Goal: Communication & Community: Answer question/provide support

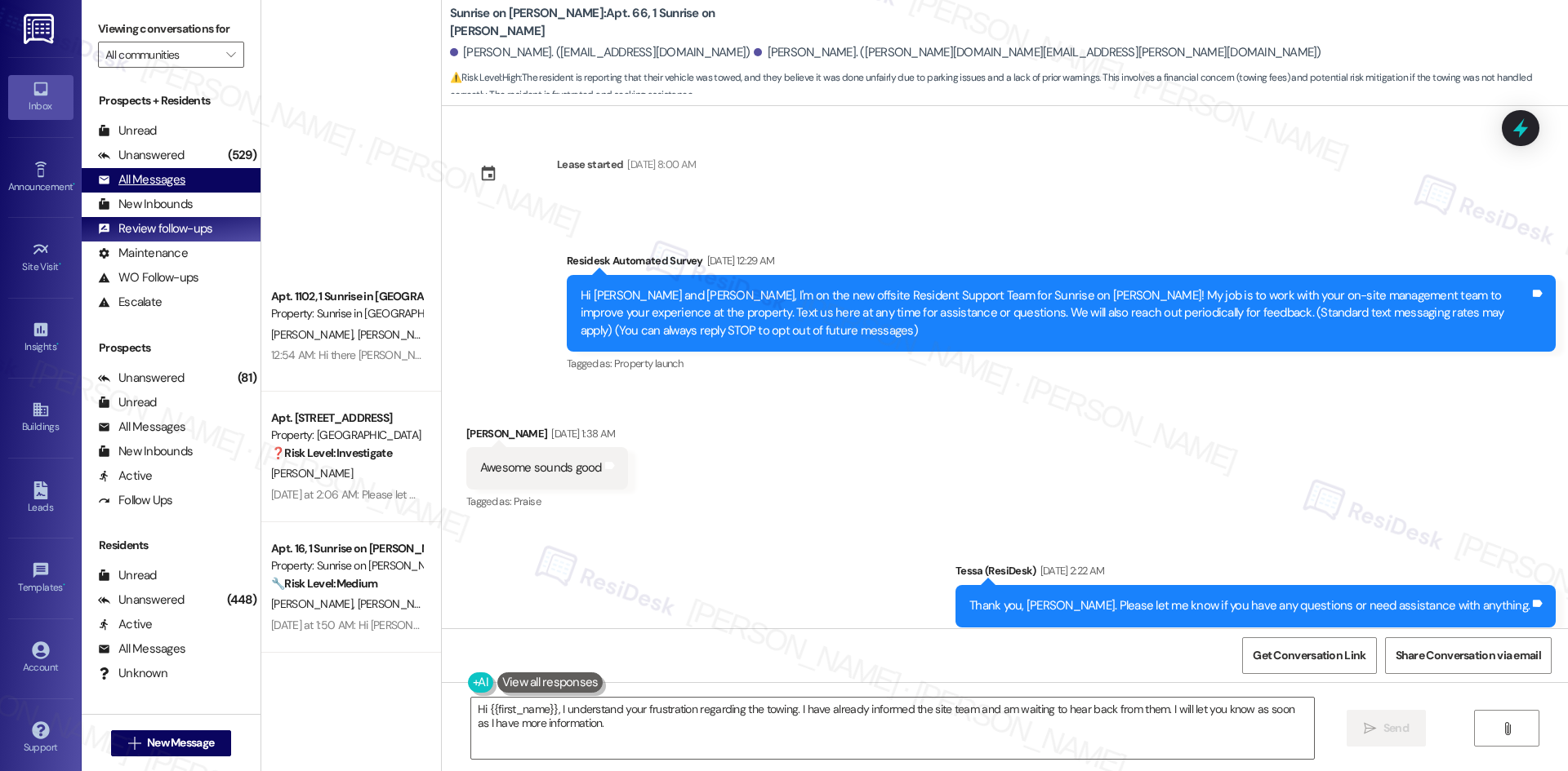
scroll to position [20603, 0]
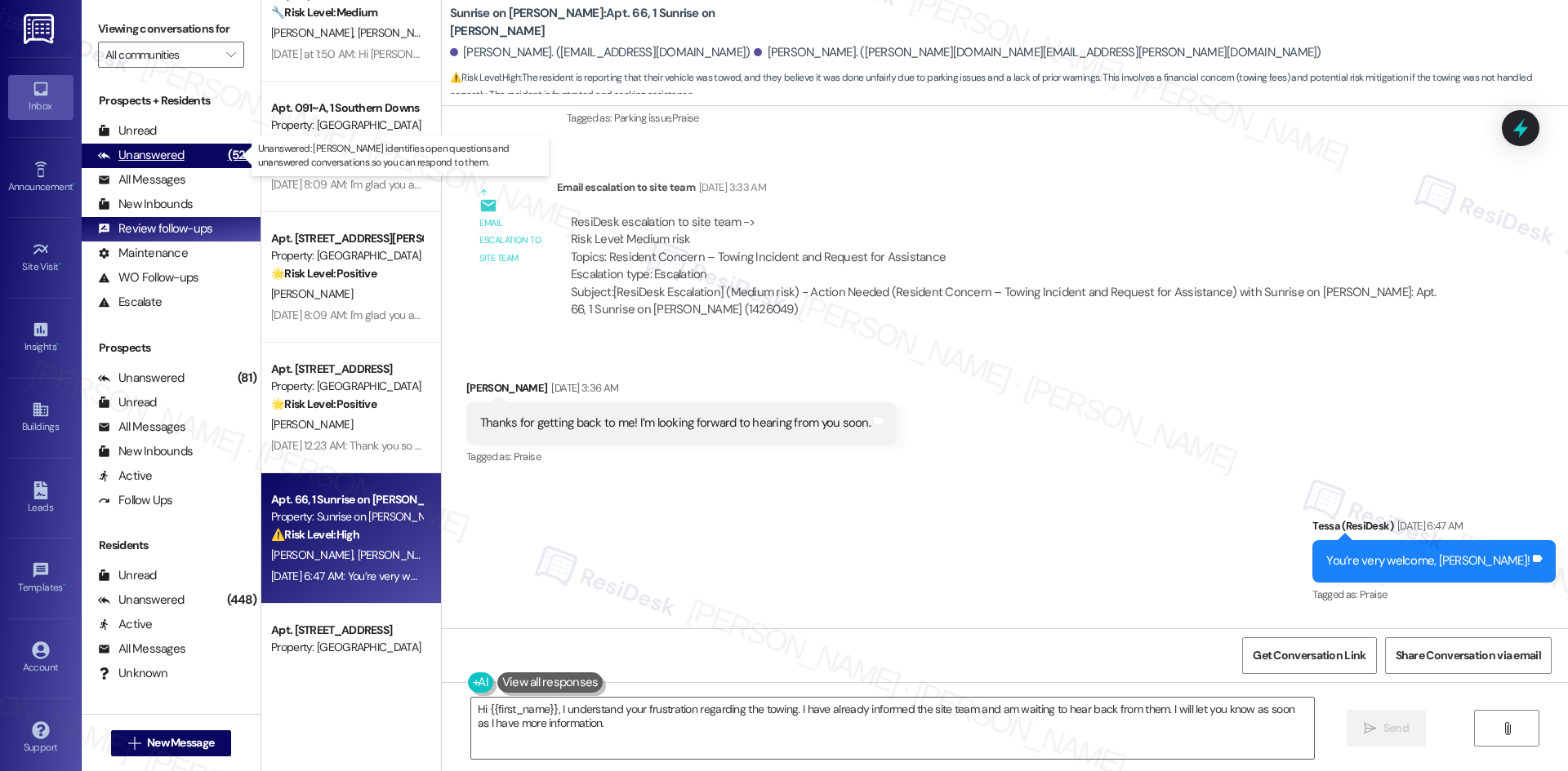
click at [182, 159] on div "Unanswered (529)" at bounding box center [171, 156] width 179 height 24
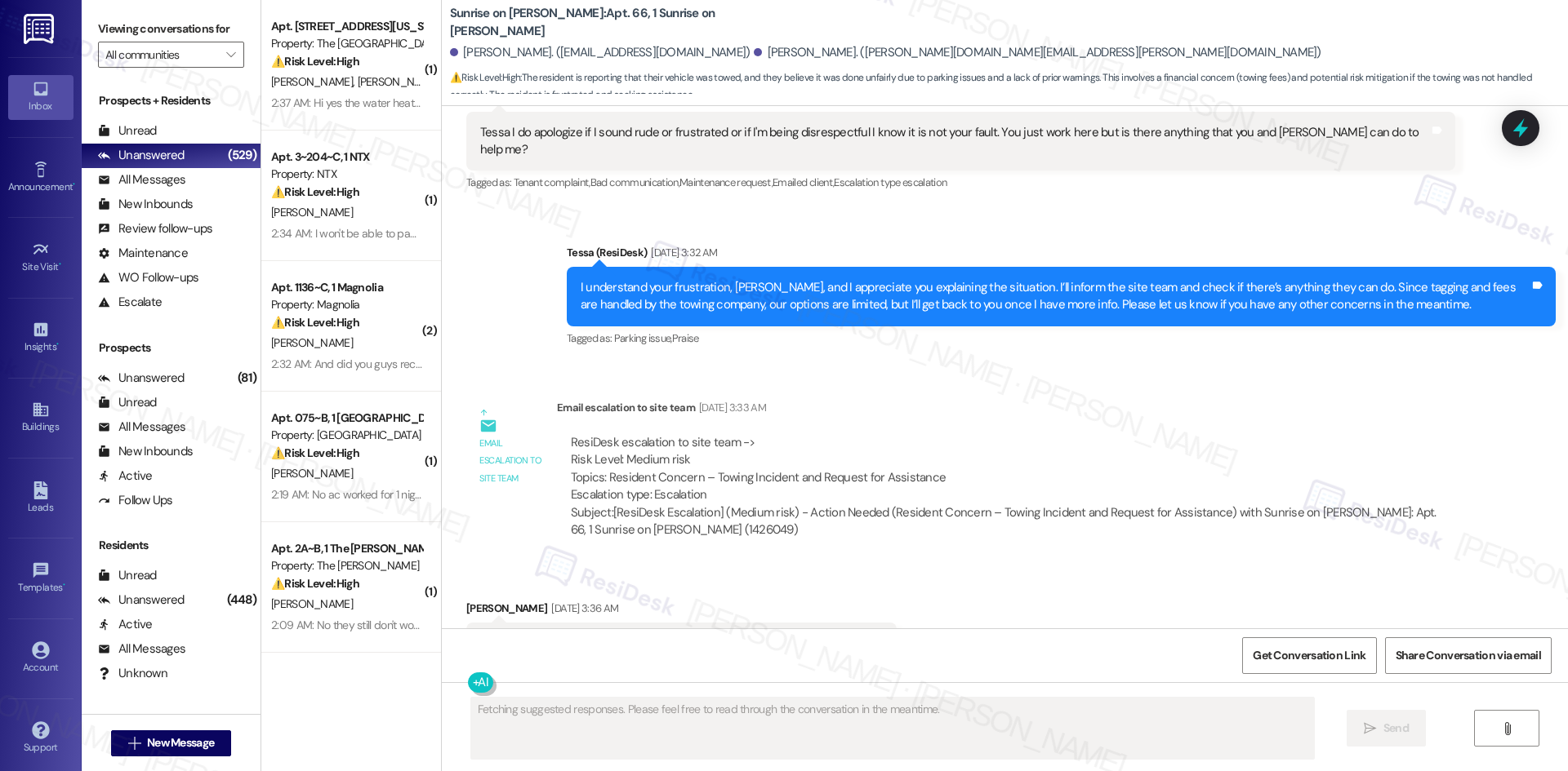
scroll to position [20316, 0]
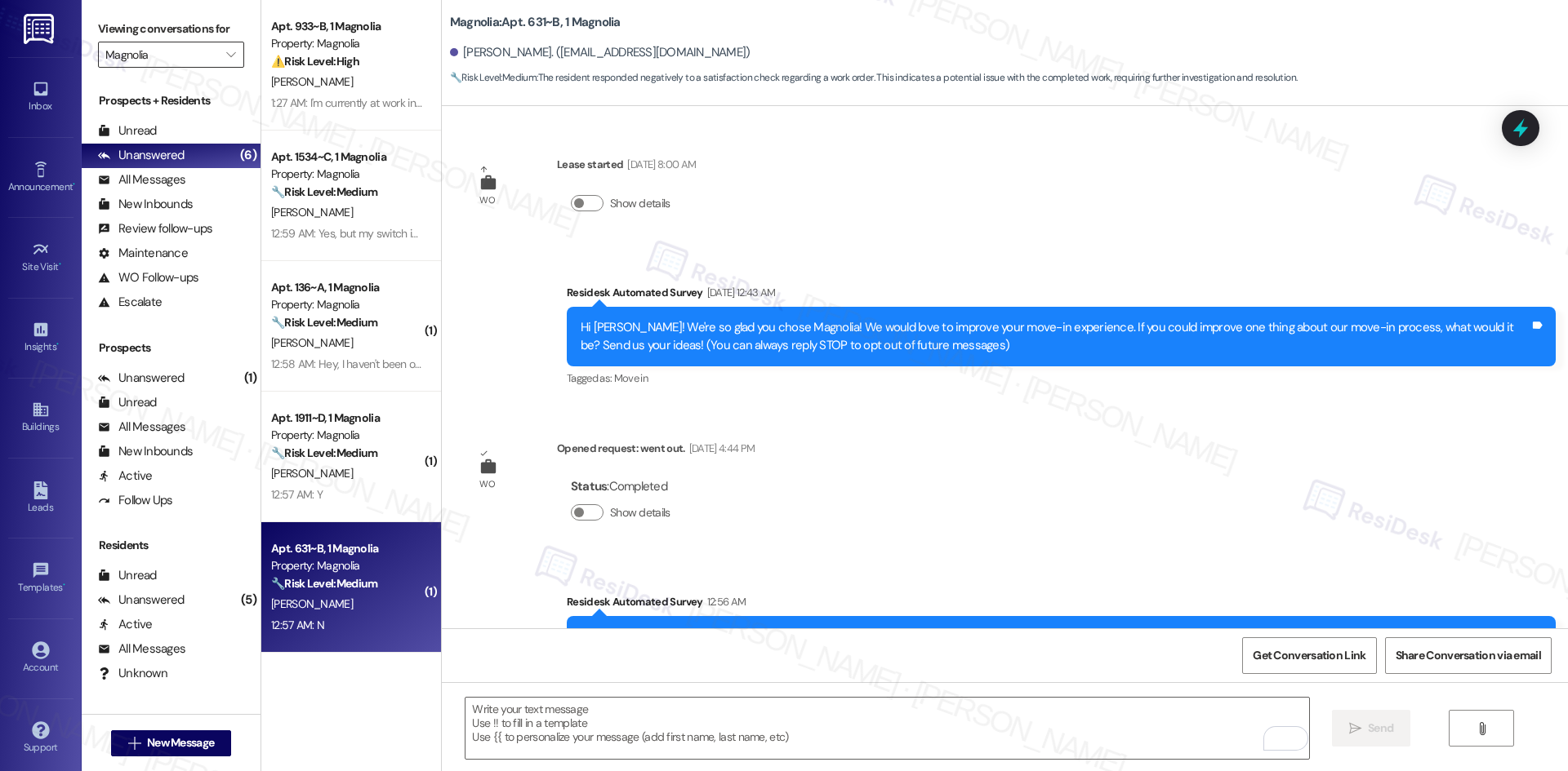
scroll to position [204, 0]
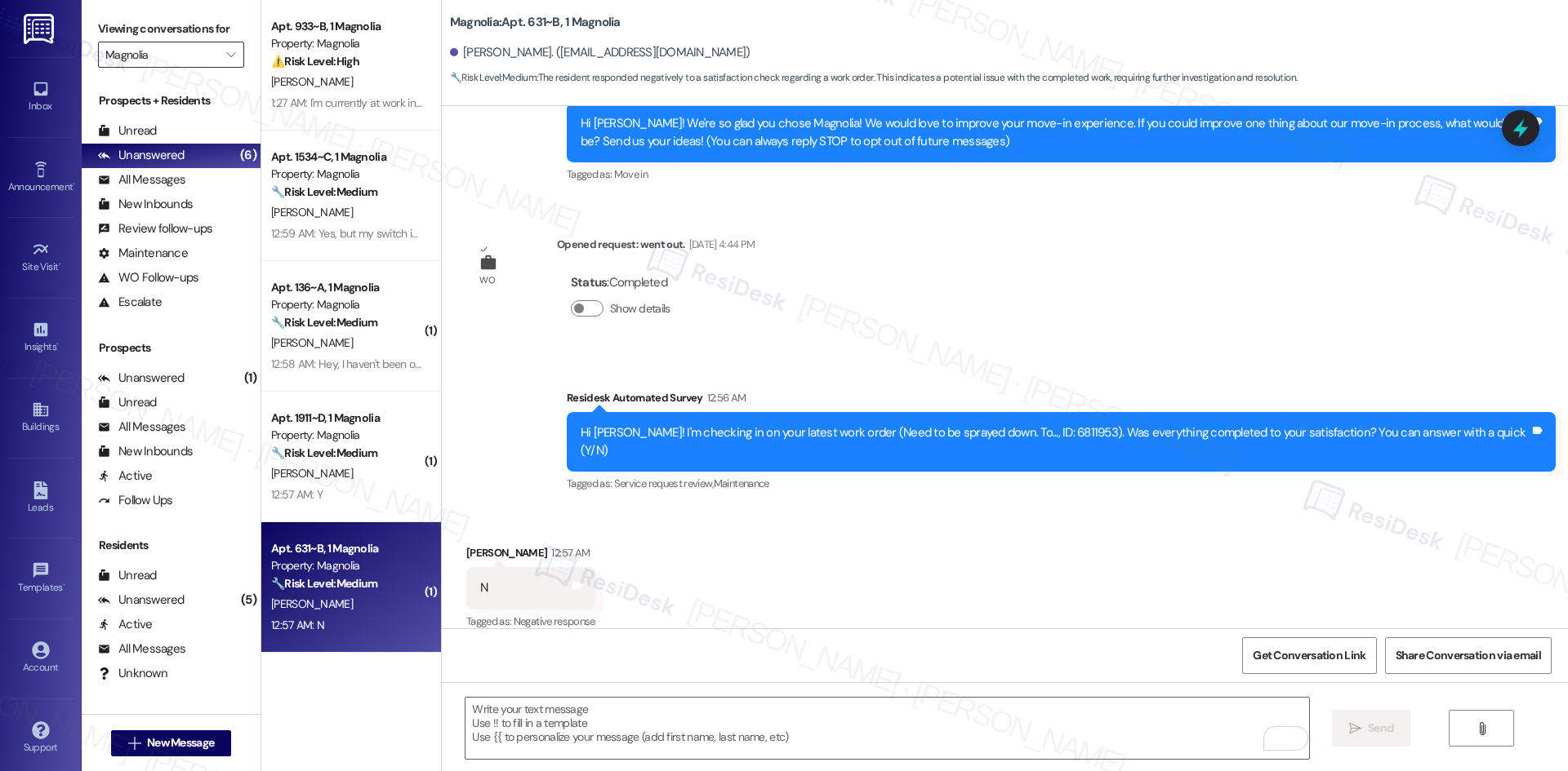
click at [198, 58] on input "Magnolia" at bounding box center [161, 54] width 112 height 26
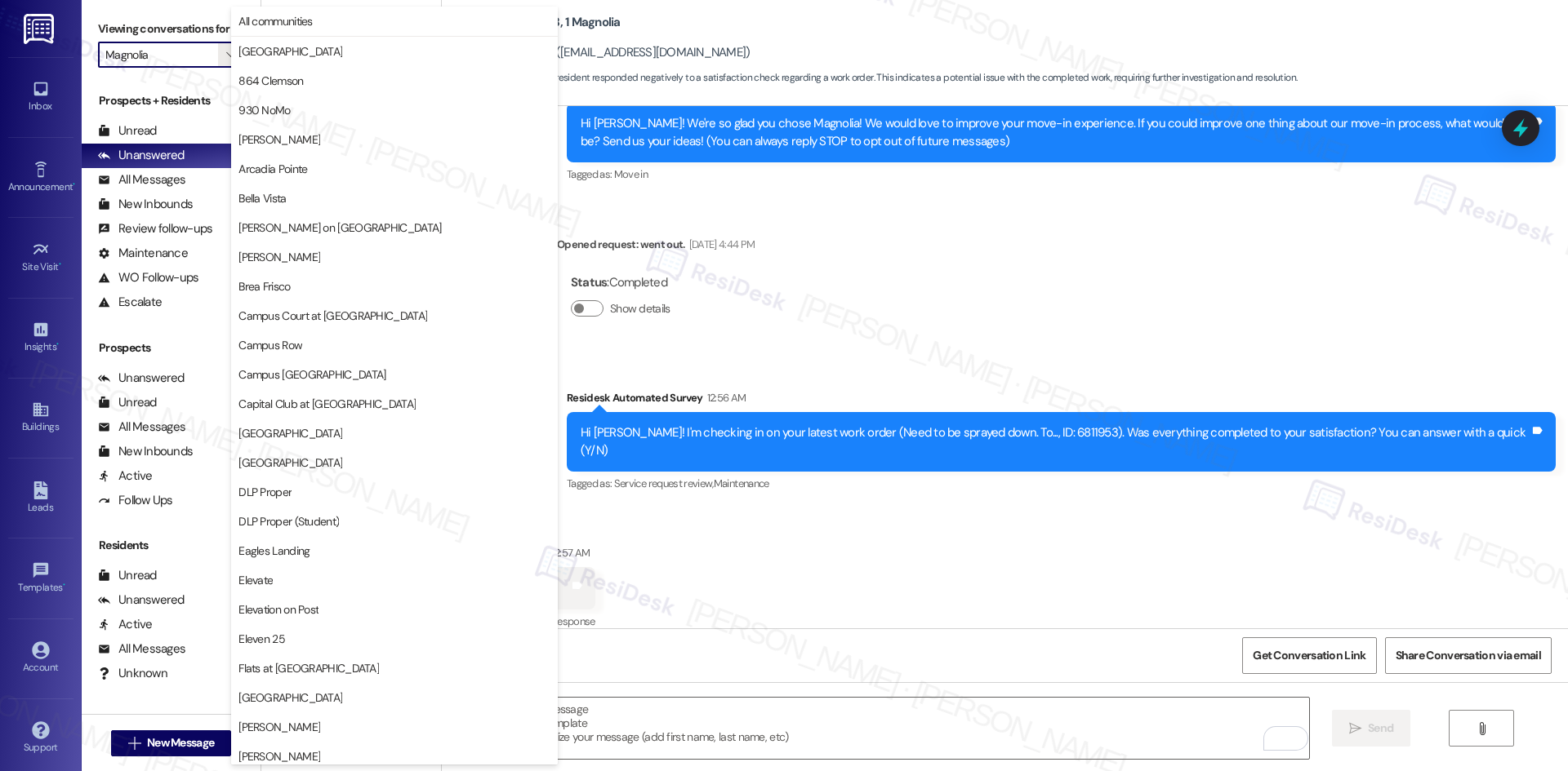
scroll to position [559, 0]
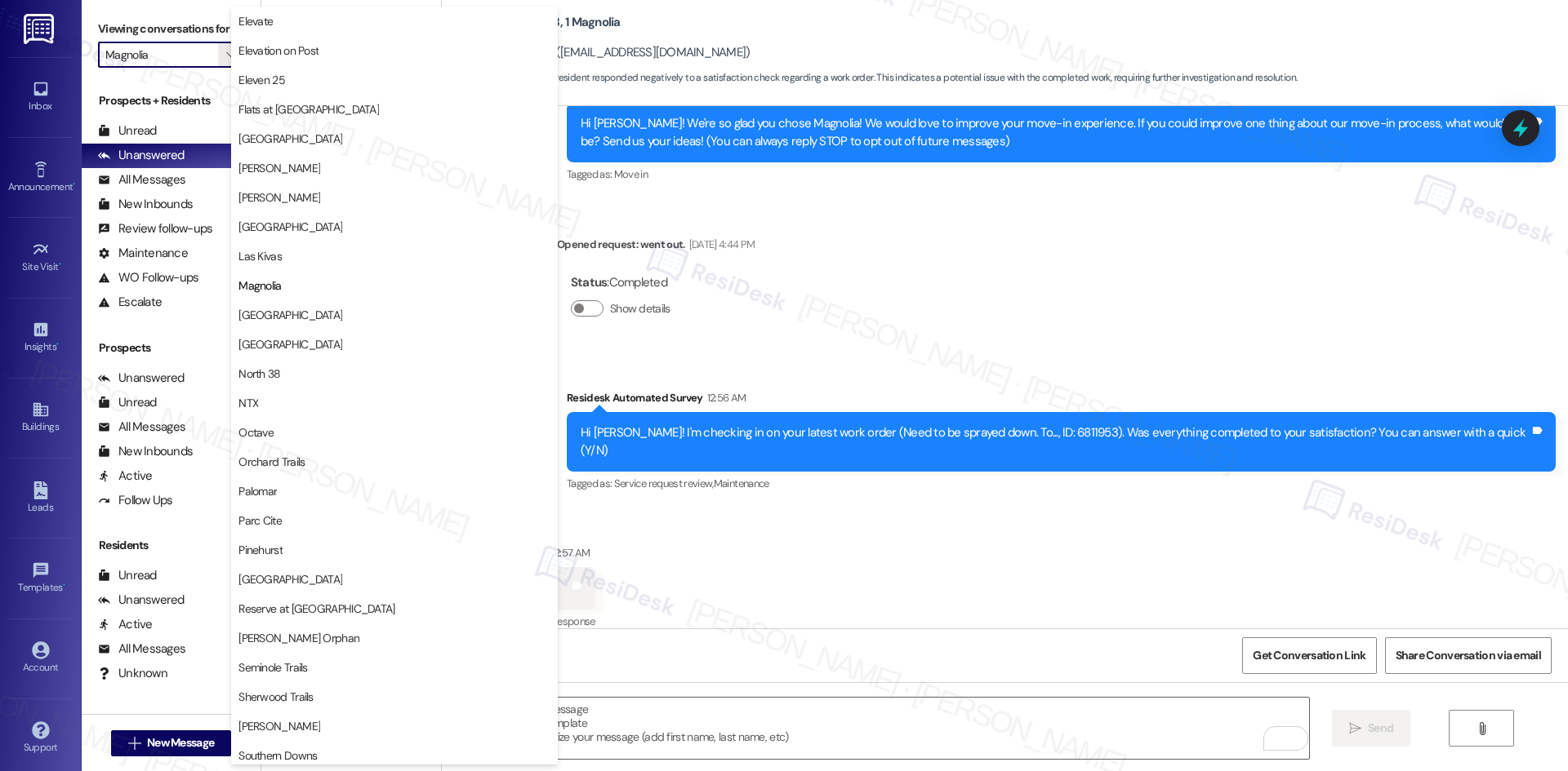
click at [741, 16] on div "Magnolia: Apt. 631~B, 1 Magnolia" at bounding box center [613, 22] width 327 height 21
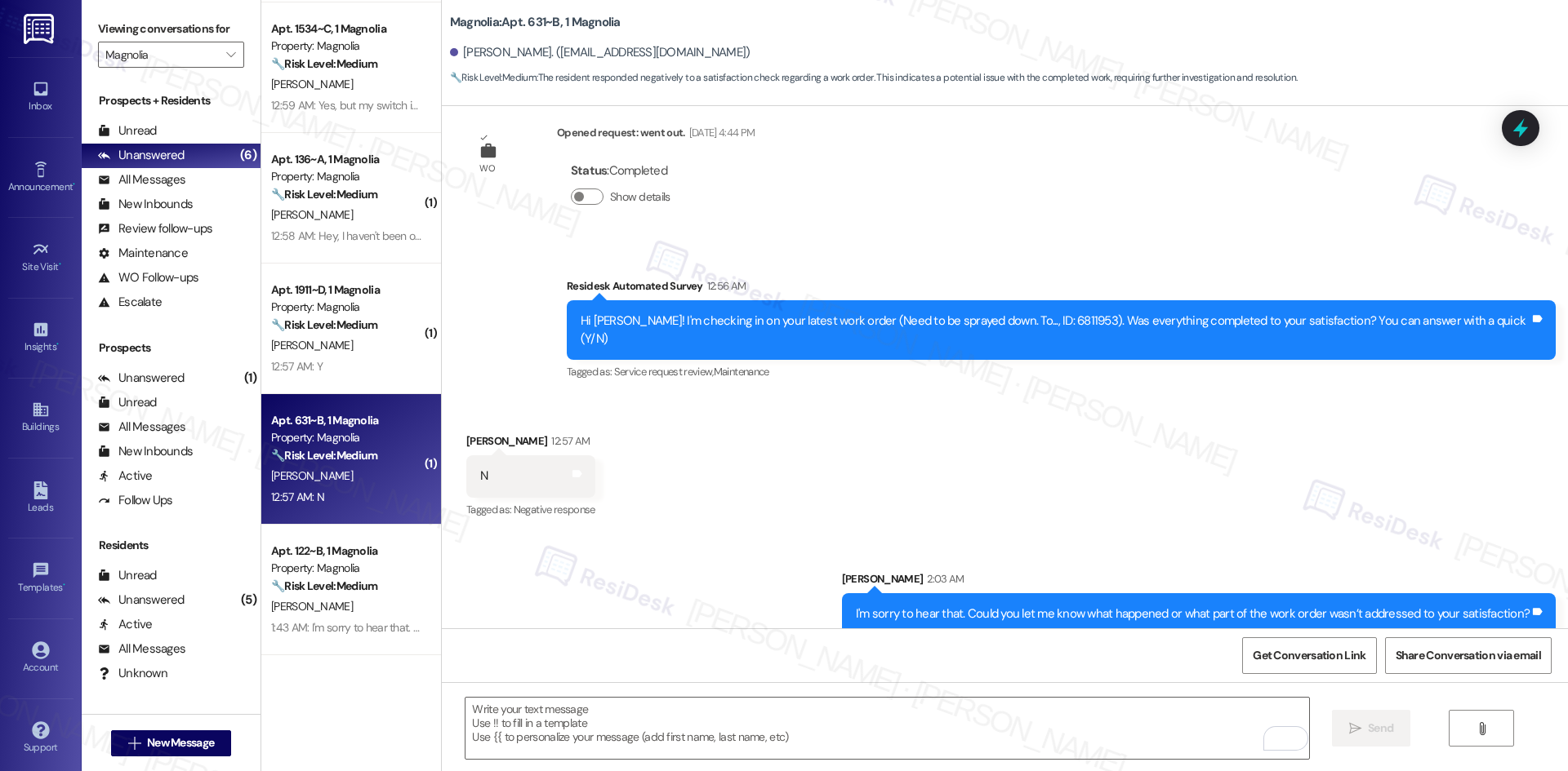
scroll to position [319, 0]
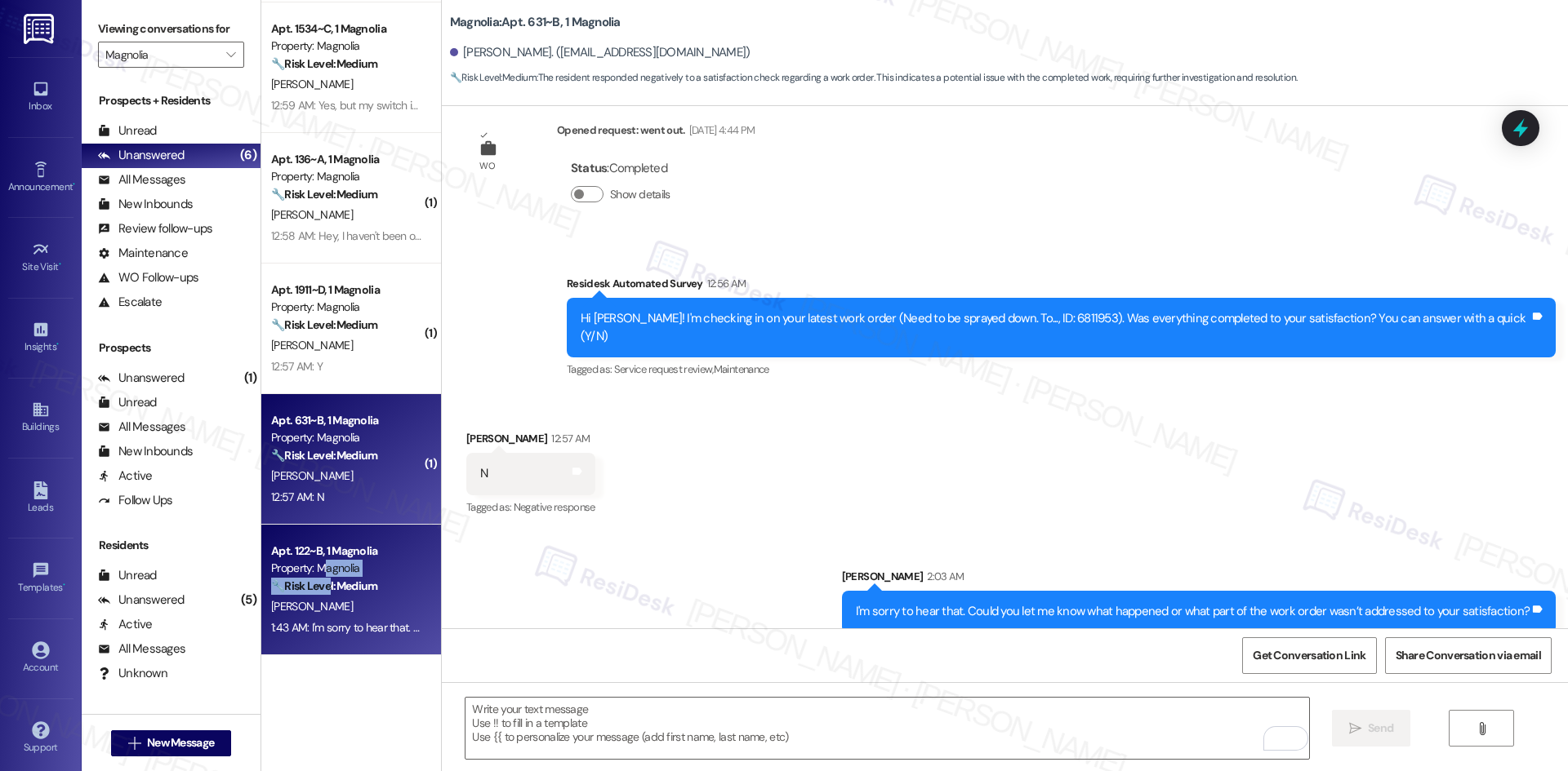
click at [314, 579] on div "Apt. 122~B, 1 Magnolia Property: Magnolia 🔧 Risk Level: Medium The resident res…" at bounding box center [347, 569] width 155 height 55
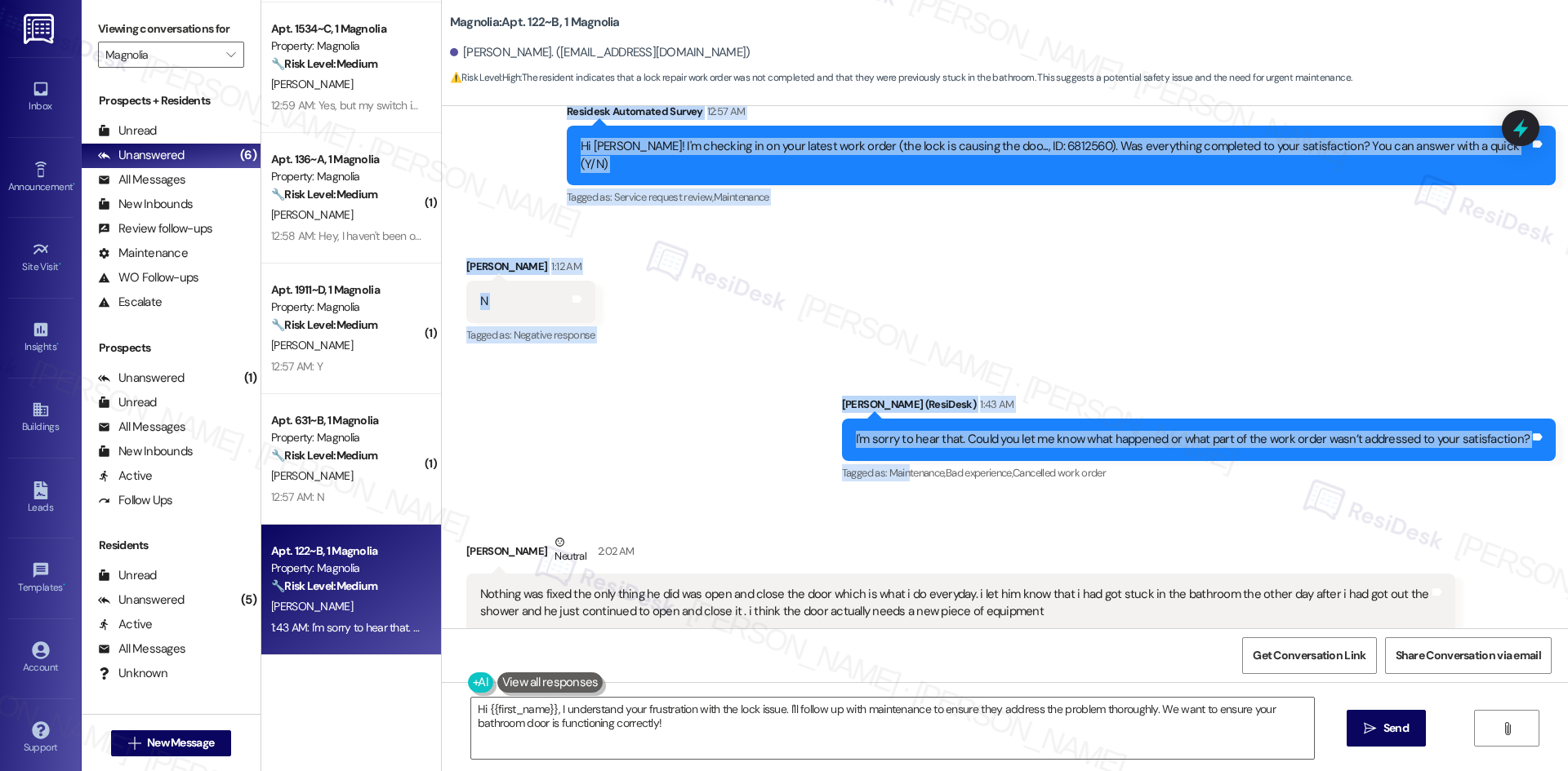
scroll to position [515, 0]
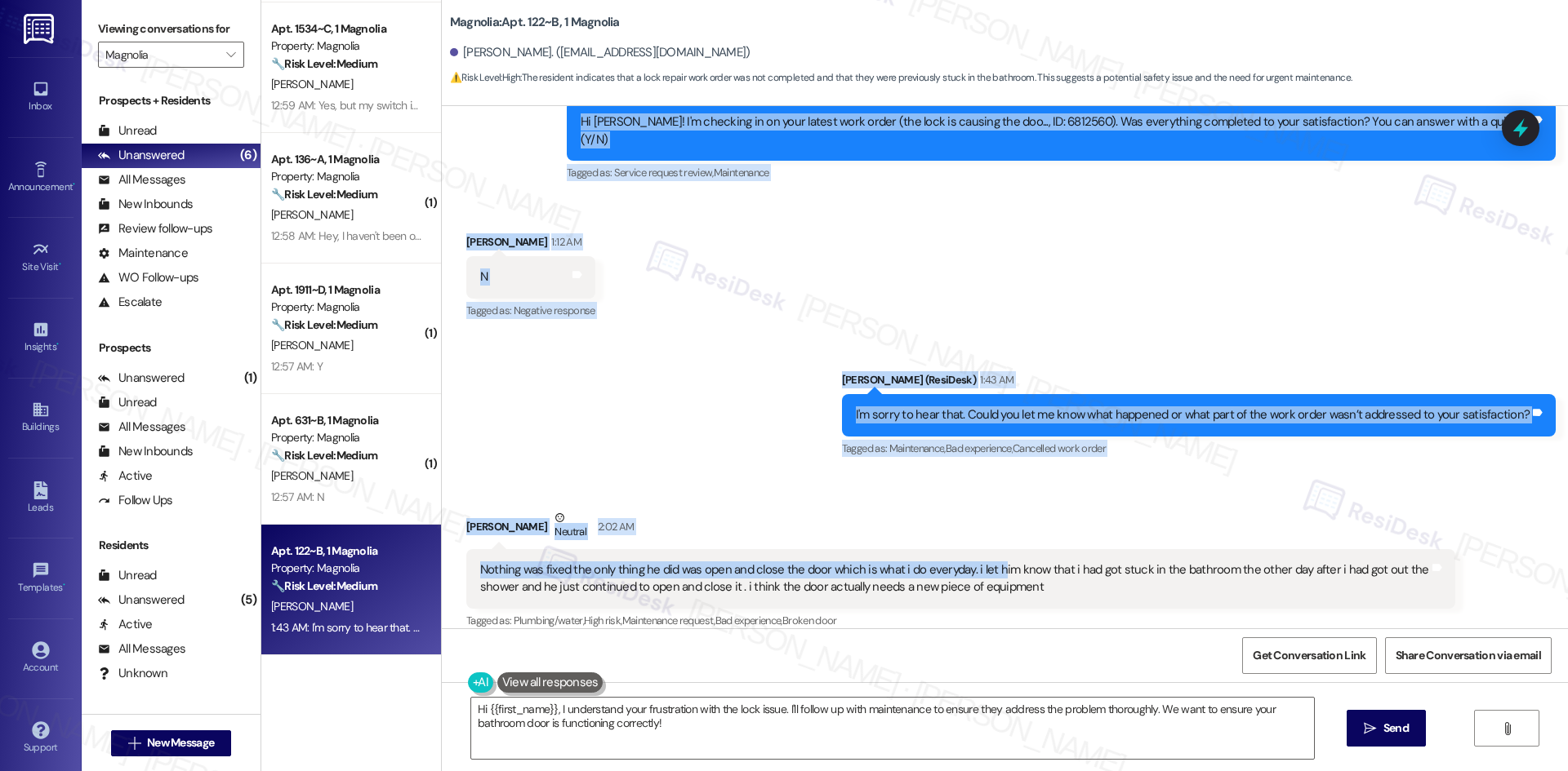
drag, startPoint x: 578, startPoint y: 251, endPoint x: 986, endPoint y: 533, distance: 496.0
click at [986, 533] on div "WO Lease started Aug 15, 2025 at 8:00 AM Show details Survey, sent via SMS Resi…" at bounding box center [1005, 367] width 1127 height 523
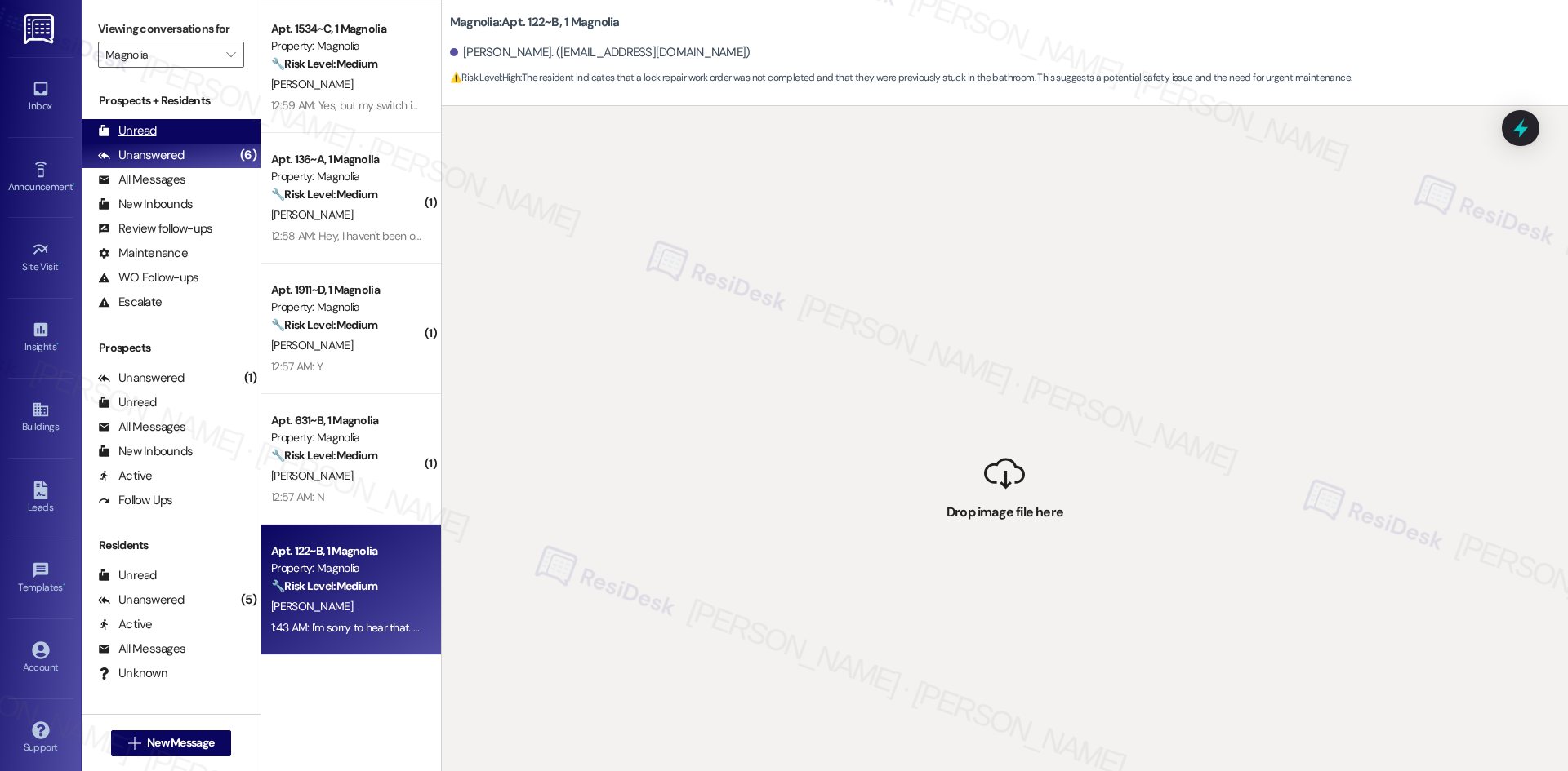
click at [169, 124] on div "Unread (0)" at bounding box center [171, 131] width 179 height 24
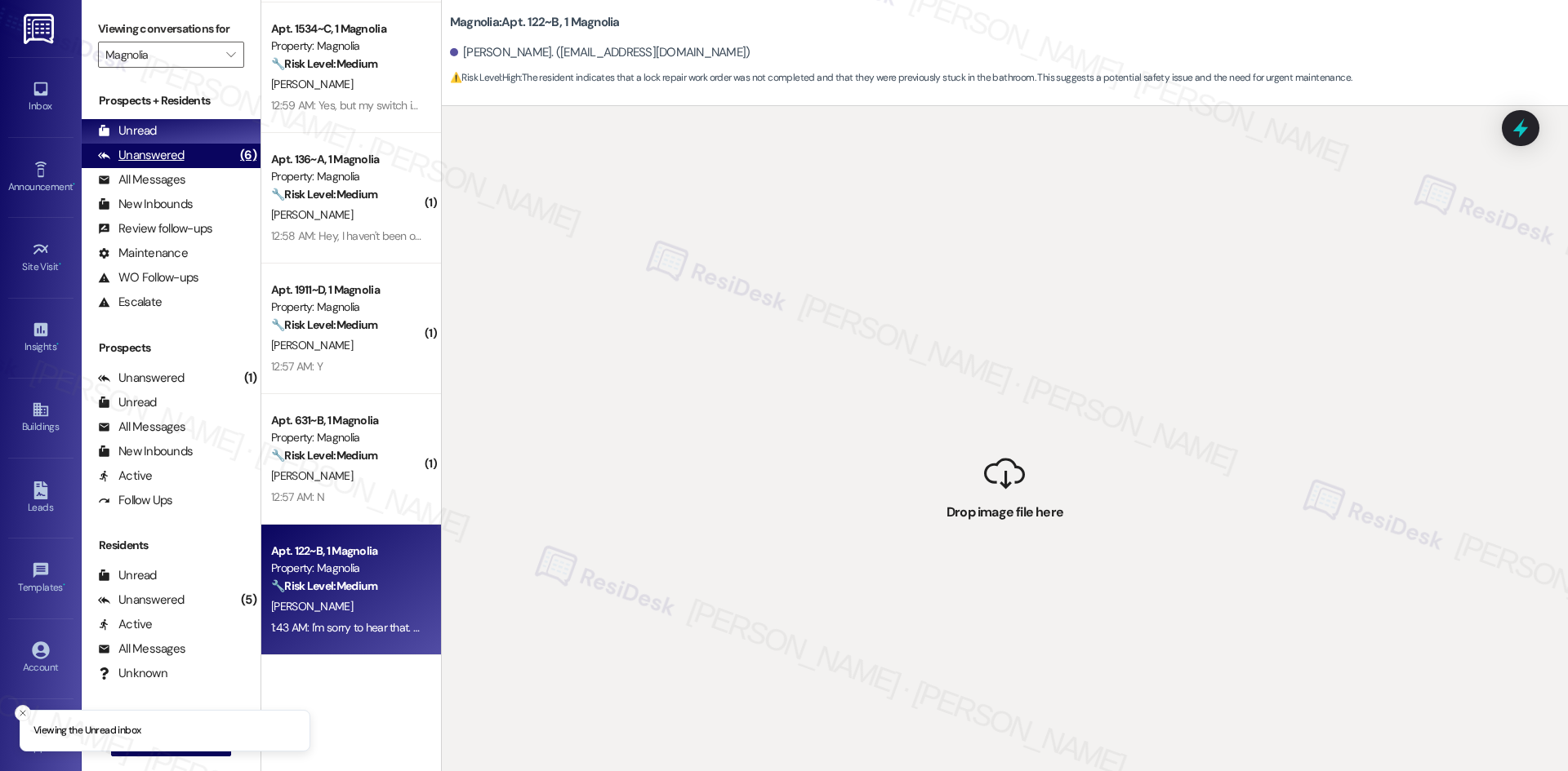
click at [178, 157] on div "Unanswered" at bounding box center [142, 156] width 86 height 17
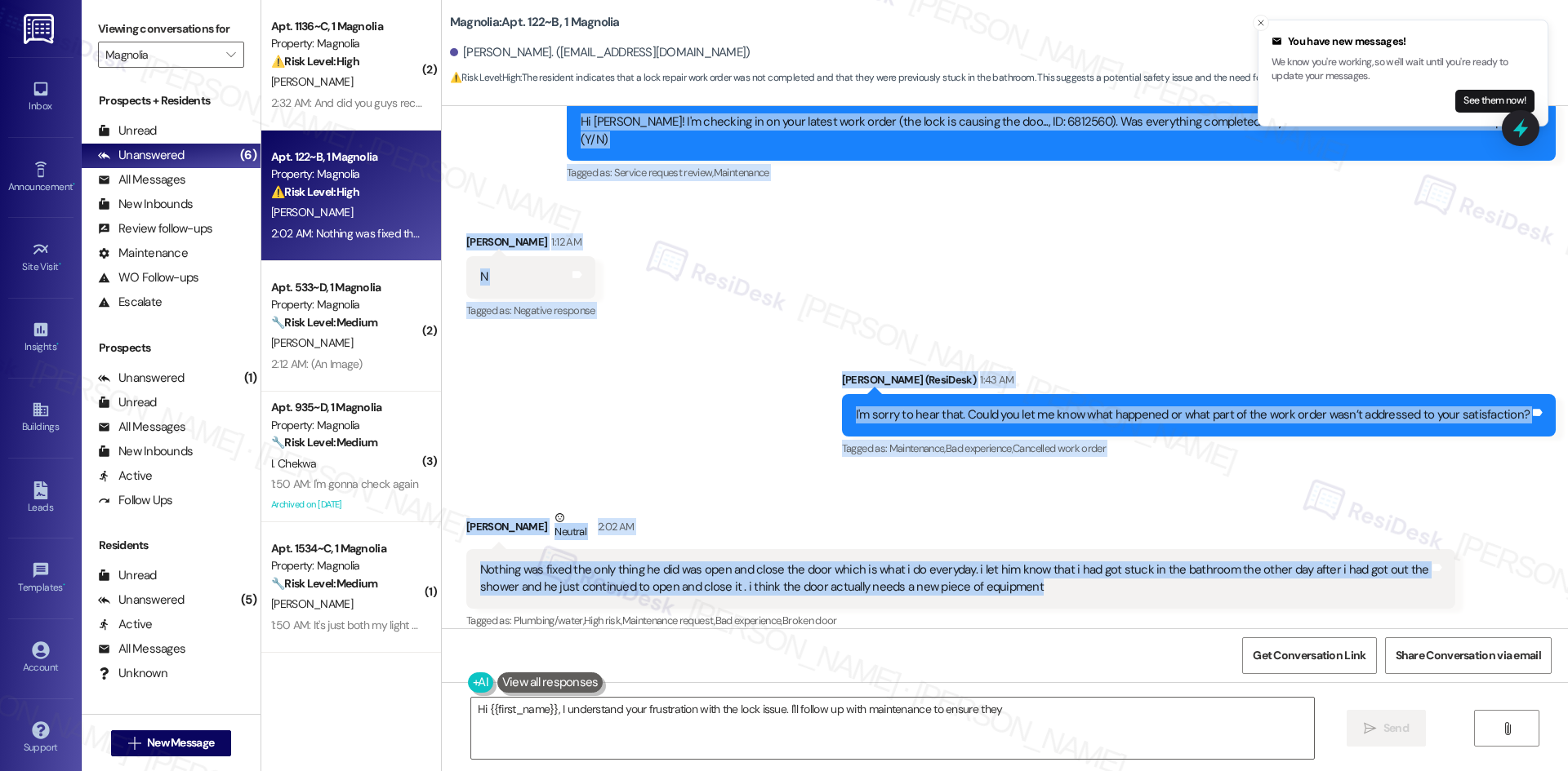
drag, startPoint x: 606, startPoint y: 323, endPoint x: 1059, endPoint y: 574, distance: 517.9
click at [1059, 574] on div "WO Lease started Aug 15, 2025 at 8:00 AM Show details Survey, sent via SMS Resi…" at bounding box center [1005, 367] width 1127 height 523
copy div "Residesk Automated Survey 12:57 AM Hi Kaniya! I'm checking in on your latest wo…"
click at [1161, 338] on div "Sent via SMS Sarah (ResiDesk) 1:43 AM I'm sorry to hear that. Could you let me …" at bounding box center [1005, 403] width 1127 height 138
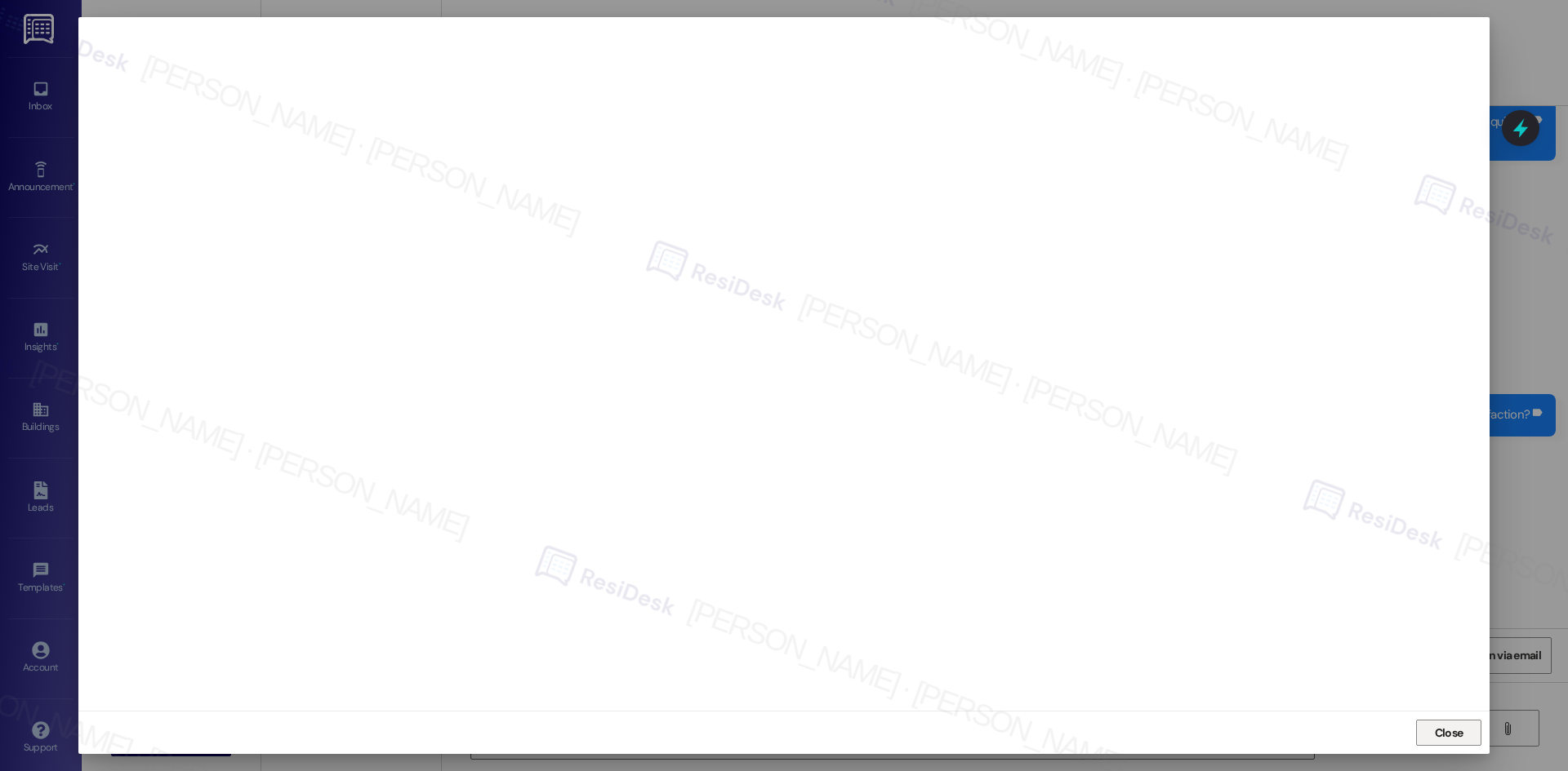
click at [1453, 735] on span "Close" at bounding box center [1449, 734] width 28 height 17
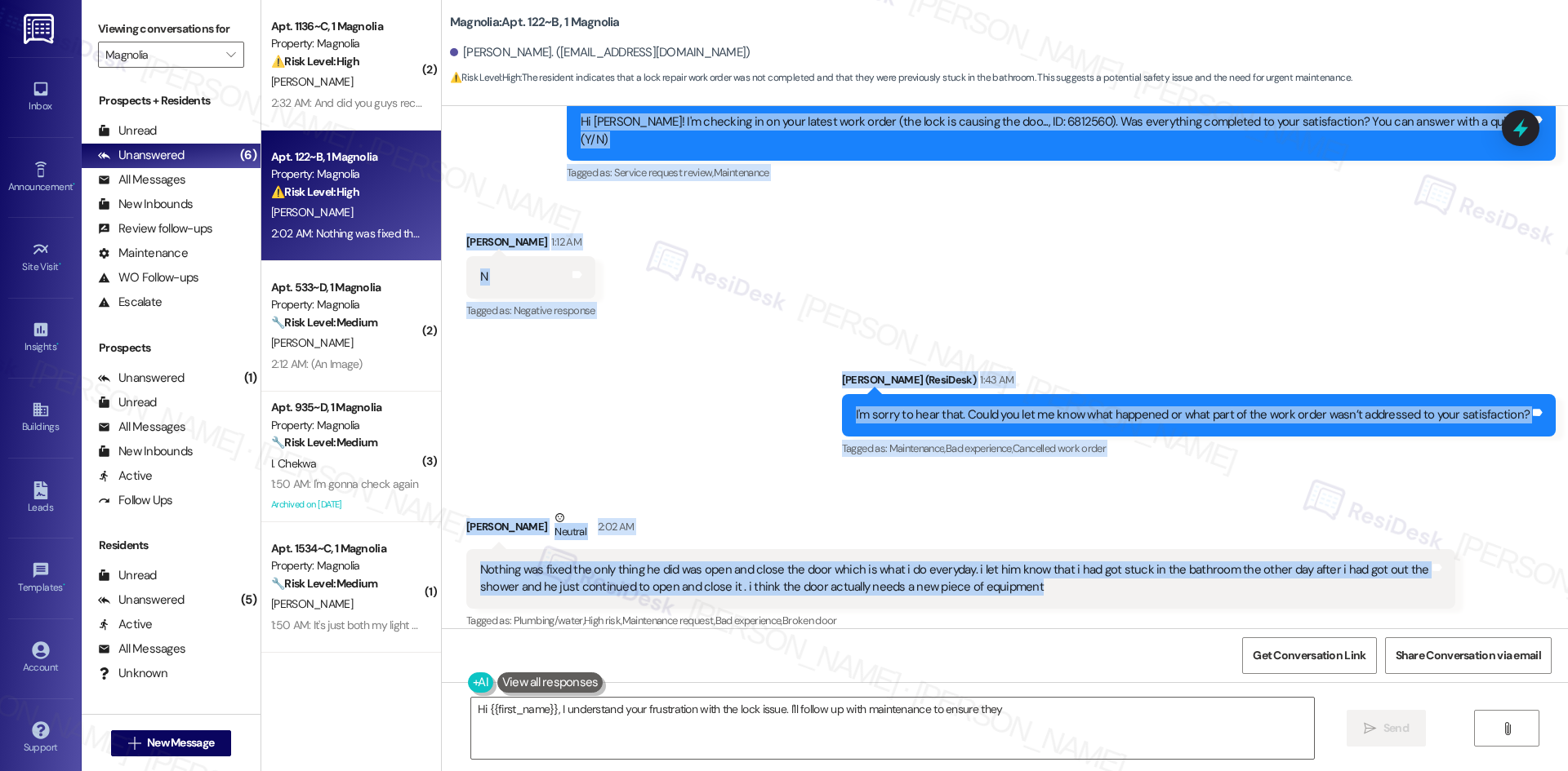
drag, startPoint x: 580, startPoint y: 244, endPoint x: 1070, endPoint y: 574, distance: 590.8
click at [1070, 574] on div "WO Lease started Aug 15, 2025 at 8:00 AM Show details Survey, sent via SMS Resi…" at bounding box center [1005, 367] width 1127 height 523
copy div "Residesk Automated Survey 12:57 AM Hi Kaniya! I'm checking in on your latest wo…"
click at [638, 474] on div "Received via SMS Kaniya Bennett Neutral 2:02 AM Nothing was fixed the only thin…" at bounding box center [1005, 559] width 1127 height 172
drag, startPoint x: 581, startPoint y: 310, endPoint x: 1099, endPoint y: 586, distance: 586.9
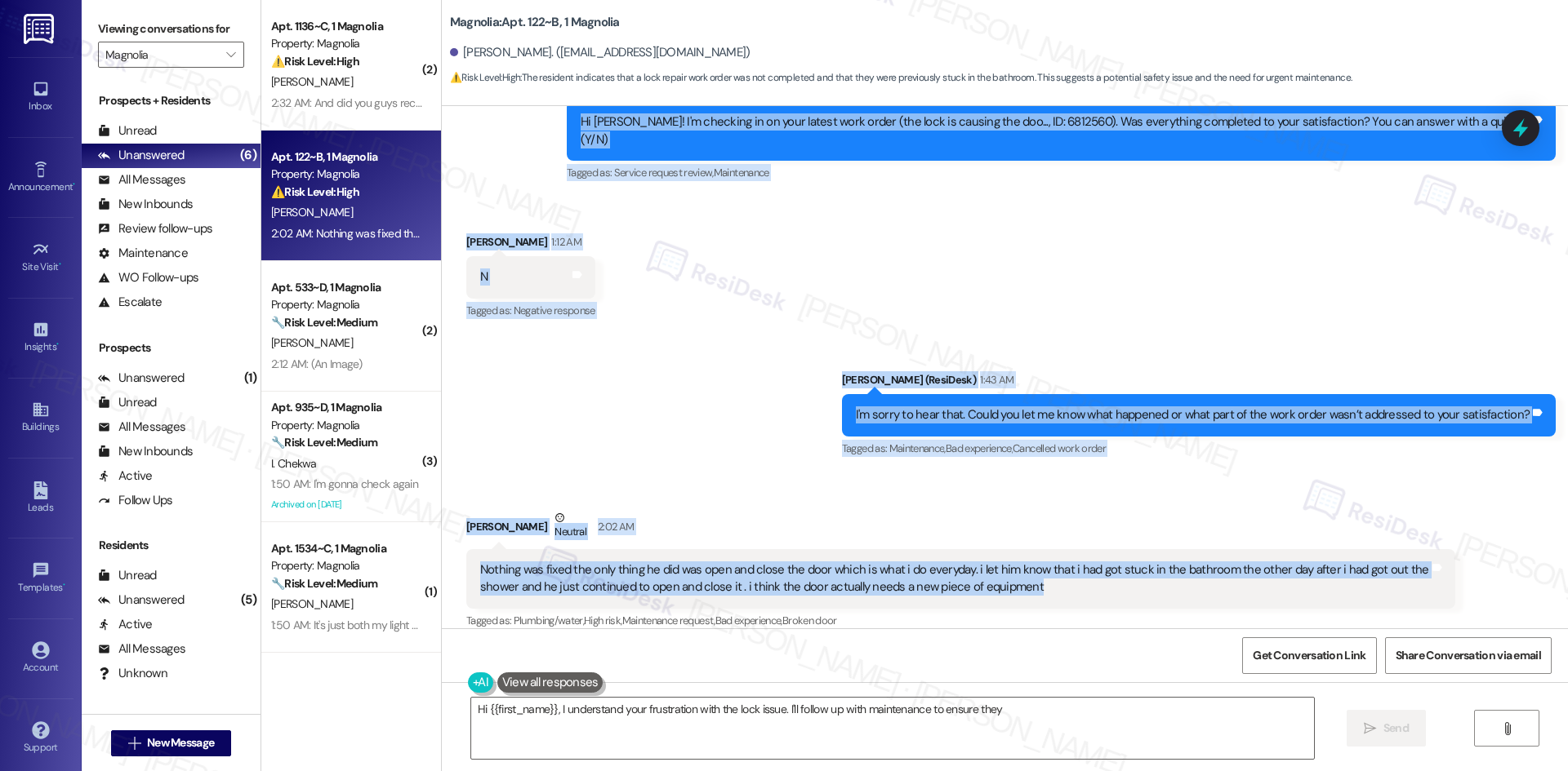
click at [1099, 586] on div "WO Lease started Aug 15, 2025 at 8:00 AM Show details Survey, sent via SMS Resi…" at bounding box center [1005, 367] width 1127 height 523
copy div "Residesk Automated Survey 12:57 AM Hi Kaniya! I'm checking in on your latest wo…"
click at [710, 364] on div "Sent via SMS Sarah (ResiDesk) 1:43 AM I'm sorry to hear that. Could you let me …" at bounding box center [1005, 403] width 1127 height 138
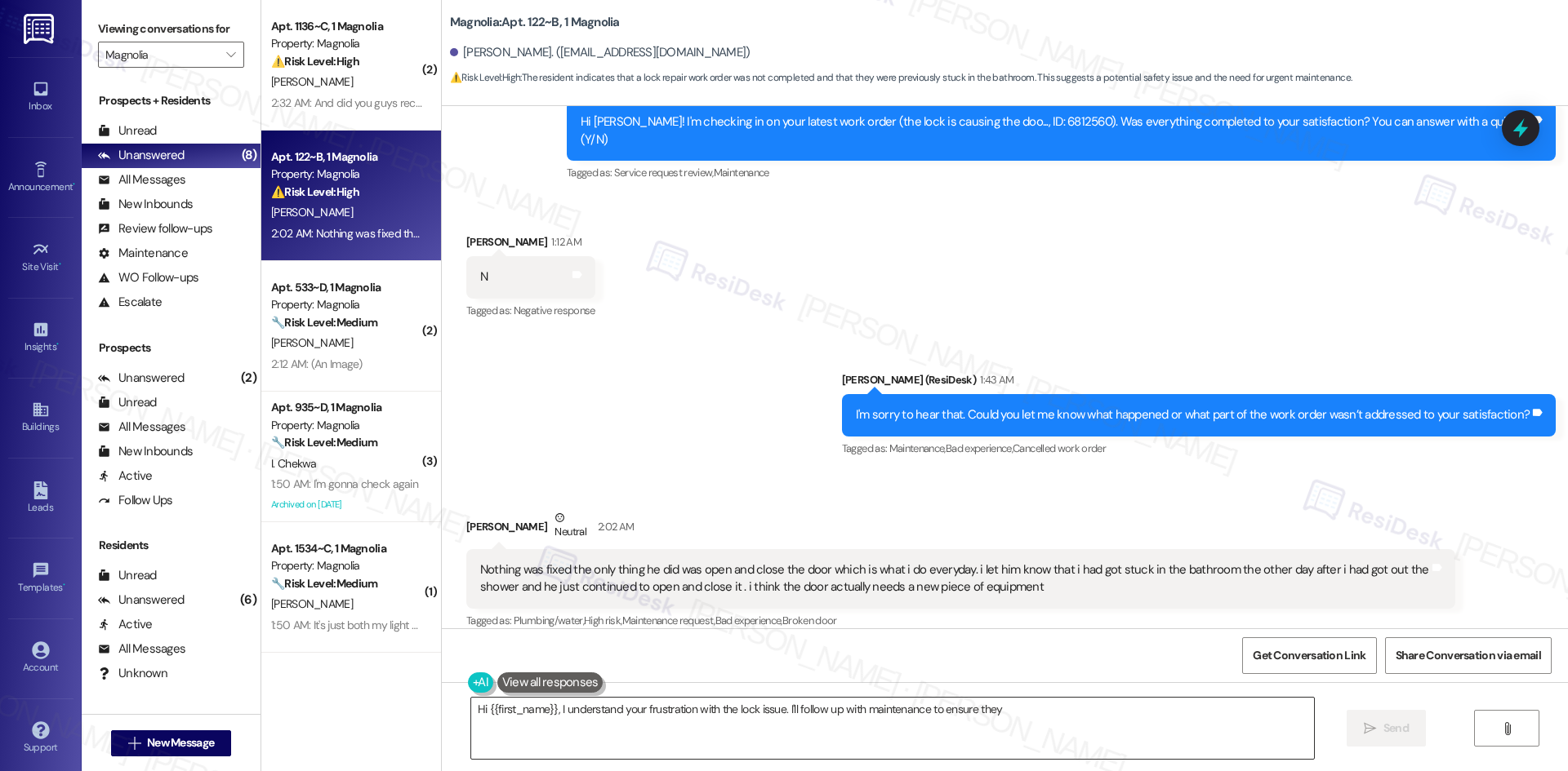
click at [777, 724] on textarea "Hi {{first_name}}, I understand your frustration with the lock issue. I'll foll…" at bounding box center [892, 728] width 843 height 61
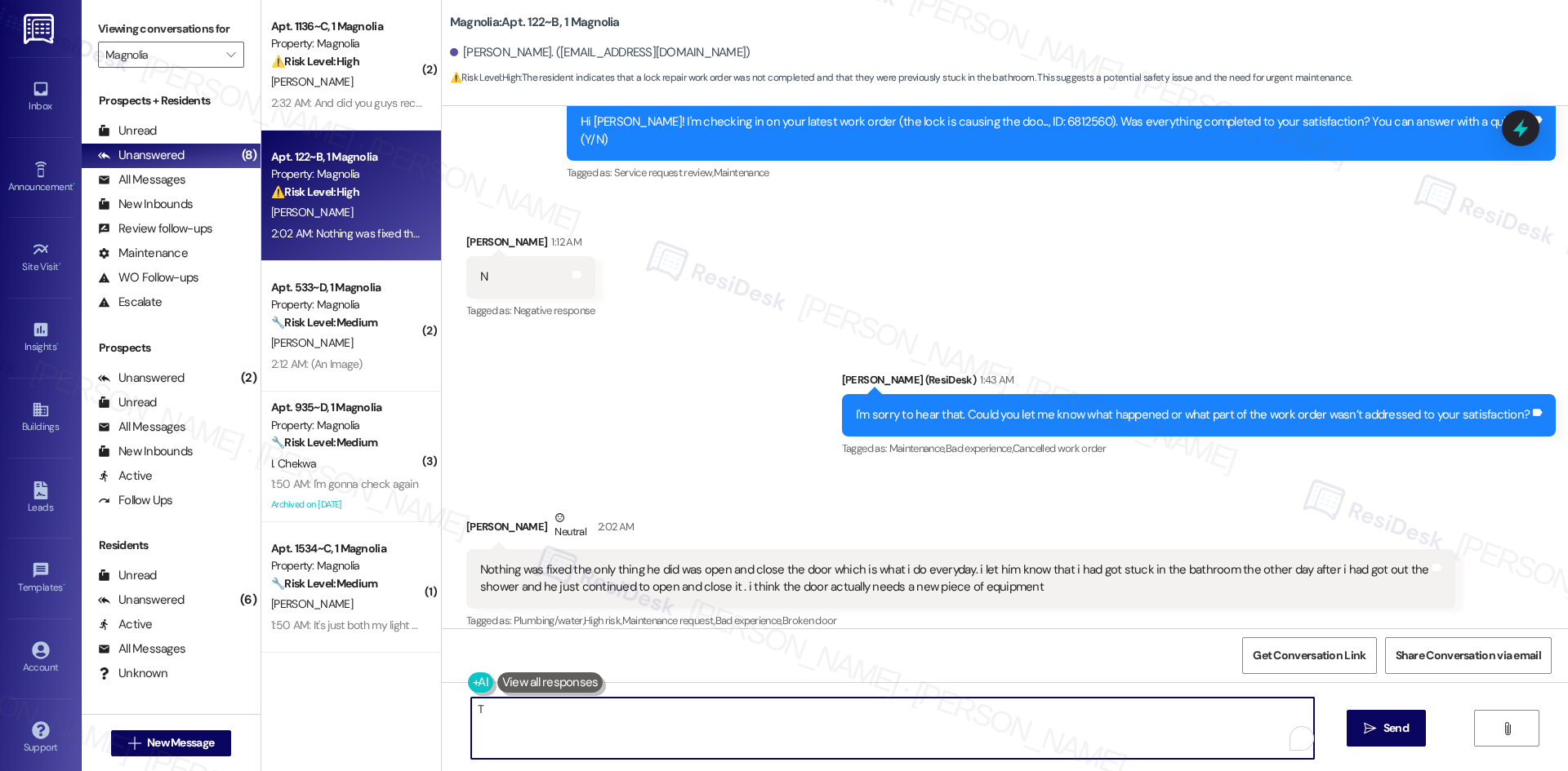
paste textarea "hanks for explaining that — I understand your concern about the door still not …"
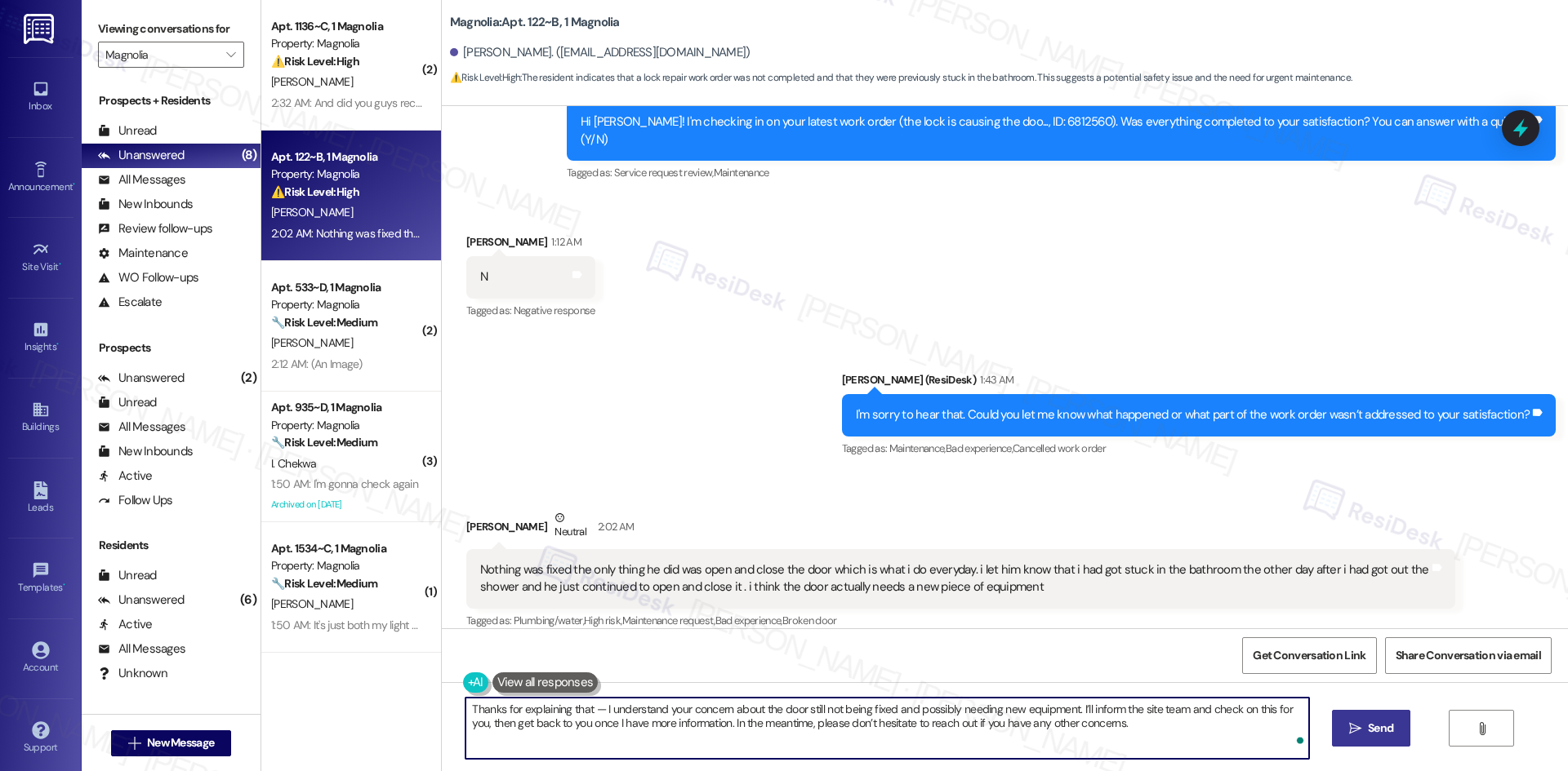
type textarea "Thanks for explaining that — I understand your concern about the door still not…"
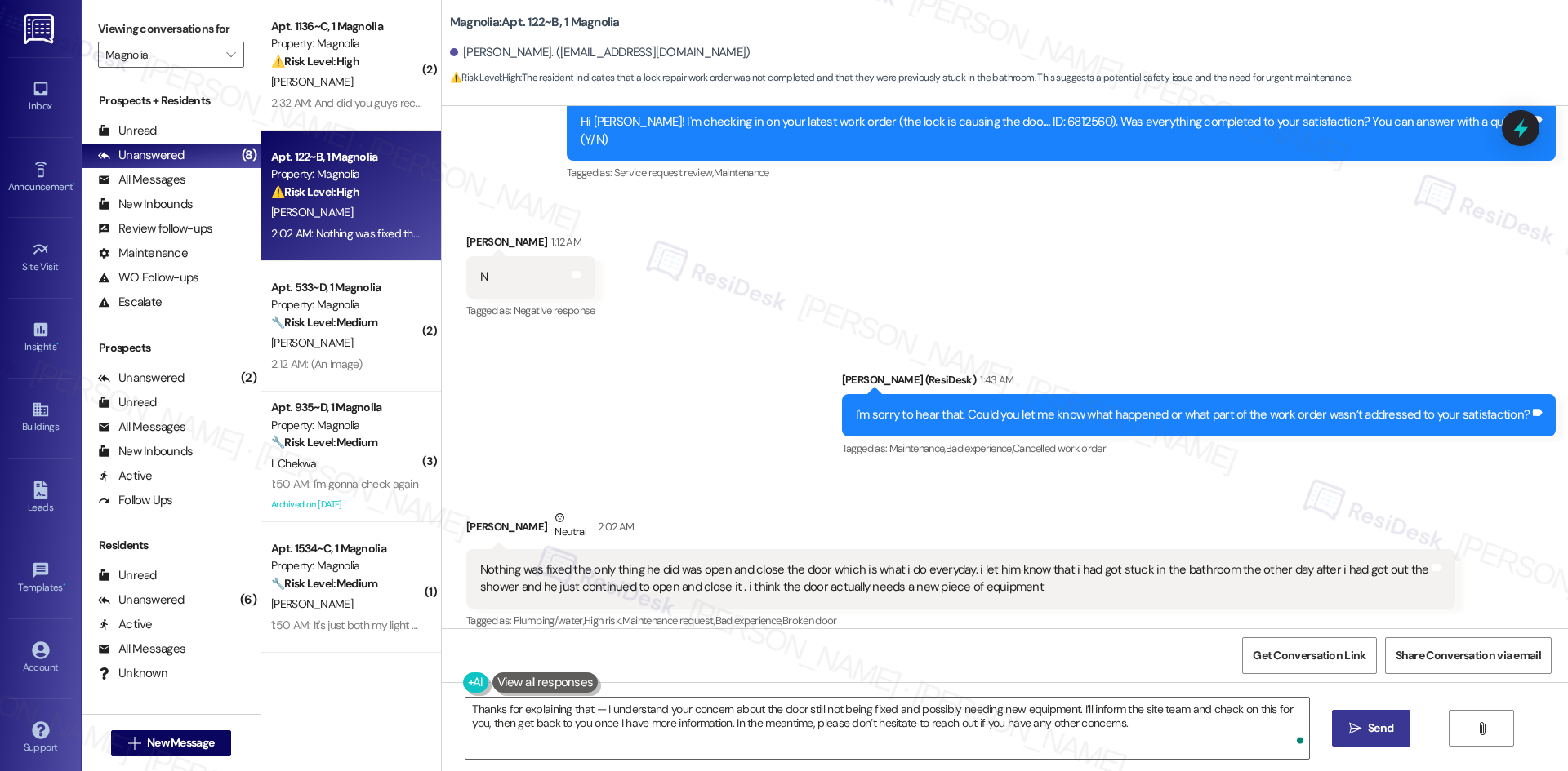
click at [1368, 728] on span "Send" at bounding box center [1380, 729] width 25 height 17
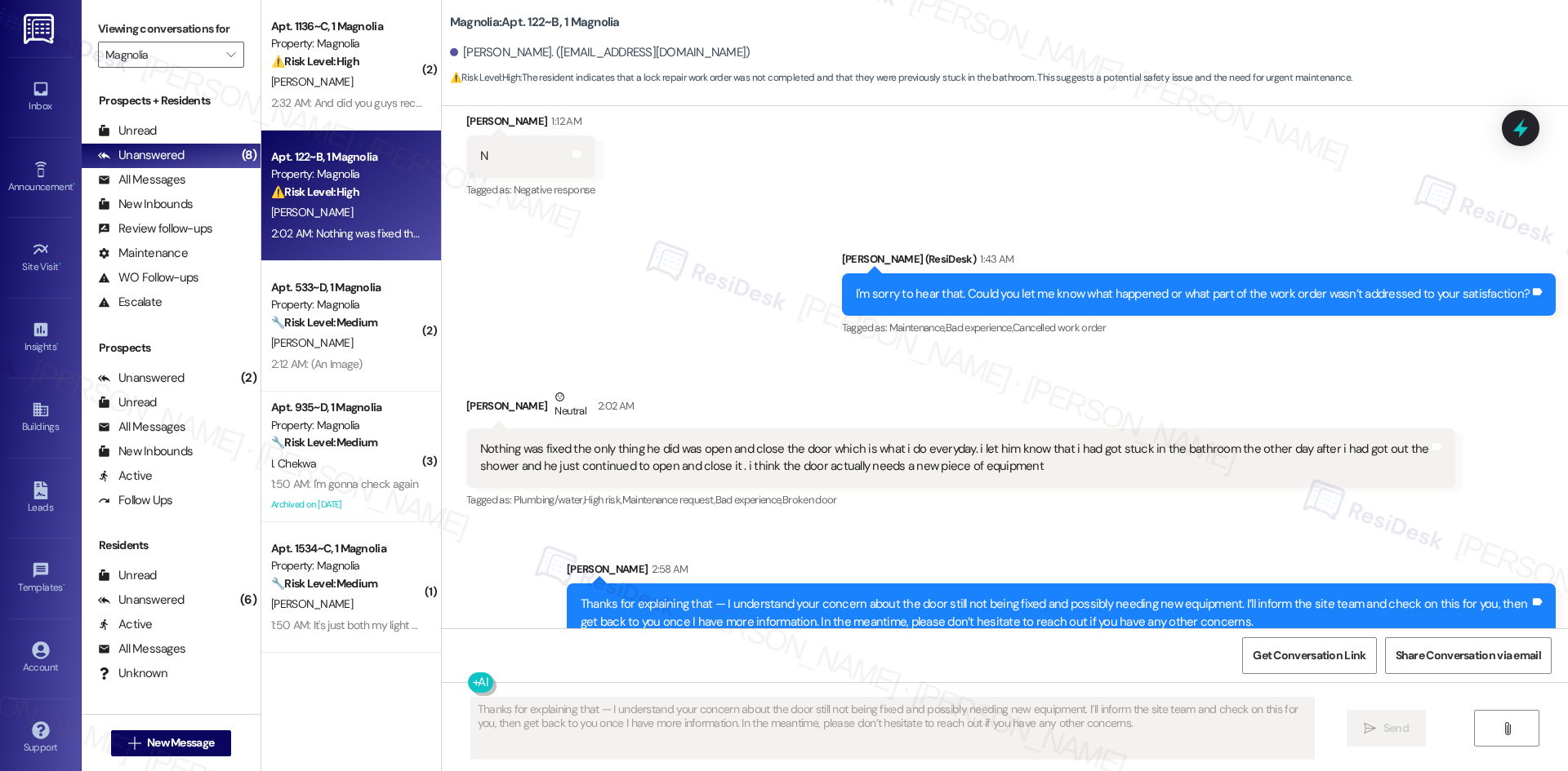
scroll to position [646, 0]
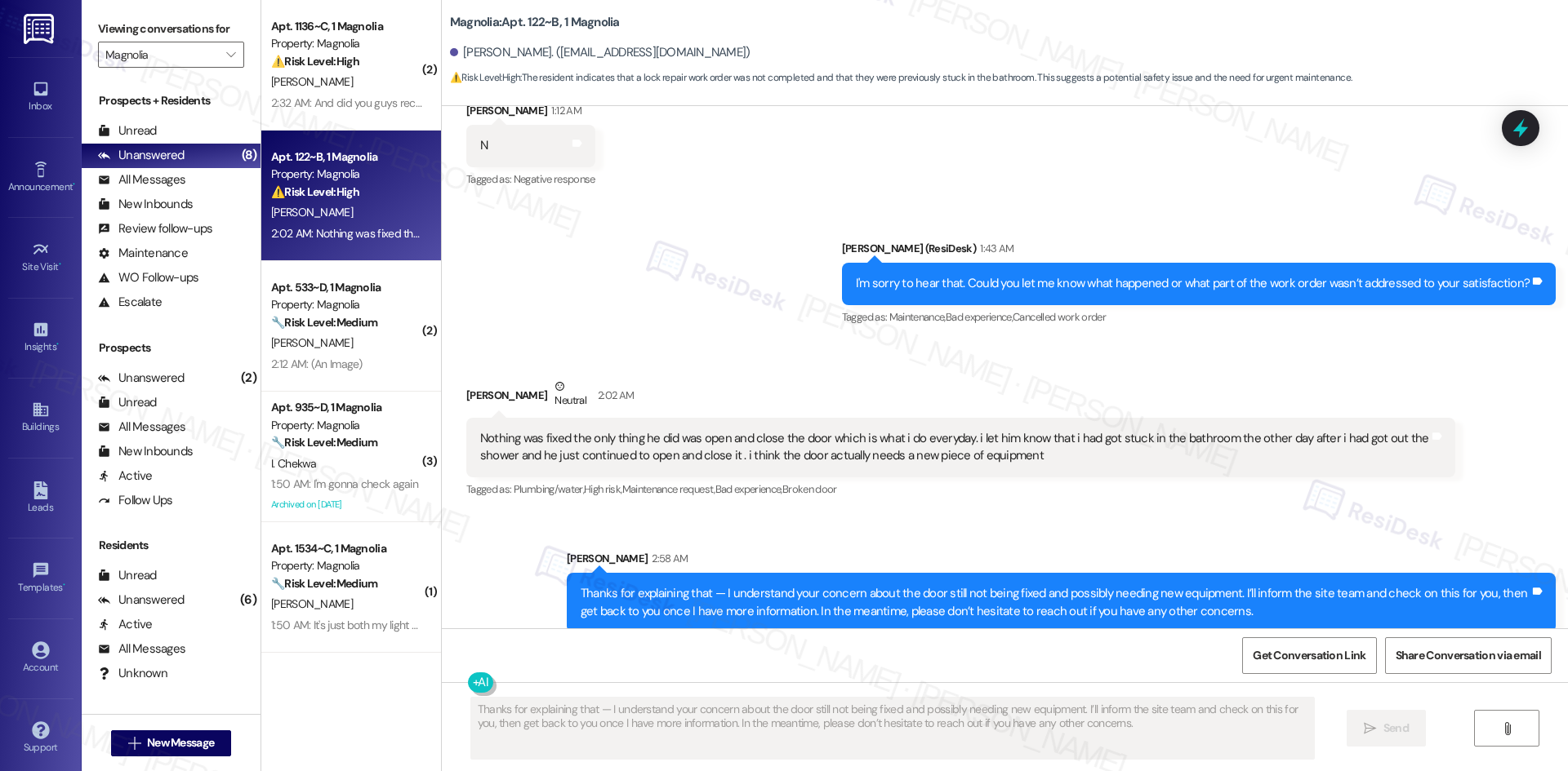
click at [1094, 515] on div "Sent via SMS Sarah 2:58 AM Thanks for explaining that — I understand your conce…" at bounding box center [1005, 579] width 1127 height 131
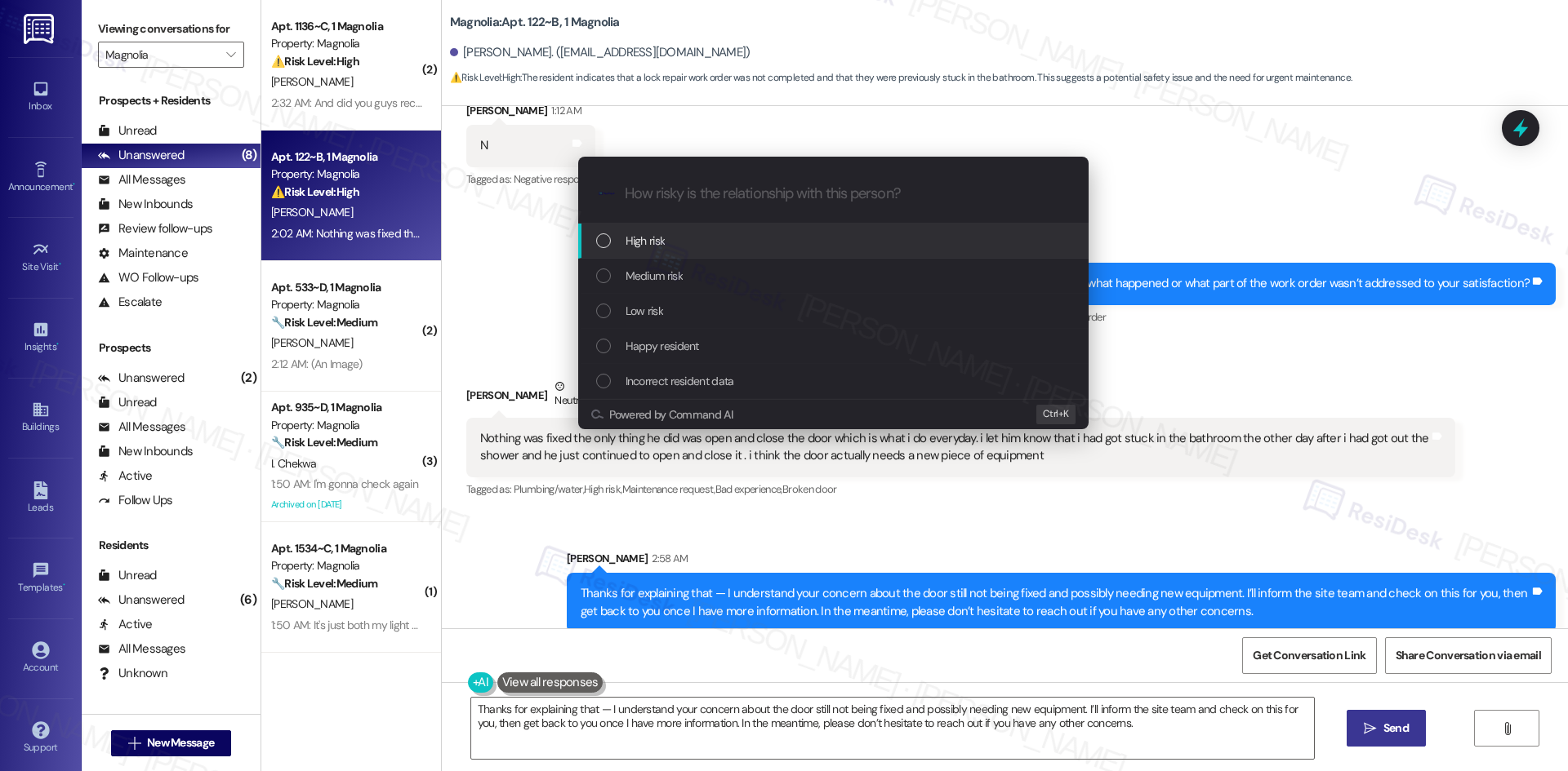
click at [684, 268] on div "Medium risk" at bounding box center [835, 275] width 478 height 18
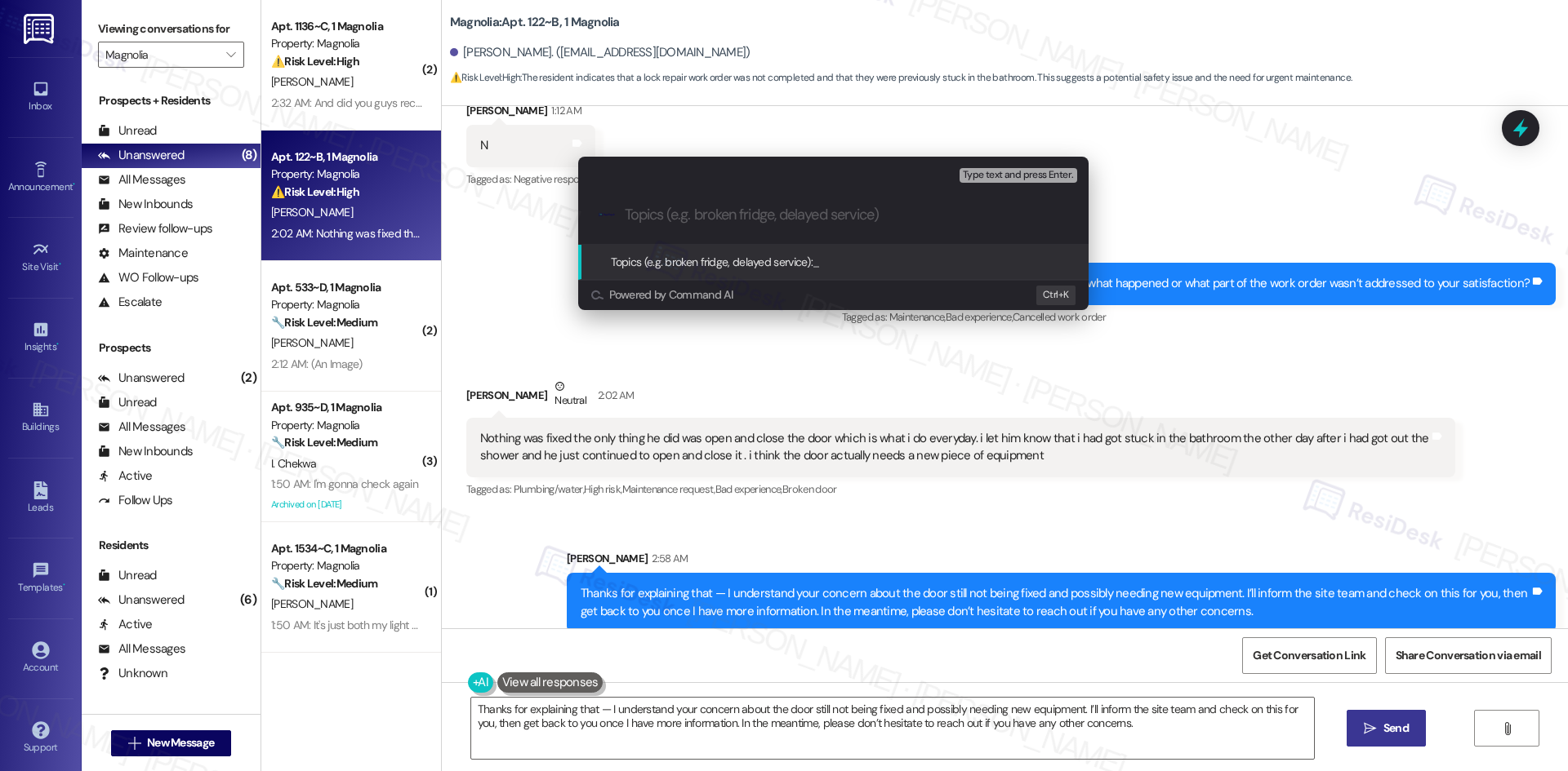
click at [863, 363] on div "Escalate Conversation Medium risk Topics (e.g. broken fridge, delayed service) …" at bounding box center [784, 385] width 1568 height 771
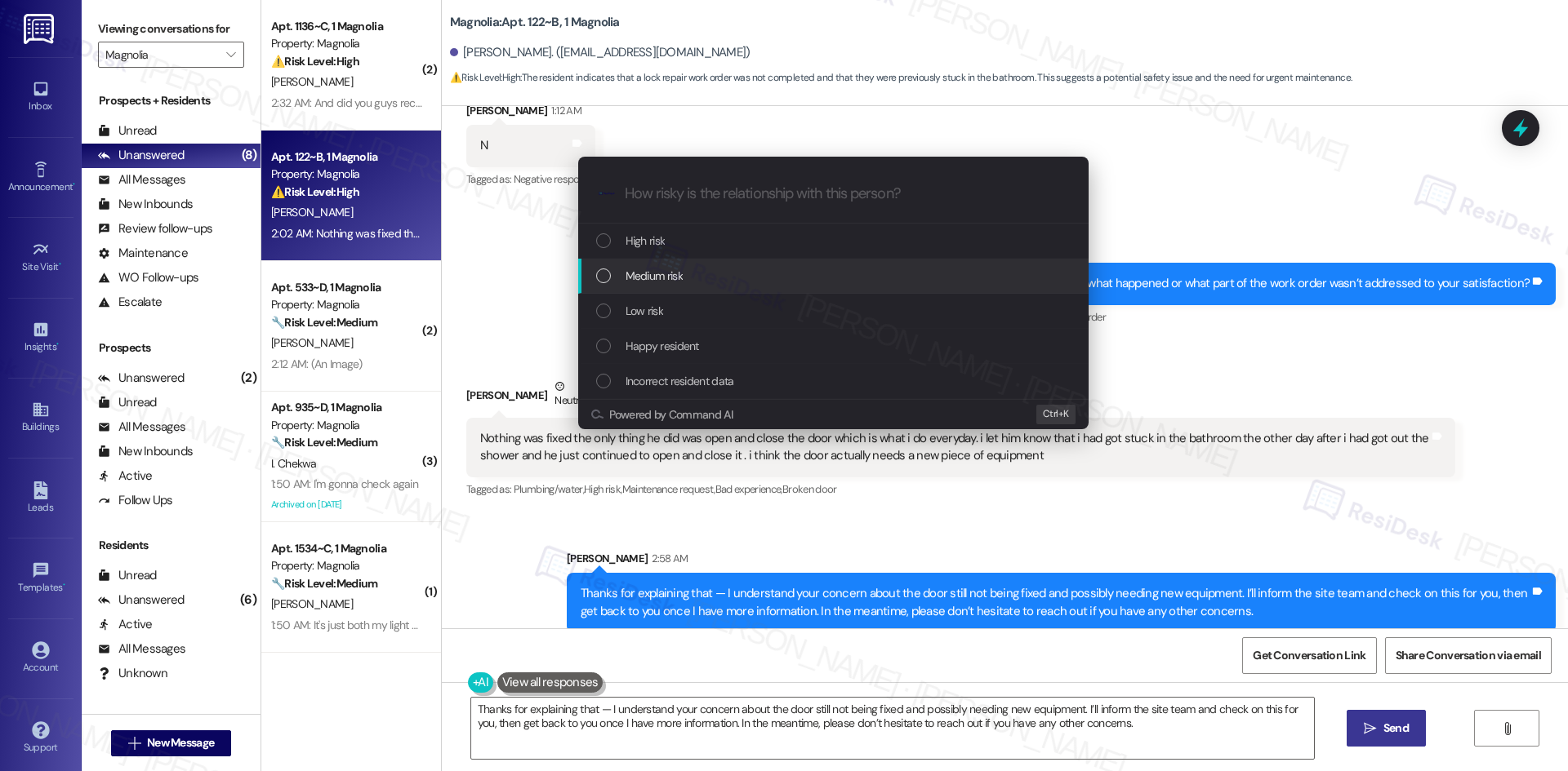
click at [679, 274] on span "Medium risk" at bounding box center [653, 275] width 57 height 18
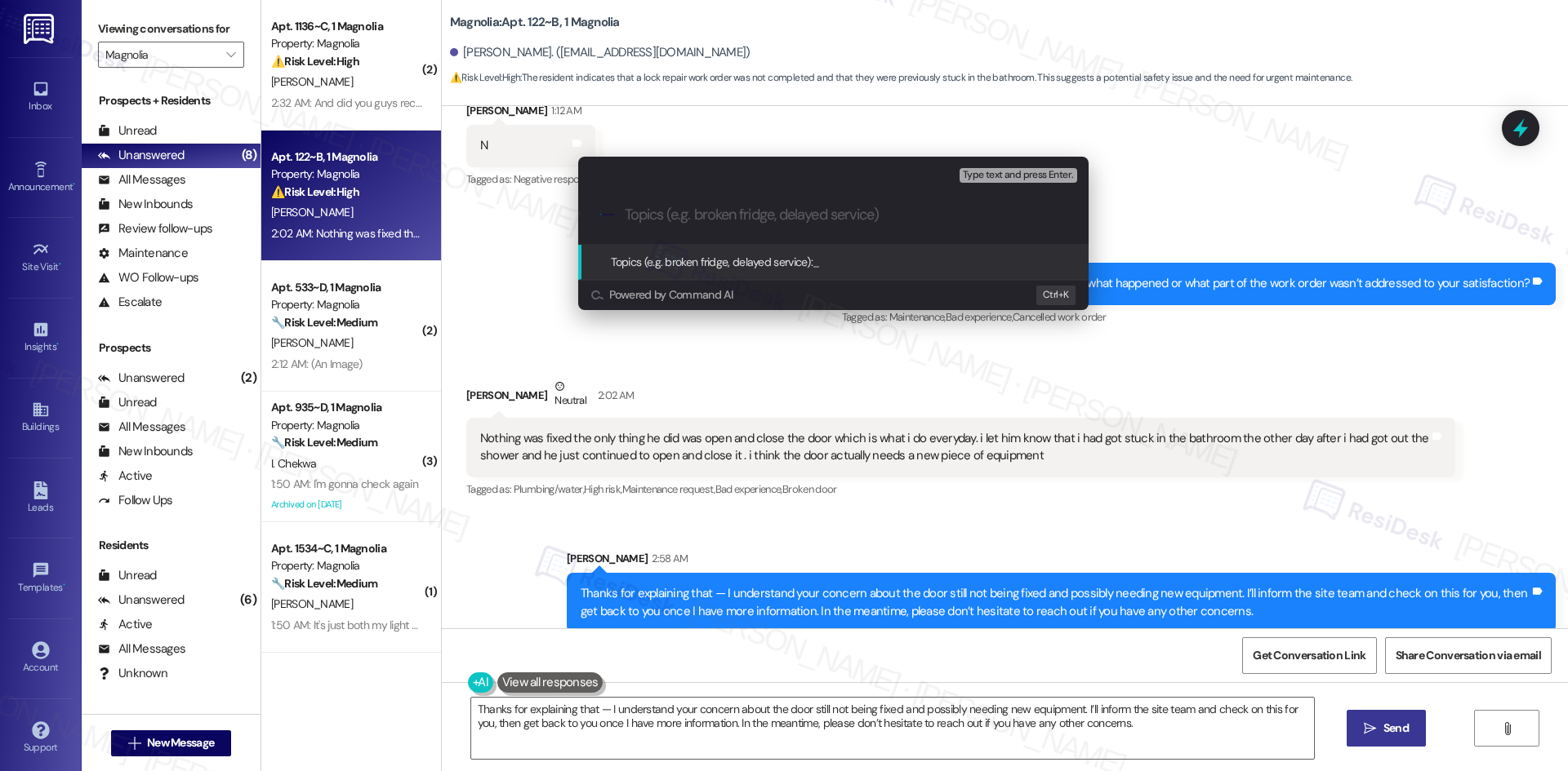
click at [611, 209] on icon ".cls-1{fill:#0a055f;}.cls-2{fill:#0cc4c4;} resideskLogoBlueOrange" at bounding box center [606, 214] width 16 height 16
drag, startPoint x: 627, startPoint y: 215, endPoint x: 639, endPoint y: 215, distance: 12.0
click at [636, 215] on input "Topics (e.g. broken fridge, delayed service)" at bounding box center [846, 215] width 443 height 17
paste input "Unresolved Door Lock Work Order (ID: 6812560)"
type input "Unresolved Door Lock Work Order (ID: 6812560)"
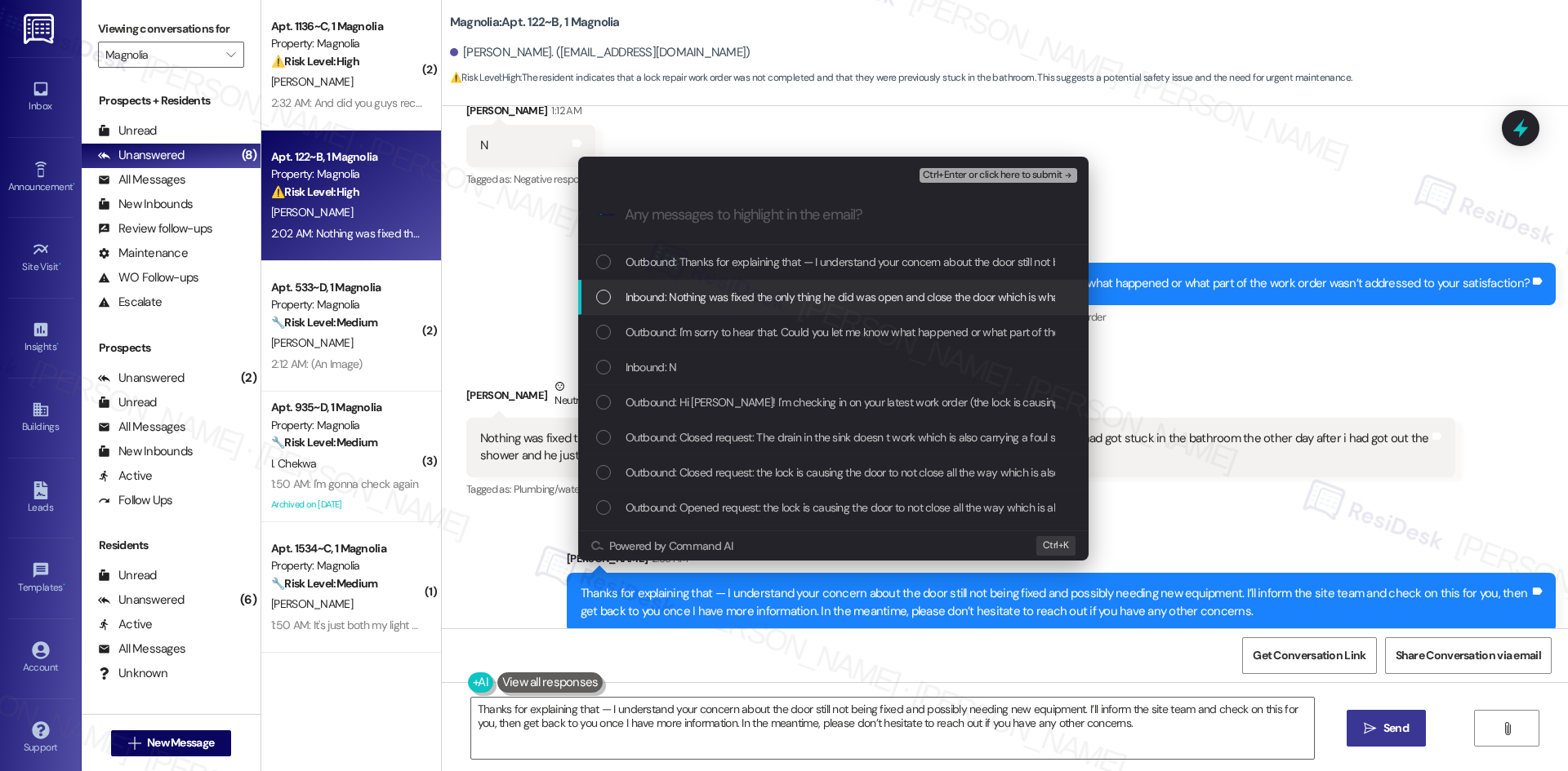
click at [687, 293] on span "Inbound: Nothing was fixed the only thing he did was open and close the door wh…" at bounding box center [1342, 297] width 1434 height 18
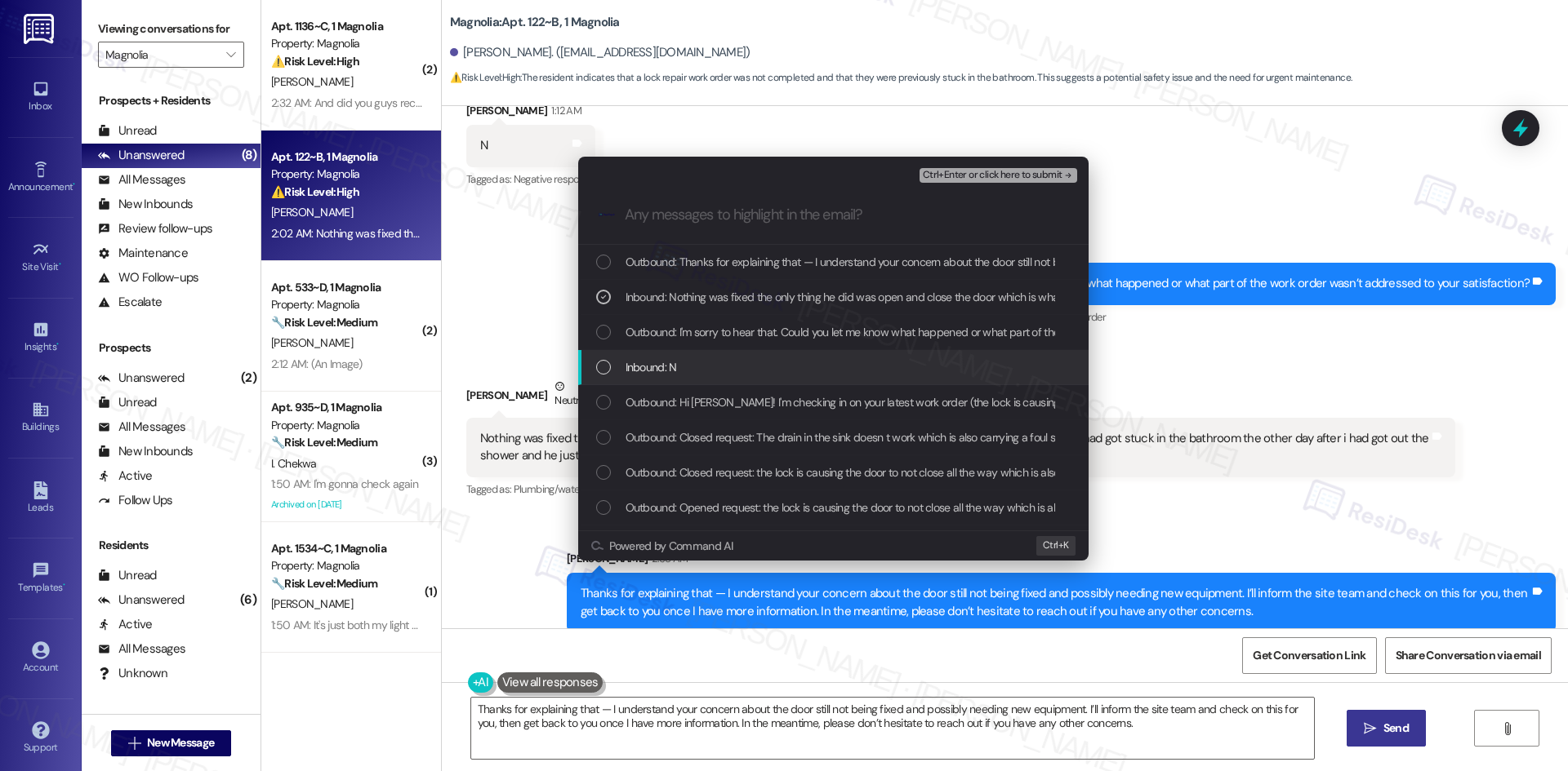
click at [728, 363] on div "Inbound: N" at bounding box center [835, 367] width 478 height 18
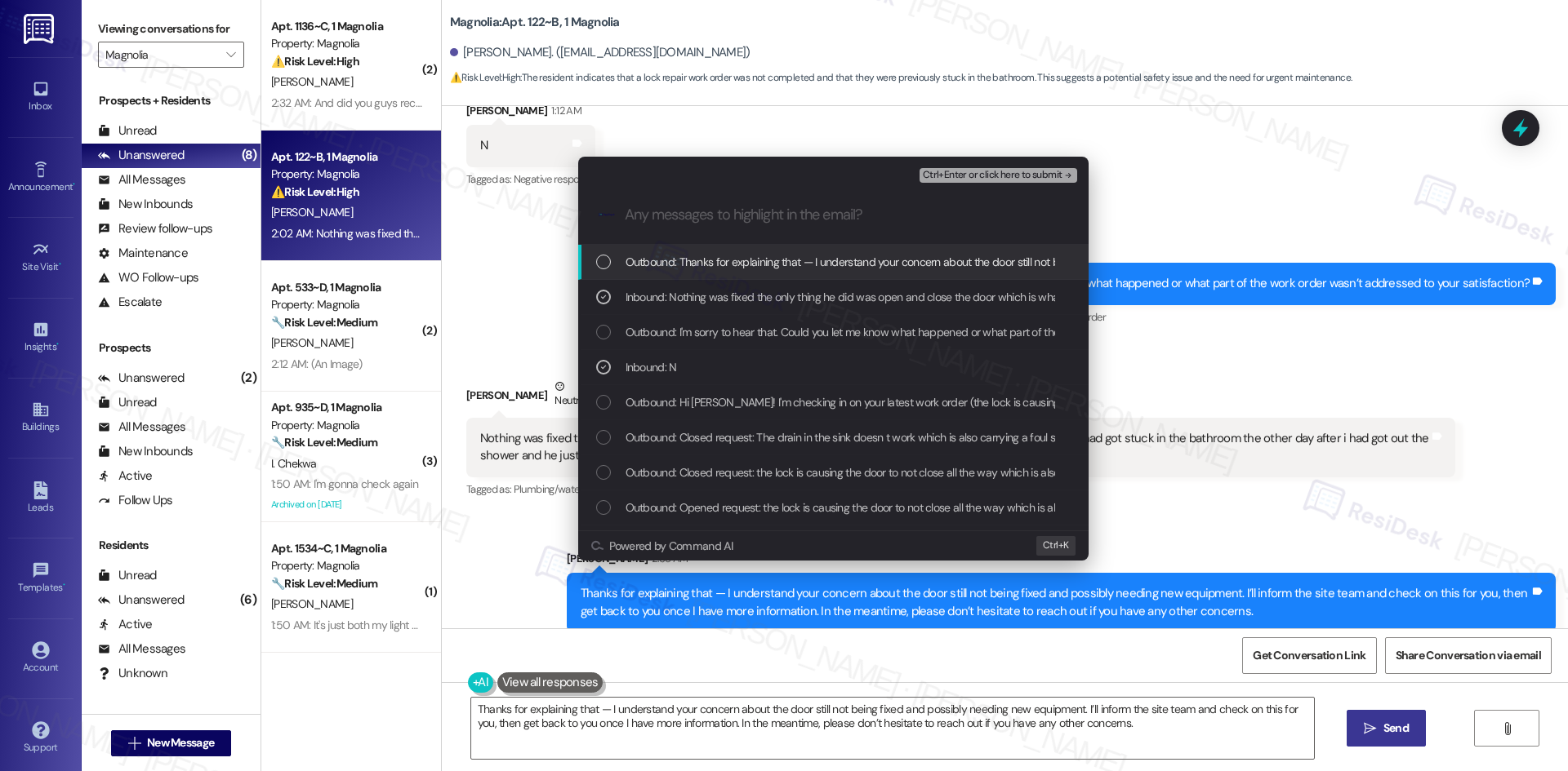
click at [1045, 173] on span "Ctrl+Enter or click here to submit" at bounding box center [993, 175] width 140 height 11
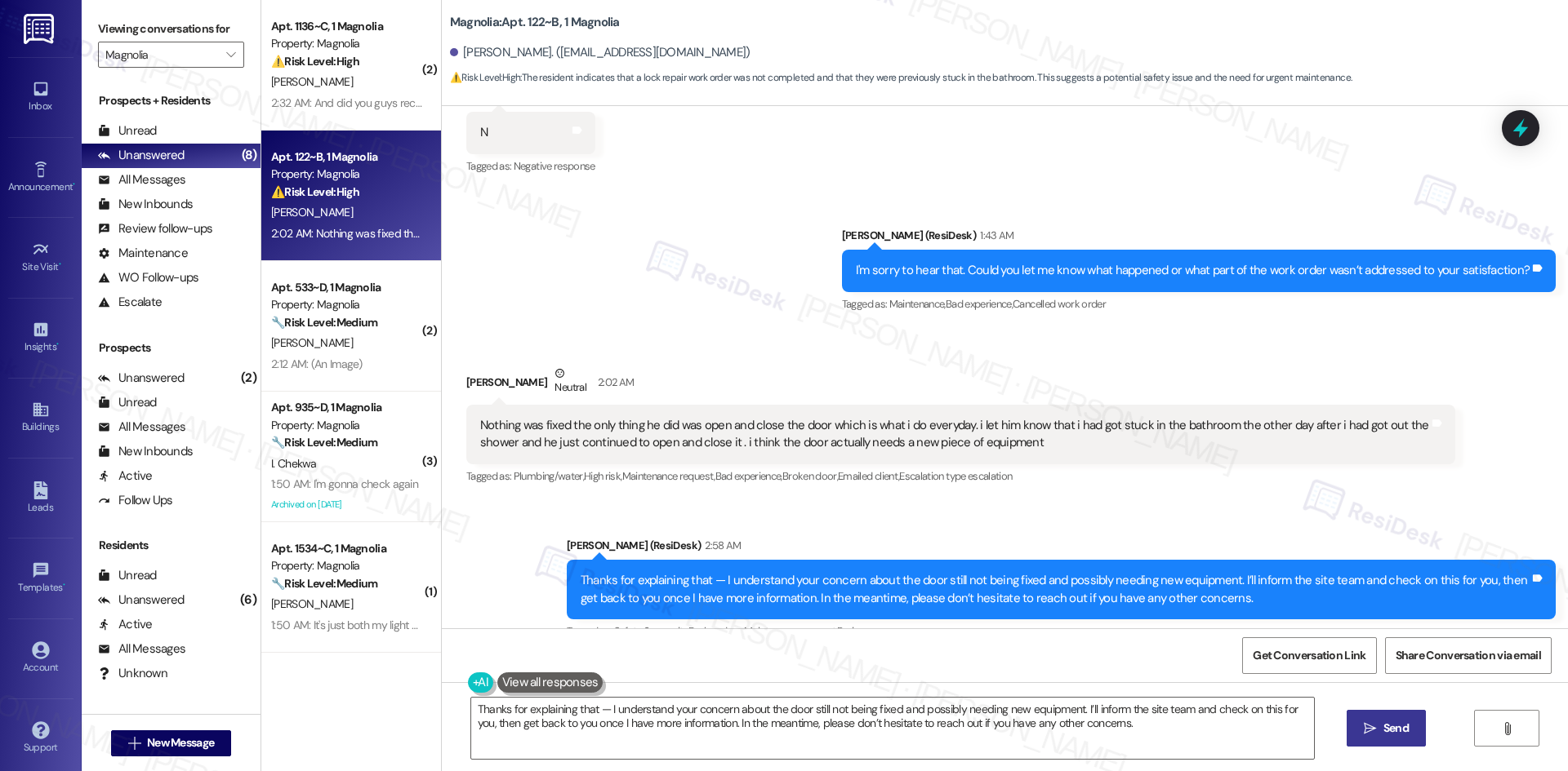
scroll to position [670, 0]
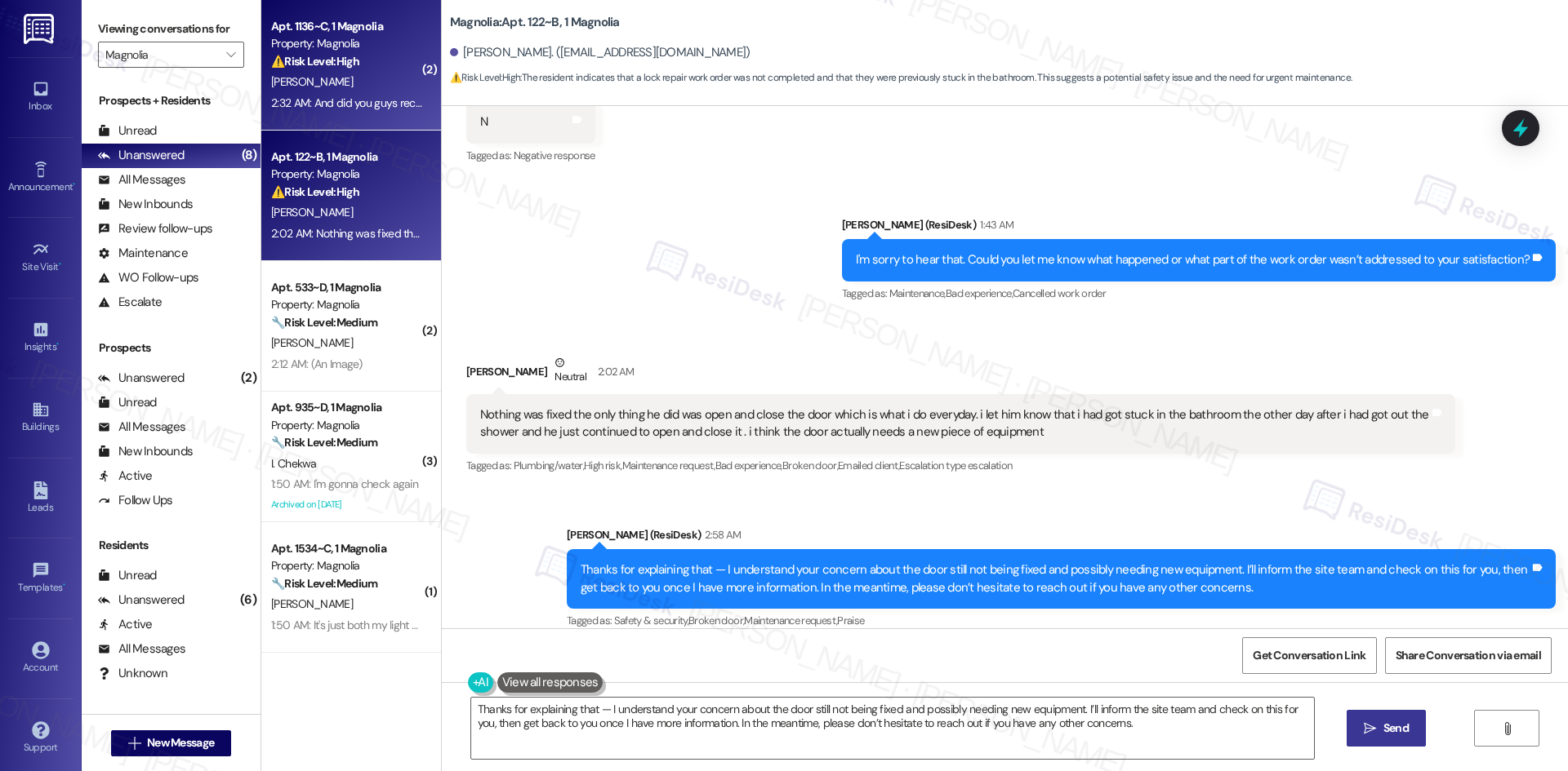
click at [365, 81] on div "C. Taylor" at bounding box center [347, 82] width 155 height 21
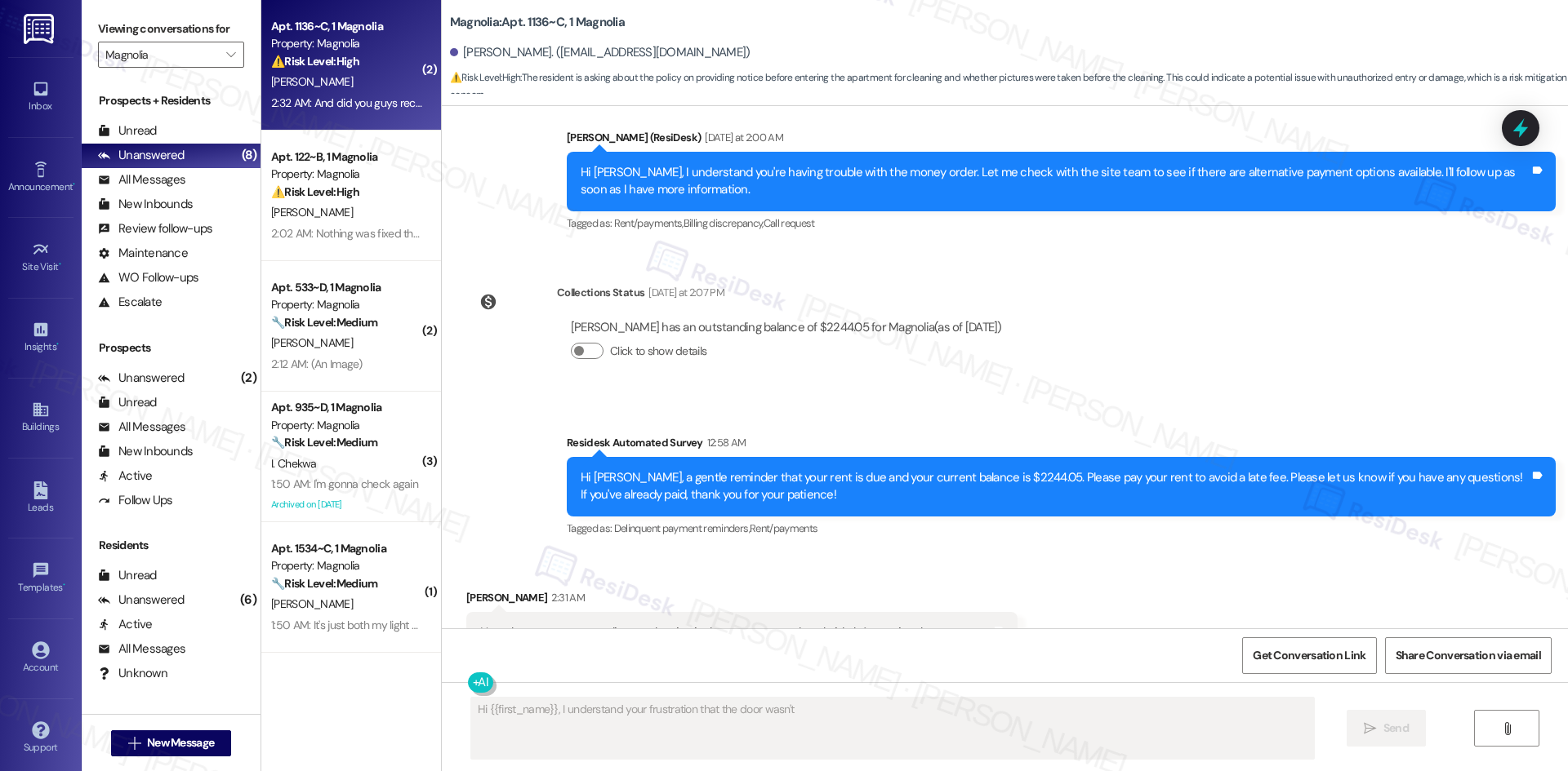
scroll to position [5439, 0]
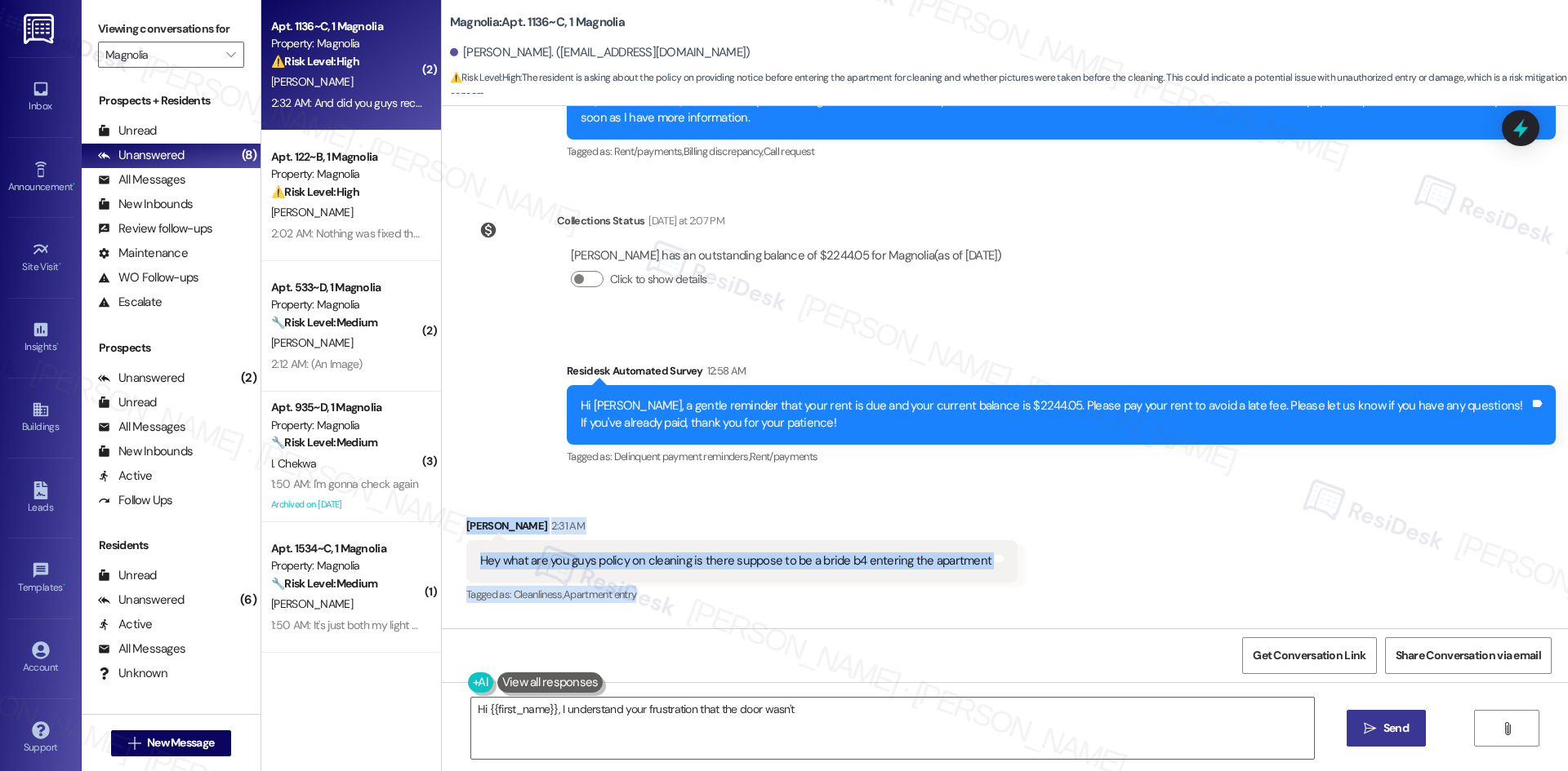
drag, startPoint x: 454, startPoint y: 421, endPoint x: 943, endPoint y: 559, distance: 508.1
click at [943, 559] on div "Received via SMS Cameron Taylor 2:31 AM Hey what are you guys policy on cleanin…" at bounding box center [1005, 607] width 1127 height 253
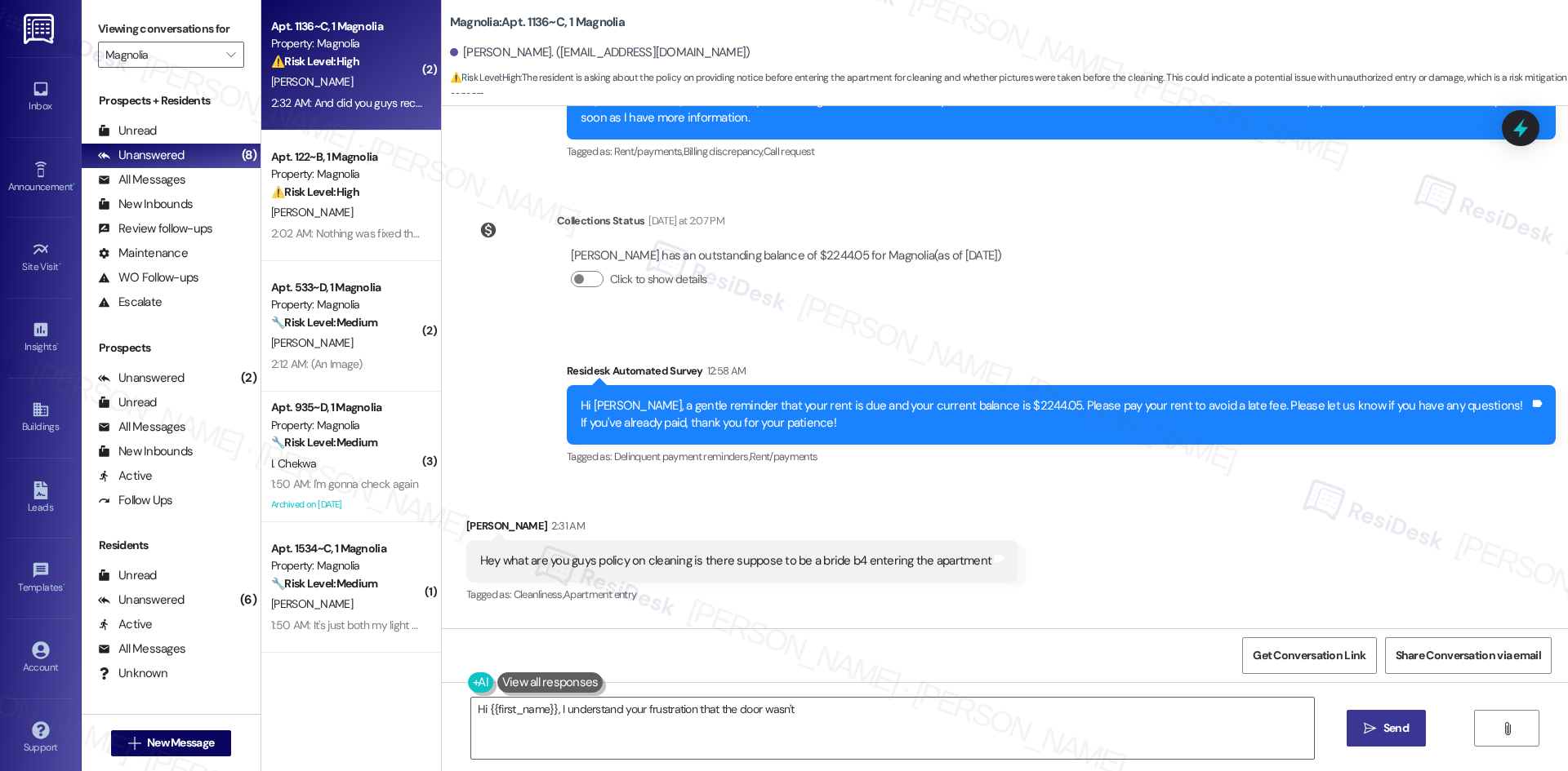
drag, startPoint x: 633, startPoint y: 560, endPoint x: 449, endPoint y: 383, distance: 255.3
click at [446, 481] on div "Received via SMS Cameron Taylor 2:31 AM Hey what are you guys policy on cleanin…" at bounding box center [1005, 607] width 1127 height 253
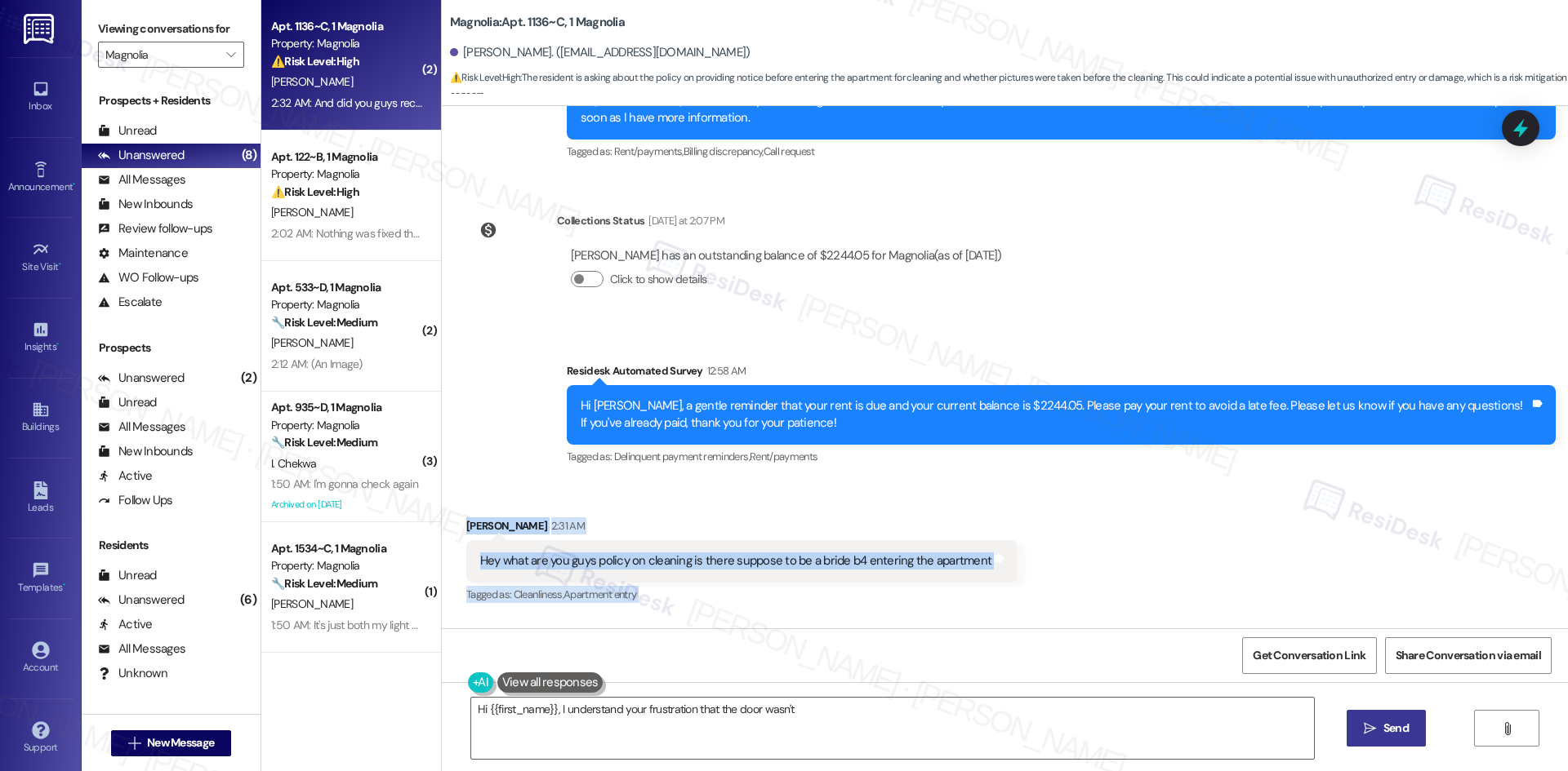
drag, startPoint x: 443, startPoint y: 414, endPoint x: 851, endPoint y: 574, distance: 438.3
click at [866, 557] on div "Received via SMS Cameron Taylor 2:31 AM Hey what are you guys policy on cleanin…" at bounding box center [1005, 607] width 1127 height 253
copy div "Cameron Taylor 2:31 AM Hey what are you guys policy on cleaning is there suppos…"
click at [823, 517] on div "Cameron Taylor 2:31 AM" at bounding box center [742, 528] width 551 height 22
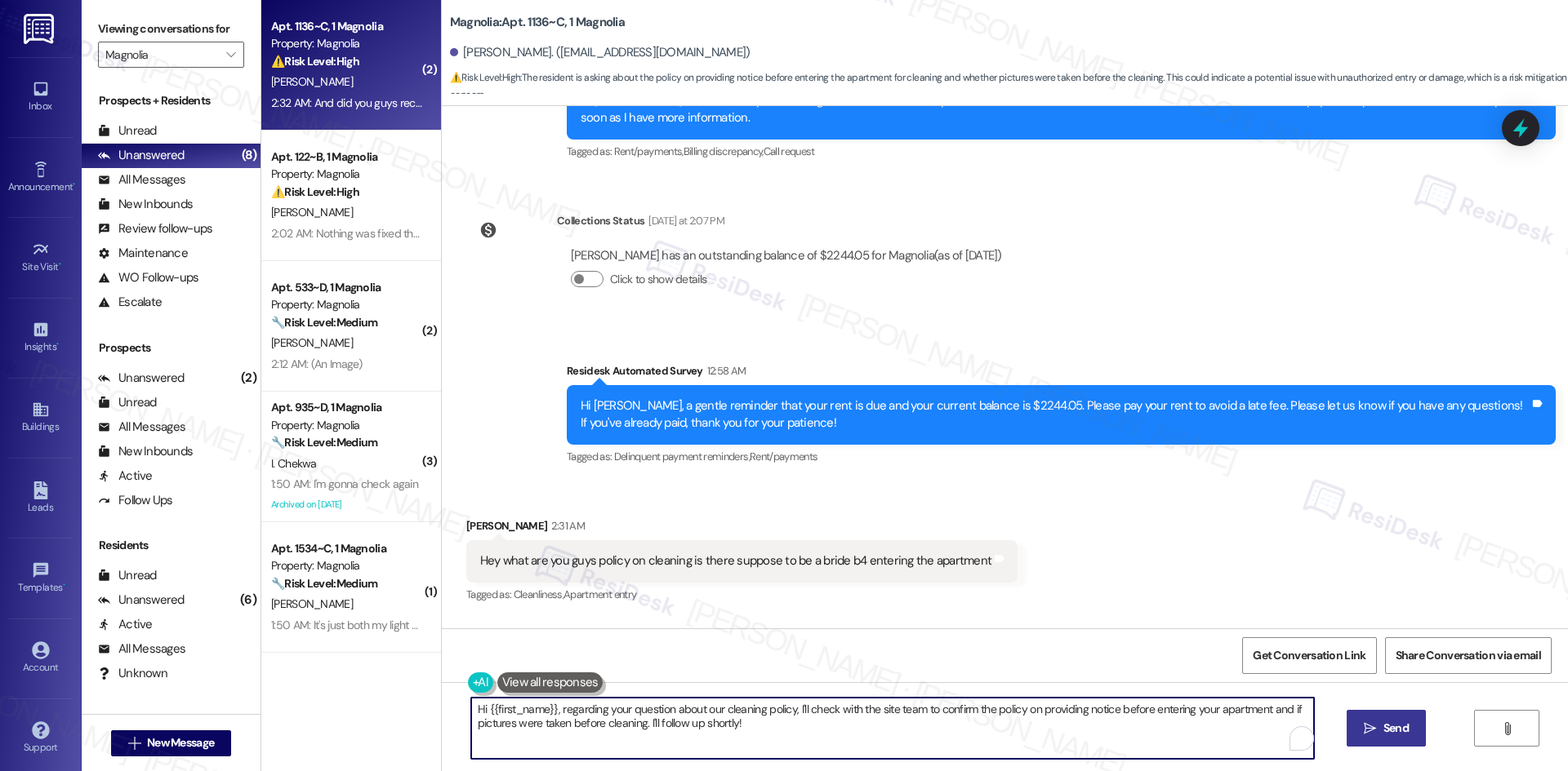
click at [805, 752] on textarea "Hi {{first_name}}, regarding your question about our cleaning policy, I'll chec…" at bounding box center [892, 728] width 843 height 61
paste textarea "I understand your concern about the cleaning policy and whether photos were tak…"
type textarea "I understand your concern about the cleaning policy and whether photos were tak…"
click at [1383, 733] on span "Send" at bounding box center [1380, 729] width 25 height 17
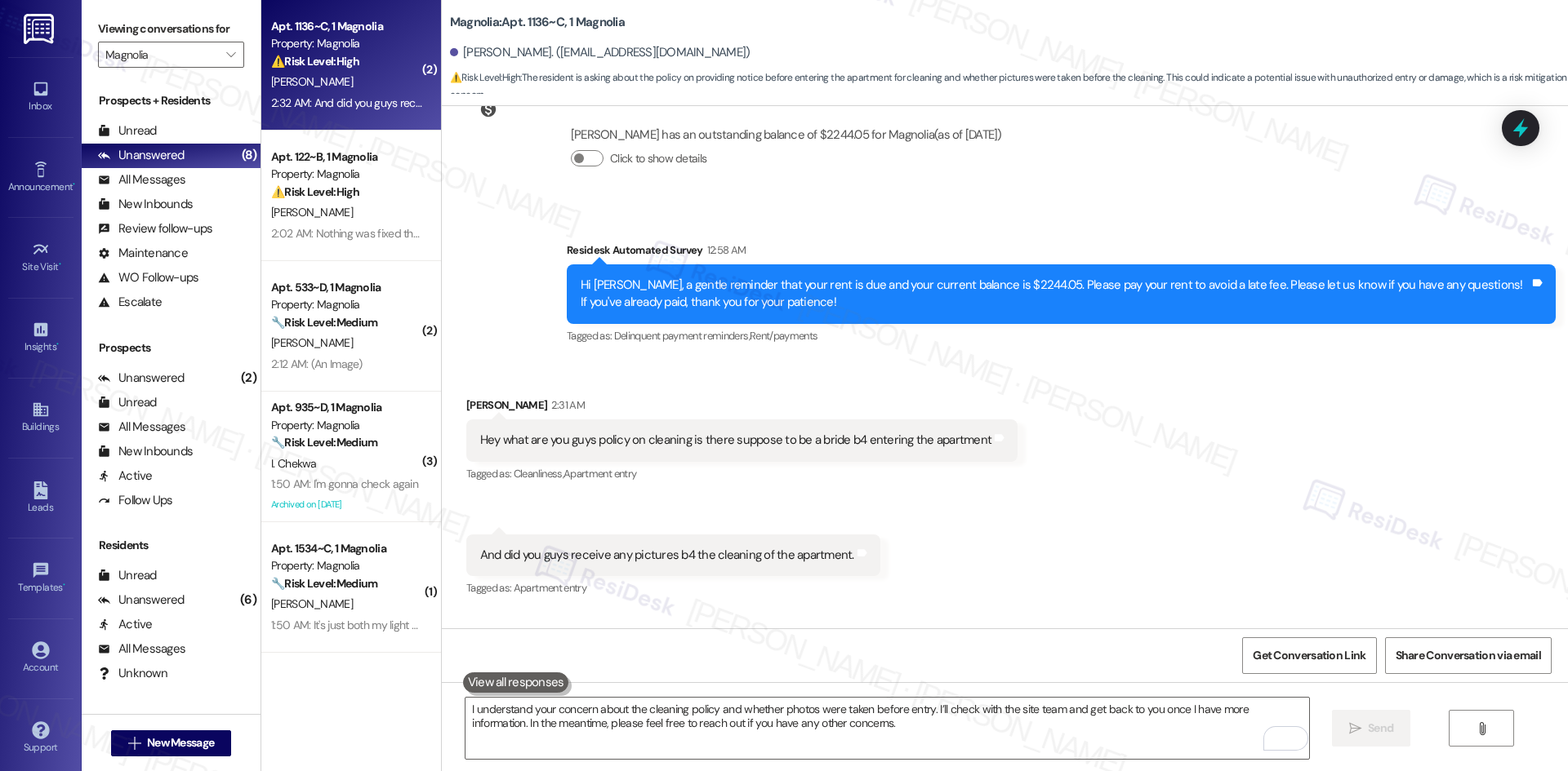
scroll to position [5571, 0]
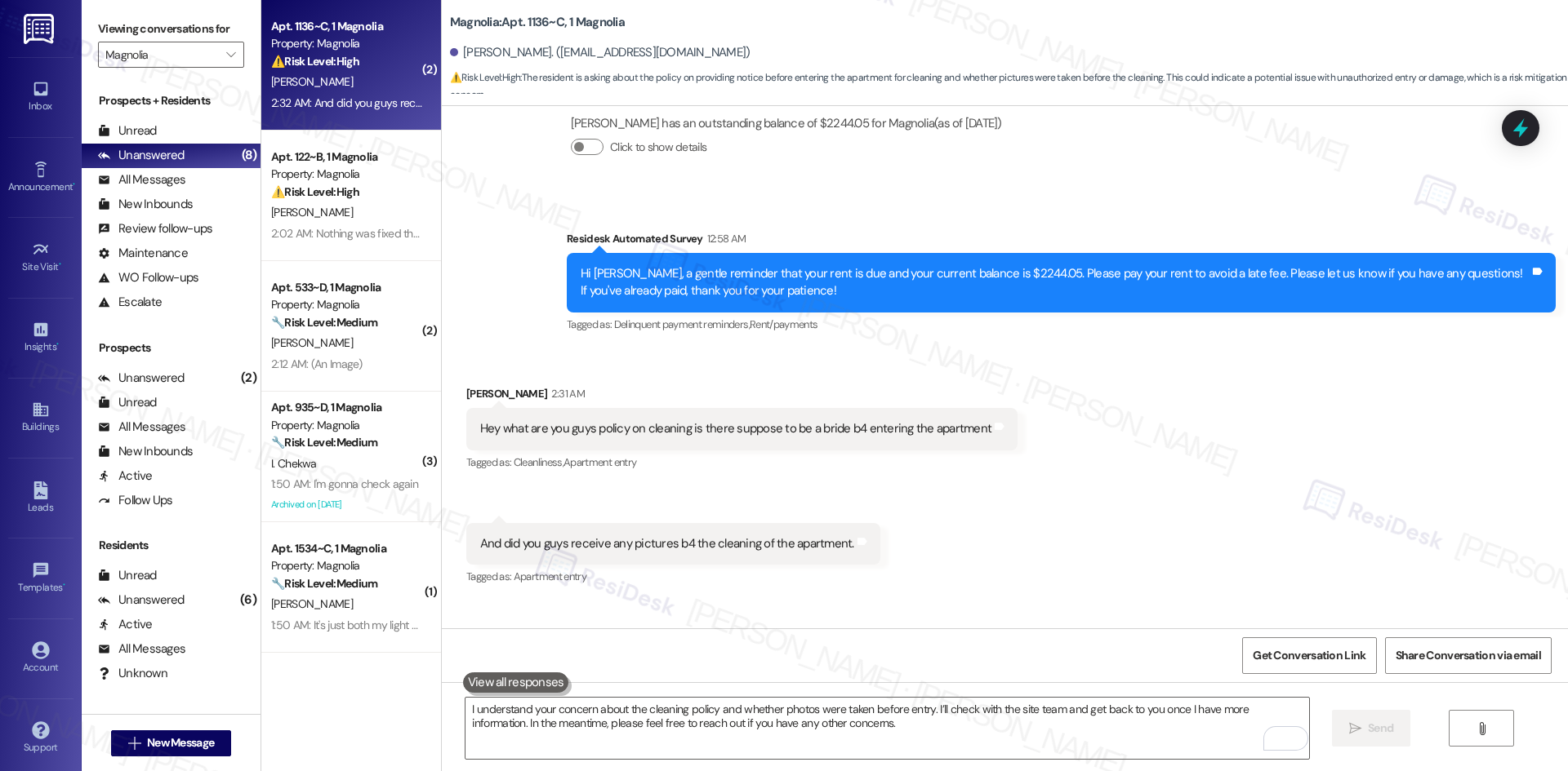
click at [1019, 467] on div "Received via SMS Cameron Taylor 2:31 AM Hey what are you guys policy on cleanin…" at bounding box center [1005, 475] width 1127 height 253
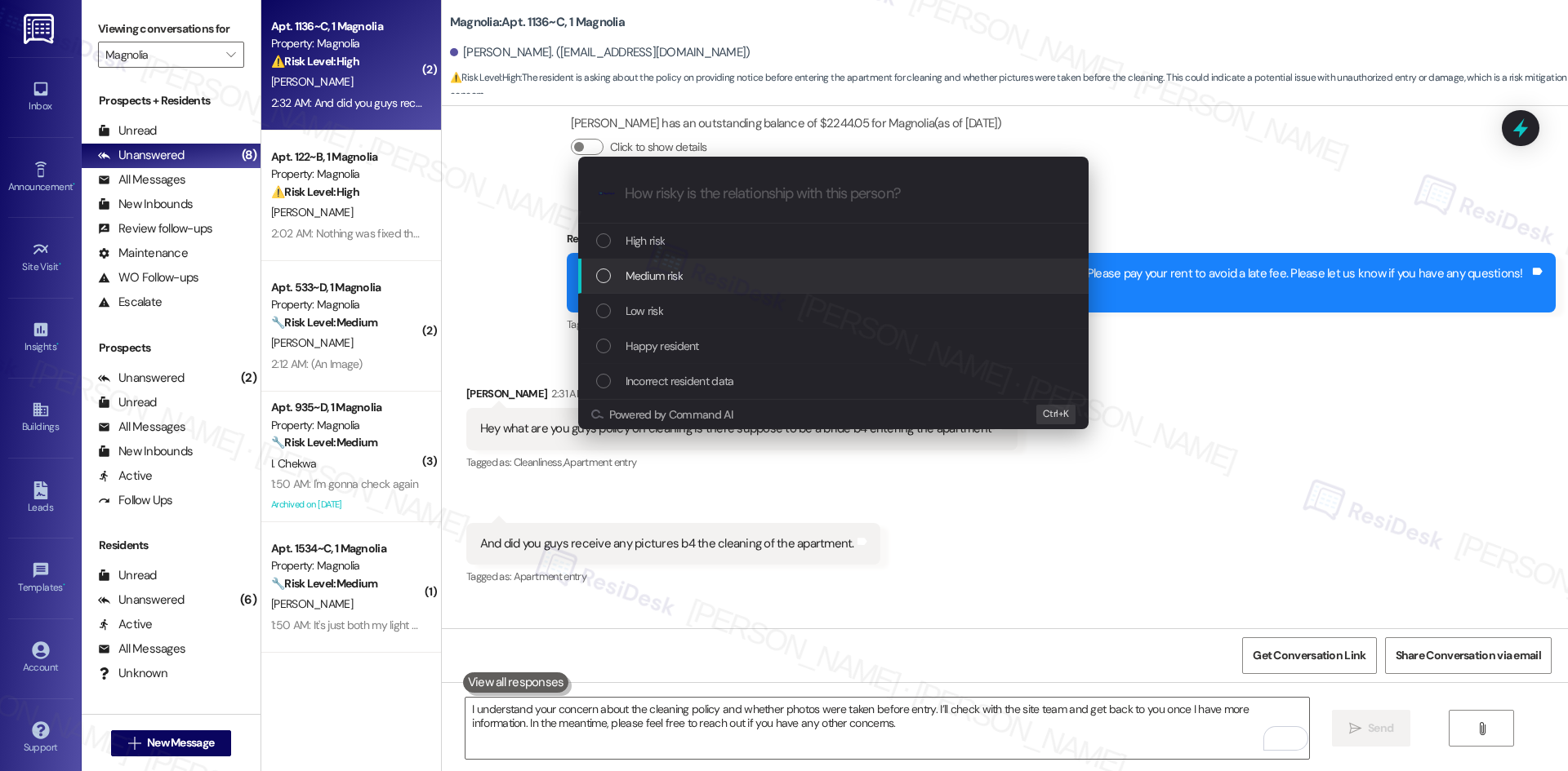
click at [663, 274] on span "Medium risk" at bounding box center [653, 275] width 57 height 18
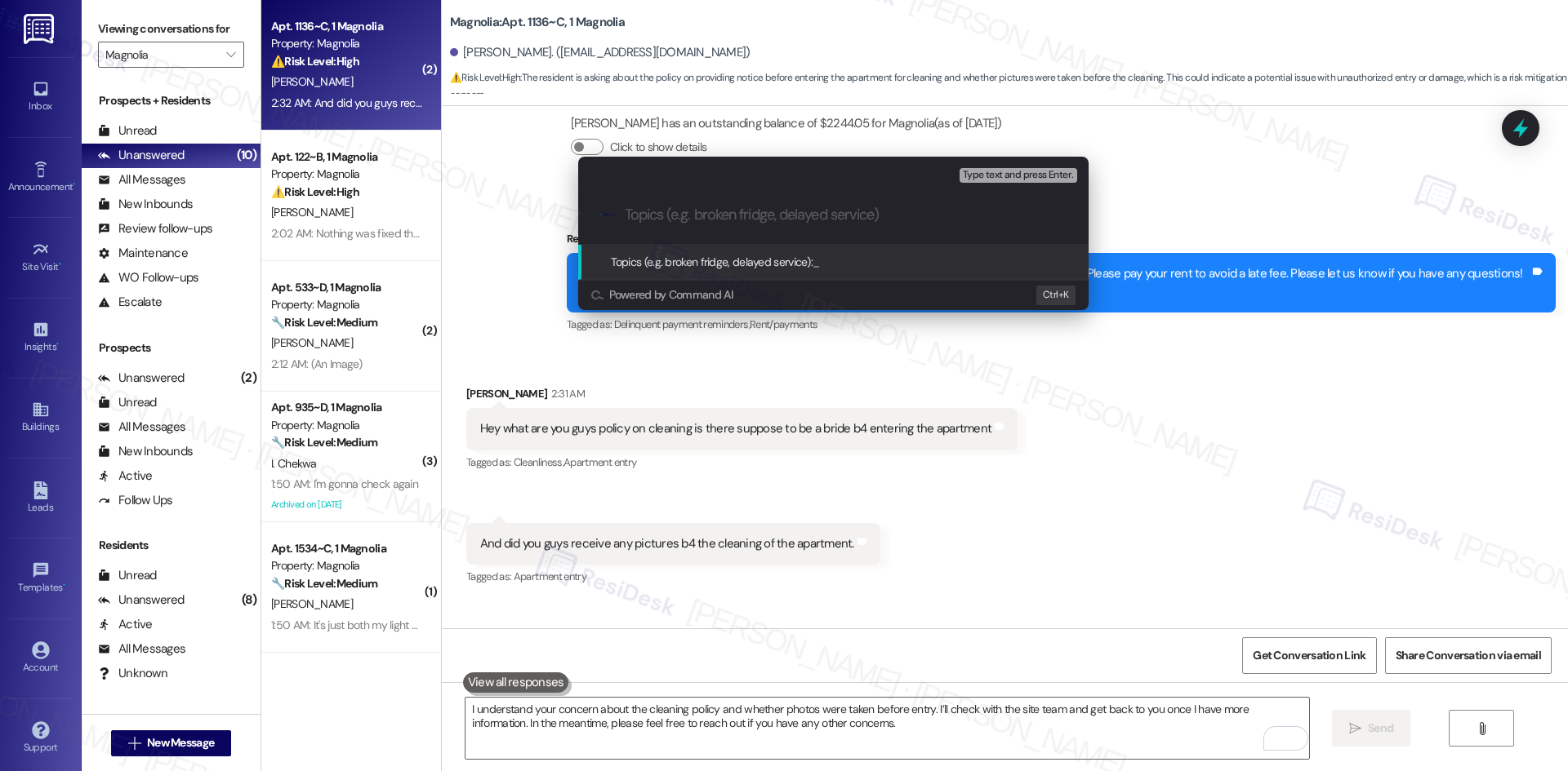
click at [641, 211] on input "Topics (e.g. broken fridge, delayed service)" at bounding box center [846, 215] width 443 height 17
paste input "Cleaning Policy and Apartment Entry Concern"
type input "Cleaning Policy and Apartment Entry Concern"
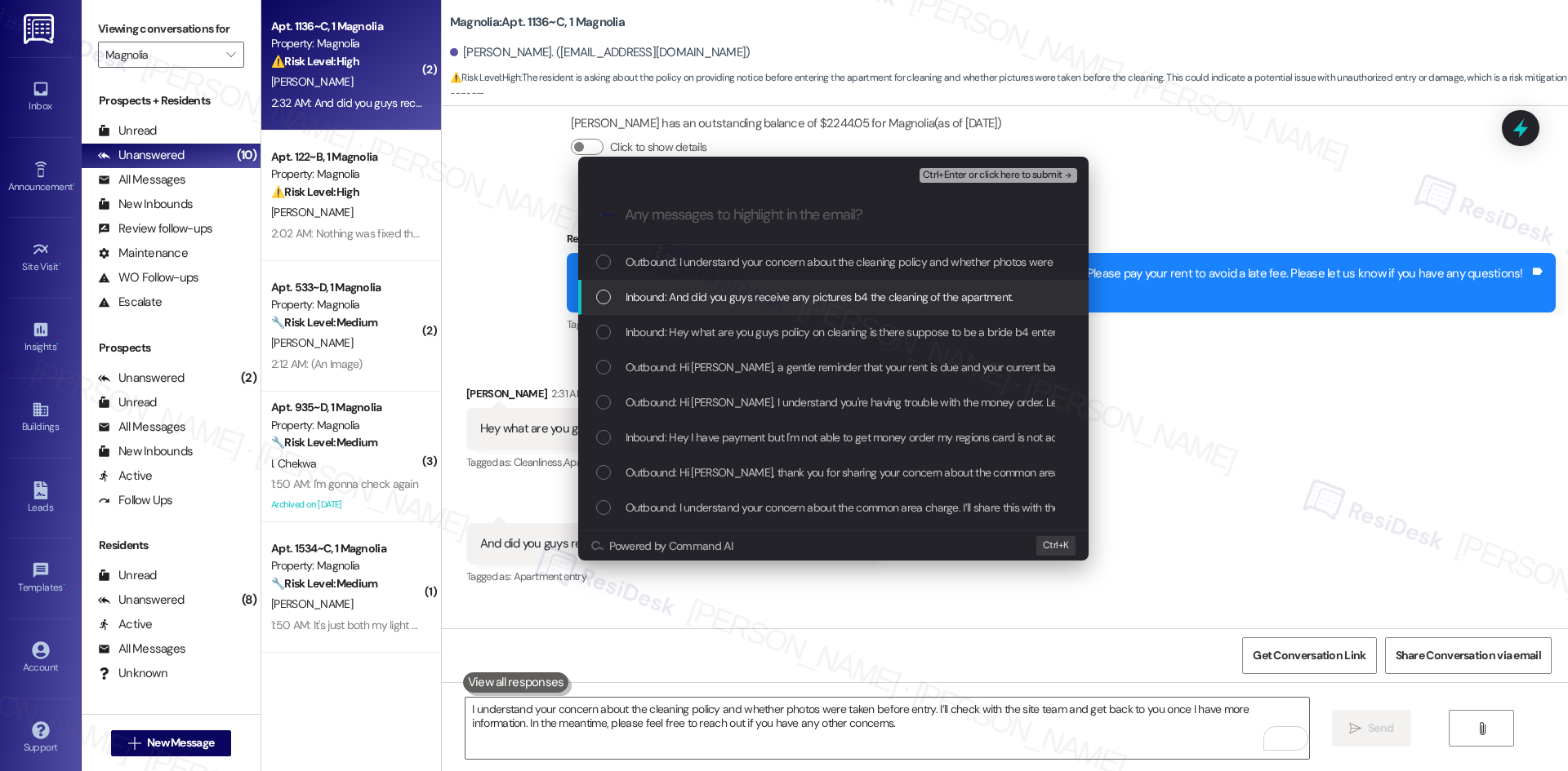
click at [736, 295] on span "Inbound: And did you guys receive any pictures b4 the cleaning of the apartment." at bounding box center [819, 297] width 388 height 18
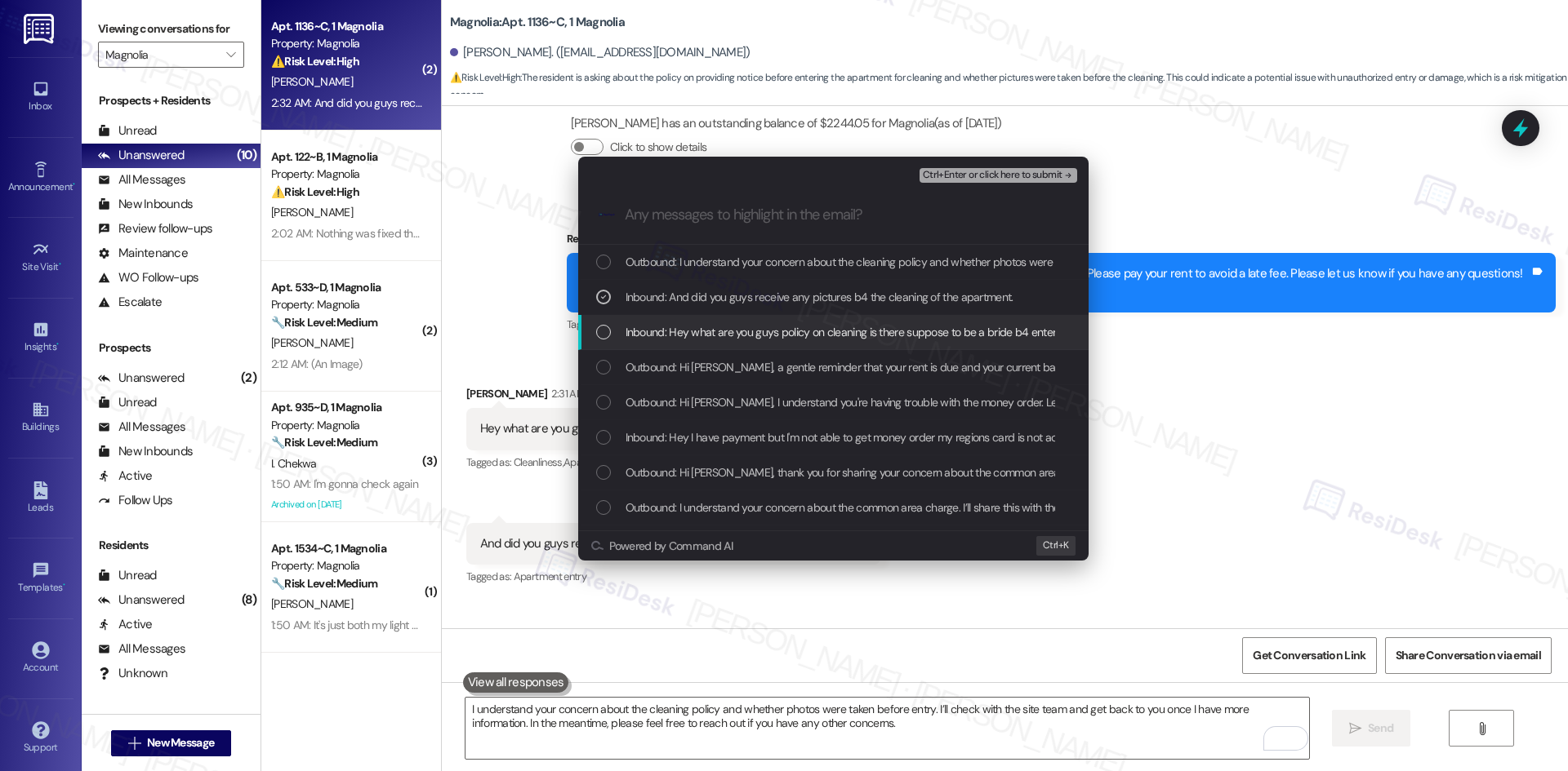
click at [744, 336] on span "Inbound: Hey what are you guys policy on cleaning is there suppose to be a brid…" at bounding box center [883, 332] width 516 height 18
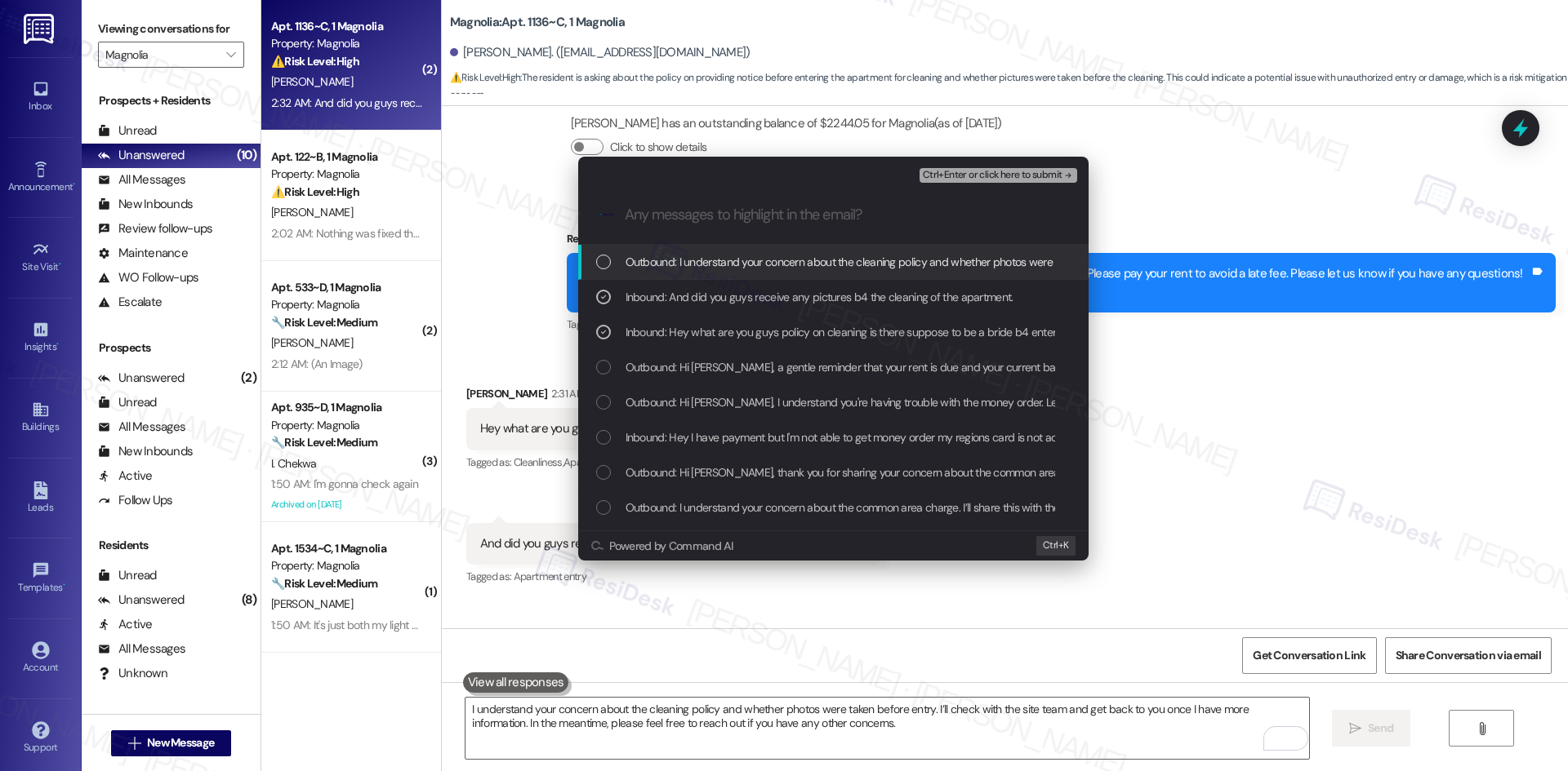
click at [1044, 173] on span "Ctrl+Enter or click here to submit" at bounding box center [993, 175] width 140 height 11
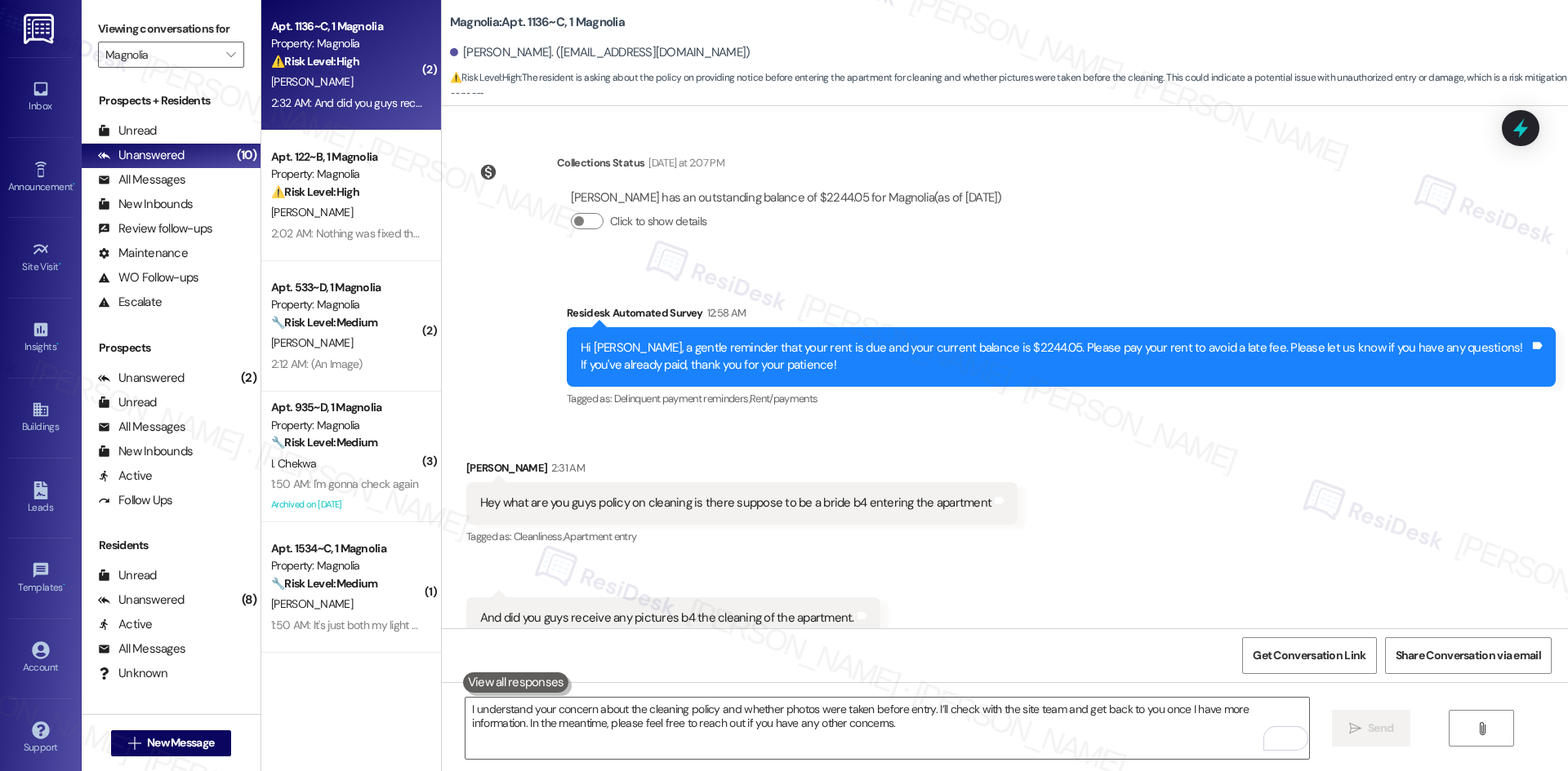
scroll to position [5595, 0]
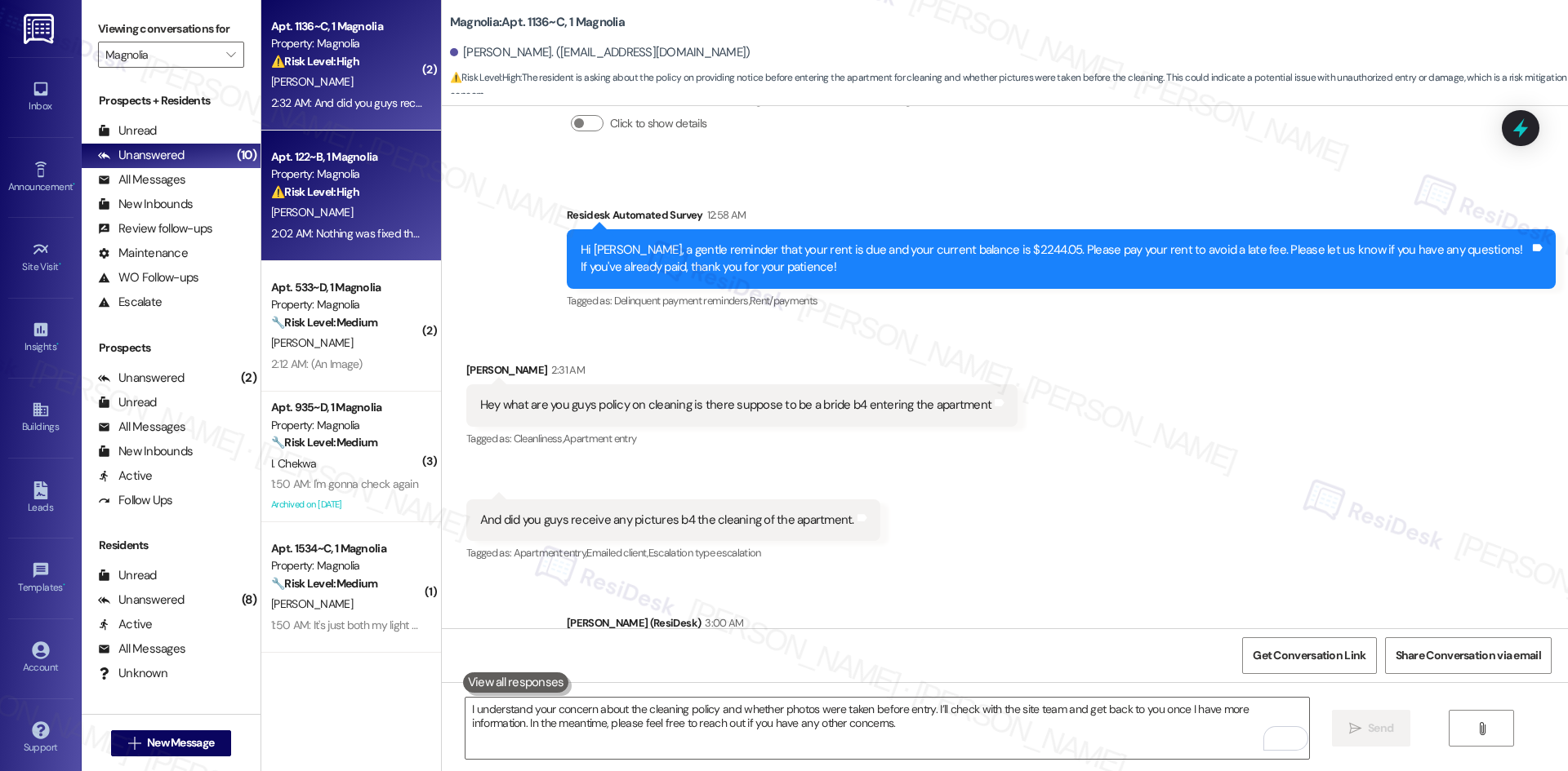
click at [364, 203] on div "K. Bennett" at bounding box center [347, 213] width 155 height 21
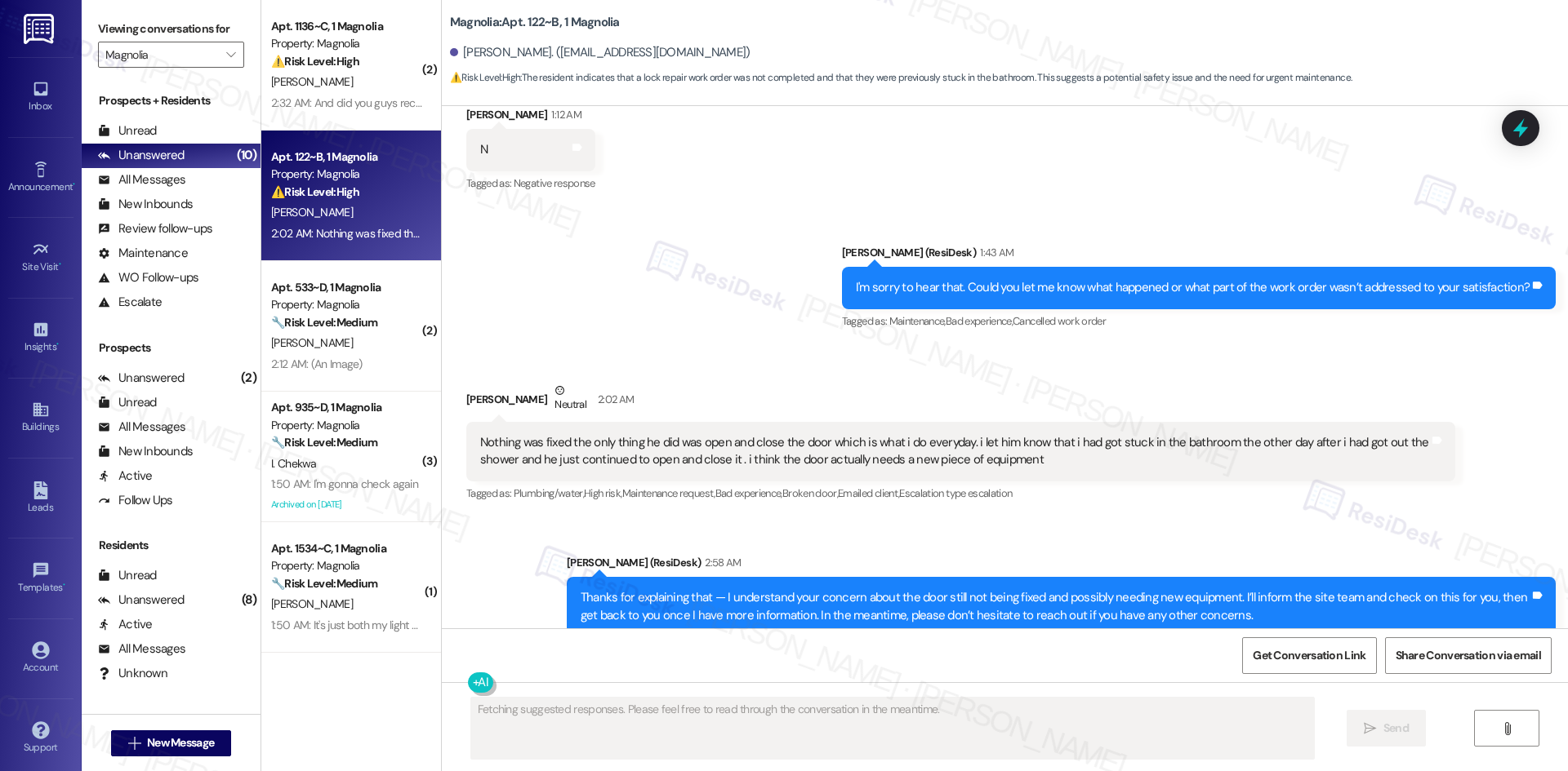
scroll to position [853, 0]
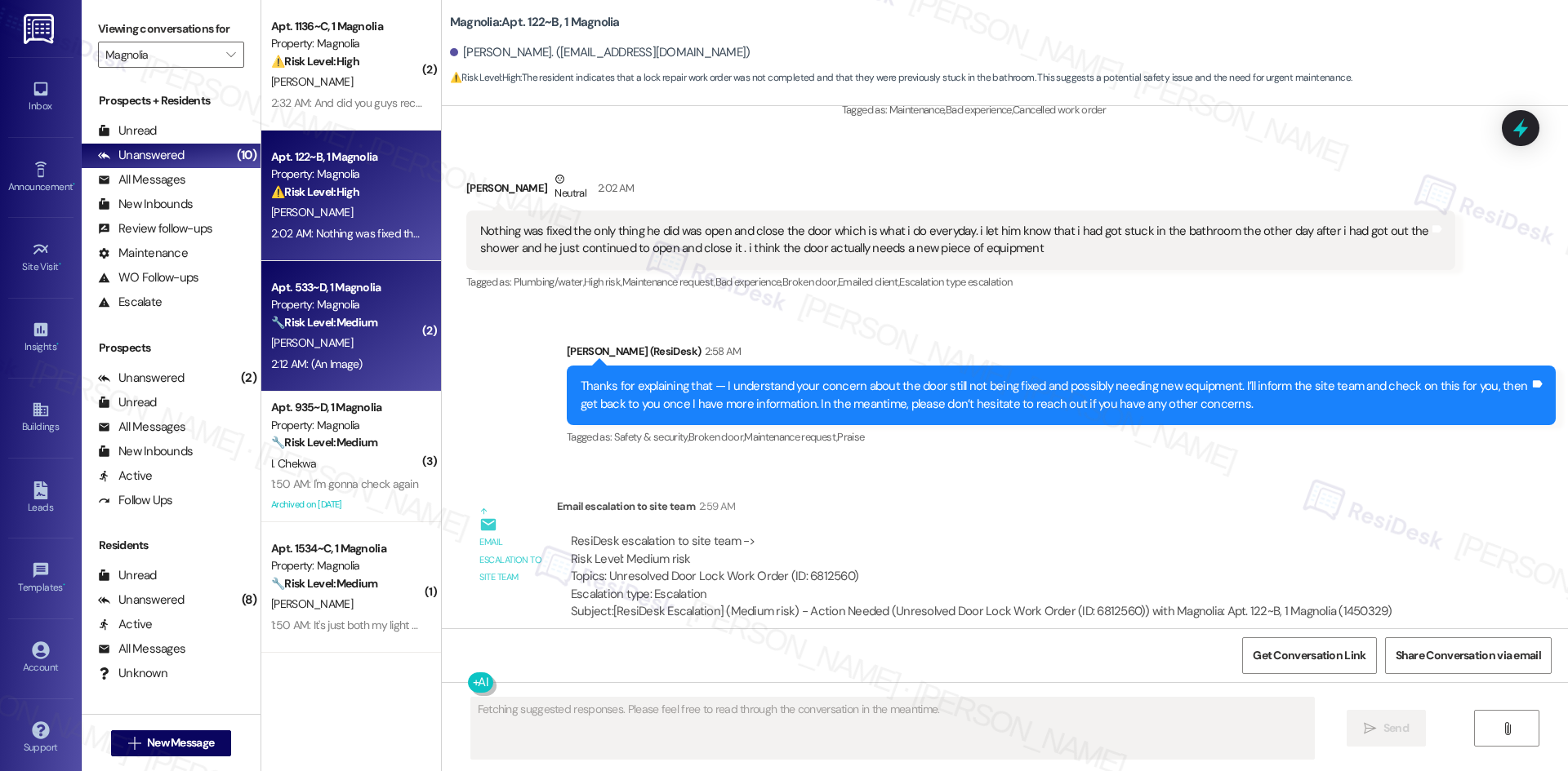
click at [340, 347] on div "A. Bates" at bounding box center [347, 344] width 155 height 21
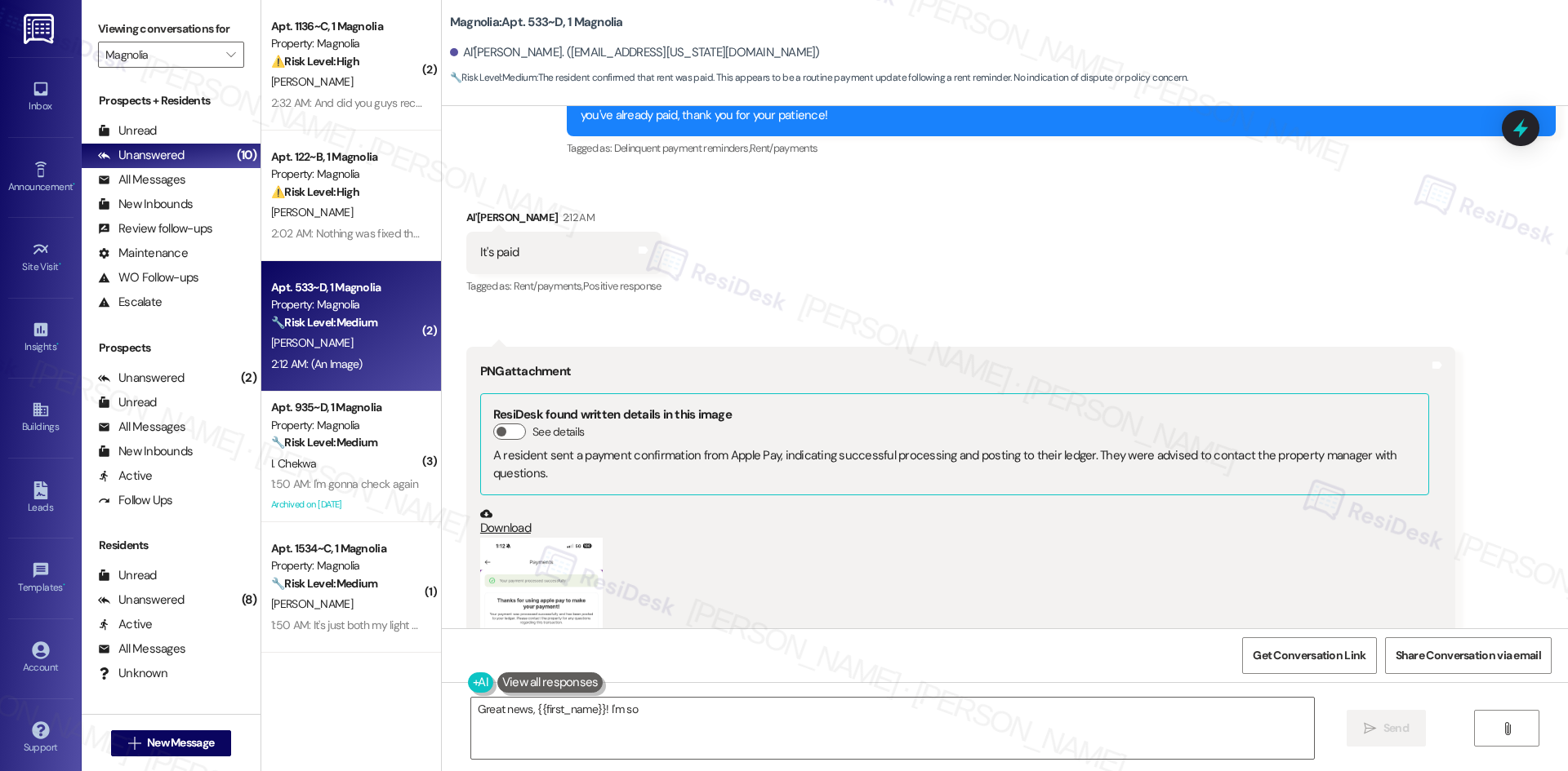
scroll to position [2257, 0]
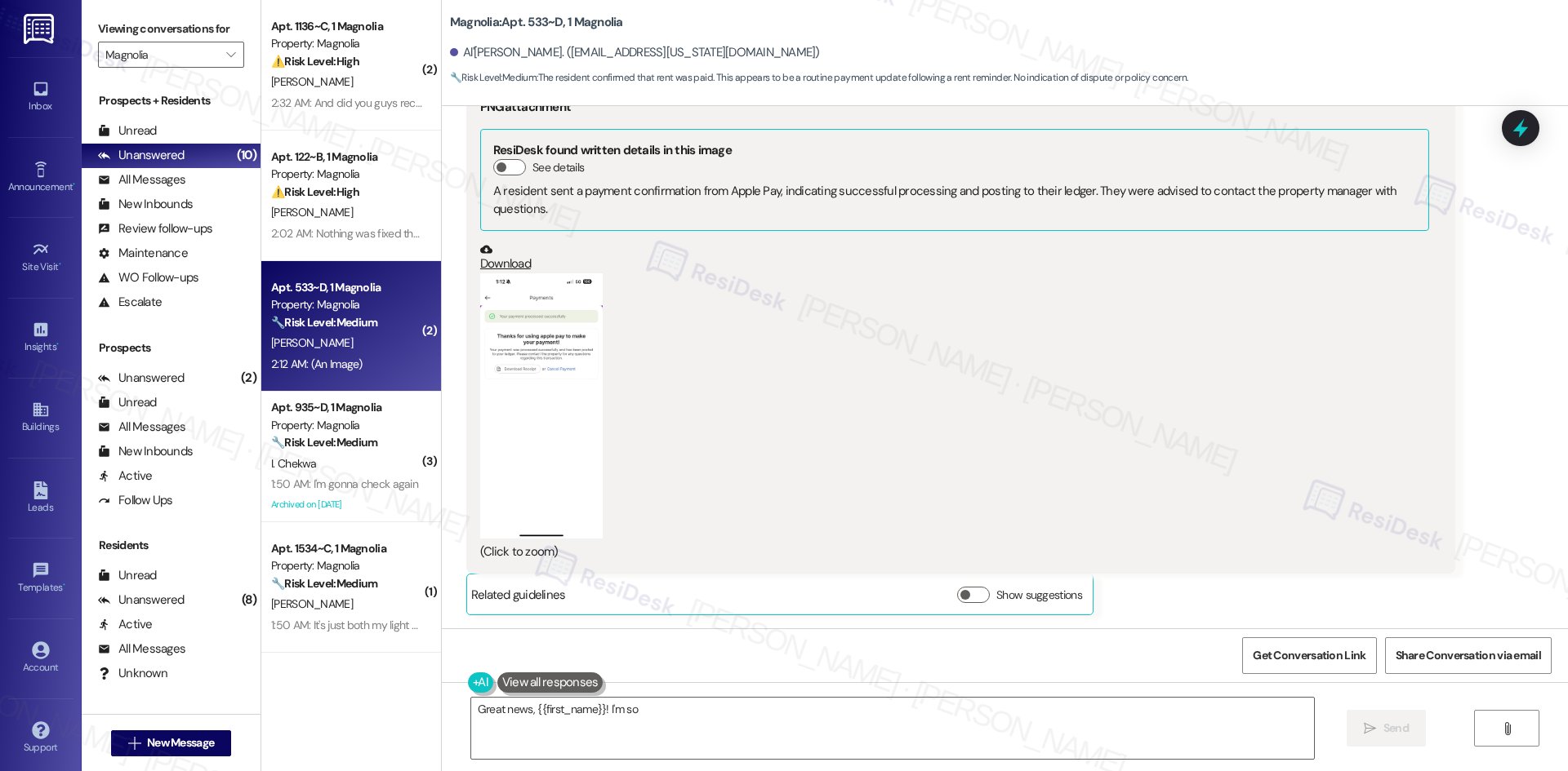
click at [557, 404] on button "Zoom image" at bounding box center [541, 406] width 123 height 265
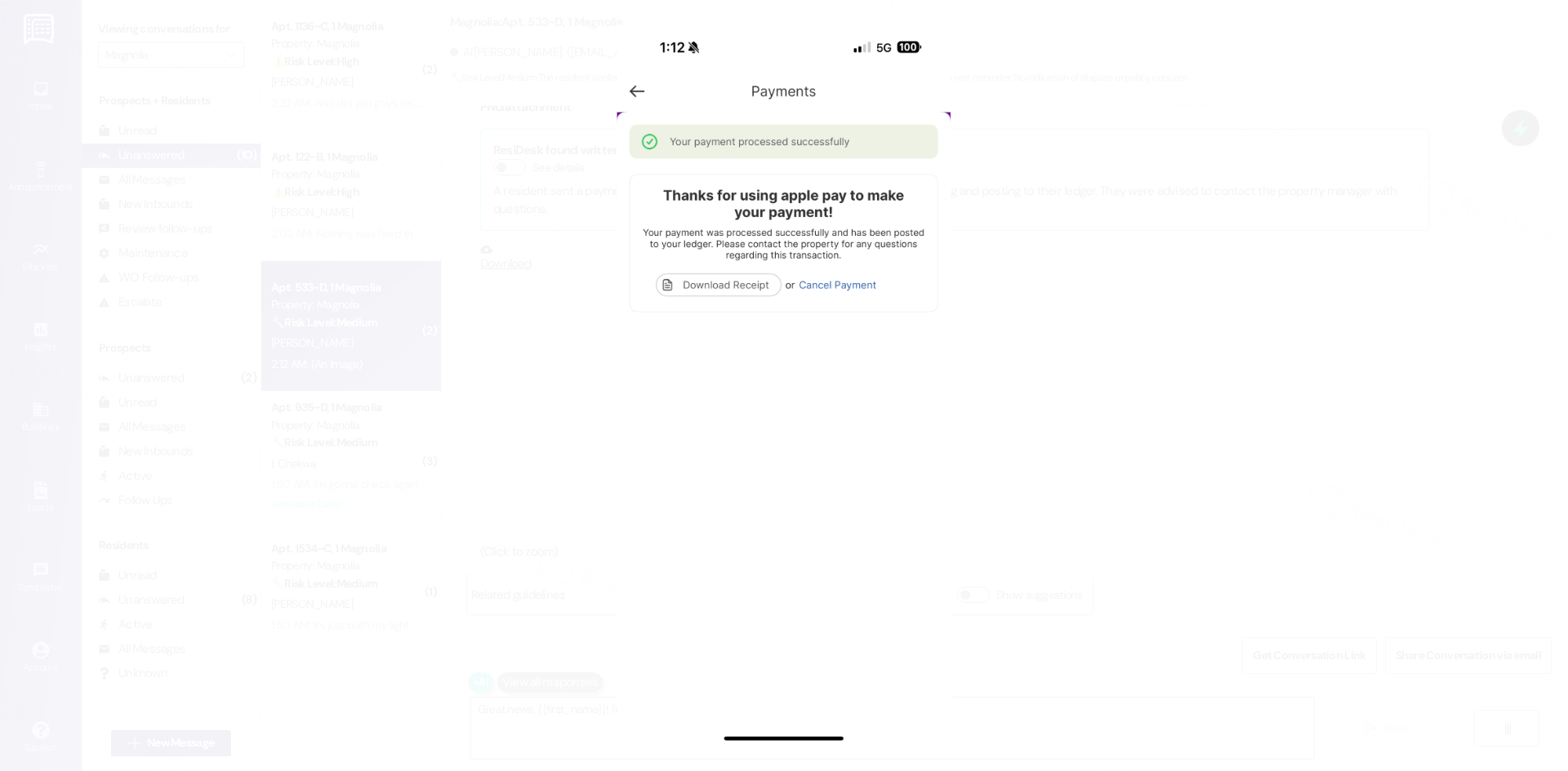
click at [1299, 304] on button "Unzoom image" at bounding box center [784, 385] width 1568 height 771
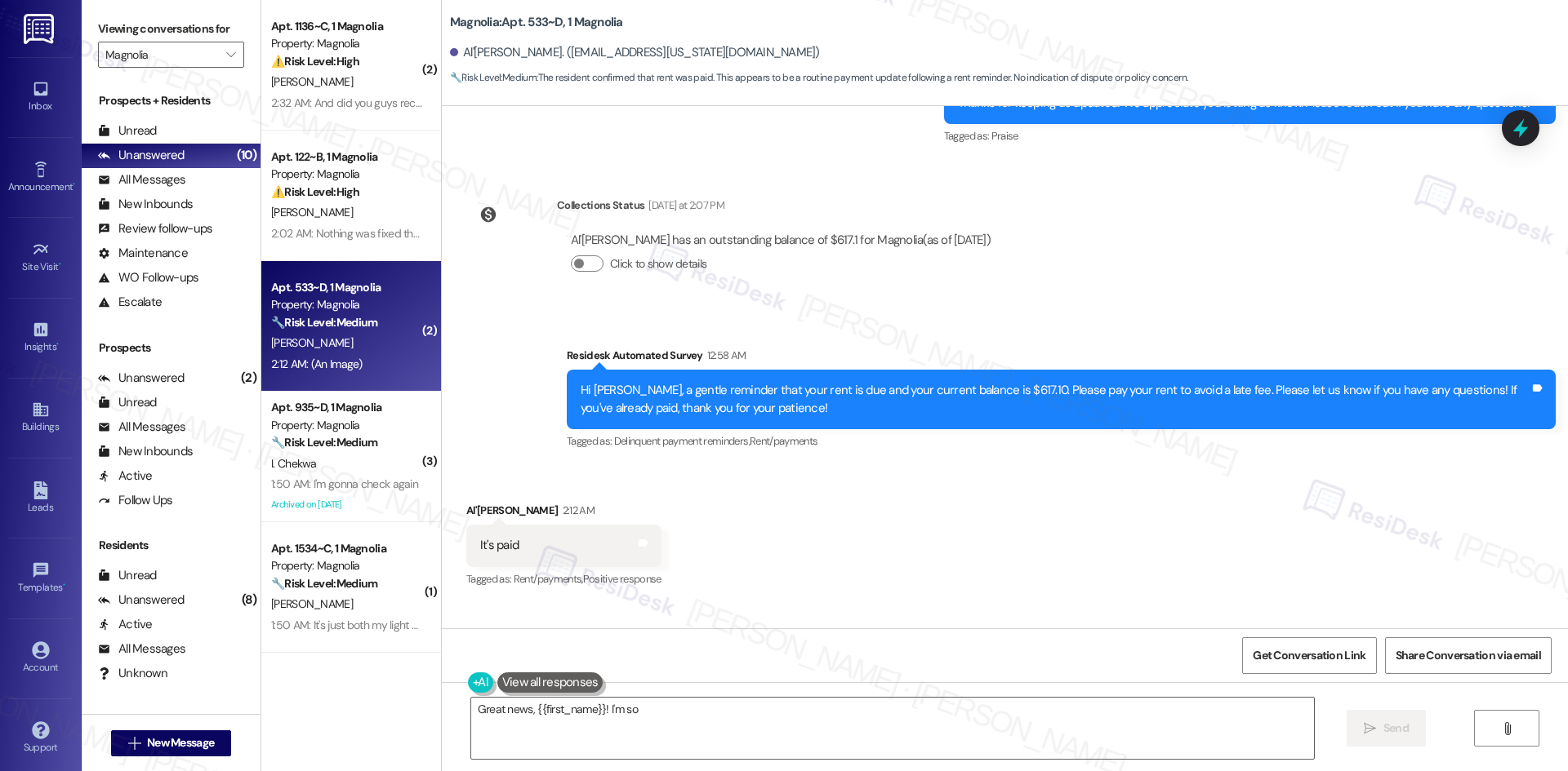
scroll to position [1685, 0]
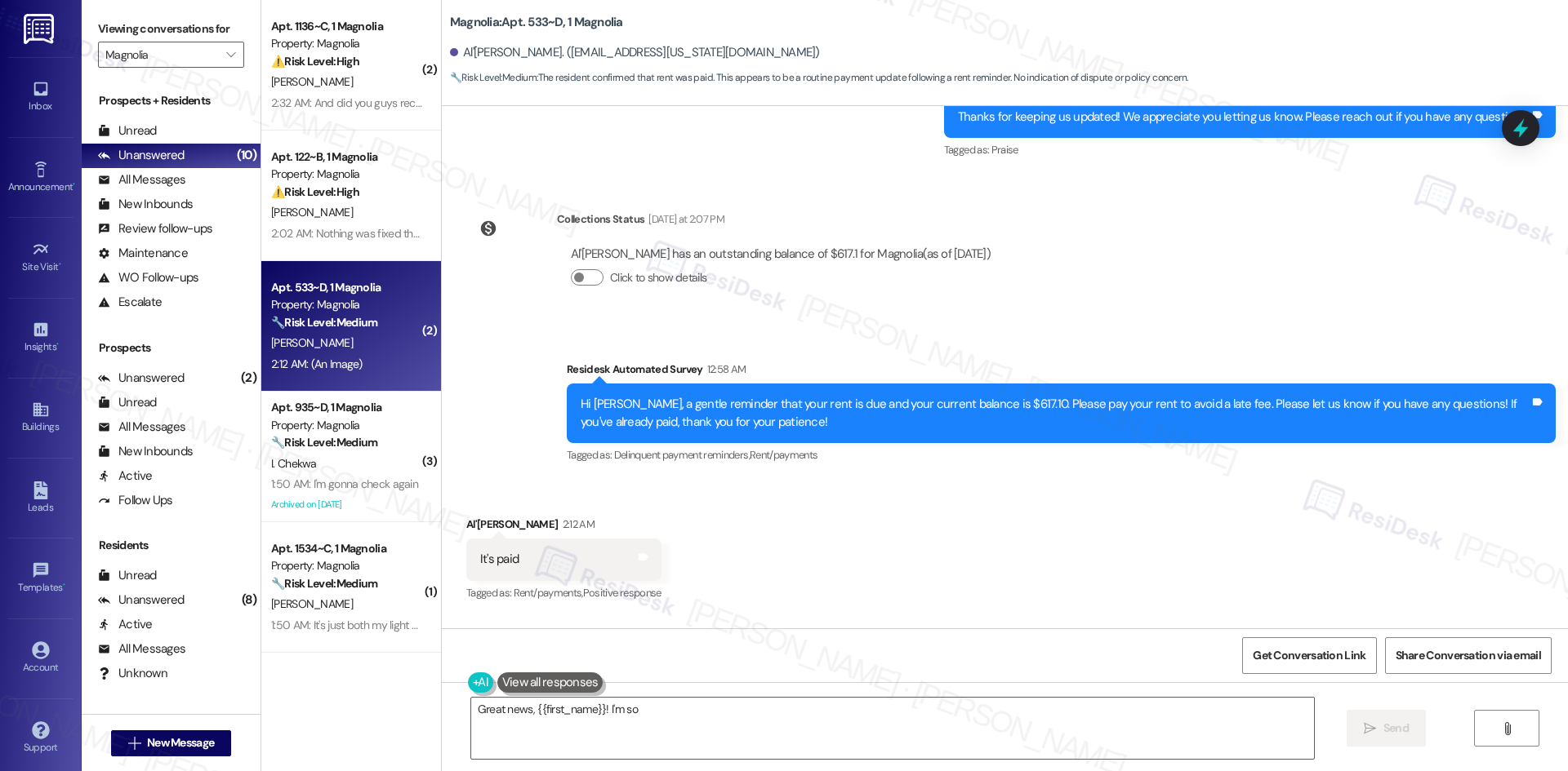
click at [993, 339] on div "Survey, sent via SMS Residesk Automated Survey 12:58 AM Hi Al'Terious, a gentle…" at bounding box center [1005, 402] width 1127 height 156
click at [810, 703] on textarea "Great news, {{first_name}}! I'm so glad to hear your rent is paid. Welcome to M…" at bounding box center [892, 728] width 843 height 61
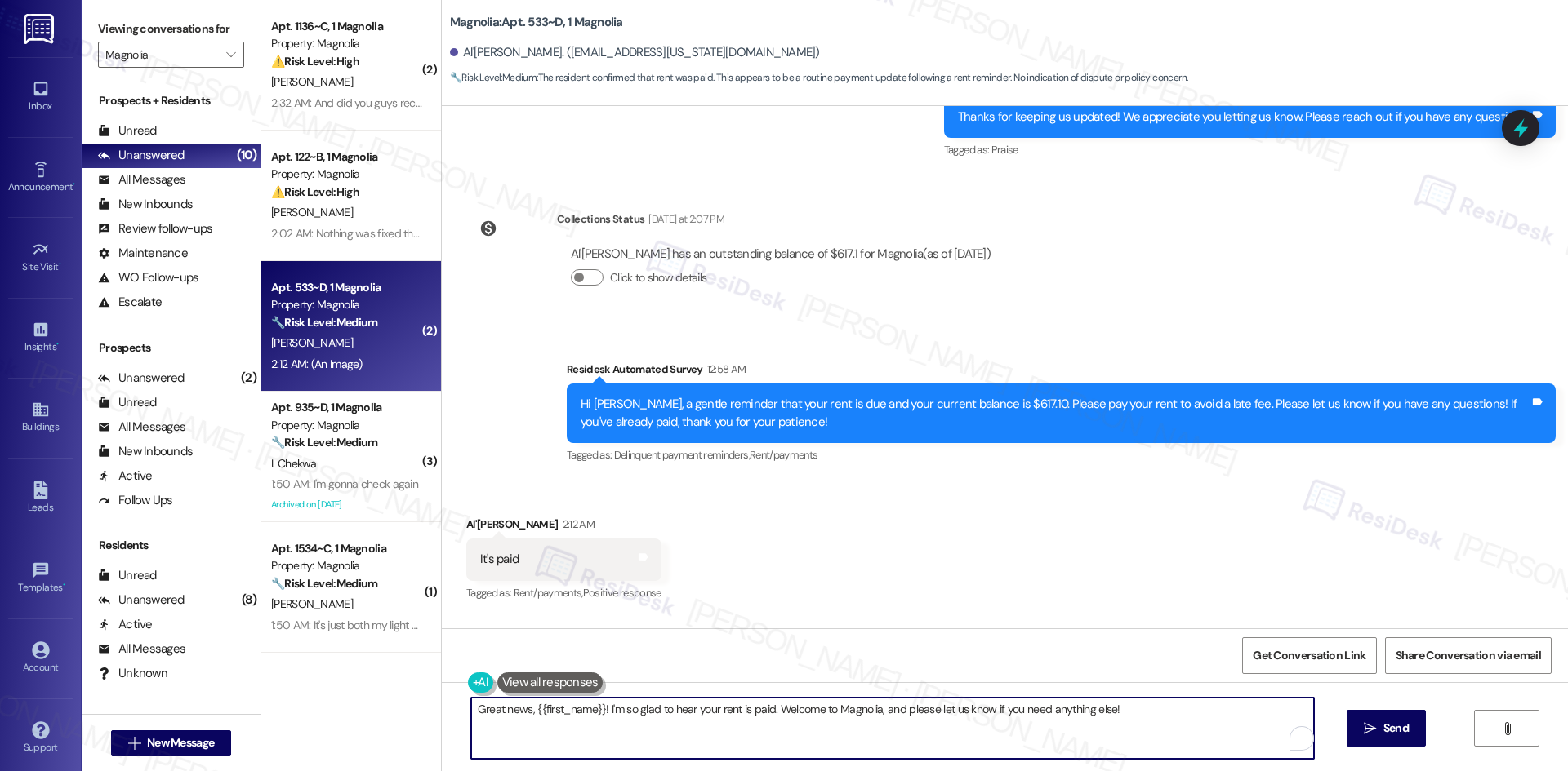
paste textarea "Thank you for letting us know! We appreciate it, and if you have any questions …"
type textarea "Thank you for letting us know! We appreciate it, and if you have any questions …"
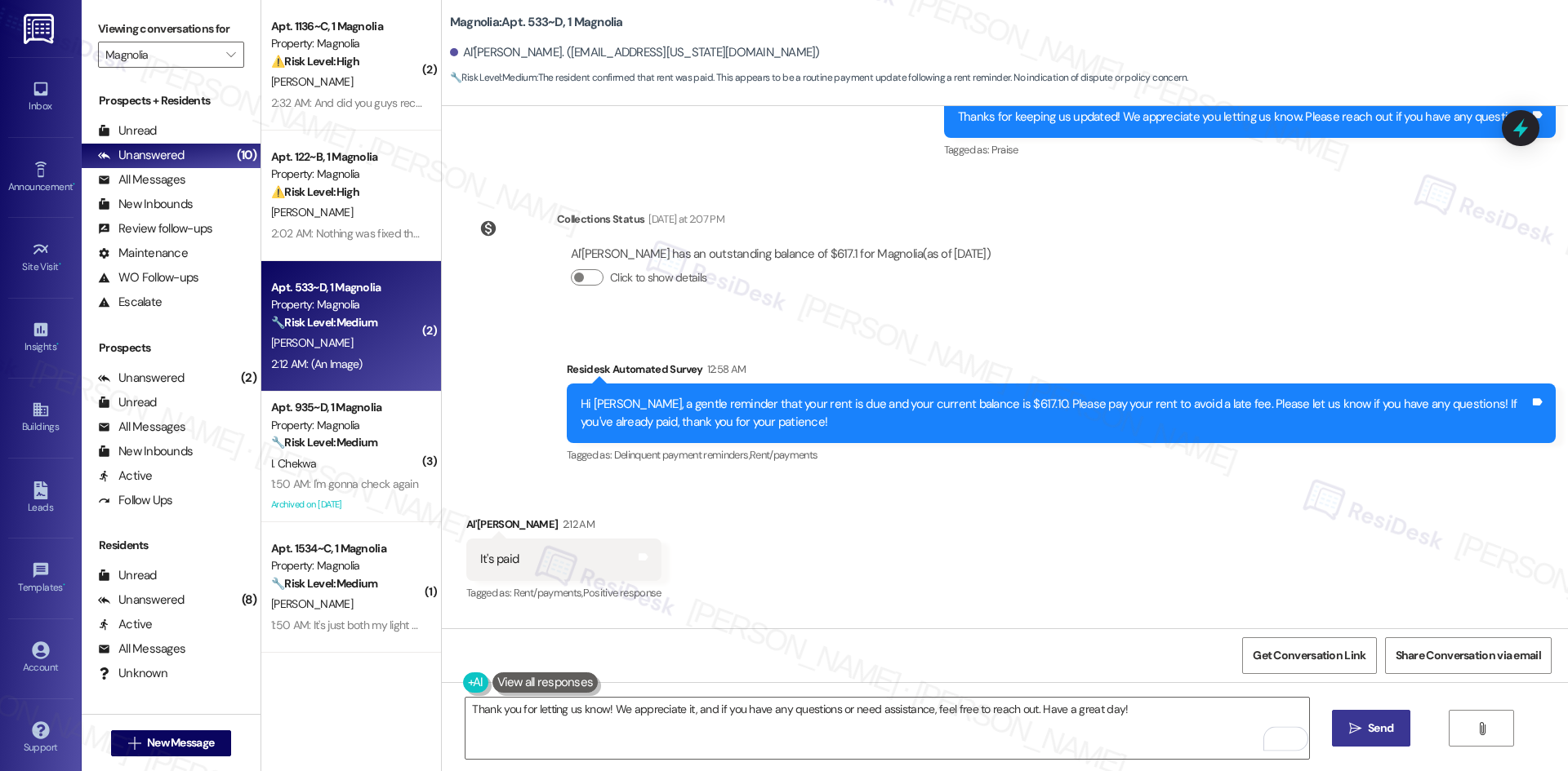
click at [1382, 732] on span "Send" at bounding box center [1380, 729] width 25 height 17
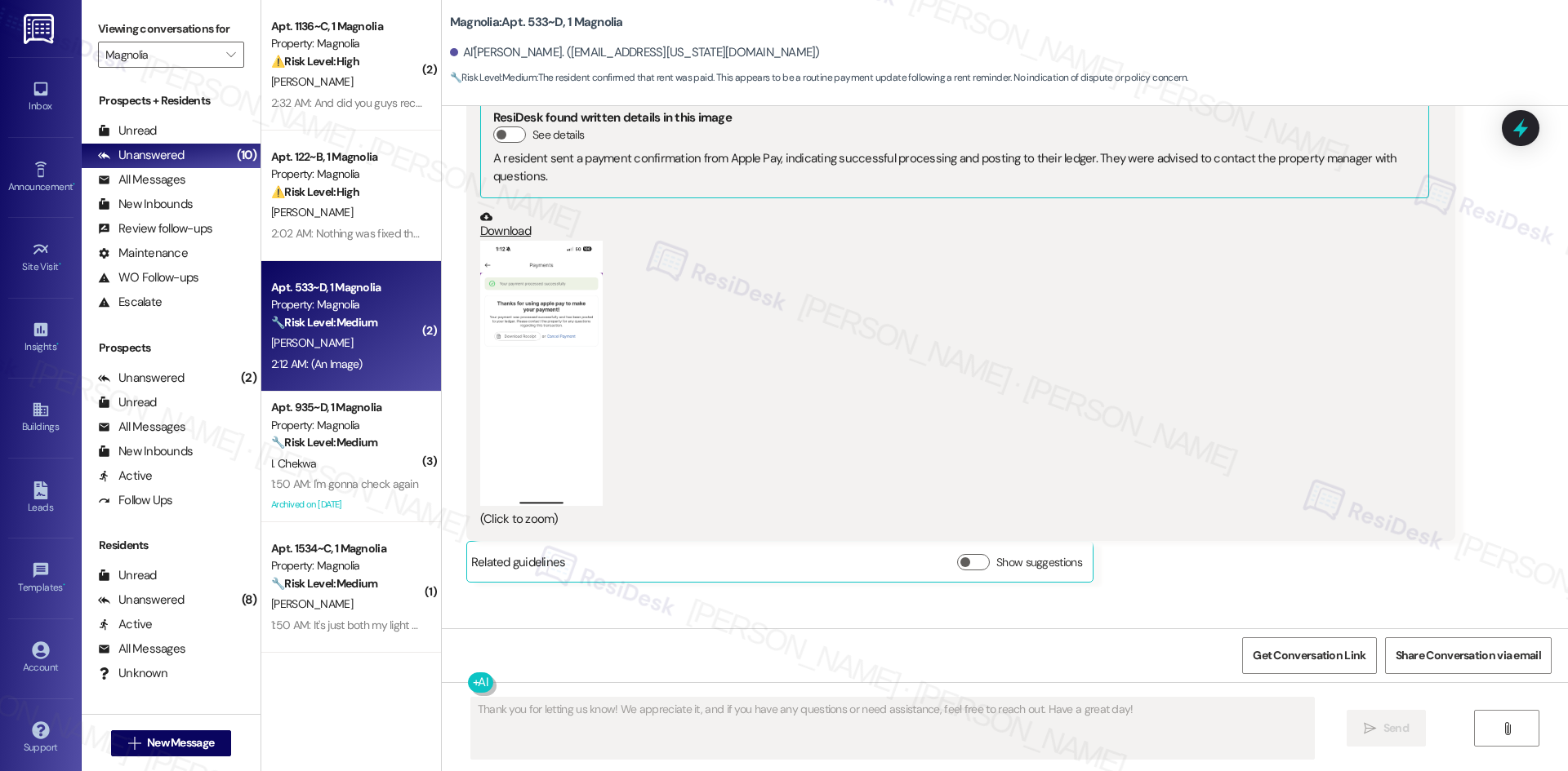
scroll to position [2370, 0]
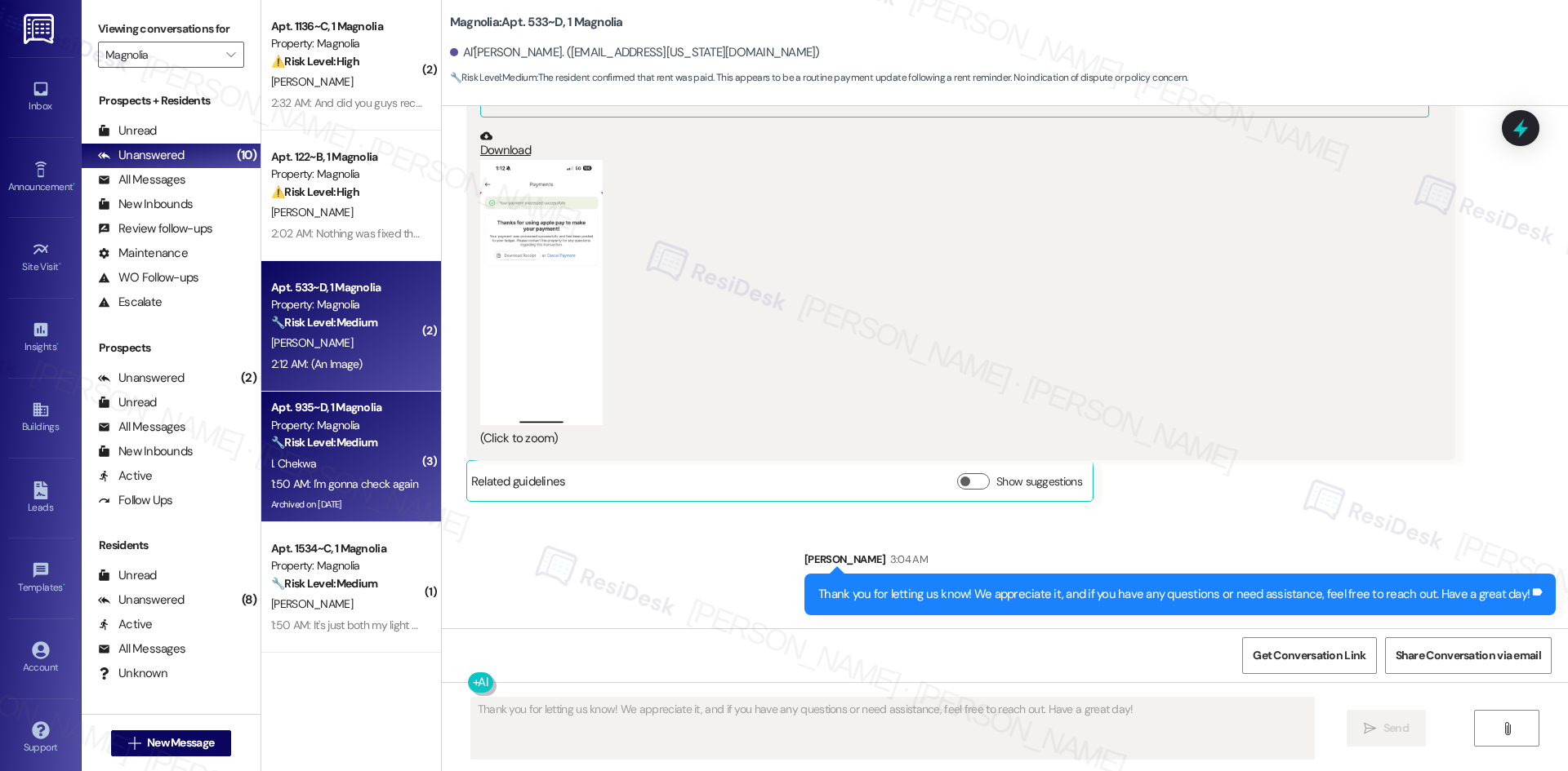
click at [356, 479] on div "1:50 AM: I'm gonna check again 1:50 AM: I'm gonna check again" at bounding box center [344, 484] width 147 height 15
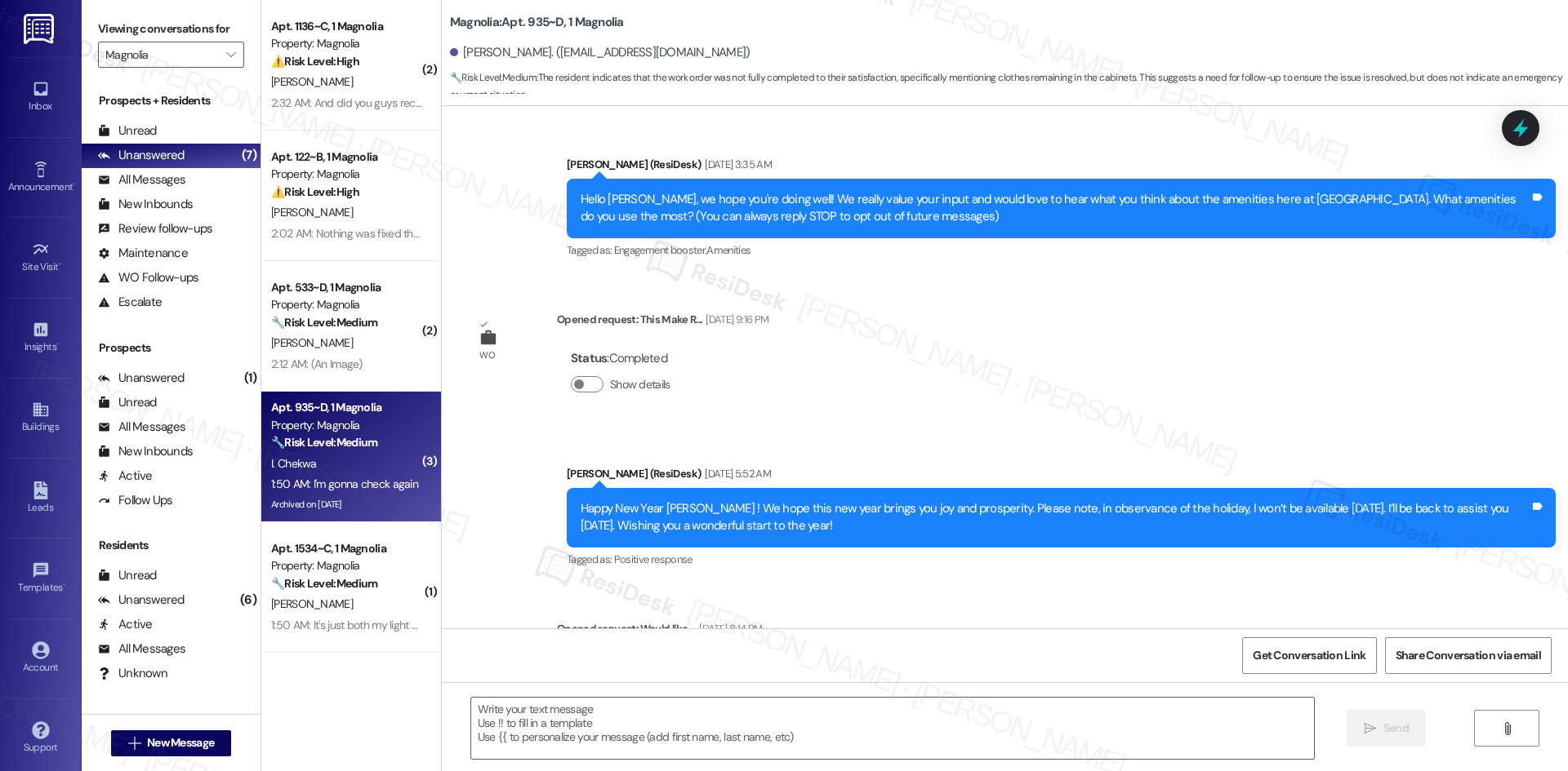
scroll to position [33632, 0]
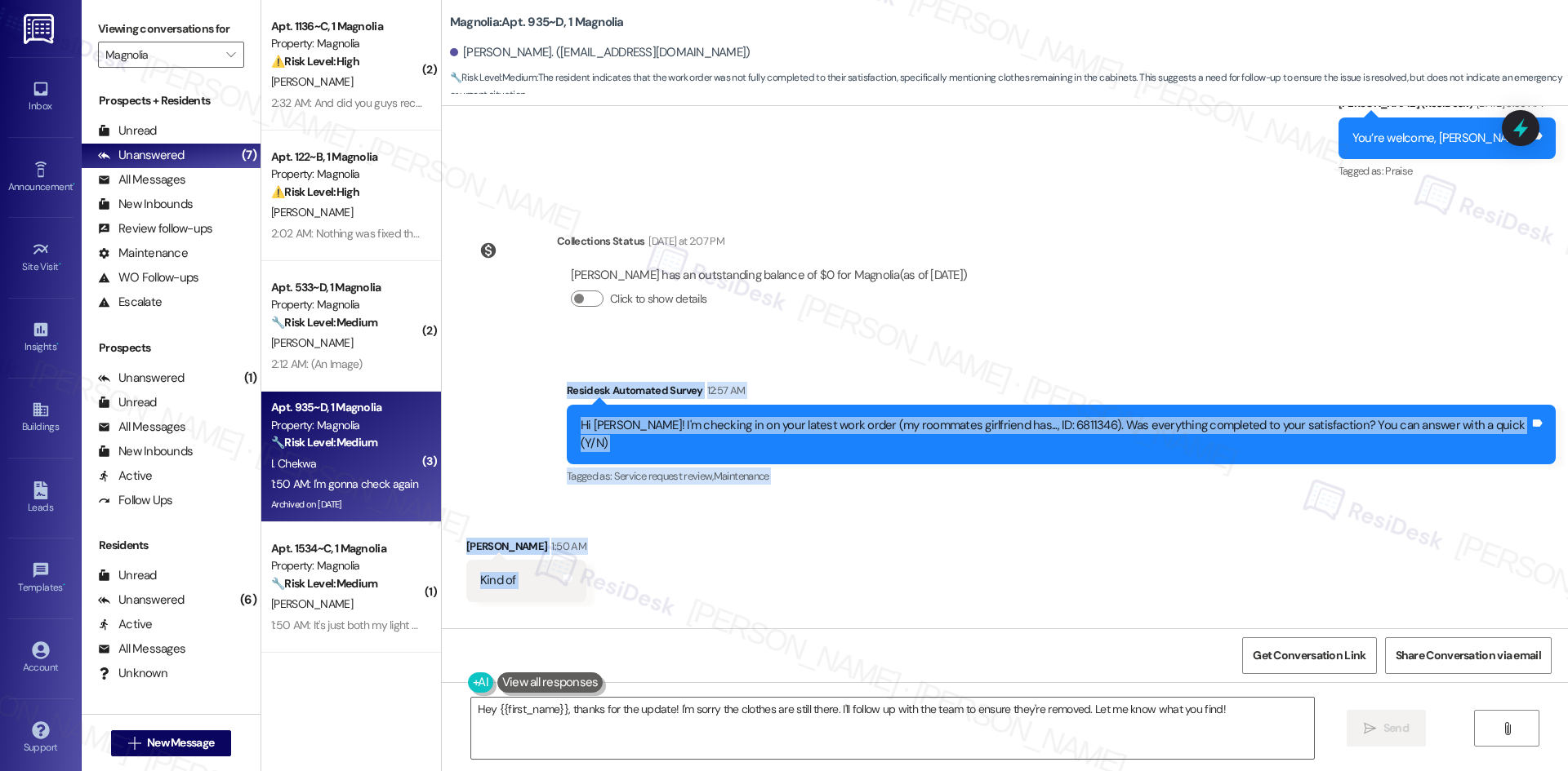
drag, startPoint x: 593, startPoint y: 192, endPoint x: 601, endPoint y: 598, distance: 406.1
click at [601, 598] on div "Announcement, sent via SMS Sarah (ResiDesk) Oct 06, 2023 at 3:35 AM Hello Isaac…" at bounding box center [1005, 367] width 1127 height 523
copy div "Residesk Automated Survey 12:57 AM Hi Isaac! I'm checking in on your latest wor…"
drag, startPoint x: 711, startPoint y: 409, endPoint x: 684, endPoint y: 412, distance: 27.2
click at [710, 501] on div "Received via SMS Isaac Chekwa 1:50 AM Kind of Tags and notes Received via SMS 1…" at bounding box center [1005, 661] width 1127 height 320
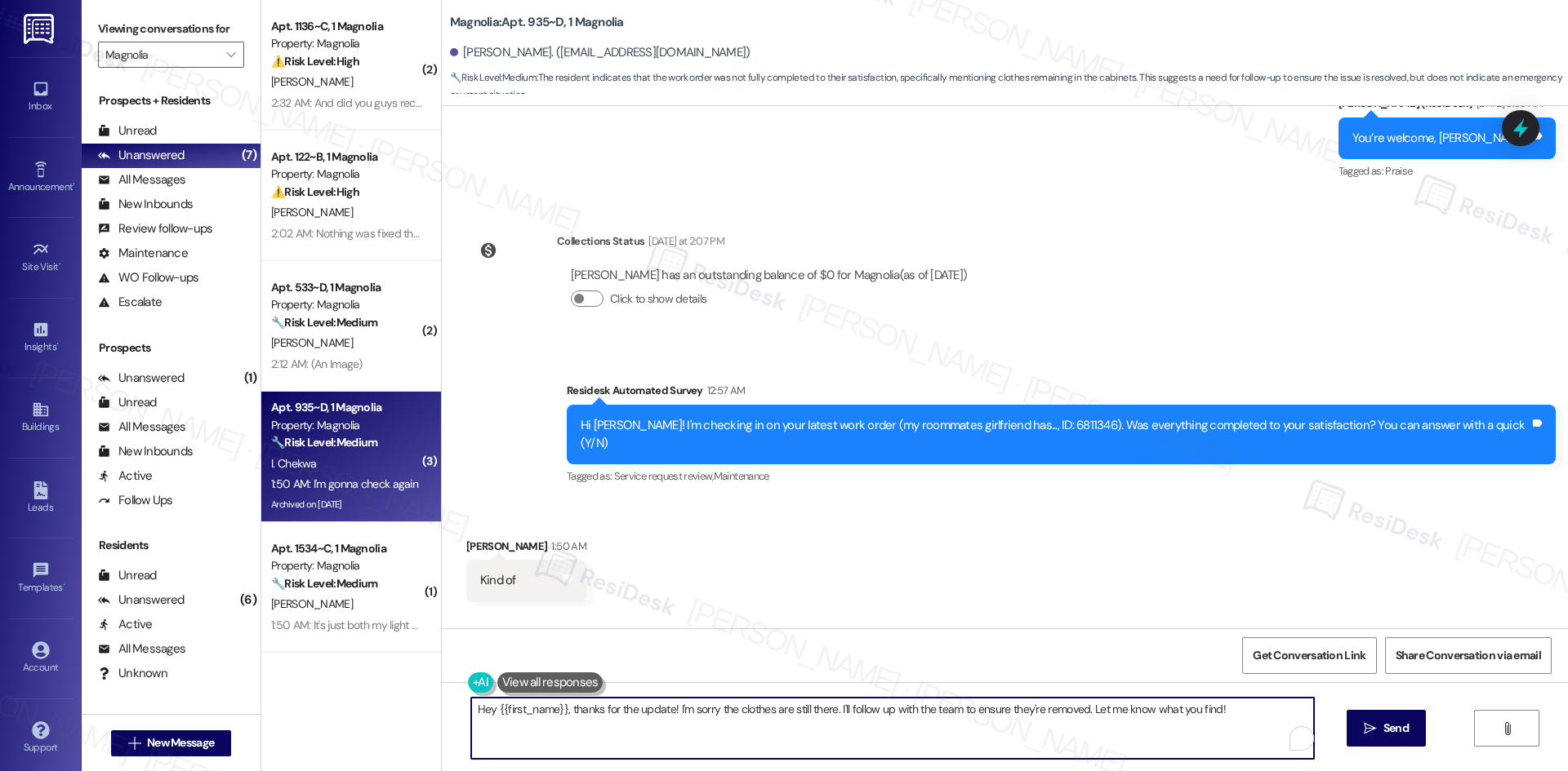
drag, startPoint x: 1217, startPoint y: 714, endPoint x: 360, endPoint y: 714, distance: 857.0
click at [360, 714] on div "( 2 ) Apt. 1136~C, 1 Magnolia Property: Magnolia ⚠️ Risk Level: High The reside…" at bounding box center [915, 385] width 1307 height 771
paste textarea "Hi Isaac, thanks for the update. Please let me know once you’ve checked again i…"
drag, startPoint x: 506, startPoint y: 708, endPoint x: 427, endPoint y: 710, distance: 79.0
click at [427, 710] on div "( 2 ) Apt. 1136~C, 1 Magnolia Property: Magnolia ⚠️ Risk Level: High The reside…" at bounding box center [915, 385] width 1307 height 771
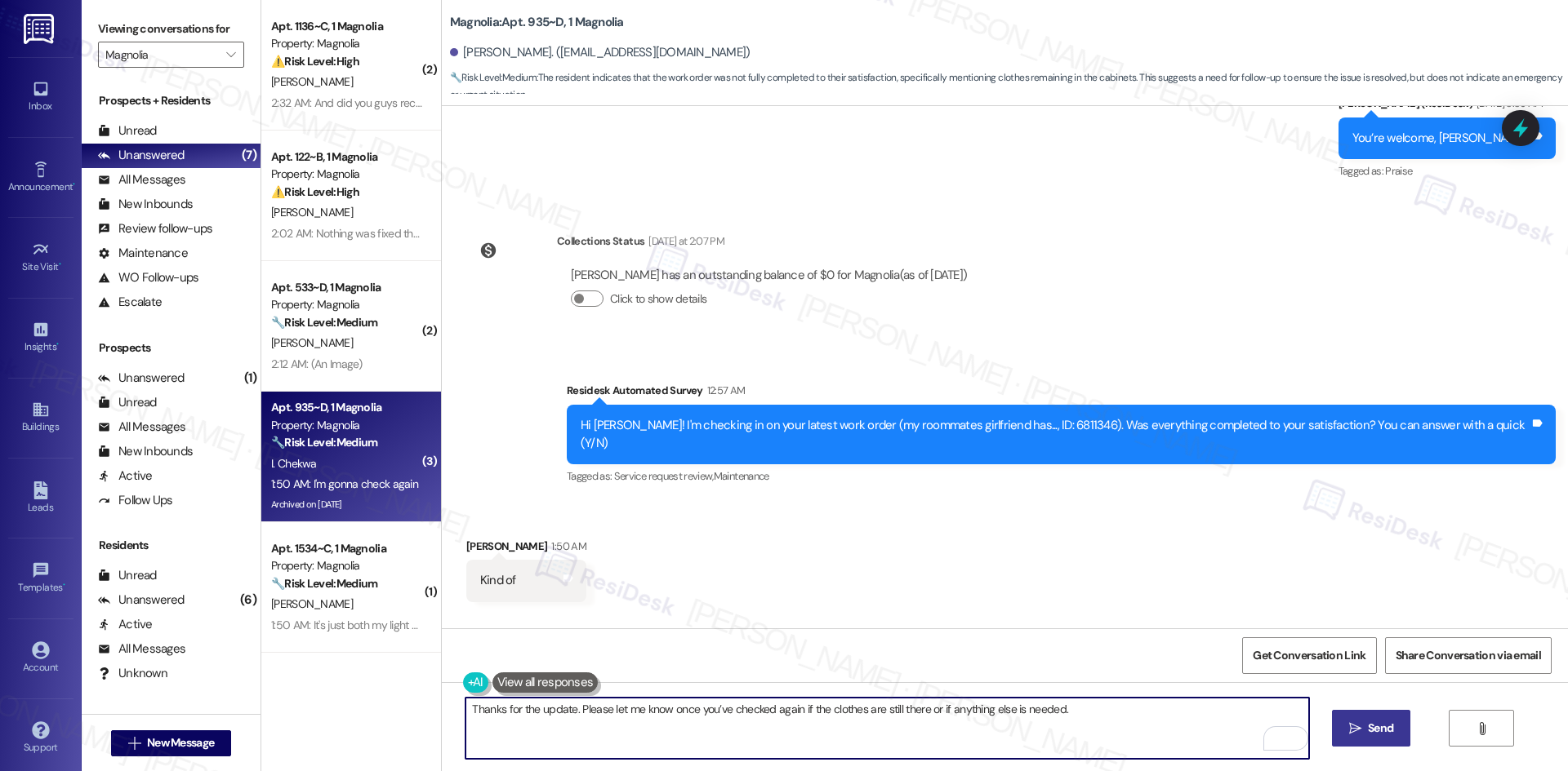
type textarea "Thanks for the update. Please let me know once you’ve checked again if the clot…"
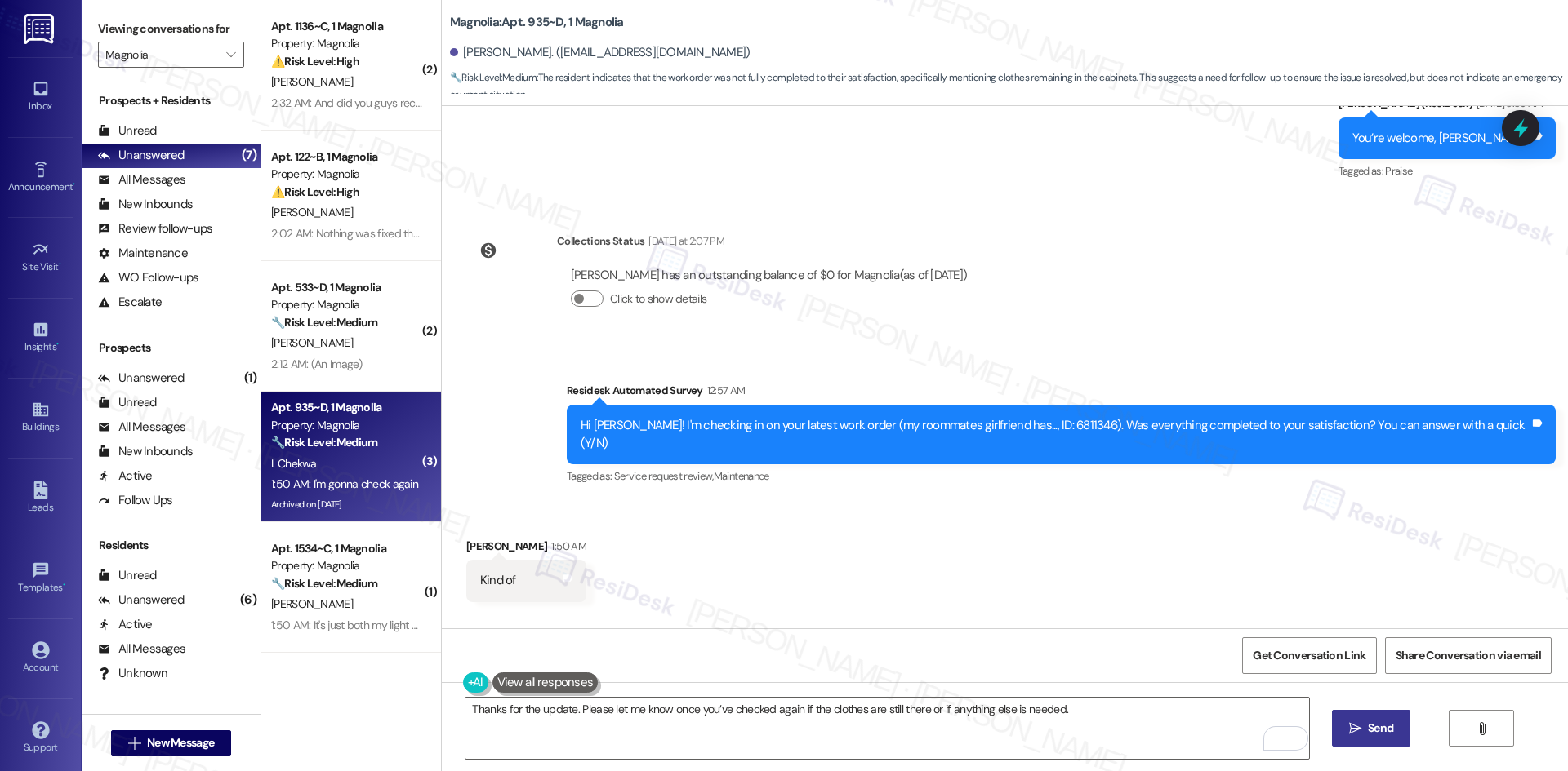
drag, startPoint x: 1379, startPoint y: 734, endPoint x: 1373, endPoint y: 743, distance: 10.8
click at [1379, 734] on span "Send" at bounding box center [1380, 729] width 25 height 17
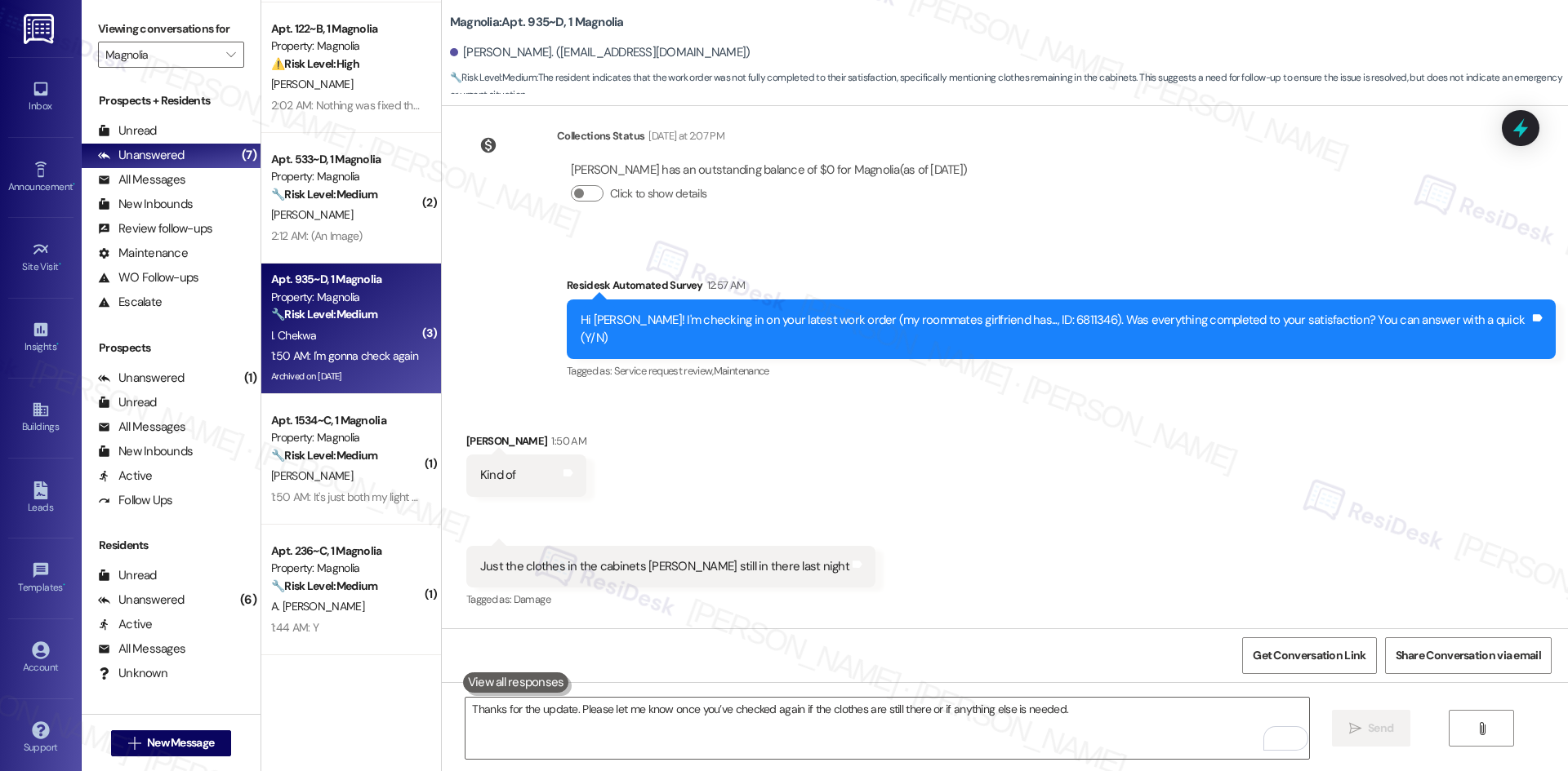
scroll to position [33746, 0]
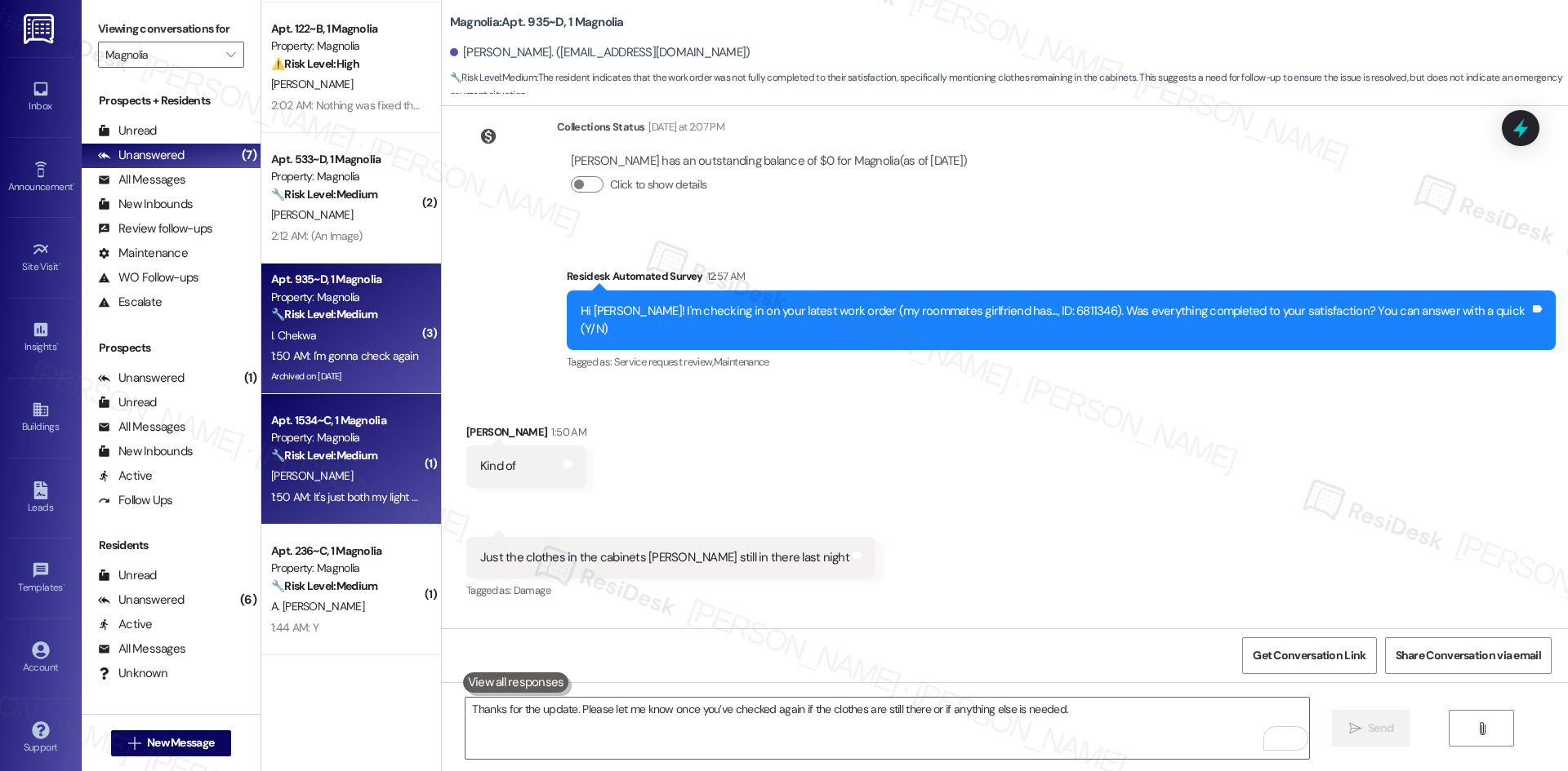
click at [329, 482] on div "M. Hopkins" at bounding box center [347, 477] width 155 height 21
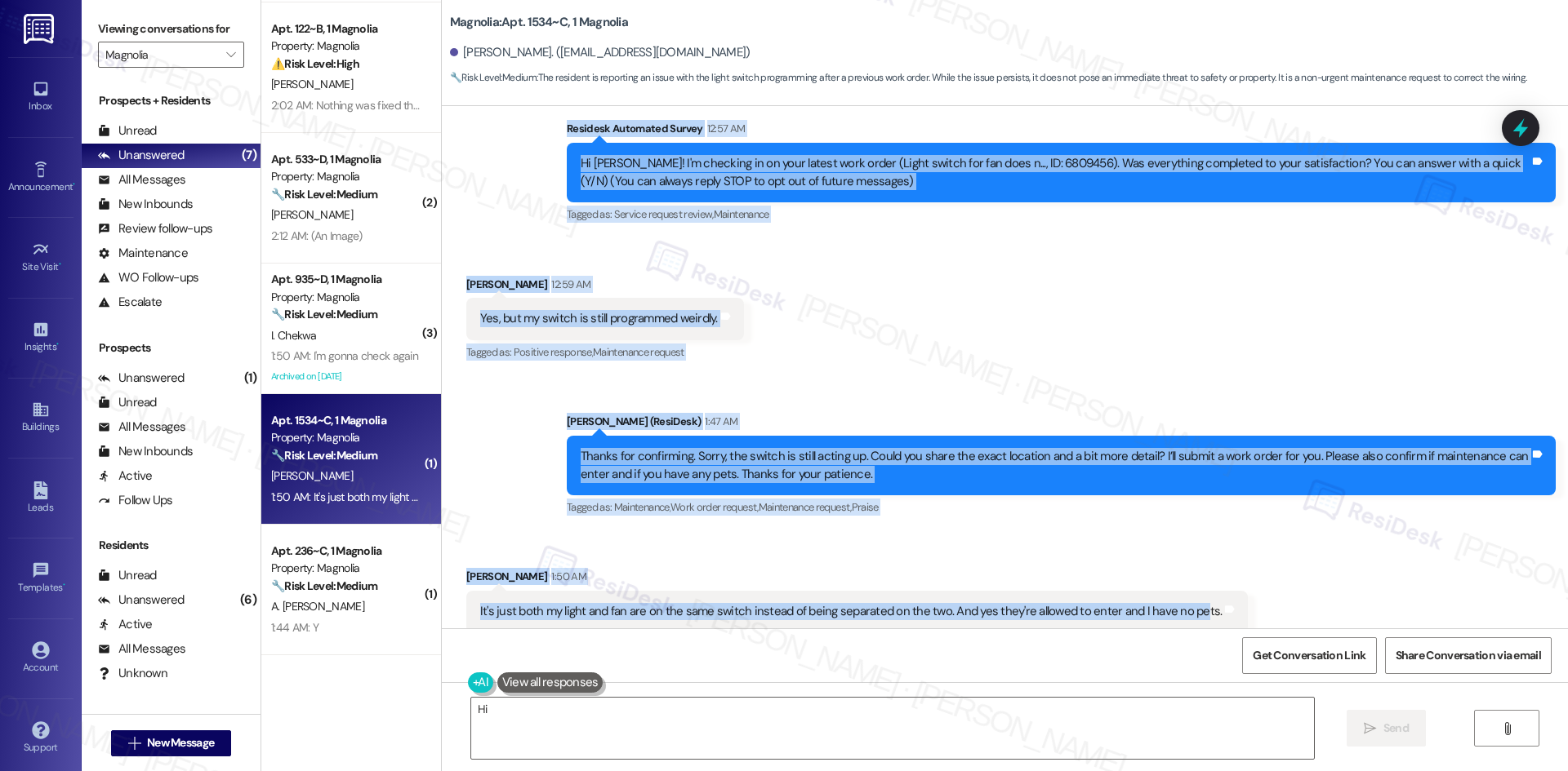
scroll to position [206, 0]
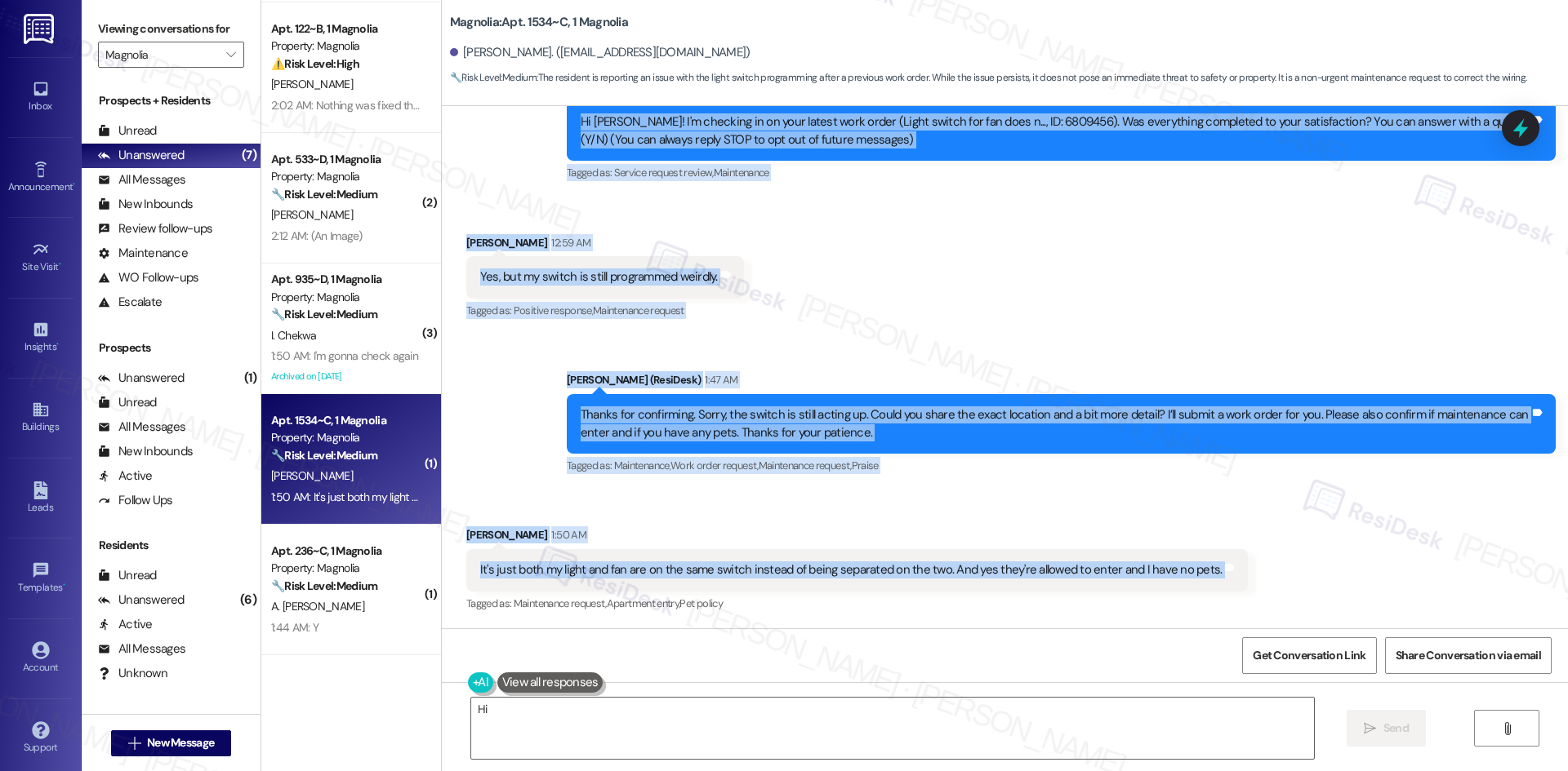
drag, startPoint x: 532, startPoint y: 164, endPoint x: 1232, endPoint y: 588, distance: 818.4
click at [1232, 588] on div "WO Lease started Aug 18, 2025 at 8:00 AM Show details Survey, sent via SMS Resi…" at bounding box center [1005, 367] width 1127 height 523
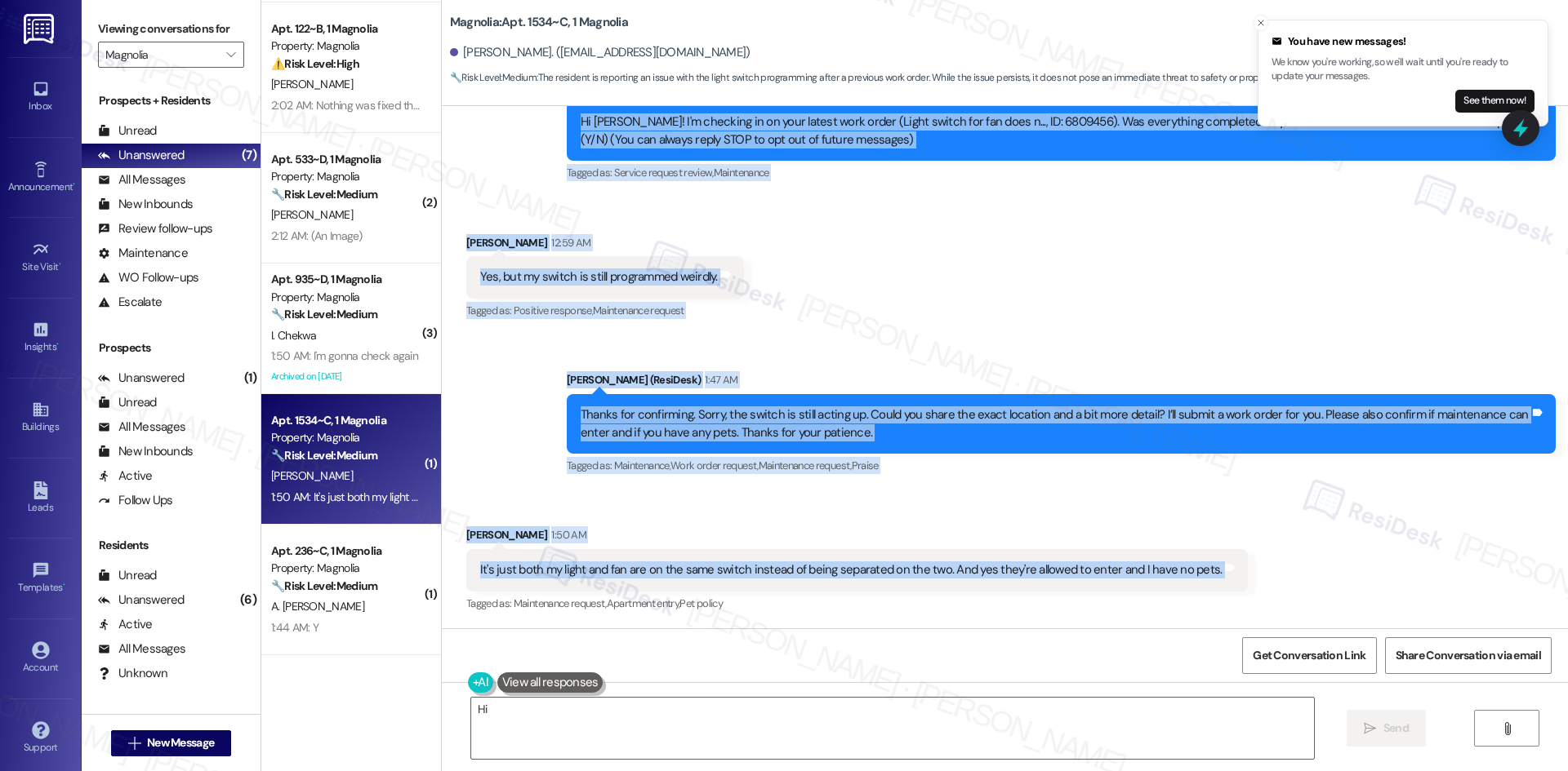
copy div "Residesk Automated Survey 12:57 AM Hi Mi'Youshi! I'm checking in on your latest…"
drag, startPoint x: 1032, startPoint y: 576, endPoint x: 1109, endPoint y: 374, distance: 216.2
click at [1098, 344] on div "Sent via SMS Sarah (ResiDesk) 1:47 AM Thanks for confirming. Sorry, the switch …" at bounding box center [1005, 412] width 1127 height 156
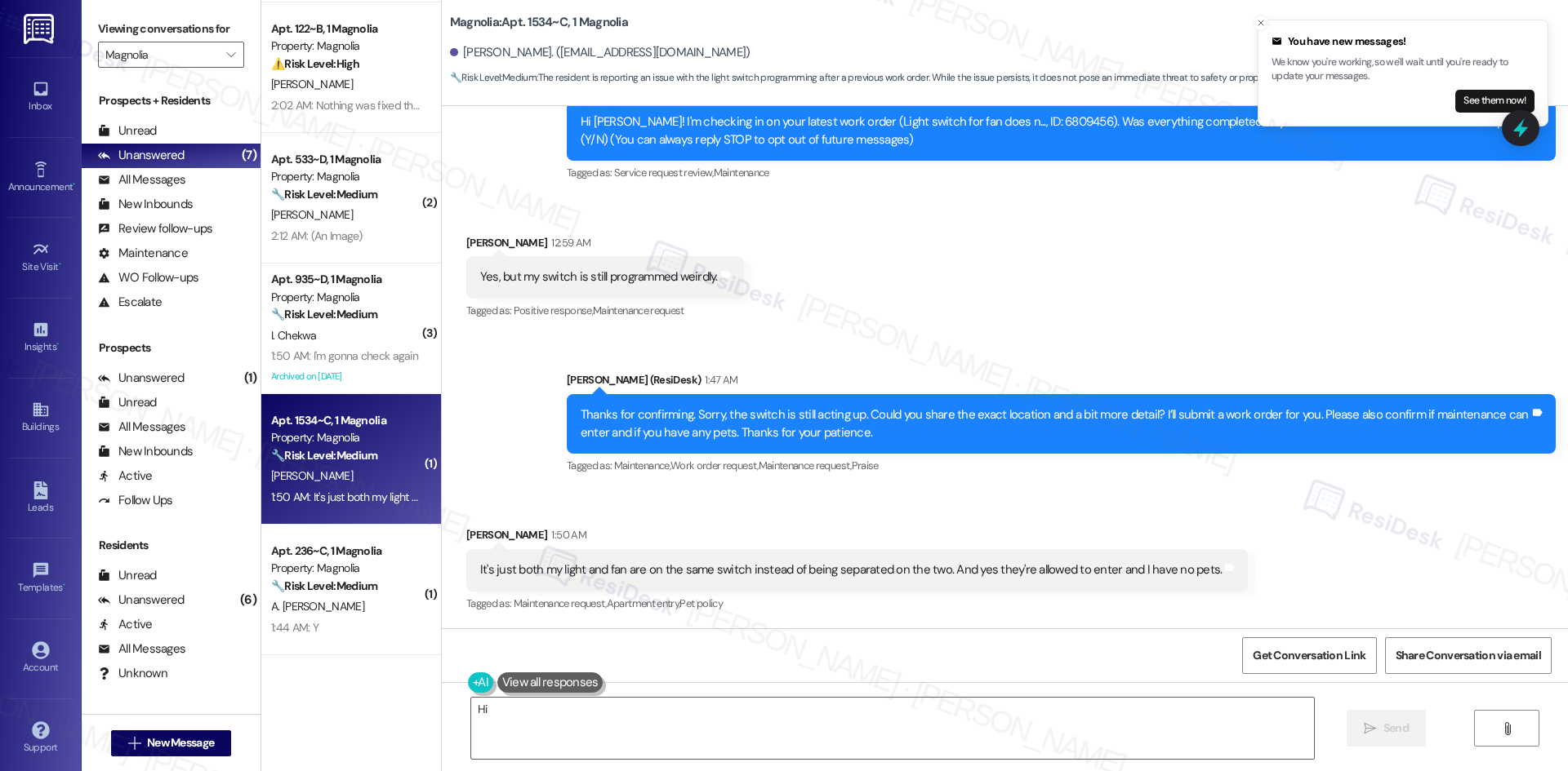
click at [1207, 539] on div "Mi'Youshi Hopkins 1:50 AM" at bounding box center [858, 538] width 783 height 22
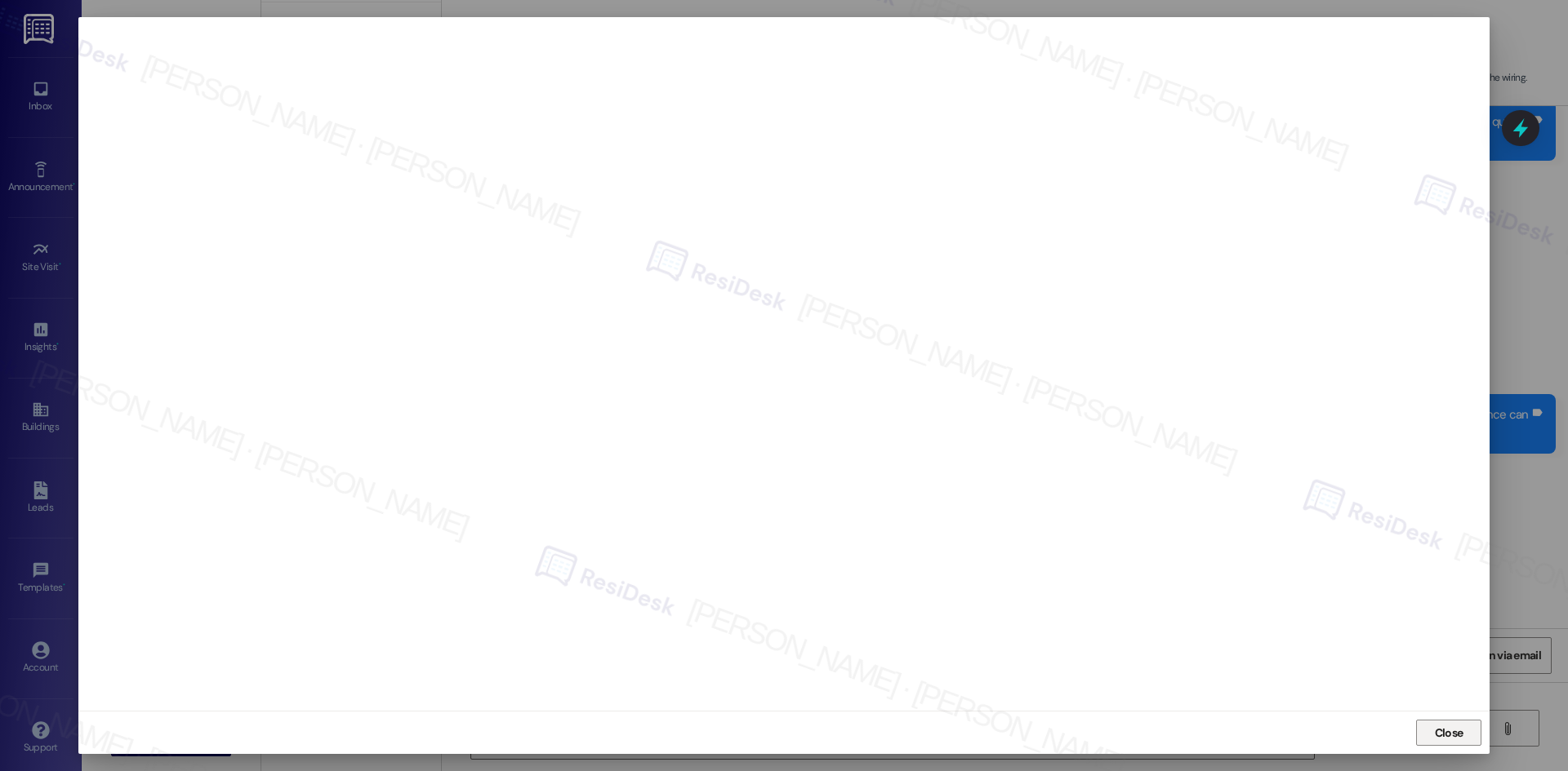
click at [1441, 726] on span "Close" at bounding box center [1449, 734] width 28 height 17
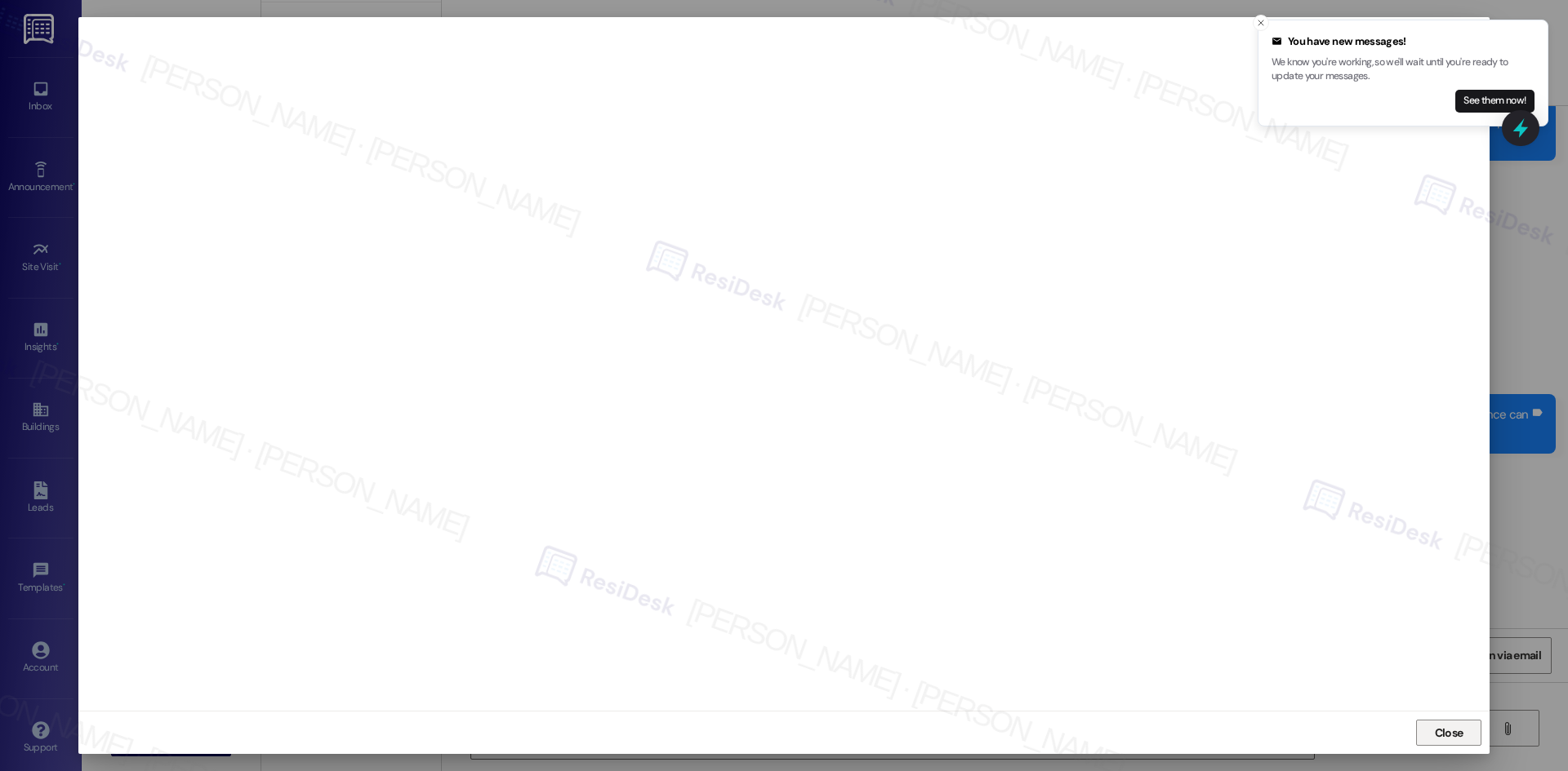
click at [1441, 726] on div "Hi {{first_name}}, I understand that your light and fan are on the same switch.…" at bounding box center [1005, 743] width 1127 height 123
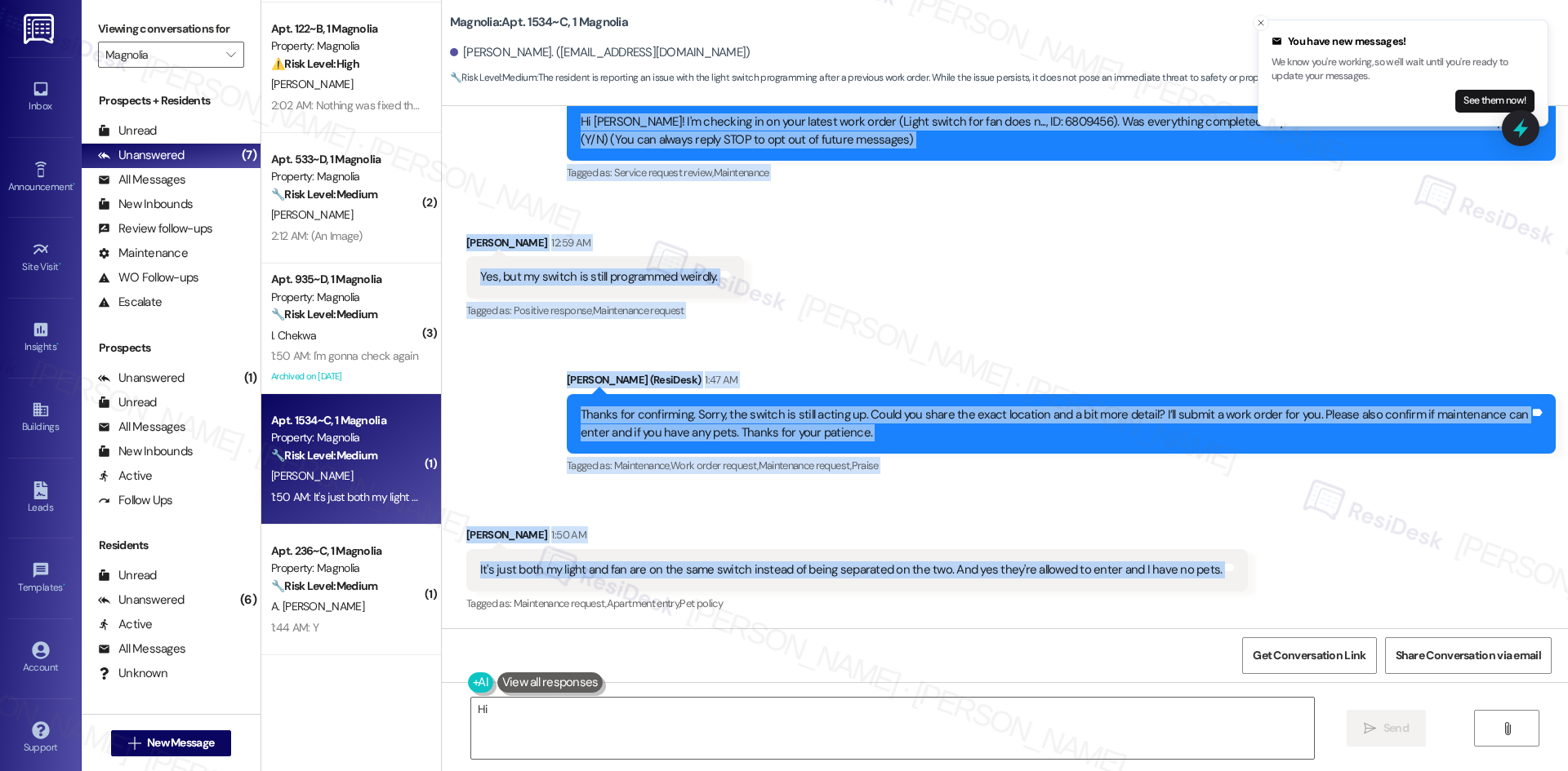
drag, startPoint x: 502, startPoint y: 234, endPoint x: 1277, endPoint y: 574, distance: 846.3
click at [1277, 574] on div "WO Lease started Aug 18, 2025 at 8:00 AM Show details Survey, sent via SMS Resi…" at bounding box center [1005, 367] width 1127 height 523
copy div "Residesk Automated Survey 12:57 AM Hi Mi'Youshi! I'm checking in on your latest…"
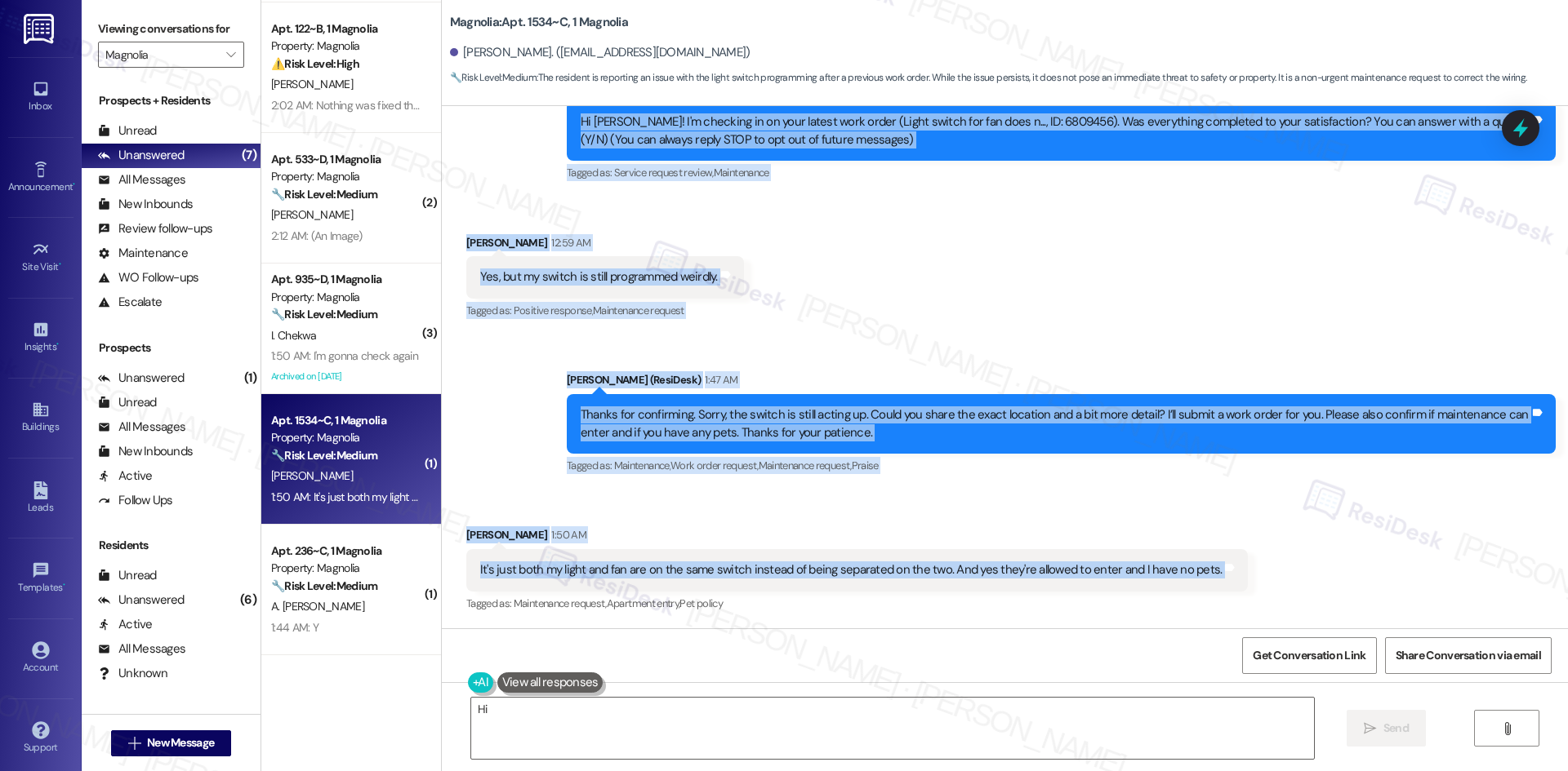
click at [807, 304] on div "Received via SMS Mi'Youshi Hopkins 12:59 AM Yes, but my switch is still program…" at bounding box center [1005, 266] width 1127 height 138
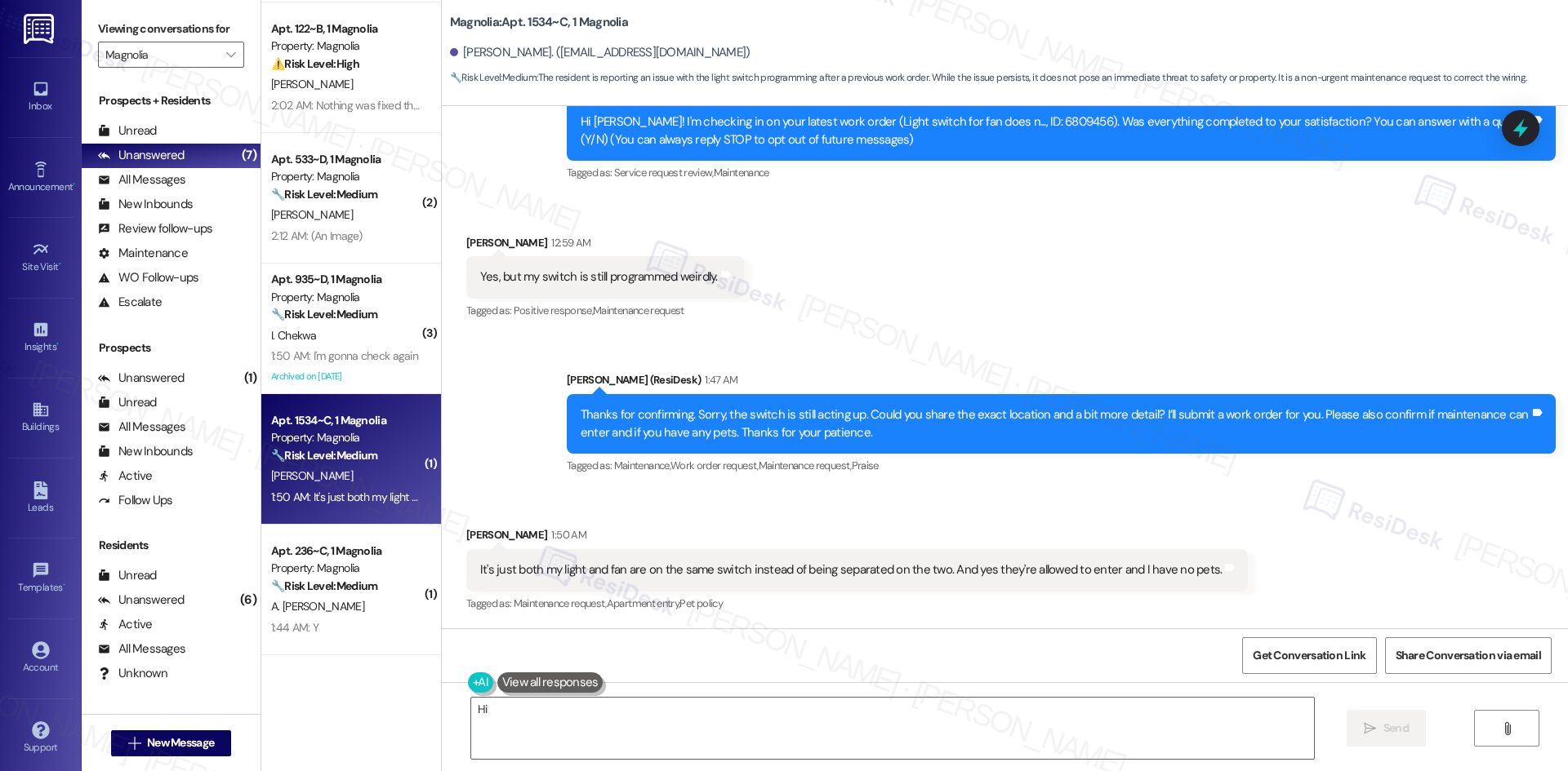
drag, startPoint x: 849, startPoint y: 373, endPoint x: 847, endPoint y: 389, distance: 16.1
click at [849, 373] on div "Sarah (ResiDesk) 1:47 AM" at bounding box center [1061, 382] width 989 height 22
click at [768, 718] on textarea "Hi {{first_name}}, I understand that your light and fan are on the same switch.…" at bounding box center [892, 728] width 843 height 61
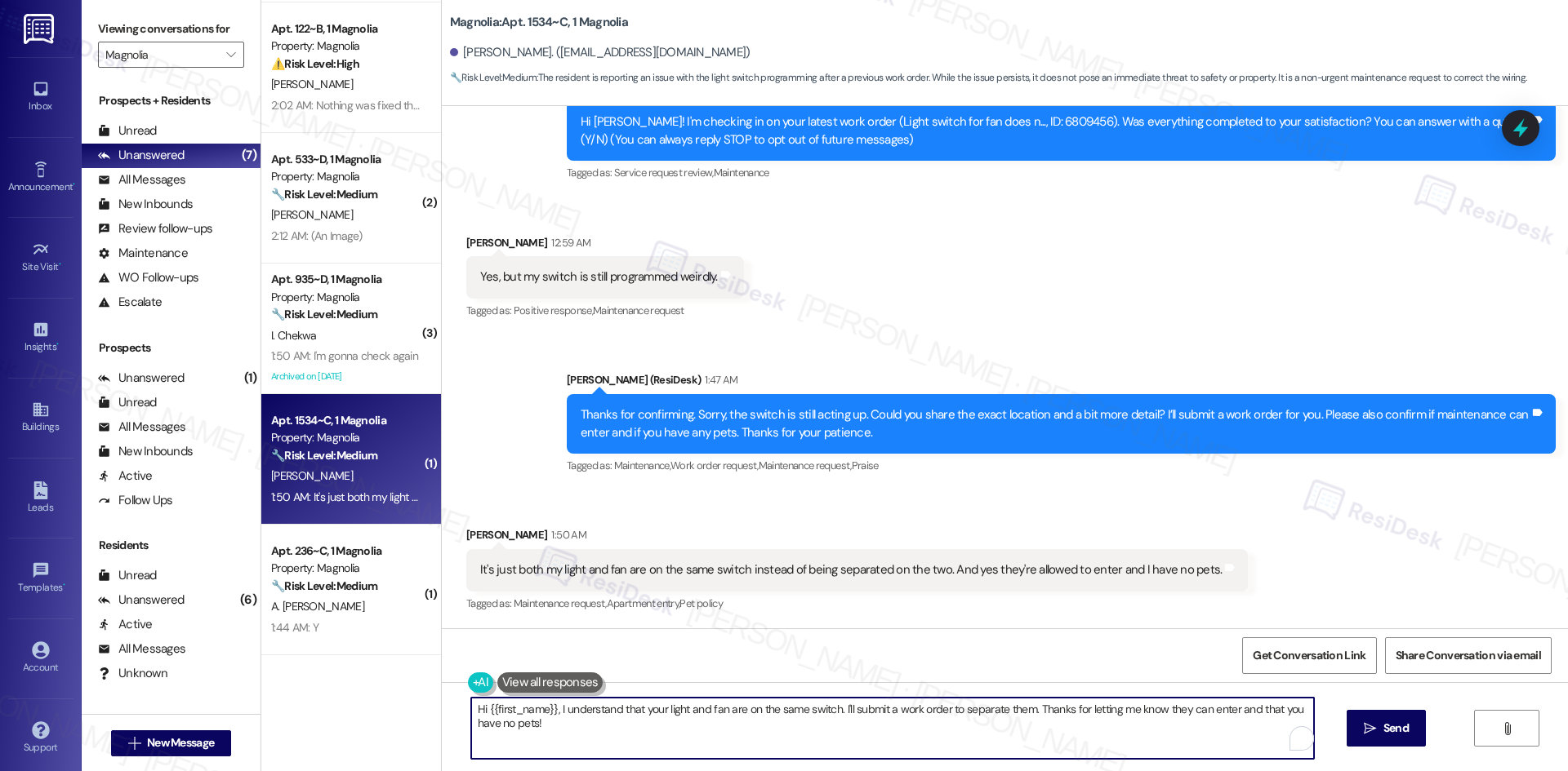
paste textarea "Thanks for explaining — I understand your concern with the light and fan on the…"
type textarea "Thanks for explaining — I understand your concern with the light and fan on the…"
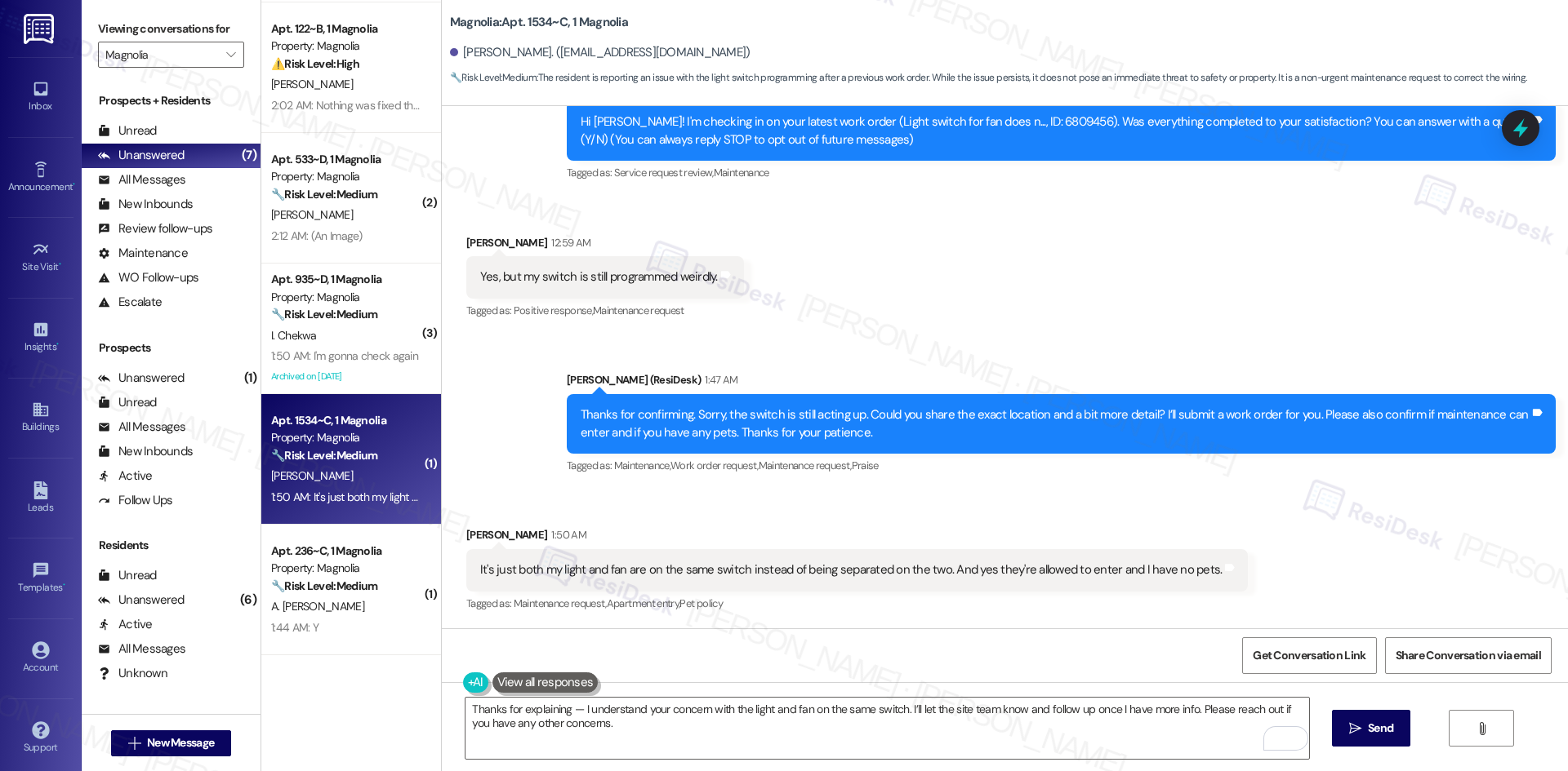
click at [1406, 737] on button " Send" at bounding box center [1371, 728] width 80 height 37
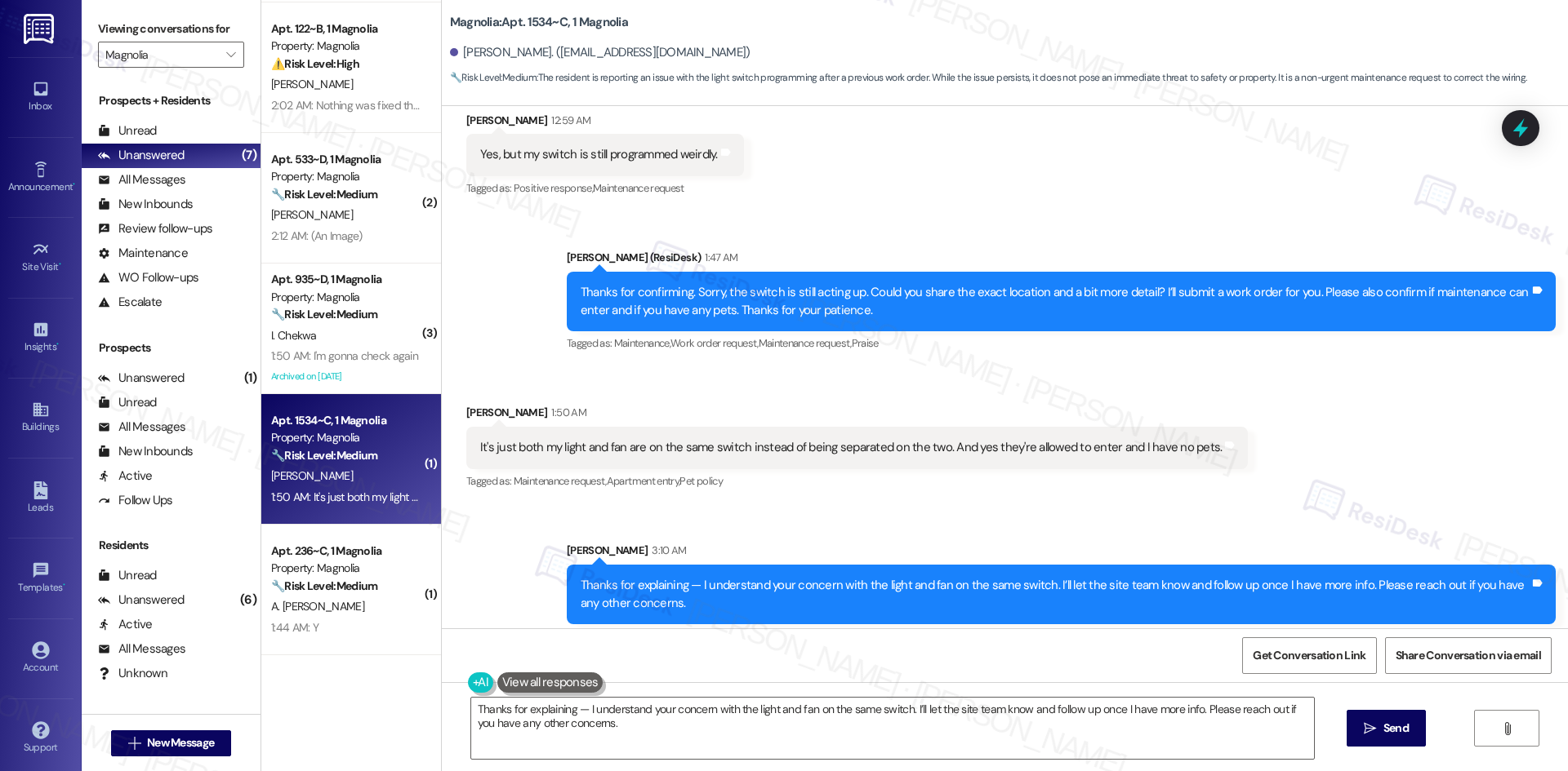
scroll to position [337, 0]
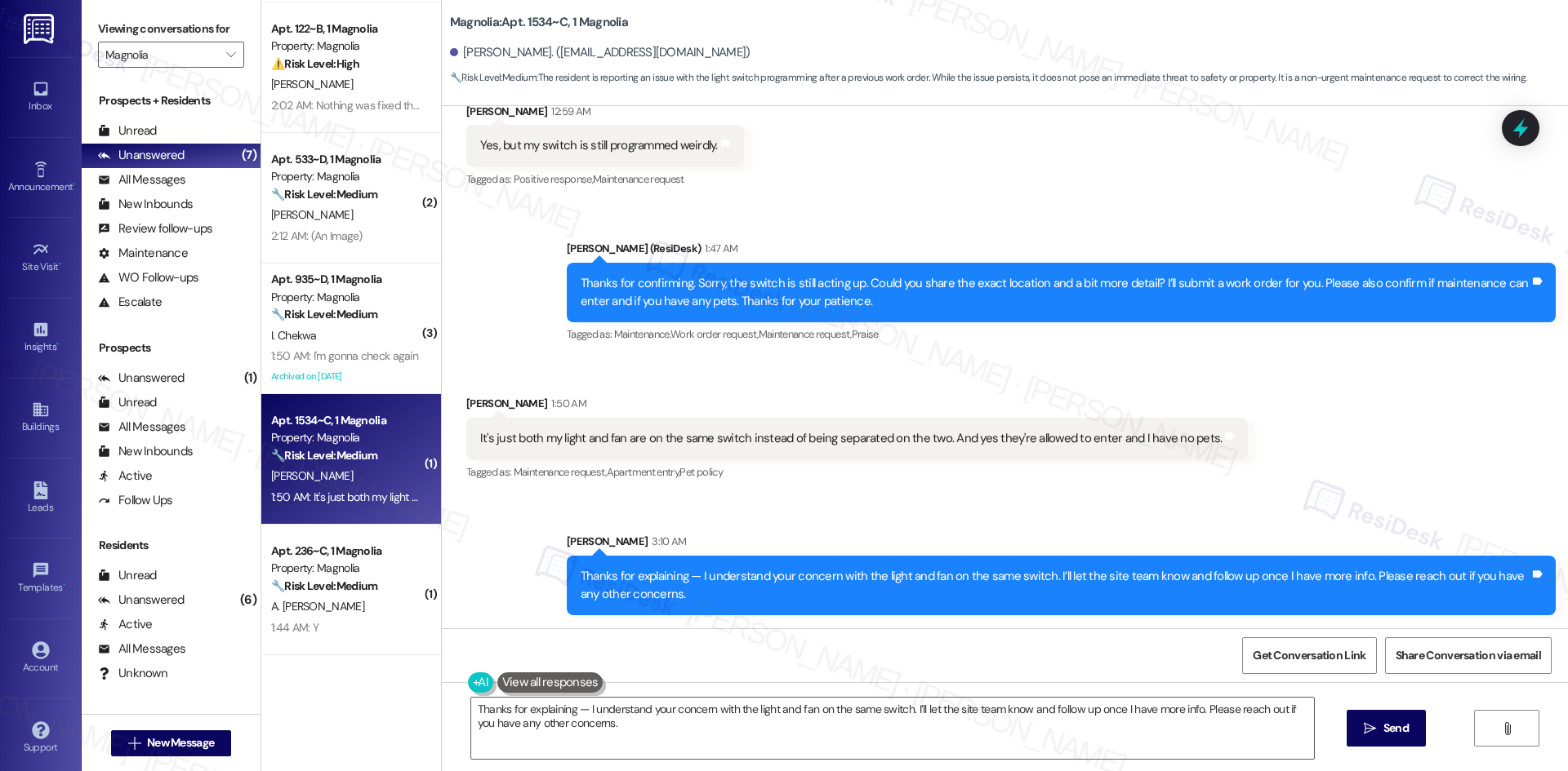
click at [1251, 472] on div "Received via SMS Mi'Youshi Hopkins 1:50 AM It's just both my light and fan are …" at bounding box center [1005, 427] width 1127 height 138
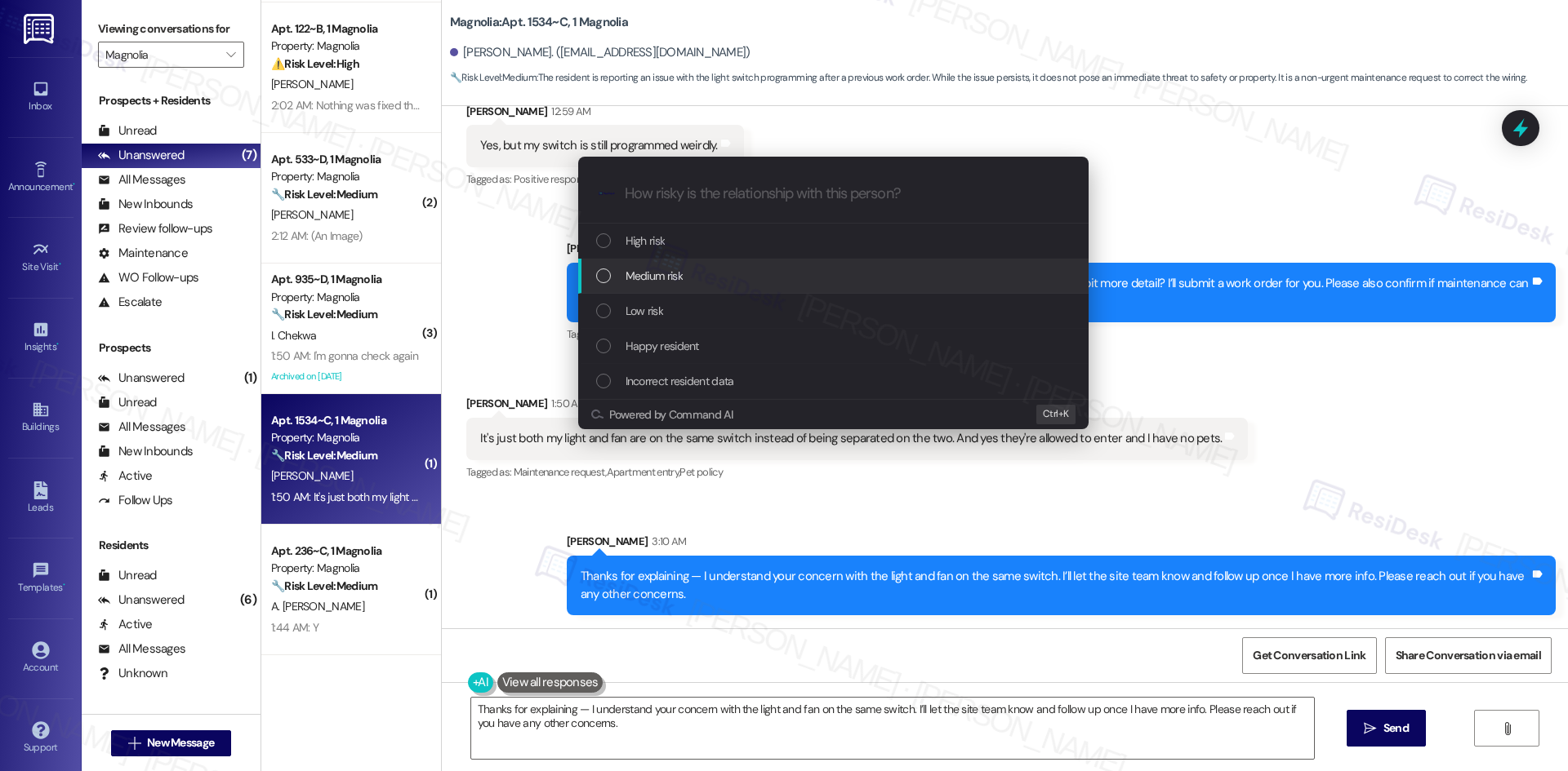
click at [729, 282] on div "Medium risk" at bounding box center [835, 275] width 478 height 18
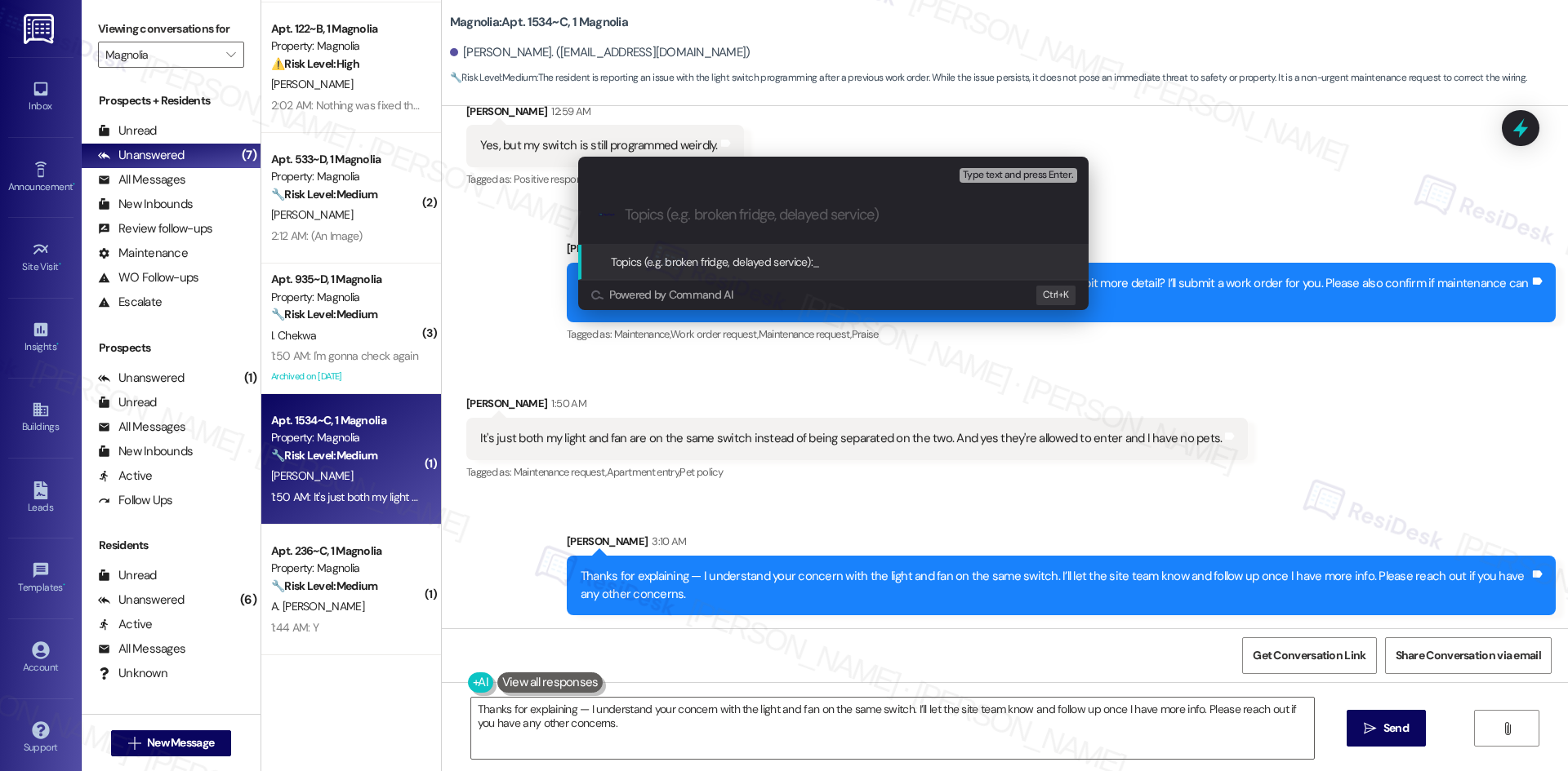
click at [700, 225] on div ".cls-1{fill:#0a055f;}.cls-2{fill:#0cc4c4;} resideskLogoBlueOrange" at bounding box center [833, 215] width 511 height 58
click at [705, 215] on input "Topics (e.g. broken fridge, delayed service)" at bounding box center [846, 215] width 443 height 17
paste input "Light and Fan Switch Concern – Work Order (ID: 6809456)"
click at [776, 213] on input "Light and Fan Switch Concern – Work Order (ID: 6809456)" at bounding box center [840, 215] width 430 height 17
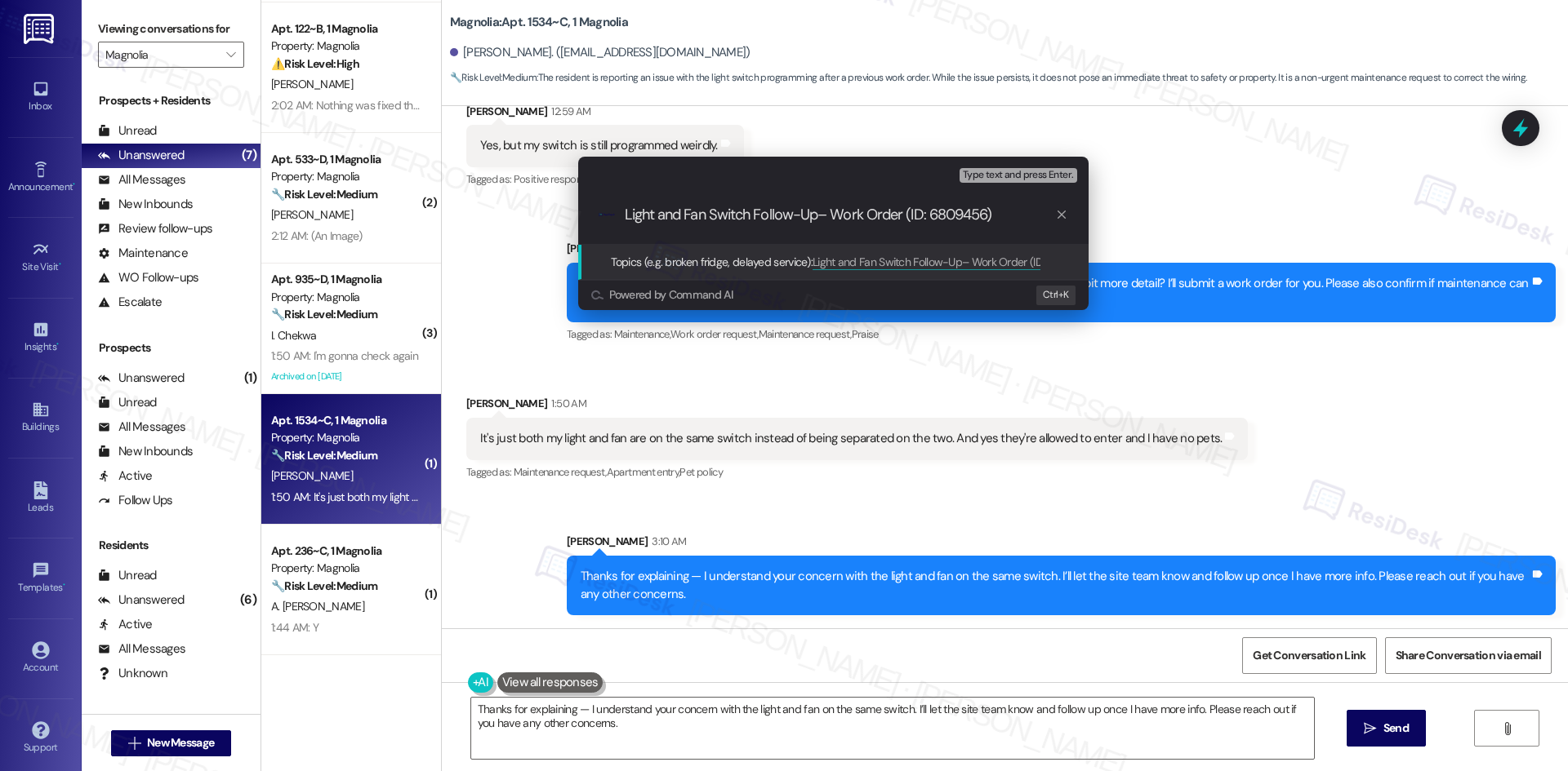
type input "Light and Fan Switch Follow-Up – Work Order (ID: 6809456)"
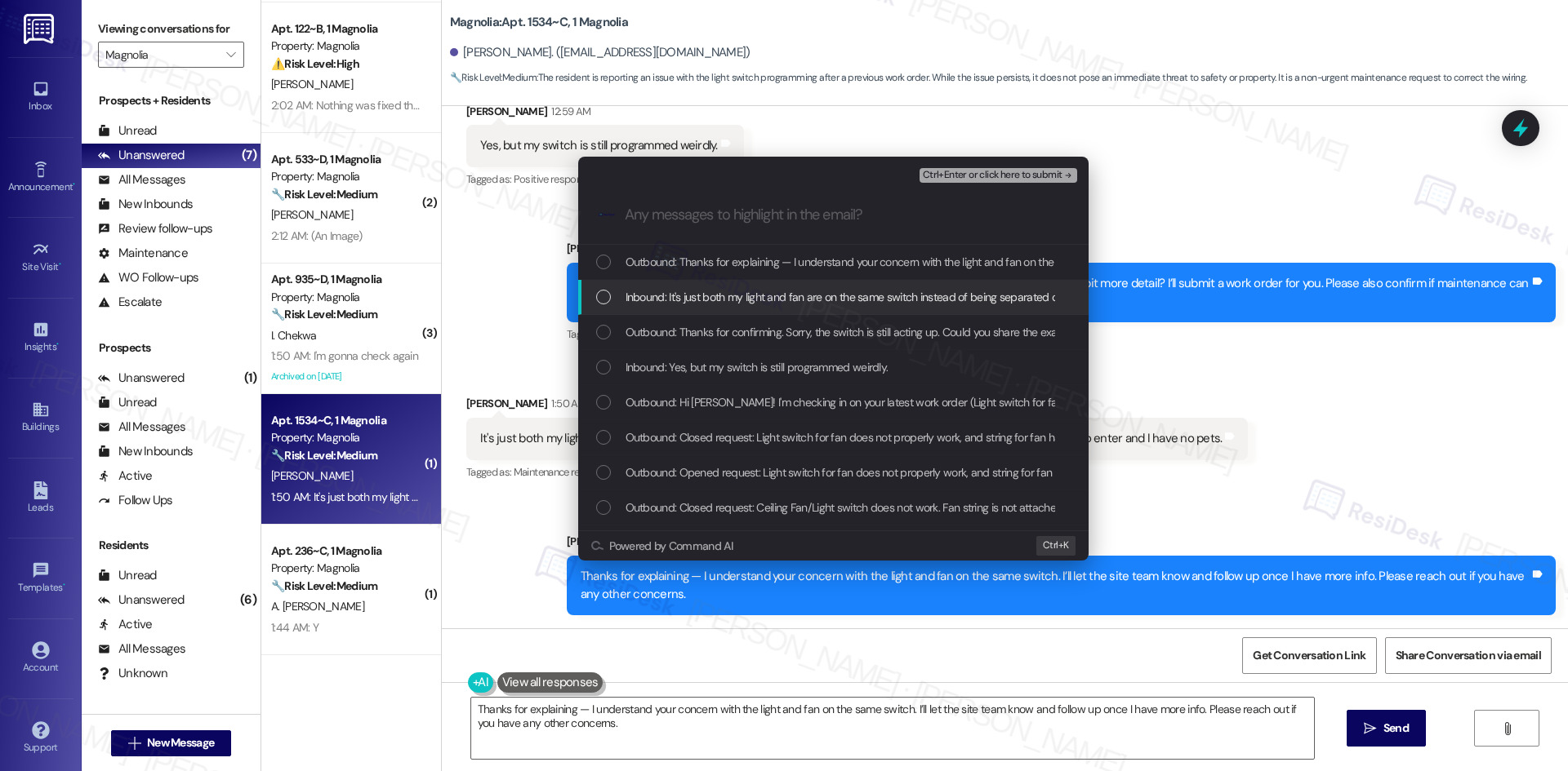
click at [811, 302] on span "Inbound: It's just both my light and fan are on the same switch instead of bein…" at bounding box center [988, 297] width 726 height 18
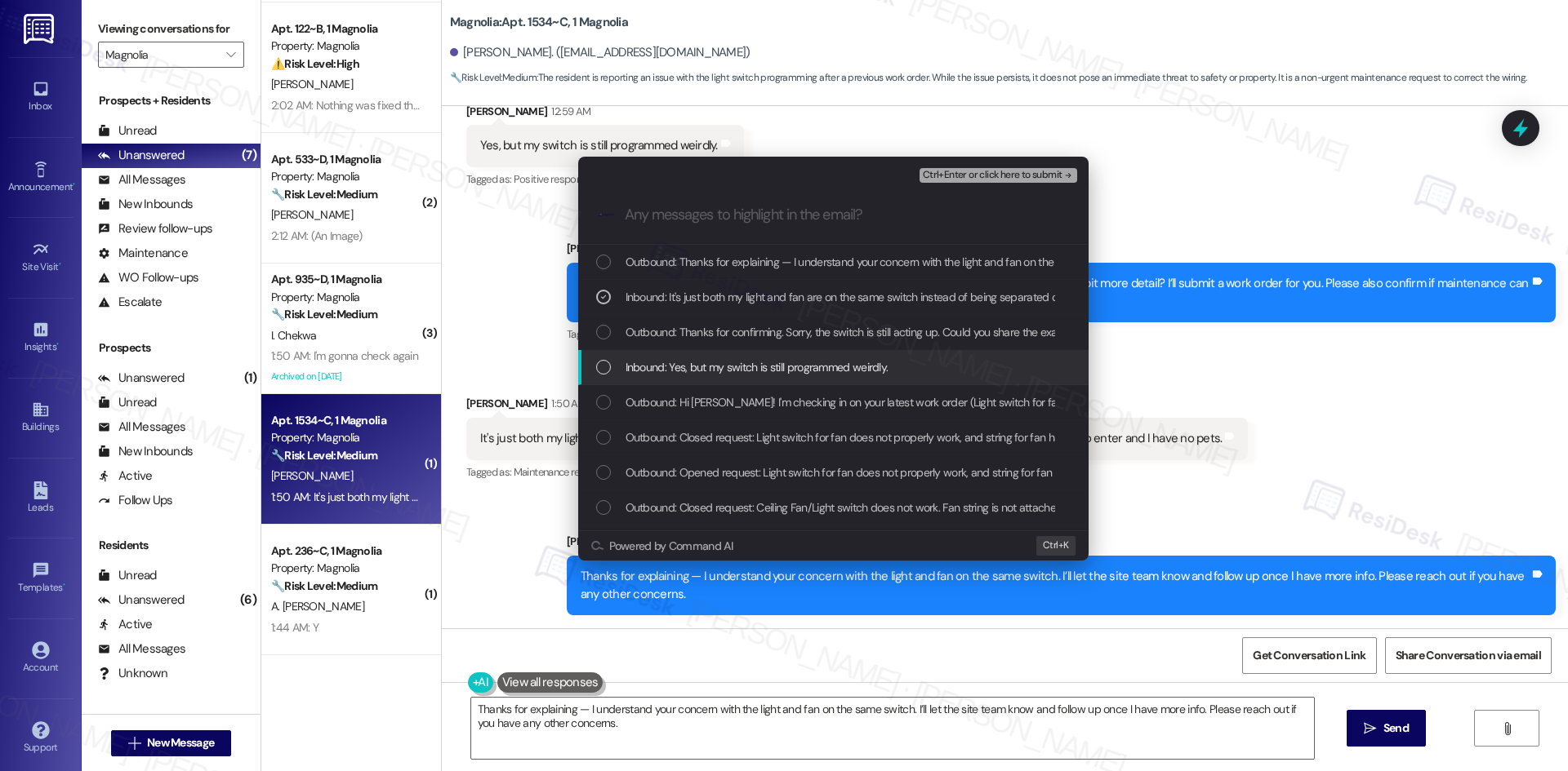
click at [805, 370] on span "Inbound: Yes, but my switch is still programmed weirdly." at bounding box center [756, 367] width 263 height 18
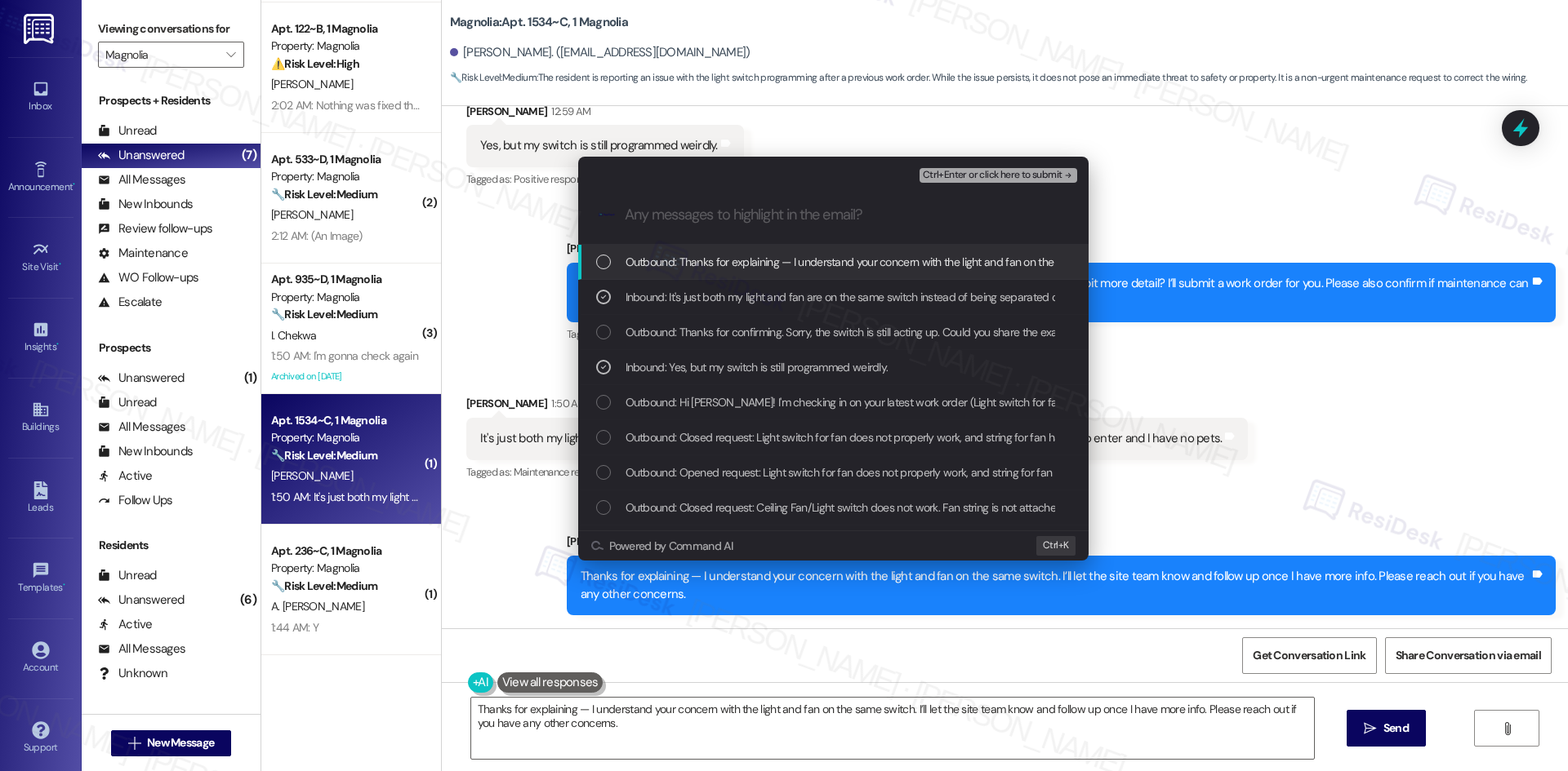
click at [1066, 171] on icon "remove-block-ctrl+enter-or click here to submit" at bounding box center [1068, 175] width 11 height 11
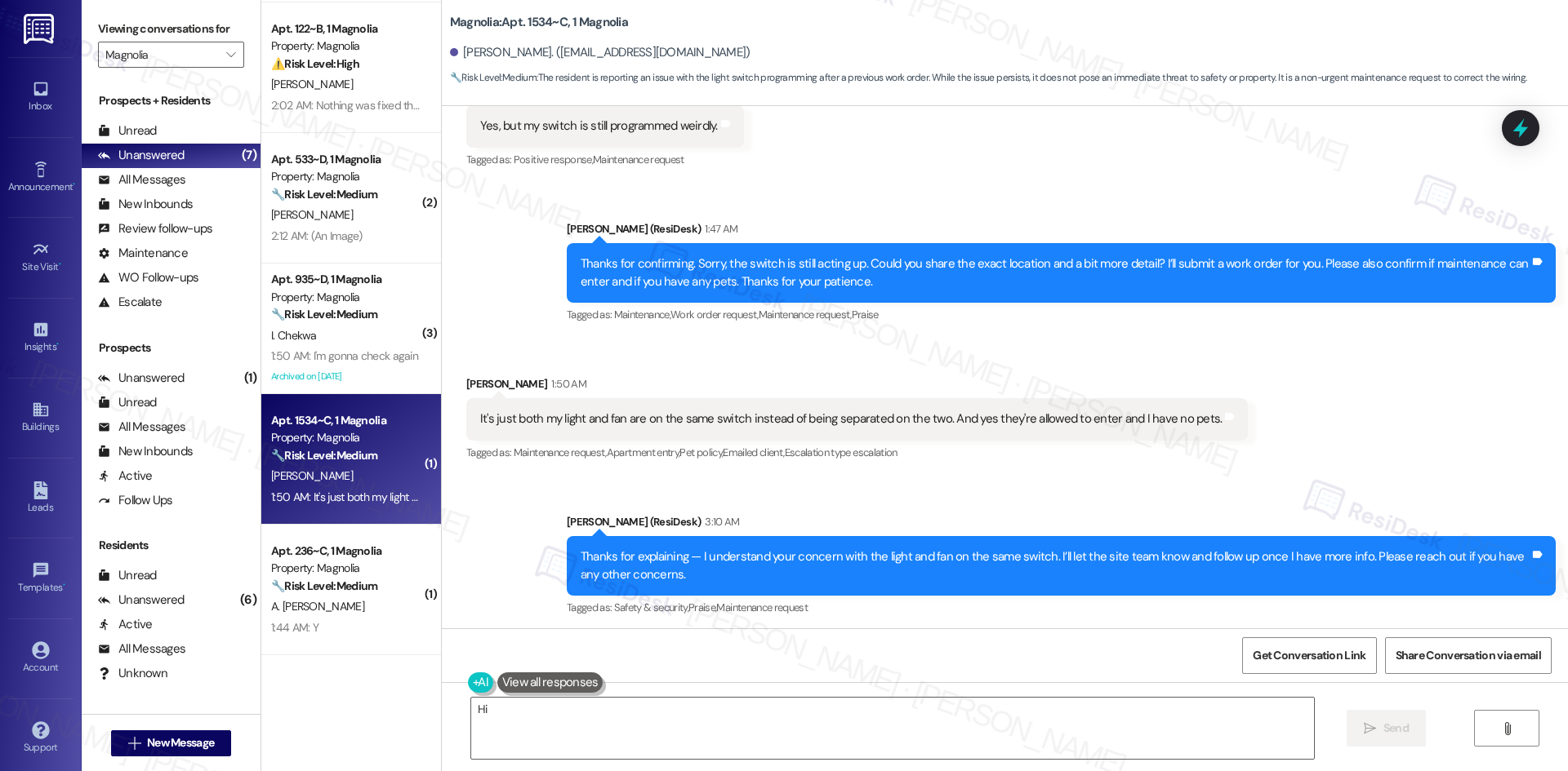
scroll to position [361, 0]
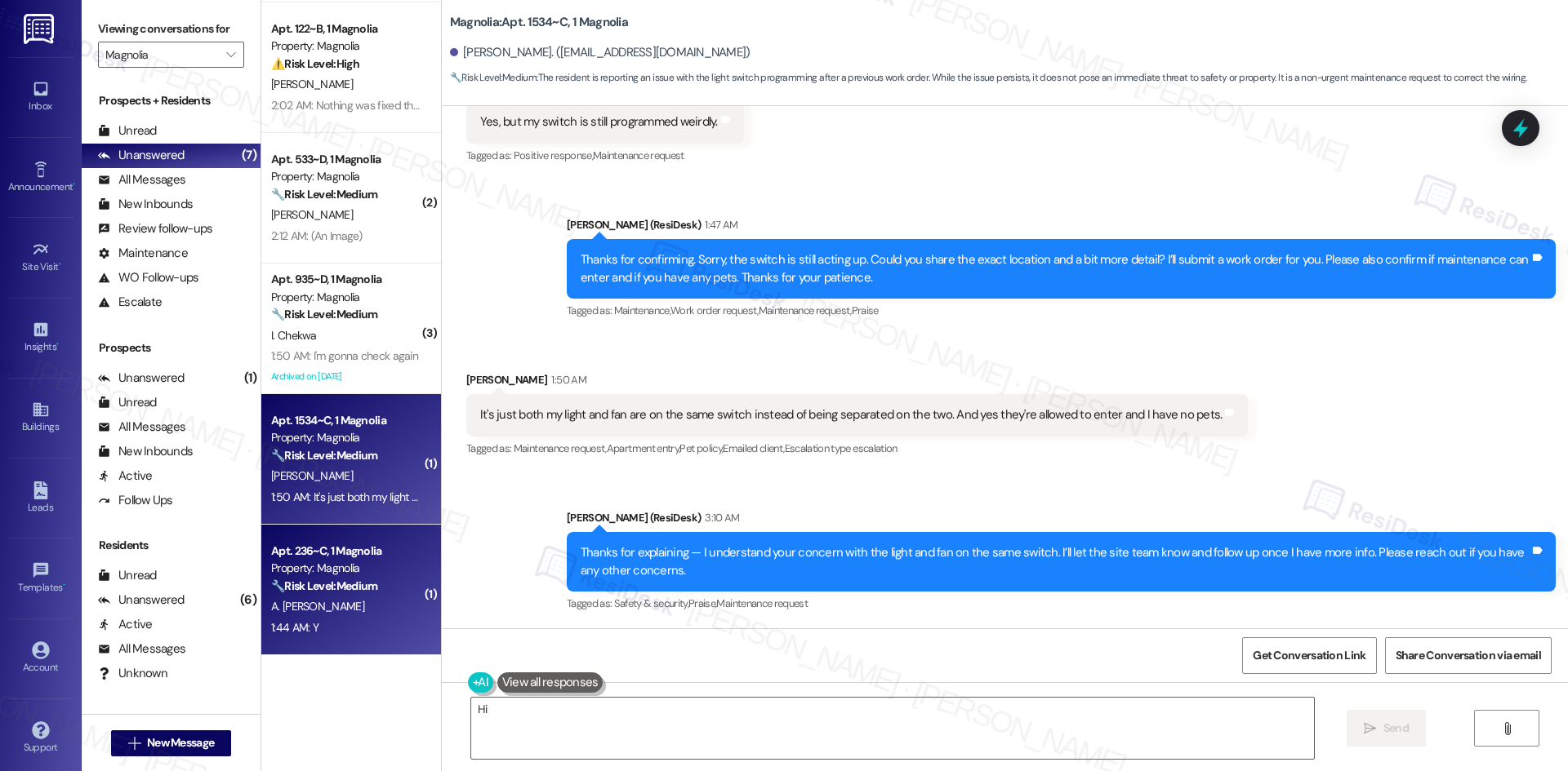
click at [353, 567] on div "Property: Magnolia" at bounding box center [346, 569] width 151 height 17
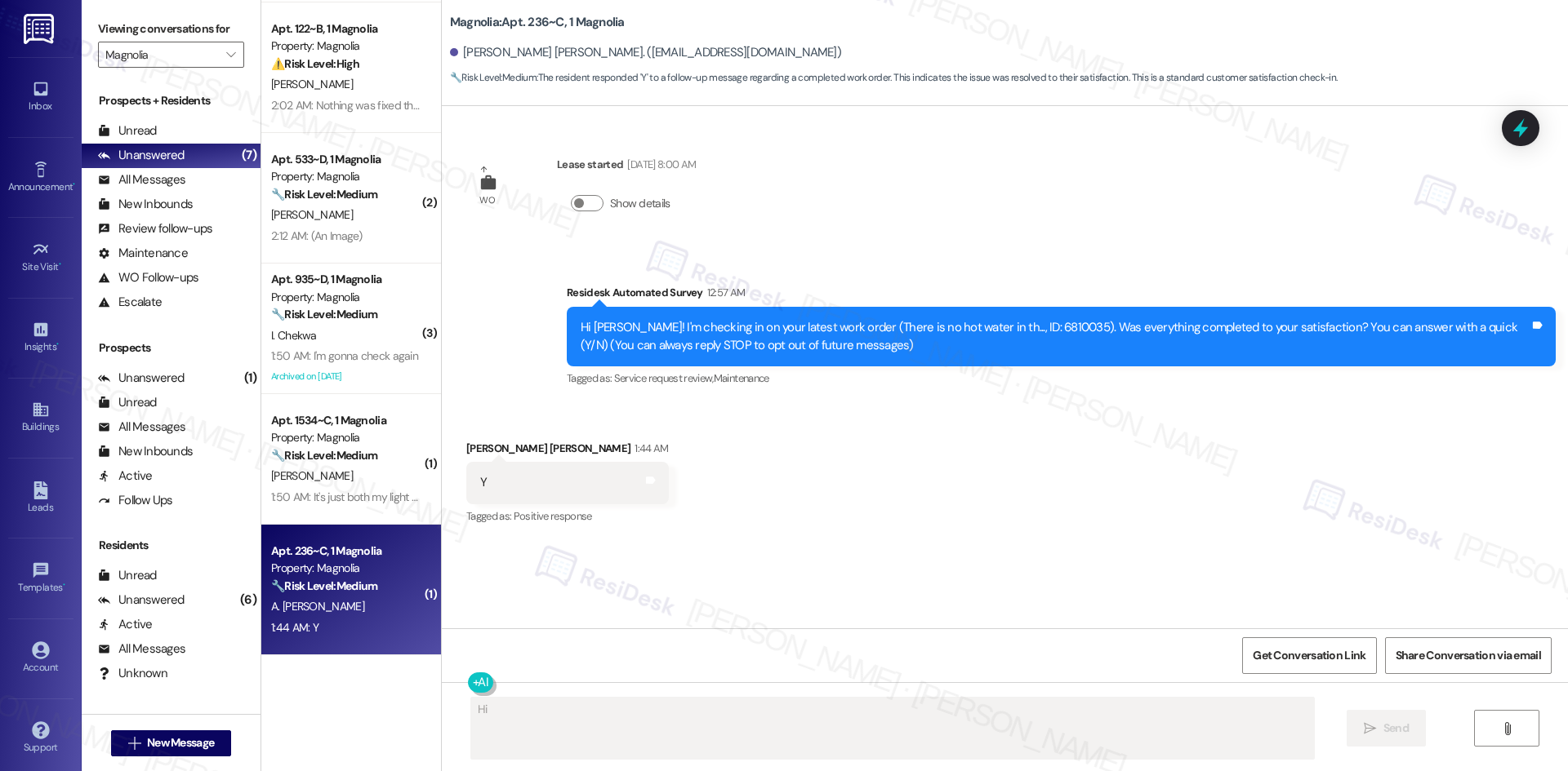
scroll to position [0, 0]
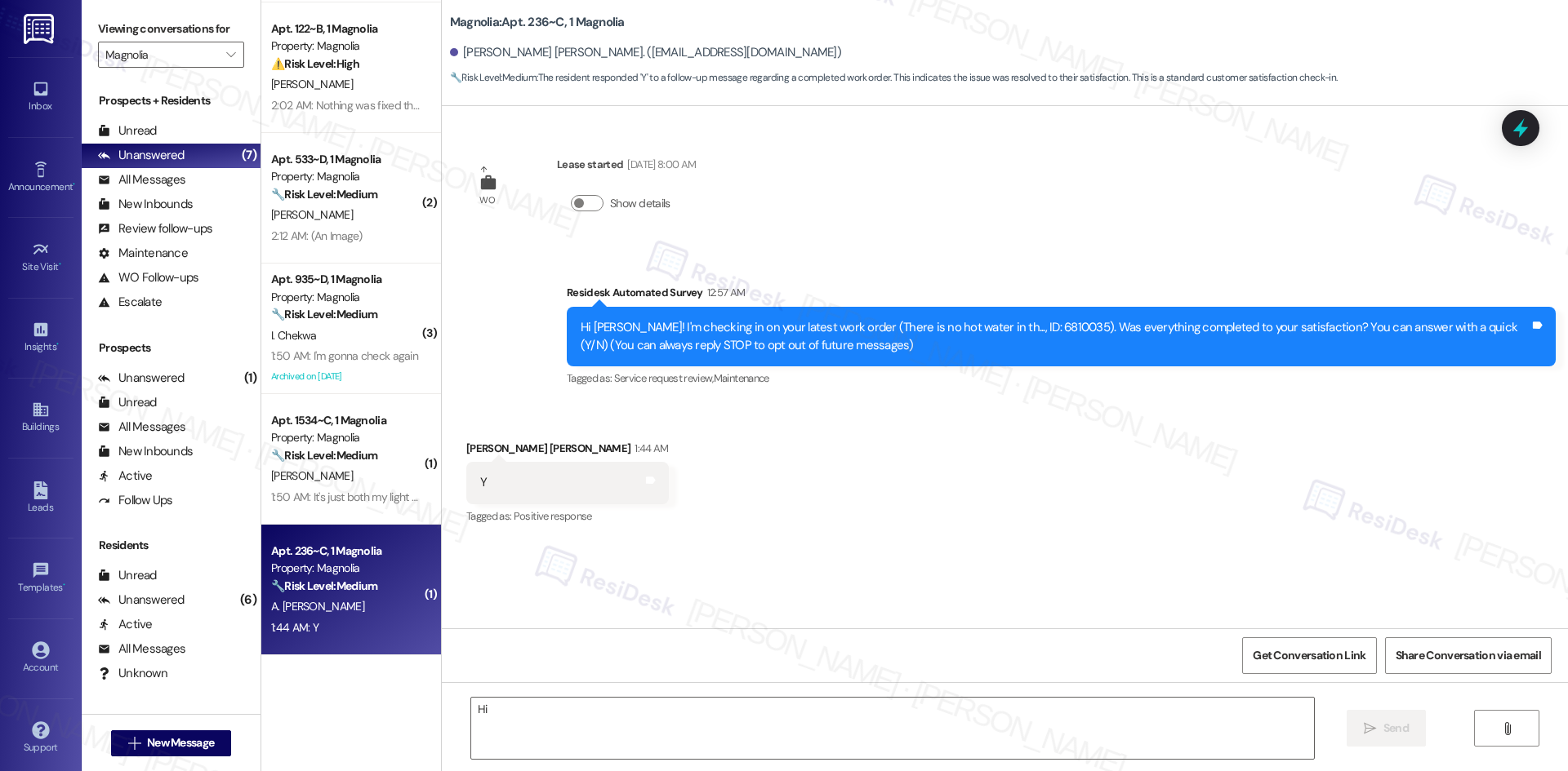
click at [1042, 437] on div "Received via SMS Ashley Hernandez Alvarado 1:44 AM Y Tags and notes Tagged as: …" at bounding box center [1005, 471] width 1127 height 138
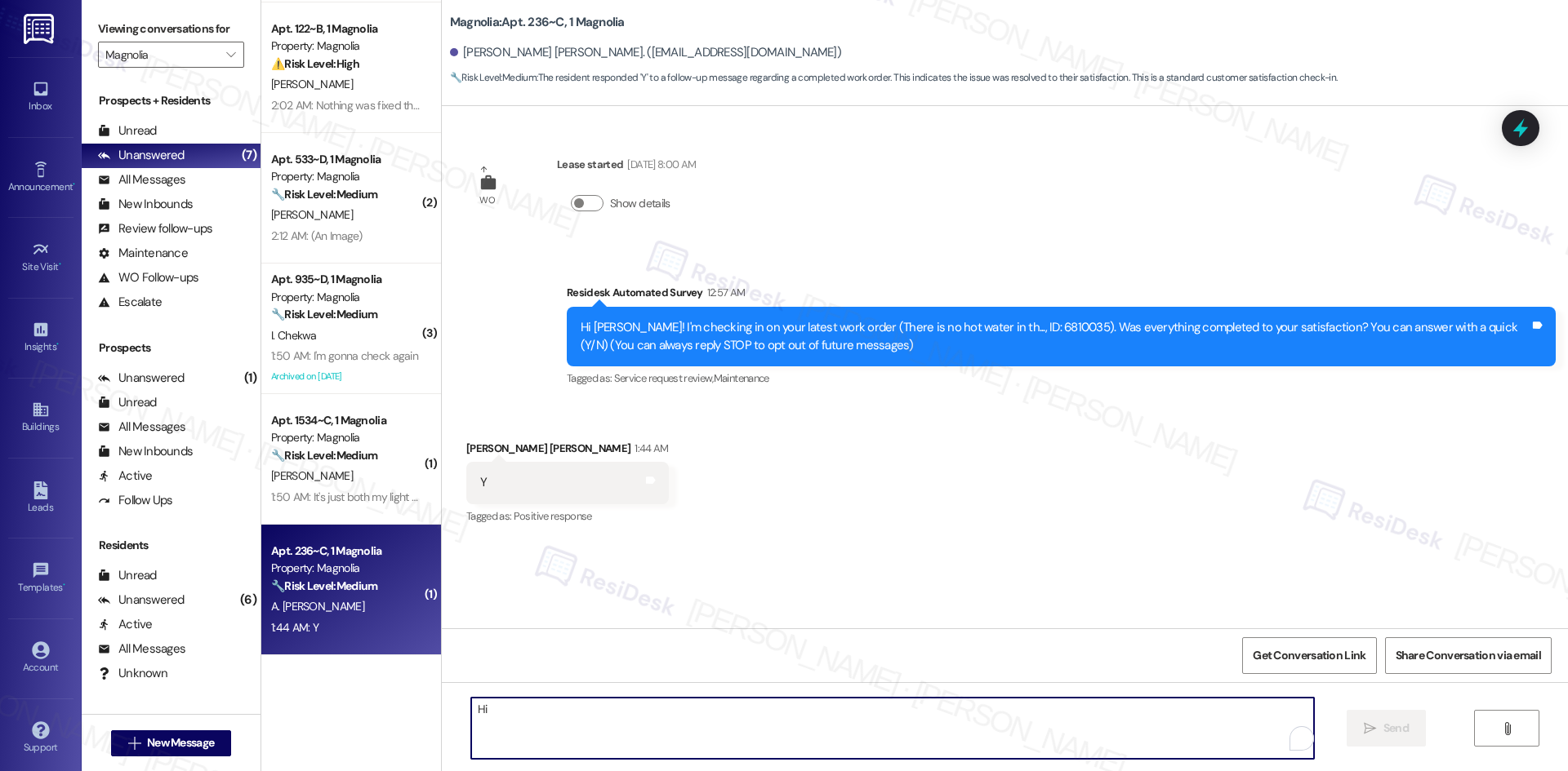
click at [855, 730] on textarea "Hi" at bounding box center [892, 728] width 843 height 61
paste textarea "Thank you for confirming! I’m glad to hear everything was completed to your sat…"
type textarea "Thank you for confirming! I’m glad to hear everything was completed to your sat…"
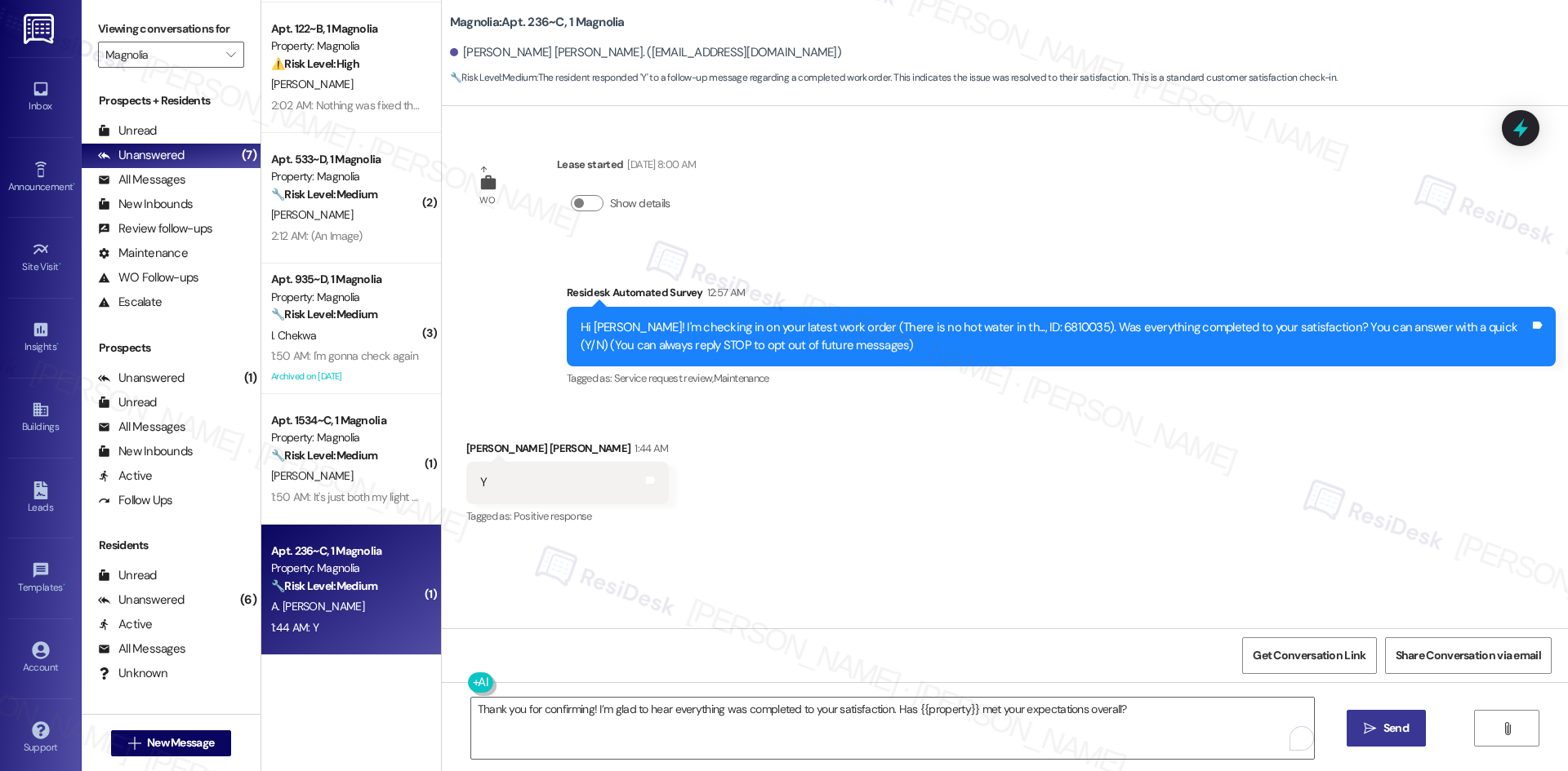
click at [1383, 734] on span "Send" at bounding box center [1396, 729] width 25 height 17
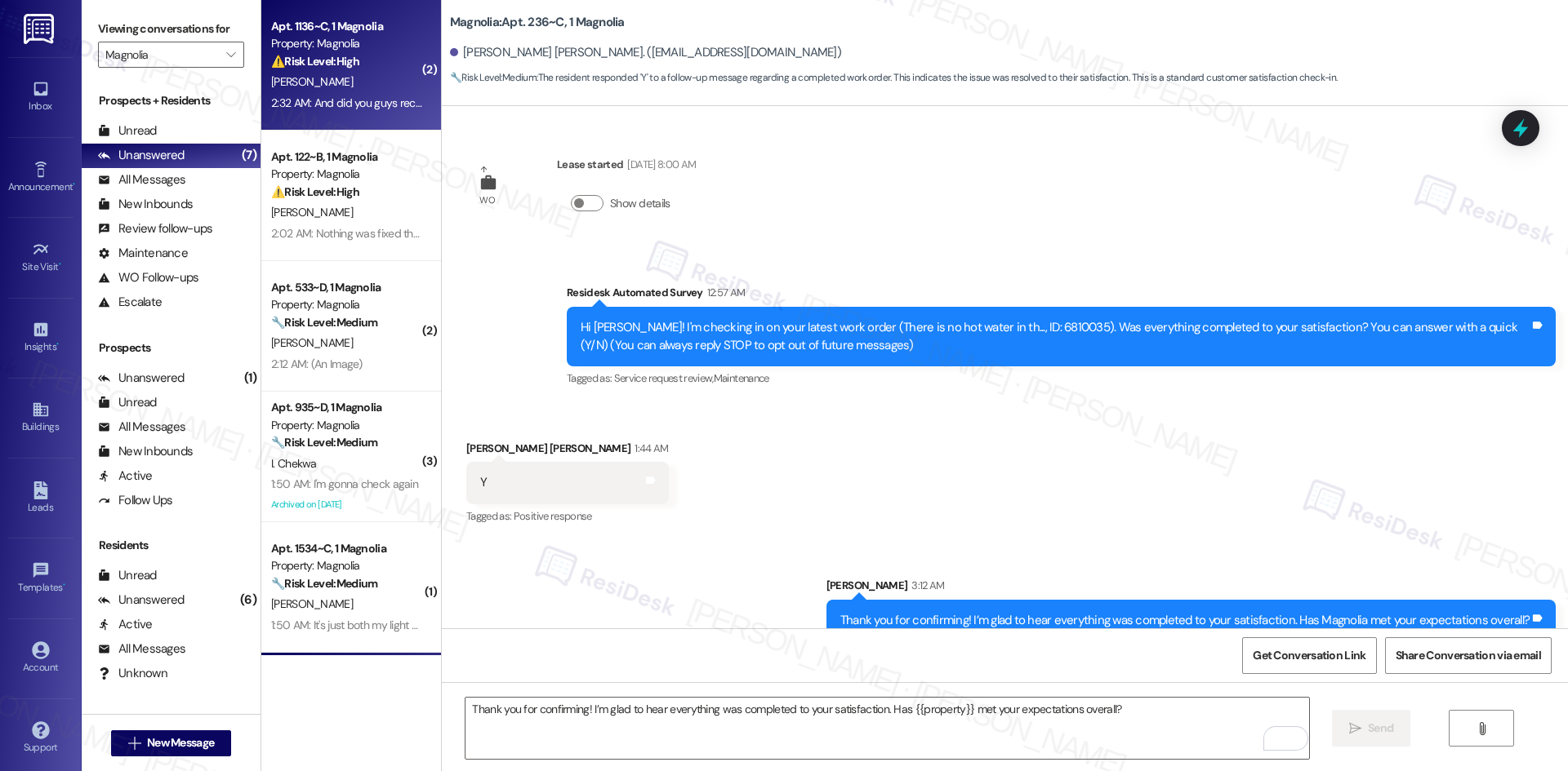
click at [357, 111] on div "2:32 AM: And did you guys receive any pictures b4 the cleaning of the apartment…" at bounding box center [347, 103] width 155 height 21
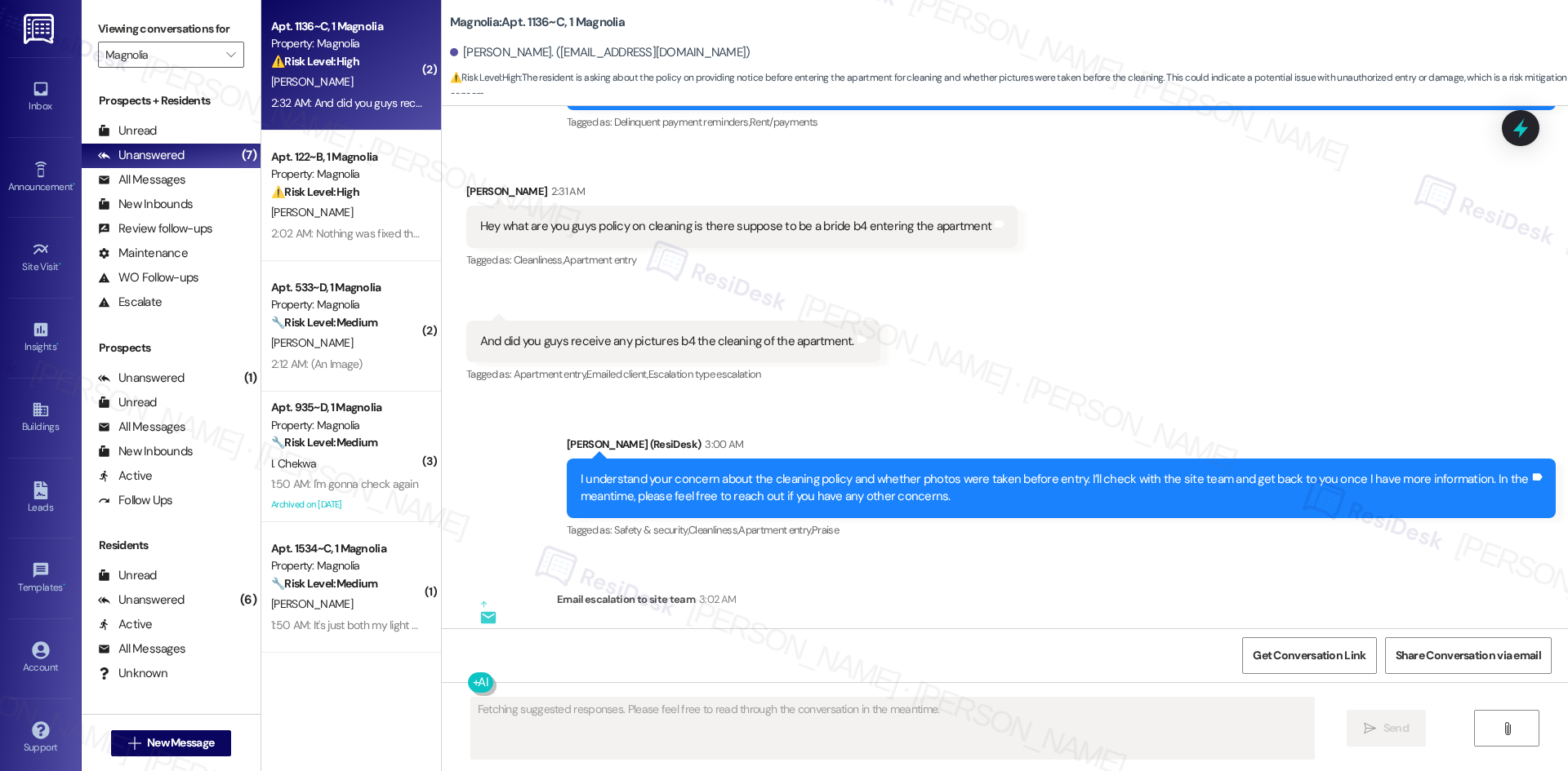
scroll to position [5779, 0]
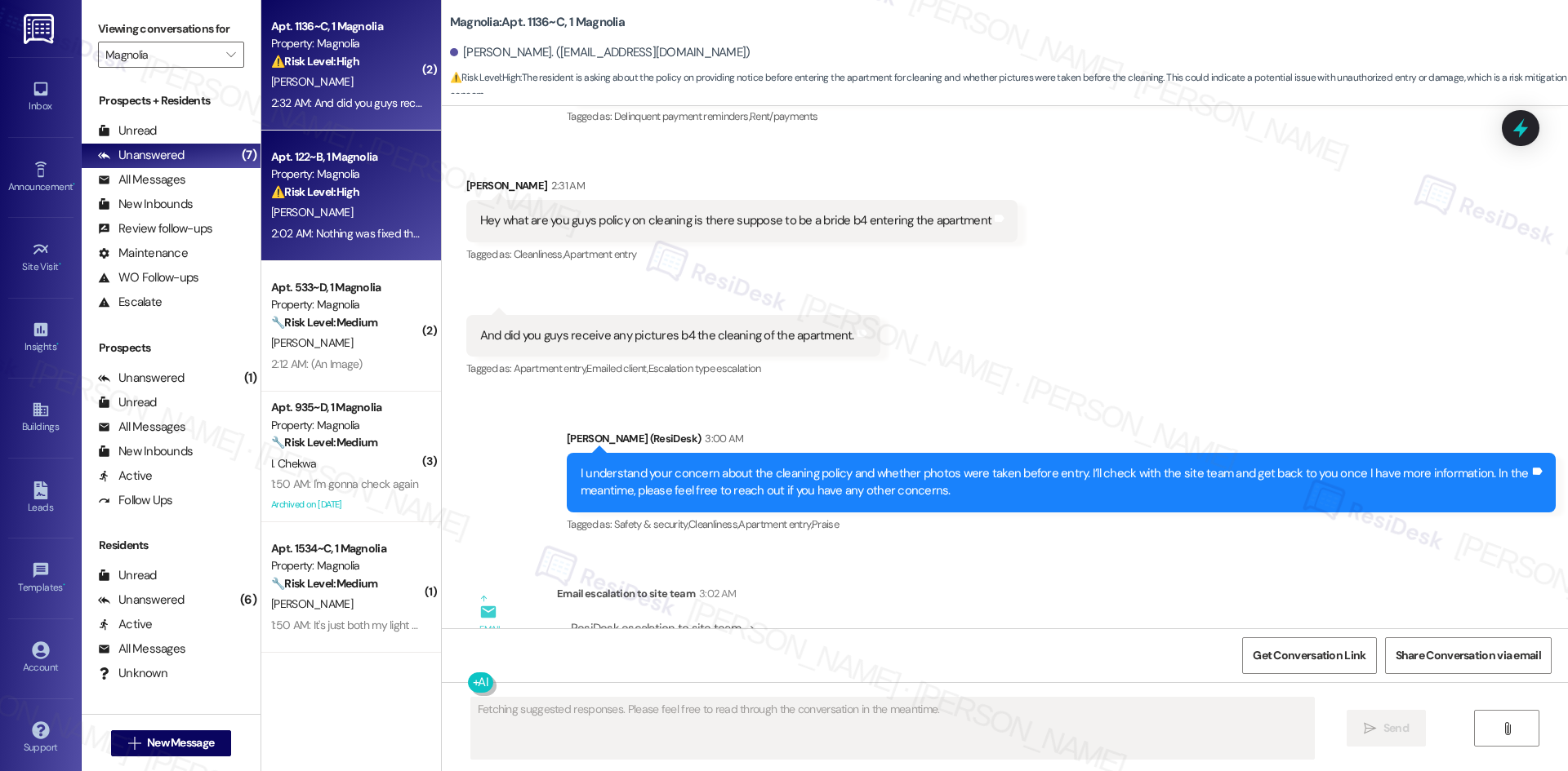
click at [331, 200] on div "⚠️ Risk Level: High The resident indicates that a lock repair work order was no…" at bounding box center [346, 192] width 151 height 17
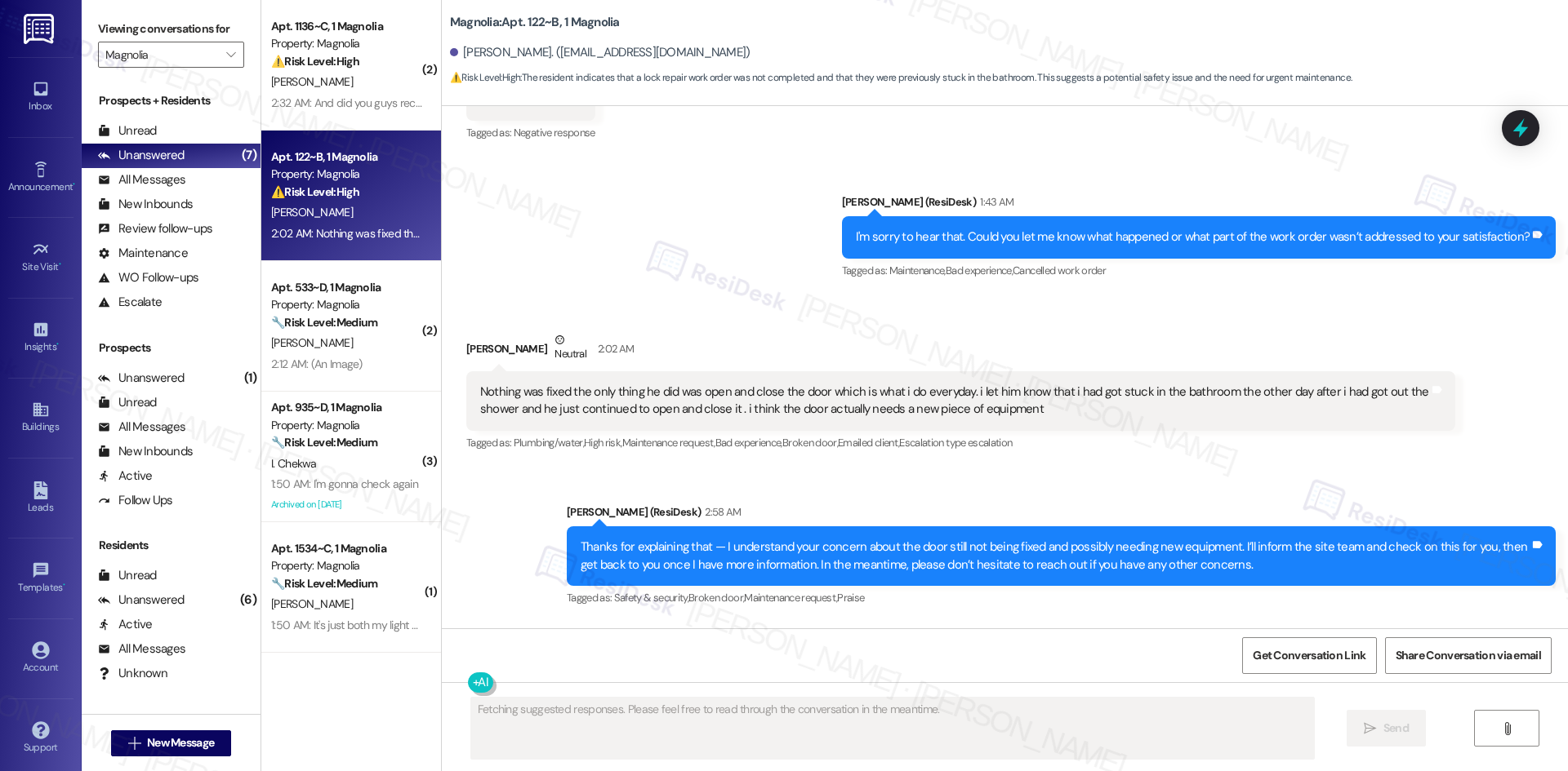
scroll to position [853, 0]
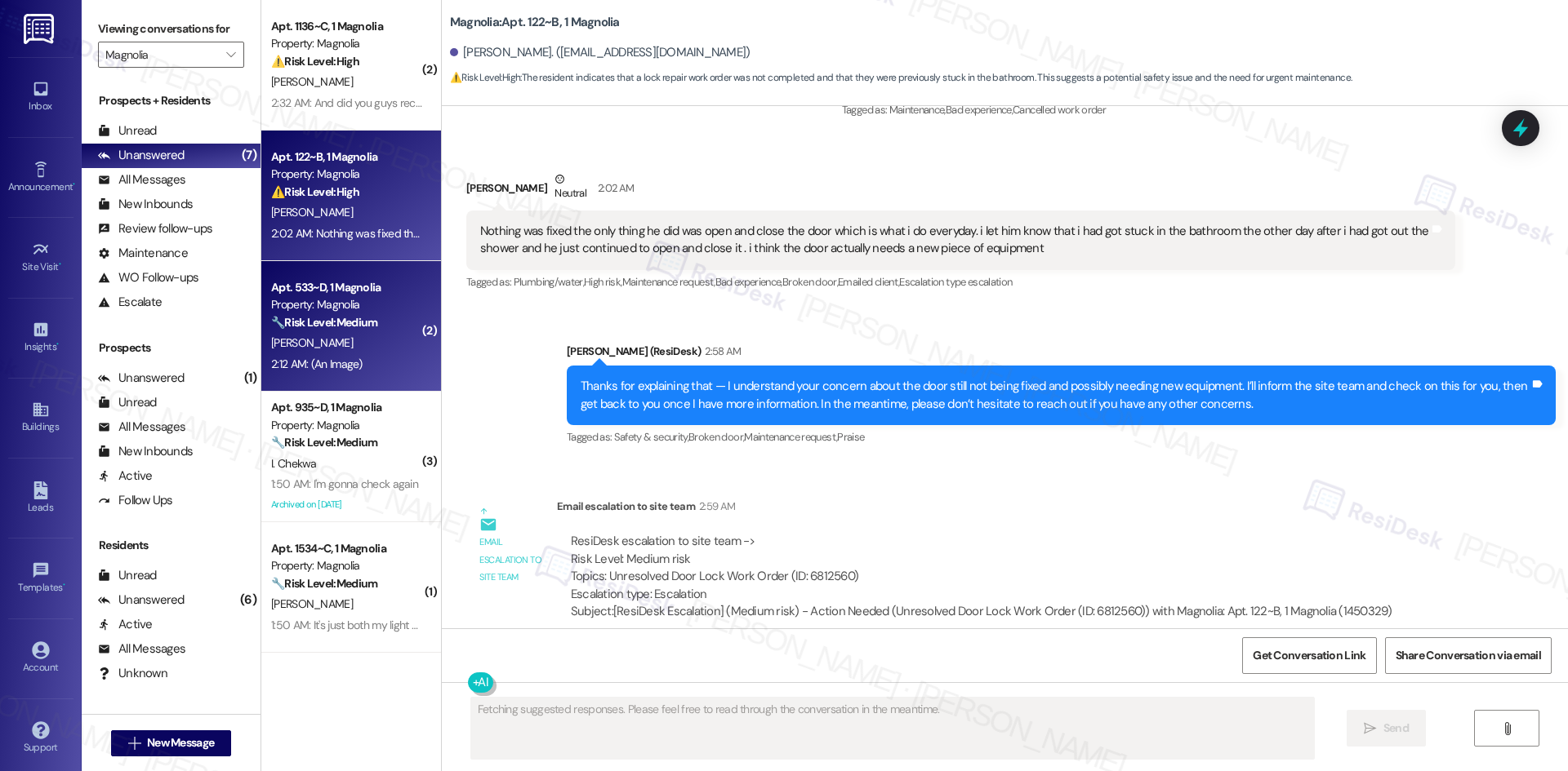
click at [304, 282] on div "Apt. 533~D, 1 Magnolia" at bounding box center [346, 288] width 151 height 17
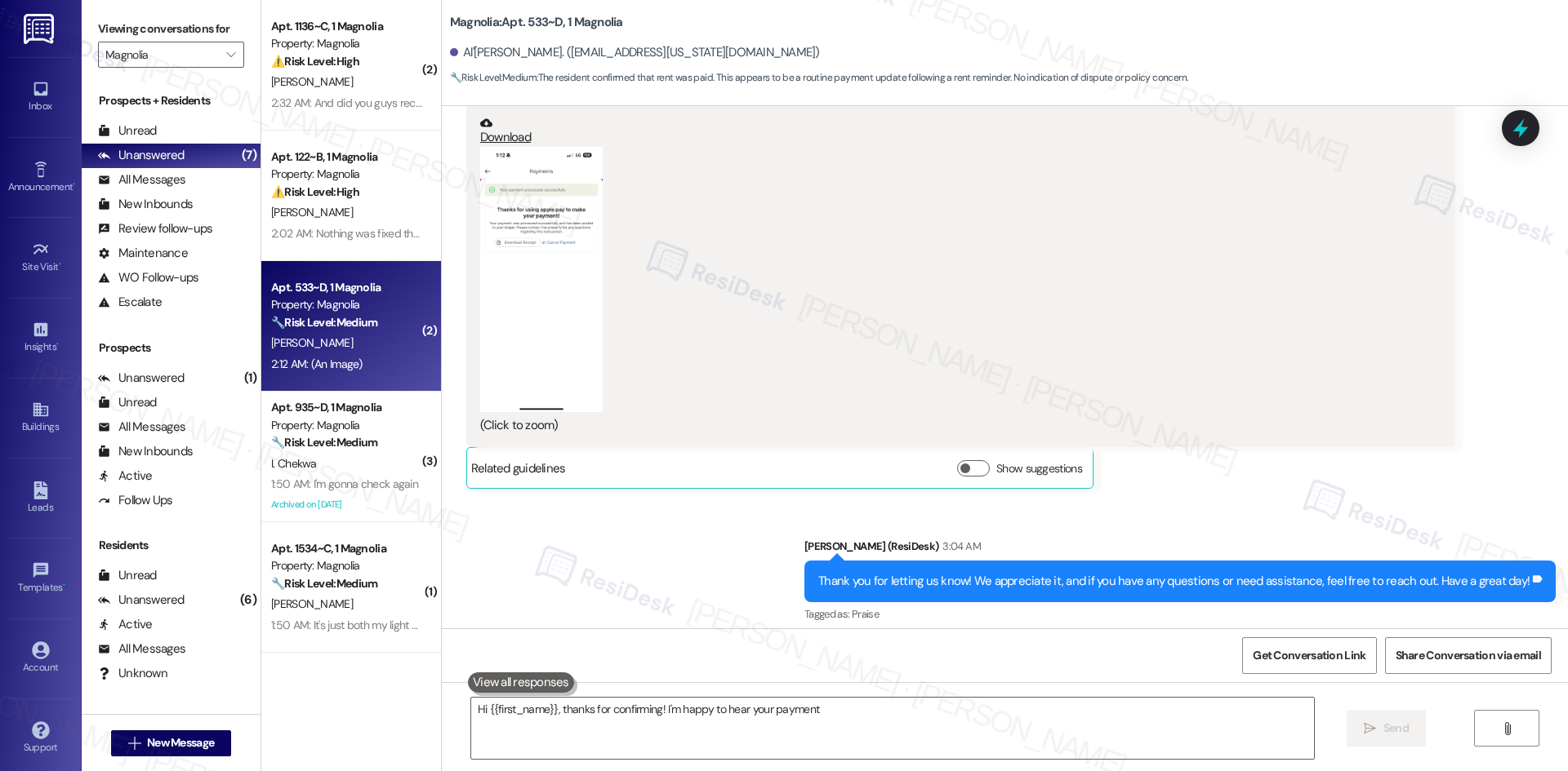
scroll to position [2395, 0]
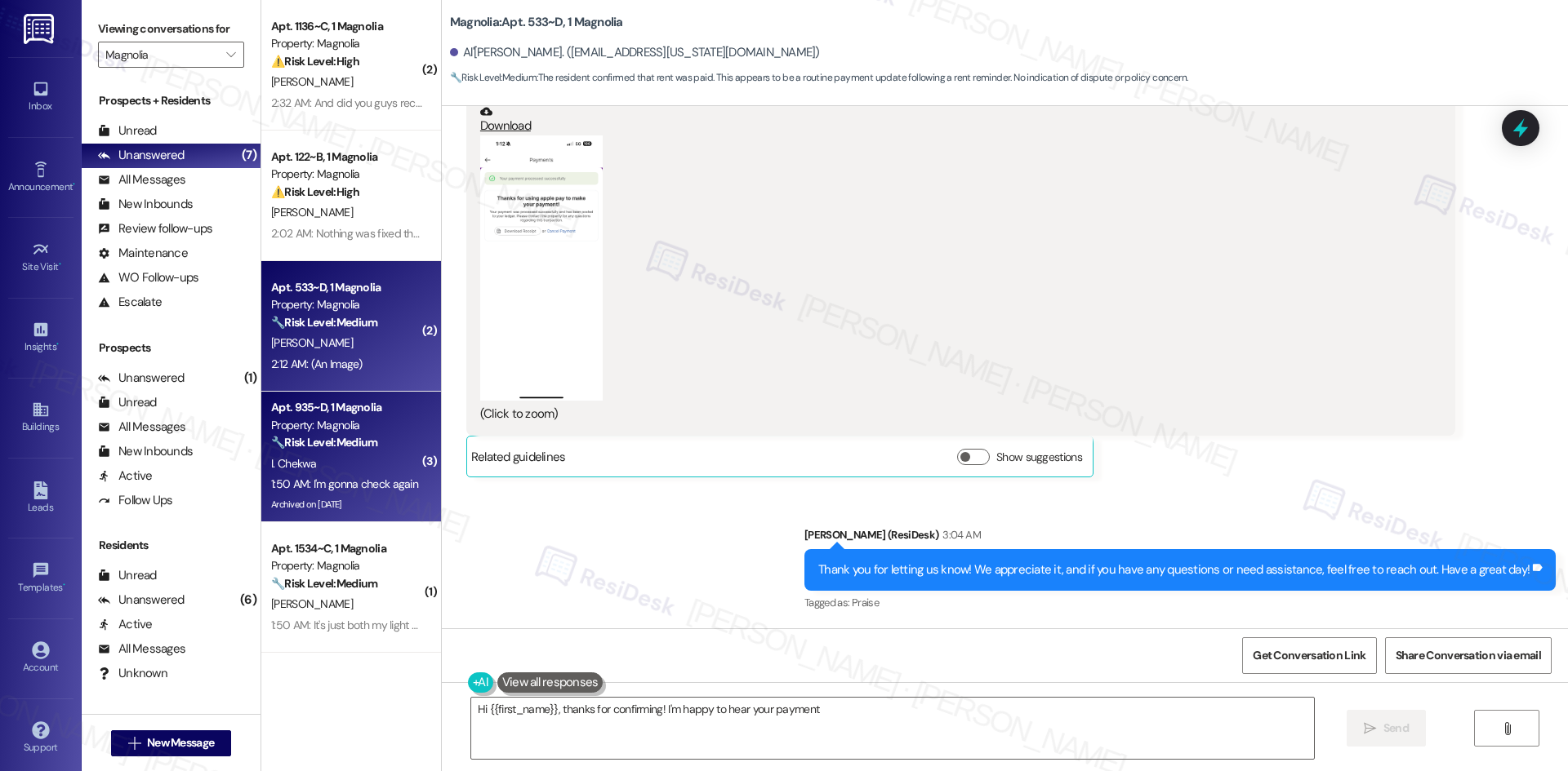
click at [333, 432] on div "Property: Magnolia" at bounding box center [346, 425] width 151 height 17
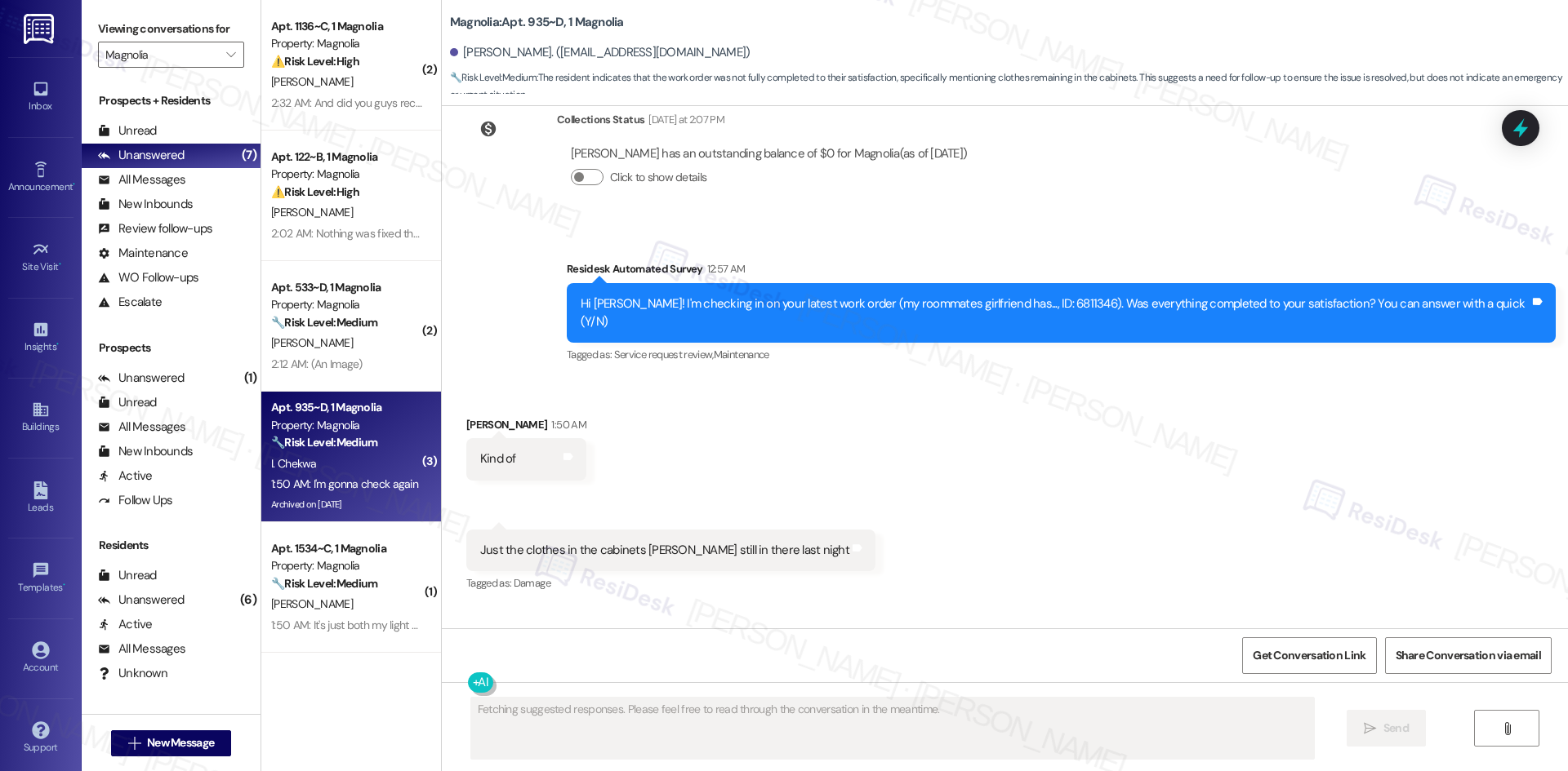
scroll to position [33769, 0]
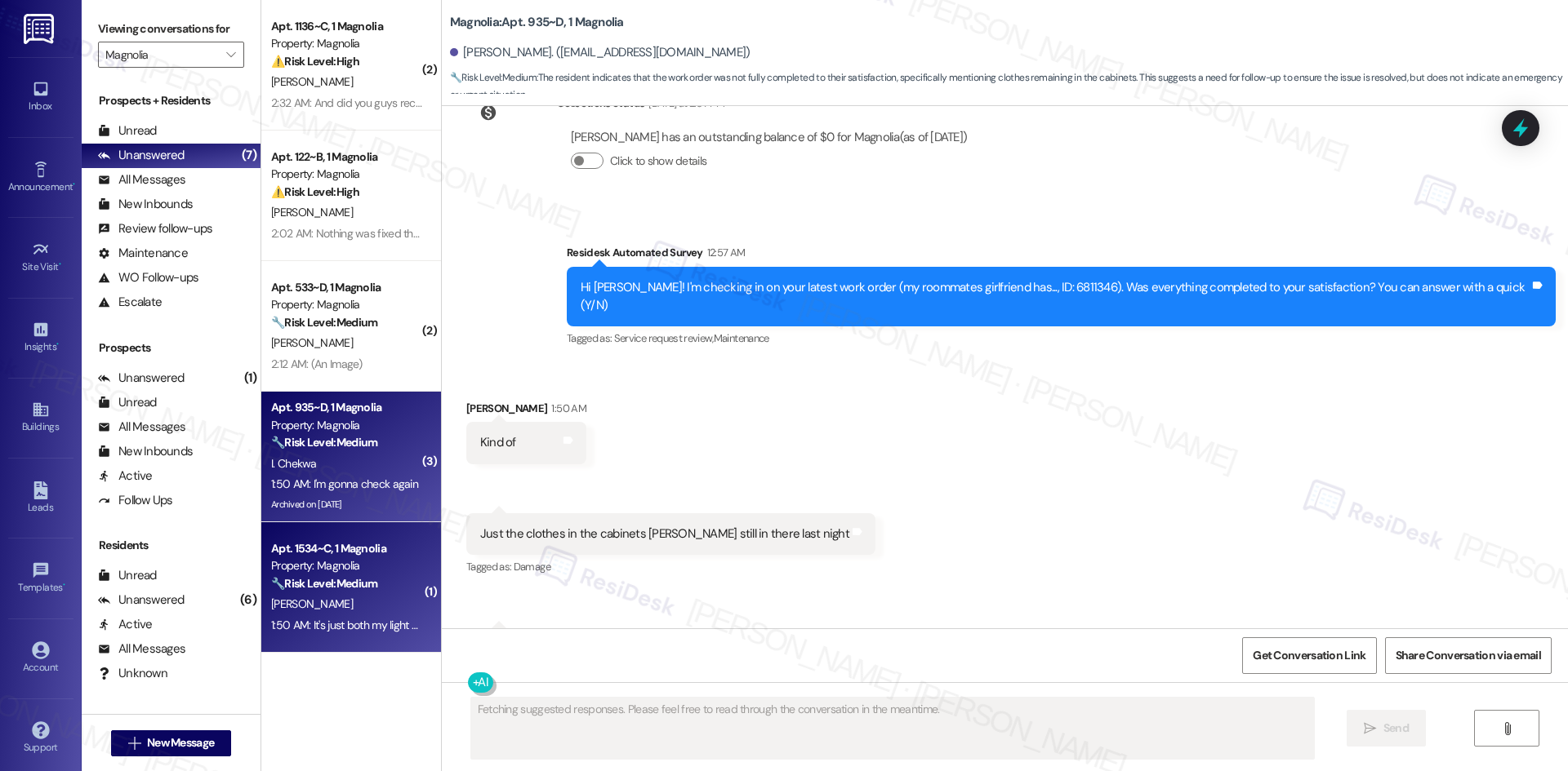
click at [355, 553] on div "Apt. 1534~C, 1 Magnolia" at bounding box center [346, 549] width 151 height 17
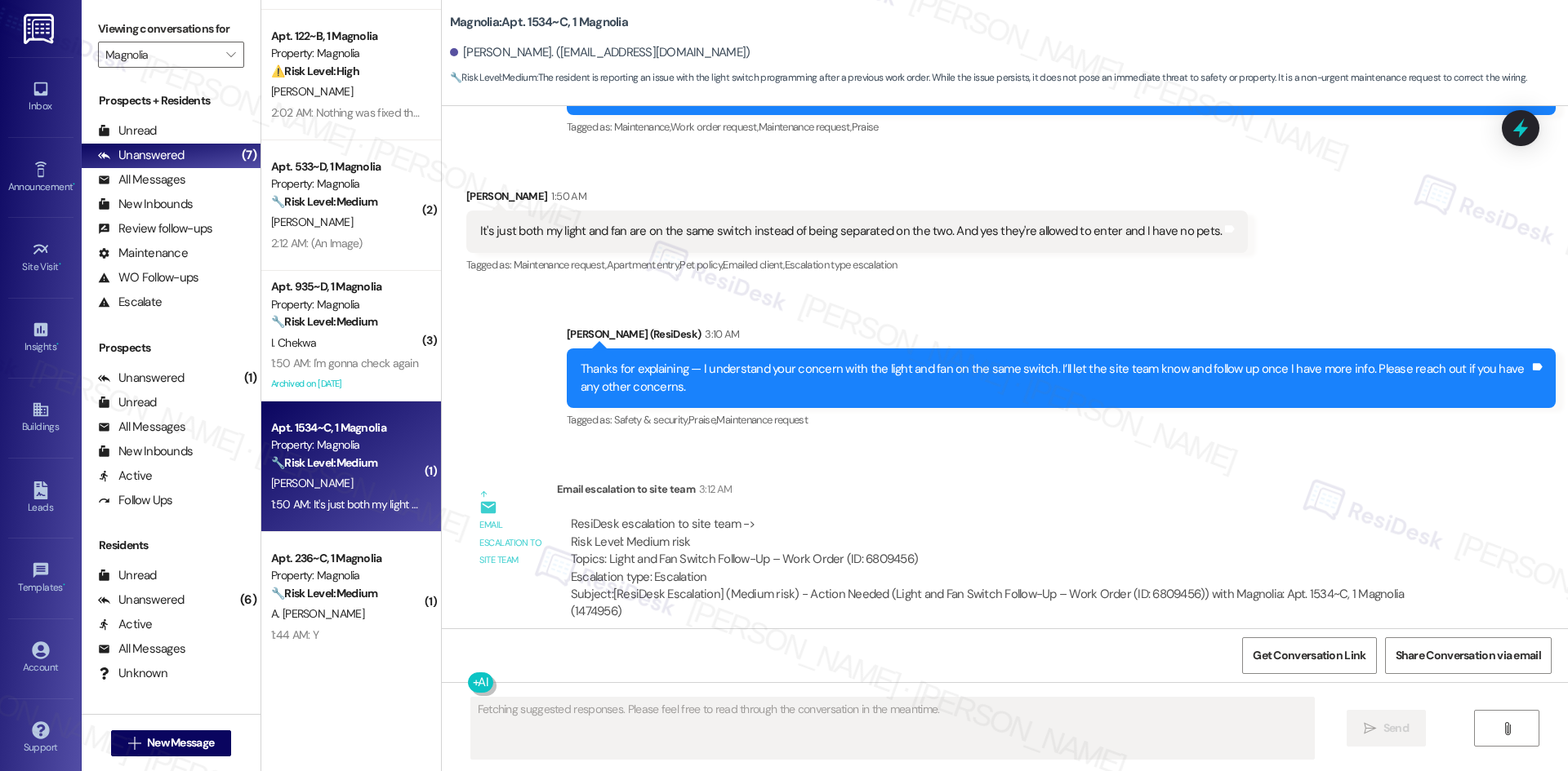
scroll to position [128, 0]
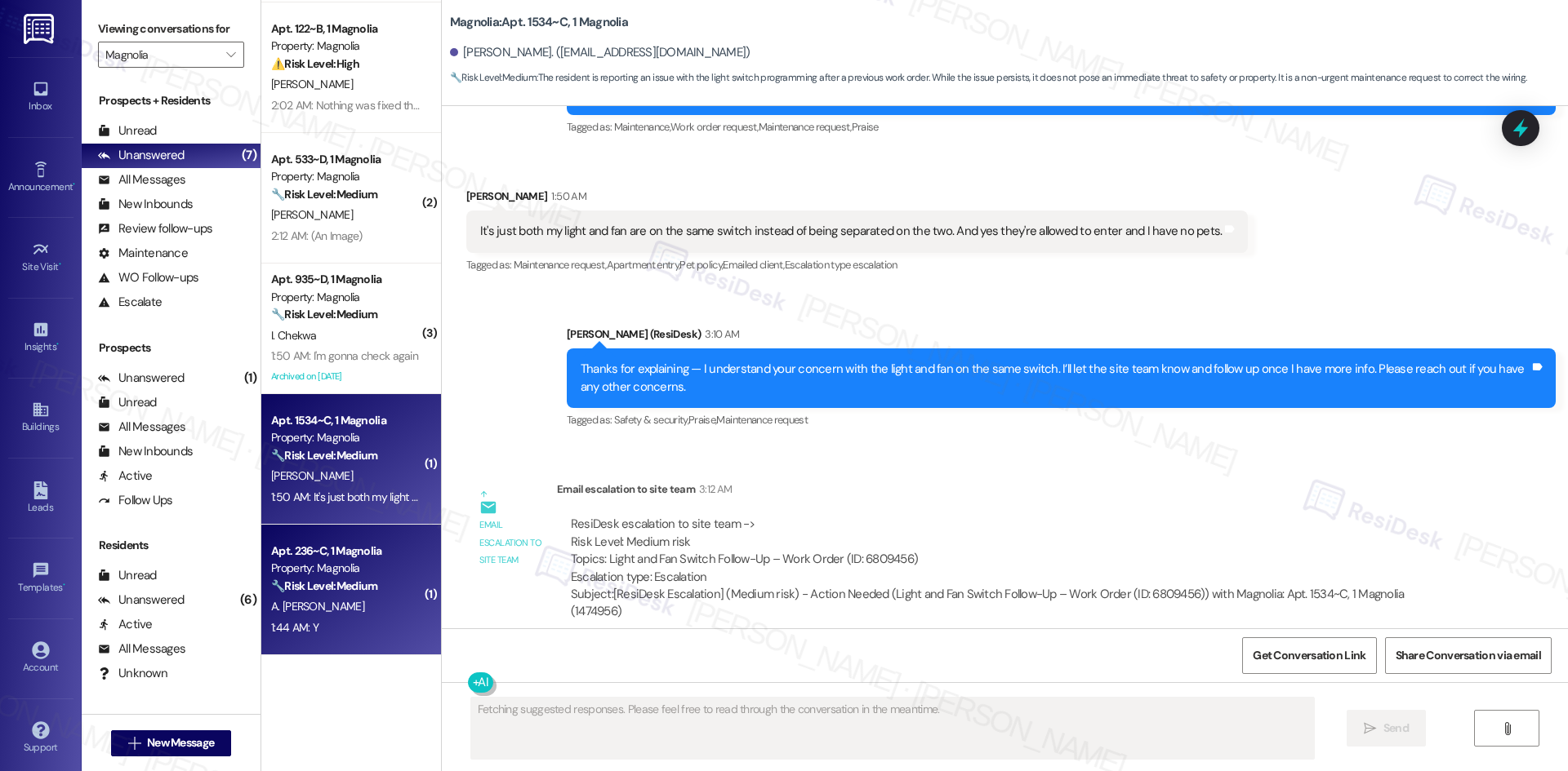
click at [321, 548] on div "Apt. 236~C, 1 Magnolia" at bounding box center [346, 551] width 151 height 17
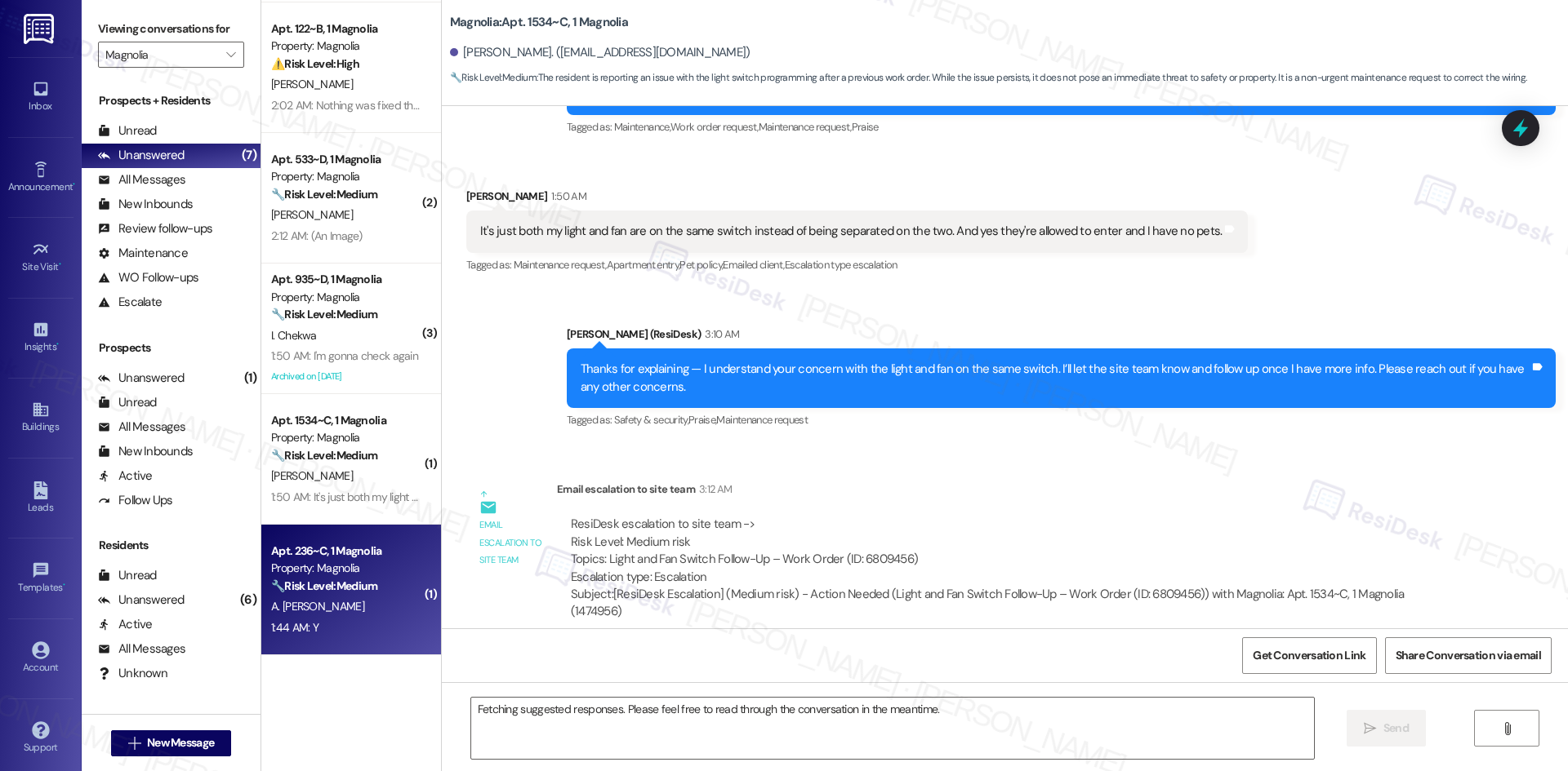
scroll to position [51, 0]
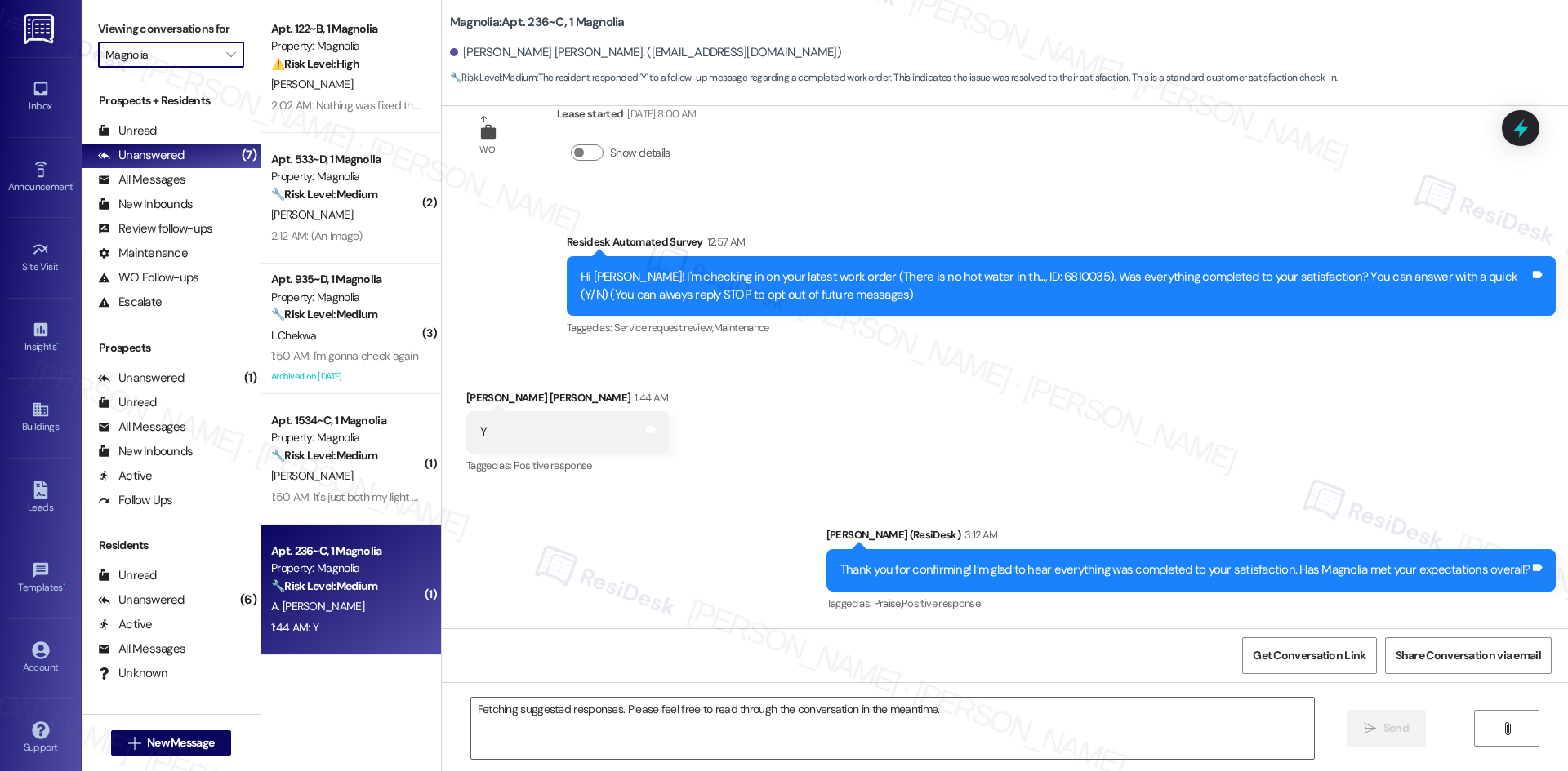
click at [173, 55] on input "Magnolia" at bounding box center [161, 54] width 112 height 26
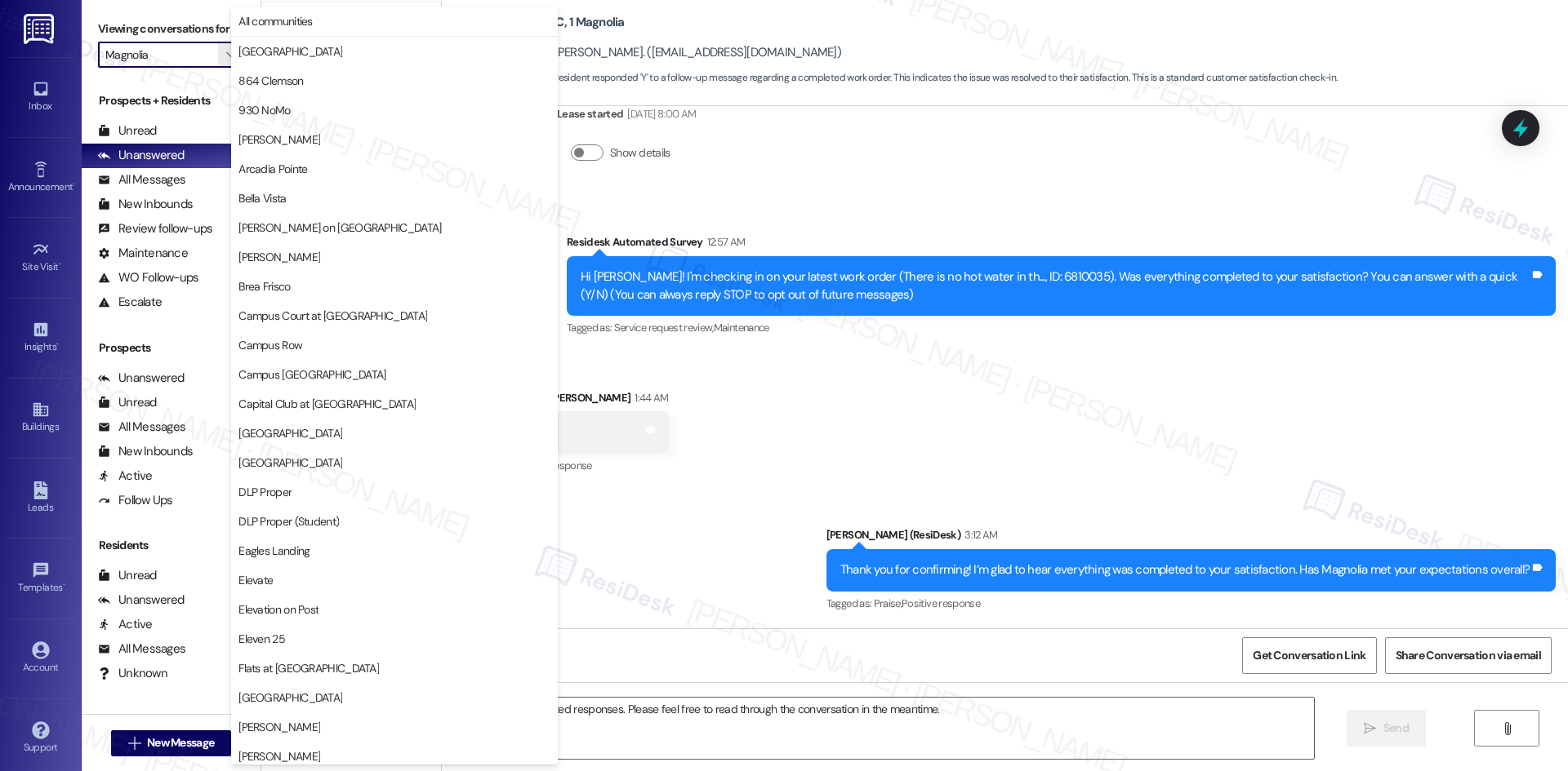
scroll to position [559, 0]
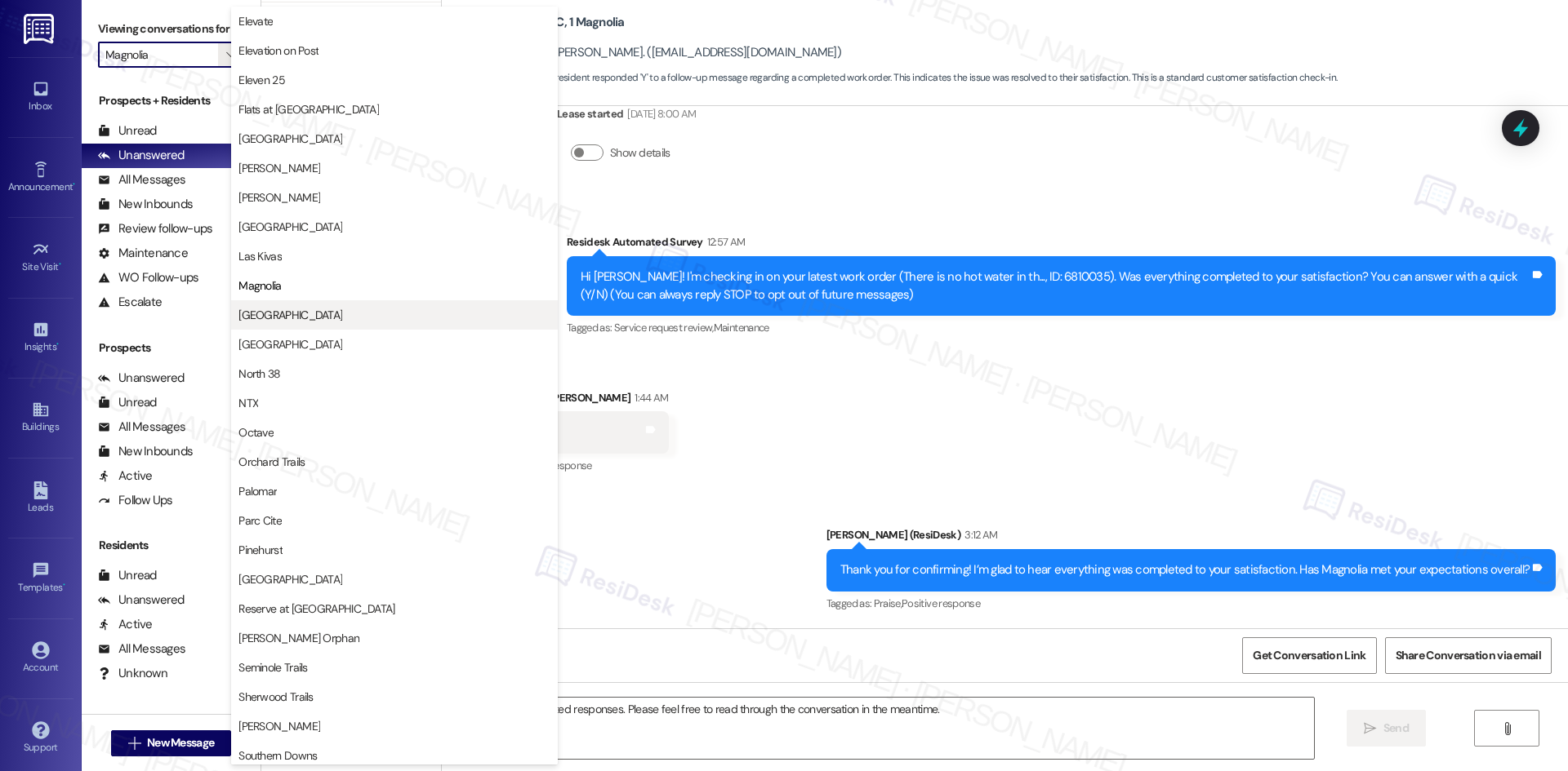
click at [346, 321] on span "Marketplace Village" at bounding box center [394, 315] width 312 height 16
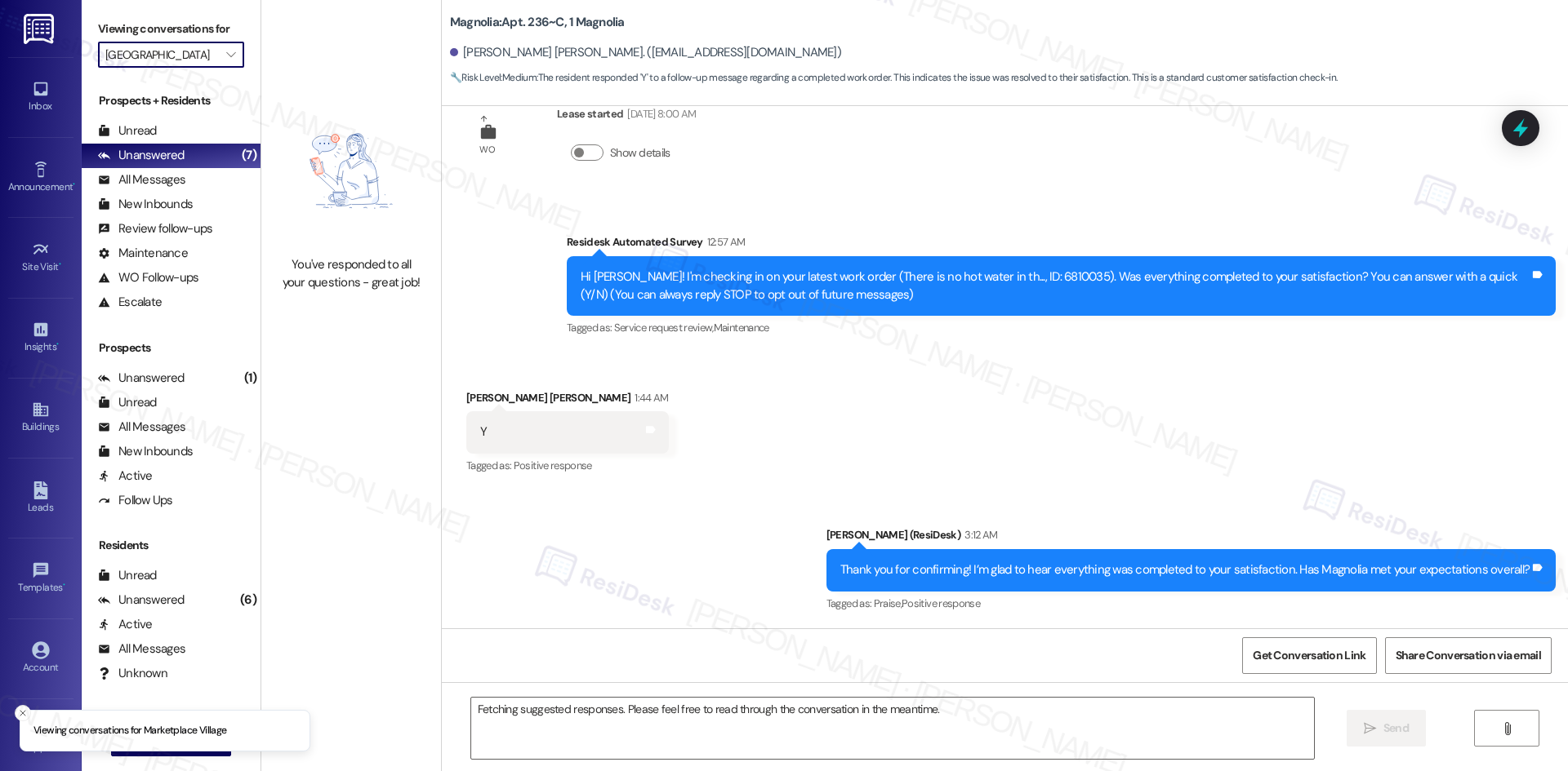
click at [204, 60] on input "Marketplace Village" at bounding box center [161, 54] width 112 height 26
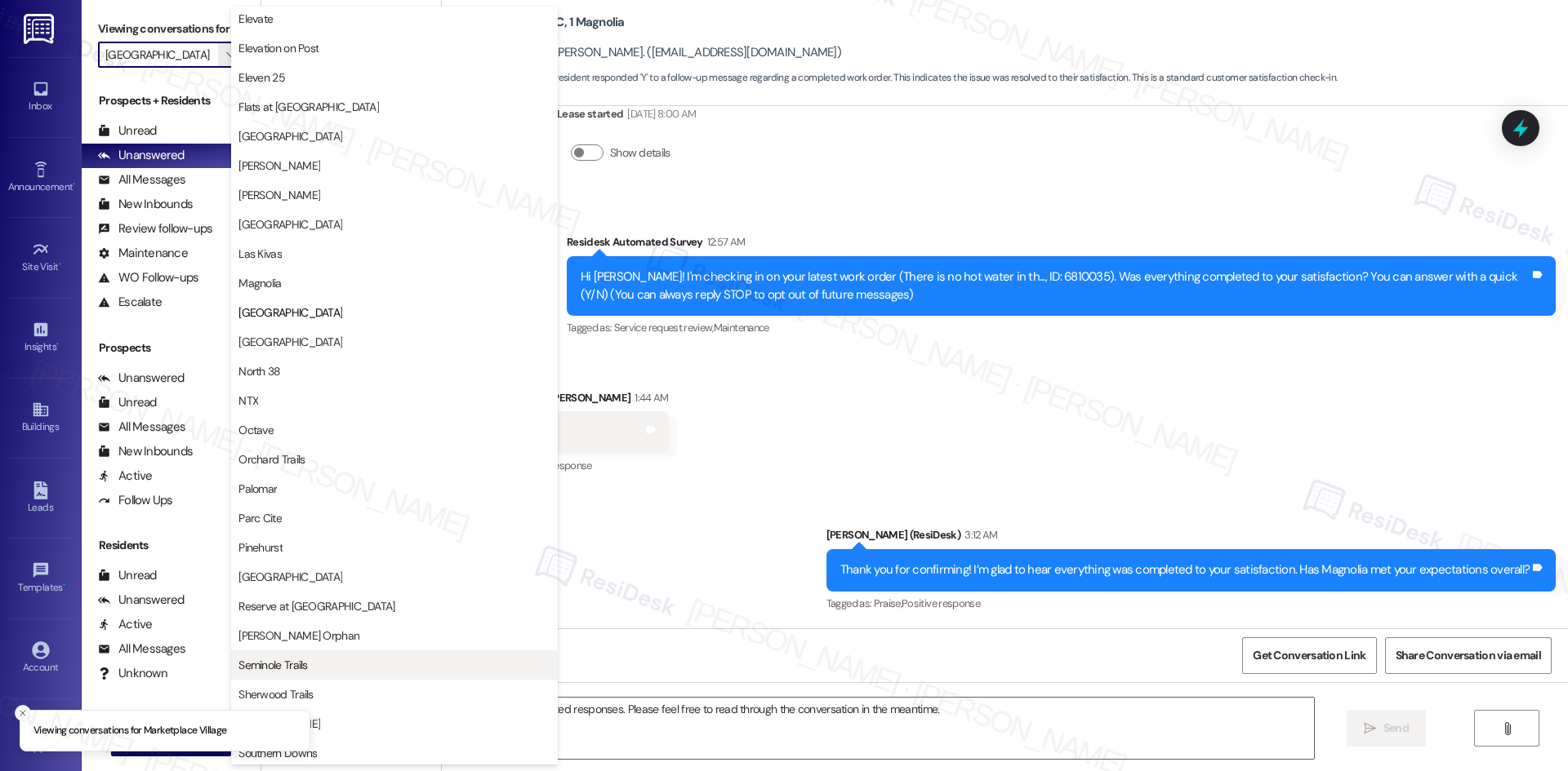
scroll to position [526, 0]
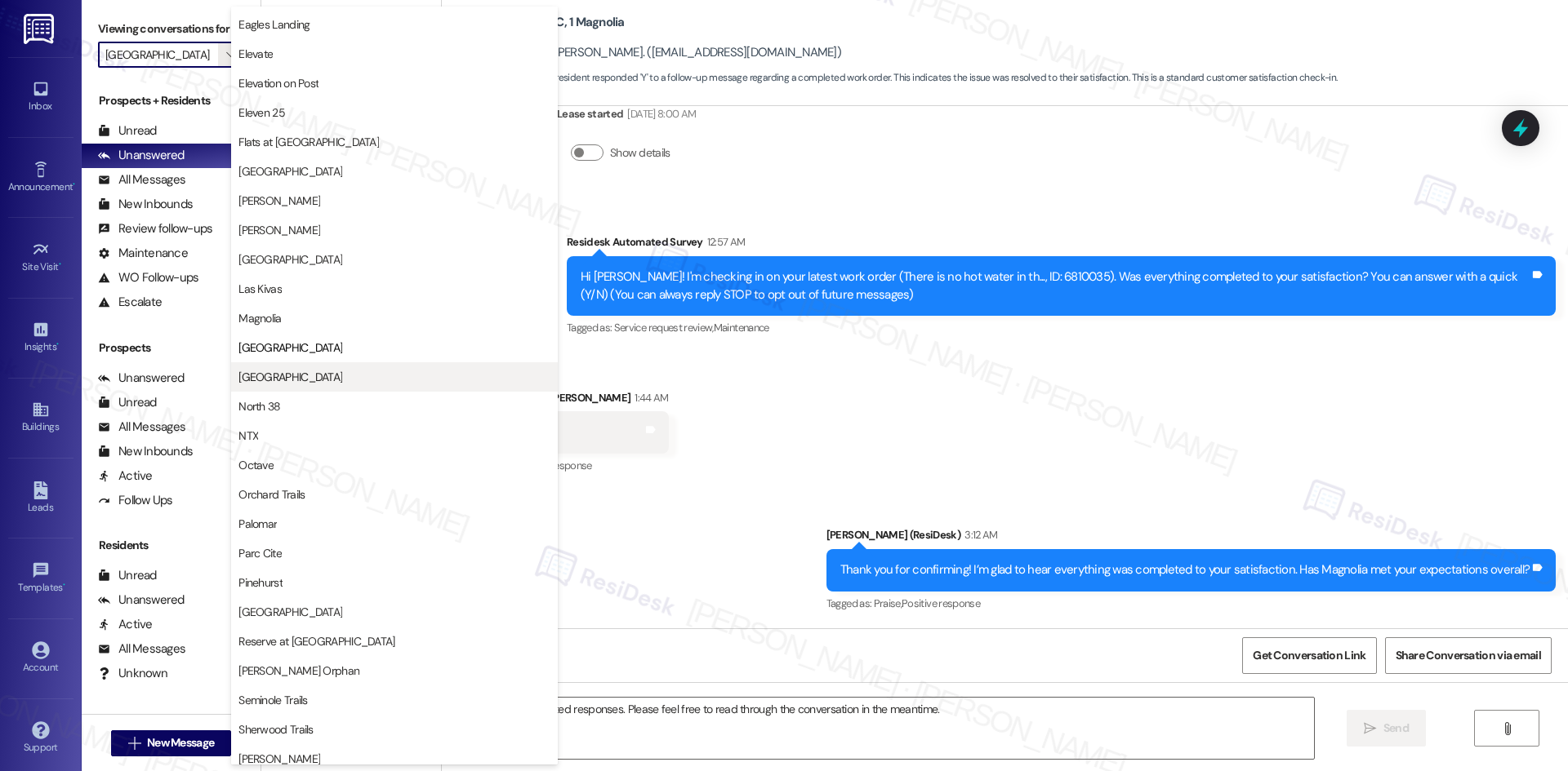
click at [346, 382] on span "Mustang Village" at bounding box center [394, 377] width 312 height 16
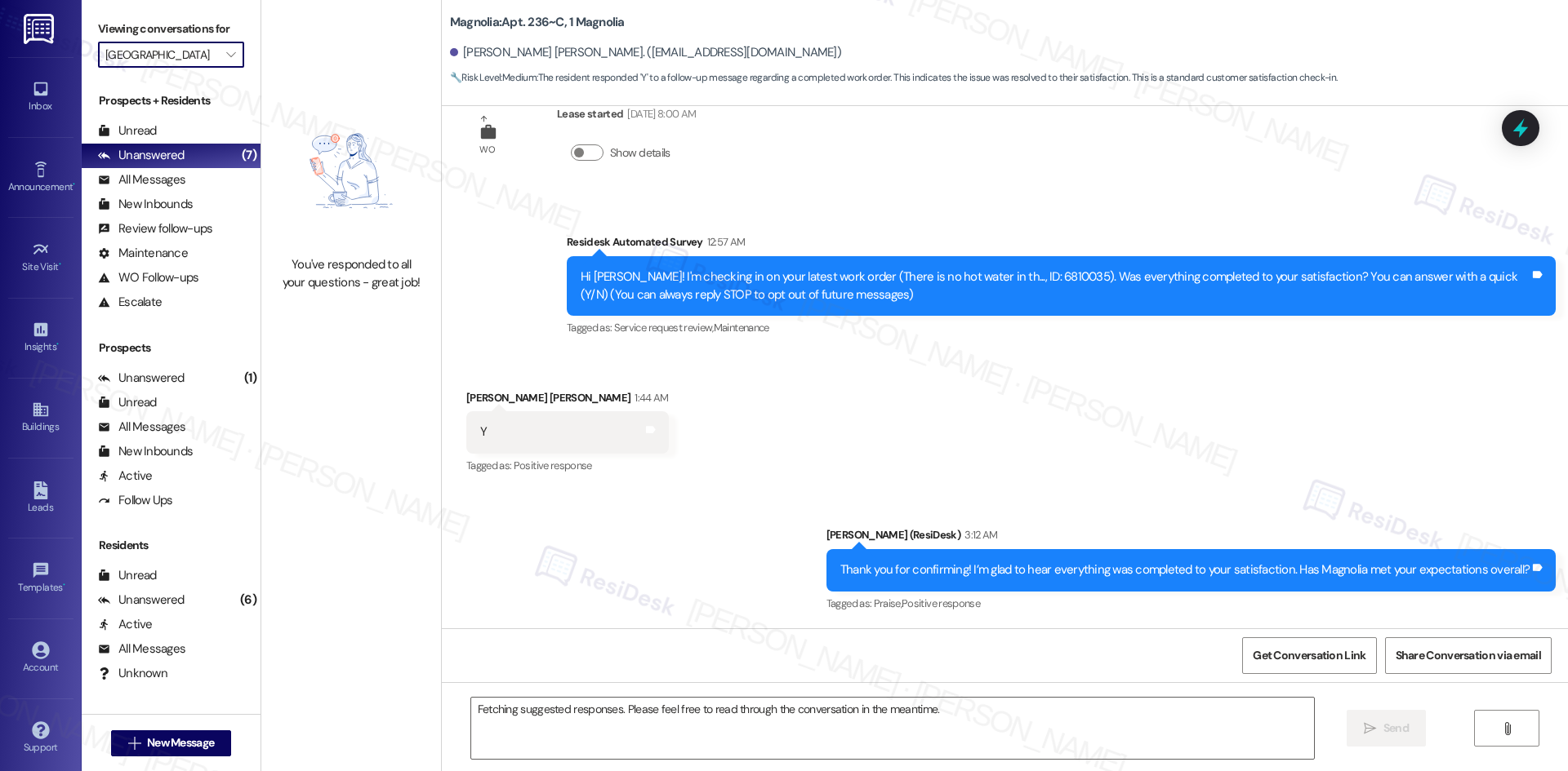
type input "Mustang Village"
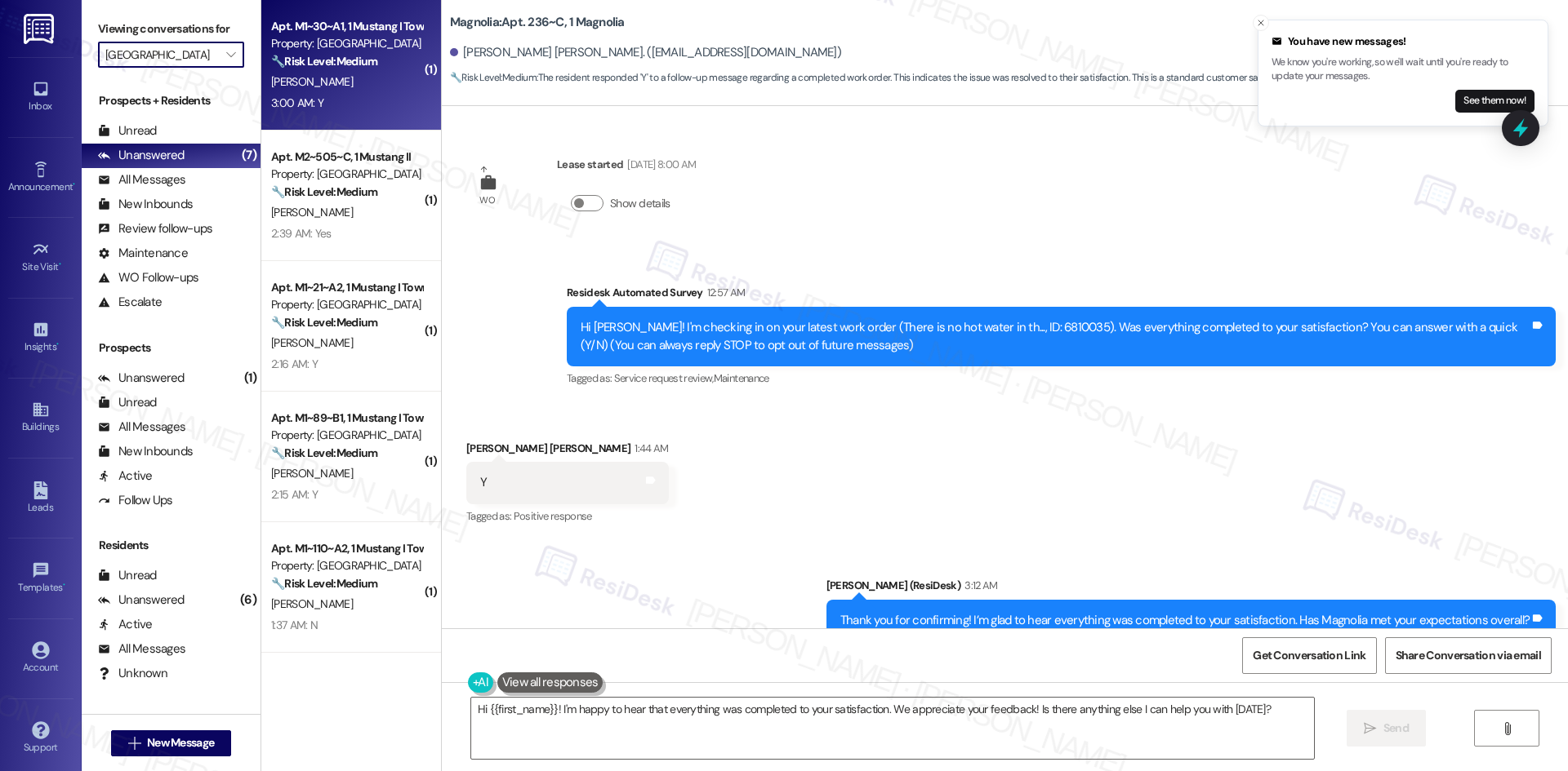
click at [351, 105] on div "3:00 AM: Y 3:00 AM: Y" at bounding box center [347, 103] width 155 height 21
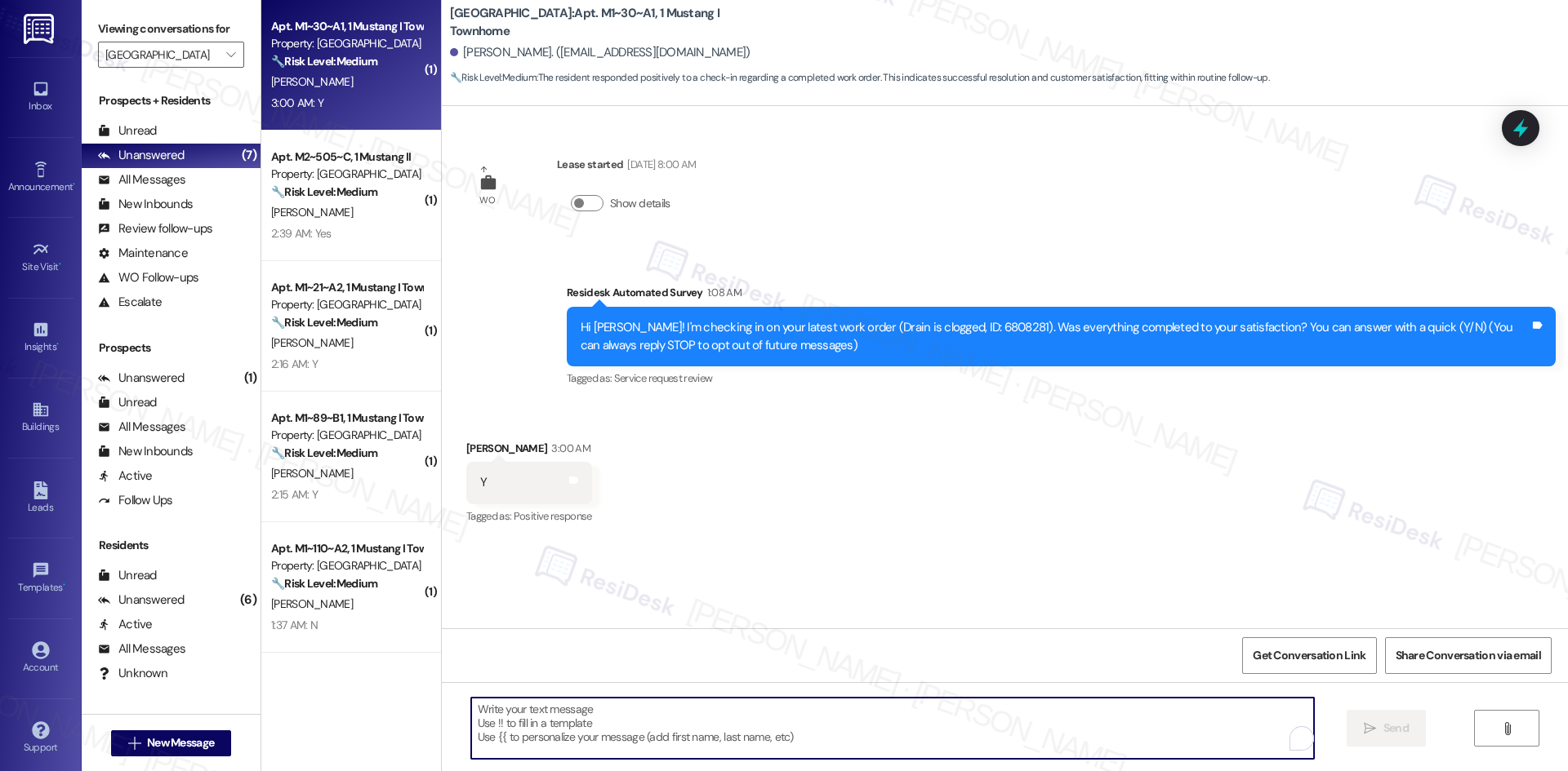
click at [933, 711] on textarea "To enrich screen reader interactions, please activate Accessibility in Grammarl…" at bounding box center [892, 728] width 843 height 61
paste textarea "Thank you for confirming! I’m glad to hear everything was completed to your sat…"
type textarea "Thank you for confirming! I’m glad to hear everything was completed to your sat…"
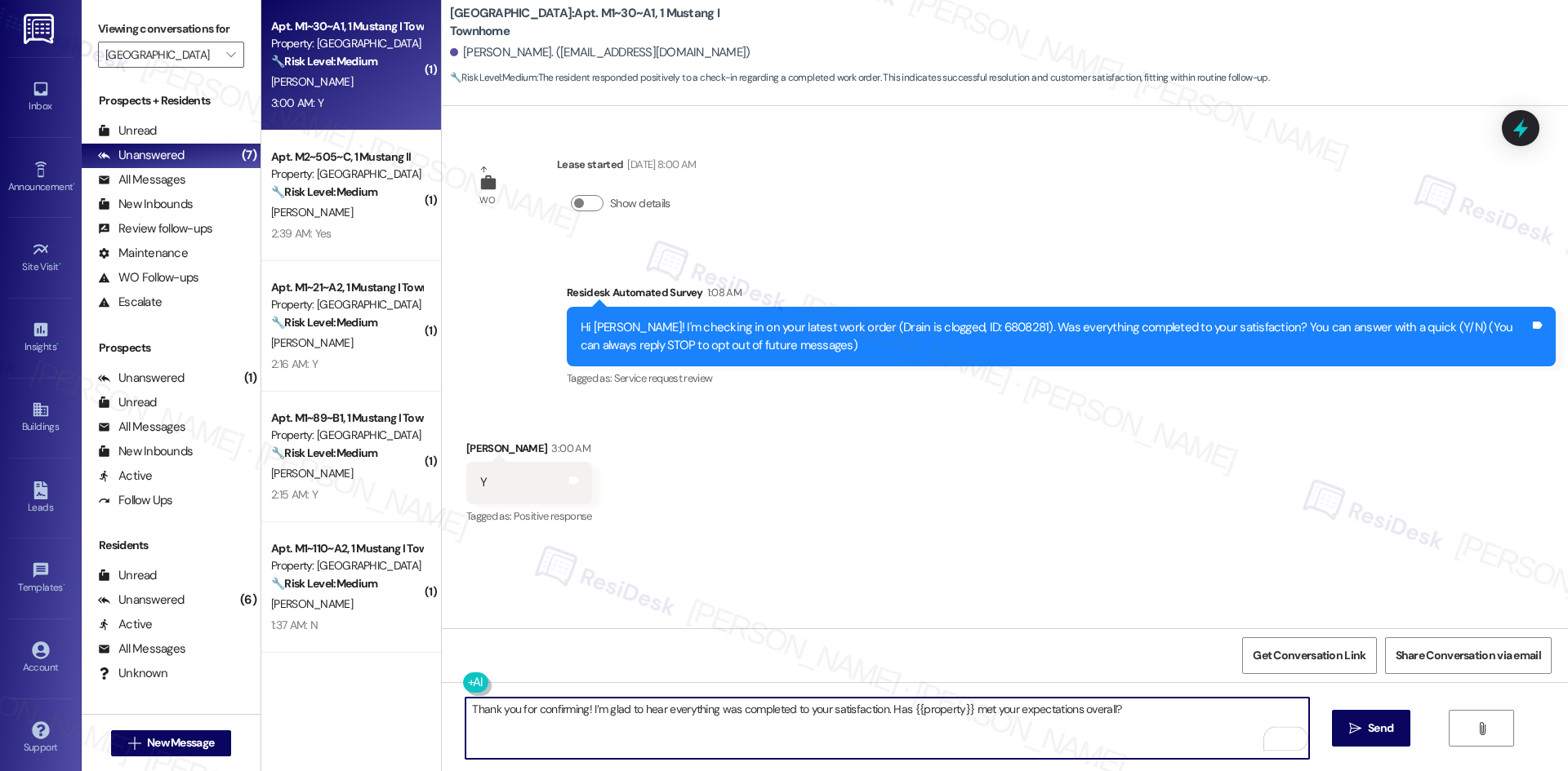
type textarea "Thank you for confirming! I’m glad to hear everything was completed to your sat…"
click at [1381, 727] on span "Send" at bounding box center [1380, 729] width 25 height 17
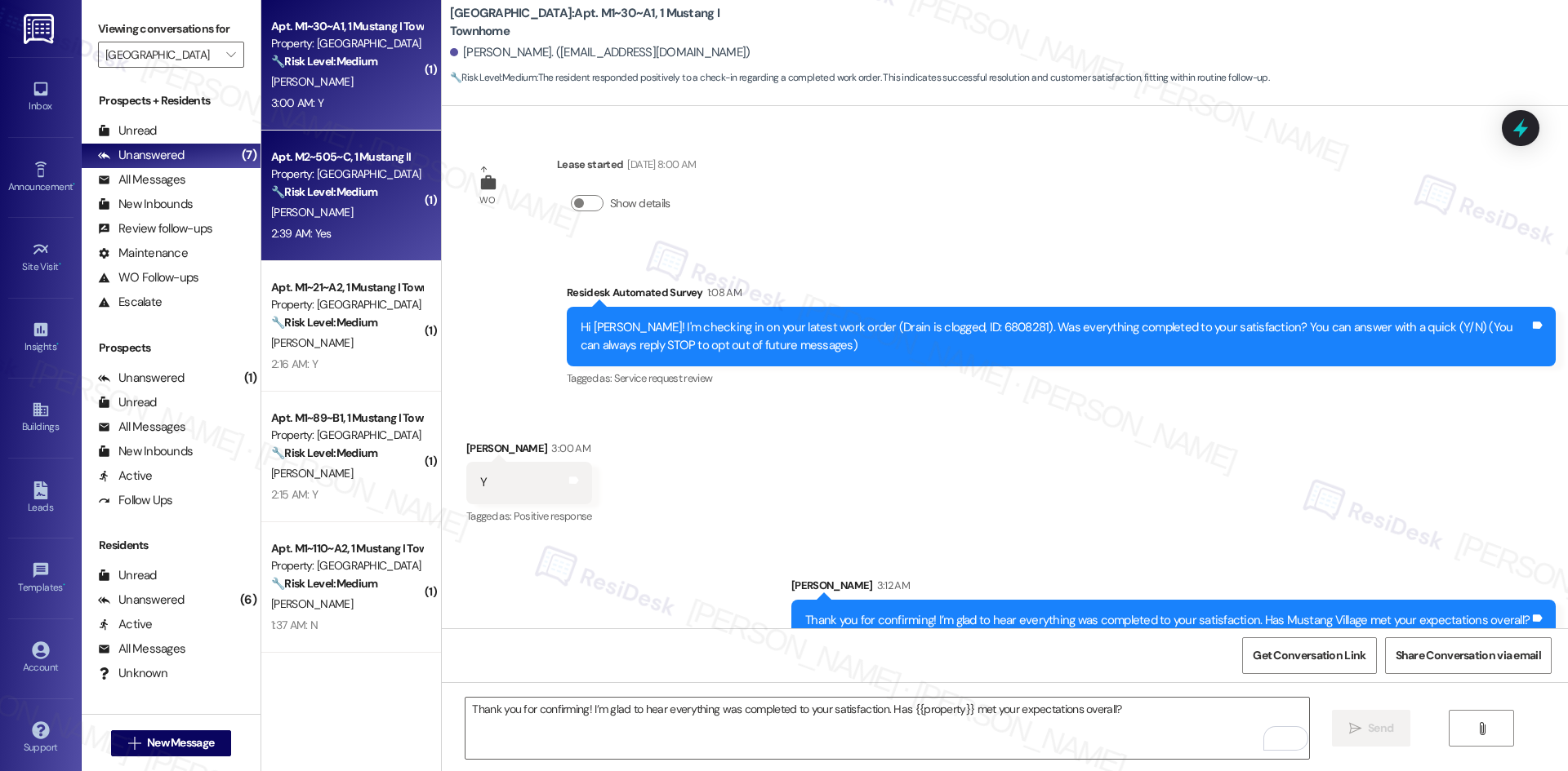
click at [292, 221] on div "[PERSON_NAME]" at bounding box center [347, 213] width 155 height 21
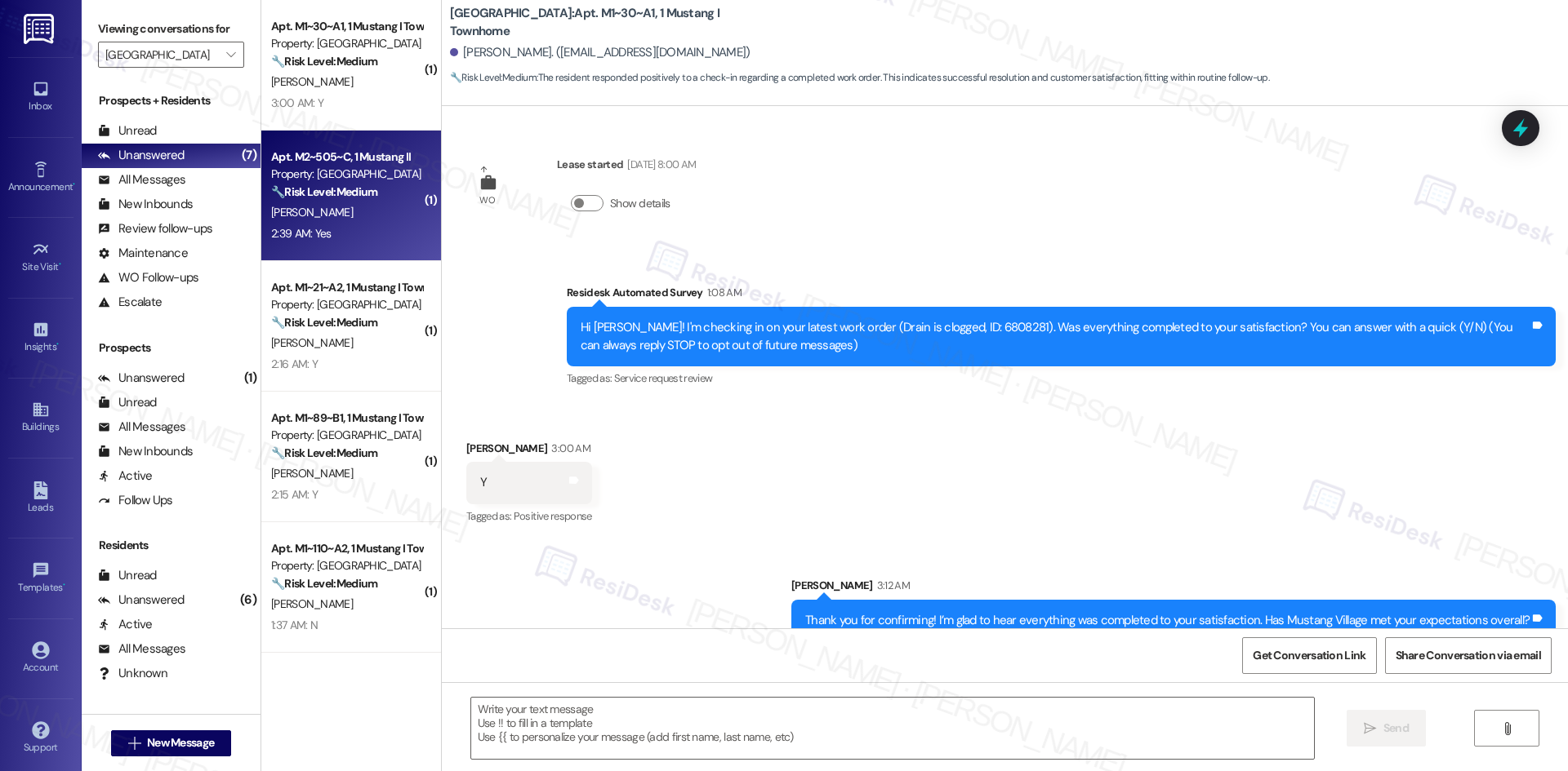
type textarea "Fetching suggested responses. Please feel free to read through the conversation…"
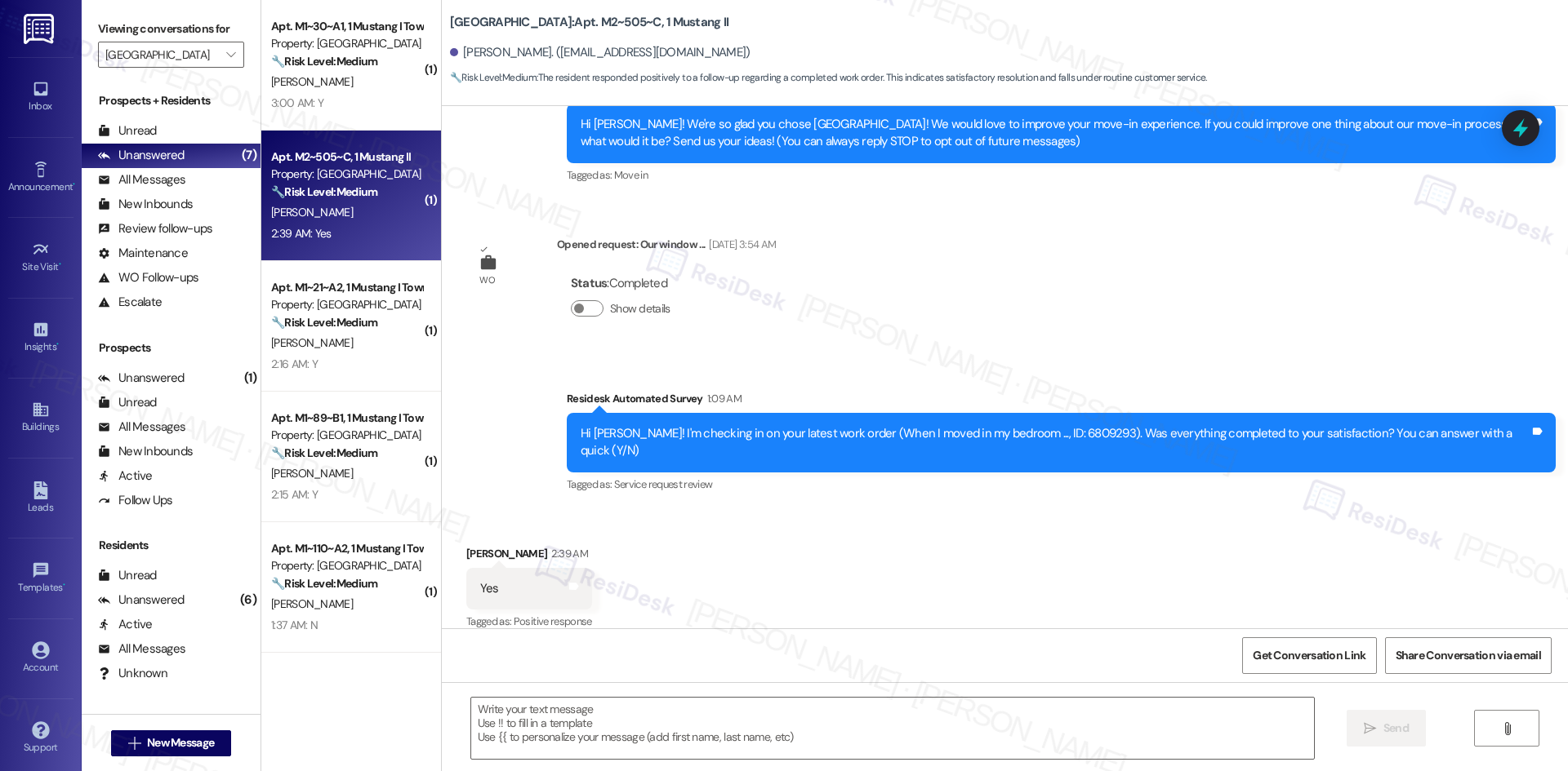
scroll to position [172, 0]
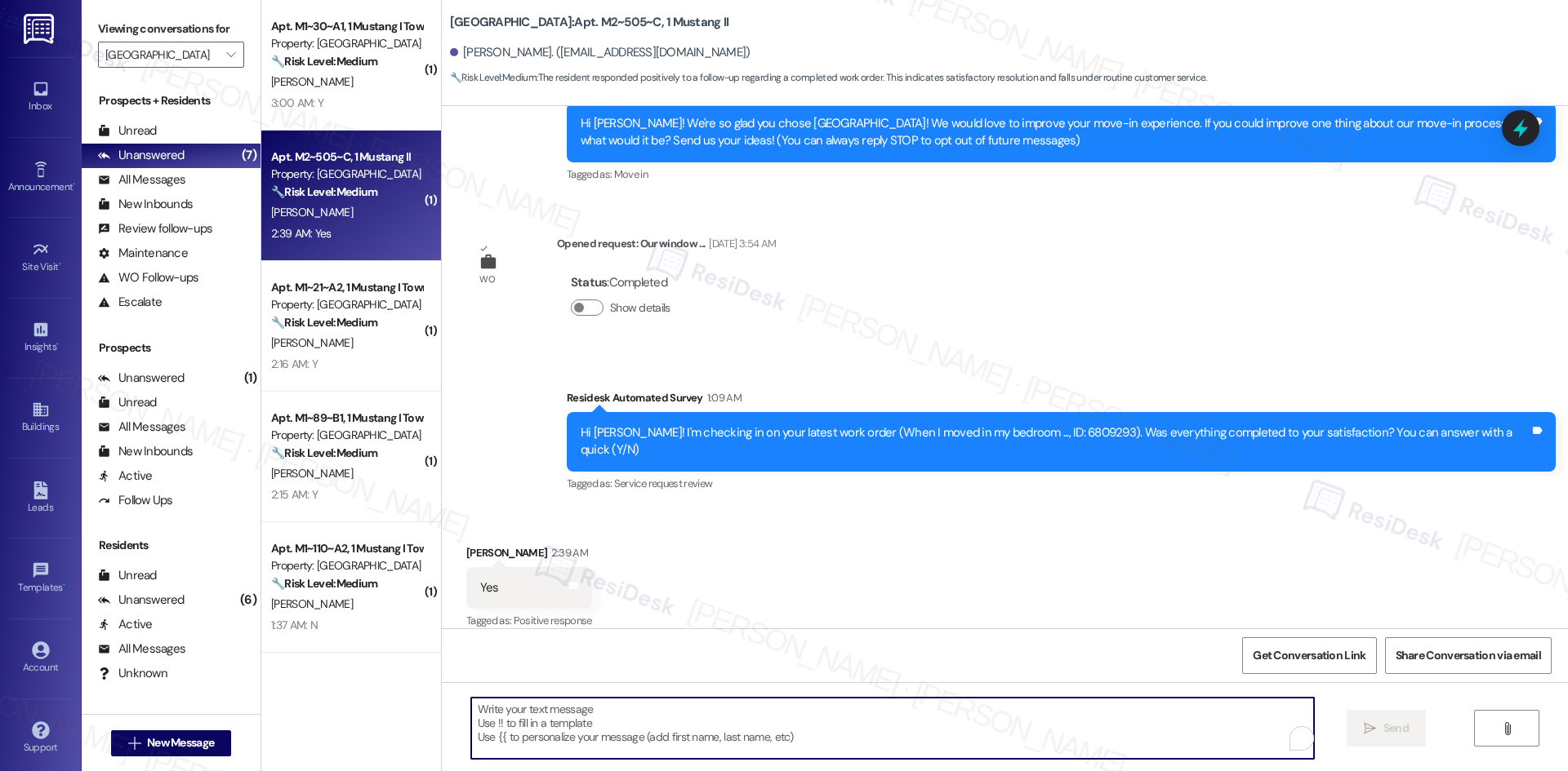
click at [813, 723] on textarea "To enrich screen reader interactions, please activate Accessibility in Grammarl…" at bounding box center [892, 728] width 843 height 61
paste textarea "Thank you for confirming! I’m glad to hear everything was completed to your sat…"
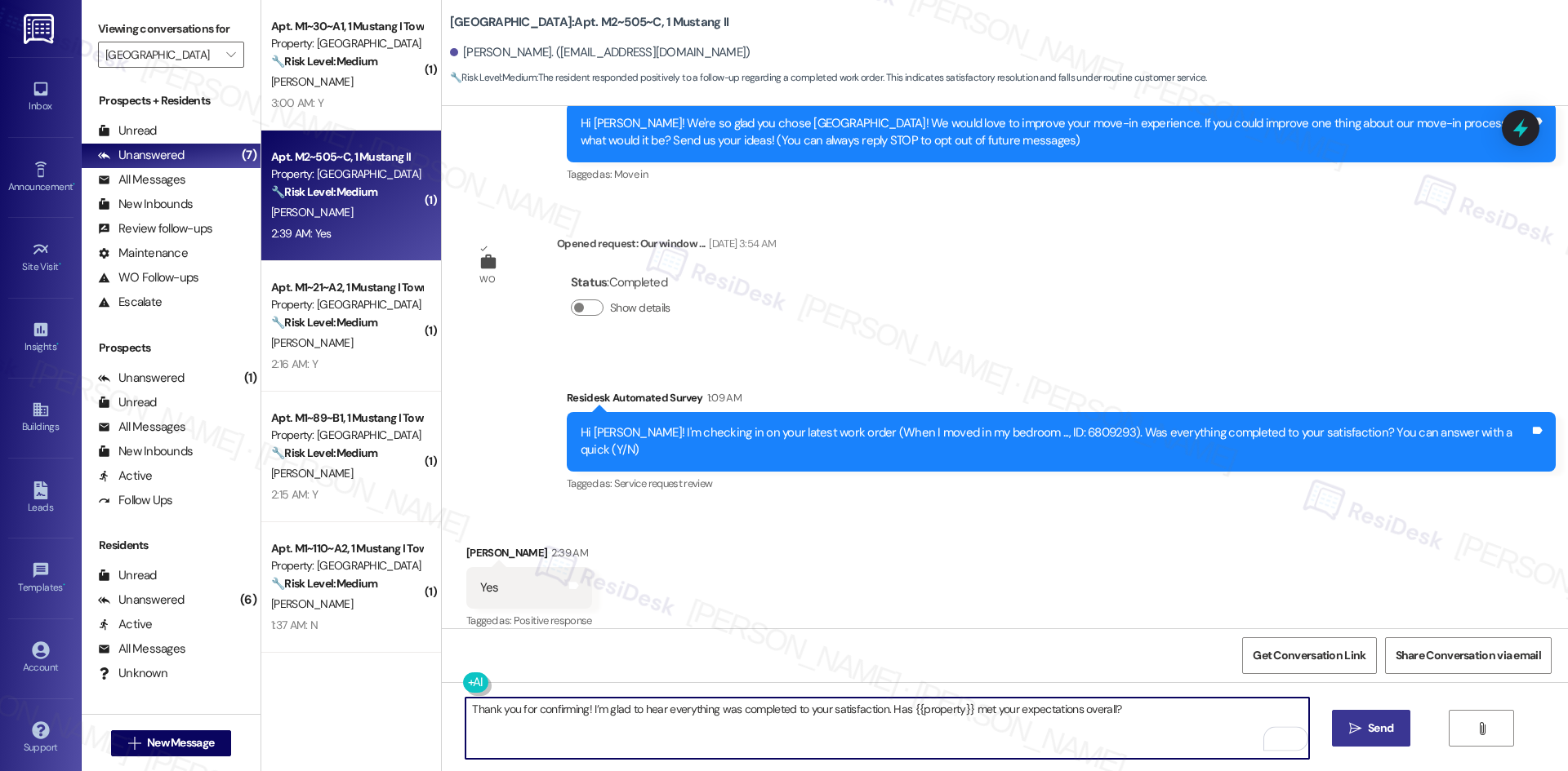
type textarea "Thank you for confirming! I’m glad to hear everything was completed to your sat…"
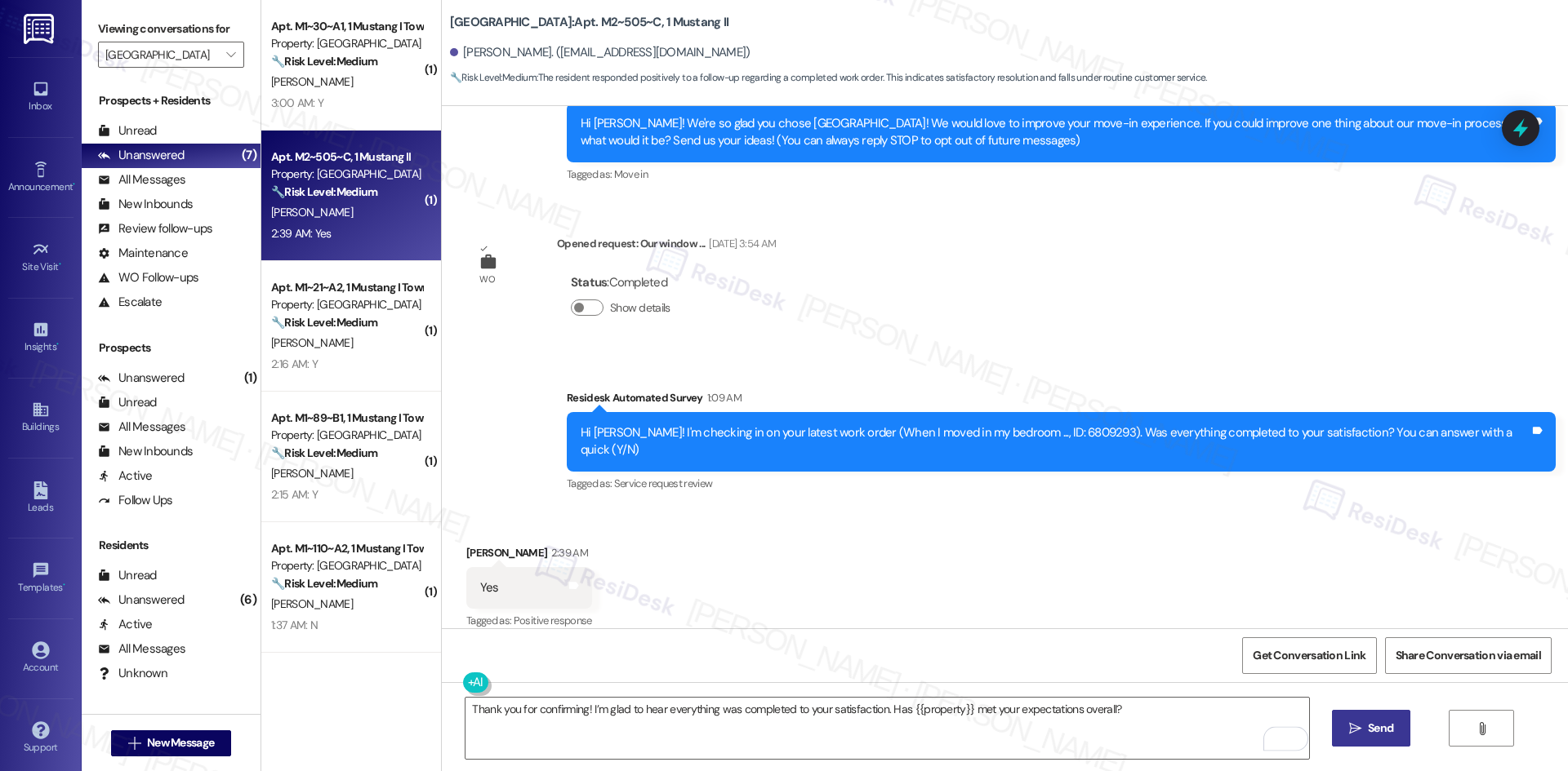
click at [1374, 731] on span "Send" at bounding box center [1380, 729] width 25 height 17
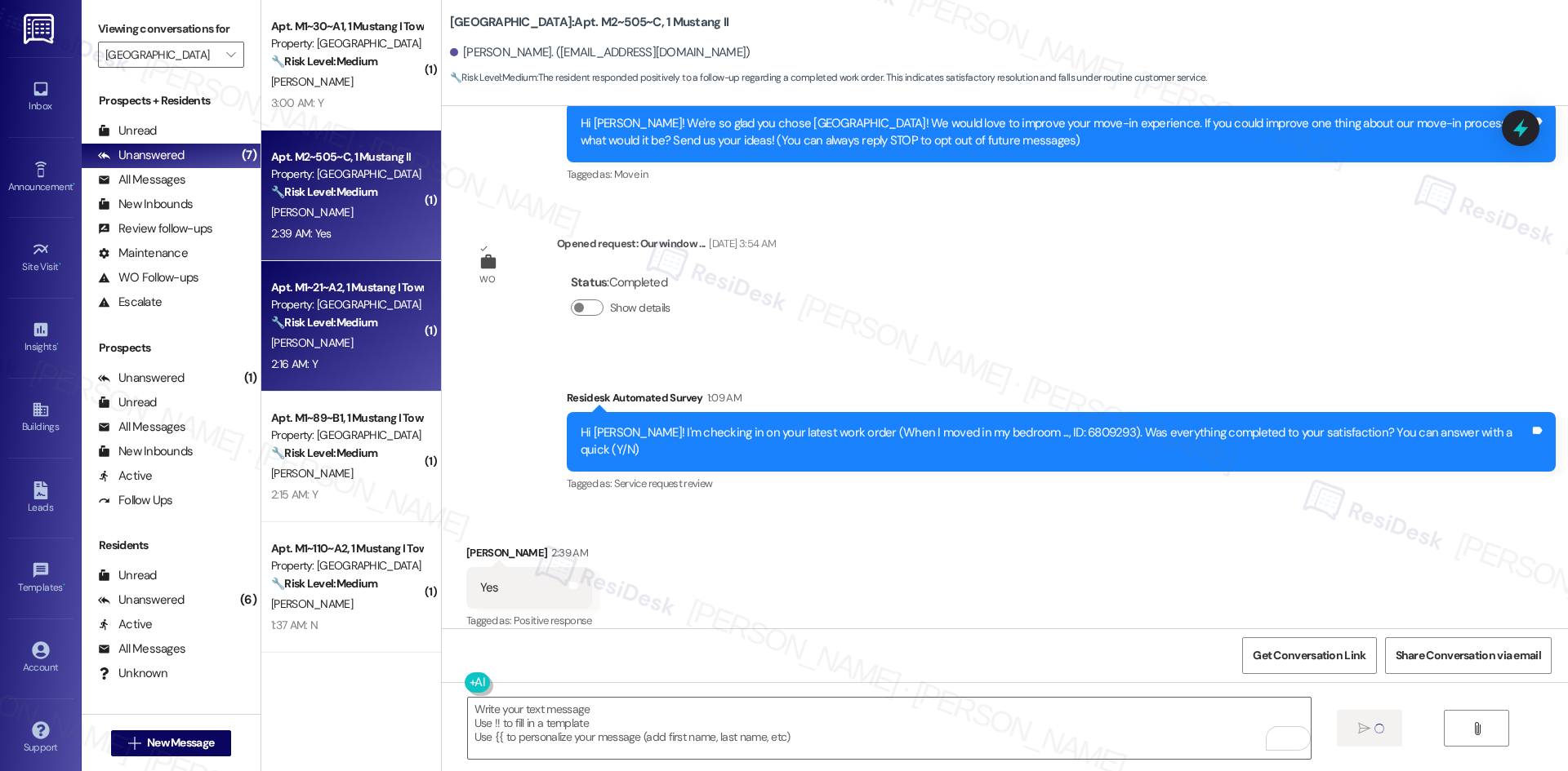
scroll to position [171, 0]
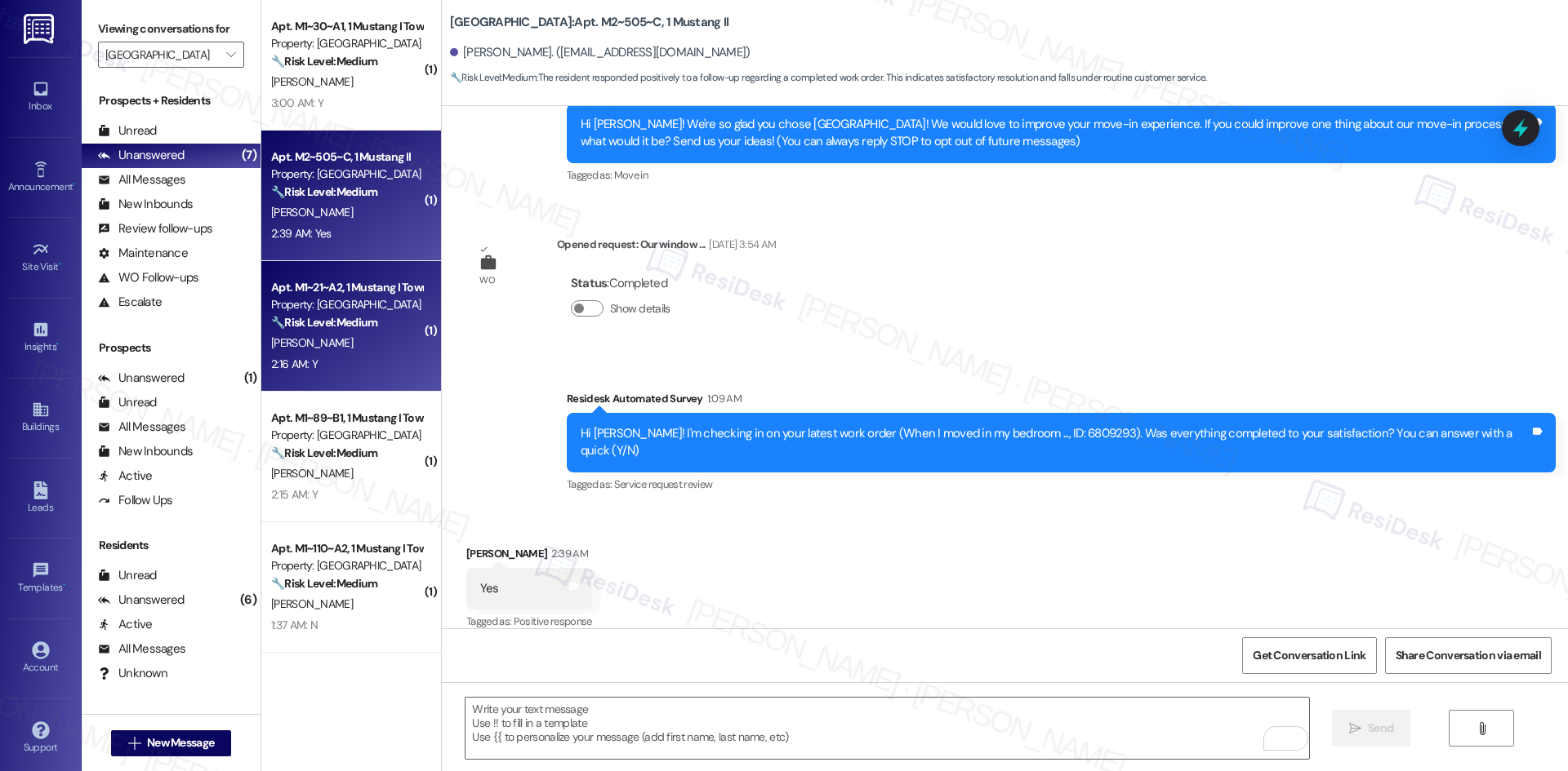
click at [322, 315] on strong "🔧 Risk Level: Medium" at bounding box center [323, 322] width 106 height 15
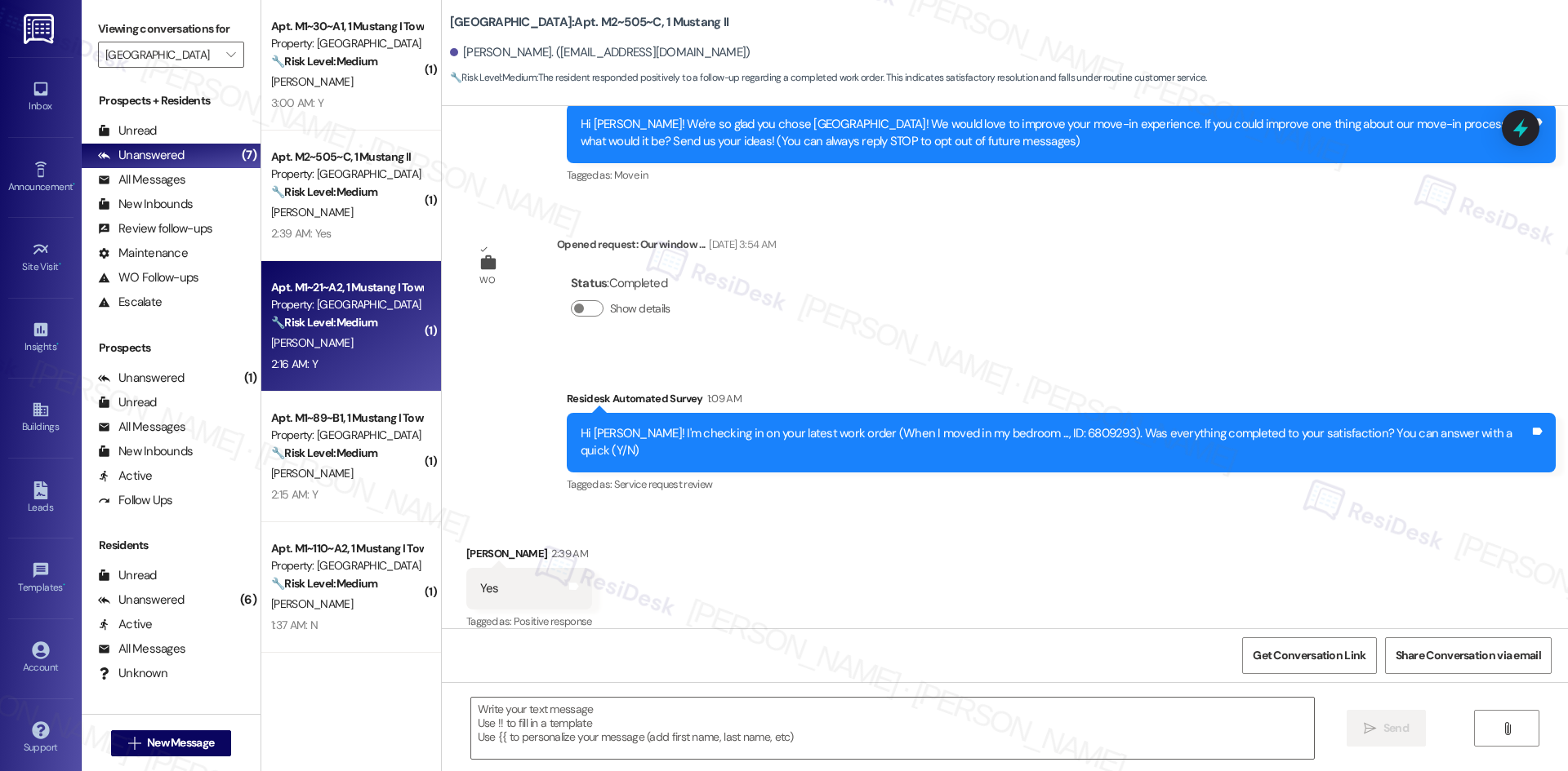
type textarea "Fetching suggested responses. Please feel free to read through the conversation…"
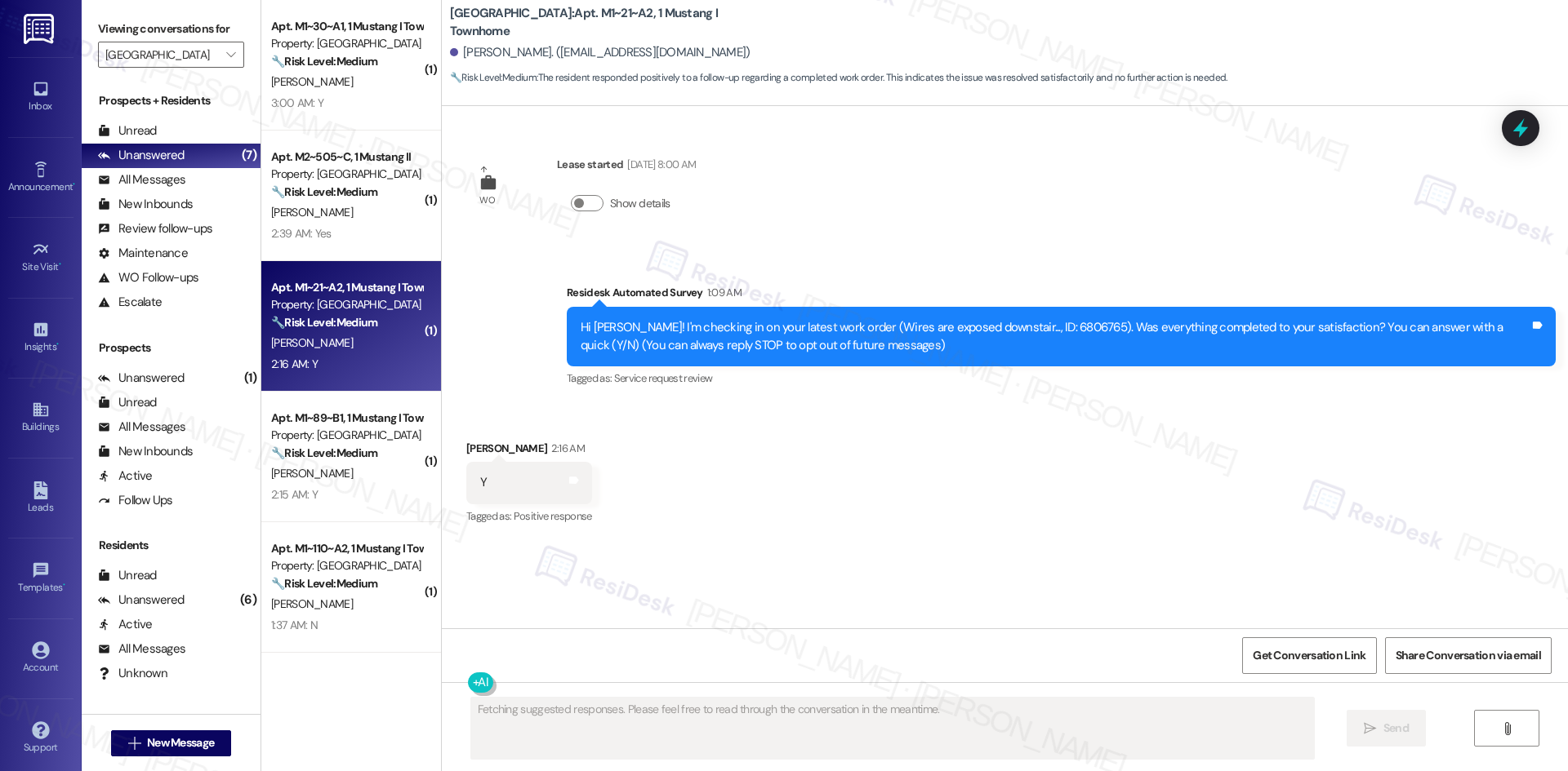
scroll to position [0, 0]
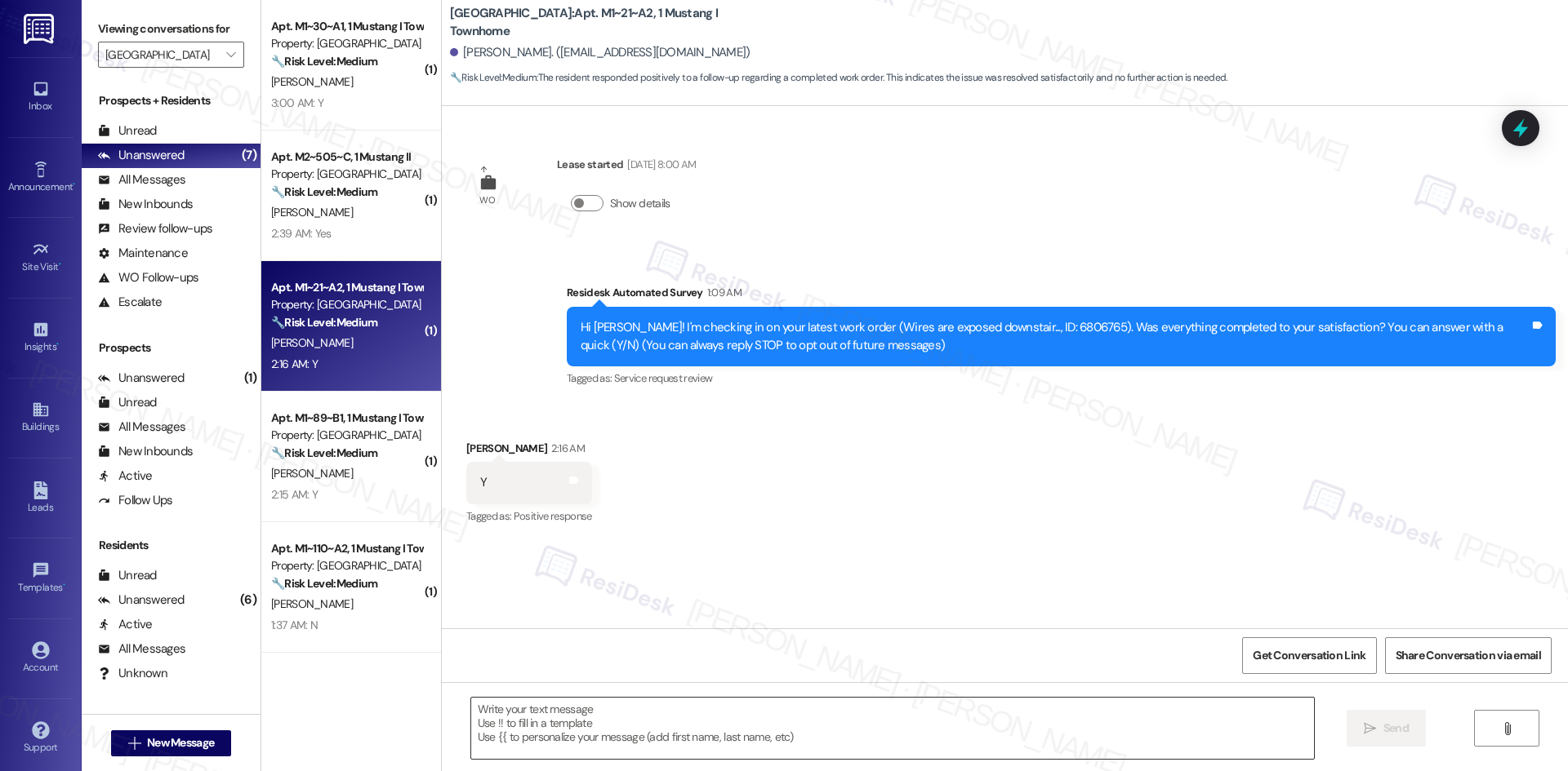
click at [809, 726] on textarea at bounding box center [892, 728] width 843 height 61
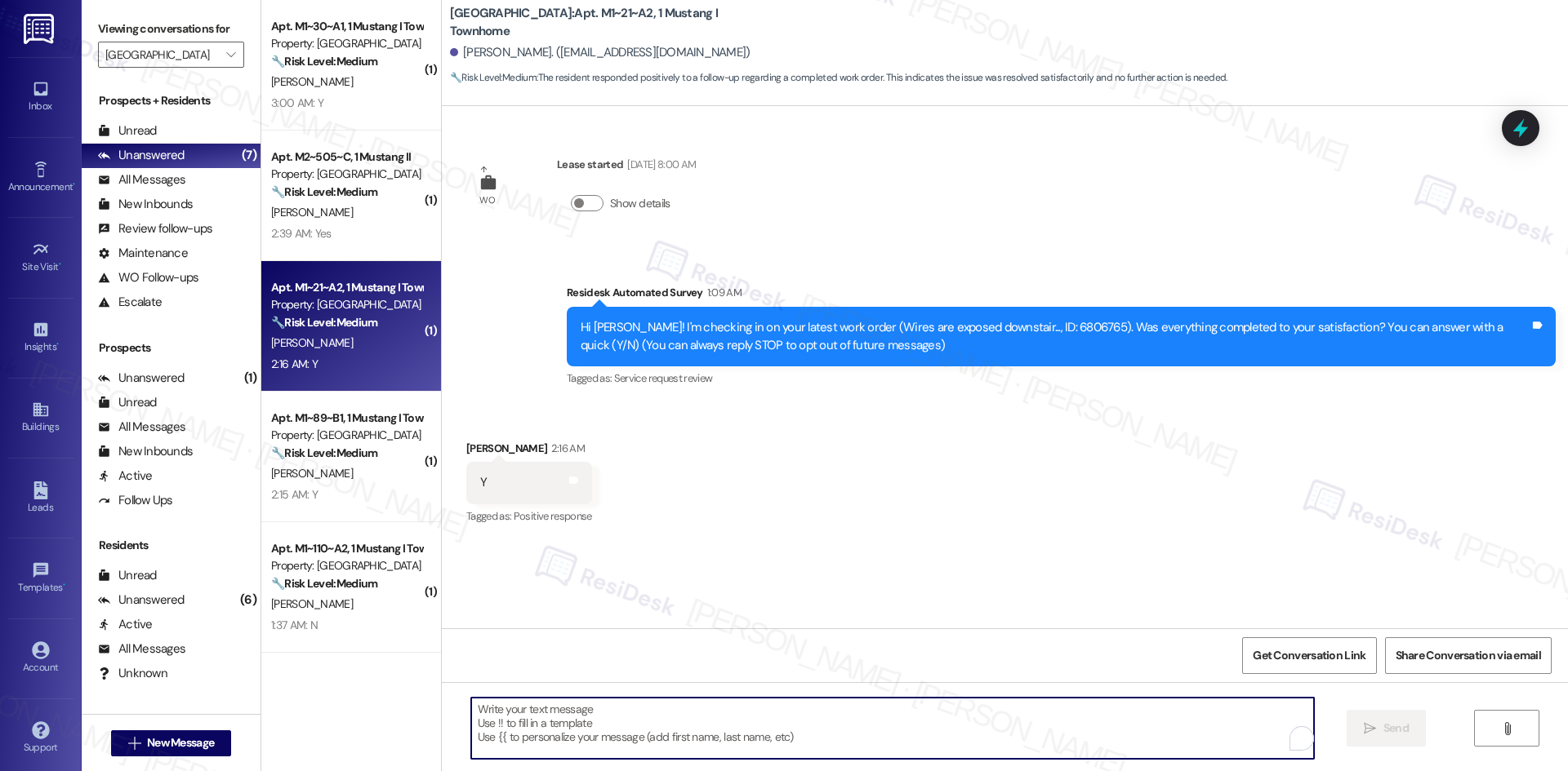
paste textarea "Thank you for confirming! I’m glad to hear everything was completed to your sat…"
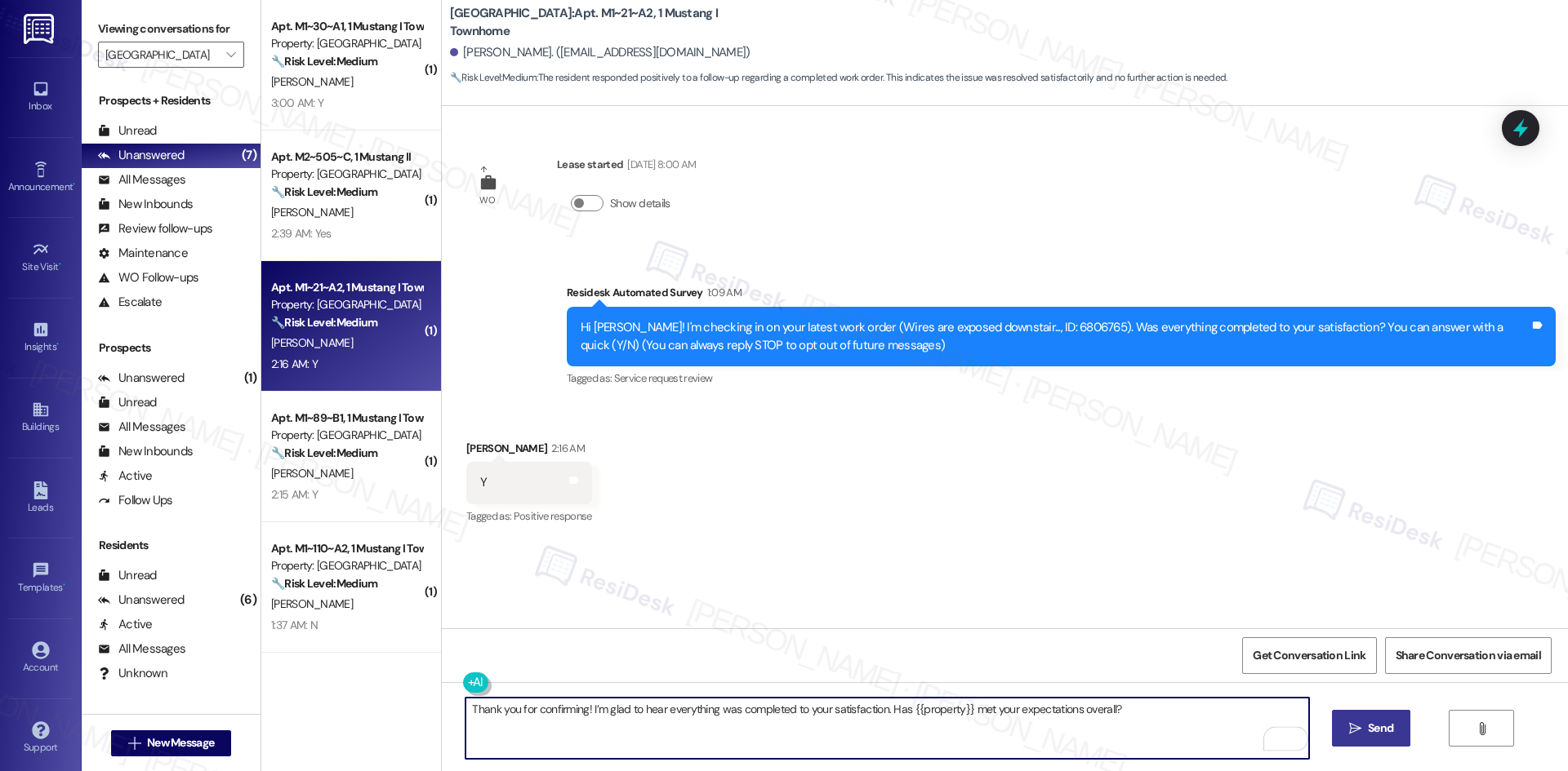
type textarea "Thank you for confirming! I’m glad to hear everything was completed to your sat…"
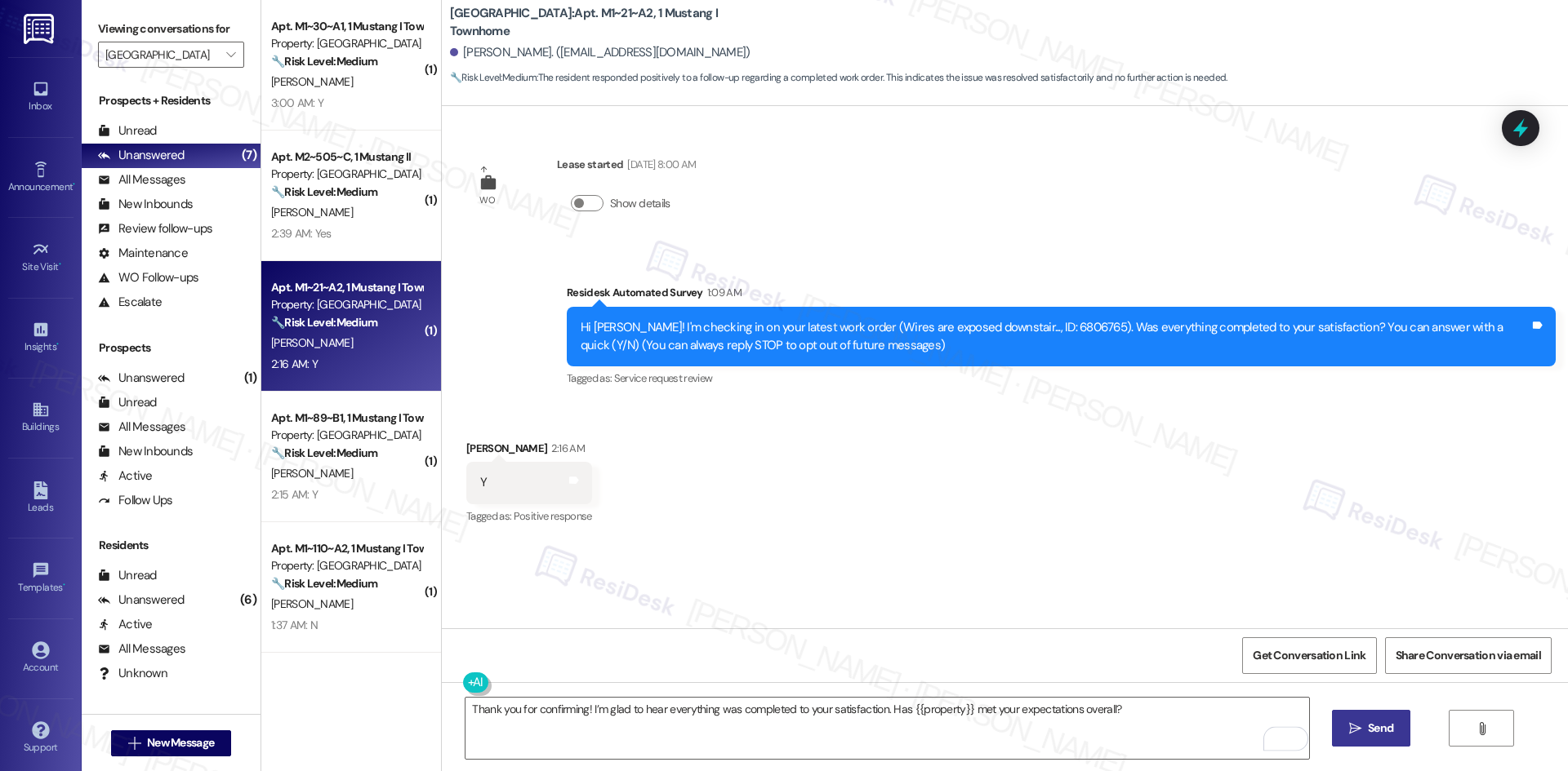
click at [1383, 722] on span "Send" at bounding box center [1380, 729] width 25 height 17
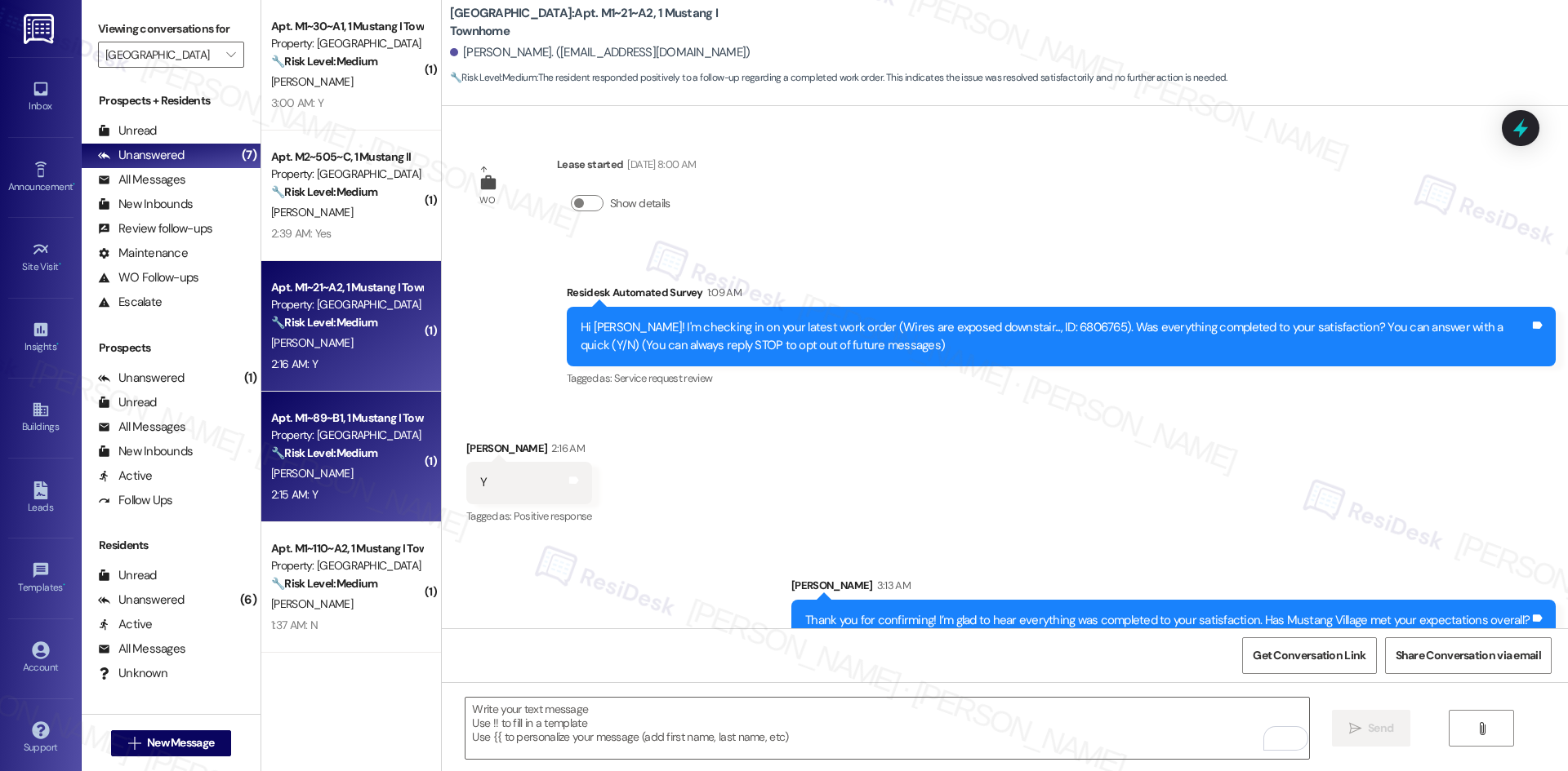
click at [328, 472] on div "C. Olsen" at bounding box center [347, 474] width 155 height 21
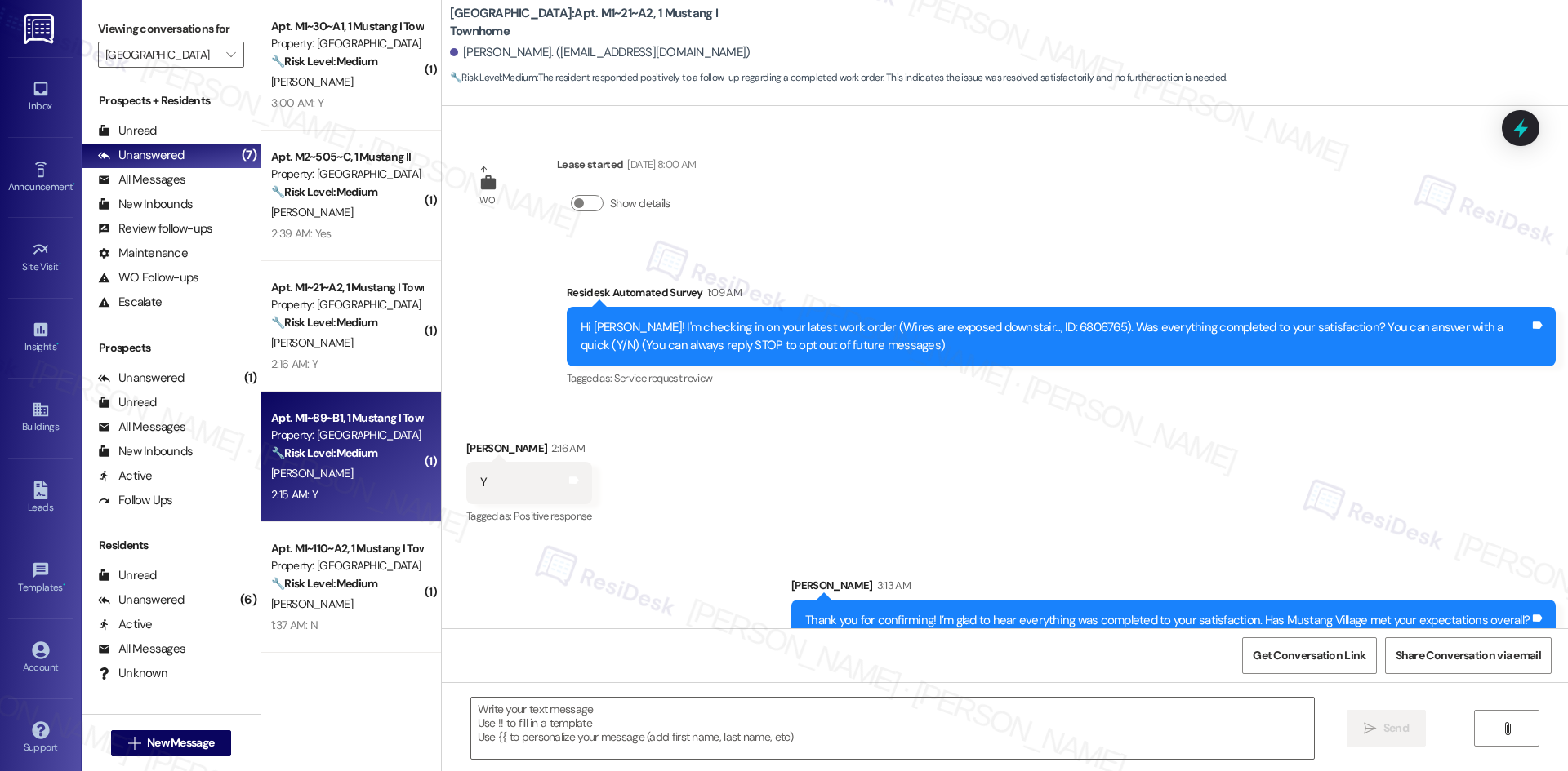
type textarea "Fetching suggested responses. Please feel free to read through the conversation…"
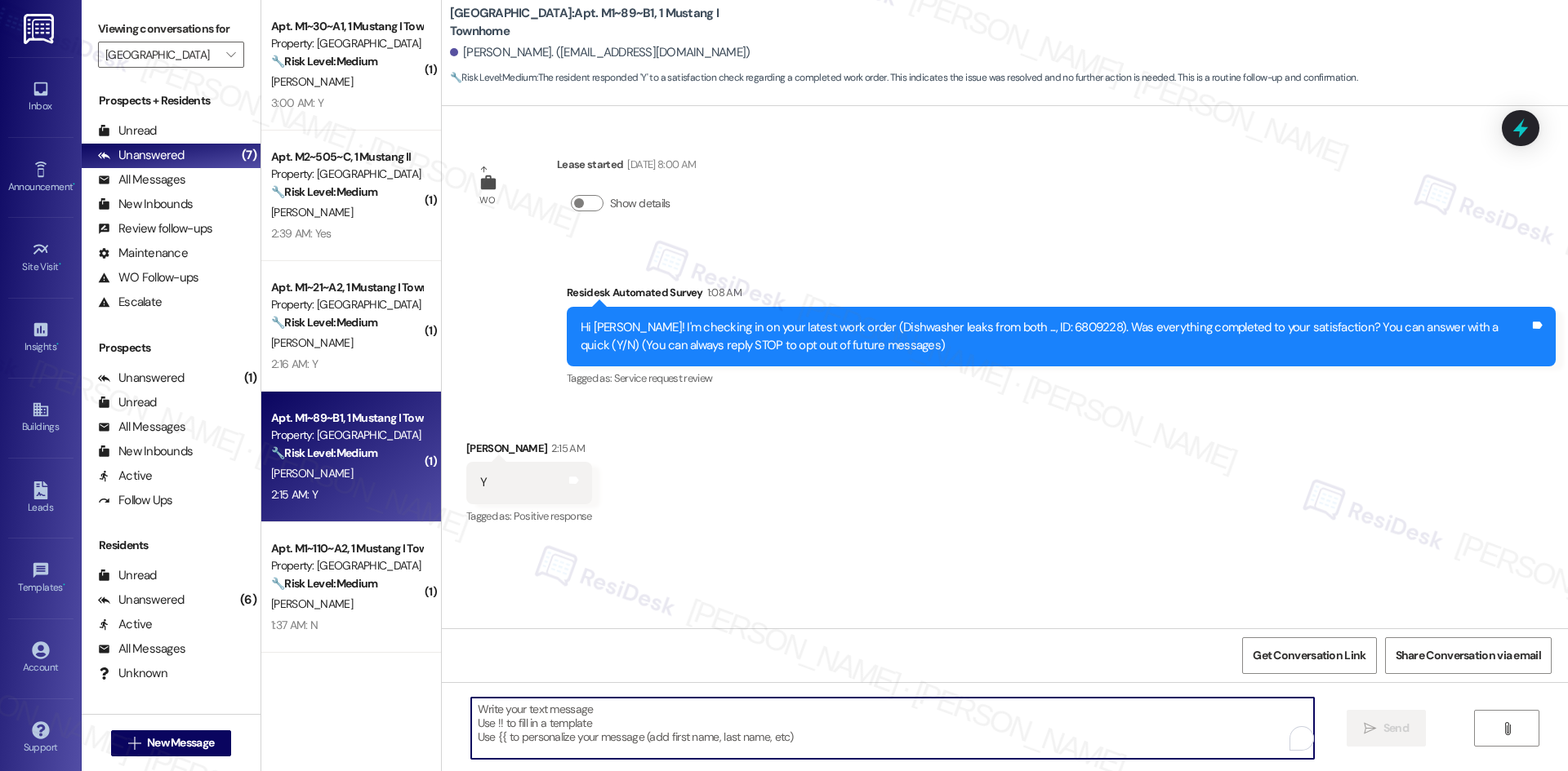
click at [784, 735] on textarea "To enrich screen reader interactions, please activate Accessibility in Grammarl…" at bounding box center [892, 728] width 843 height 61
paste textarea "Thank you for confirming! I’m glad to hear everything was completed to your sat…"
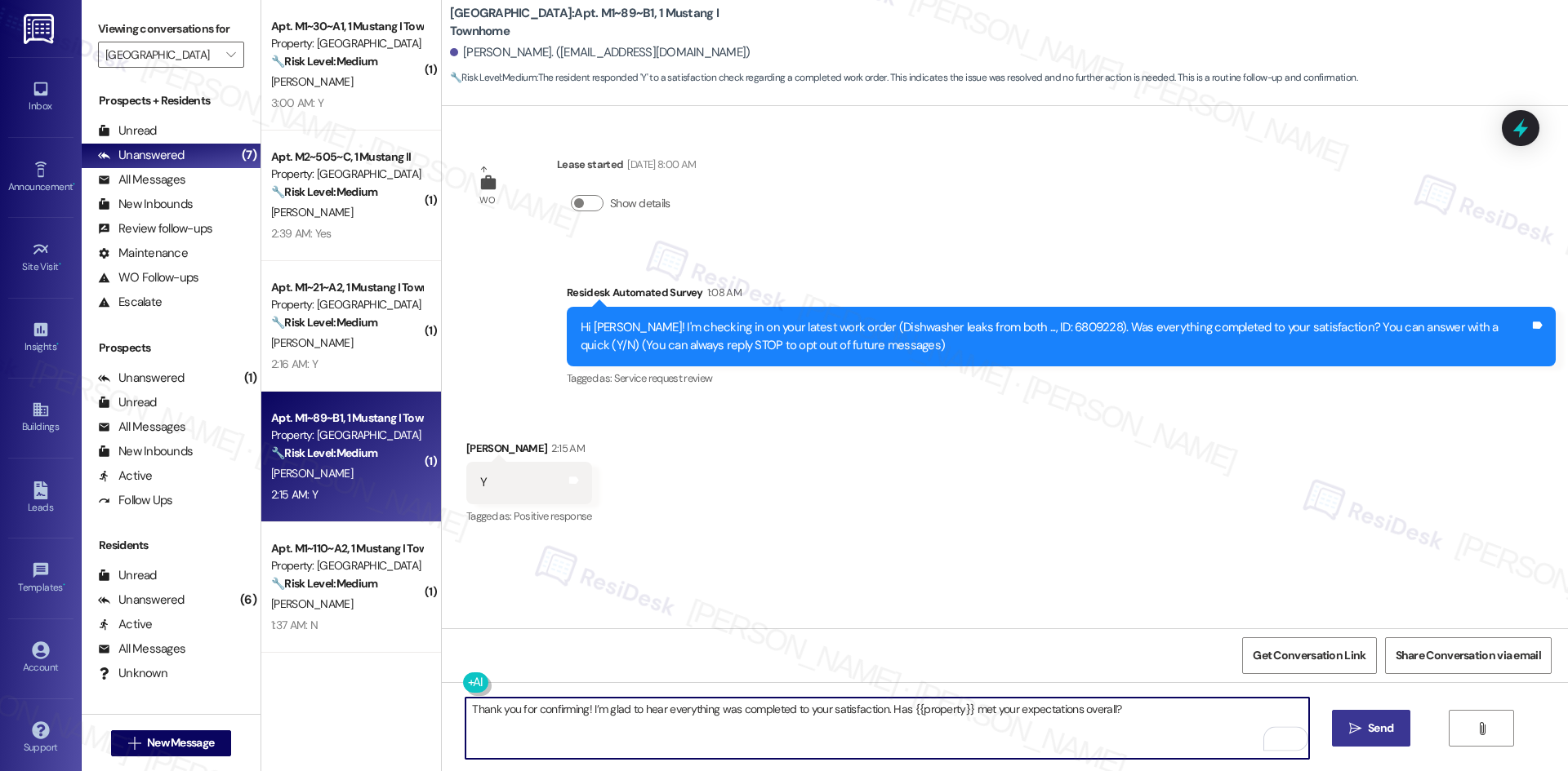
type textarea "Thank you for confirming! I’m glad to hear everything was completed to your sat…"
click at [1360, 731] on span " Send" at bounding box center [1371, 729] width 52 height 17
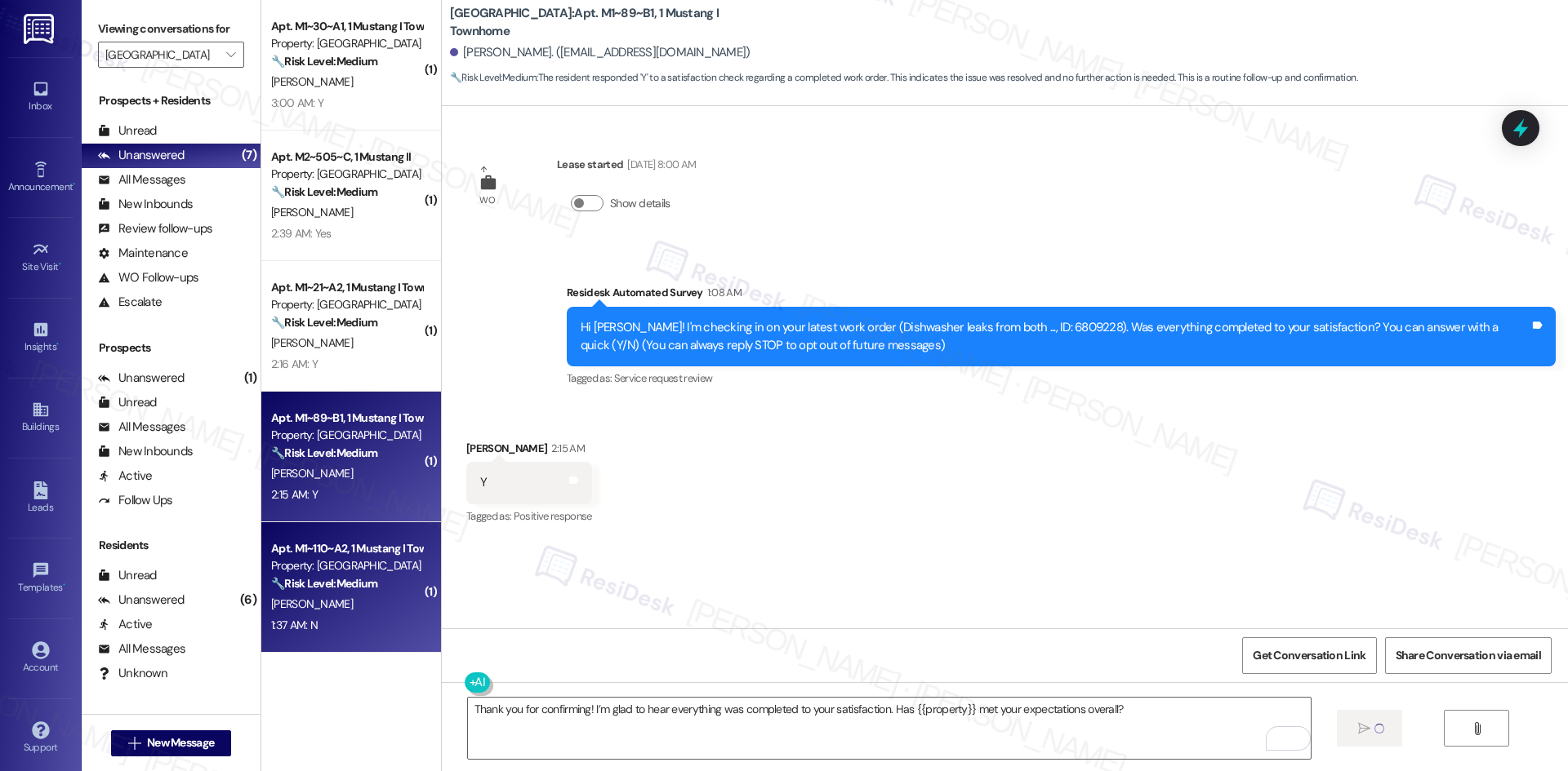
click at [317, 625] on div "1:37 AM: N 1:37 AM: N" at bounding box center [347, 626] width 155 height 21
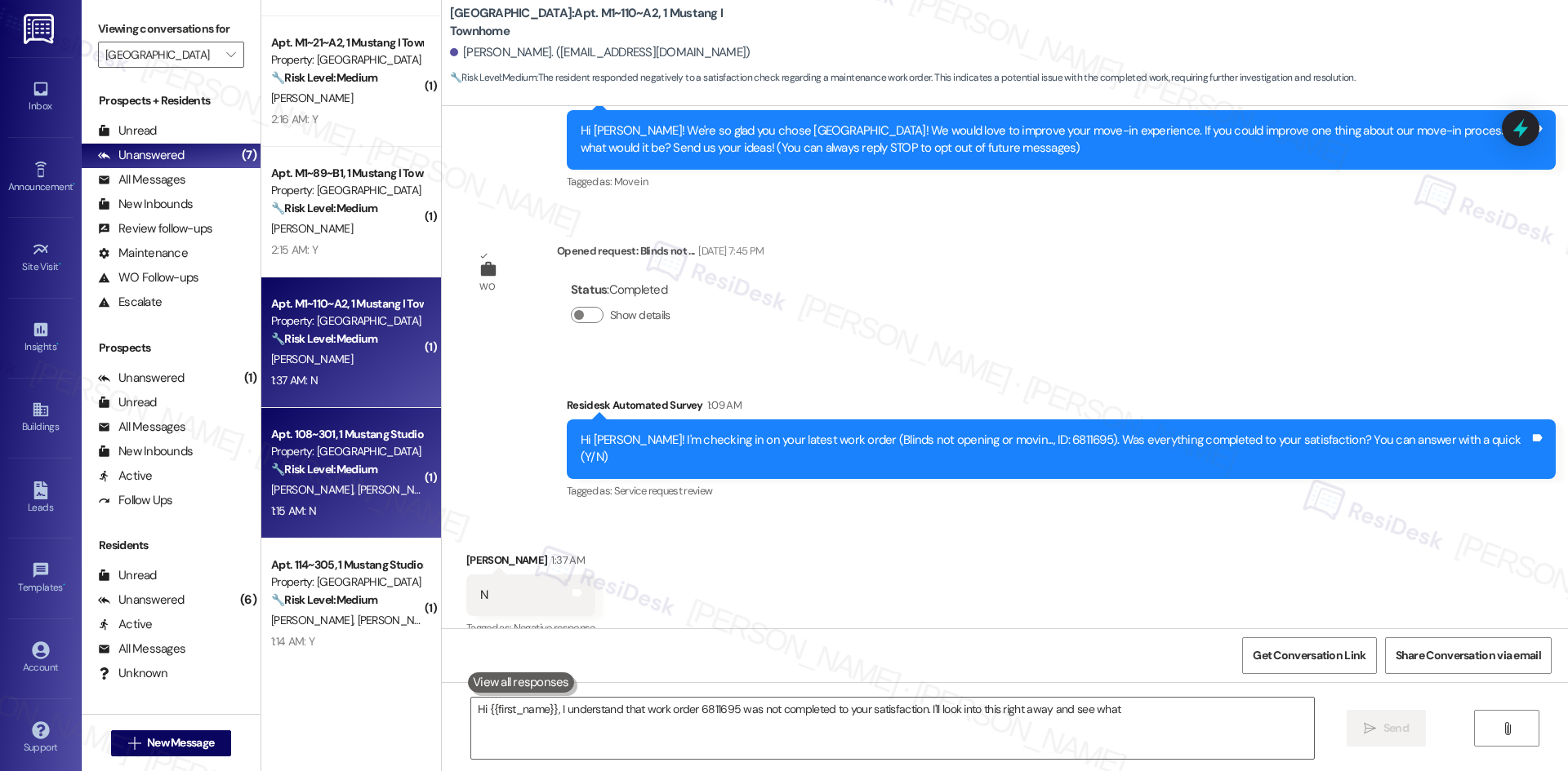
scroll to position [171, 0]
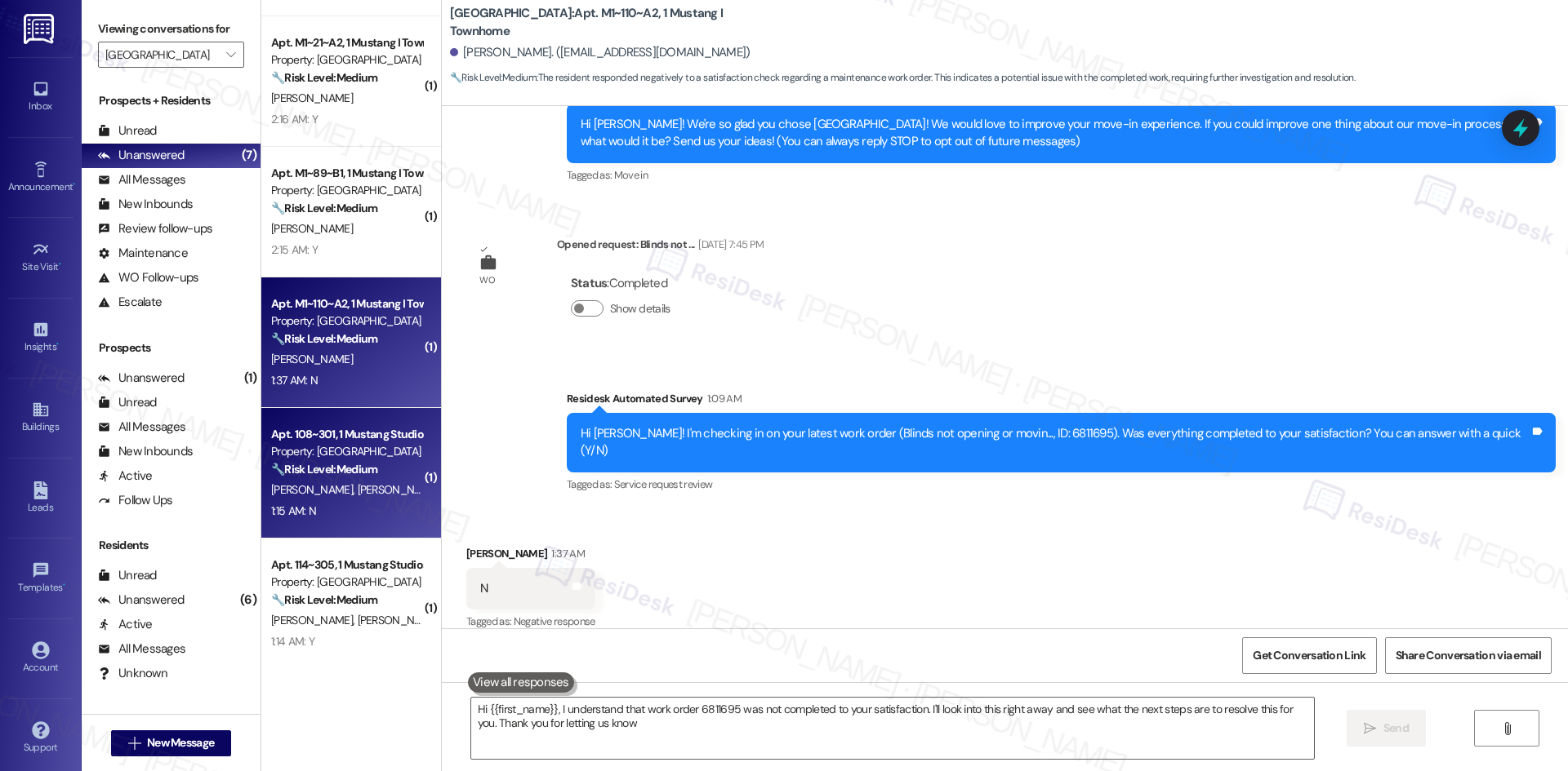
type textarea "Hi {{first_name}}, I understand that work order 6811695 was not completed to yo…"
click at [324, 478] on div "🔧 Risk Level: Medium The resident responded negatively to a follow-up regarding…" at bounding box center [346, 469] width 151 height 17
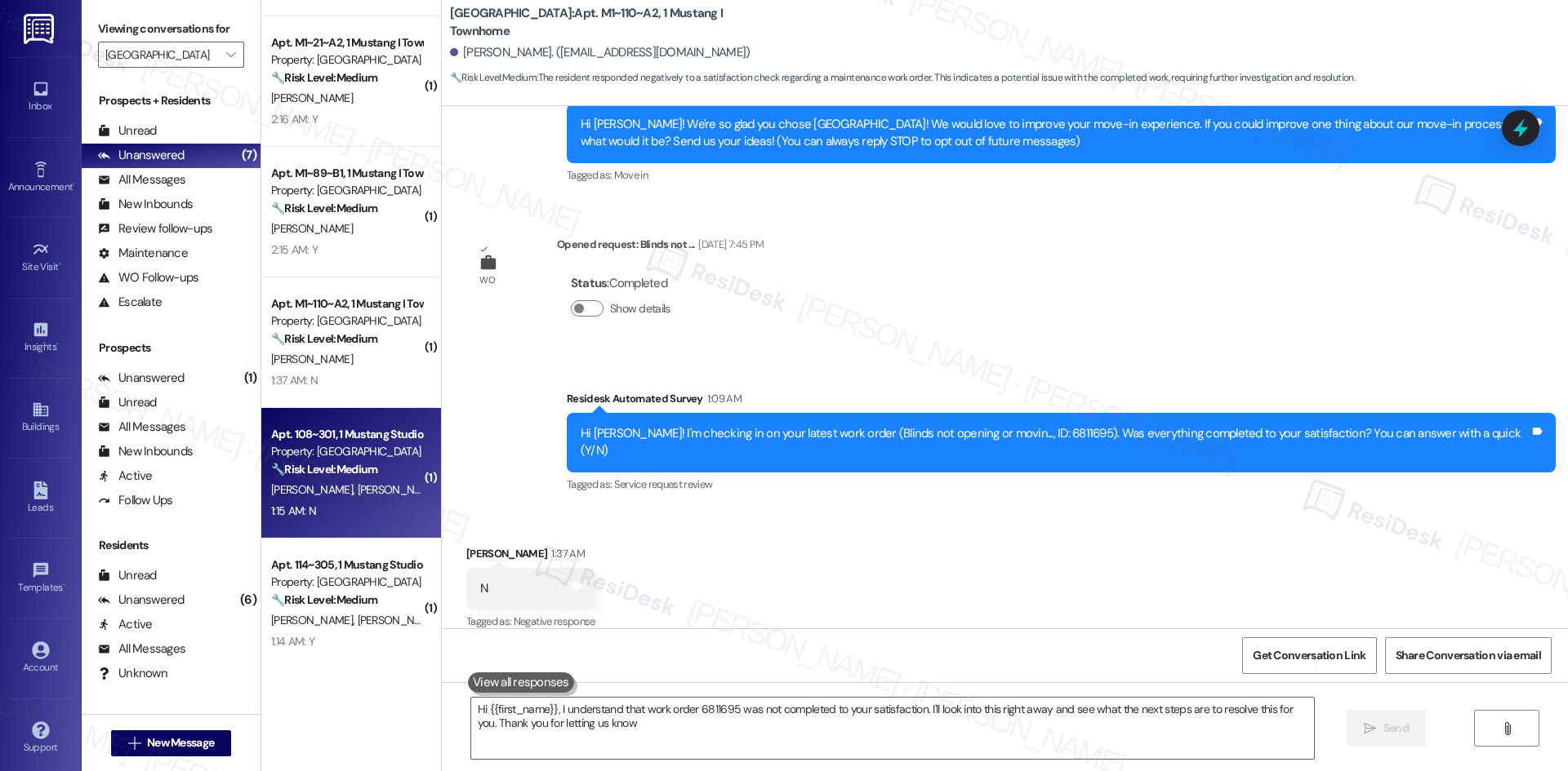
type textarea "Hi {{first_name}}, I understand that work order 6811695 was not completed to yo…"
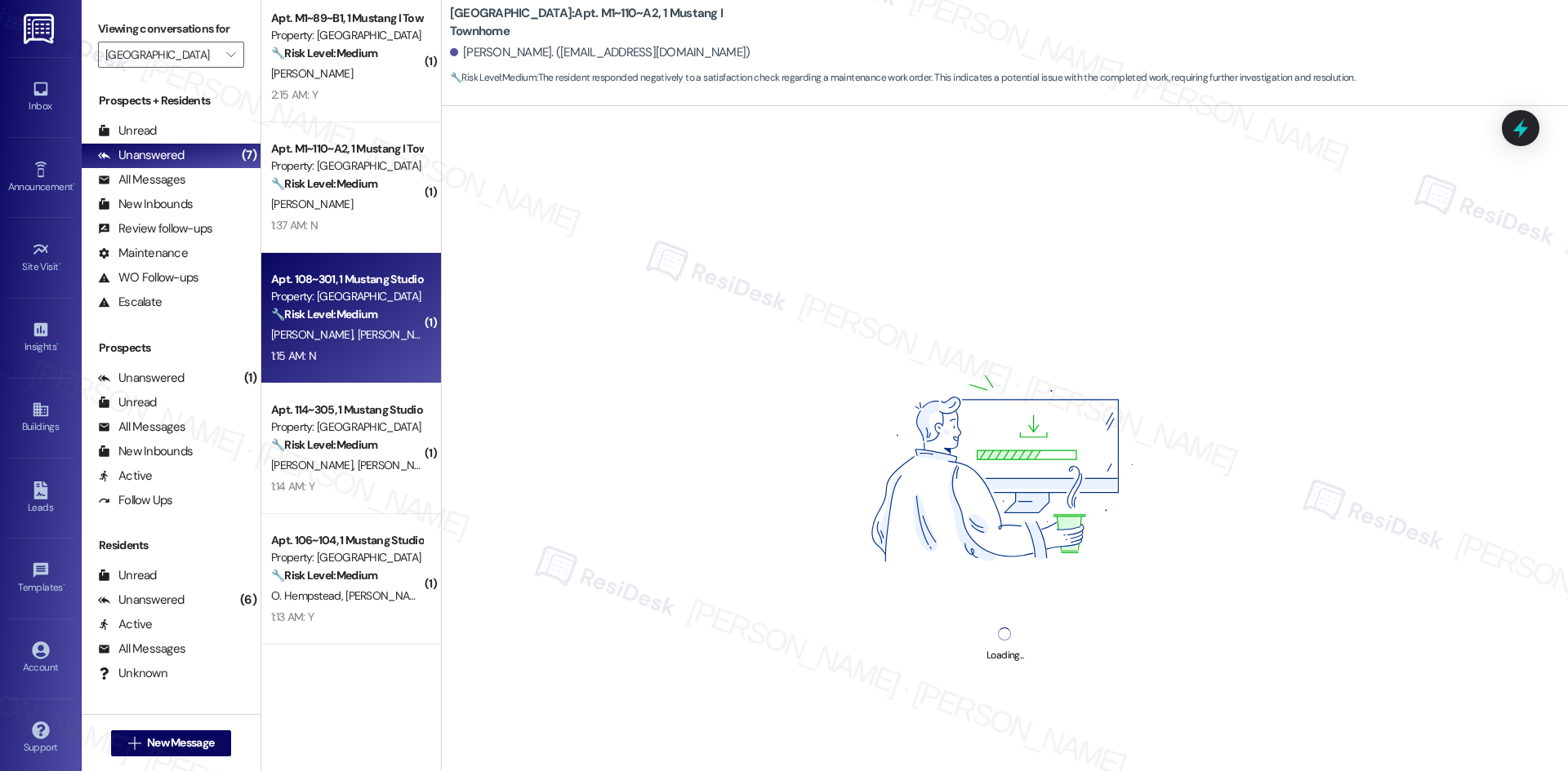
scroll to position [408, 0]
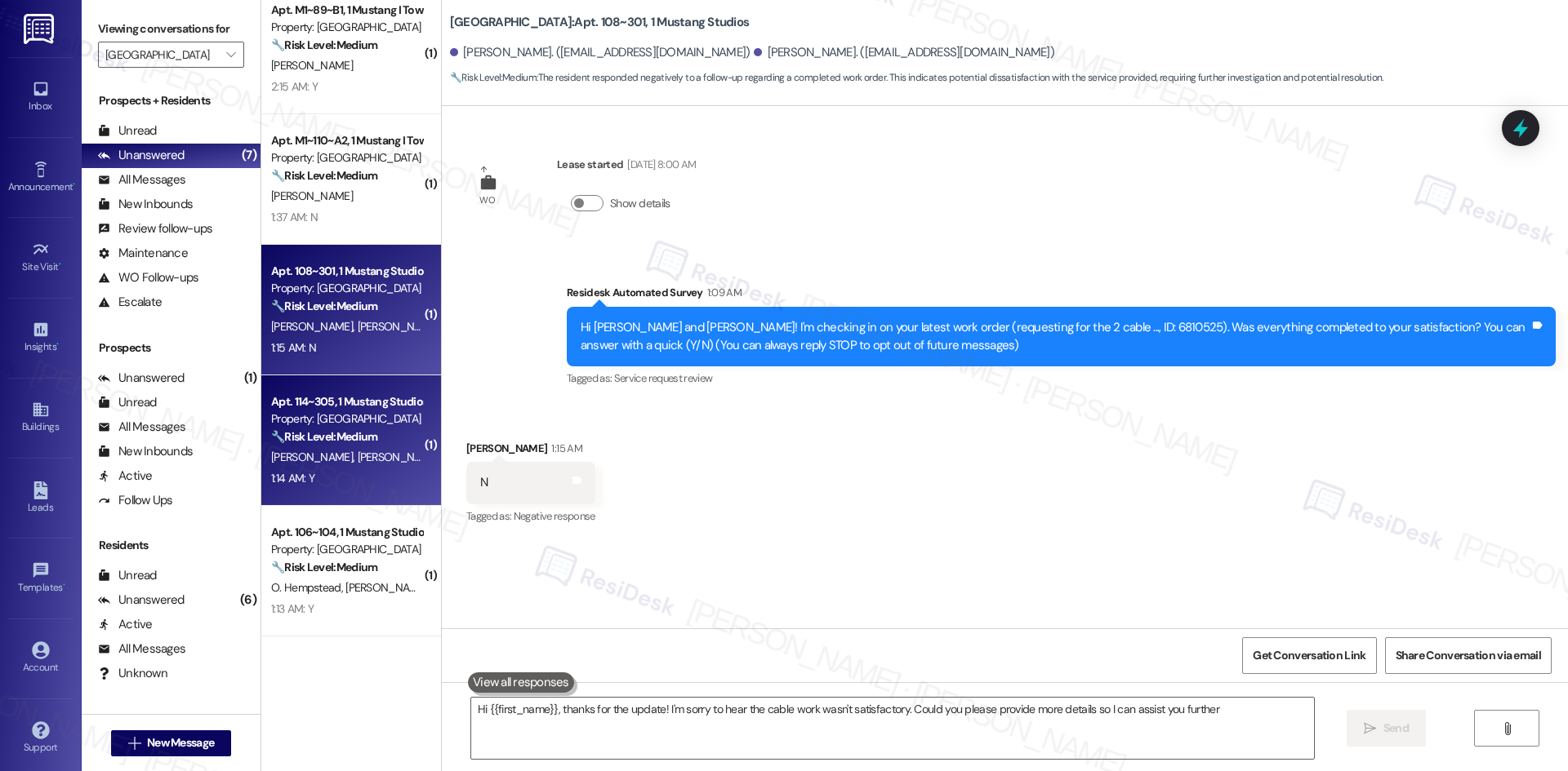
type textarea "Hi {{first_name}}, thanks for the update! I'm sorry to hear the cable work wasn…"
click at [357, 458] on span "S. Stoltenberg" at bounding box center [397, 457] width 82 height 15
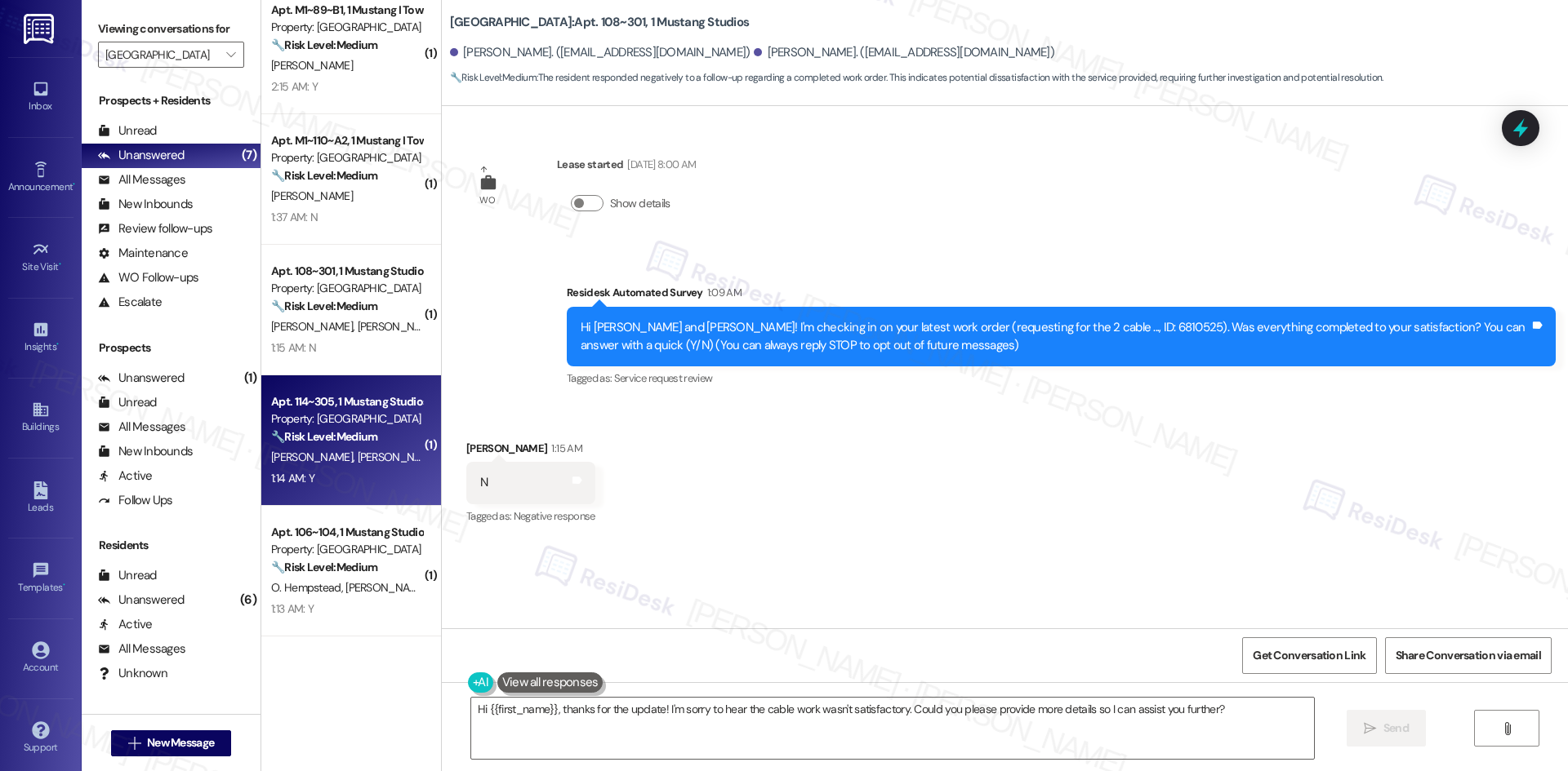
type textarea "Fetching suggested responses. Please feel free to read through the conversation…"
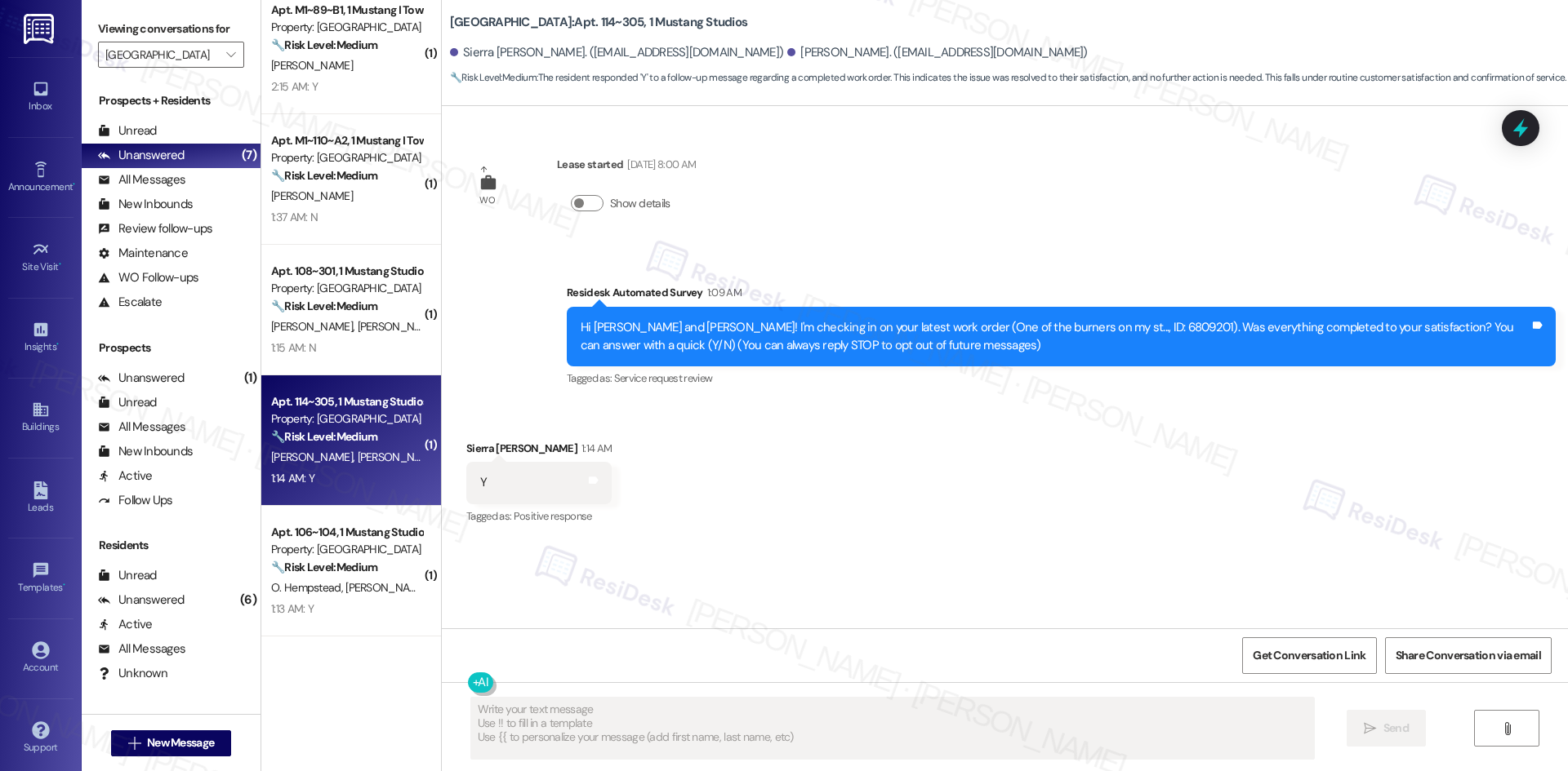
click at [701, 725] on textarea "Fetching suggested responses. Please feel free to read through the conversation…" at bounding box center [892, 728] width 843 height 61
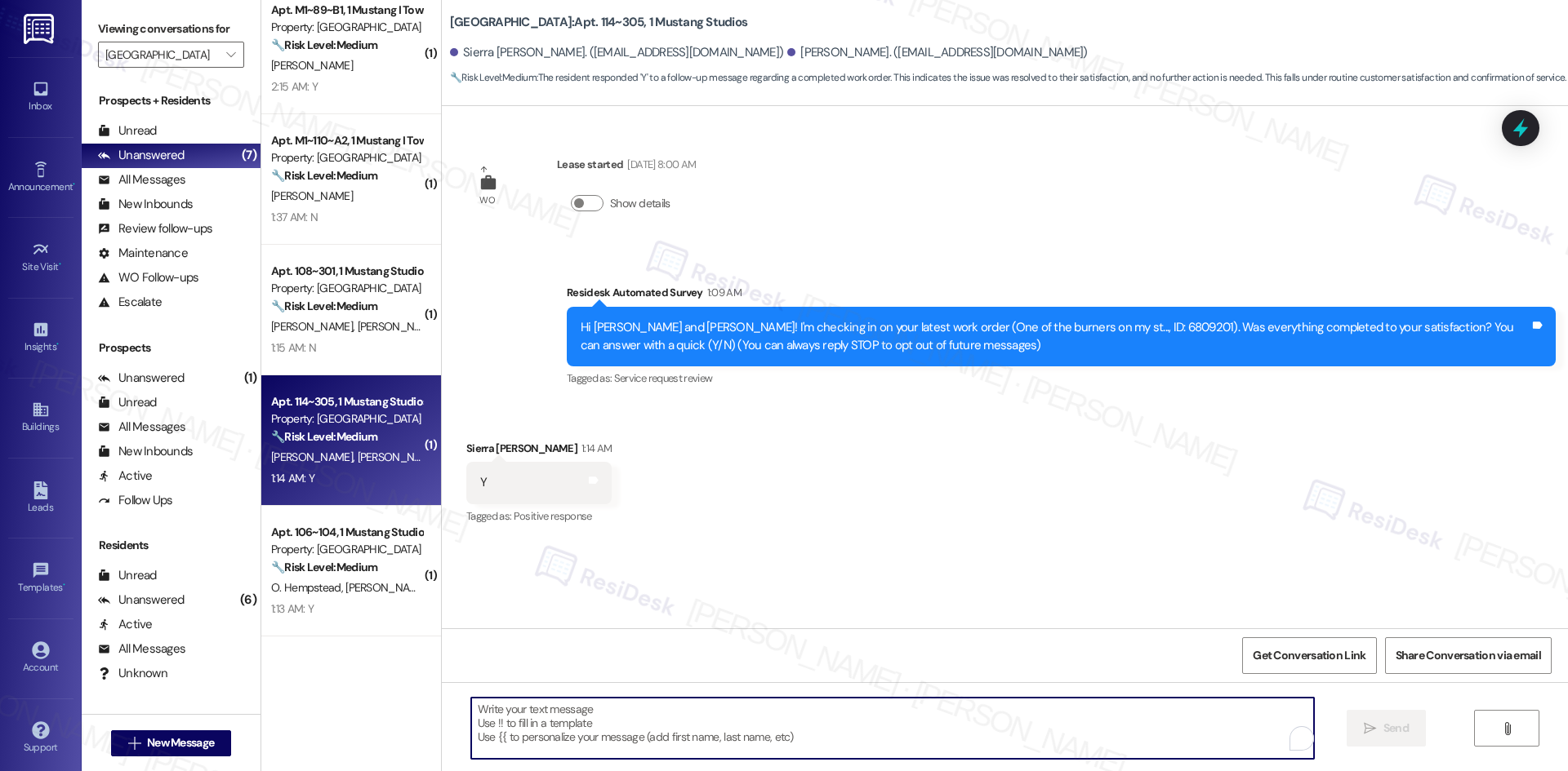
click at [718, 726] on textarea "To enrich screen reader interactions, please activate Accessibility in Grammarl…" at bounding box center [892, 728] width 843 height 61
paste textarea "Thank you for confirming! I’m glad to hear everything was completed to your sat…"
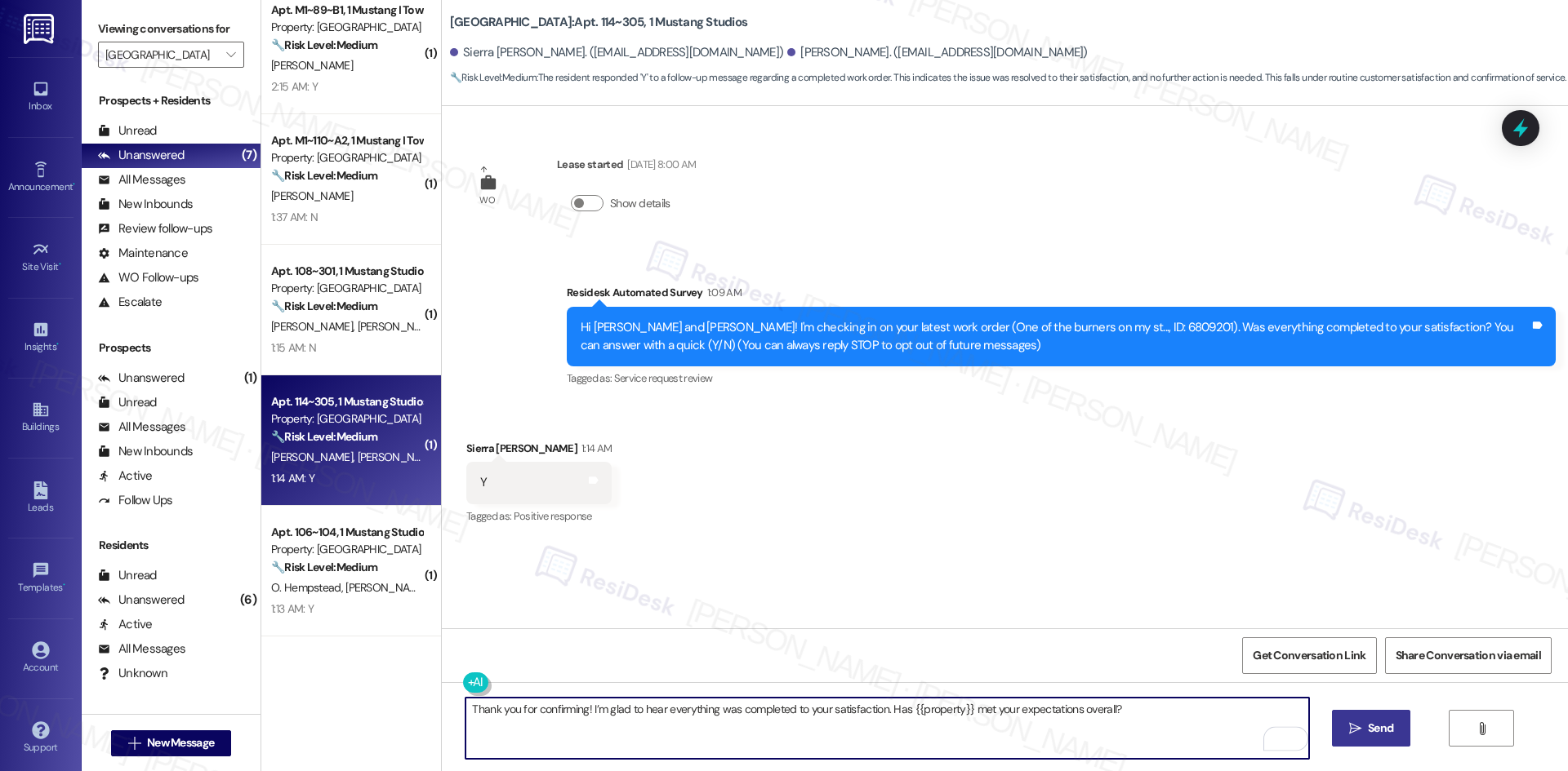
type textarea "Thank you for confirming! I’m glad to hear everything was completed to your sat…"
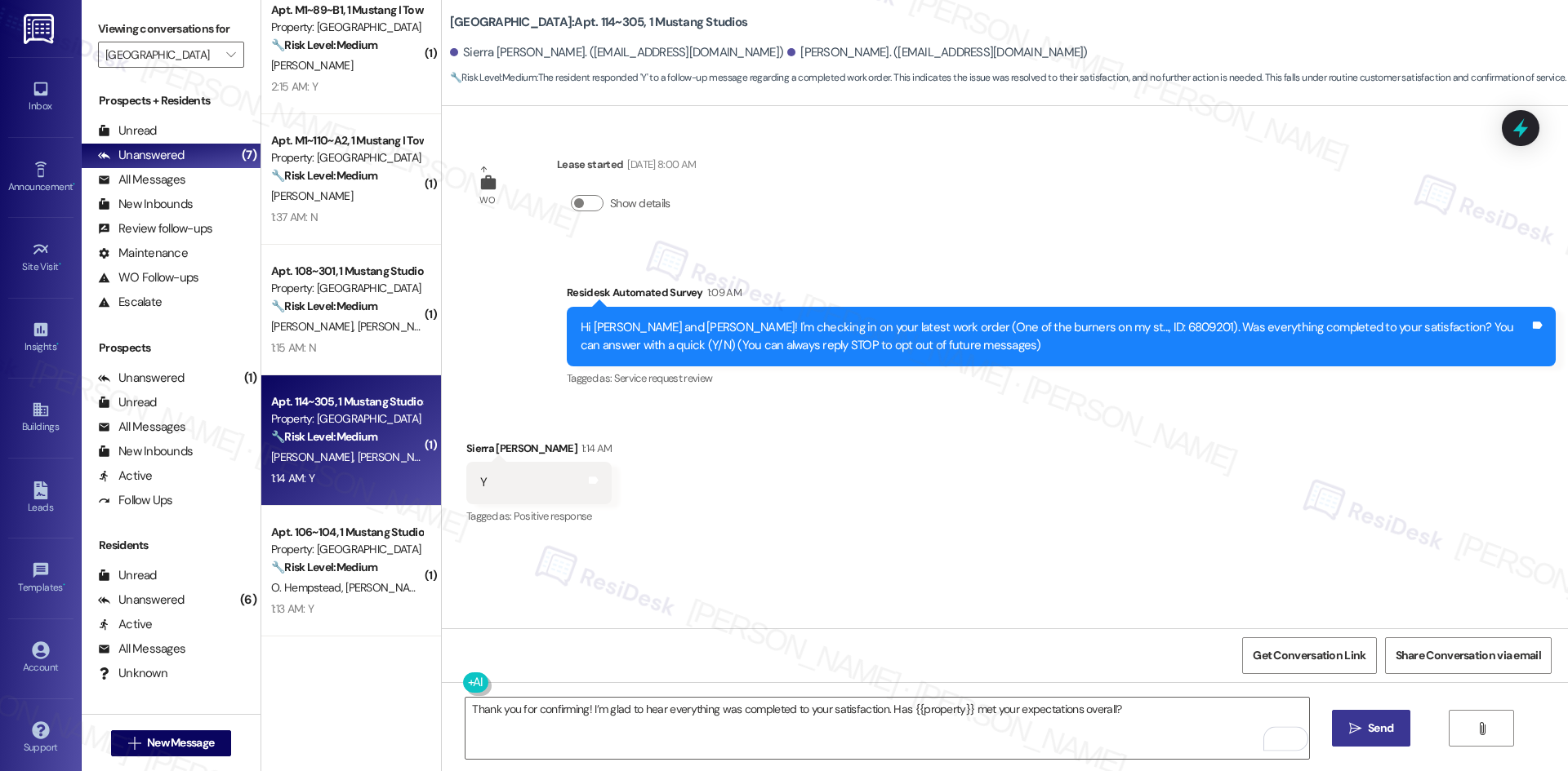
click at [1399, 728] on button " Send" at bounding box center [1371, 728] width 80 height 37
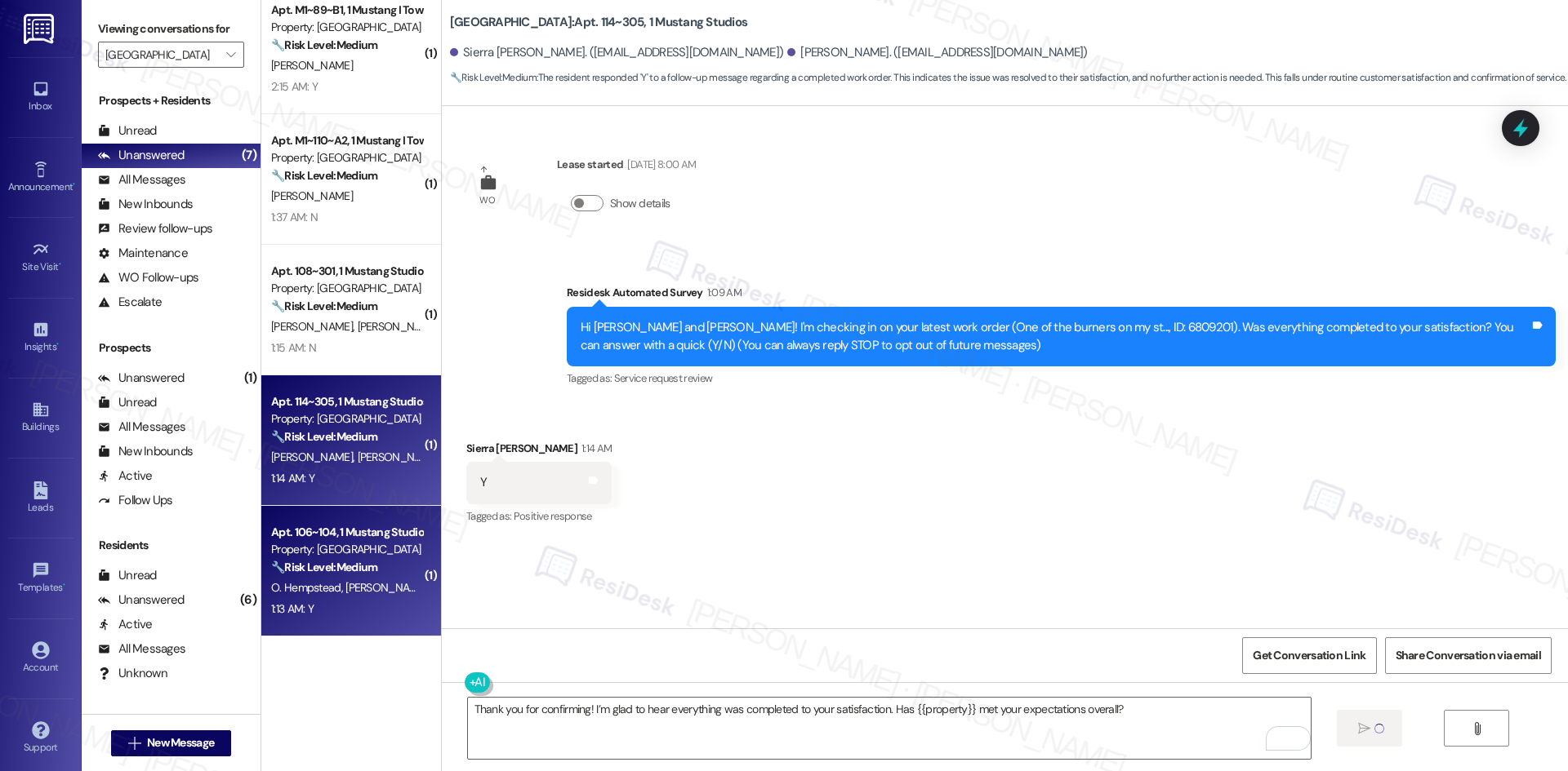
click at [328, 579] on div "O. Hempstead J. Cross" at bounding box center [347, 588] width 155 height 21
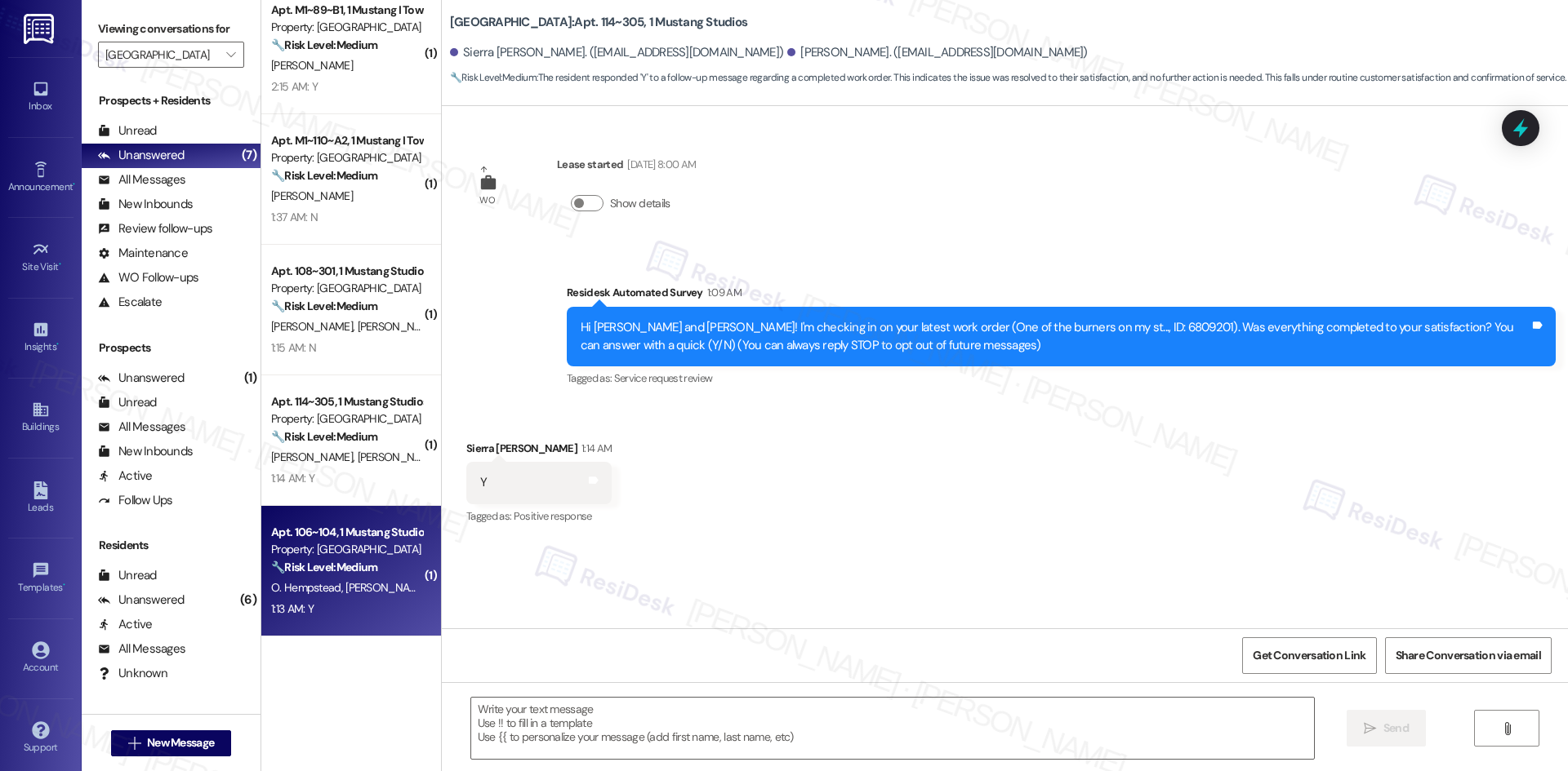
type textarea "Fetching suggested responses. Please feel free to read through the conversation…"
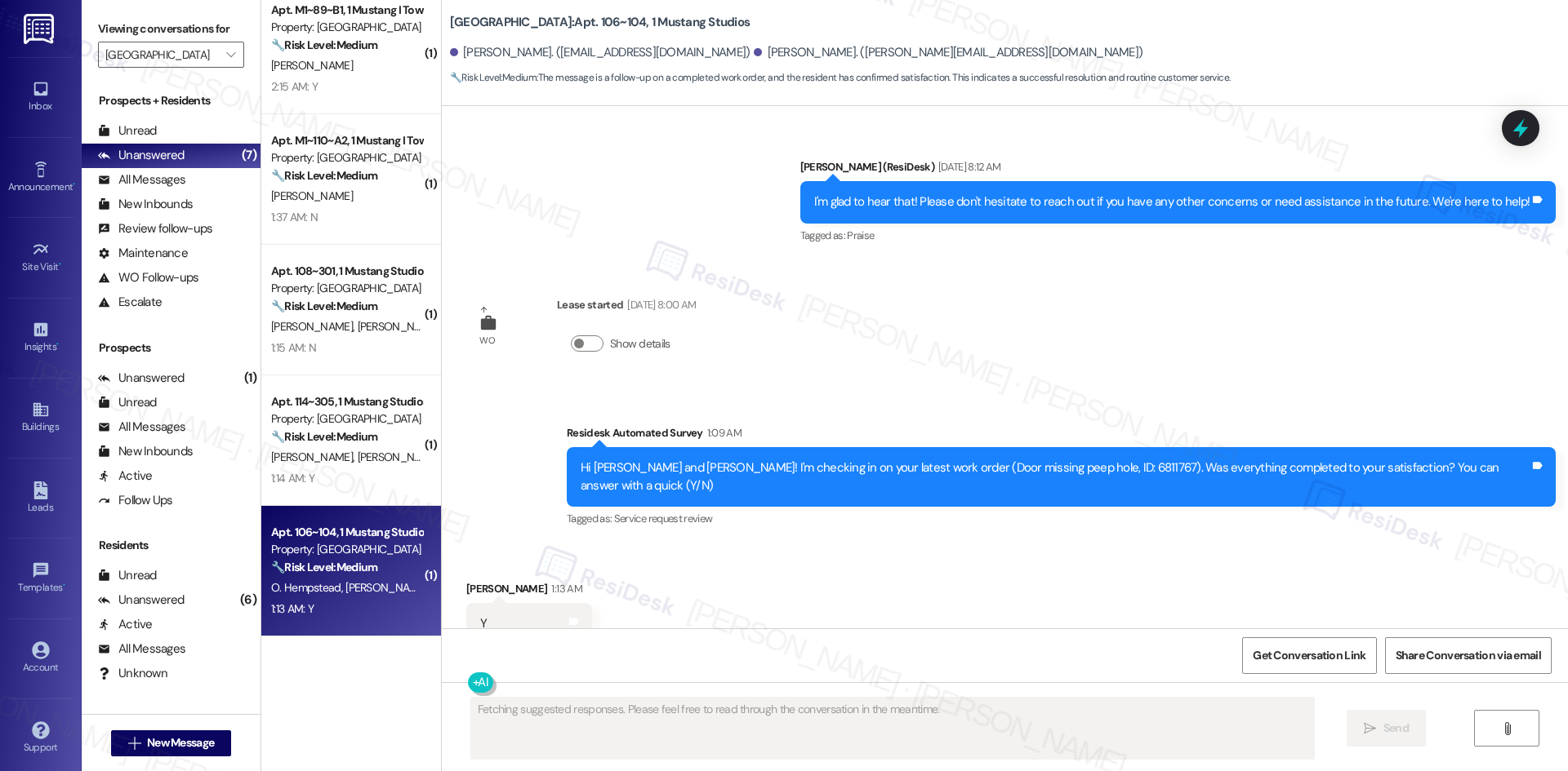
scroll to position [2321, 0]
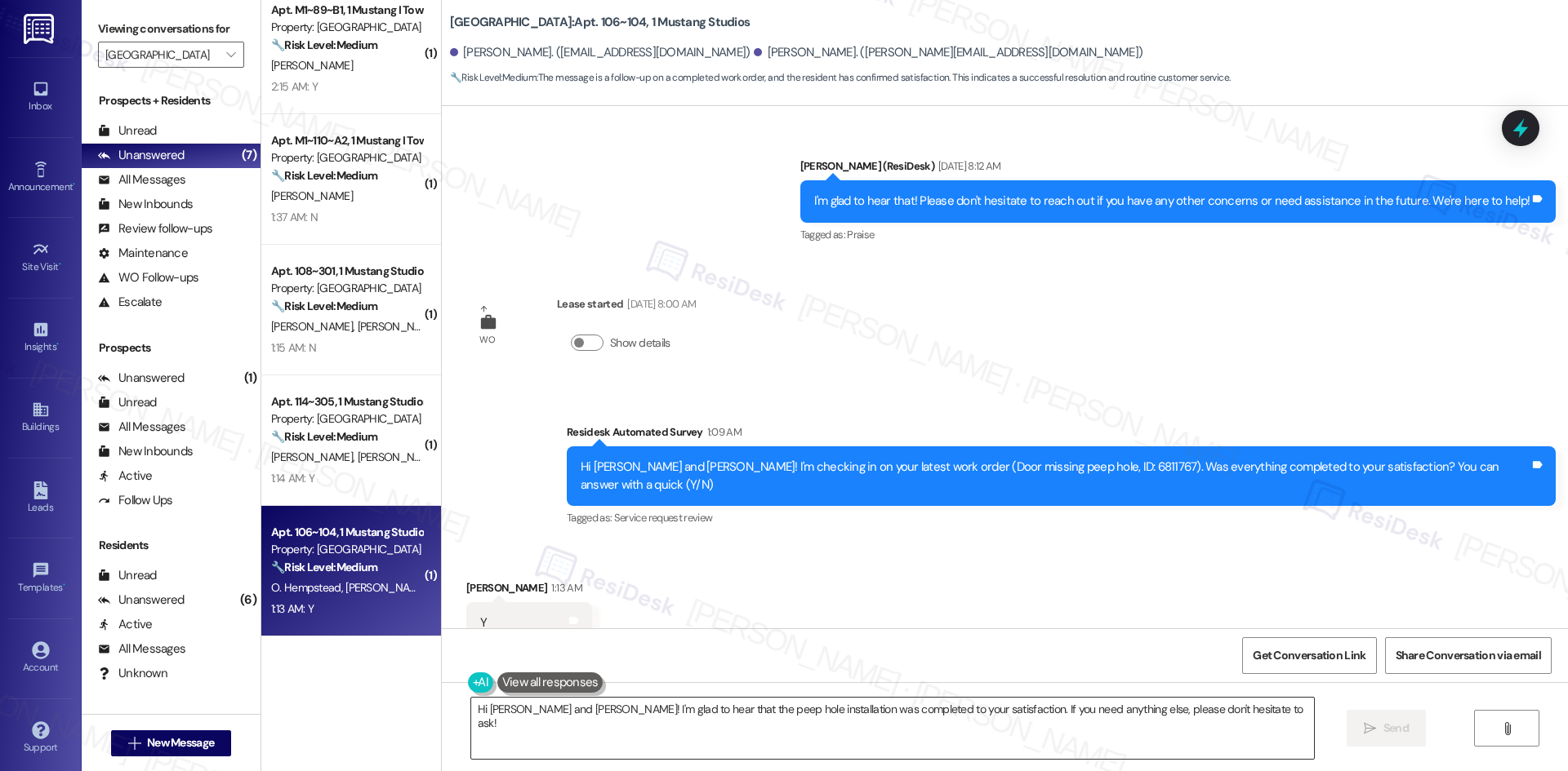
click at [731, 735] on textarea "Hi Olivia and Jake! I'm glad to hear that the peep hole installation was comple…" at bounding box center [892, 728] width 843 height 61
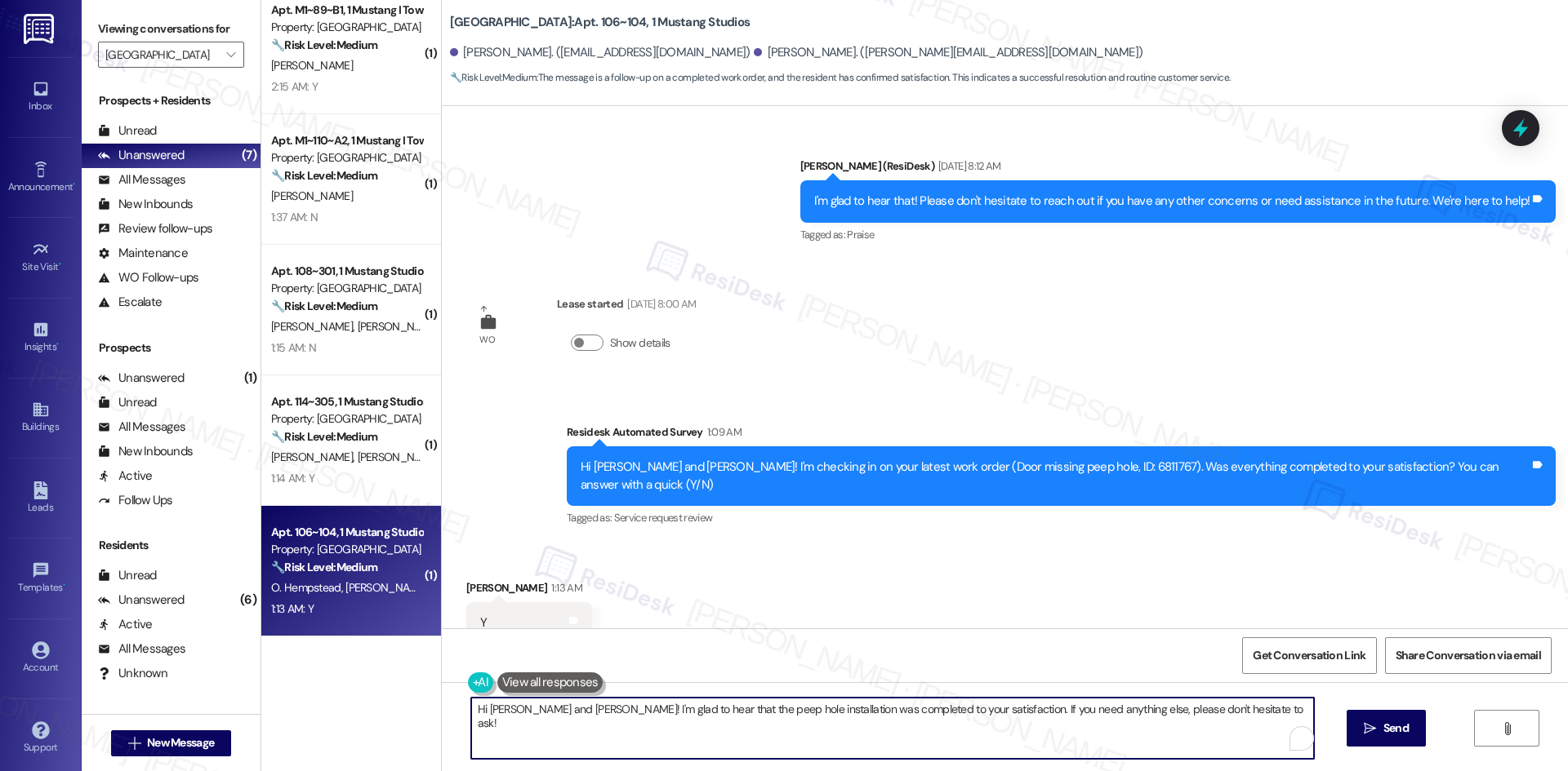
paste textarea "Thank you for confirming! I’m glad to hear everything was completed to your sat…"
type textarea "Thank you for confirming! I’m glad to hear everything was completed to your sat…"
click at [1369, 735] on span "Send" at bounding box center [1380, 729] width 25 height 17
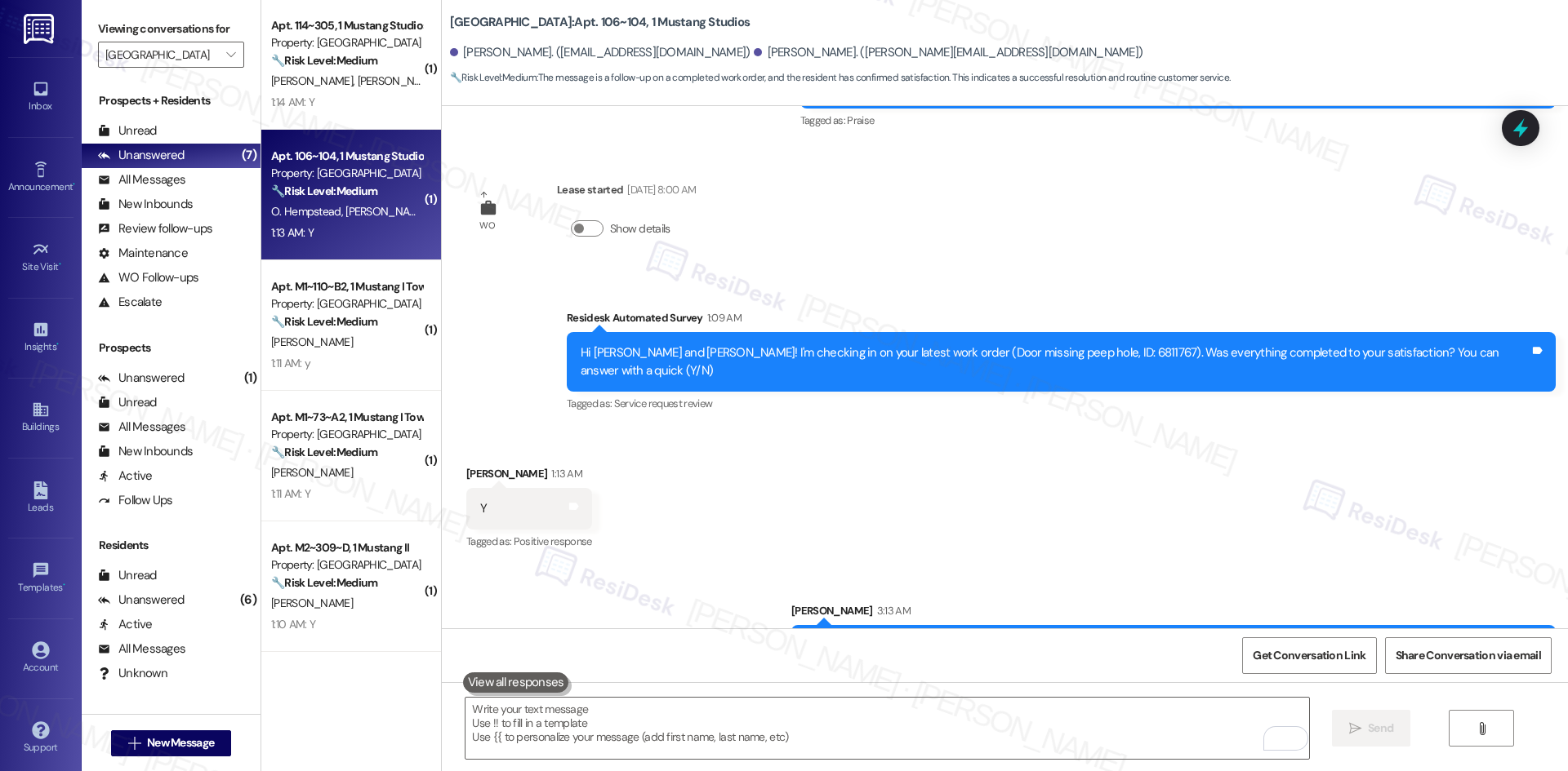
scroll to position [816, 0]
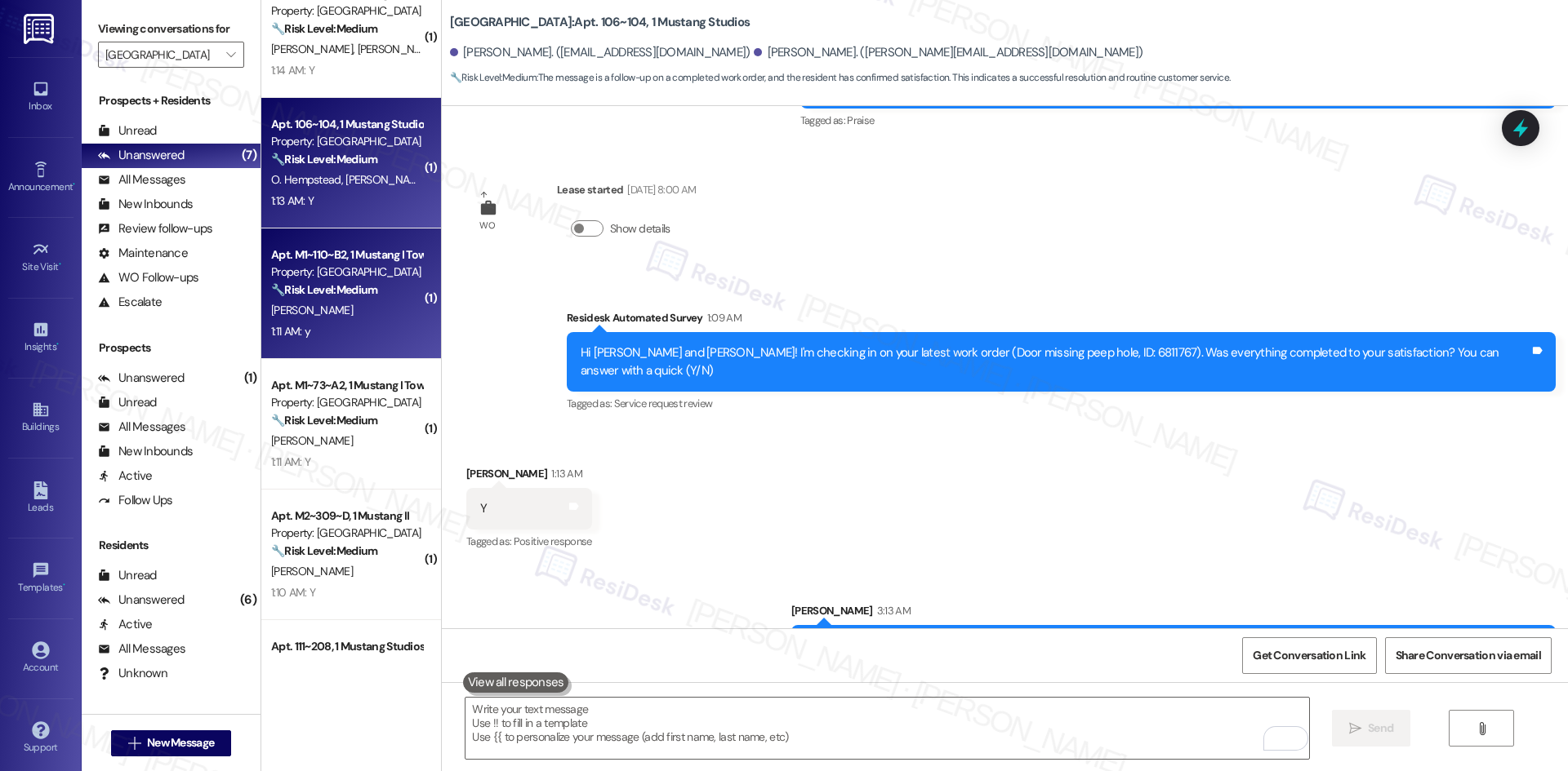
click at [317, 302] on div "A. Singhal" at bounding box center [347, 311] width 155 height 21
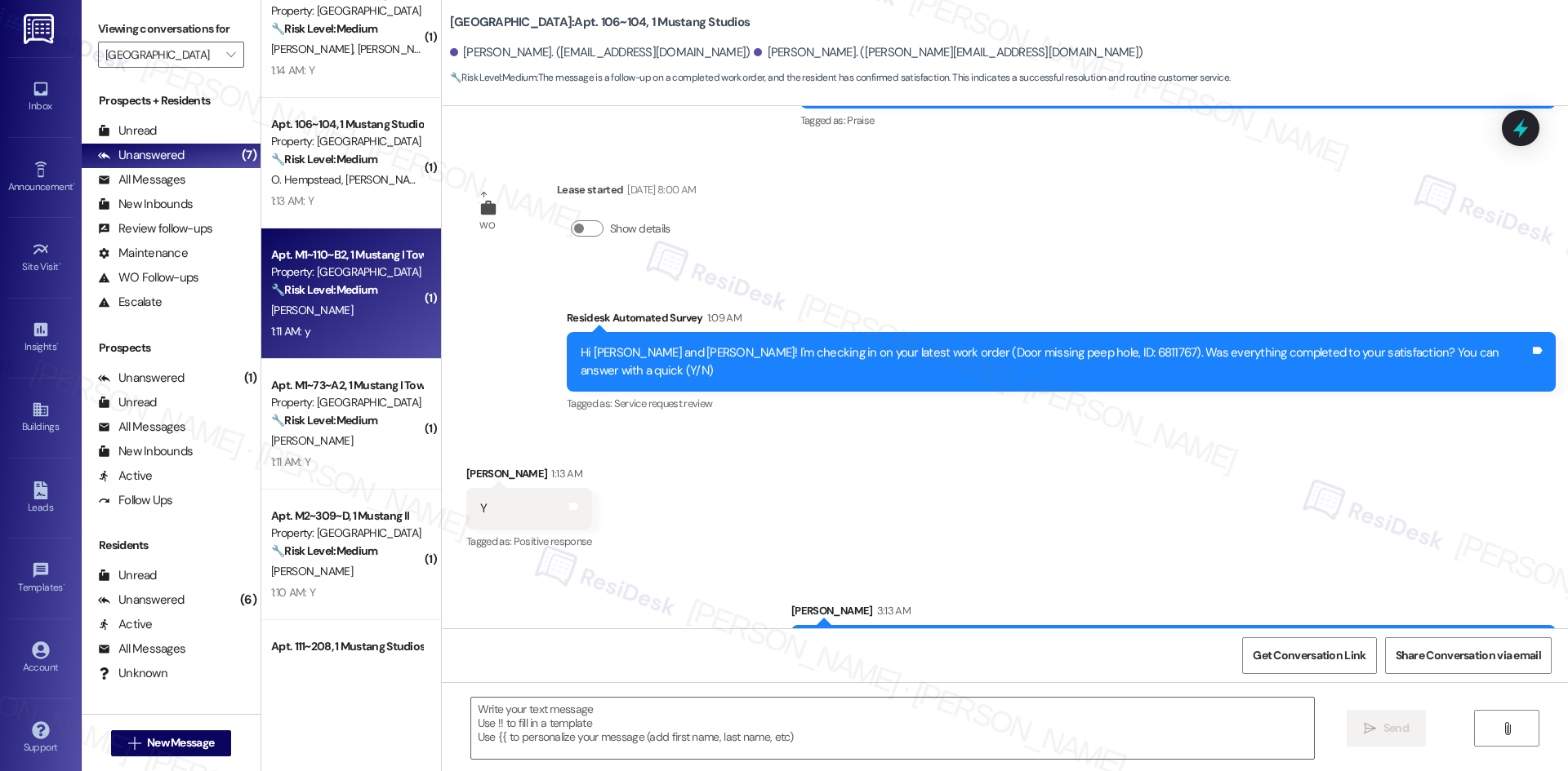
type textarea "Fetching suggested responses. Please feel free to read through the conversation…"
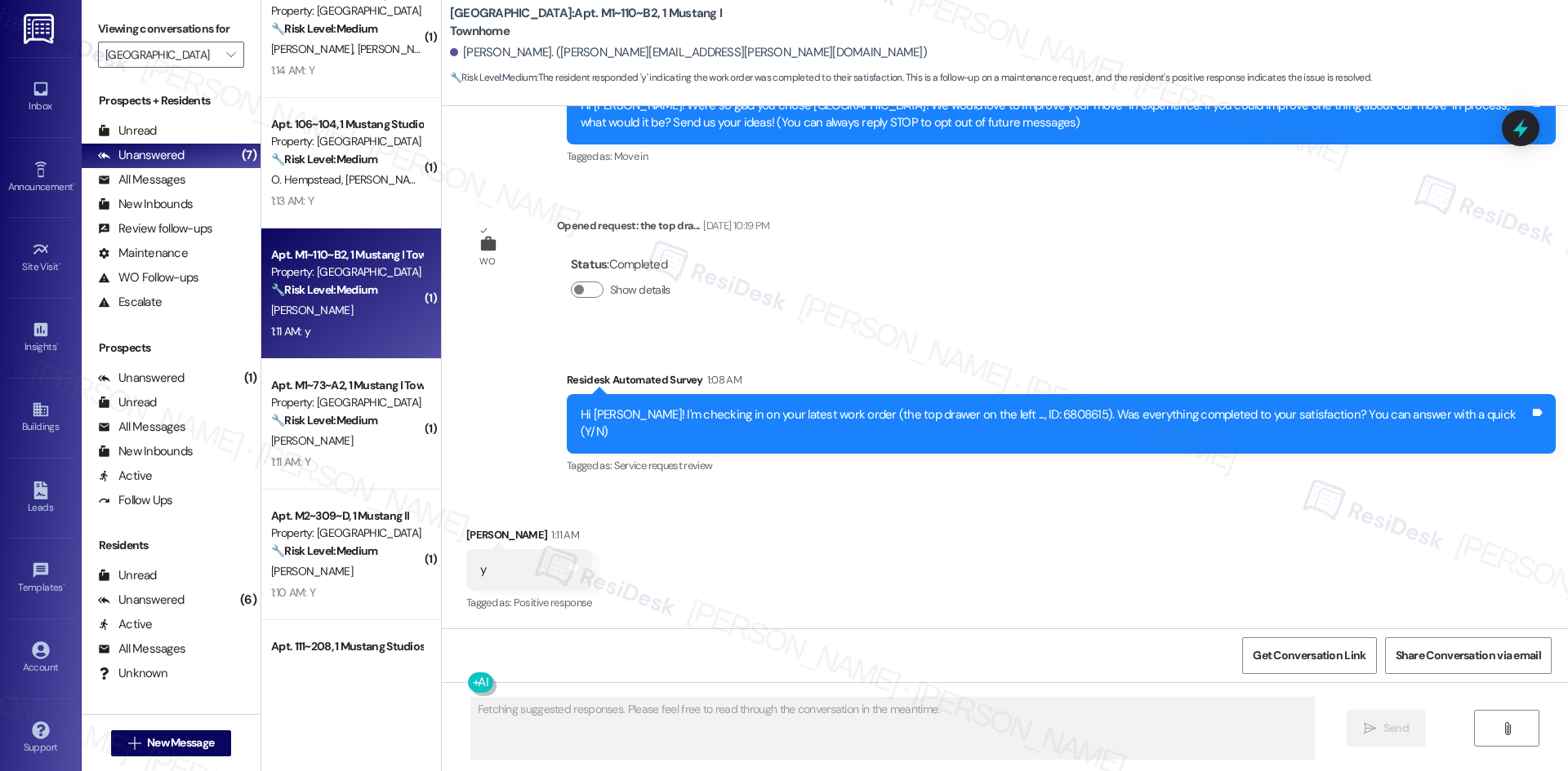
scroll to position [172, 0]
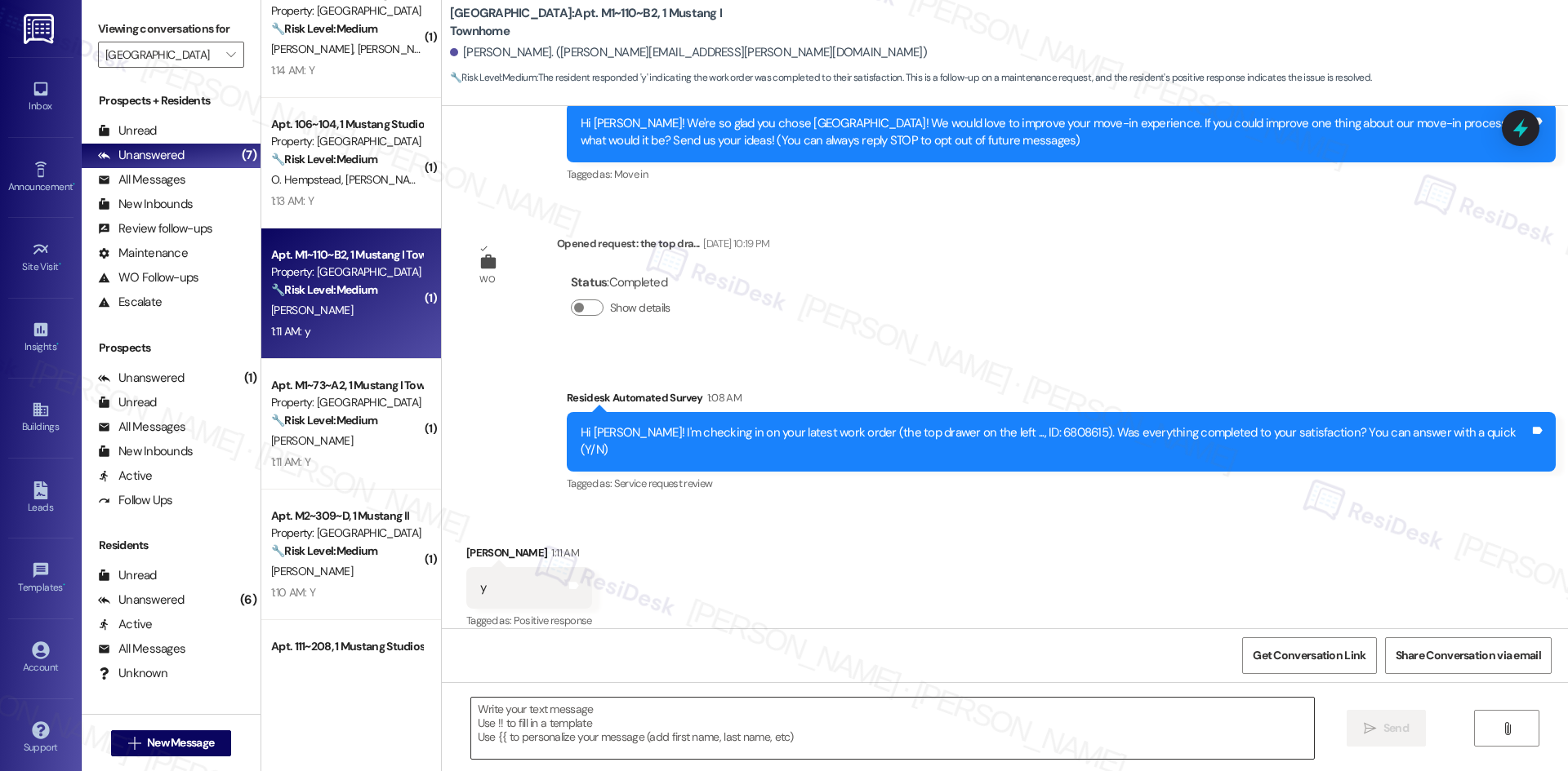
click at [740, 707] on textarea at bounding box center [892, 728] width 843 height 61
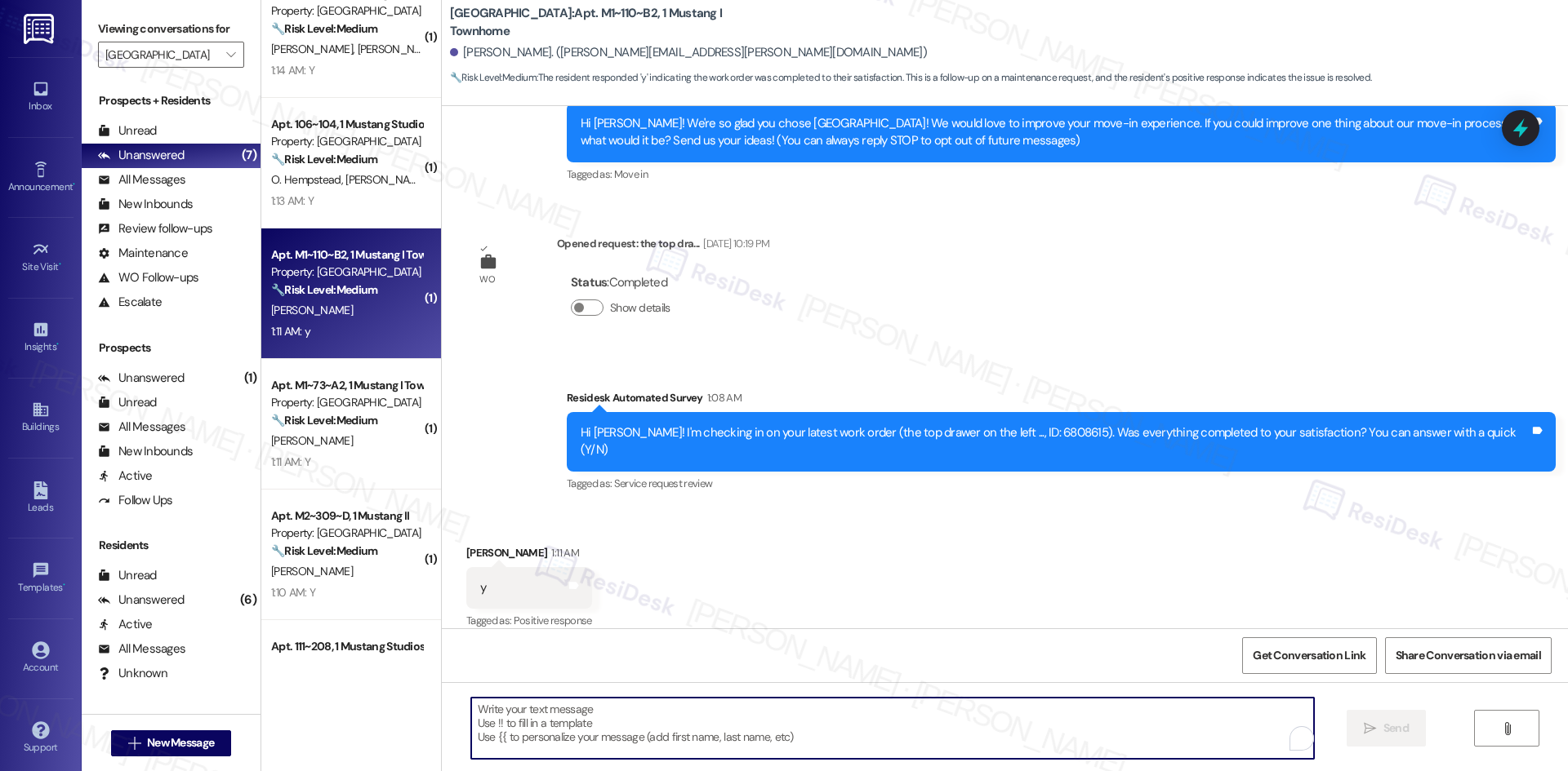
paste textarea "Thank you for confirming! I’m glad to hear everything was completed to your sat…"
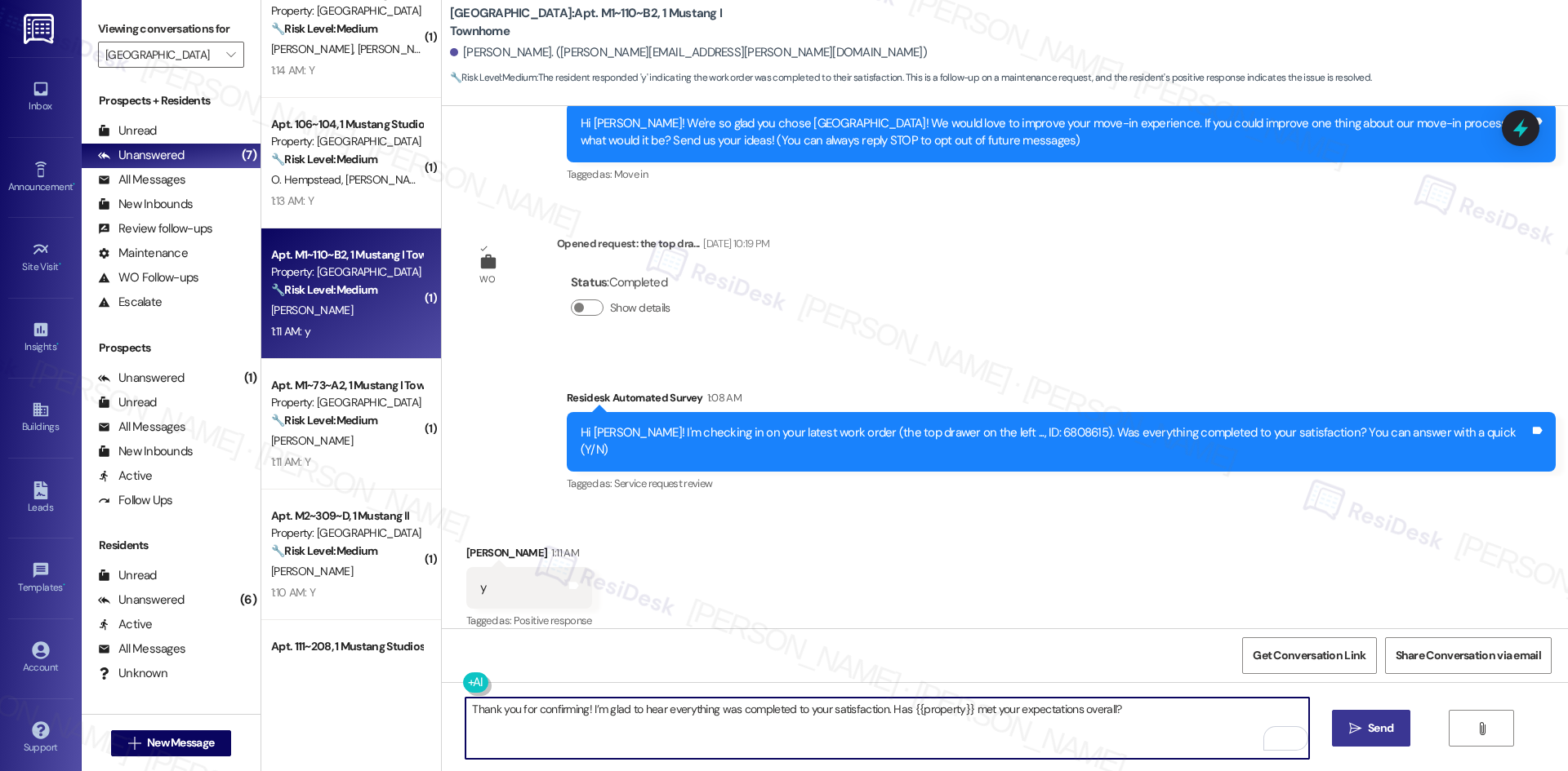
type textarea "Thank you for confirming! I’m glad to hear everything was completed to your sat…"
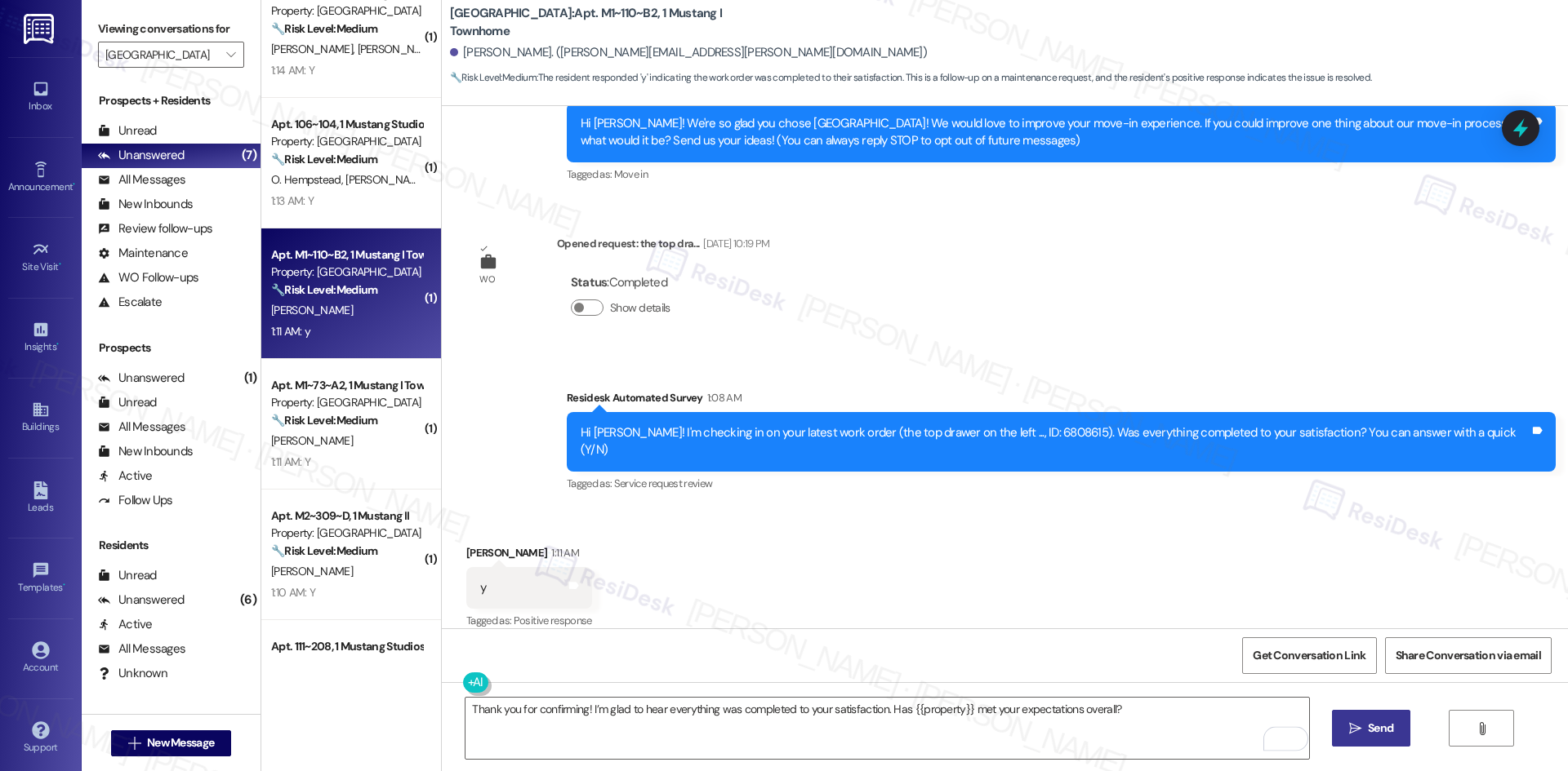
click at [1358, 734] on icon "" at bounding box center [1354, 729] width 12 height 13
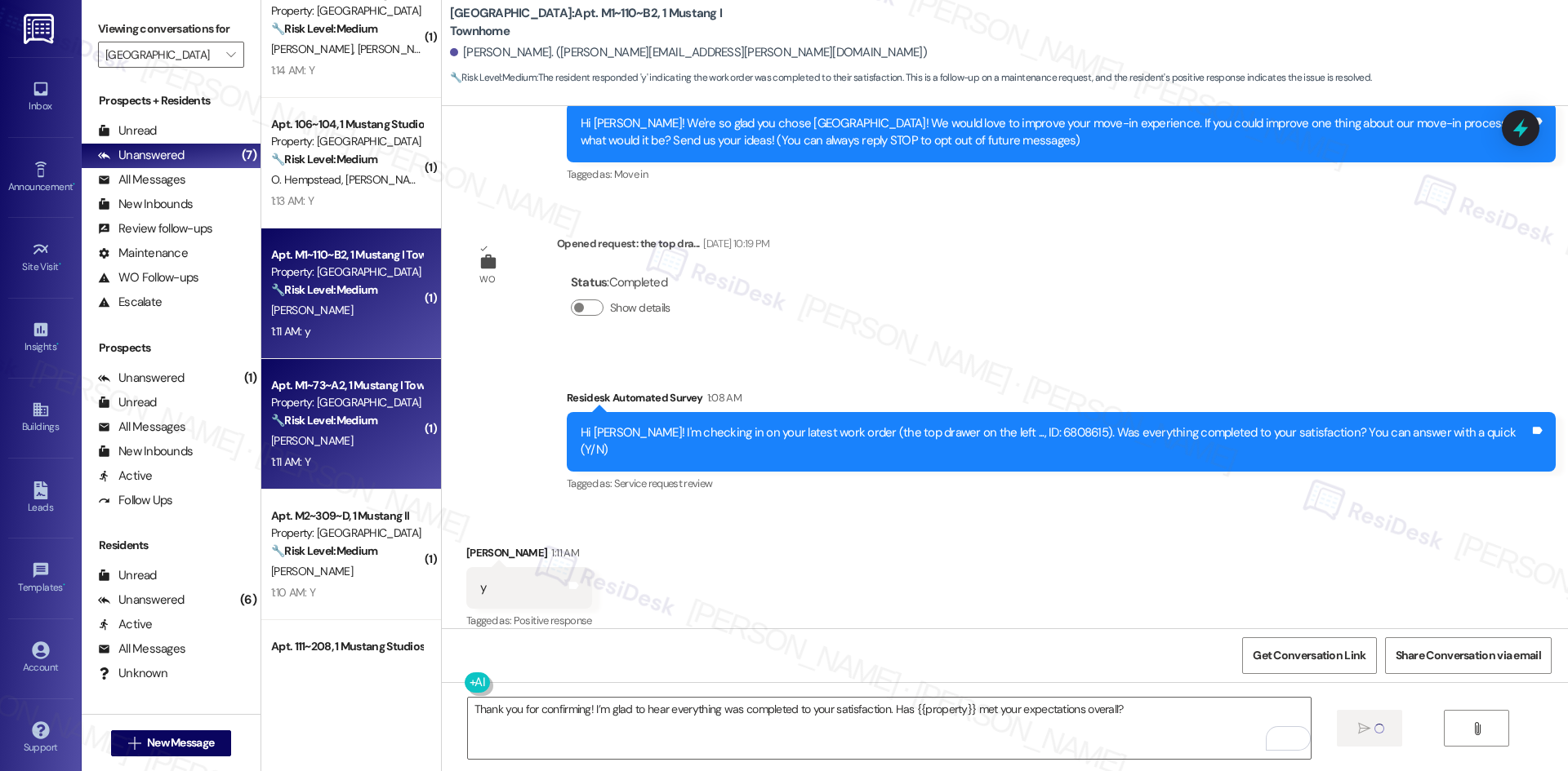
click at [402, 456] on div "1:11 AM: Y 1:11 AM: Y" at bounding box center [347, 463] width 155 height 21
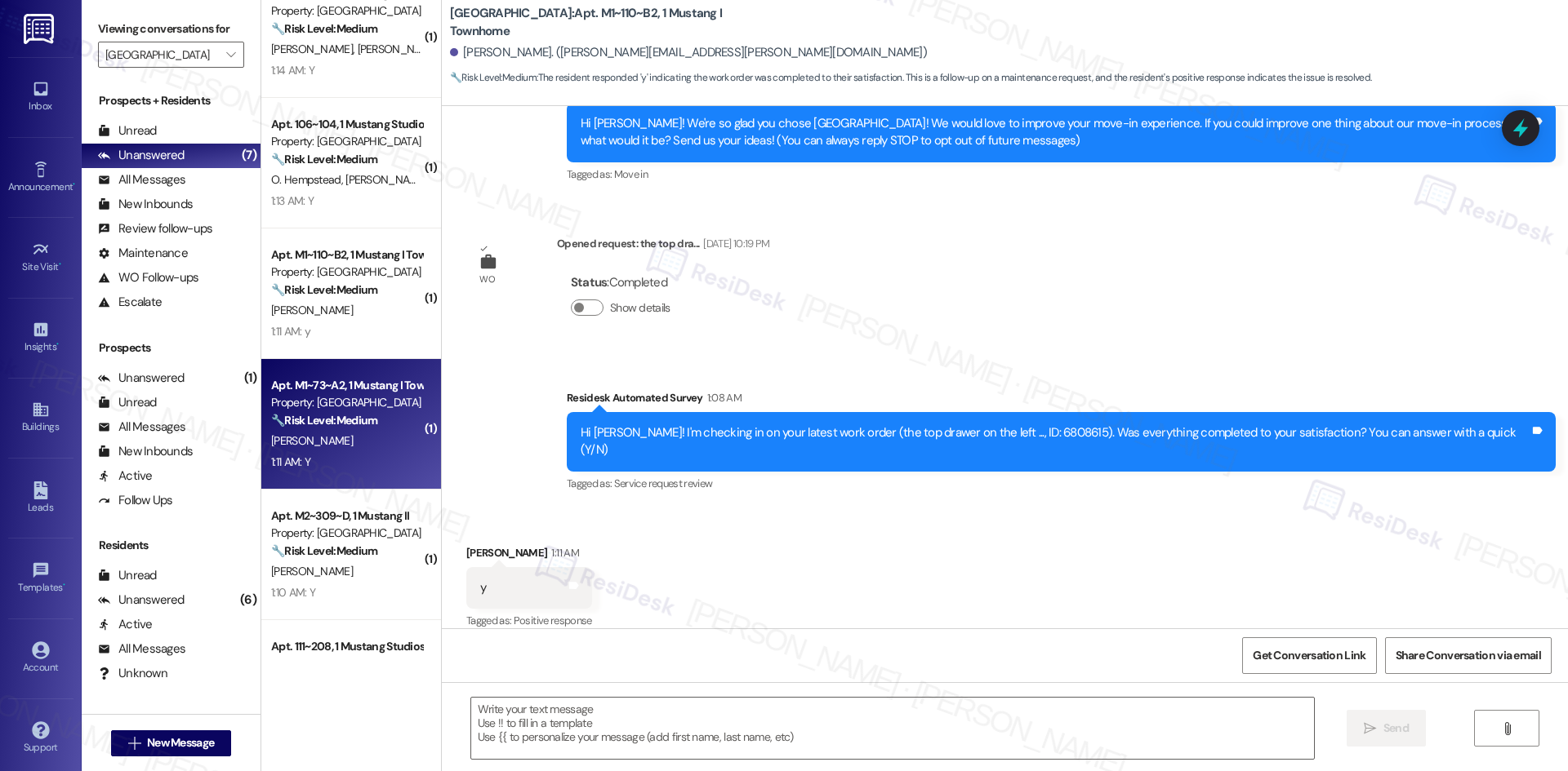
type textarea "Fetching suggested responses. Please feel free to read through the conversation…"
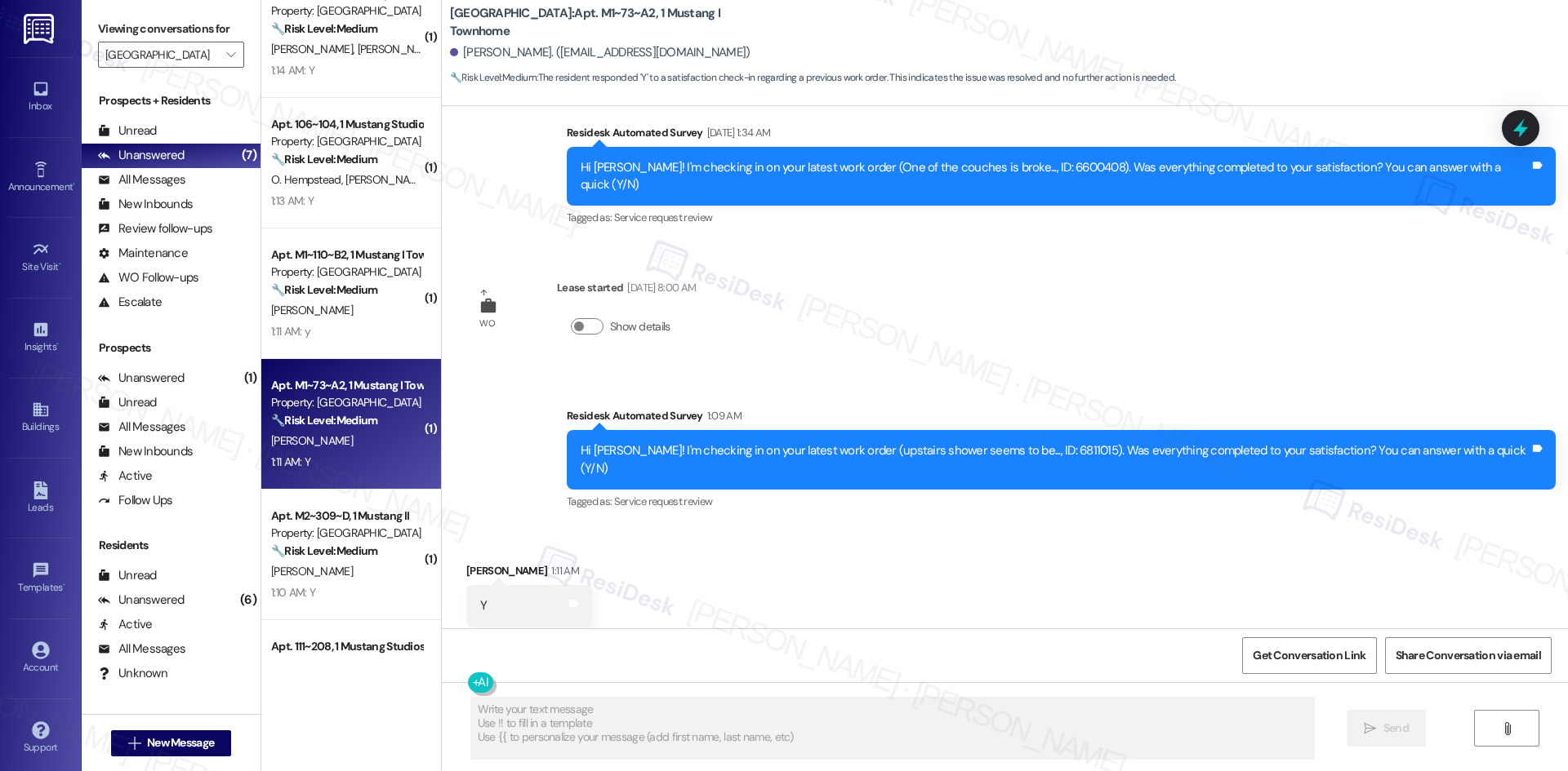
scroll to position [497, 0]
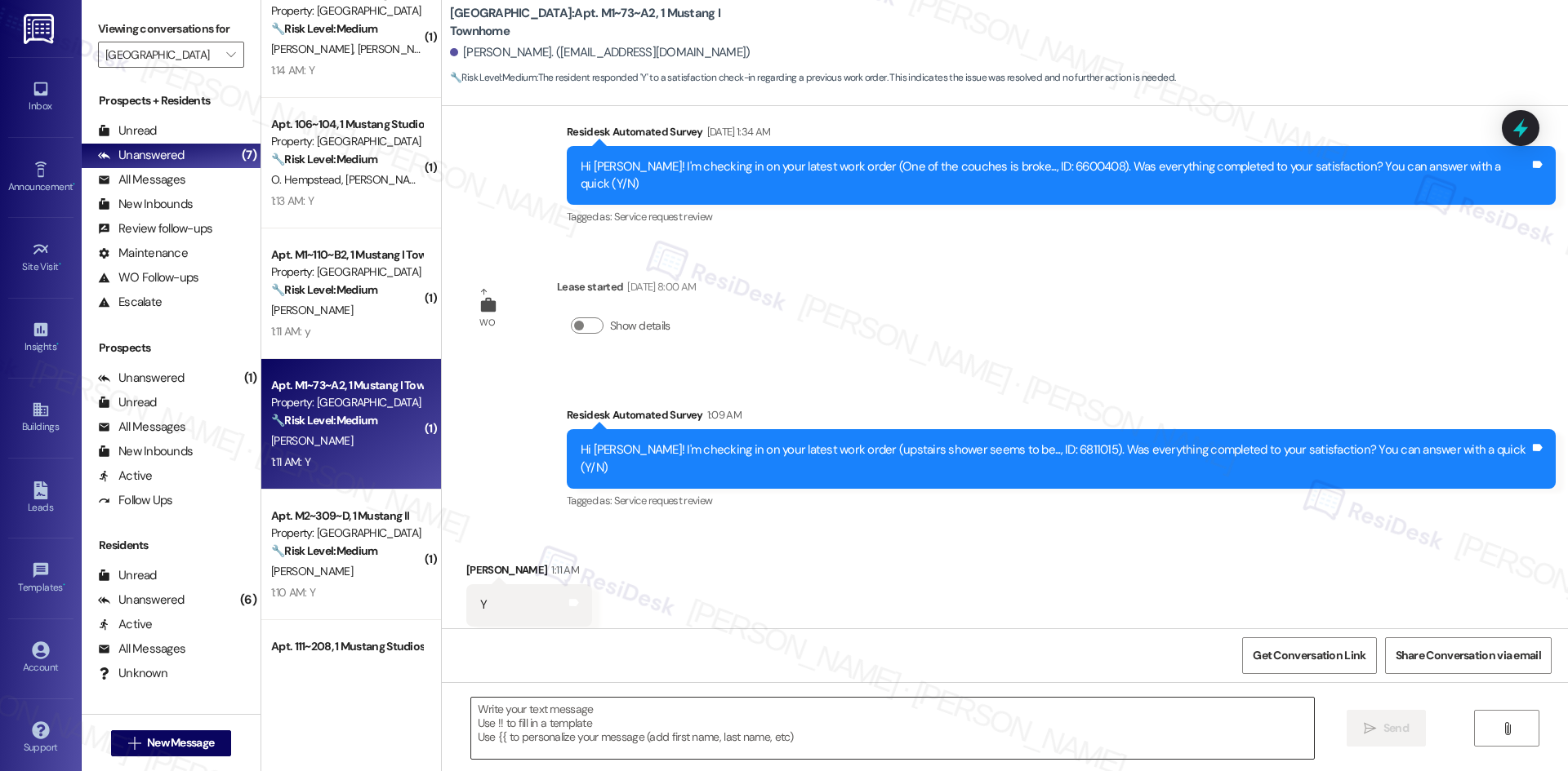
click at [773, 728] on textarea at bounding box center [892, 728] width 843 height 61
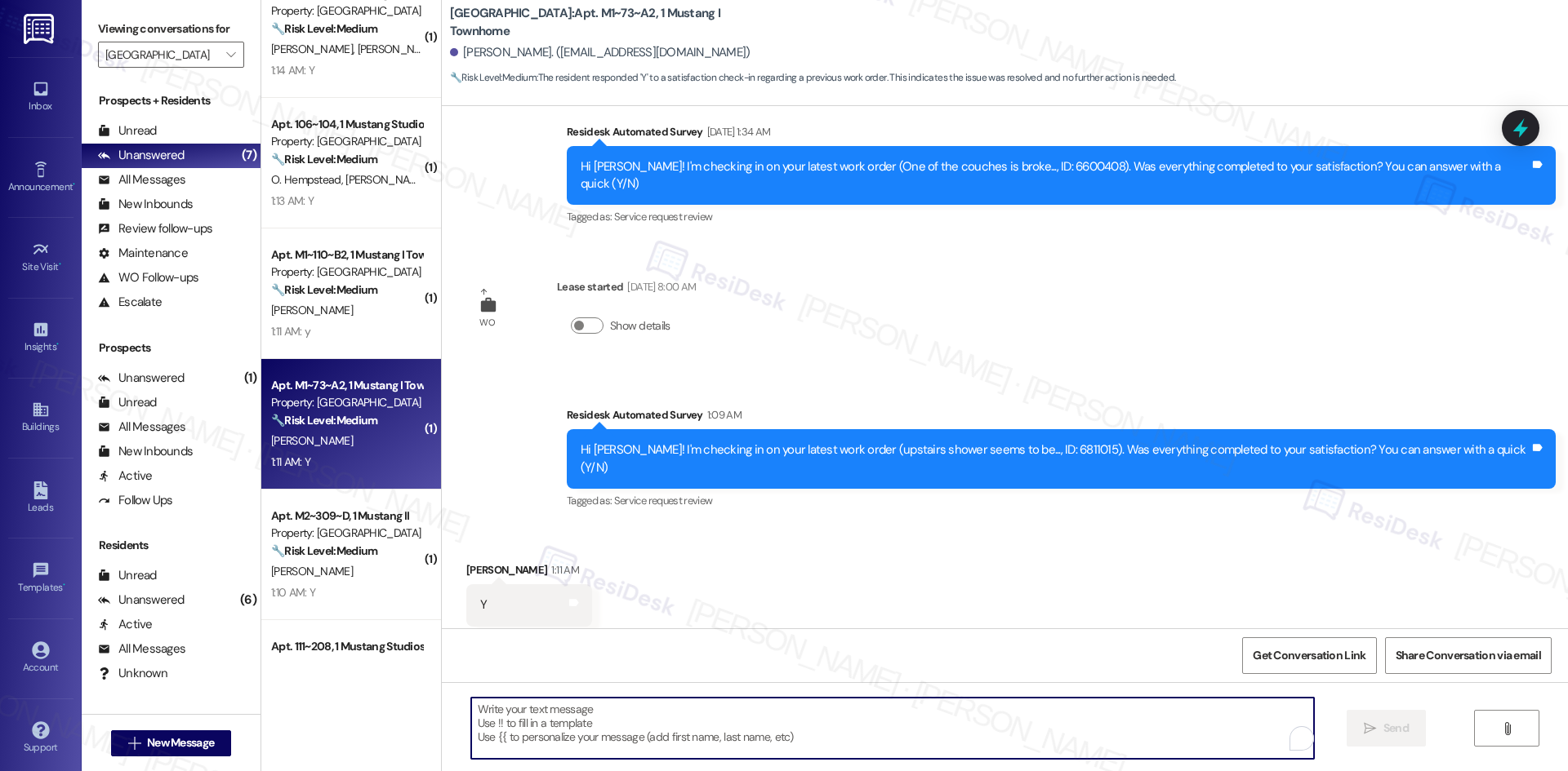
paste textarea "Thank you for confirming! I’m glad to hear everything was completed to your sat…"
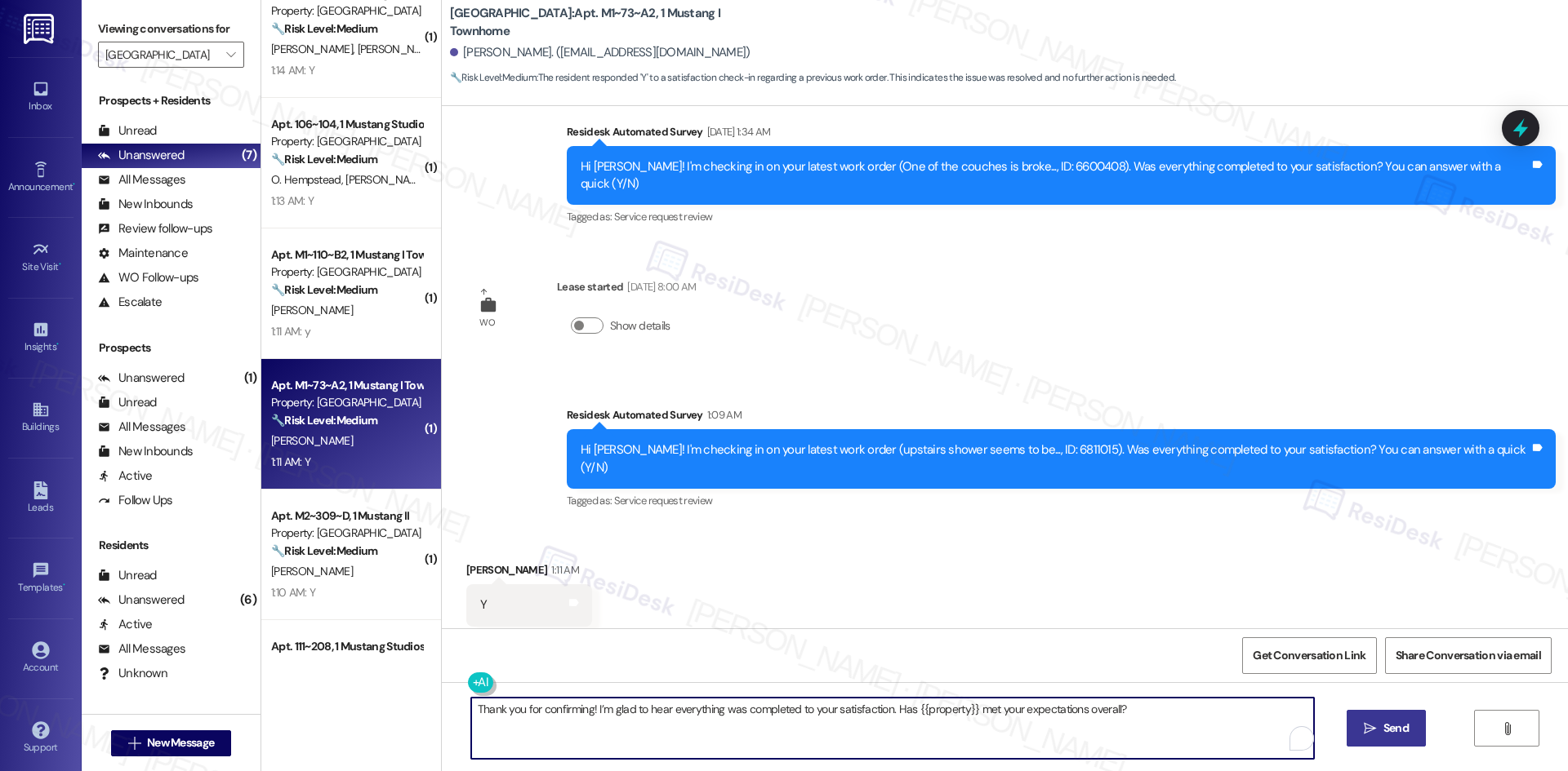
type textarea "Thank you for confirming! I’m glad to hear everything was completed to your sat…"
click at [1386, 727] on span "Send" at bounding box center [1396, 729] width 25 height 17
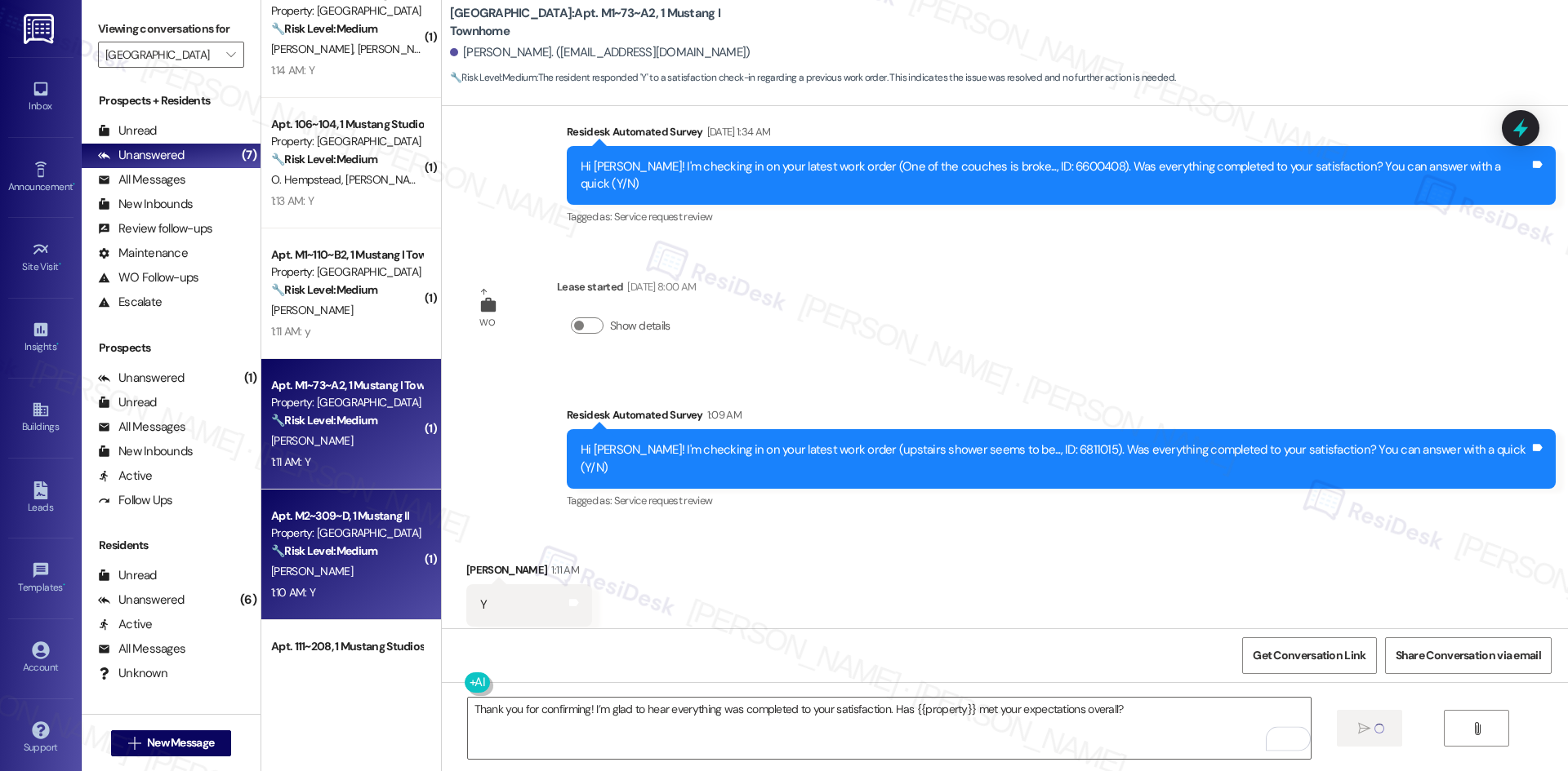
click at [338, 571] on div "J. Kelly" at bounding box center [347, 571] width 155 height 21
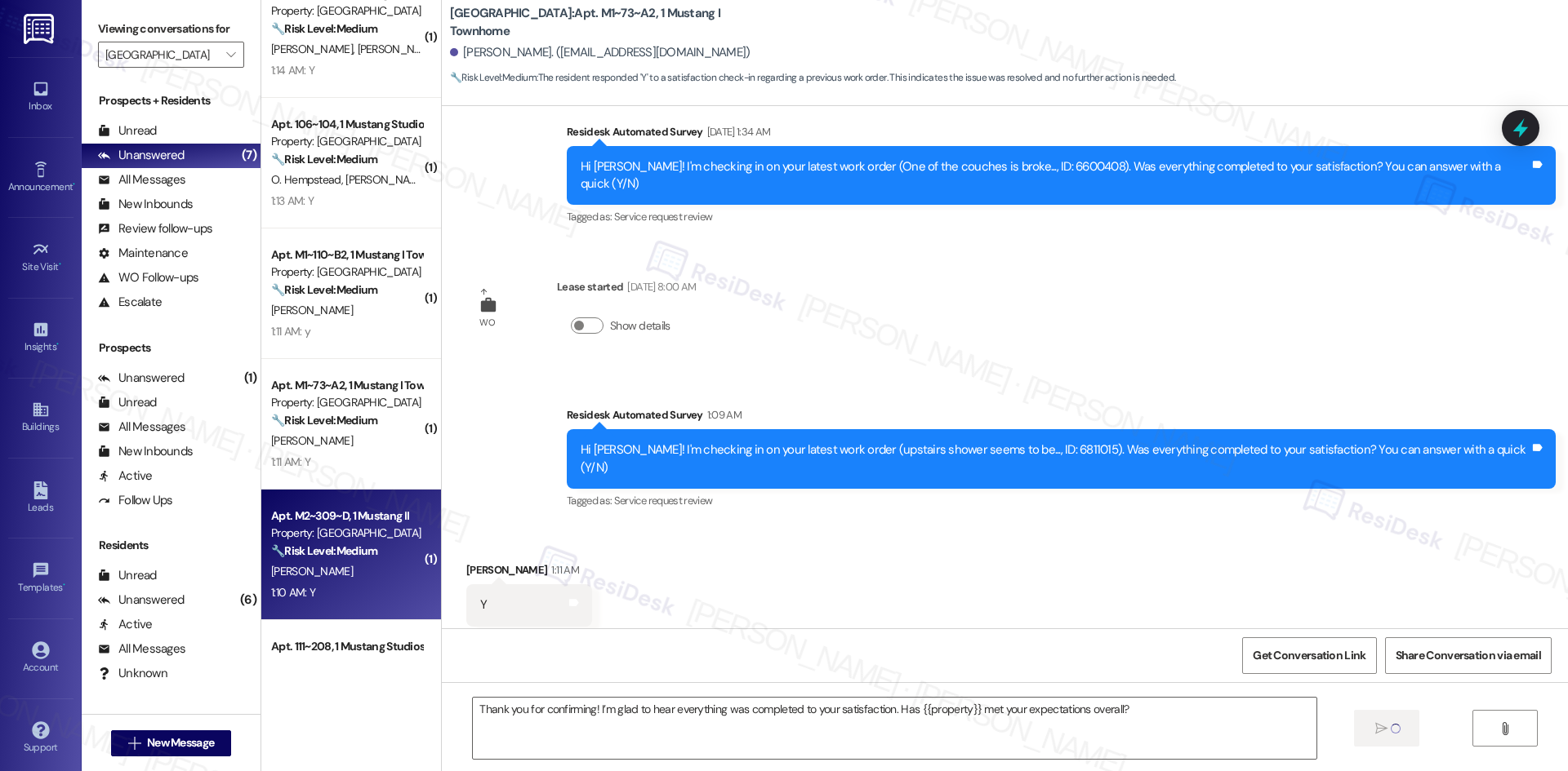
type textarea "Fetching suggested responses. Please feel free to read through the conversation…"
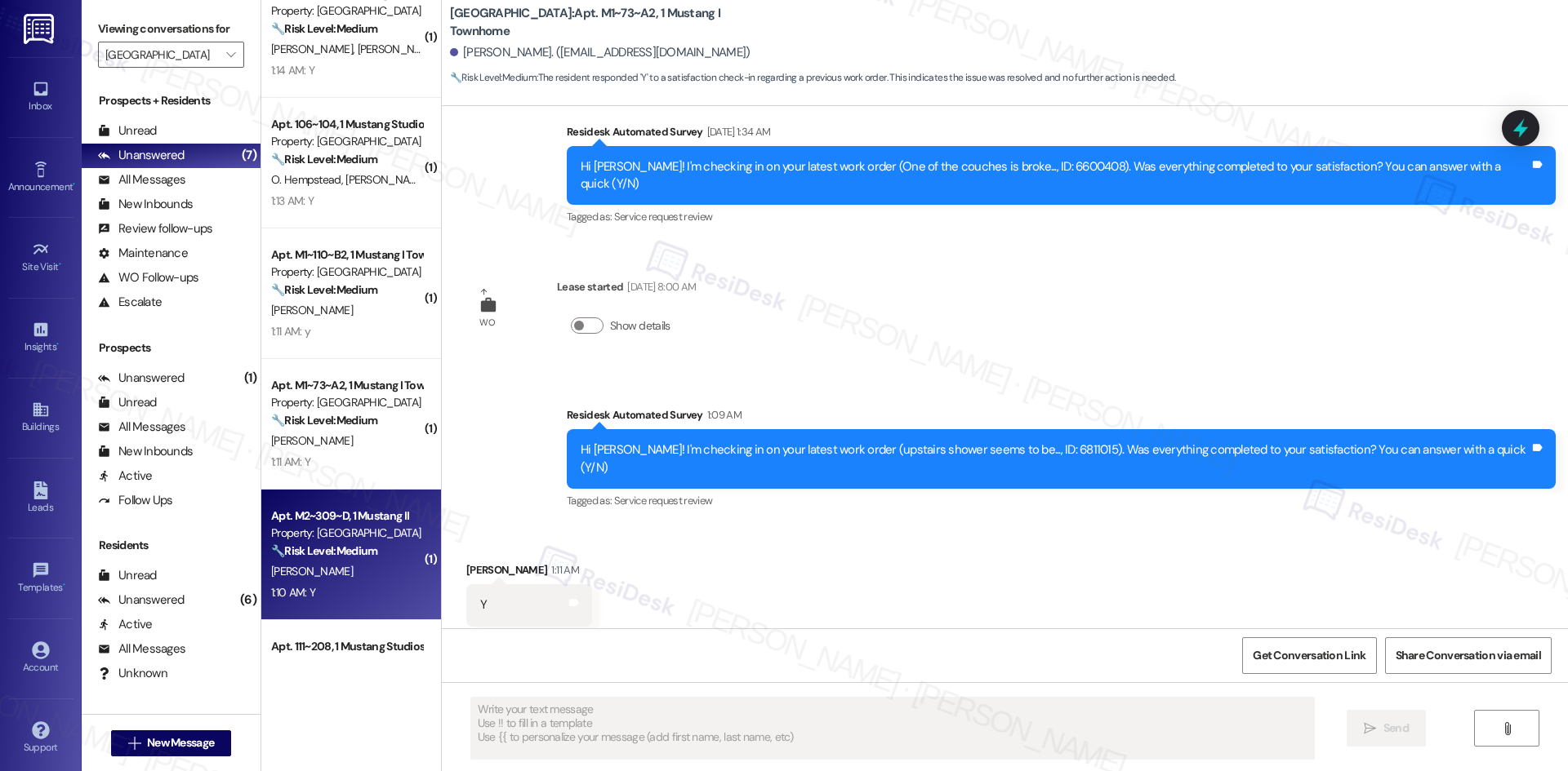
scroll to position [171, 0]
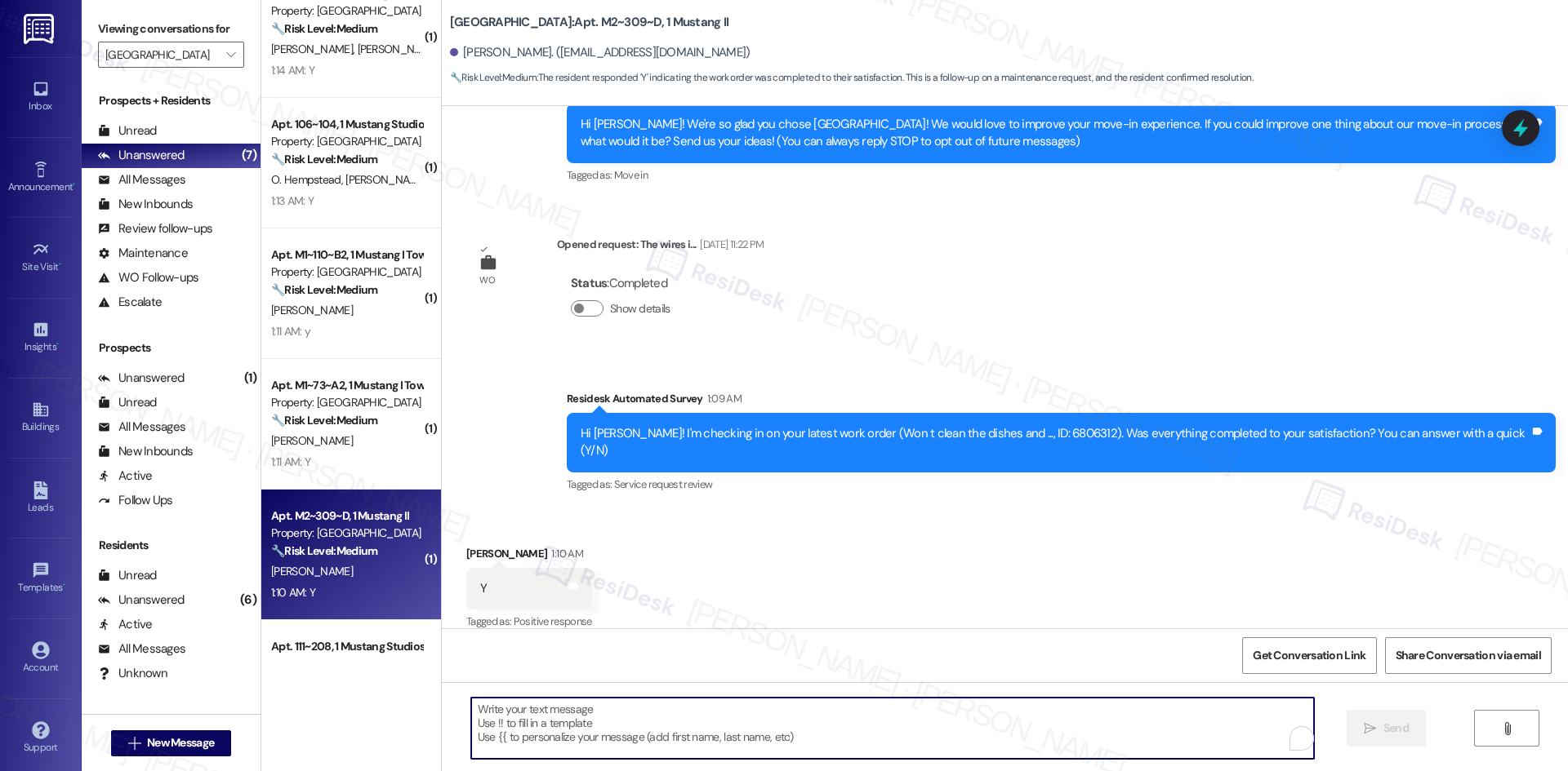
drag, startPoint x: 721, startPoint y: 722, endPoint x: 714, endPoint y: 719, distance: 7.6
click at [722, 723] on textarea "To enrich screen reader interactions, please activate Accessibility in Grammarl…" at bounding box center [892, 728] width 843 height 61
paste textarea "Thank you for confirming! I’m glad to hear everything was completed to your sat…"
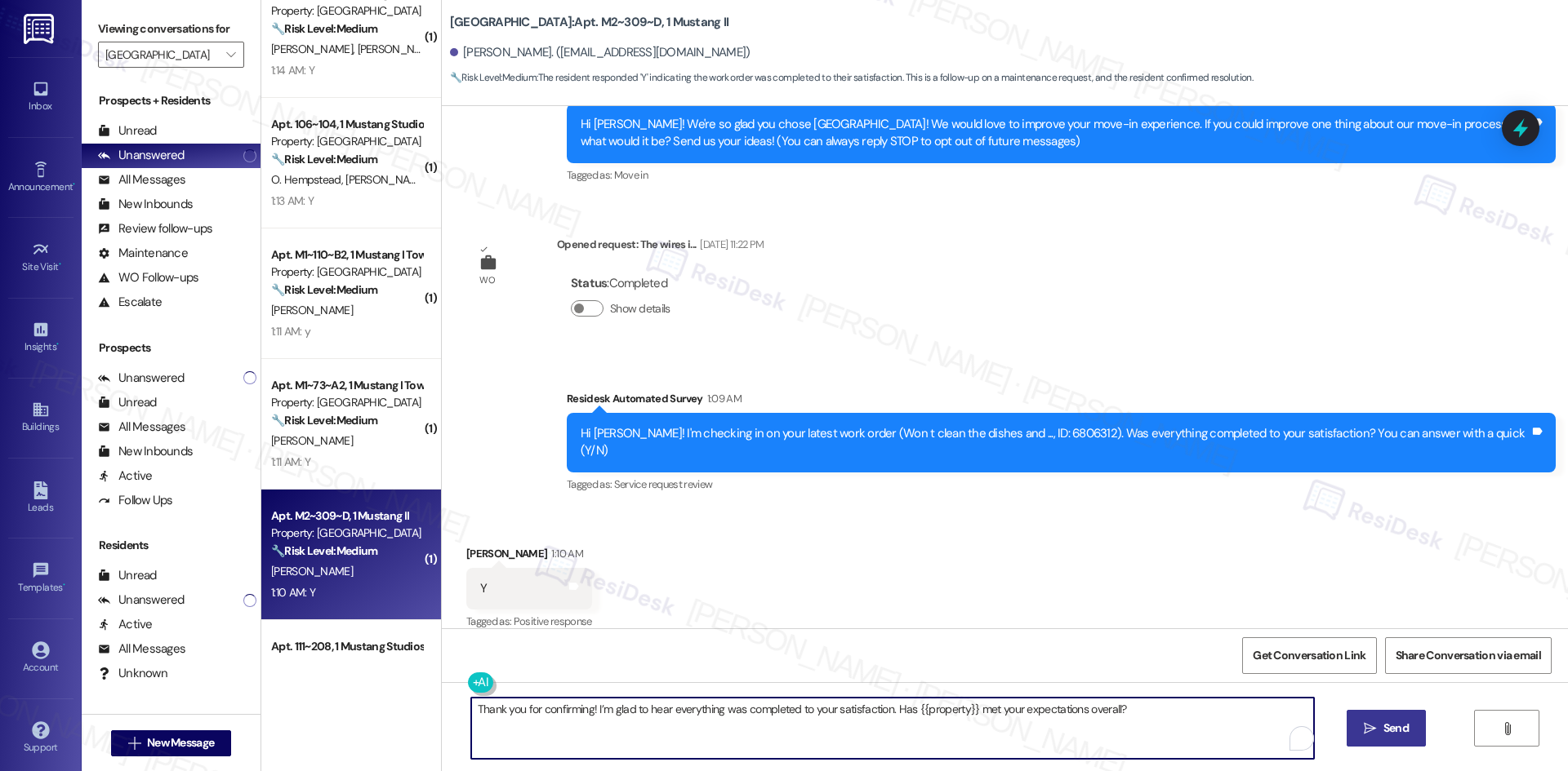
type textarea "Thank you for confirming! I’m glad to hear everything was completed to your sat…"
click at [1383, 721] on span "Send" at bounding box center [1396, 729] width 25 height 17
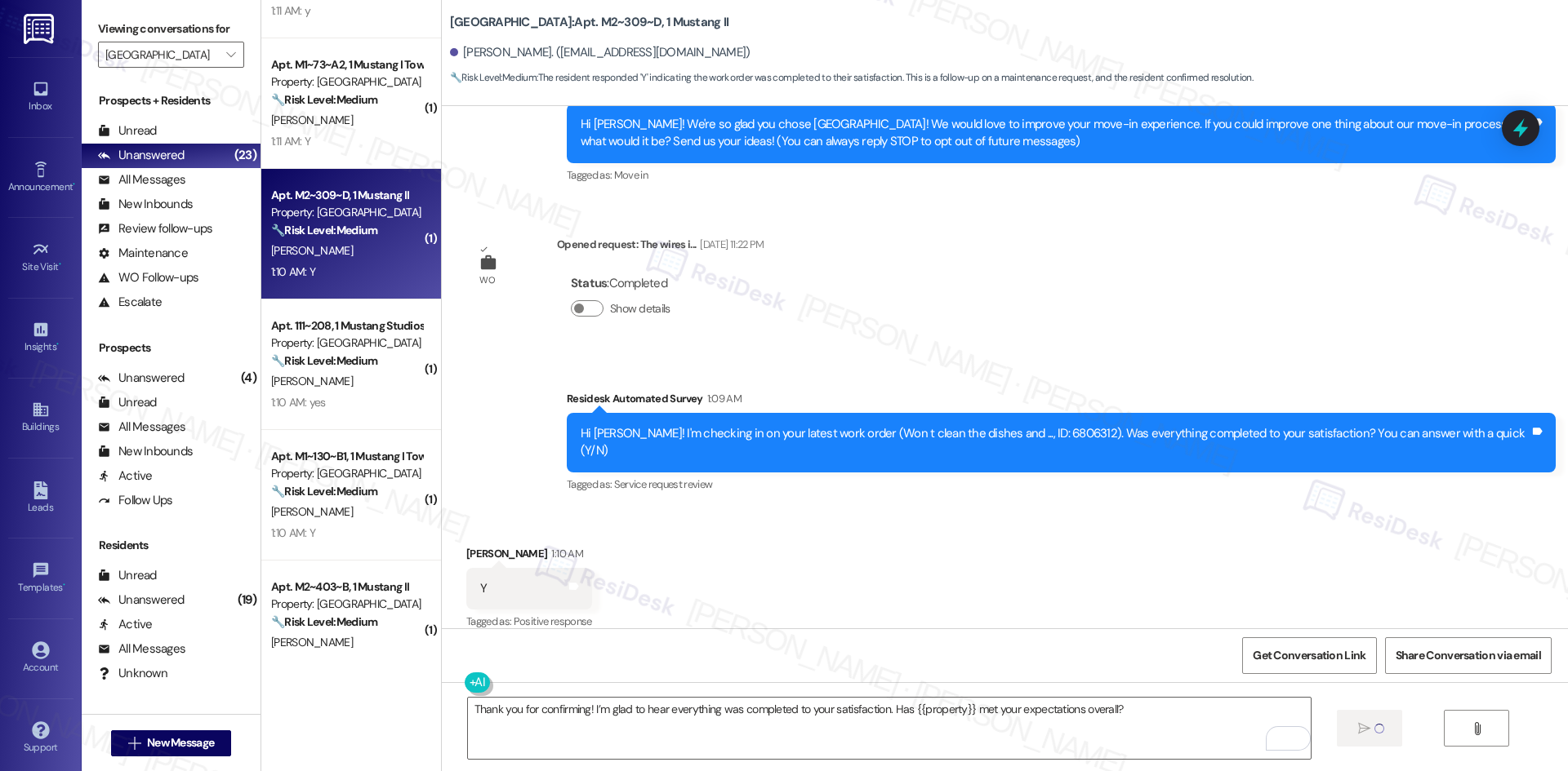
scroll to position [1143, 0]
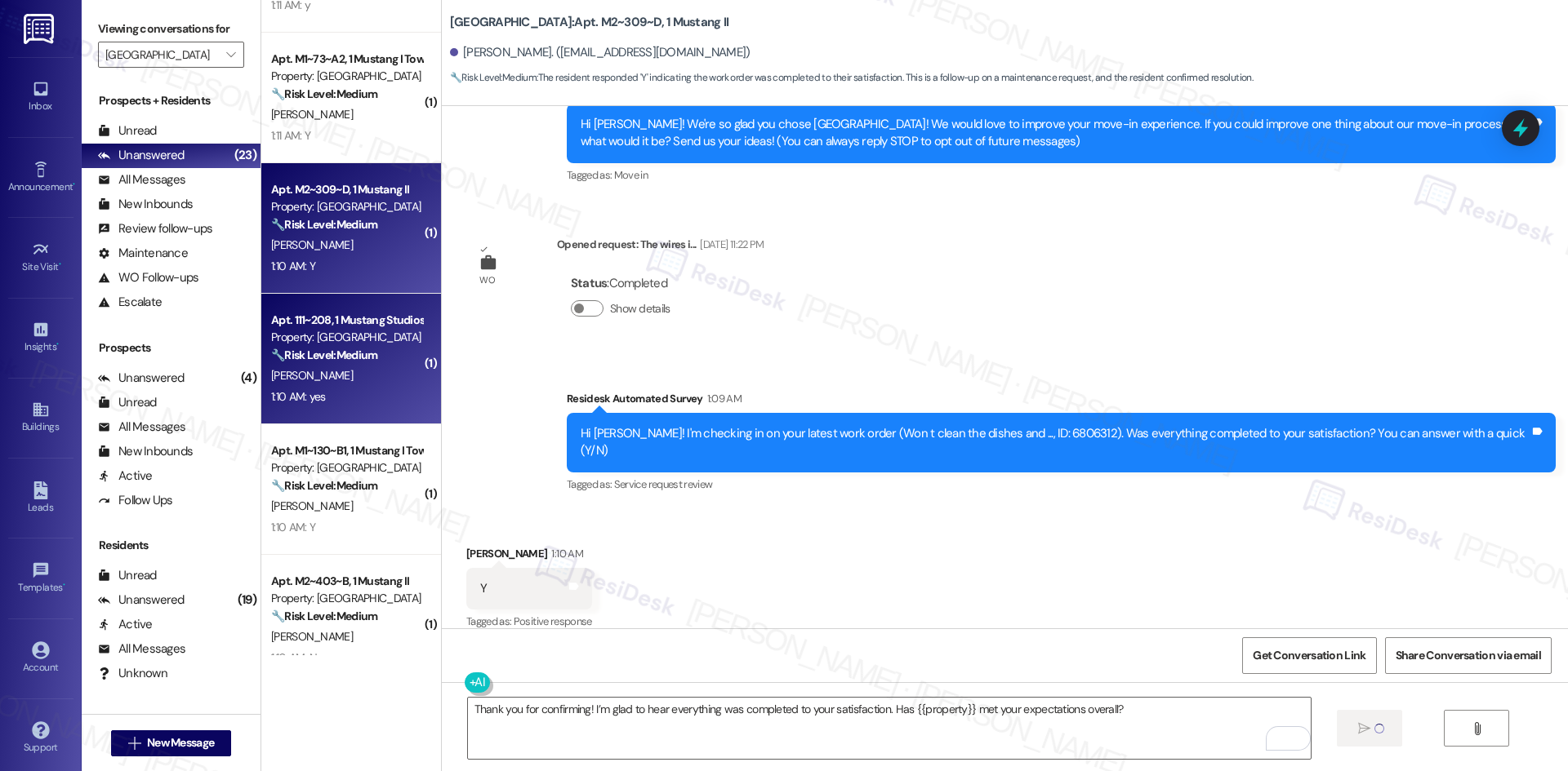
click at [330, 387] on div "1:10 AM: yes 1:10 AM: yes" at bounding box center [347, 397] width 155 height 21
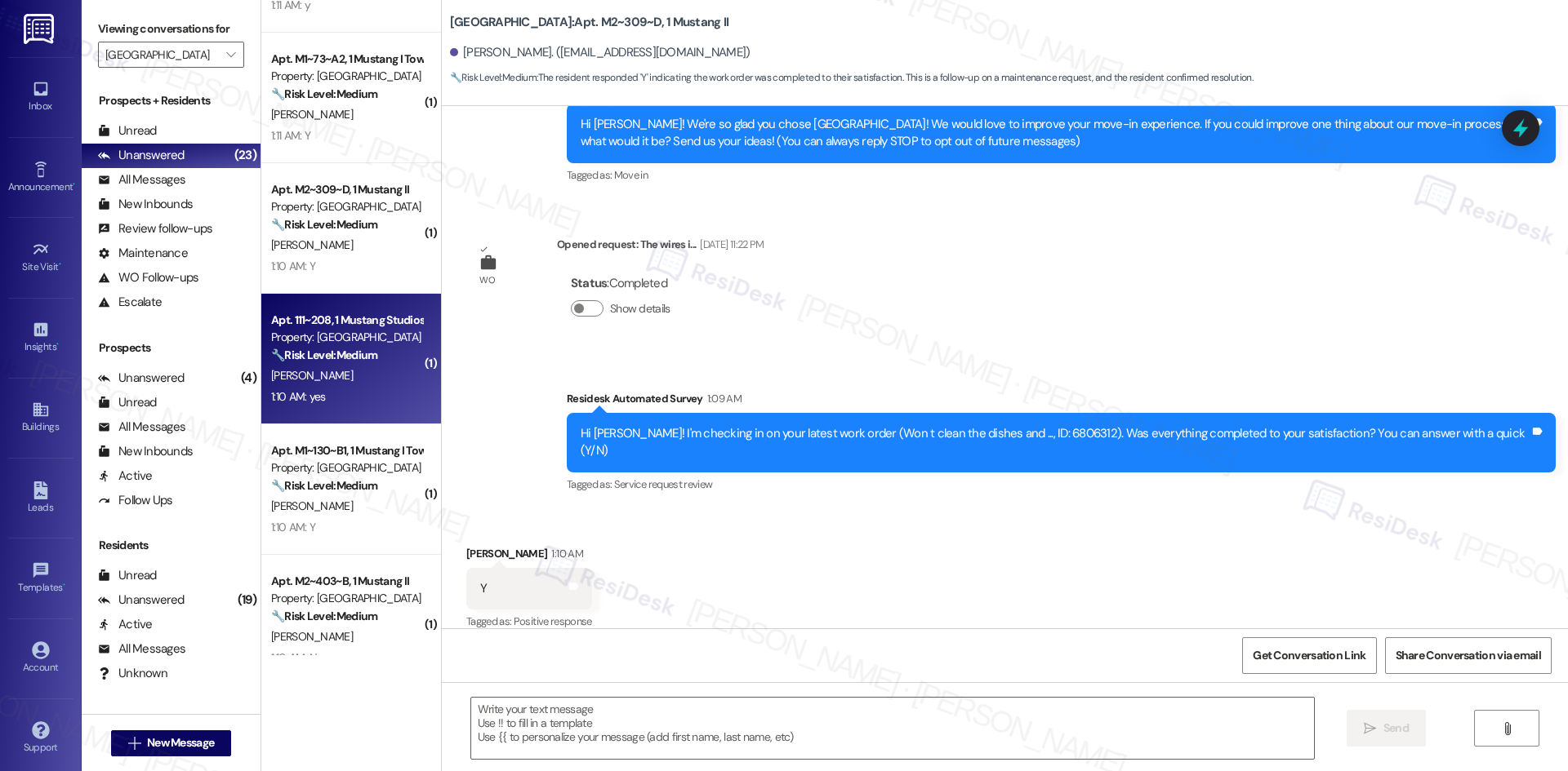
type textarea "Fetching suggested responses. Please feel free to read through the conversation…"
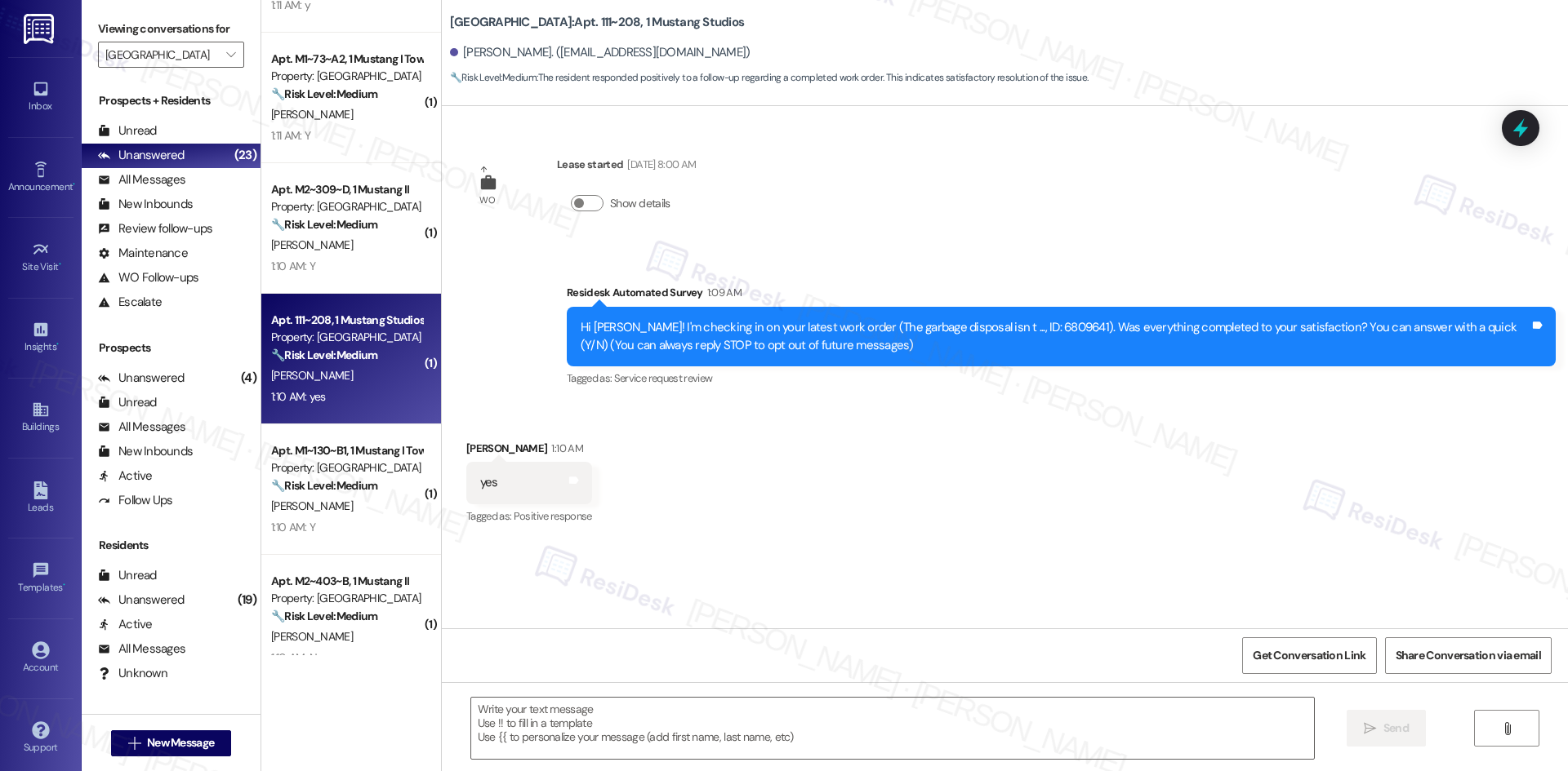
type textarea "Fetching suggested responses. Please feel free to read through the conversation…"
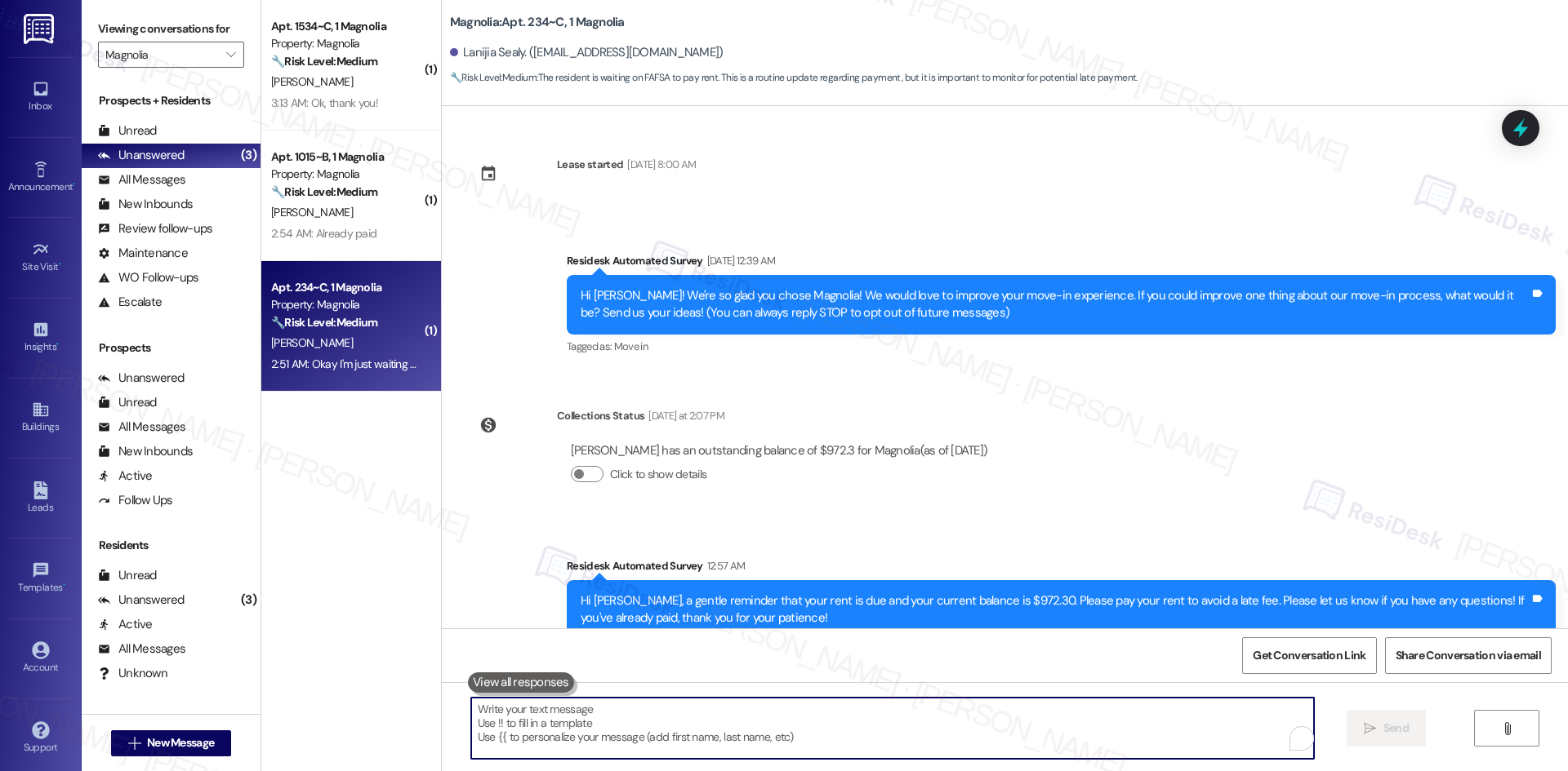
scroll to position [162, 0]
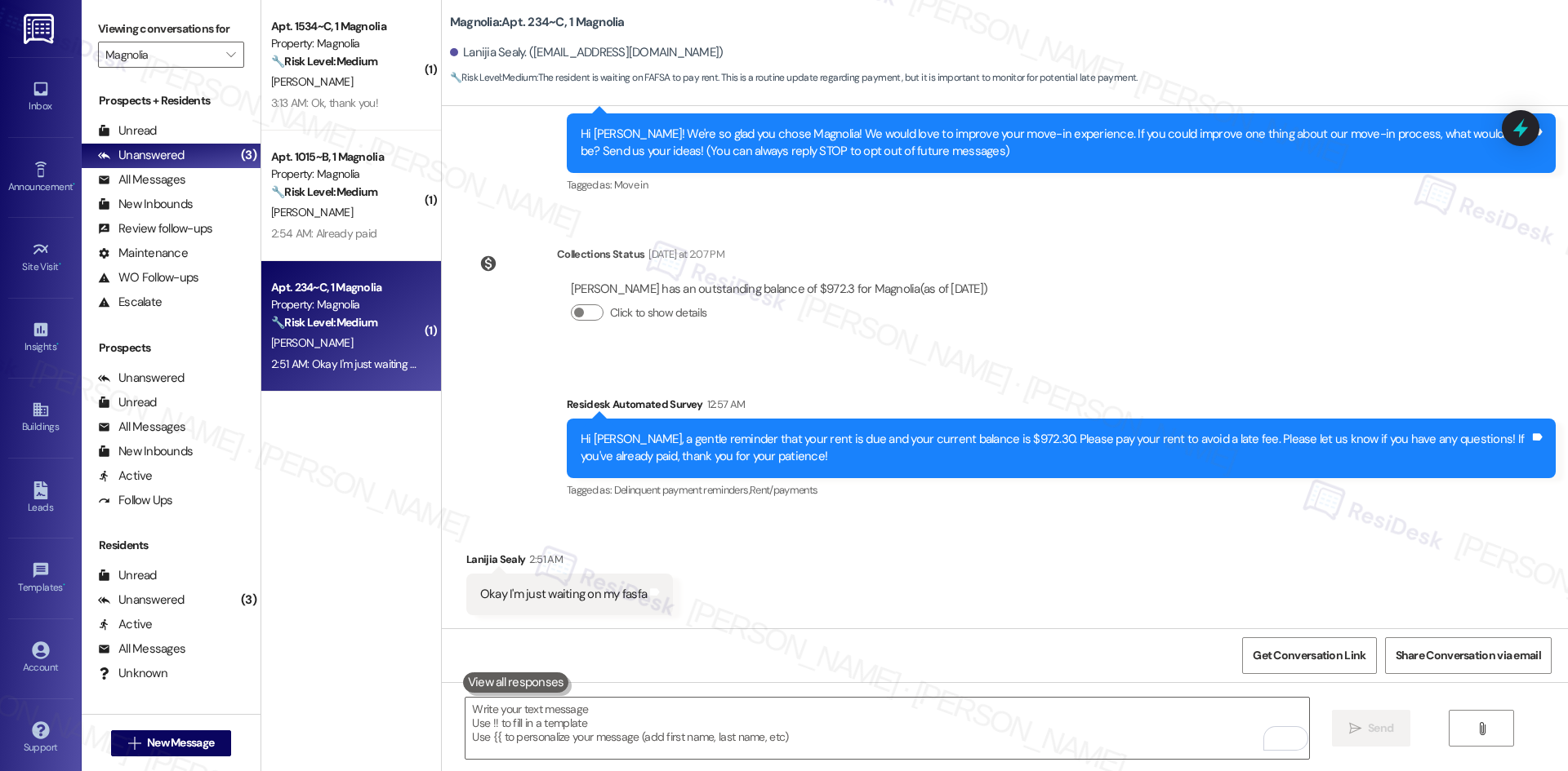
click at [517, 373] on div "Survey, sent via SMS Residesk Automated Survey 12:57 AM Hi Lanijia, a gentle re…" at bounding box center [1005, 437] width 1127 height 156
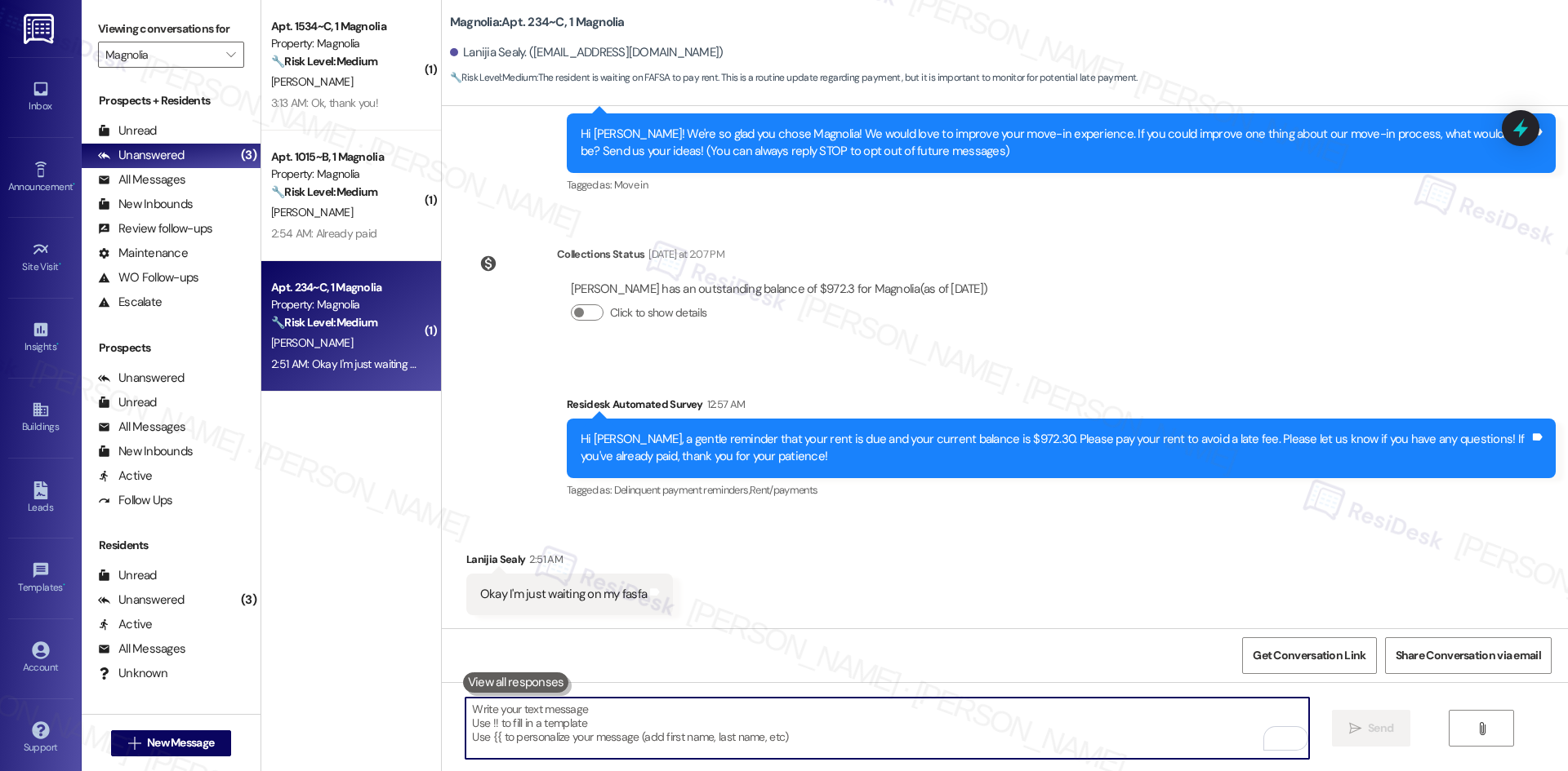
click at [640, 706] on textarea "To enrich screen reader interactions, please activate Accessibility in Grammarl…" at bounding box center [887, 728] width 843 height 61
paste textarea "Thank you for keeping us informed! We truly appreciate it. If you have any ques…"
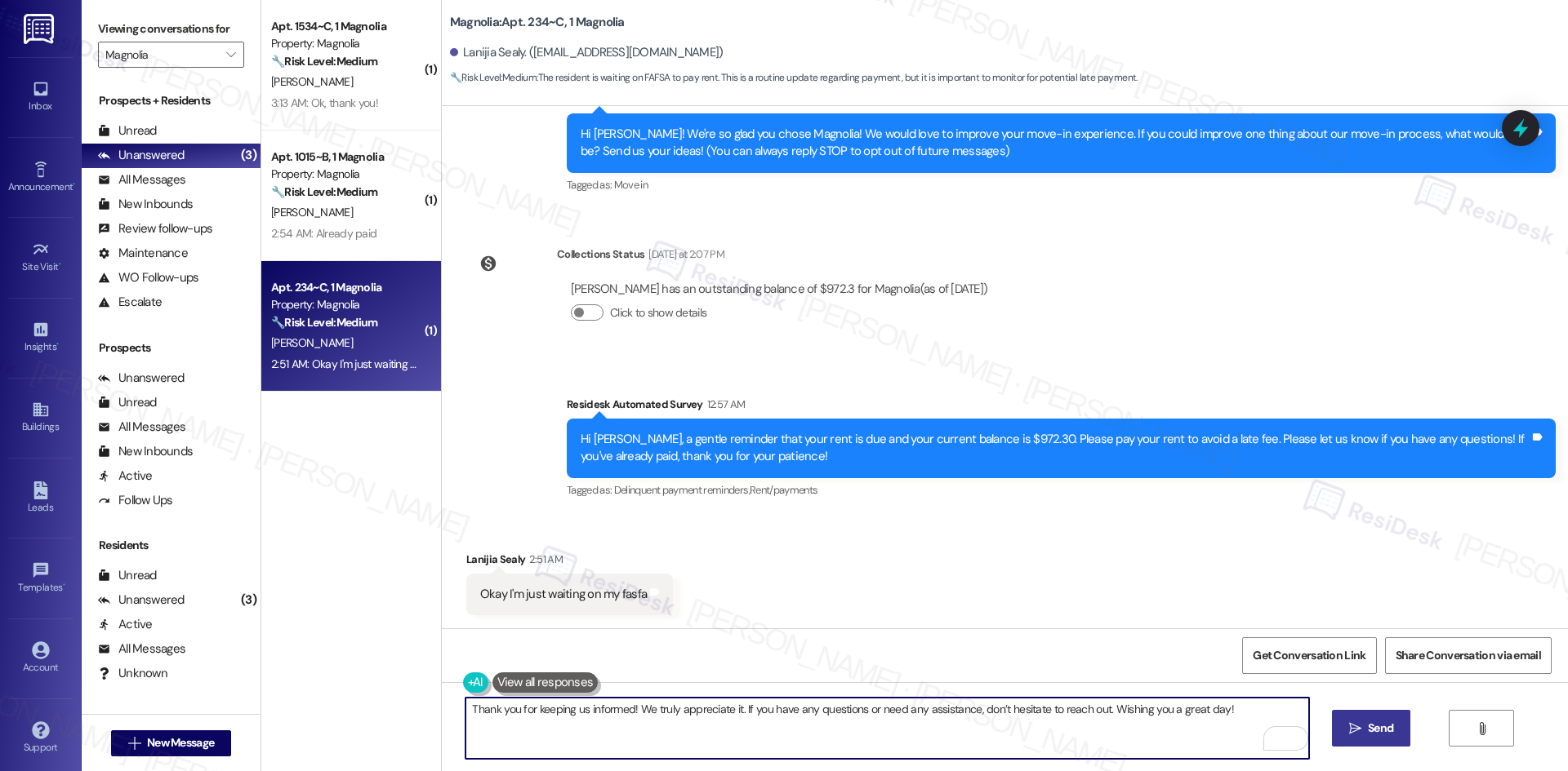
type textarea "Thank you for keeping us informed! We truly appreciate it. If you have any ques…"
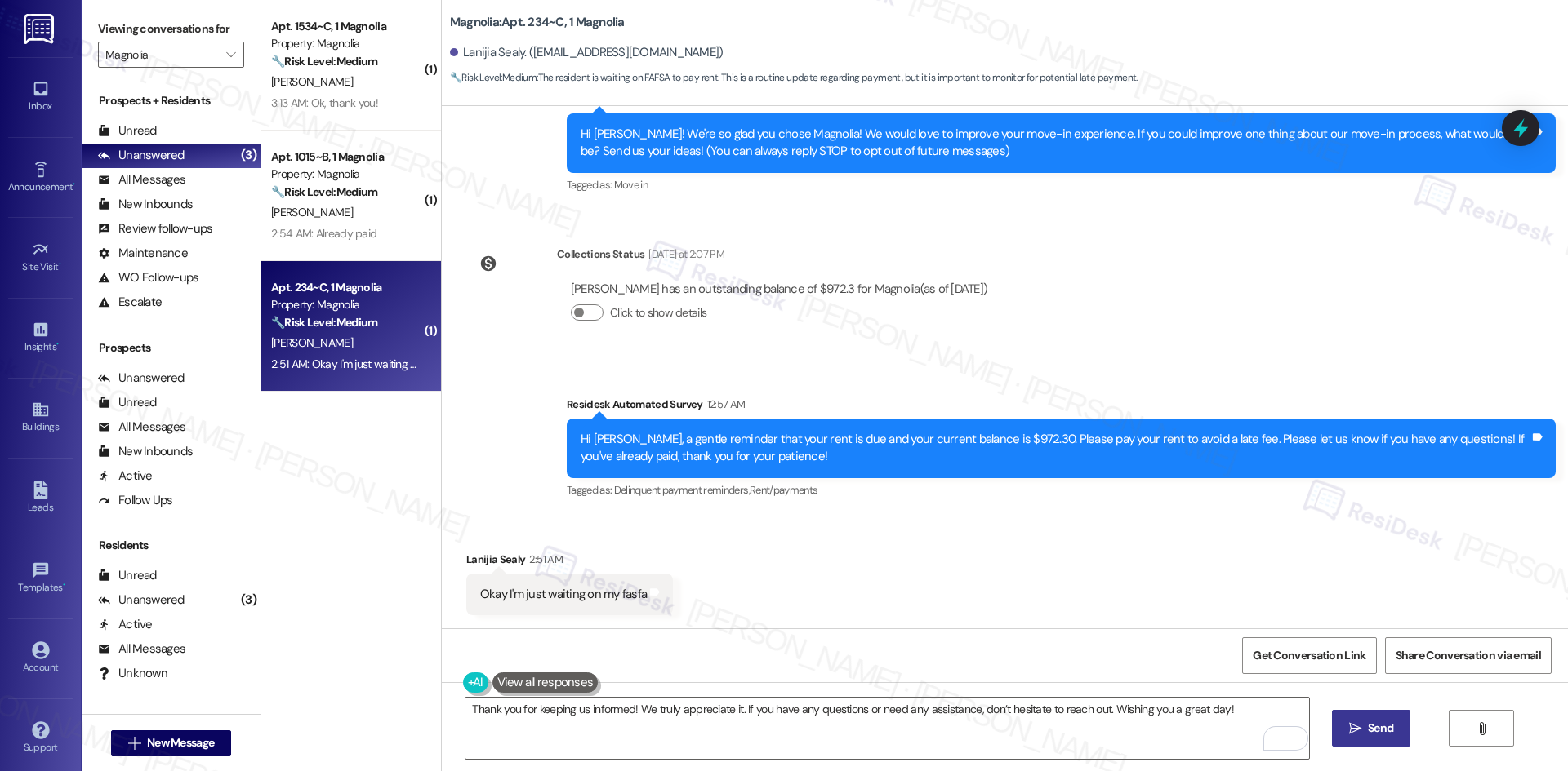
click at [1387, 735] on span "Send" at bounding box center [1380, 729] width 25 height 17
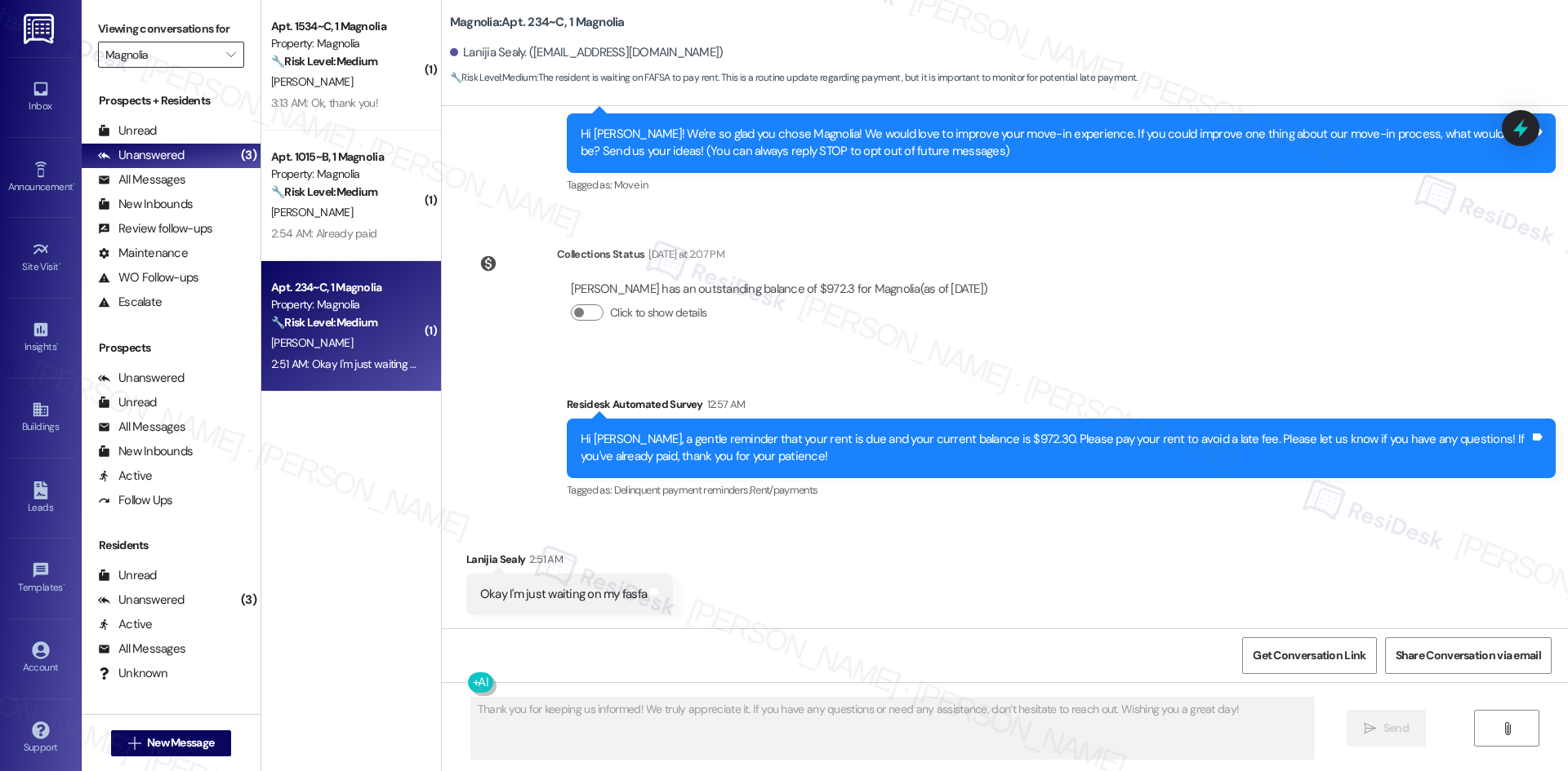
scroll to position [161, 0]
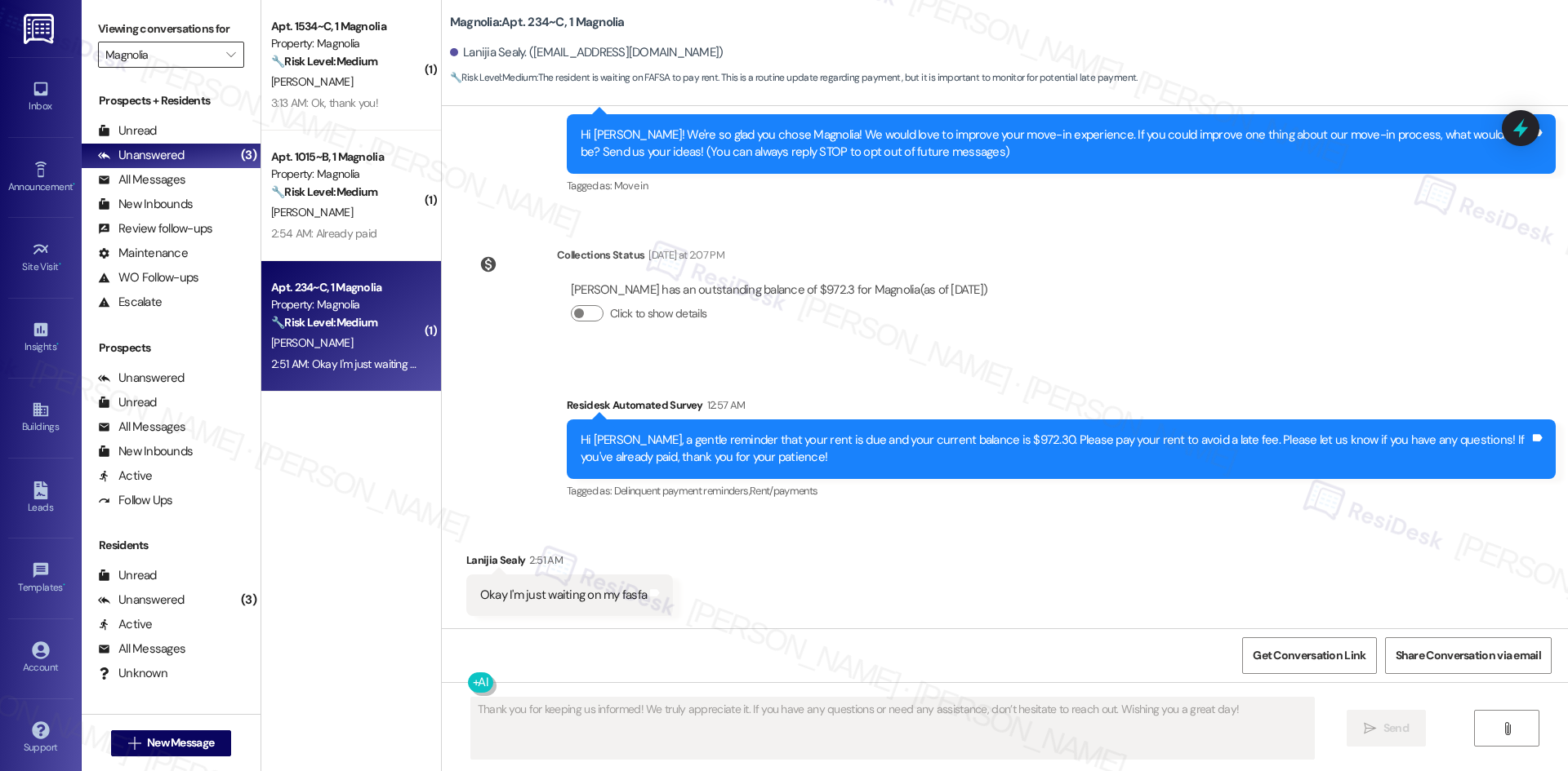
click at [172, 57] on input "Magnolia" at bounding box center [161, 54] width 112 height 26
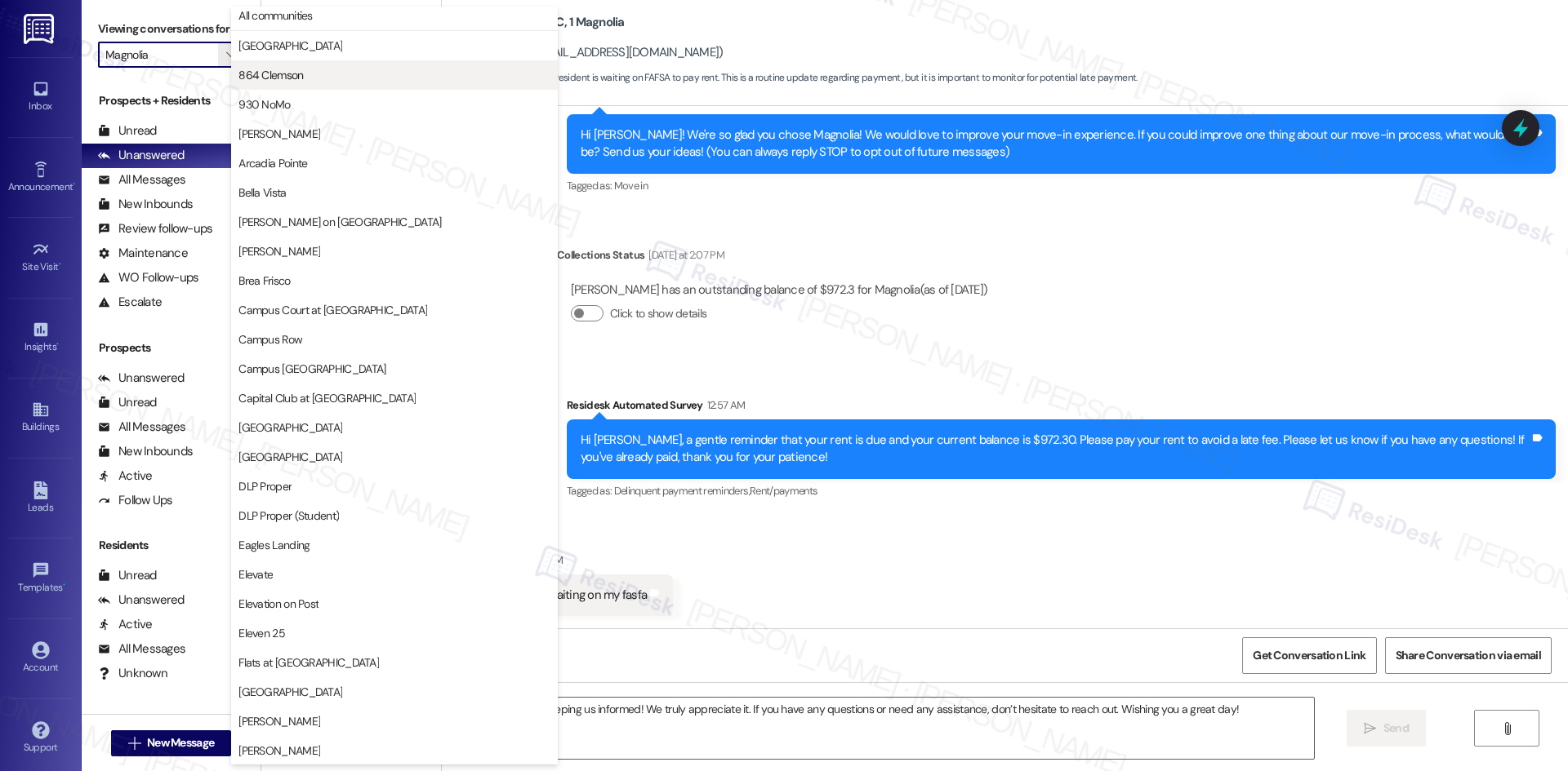
scroll to position [0, 0]
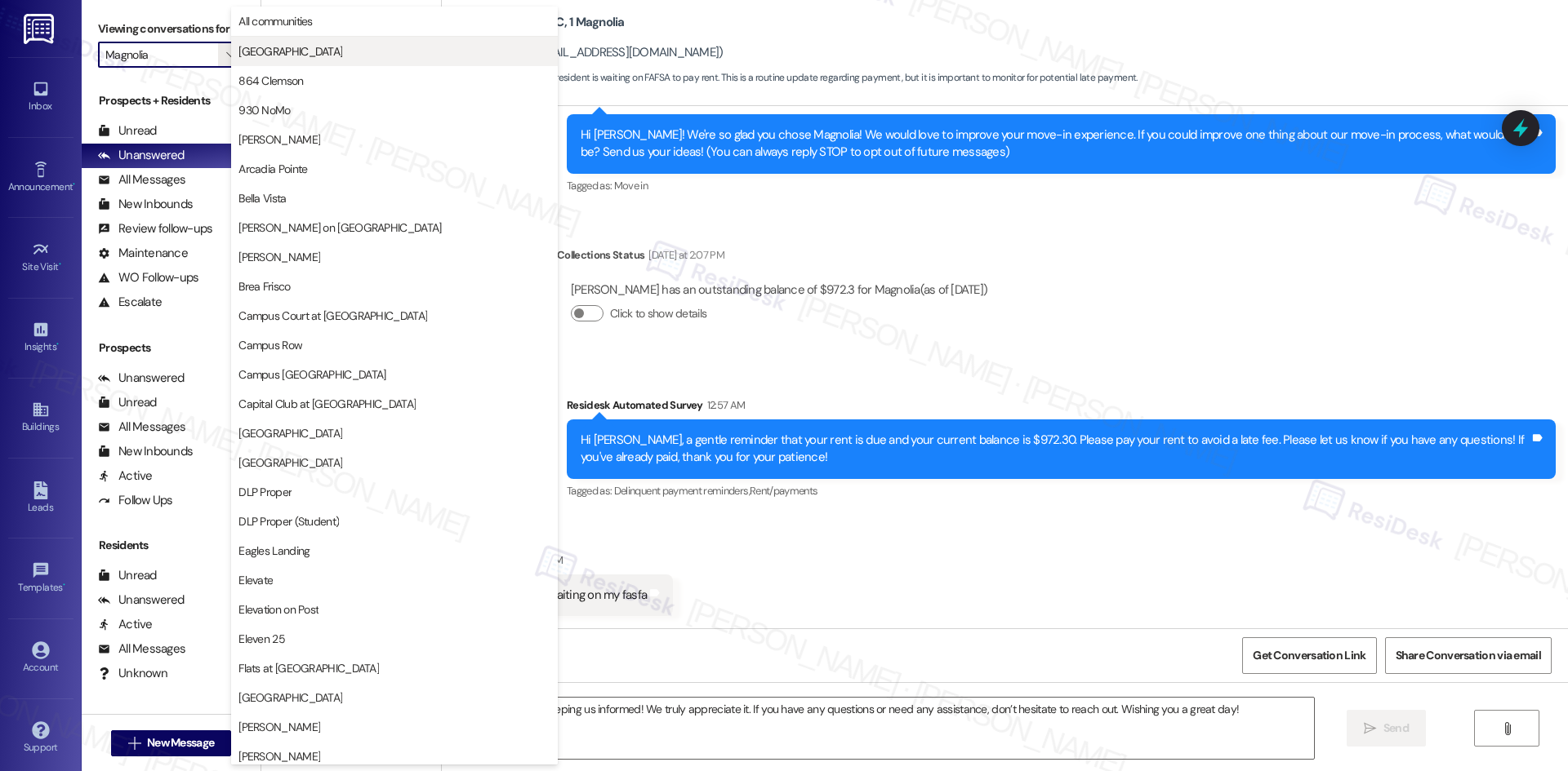
click at [330, 53] on span "4th Street Commons" at bounding box center [290, 51] width 104 height 16
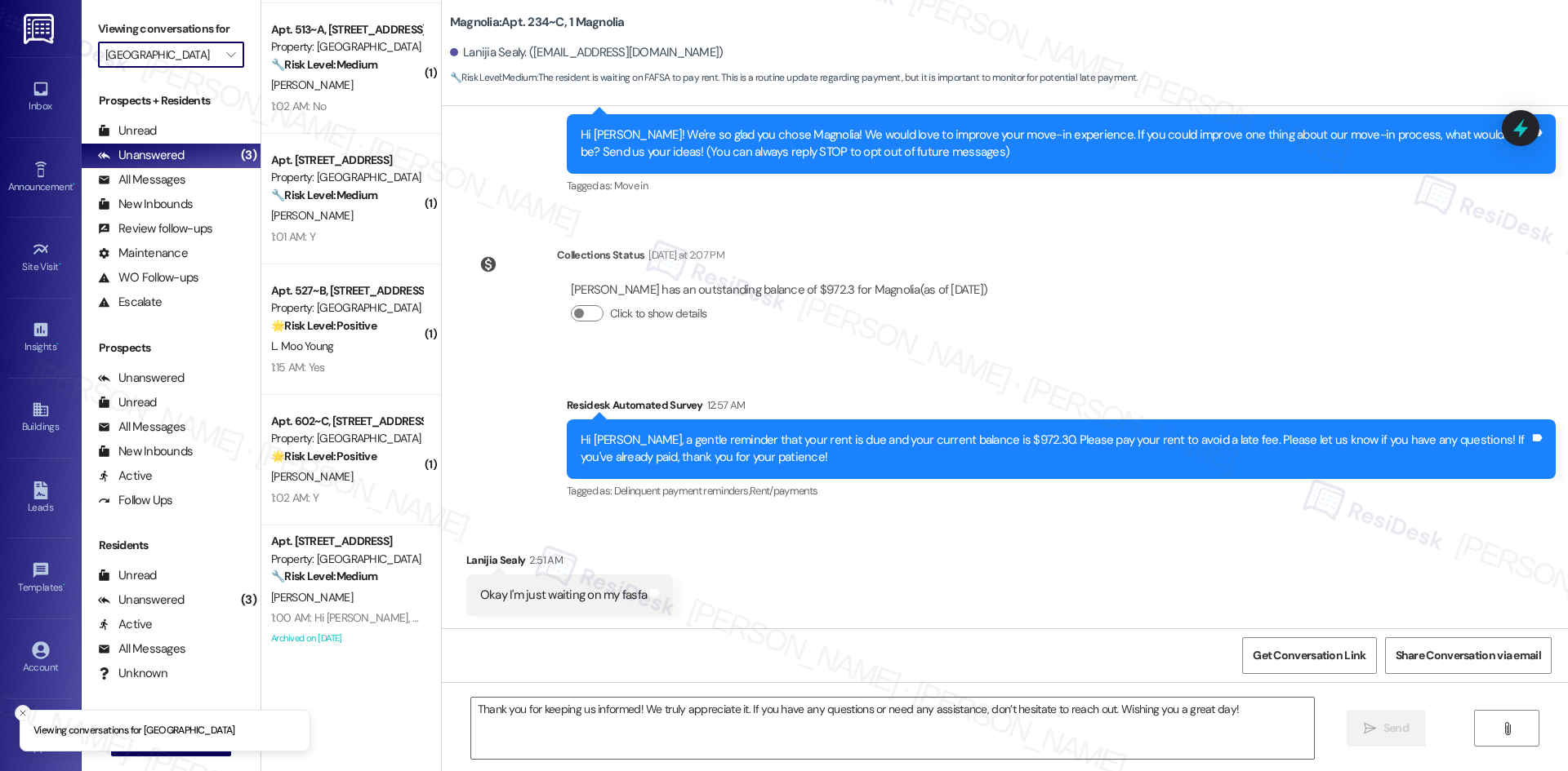
scroll to position [1043, 0]
click at [173, 50] on input "4th Street Commons" at bounding box center [161, 54] width 112 height 26
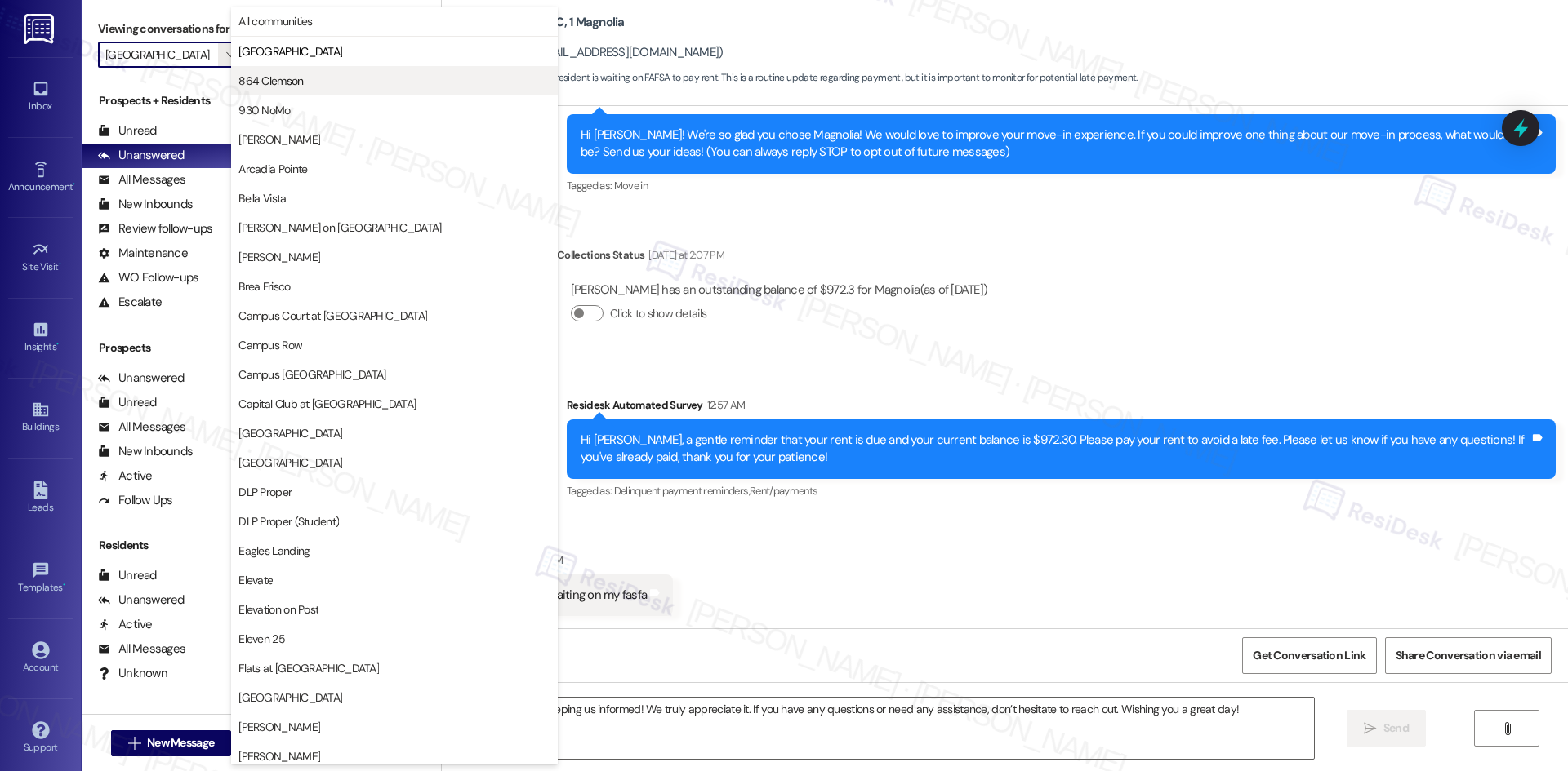
click at [301, 78] on span "864 Clemson" at bounding box center [270, 81] width 65 height 16
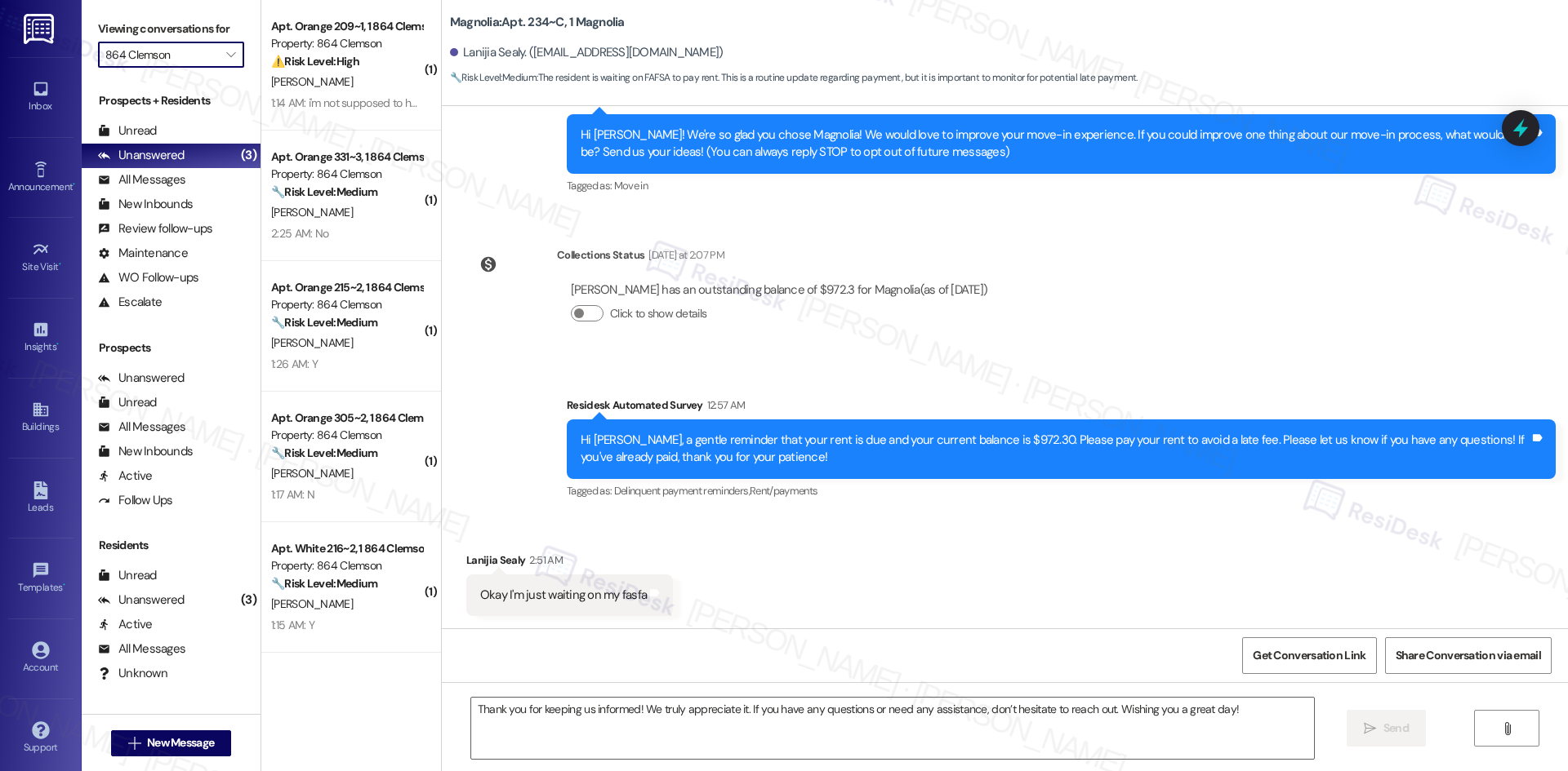
click at [181, 62] on input "864 Clemson" at bounding box center [161, 54] width 112 height 26
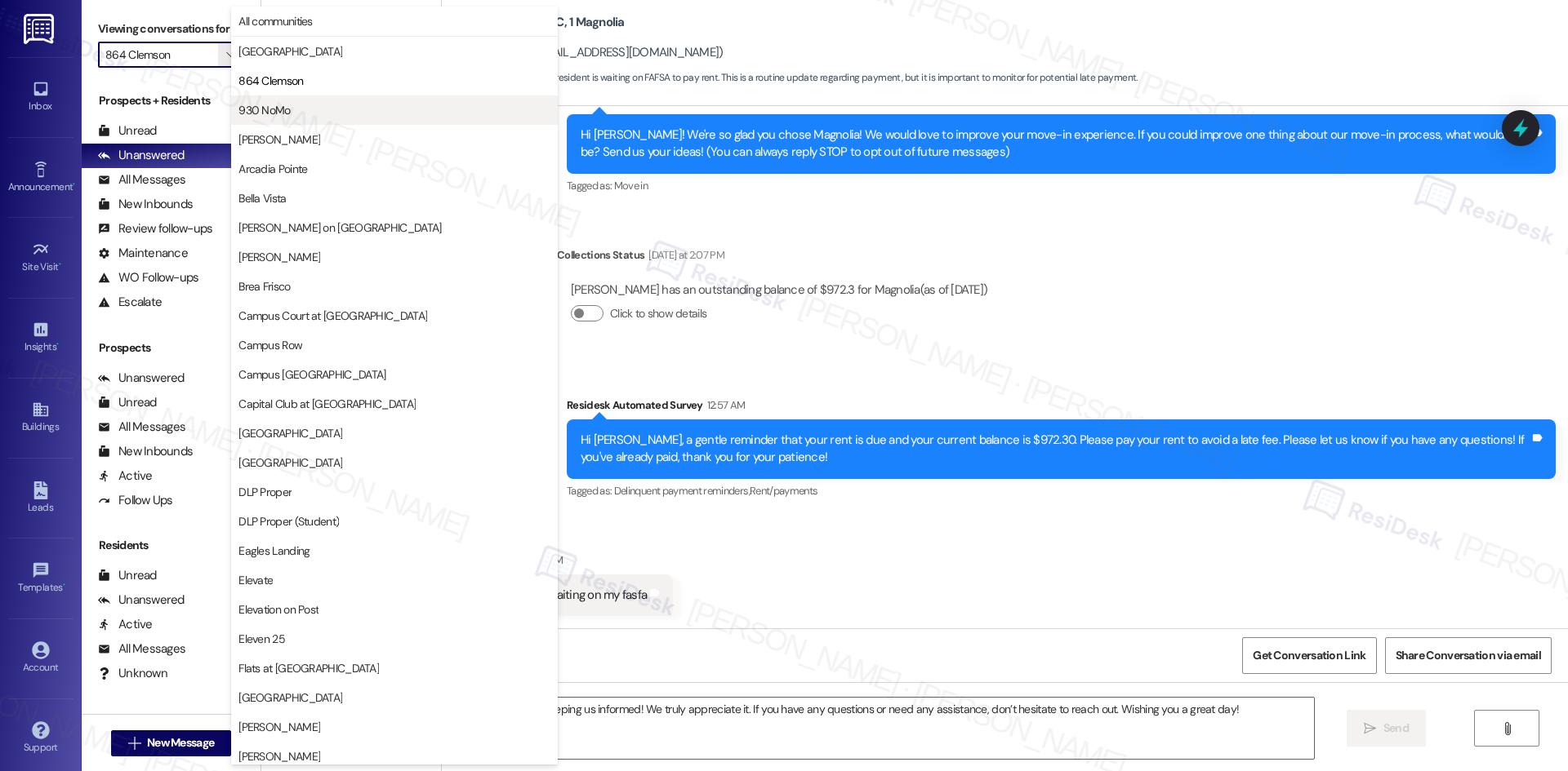
click at [263, 118] on button "930 NoMo" at bounding box center [395, 110] width 327 height 29
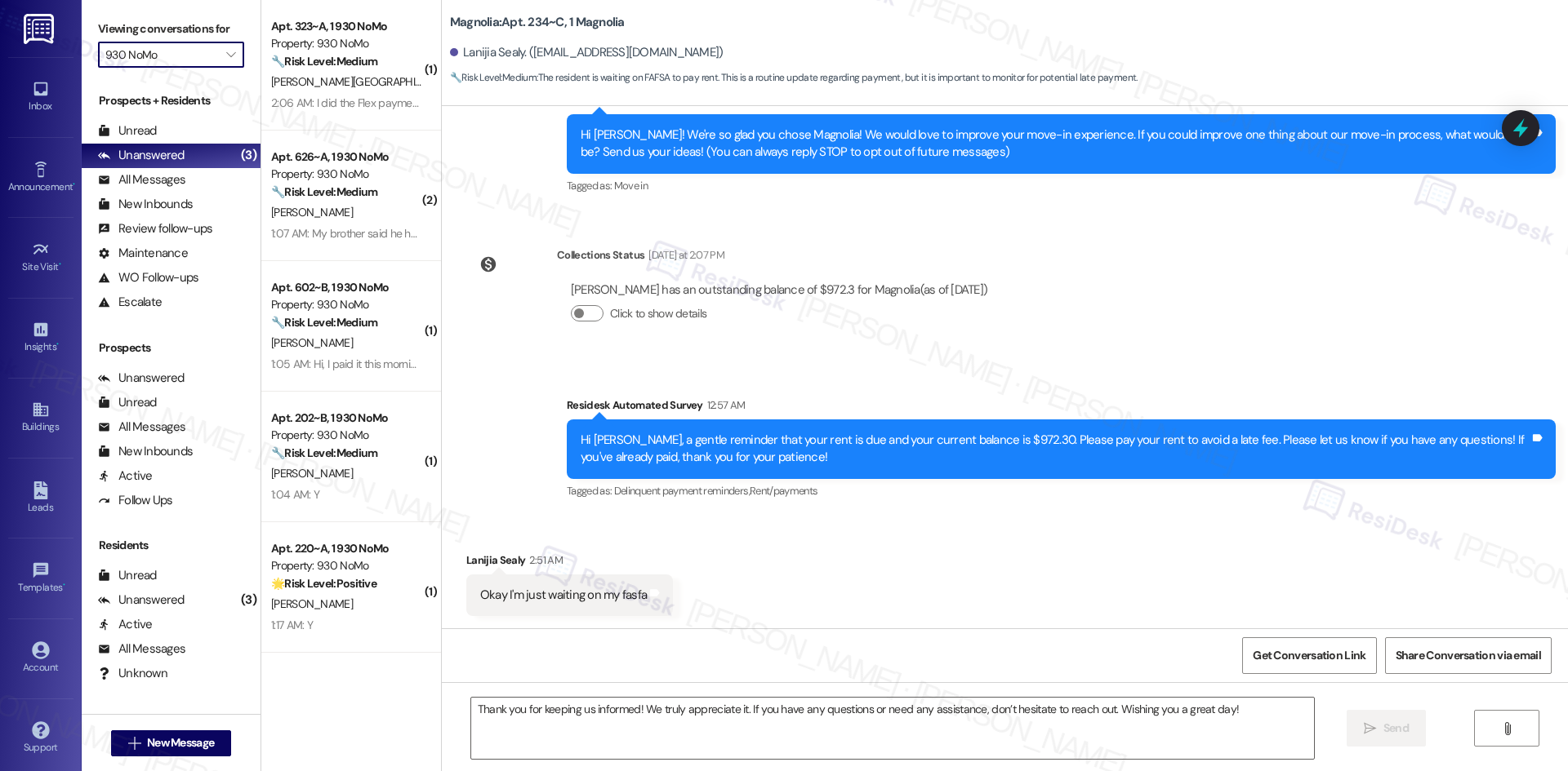
click at [198, 51] on input "930 NoMo" at bounding box center [161, 54] width 112 height 26
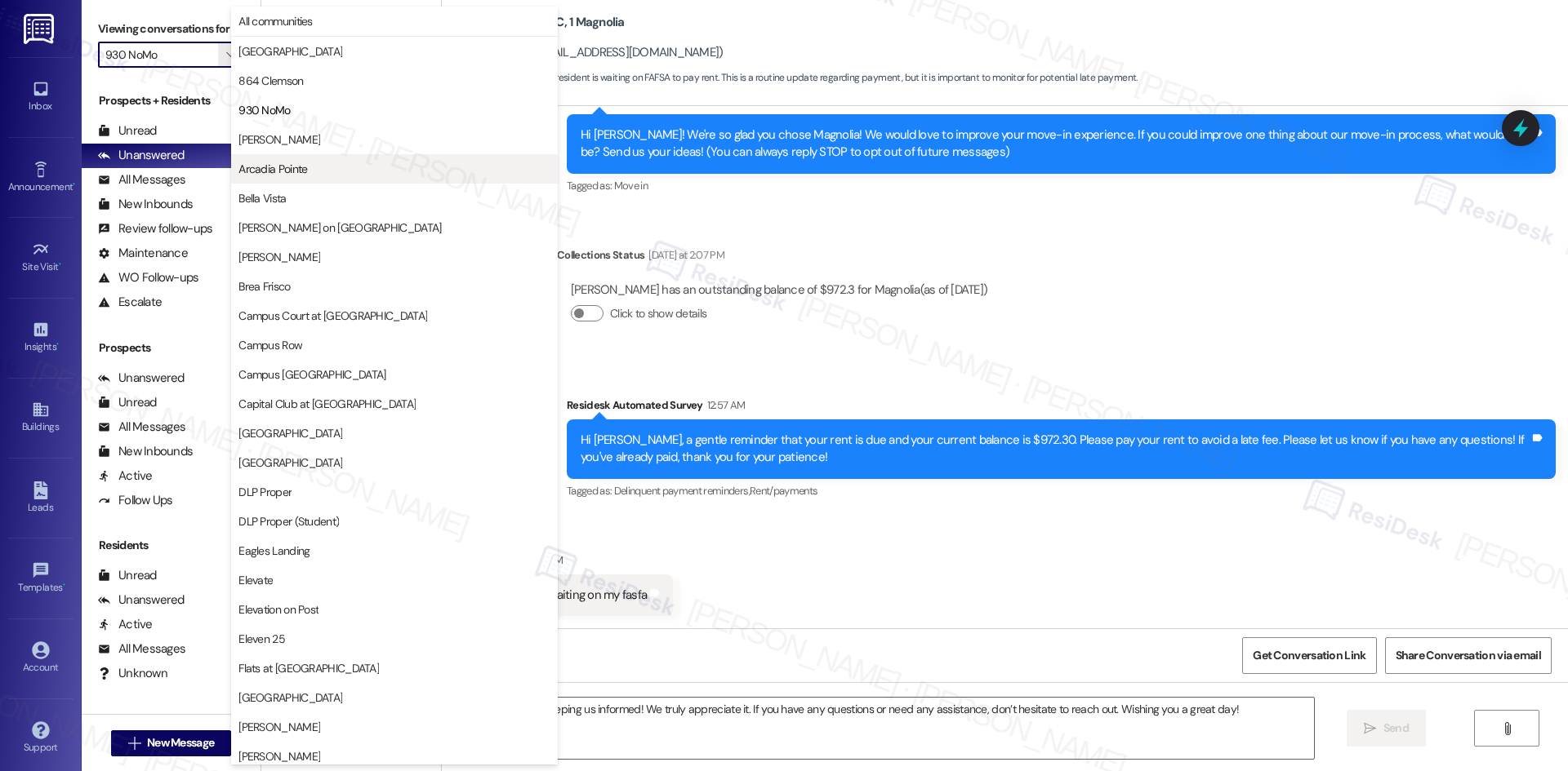
click at [316, 168] on span "Arcadia Pointe" at bounding box center [394, 169] width 312 height 16
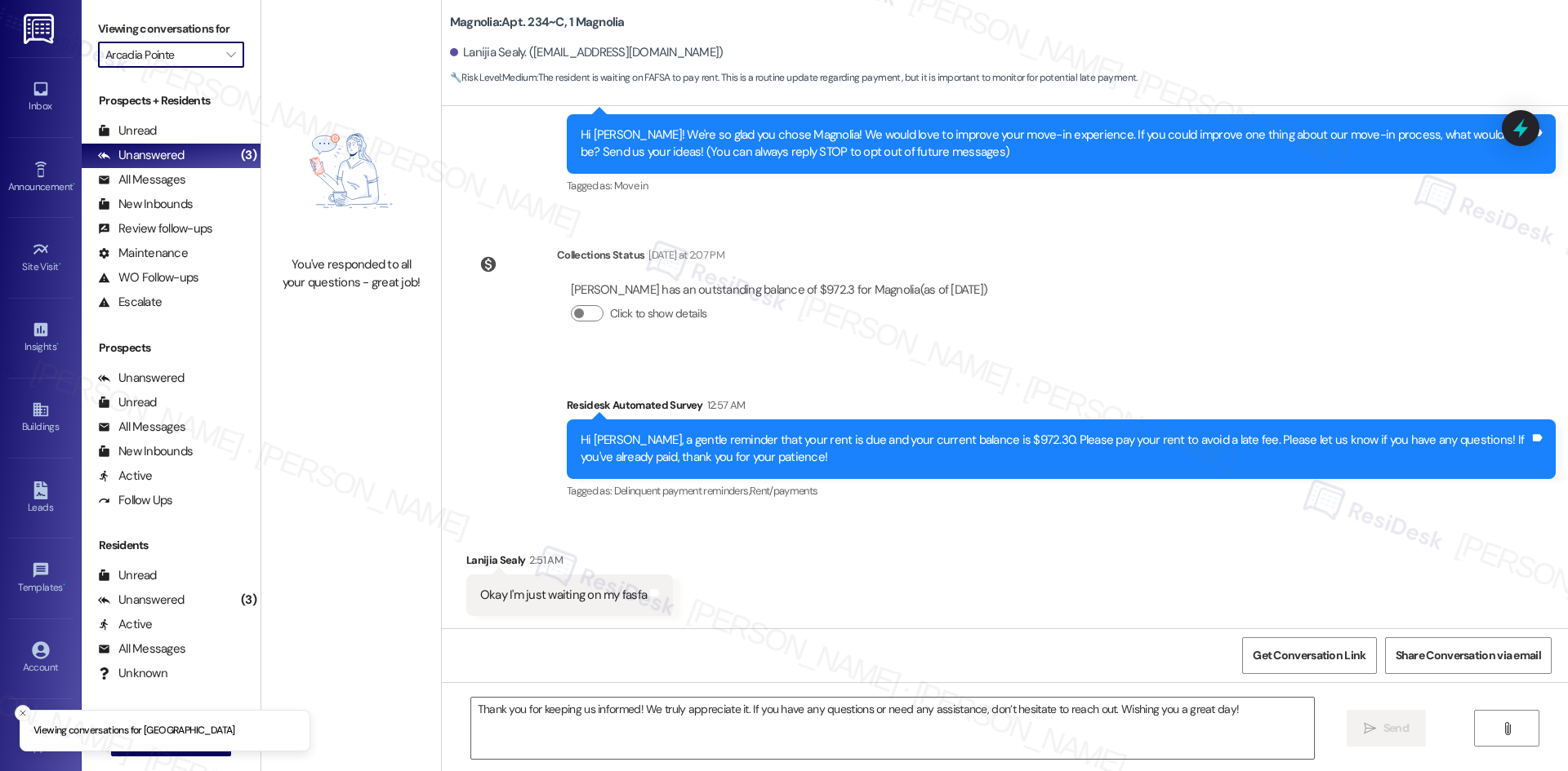
click at [181, 47] on input "Arcadia Pointe" at bounding box center [161, 54] width 112 height 26
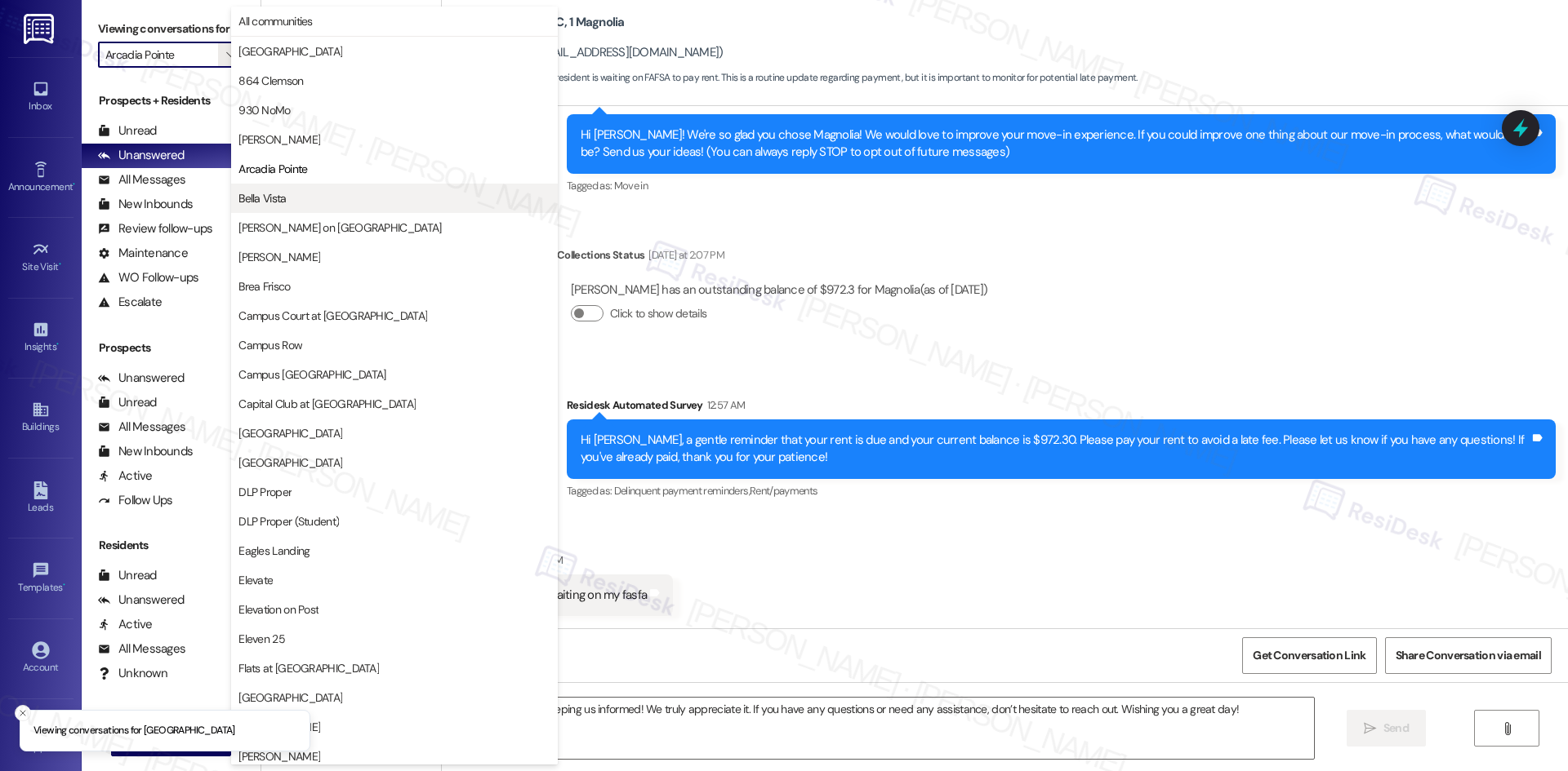
click at [314, 203] on span "Bella Vista" at bounding box center [394, 198] width 312 height 16
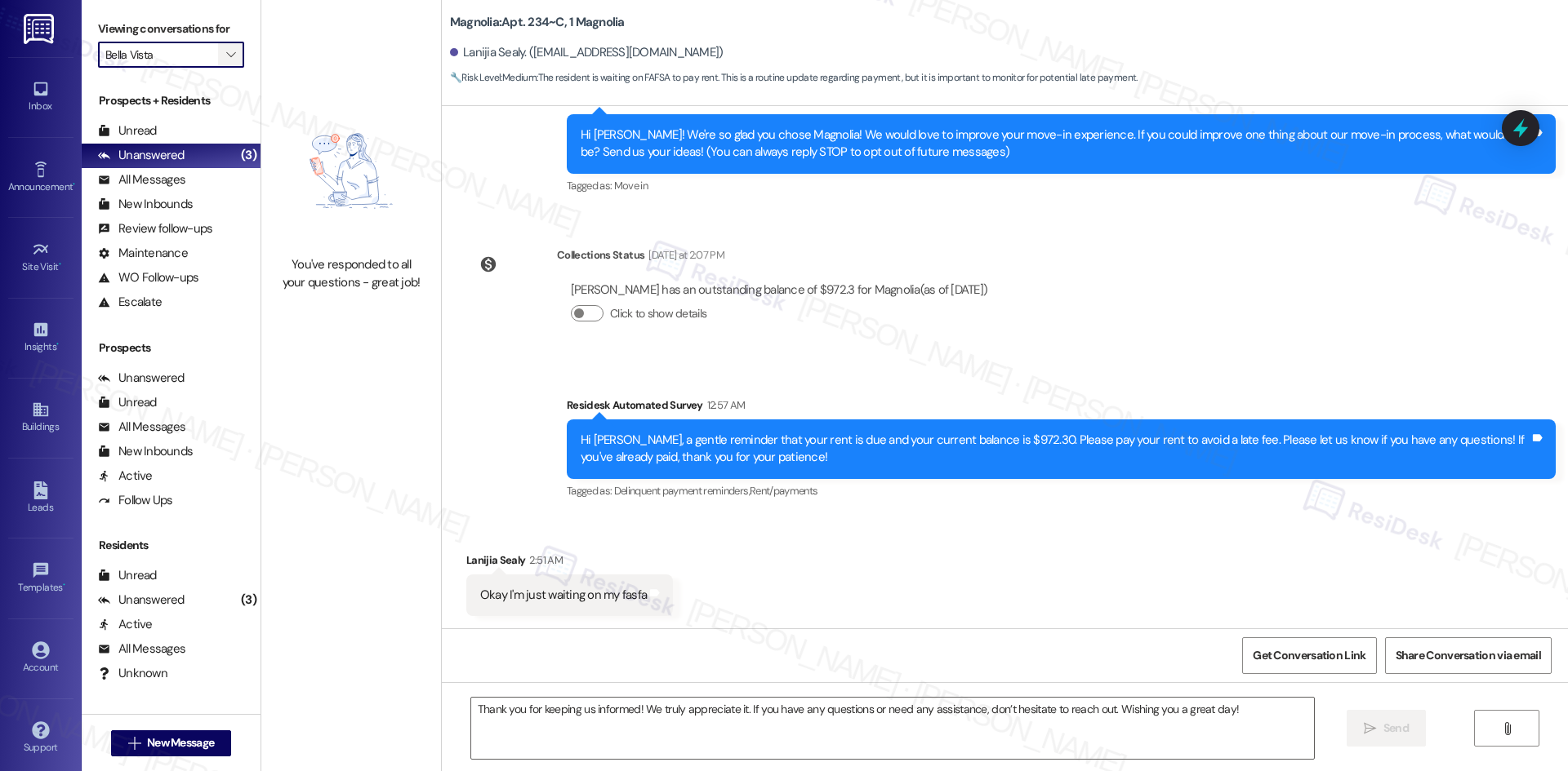
click at [226, 54] on icon "" at bounding box center [231, 54] width 9 height 13
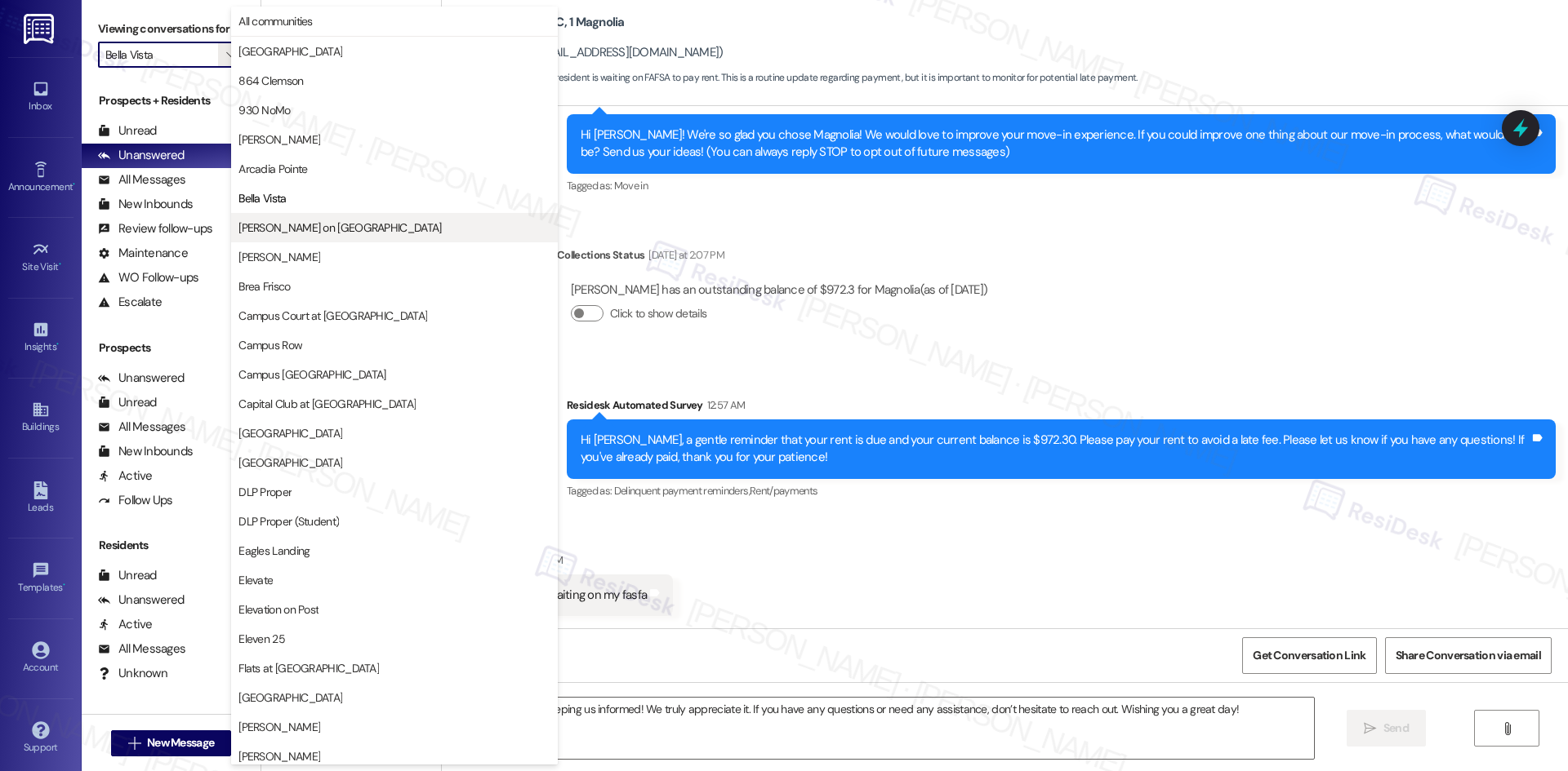
click at [356, 232] on span "[PERSON_NAME] on [GEOGRAPHIC_DATA]" at bounding box center [394, 227] width 312 height 16
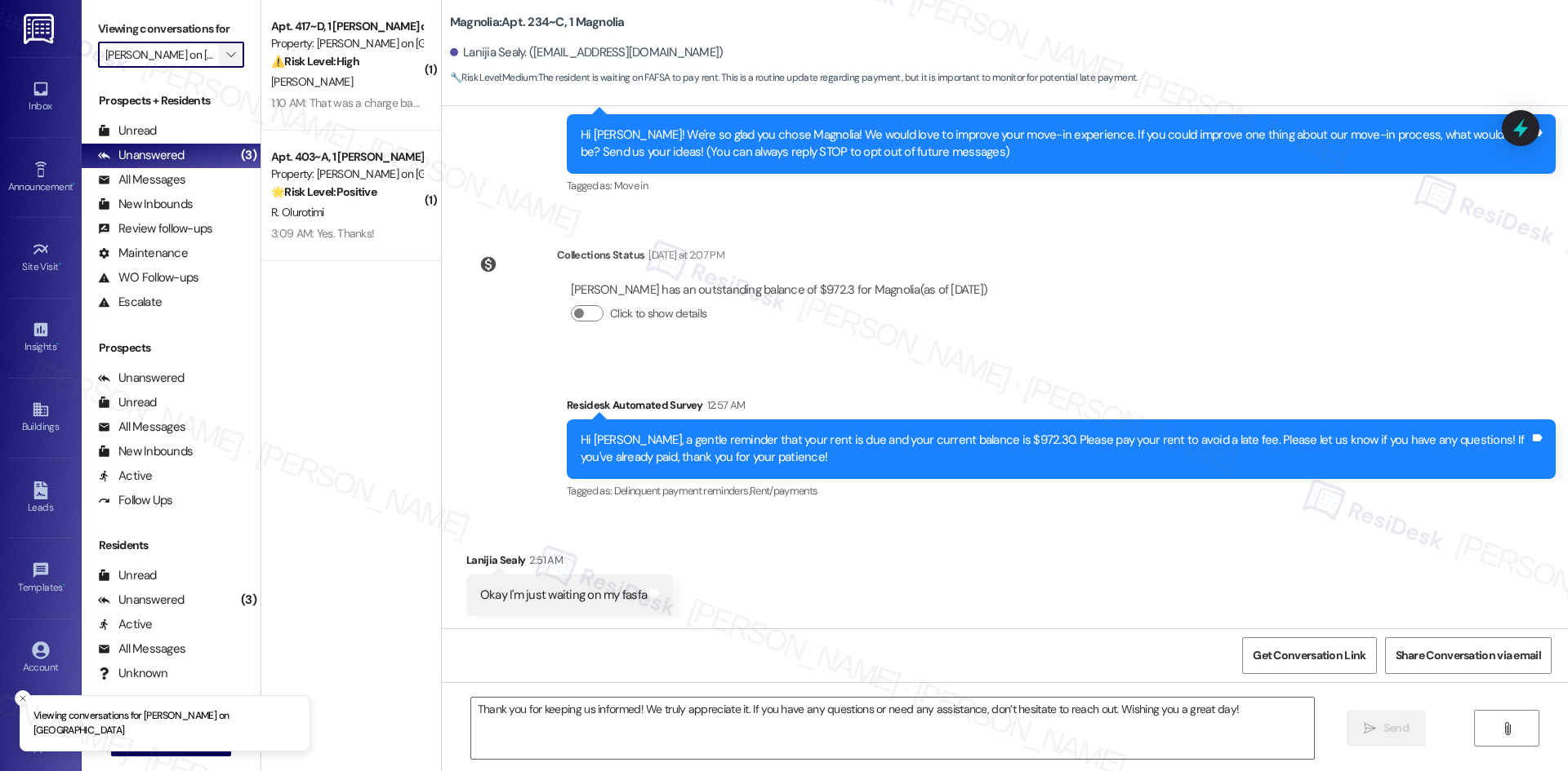
click at [226, 54] on icon "" at bounding box center [231, 54] width 9 height 13
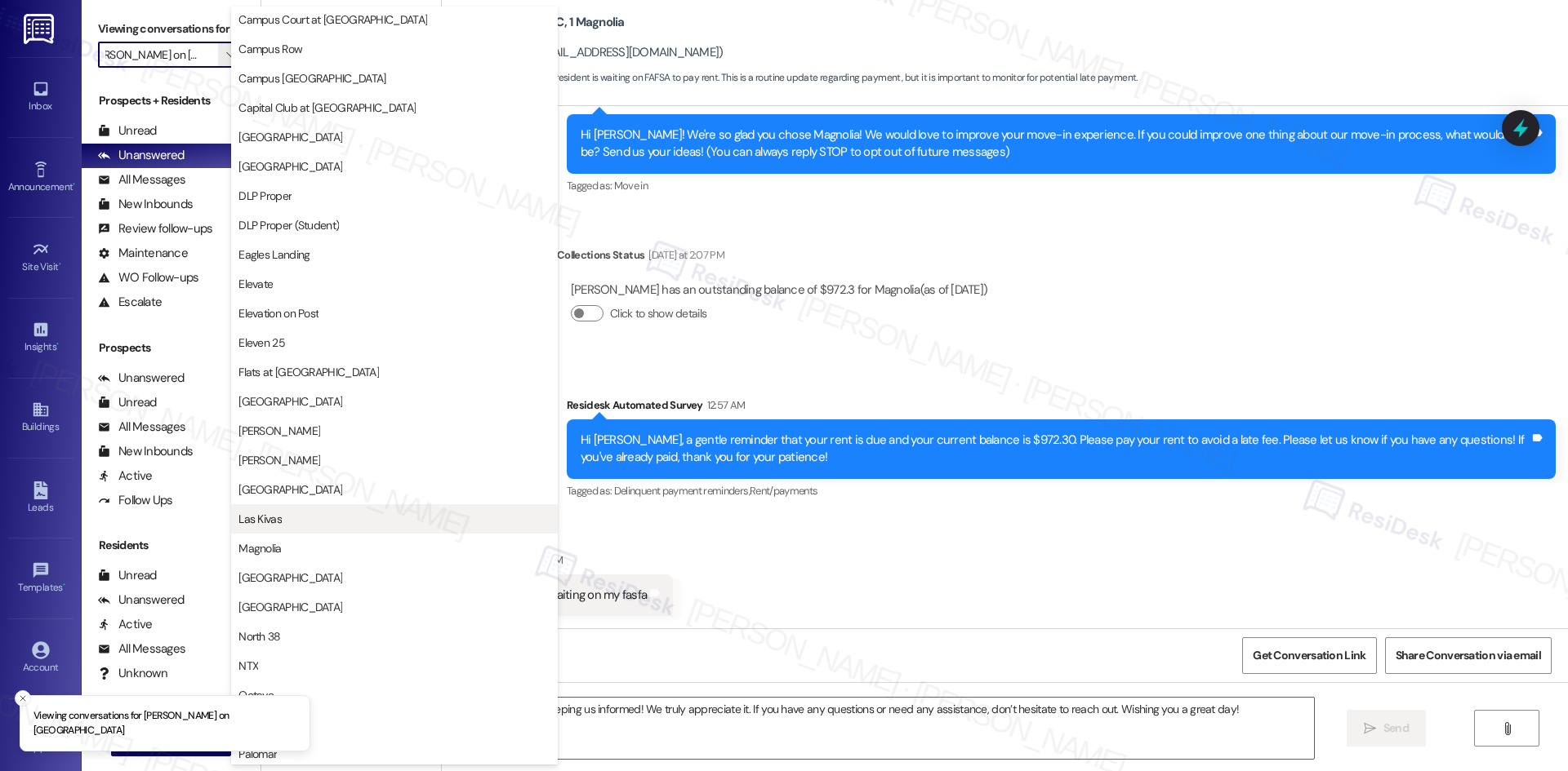
scroll to position [490, 0]
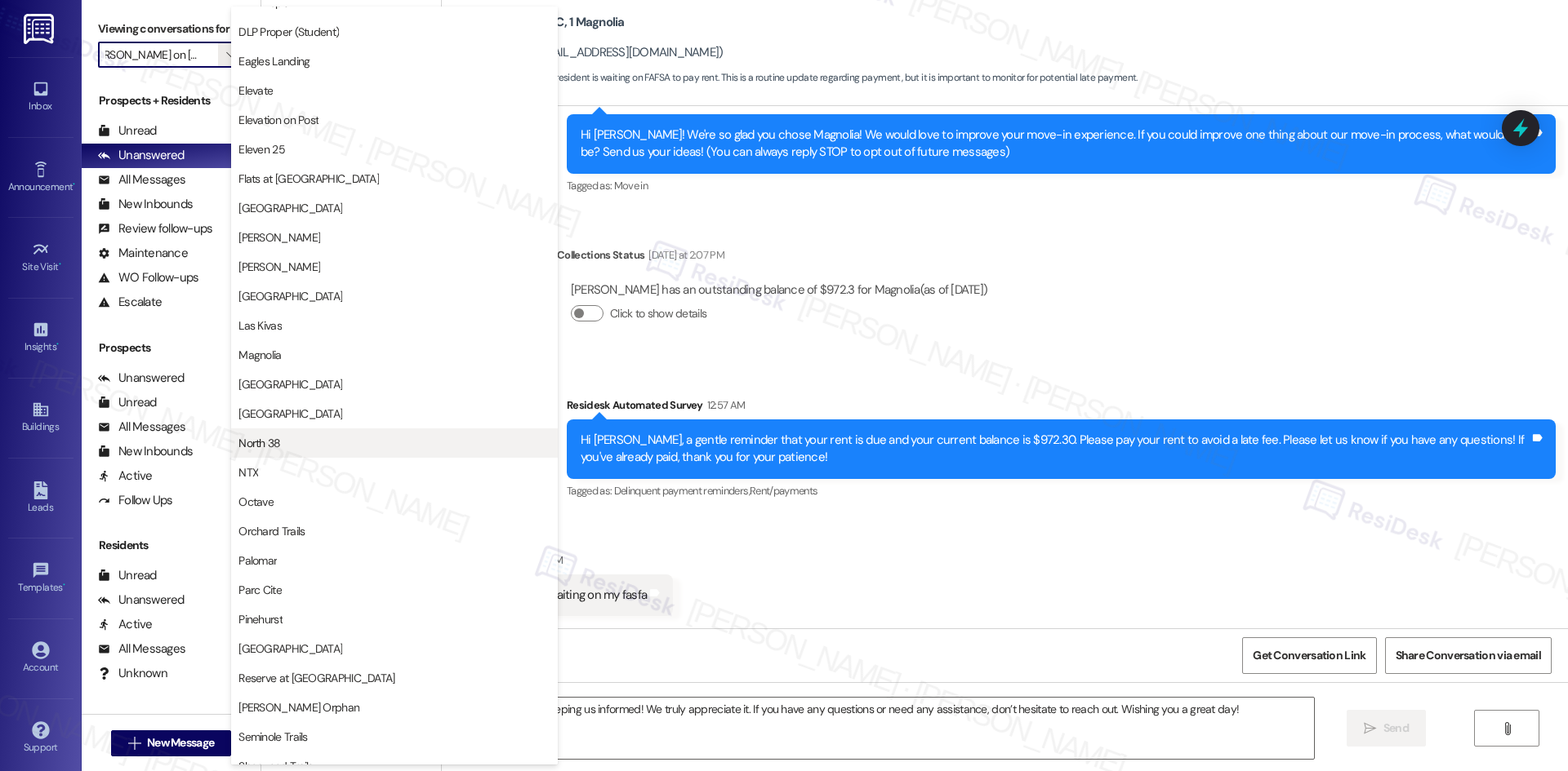
click at [341, 443] on span "North 38" at bounding box center [394, 442] width 312 height 16
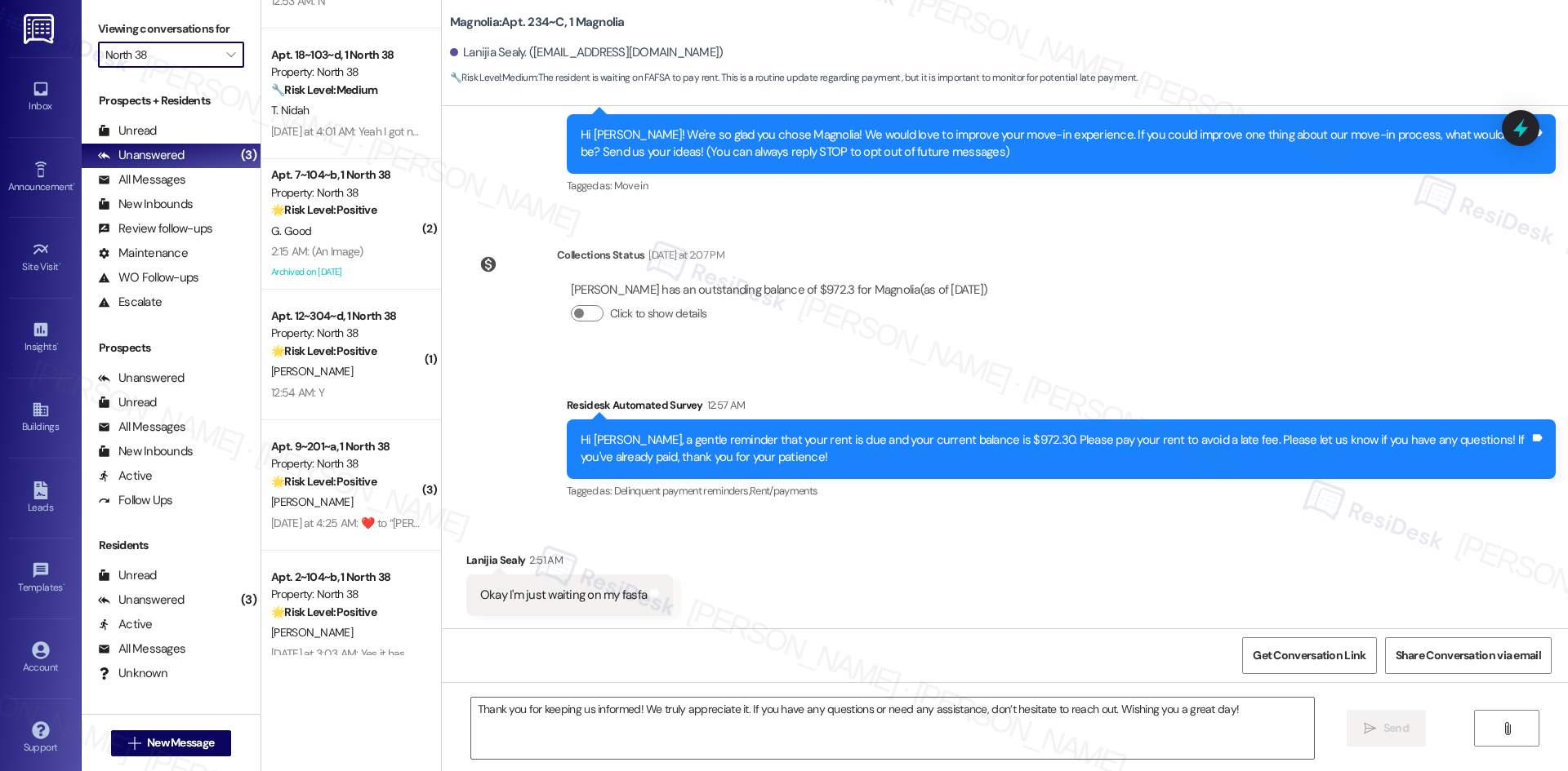
scroll to position [1043, 0]
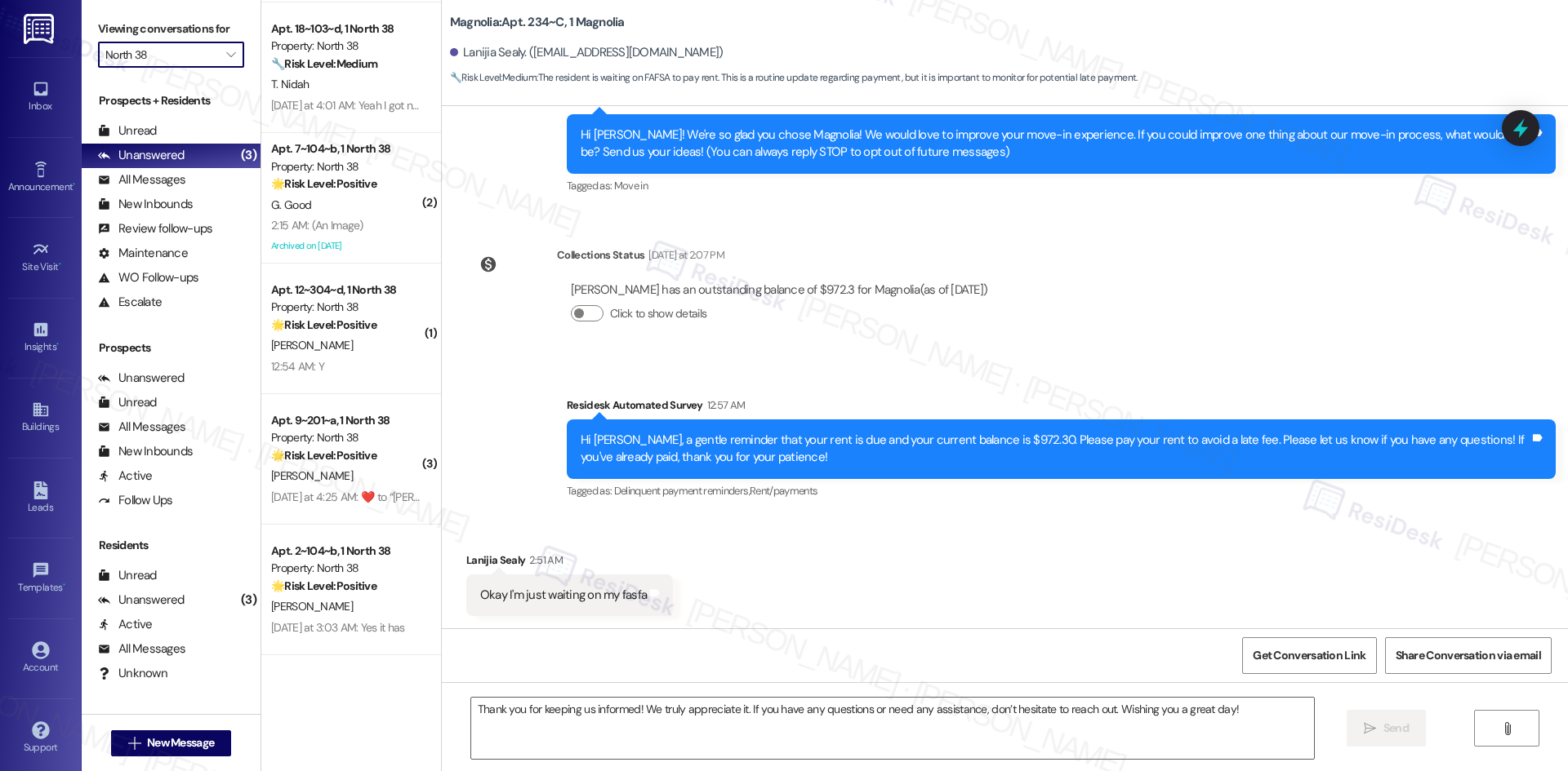
click at [196, 51] on input "North 38" at bounding box center [161, 54] width 112 height 26
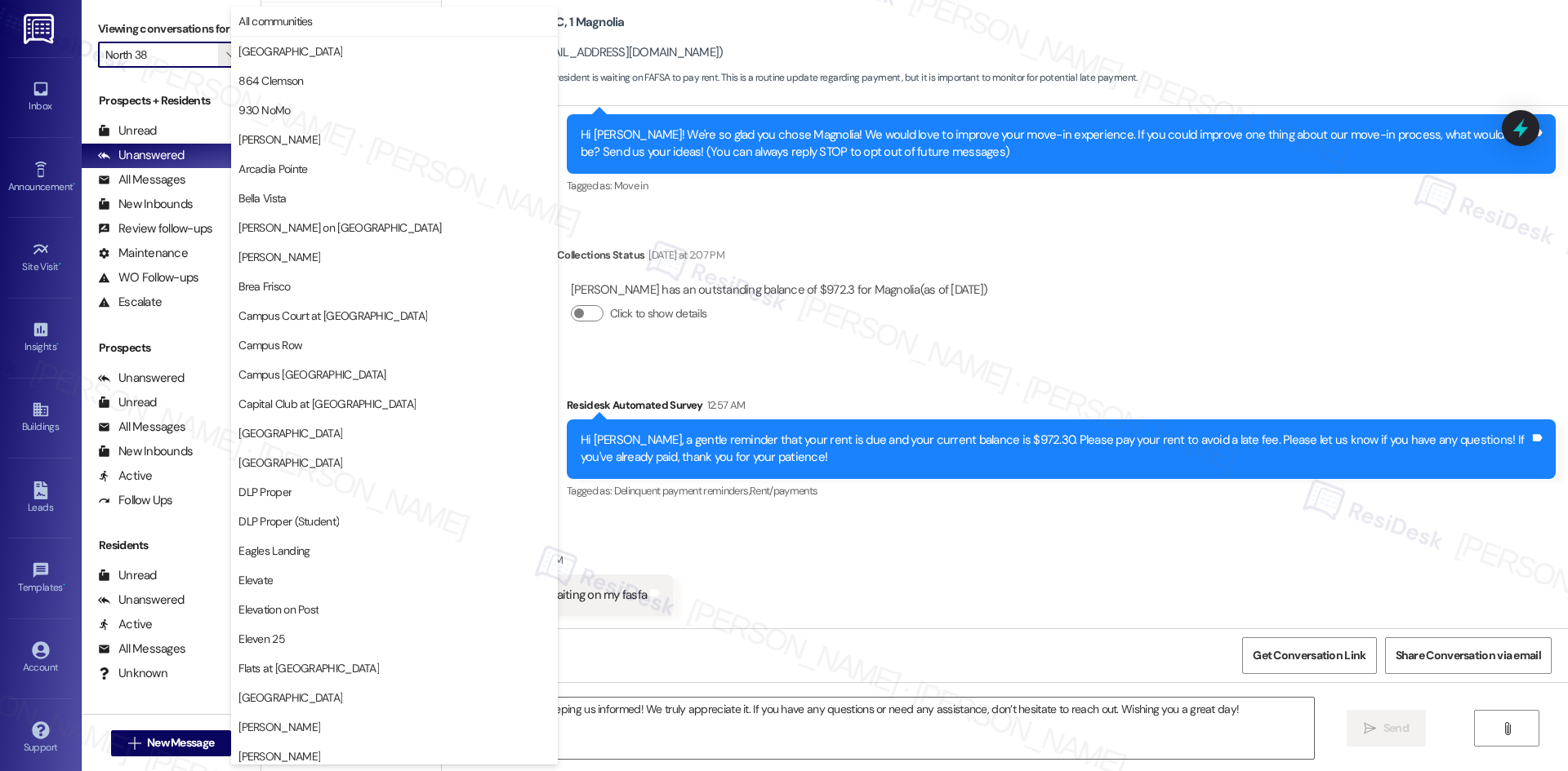
scroll to position [853, 0]
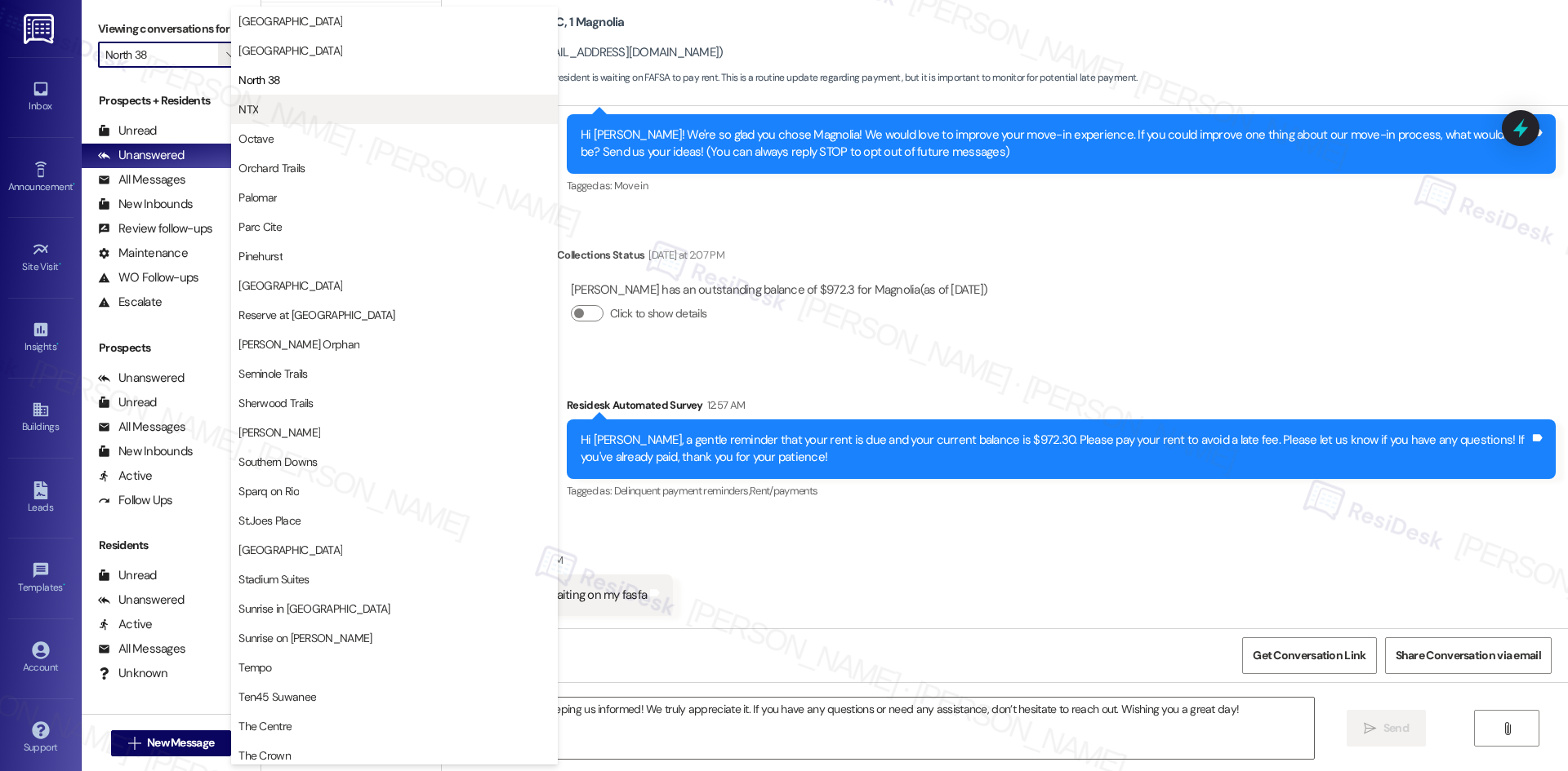
click at [331, 110] on span "NTX" at bounding box center [394, 109] width 312 height 16
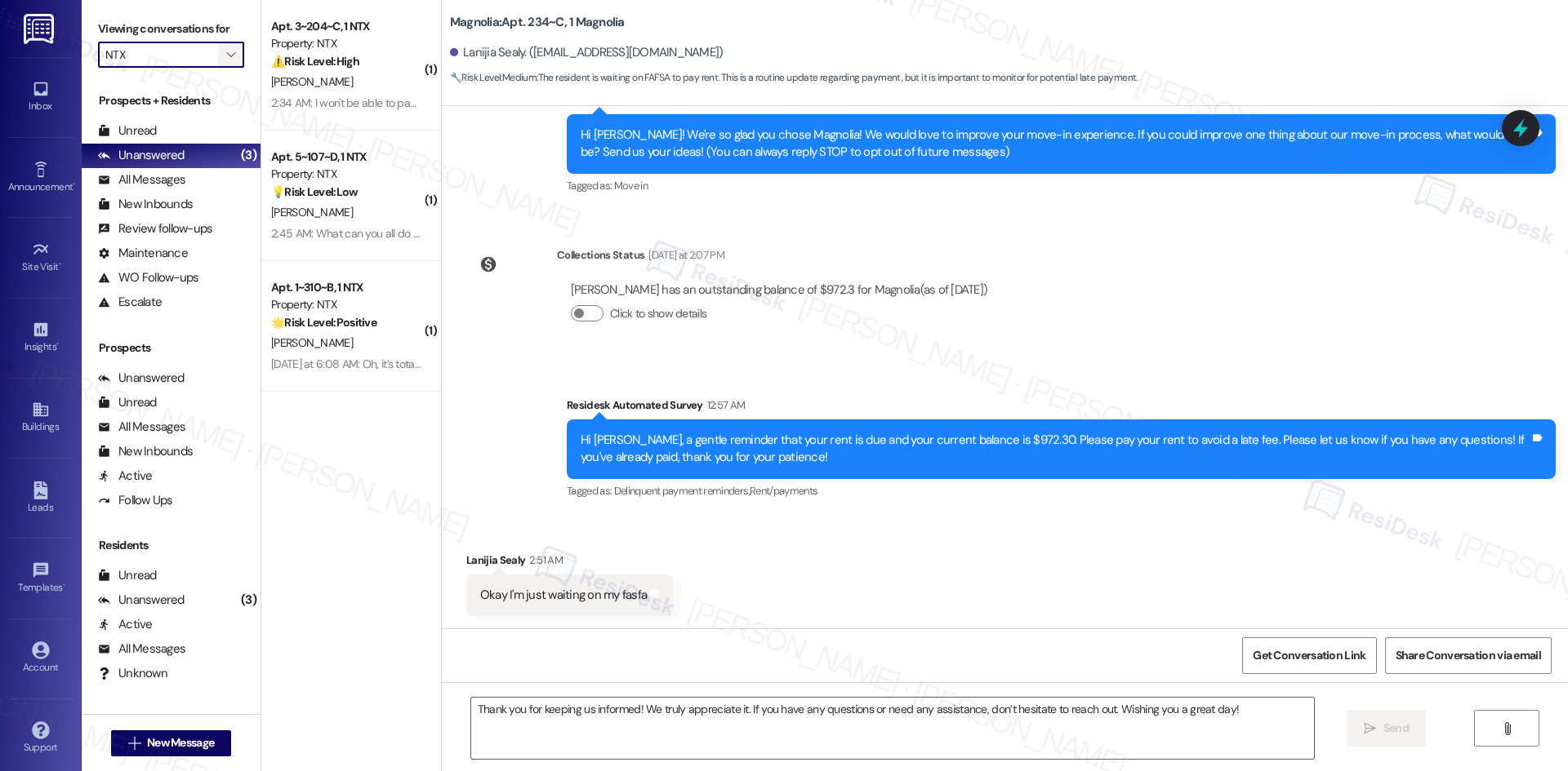
click at [226, 53] on icon "" at bounding box center [231, 54] width 9 height 13
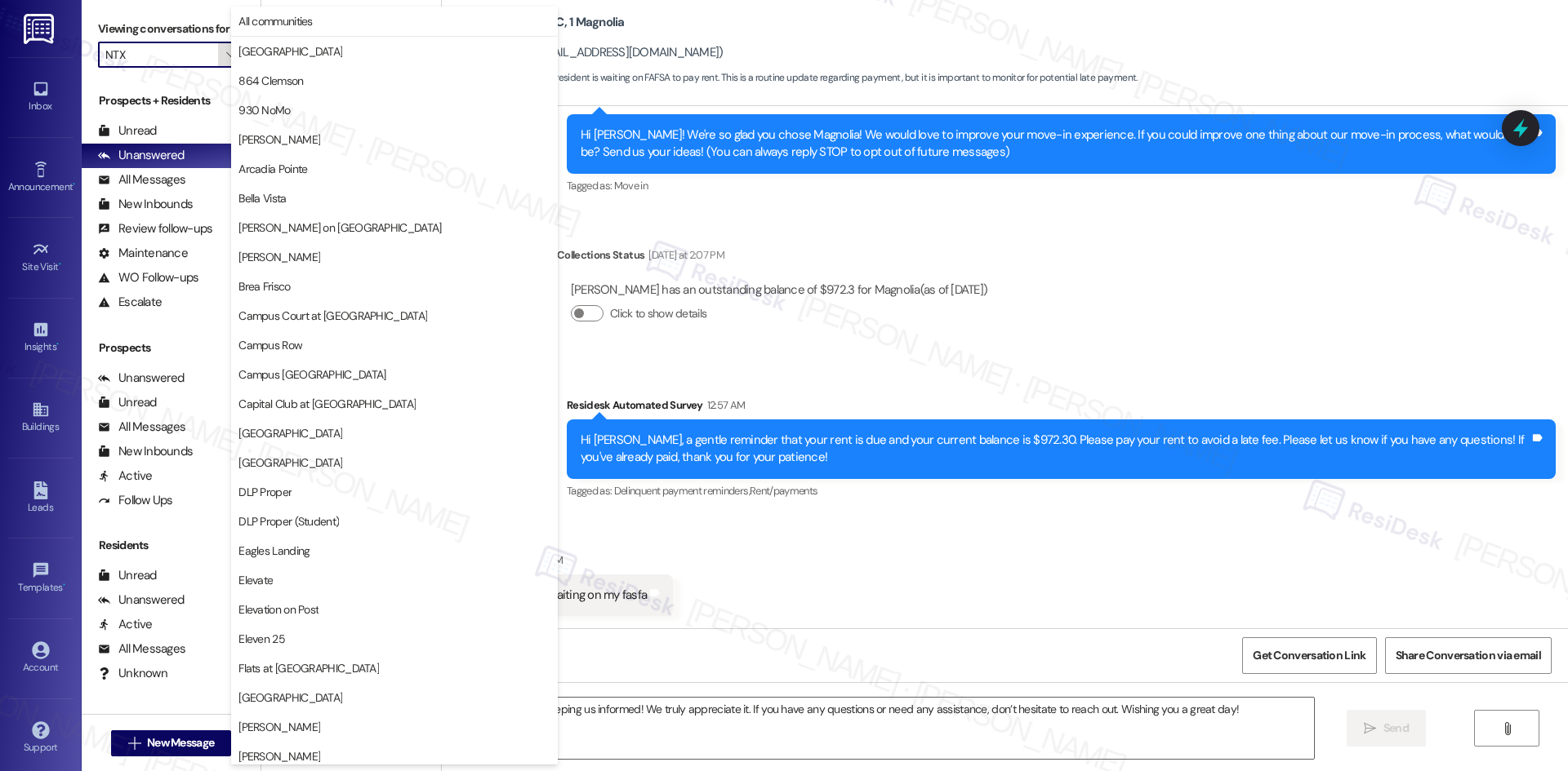
scroll to position [853, 0]
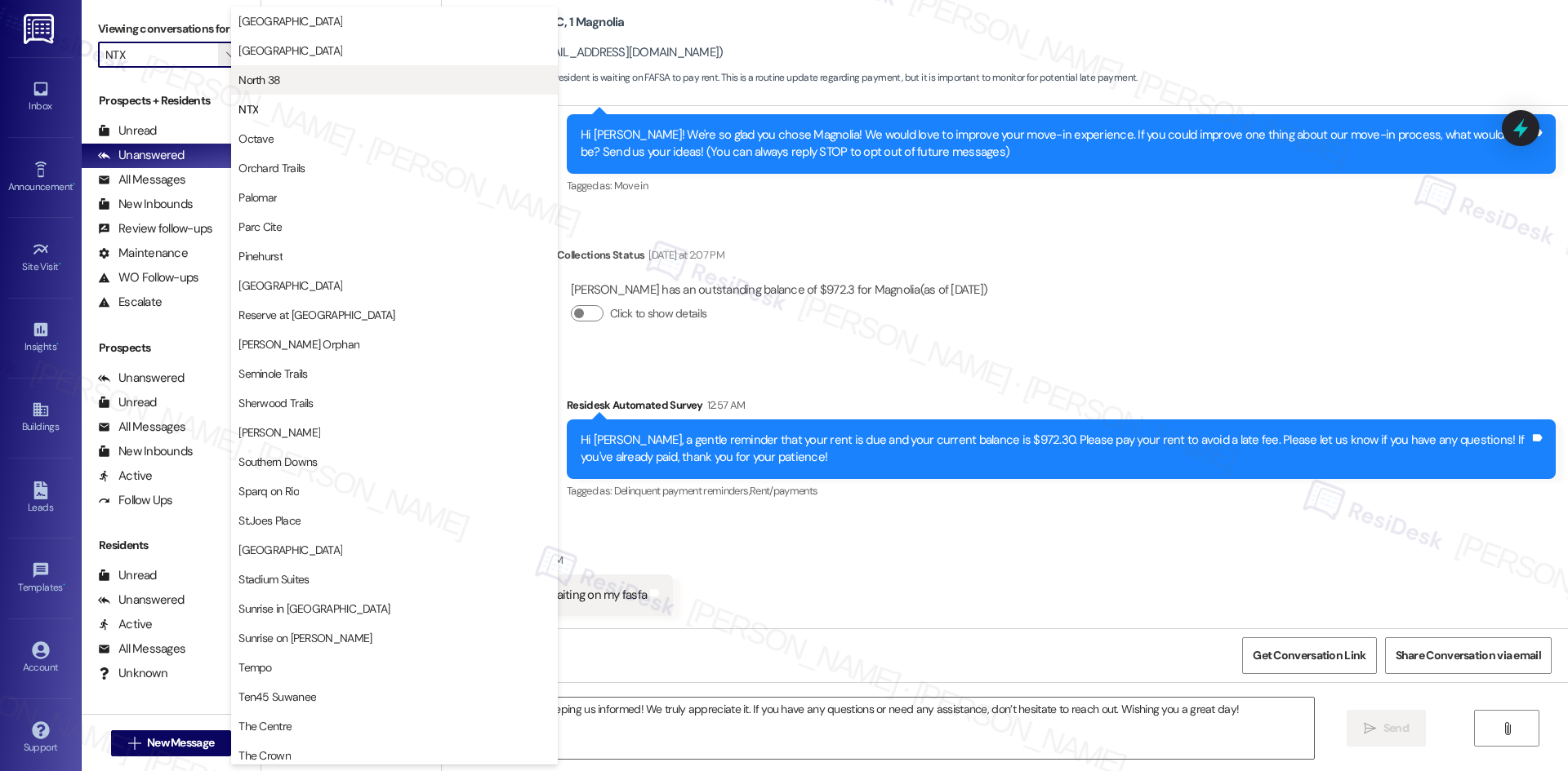
click at [351, 70] on button "North 38" at bounding box center [395, 80] width 327 height 29
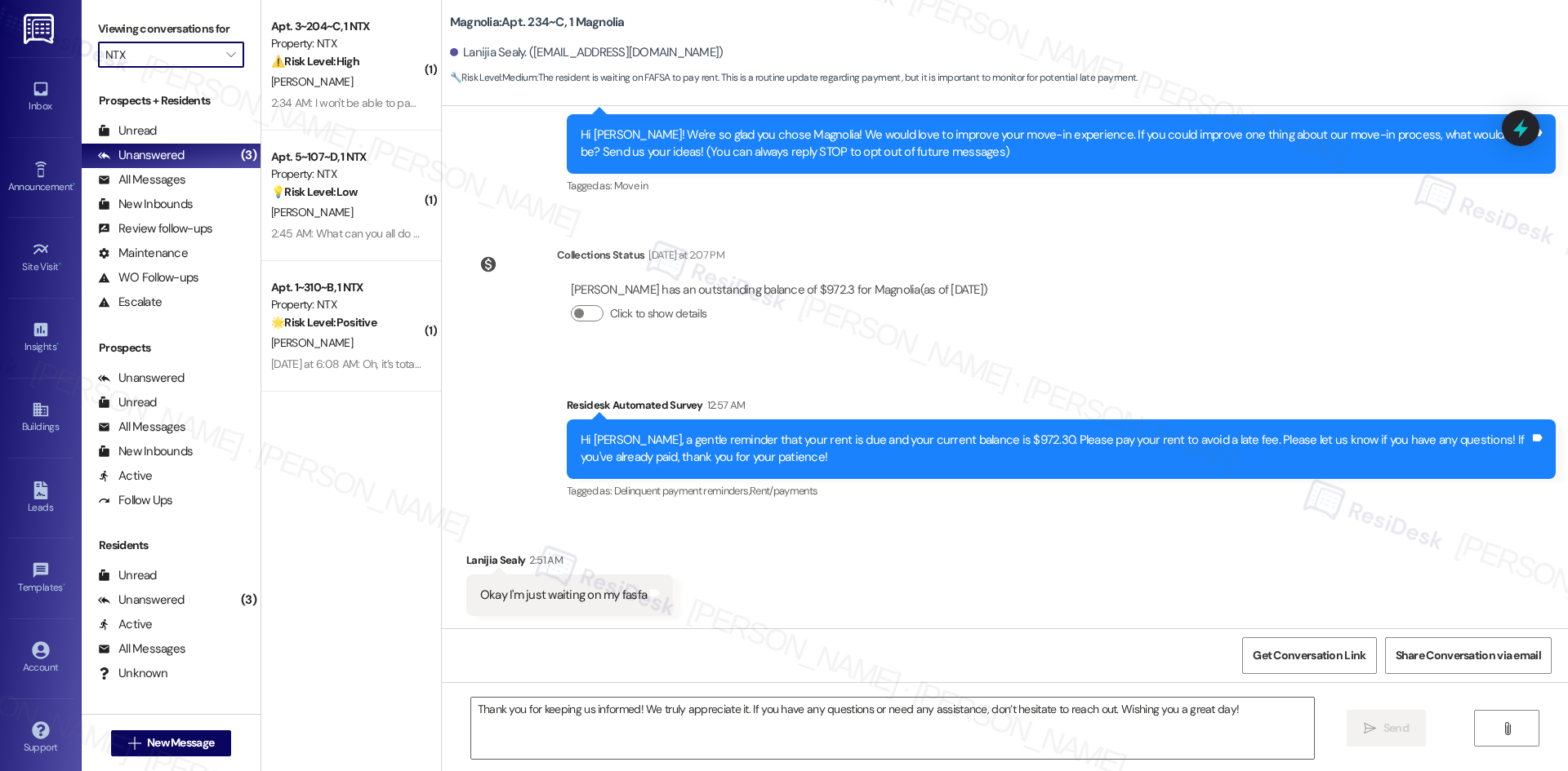
type input "North 38"
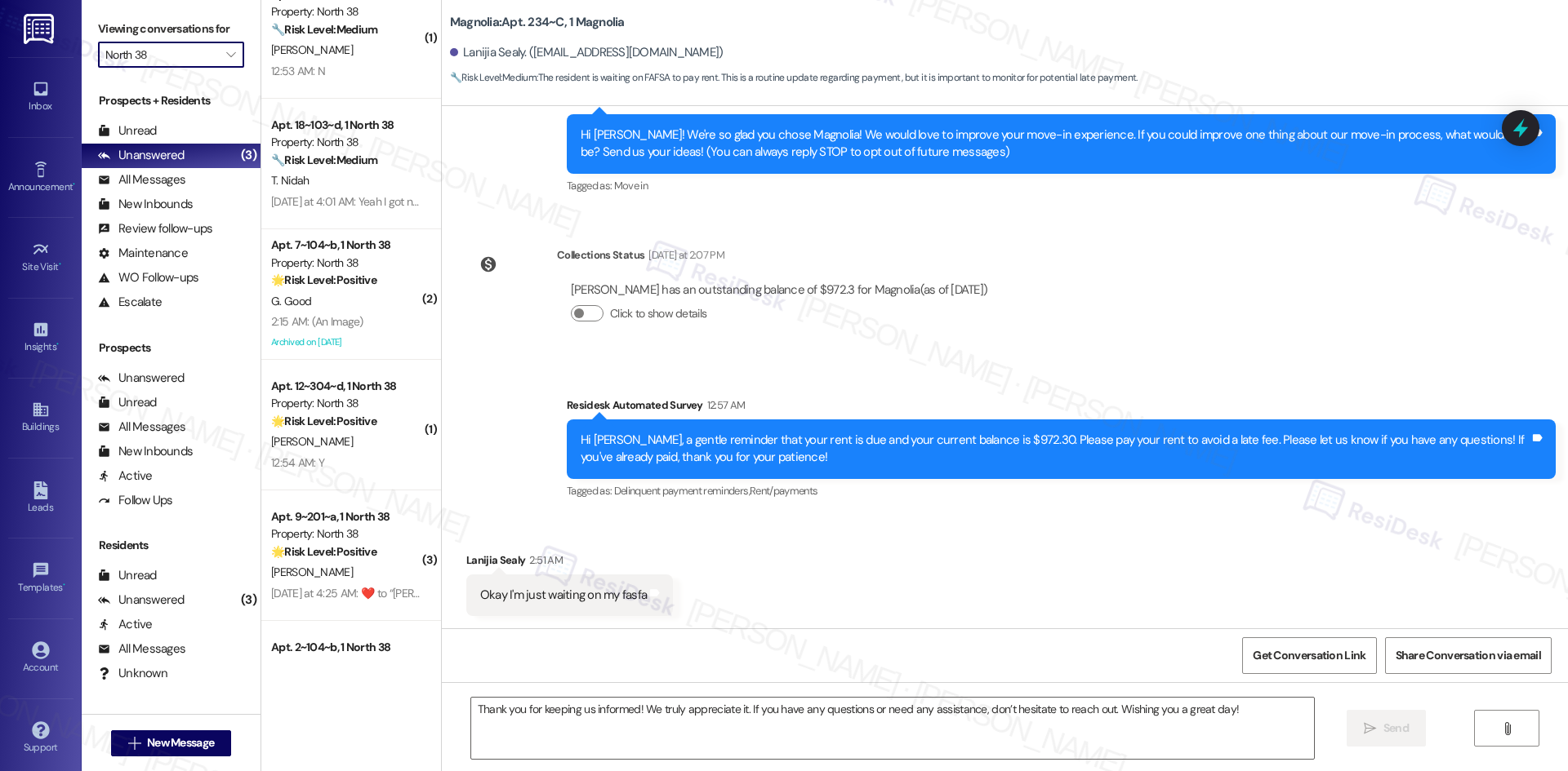
scroll to position [1043, 0]
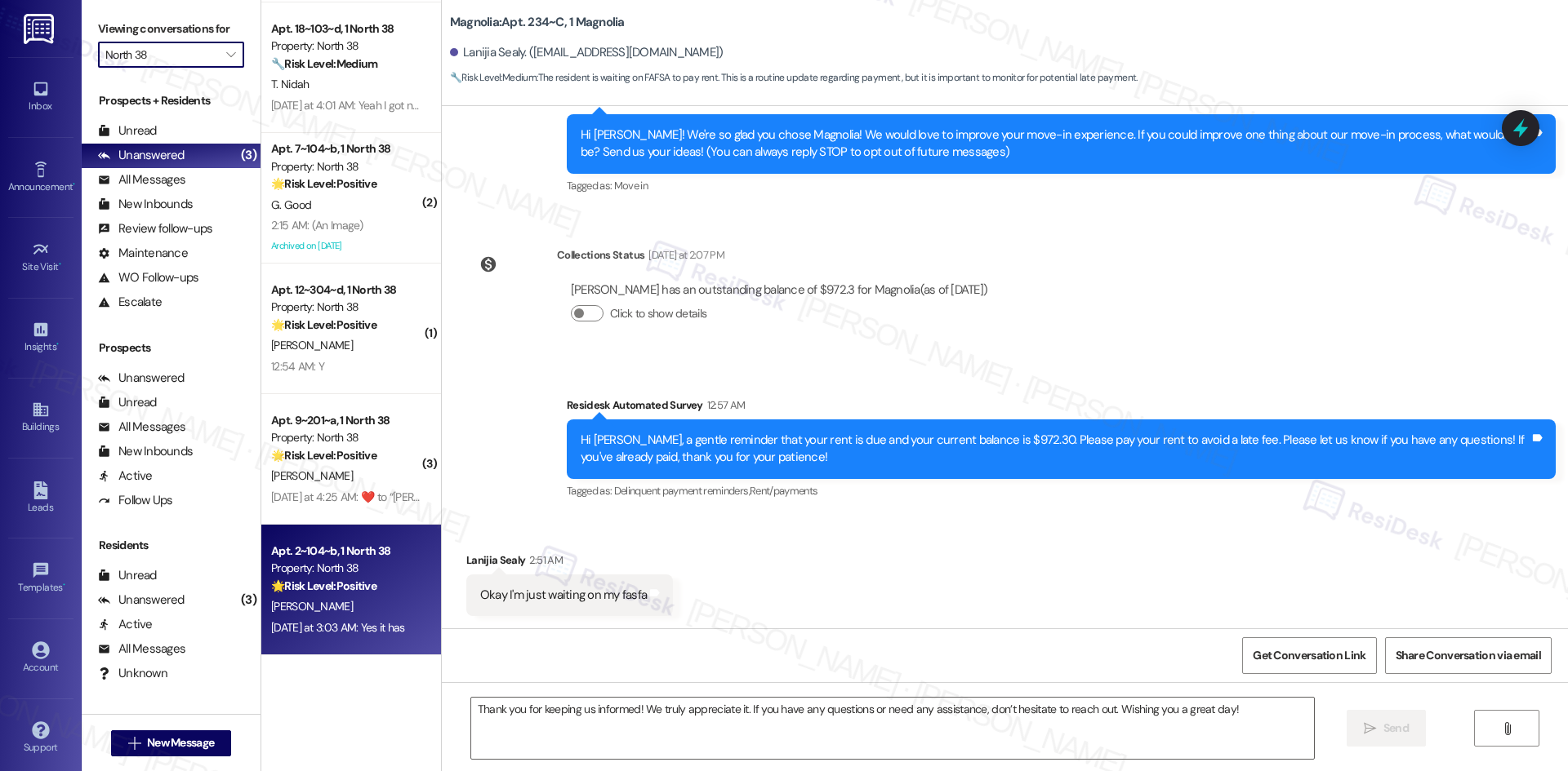
click at [316, 618] on div "Yesterday at 3:03 AM: Yes it has Yesterday at 3:03 AM: Yes it has" at bounding box center [347, 629] width 155 height 21
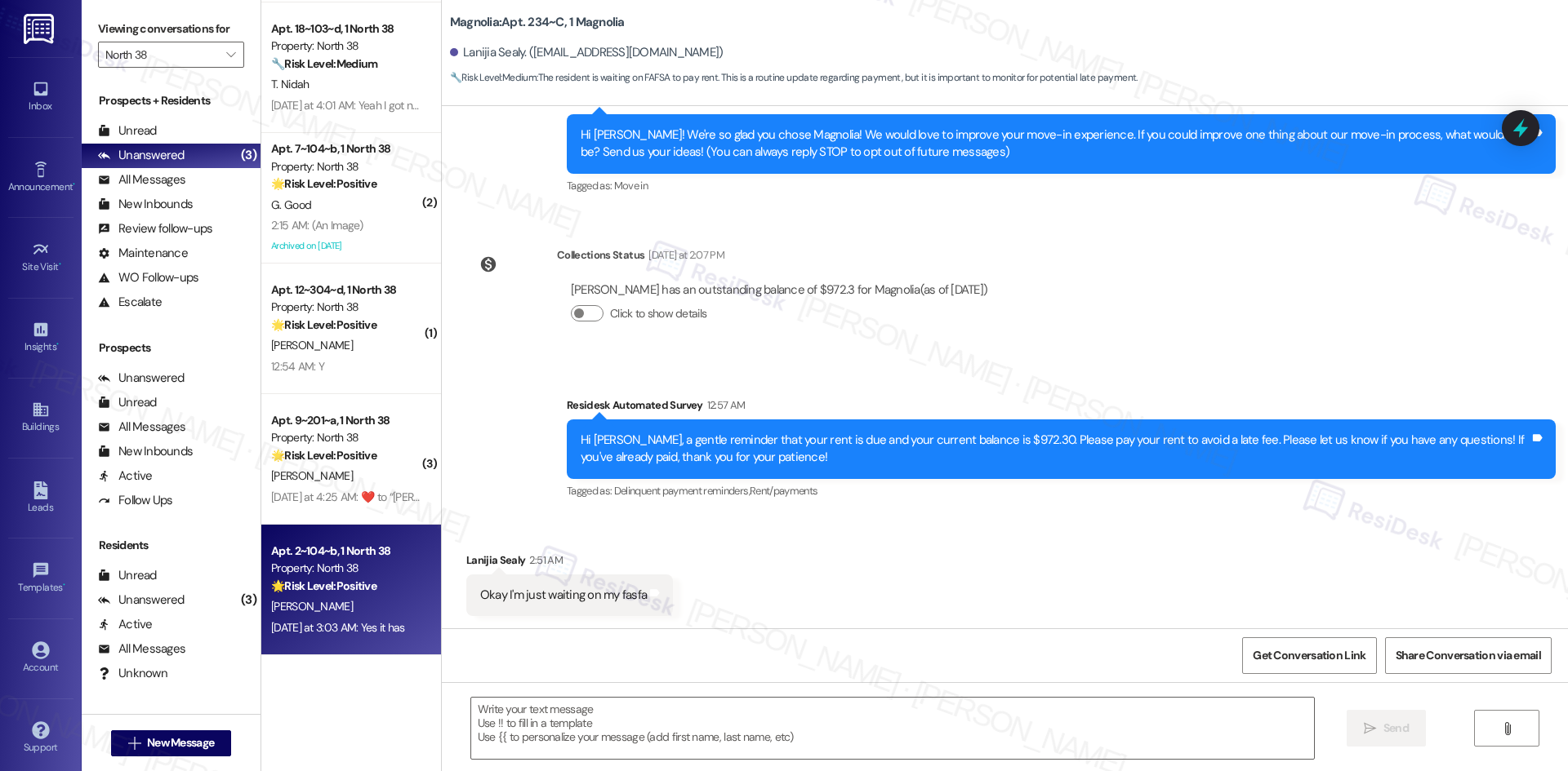
type textarea "Fetching suggested responses. Please feel free to read through the conversation…"
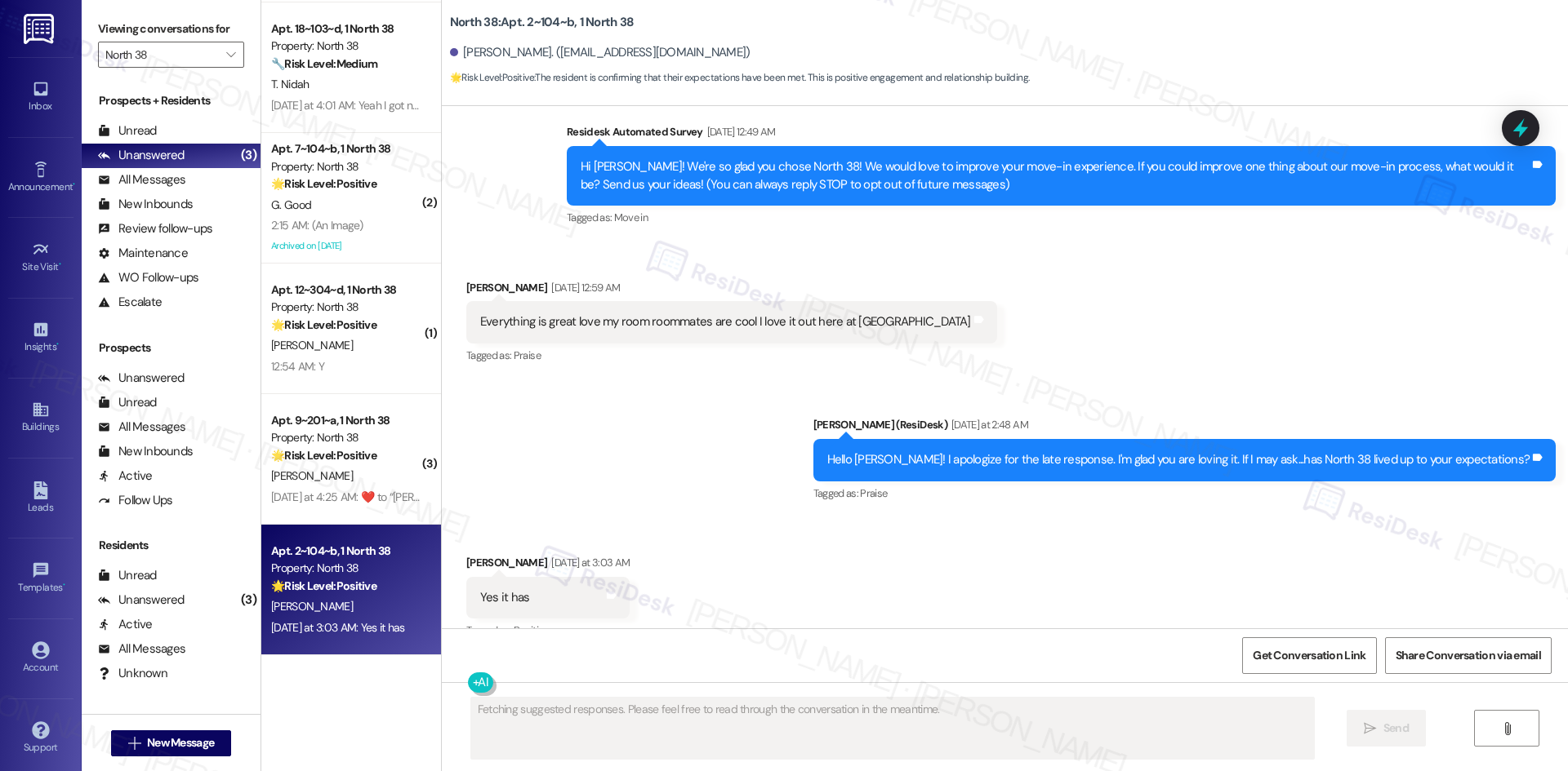
scroll to position [187, 0]
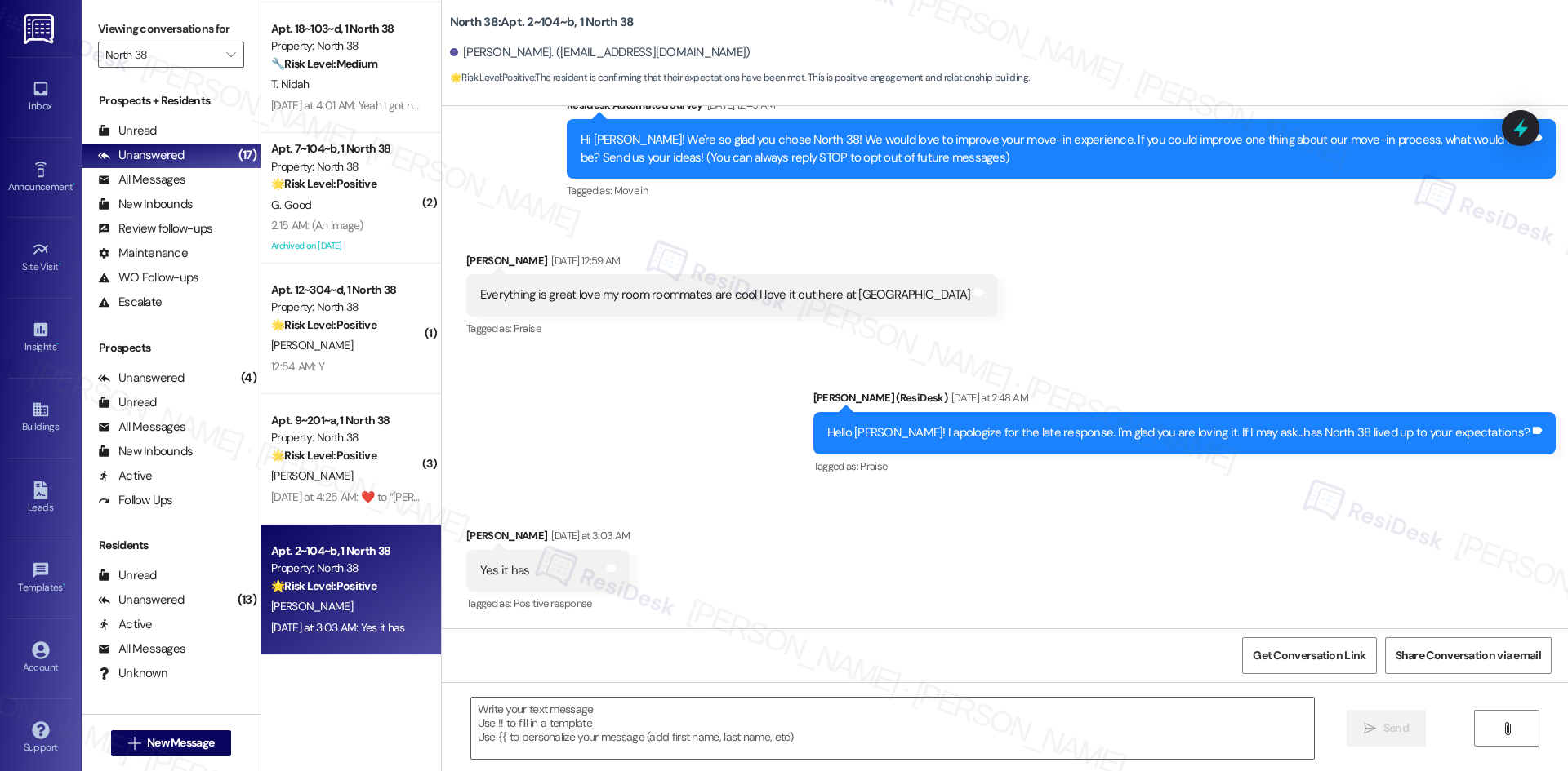
click at [769, 410] on div "Sent via SMS Sarah (ResiDesk) Yesterday at 2:48 AM Hello Jeffrey! I apologize f…" at bounding box center [1005, 421] width 1127 height 138
click at [808, 422] on div "Sent via SMS Sarah (ResiDesk) Yesterday at 2:48 AM Hello Jeffrey! I apologize f…" at bounding box center [1005, 421] width 1127 height 138
click at [728, 722] on textarea at bounding box center [892, 728] width 843 height 61
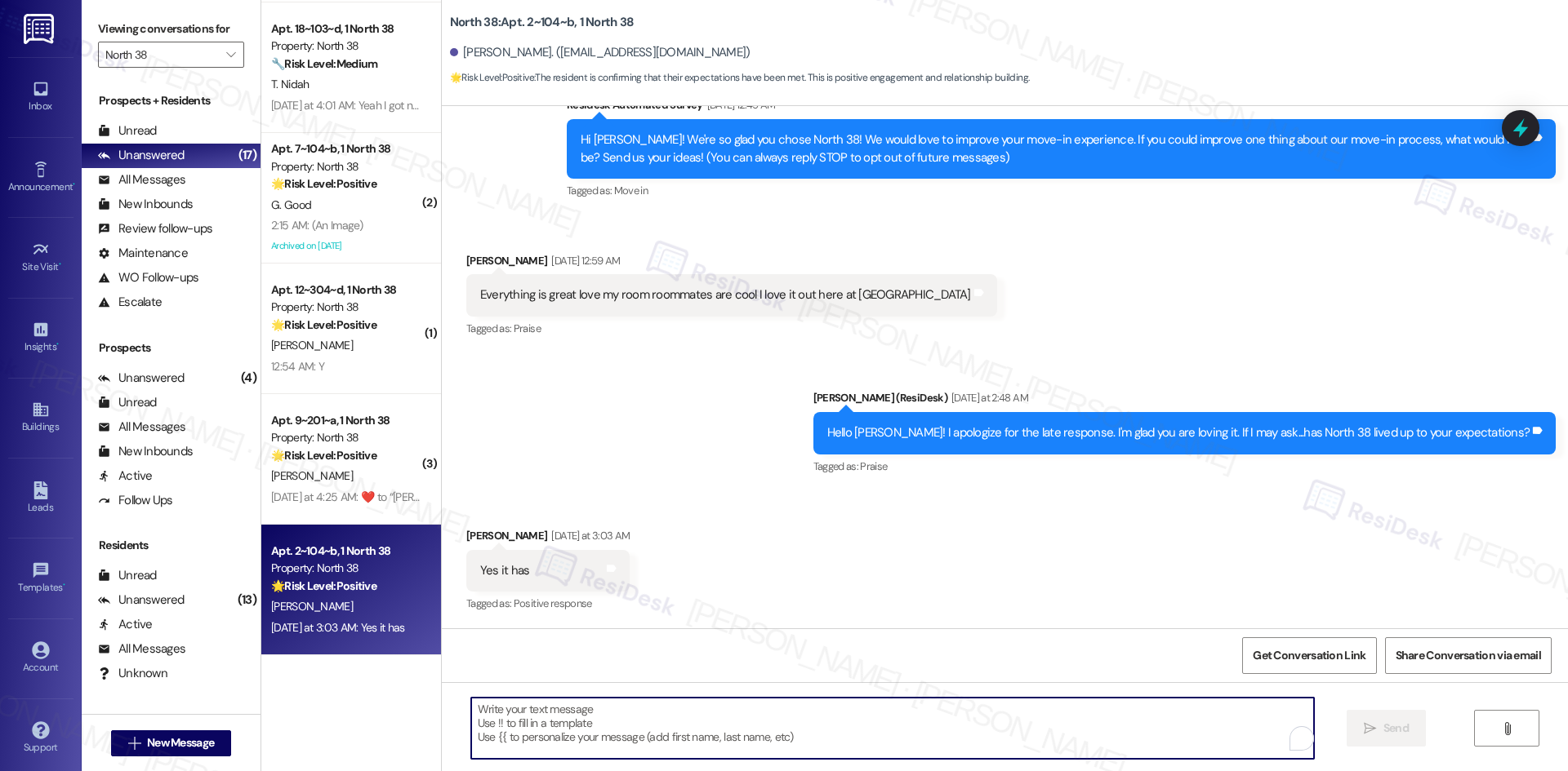
paste textarea "I'm glad you are satisfied with your home, {{first_name}}! We’d really apprecia…"
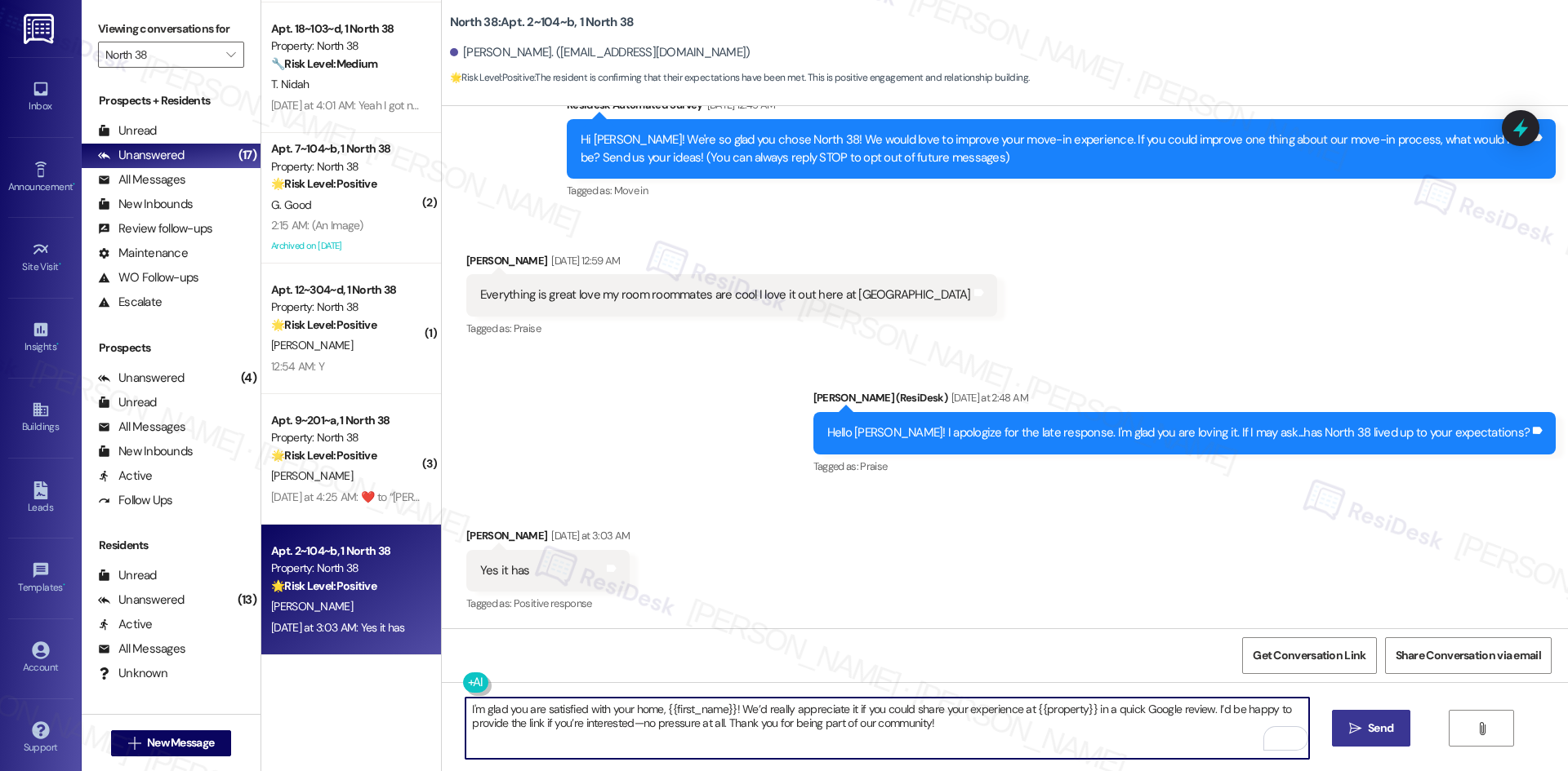
type textarea "I'm glad you are satisfied with your home, {{first_name}}! We’d really apprecia…"
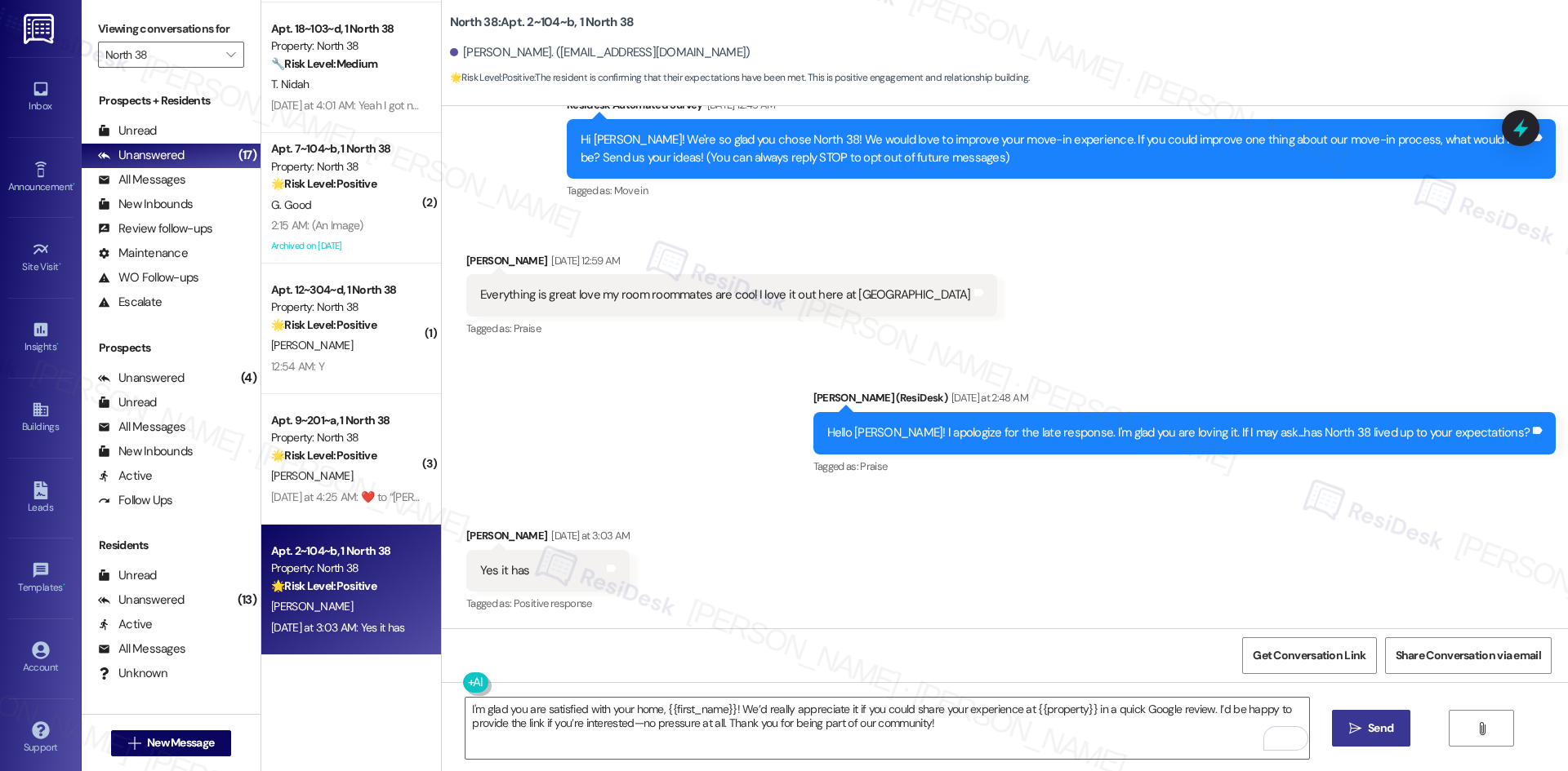
click at [1367, 738] on button " Send" at bounding box center [1371, 728] width 80 height 37
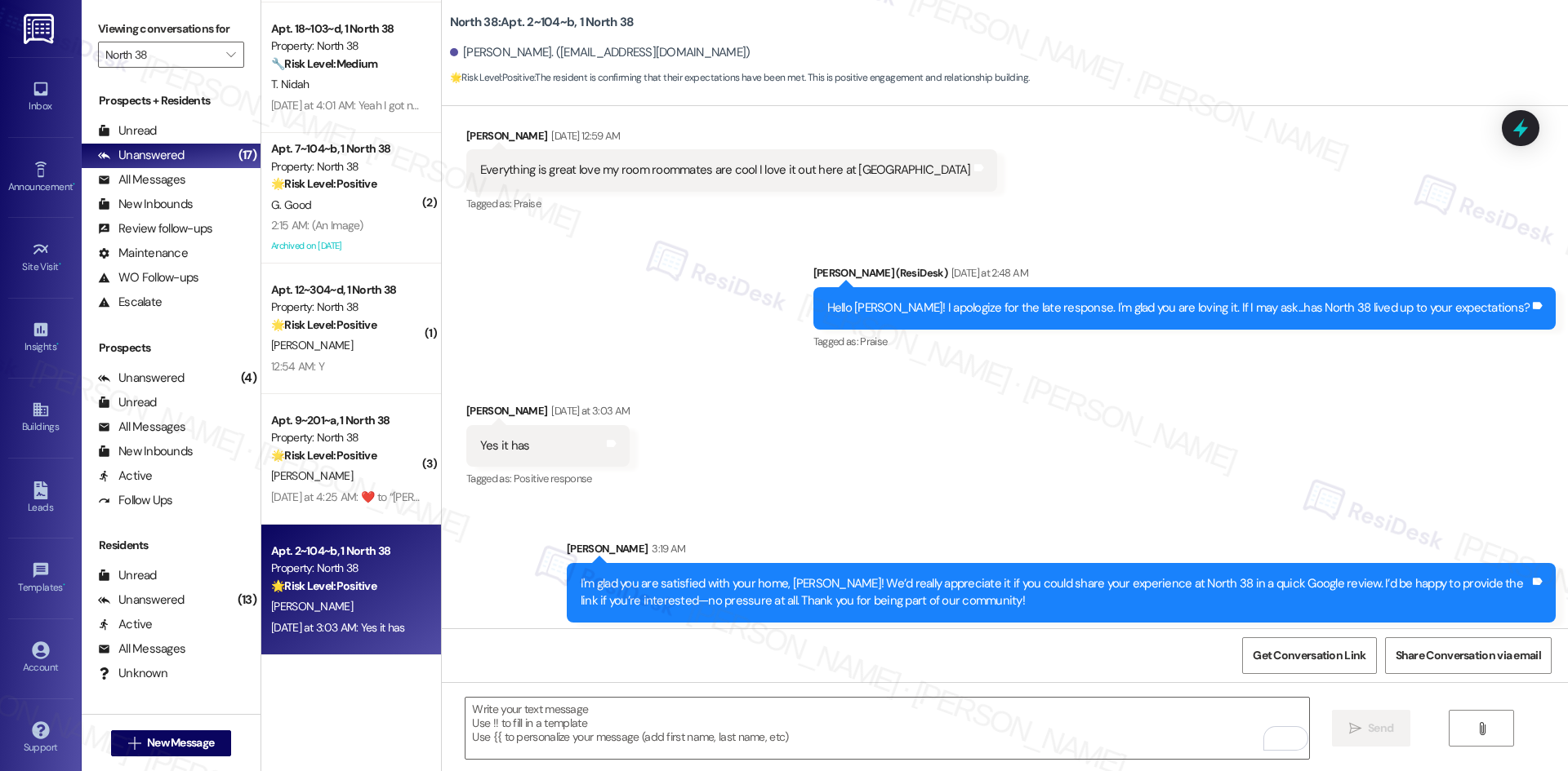
scroll to position [320, 0]
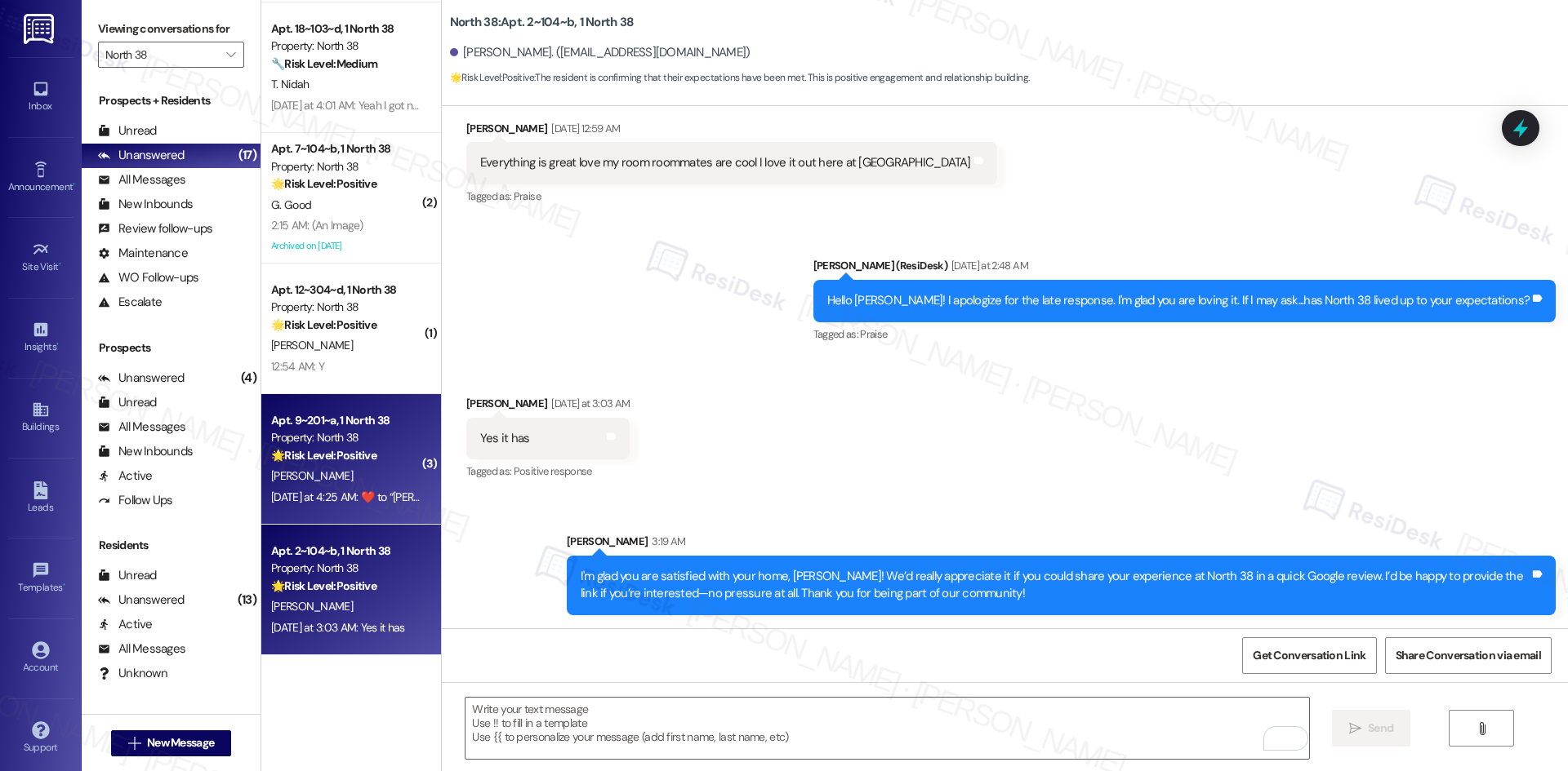
click at [384, 491] on div "Yesterday at 4:25 AM:  ​❤️​ to “ Sarah (North 38): You're welcome, Regan! Pleas…" at bounding box center [672, 497] width 803 height 15
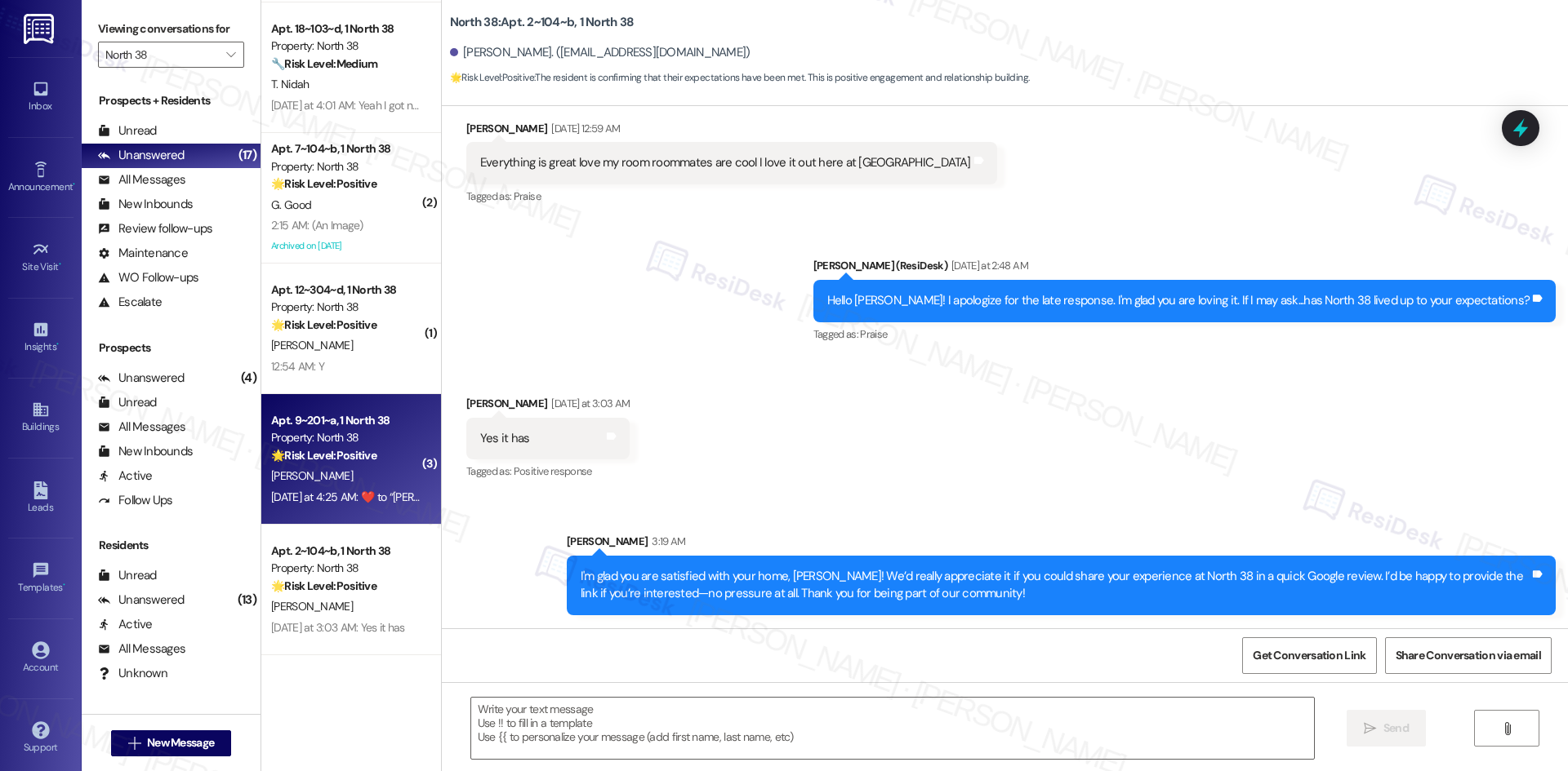
type textarea "Fetching suggested responses. Please feel free to read through the conversation…"
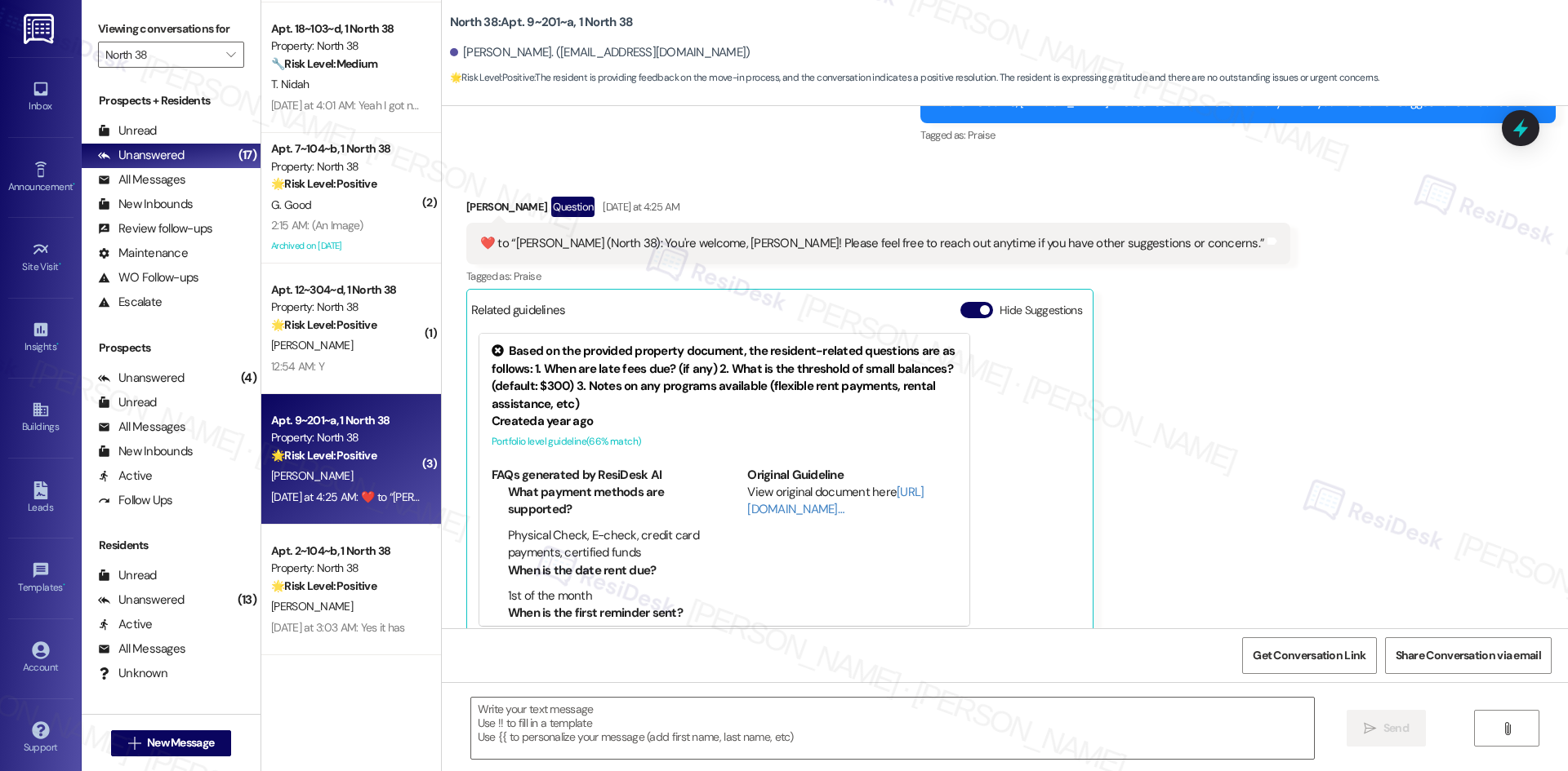
scroll to position [1602, 0]
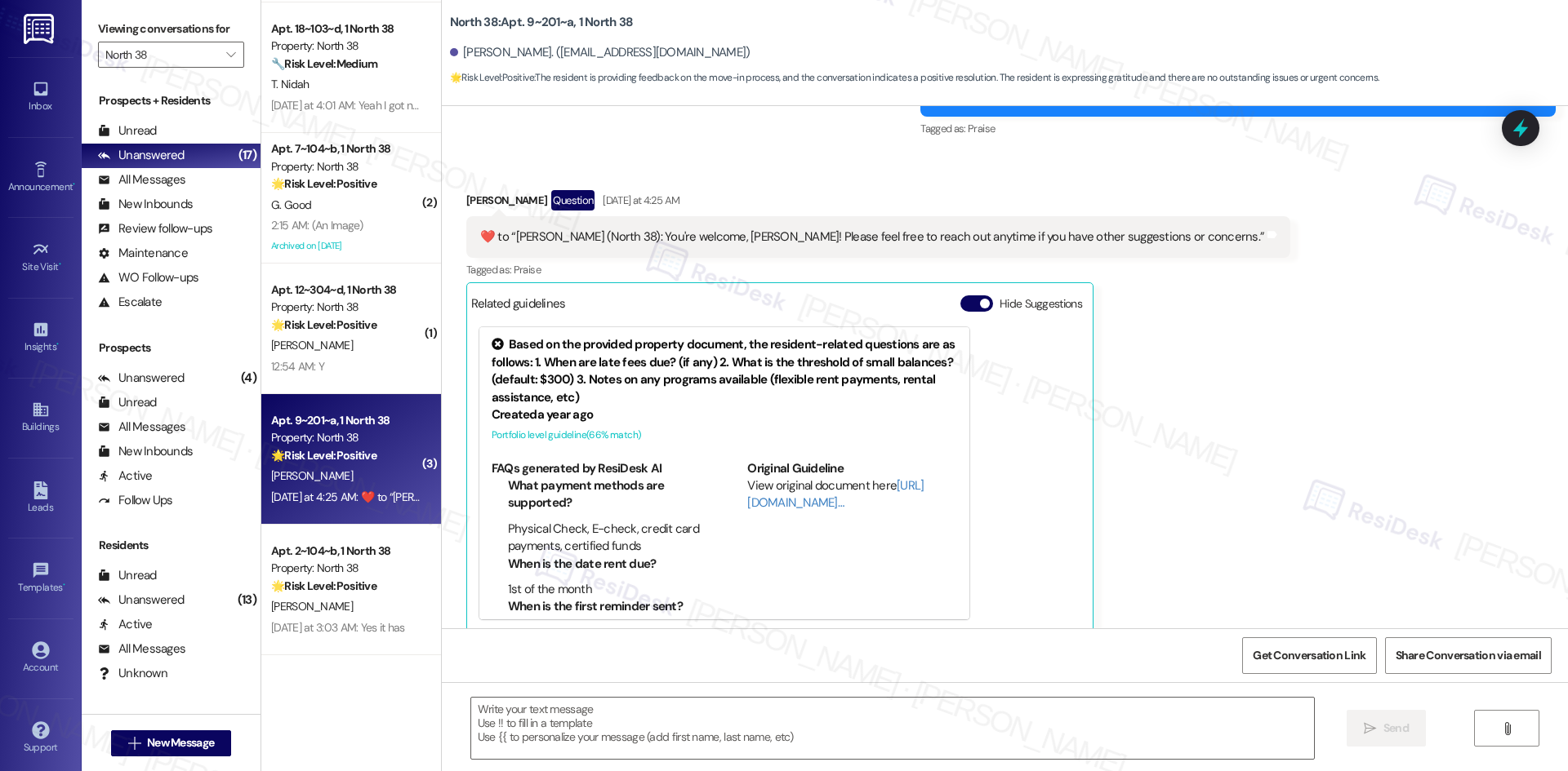
click at [1318, 429] on div "Received via SMS Regan Elmore Question Yesterday at 4:25 AM  ​❤️​ to “ Sarah (N…" at bounding box center [1005, 399] width 1127 height 492
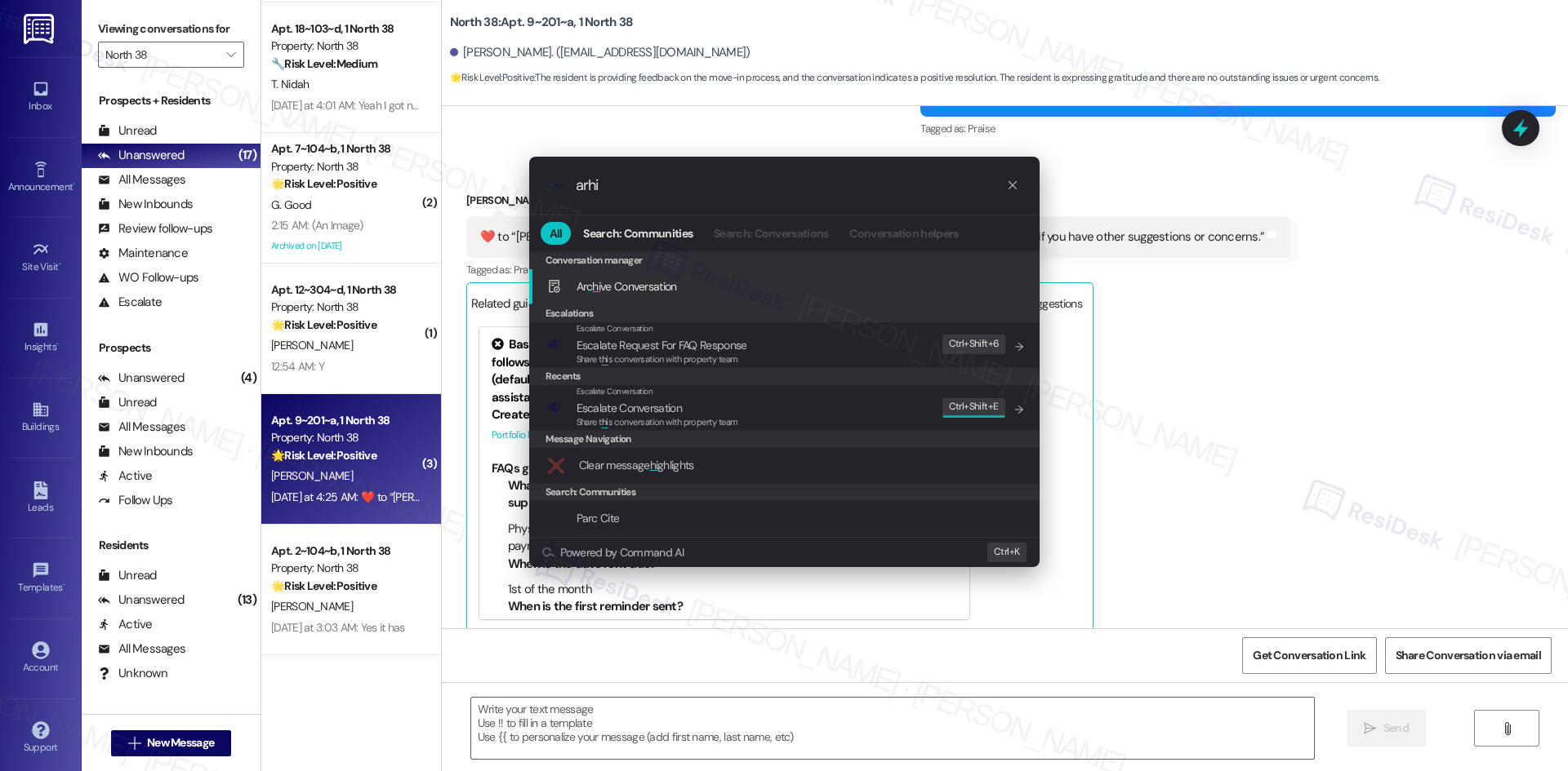
type input "arhi"
click at [674, 295] on div "Arc hi ve Conversation Add shortcut" at bounding box center [784, 287] width 511 height 35
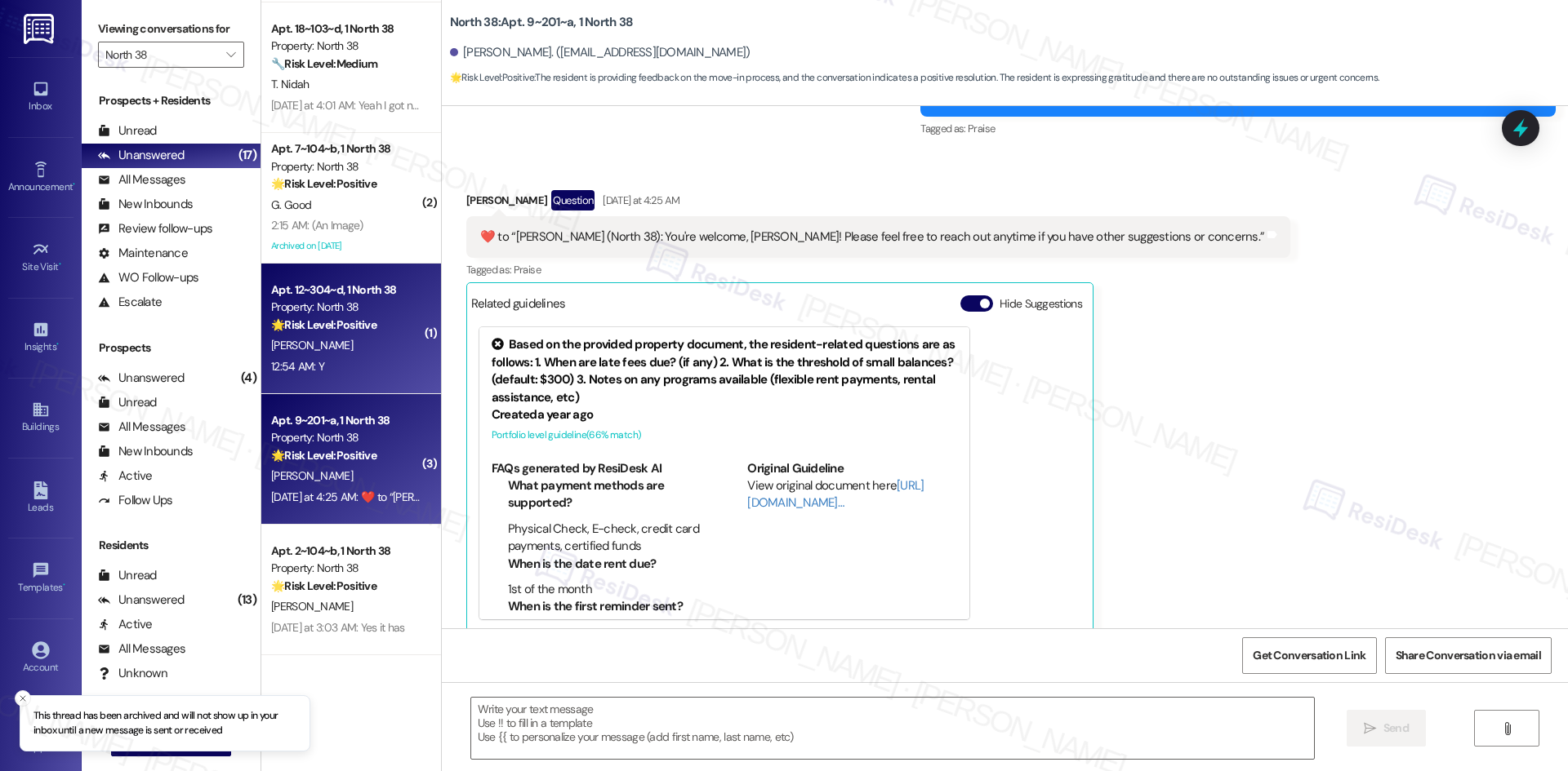
click at [371, 364] on div "12:54 AM: Y 12:54 AM: Y" at bounding box center [347, 367] width 155 height 21
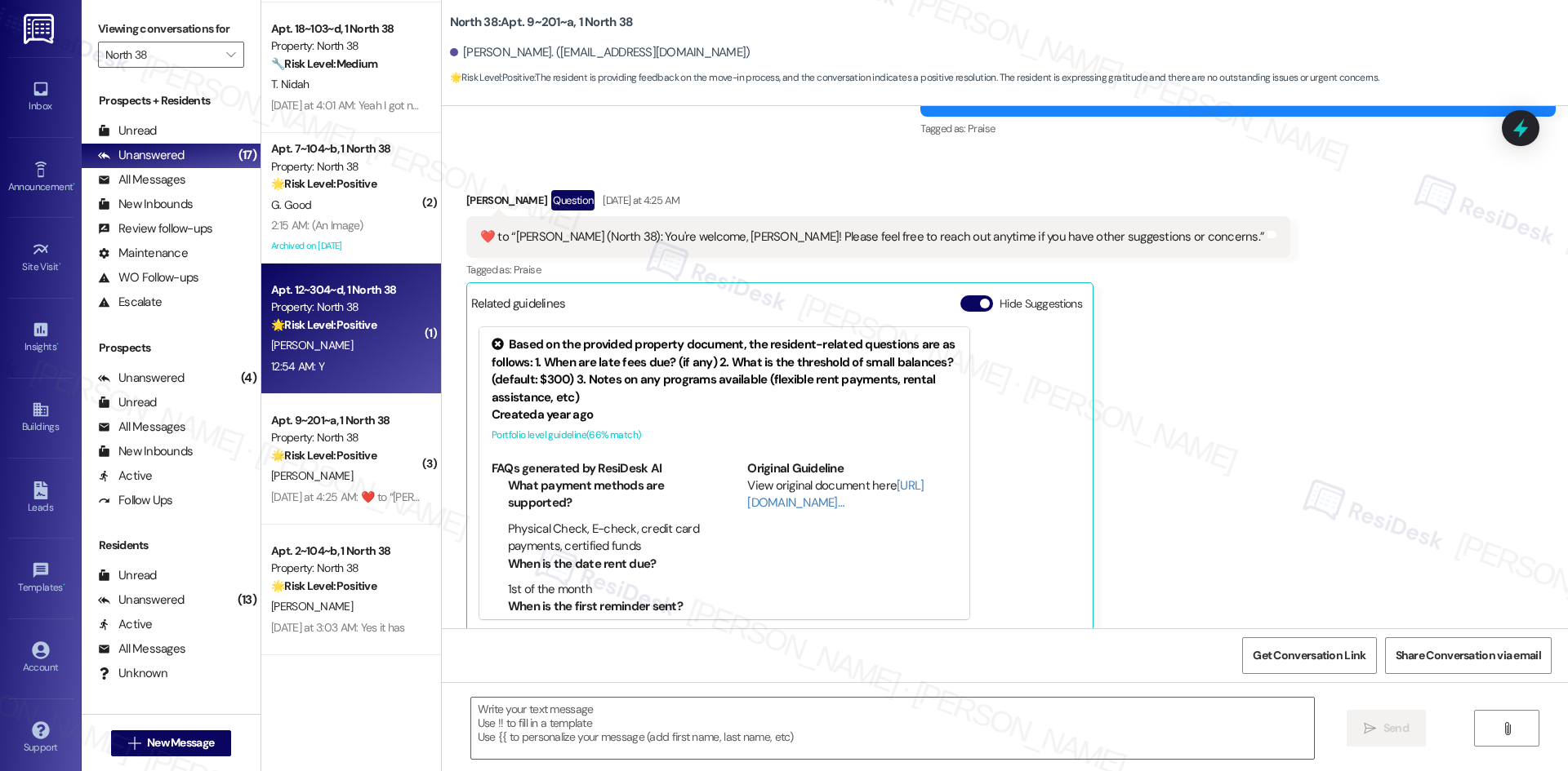
type textarea "Fetching suggested responses. Please feel free to read through the conversation…"
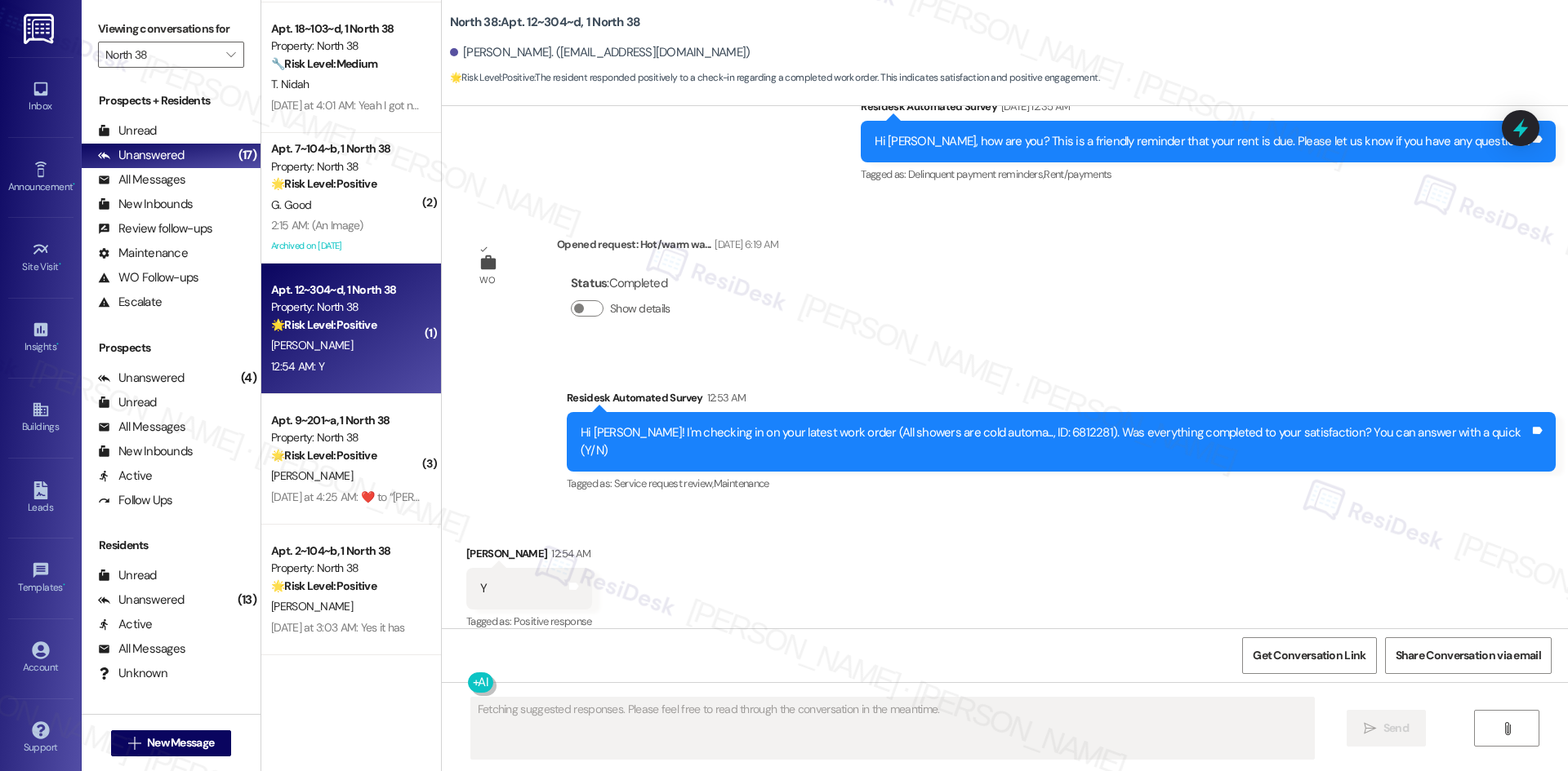
scroll to position [2789, 0]
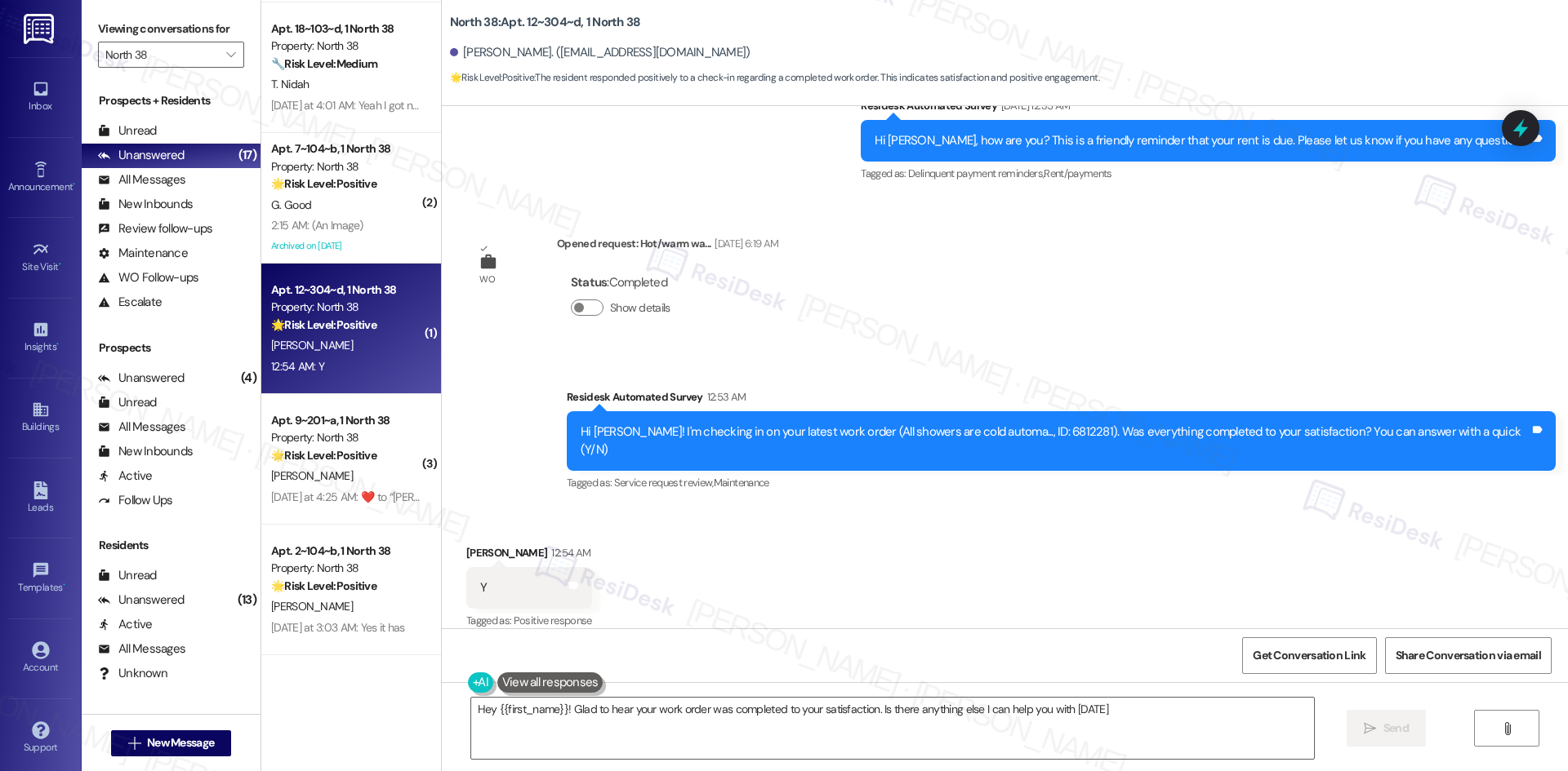
type textarea "Hey {{first_name}}! Glad to hear your work order was completed to your satisfac…"
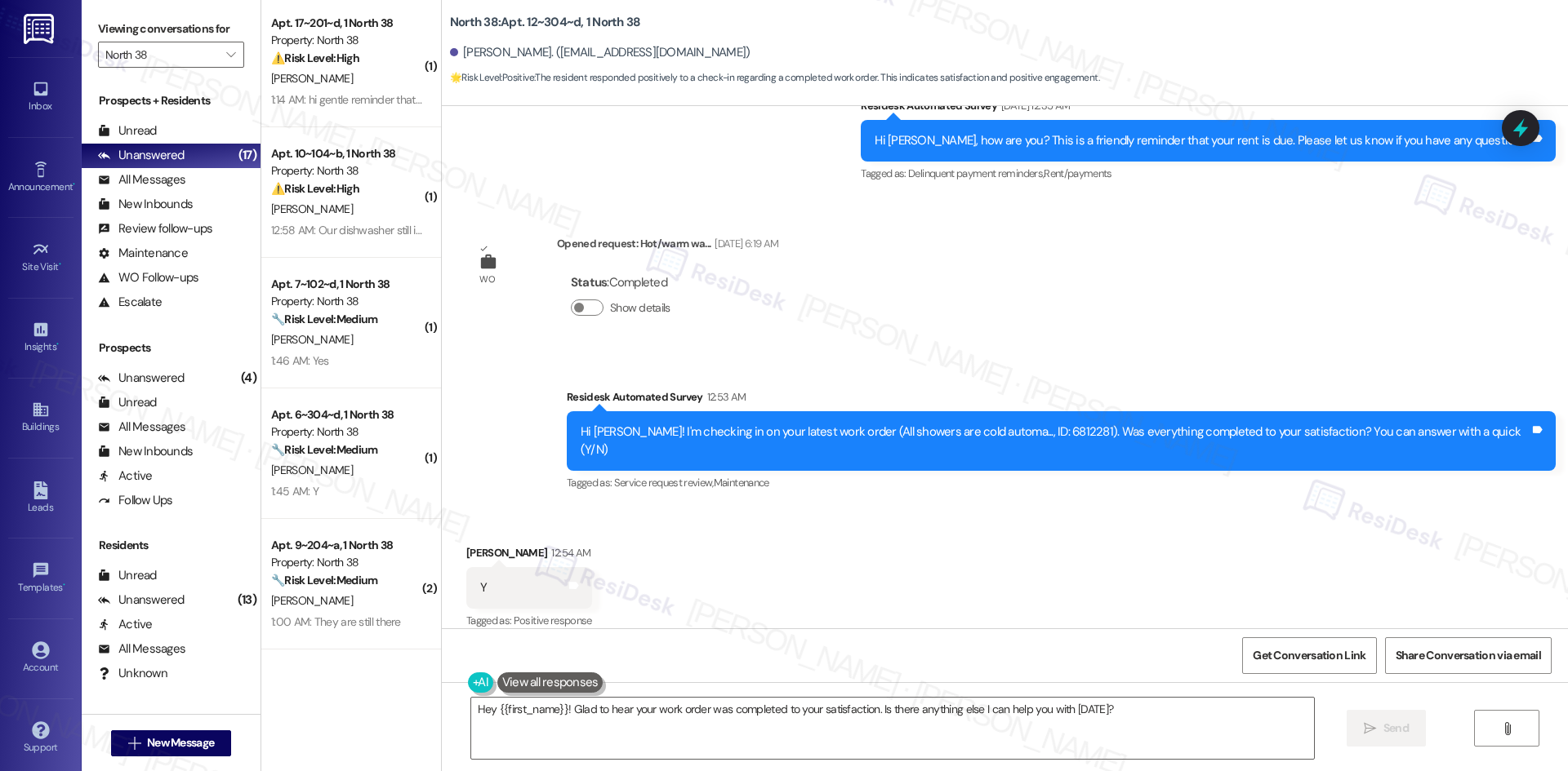
scroll to position [0, 0]
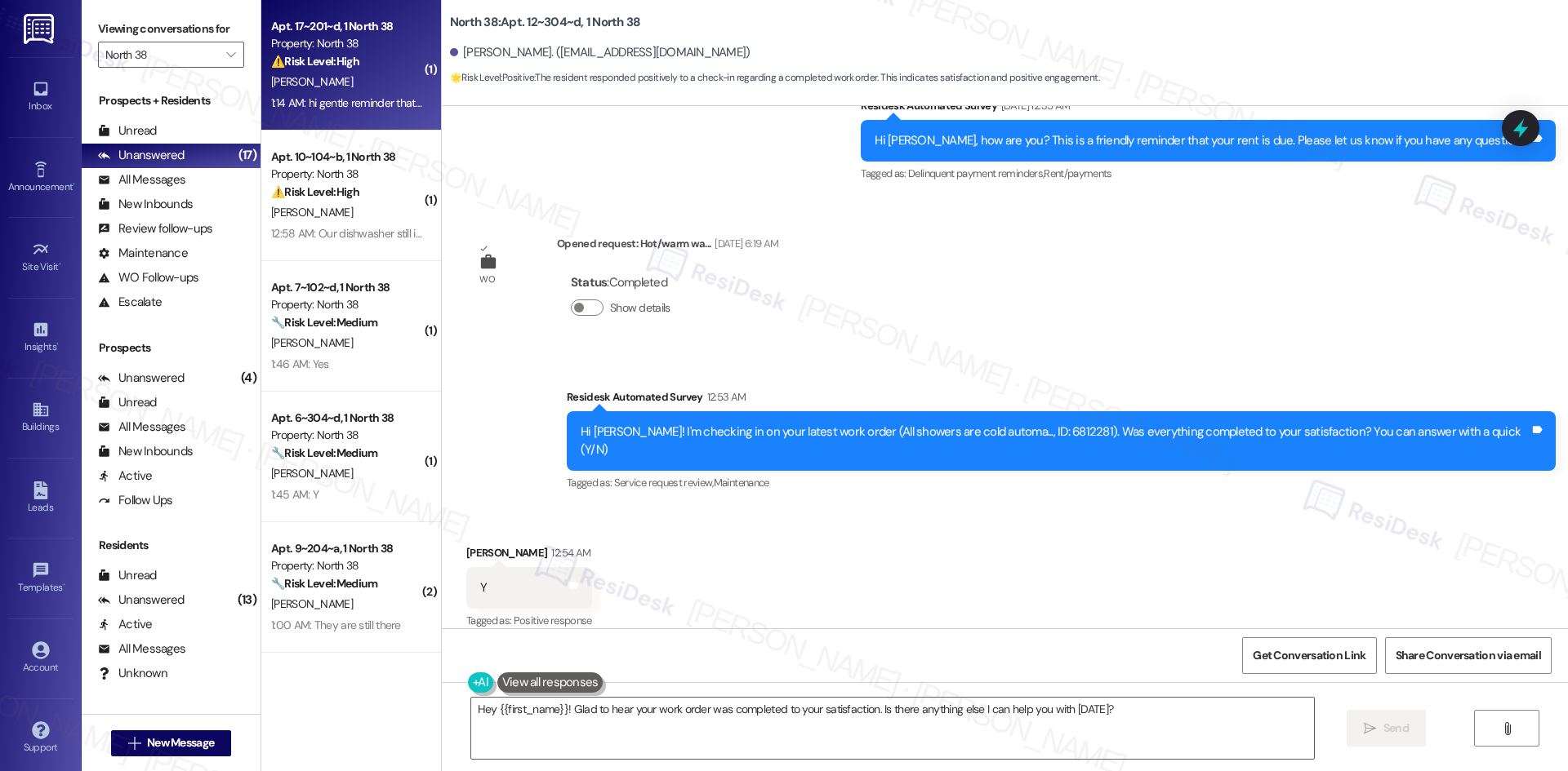
click at [352, 60] on div "⚠️ Risk Level: High The resident is stating that a room has been locked and unu…" at bounding box center [346, 62] width 151 height 17
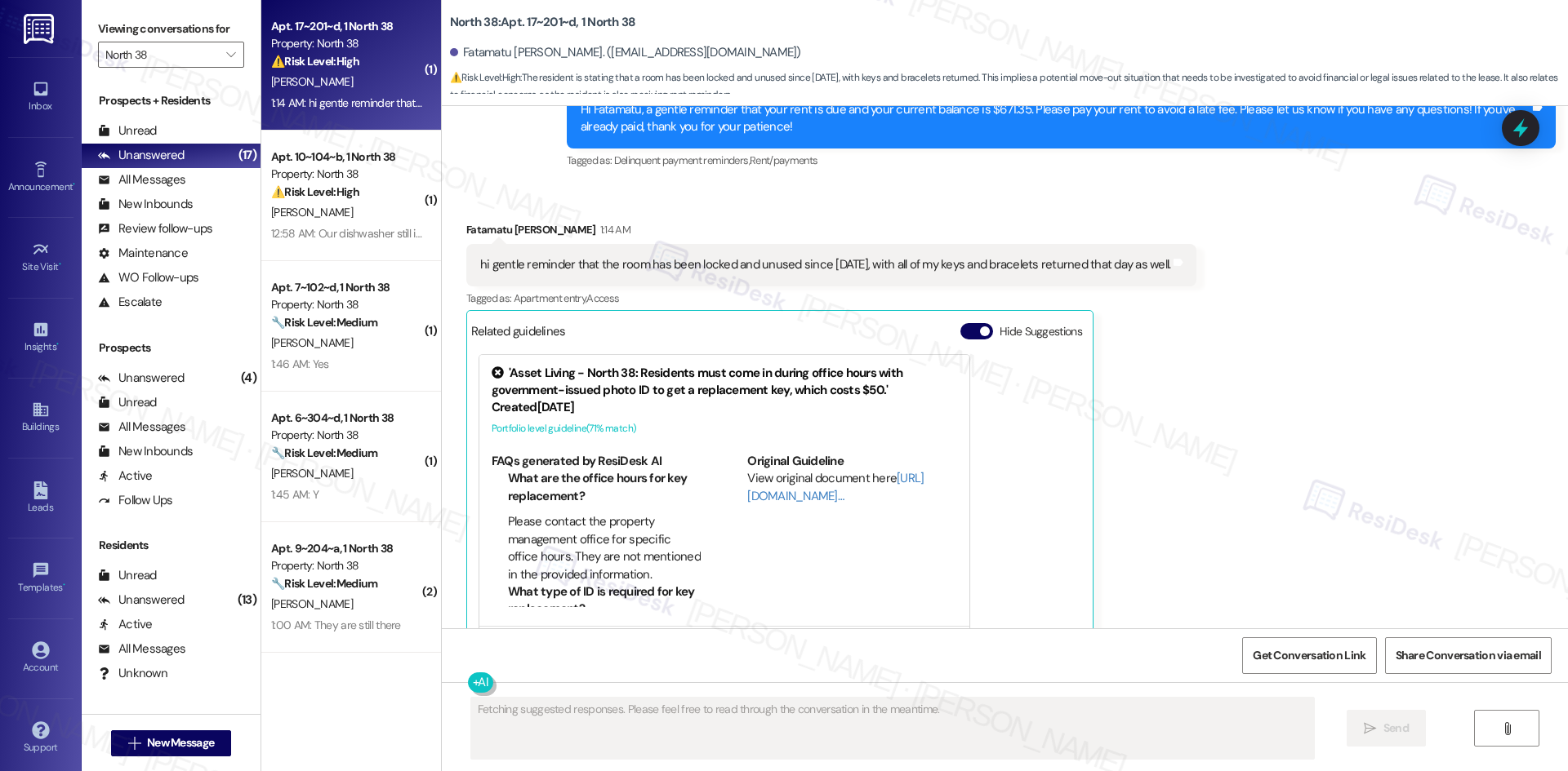
scroll to position [3882, 0]
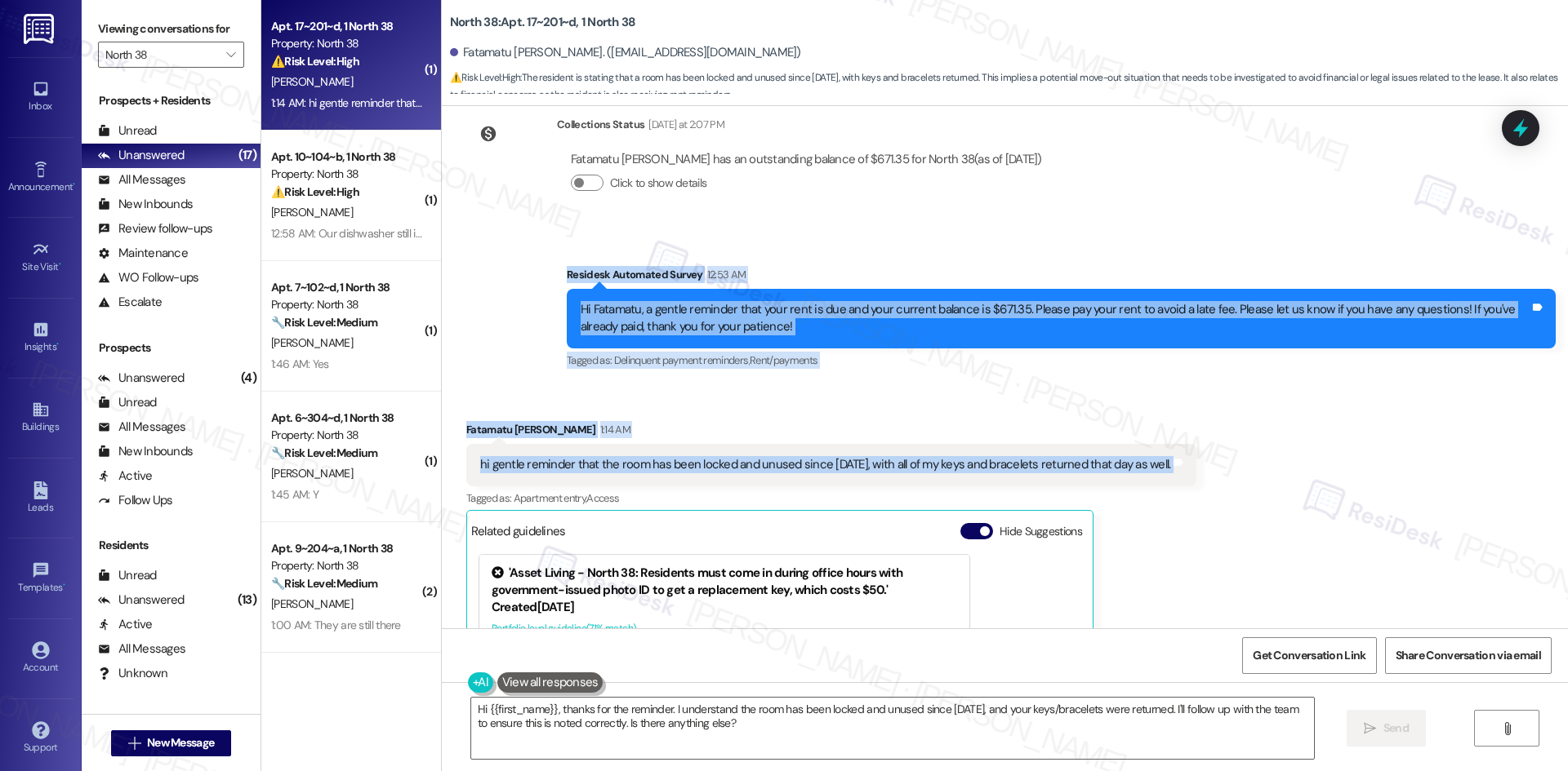
drag, startPoint x: 543, startPoint y: 262, endPoint x: 1199, endPoint y: 478, distance: 690.6
click at [1199, 478] on div "Survey, sent via SMS Residesk Automated Survey Oct 03, 2024 at 2:39 AM Hi Fatam…" at bounding box center [1005, 367] width 1127 height 523
copy div "Residesk Automated Survey 12:53 AM Hi Fatamatu, a gentle reminder that your ren…"
click at [1015, 397] on div "Received via SMS Fatamatu Shoua 1:14 AM hi gentle reminder that the room has be…" at bounding box center [1005, 628] width 1127 height 488
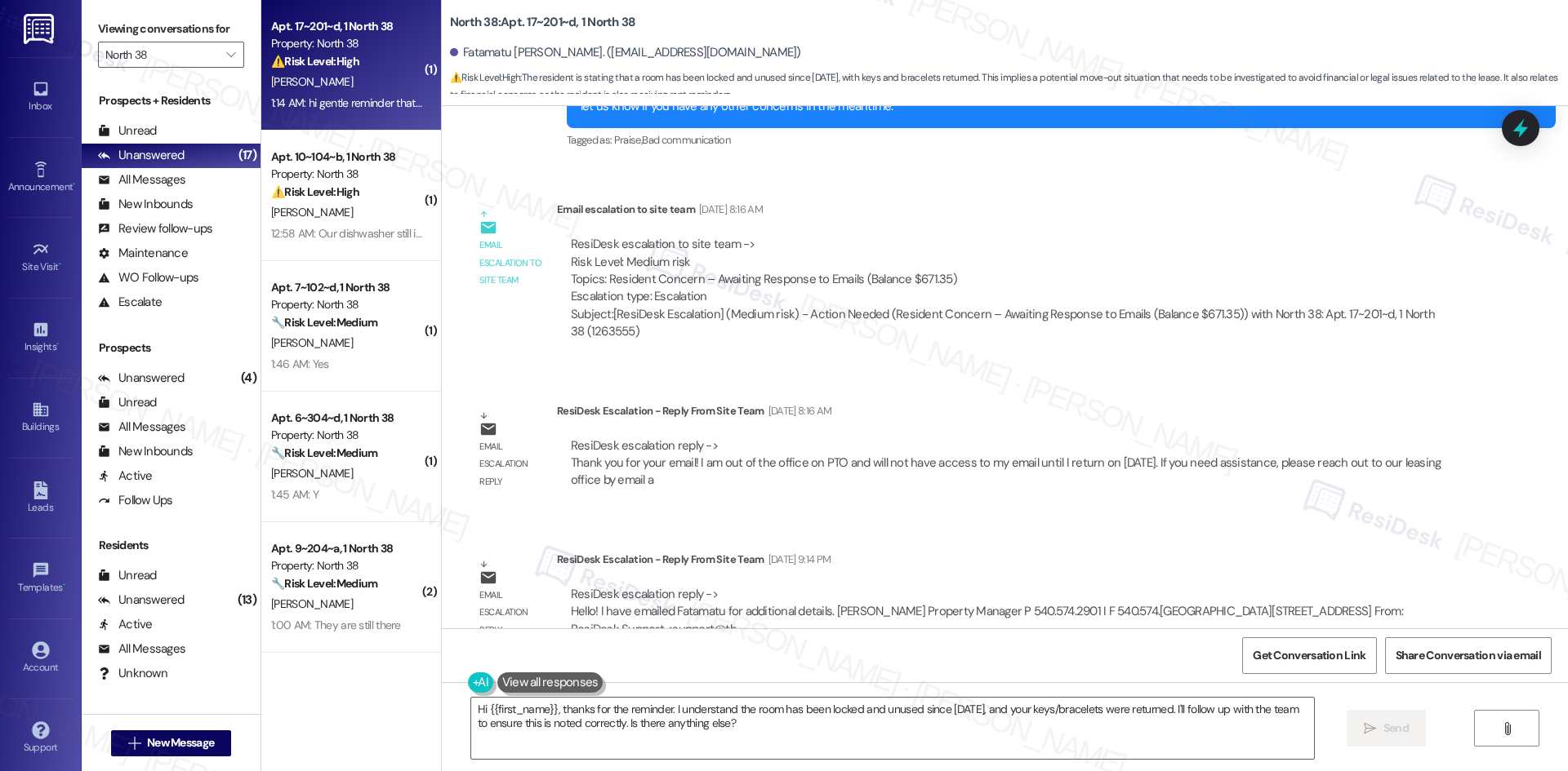
scroll to position [3148, 0]
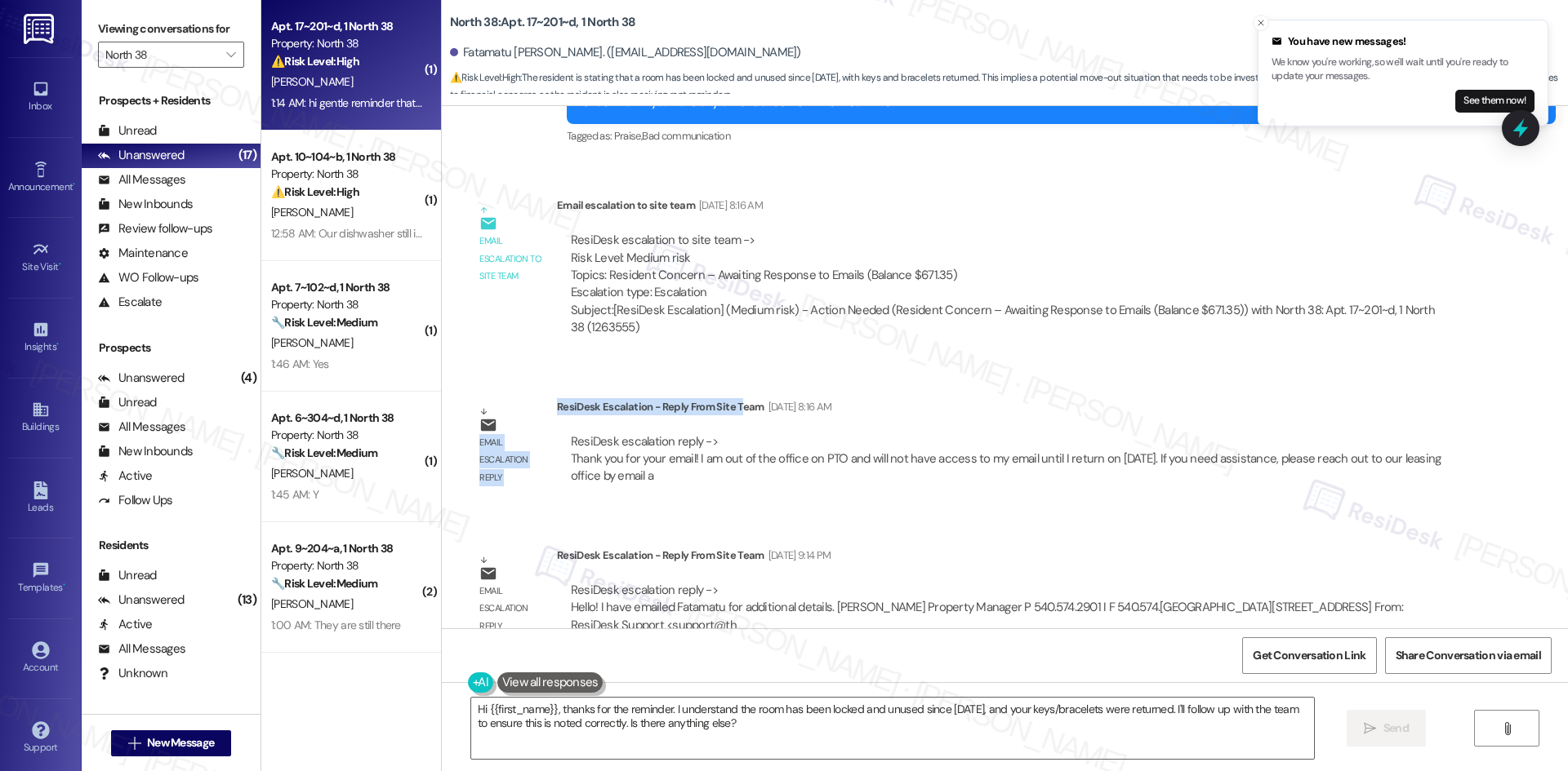
drag, startPoint x: 724, startPoint y: 362, endPoint x: 716, endPoint y: 349, distance: 15.3
click at [724, 363] on div "Survey, sent via SMS Residesk Automated Survey Oct 03, 2024 at 2:39 AM Hi Fatam…" at bounding box center [1005, 367] width 1127 height 523
click at [784, 736] on textarea "Hi {{first_name}}, thanks for the reminder. I understand the room has been lock…" at bounding box center [892, 728] width 843 height 61
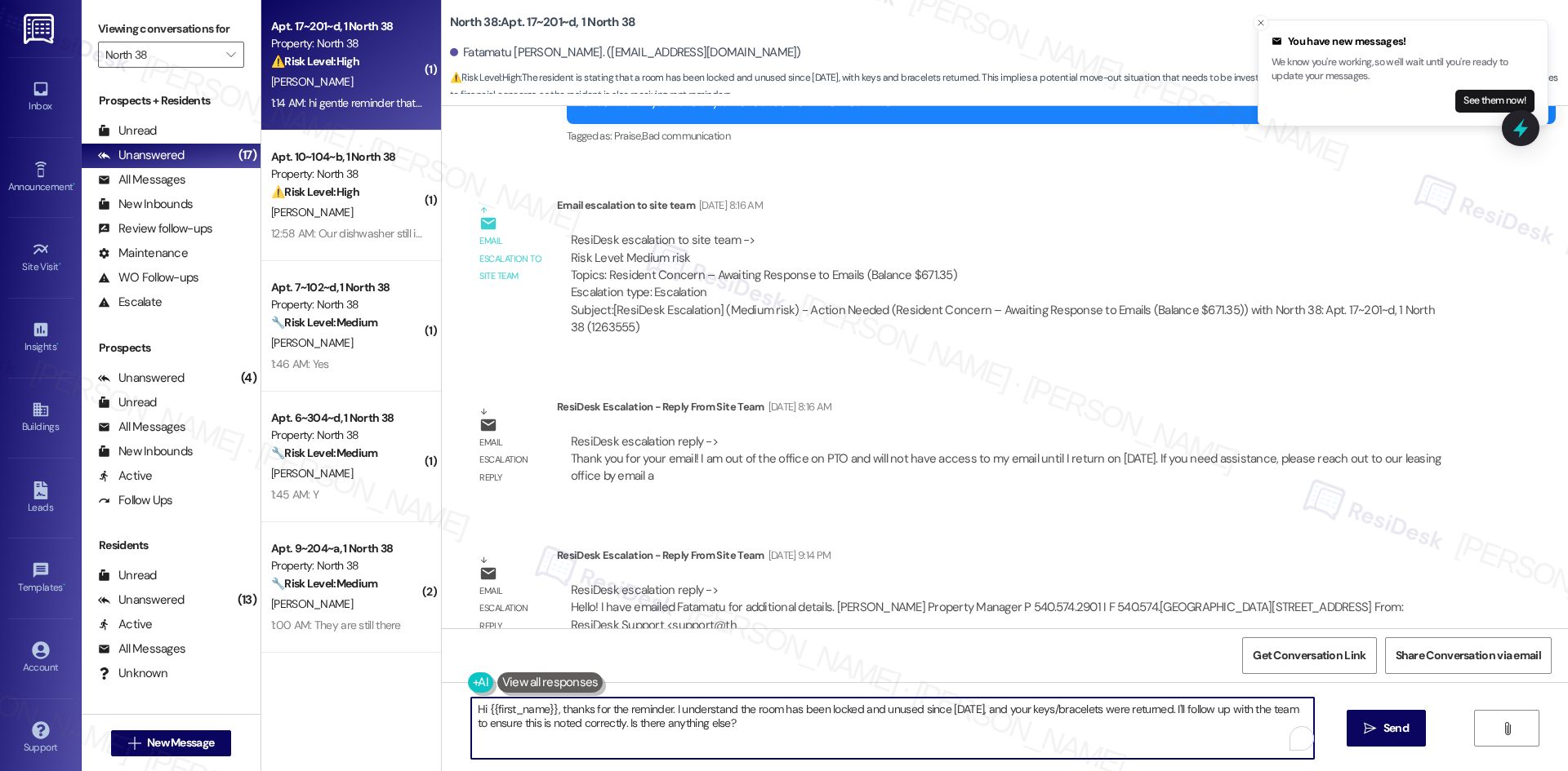
paste textarea "Sorry for the confusion. Thanks for clarifying about the room and keys — I’ll c…"
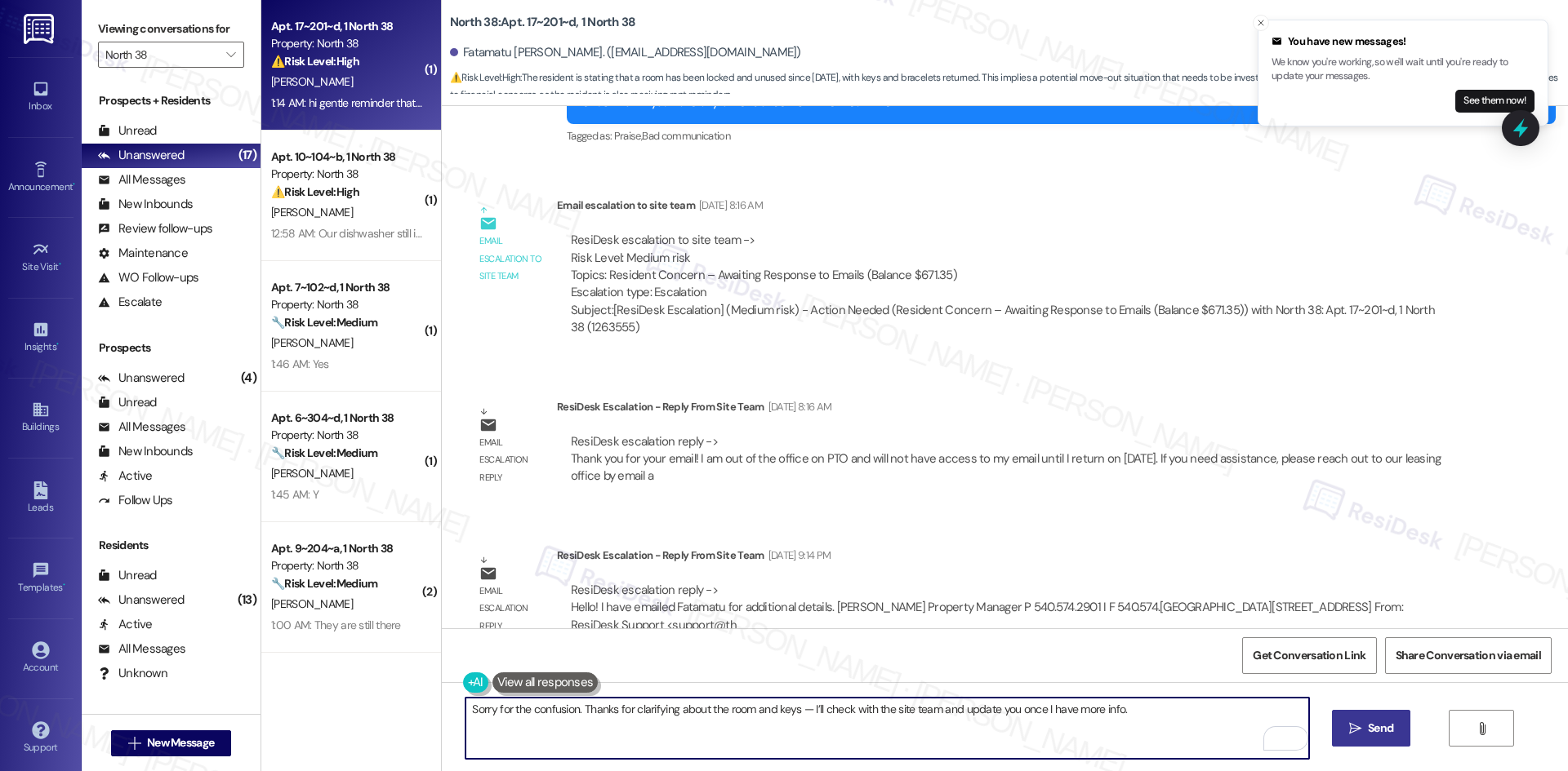
type textarea "Sorry for the confusion. Thanks for clarifying about the room and keys — I’ll c…"
click at [1381, 734] on span "Send" at bounding box center [1380, 729] width 25 height 17
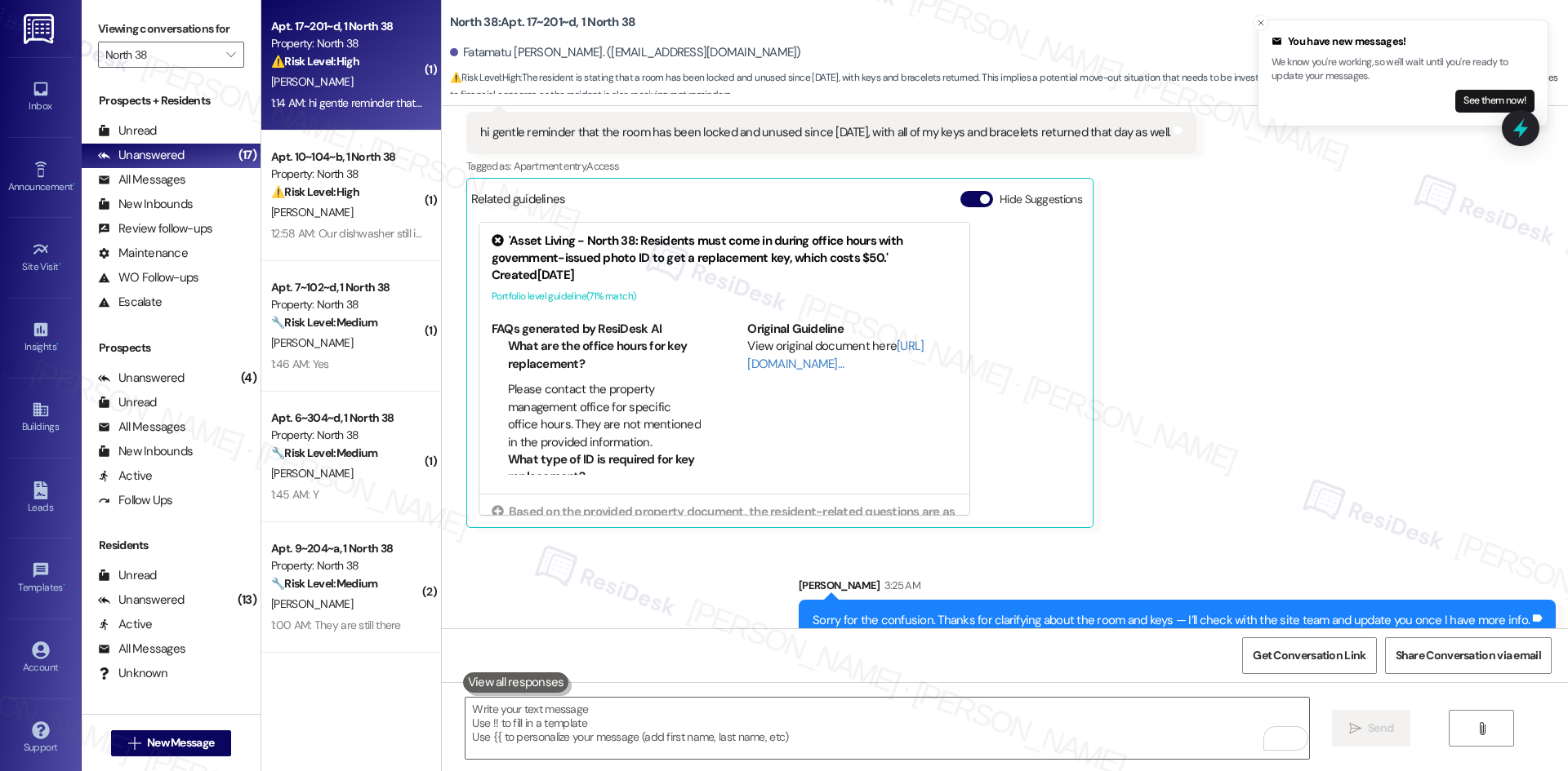
scroll to position [4241, 0]
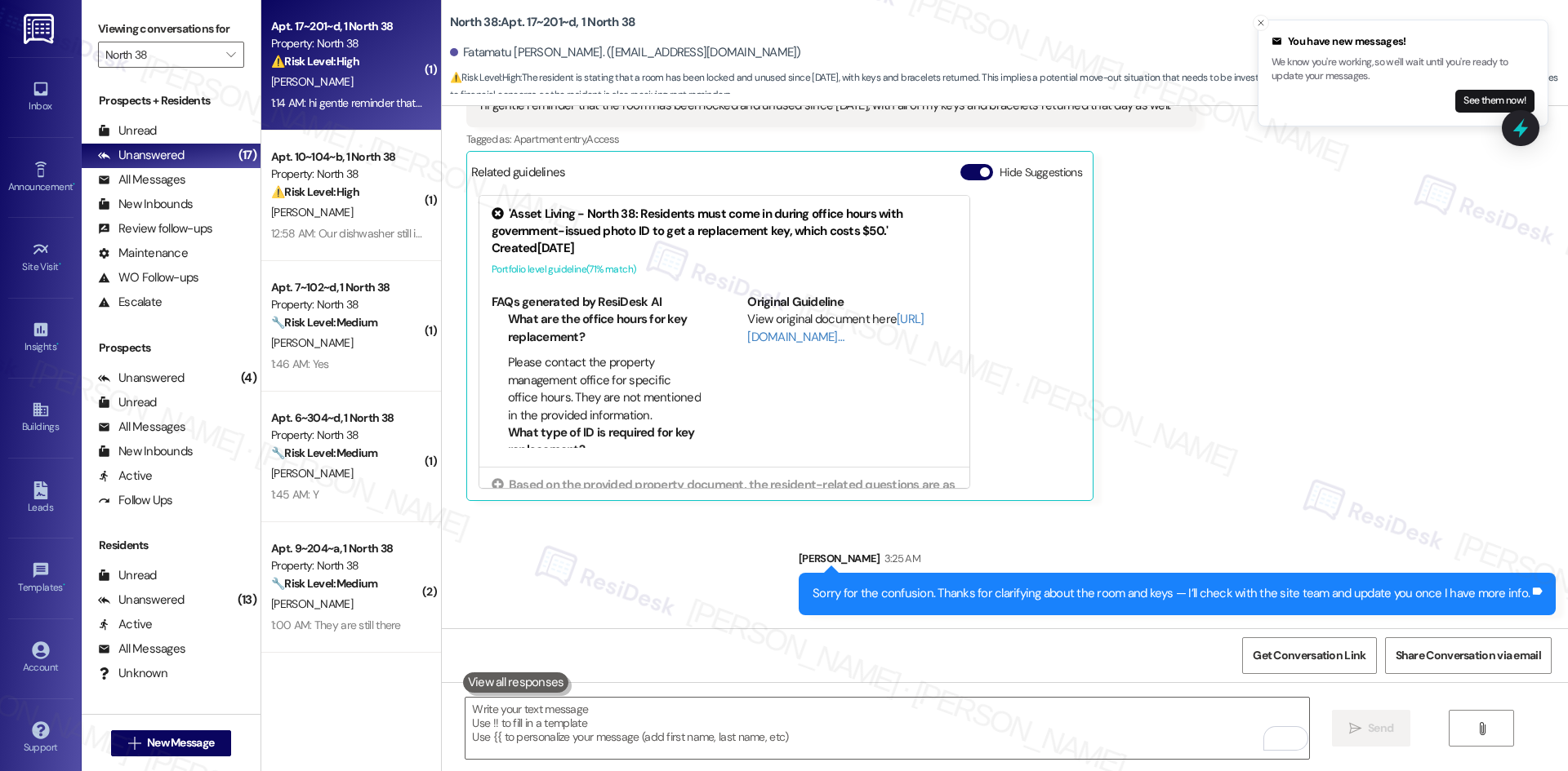
click at [1254, 497] on div "Received via SMS Fatamatu Shoua 1:14 AM hi gentle reminder that the room has be…" at bounding box center [1005, 269] width 1127 height 488
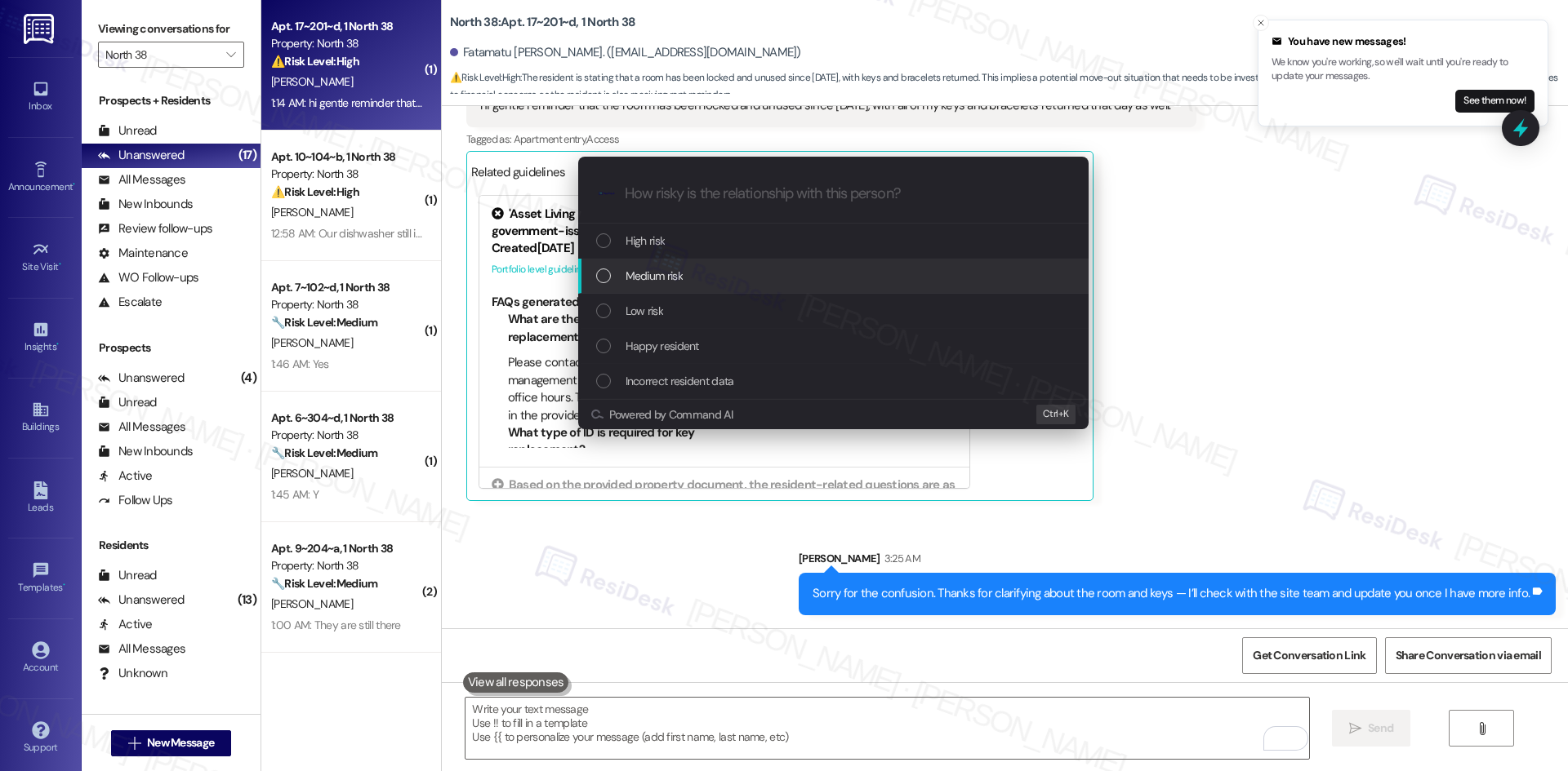
click at [726, 284] on div "Medium risk" at bounding box center [835, 275] width 478 height 18
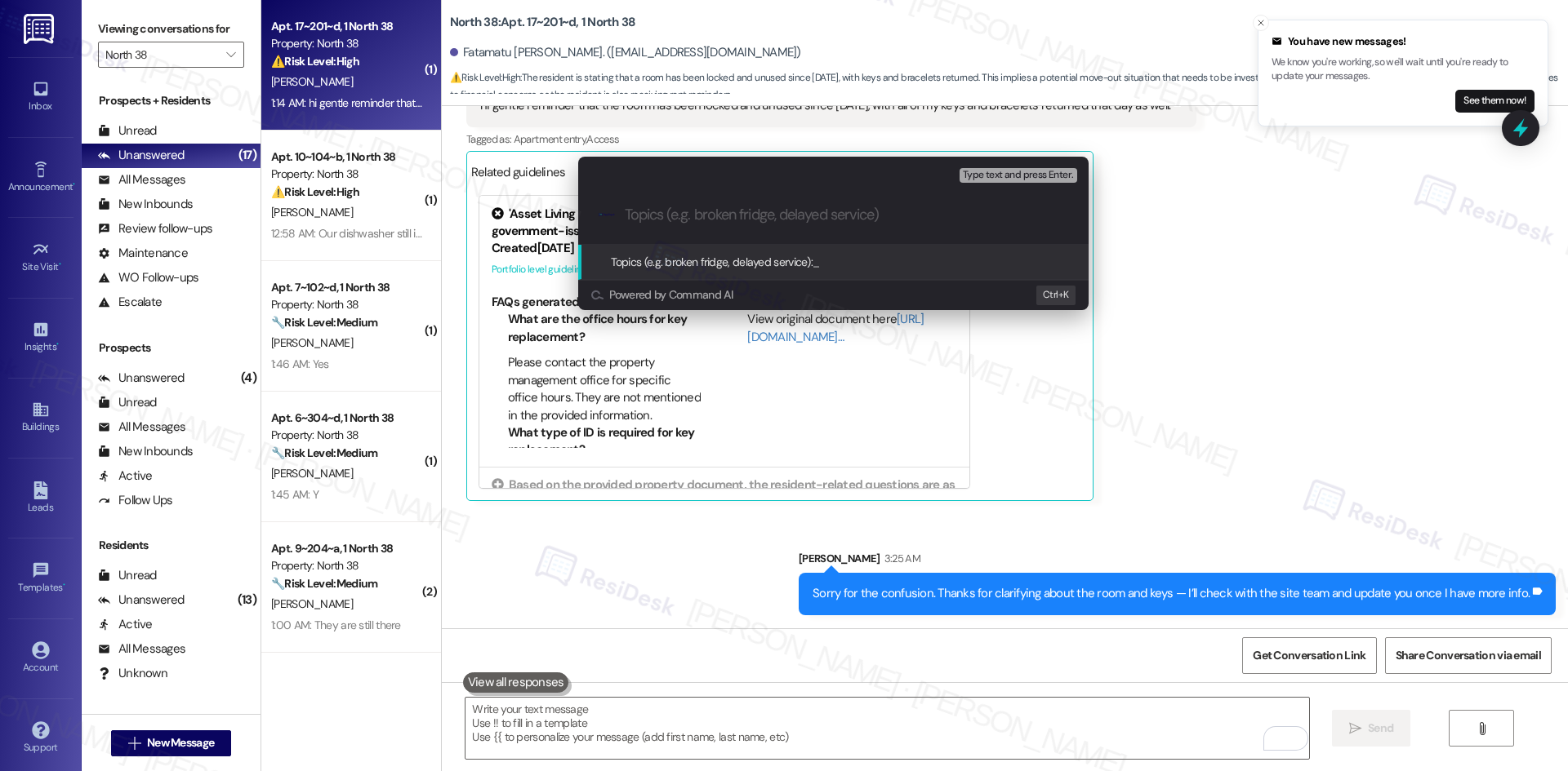
click at [679, 209] on input "Topics (e.g. broken fridge, delayed service)" at bounding box center [846, 215] width 443 height 17
paste input "Rent Balance Dispute – Vacated Unit"
type input "Rent Balance Dispute – Vacated Unit"
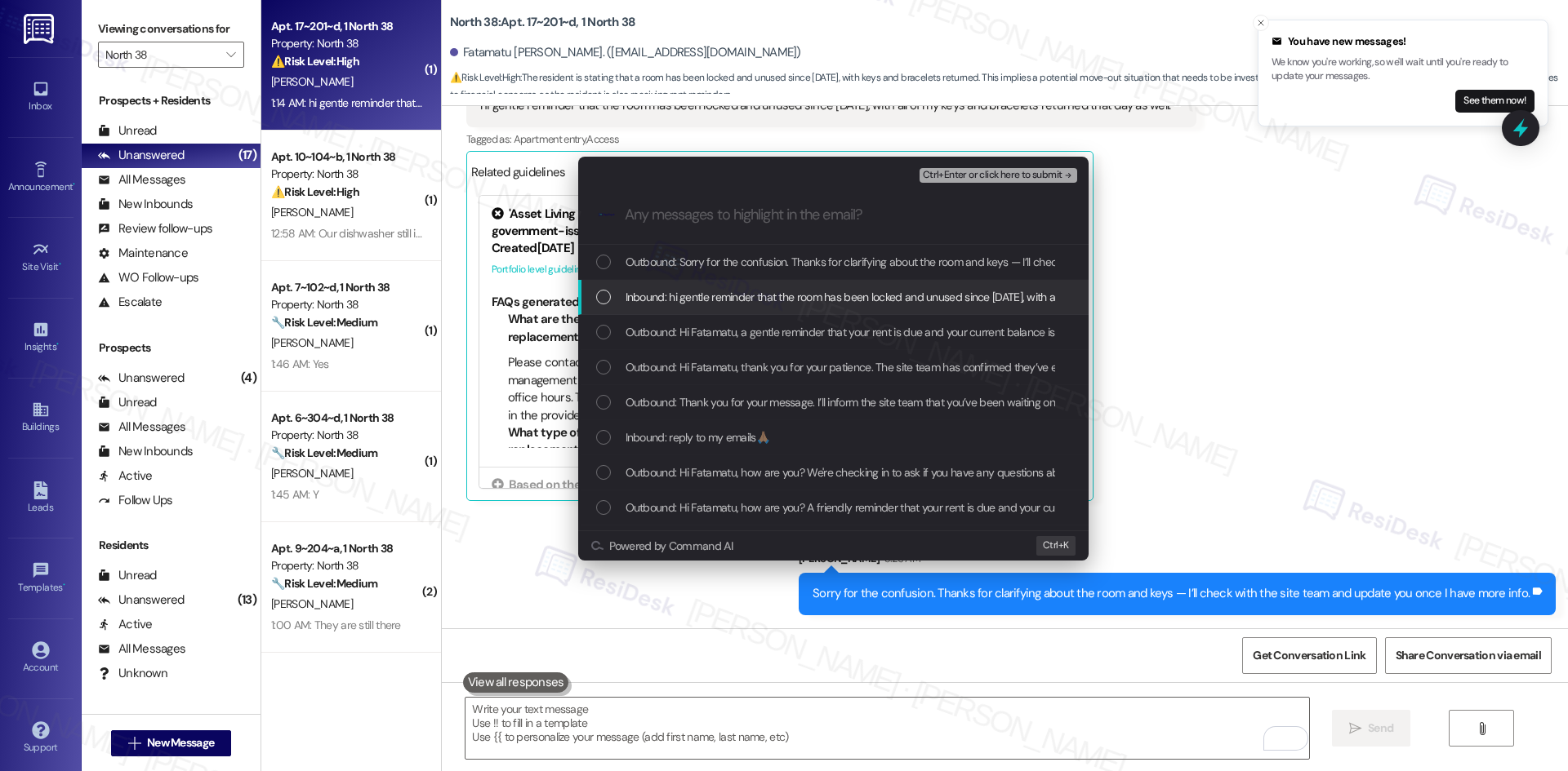
click at [689, 292] on span "Inbound: hi gentle reminder that the room has been locked and unused since july…" at bounding box center [965, 297] width 680 height 18
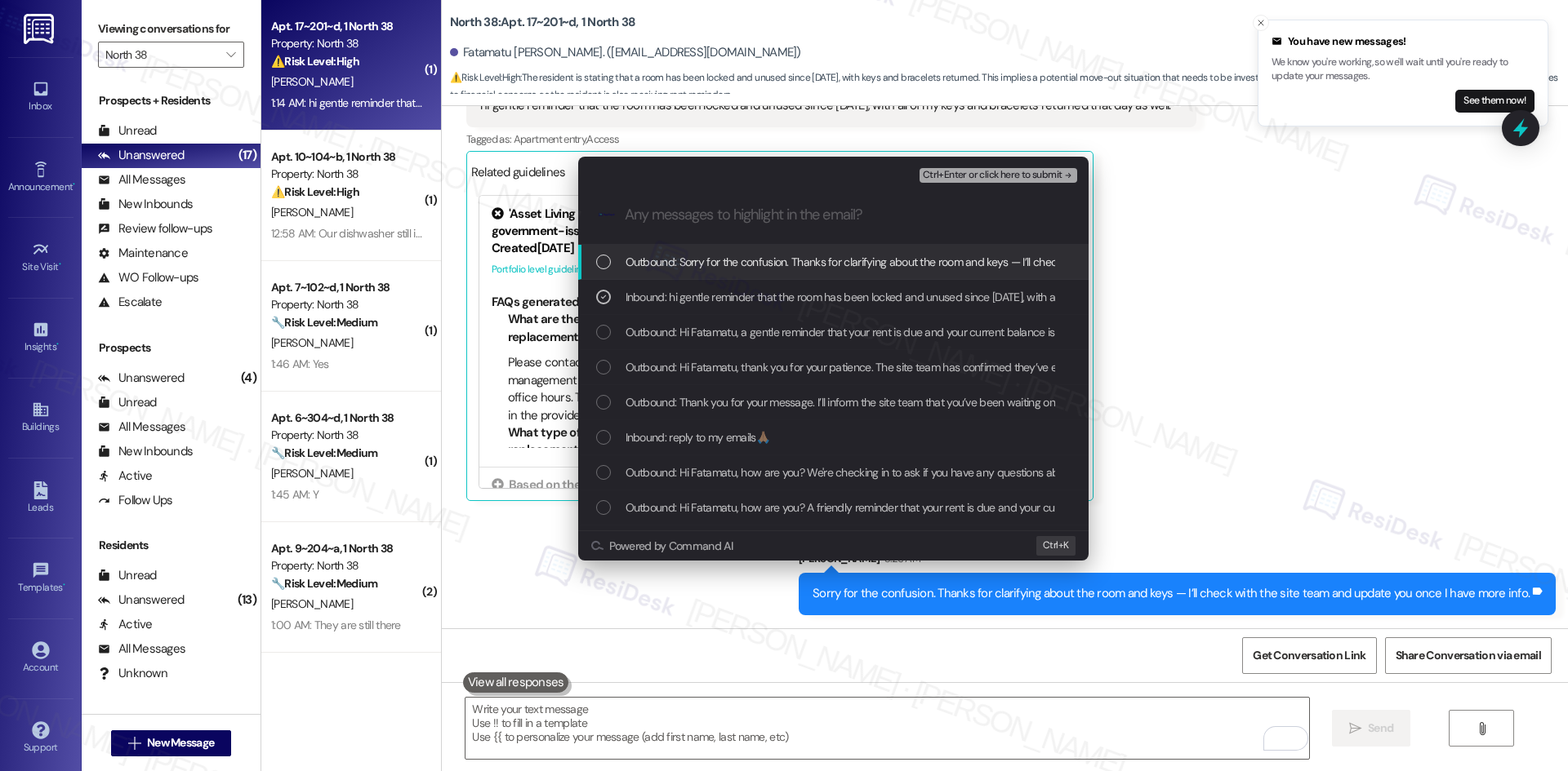
click at [1039, 171] on span "Ctrl+Enter or click here to submit" at bounding box center [993, 175] width 140 height 11
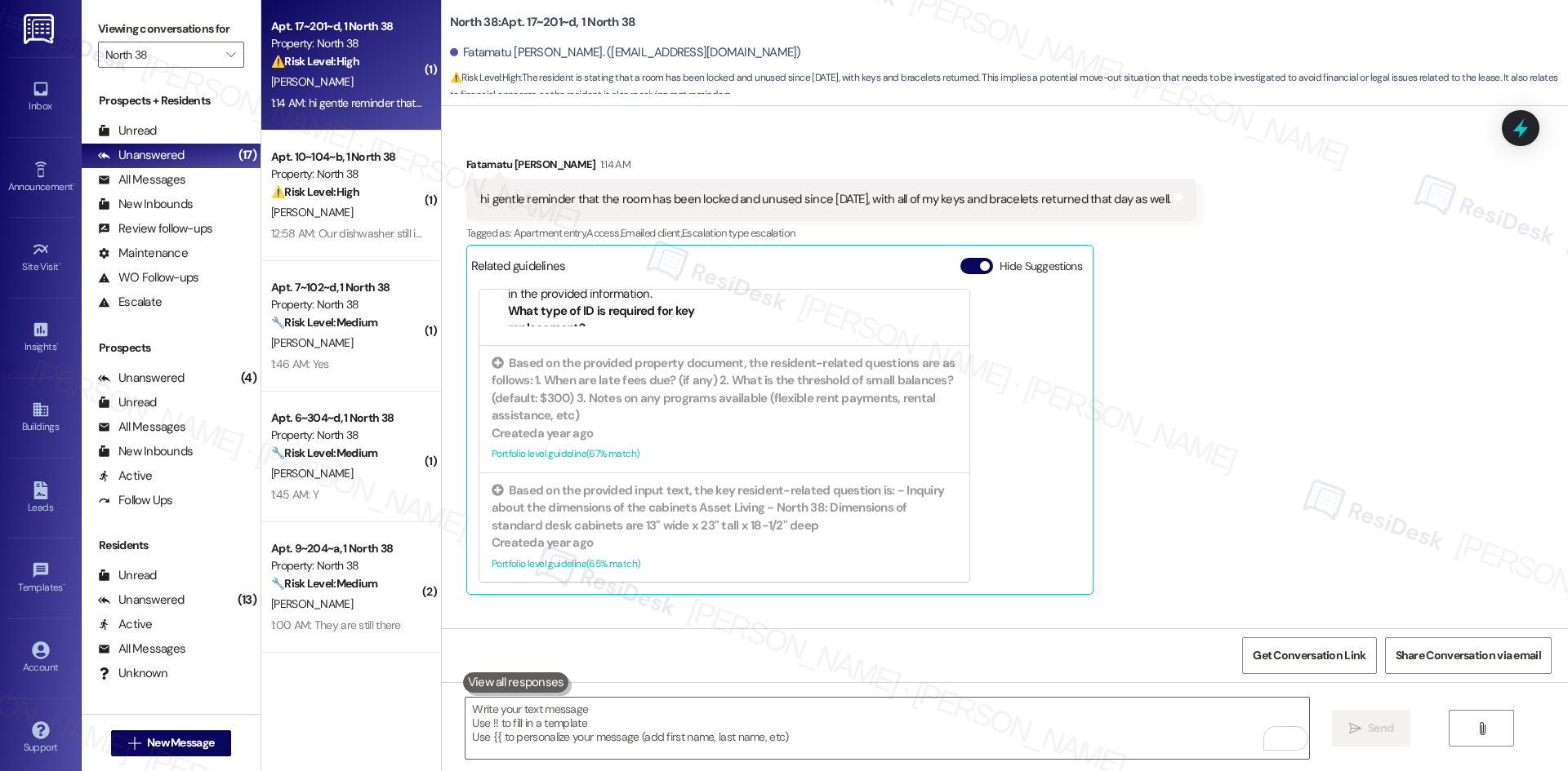
scroll to position [4101, 0]
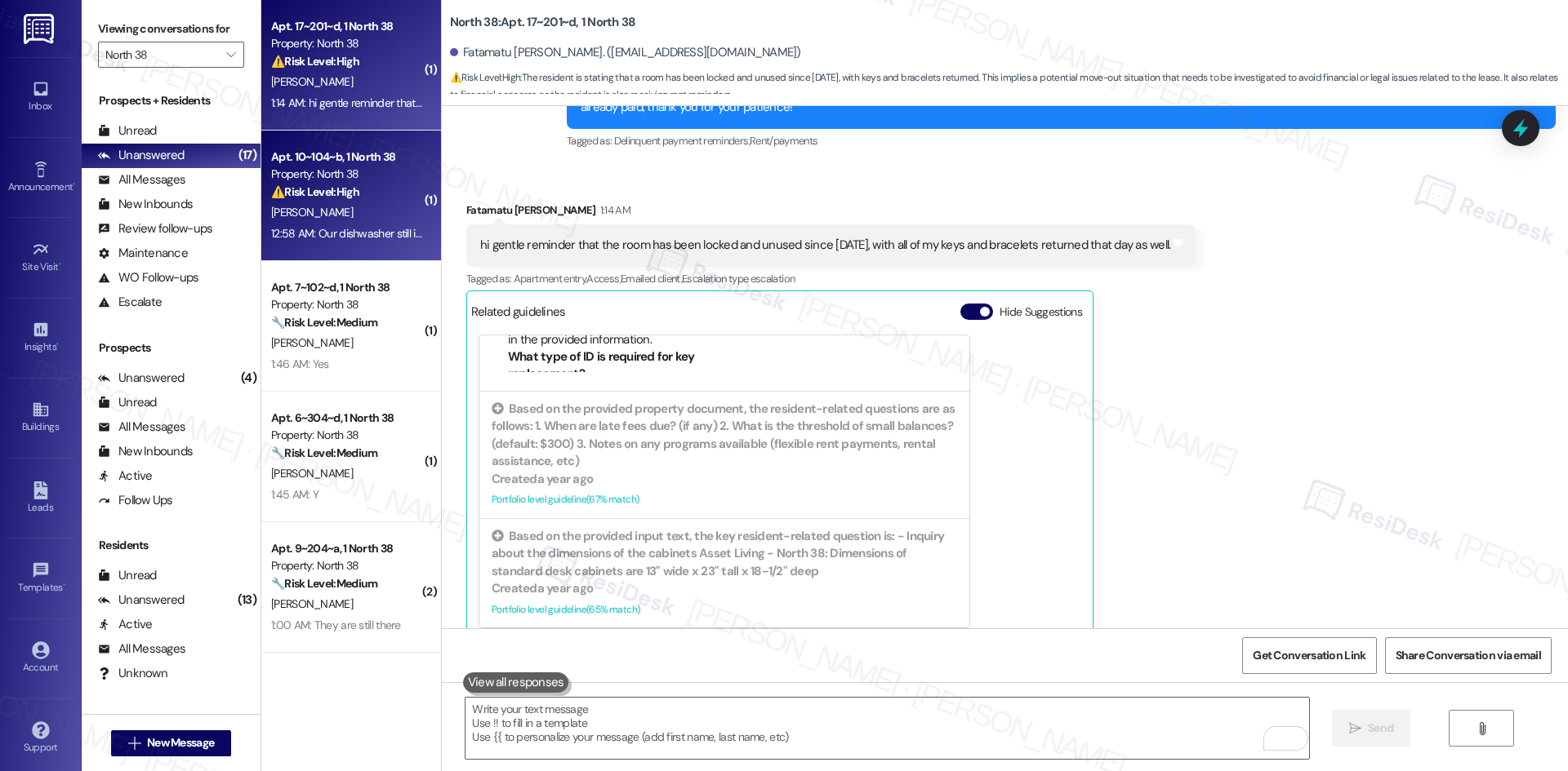
click at [375, 215] on div "L. Edwards" at bounding box center [347, 213] width 155 height 21
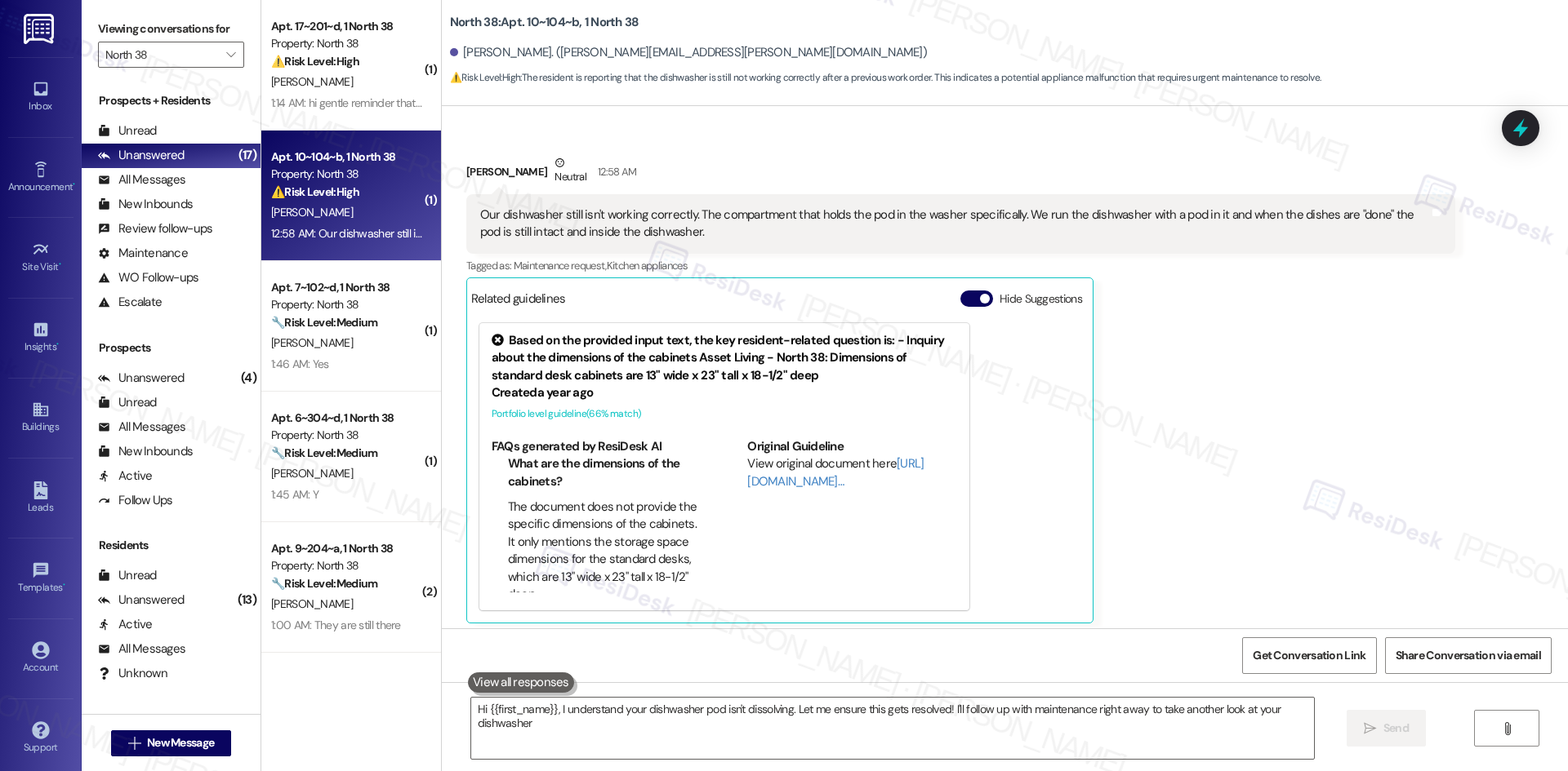
type textarea "Hi {{first_name}}, I understand your dishwasher pod isn't dissolving. Let me en…"
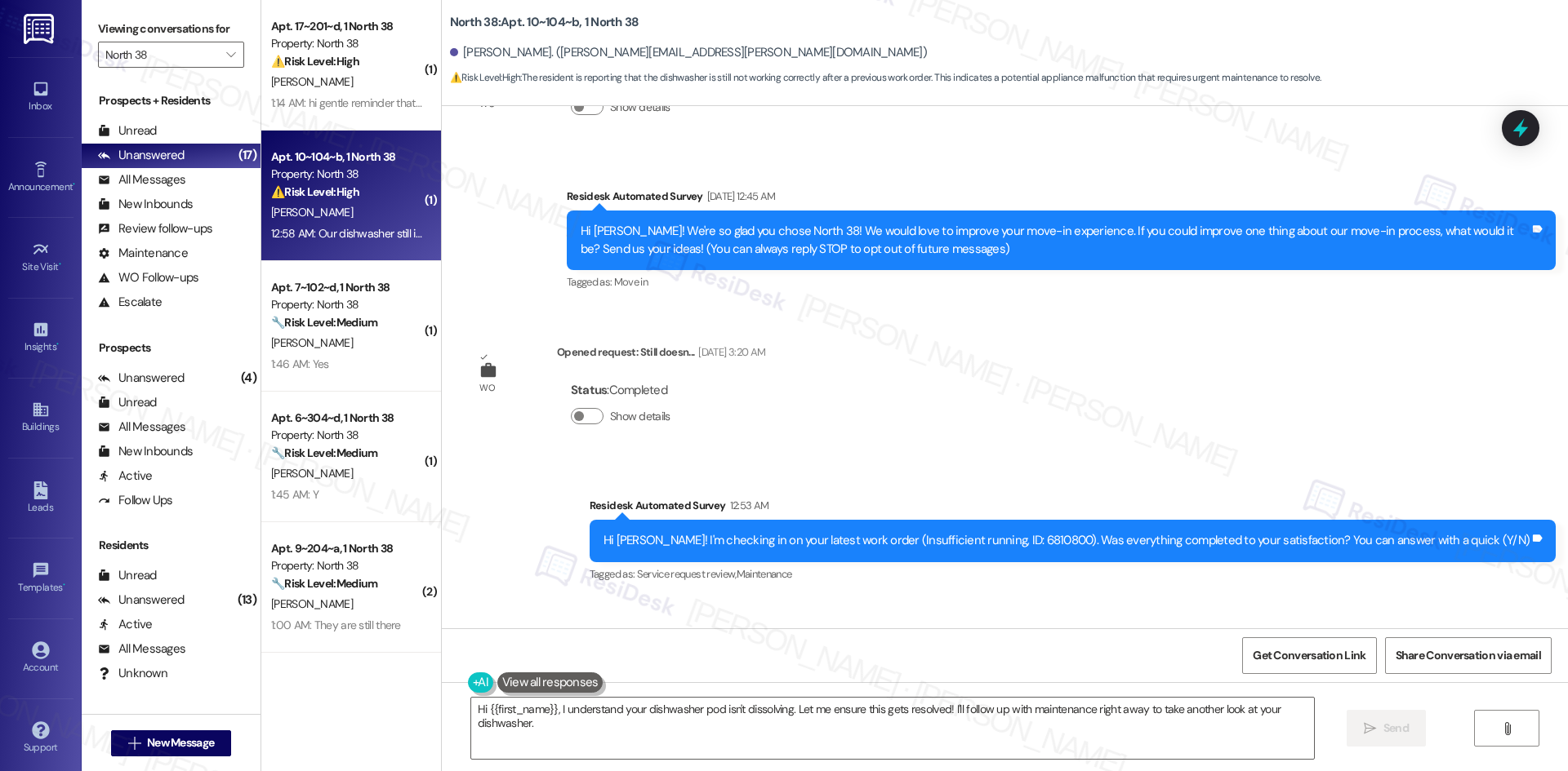
scroll to position [95, 0]
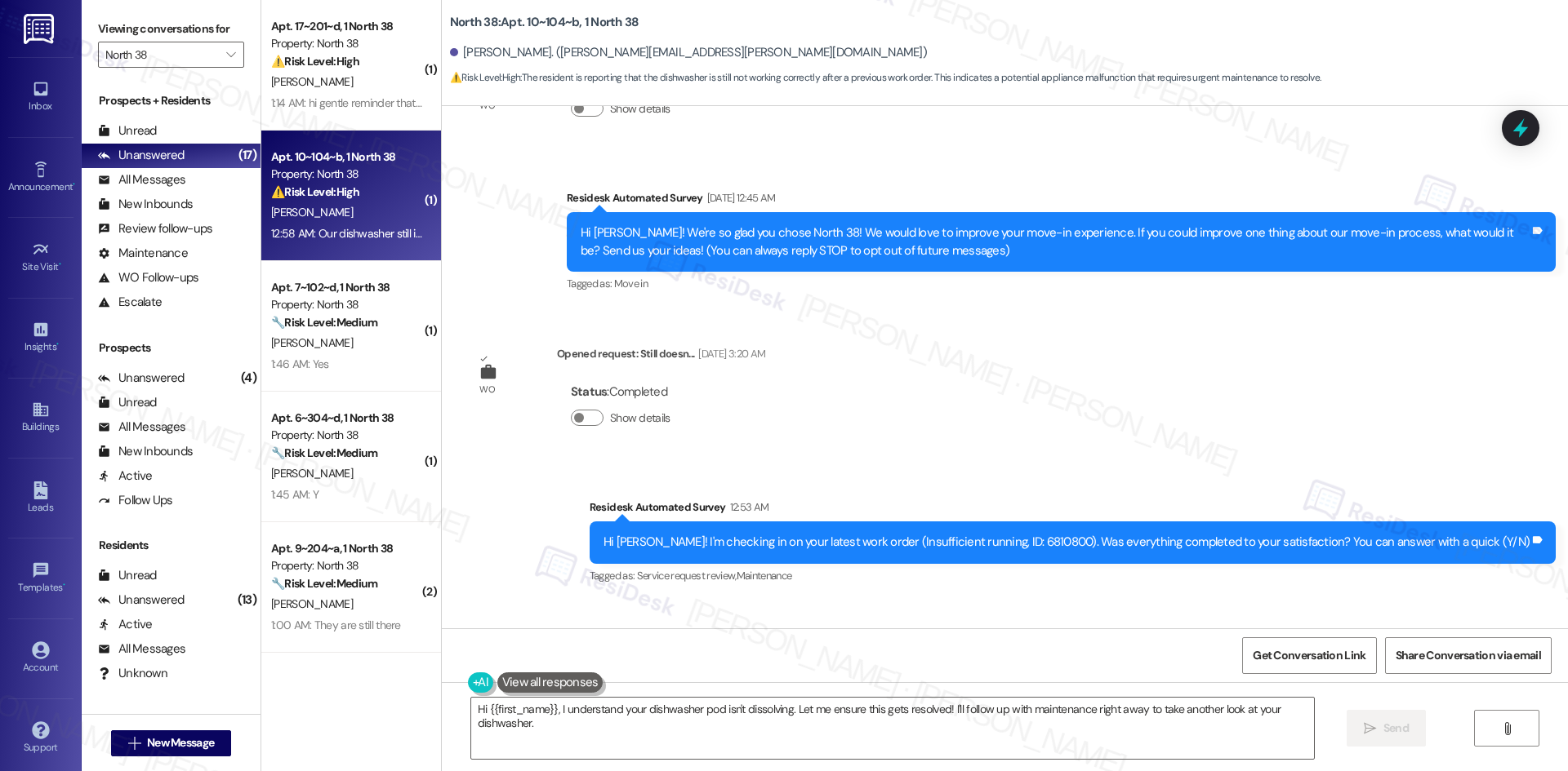
click at [1145, 582] on div "Tagged as: Service request review , Click to highlight conversations about Serv…" at bounding box center [1072, 575] width 966 height 23
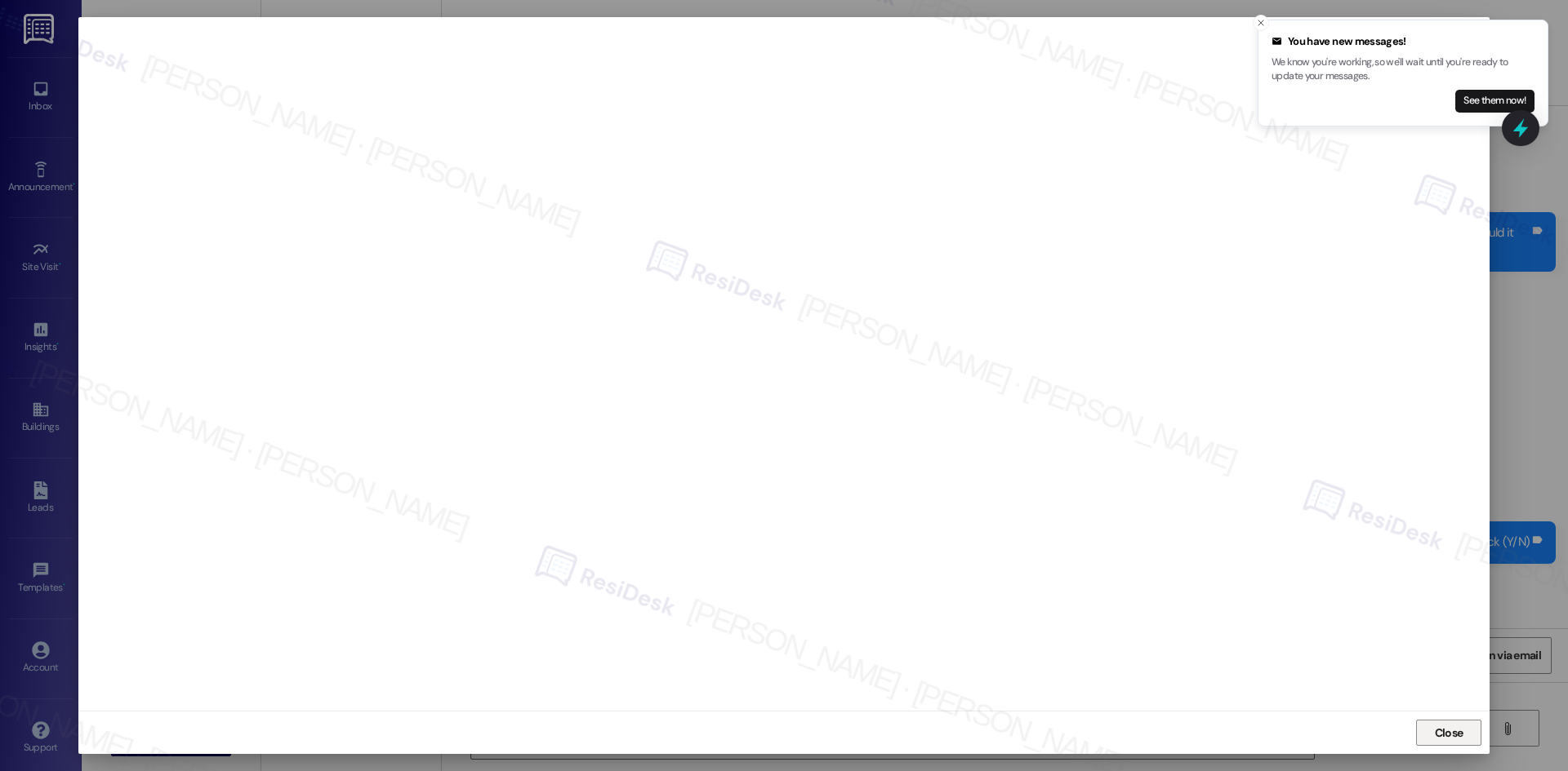
click at [1431, 726] on span "Close" at bounding box center [1448, 734] width 35 height 17
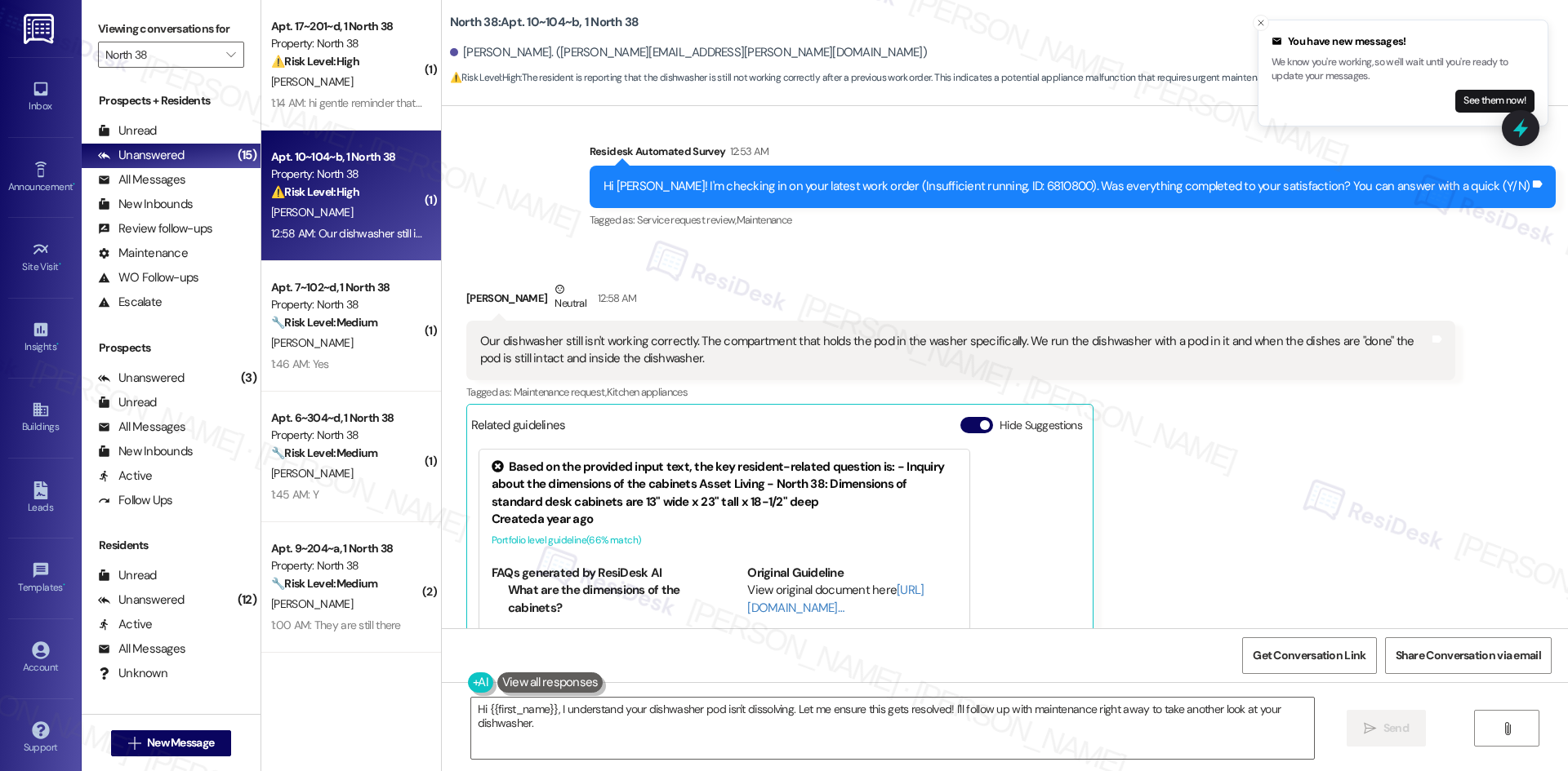
scroll to position [422, 0]
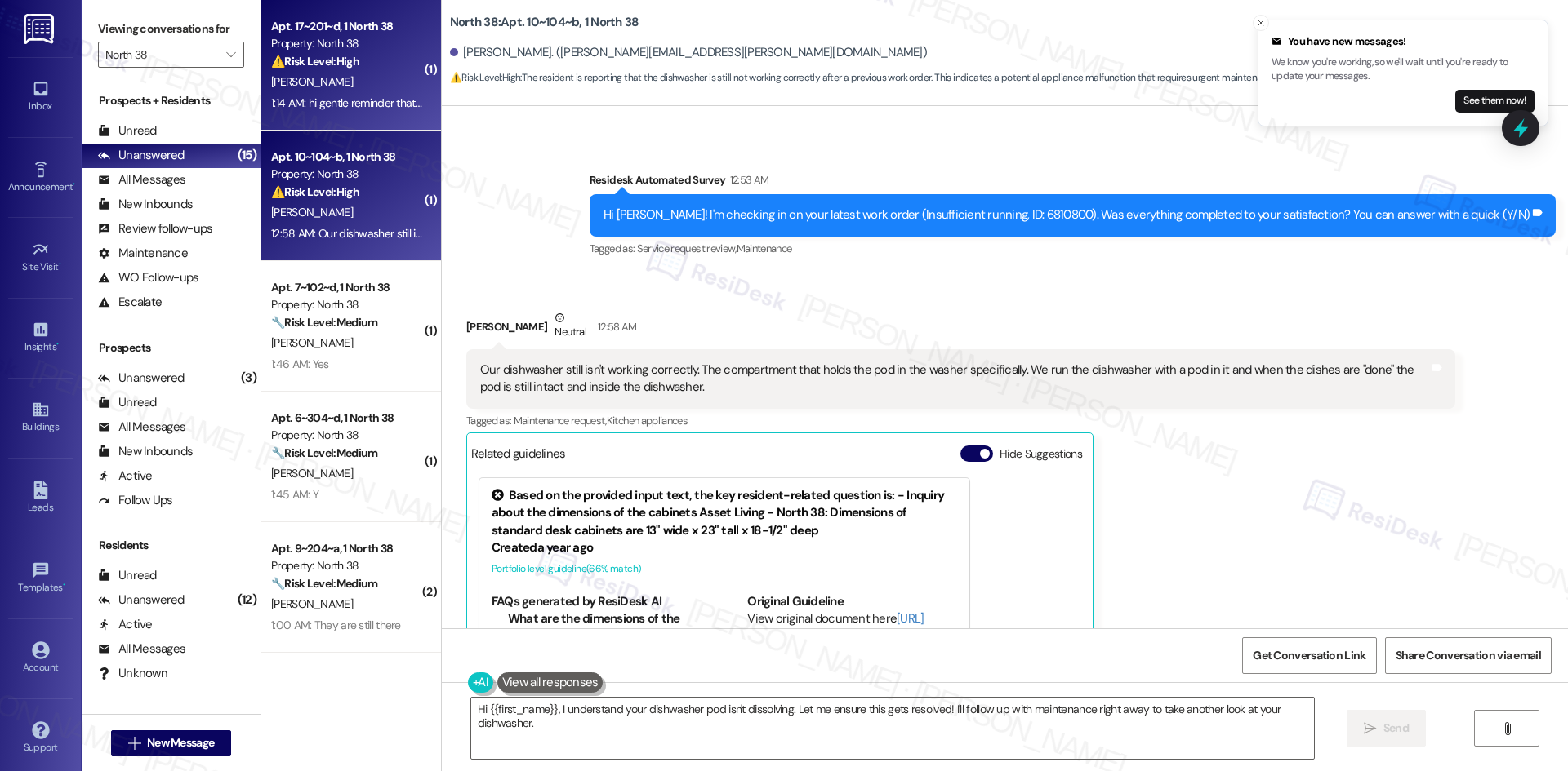
click at [388, 93] on div "1:14 AM: hi gentle reminder that the room has been locked and unused since july…" at bounding box center [347, 103] width 155 height 21
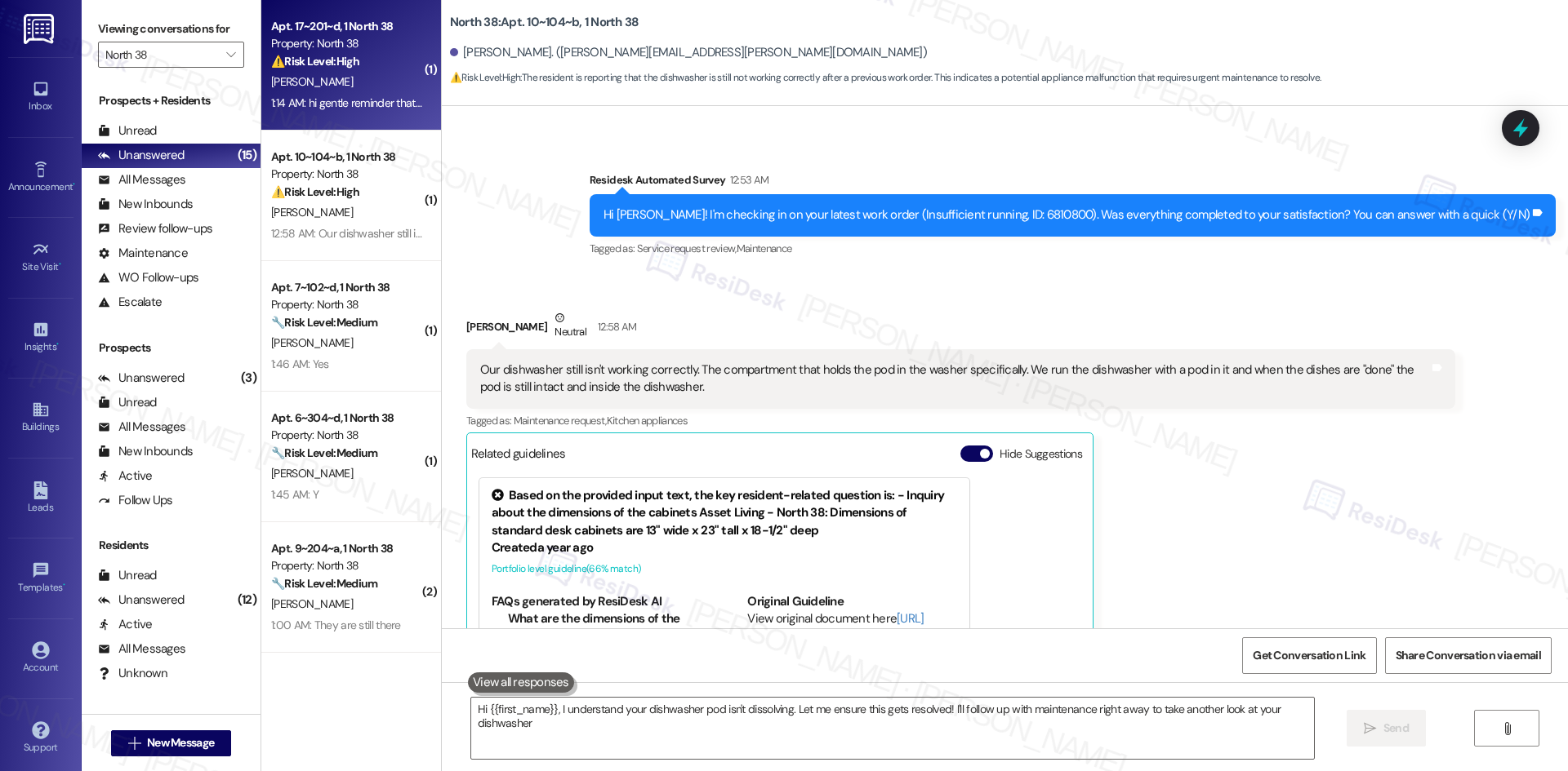
type textarea "Hi {{first_name}}, I understand your dishwasher pod isn't dissolving. Let me en…"
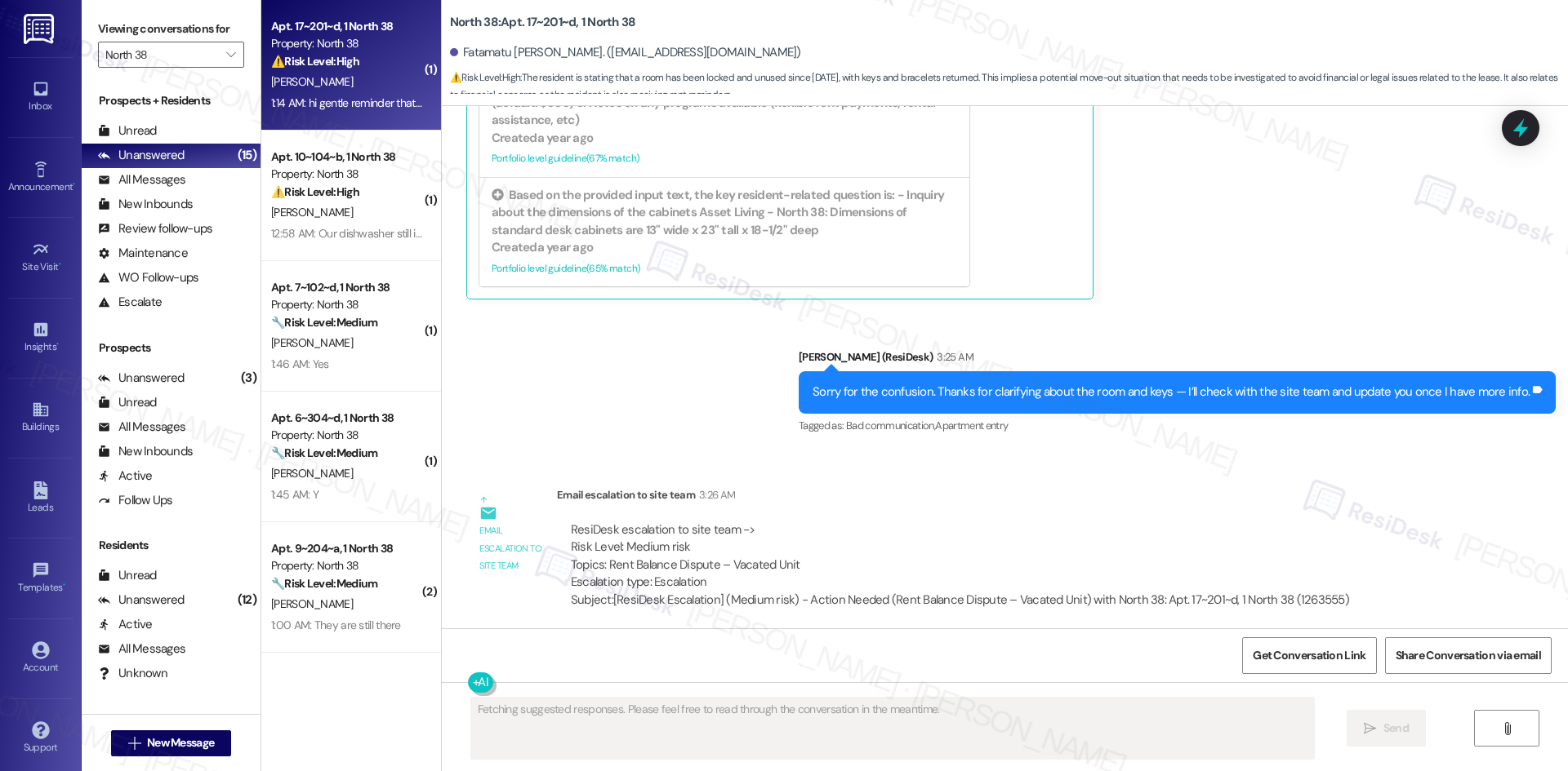
scroll to position [4449, 0]
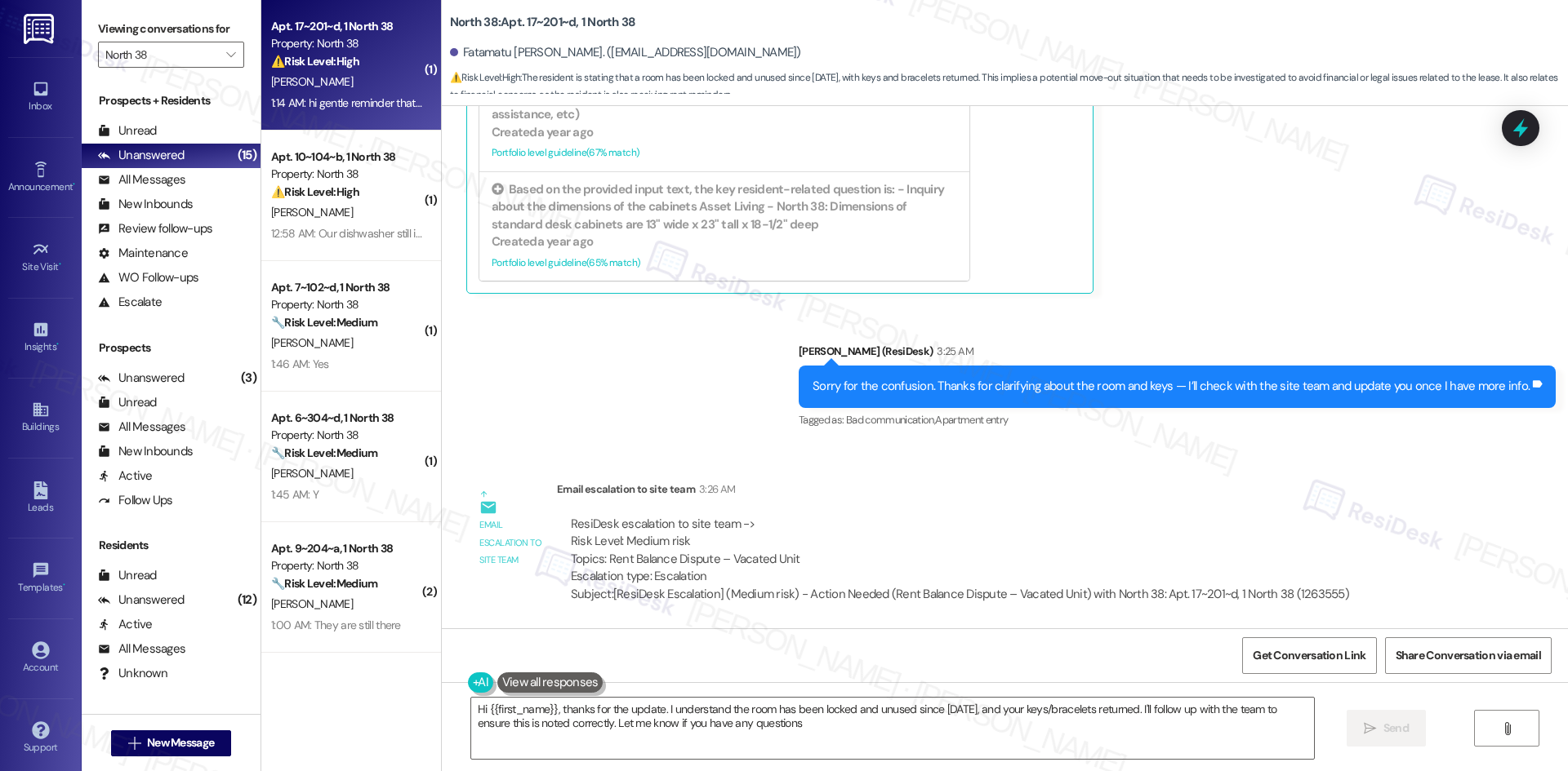
type textarea "Hi {{first_name}}, thanks for the update. I understand the room has been locked…"
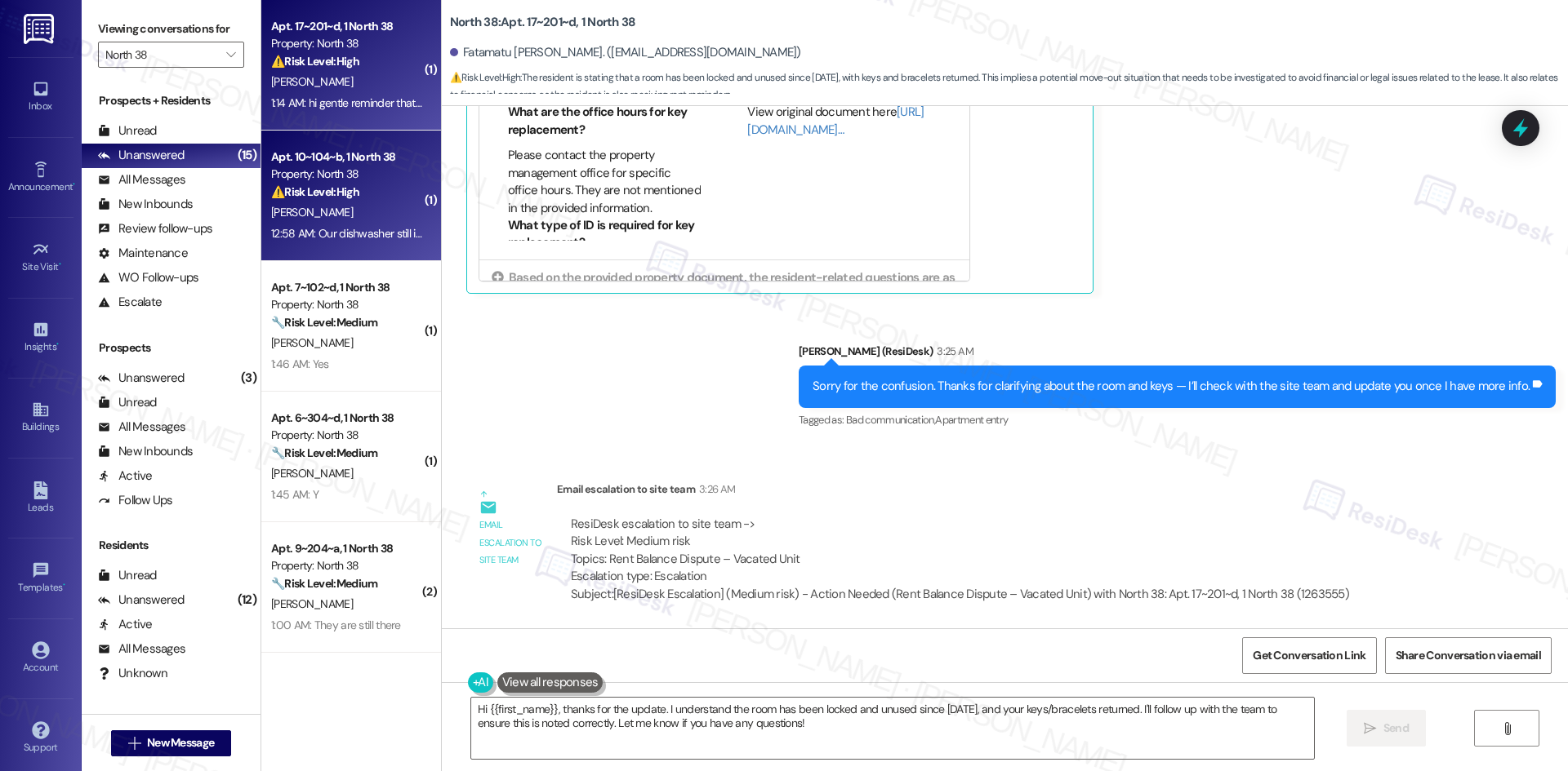
click at [312, 202] on div "L. Edwards" at bounding box center [347, 213] width 155 height 21
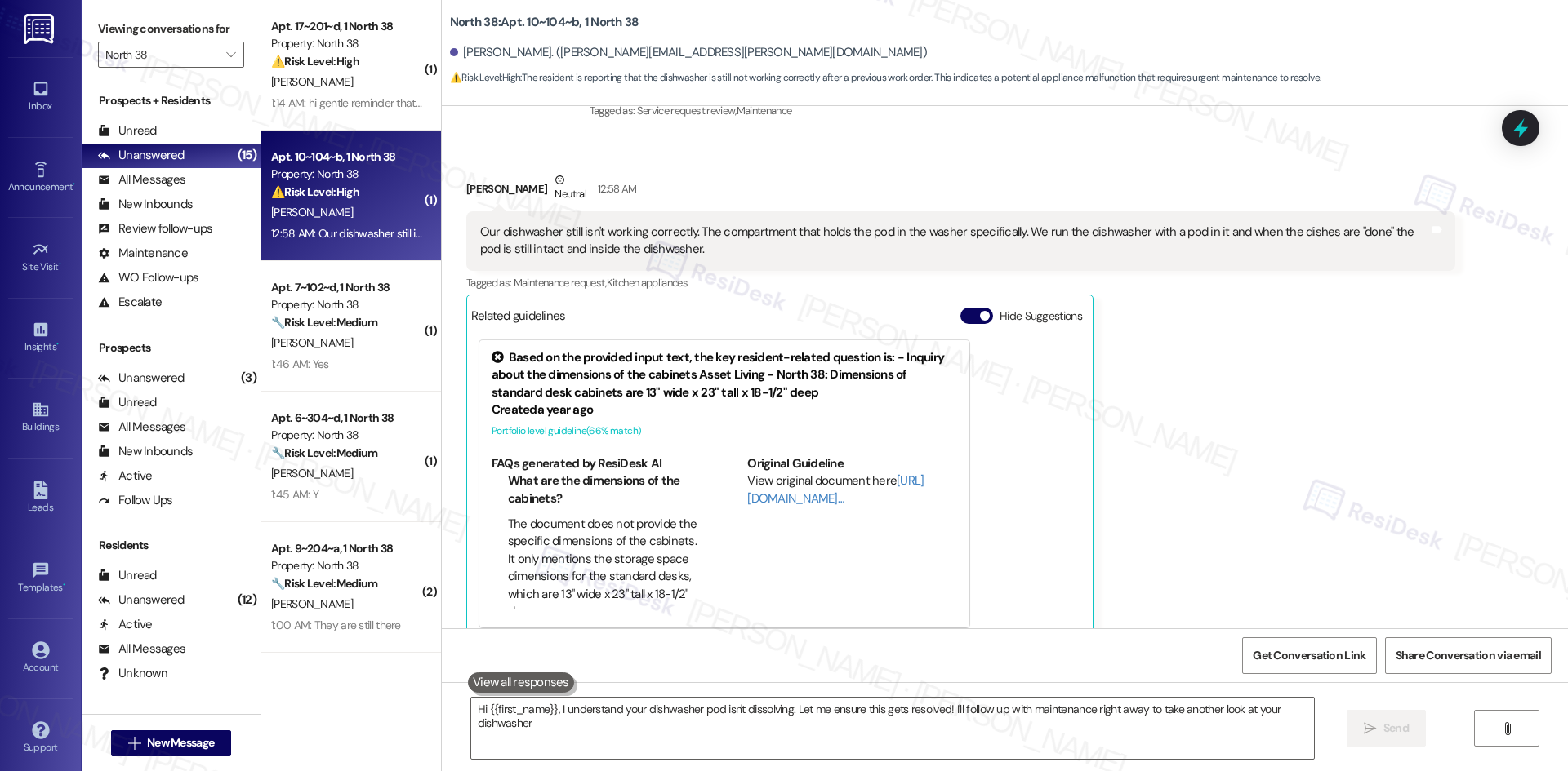
type textarea "Hi {{first_name}}, I understand your dishwasher pod isn't dissolving. Let me en…"
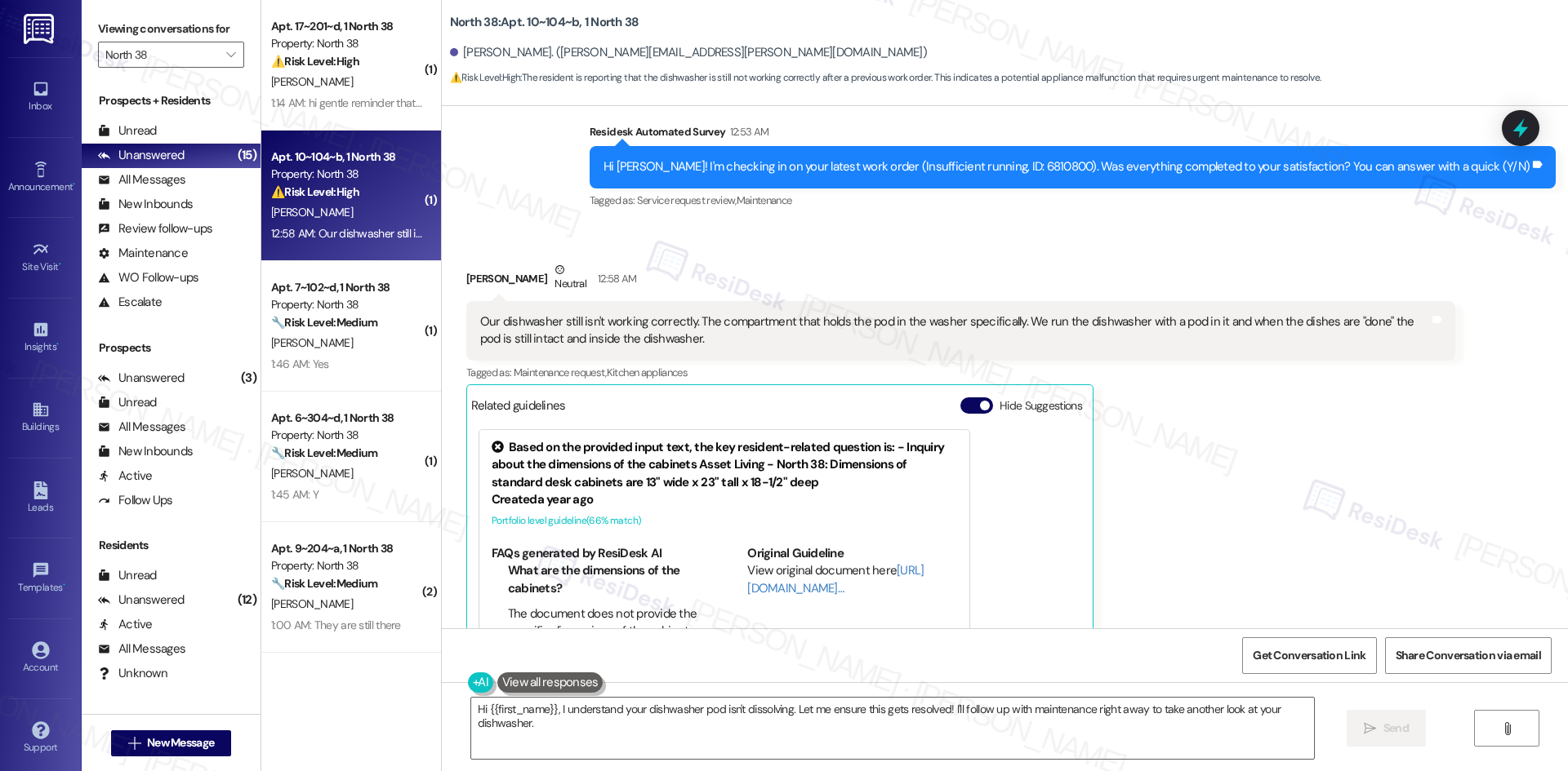
scroll to position [422, 0]
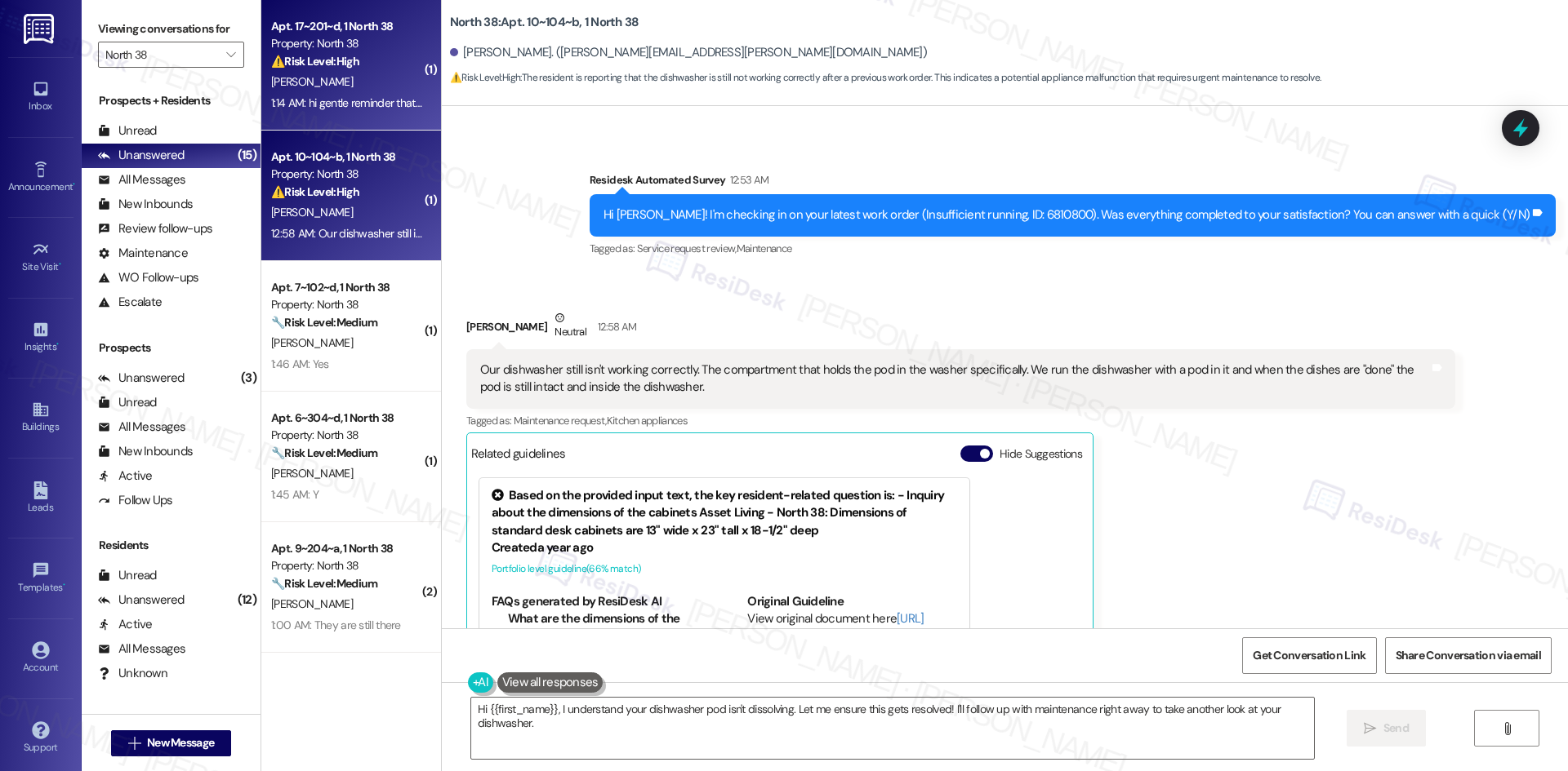
click at [302, 84] on div "F. Shoua" at bounding box center [347, 82] width 155 height 21
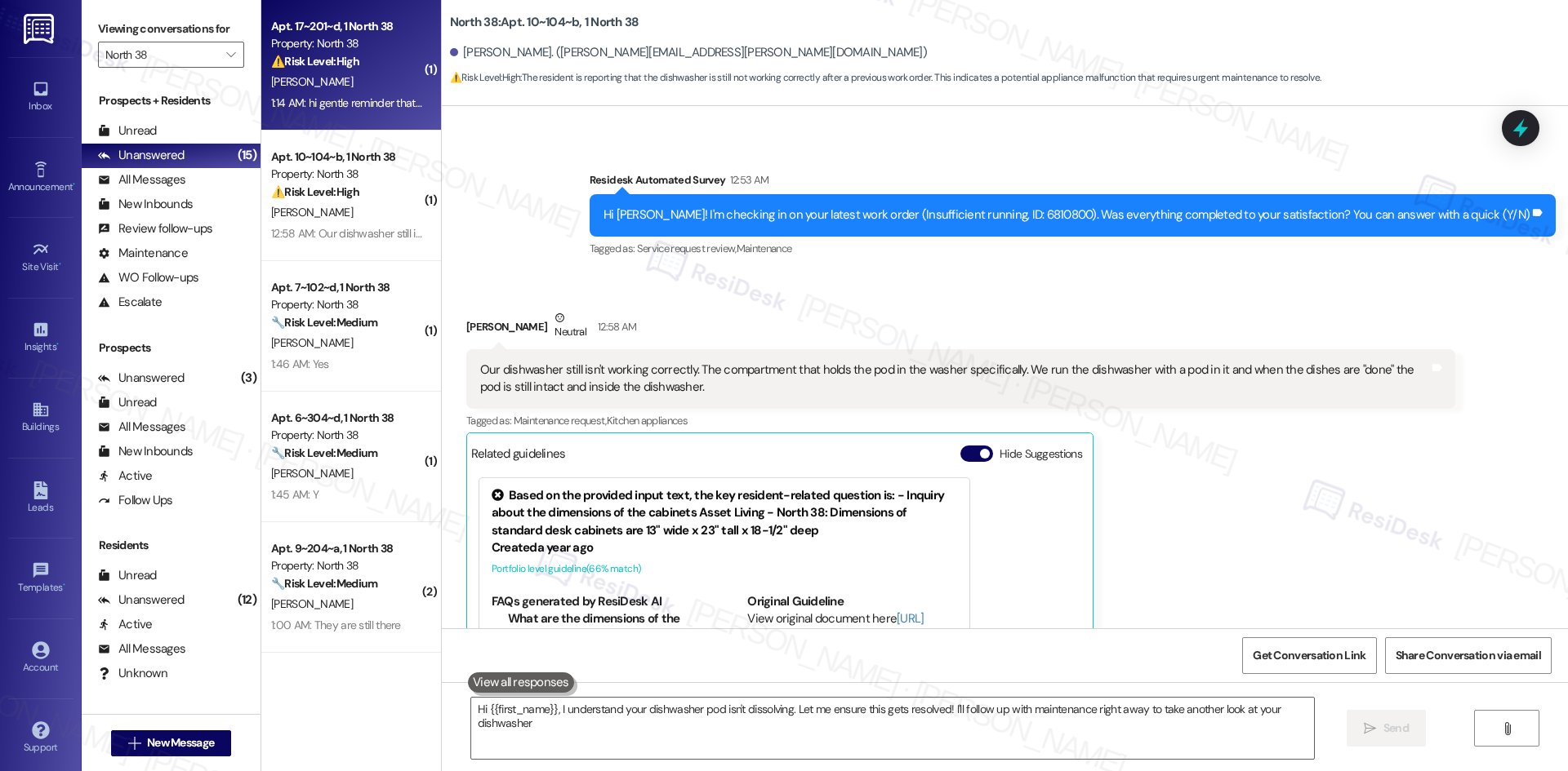
type textarea "Hi {{first_name}}, I understand your dishwasher pod isn't dissolving. Let me en…"
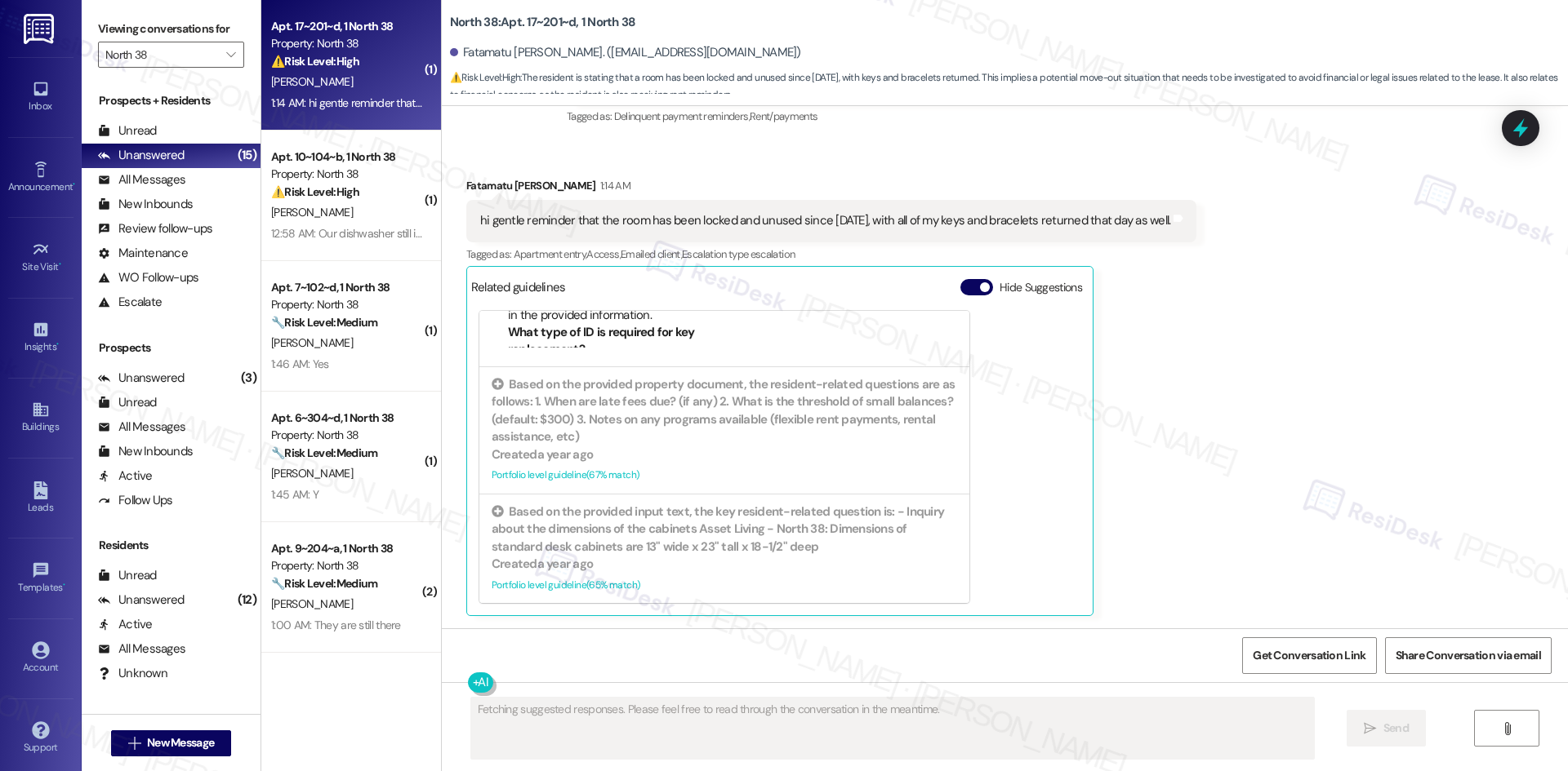
scroll to position [4449, 0]
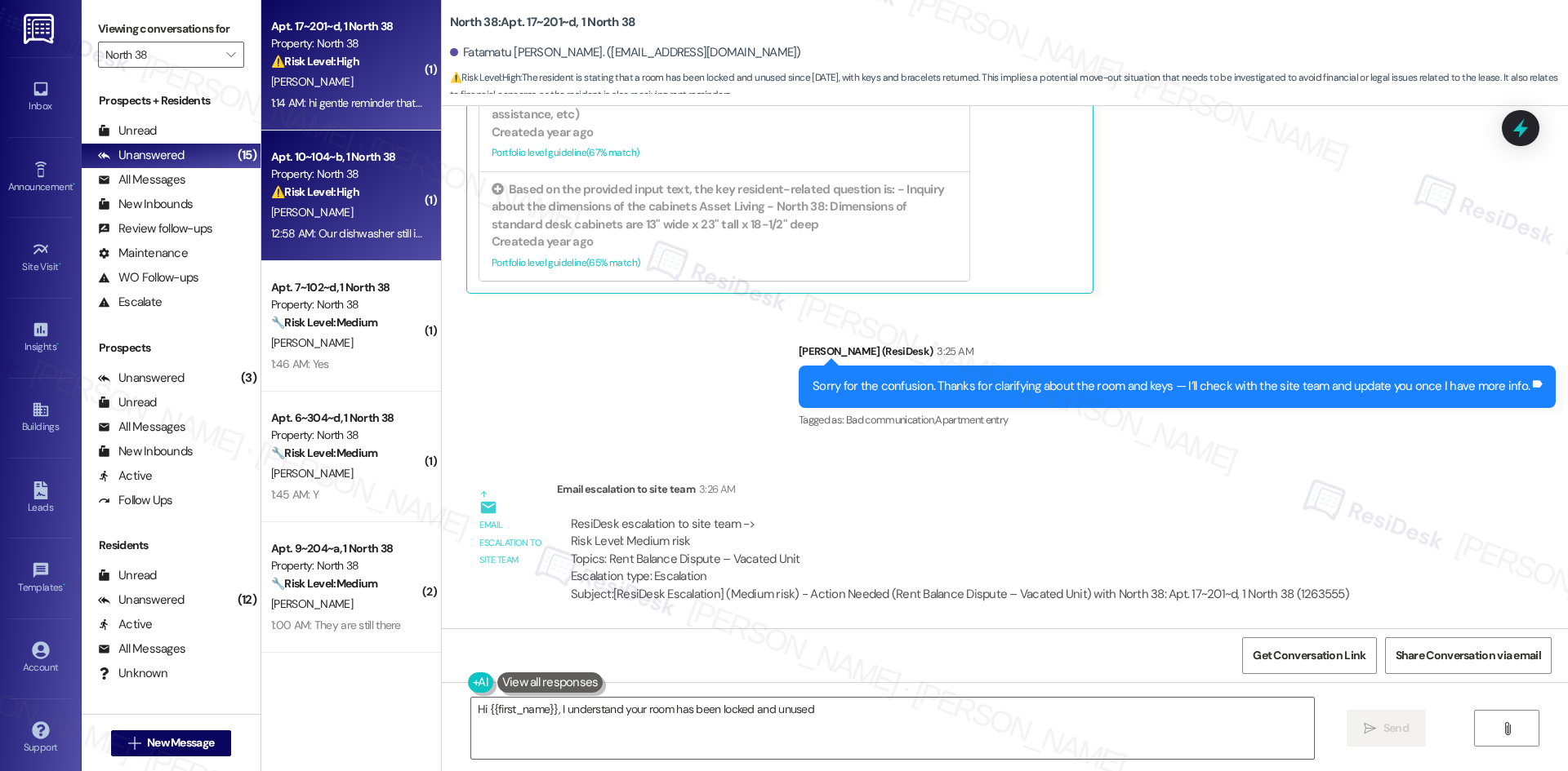
type textarea "Hi {{first_name}}, I understand your room has been locked and unused"
click at [317, 197] on strong "⚠️ Risk Level: High" at bounding box center [315, 192] width 88 height 15
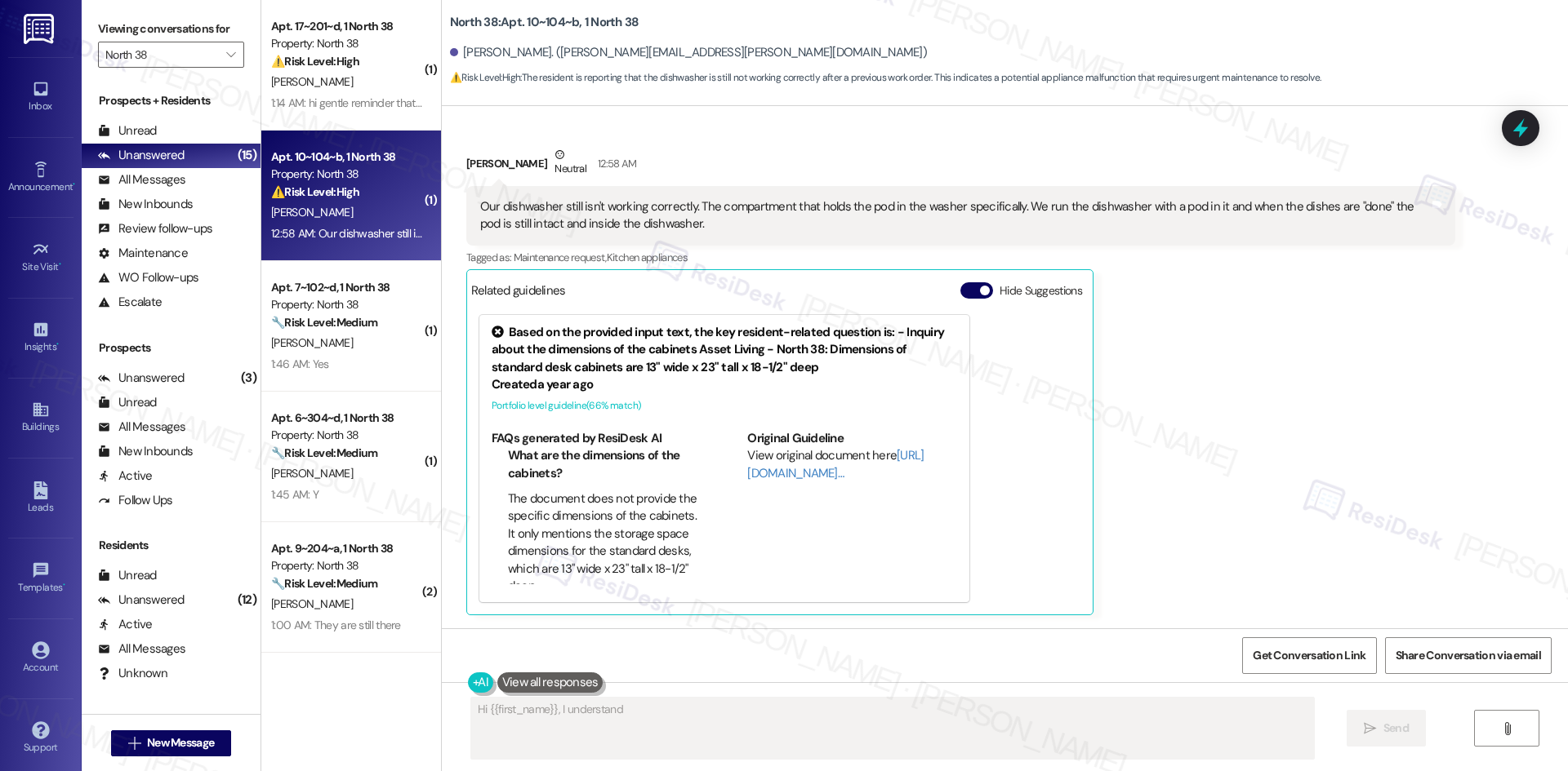
scroll to position [586, 0]
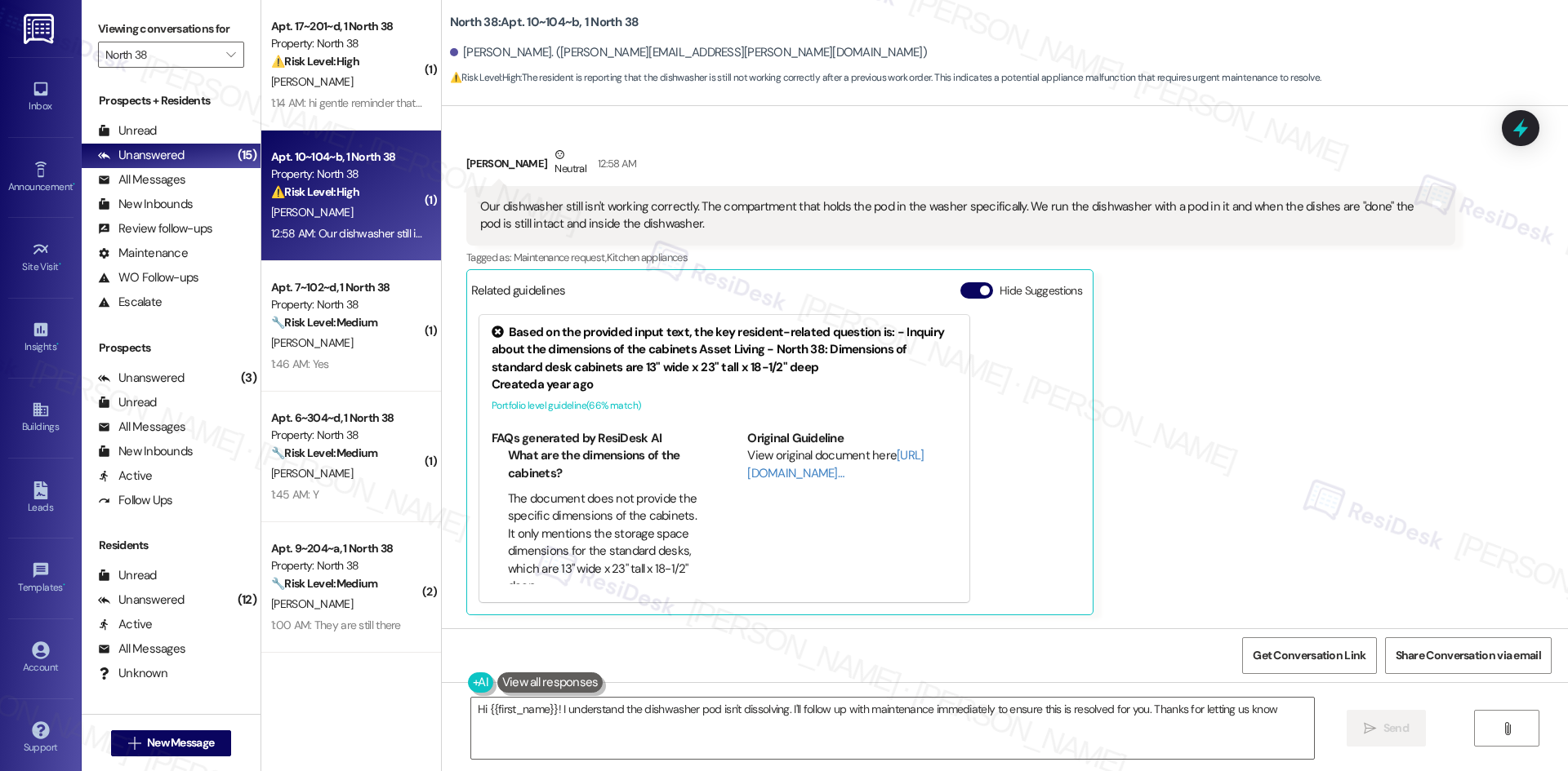
type textarea "Hi {{first_name}}! I understand the dishwasher pod isn't dissolving. I'll follo…"
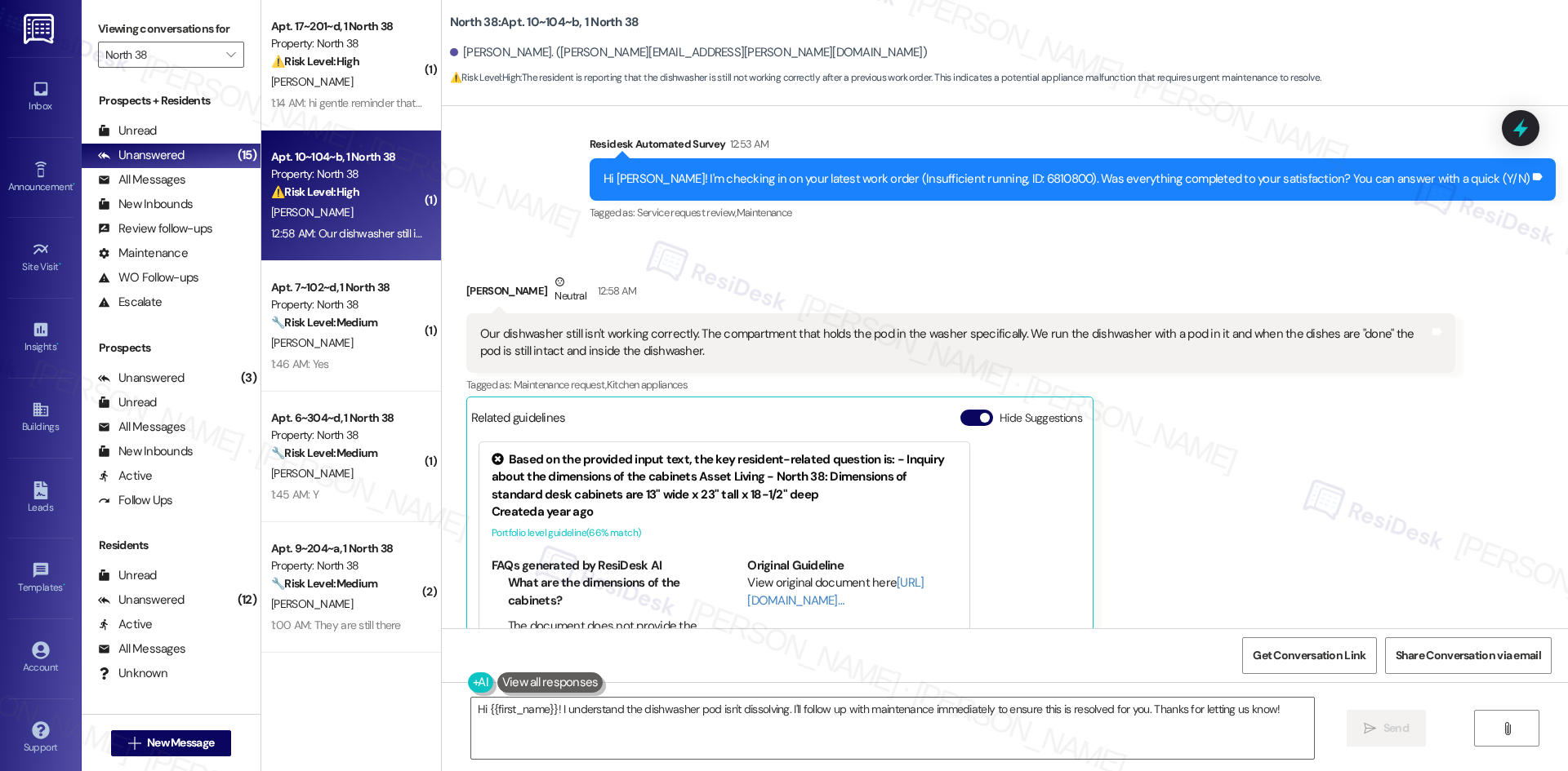
scroll to position [340, 0]
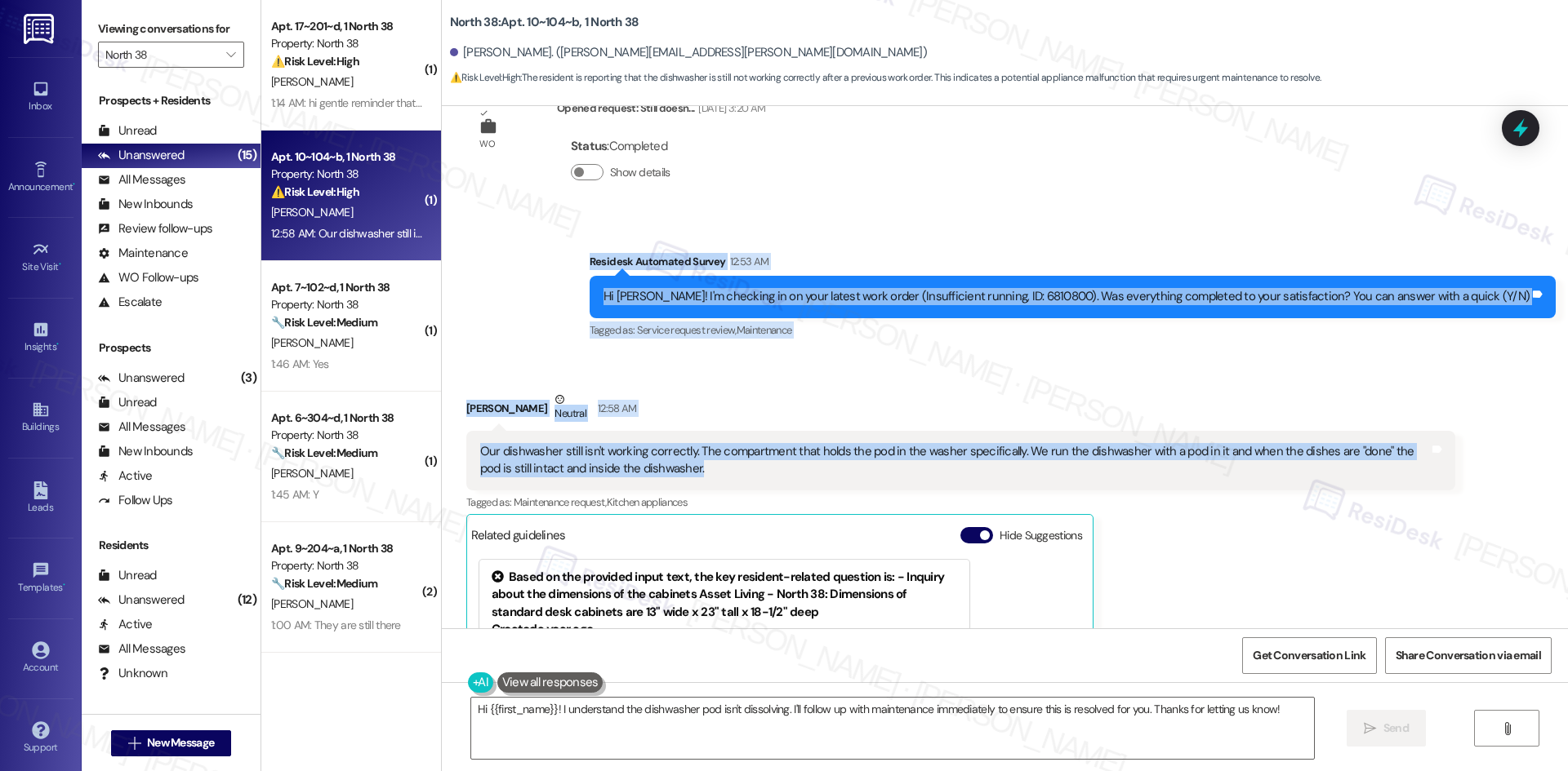
drag, startPoint x: 666, startPoint y: 254, endPoint x: 758, endPoint y: 485, distance: 248.6
click at [758, 485] on div "WO Lease started Aug 16, 2025 at 8:00 AM Show details Survey, sent via SMS Resi…" at bounding box center [1005, 367] width 1127 height 523
copy div "Residesk Automated Survey 12:53 AM Hi Lily! I'm checking in on your latest work…"
click at [1120, 394] on div "Lily Edwards Neutral 12:58 AM" at bounding box center [961, 410] width 989 height 40
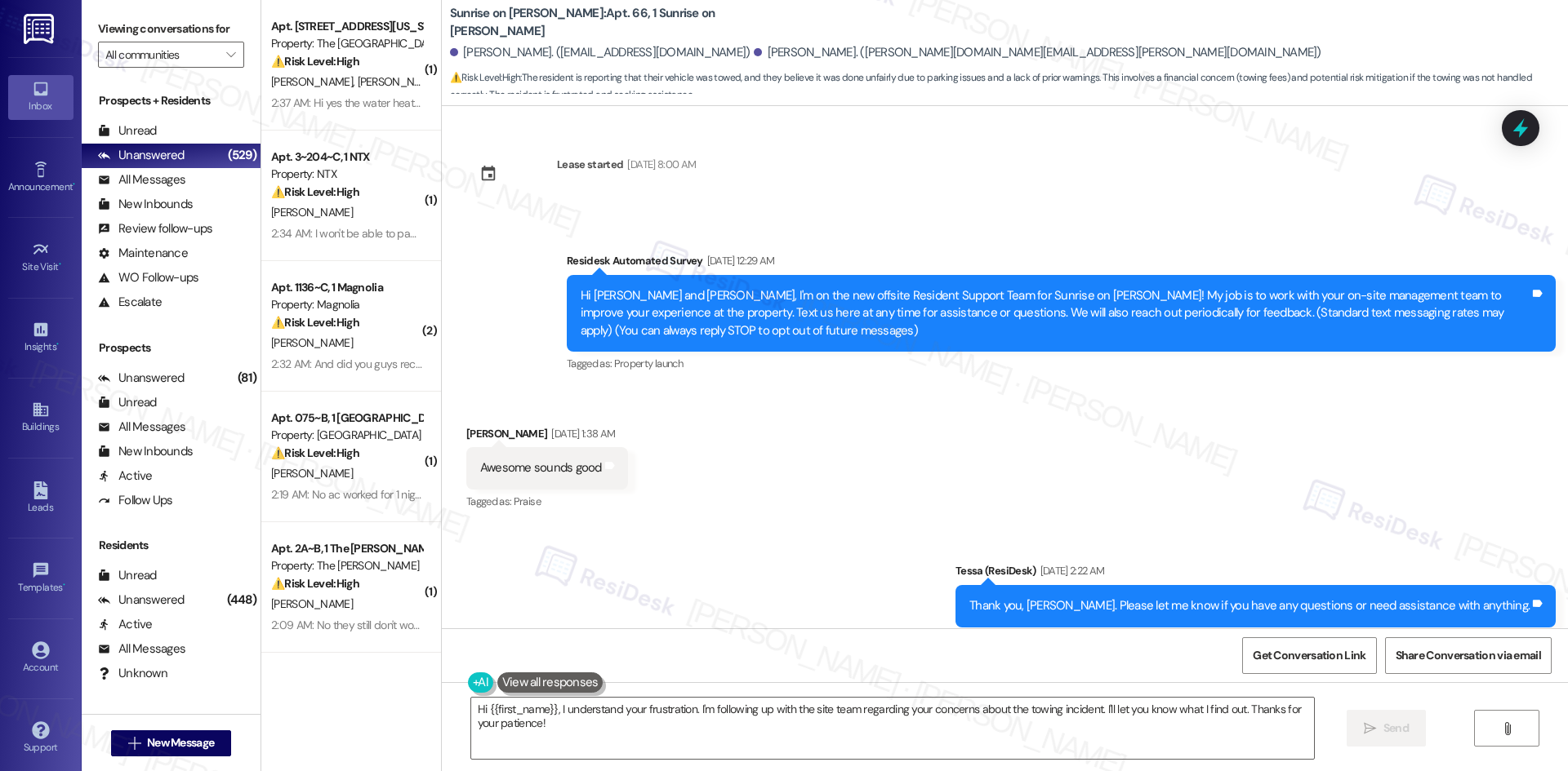
scroll to position [20603, 0]
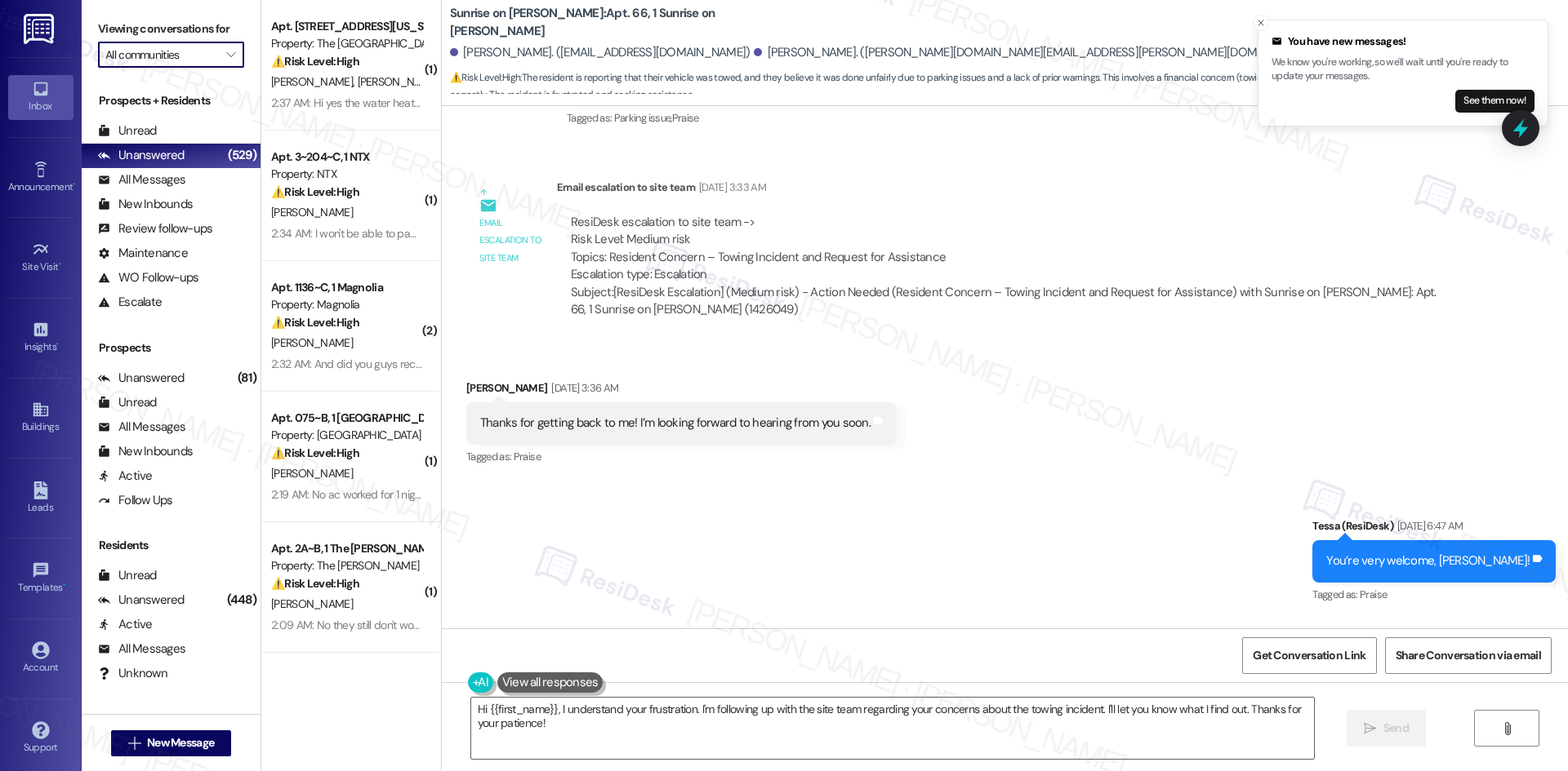
click at [200, 52] on input "All communities" at bounding box center [161, 54] width 112 height 26
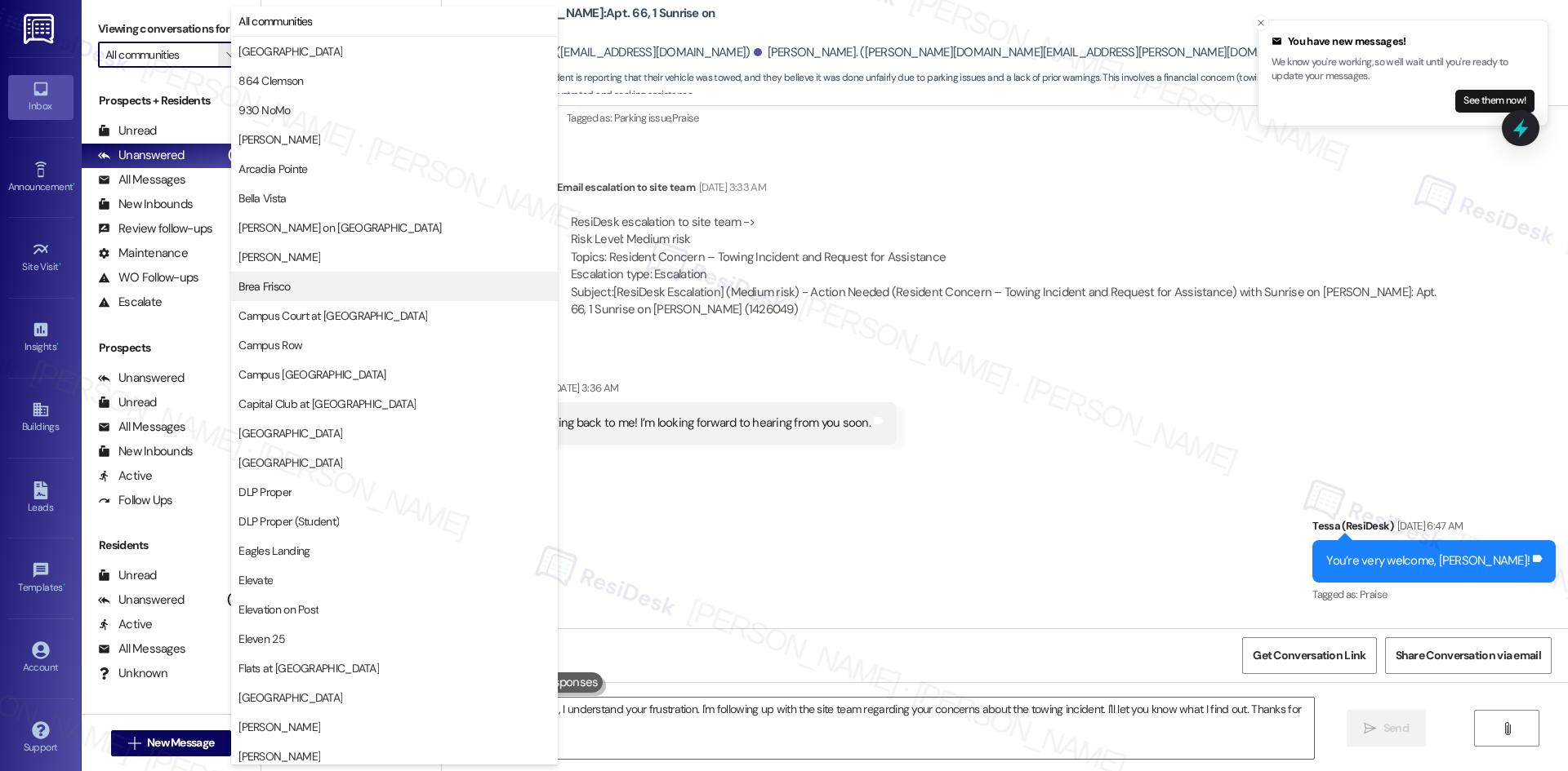
click at [333, 289] on span "Brea Frisco" at bounding box center [394, 286] width 312 height 16
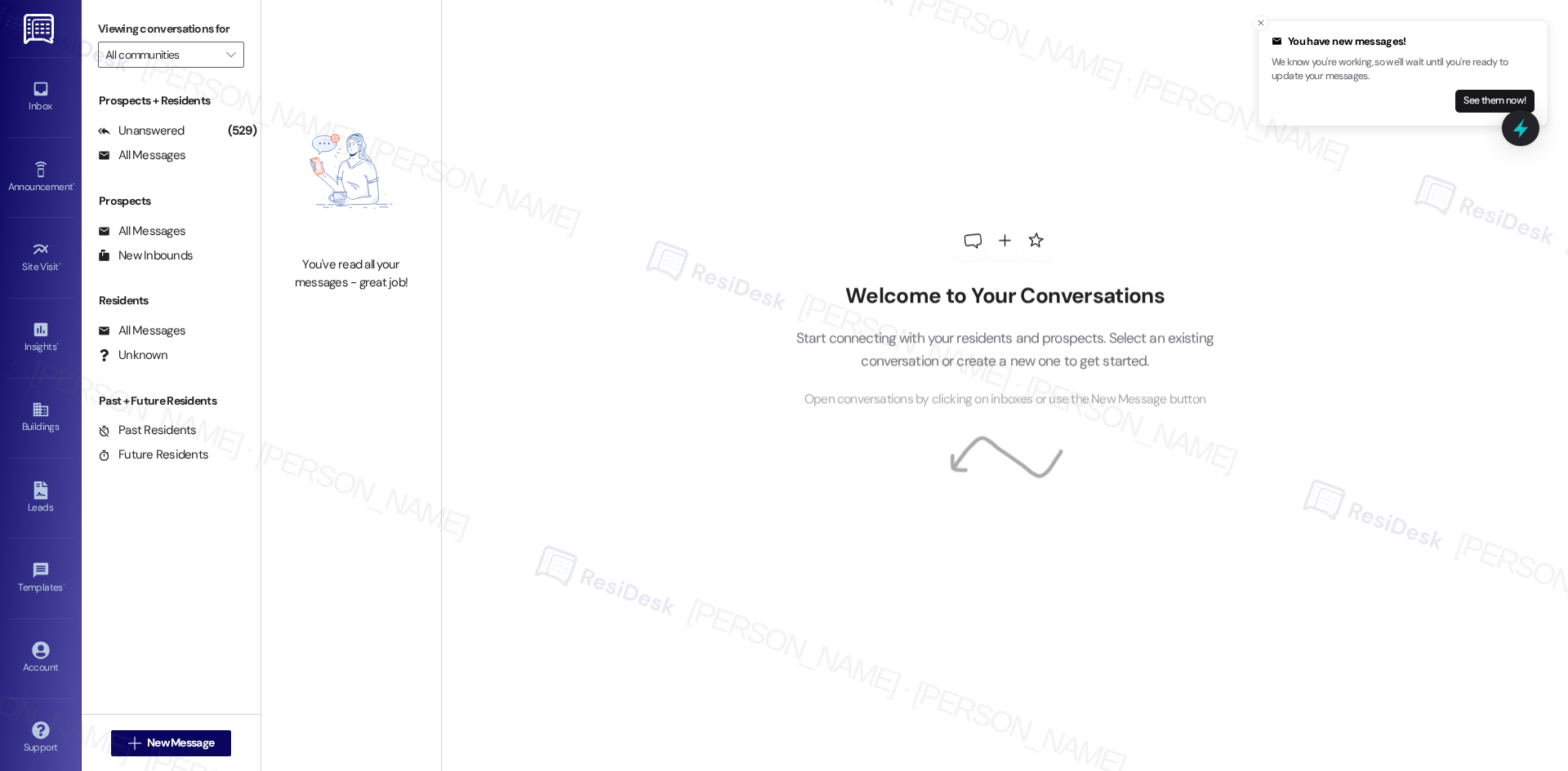
type input "Brea Frisco"
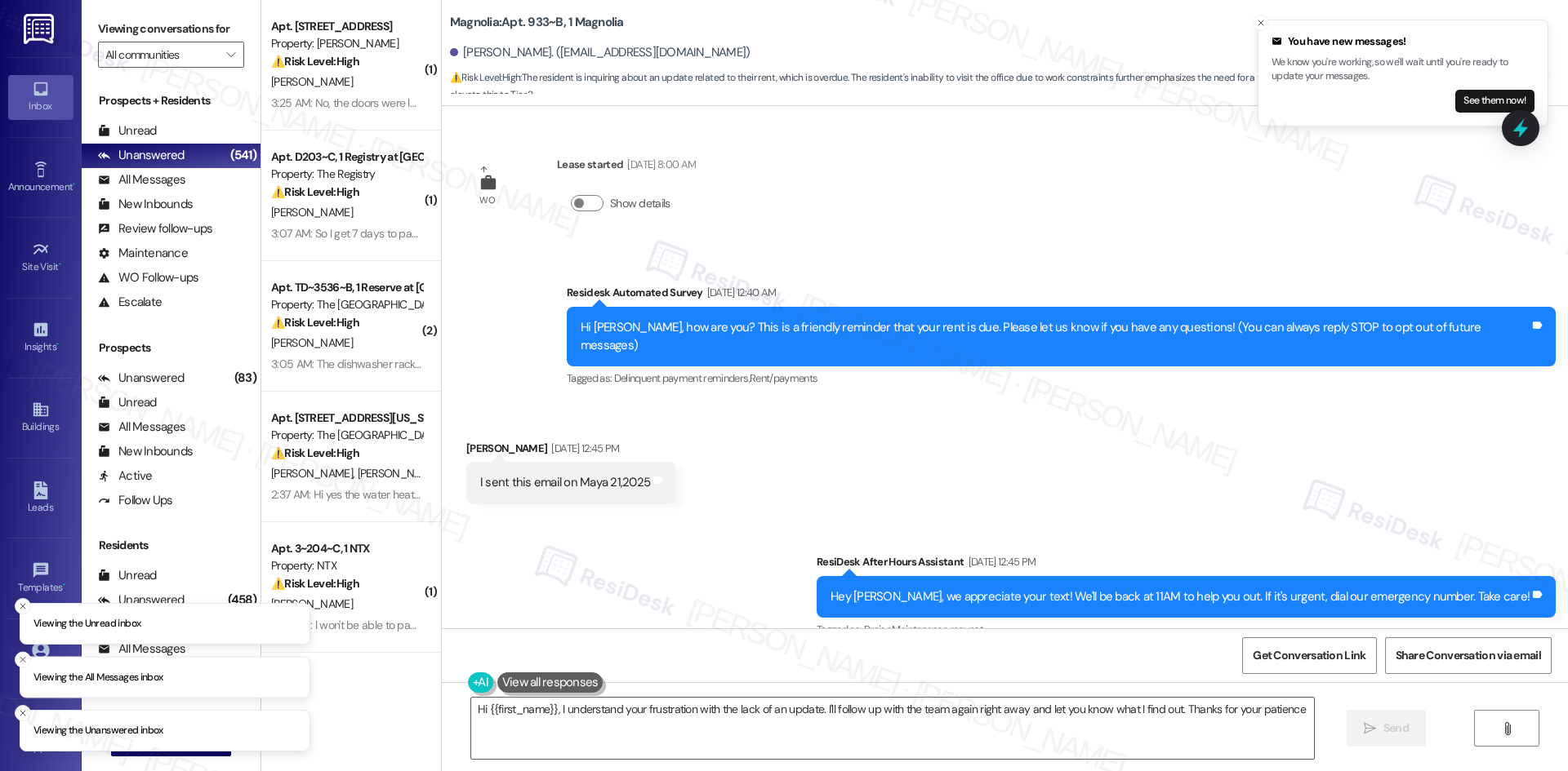
type textarea "Hi {{first_name}}, I understand your frustration with the lack of an update. I'…"
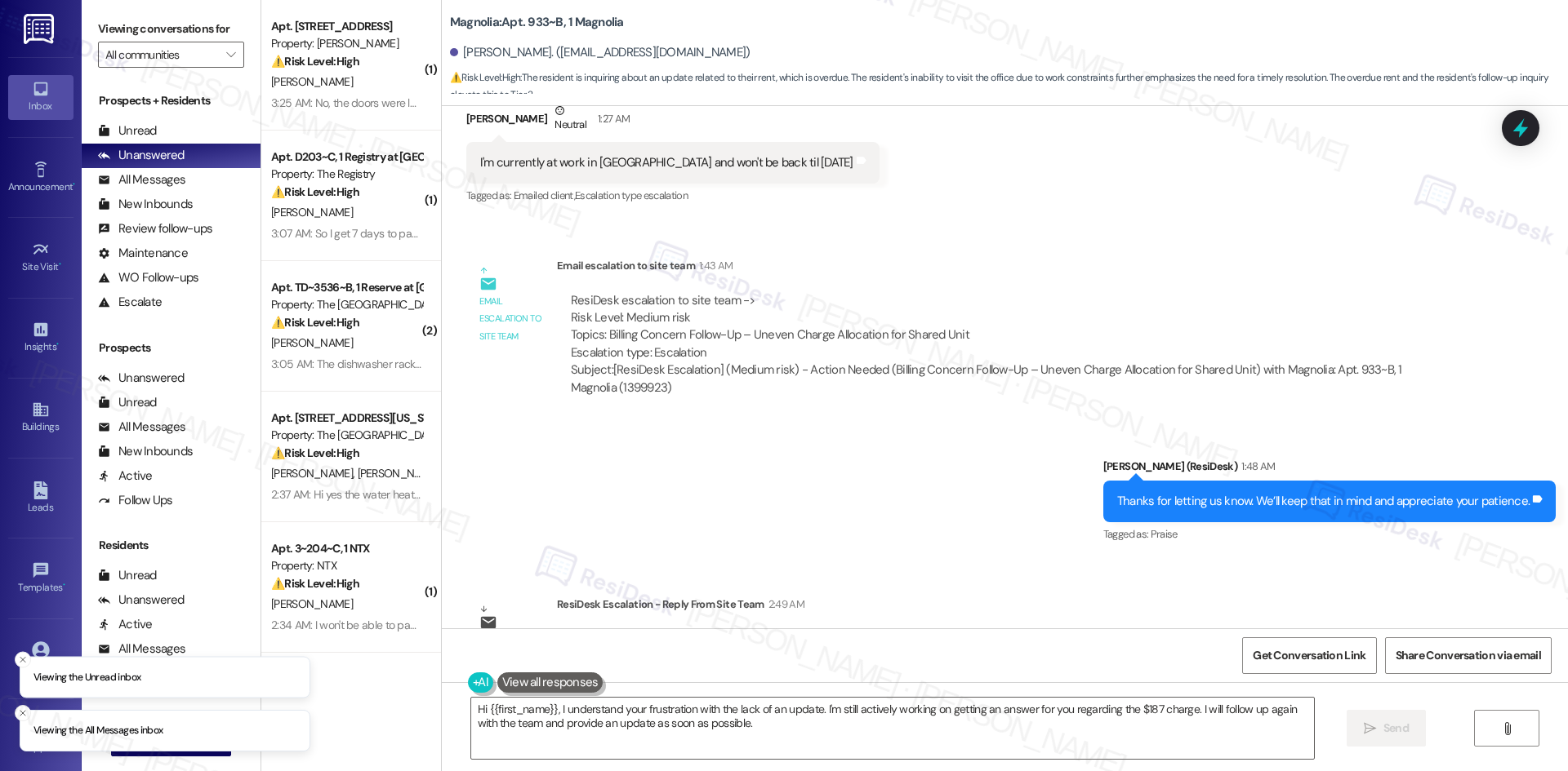
scroll to position [13196, 0]
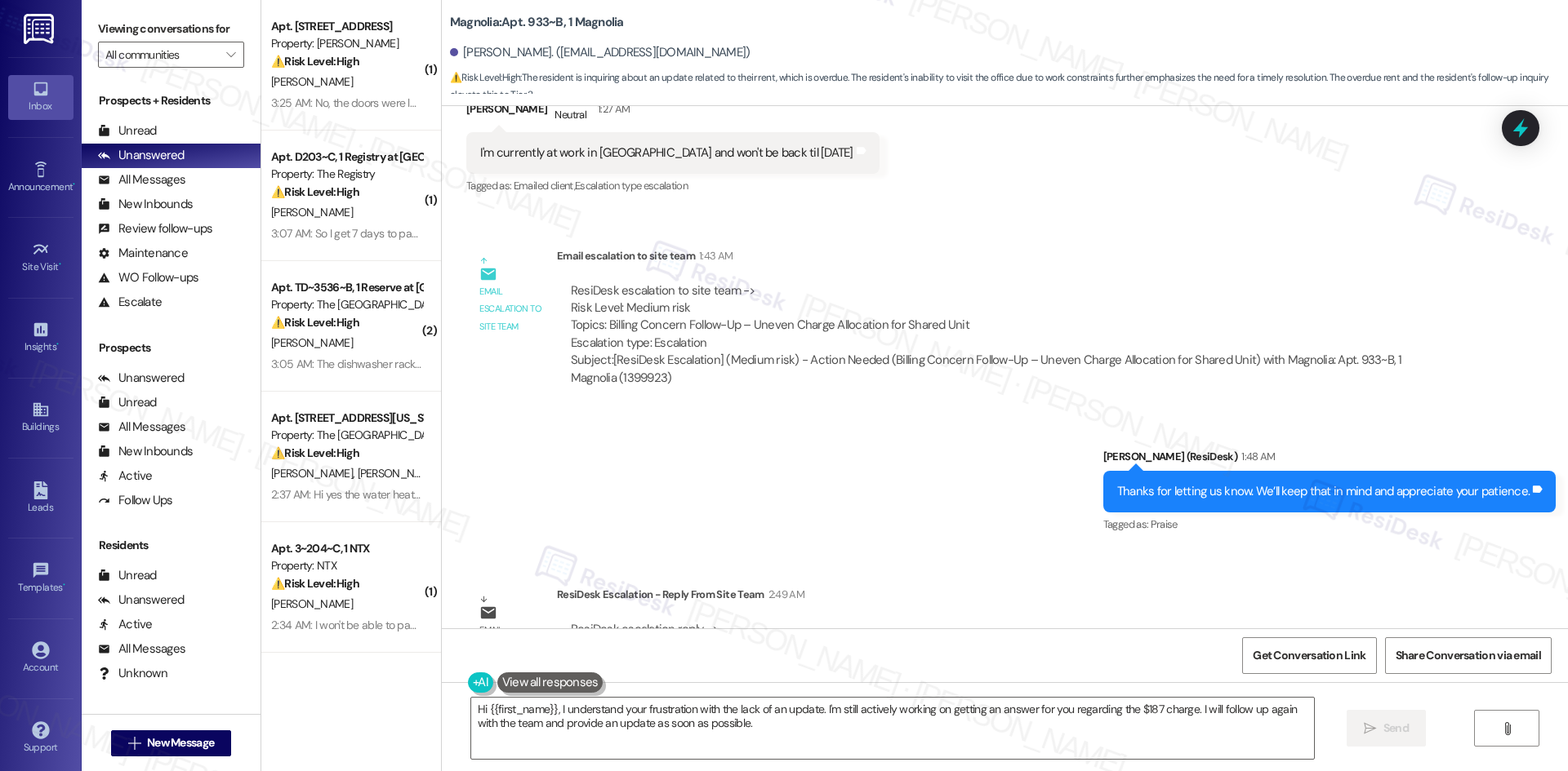
click at [1041, 482] on div "WO Lease started [DATE] 8:00 AM Show details Survey, sent via SMS Residesk Auto…" at bounding box center [1005, 367] width 1127 height 523
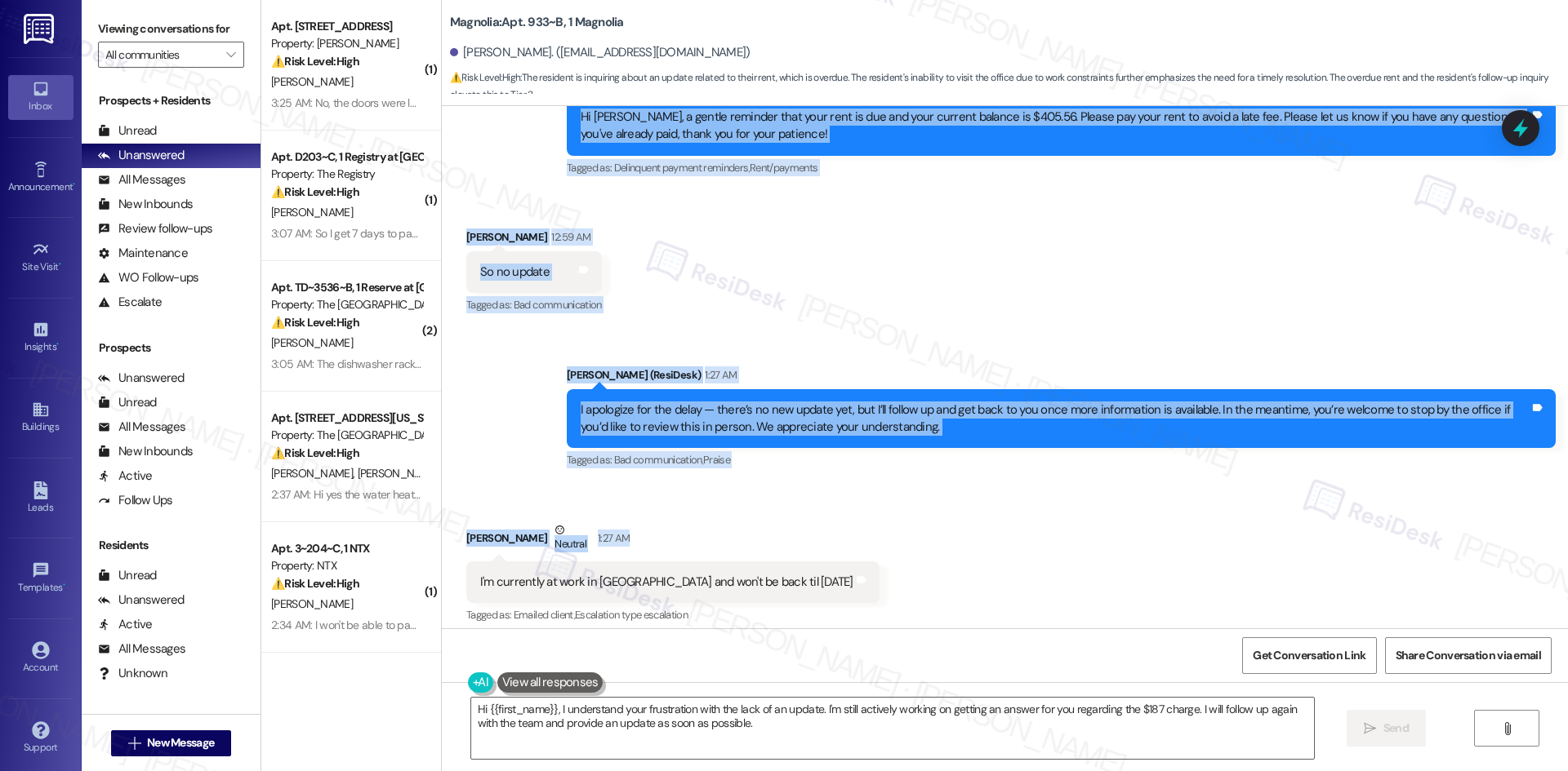
scroll to position [12788, 0]
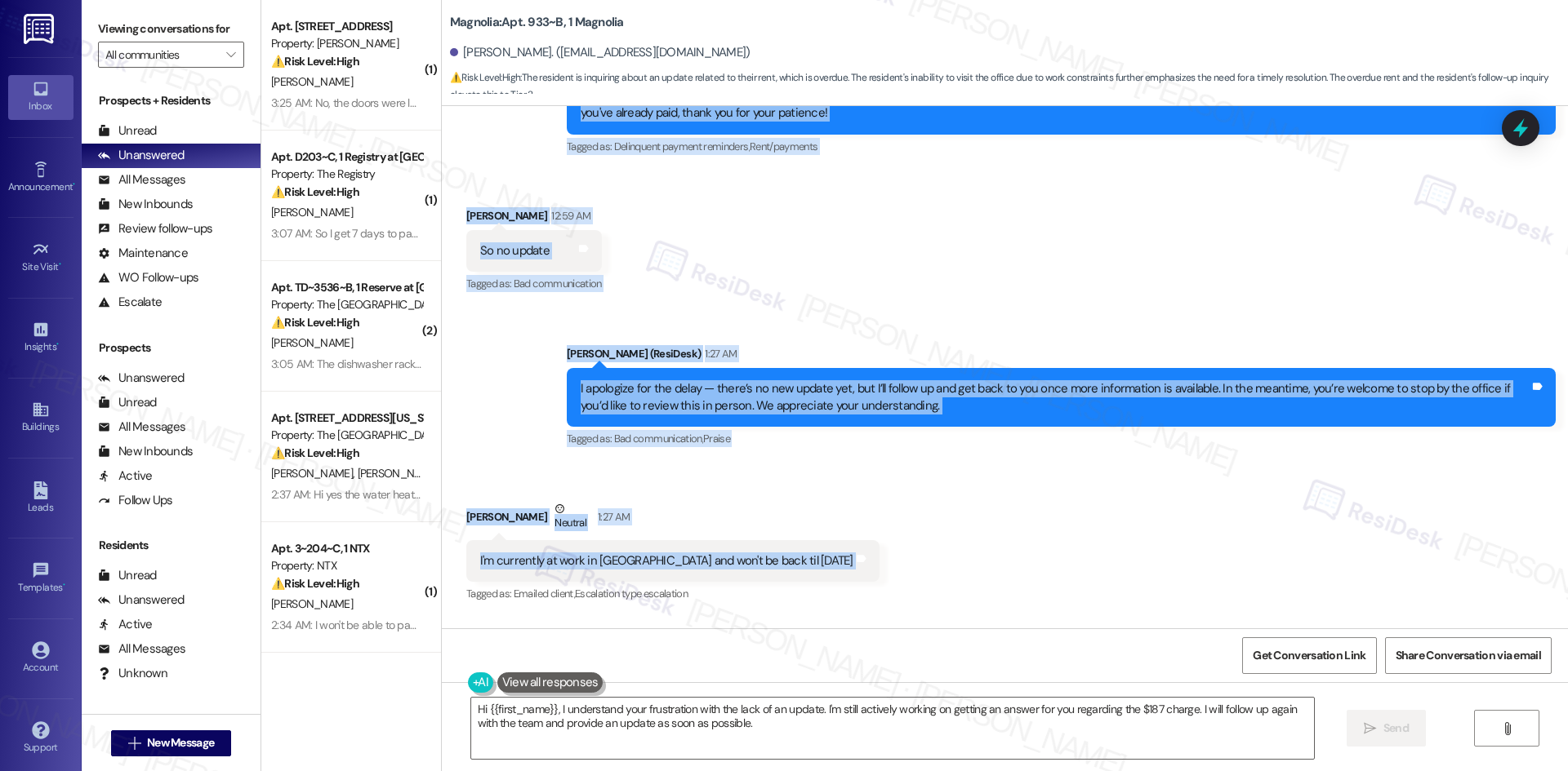
drag, startPoint x: 607, startPoint y: 339, endPoint x: 877, endPoint y: 501, distance: 314.9
click at [877, 501] on div "WO Lease started [DATE] 8:00 AM Show details Survey, sent via SMS Residesk Auto…" at bounding box center [1005, 367] width 1127 height 523
copy div "Loremips Dolorsita Consec 38:51 AD El Seddoei, t incidi utlabore etdo magn aliq…"
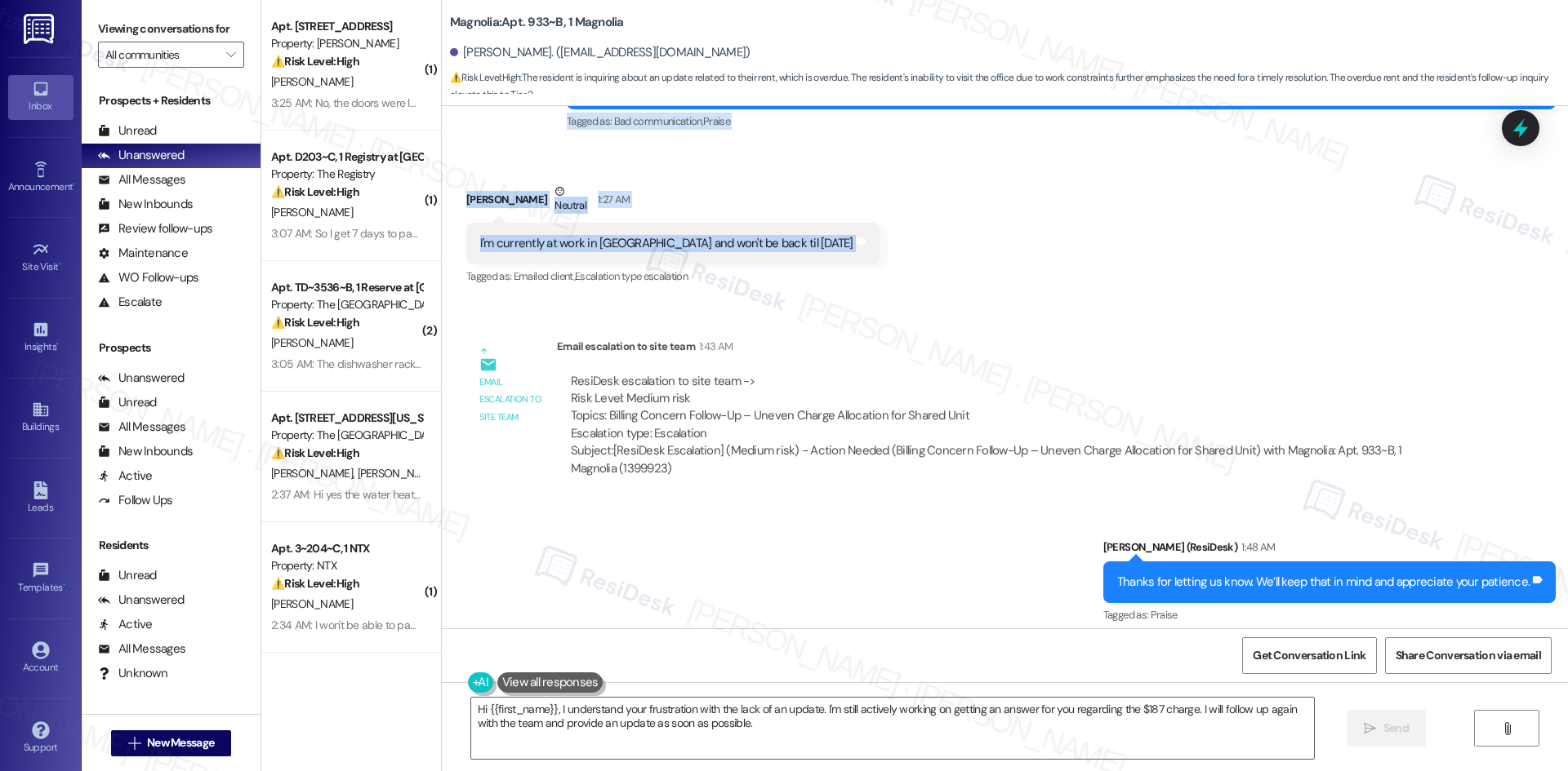
scroll to position [13114, 0]
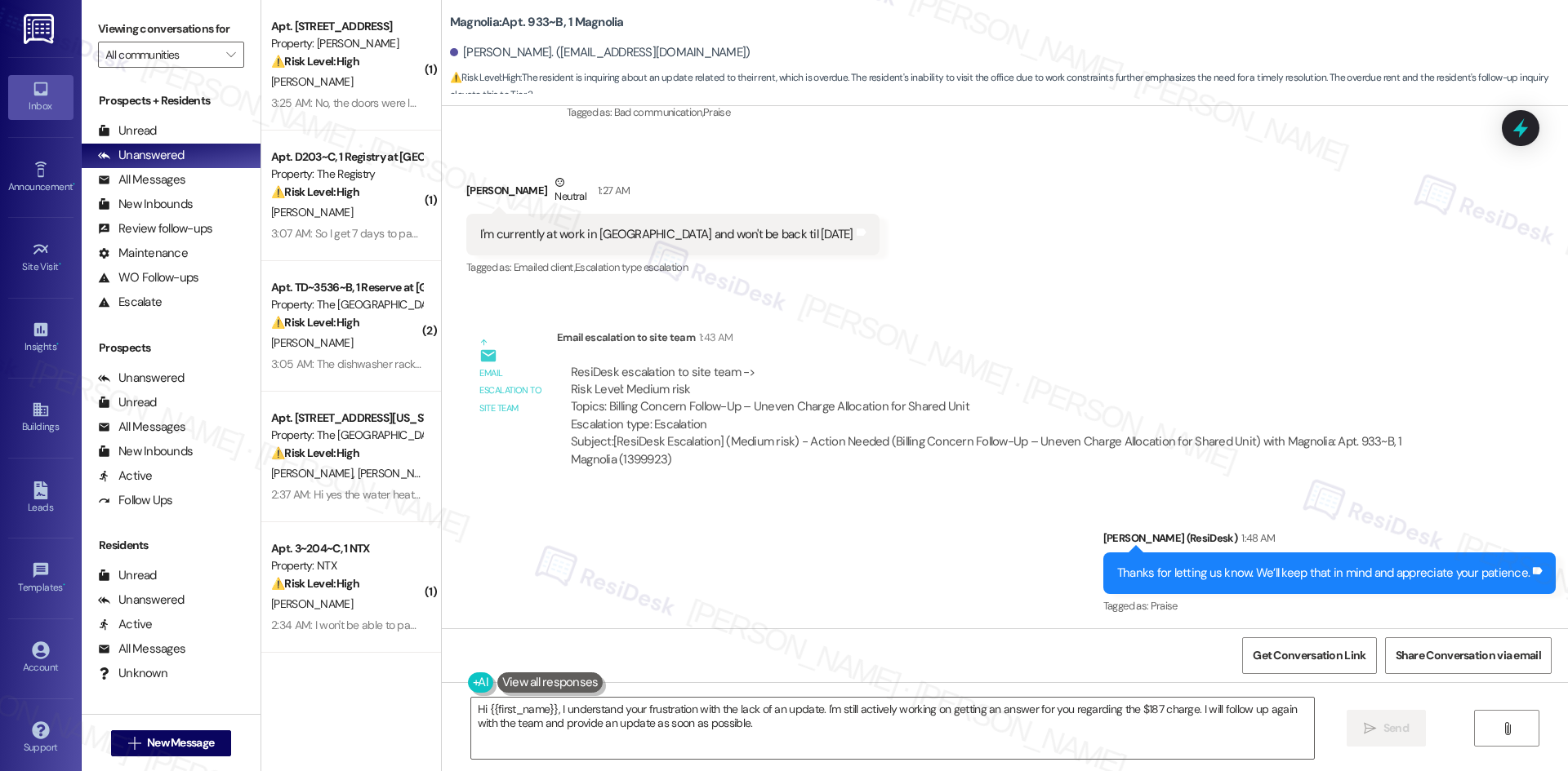
drag, startPoint x: 888, startPoint y: 542, endPoint x: 876, endPoint y: 556, distance: 18.4
click at [888, 542] on div "Sent via SMS [PERSON_NAME] (ResiDesk) 1:48 AM Thanks for letting us know. We’ll…" at bounding box center [1005, 561] width 1127 height 138
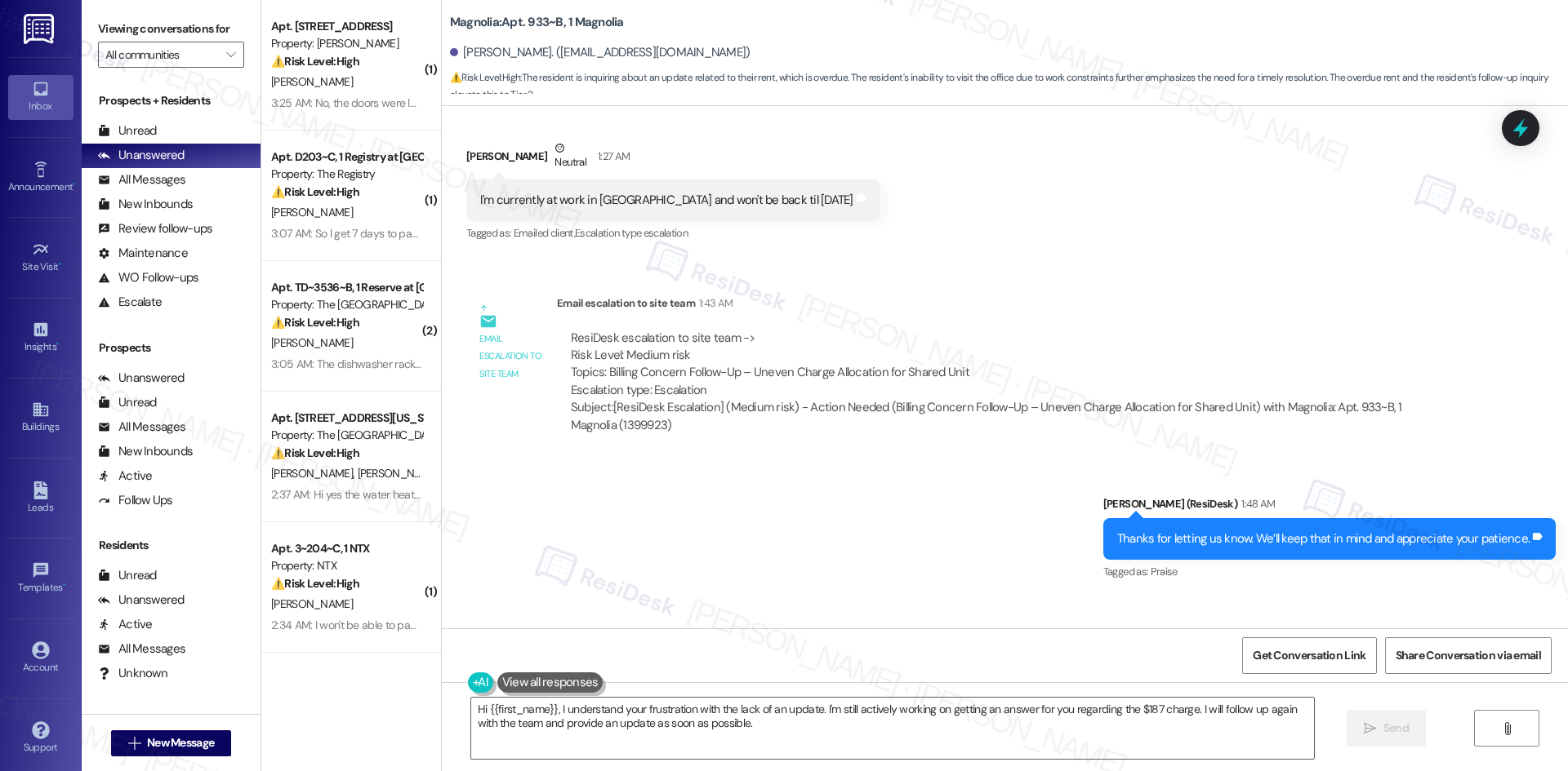
scroll to position [13196, 0]
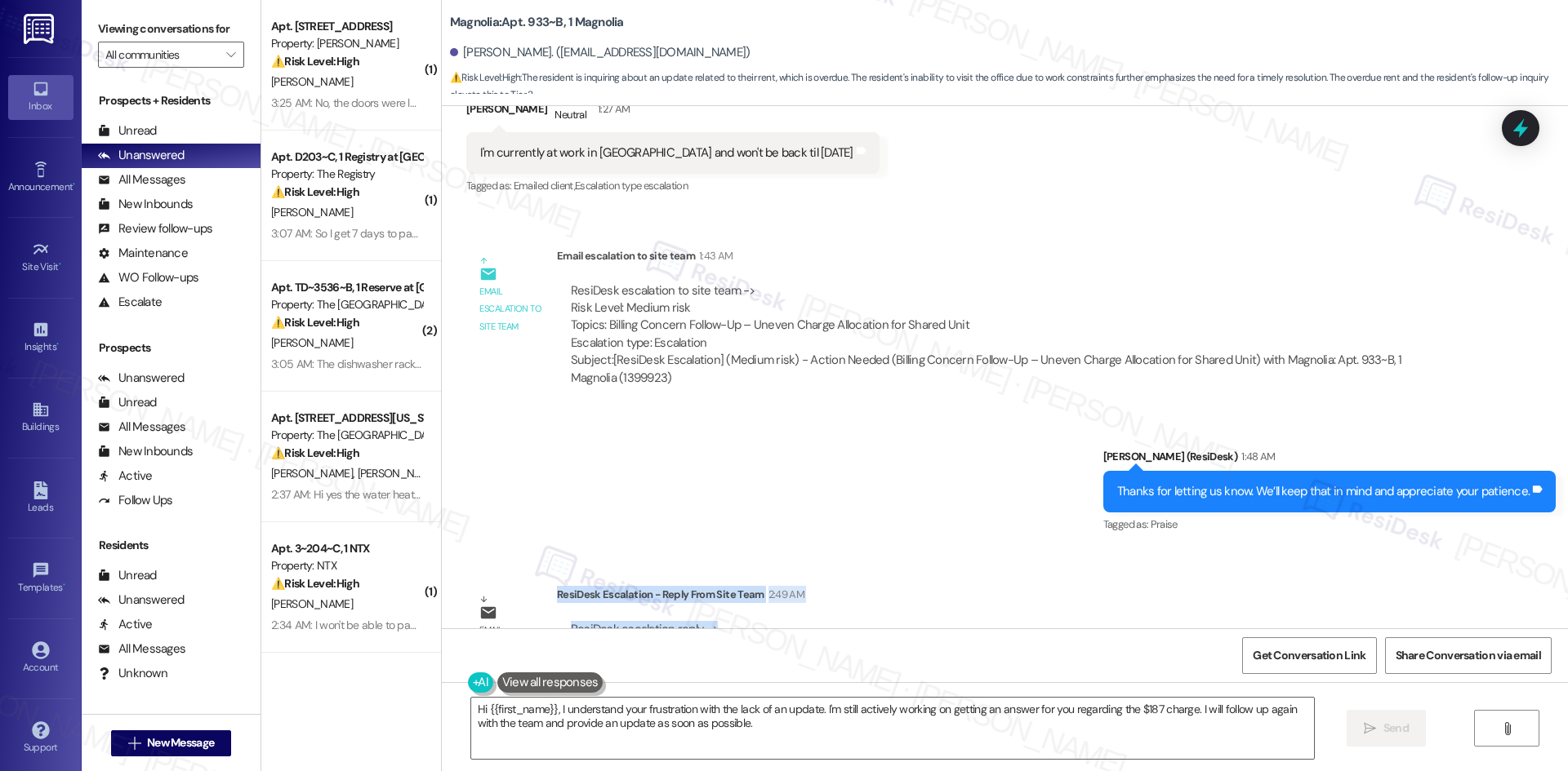
drag, startPoint x: 544, startPoint y: 522, endPoint x: 724, endPoint y: 557, distance: 183.4
click at [724, 586] on div "ResiDesk Escalation - Reply From Site Team 2:49 AM ResiDesk escalation reply ->…" at bounding box center [1006, 636] width 898 height 99
copy div "ResiDesk Escalation - Reply From Site Team 2:49 AM ResiDesk escalation reply ->"
drag, startPoint x: 946, startPoint y: 452, endPoint x: 958, endPoint y: 462, distance: 15.6
click at [946, 452] on div "Sent via SMS [PERSON_NAME] (ResiDesk) 1:48 AM Thanks for letting us know. We’ll…" at bounding box center [1005, 480] width 1127 height 138
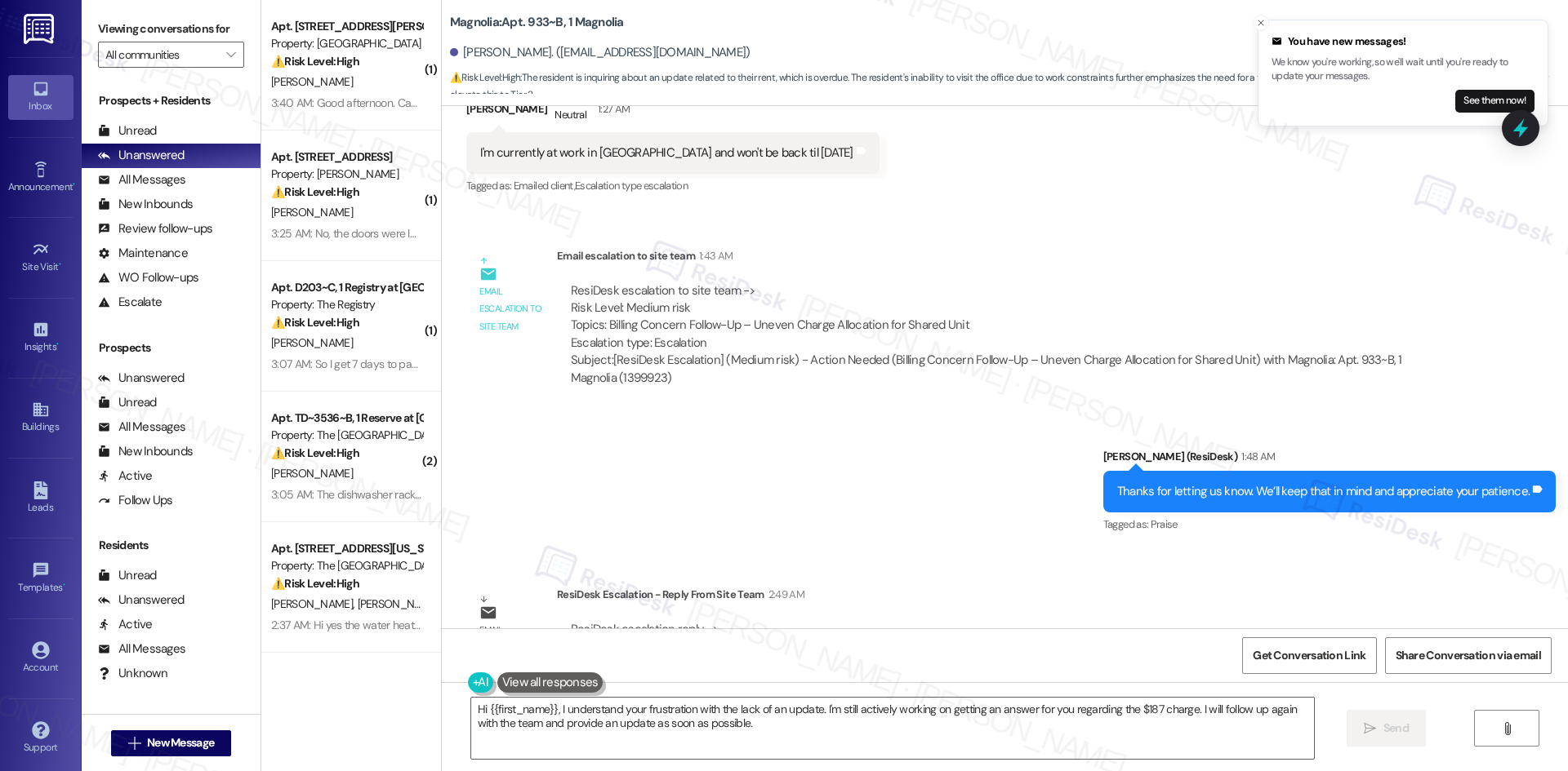
click at [722, 411] on div "Sent via SMS [PERSON_NAME] (ResiDesk) 1:48 AM Thanks for letting us know. We’ll…" at bounding box center [1005, 480] width 1127 height 138
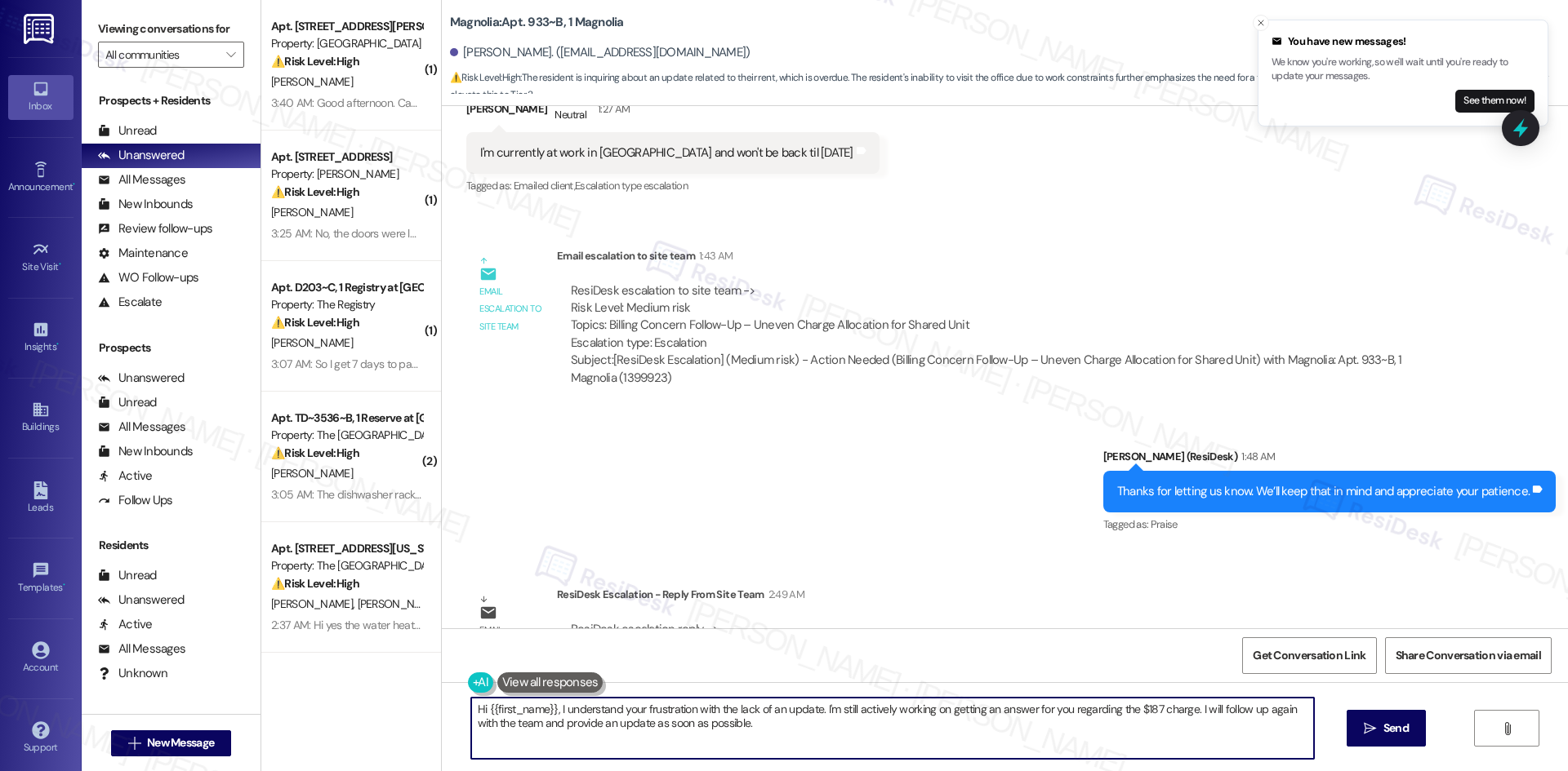
click at [715, 727] on textarea "Hi {{first_name}}, I understand your frustration with the lack of an update. I'…" at bounding box center [892, 728] width 843 height 61
paste textarea "[PERSON_NAME], thanks for your patience — the site team reviewed your ledger an…"
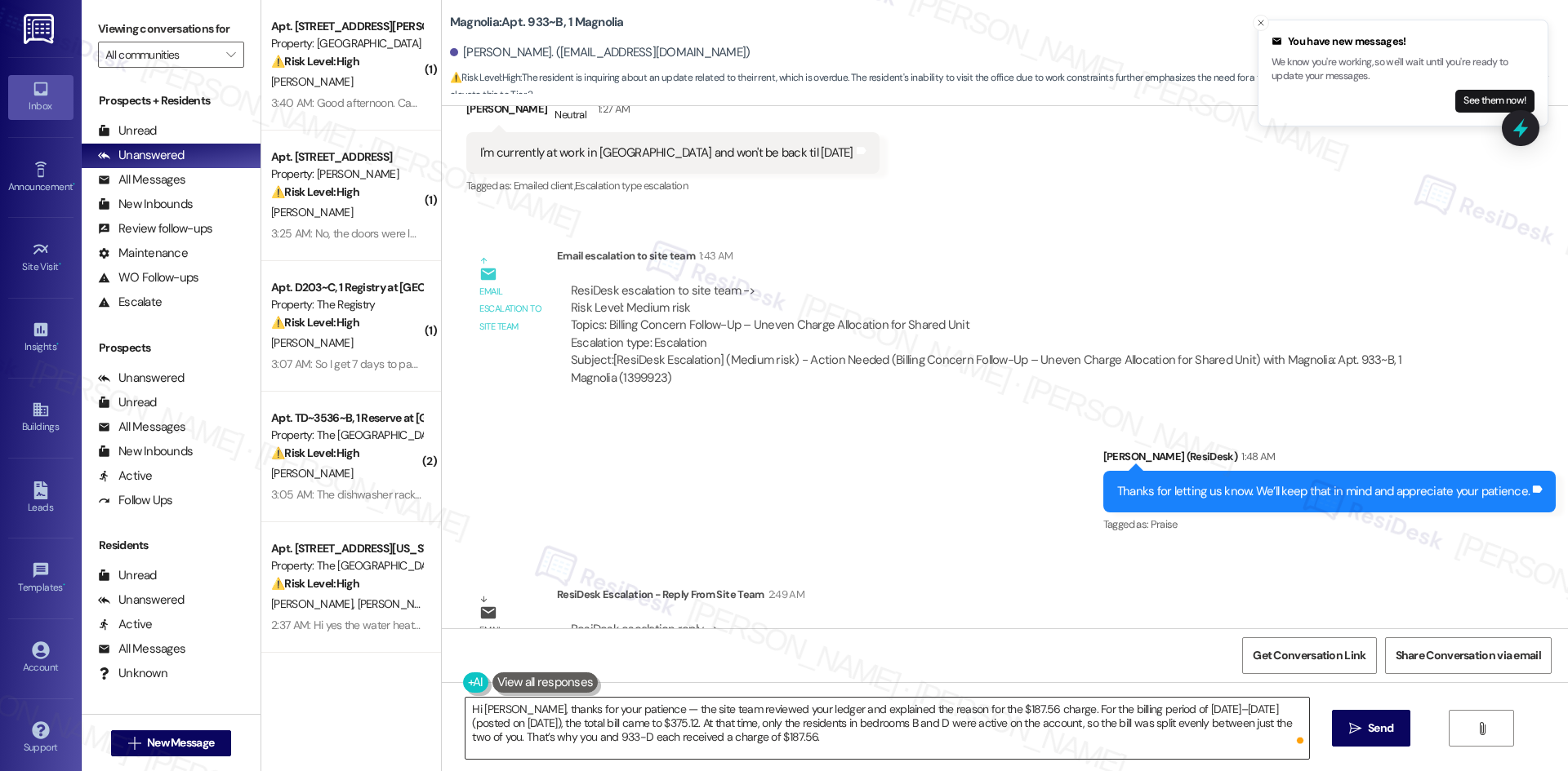
click at [770, 737] on textarea "Hi [PERSON_NAME], thanks for your patience — the site team reviewed your ledger…" at bounding box center [887, 728] width 843 height 61
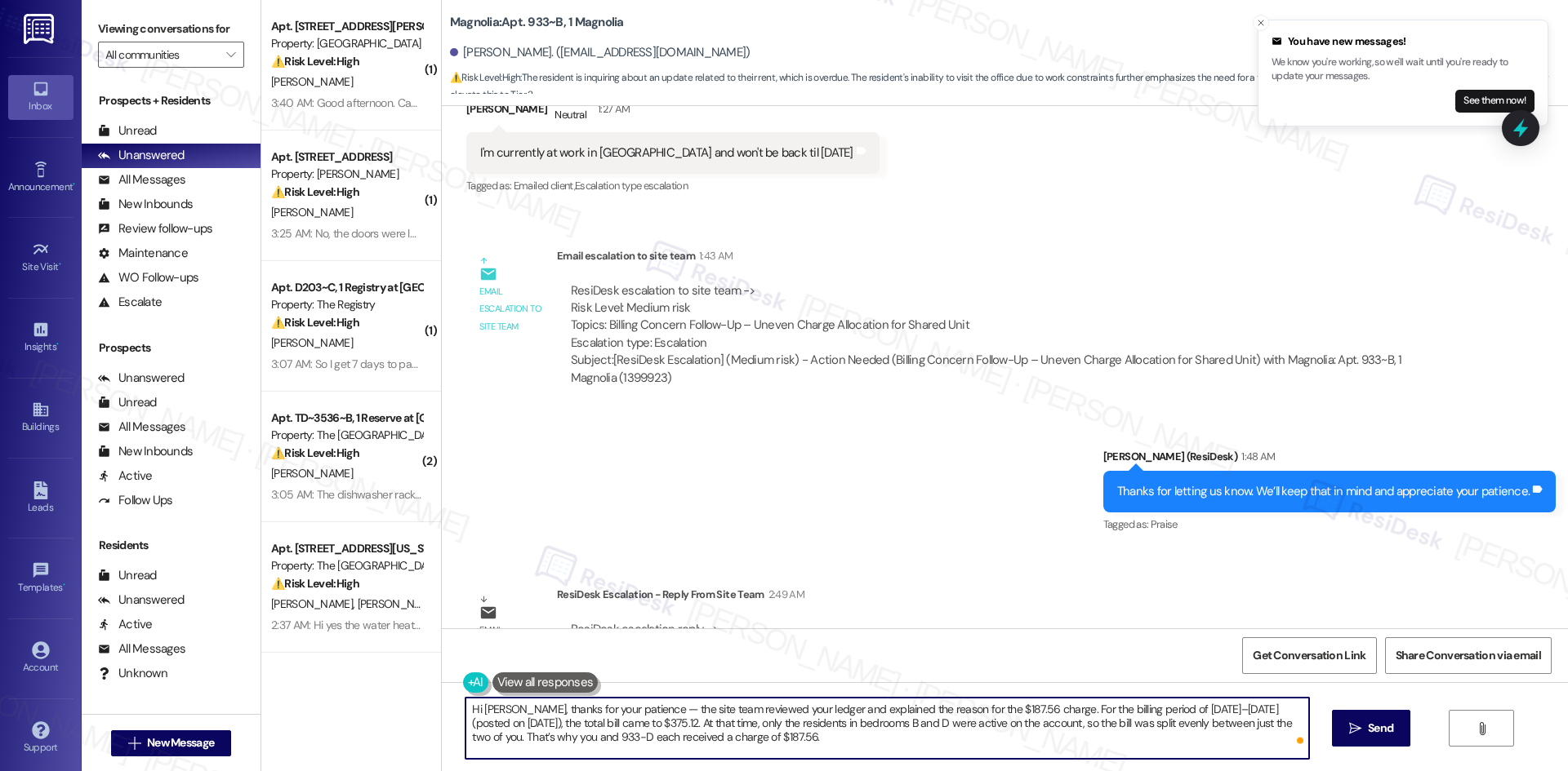
paste textarea "We appreciate your understanding, and please don’t hesitate to reach out with a…"
type textarea "Hi [PERSON_NAME], thanks for your patience — the site team reviewed your ledger…"
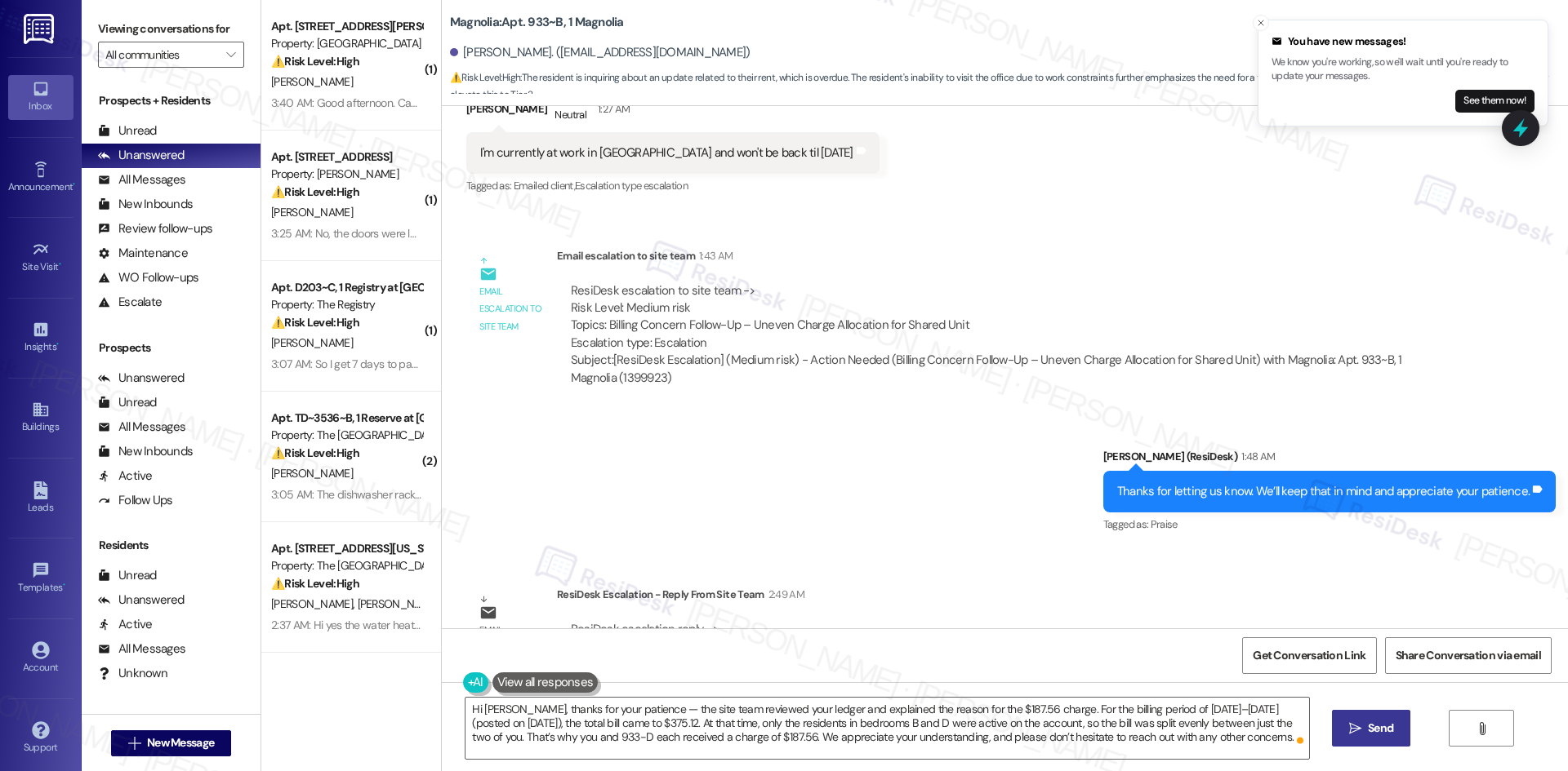
click at [1378, 737] on span "Send" at bounding box center [1380, 729] width 25 height 17
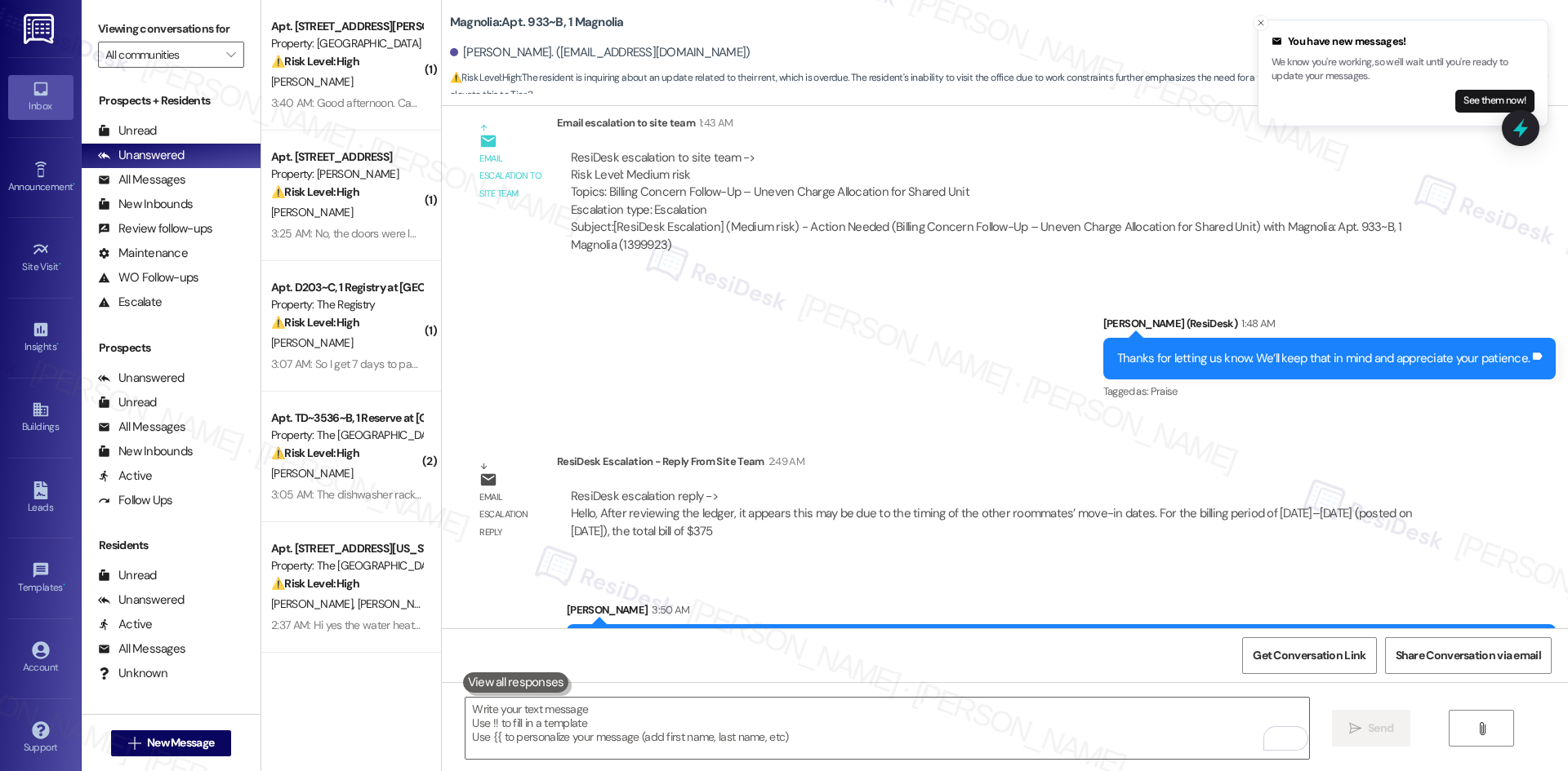
scroll to position [13346, 0]
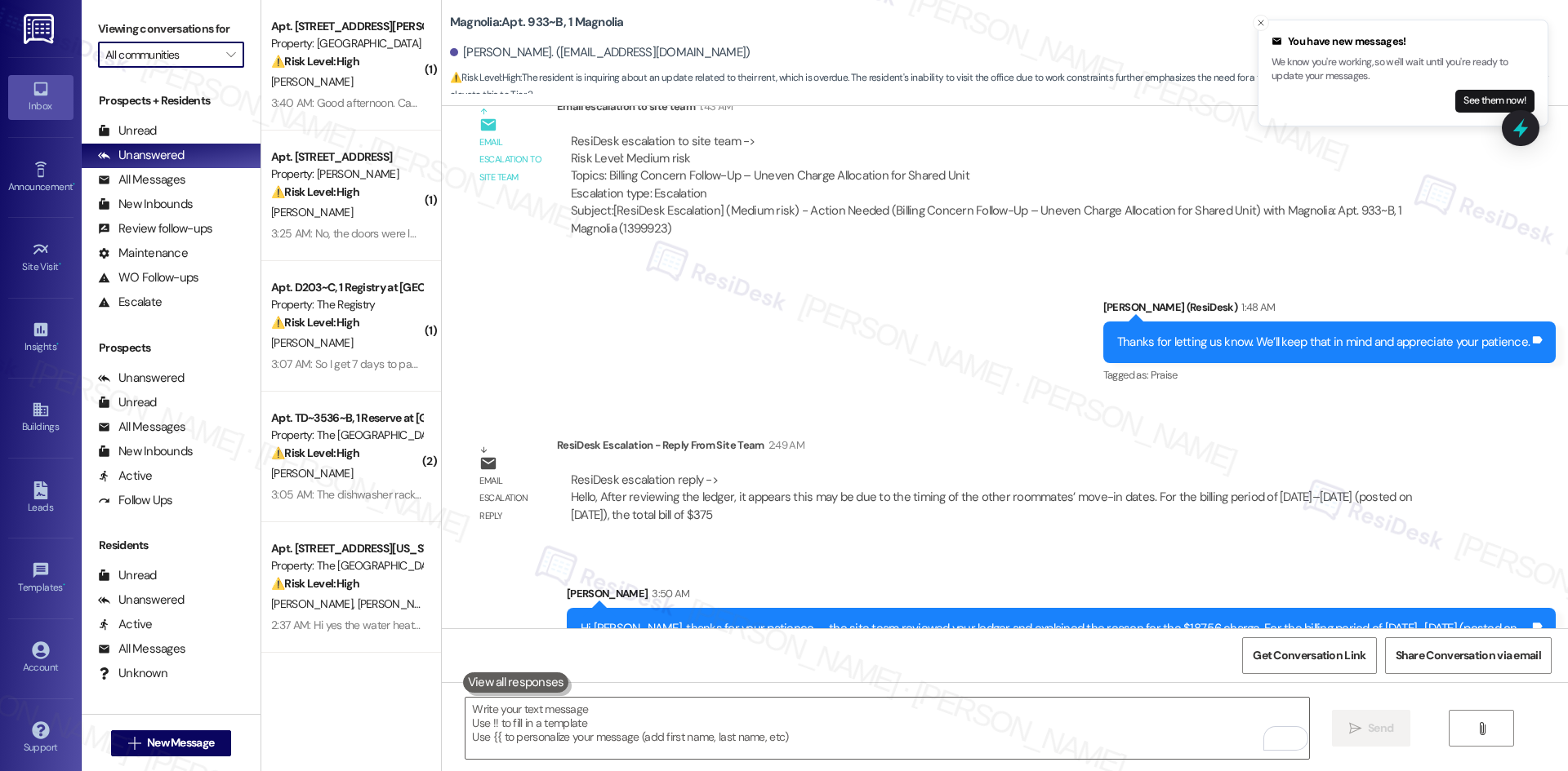
click at [202, 60] on input "All communities" at bounding box center [161, 54] width 112 height 26
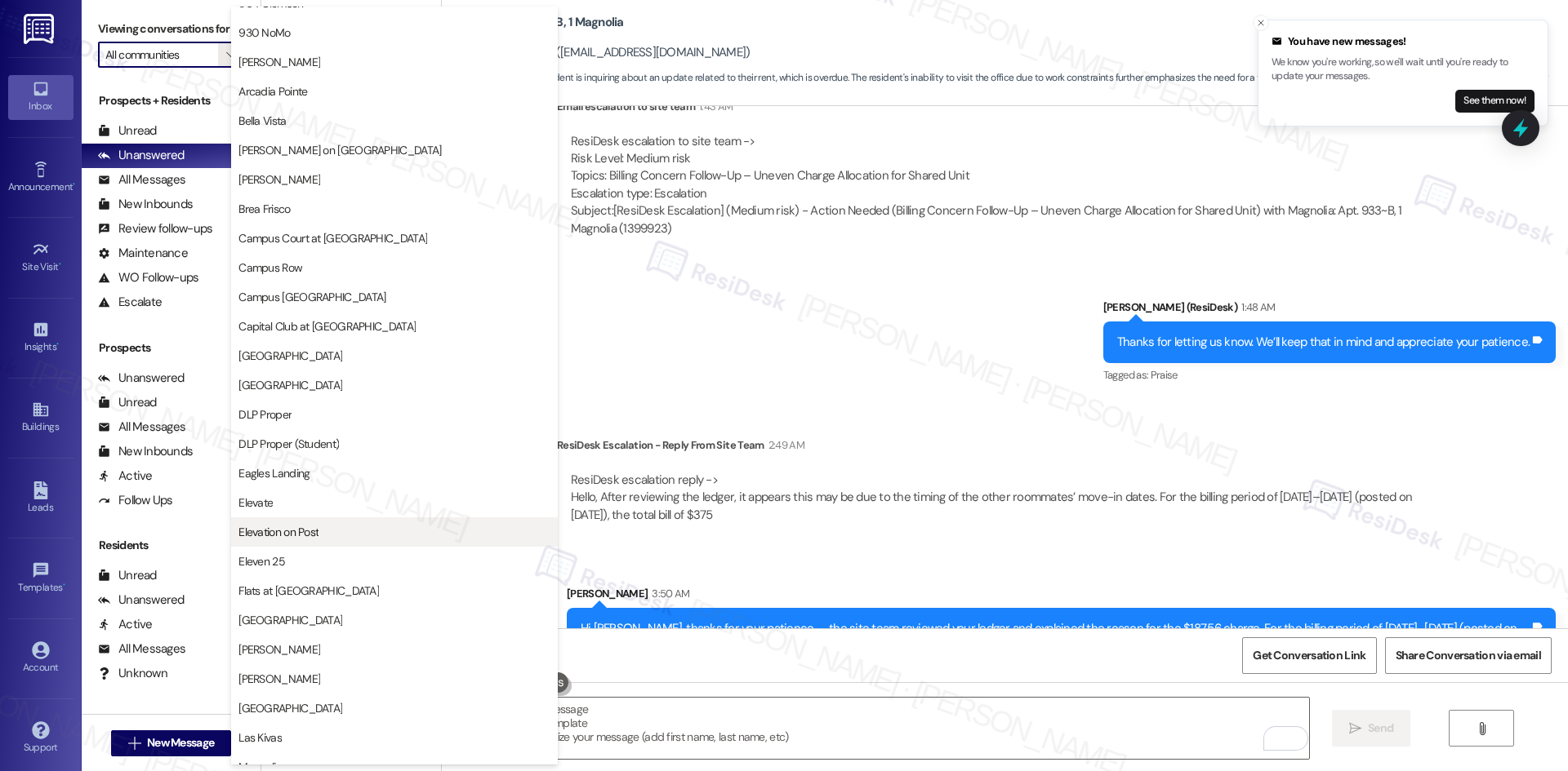
scroll to position [82, 0]
click at [345, 518] on button "Elevation on Post" at bounding box center [395, 527] width 327 height 29
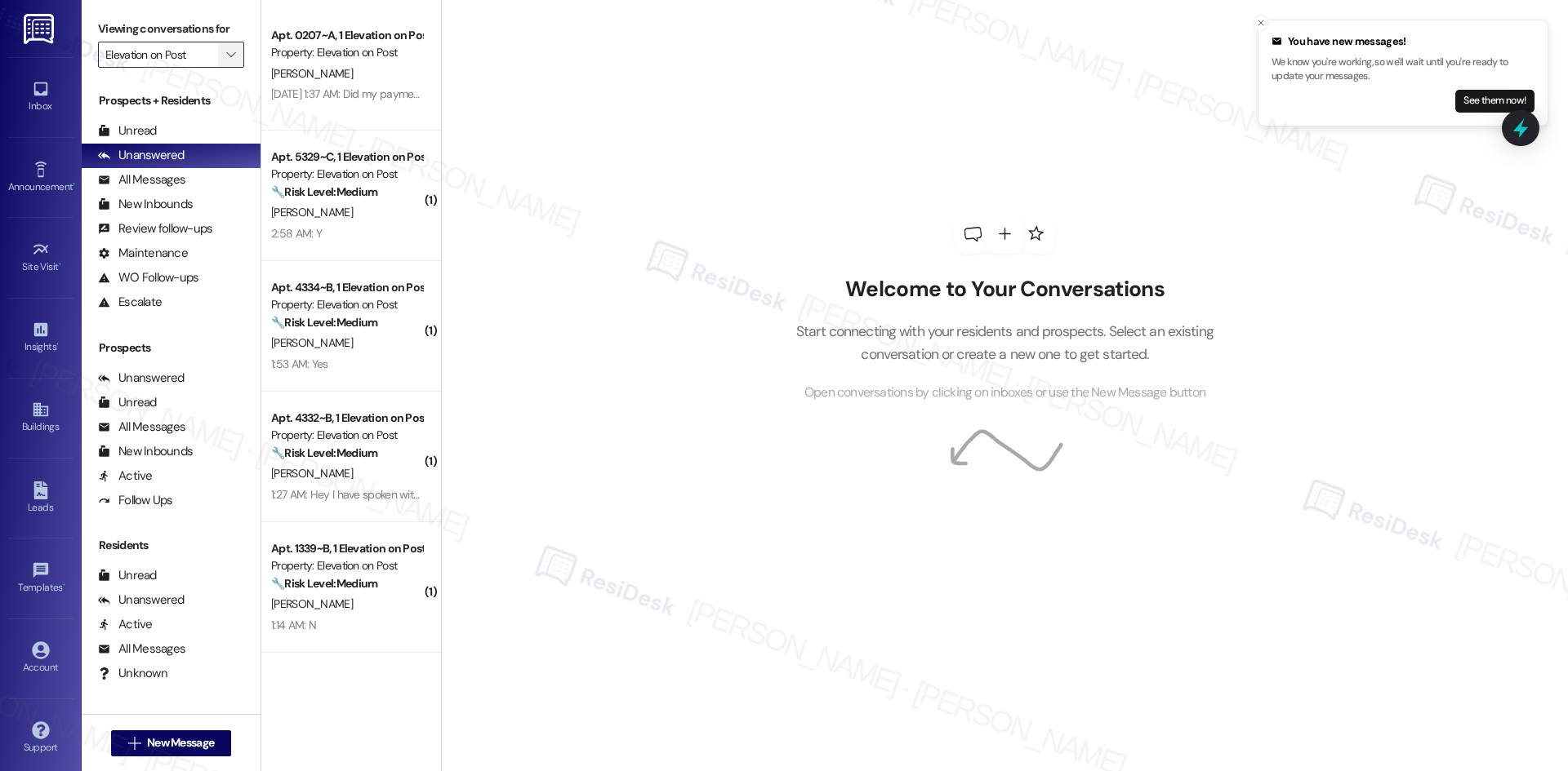
click at [223, 47] on span "" at bounding box center [231, 54] width 16 height 26
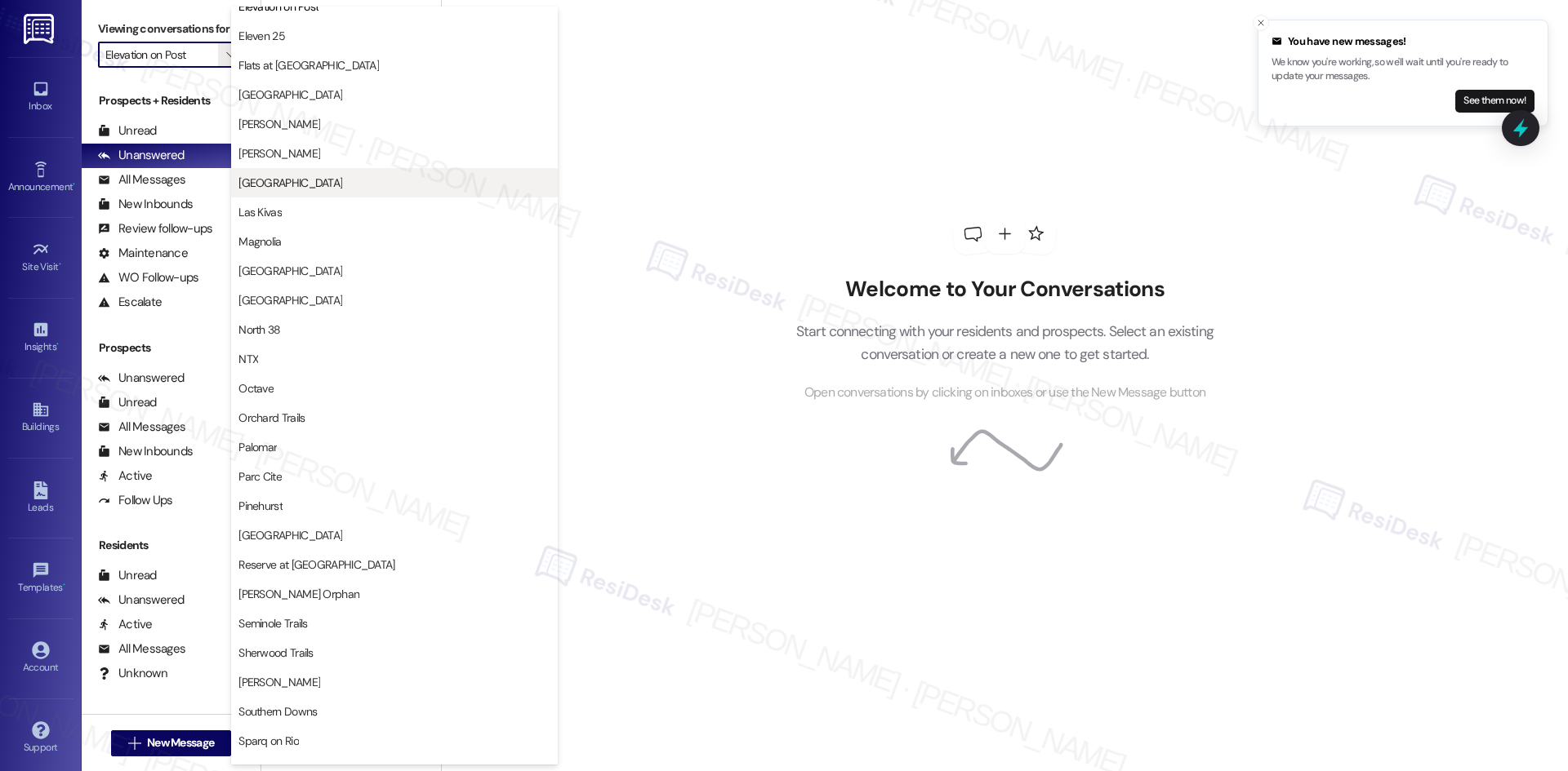
scroll to position [559, 0]
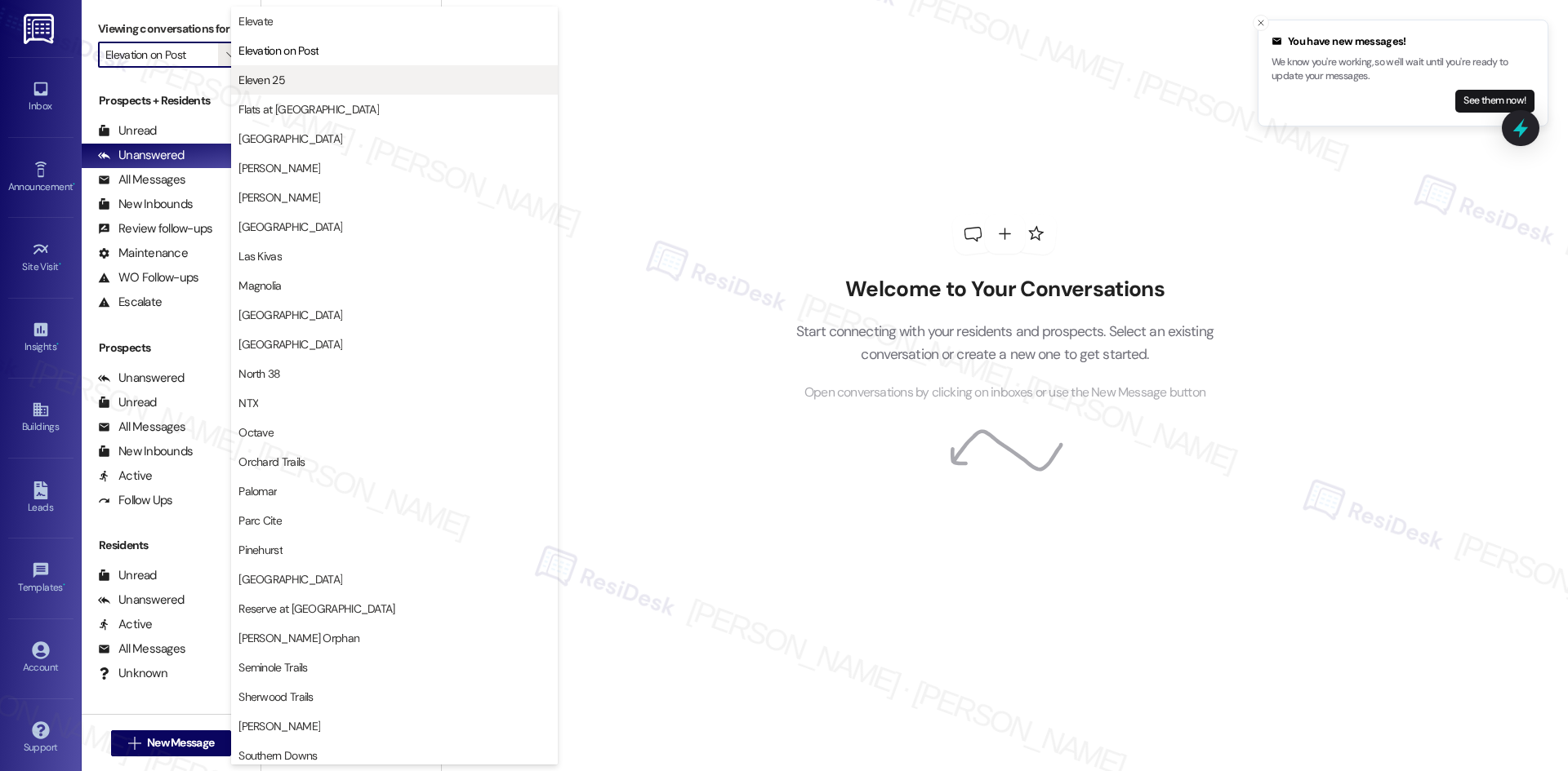
click at [359, 77] on span "Eleven 25" at bounding box center [394, 80] width 312 height 16
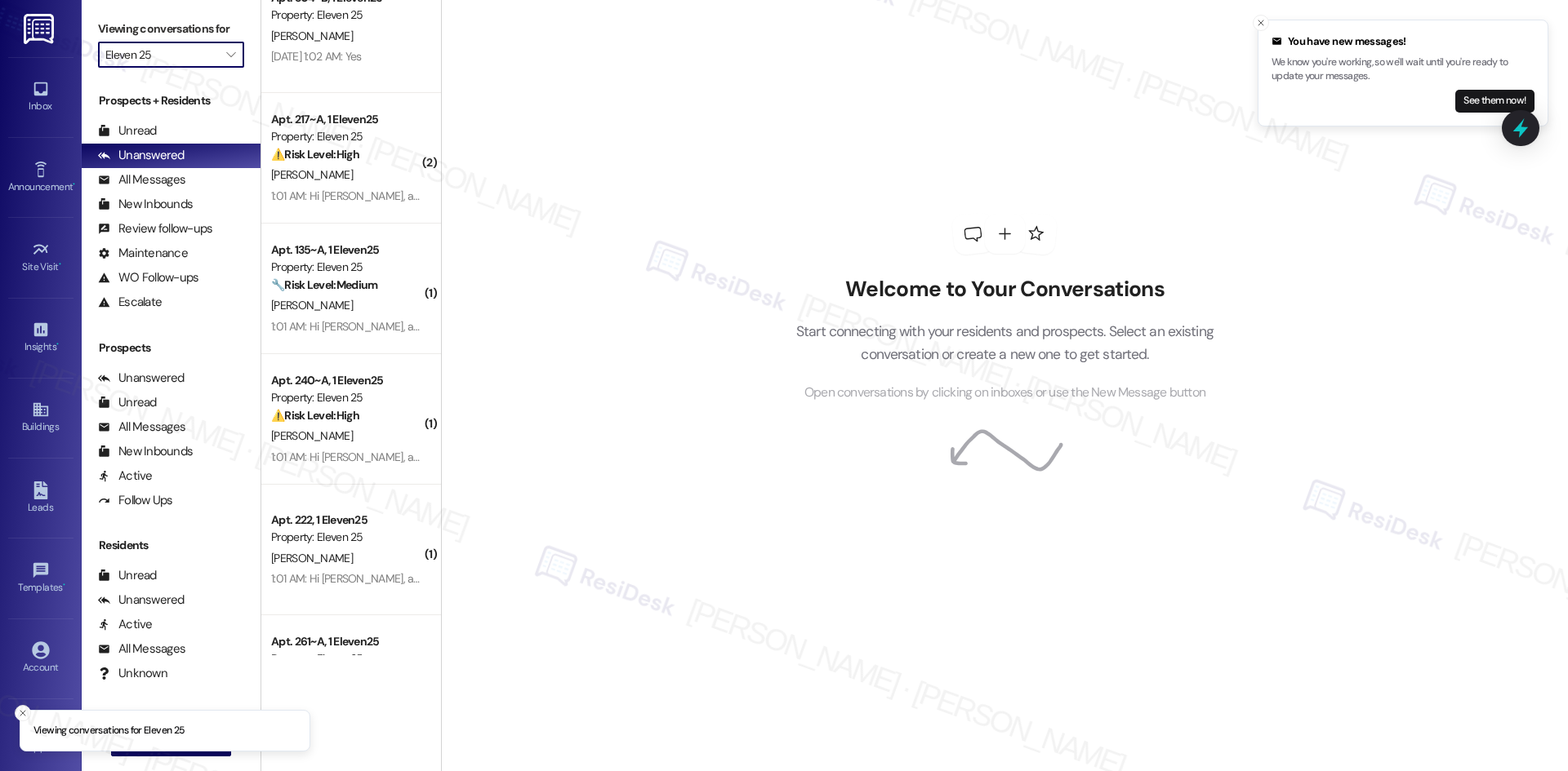
scroll to position [1434, 0]
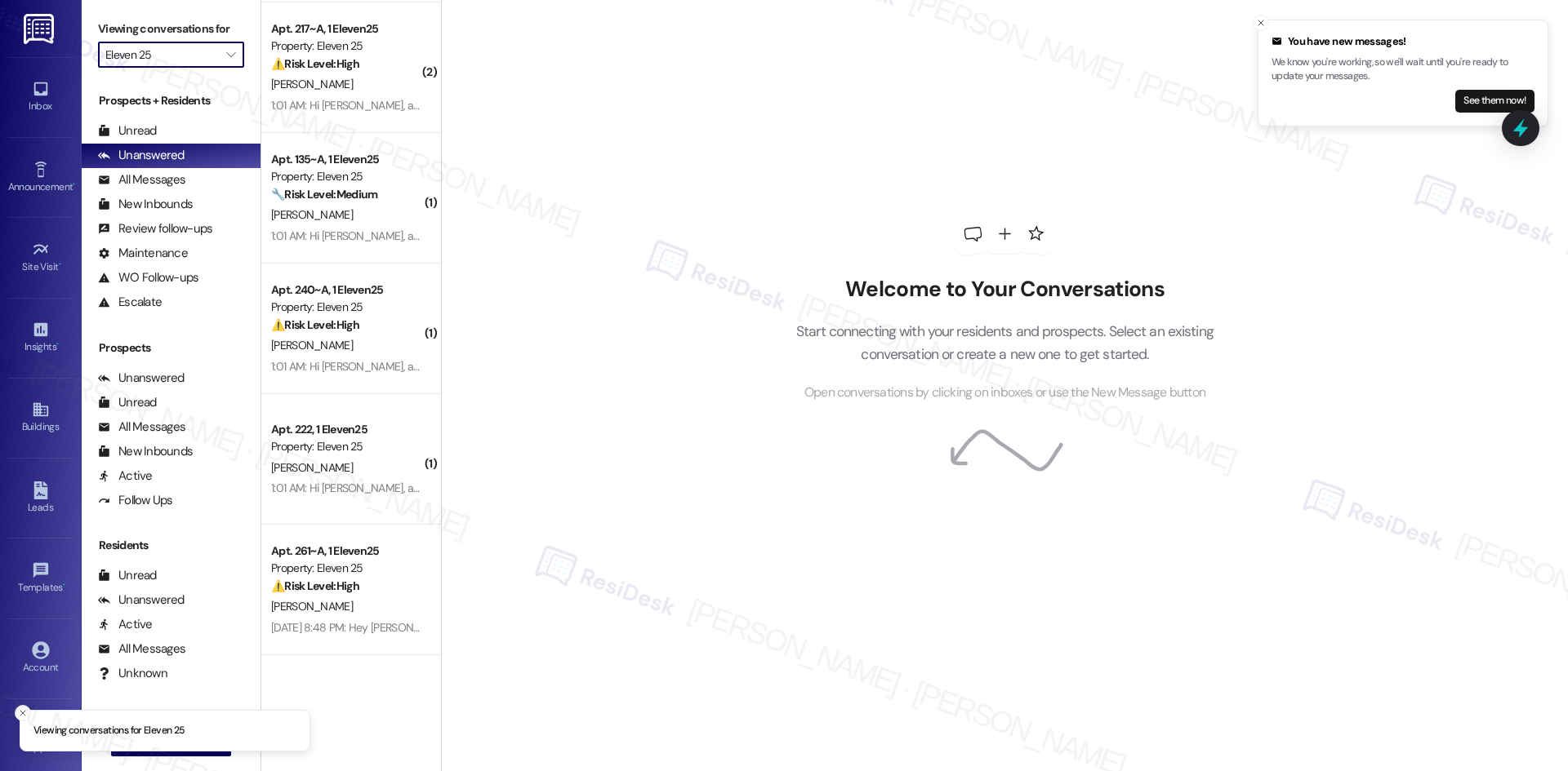
click at [176, 60] on input "Eleven 25" at bounding box center [161, 54] width 112 height 26
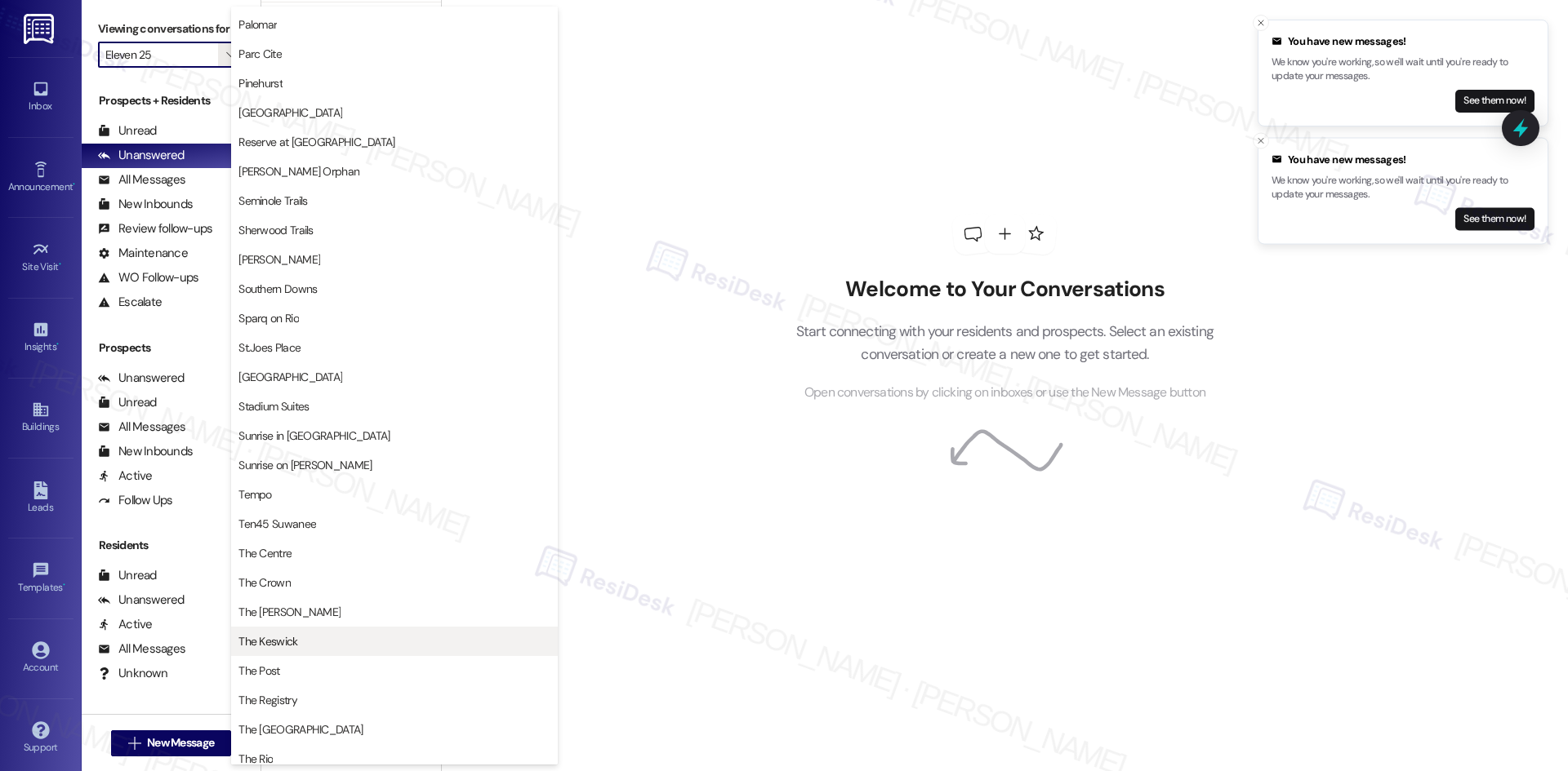
scroll to position [1061, 0]
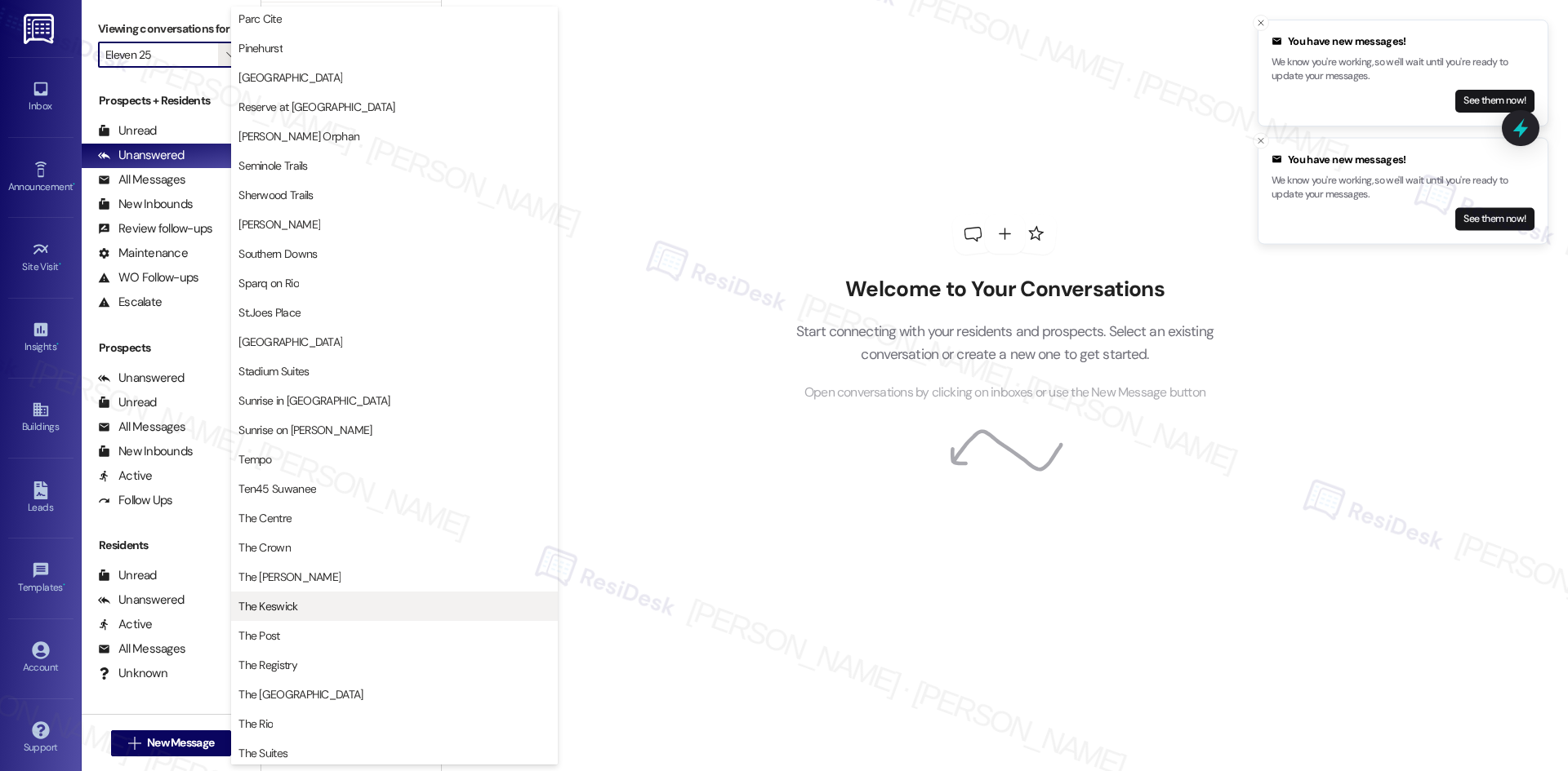
click at [411, 609] on span "The Keswick" at bounding box center [394, 606] width 312 height 16
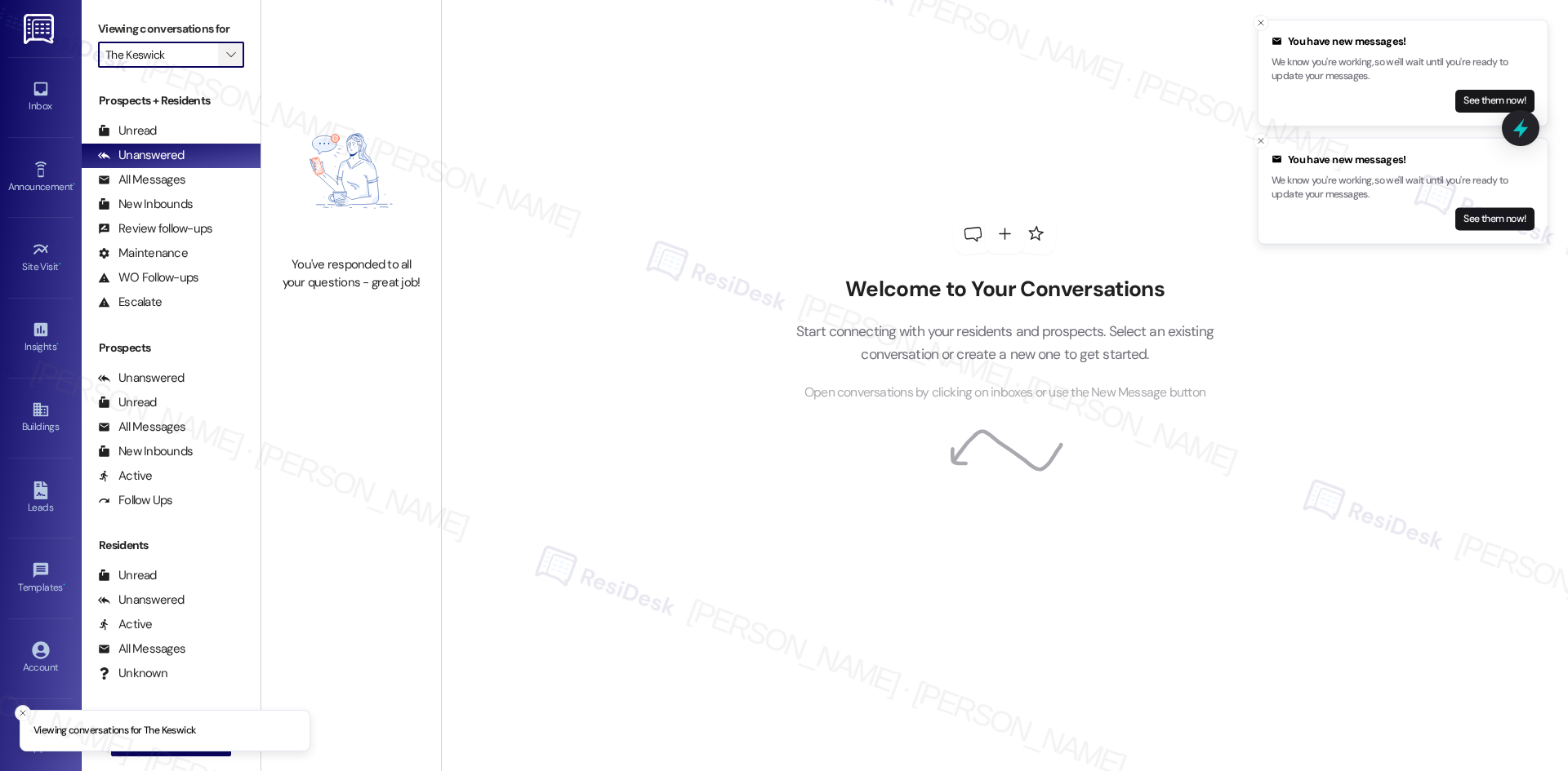
click at [225, 62] on span "" at bounding box center [231, 54] width 16 height 26
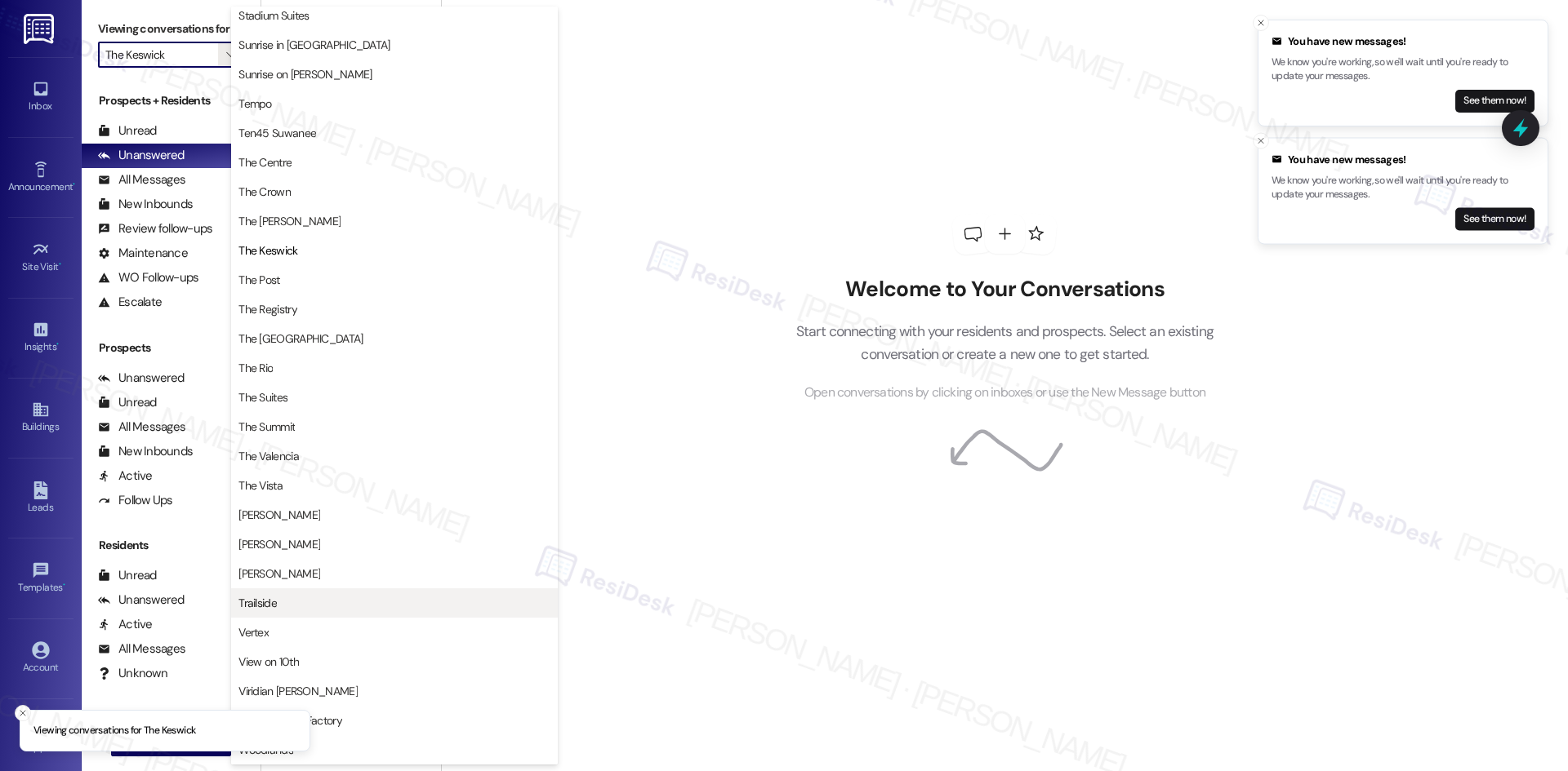
scroll to position [1417, 0]
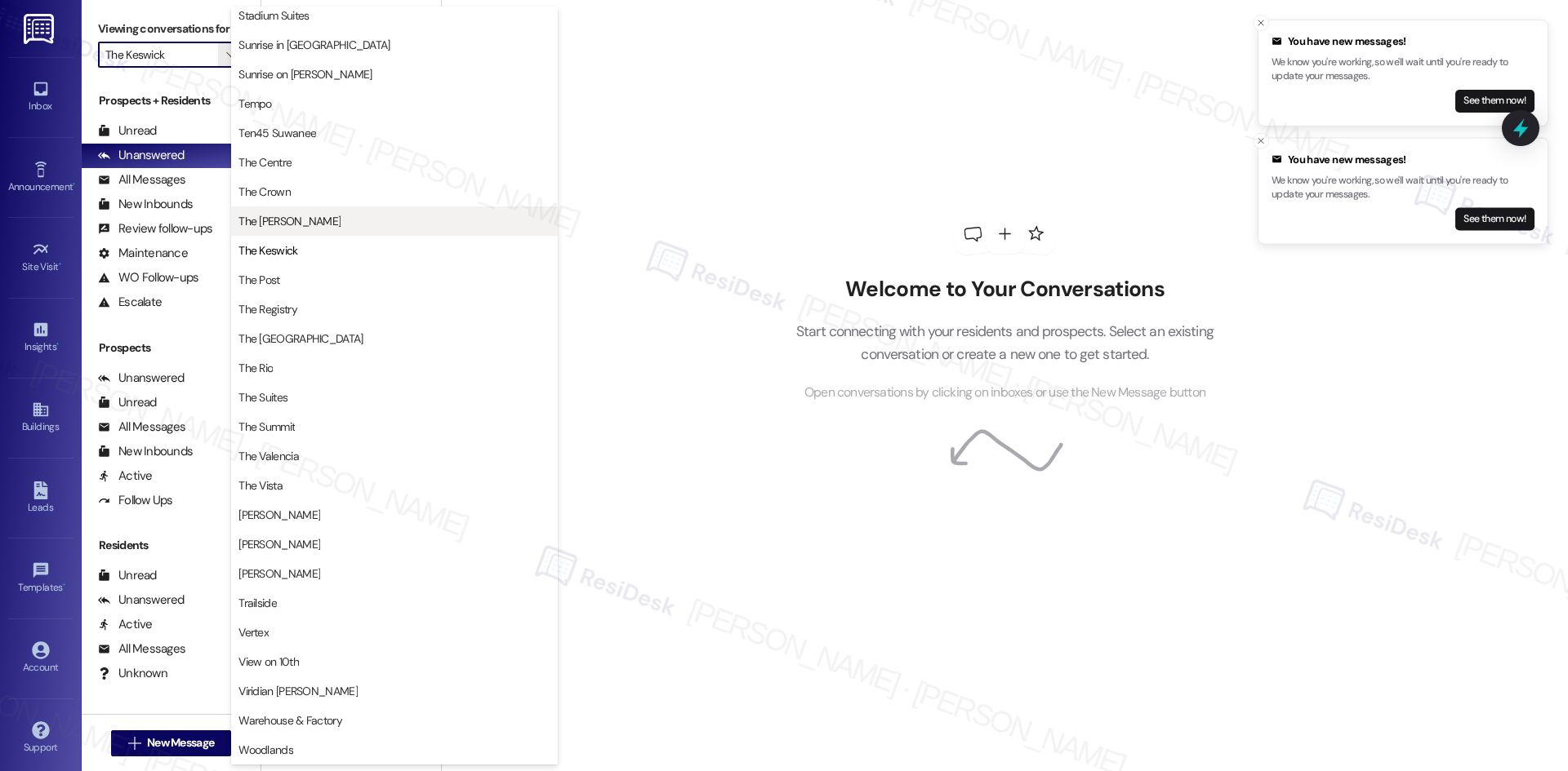
click at [323, 222] on span "The [PERSON_NAME]" at bounding box center [394, 220] width 312 height 16
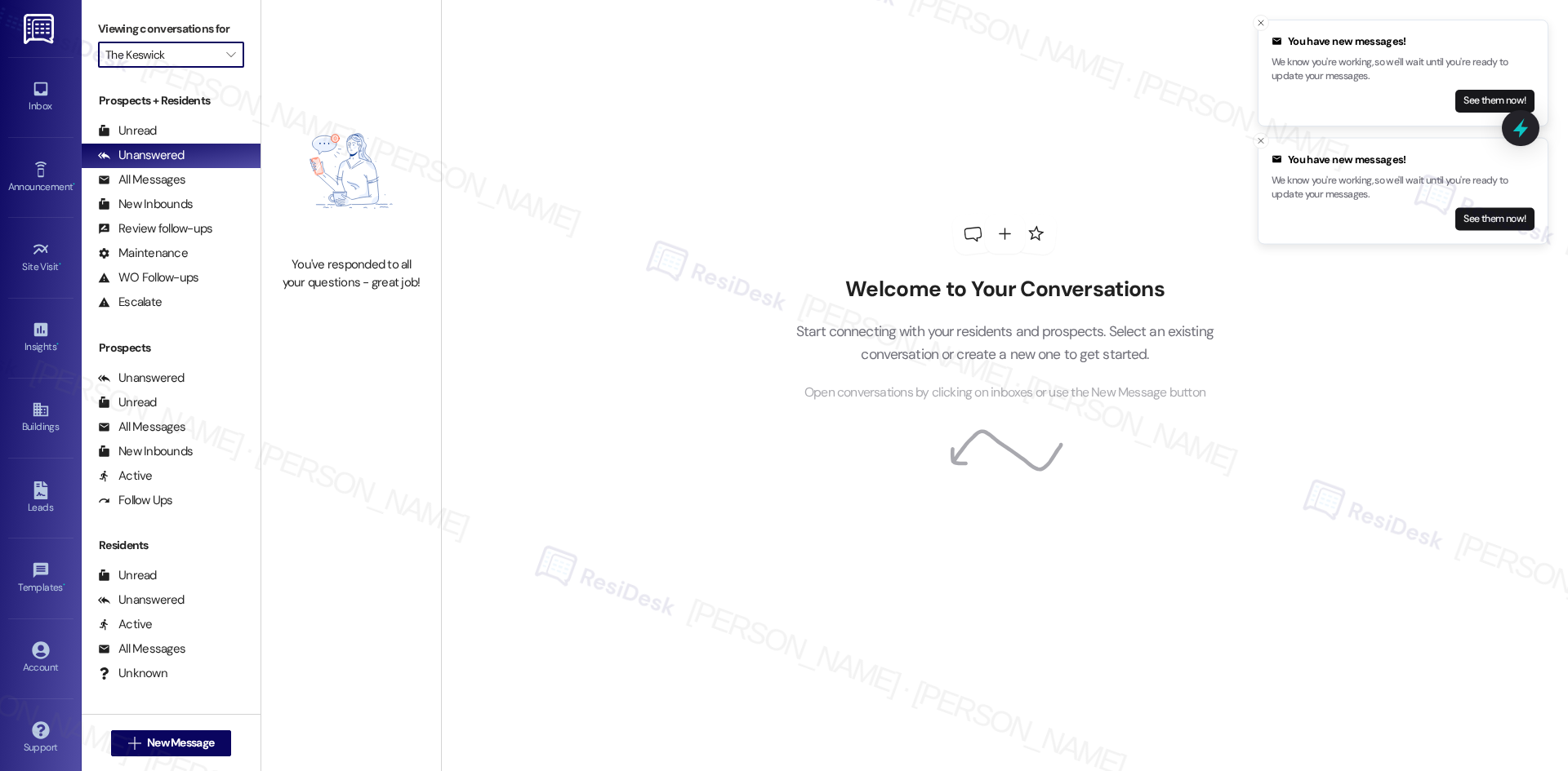
type input "The [PERSON_NAME]"
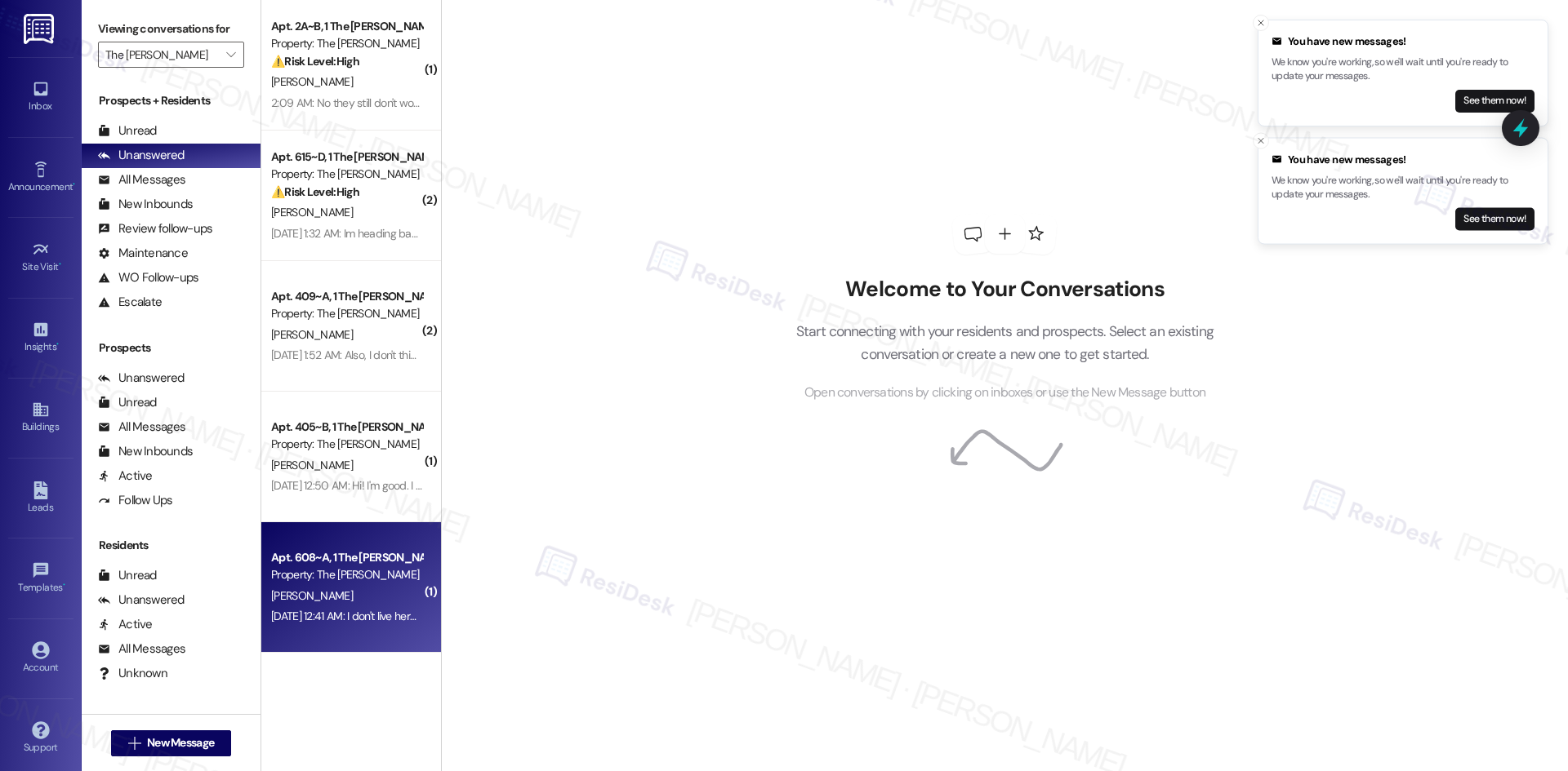
click at [384, 596] on div "S. Lizarazo" at bounding box center [347, 597] width 155 height 21
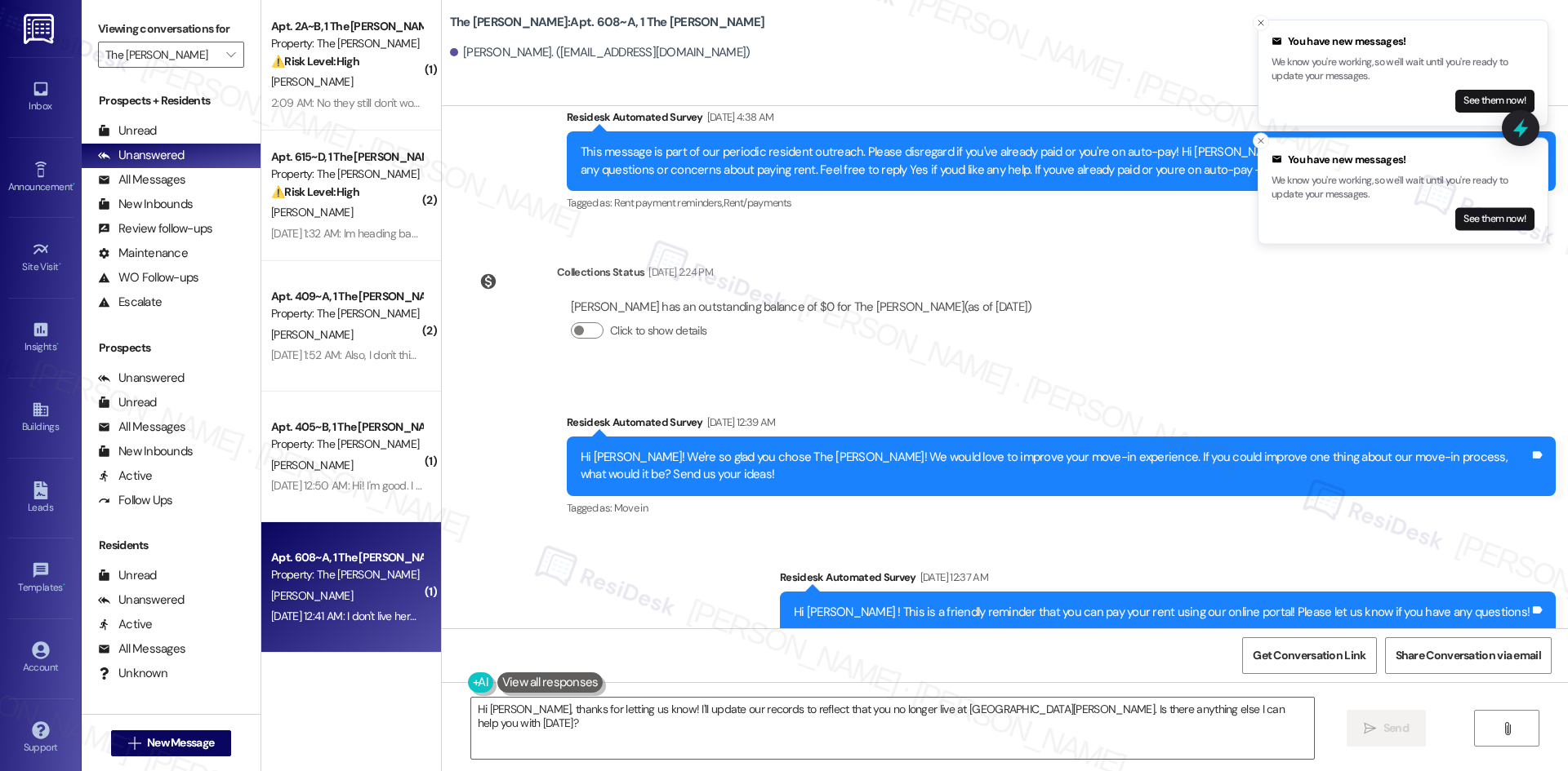
scroll to position [1727, 0]
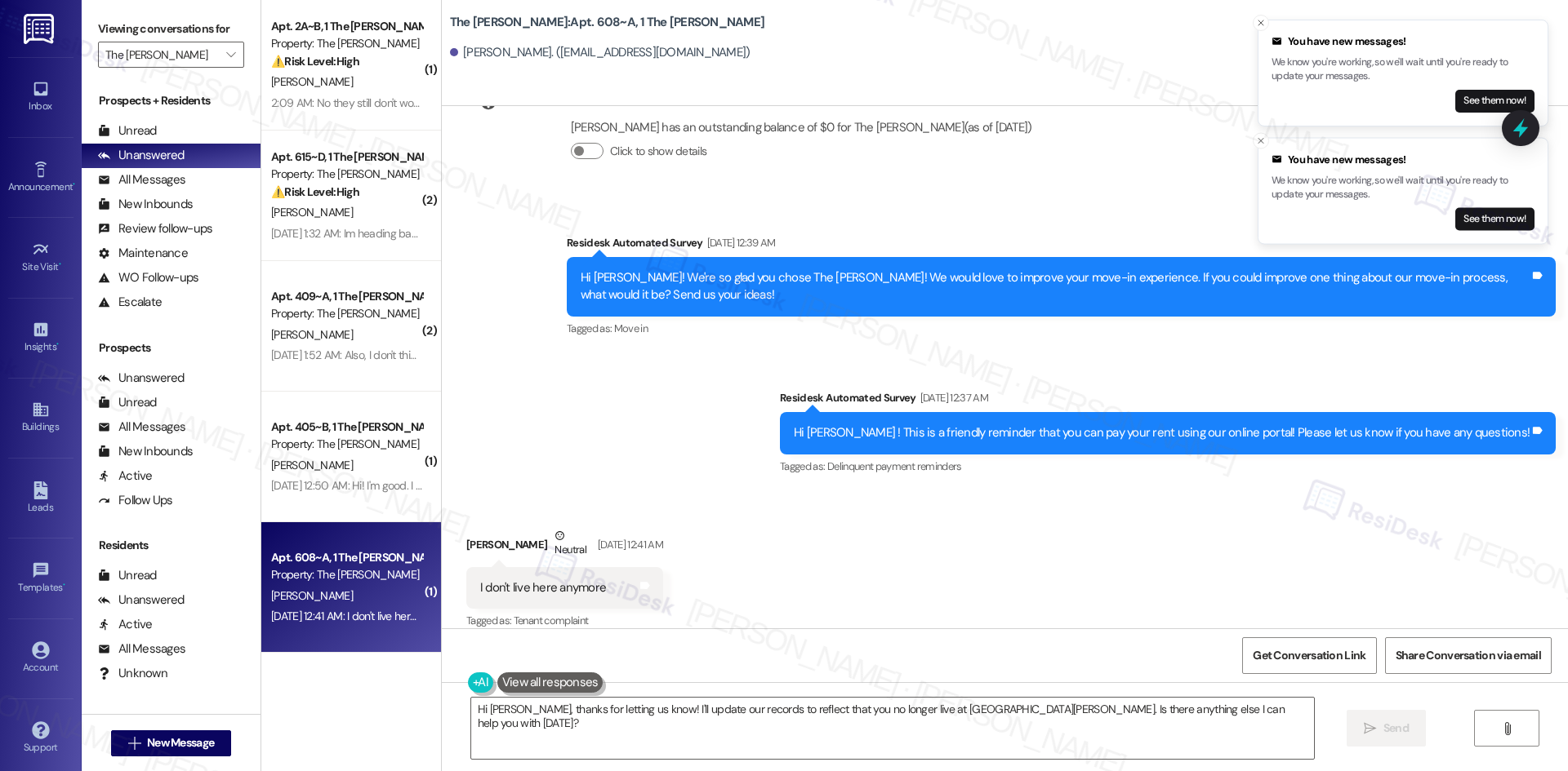
click at [673, 392] on div "Survey, sent via SMS Residesk Automated Survey Aug 20, 2025 at 12:39 AM Hi Sara…" at bounding box center [1005, 344] width 1127 height 293
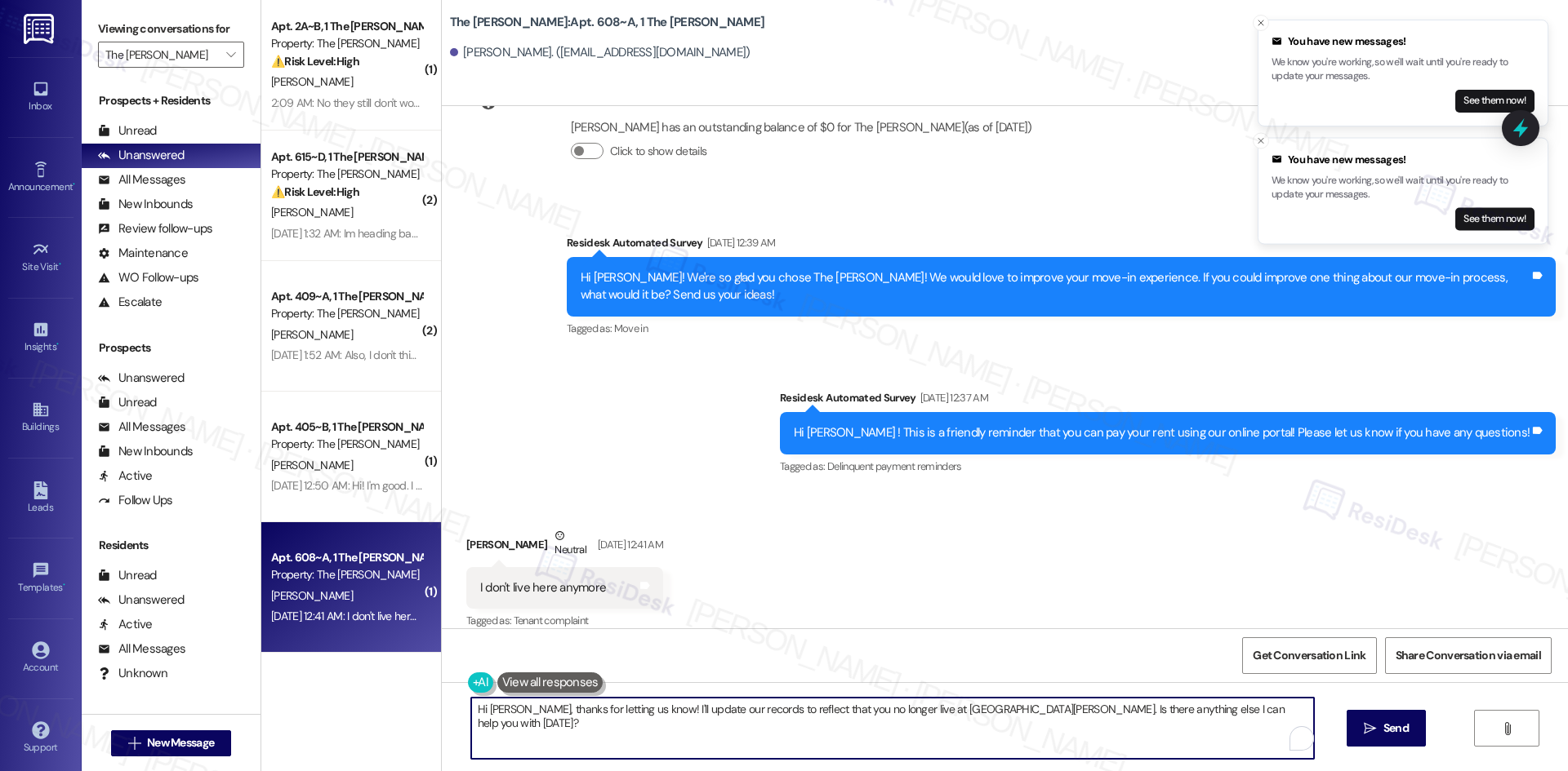
click at [667, 715] on textarea "Hi Sarah, thanks for letting us know! I'll update our records to reflect that y…" at bounding box center [892, 728] width 843 height 61
paste textarea "I'm so sorry to bother you! I'll take you off our distribution list. Would you …"
type textarea "I'm so sorry to bother you! I'll take you off our distribution list. Would you …"
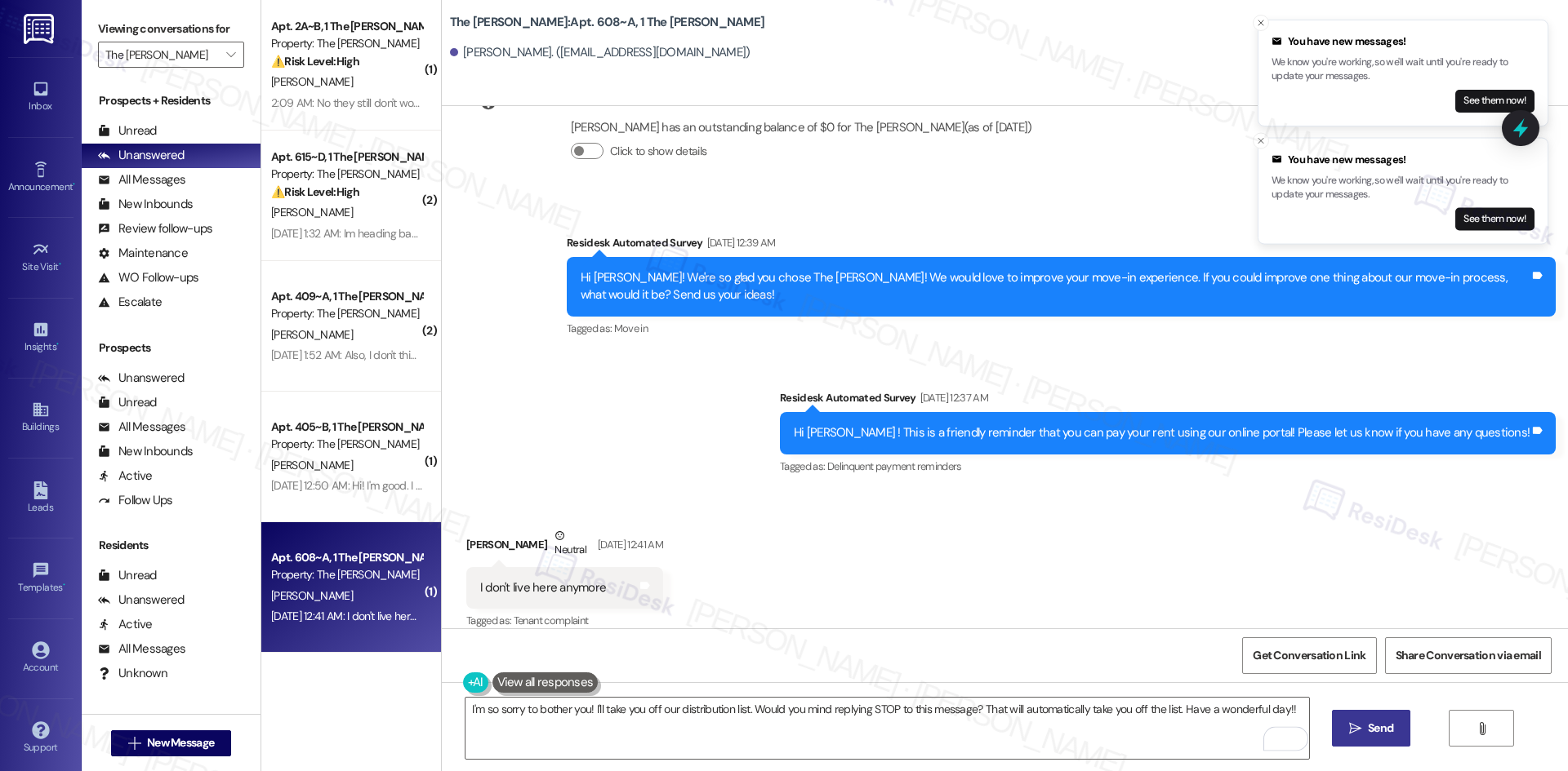
click at [1368, 730] on span "Send" at bounding box center [1380, 729] width 25 height 17
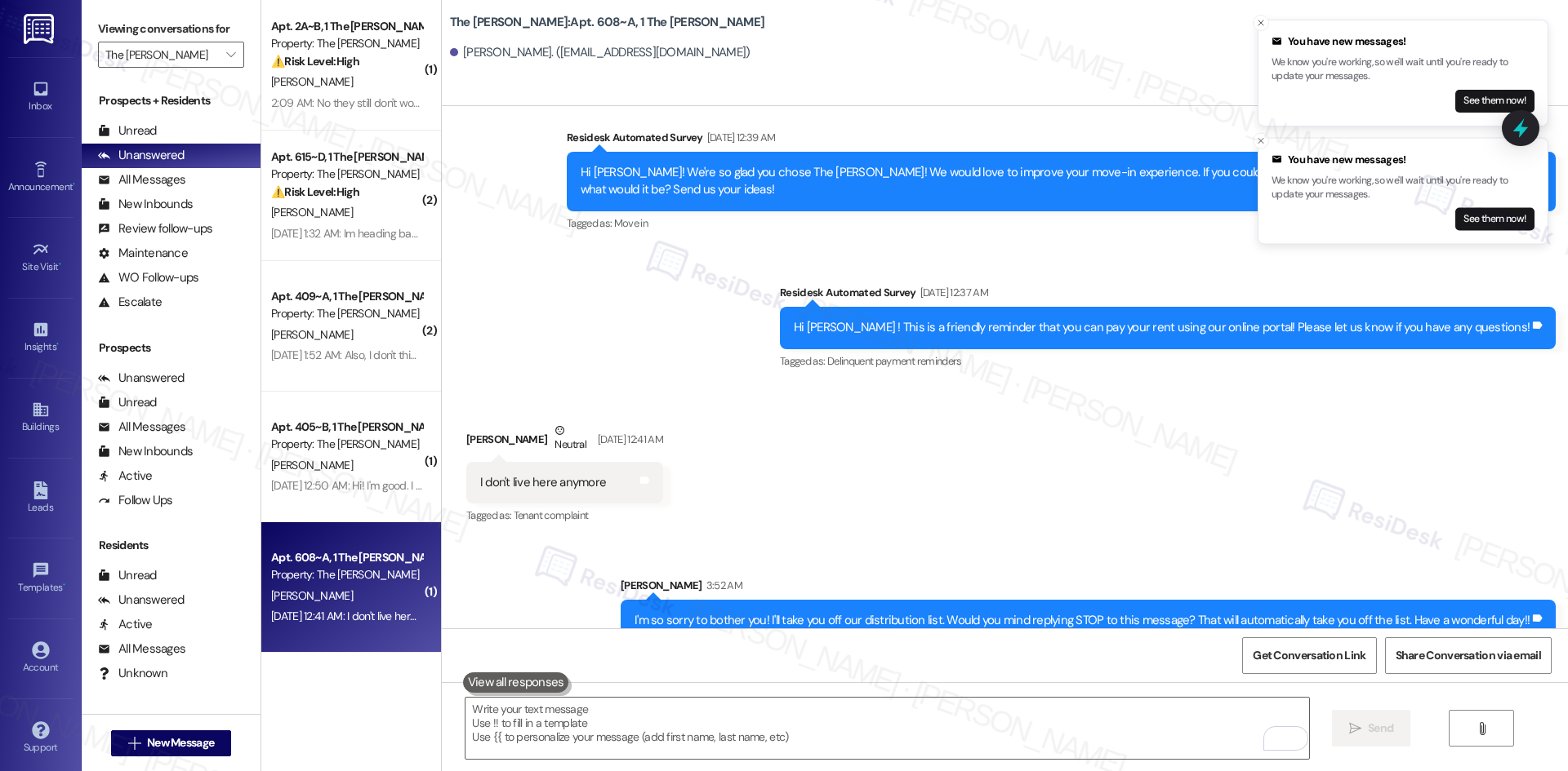
scroll to position [1842, 0]
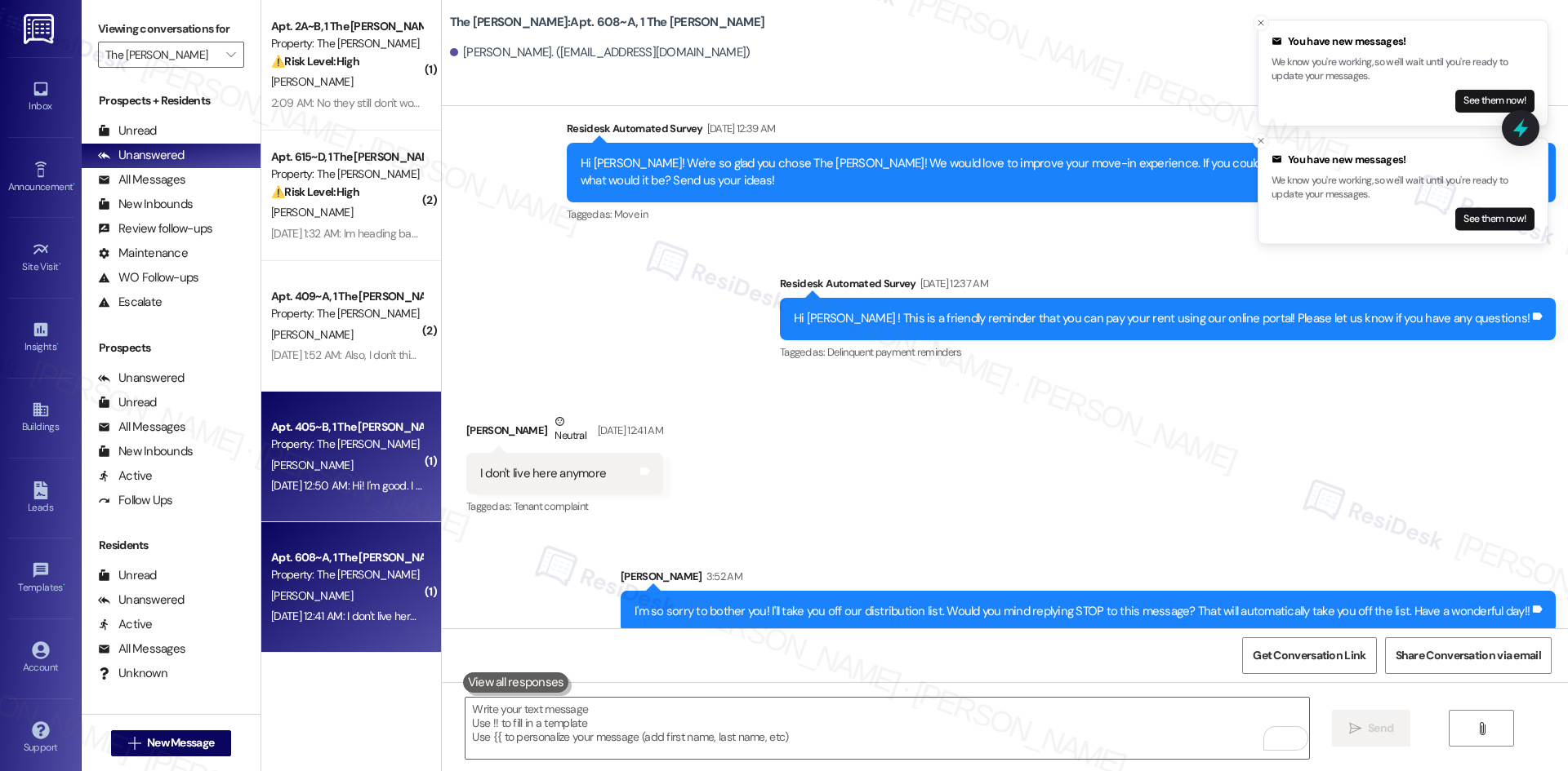
click at [362, 468] on div "A. Tomkow" at bounding box center [347, 466] width 155 height 21
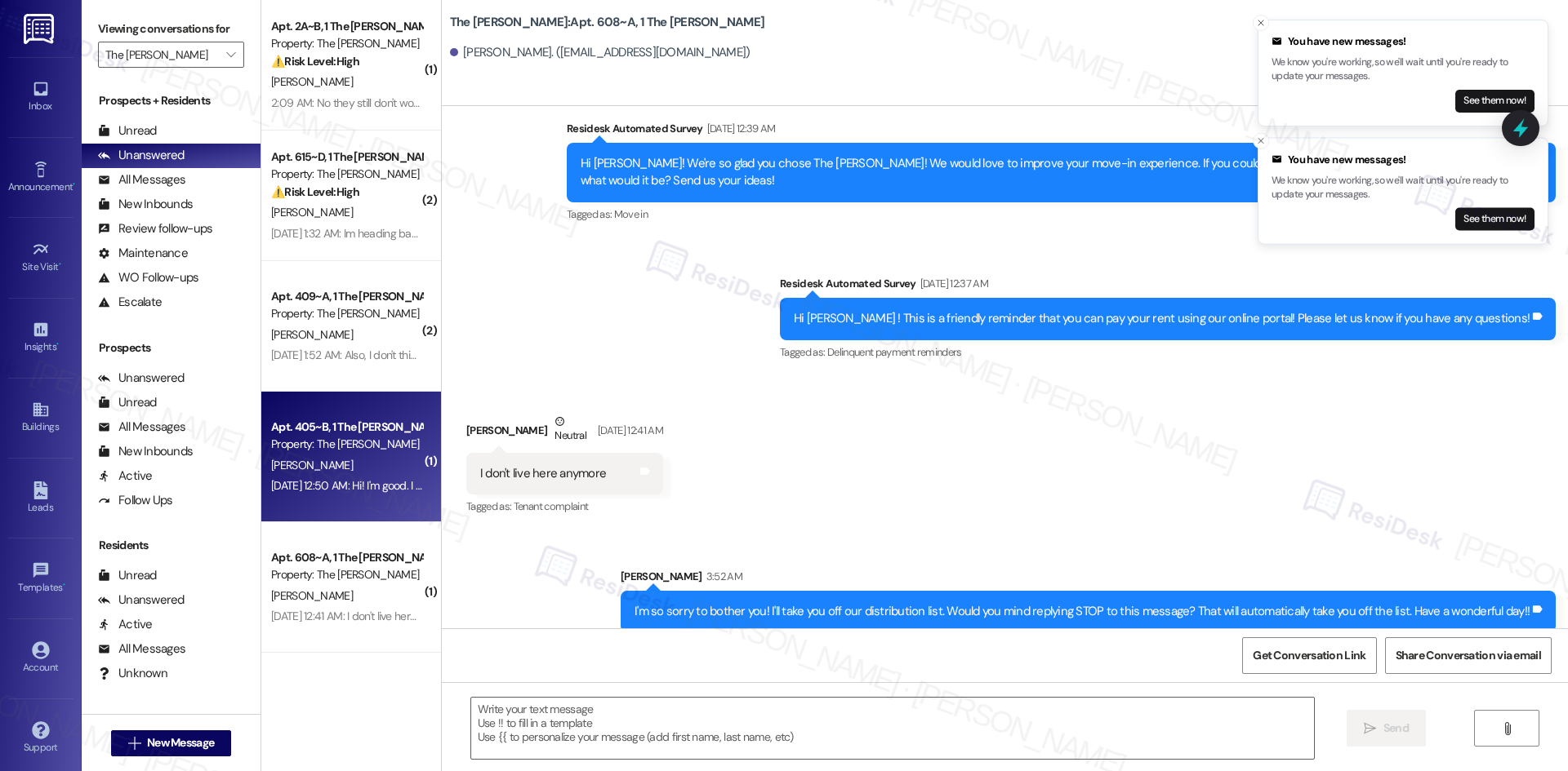
type textarea "Fetching suggested responses. Please feel free to read through the conversation…"
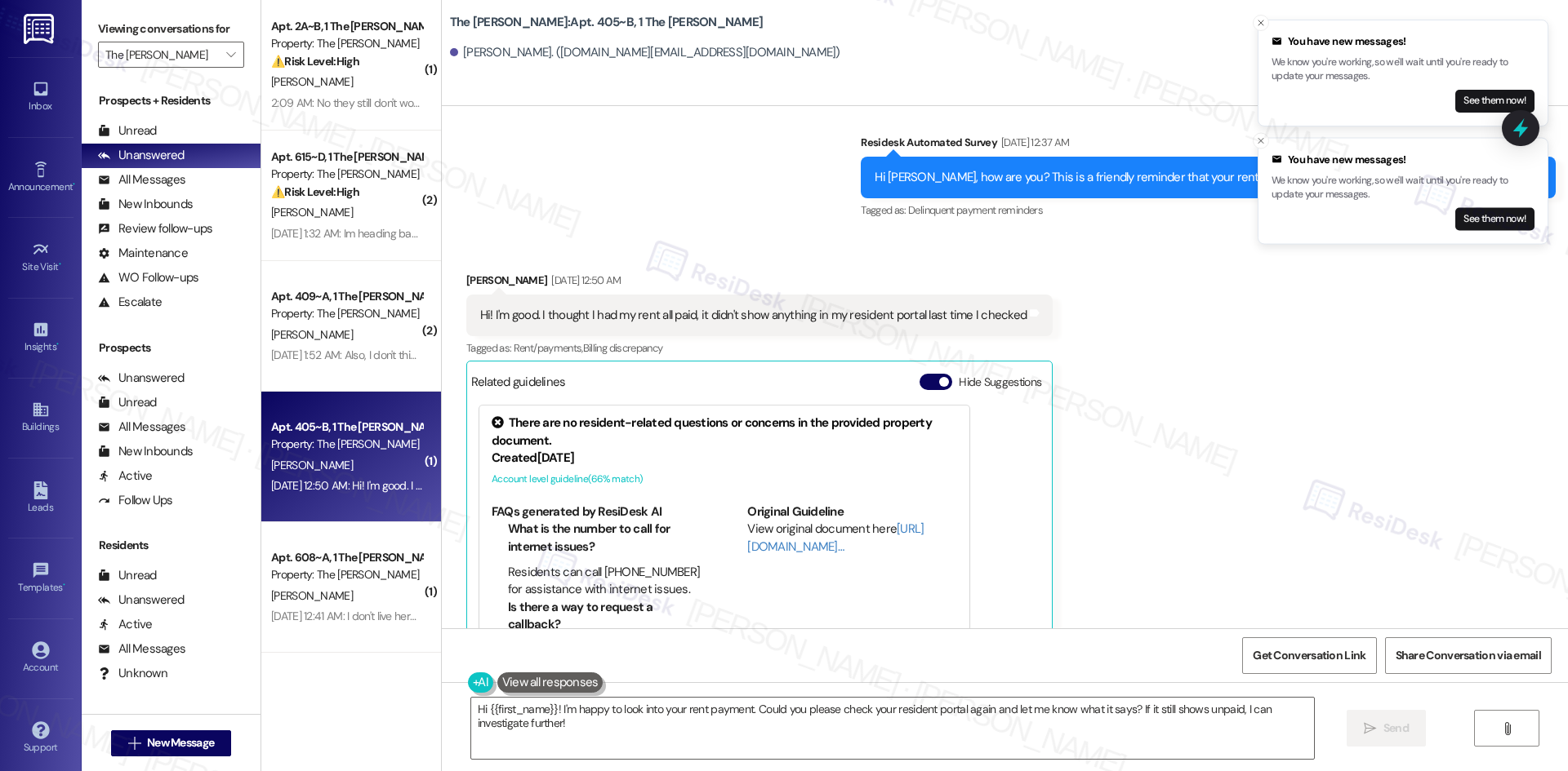
scroll to position [252, 0]
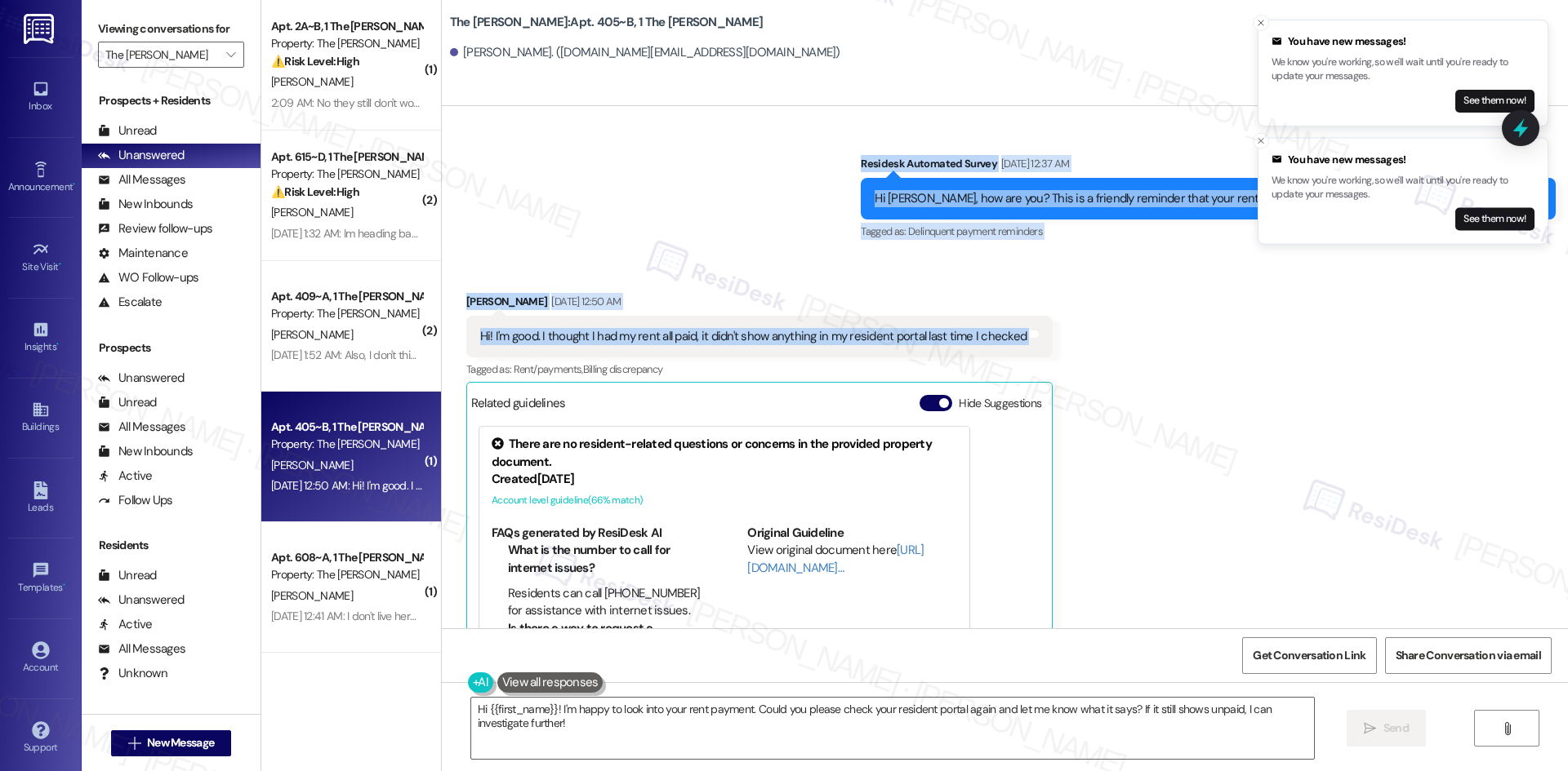
drag, startPoint x: 873, startPoint y: 164, endPoint x: 1028, endPoint y: 350, distance: 242.1
click at [1029, 353] on div "Lease started Aug 12, 2025 at 8:00 AM Survey, sent via SMS Residesk Automated S…" at bounding box center [1005, 367] width 1127 height 523
copy div "Click to highlight conversations about Move in Survey, sent via SMS Residesk Au…"
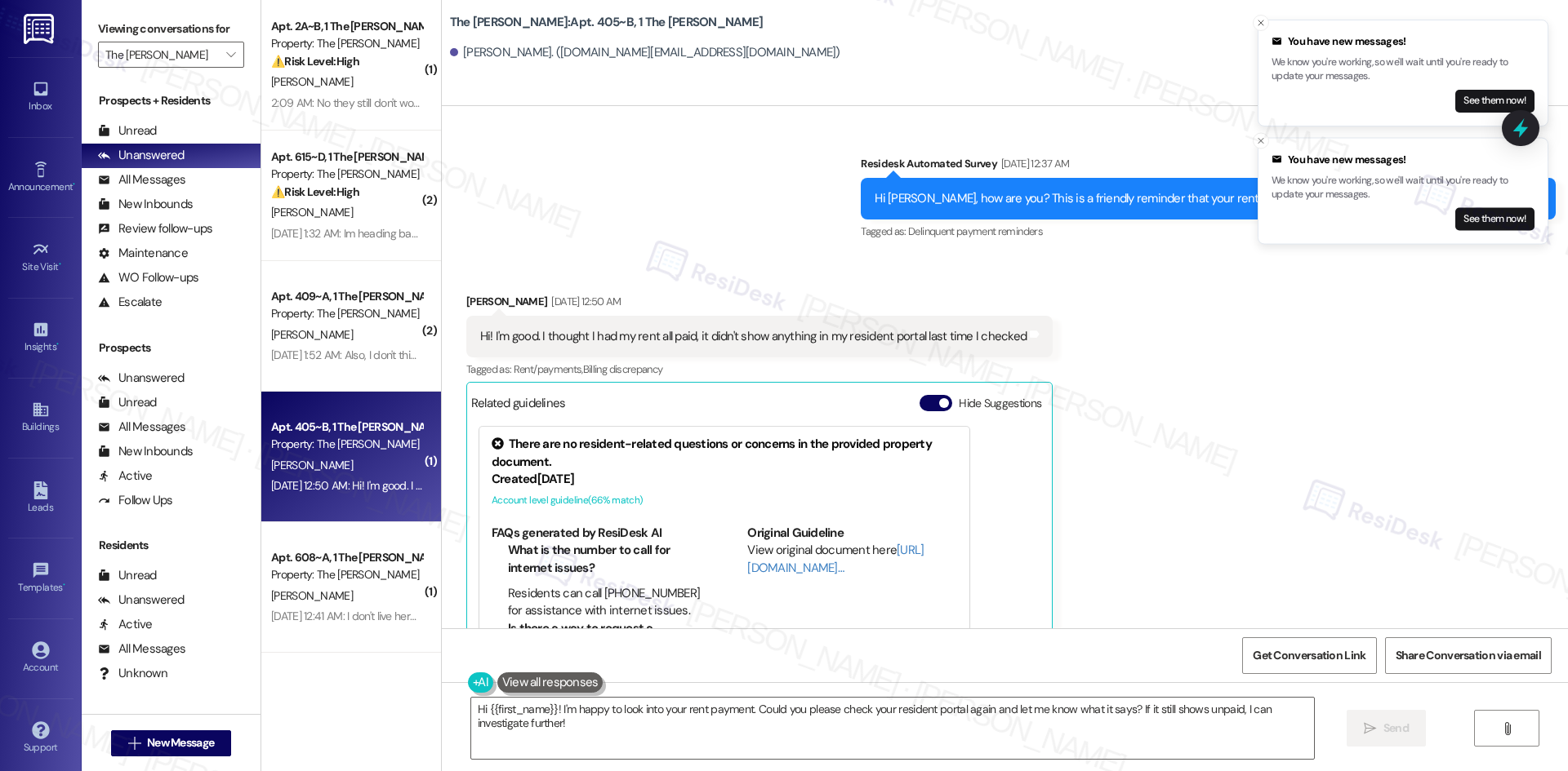
click at [1002, 370] on div "Tagged as: Rent/payments , Click to highlight conversations about Rent/payments…" at bounding box center [760, 369] width 587 height 23
click at [1081, 496] on div "Received via SMS Analee Tomkow Sep 03, 2025 at 12:50 AM Hi! I'm good. I thought…" at bounding box center [1005, 490] width 1127 height 467
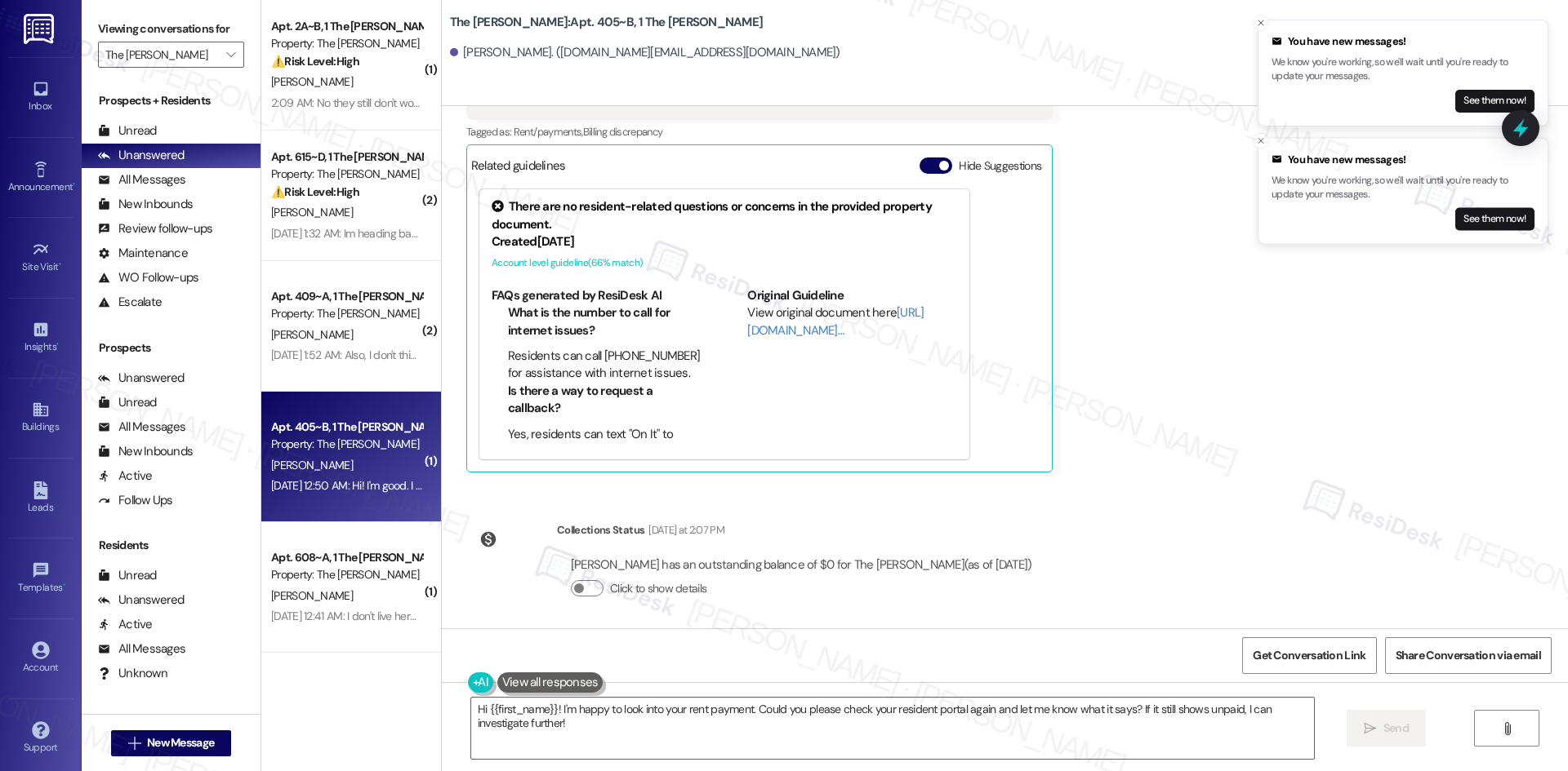
scroll to position [497, 0]
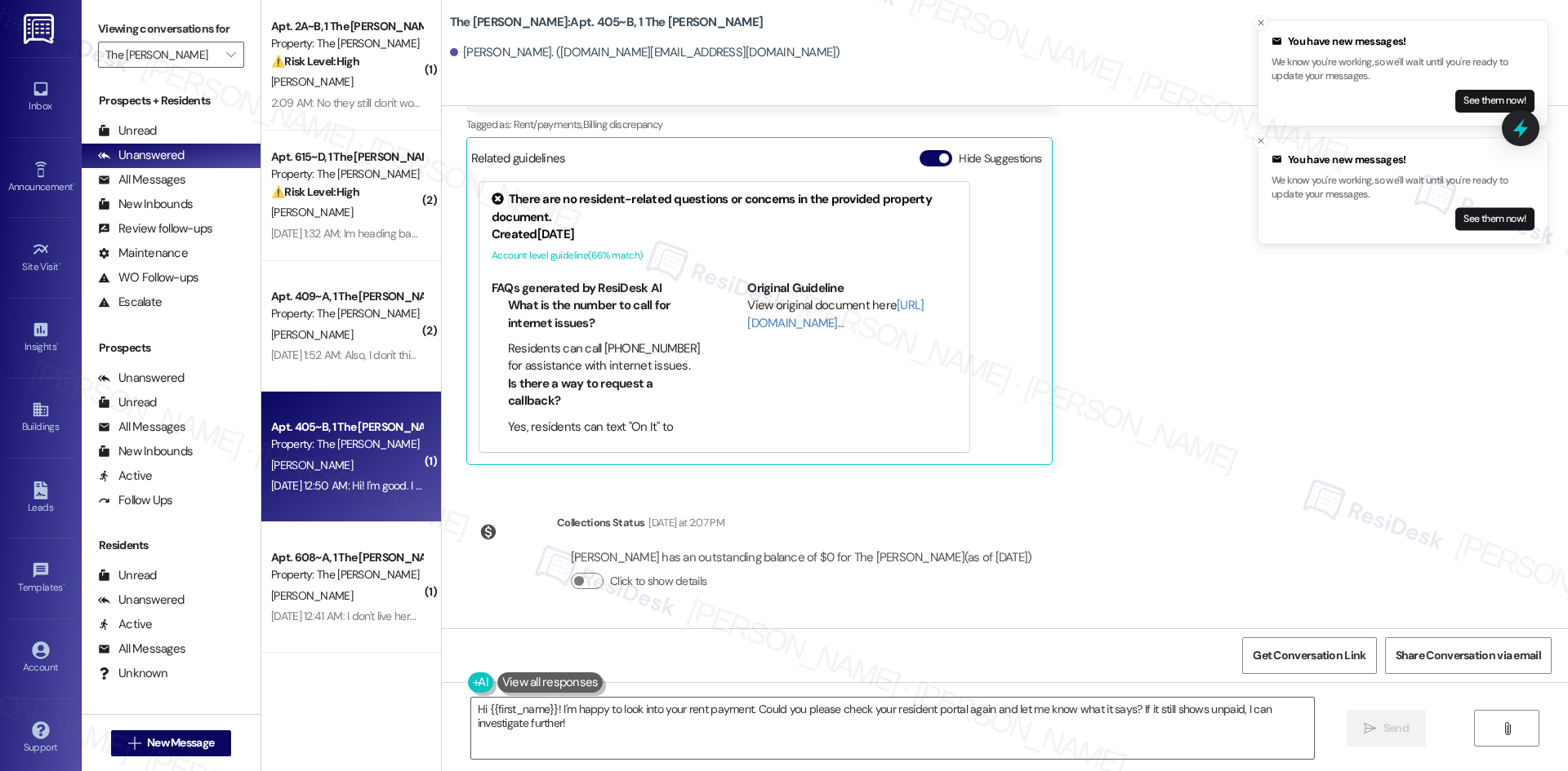
drag, startPoint x: 544, startPoint y: 517, endPoint x: 962, endPoint y: 559, distance: 420.1
click at [1019, 558] on div "Lease started Aug 12, 2025 at 8:00 AM Survey, sent via SMS Residesk Automated S…" at bounding box center [1005, 367] width 1127 height 523
copy div "Collections Status Yesterday at 2:07 PM Analee Tomkow has an outstanding balanc…"
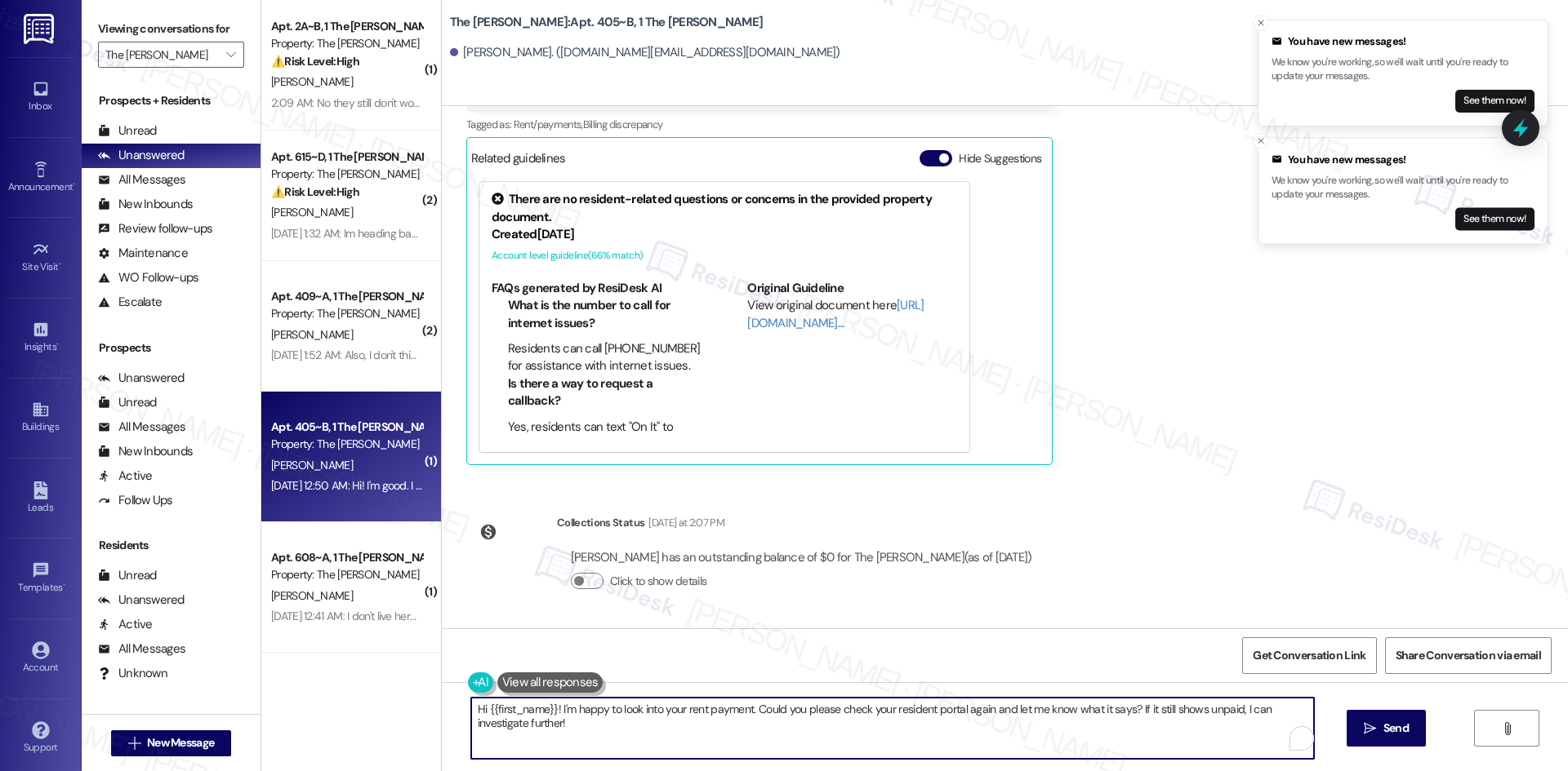
click at [635, 725] on textarea "Hi {{first_name}}! I'm happy to look into your rent payment. Could you please c…" at bounding box center [892, 728] width 843 height 61
paste textarea "Analee, thanks for checking — I confirmed your account and your current balance…"
type textarea "Hi Analee, thanks for checking — I confirmed your account and your current bala…"
drag, startPoint x: 1367, startPoint y: 730, endPoint x: 1321, endPoint y: 734, distance: 46.2
click at [1367, 729] on span "Send" at bounding box center [1380, 729] width 25 height 17
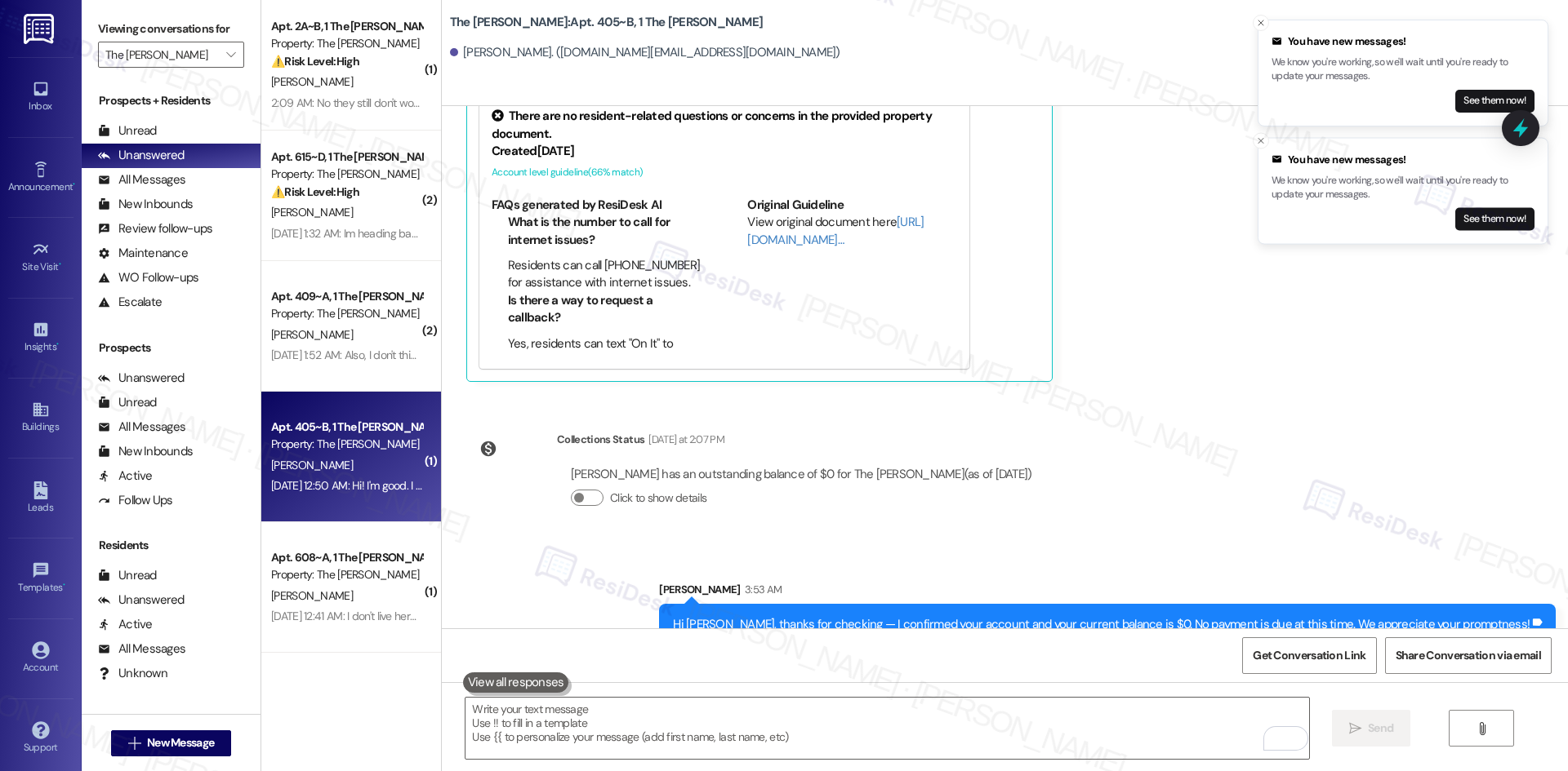
scroll to position [611, 0]
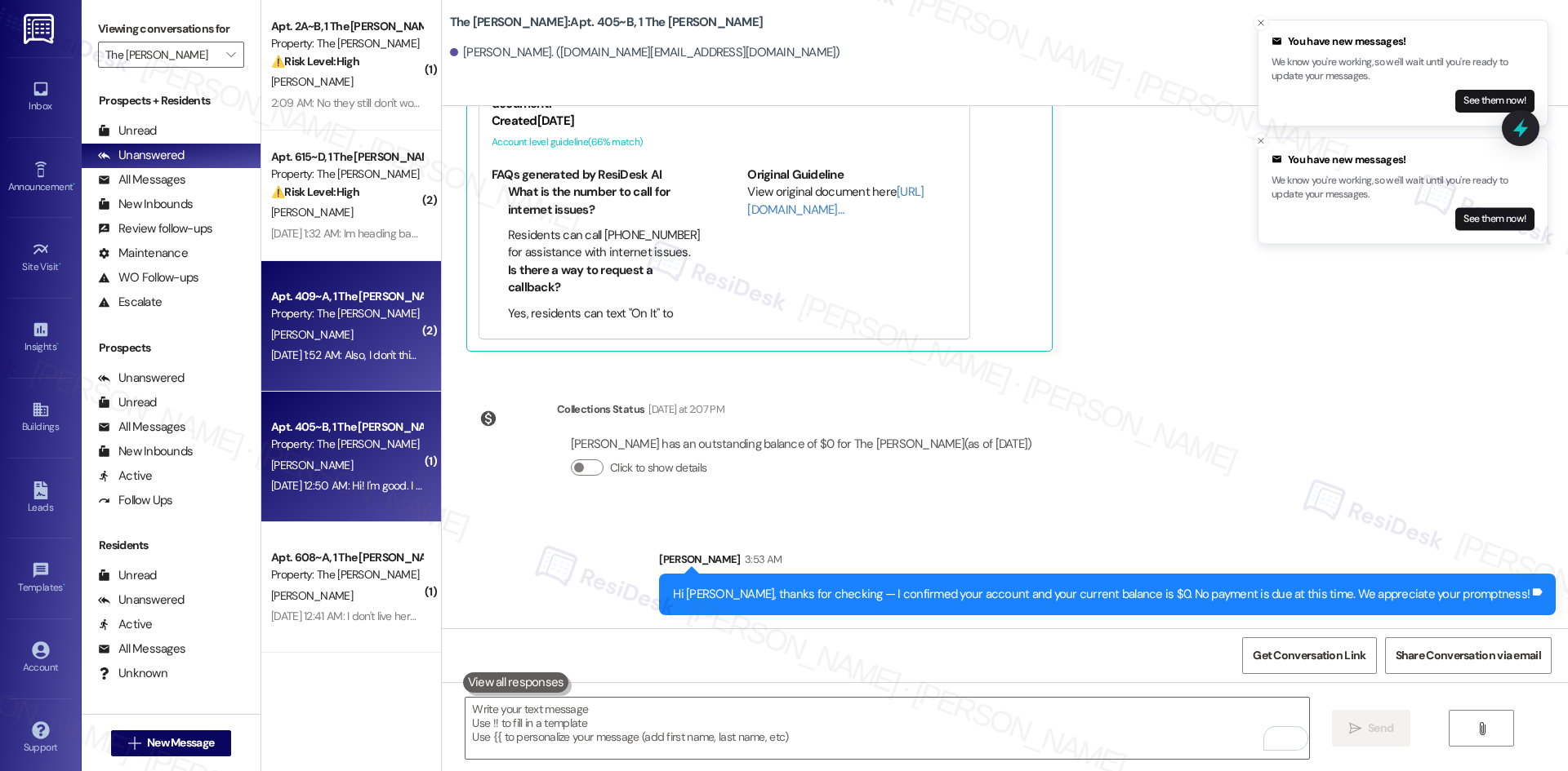
click at [348, 325] on div "M. Chander" at bounding box center [347, 335] width 155 height 21
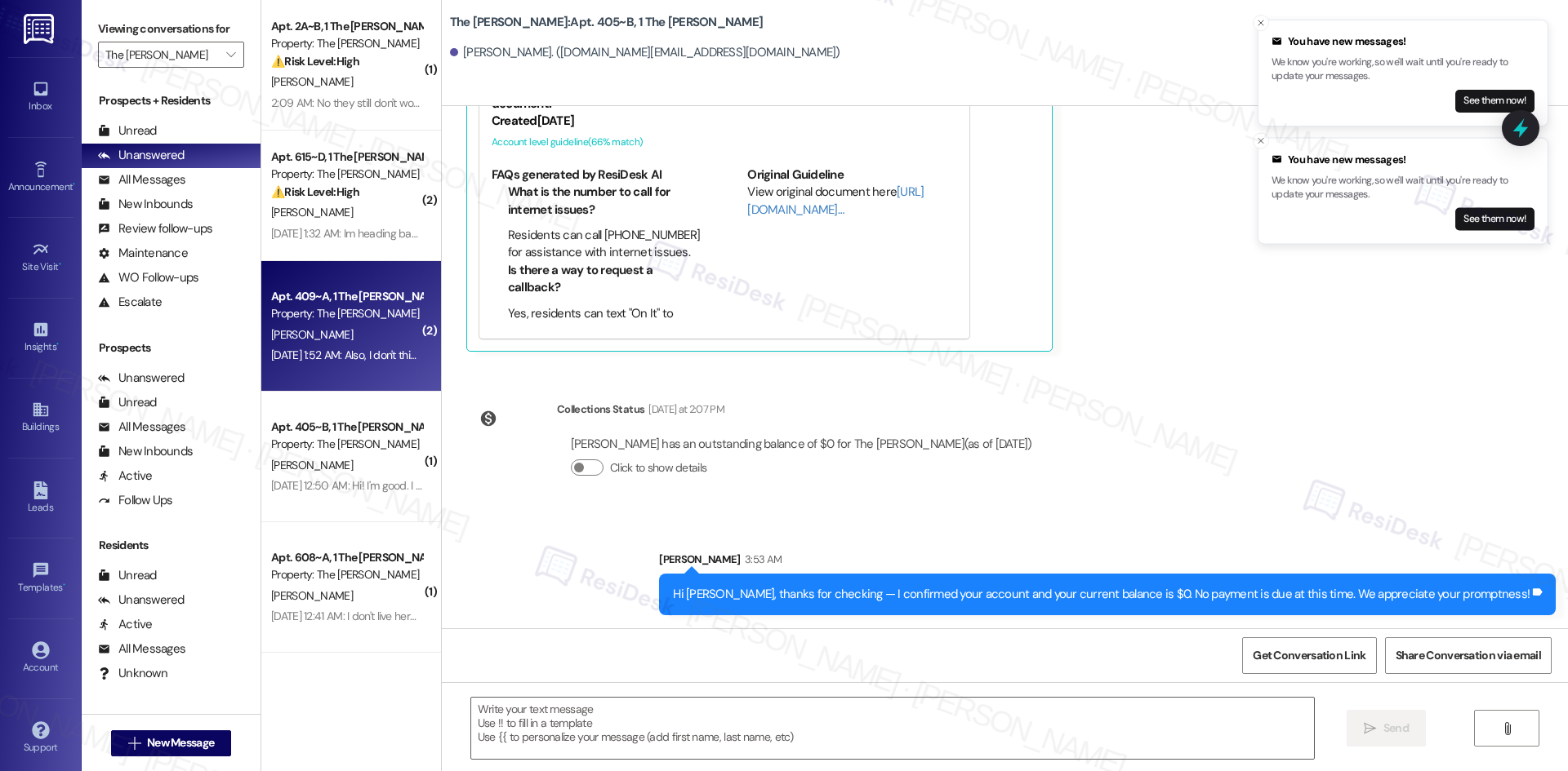
type textarea "Fetching suggested responses. Please feel free to read through the conversation…"
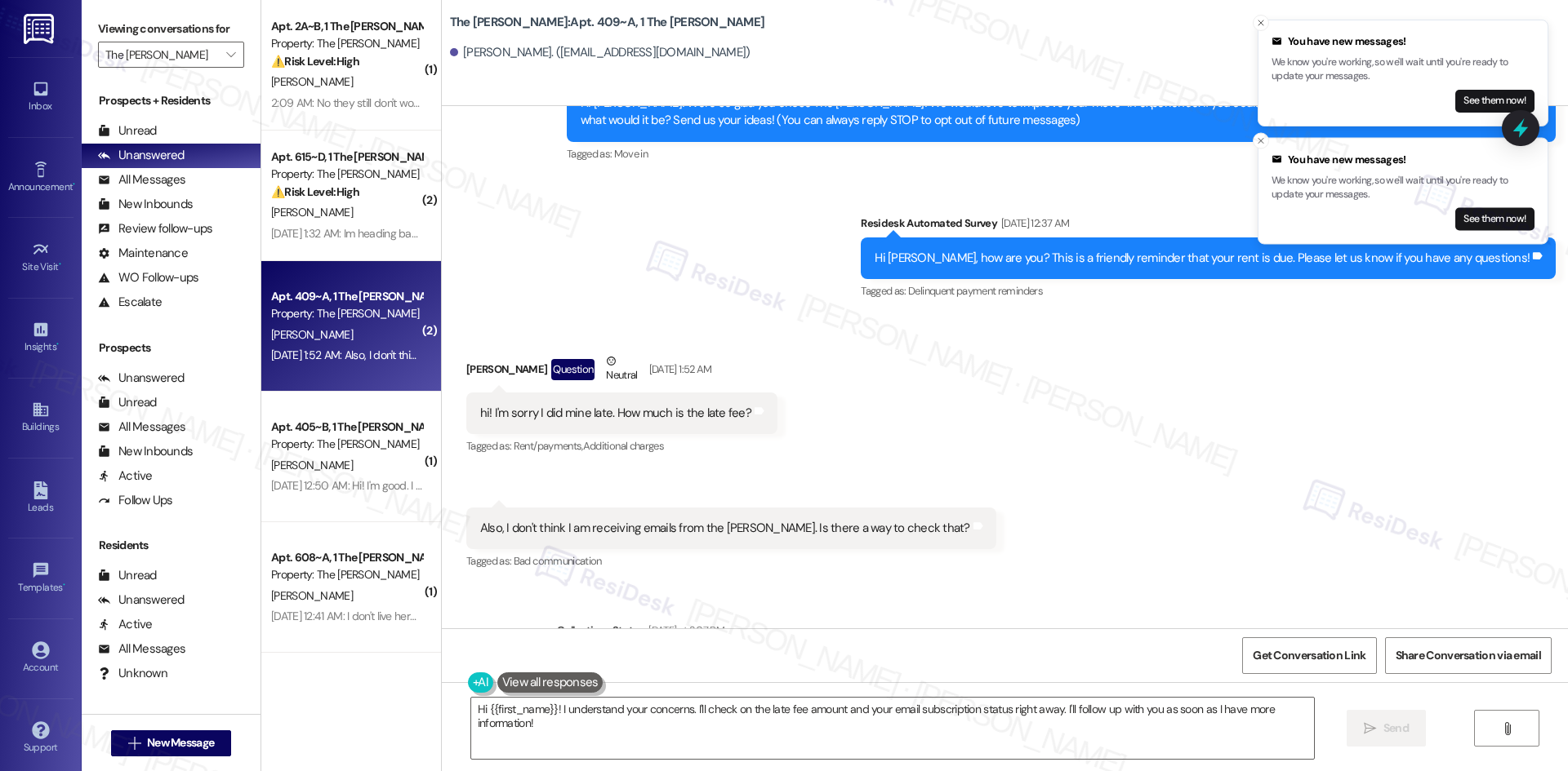
scroll to position [137, 0]
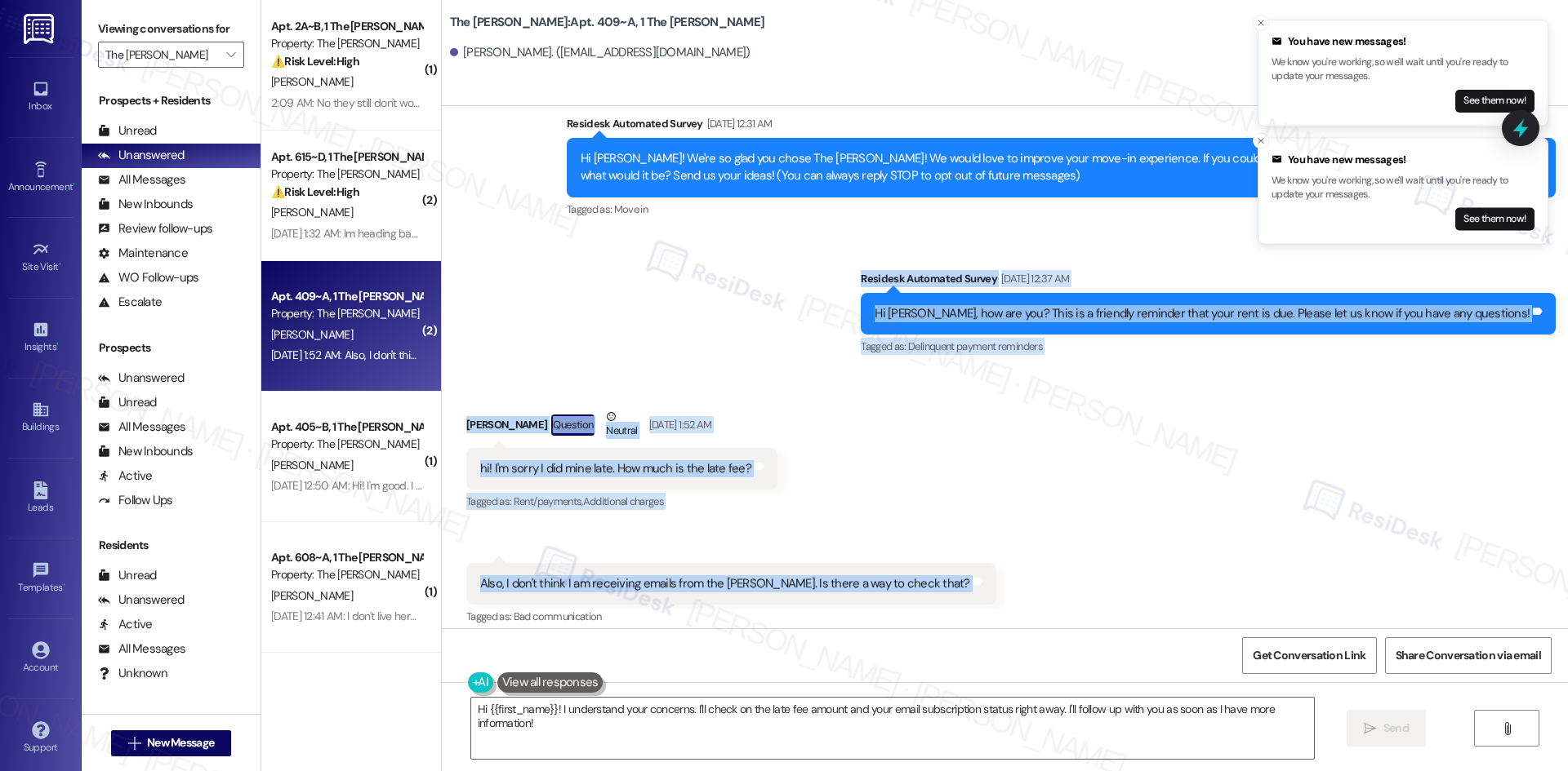
drag, startPoint x: 873, startPoint y: 293, endPoint x: 877, endPoint y: 580, distance: 287.0
click at [983, 561] on div "Lease started Aug 12, 2025 at 8:00 AM Survey, sent via SMS Residesk Automated S…" at bounding box center [1005, 367] width 1127 height 523
copy div "Residesk Automated Survey Sep 03, 2025 at 12:37 AM Hi Madumitha, how are you? T…"
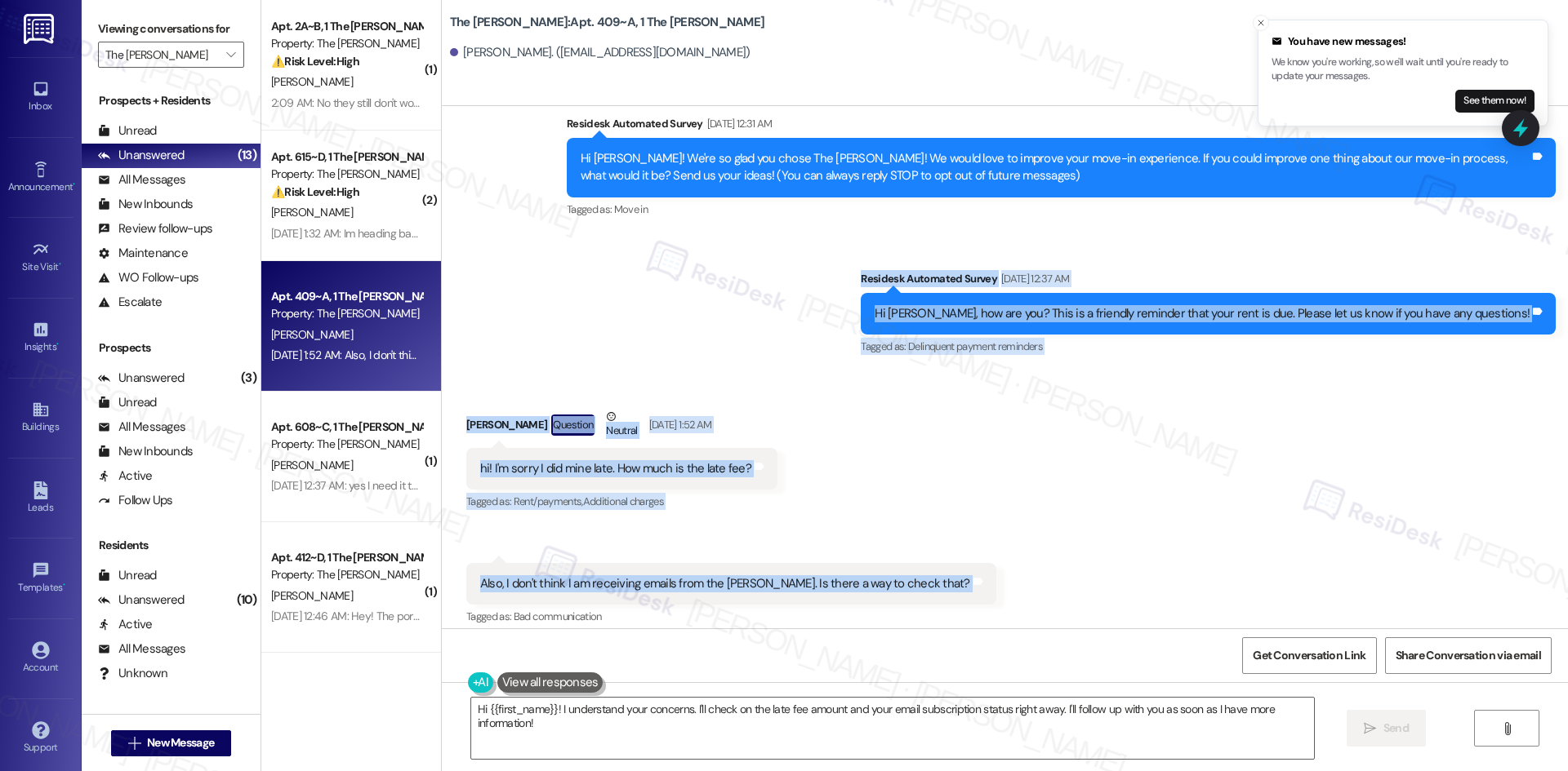
click at [910, 509] on div "Received via SMS Madumitha Chander Question Neutral Sep 03, 2025 at 1:52 AM hi!…" at bounding box center [1005, 506] width 1127 height 270
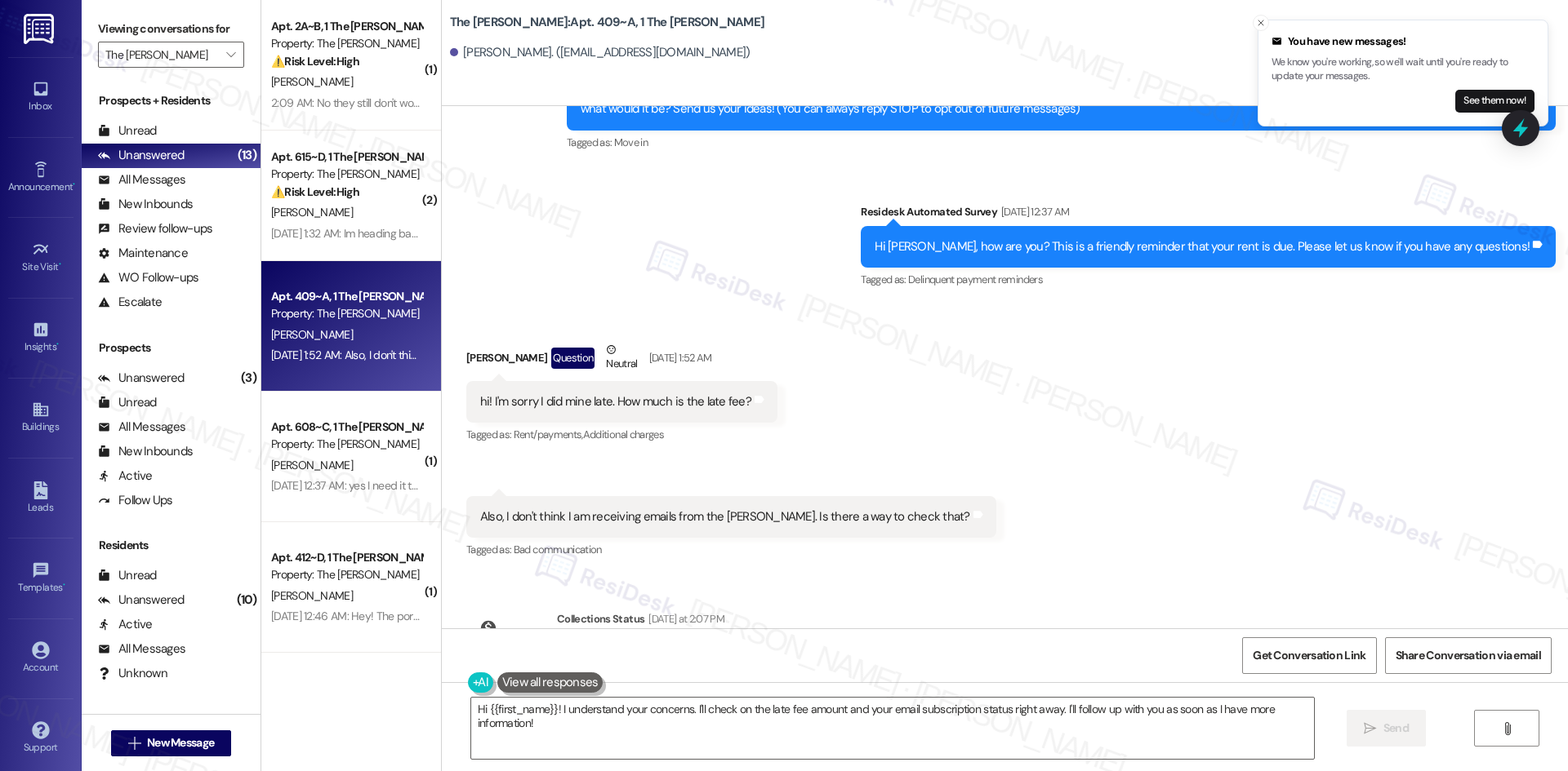
scroll to position [301, 0]
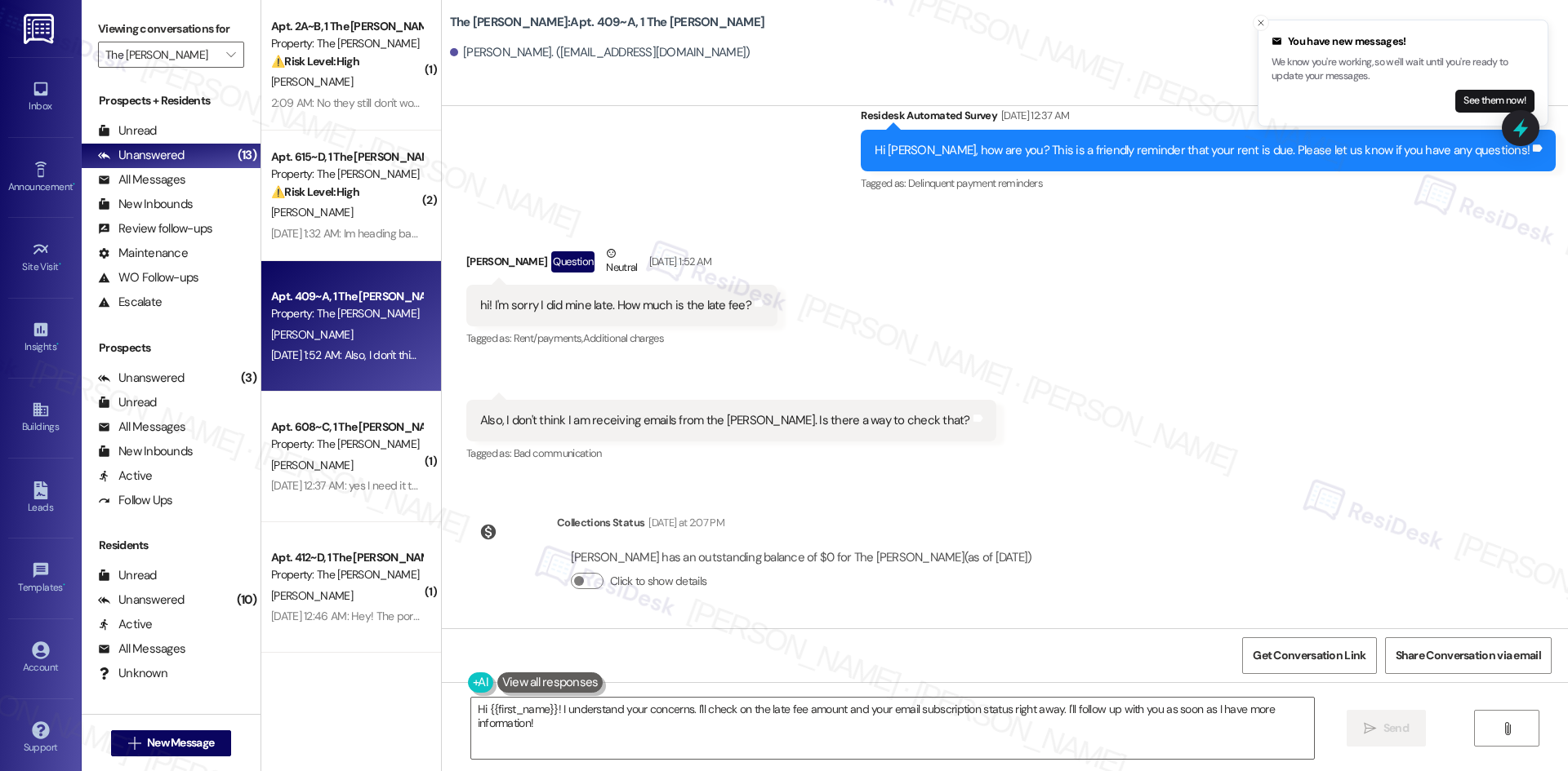
click at [1047, 465] on div "Received via SMS Madumitha Chander Question Neutral Sep 03, 2025 at 1:52 AM hi!…" at bounding box center [1005, 343] width 1127 height 270
click at [733, 723] on textarea "Hi {{first_name}}! I understand your concerns. I'll check on the late fee amoun…" at bounding box center [892, 728] width 843 height 61
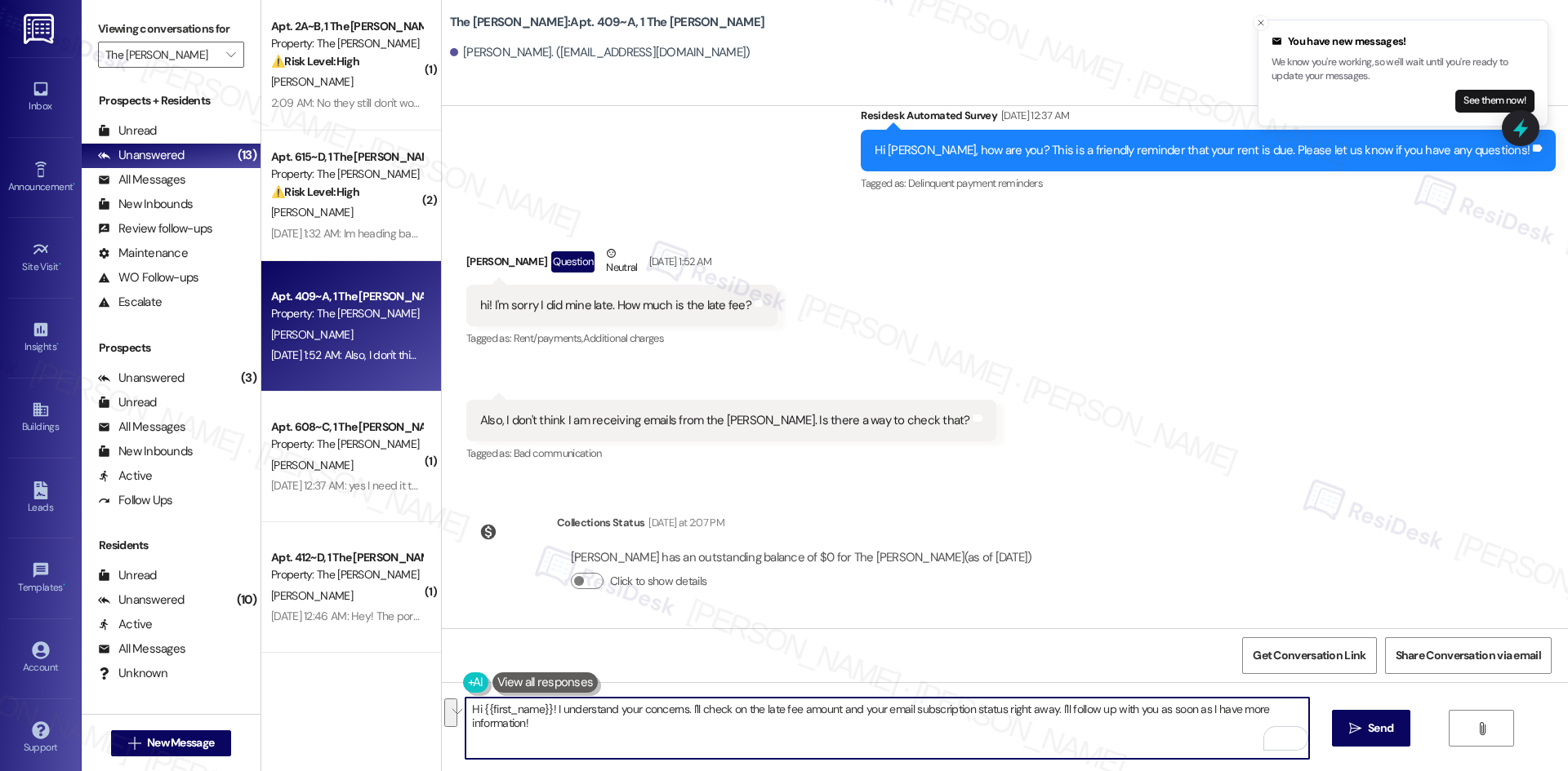
drag, startPoint x: 573, startPoint y: 732, endPoint x: 546, endPoint y: 713, distance: 33.0
click at [546, 713] on textarea "Hi {{first_name}}! I understand your concerns. I'll check on the late fee amoun…" at bounding box center [887, 728] width 843 height 61
paste textarea "apologize for the delayed response. Please let me know if you still need any as…"
click at [590, 728] on textarea "Hi {{first_name}}! I apologize for the delayed response. Please let me know if …" at bounding box center [887, 728] width 843 height 61
type textarea "Hi {{first_name}}! I apologize for the delayed response. Please let me know if …"
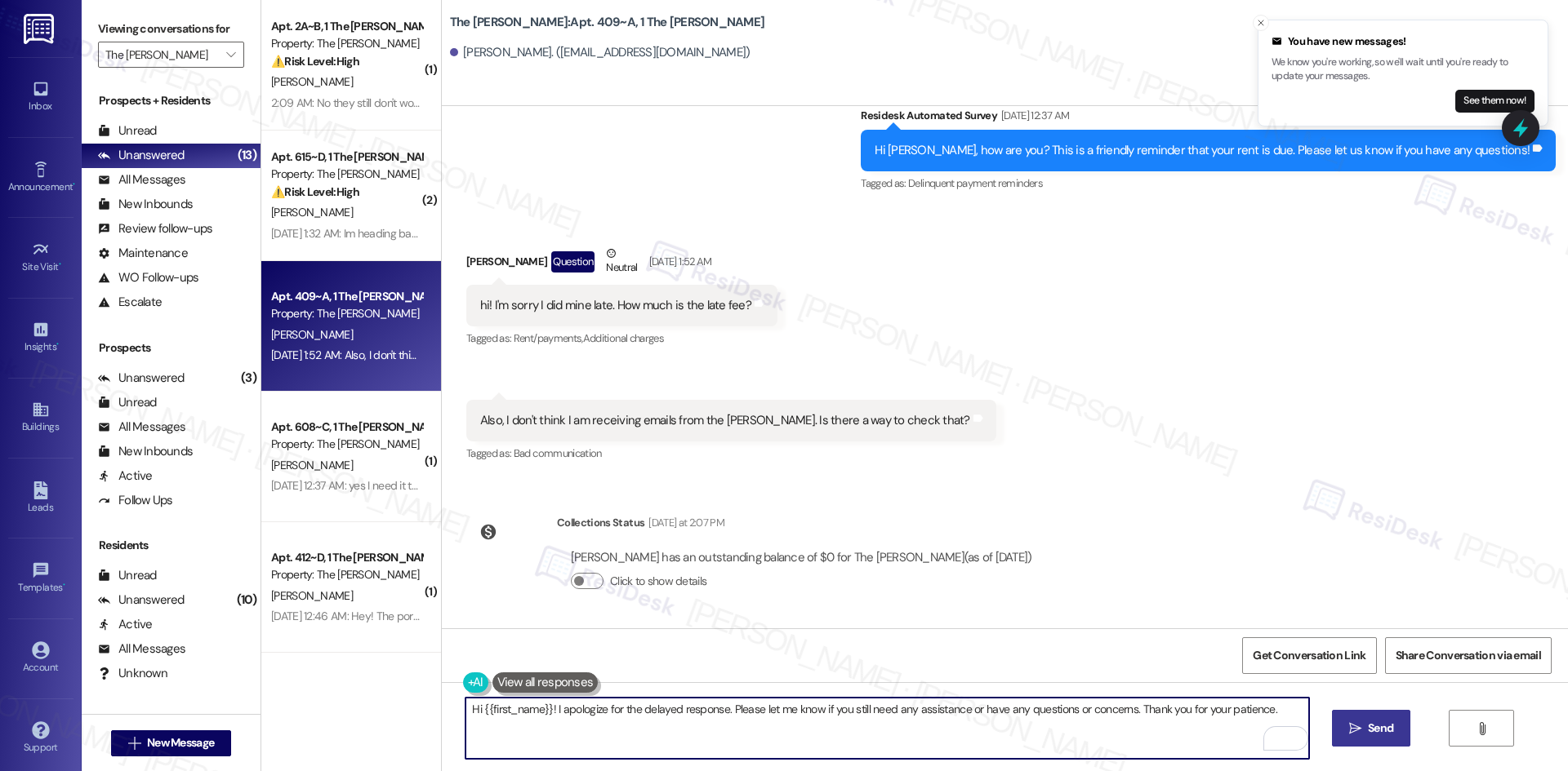
click at [1356, 736] on span " Send" at bounding box center [1371, 729] width 52 height 17
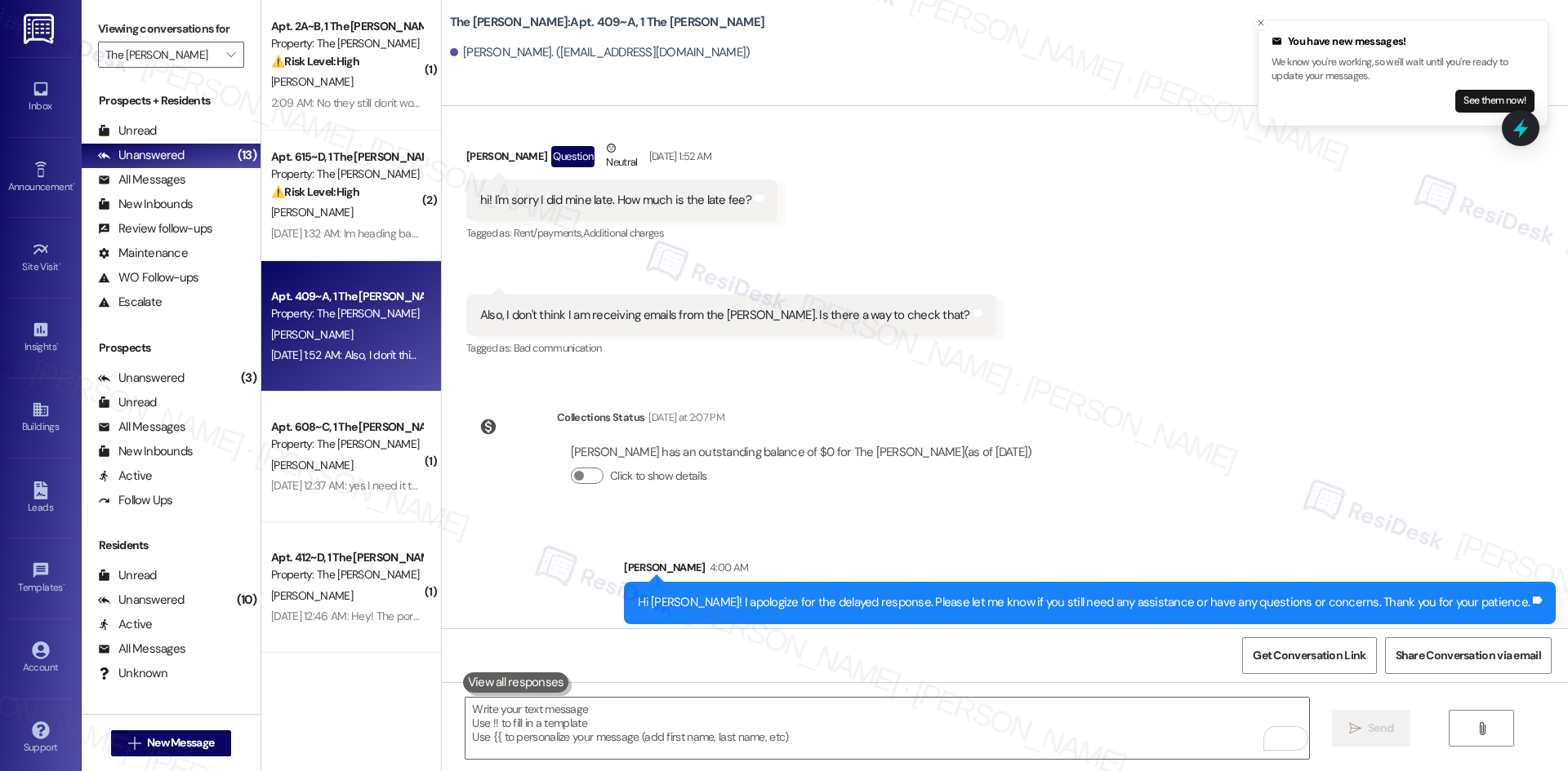
scroll to position [415, 0]
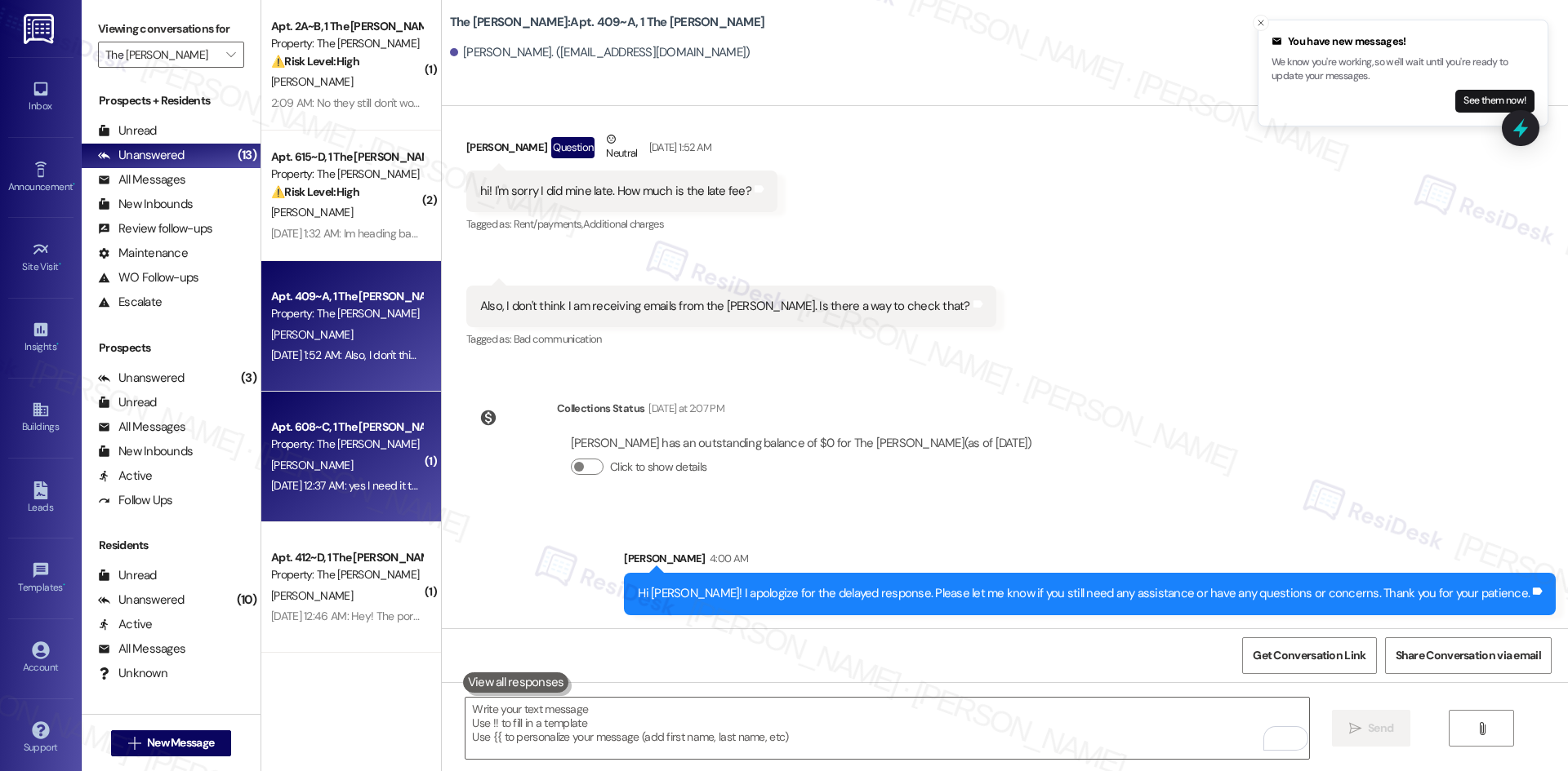
click at [362, 478] on div "Sep 03, 2025 at 12:37 AM: yes I need it to itemized Sep 03, 2025 at 12:37 AM: y…" at bounding box center [347, 486] width 155 height 21
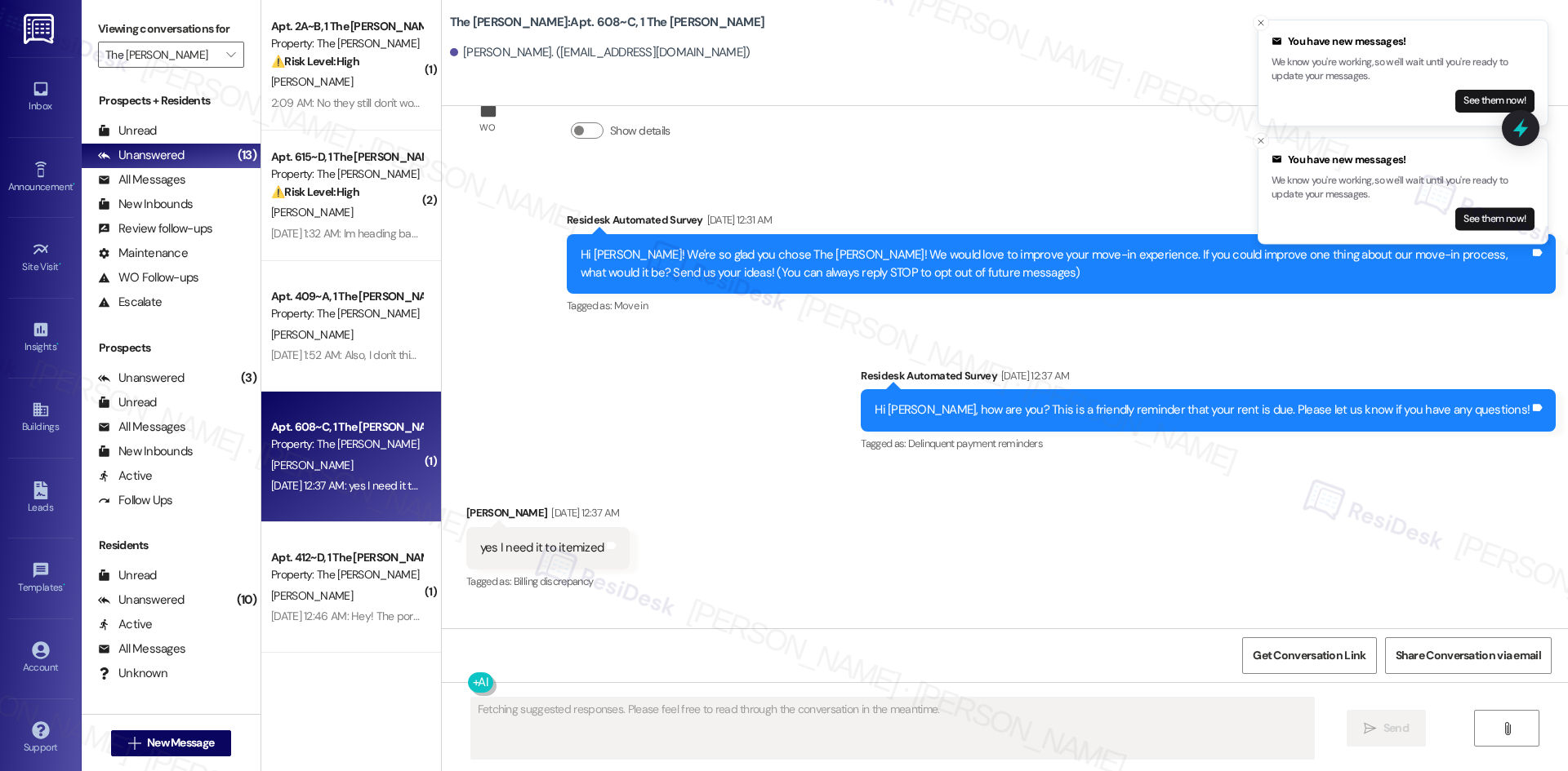
scroll to position [200, 0]
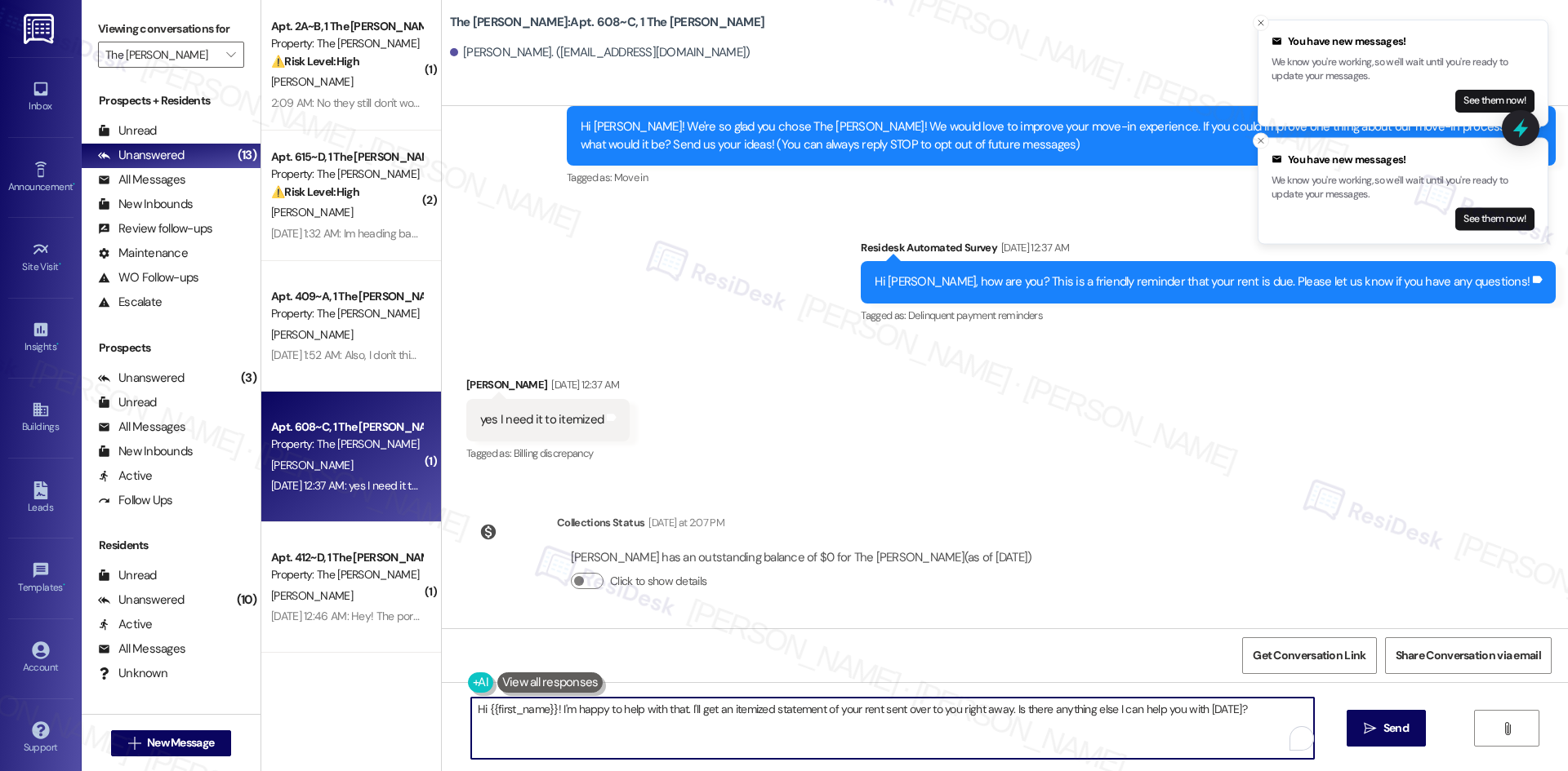
drag, startPoint x: 551, startPoint y: 709, endPoint x: 1256, endPoint y: 713, distance: 705.0
click at [1256, 713] on textarea "Hi {{first_name}}! I'm happy to help with that. I'll get an itemized statement …" at bounding box center [892, 728] width 843 height 61
paste textarea "apologize for the delayed response. Please let me know if you still need any as…"
click at [877, 741] on textarea "Hi {{first_name}}! I apologize for the delayed response. Please let me know if …" at bounding box center [887, 728] width 843 height 61
type textarea "Hi {{first_name}}! I apologize for the delayed response. Please let me know if …"
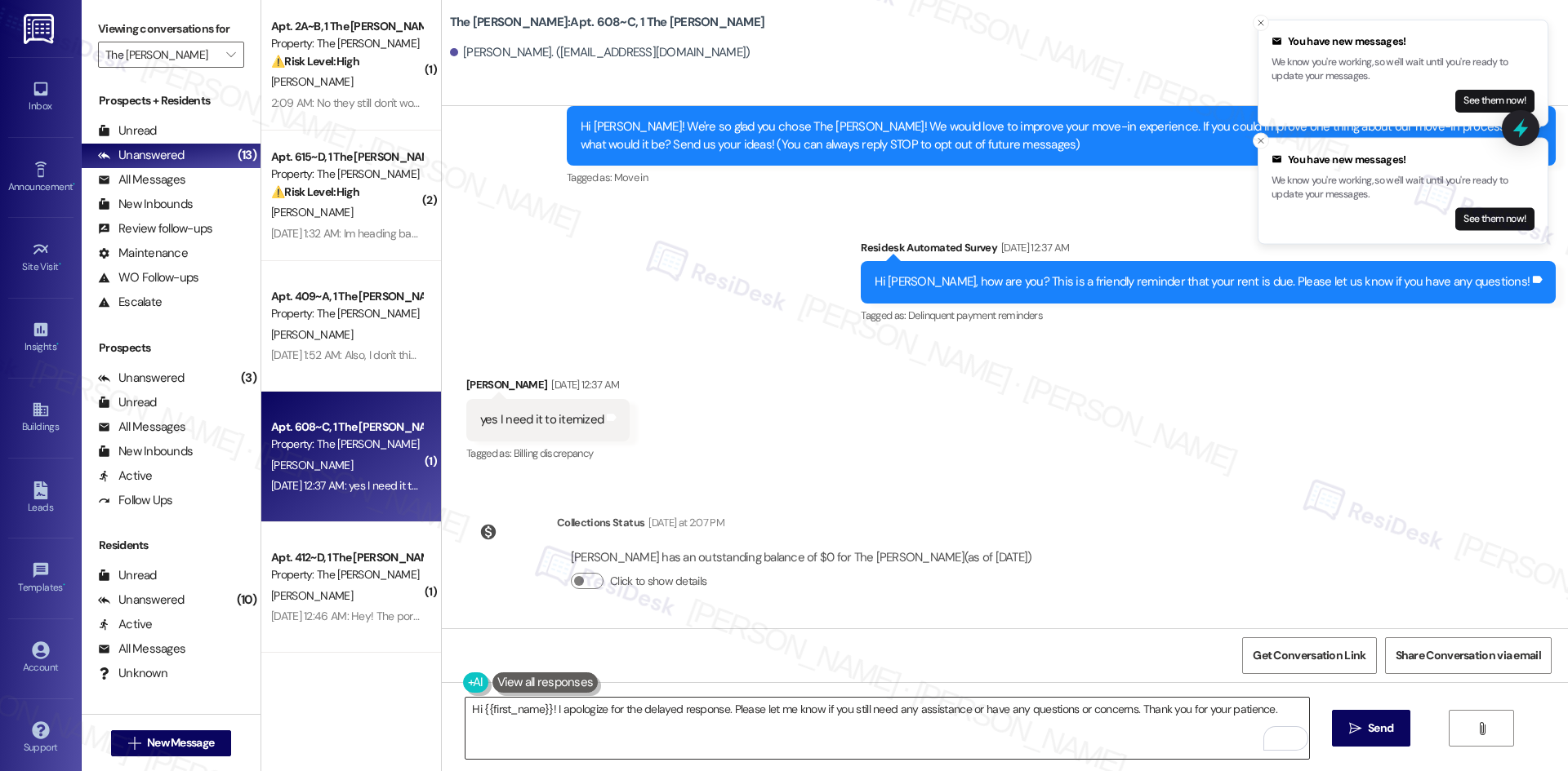
click at [898, 745] on textarea "Hi {{first_name}}! I apologize for the delayed response. Please let me know if …" at bounding box center [887, 728] width 843 height 61
click at [942, 742] on textarea "Hi {{first_name}}! I apologize for the delayed response. Please let me know if …" at bounding box center [887, 728] width 843 height 61
click at [1346, 739] on button " Send" at bounding box center [1371, 728] width 80 height 37
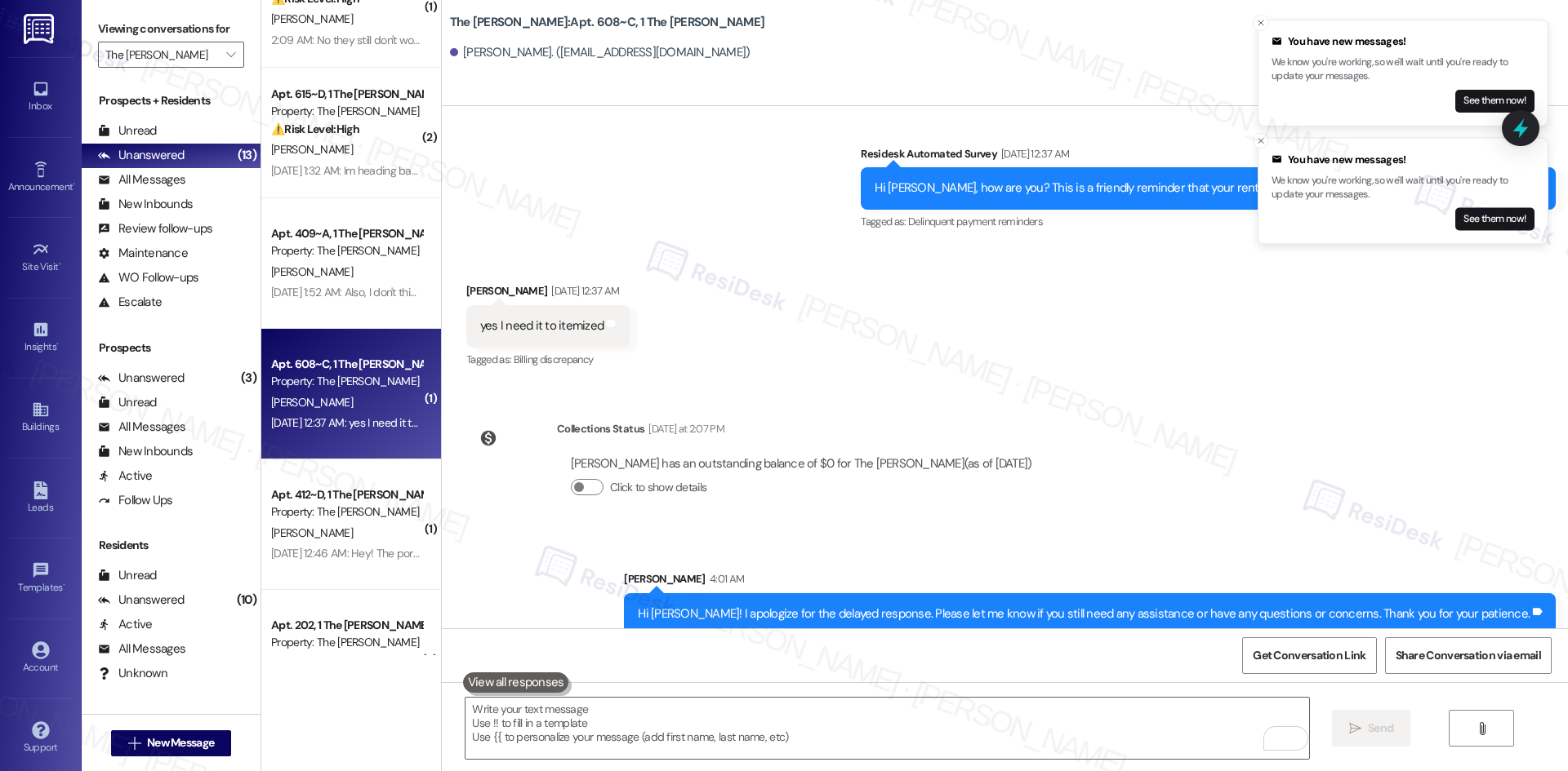
scroll to position [0, 0]
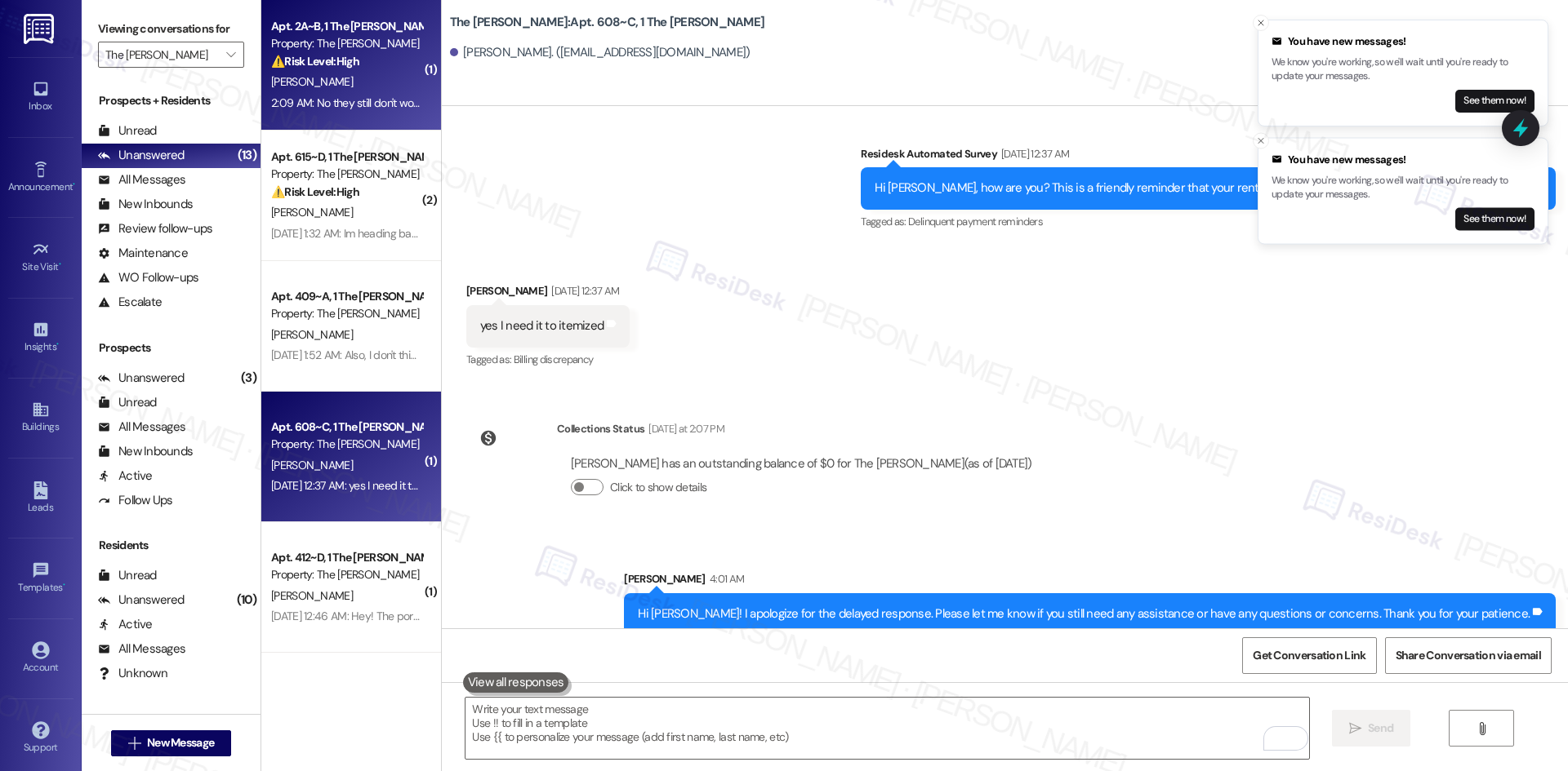
click at [346, 88] on div "L. Parra" at bounding box center [347, 82] width 155 height 21
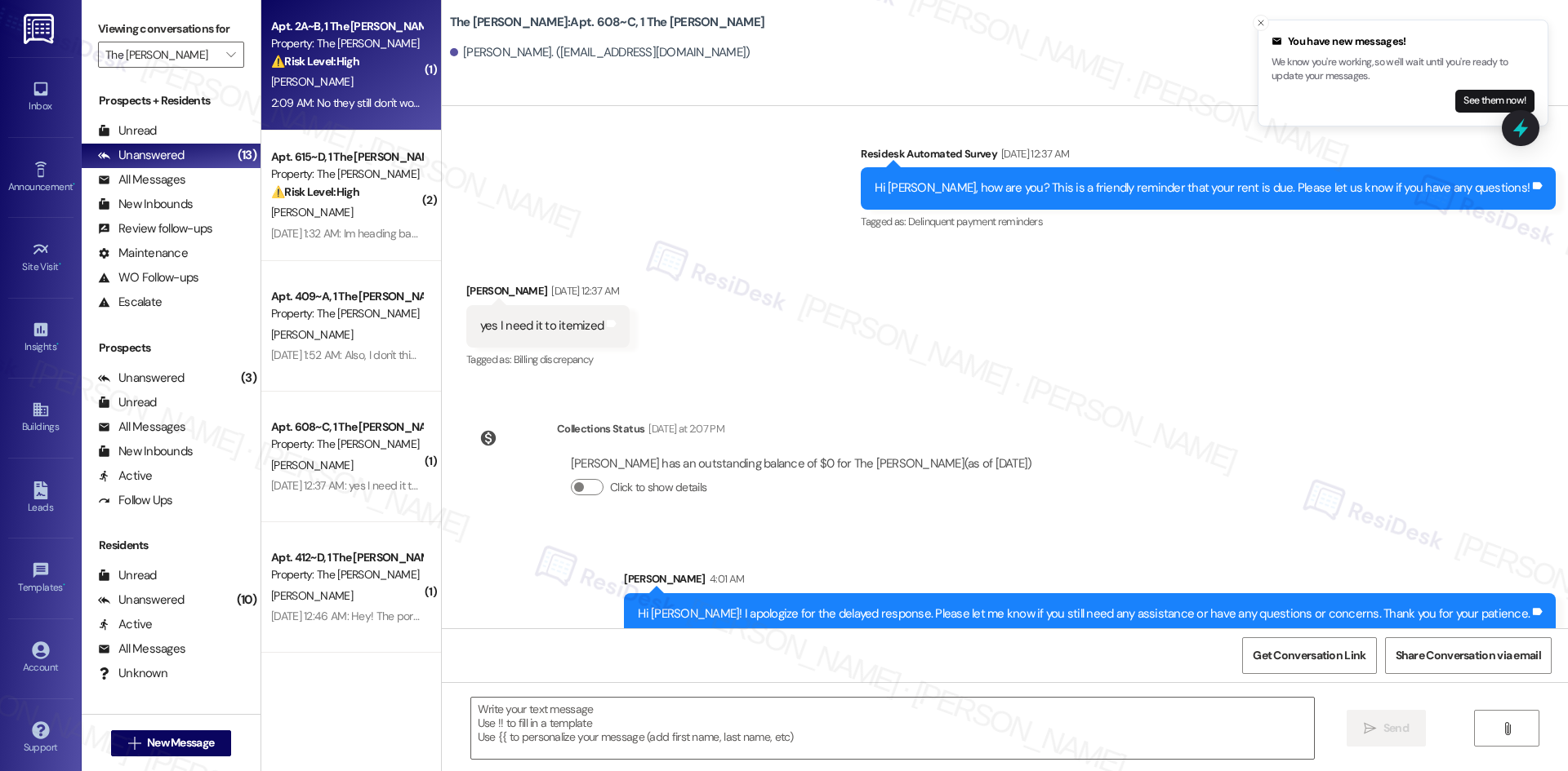
type textarea "Fetching suggested responses. Please feel free to read through the conversation…"
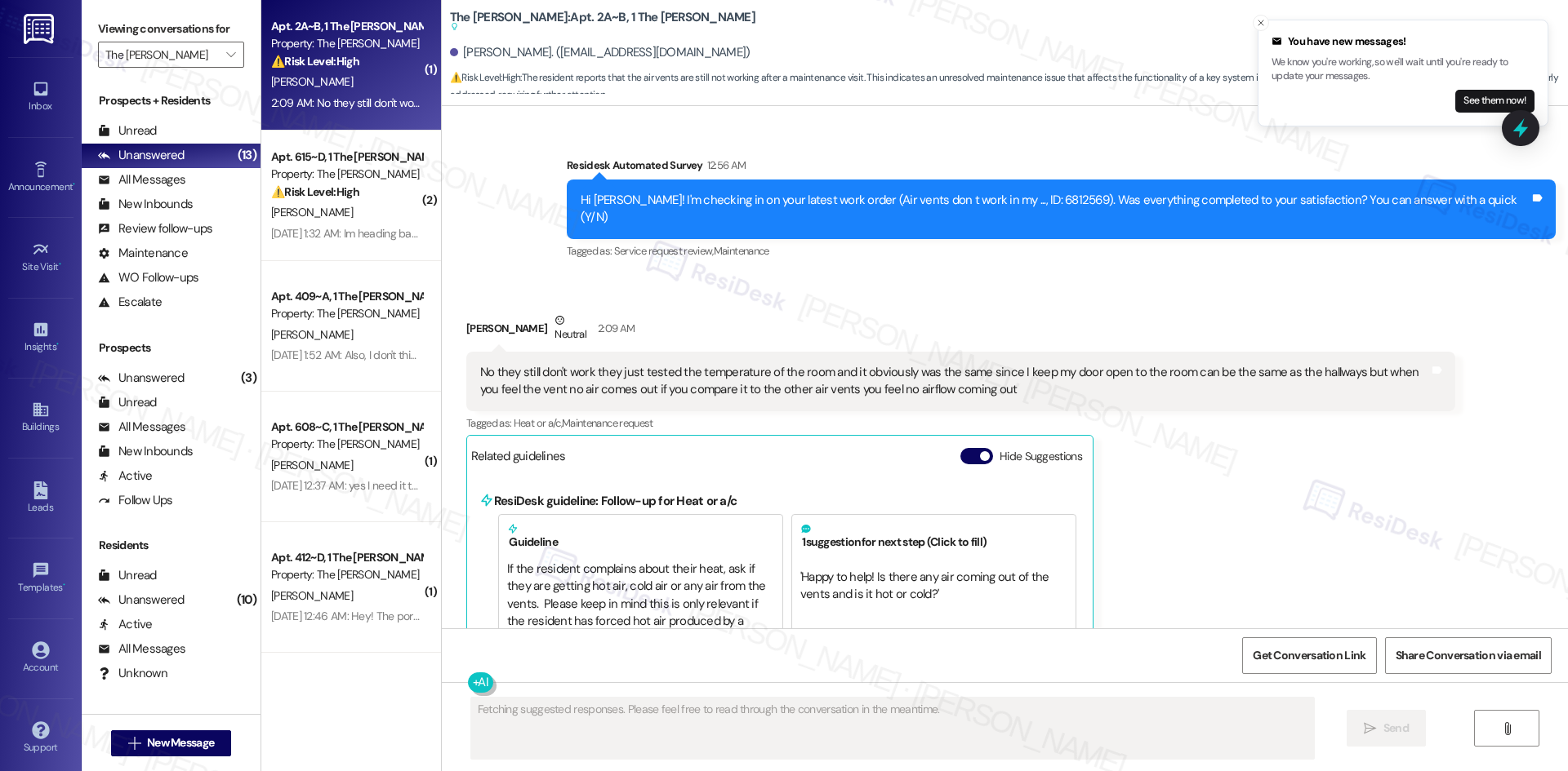
scroll to position [2650, 0]
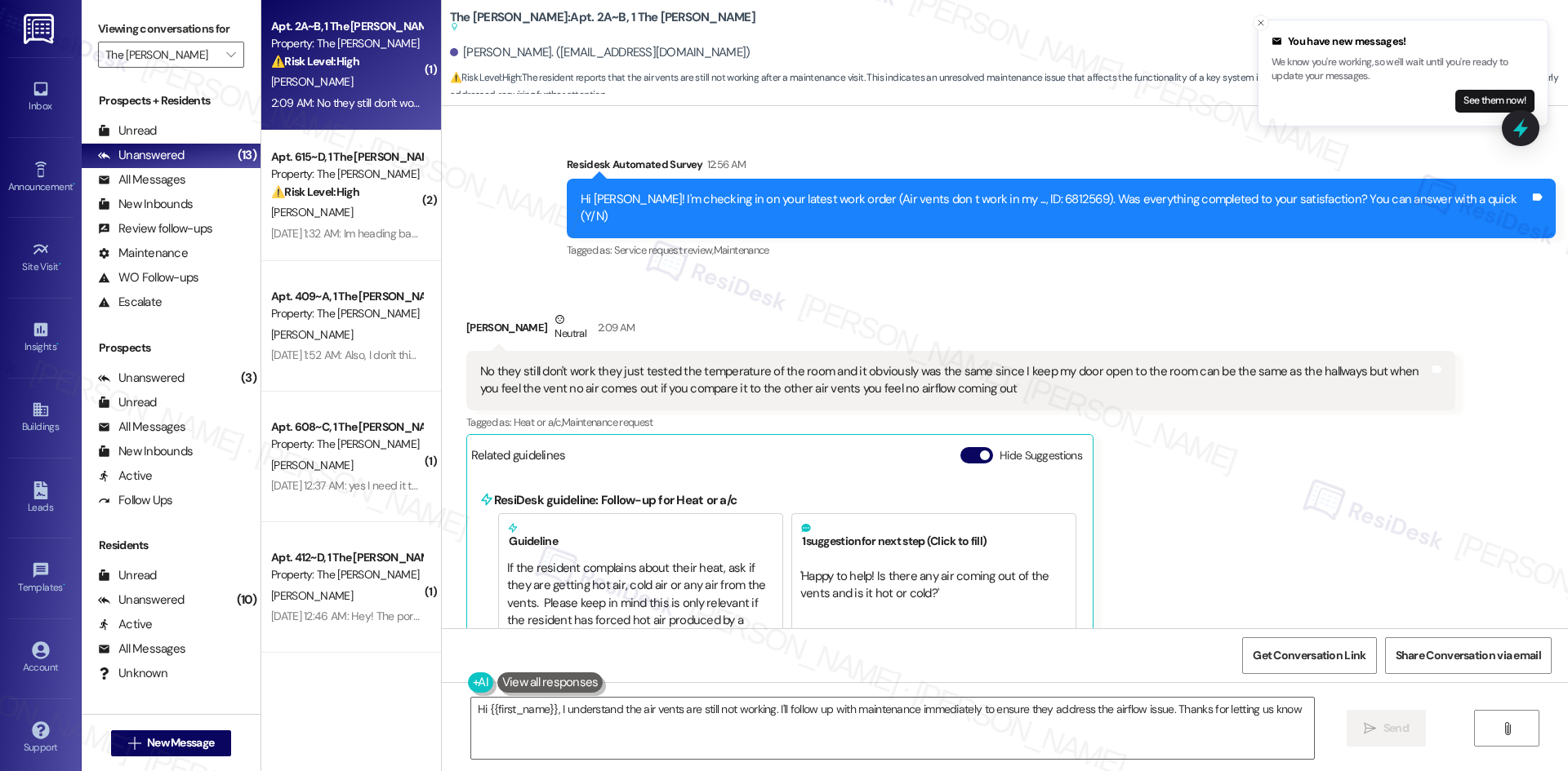
type textarea "Hi {{first_name}}, I understand the air vents are still not working. I'll follo…"
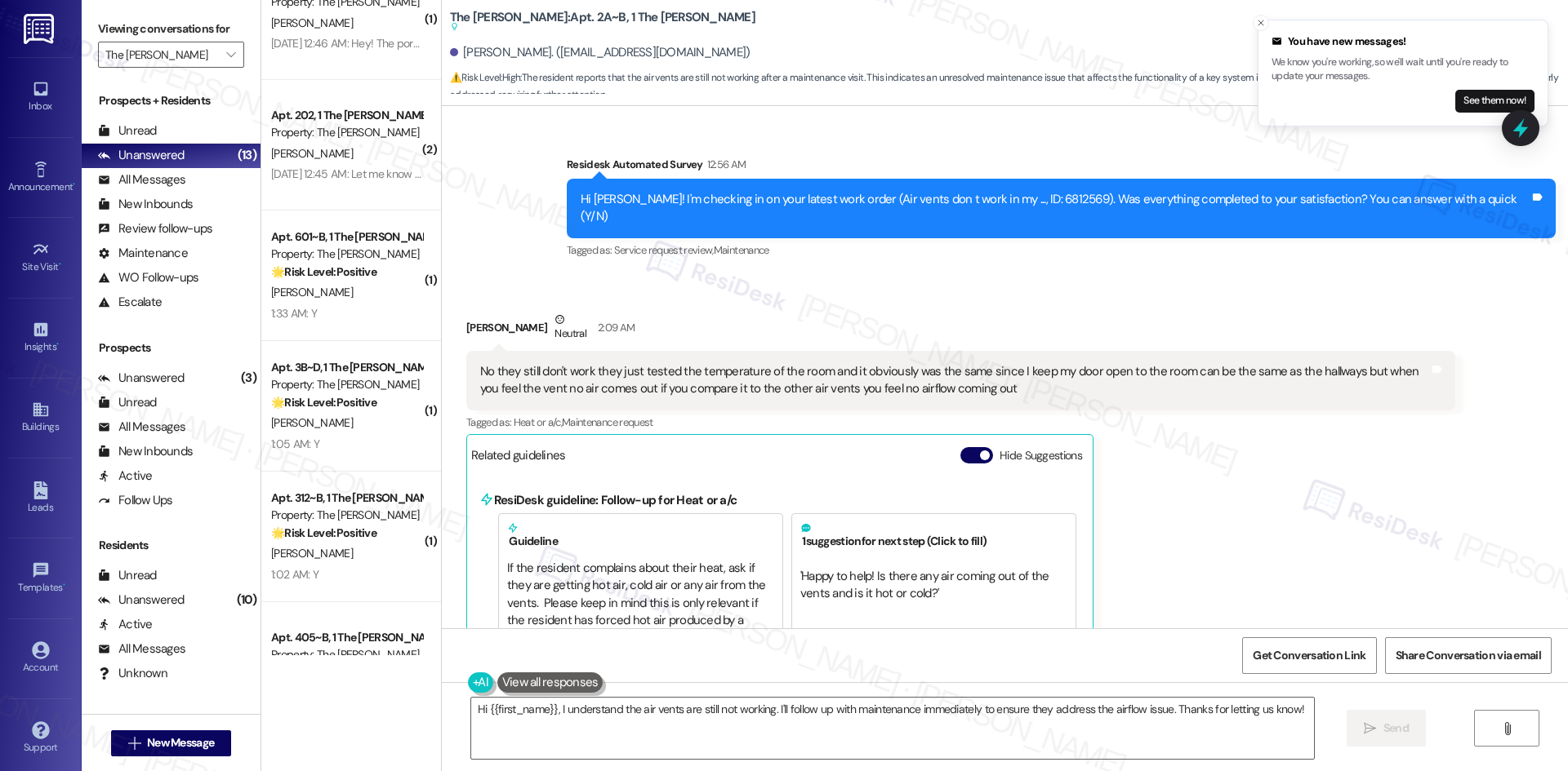
scroll to position [650, 0]
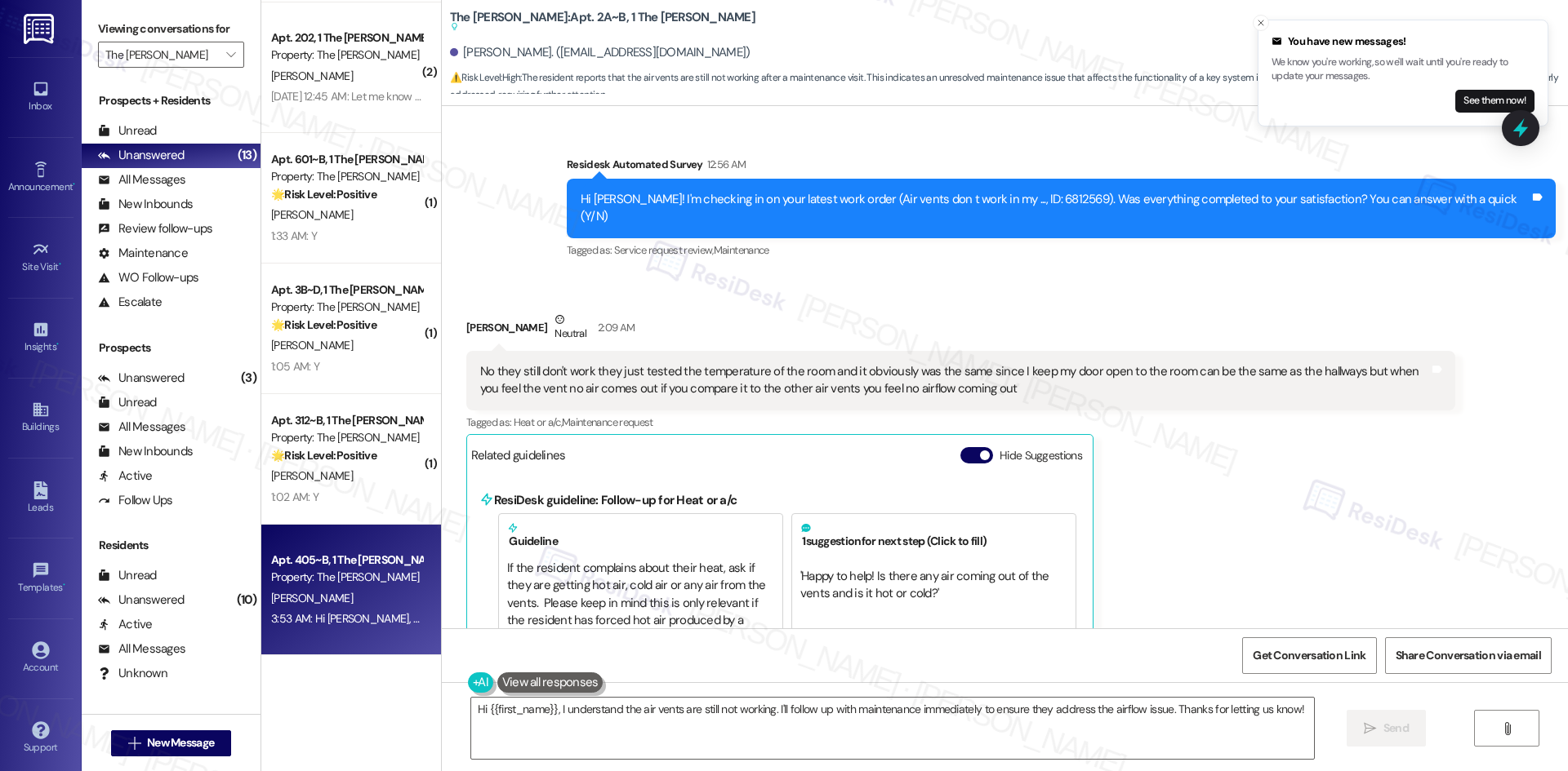
click at [355, 602] on div "A. Tomkow" at bounding box center [347, 599] width 155 height 21
type textarea "Fetching suggested responses. Please feel free to read through the conversation…"
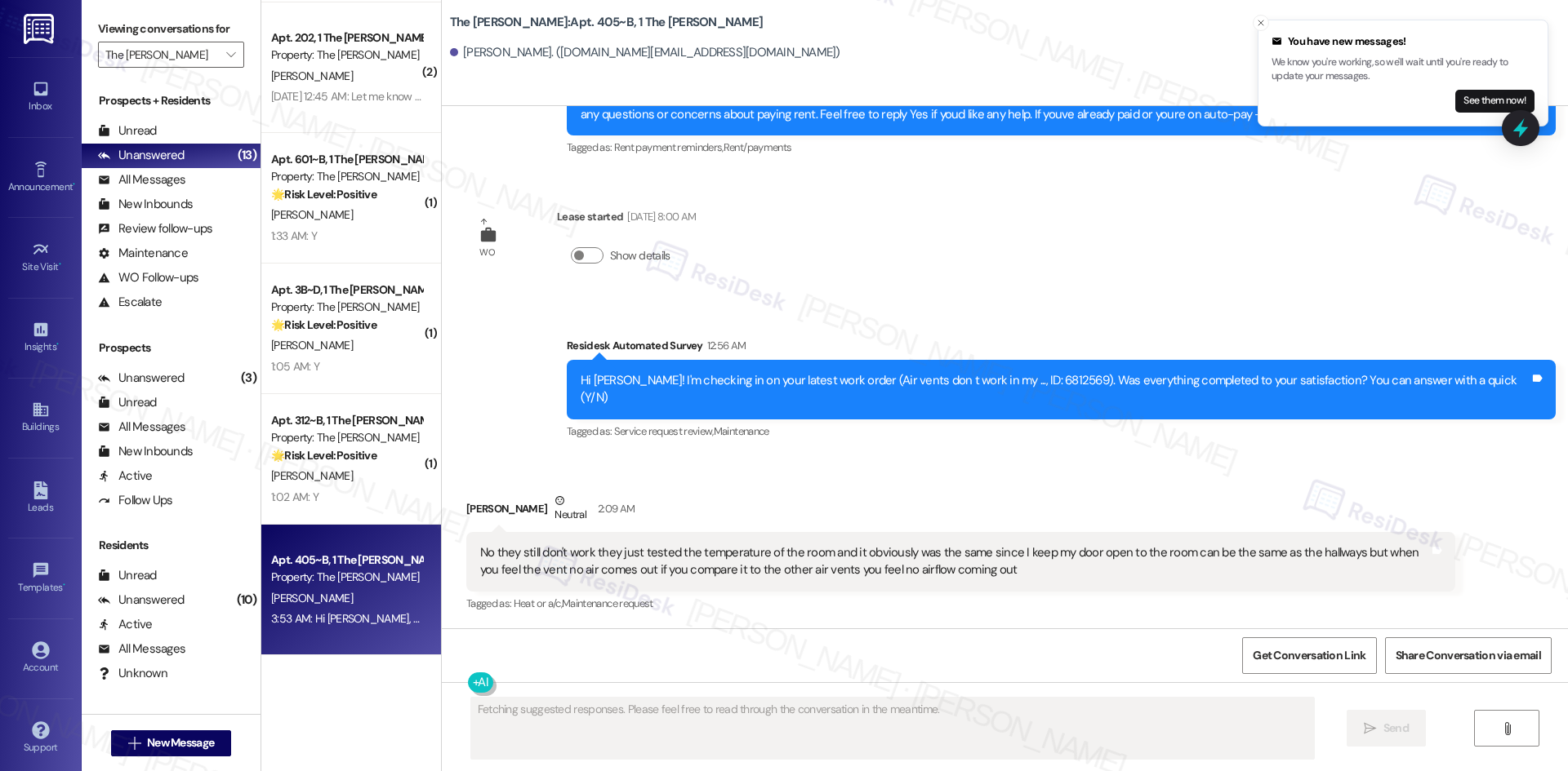
scroll to position [635, 0]
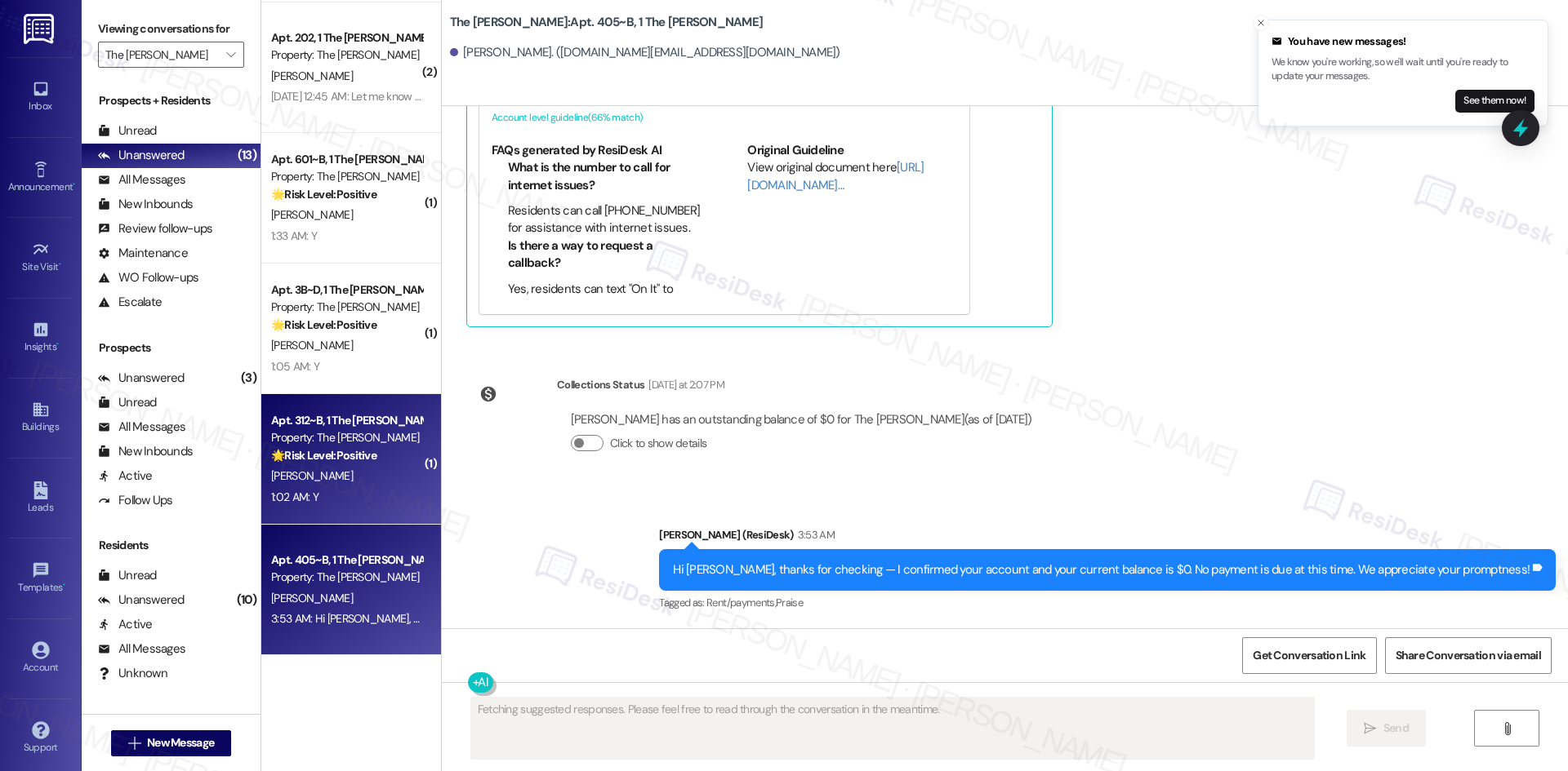
click at [270, 466] on div "Apt. 312~B, 1 The Griffin Property: The Griffin 🌟 Risk Level: Positive The resi…" at bounding box center [347, 437] width 155 height 55
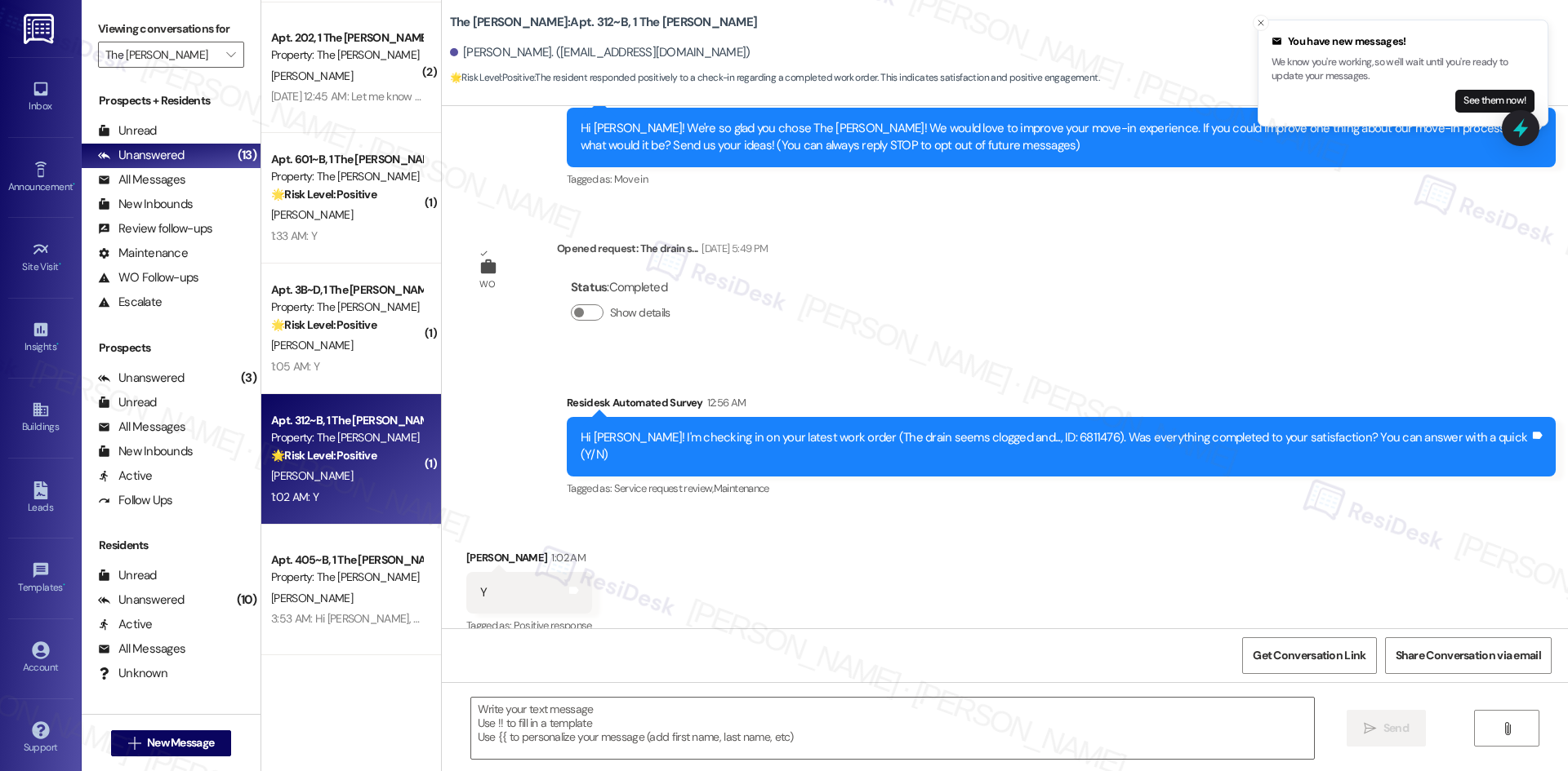
scroll to position [171, 0]
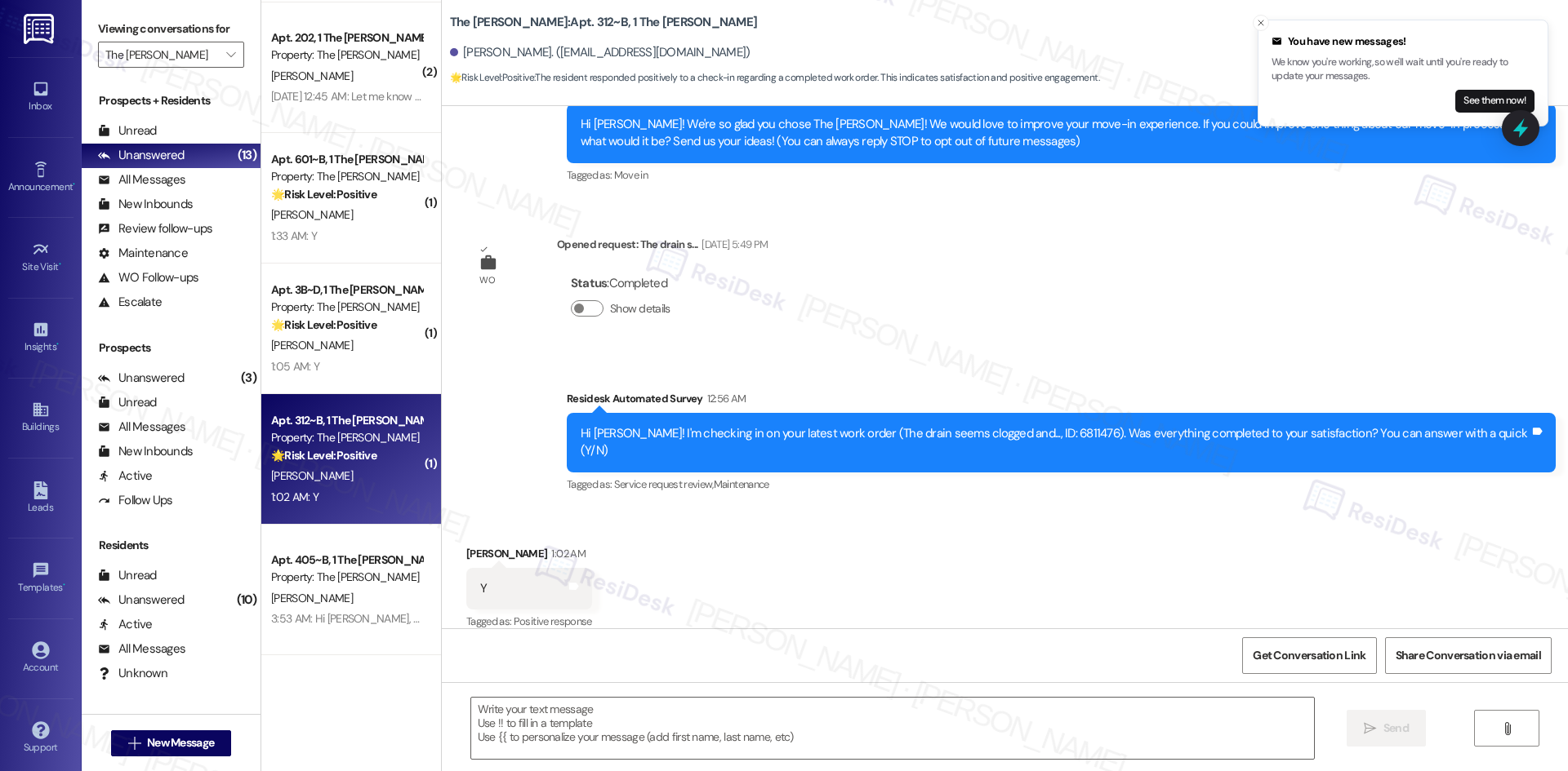
type textarea "Fetching suggested responses. Please feel free to read through the conversation…"
click at [512, 418] on div "Survey, sent via SMS Residesk Automated Survey 12:56 AM Hi Paige! I'm checking …" at bounding box center [1005, 431] width 1127 height 156
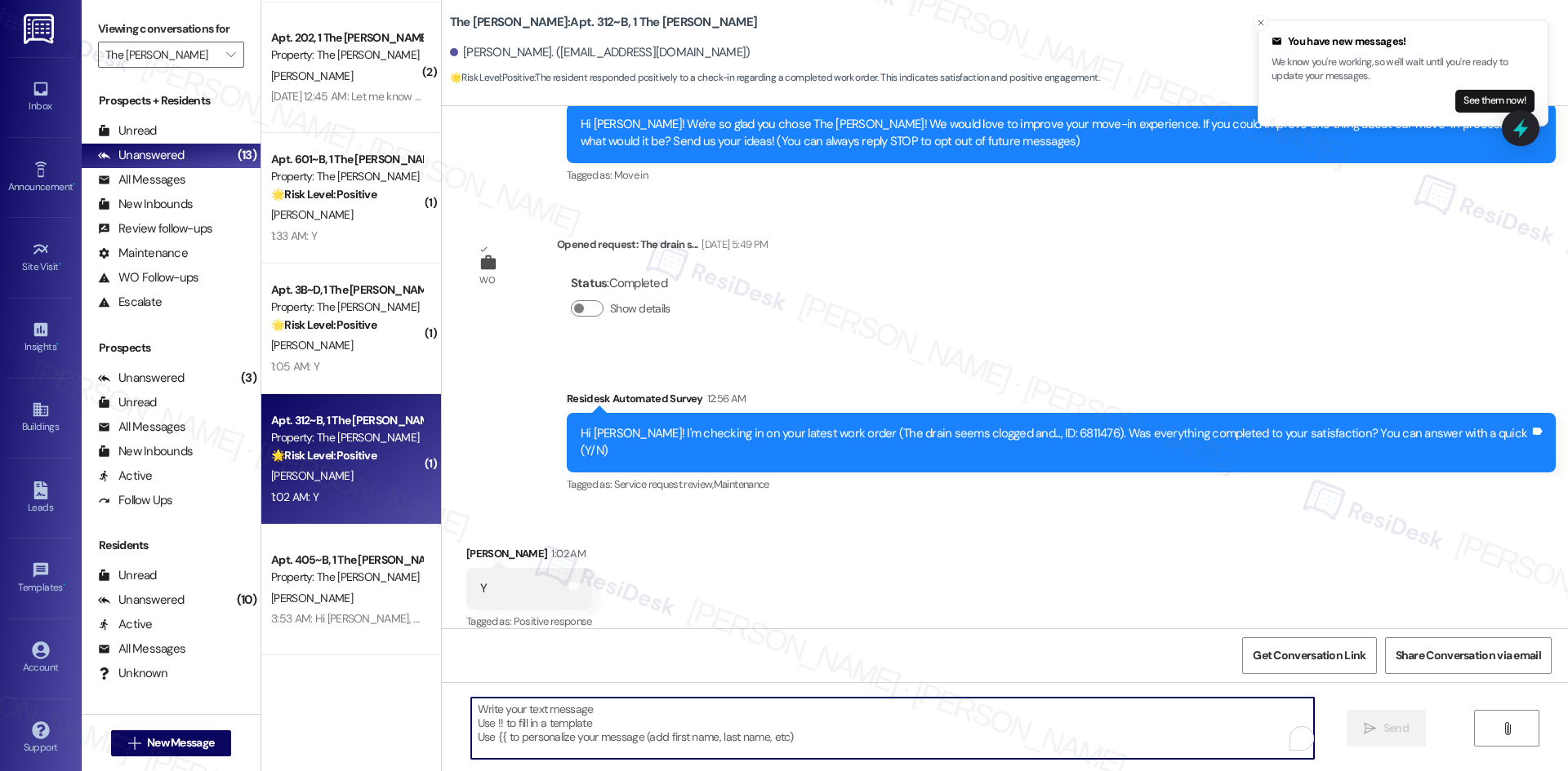
click at [607, 723] on textarea "To enrich screen reader interactions, please activate Accessibility in Grammarl…" at bounding box center [892, 728] width 843 height 61
paste textarea "Thank you for confirming! I’m glad to hear everything was completed to your sat…"
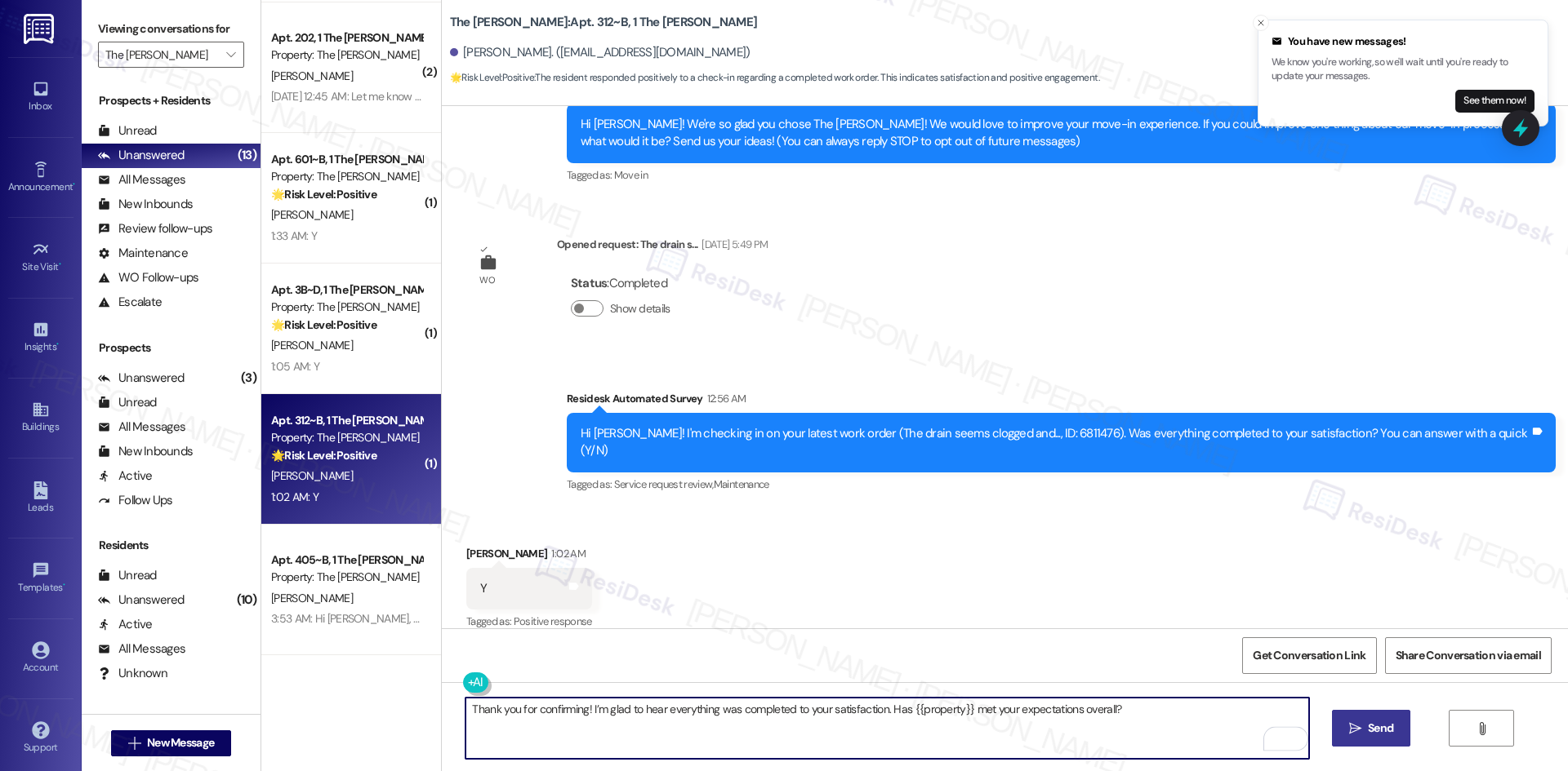
type textarea "Thank you for confirming! I’m glad to hear everything was completed to your sat…"
click at [1369, 726] on span "Send" at bounding box center [1380, 729] width 25 height 17
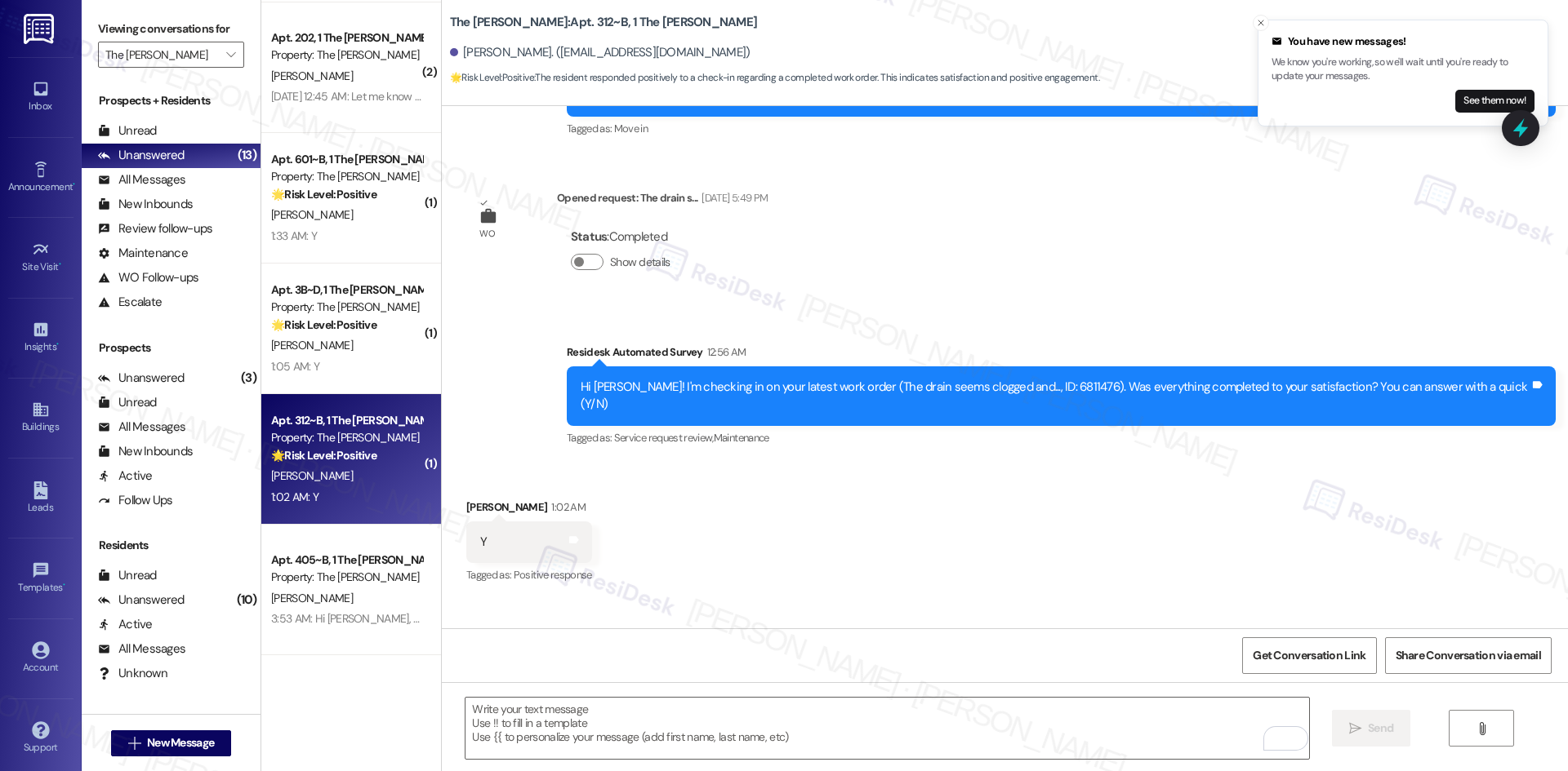
scroll to position [287, 0]
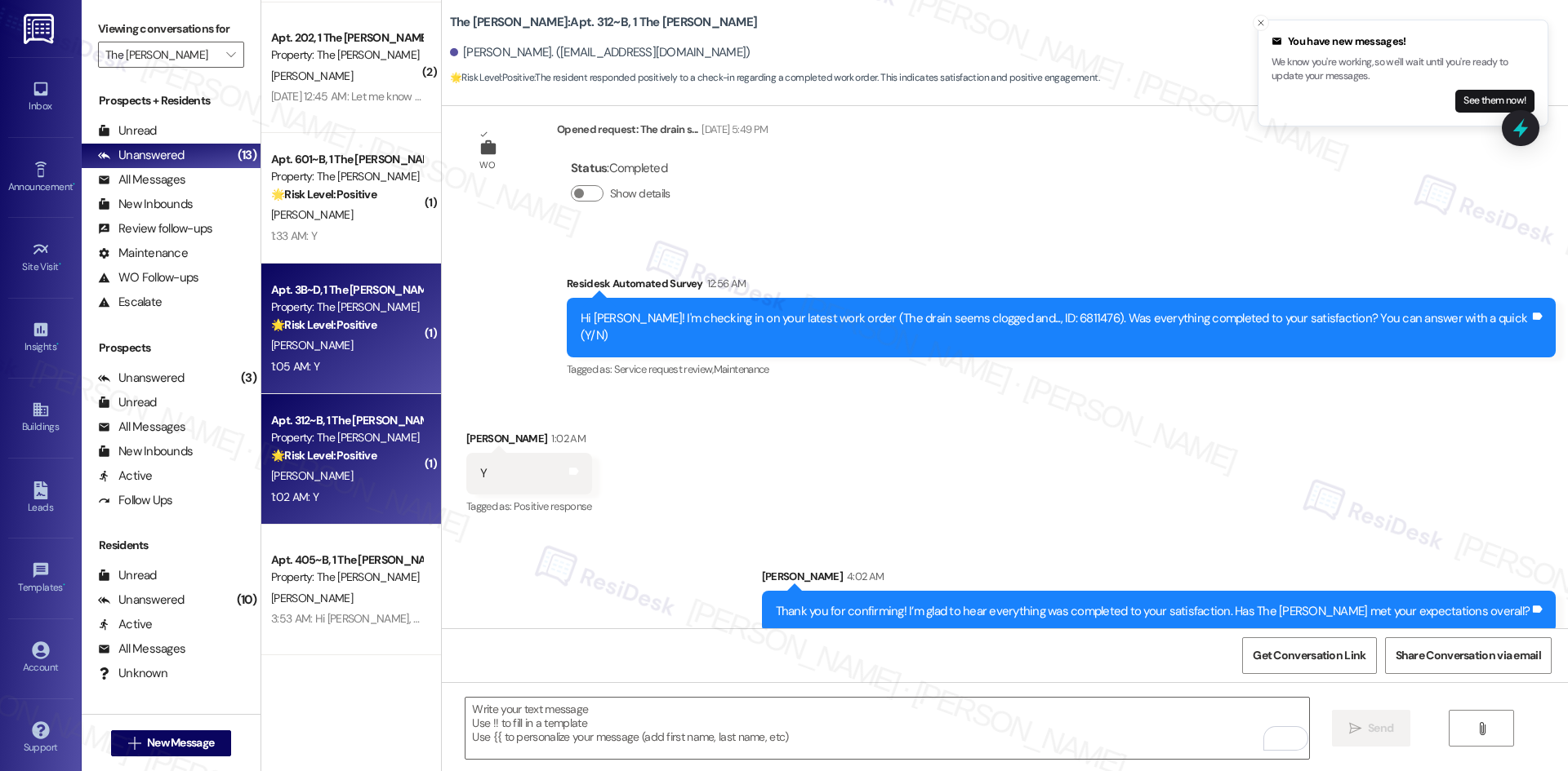
click at [346, 357] on div "1:05 AM: Y 1:05 AM: Y" at bounding box center [347, 367] width 155 height 21
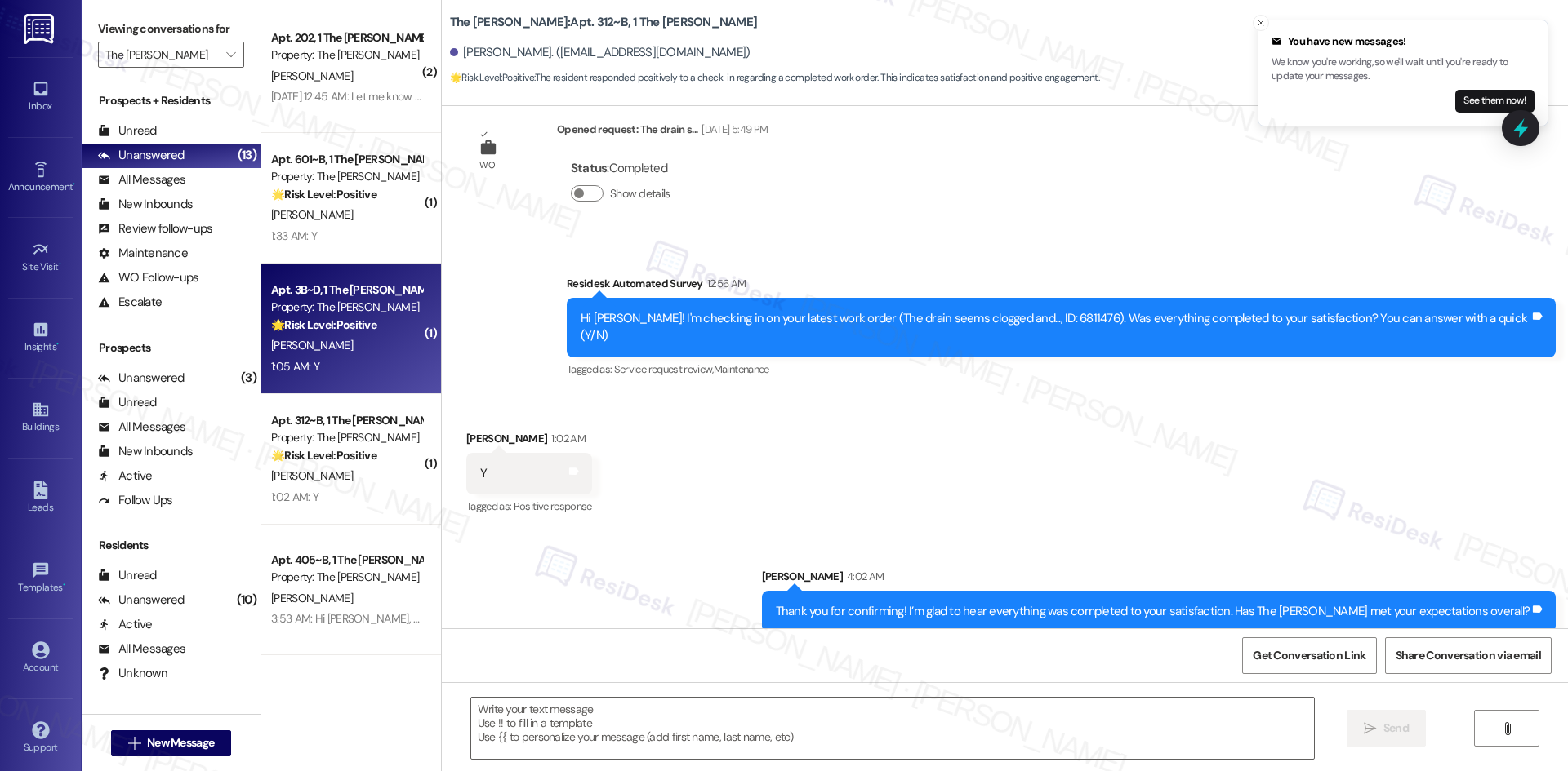
type textarea "Fetching suggested responses. Please feel free to read through the conversation…"
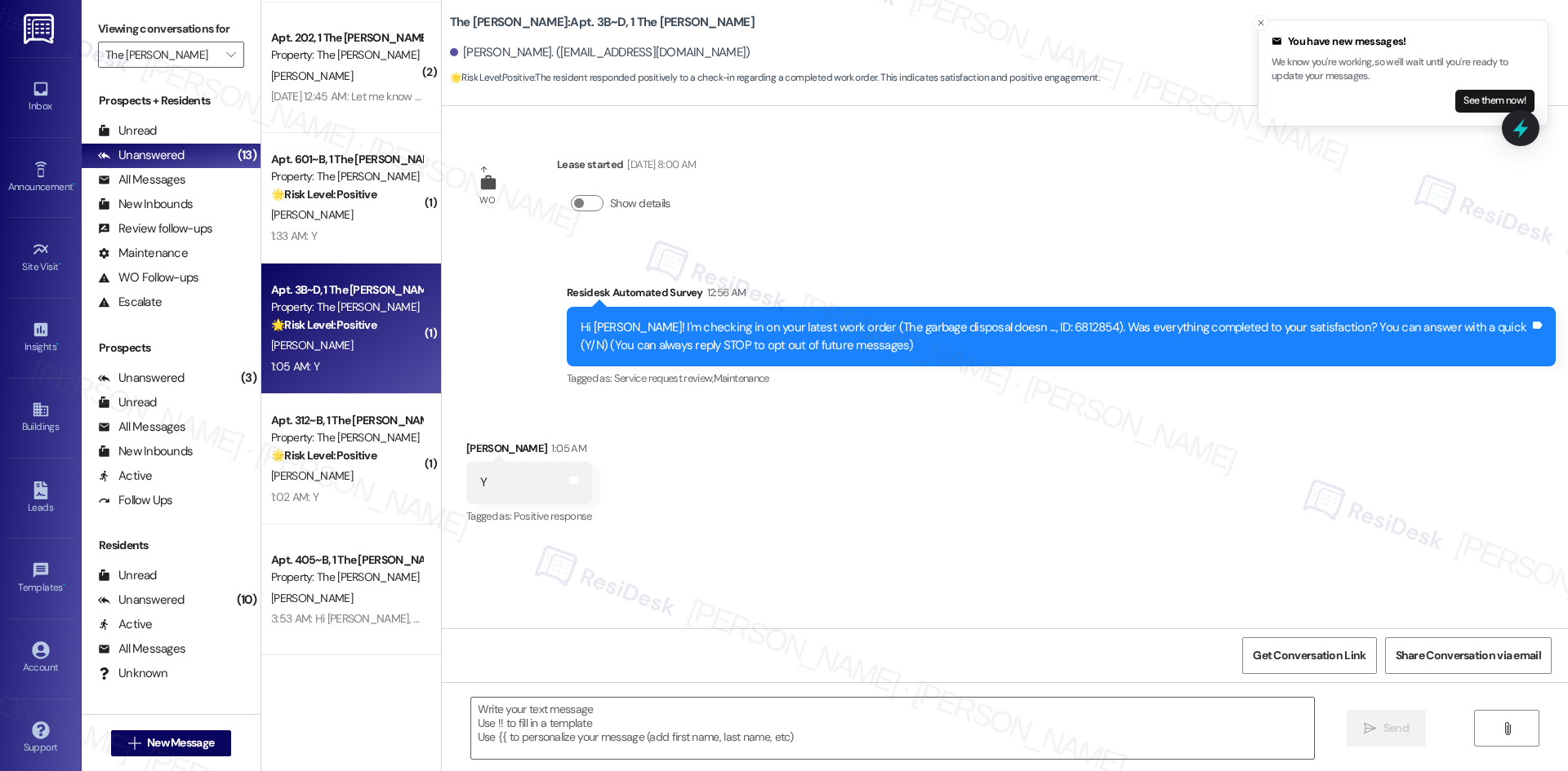
type textarea "Fetching suggested responses. Please feel free to read through the conversation…"
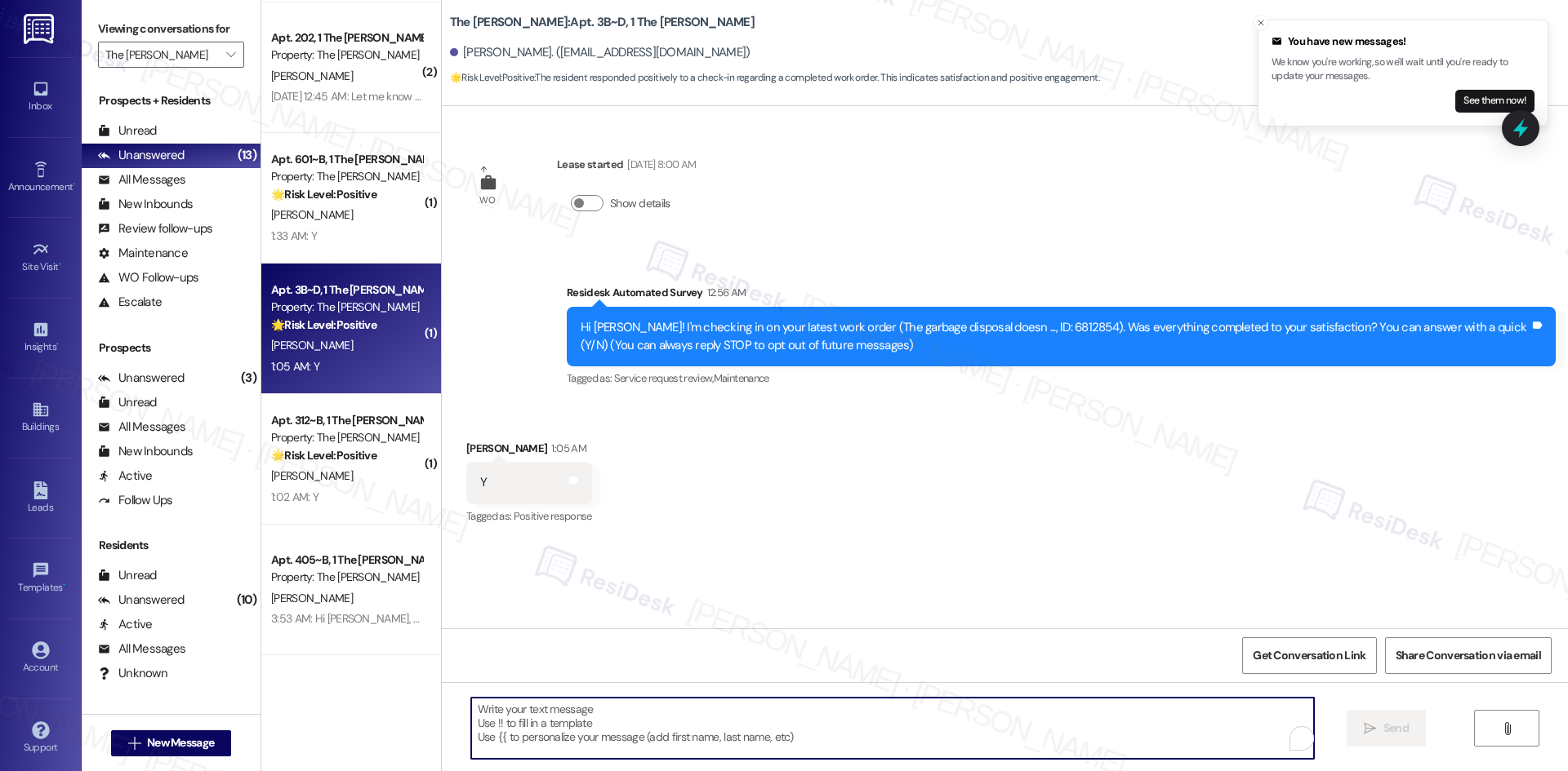
click at [804, 720] on textarea "To enrich screen reader interactions, please activate Accessibility in Grammarl…" at bounding box center [892, 728] width 843 height 61
paste textarea "Thank you for confirming! I’m glad to hear everything was completed to your sat…"
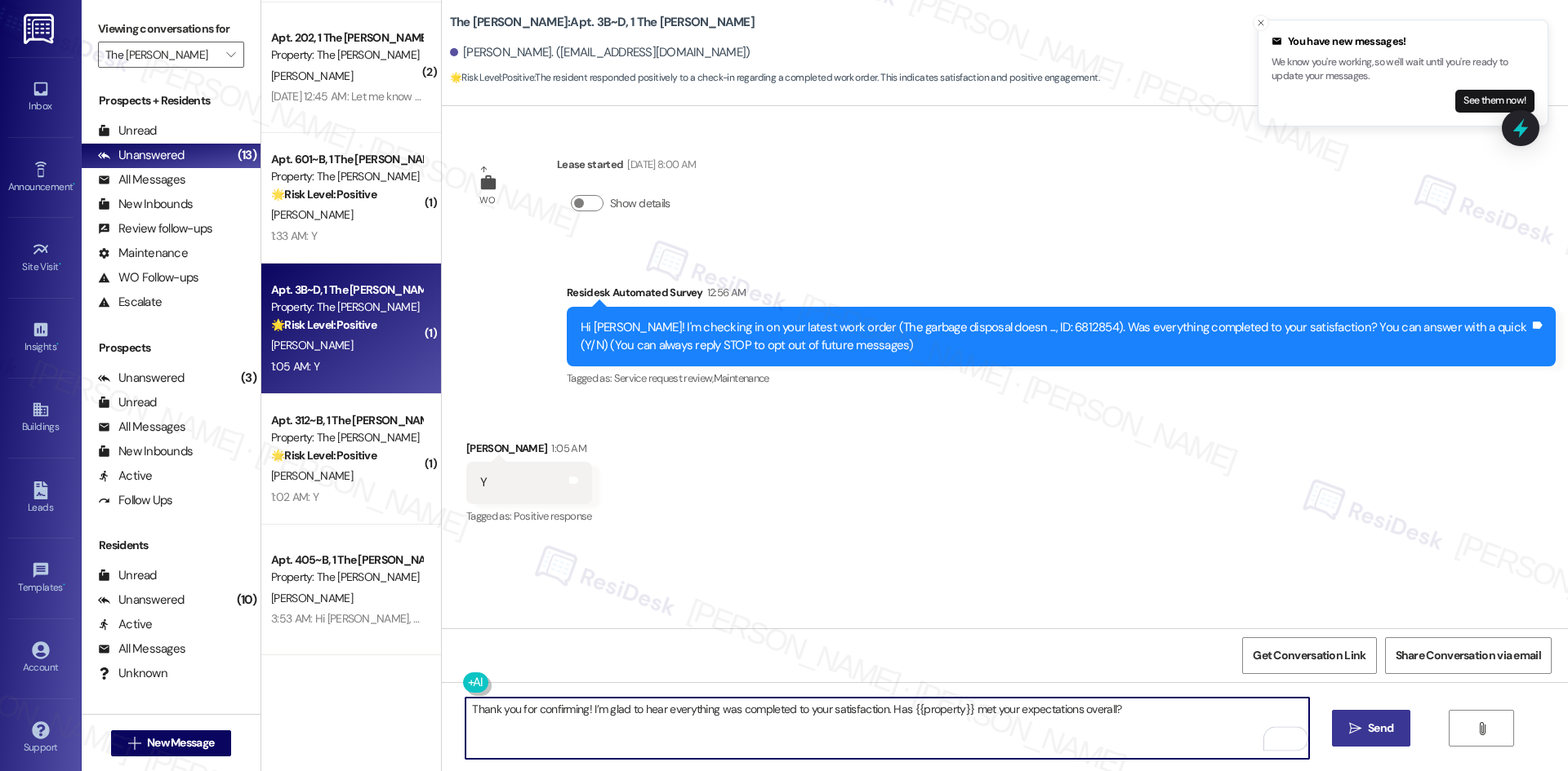
type textarea "Thank you for confirming! I’m glad to hear everything was completed to your sat…"
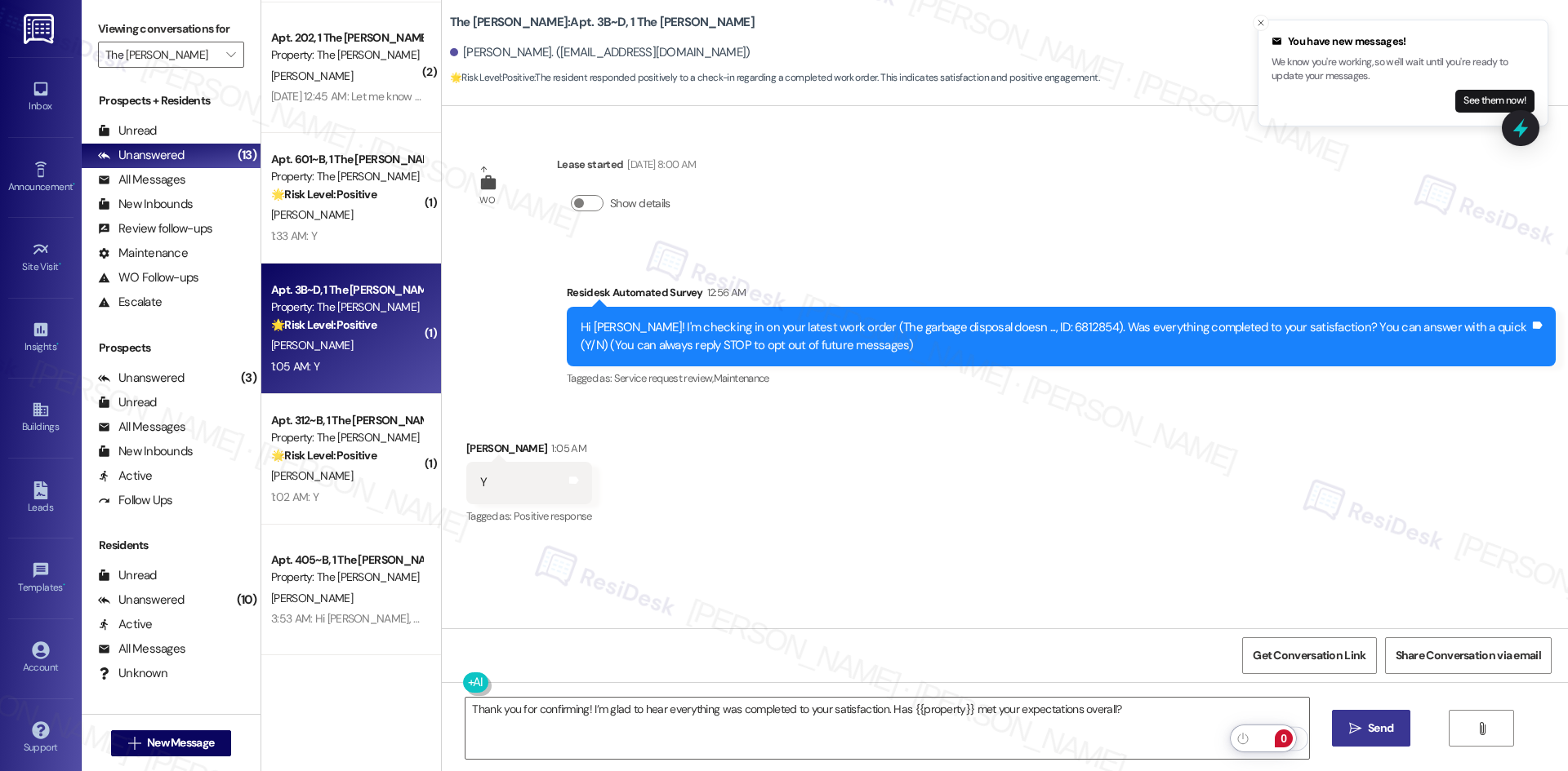
click at [1359, 725] on icon "" at bounding box center [1354, 729] width 12 height 13
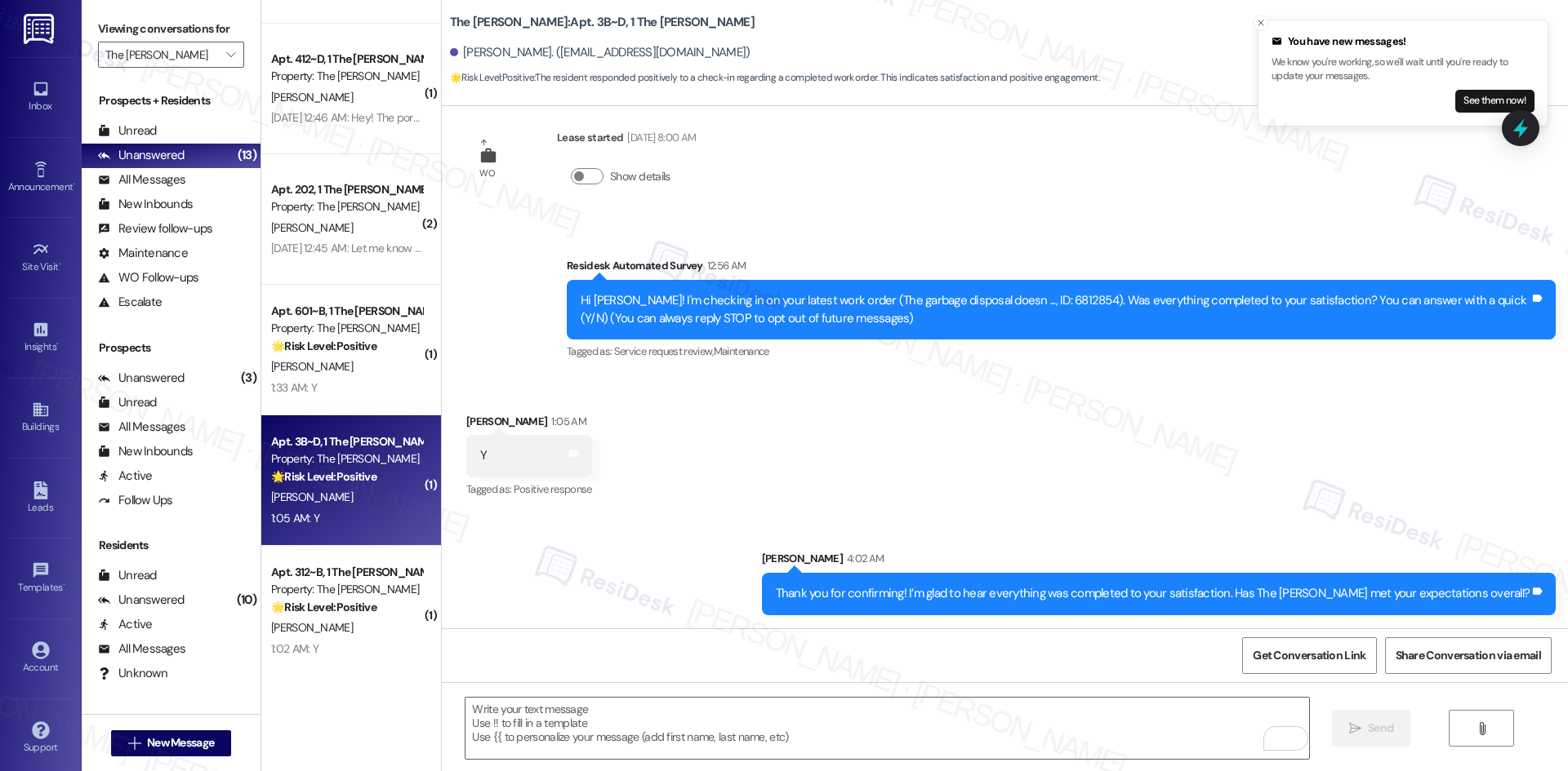
scroll to position [487, 0]
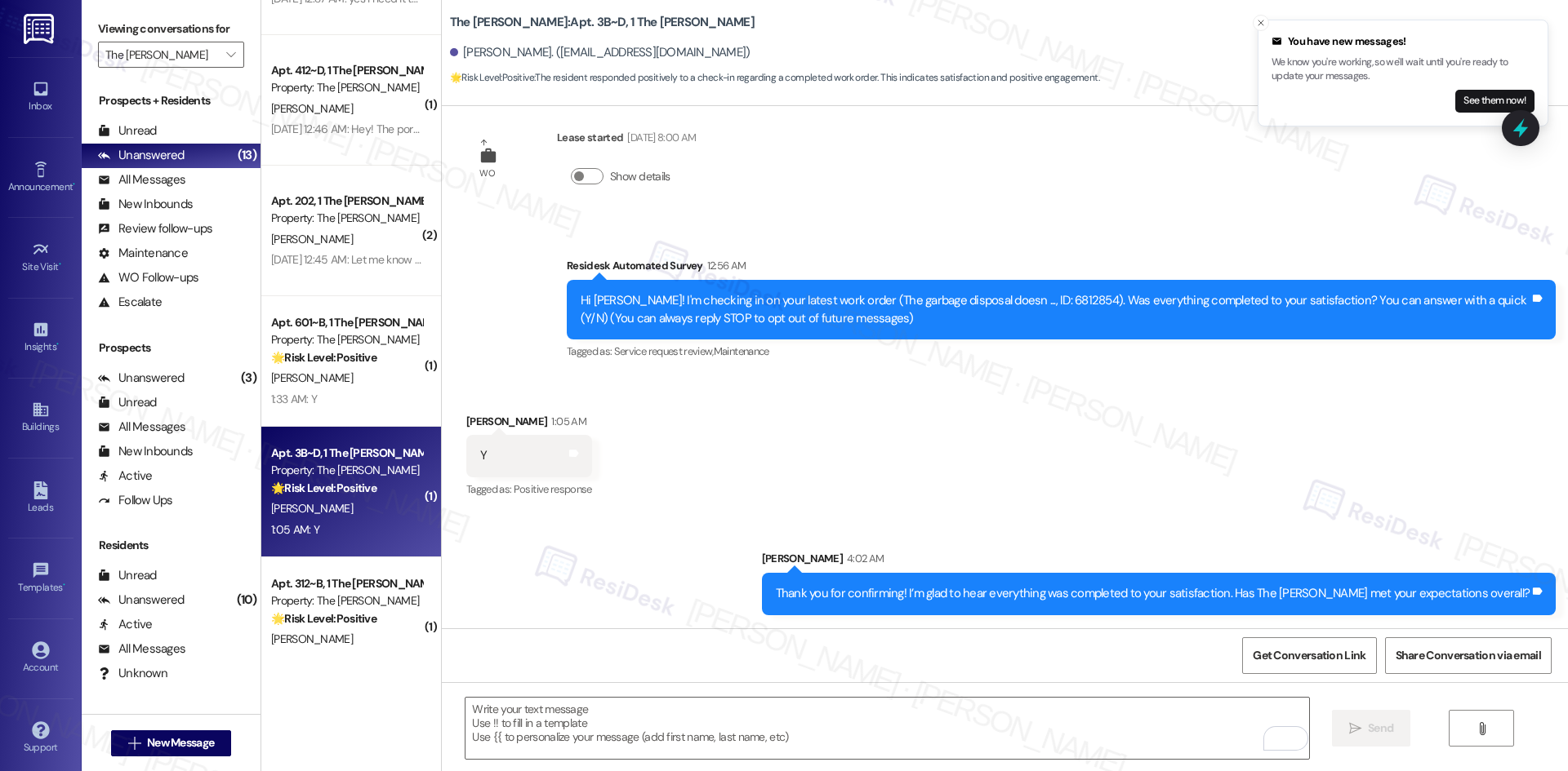
click at [346, 358] on strong "🌟 Risk Level: Positive" at bounding box center [323, 358] width 105 height 15
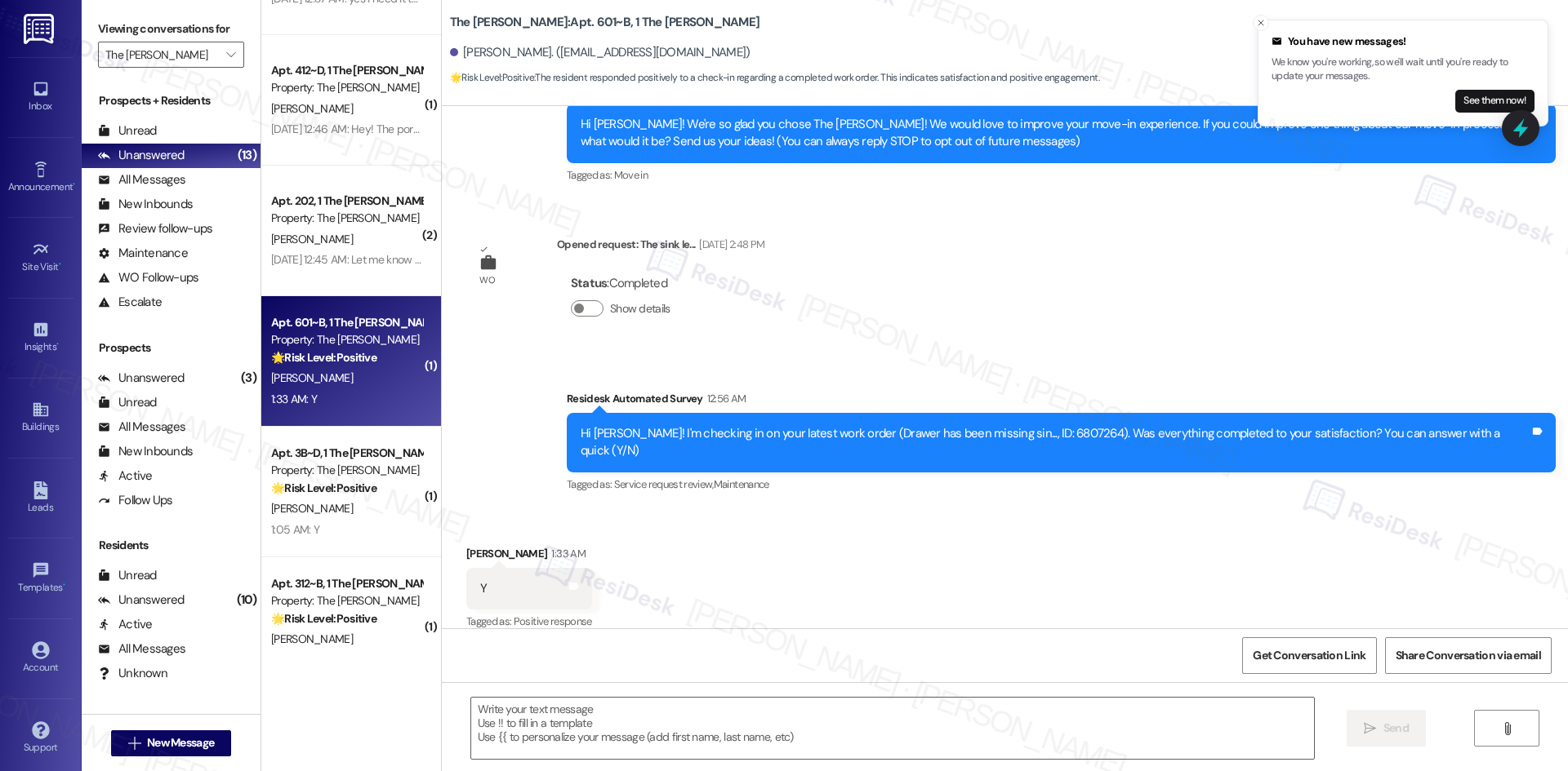
type textarea "Fetching suggested responses. Please feel free to read through the conversation…"
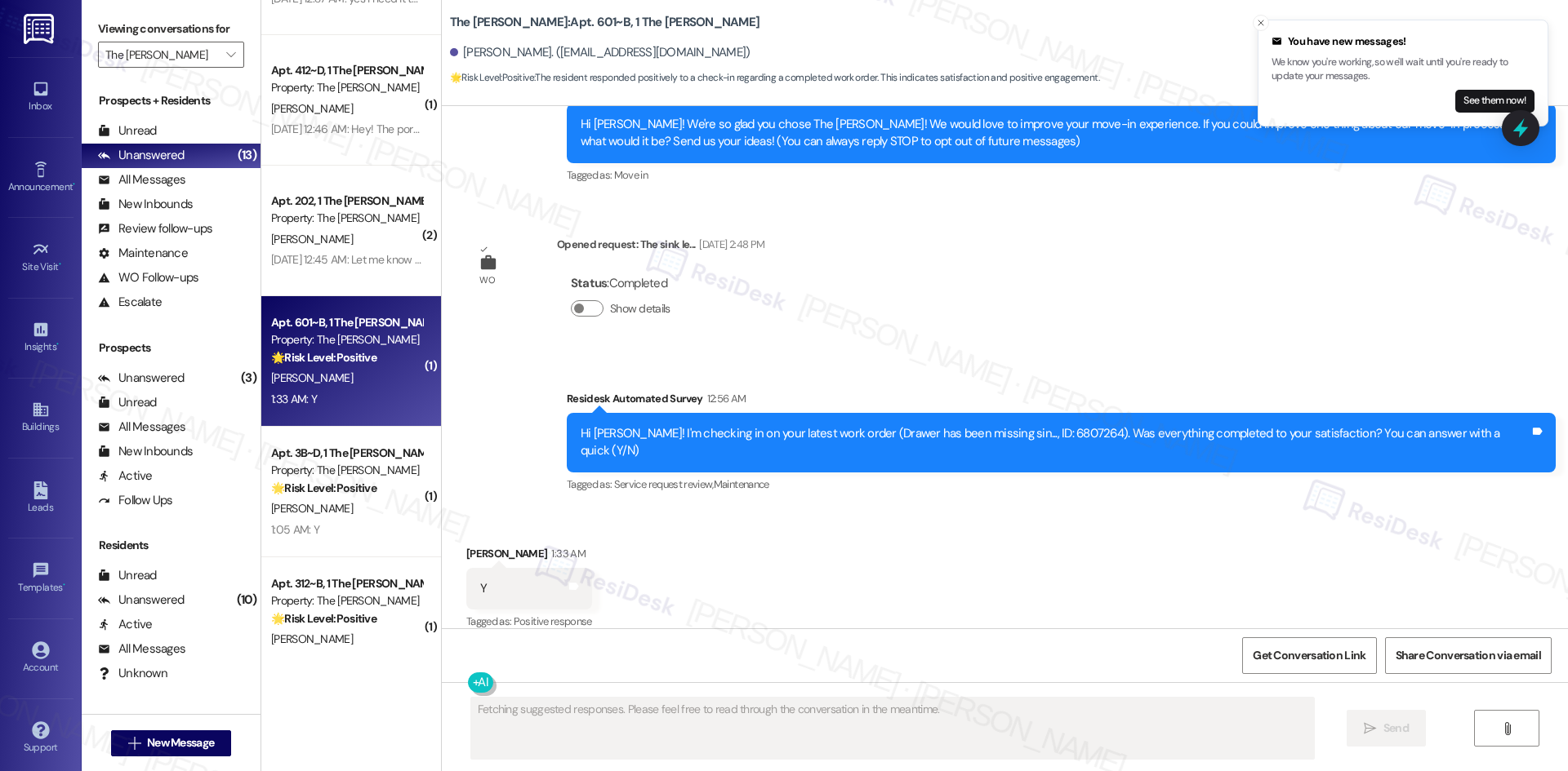
scroll to position [172, 0]
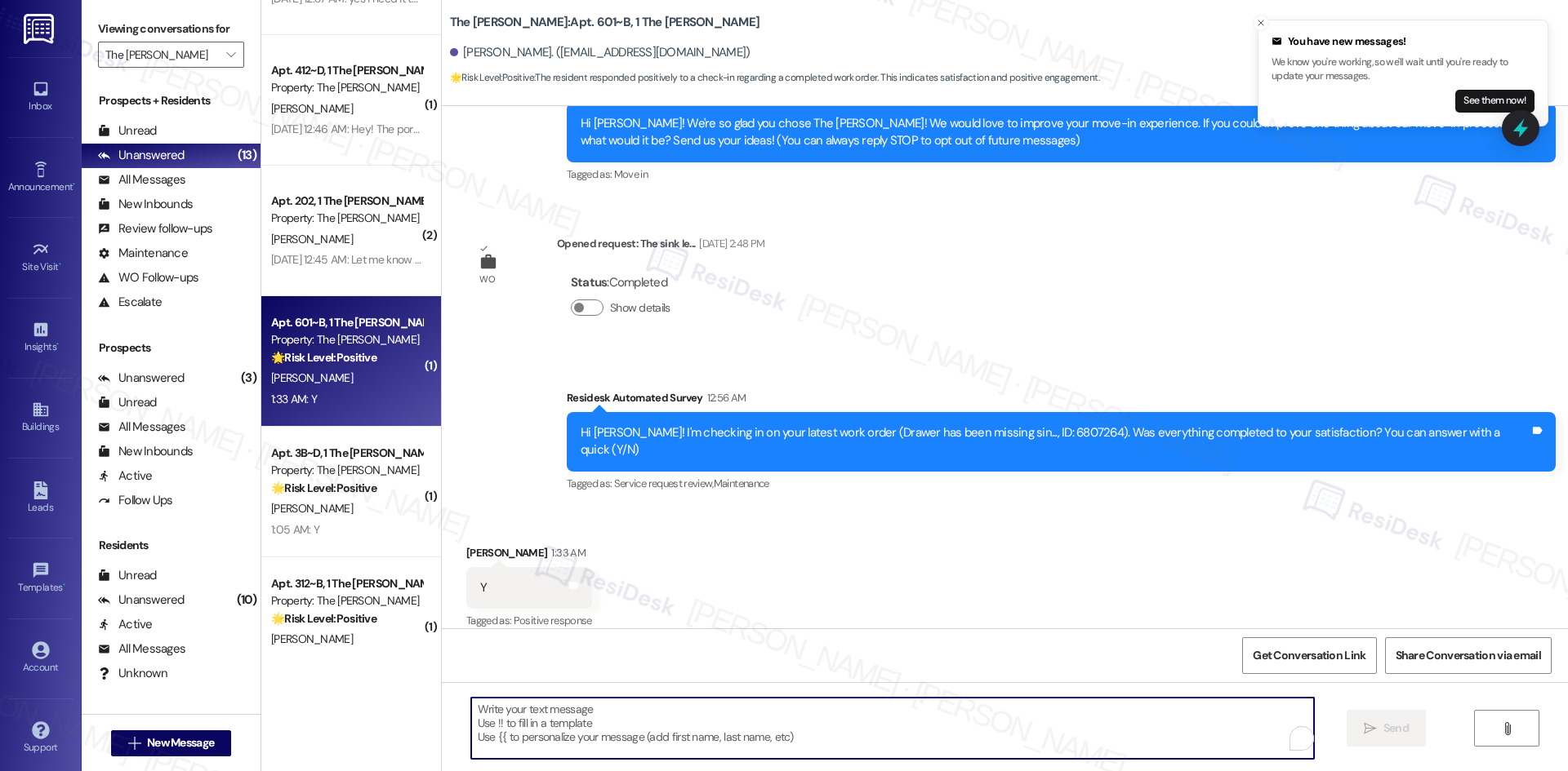
click at [752, 727] on textarea "To enrich screen reader interactions, please activate Accessibility in Grammarl…" at bounding box center [892, 728] width 843 height 61
paste textarea "Thank you for confirming! I’m glad to hear everything was completed to your sat…"
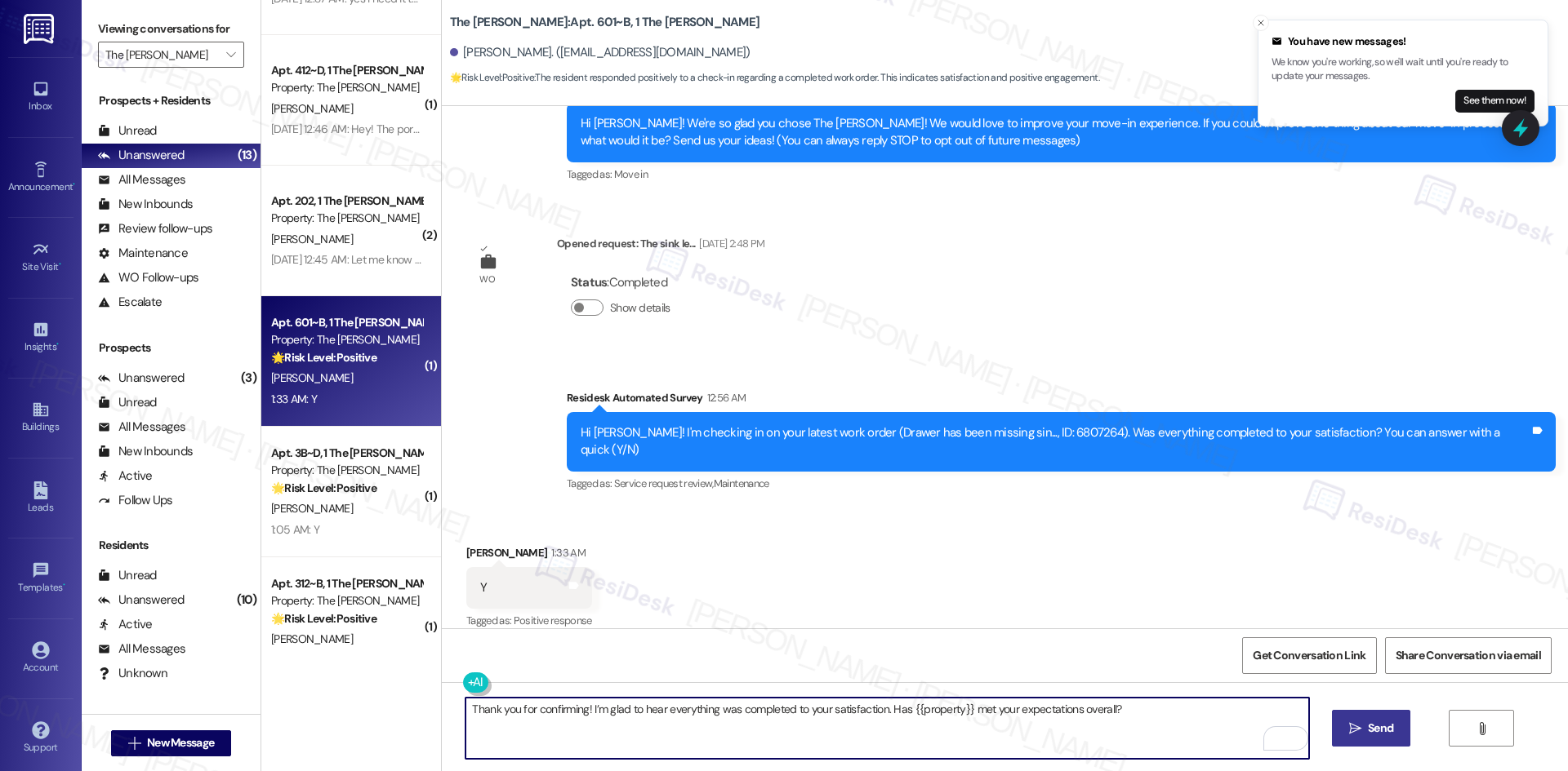
type textarea "Thank you for confirming! I’m glad to hear everything was completed to your sat…"
click at [1365, 729] on span "Send" at bounding box center [1381, 729] width 32 height 17
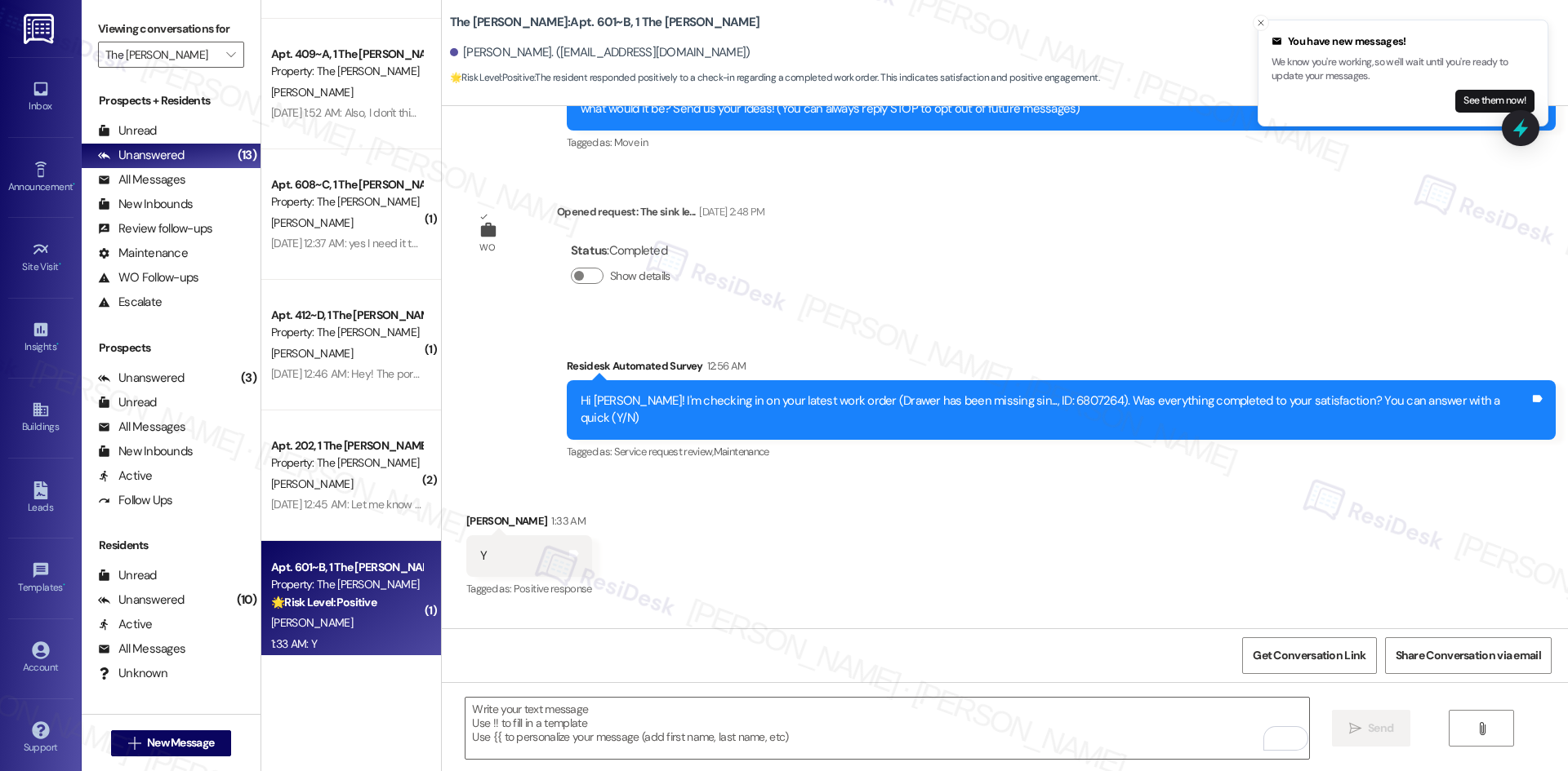
scroll to position [287, 0]
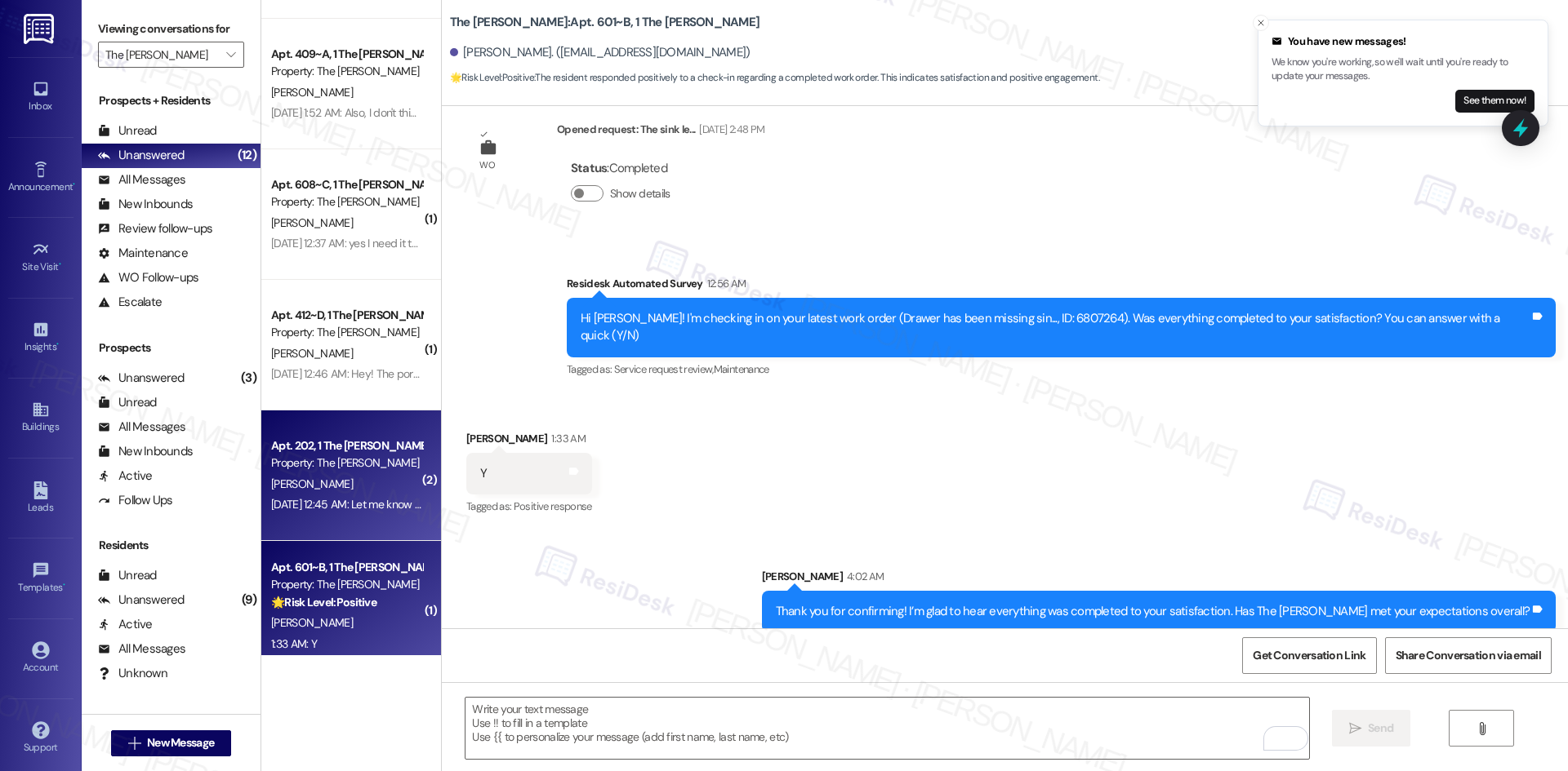
click at [302, 505] on div "Sep 03, 2025 at 12:45 AM: Let me know if you cannot see the payment and I will …" at bounding box center [479, 505] width 417 height 15
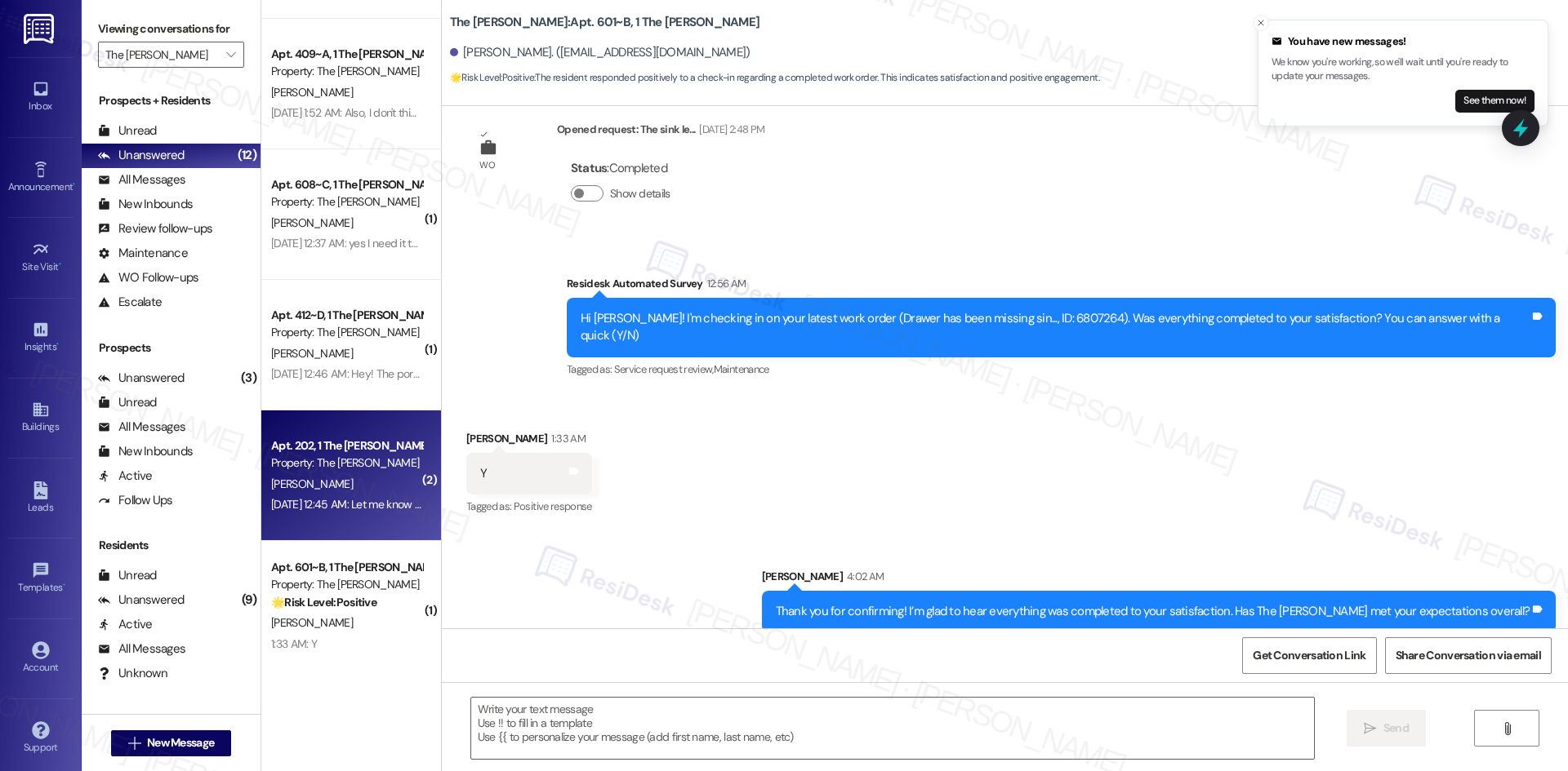
type textarea "Fetching suggested responses. Please feel free to read through the conversation…"
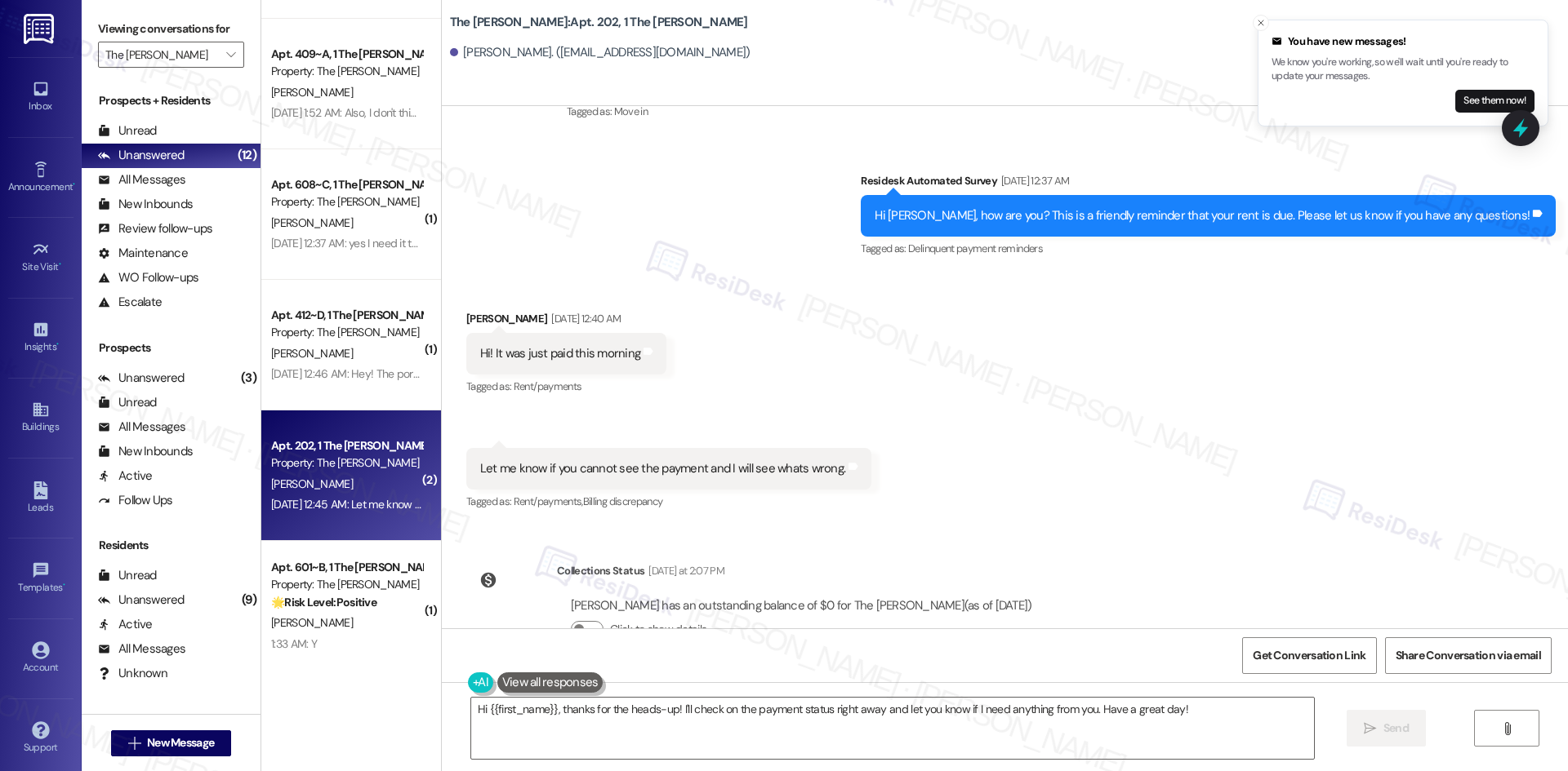
scroll to position [283, 0]
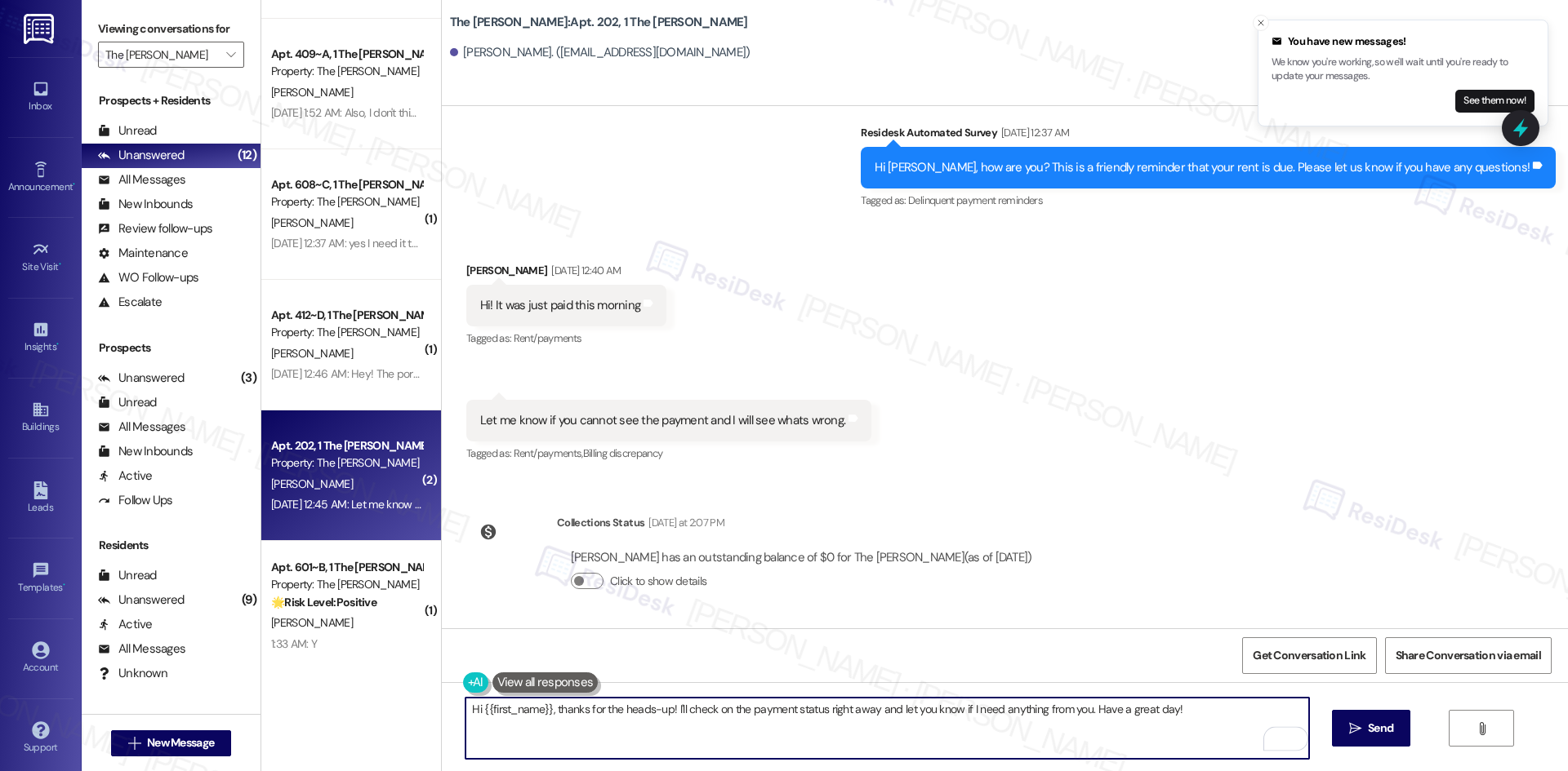
drag, startPoint x: 1200, startPoint y: 710, endPoint x: 545, endPoint y: 720, distance: 655.1
click at [545, 720] on textarea "Hi {{first_name}}, thanks for the heads-up! I'll check on the payment status ri…" at bounding box center [887, 728] width 843 height 61
paste textarea "Thank you for confirming! I’m glad to hear everything was completed to your sat…"
click at [664, 720] on textarea "Hi {{first_name}}, Thank you for confirming! I’m glad to hear everything was co…" at bounding box center [887, 728] width 843 height 61
drag, startPoint x: 546, startPoint y: 710, endPoint x: 1222, endPoint y: 716, distance: 676.0
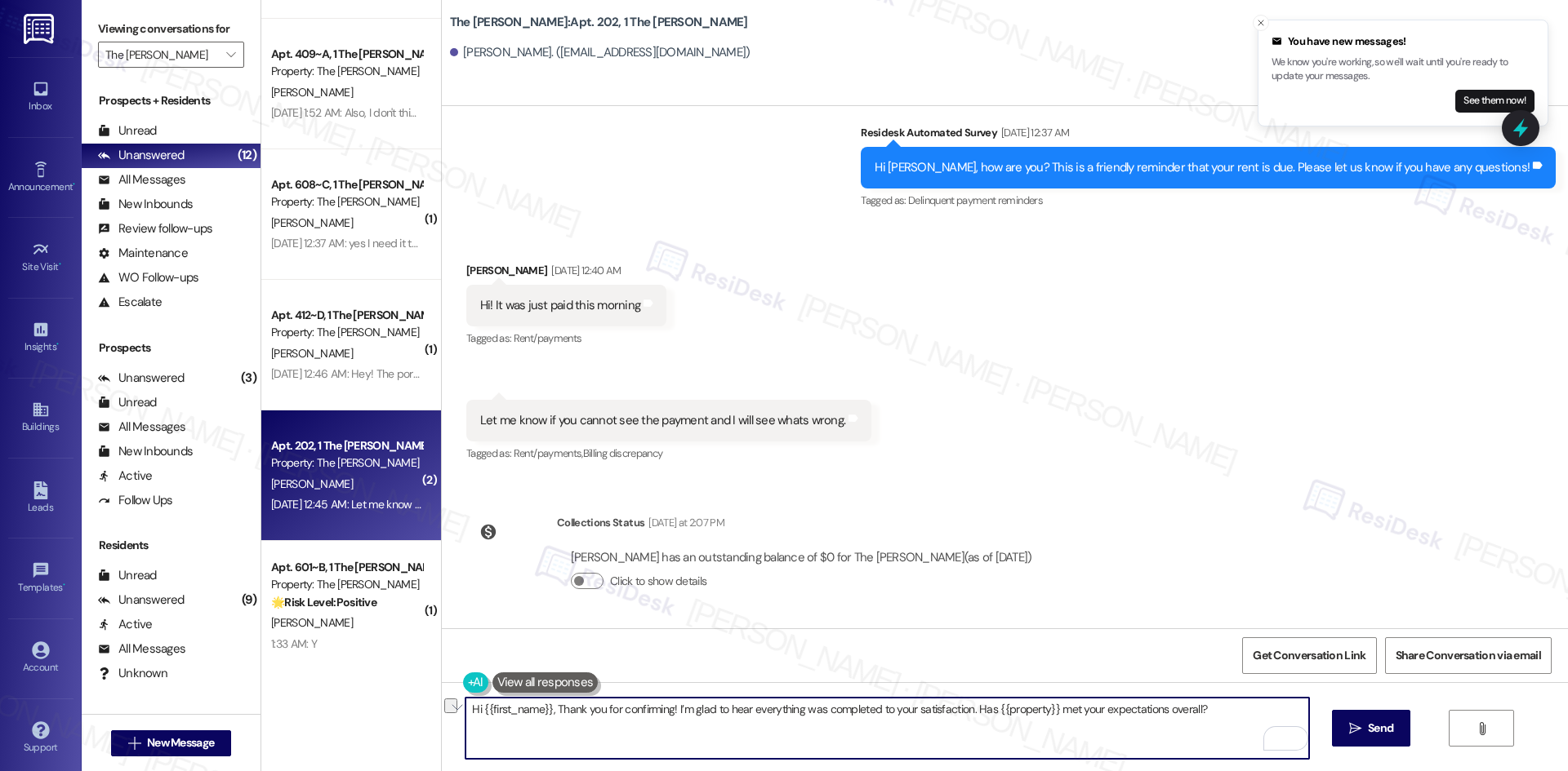
click at [1222, 716] on textarea "Hi {{first_name}}, Thank you for confirming! I’m glad to hear everything was co…" at bounding box center [887, 728] width 843 height 61
paste textarea "I apologize for the delayed response. Please let me know if you still need any …"
type textarea "Hi {{first_name}}, I apologize for the delayed response. Please let me know if …"
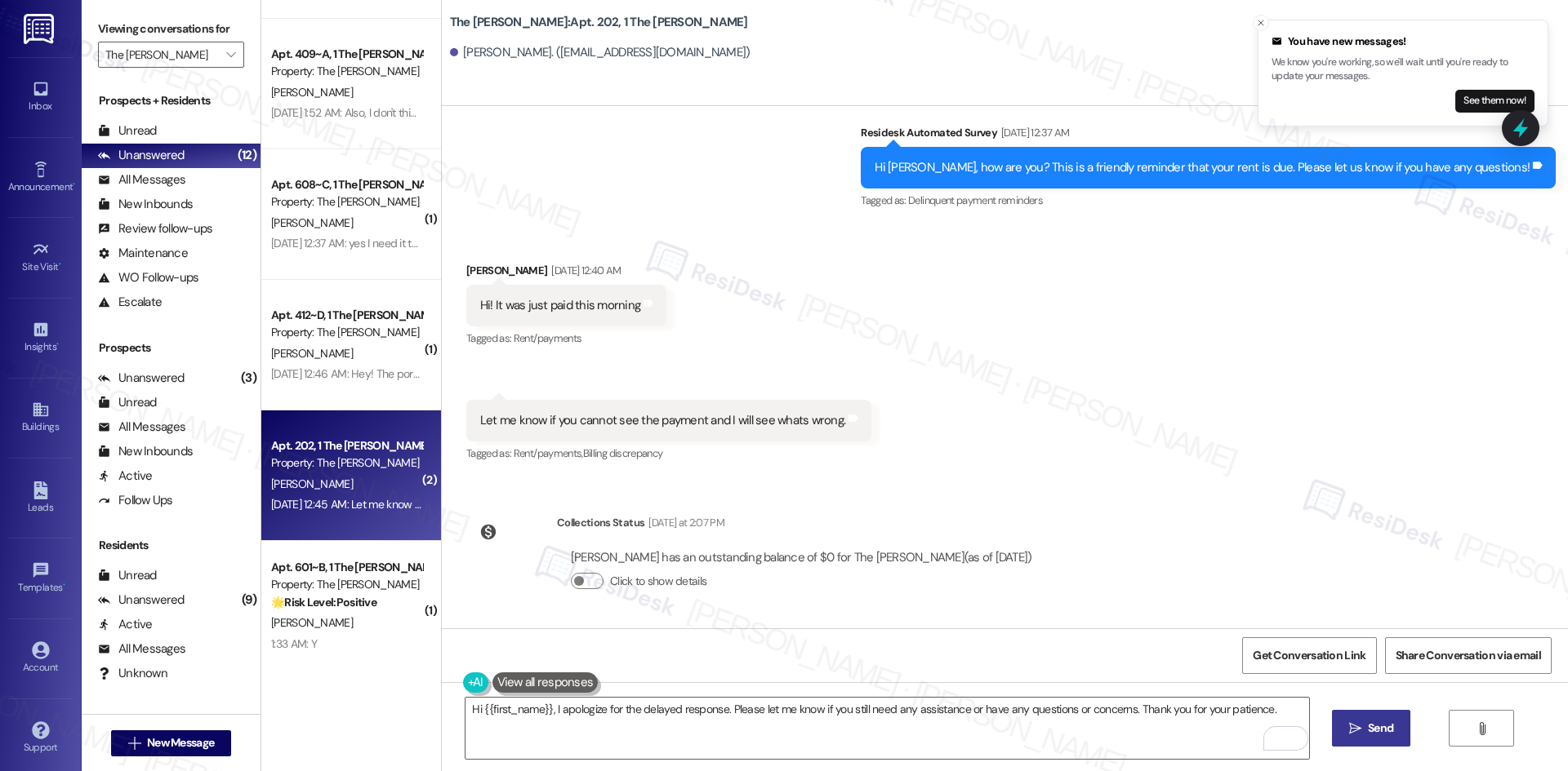
click at [1367, 735] on span "Send" at bounding box center [1380, 729] width 25 height 17
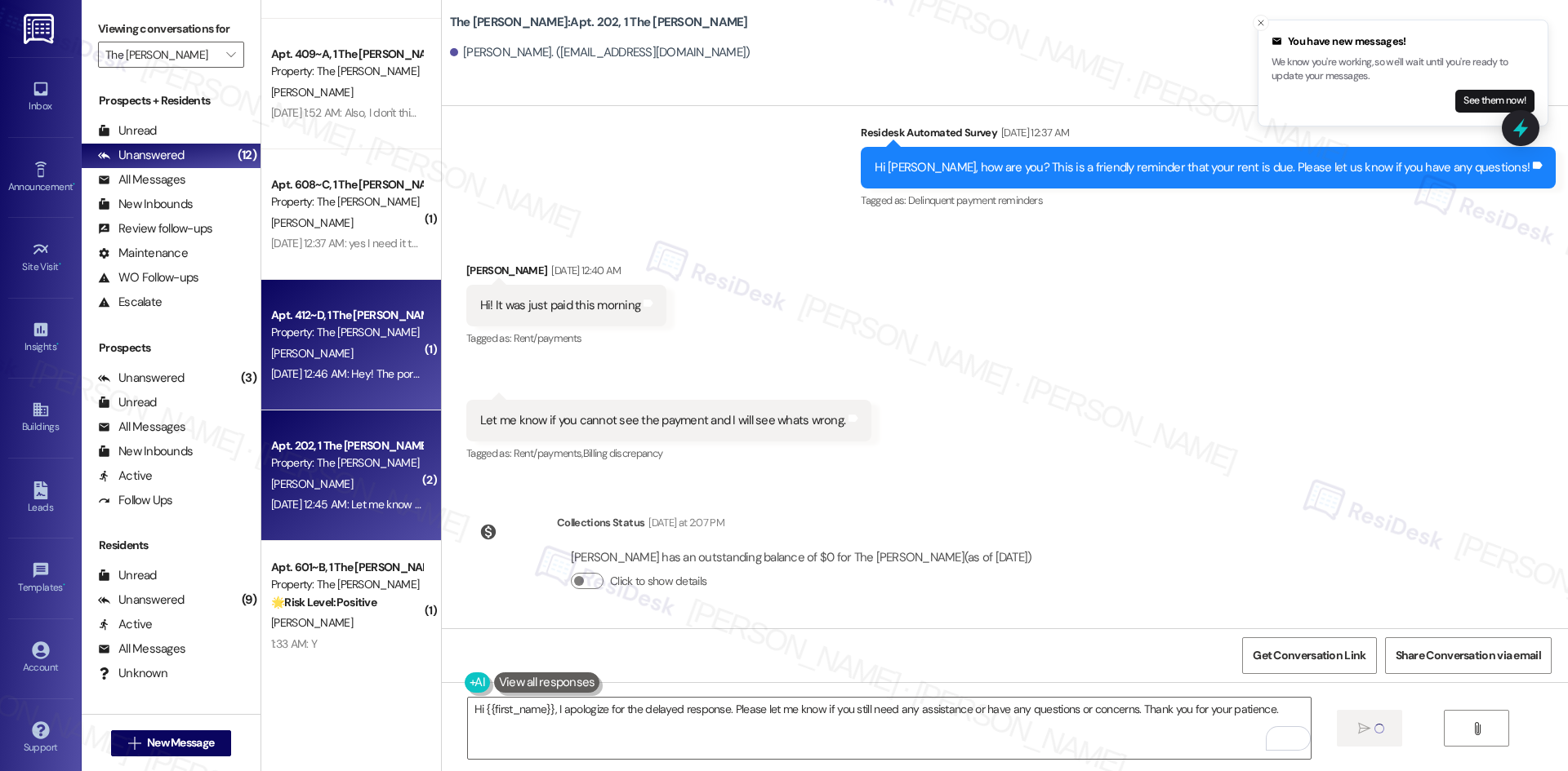
click at [349, 383] on div "Sep 03, 2025 at 12:46 AM: Hey! The portal says that I have auto payment enabled…" at bounding box center [347, 375] width 155 height 21
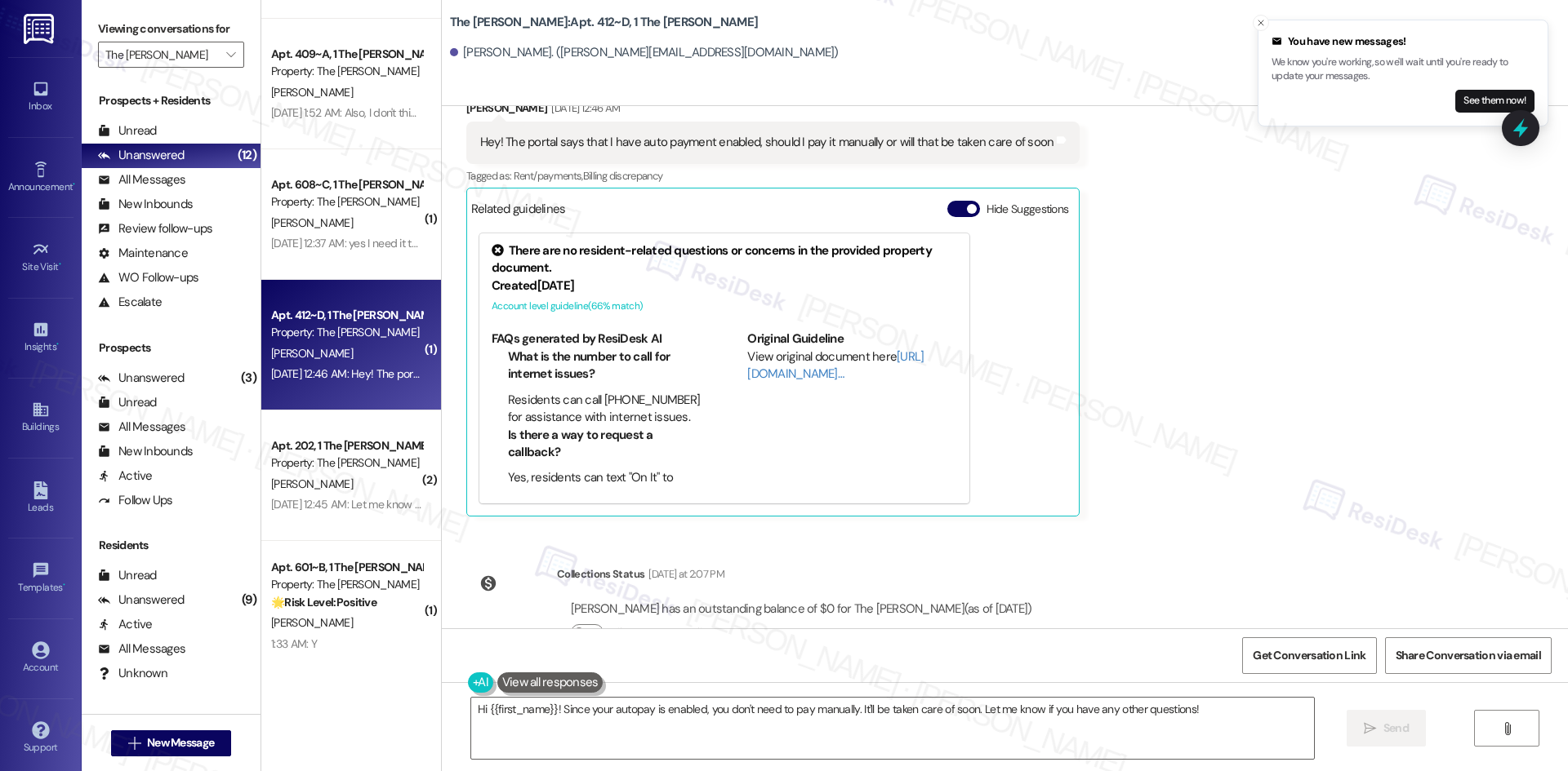
scroll to position [1568, 0]
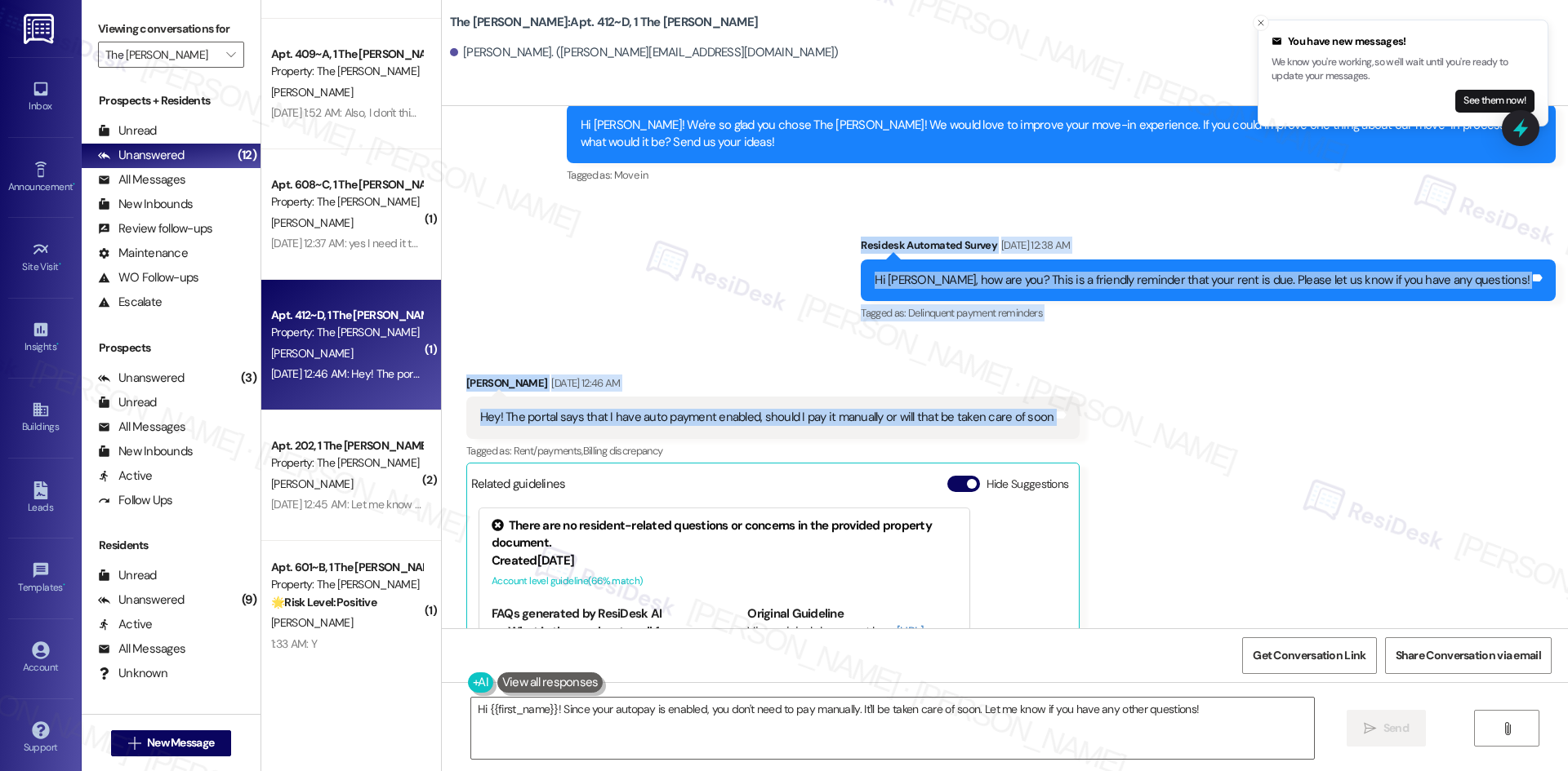
drag, startPoint x: 924, startPoint y: 254, endPoint x: 1105, endPoint y: 417, distance: 243.6
click at [1105, 417] on div "Survey, sent via SMS Residesk Automated Survey Aug 28, 2024 at 12:26 AM This me…" at bounding box center [1005, 367] width 1127 height 523
copy div "Residesk Automated Survey Sep 03, 2025 at 12:38 AM Hi Anirudh, how are you? Thi…"
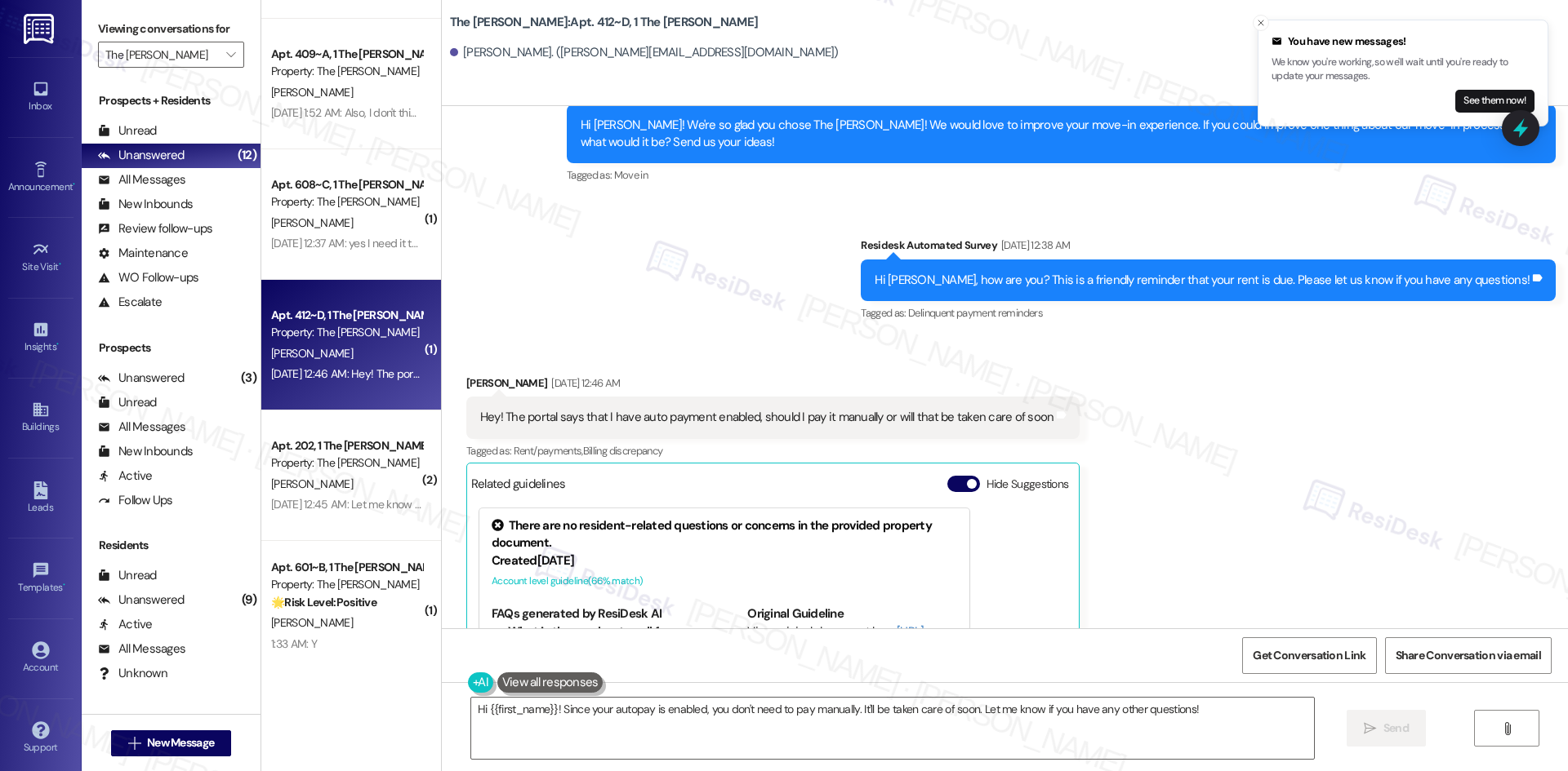
click at [1278, 501] on div "Received via SMS Anirudh Mukund Sep 03, 2025 at 12:46 AM Hey! The portal says t…" at bounding box center [1005, 571] width 1127 height 467
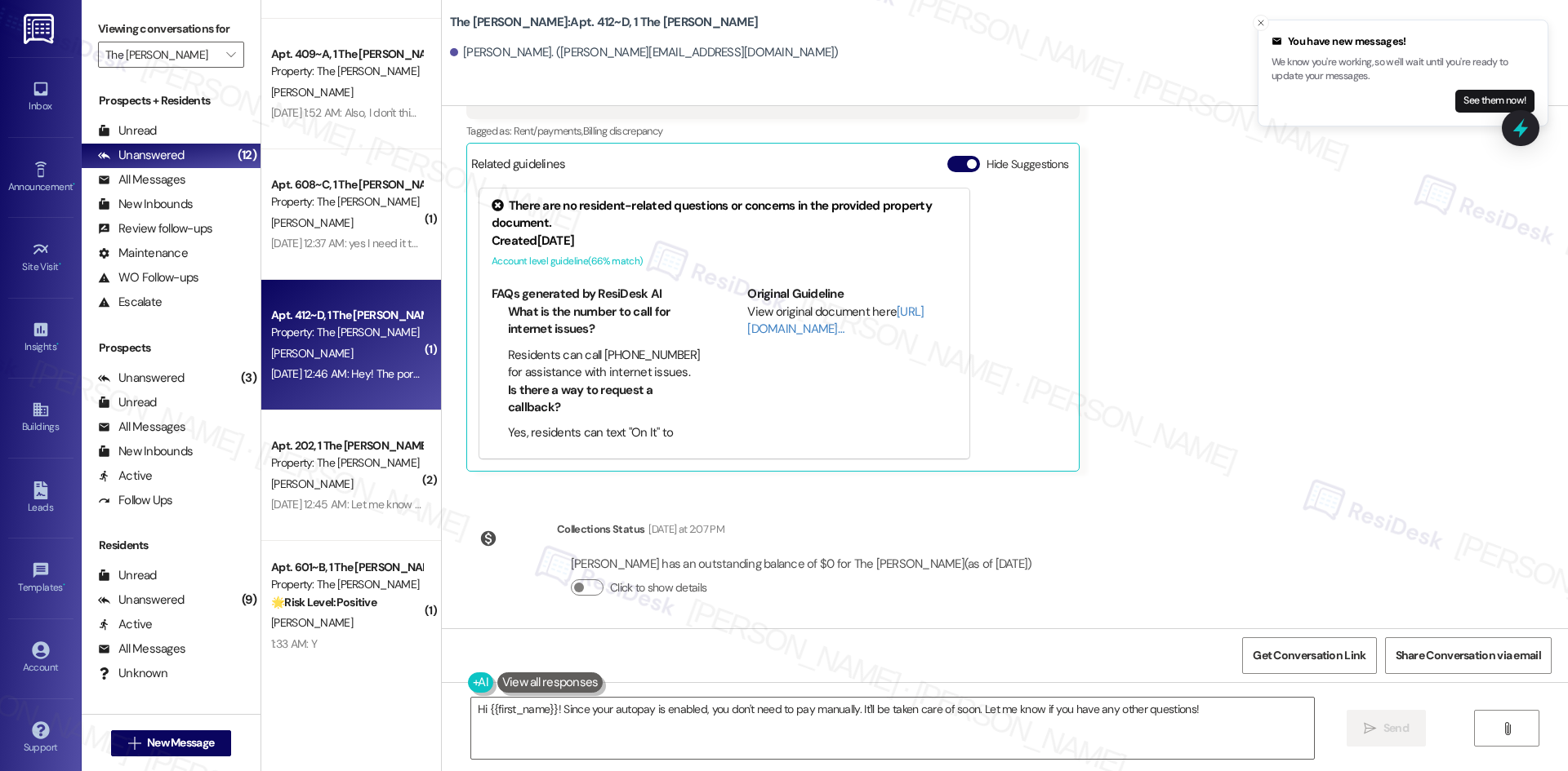
scroll to position [1894, 0]
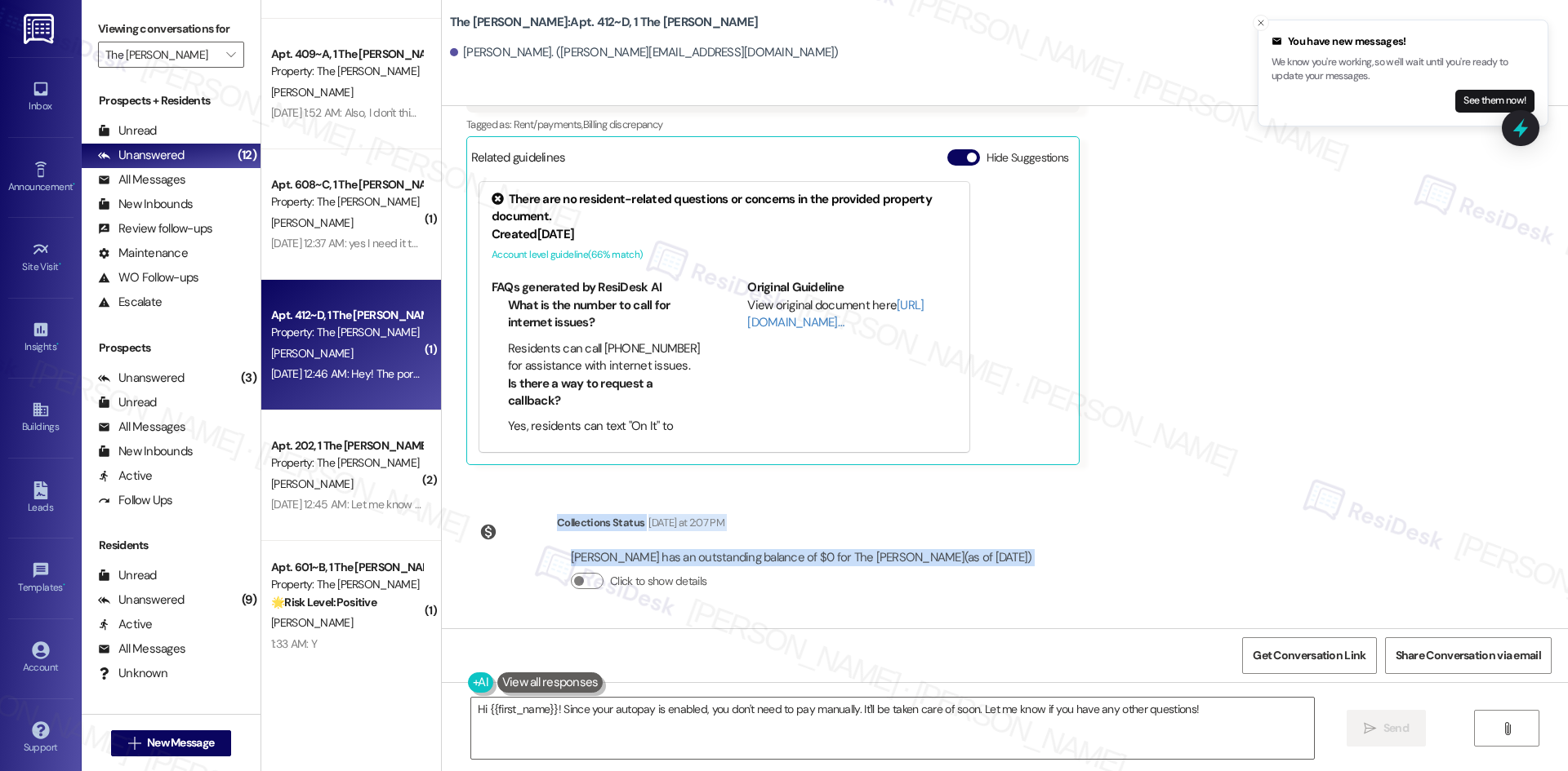
drag, startPoint x: 549, startPoint y: 521, endPoint x: 1038, endPoint y: 596, distance: 494.7
click at [1038, 596] on div "Survey, sent via SMS Residesk Automated Survey Aug 28, 2024 at 12:26 AM This me…" at bounding box center [1005, 367] width 1127 height 523
copy div "Collections Status Yesterday at 2:07 PM Anirudh Mukund has an outstanding balan…"
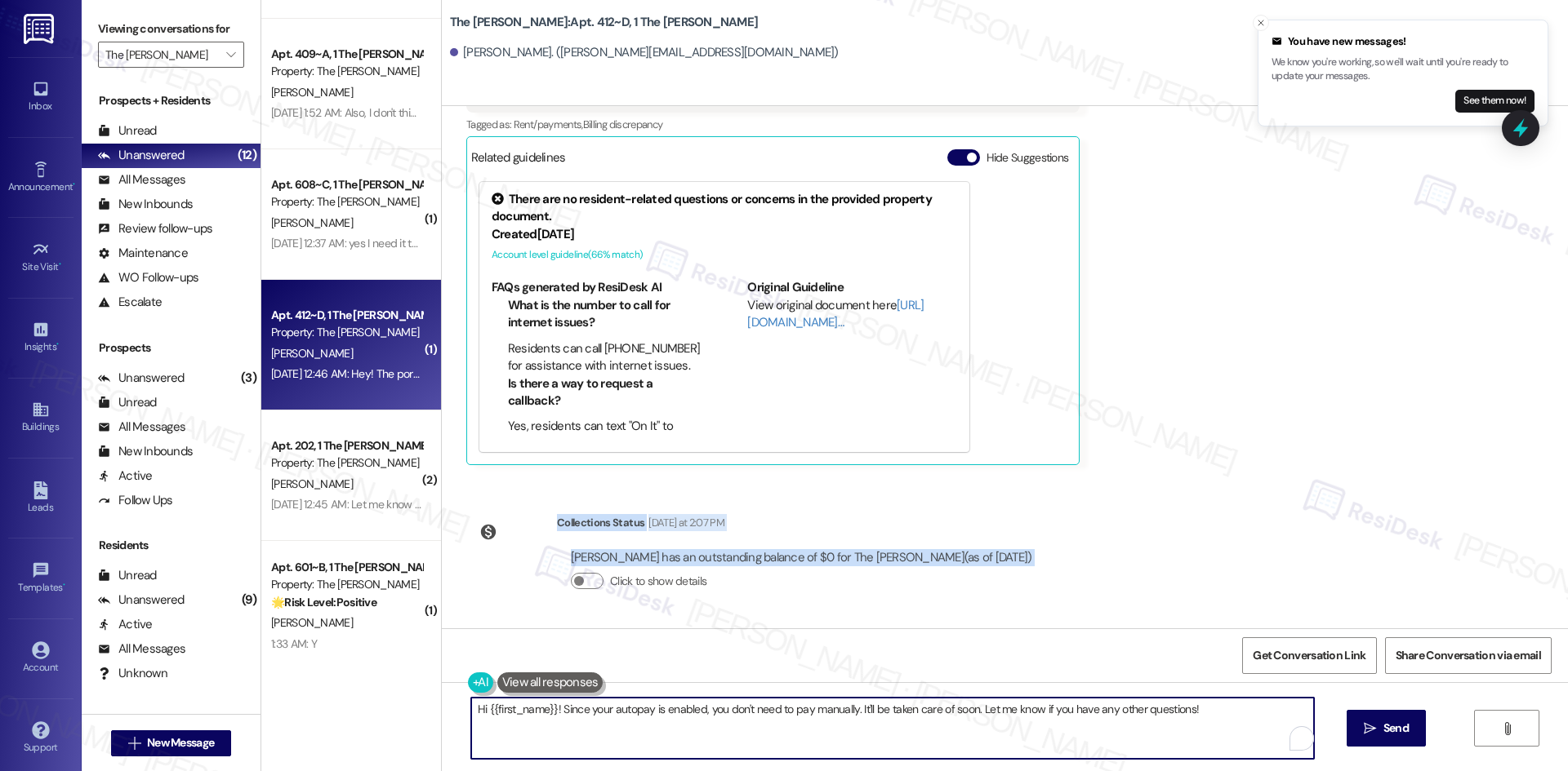
click at [740, 735] on textarea "Hi {{first_name}}! Since your autopay is enabled, you don't need to pay manuall…" at bounding box center [892, 728] width 843 height 61
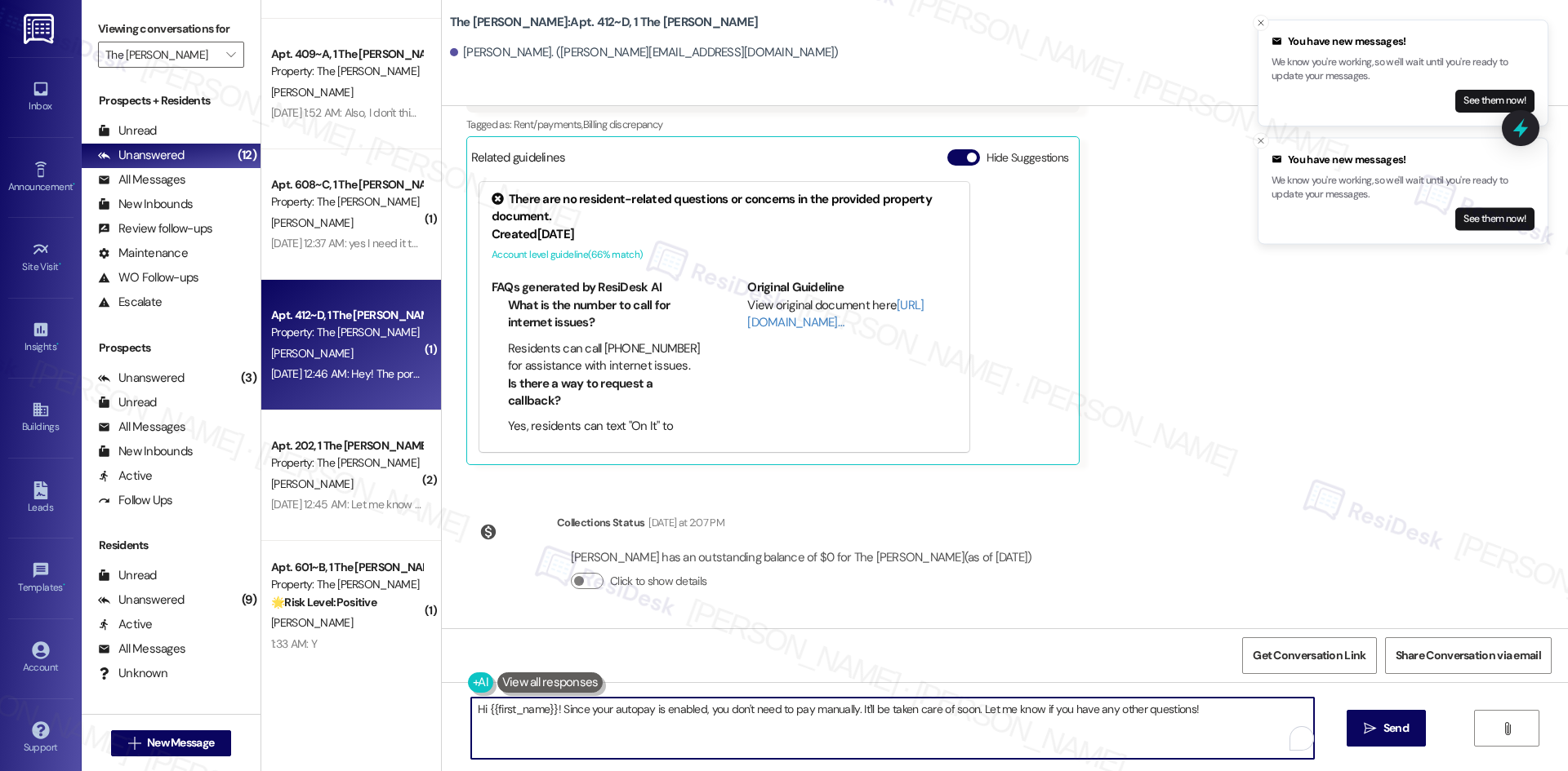
paste textarea "Anirudh, thanks for checking — I confirmed your account and your current balanc…"
type textarea "Hi Anirudh, thanks for checking — I confirmed your account and your current bal…"
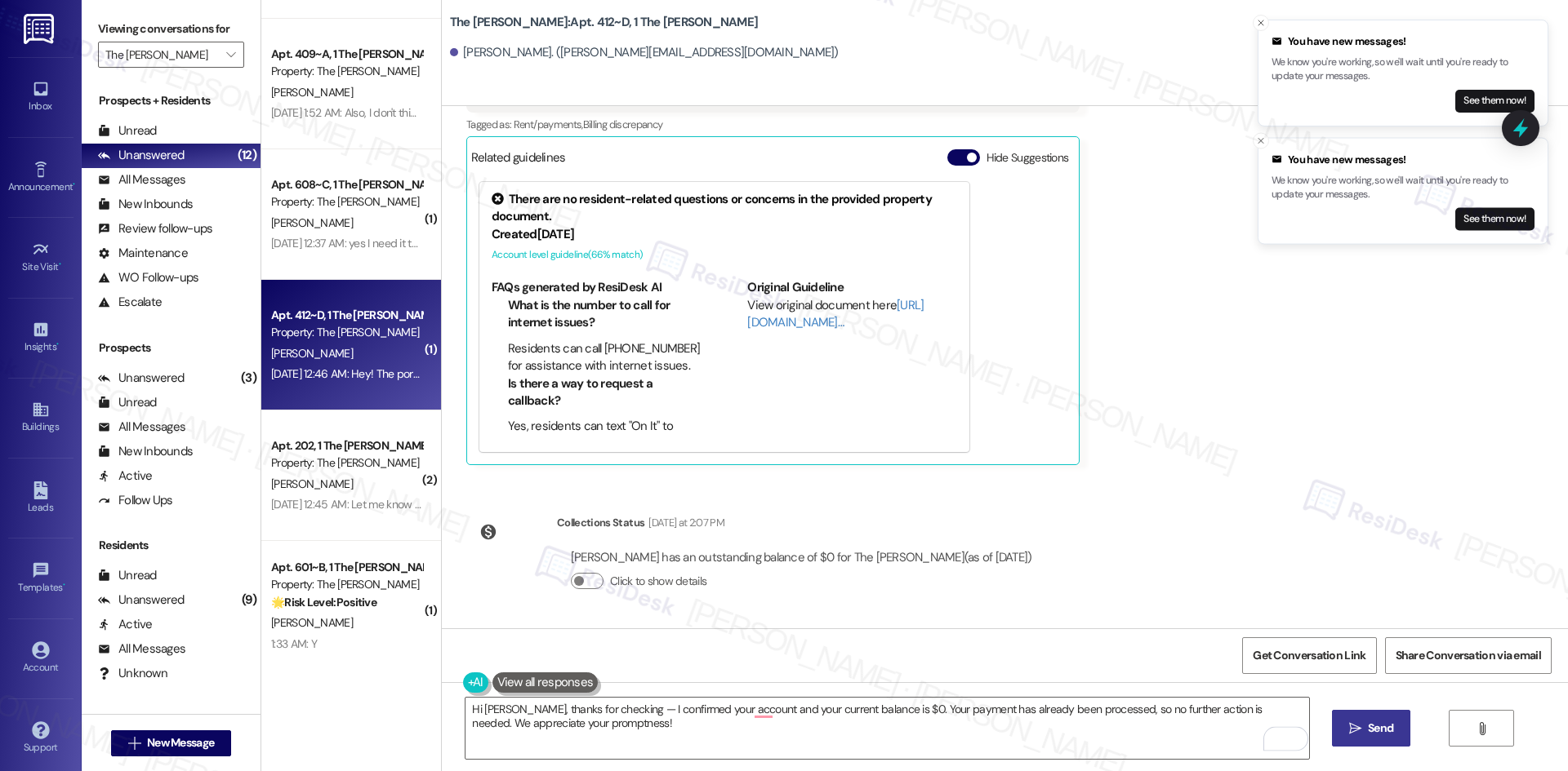
click at [1357, 733] on icon "" at bounding box center [1354, 729] width 12 height 13
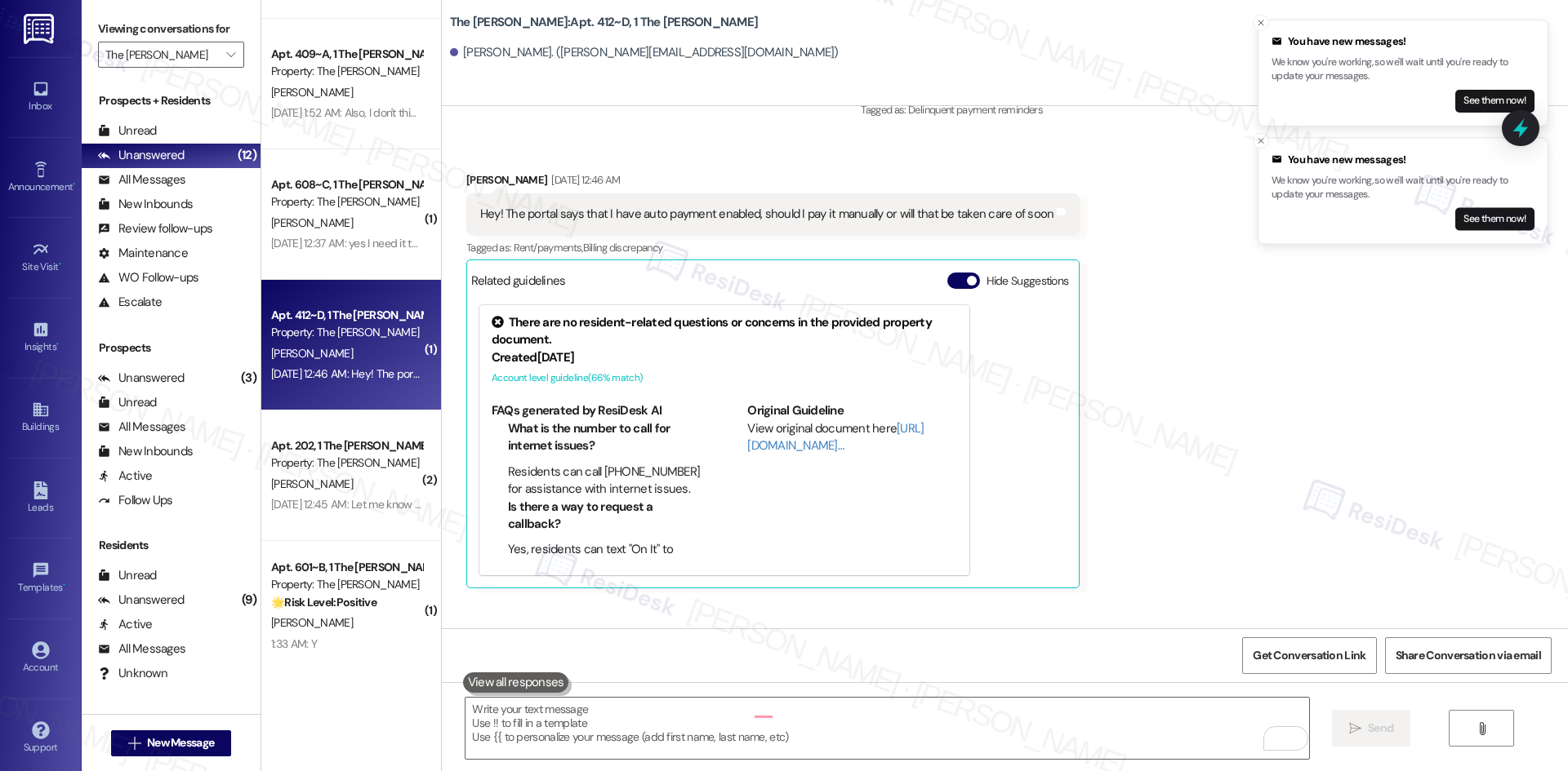
scroll to position [1743, 0]
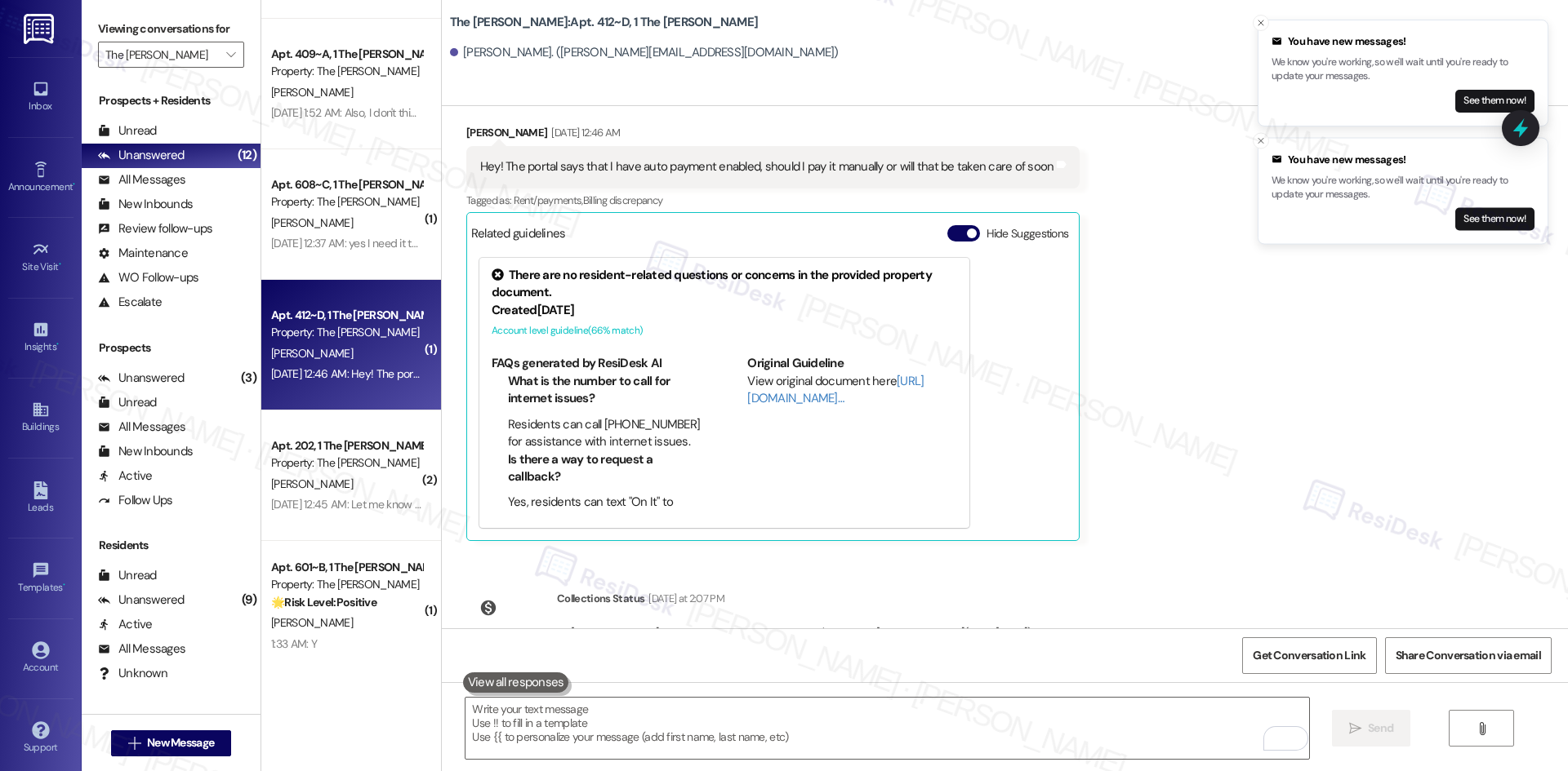
scroll to position [2025, 0]
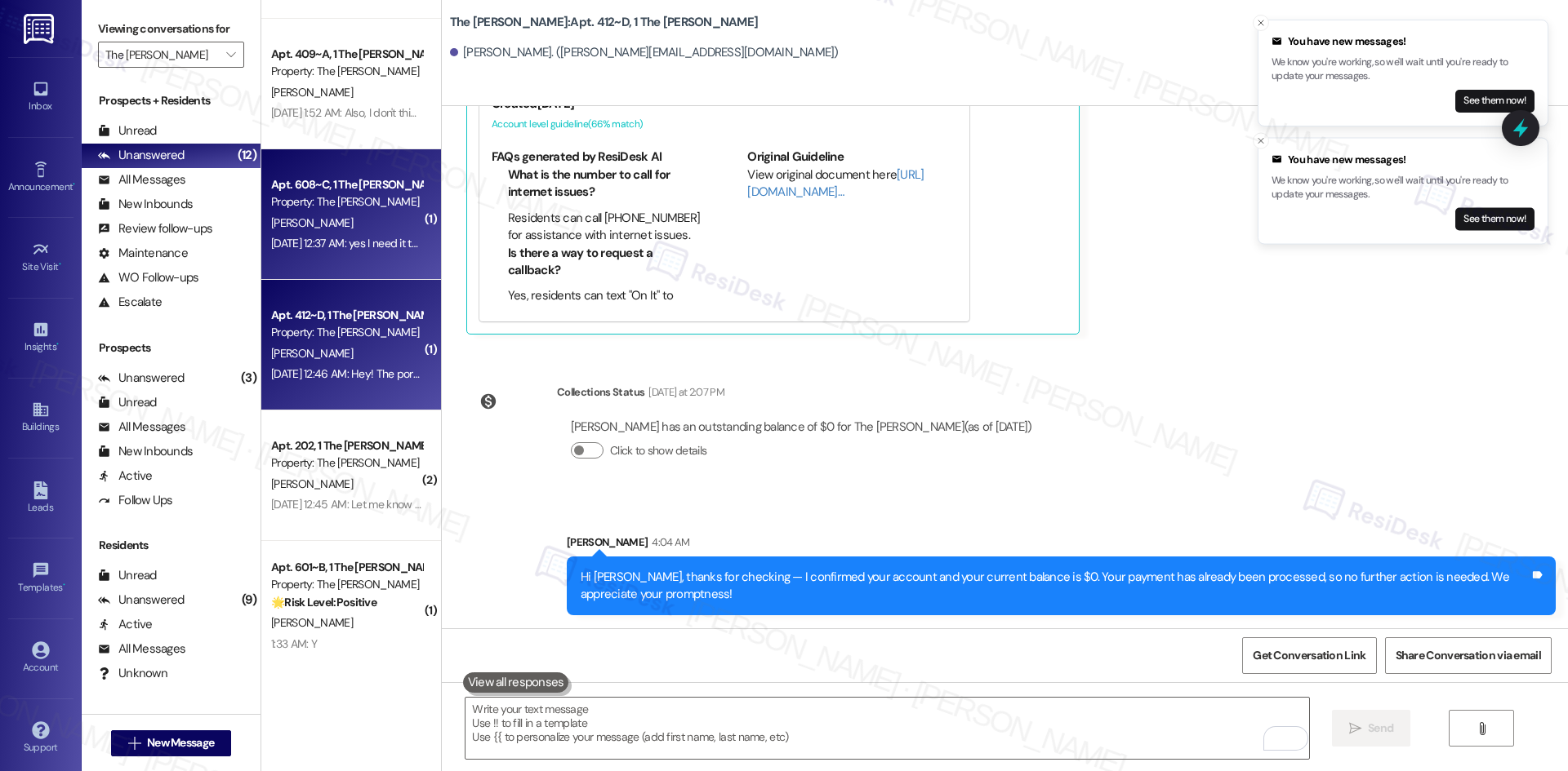
click at [345, 261] on div "Apt. 608~C, 1 The [PERSON_NAME] Property: The [PERSON_NAME] [PERSON_NAME] [DATE…" at bounding box center [351, 214] width 180 height 130
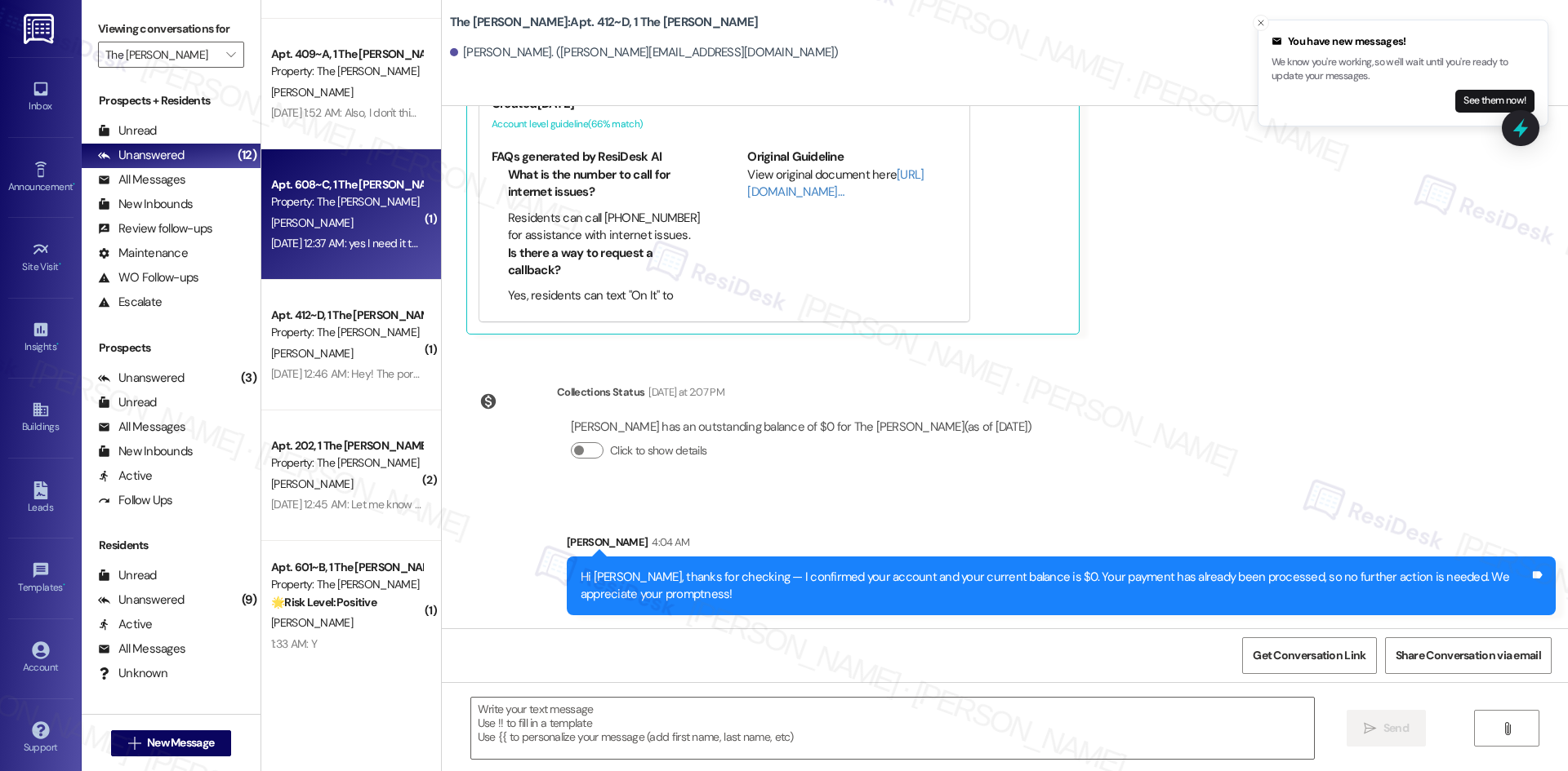
type textarea "Fetching suggested responses. Please feel free to read through the conversation…"
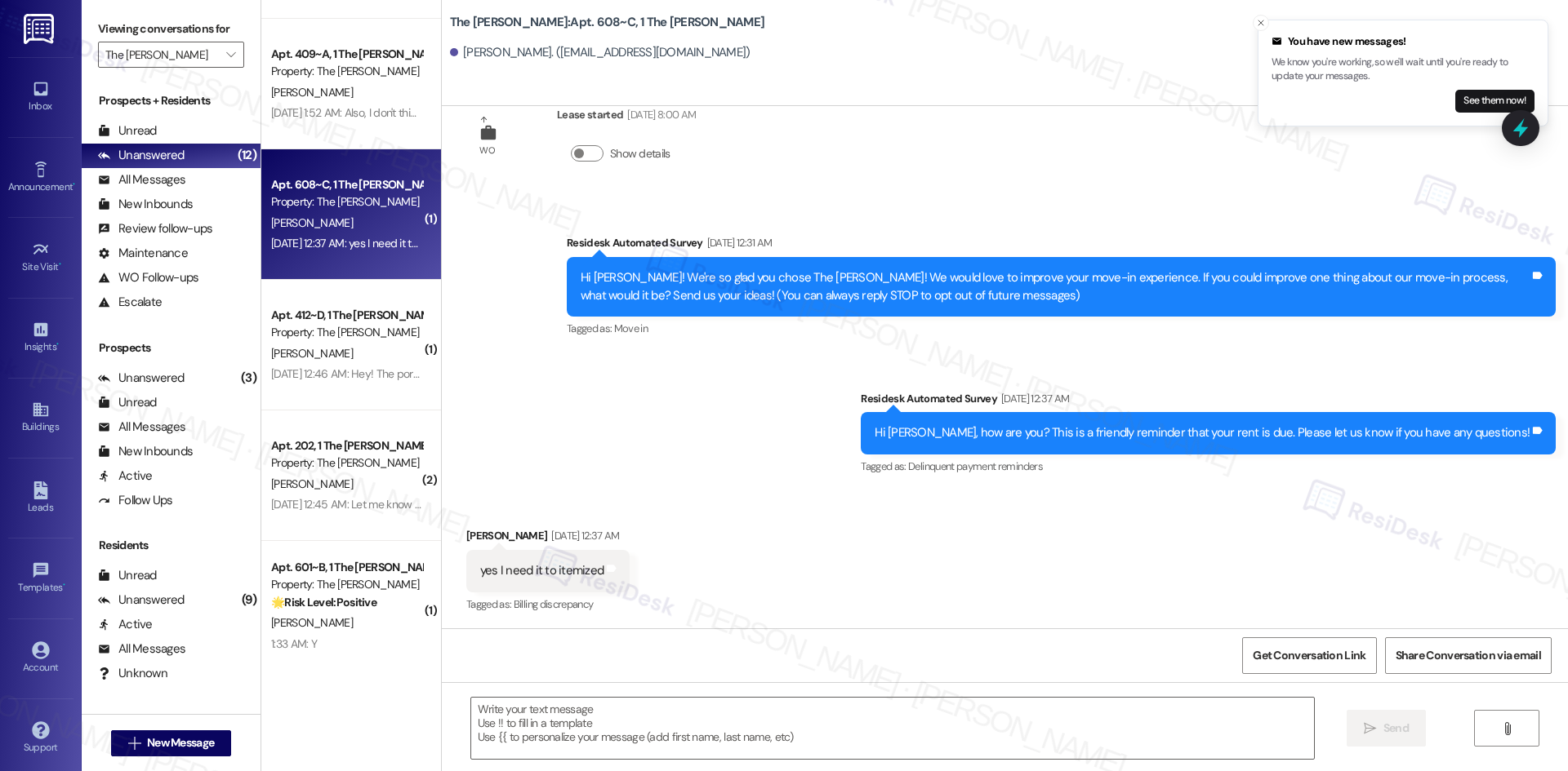
type textarea "Fetching suggested responses. Please feel free to read through the conversation…"
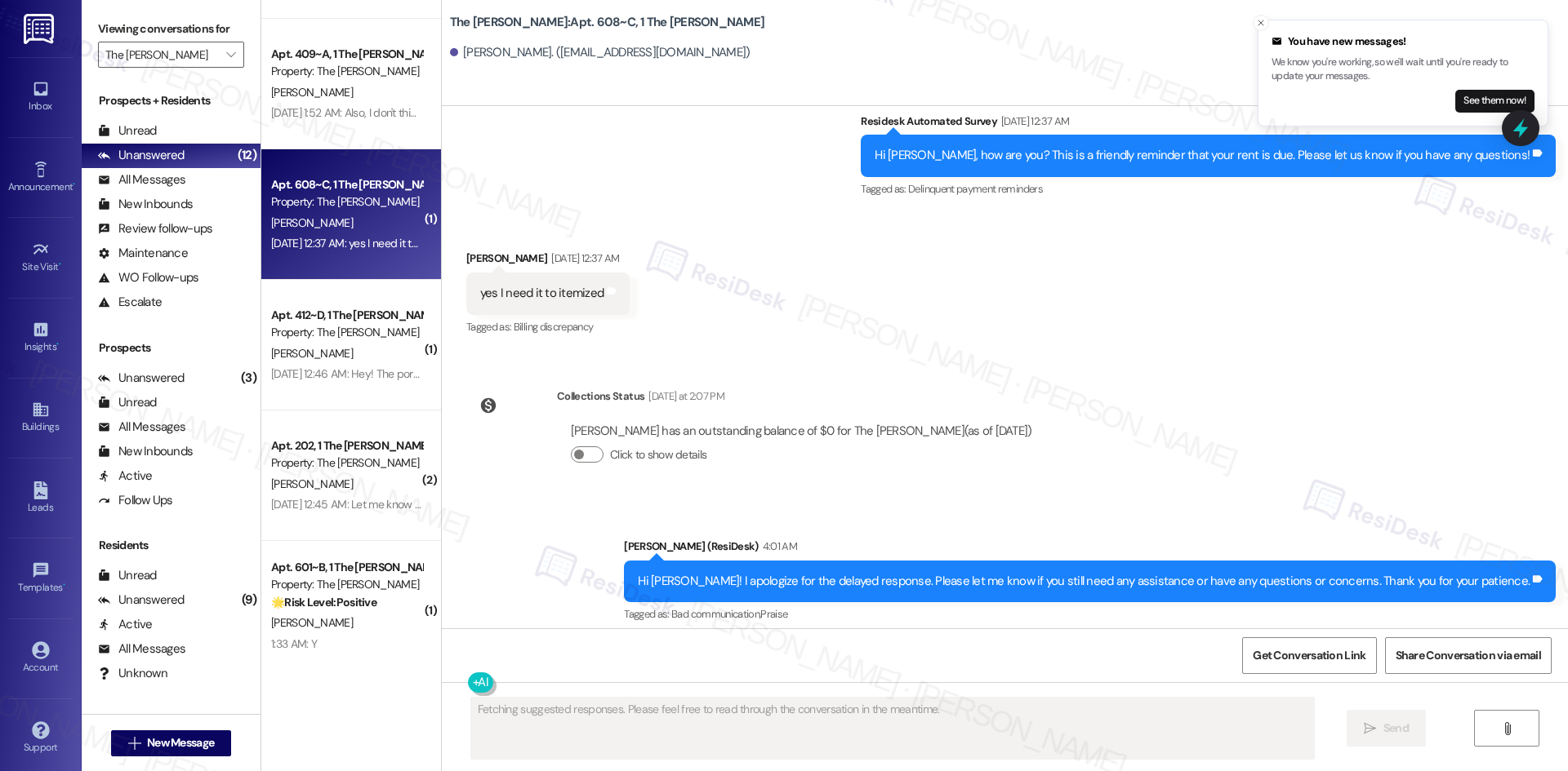
scroll to position [339, 0]
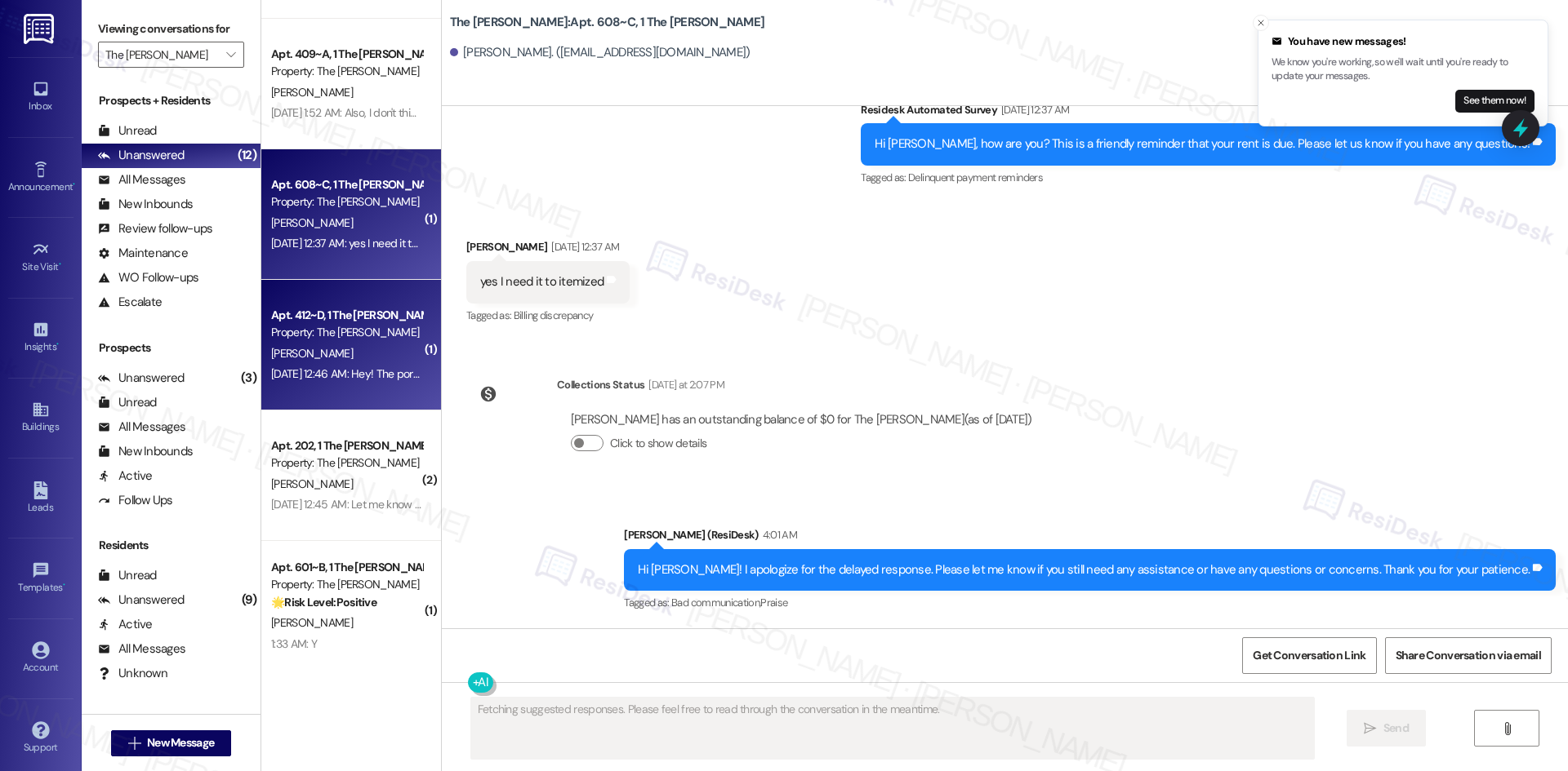
click at [351, 362] on div "[PERSON_NAME]" at bounding box center [347, 354] width 155 height 21
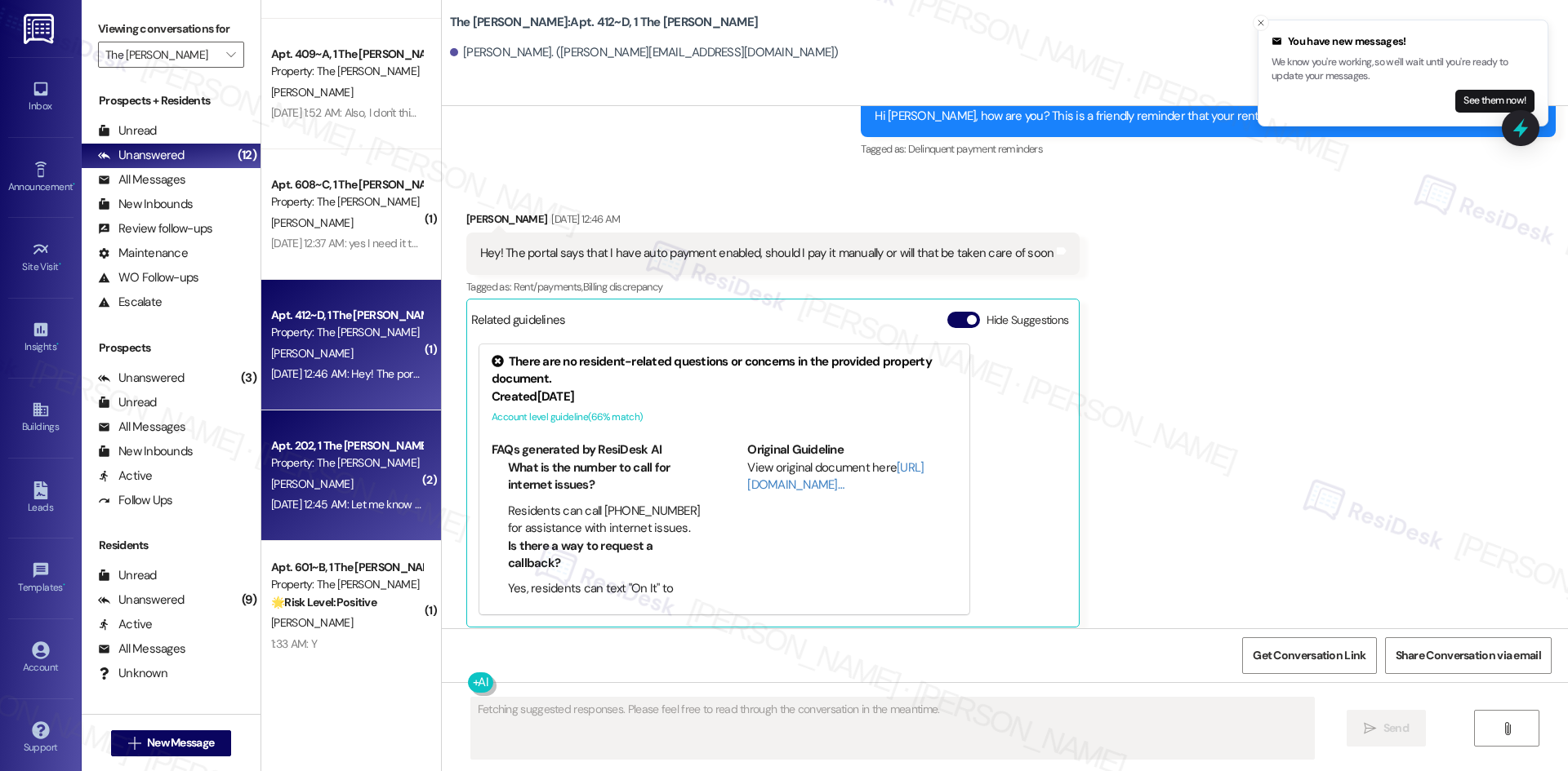
scroll to position [1743, 0]
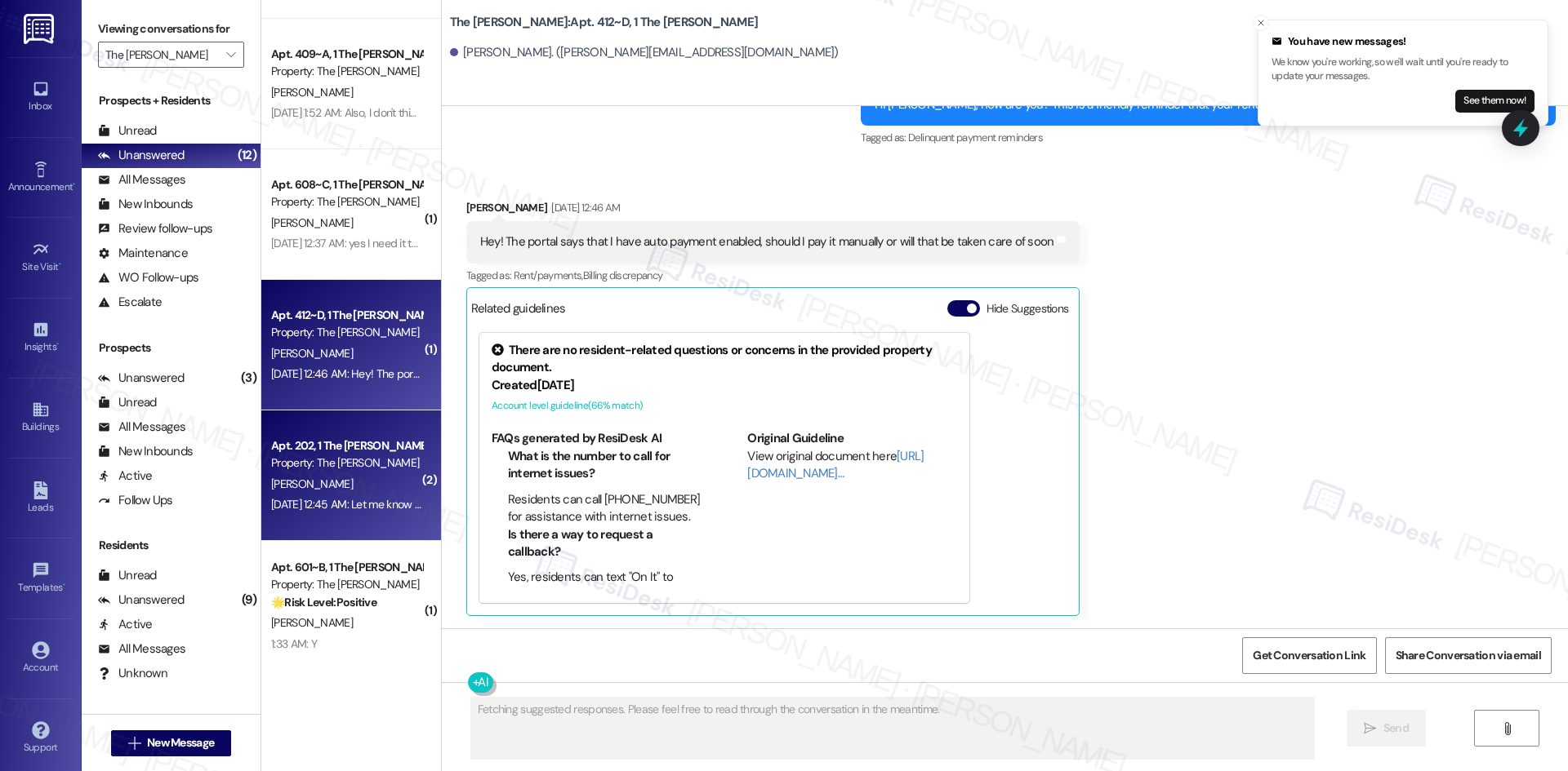
click at [369, 485] on div "[PERSON_NAME]" at bounding box center [347, 484] width 155 height 21
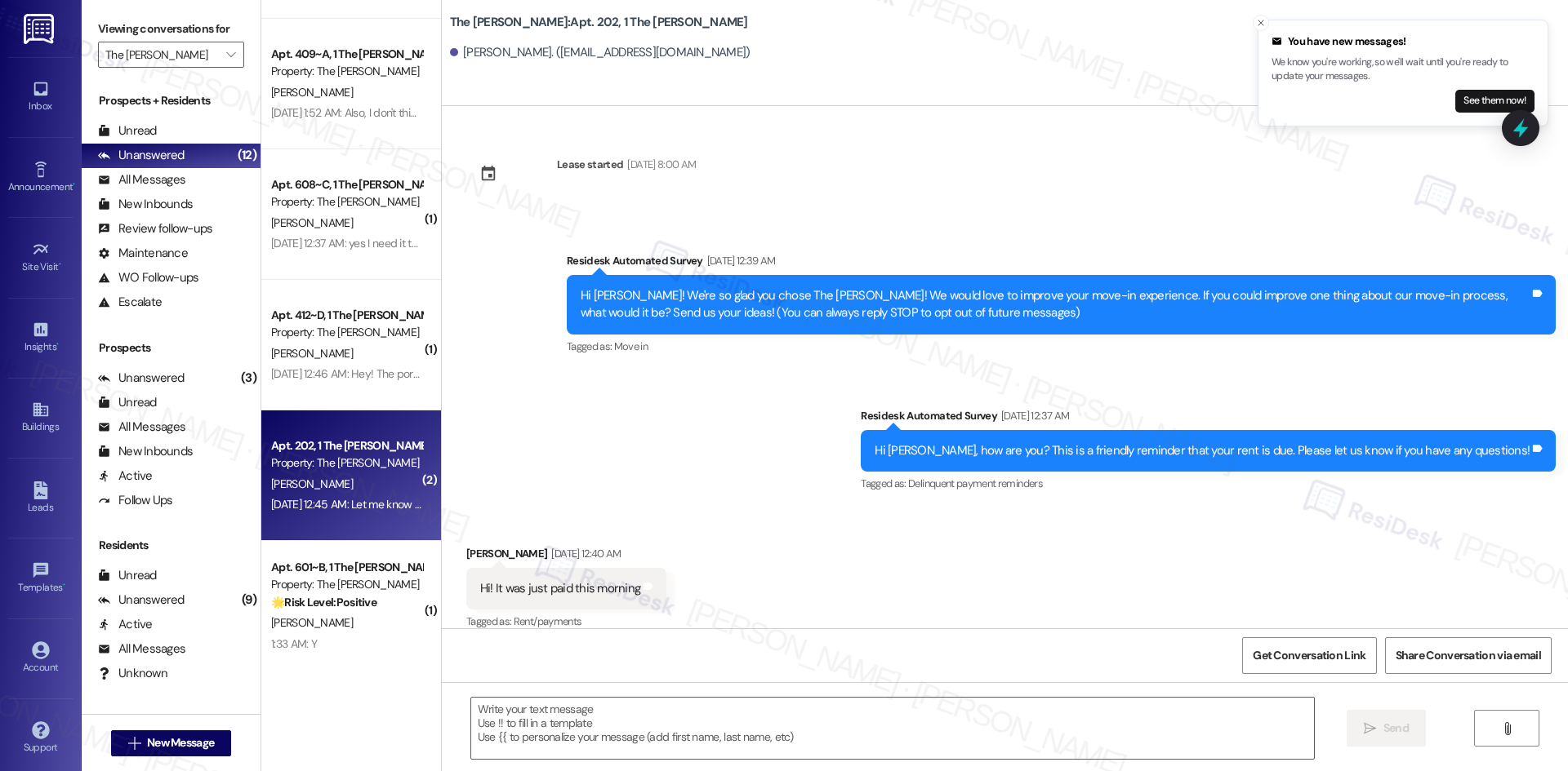
scroll to position [132, 0]
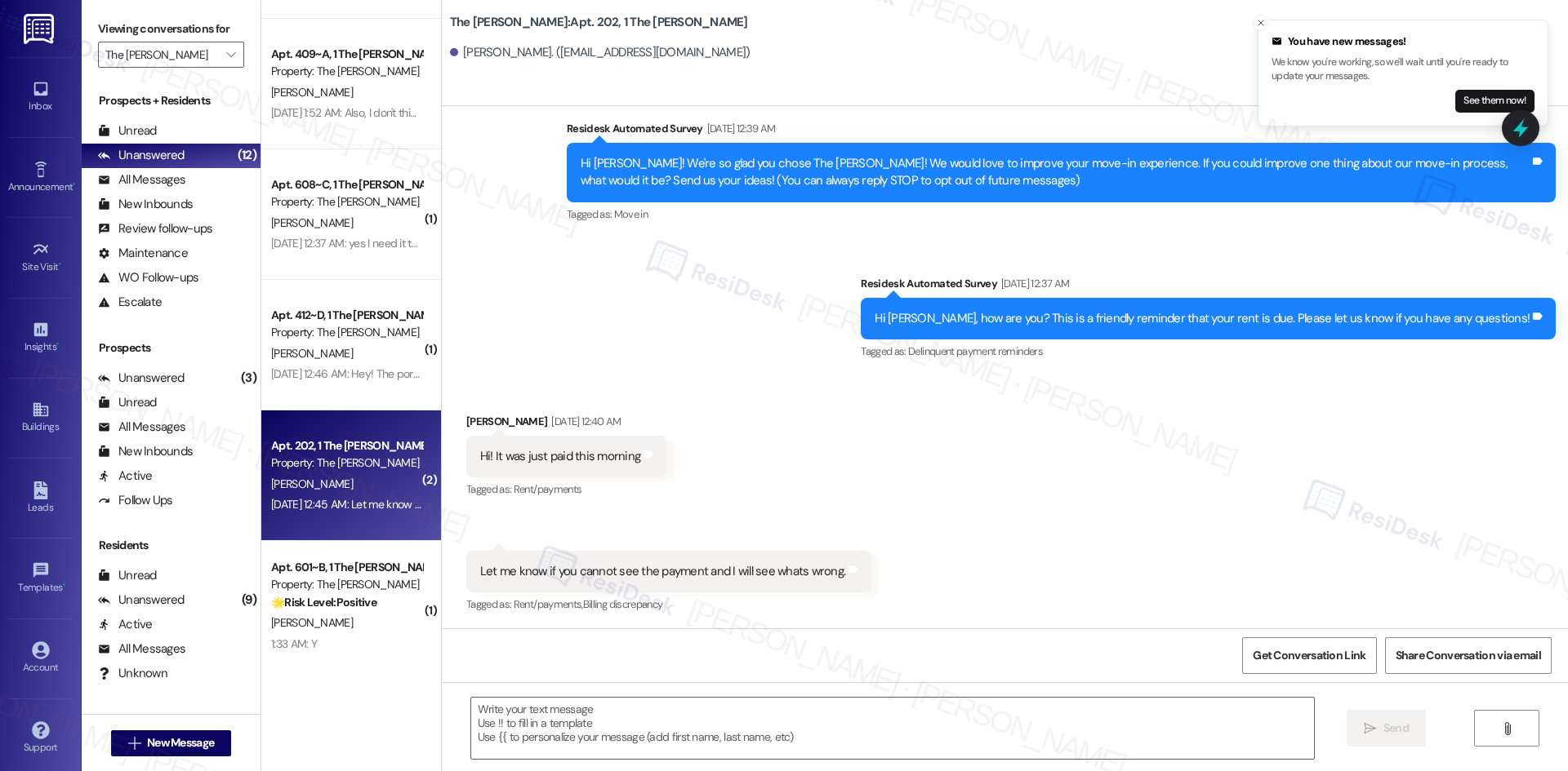
type textarea "Fetching suggested responses. Please feel free to read through the conversation…"
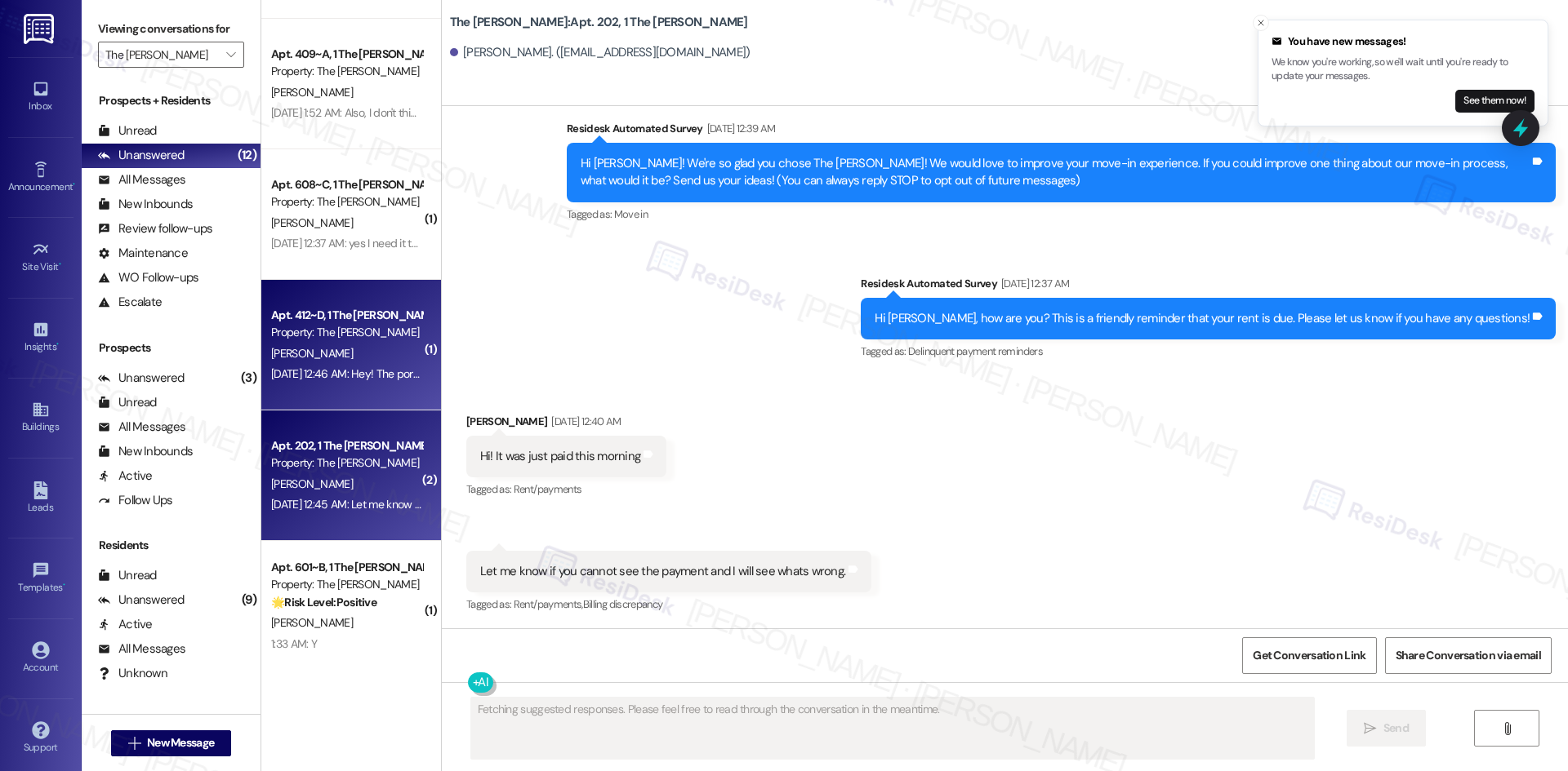
click at [356, 371] on div "[DATE] 12:46 AM: Hey! The portal says that I have auto payment enabled, should …" at bounding box center [577, 374] width 614 height 15
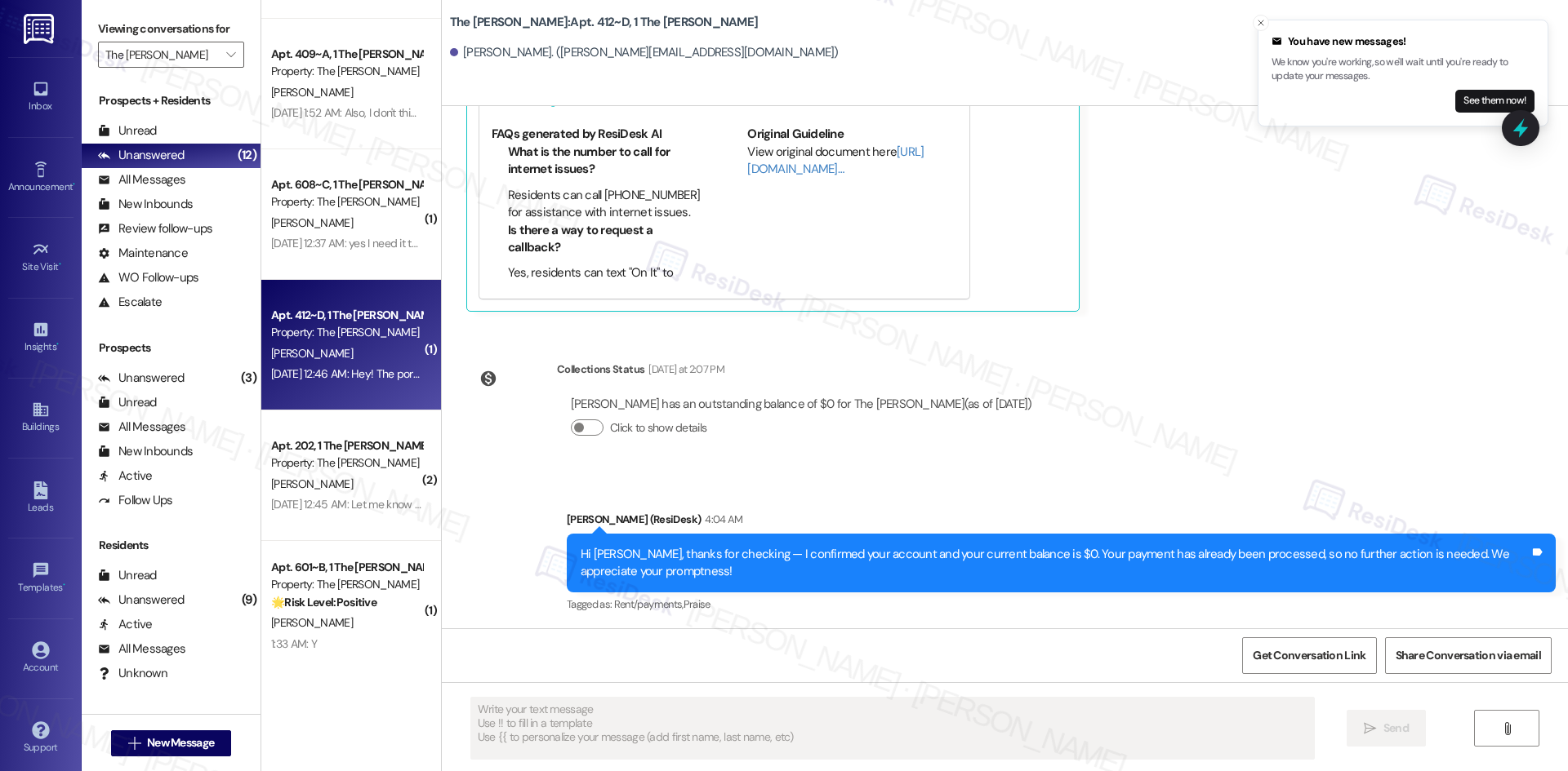
scroll to position [2050, 0]
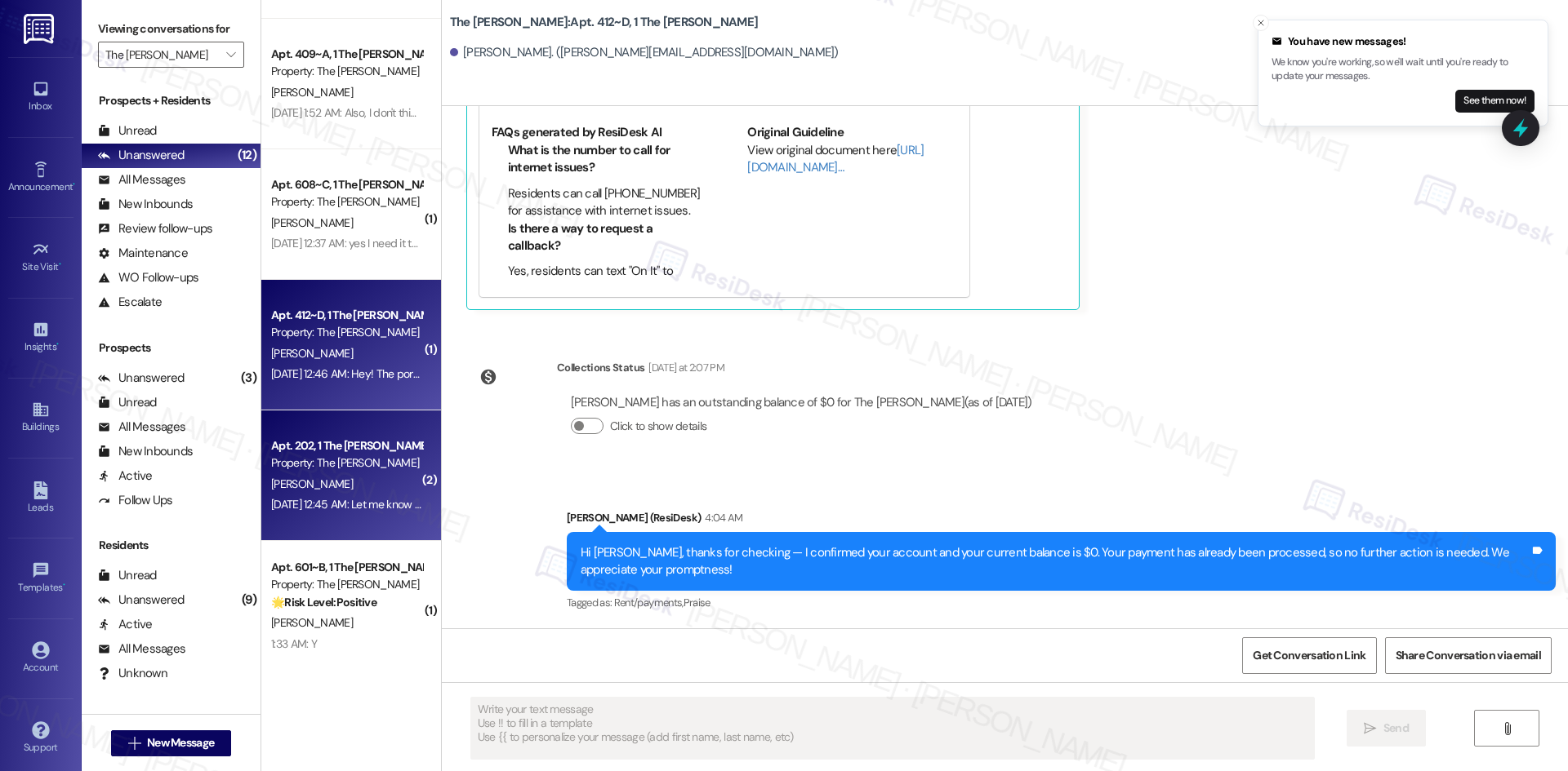
click at [345, 488] on div "[PERSON_NAME]" at bounding box center [347, 484] width 155 height 21
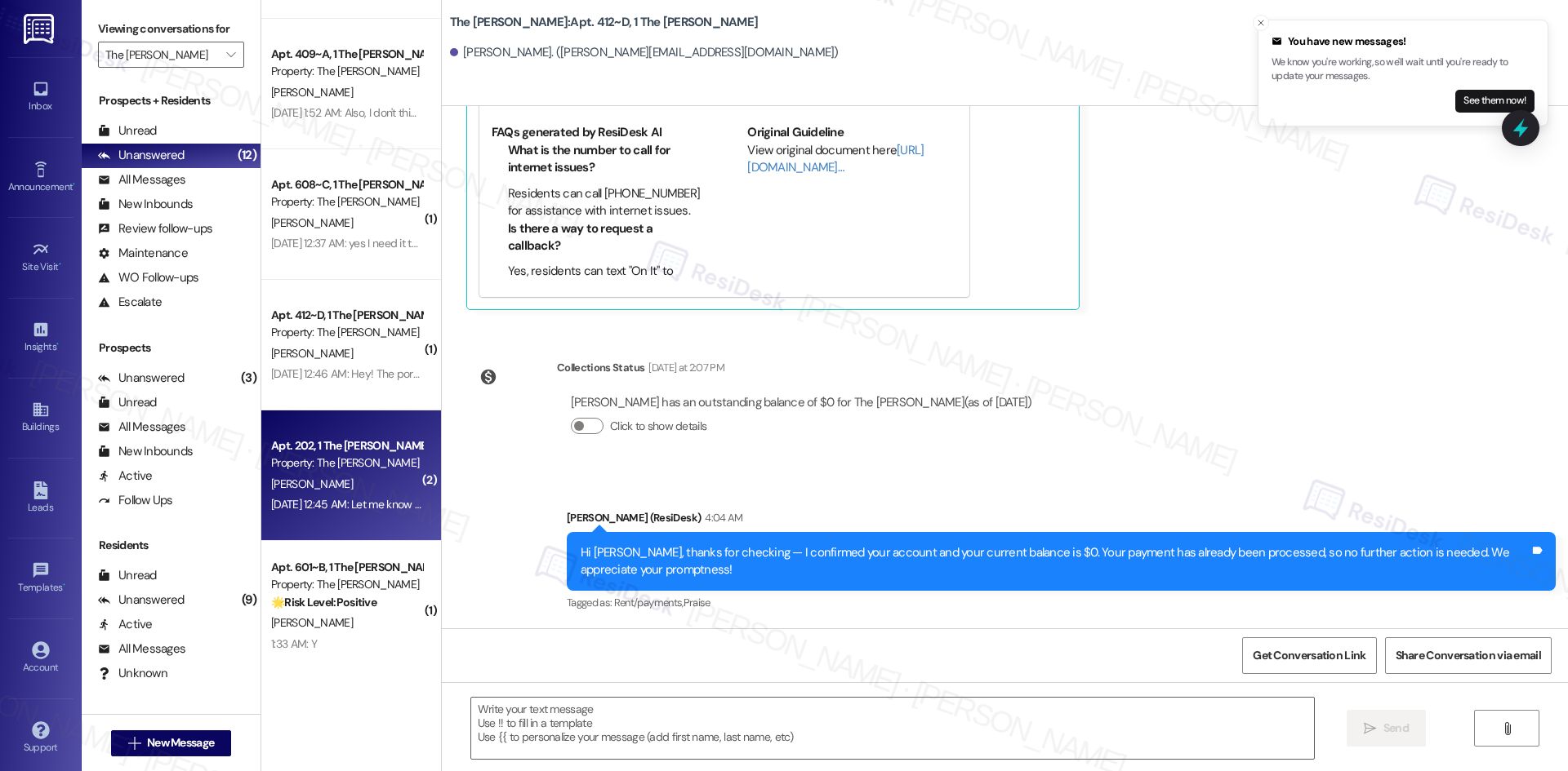
type textarea "Fetching suggested responses. Please feel free to read through the conversation…"
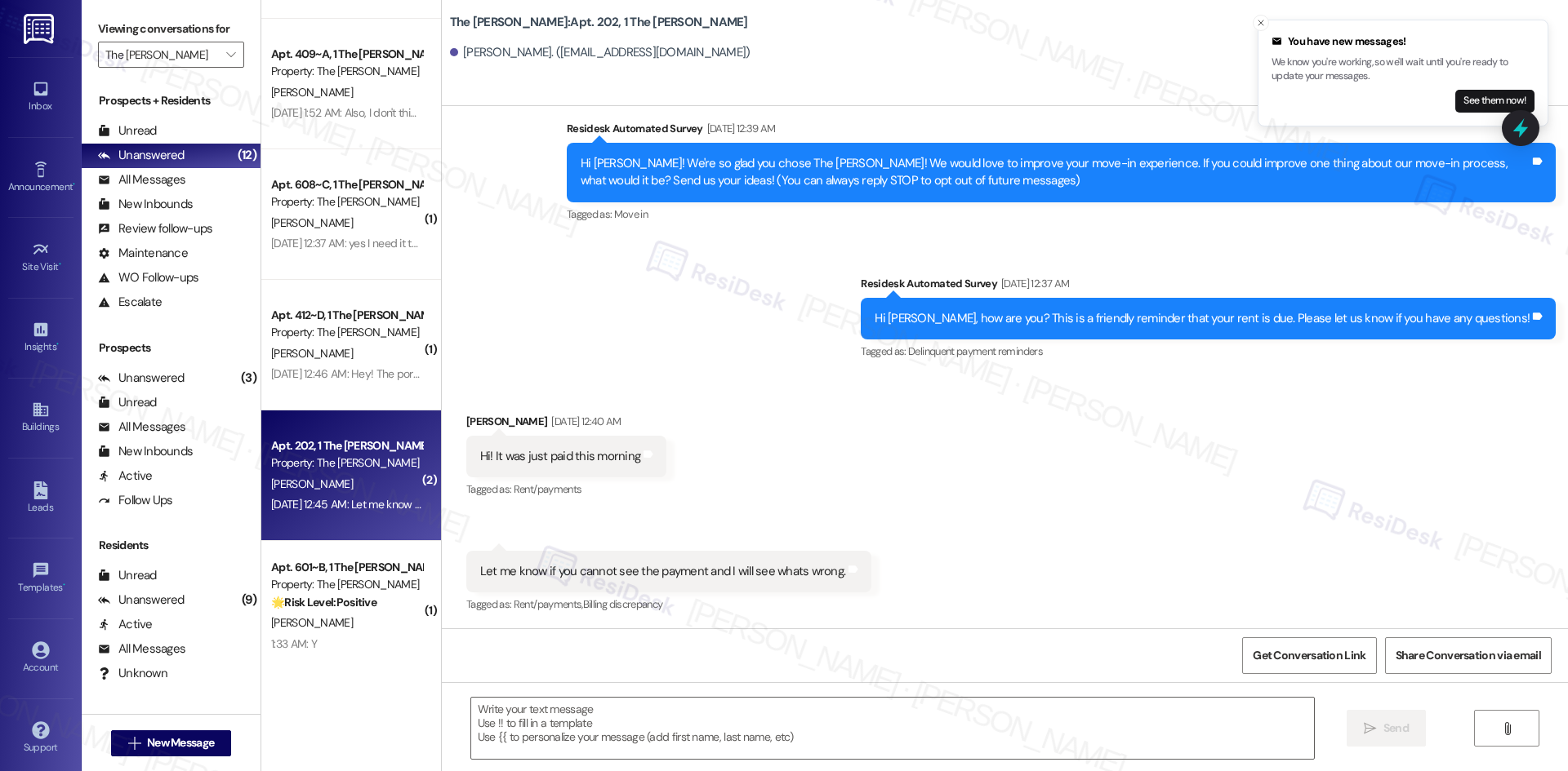
type textarea "Fetching suggested responses. Please feel free to read through the conversation…"
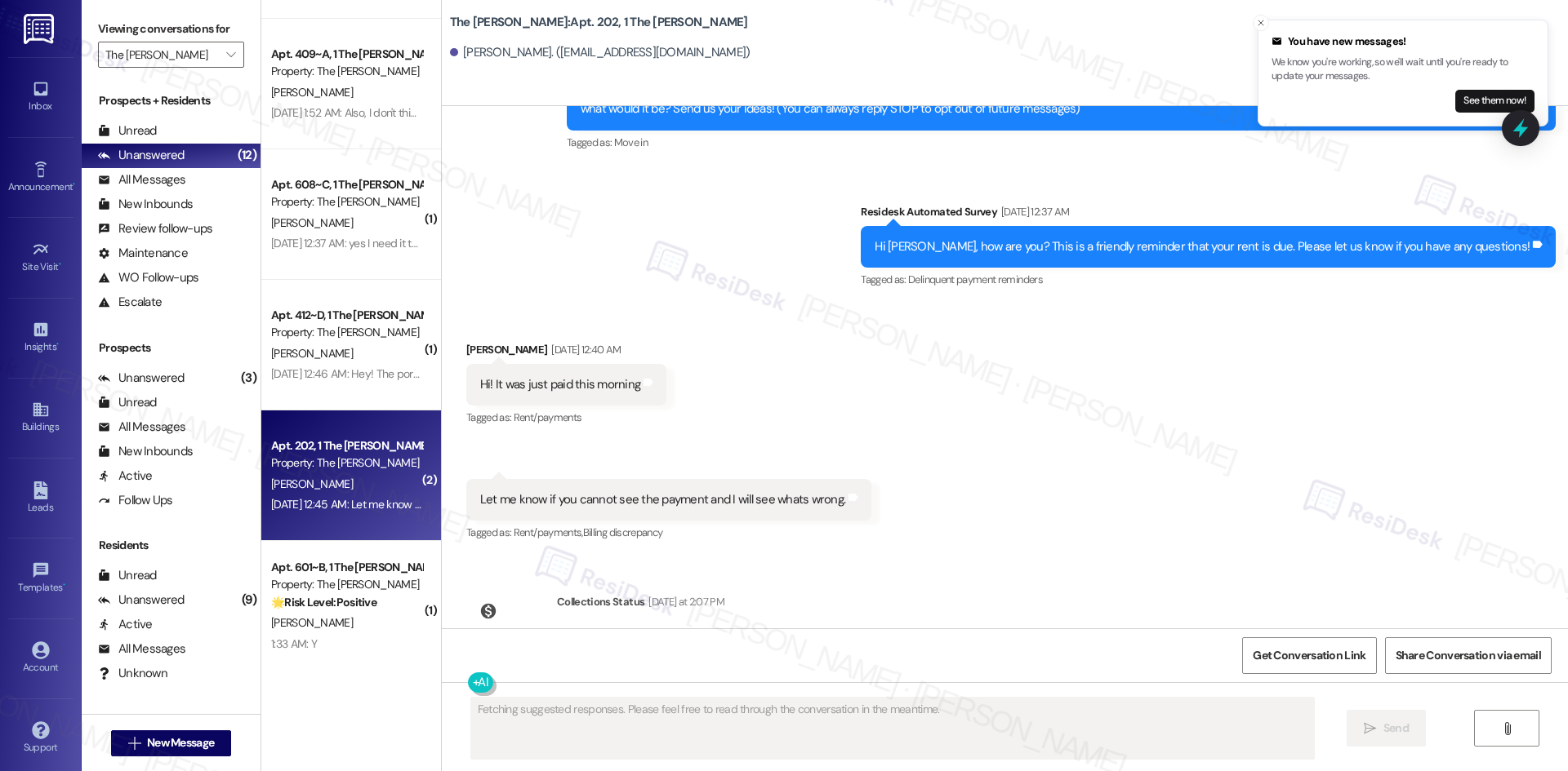
scroll to position [422, 0]
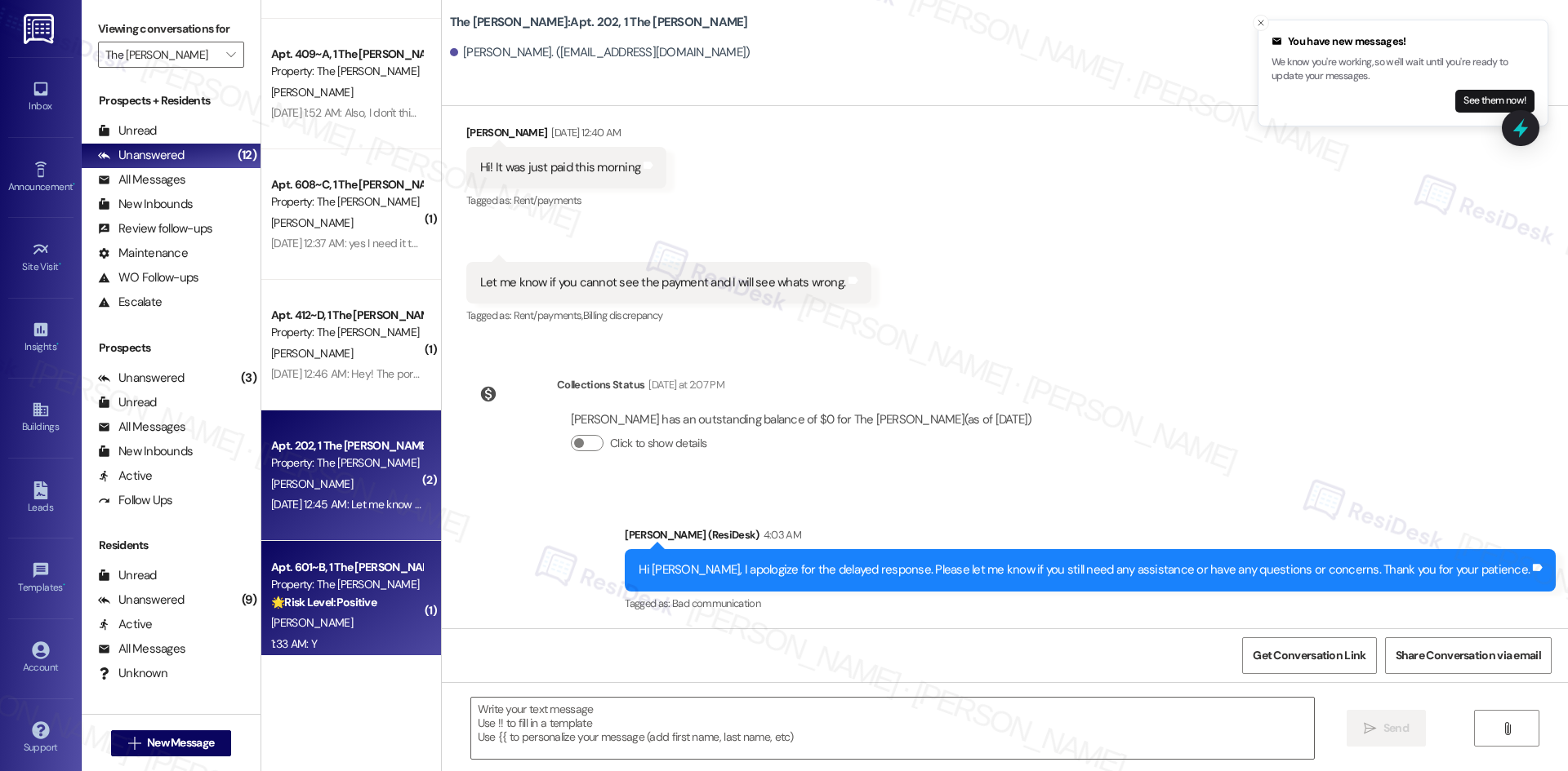
click at [365, 582] on div "Property: The Griffin" at bounding box center [346, 585] width 151 height 17
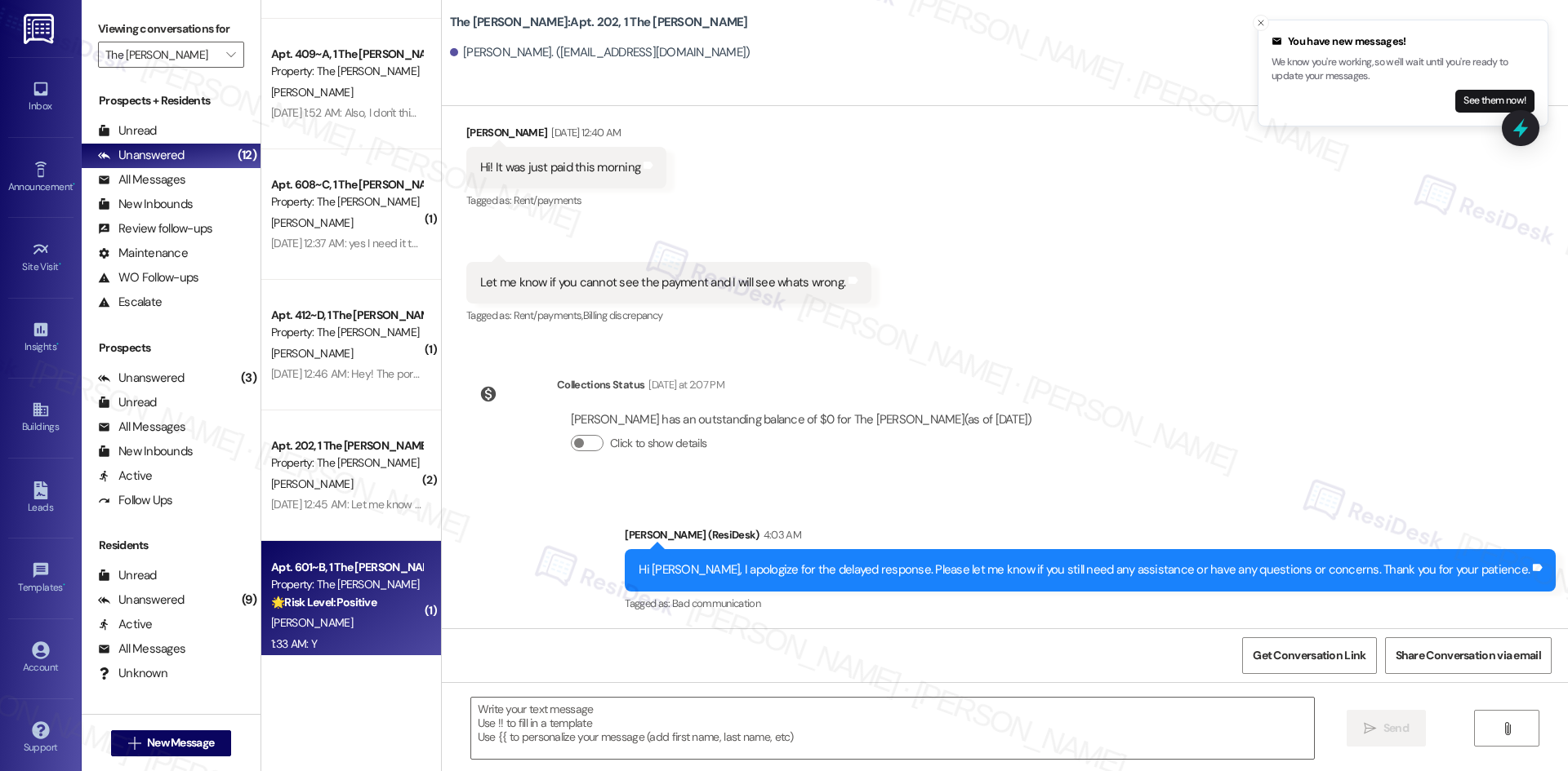
type textarea "Fetching suggested responses. Please feel free to read through the conversation…"
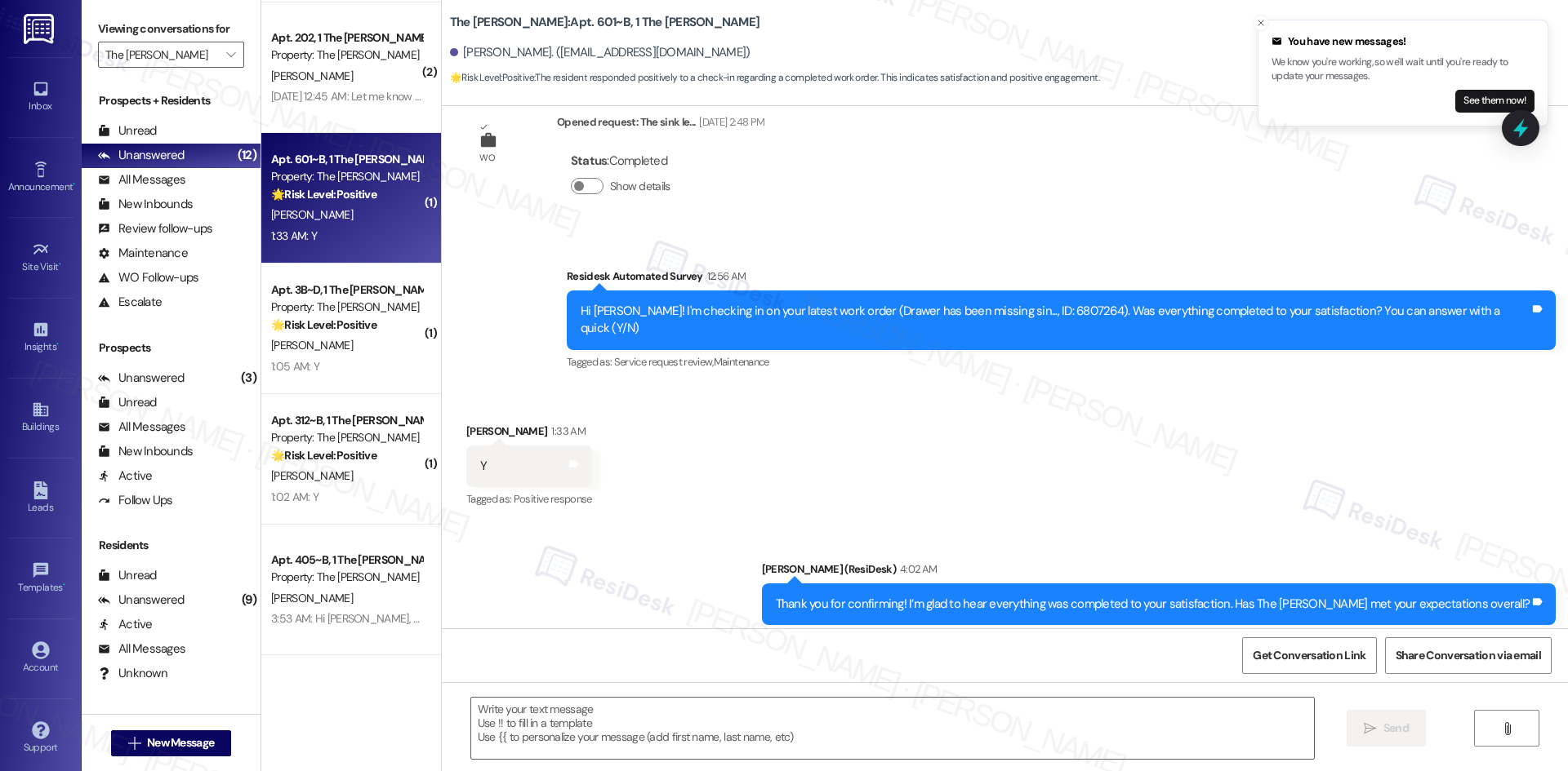
scroll to position [310, 0]
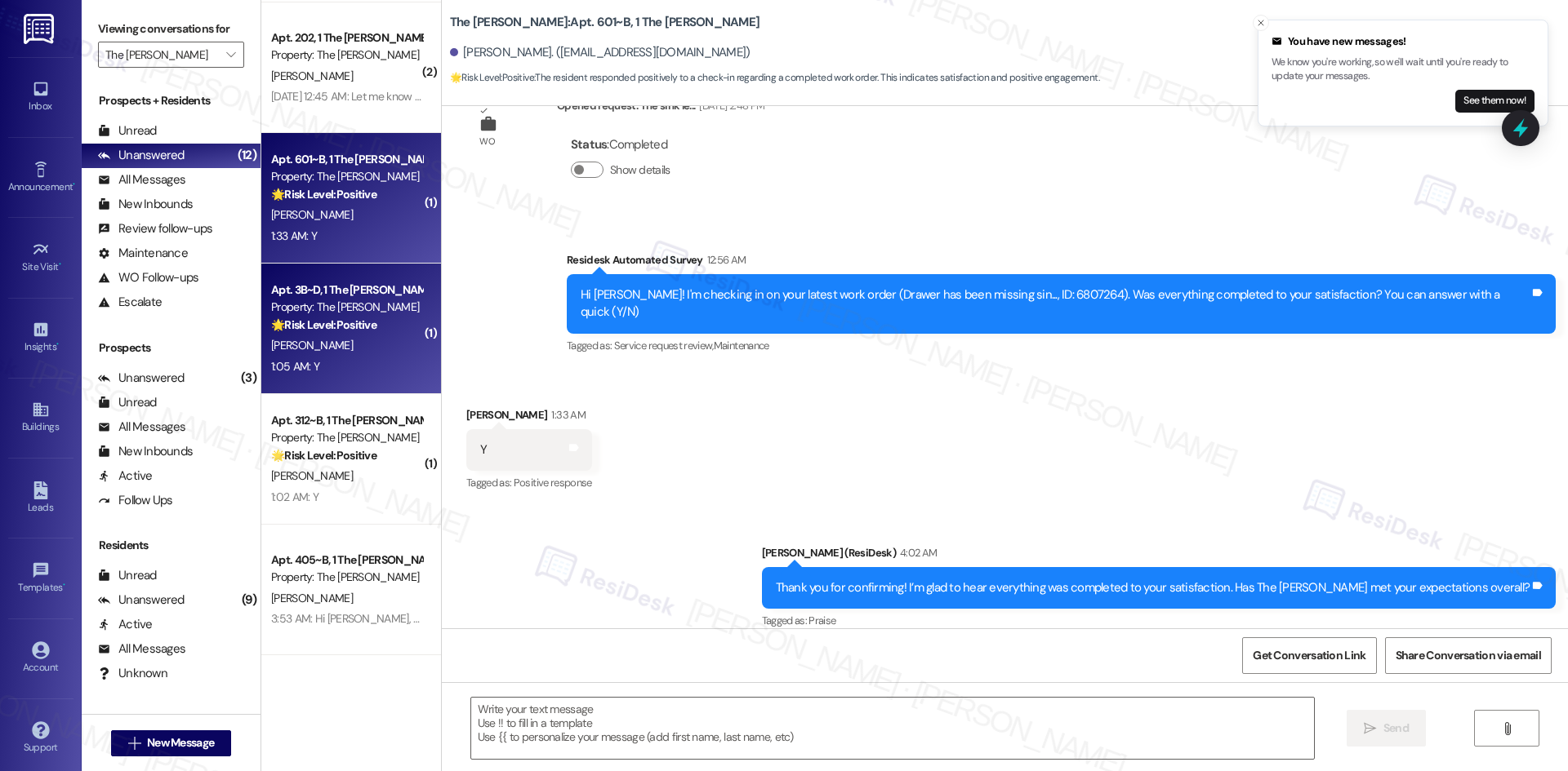
click at [360, 371] on div "1:05 AM: Y 1:05 AM: Y" at bounding box center [347, 367] width 155 height 21
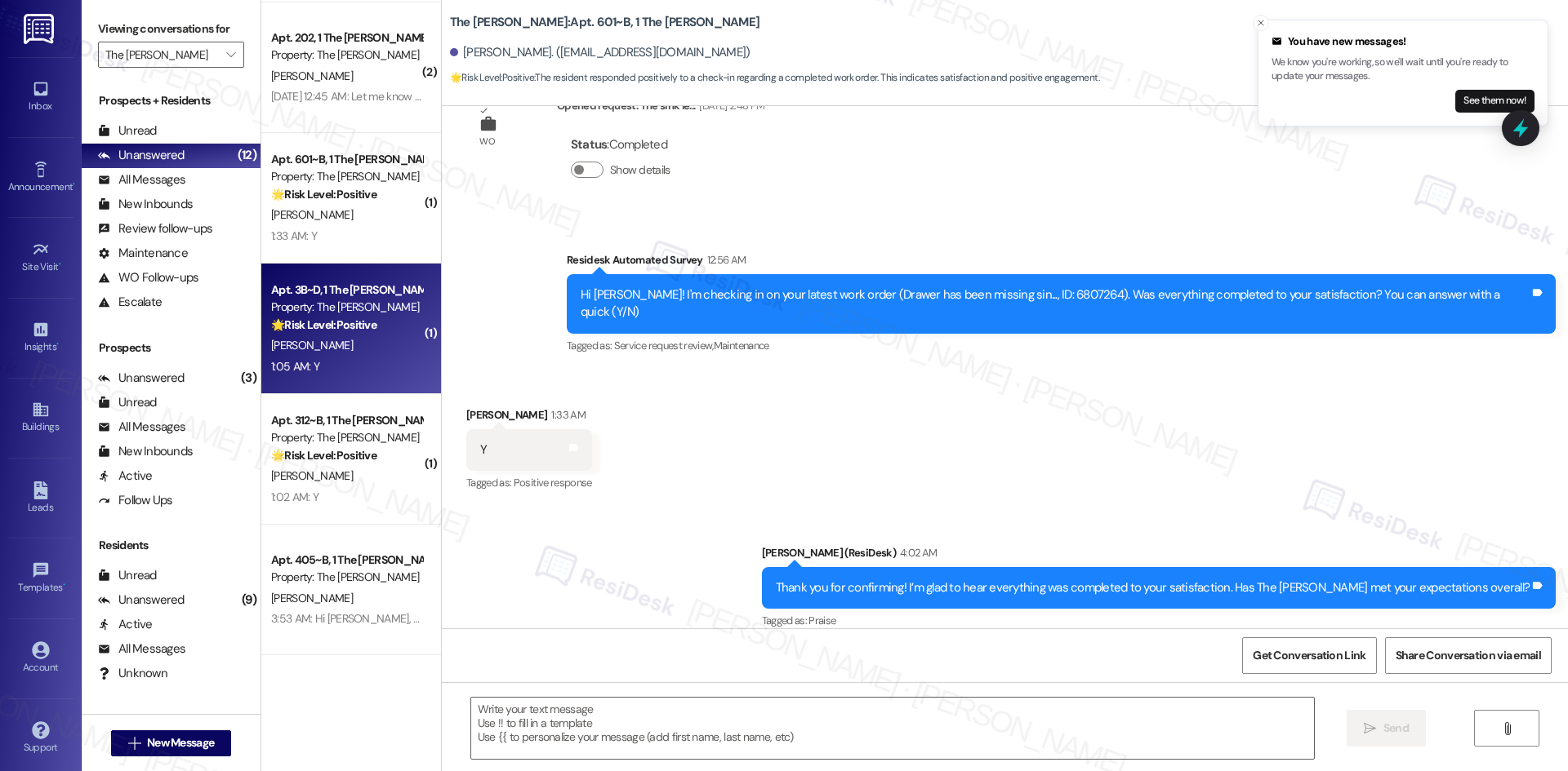
type textarea "Fetching suggested responses. Please feel free to read through the conversation…"
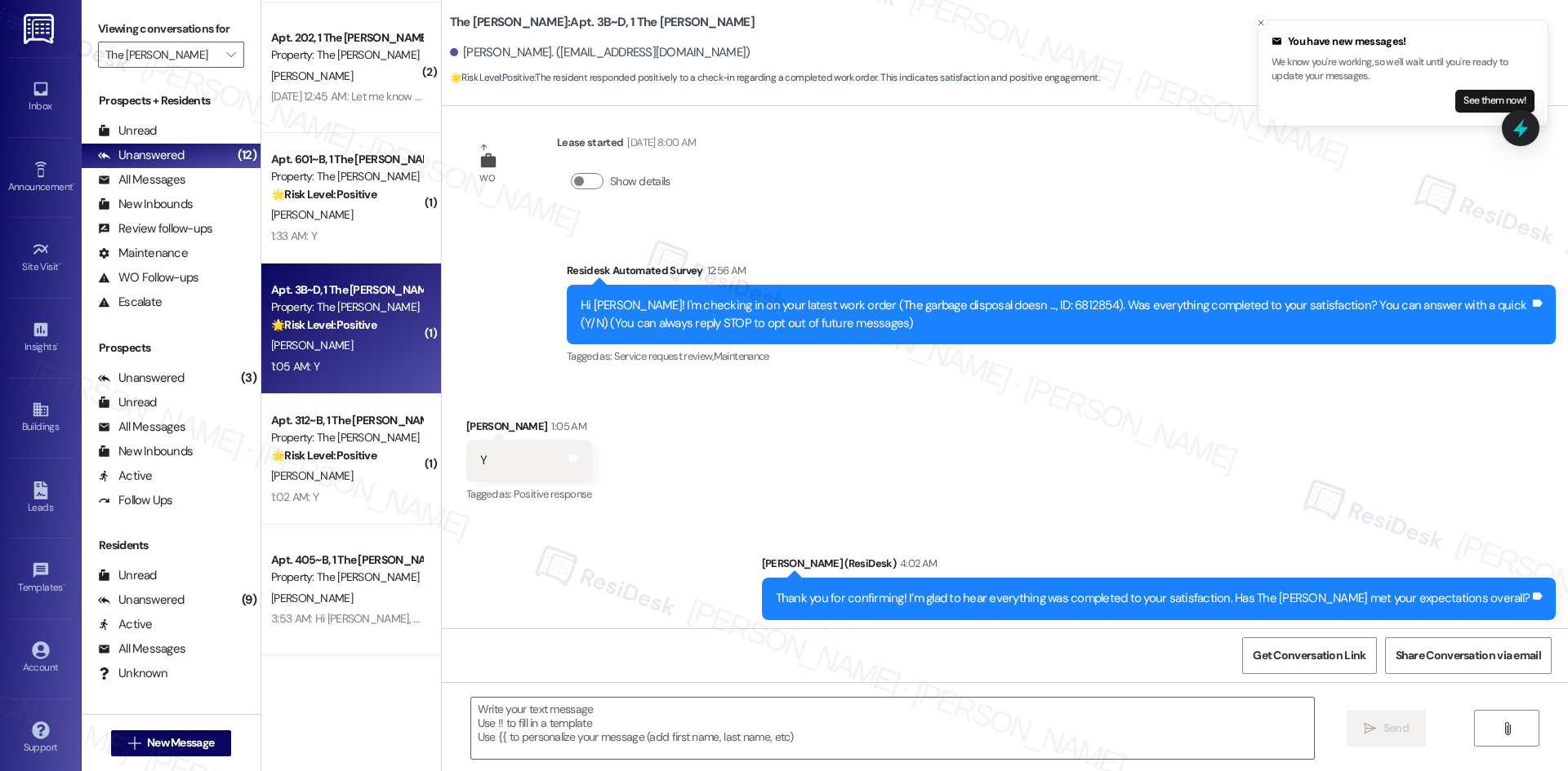
type textarea "Fetching suggested responses. Please feel free to read through the conversation…"
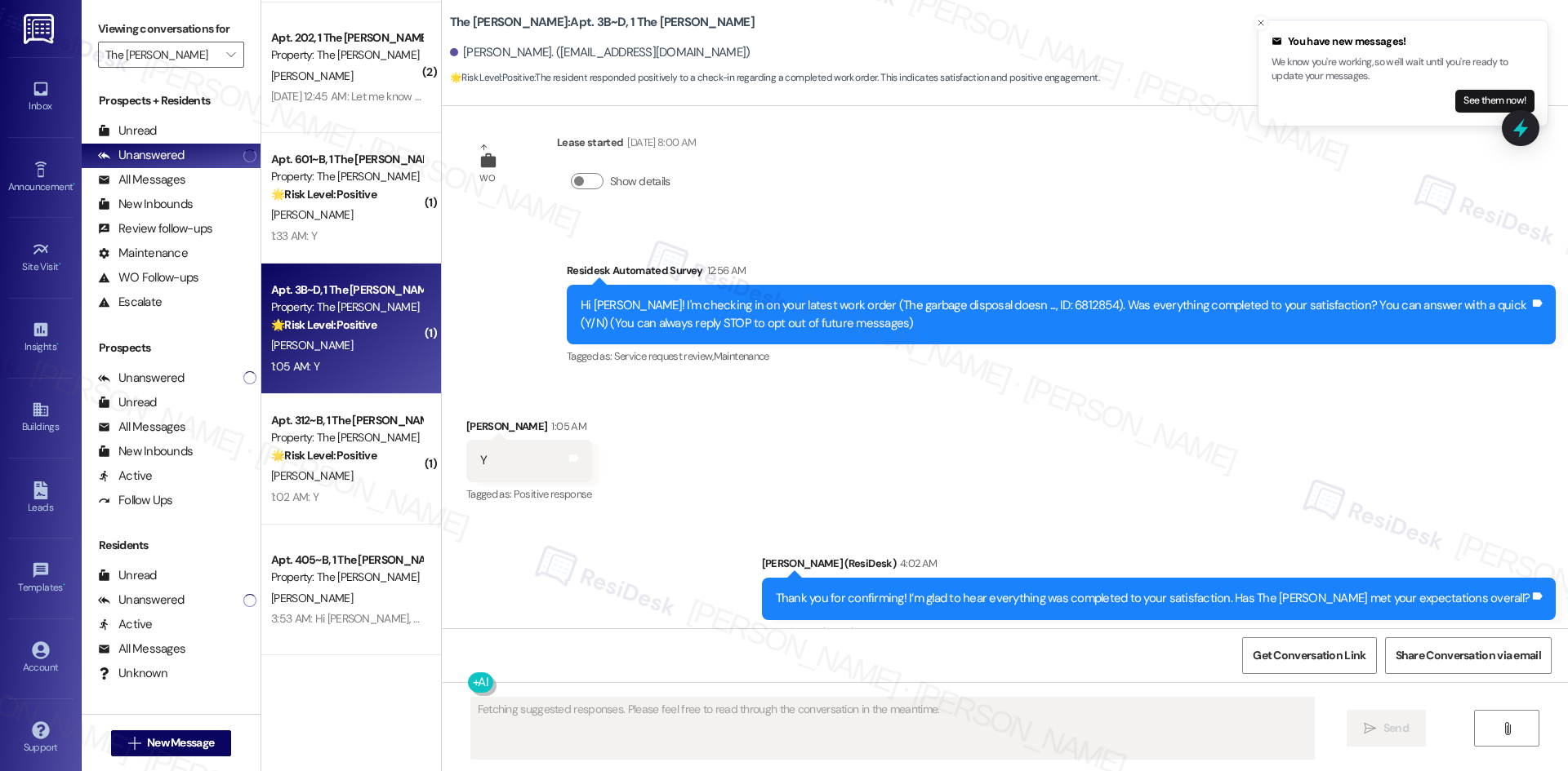
scroll to position [51, 0]
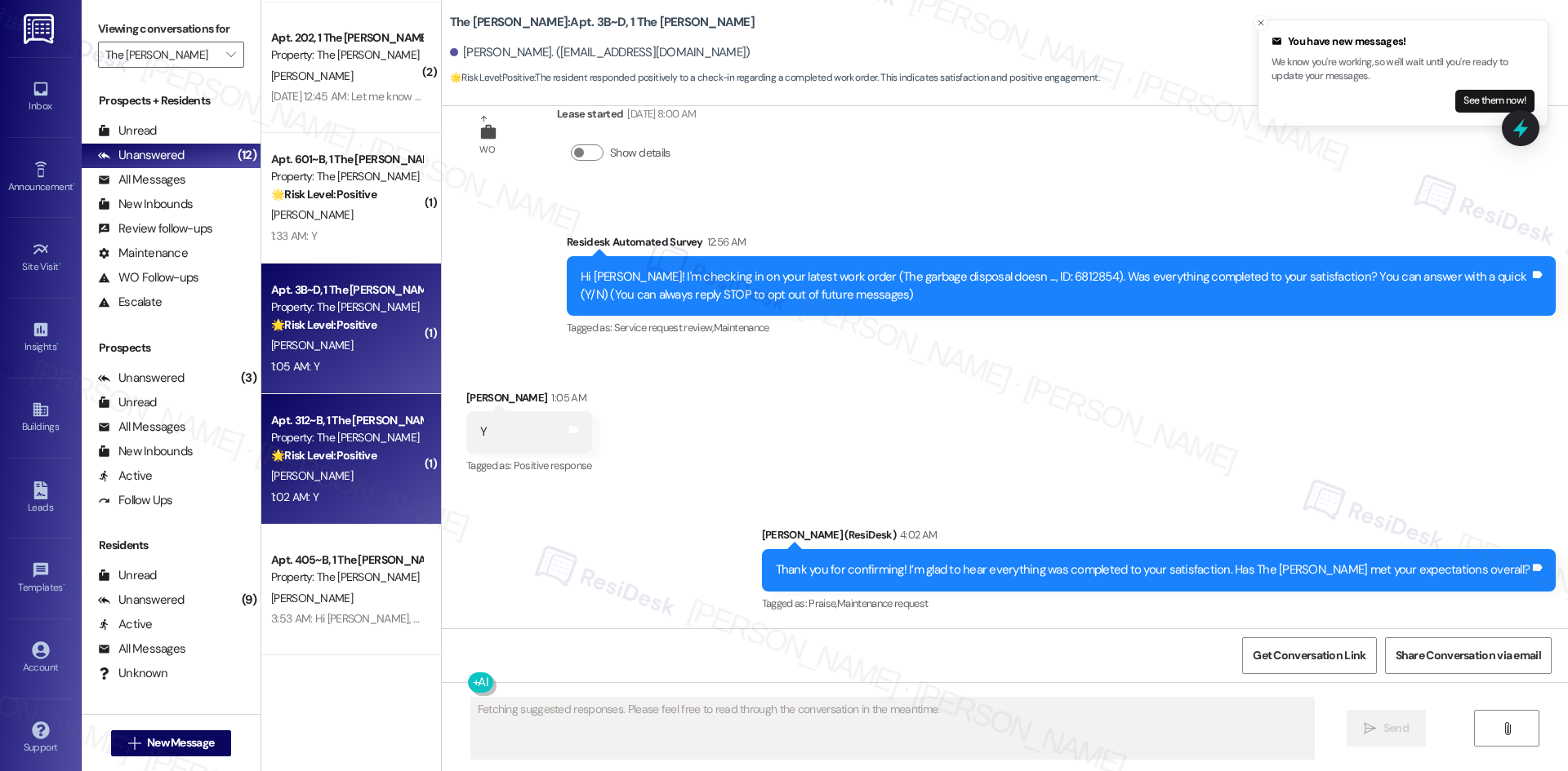
click at [336, 479] on div "P. Vanover" at bounding box center [347, 477] width 155 height 21
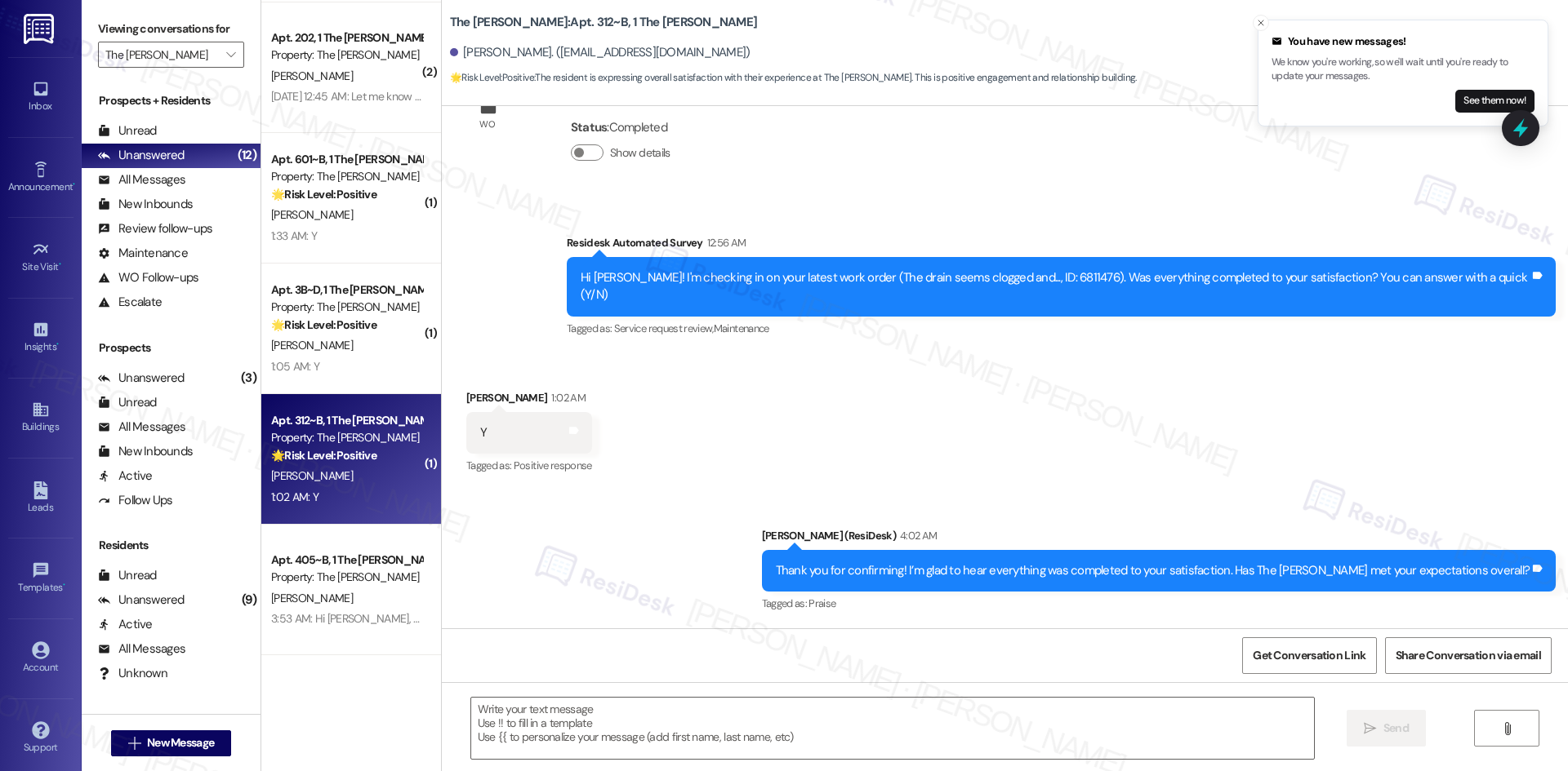
scroll to position [447, 0]
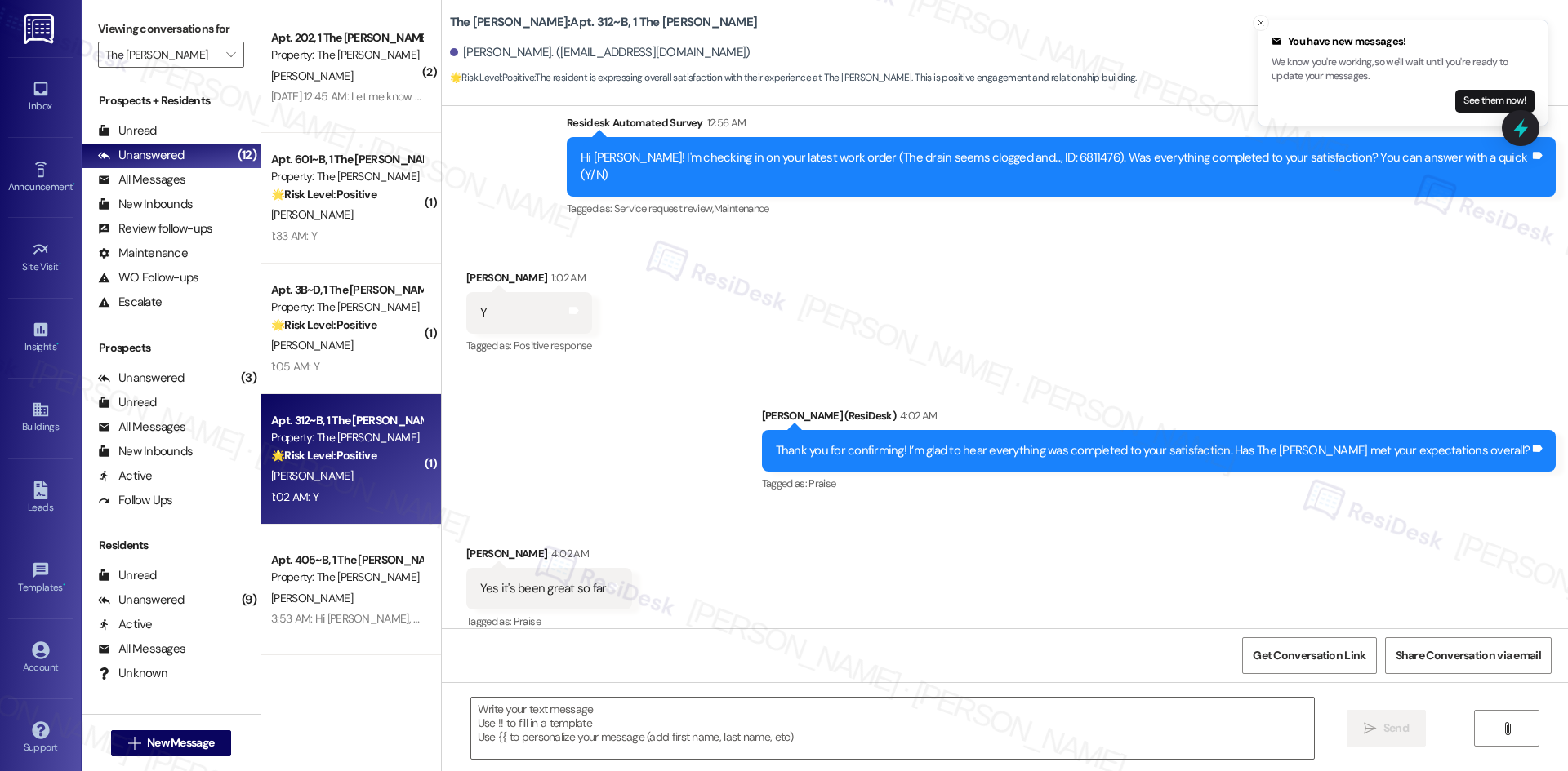
type textarea "Fetching suggested responses. Please feel free to read through the conversation…"
click at [625, 384] on div "Sent via SMS Sarah (ResiDesk) 4:02 AM Thank you for confirming! I’m glad to hea…" at bounding box center [1005, 438] width 1127 height 138
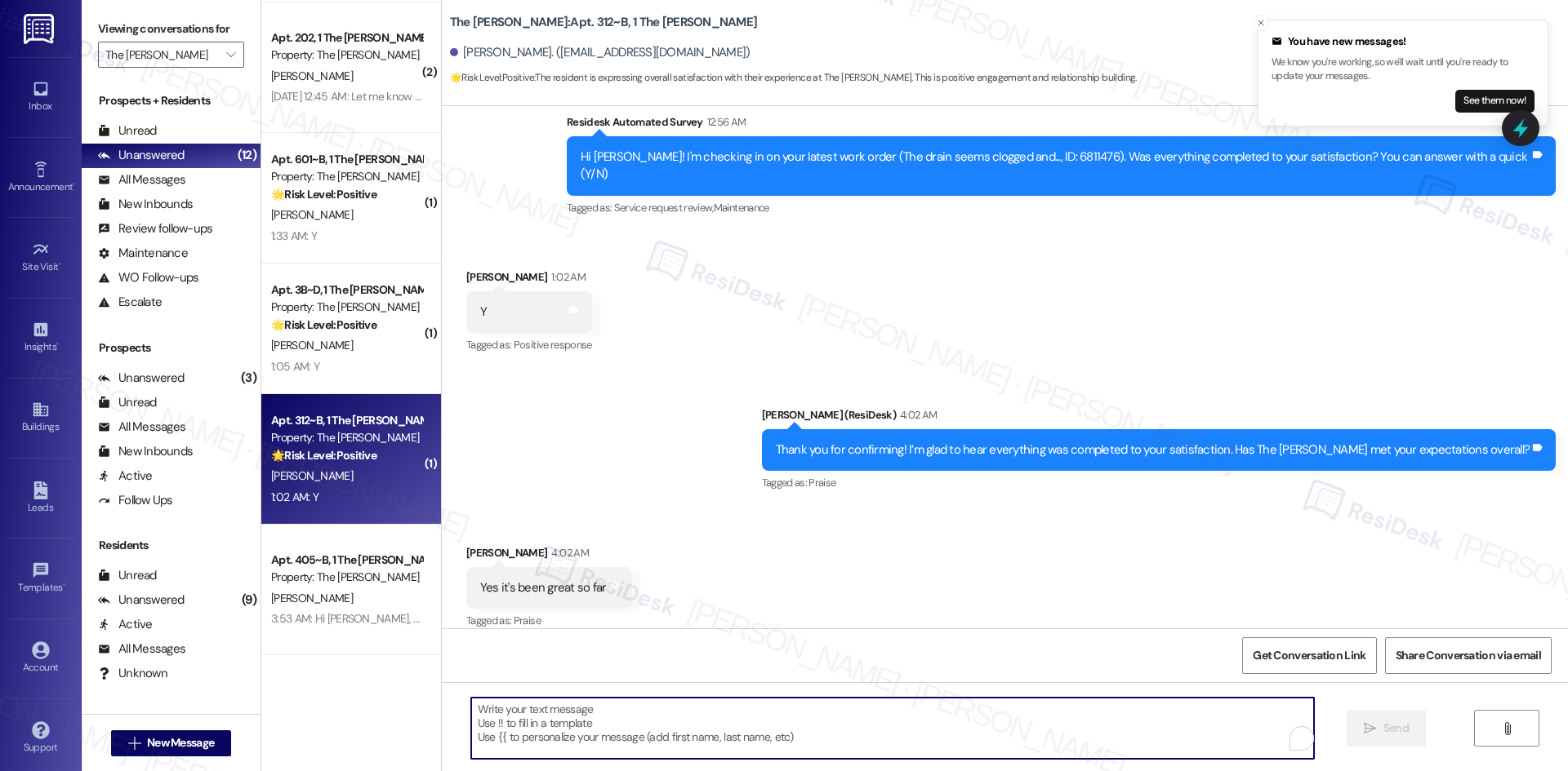
click at [604, 733] on textarea "To enrich screen reader interactions, please activate Accessibility in Grammarl…" at bounding box center [892, 728] width 843 height 61
paste textarea "I’m so happy to hear you’re enjoying your home, {{first_name}}! We’d really app…"
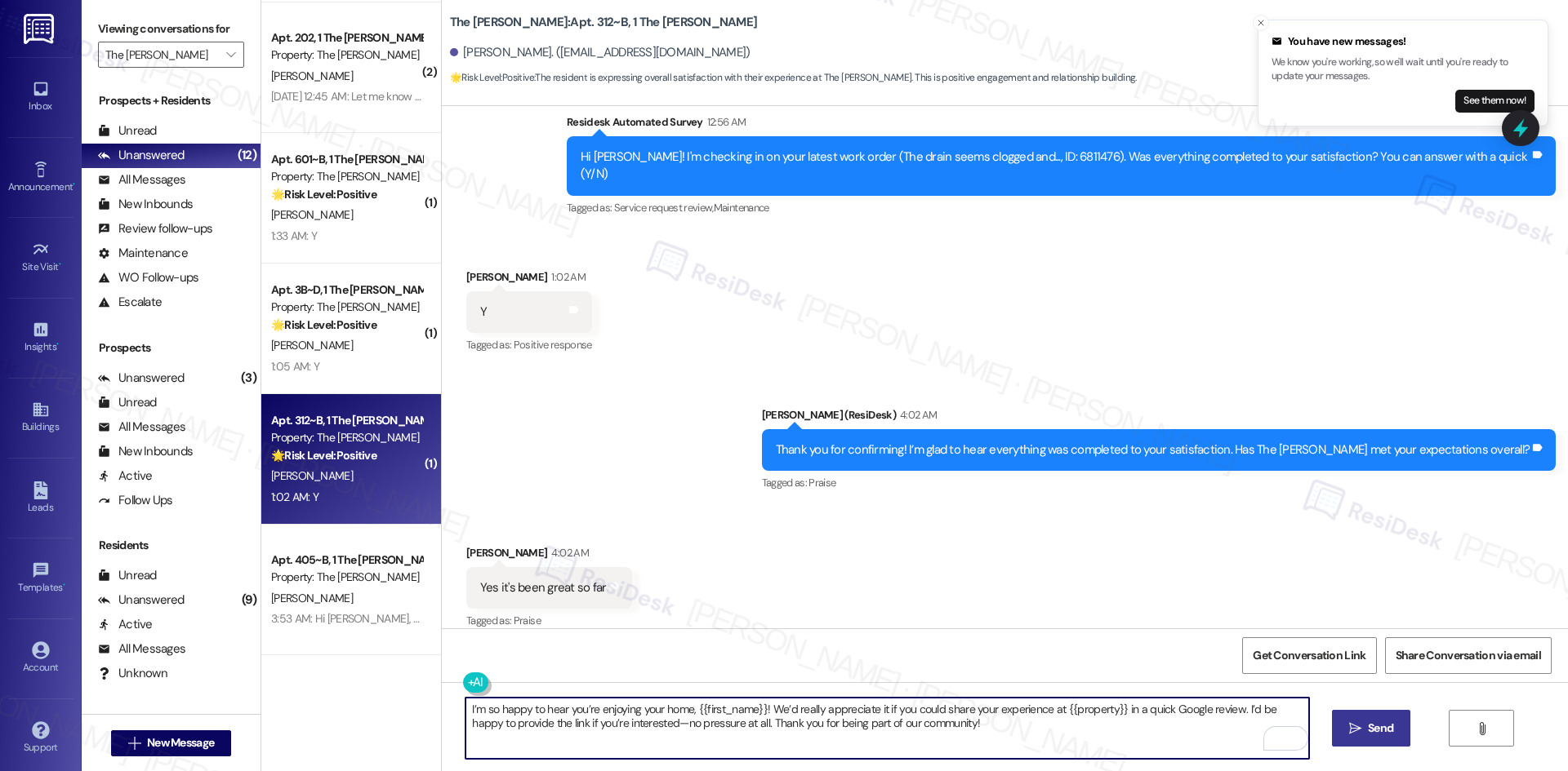
type textarea "I’m so happy to hear you’re enjoying your home, {{first_name}}! We’d really app…"
click at [1398, 727] on button " Send" at bounding box center [1371, 728] width 80 height 37
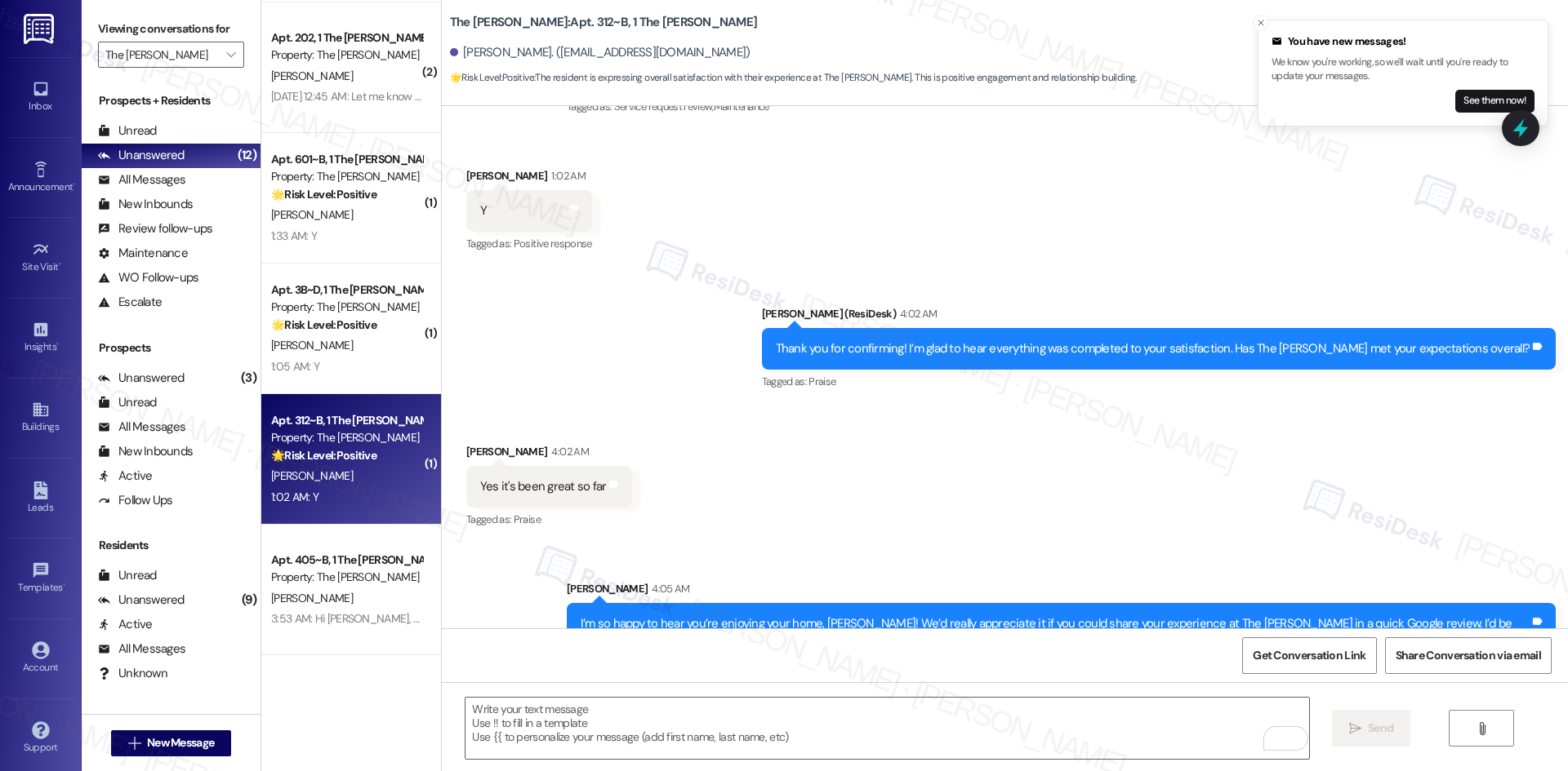
scroll to position [580, 0]
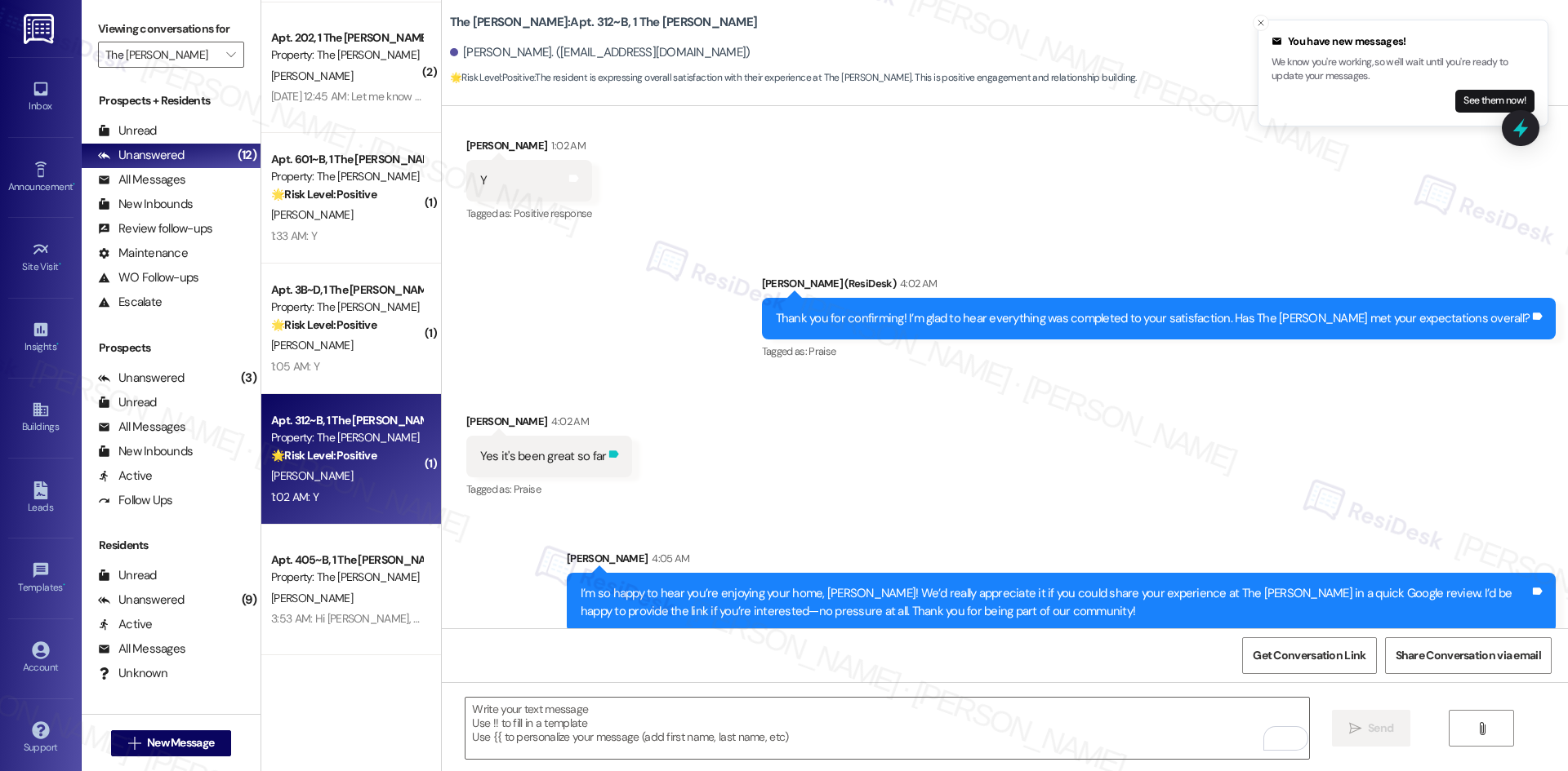
click at [609, 451] on icon at bounding box center [614, 454] width 9 height 7
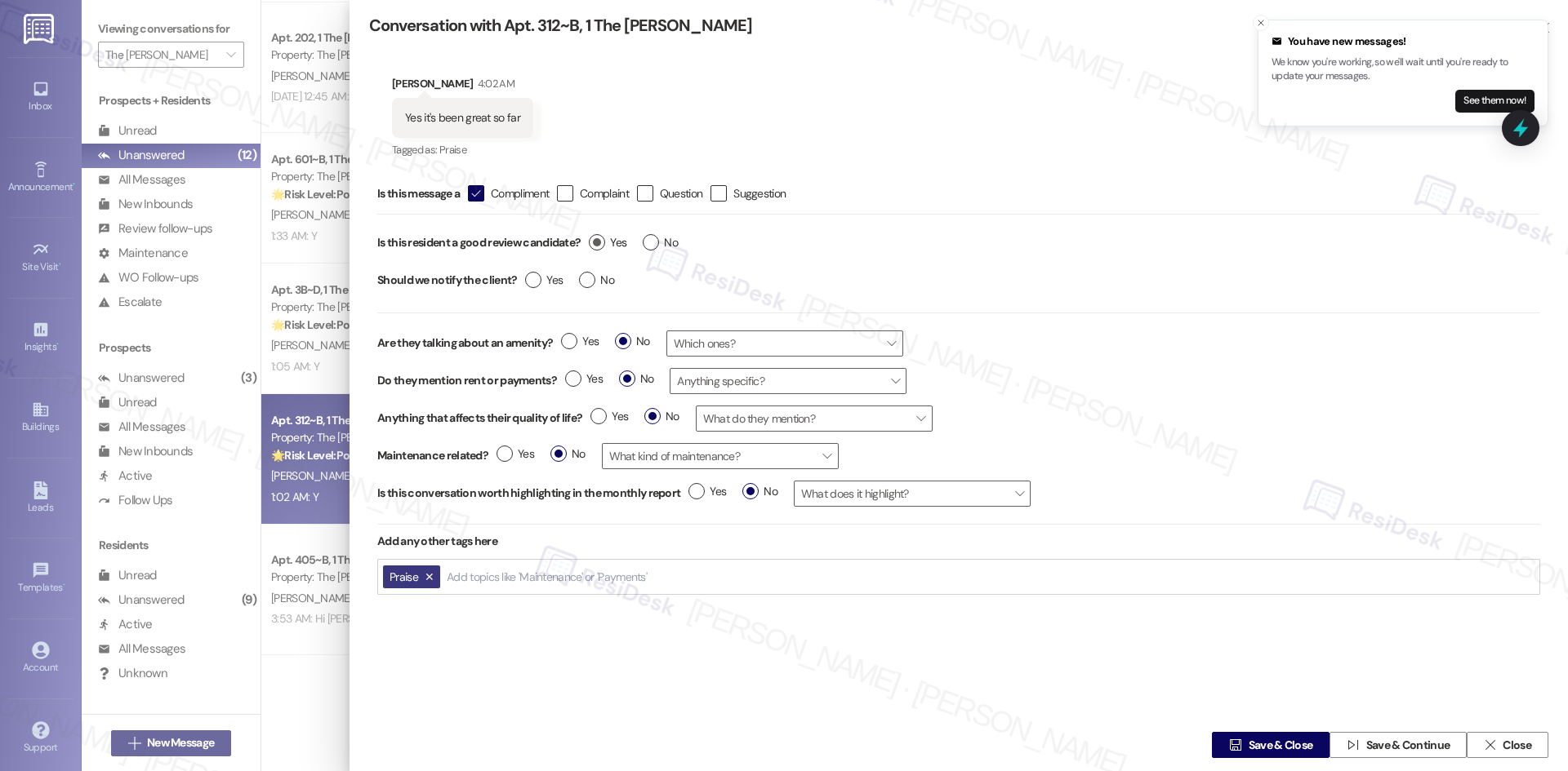
click at [604, 239] on label "Yes" at bounding box center [607, 243] width 37 height 17
click at [604, 239] on input "Yes" at bounding box center [607, 245] width 37 height 22
radio input "true"
click at [539, 282] on label "Yes" at bounding box center [544, 280] width 37 height 17
click at [539, 282] on input "Yes" at bounding box center [544, 282] width 37 height 22
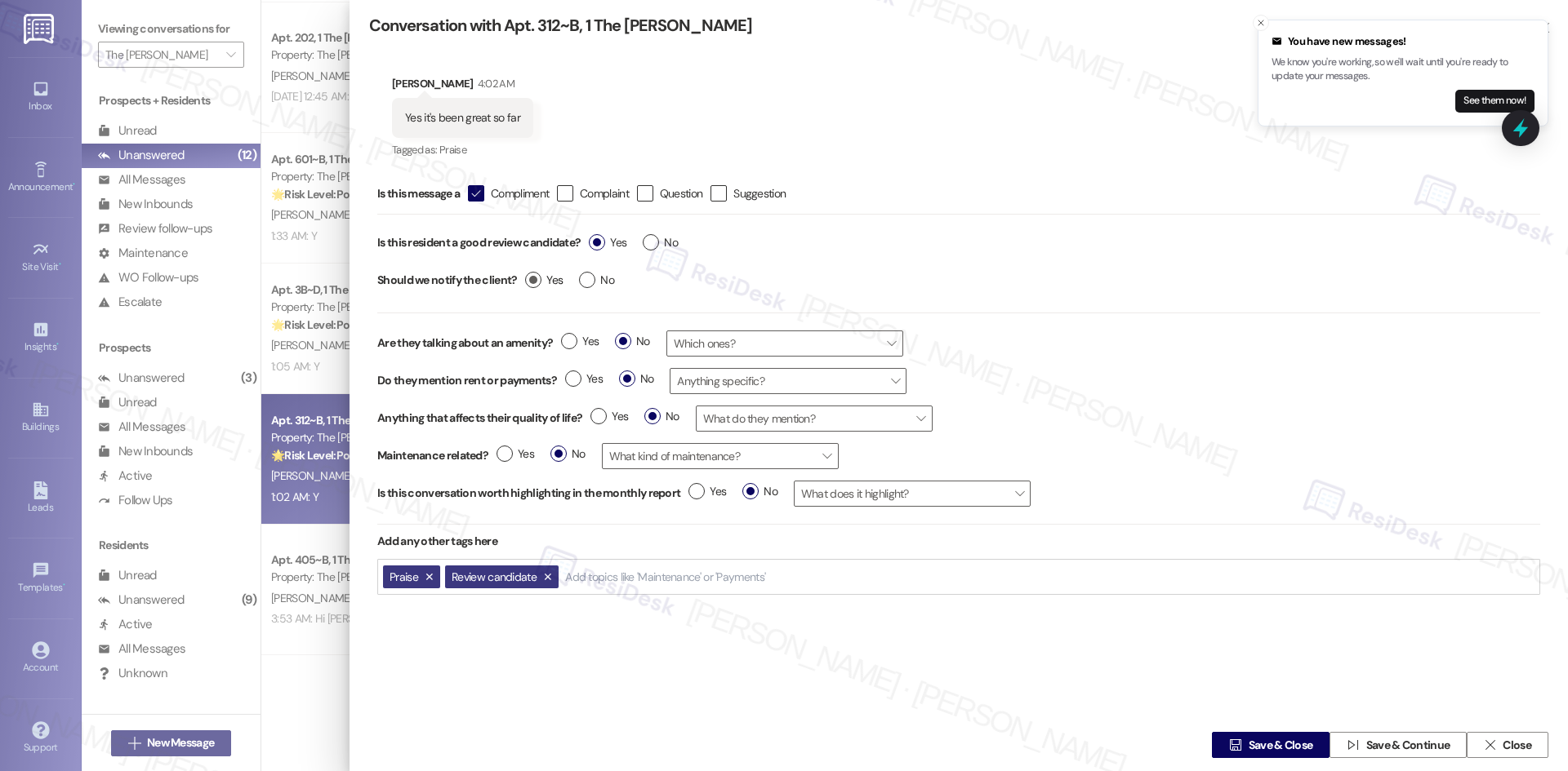
radio input "true"
click at [1257, 751] on span "Save & Close" at bounding box center [1280, 746] width 65 height 17
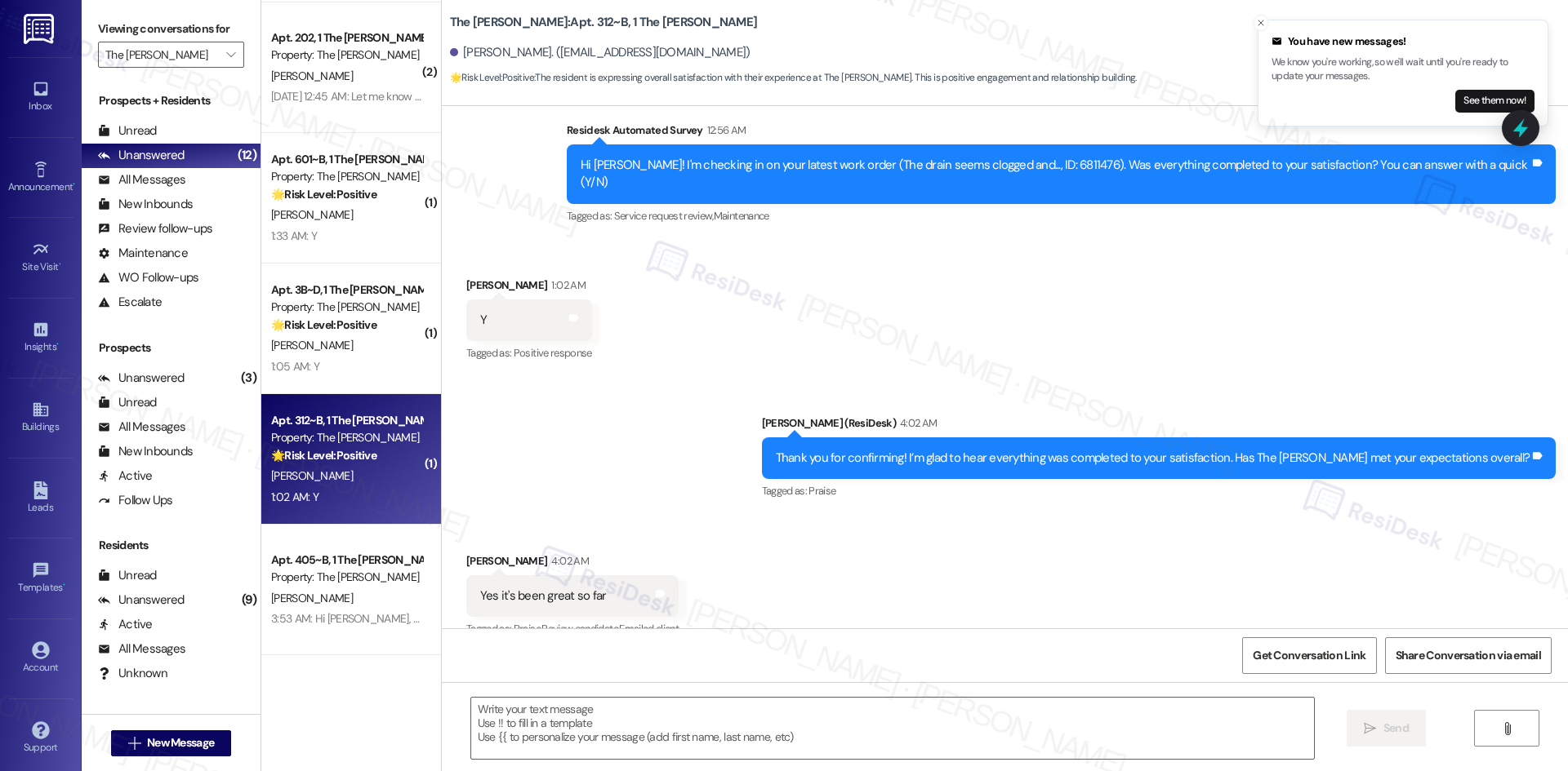
type textarea "Fetching suggested responses. Please feel free to read through the conversation…"
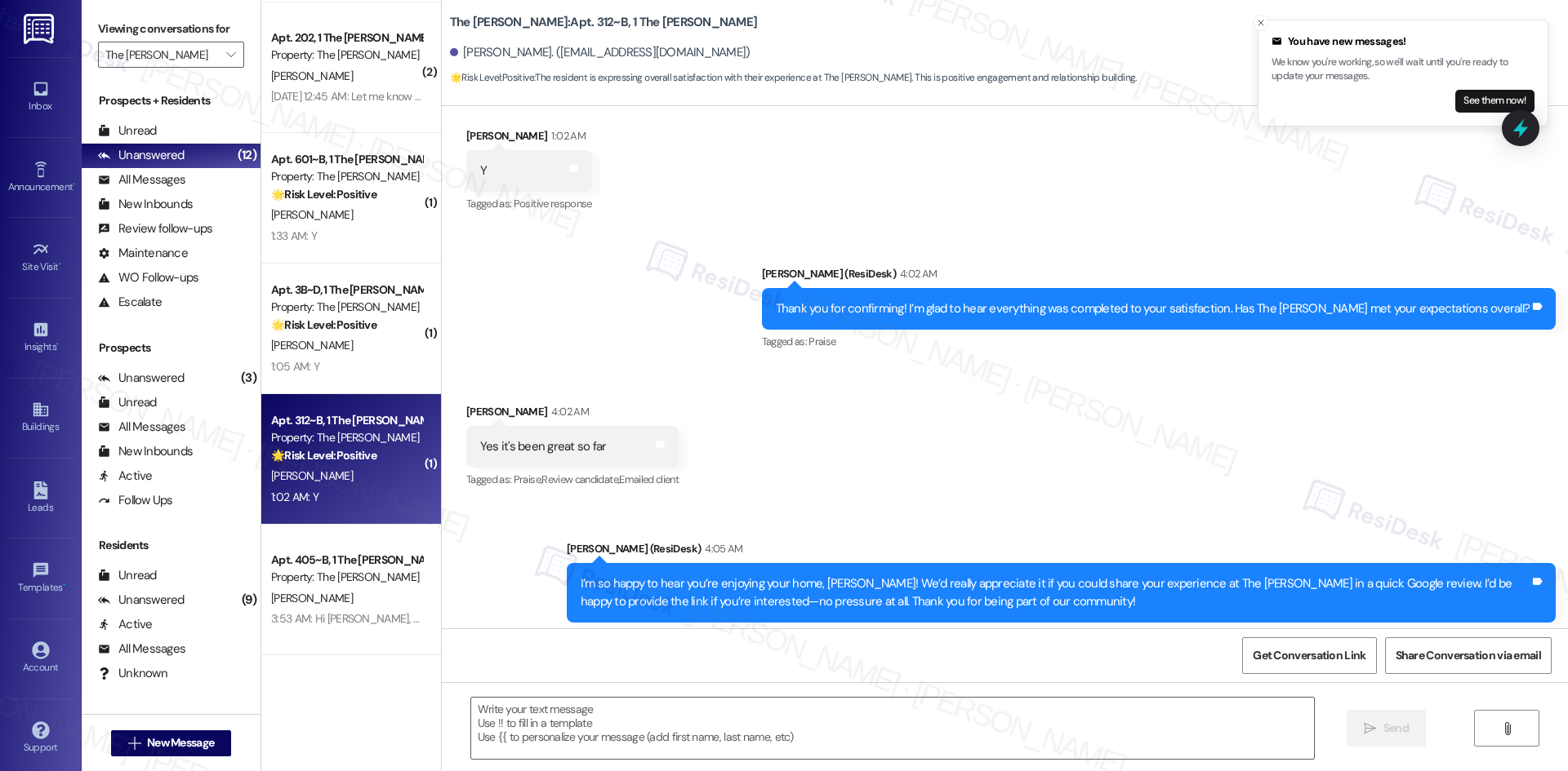
scroll to position [603, 0]
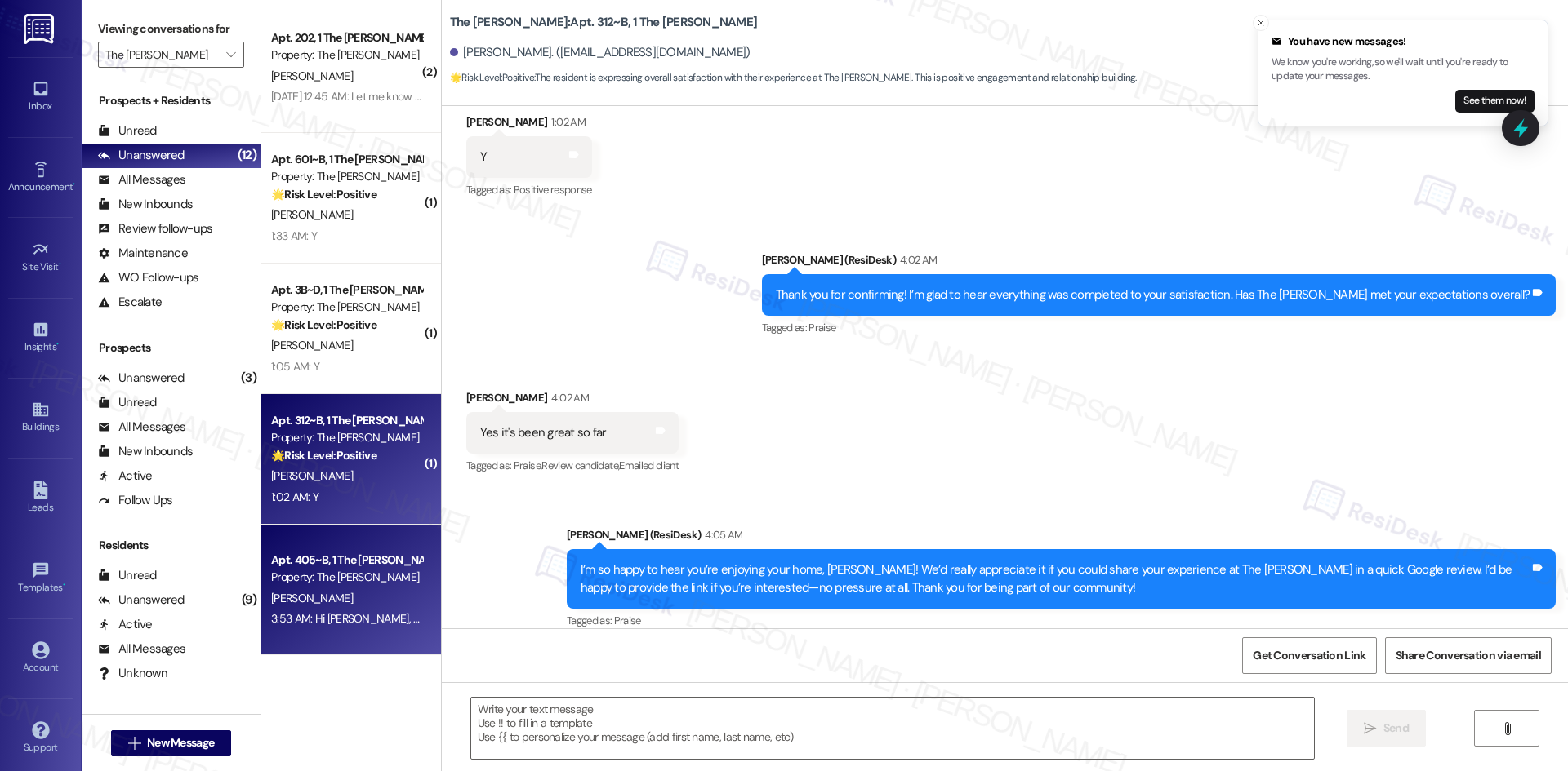
click at [336, 613] on div "3:53 AM: Hi Analee, thanks for checking — I confirmed your account and your cur…" at bounding box center [685, 619] width 829 height 15
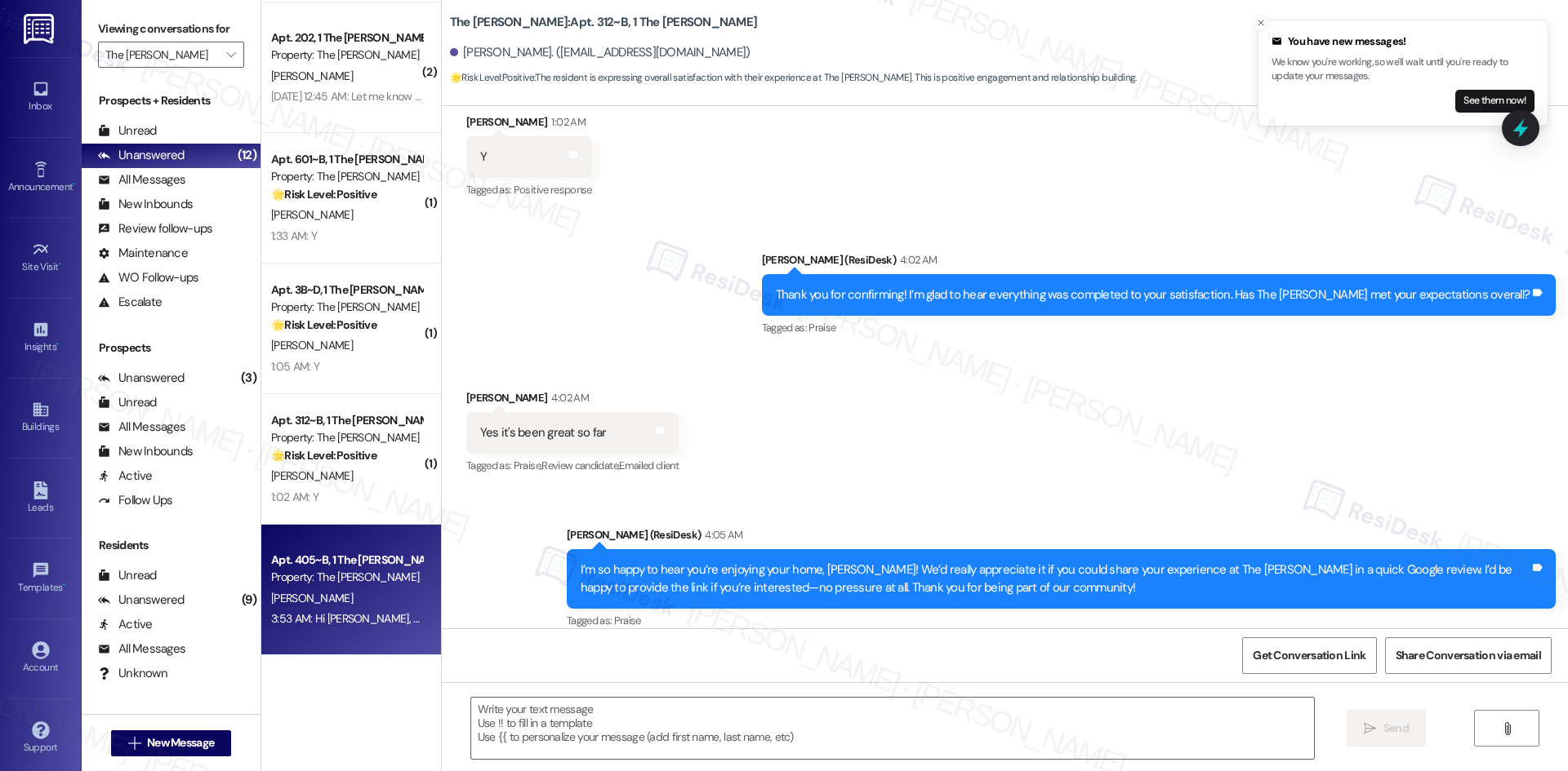
type textarea "Fetching suggested responses. Please feel free to read through the conversation…"
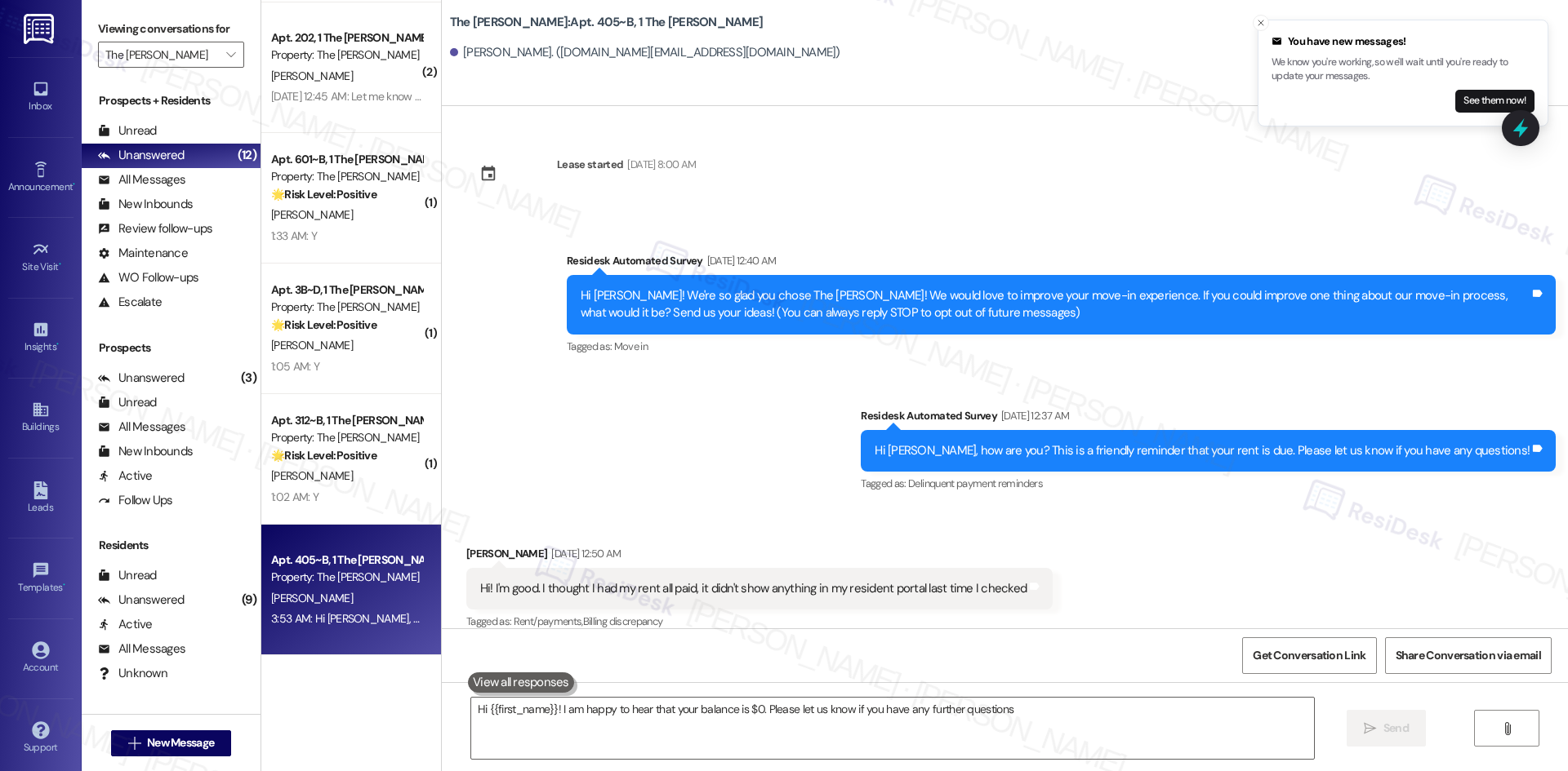
type textarea "Hi {{first_name}}! I am happy to hear that your balance is $0. Please let us kn…"
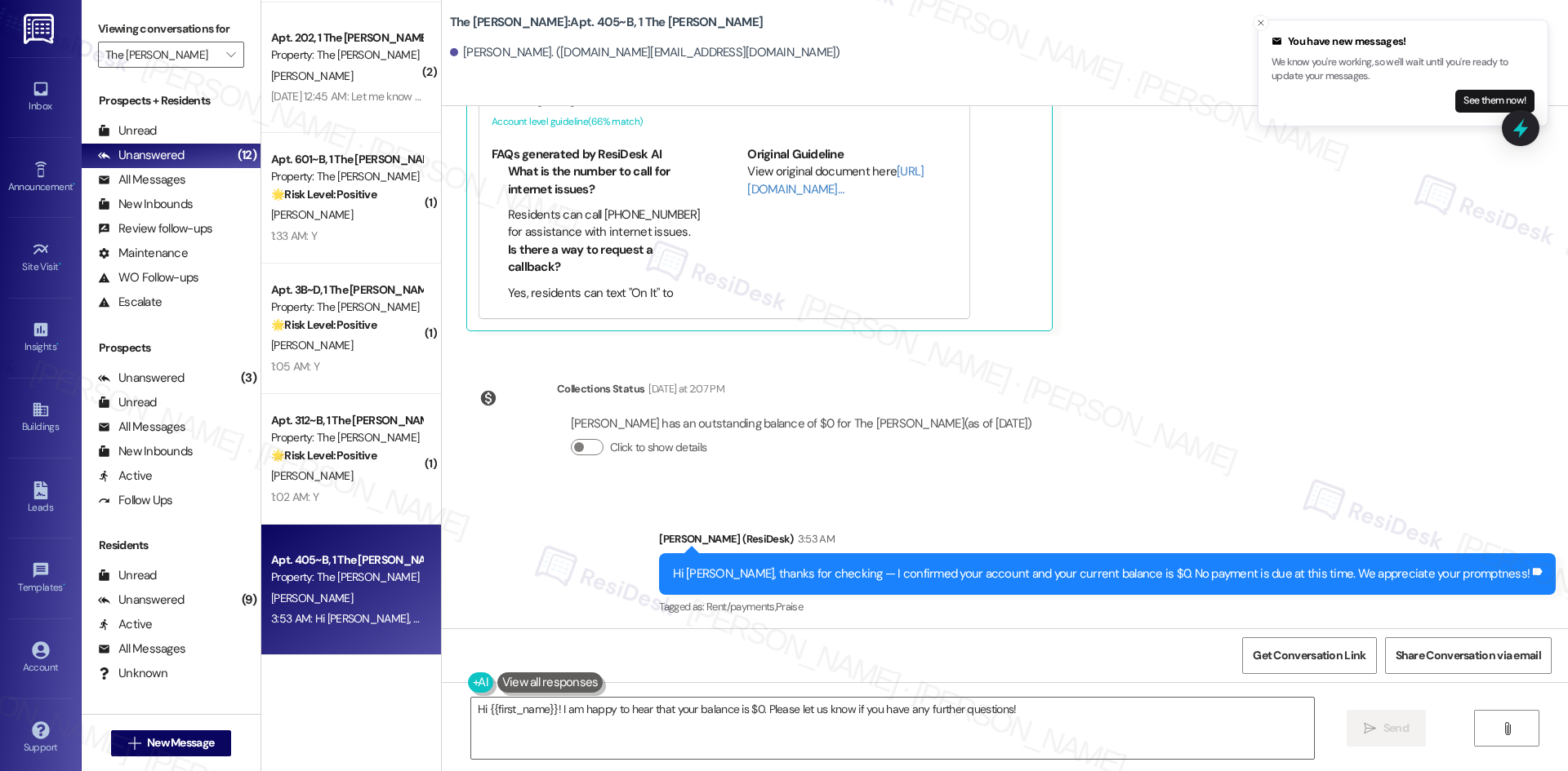
scroll to position [635, 0]
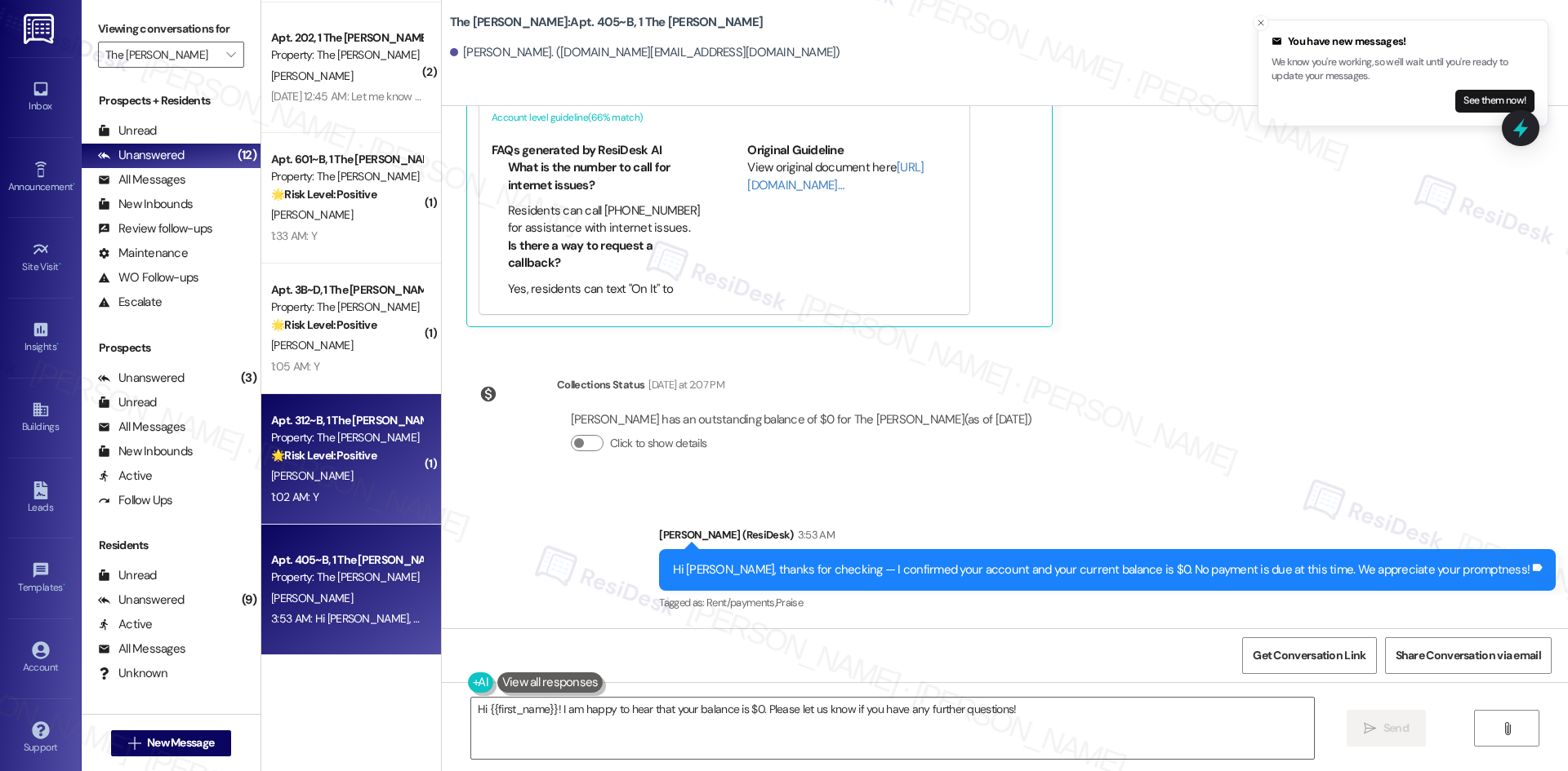
click at [347, 449] on strong "🌟 Risk Level: Positive" at bounding box center [323, 455] width 105 height 15
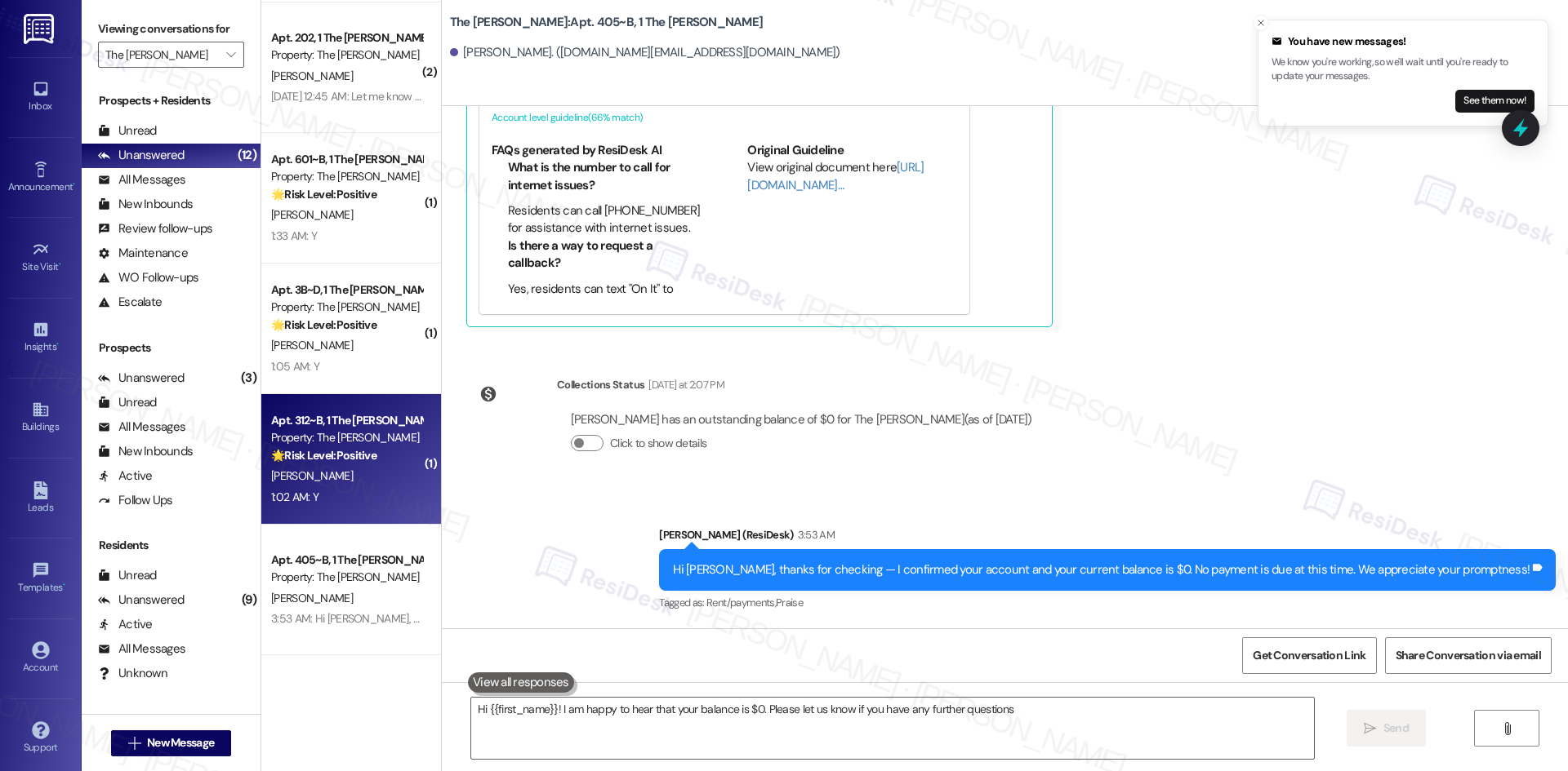
type textarea "Hi {{first_name}}! I am happy to hear that your balance is $0. Please let us kn…"
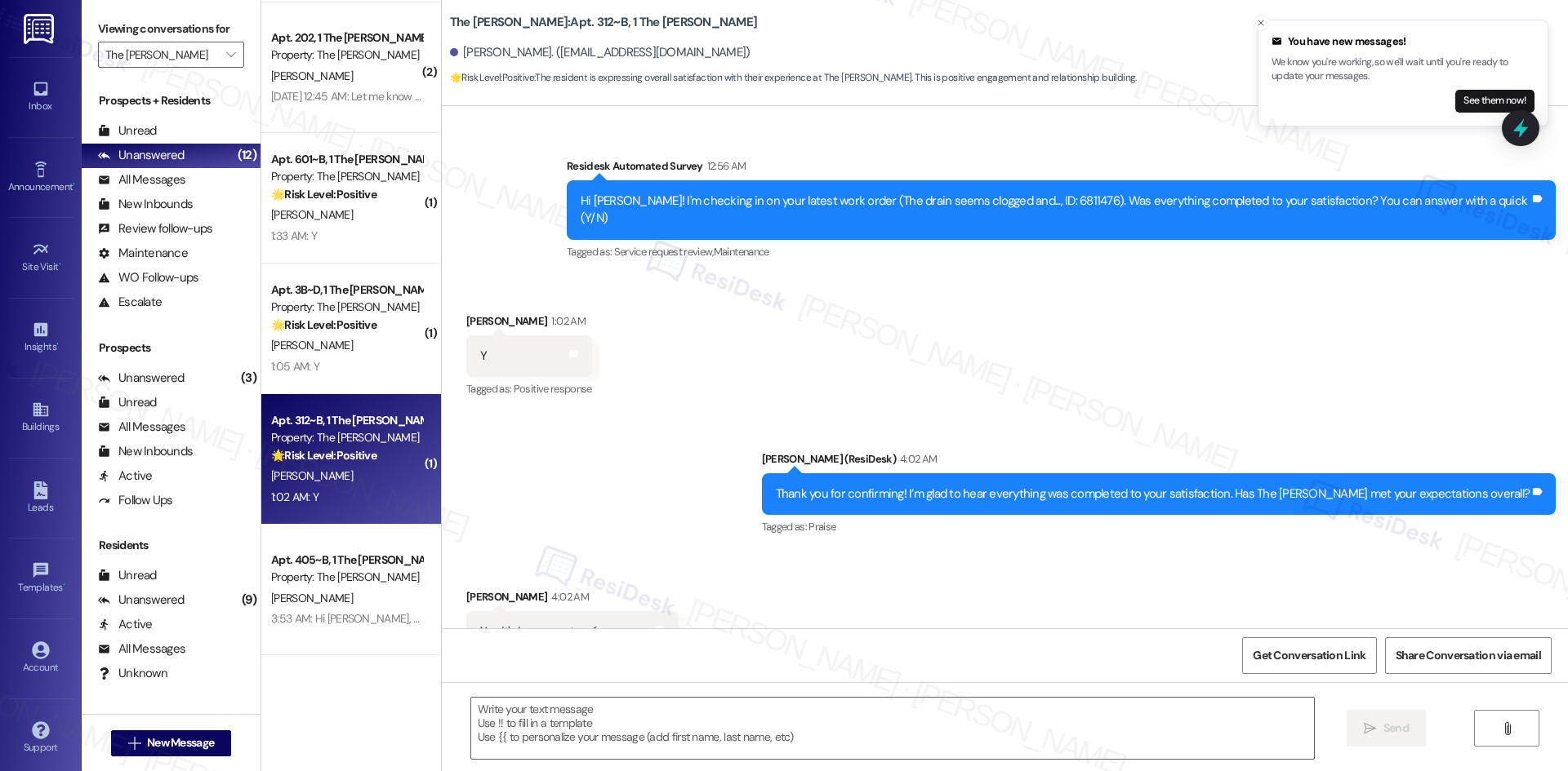
type textarea "Fetching suggested responses. Please feel free to read through the conversation…"
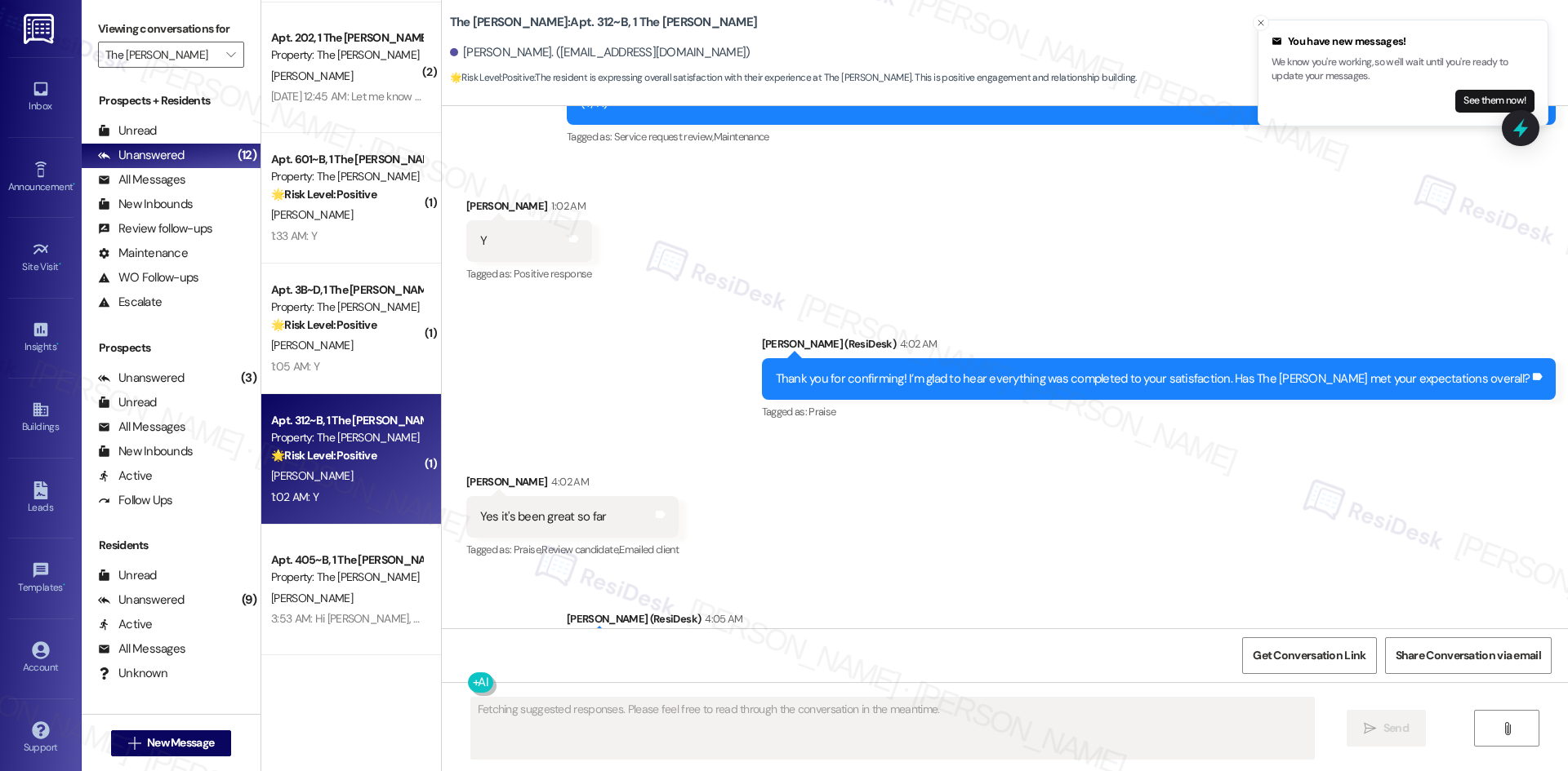
scroll to position [603, 0]
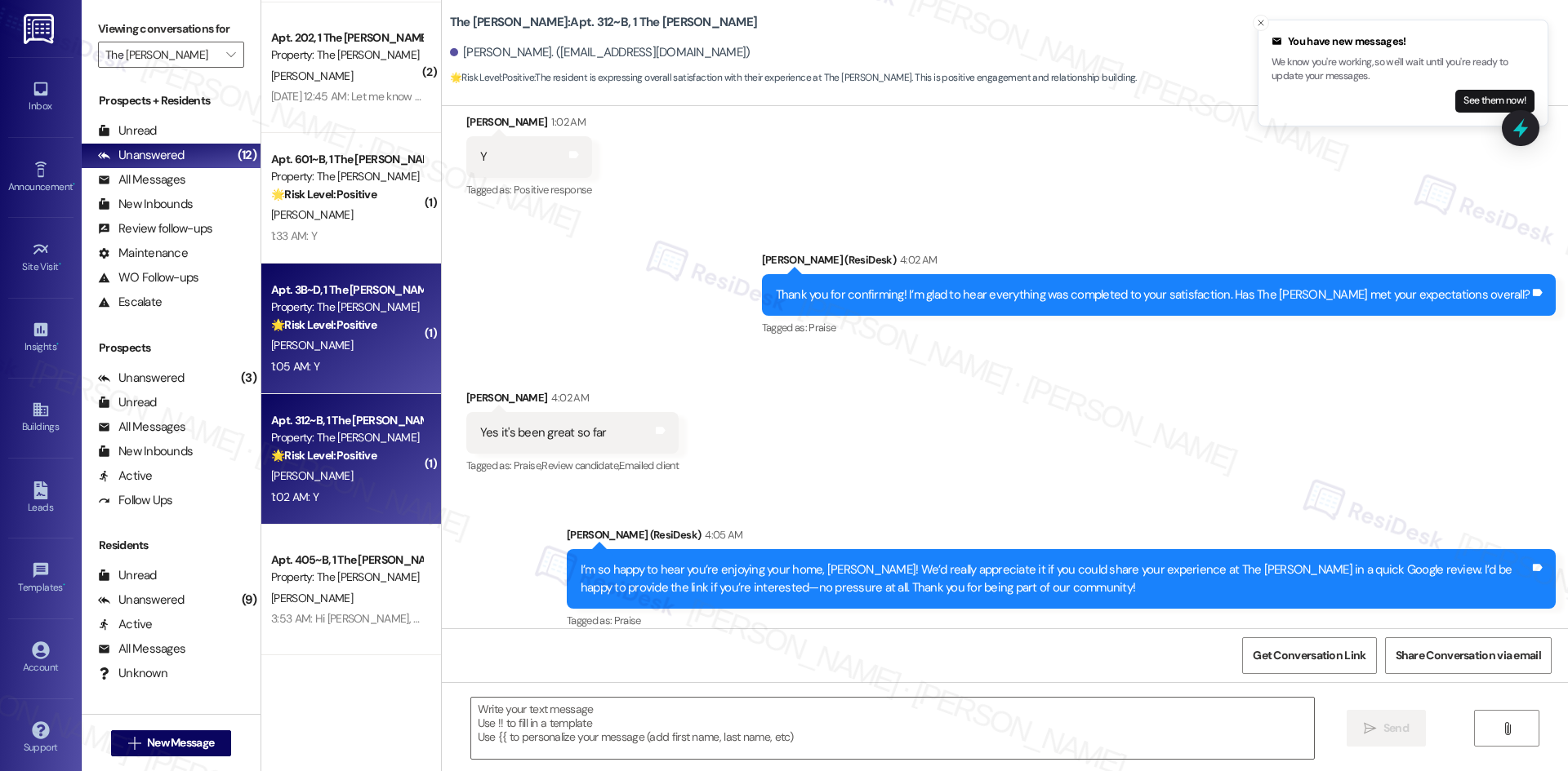
click at [281, 346] on span "D. Romich" at bounding box center [311, 346] width 82 height 15
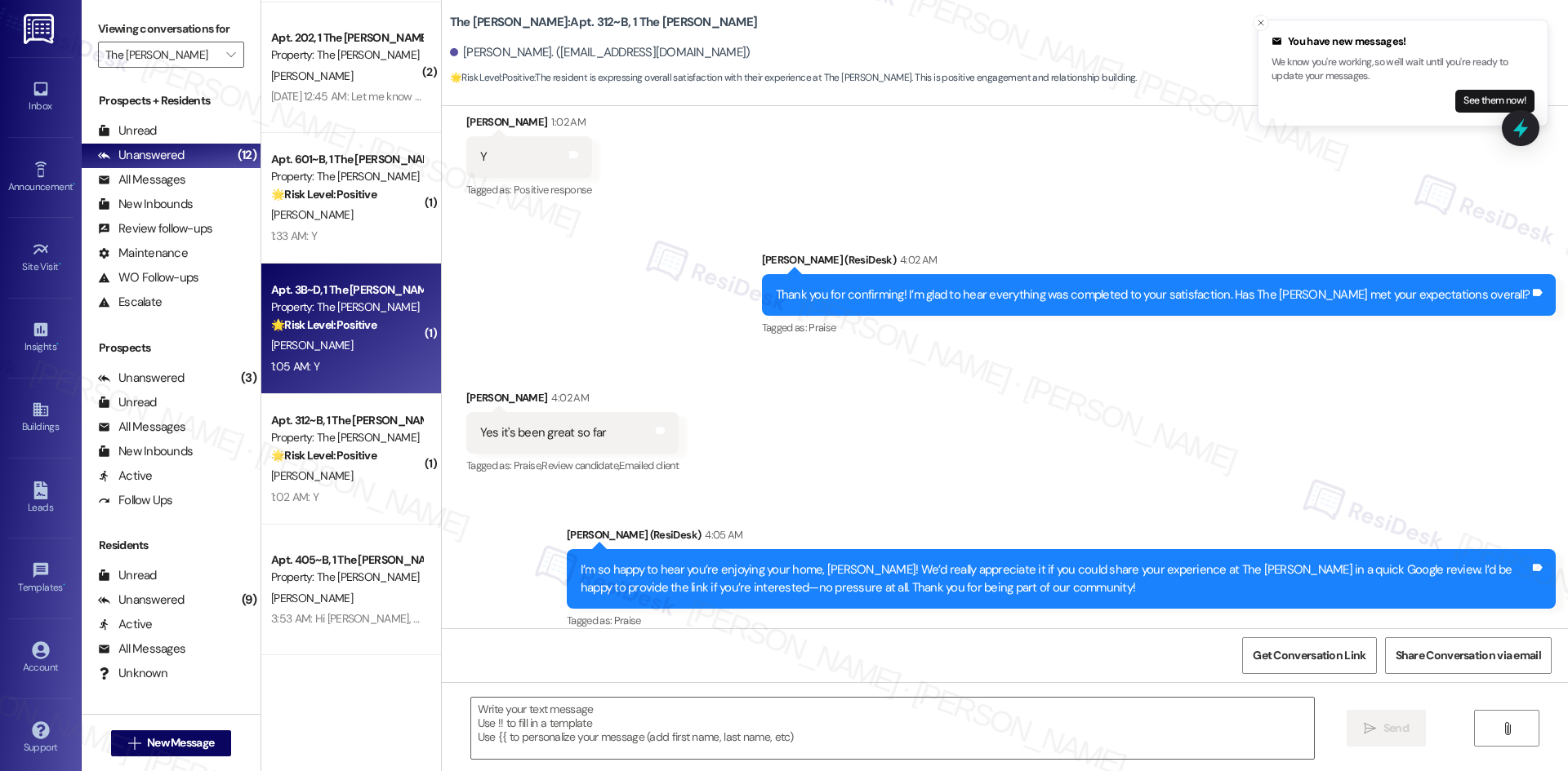
type textarea "Fetching suggested responses. Please feel free to read through the conversation…"
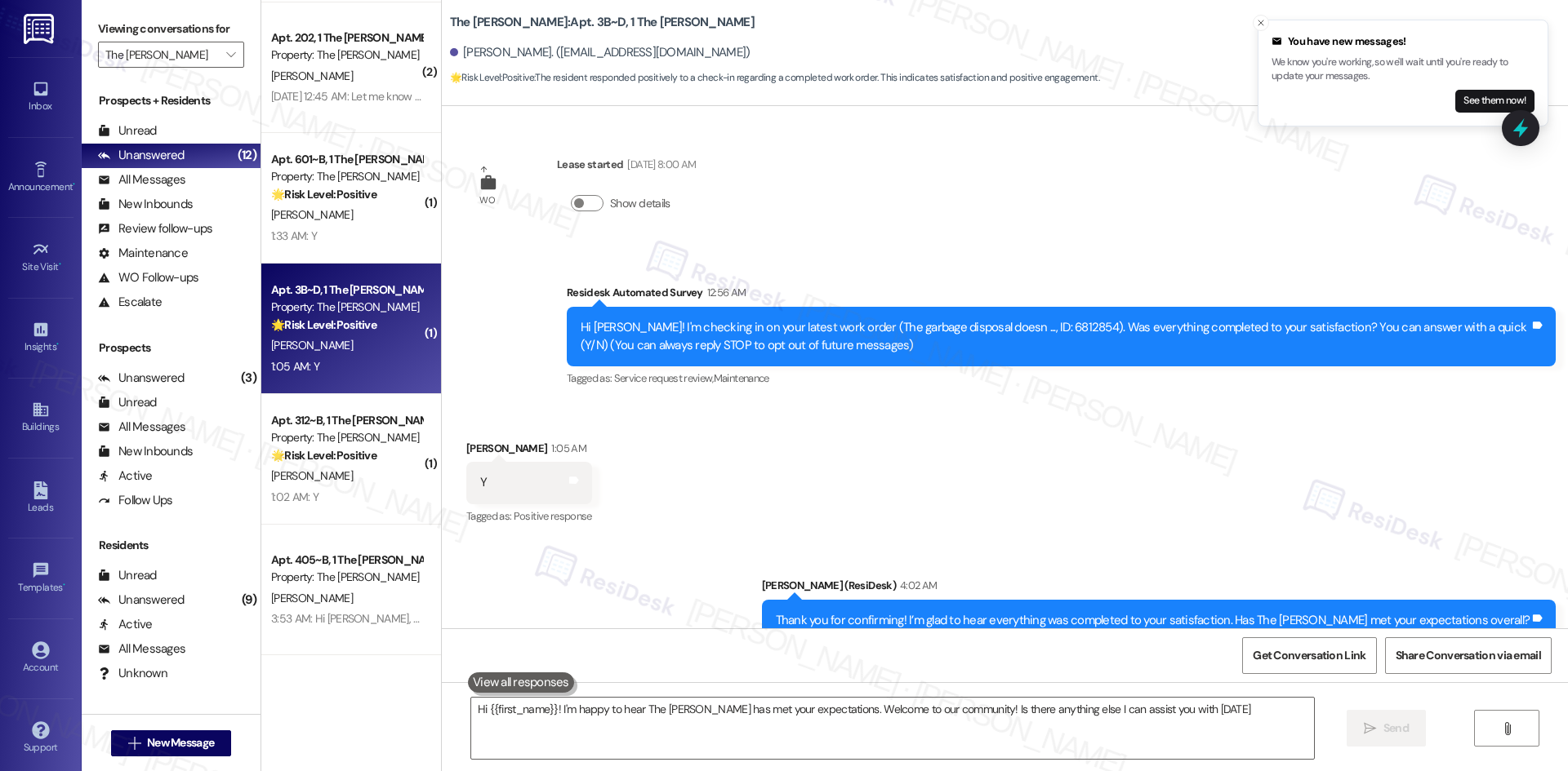
type textarea "Hi {{first_name}}! I'm happy to hear The Griffin has met your expectations. Wel…"
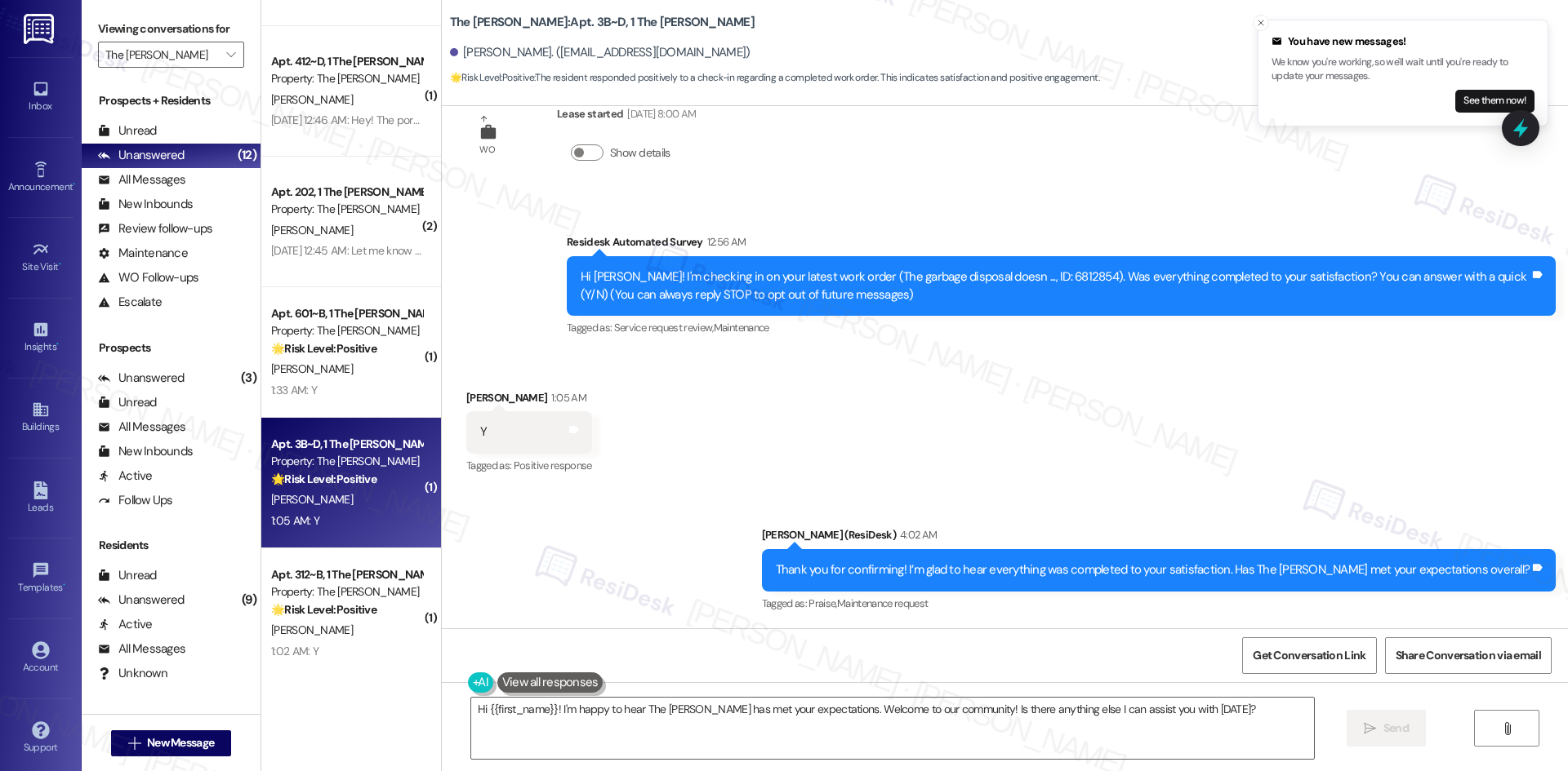
scroll to position [406, 0]
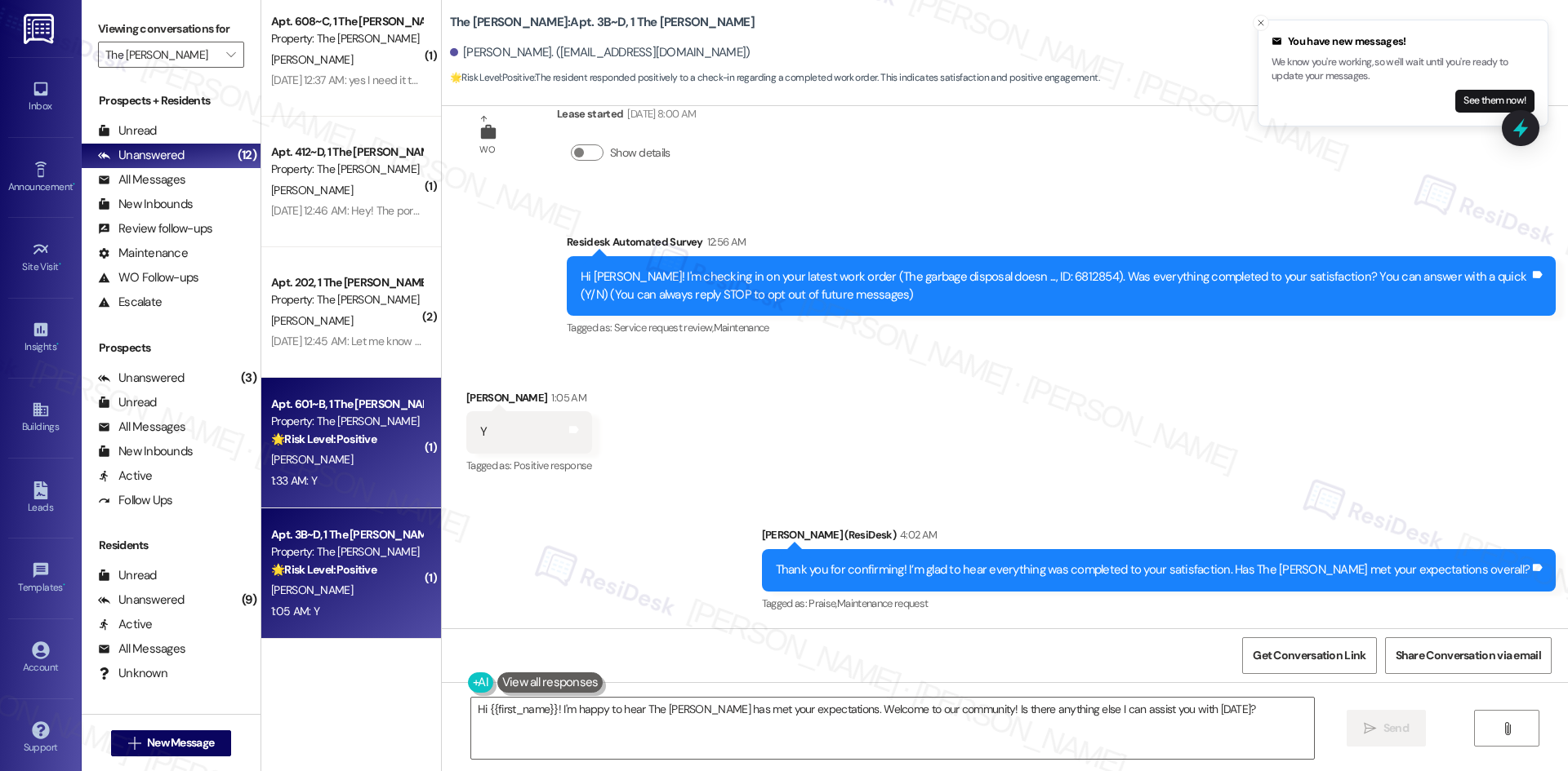
click at [365, 429] on div "Property: The Griffin" at bounding box center [346, 422] width 151 height 17
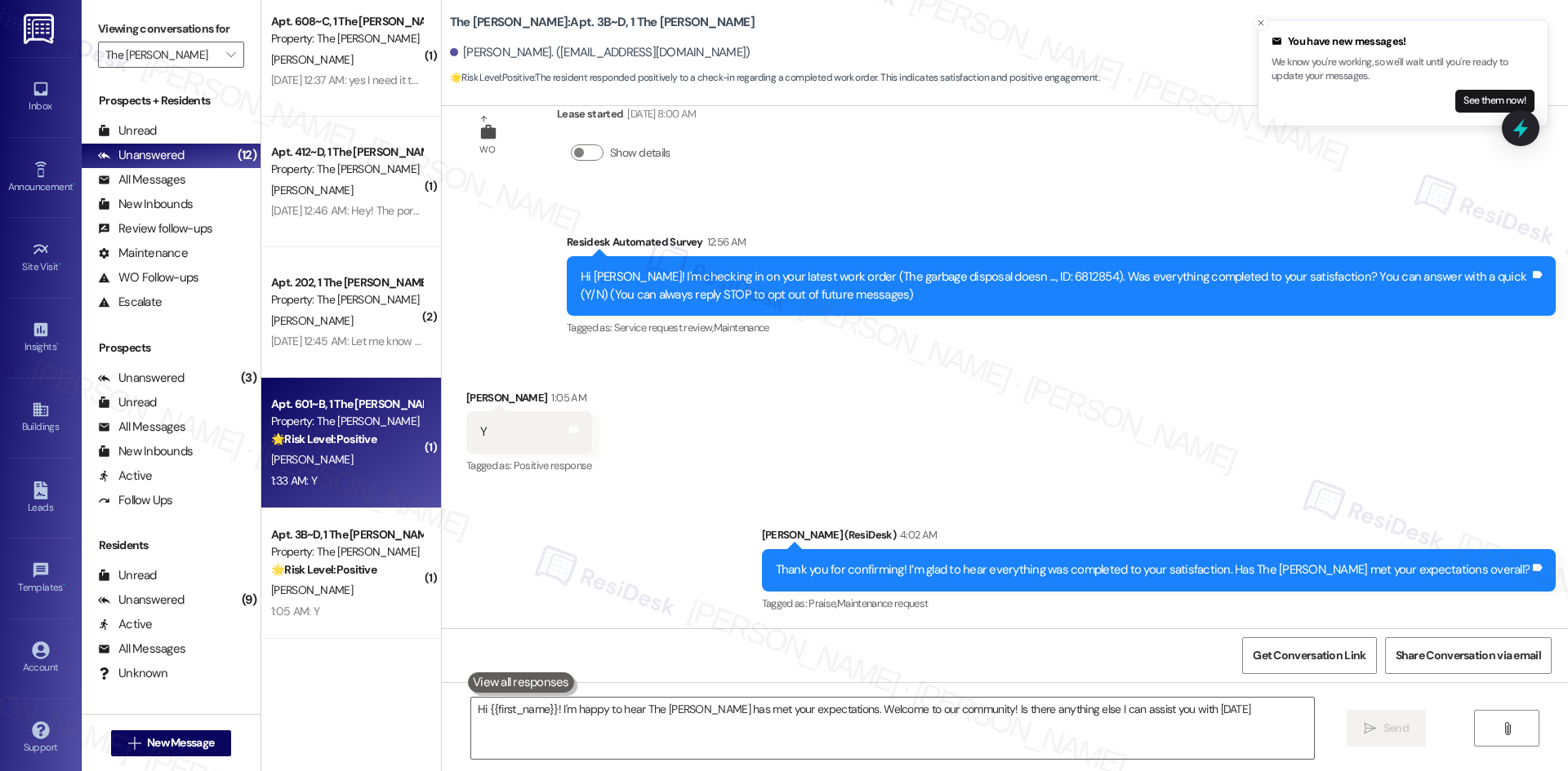
type textarea "Hi {{first_name}}! I'm happy to hear The Griffin has met your expectations. Wel…"
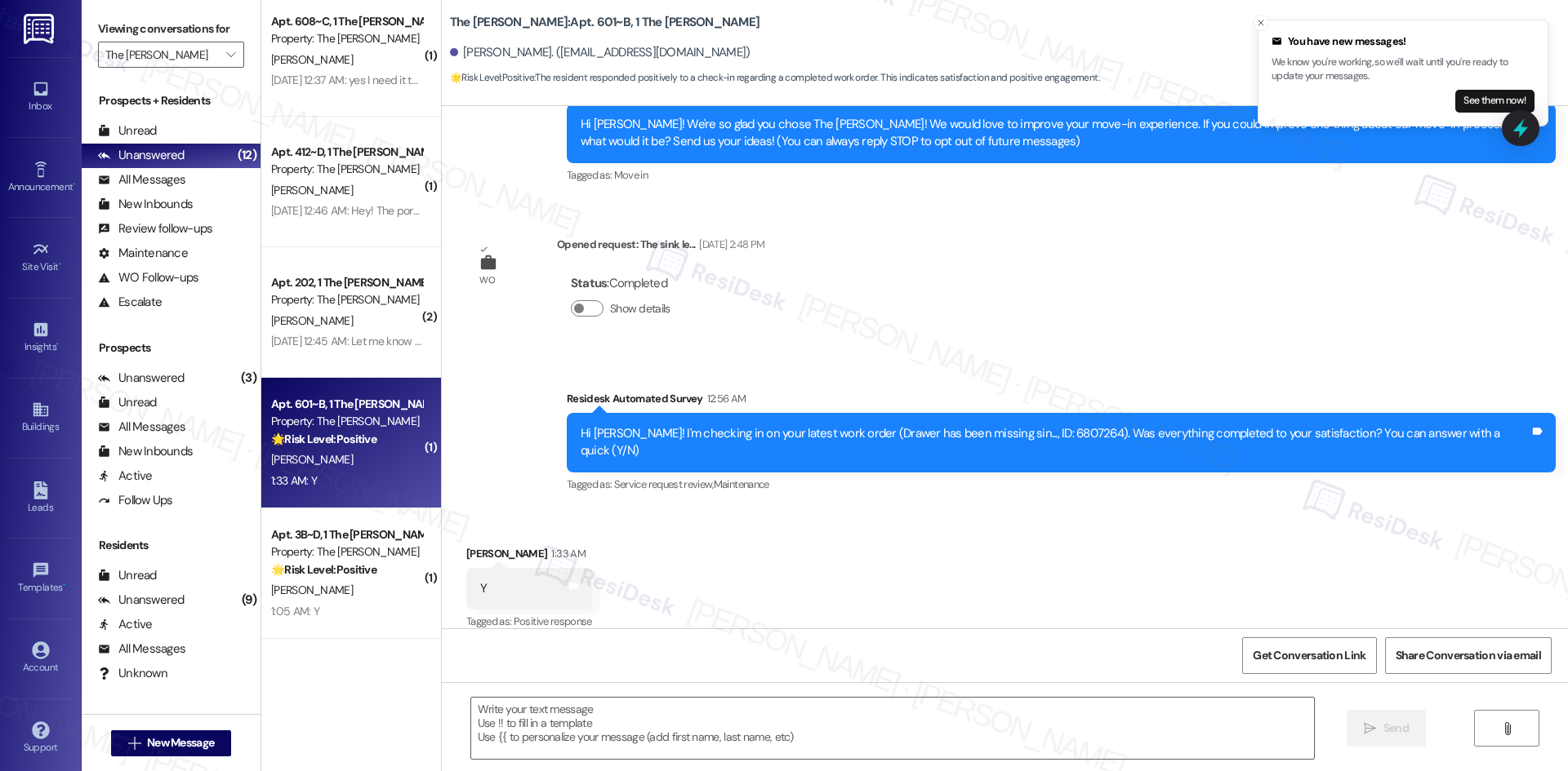
type textarea "Fetching suggested responses. Please feel free to read through the conversation…"
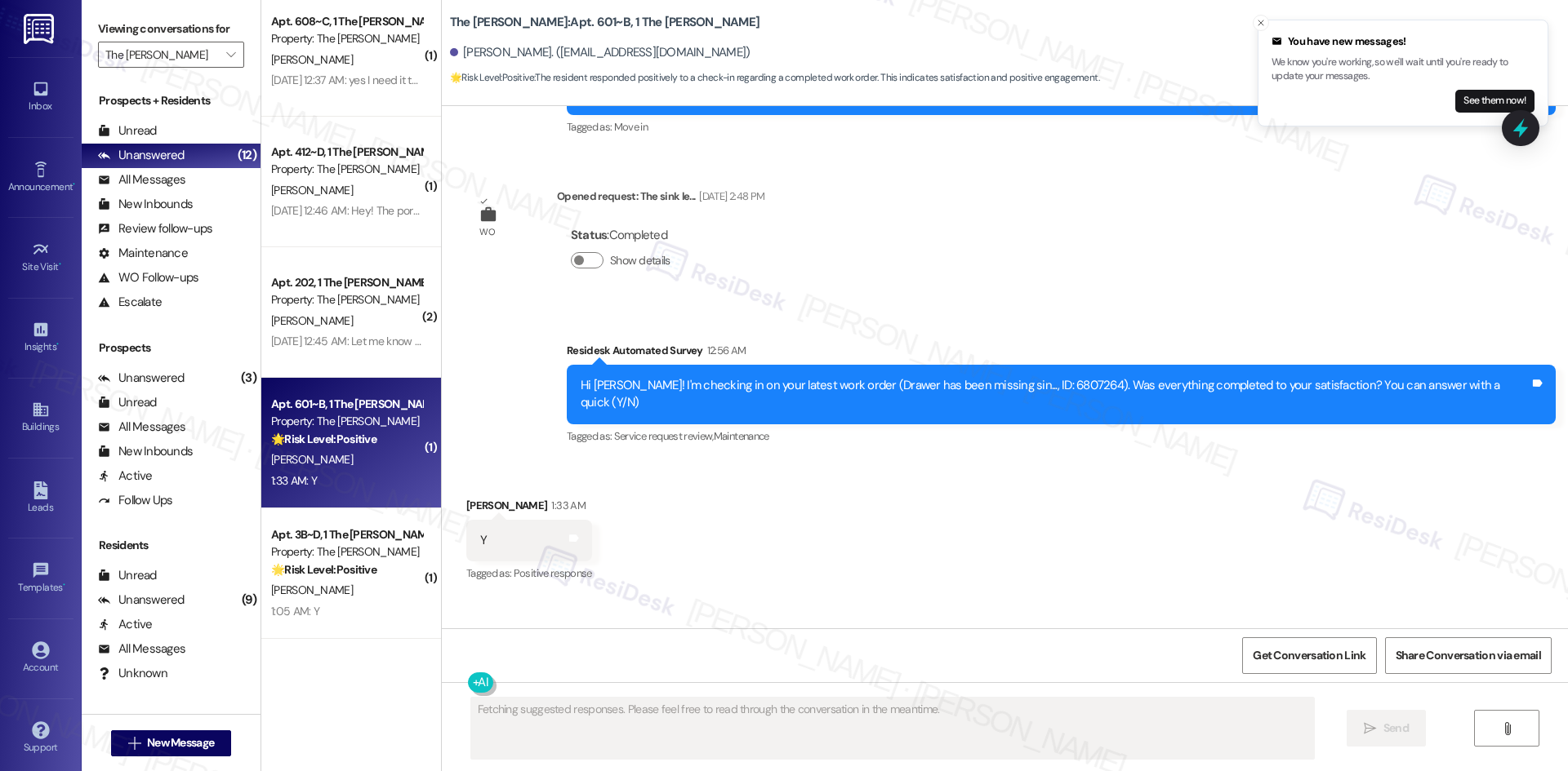
scroll to position [310, 0]
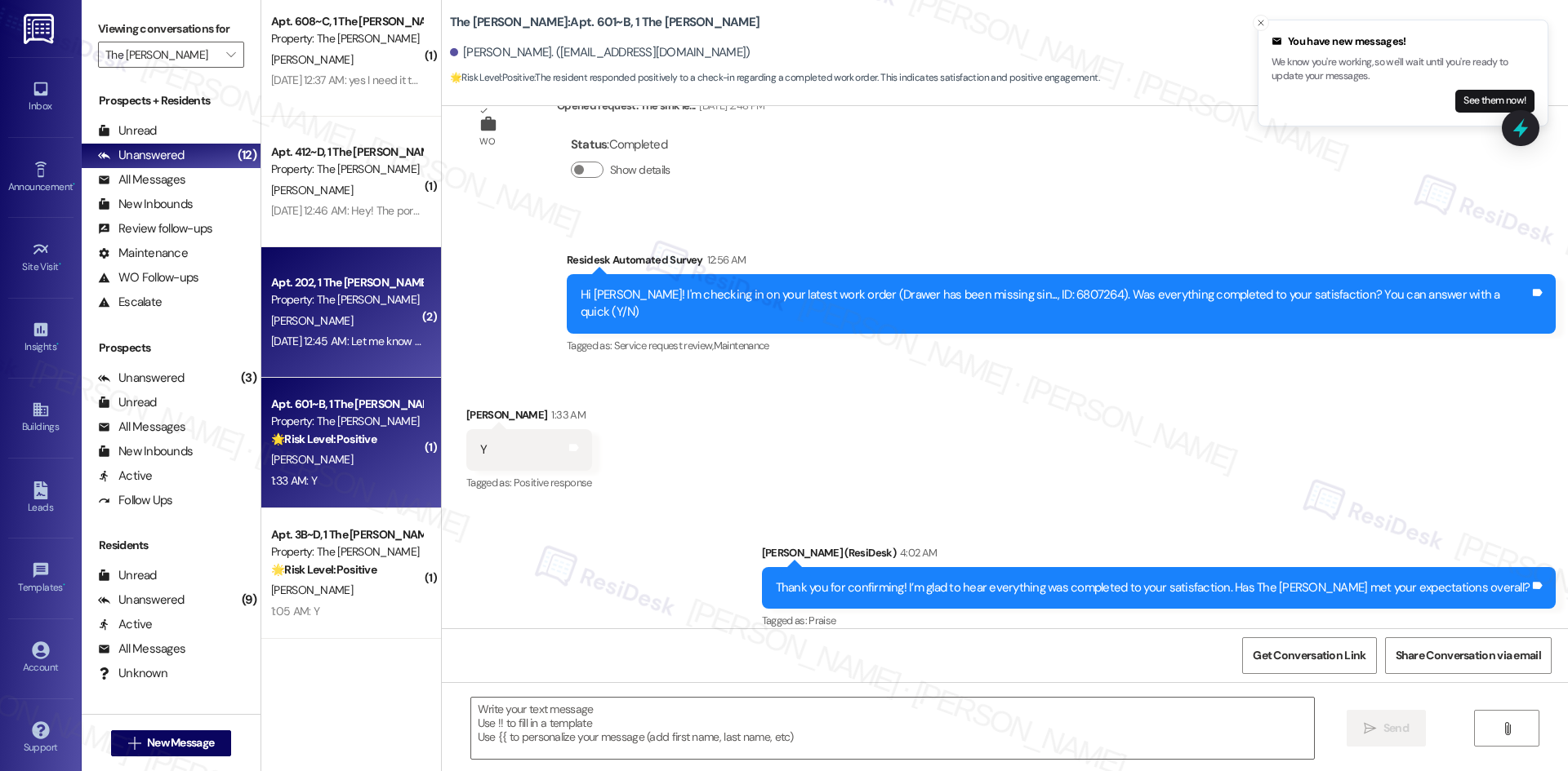
click at [366, 320] on div "N. Yeager" at bounding box center [347, 321] width 155 height 21
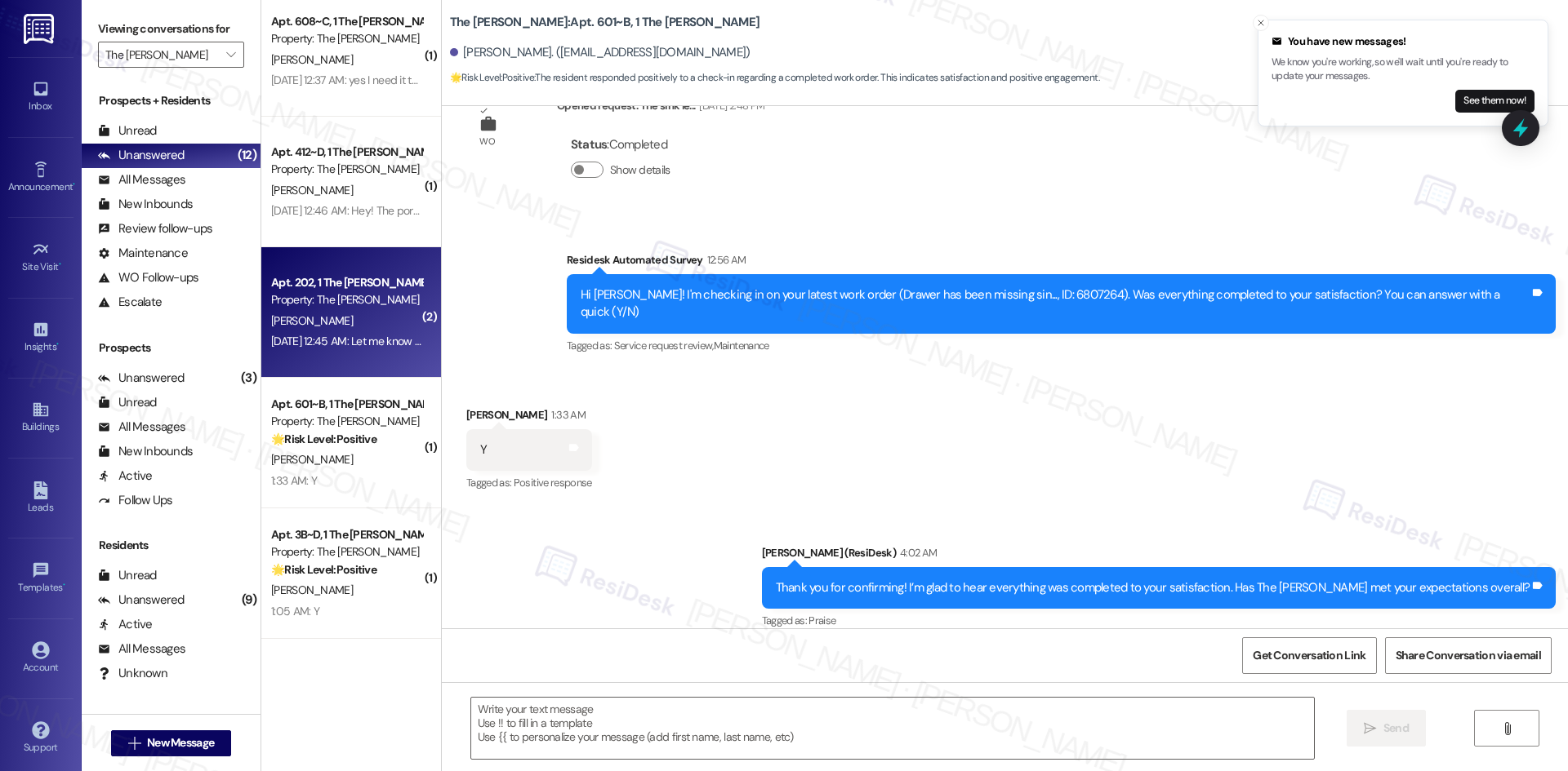
type textarea "Fetching suggested responses. Please feel free to read through the conversation…"
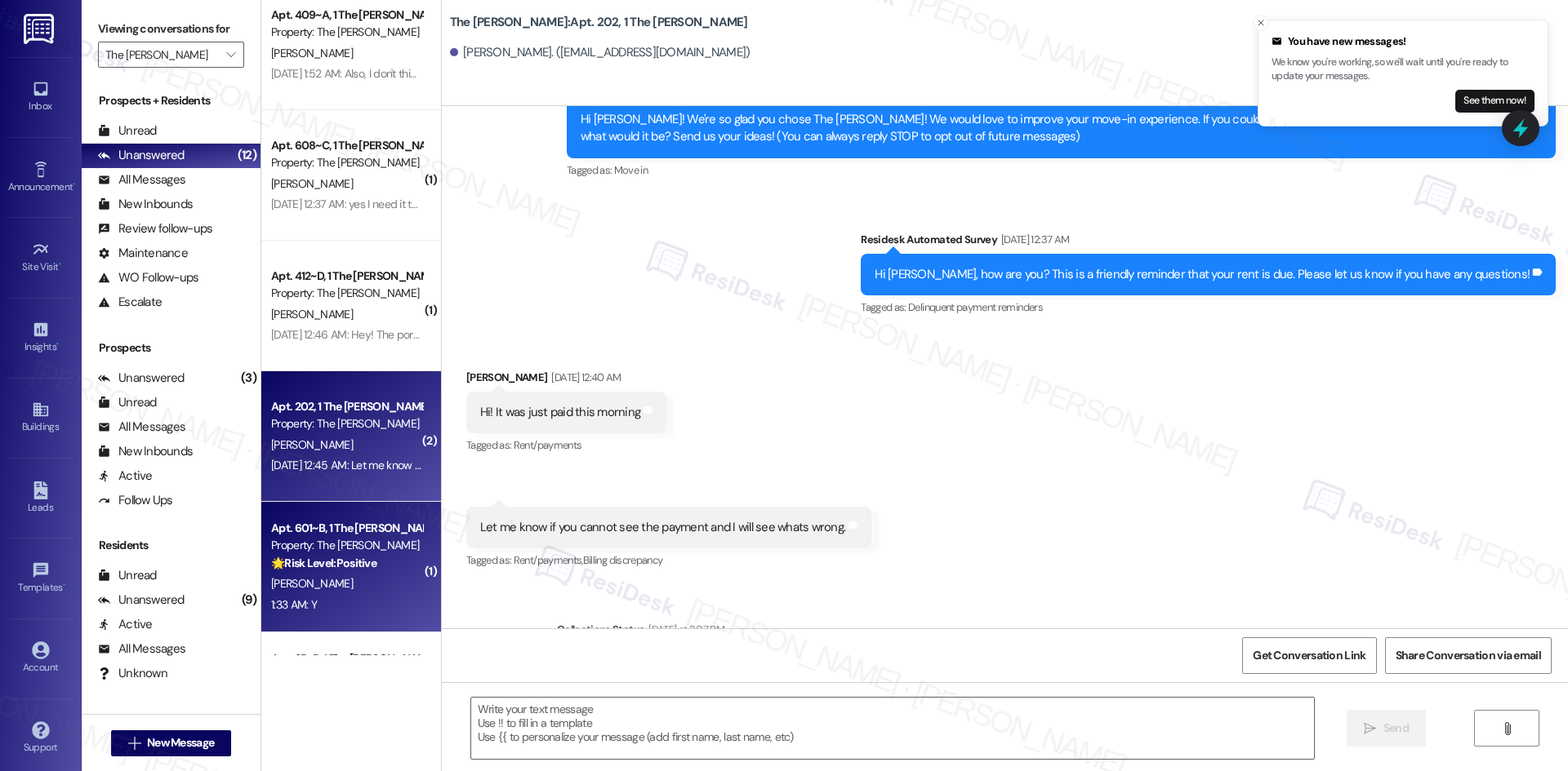
scroll to position [243, 0]
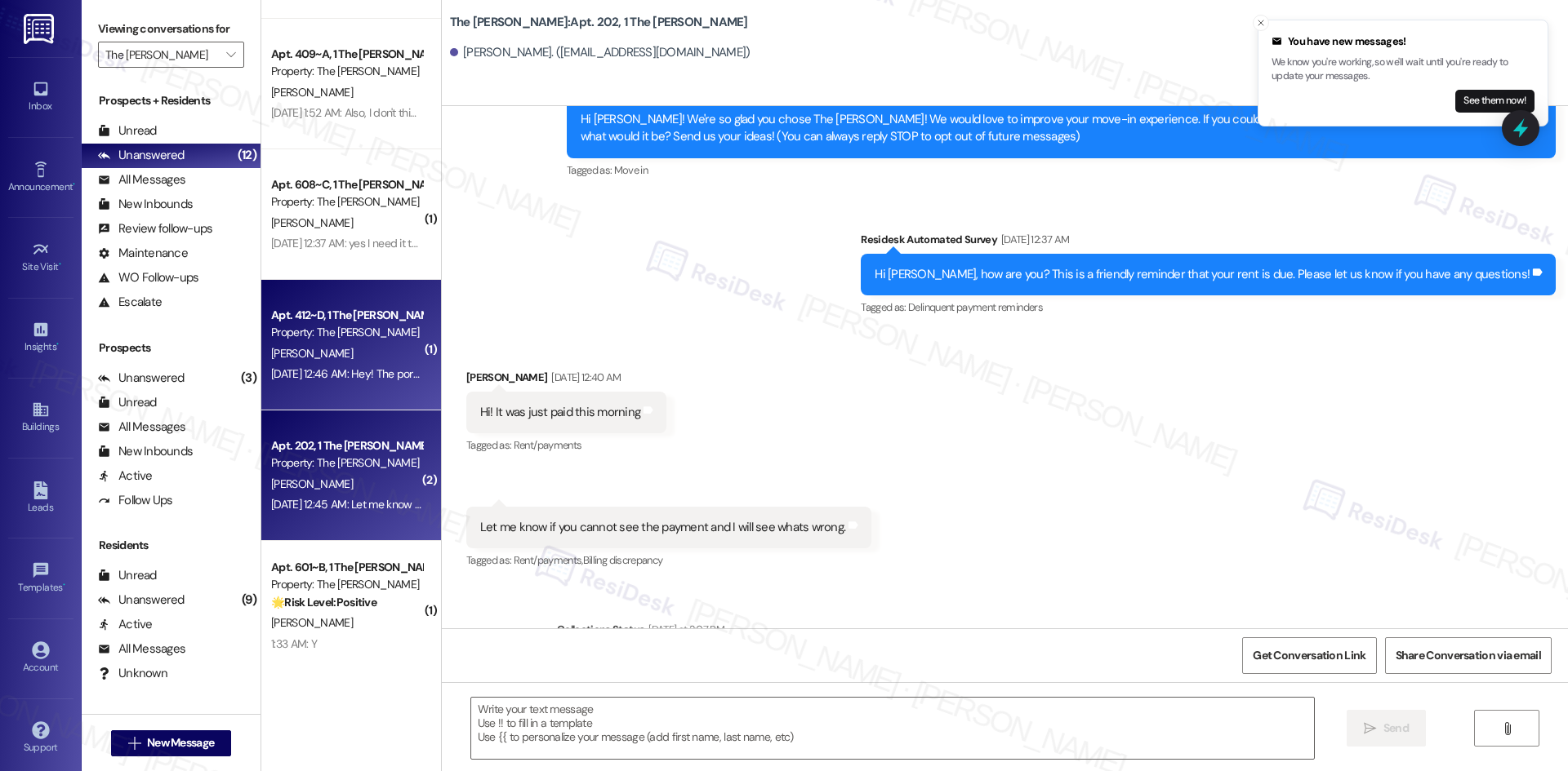
click at [344, 352] on div "A. Mukund" at bounding box center [347, 354] width 155 height 21
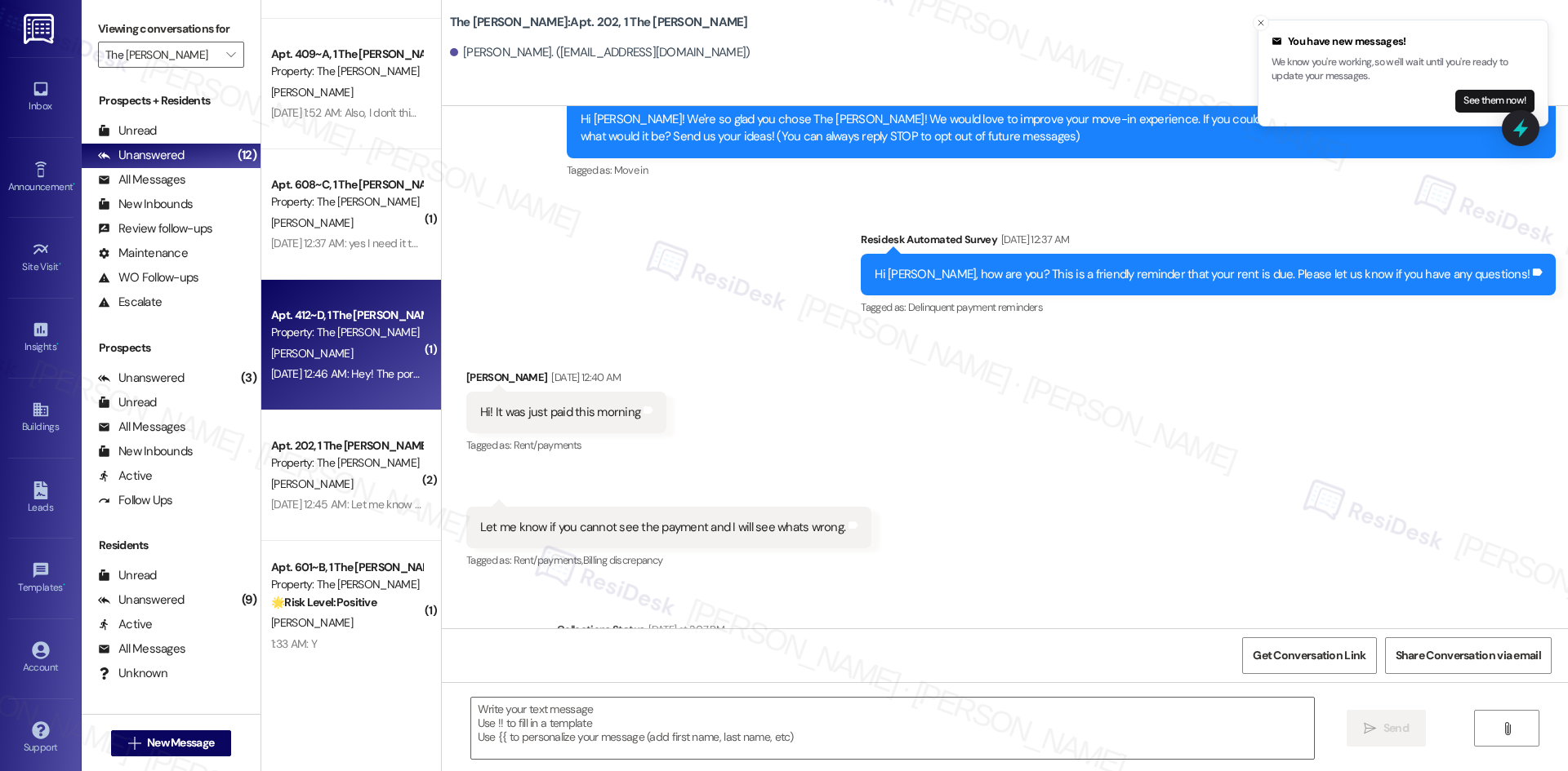
type textarea "Fetching suggested responses. Please feel free to read through the conversation…"
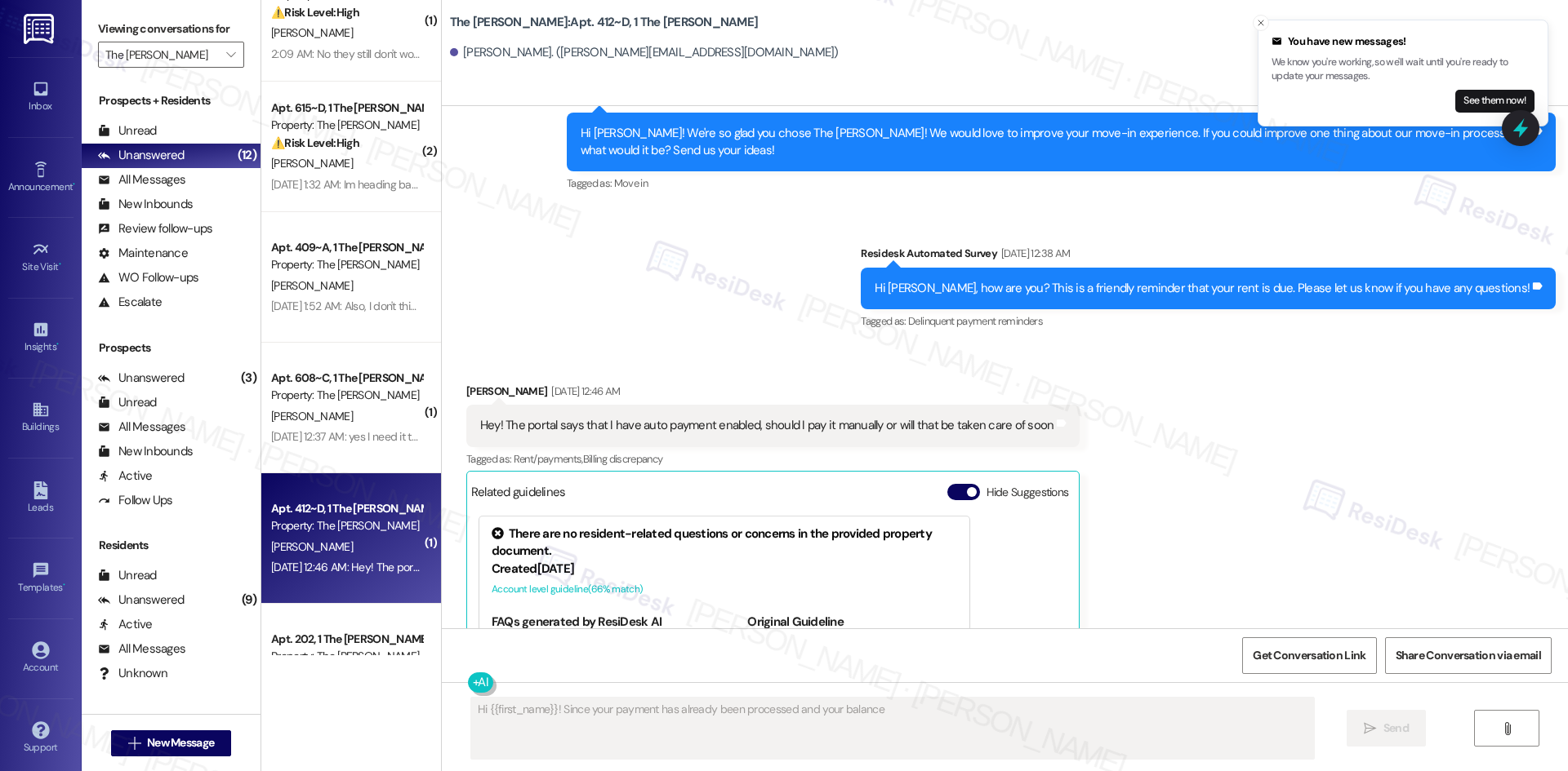
scroll to position [0, 0]
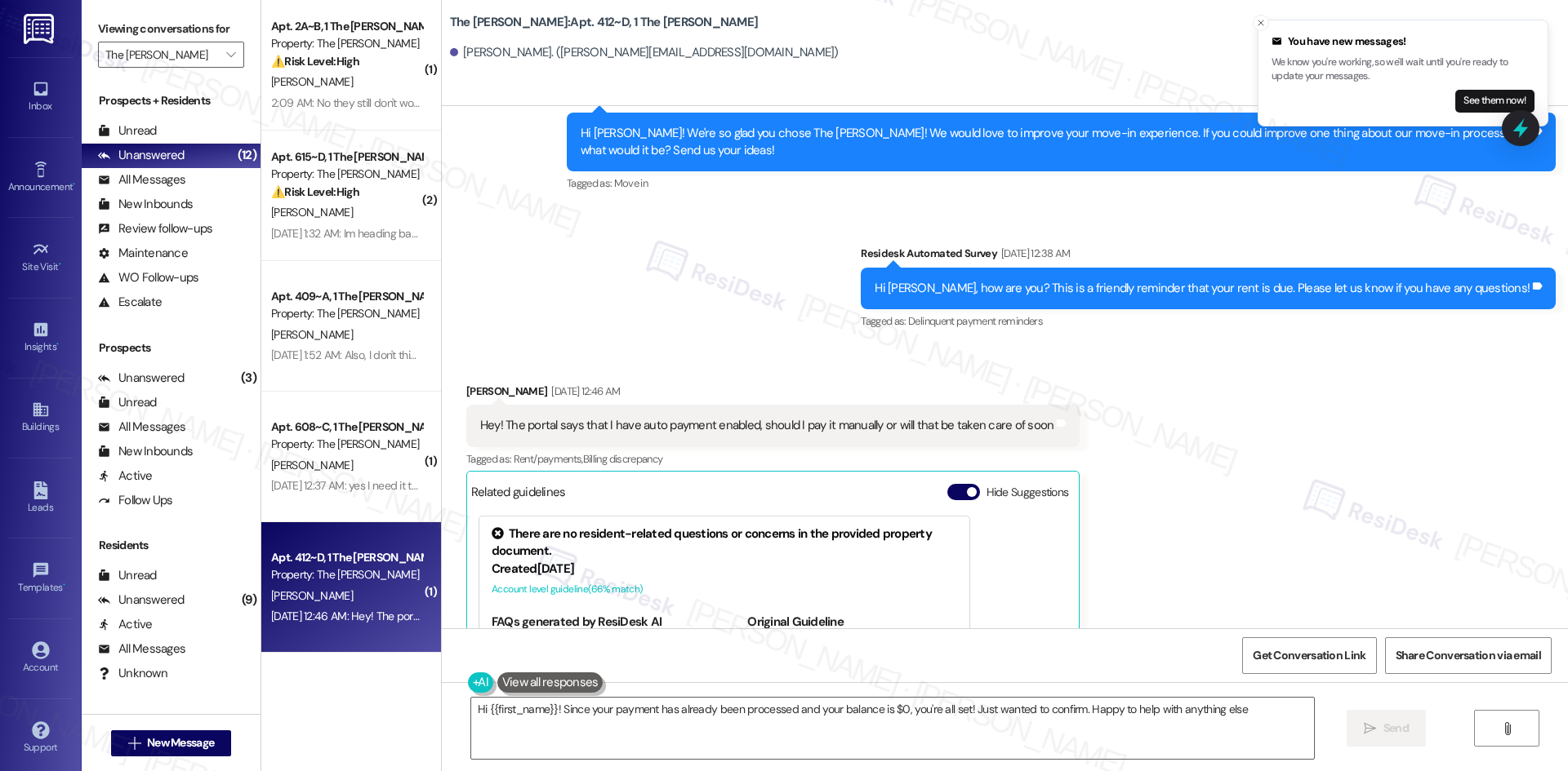
type textarea "Hi {{first_name}}! Since your payment has already been processed and your balan…"
click at [356, 499] on div "Apt. 608~C, 1 The Griffin Property: The Griffin S. Burns Sep 03, 2025 at 12:37 …" at bounding box center [351, 456] width 180 height 130
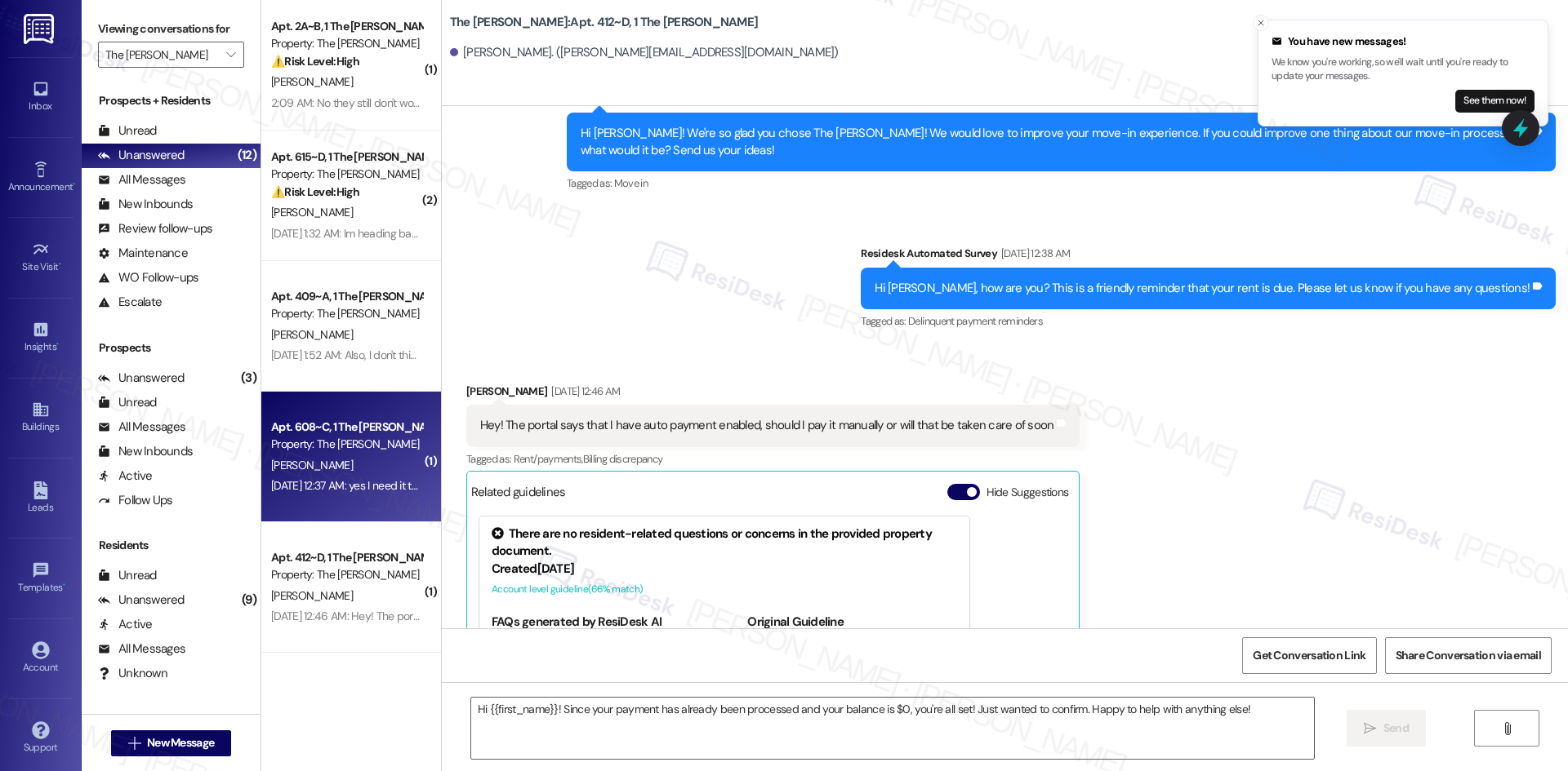
type textarea "Fetching suggested responses. Please feel free to read through the conversation…"
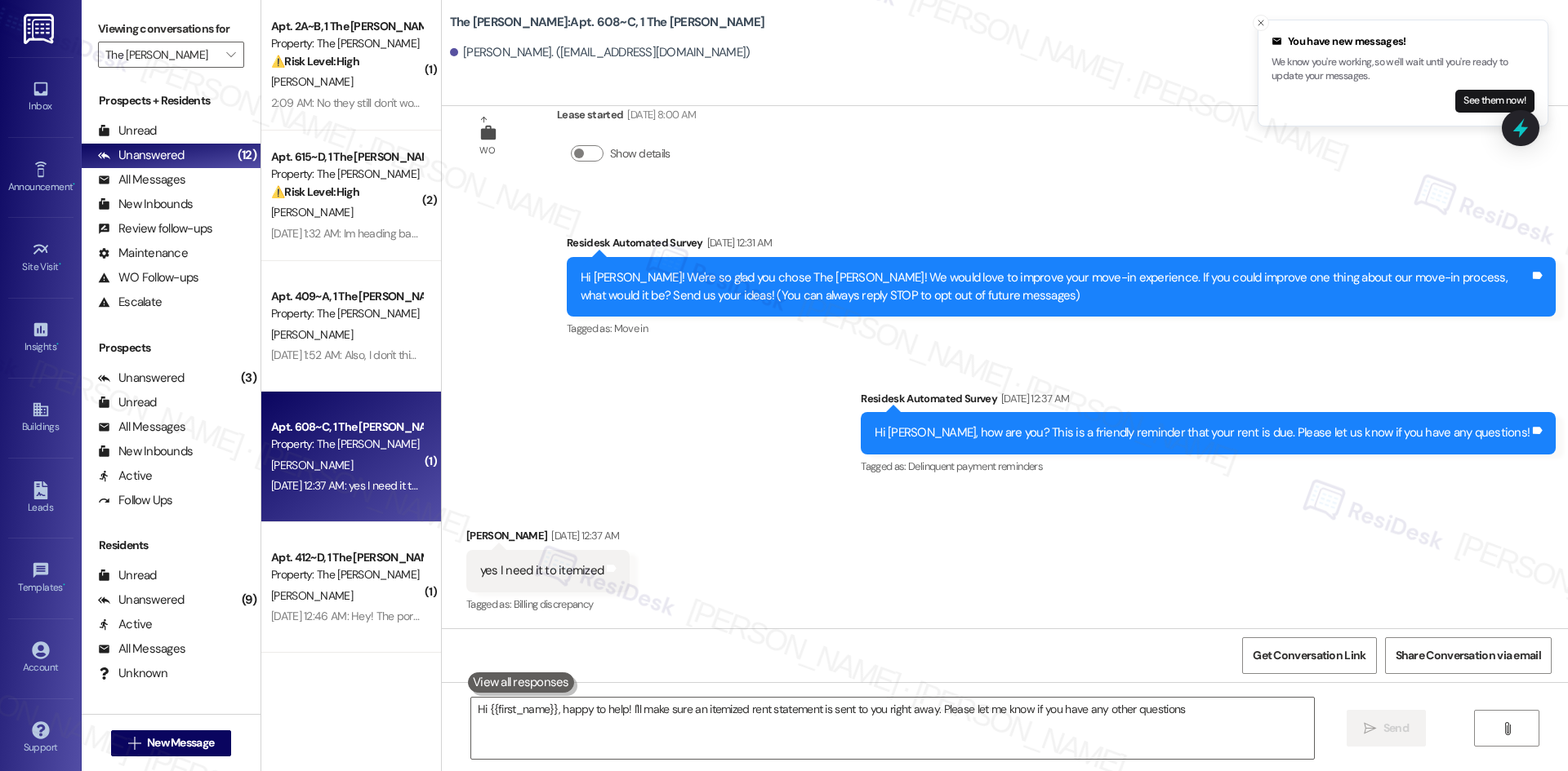
type textarea "Hi {{first_name}}, happy to help! I'll make sure an itemized rent statement is …"
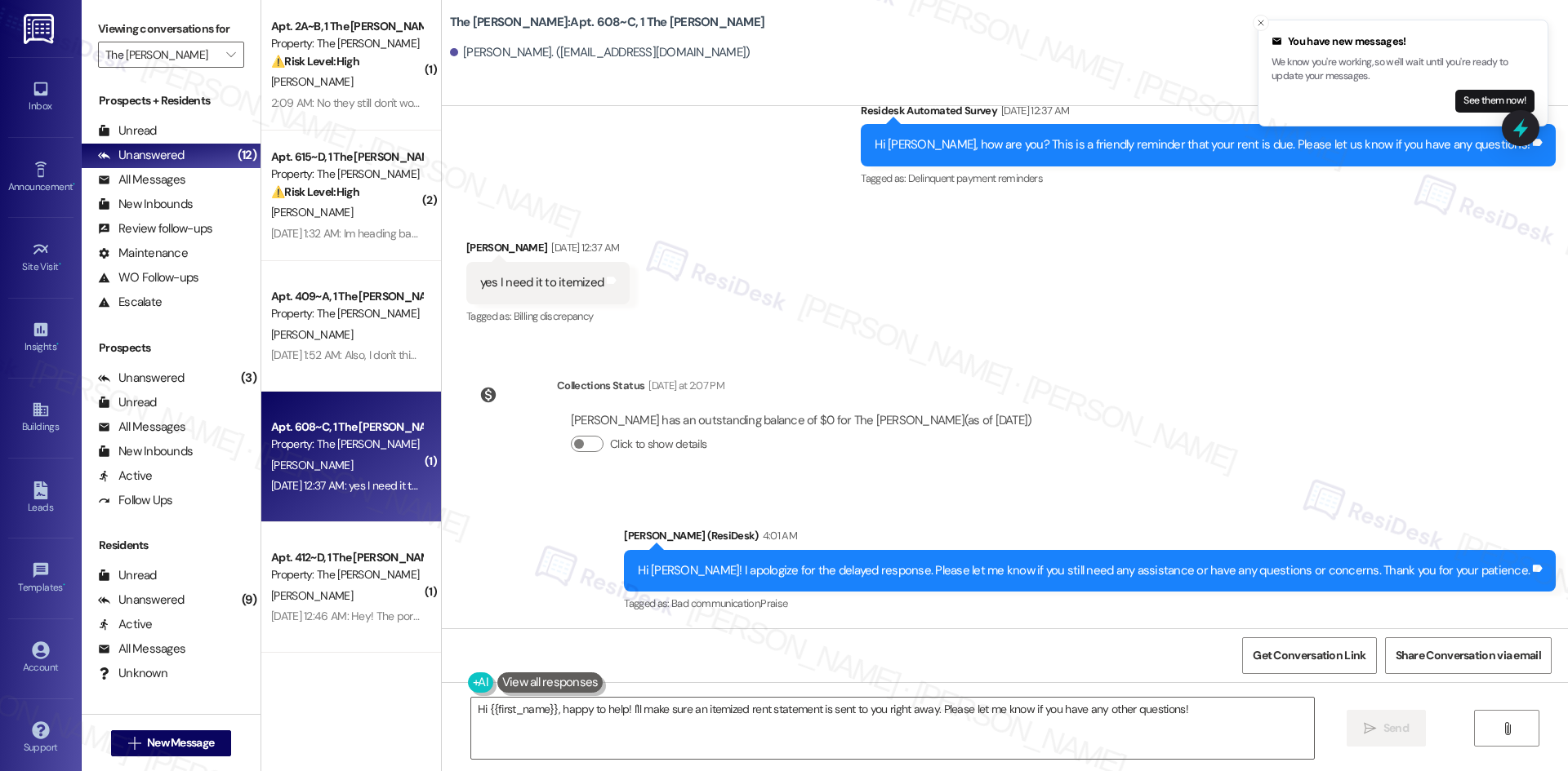
scroll to position [339, 0]
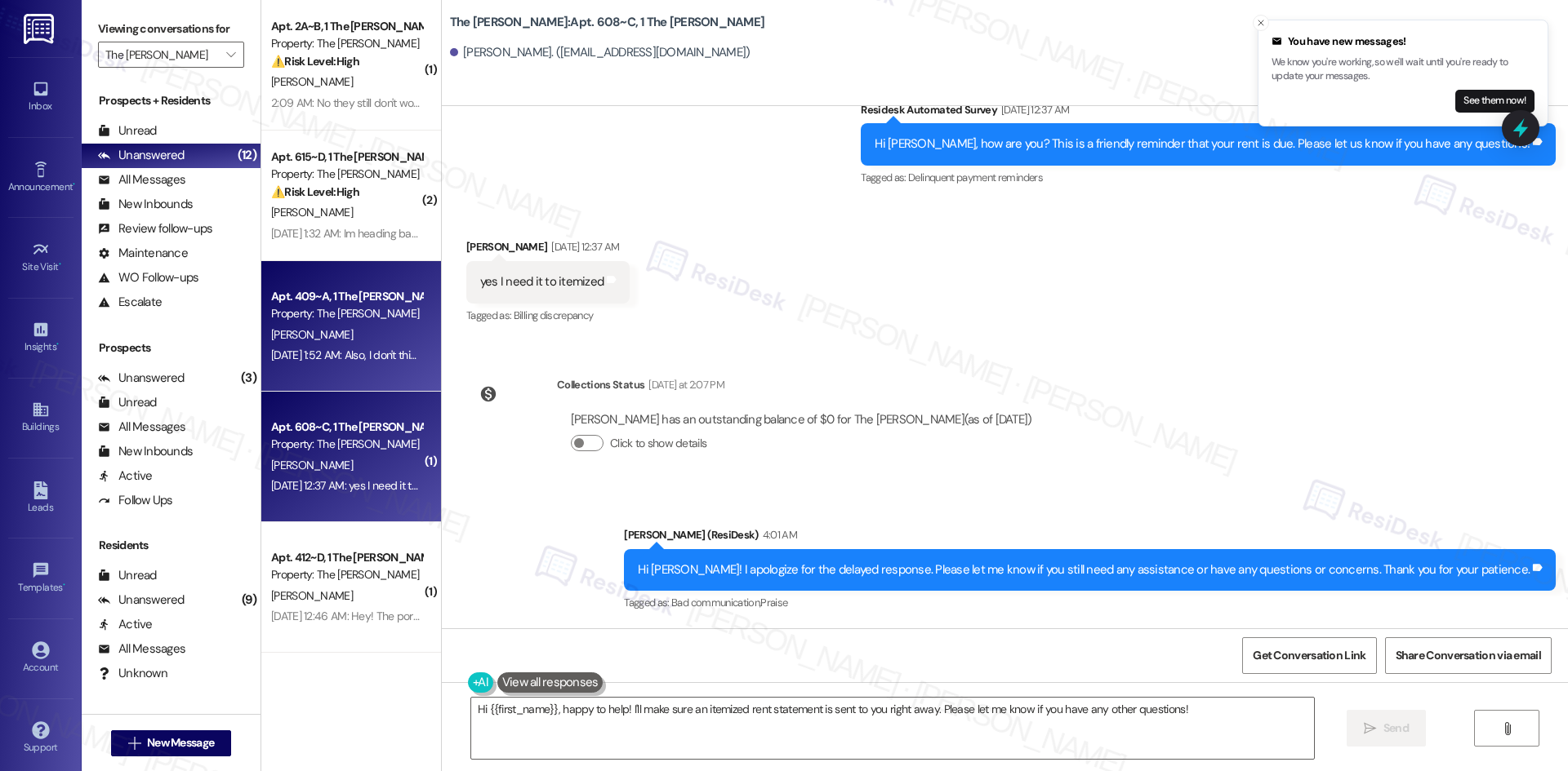
click at [359, 334] on div "M. Chander" at bounding box center [347, 335] width 155 height 21
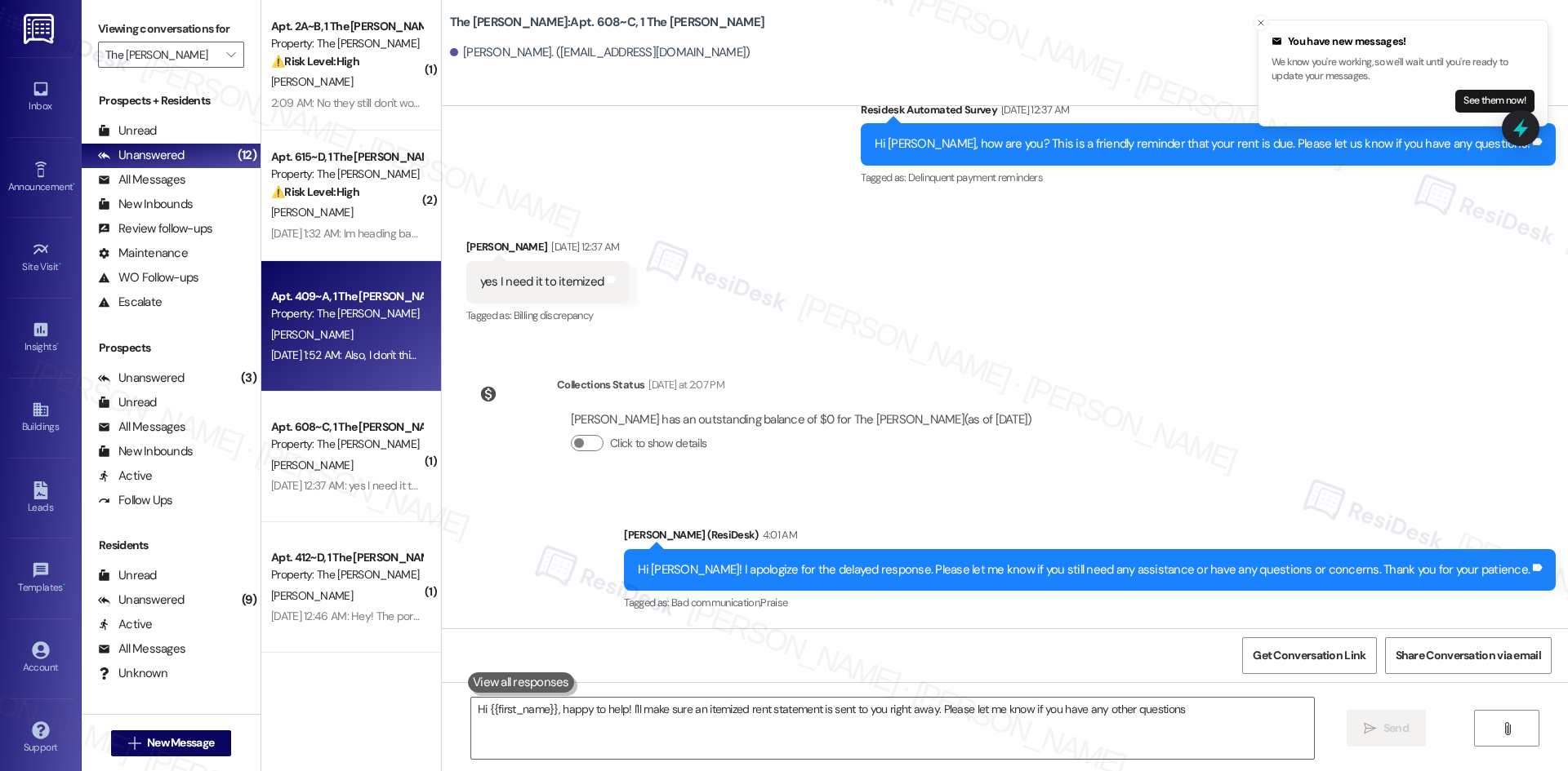
type textarea "Hi {{first_name}}, happy to help! I'll make sure an itemized rent statement is …"
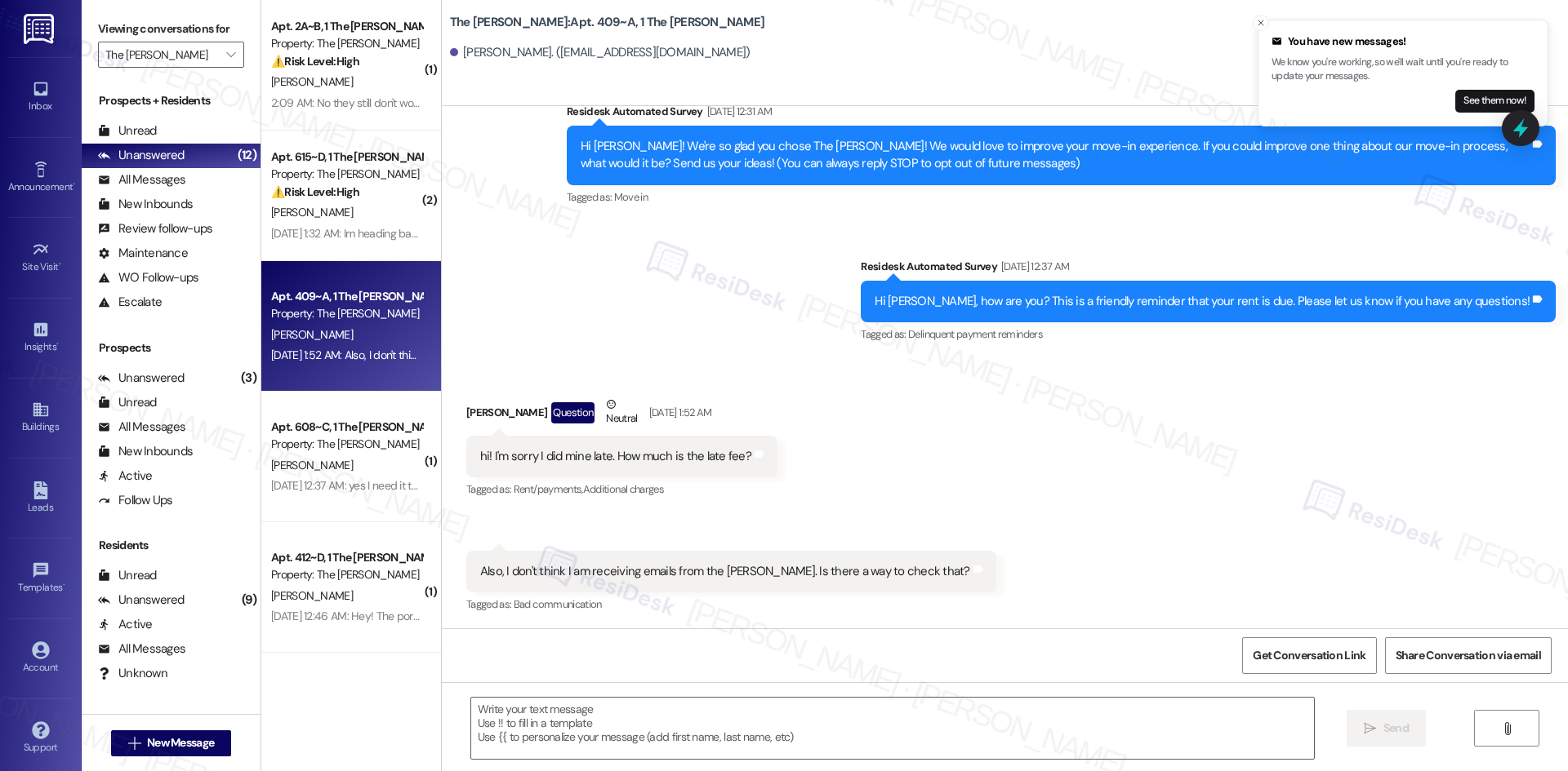
type textarea "Fetching suggested responses. Please feel free to read through the conversation…"
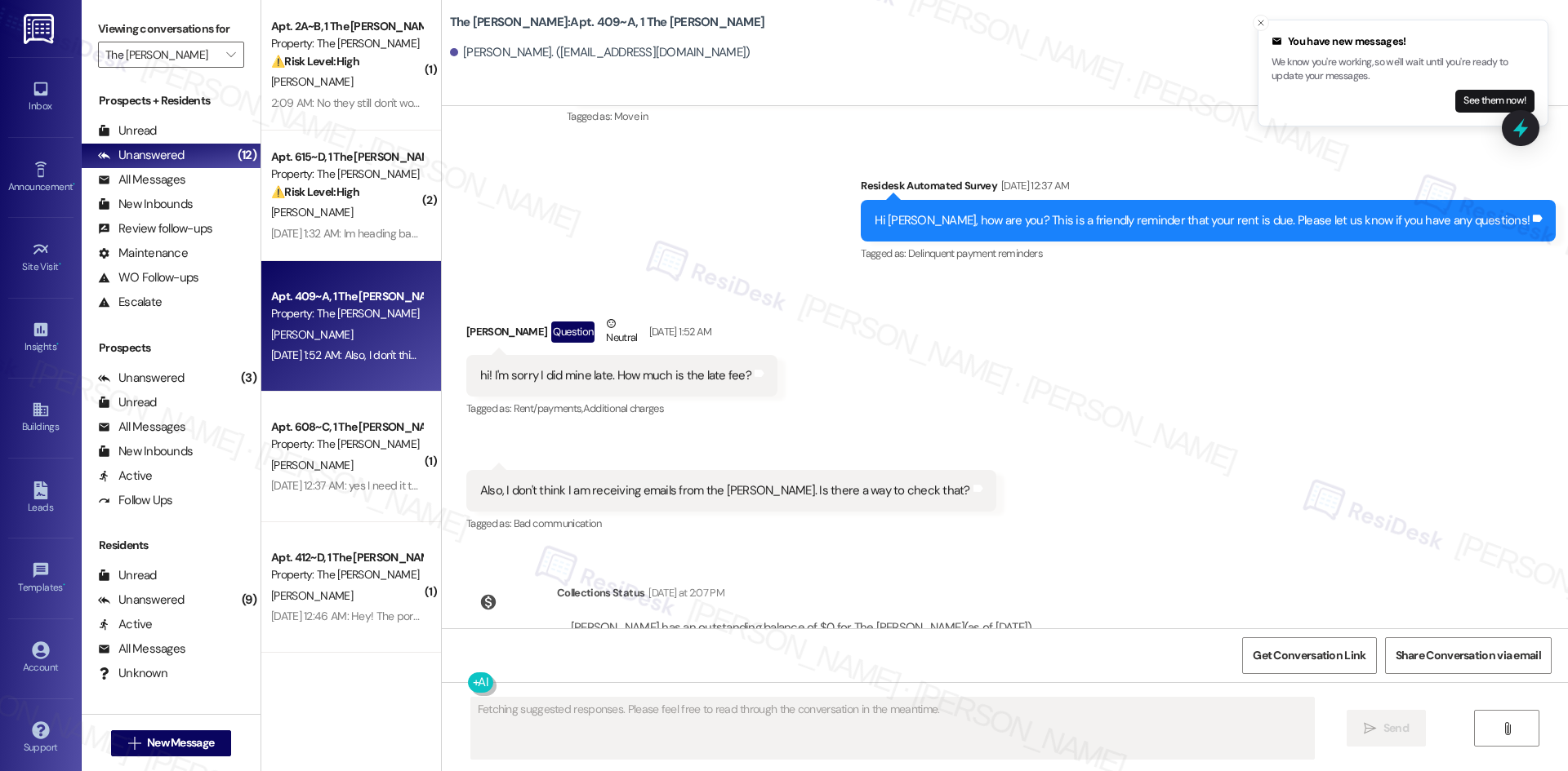
scroll to position [438, 0]
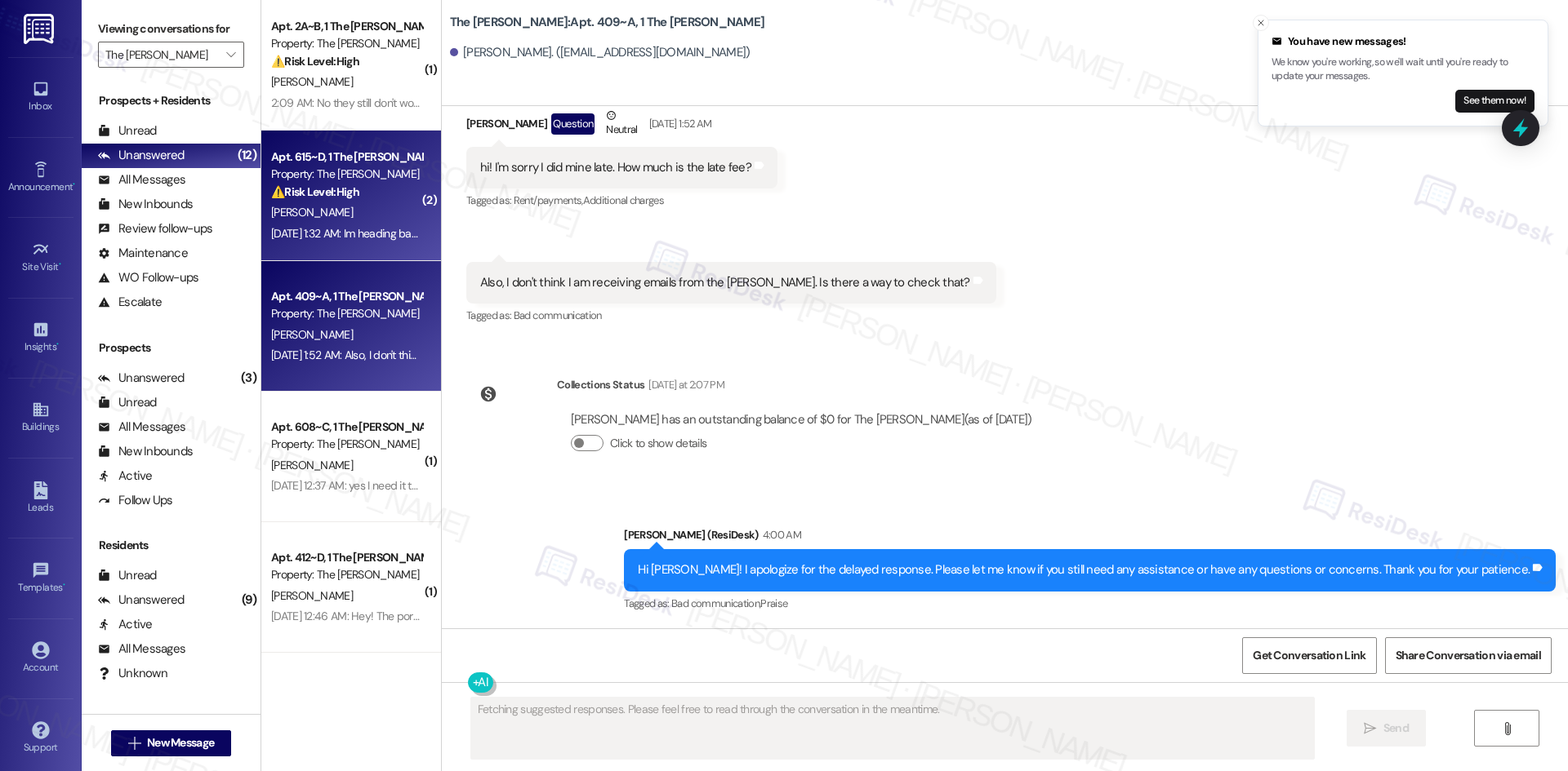
click at [353, 246] on div "Apt. 615~D, 1 The Griffin Property: The Griffin ⚠️ Risk Level: High The residen…" at bounding box center [351, 195] width 180 height 130
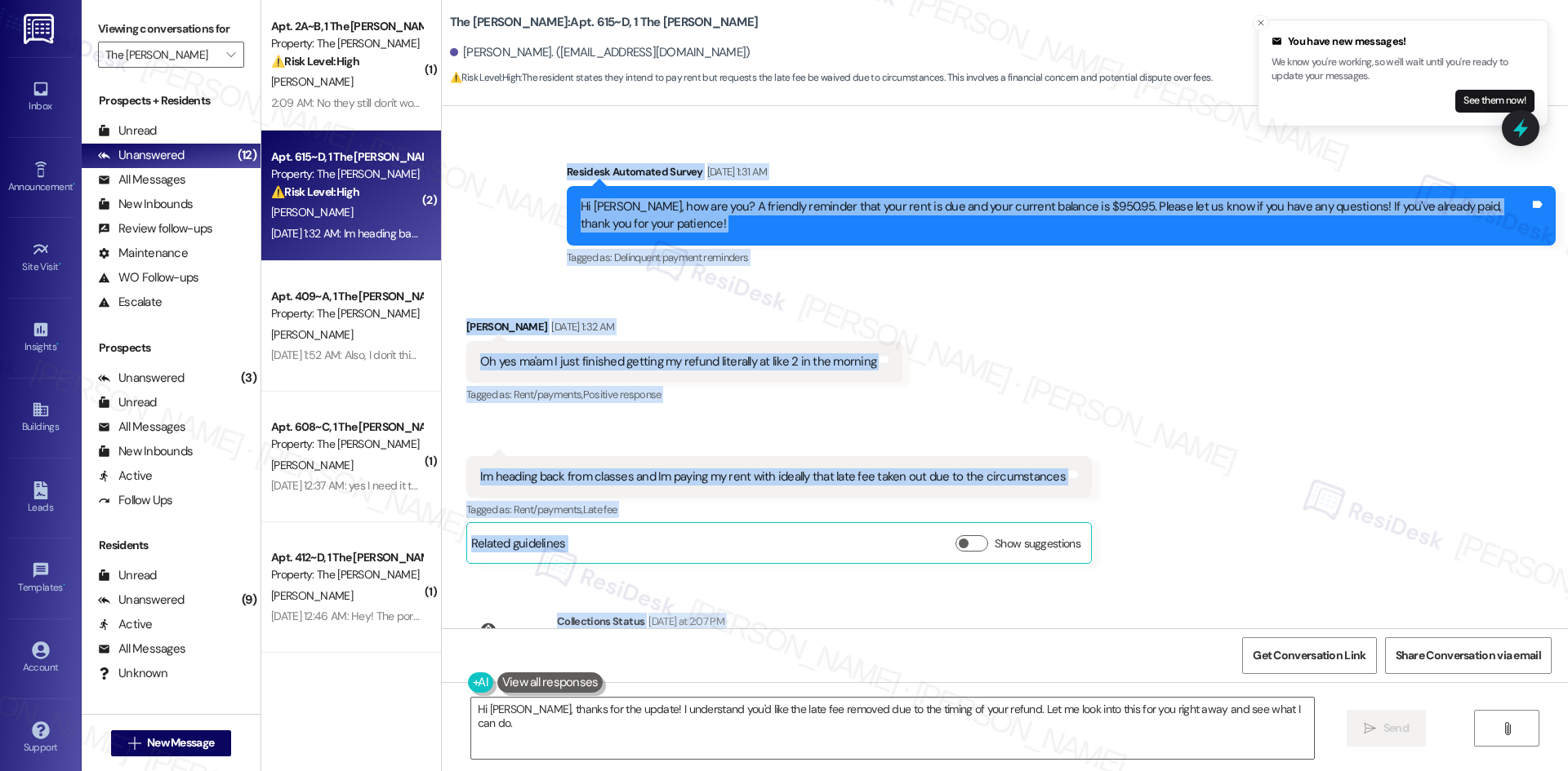
scroll to position [4597, 0]
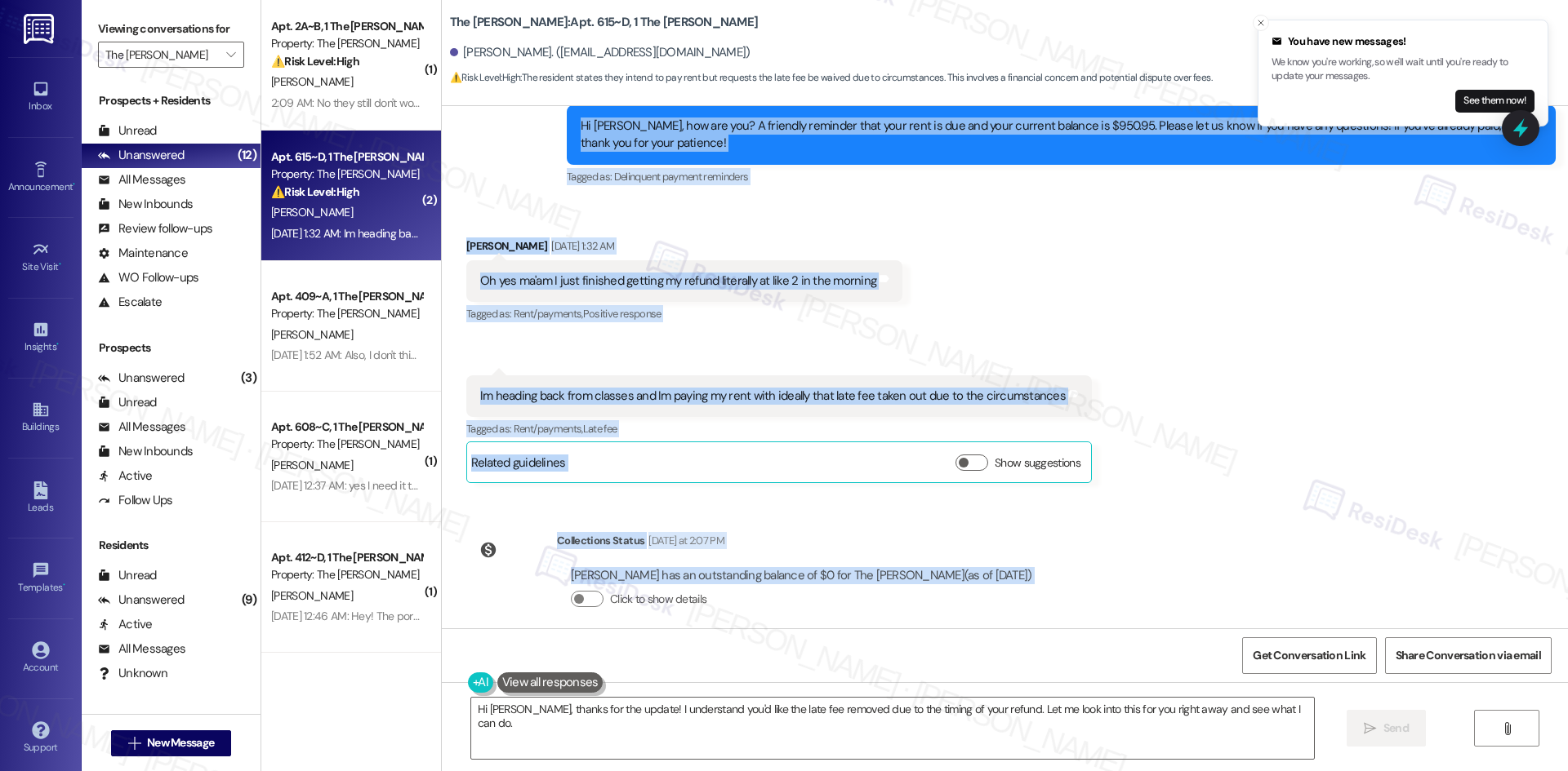
drag, startPoint x: 524, startPoint y: 221, endPoint x: 989, endPoint y: 561, distance: 576.0
click at [1000, 562] on div "Survey, sent via SMS Residesk Automated Survey Aug 28, 2024 at 12:27 AM This me…" at bounding box center [1005, 367] width 1127 height 523
copy div "Residesk Automated Survey Sep 06, 2025 at 1:31 AM Hi Russell, how are you? A fr…"
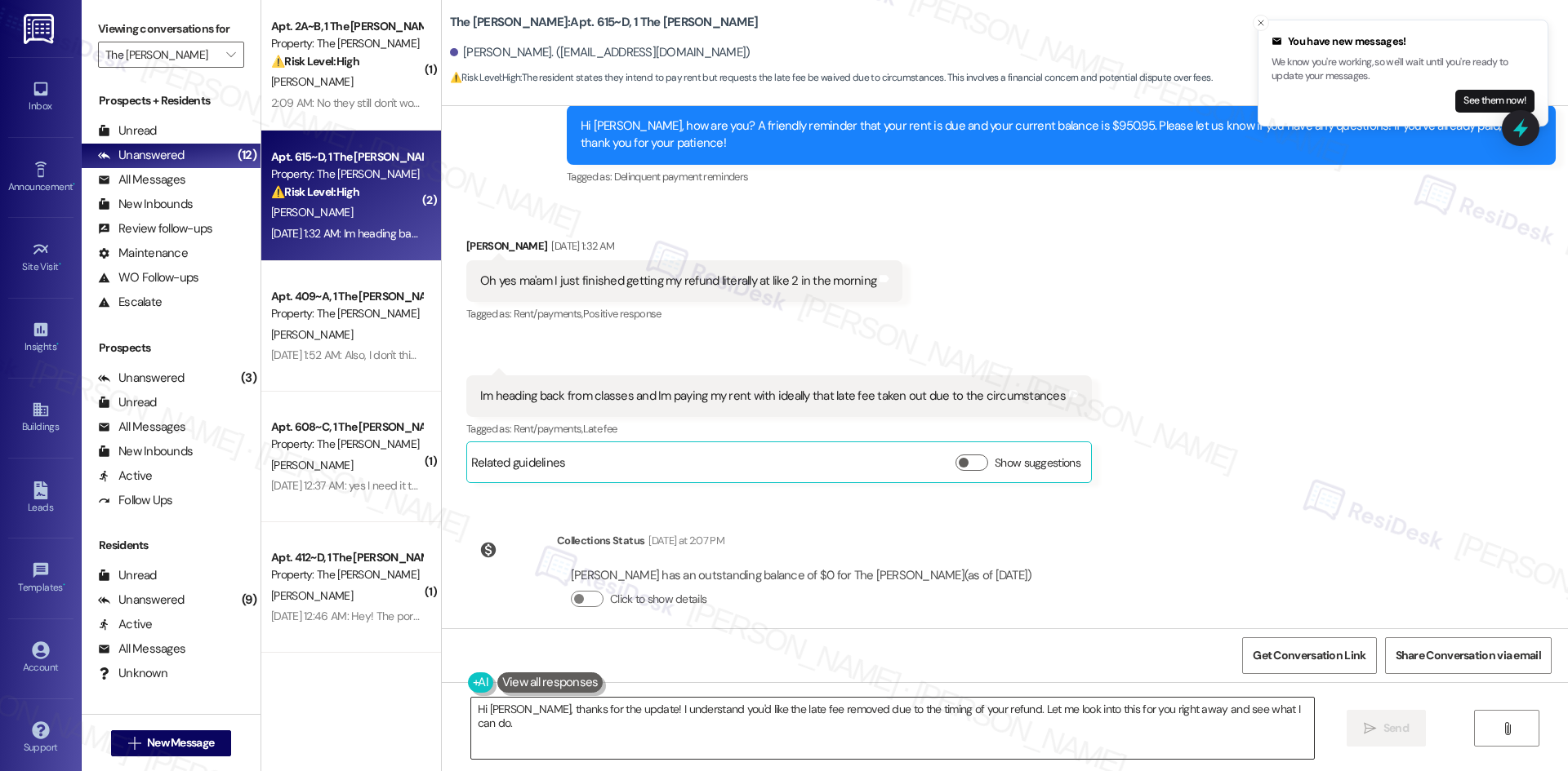
click at [724, 709] on textarea "Hi Russell, thanks for the update! I understand you'd like the late fee removed…" at bounding box center [892, 728] width 843 height 61
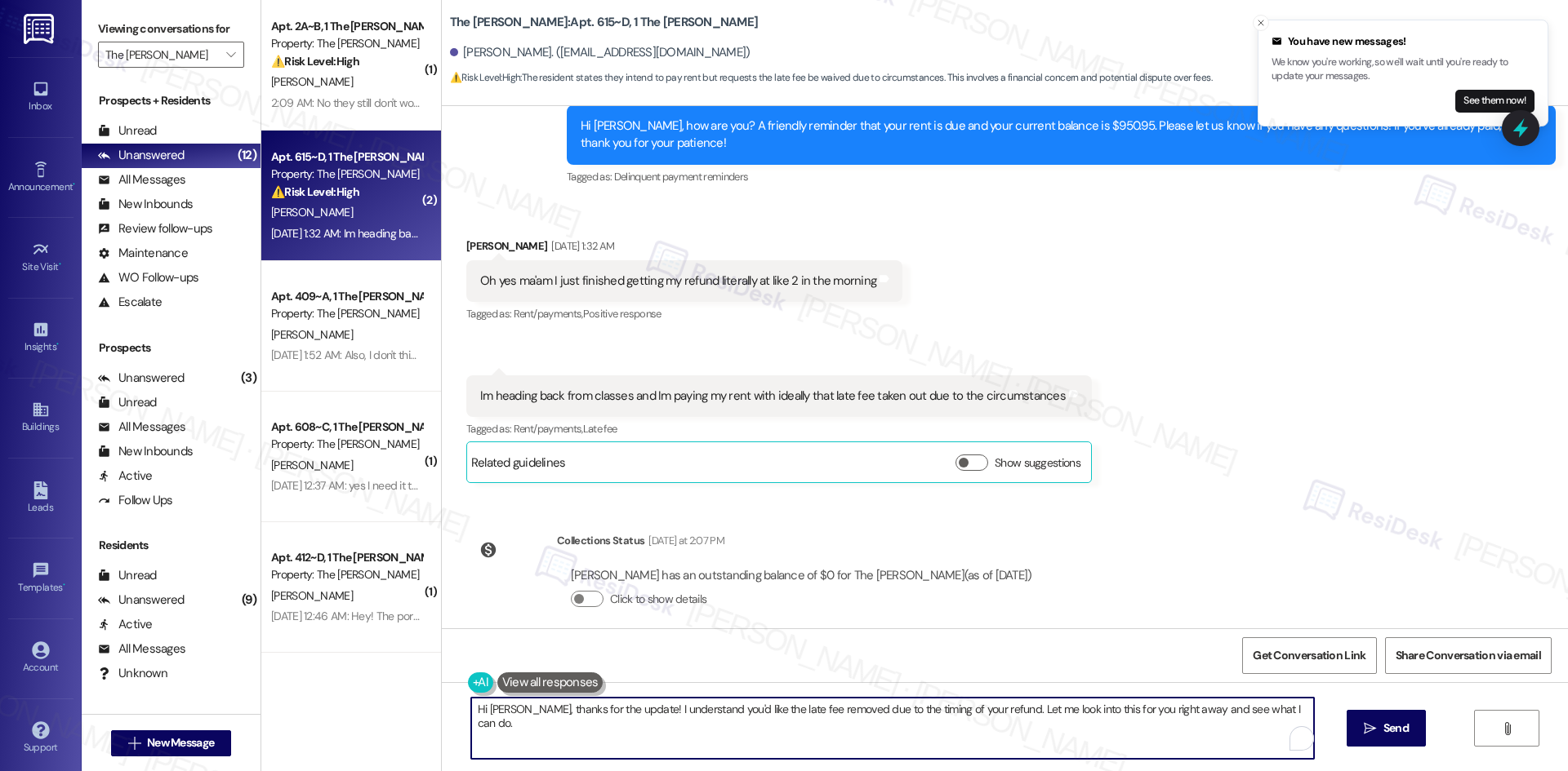
paste textarea "— I confirmed your account and your current balance is $0, so no further paymen…"
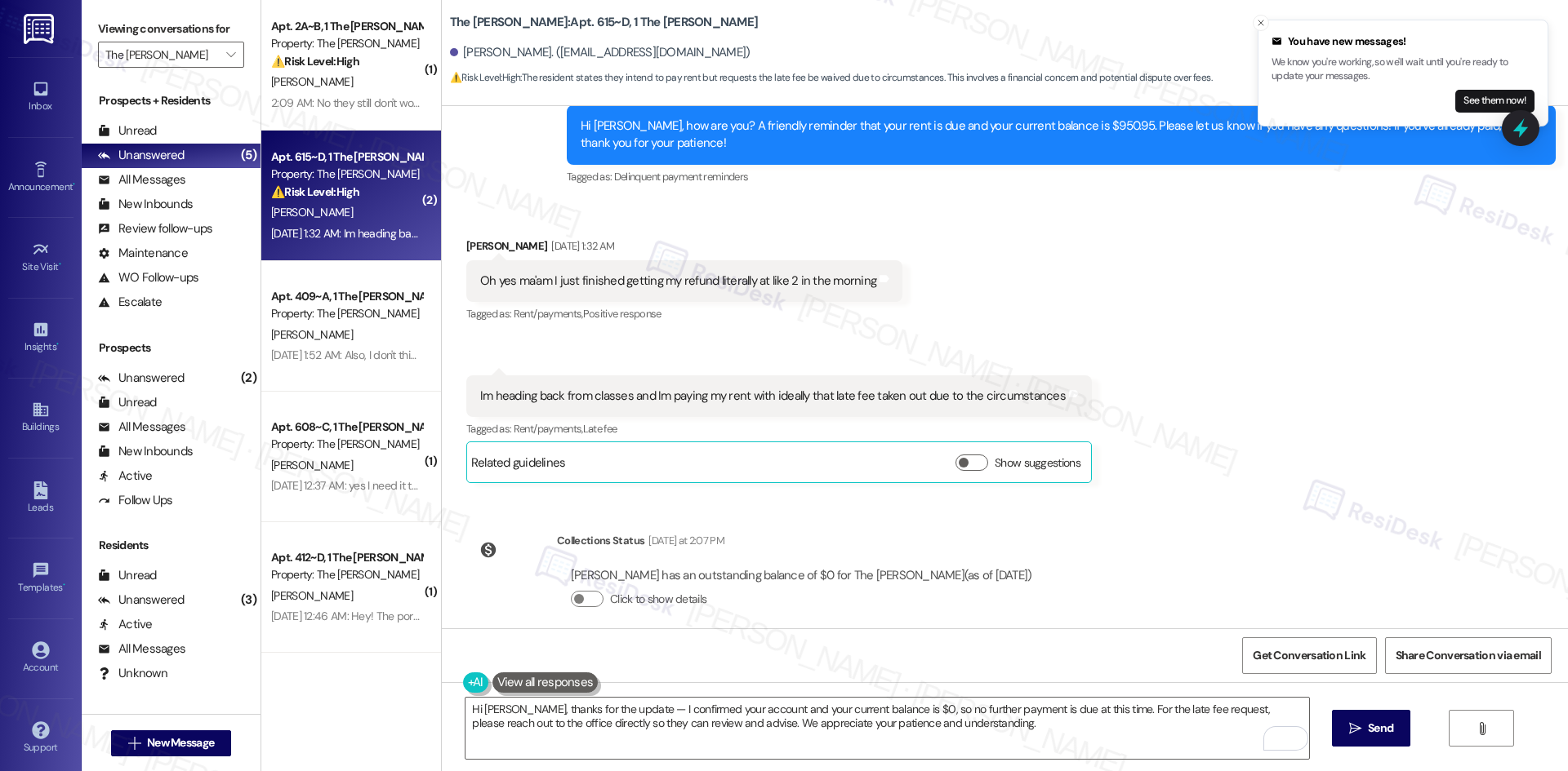
click at [968, 259] on div "Received via SMS Russell Rodriguez Sep 06, 2025 at 1:32 AM Oh yes ma'am I just …" at bounding box center [1005, 348] width 1127 height 295
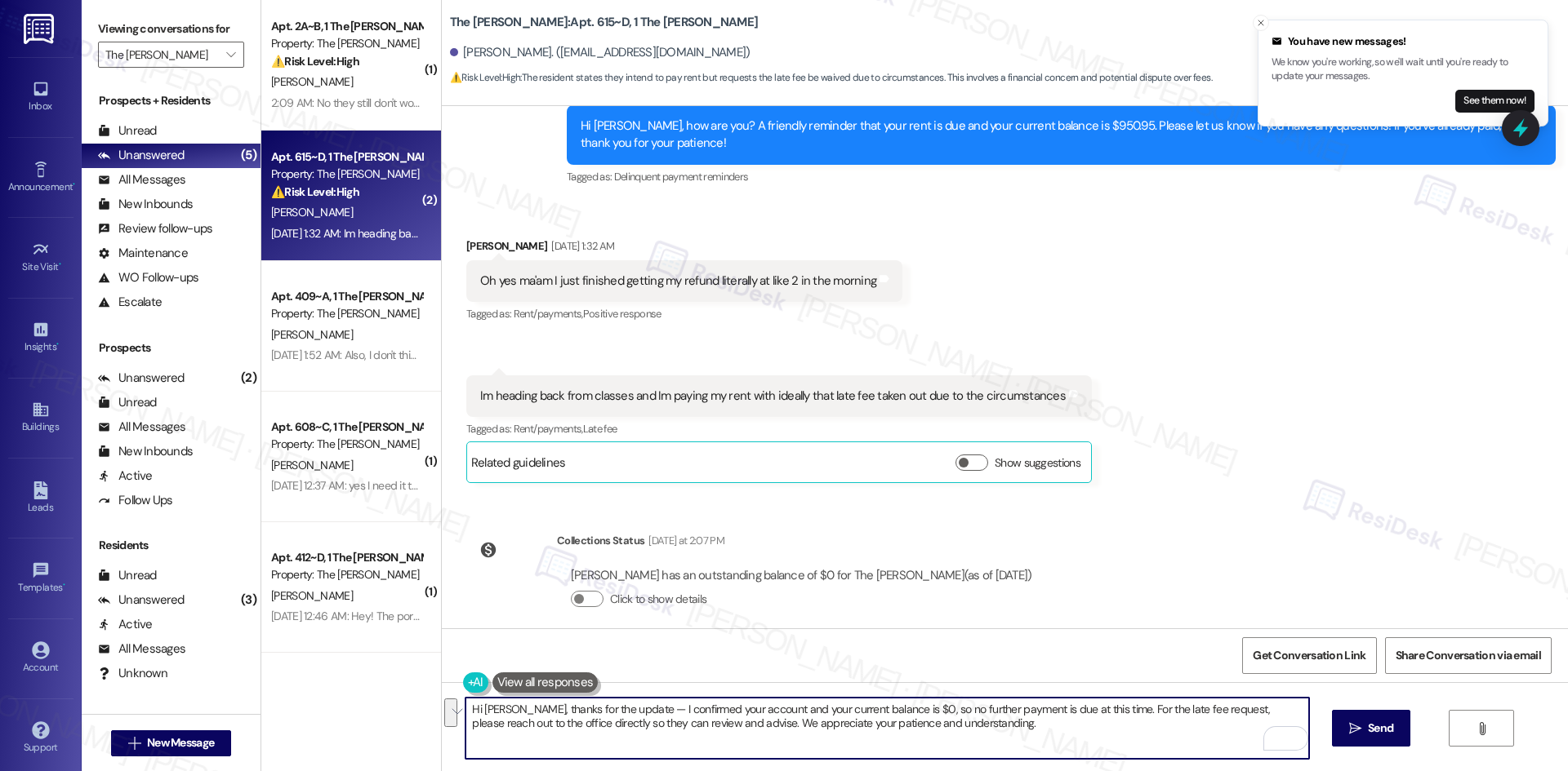
drag, startPoint x: 1006, startPoint y: 721, endPoint x: 509, endPoint y: 707, distance: 497.2
click at [509, 707] on textarea "Hi Russell, thanks for the update — I confirmed your account and your current b…" at bounding box center [887, 728] width 843 height 61
paste textarea "I apologize for the delayed response. Please let me know if you still need any …"
type textarea "Hi Russell, I apologize for the delayed response. Please let me know if you sti…"
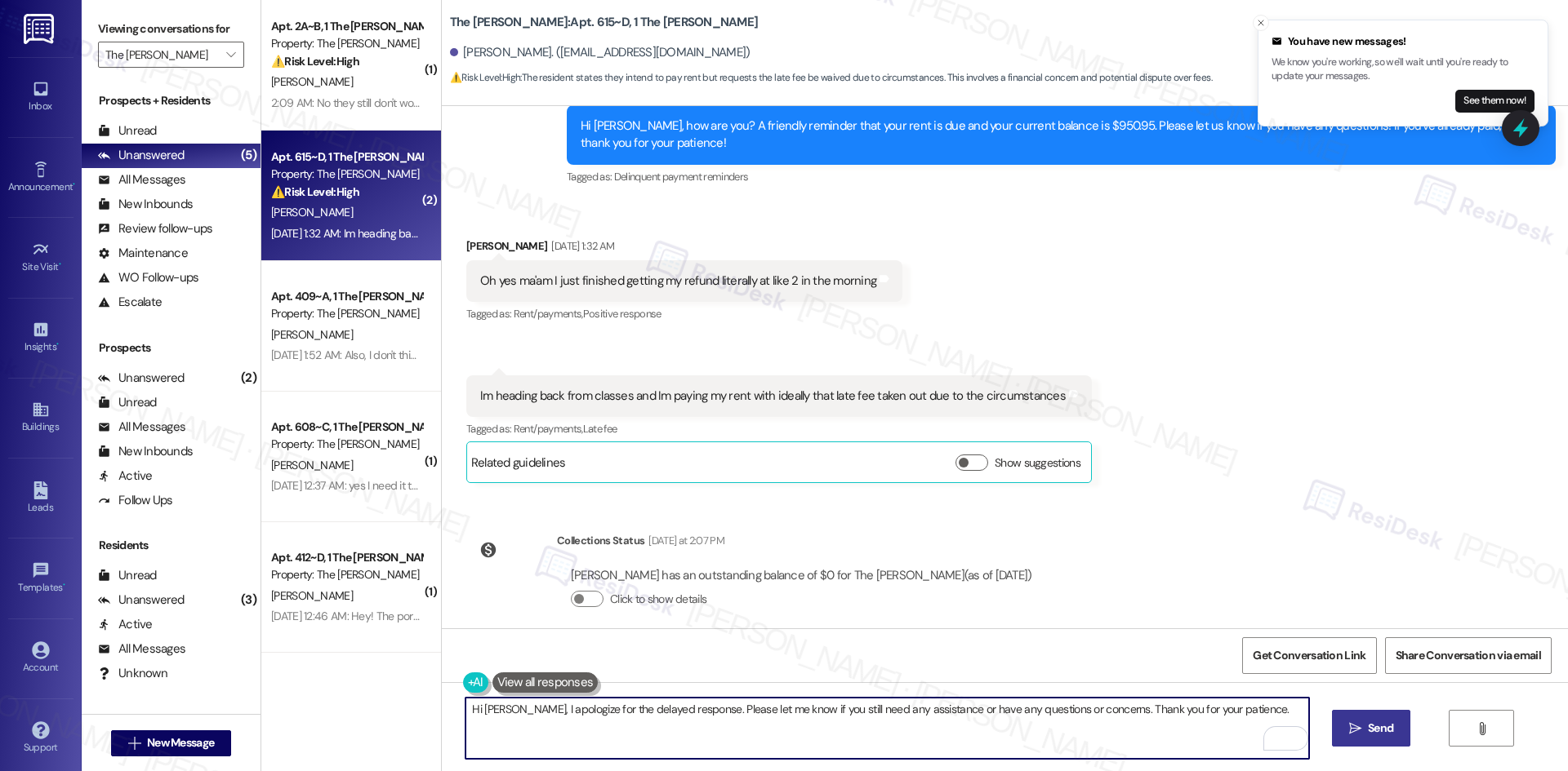
click at [1371, 726] on span "Send" at bounding box center [1380, 729] width 25 height 17
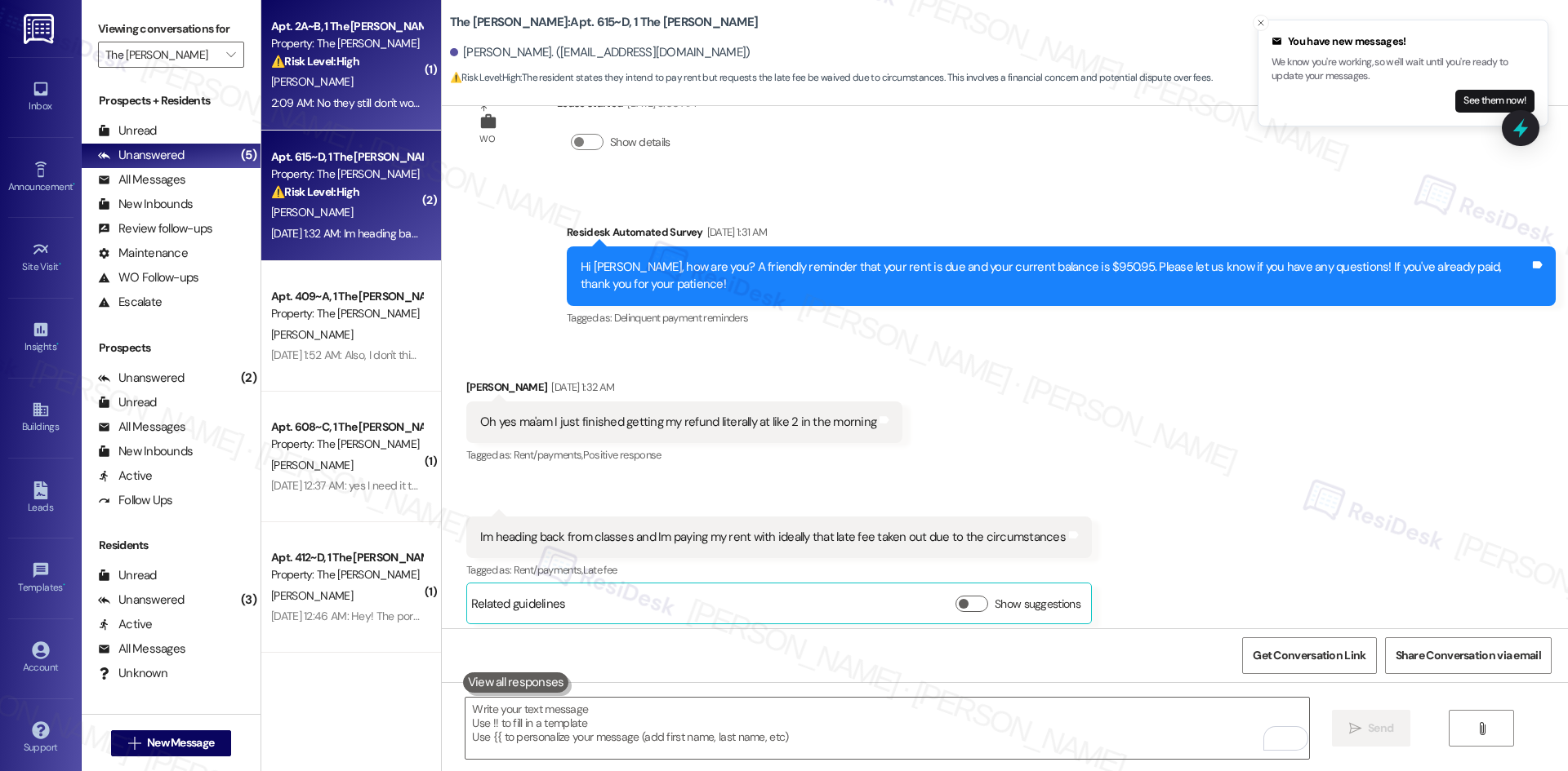
scroll to position [4446, 0]
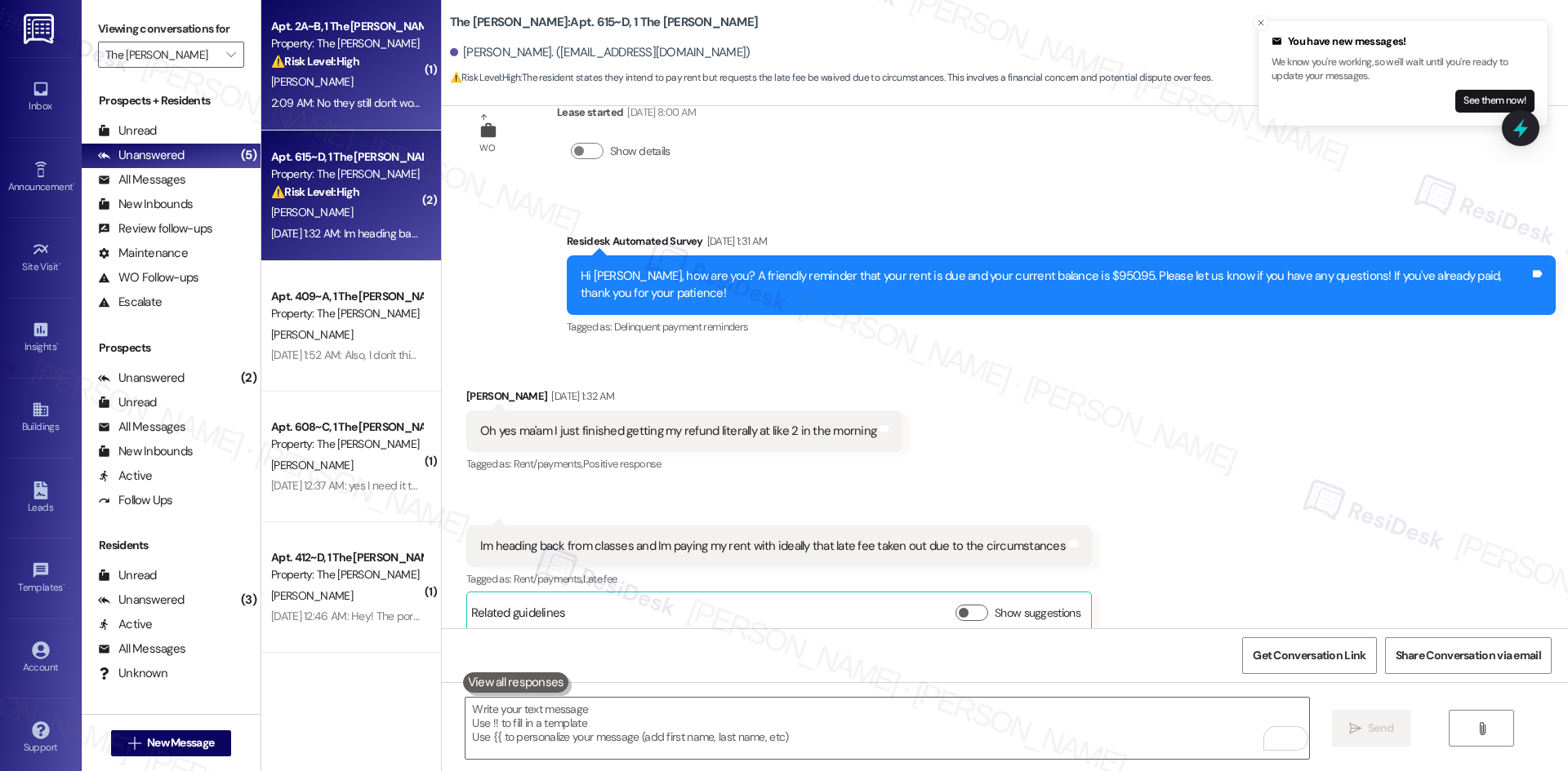
click at [345, 97] on div "2:09 AM: No they still don't work they just tested the temperature of the room …" at bounding box center [967, 103] width 1394 height 15
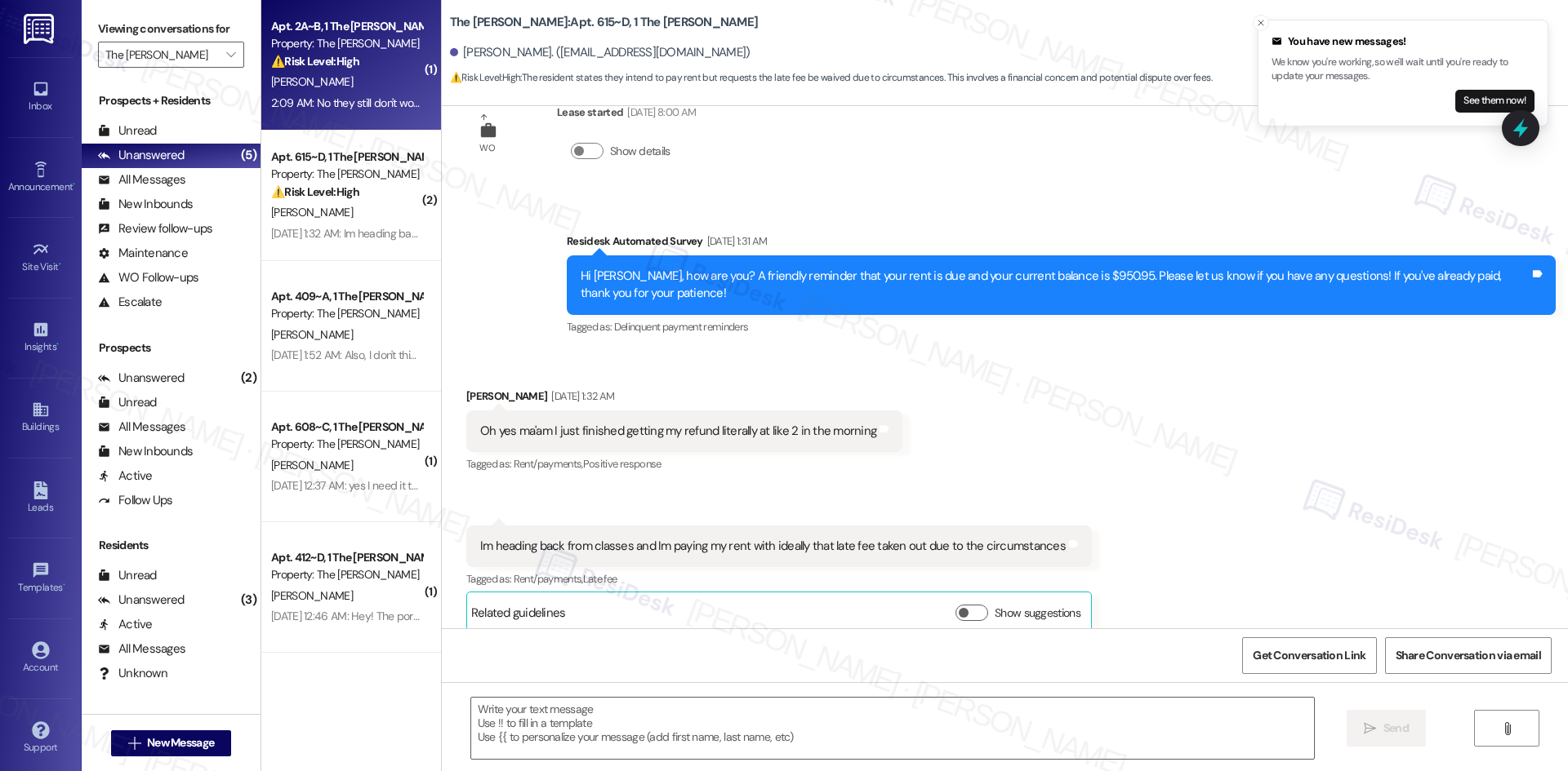
type textarea "Fetching suggested responses. Please feel free to read through the conversation…"
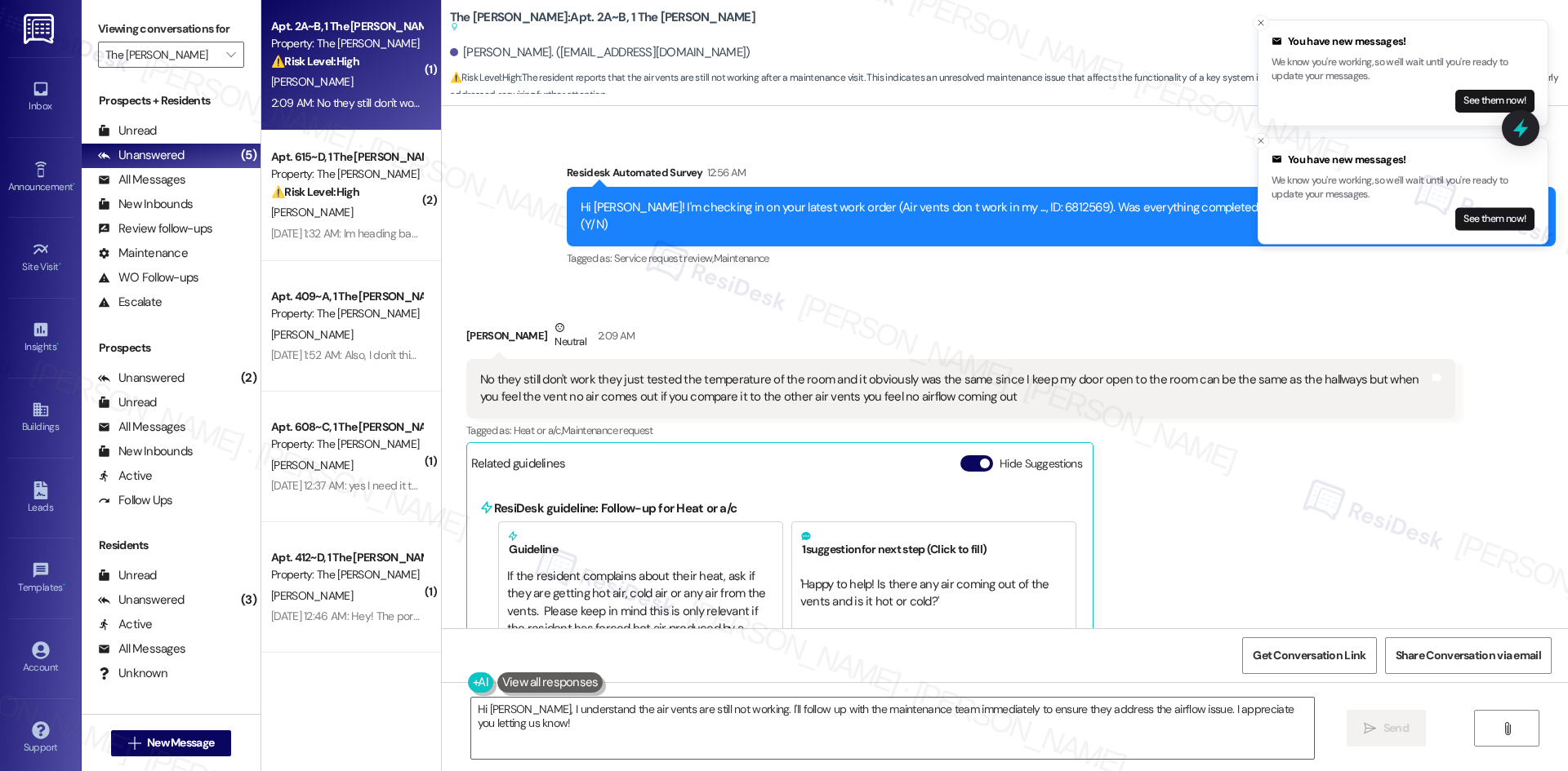
scroll to position [2650, 0]
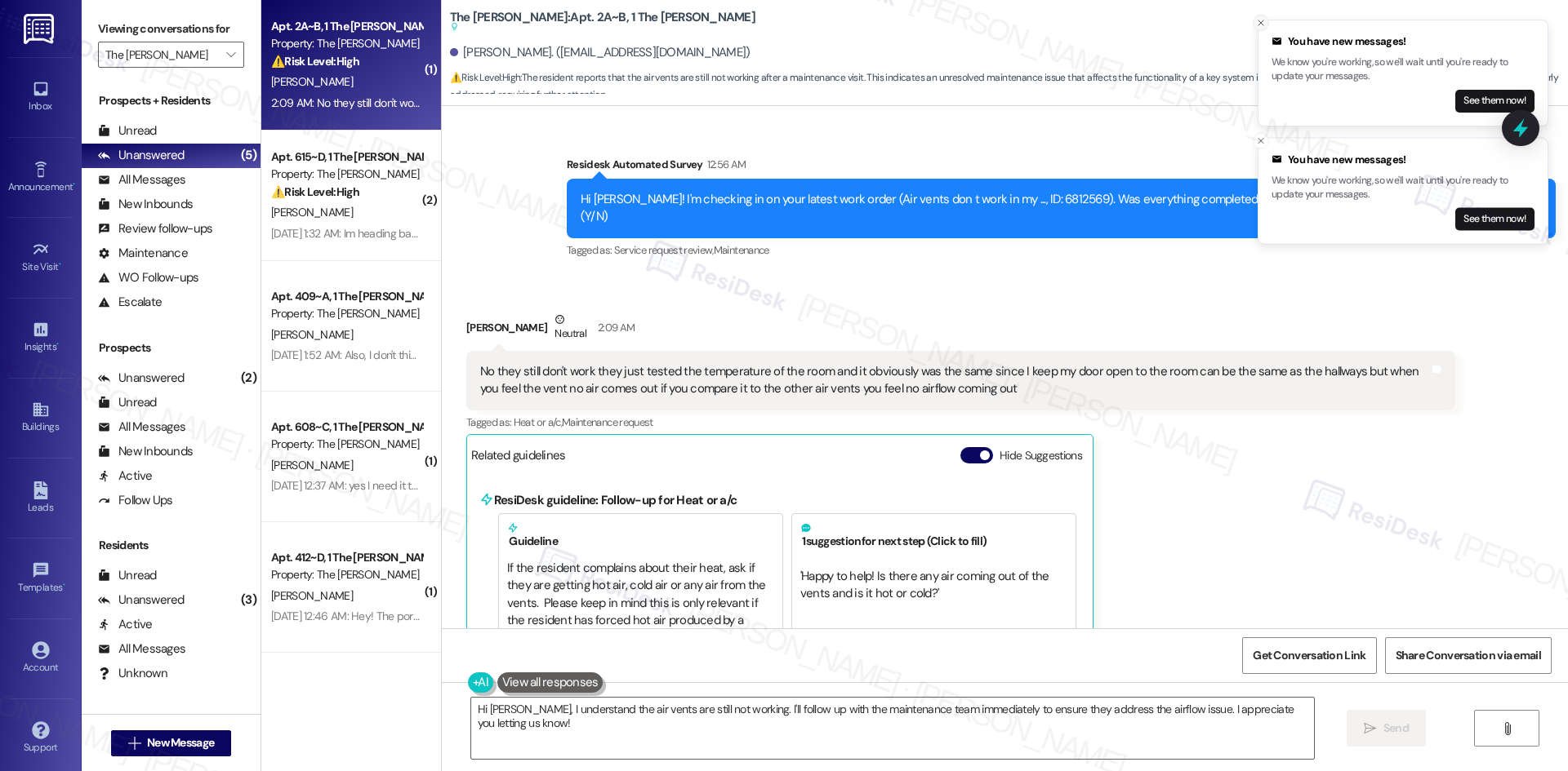
click at [1262, 18] on icon "Close toast" at bounding box center [1261, 22] width 9 height 9
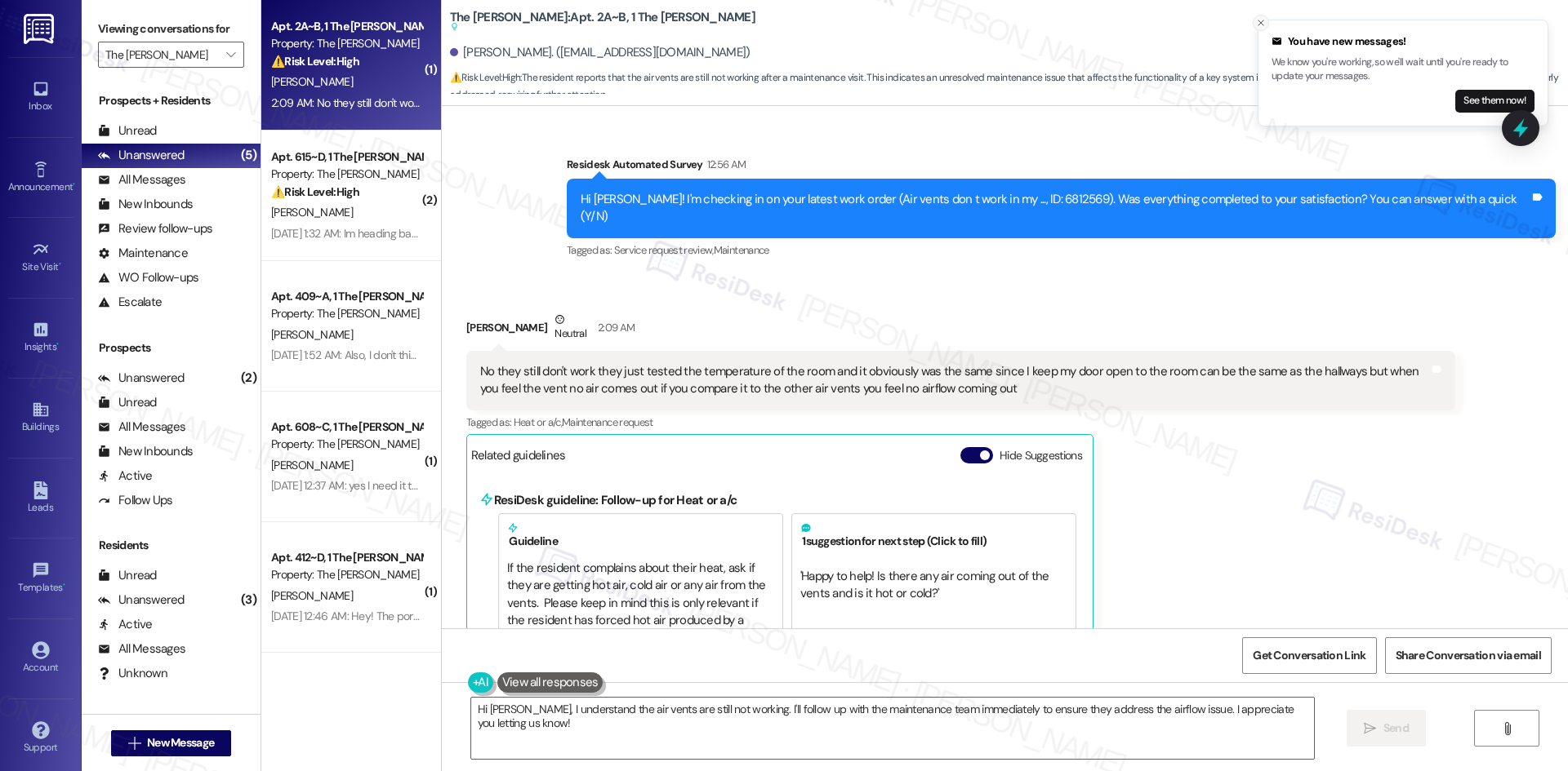
click at [1264, 23] on icon "Close toast" at bounding box center [1261, 22] width 9 height 9
click at [1166, 385] on div "Laura Parra Neutral 2:09 AM No they still don't work they just tested the tempe…" at bounding box center [961, 498] width 989 height 375
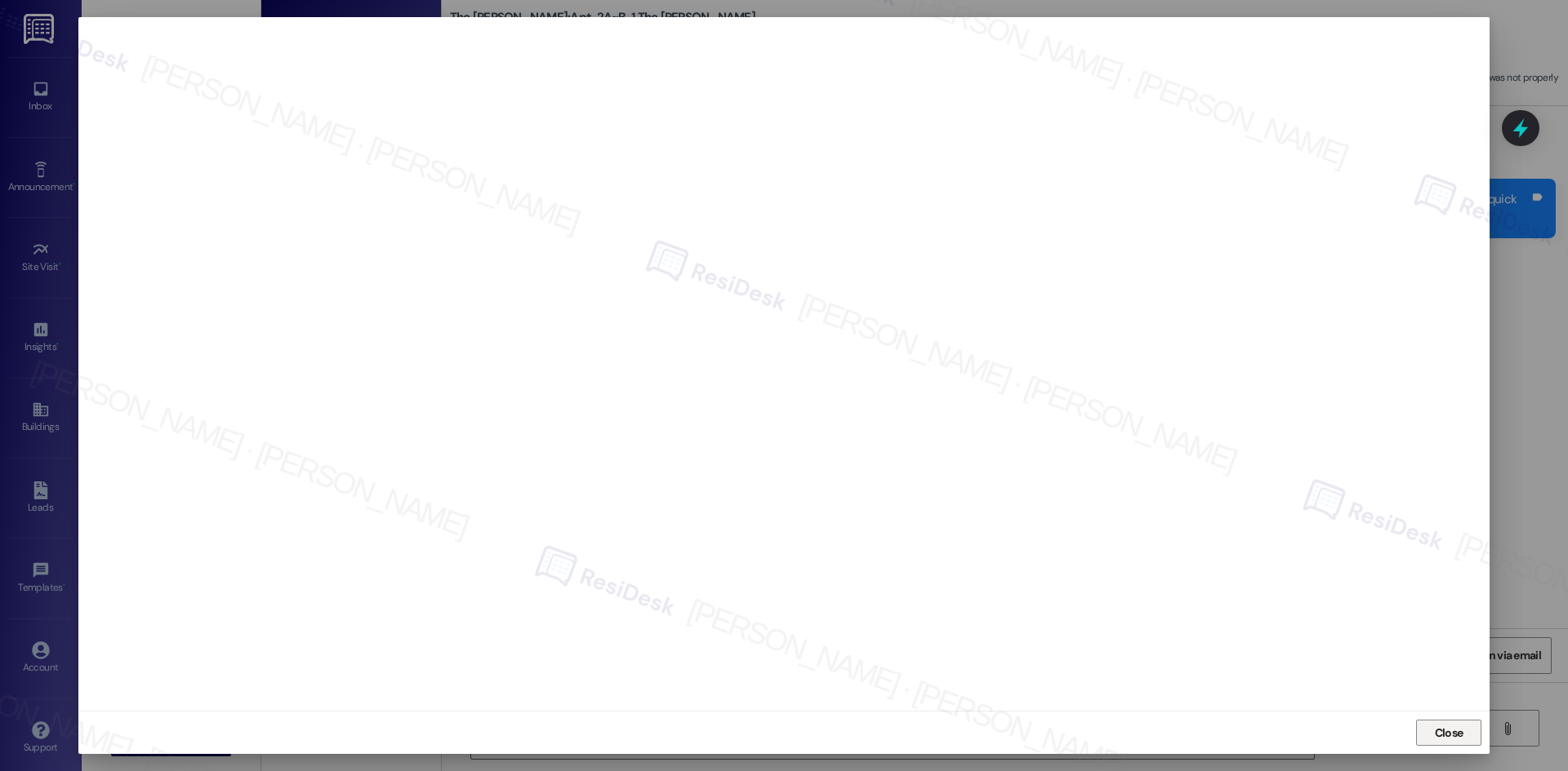
click at [1441, 733] on span "Close" at bounding box center [1449, 734] width 28 height 17
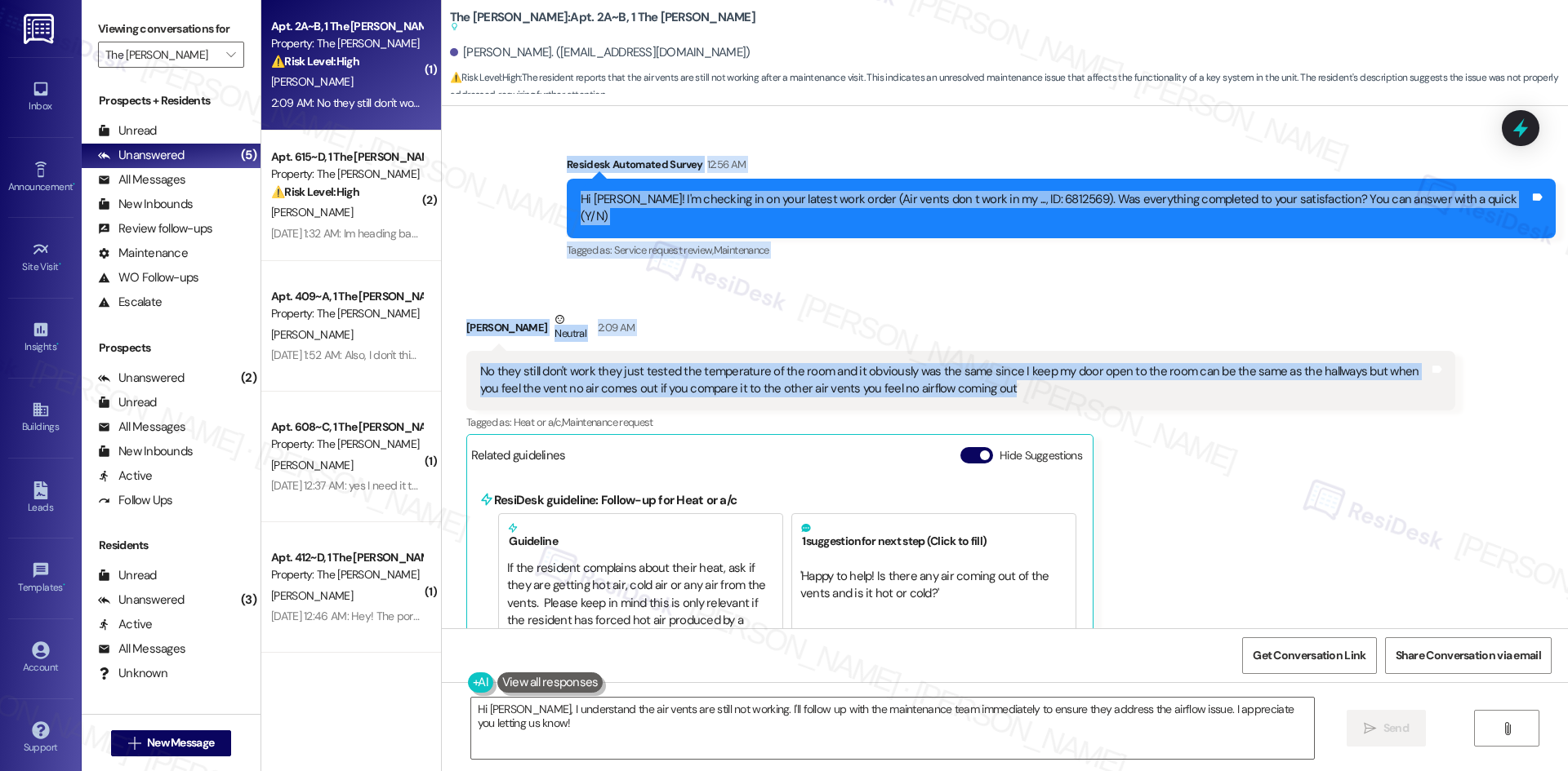
drag, startPoint x: 601, startPoint y: 122, endPoint x: 975, endPoint y: 344, distance: 434.9
click at [1018, 348] on div "Survey, sent via SMS Residesk Automated Survey Aug 28, 2024 at 12:26 AM This me…" at bounding box center [1005, 367] width 1127 height 523
copy div "Residesk Automated Survey 12:56 AM Hi Laura! I'm checking in on your latest wor…"
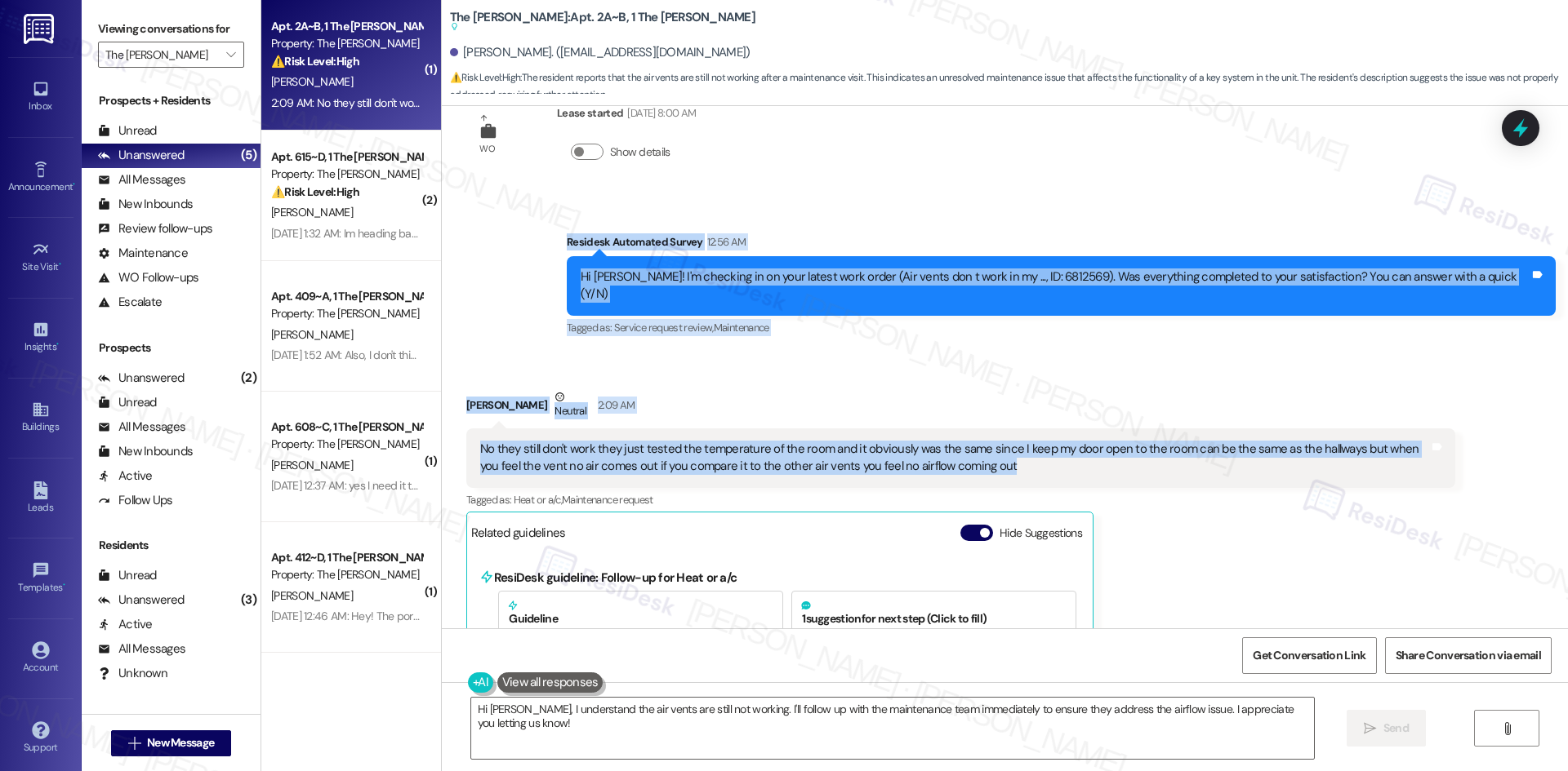
scroll to position [2569, 0]
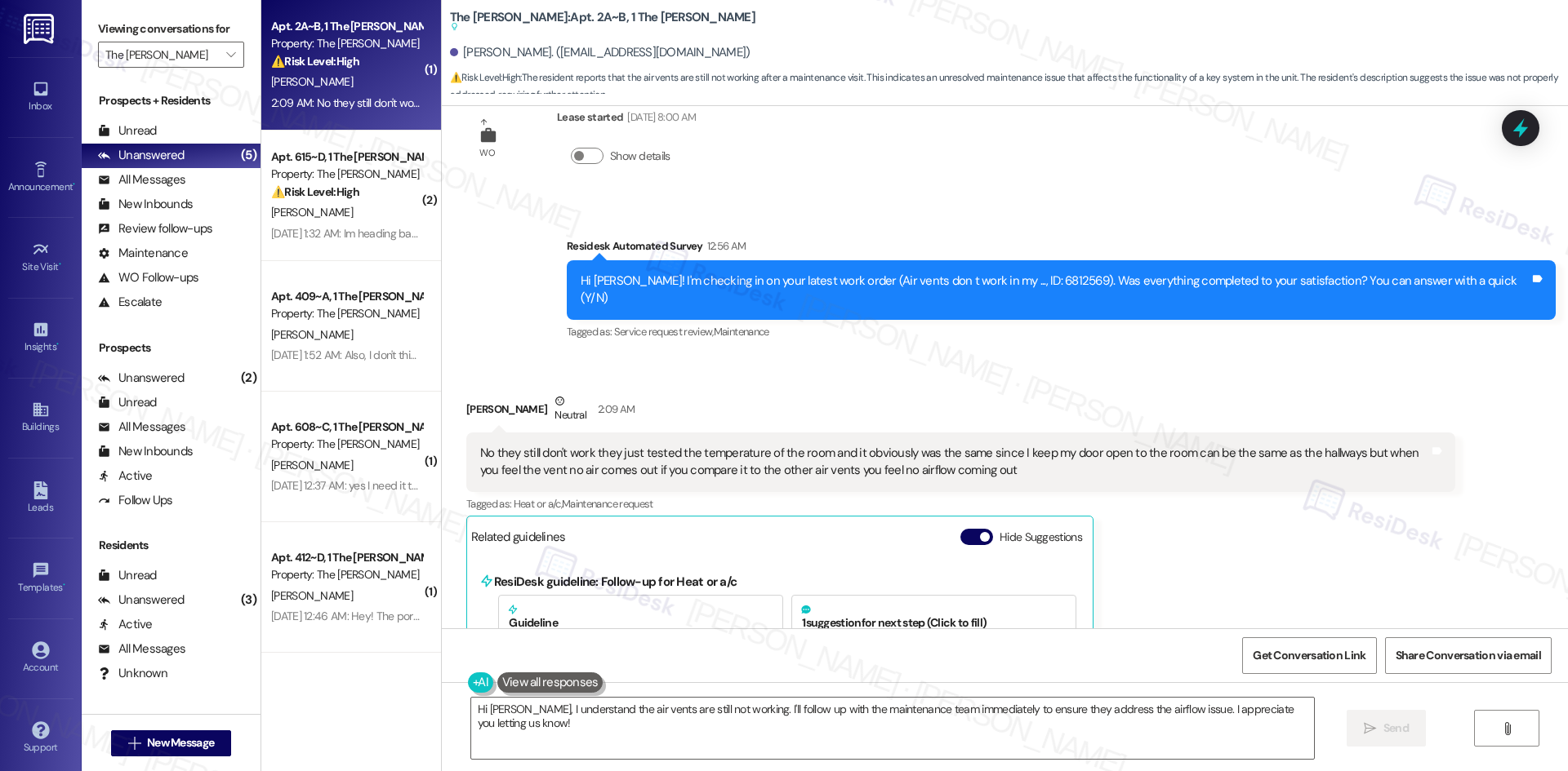
click at [1129, 518] on div "Laura Parra Neutral 2:09 AM No they still don't work they just tested the tempe…" at bounding box center [961, 580] width 989 height 375
click at [1194, 527] on div "Laura Parra Neutral 2:09 AM No they still don't work they just tested the tempe…" at bounding box center [961, 580] width 989 height 375
click at [1101, 740] on textarea "Hi Laura, I understand the air vents are still not working. I'll follow up with…" at bounding box center [892, 728] width 843 height 61
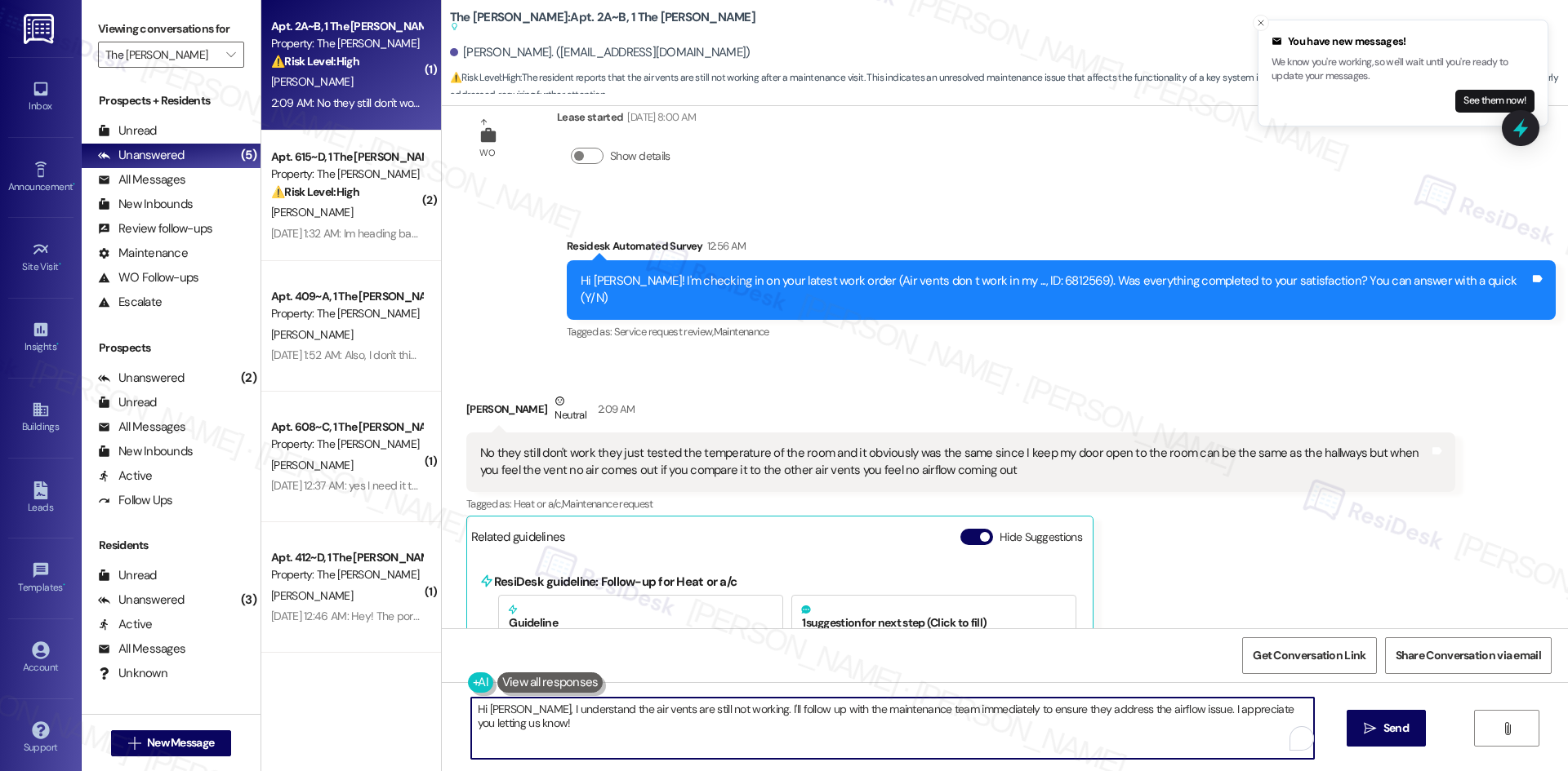
paste textarea "I’m sorry to hear the vents are still not working. I’ll submit a new work order…"
type textarea "I’m sorry to hear the vents are still not working. I’ll submit a new work order…"
click at [1428, 722] on div "I’m sorry to hear the vents are still not working. I’ll submit a new work order…" at bounding box center [1005, 743] width 1127 height 123
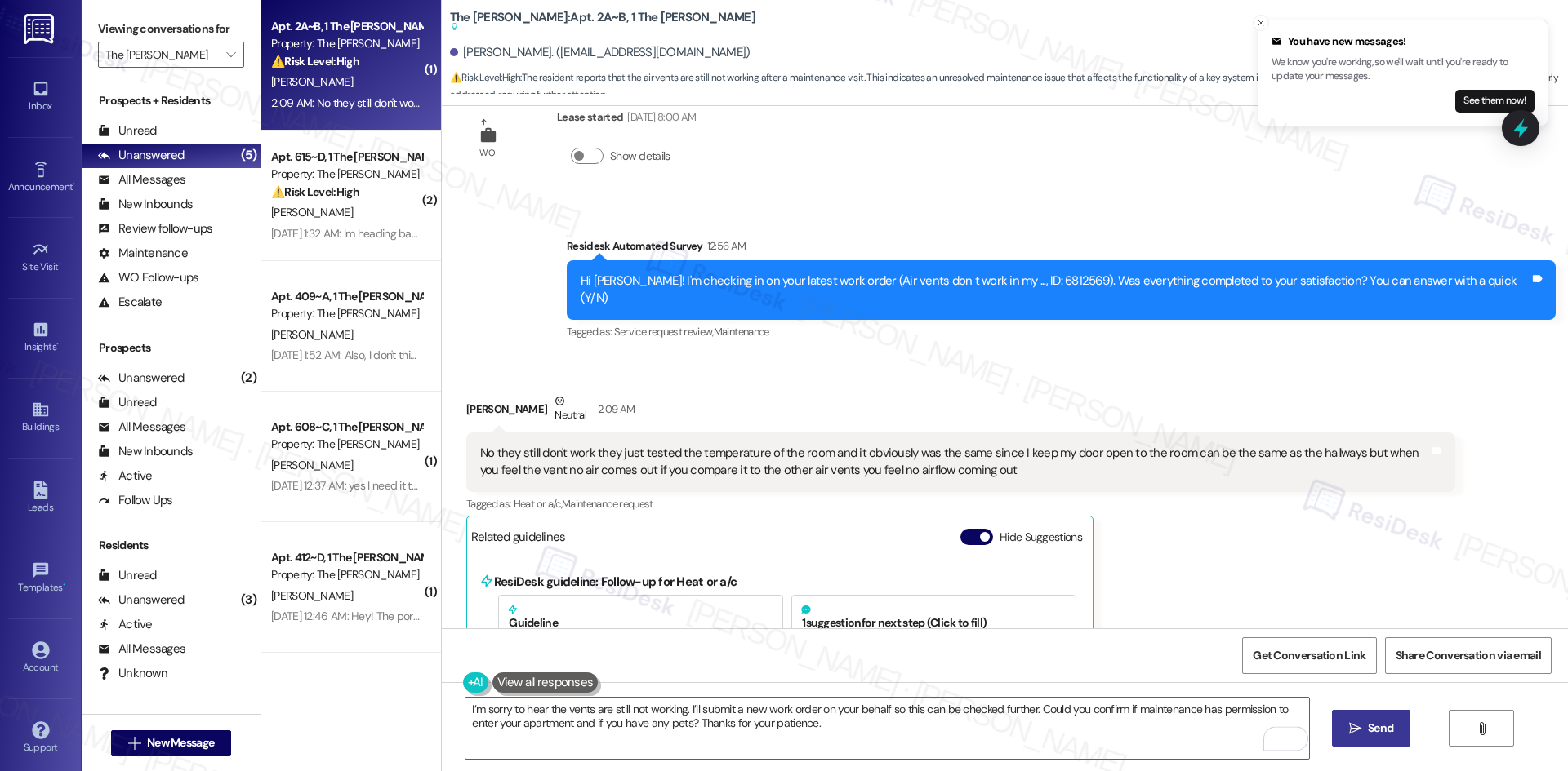
drag, startPoint x: 1386, startPoint y: 732, endPoint x: 1335, endPoint y: 740, distance: 51.6
click at [1384, 732] on span "Send" at bounding box center [1380, 729] width 25 height 17
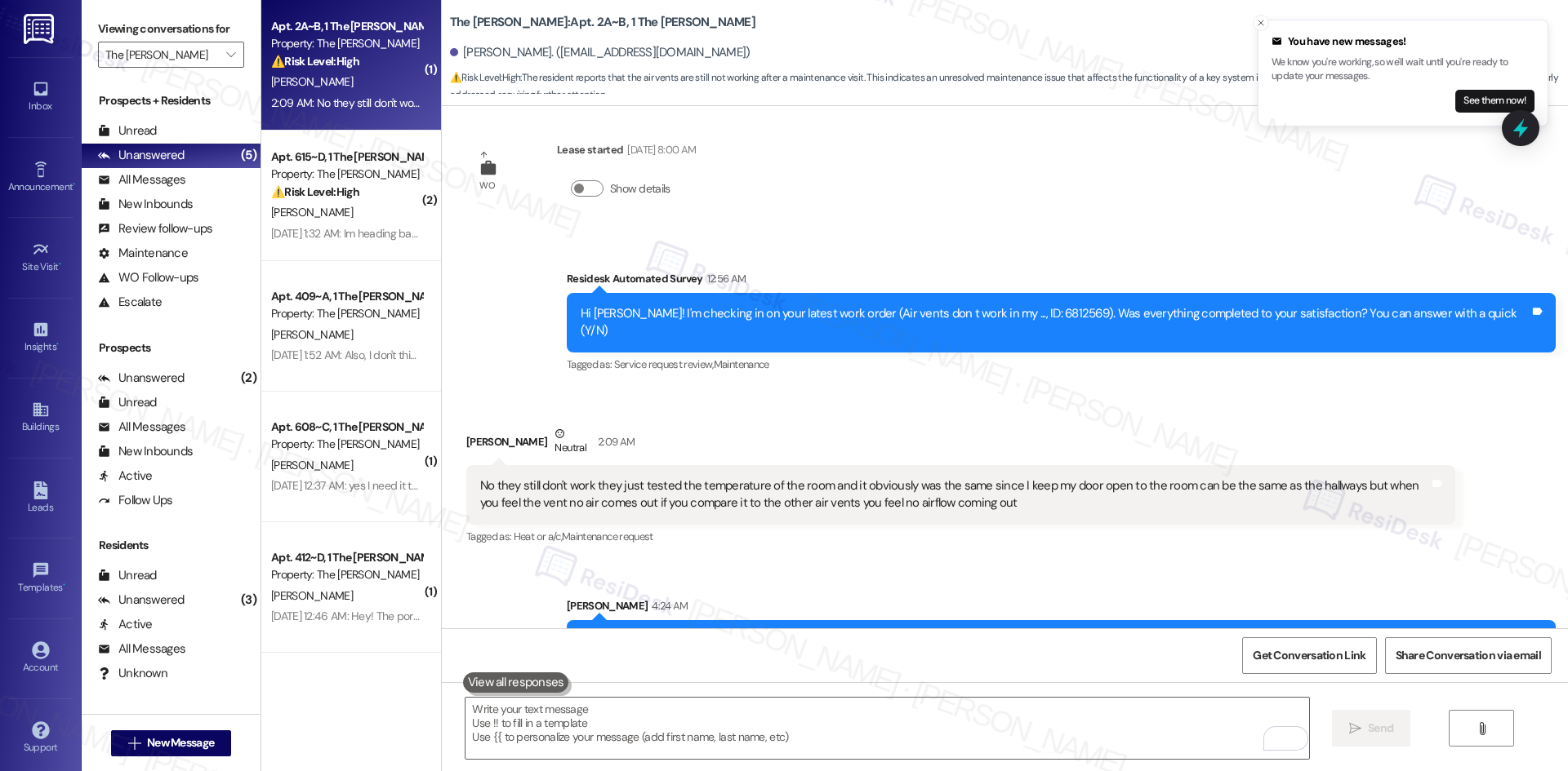
scroll to position [2548, 0]
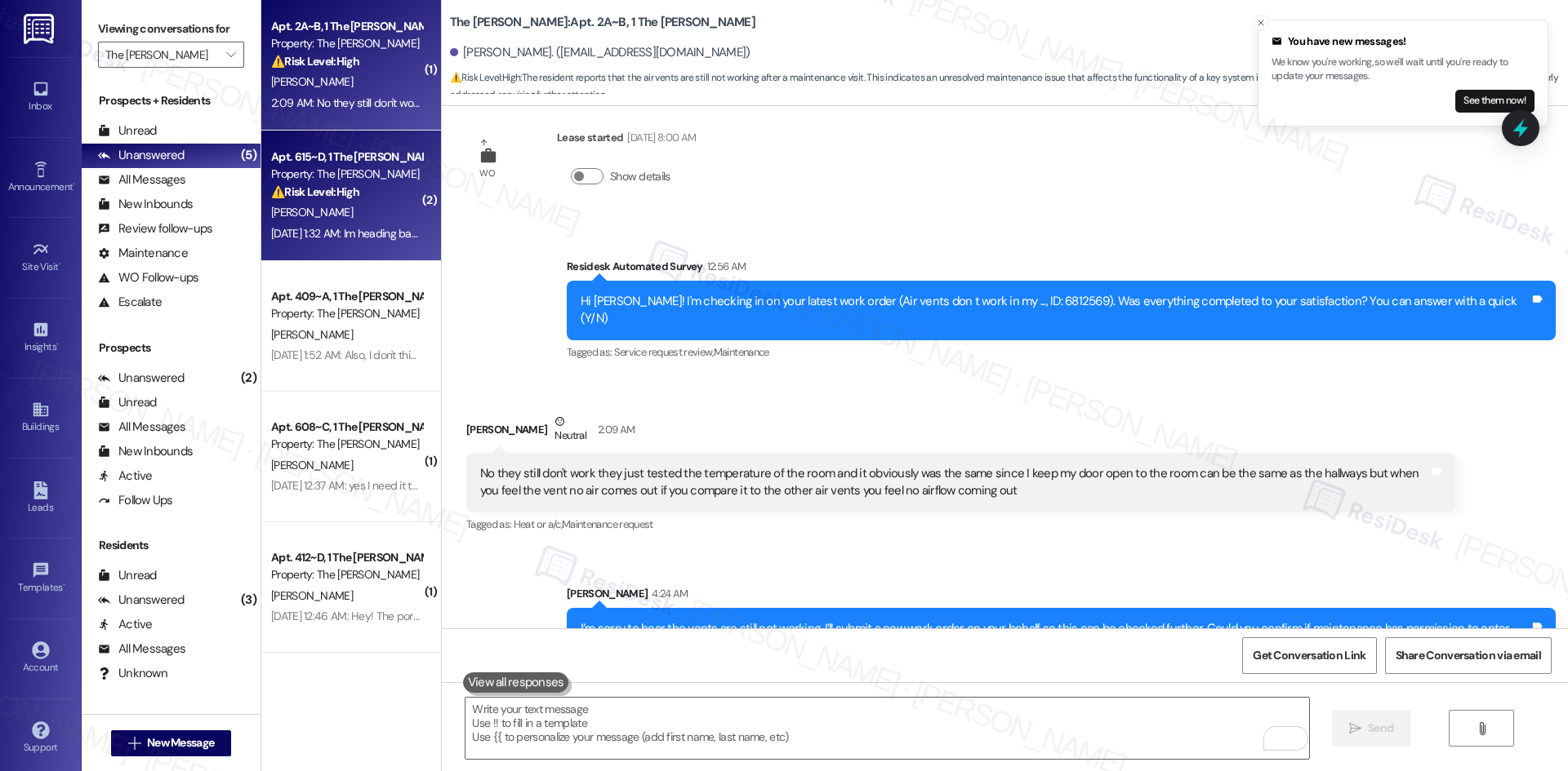
click at [305, 217] on span "R. Rodriguez" at bounding box center [311, 213] width 82 height 15
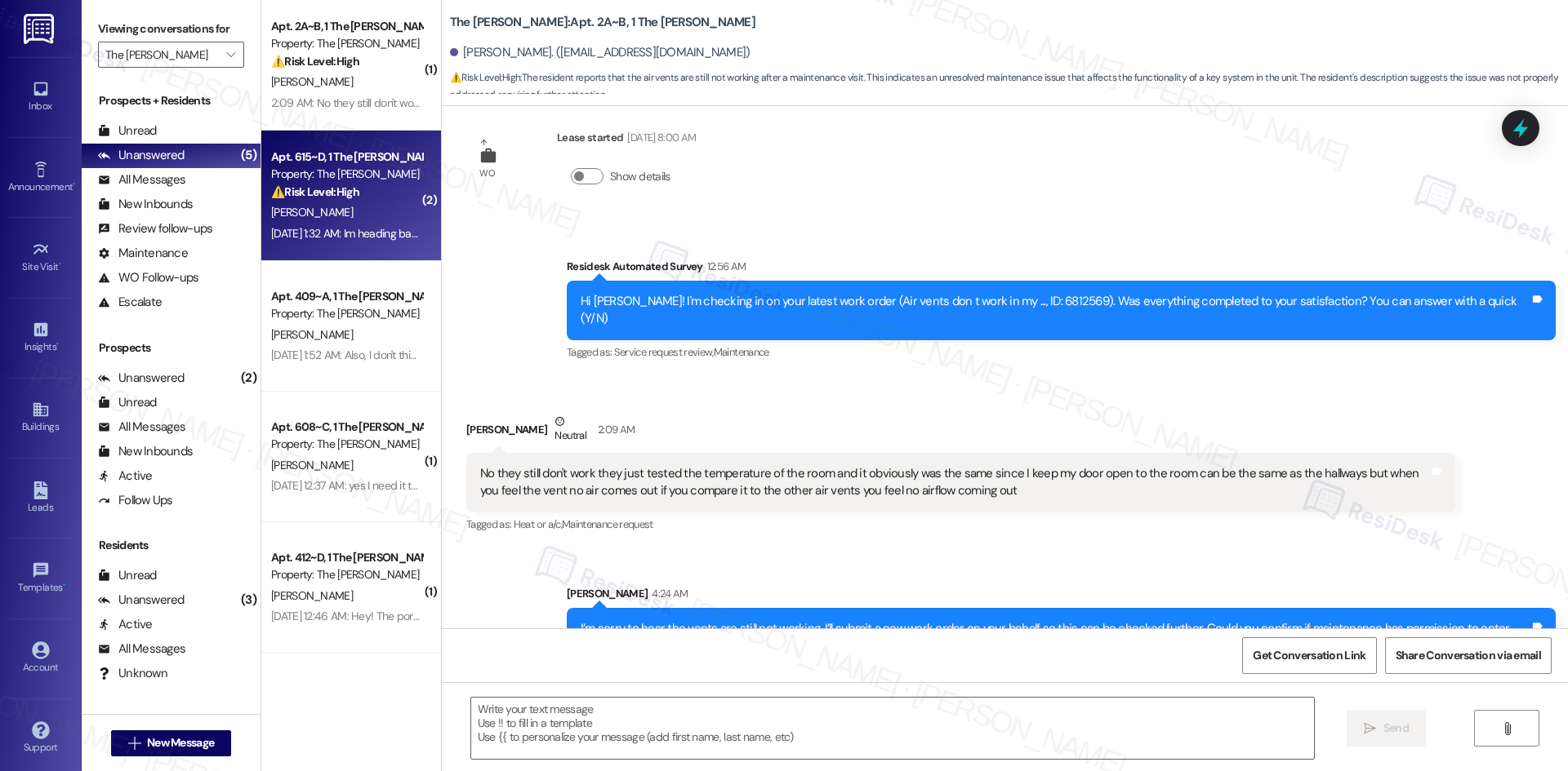
type textarea "Fetching suggested responses. Please feel free to read through the conversation…"
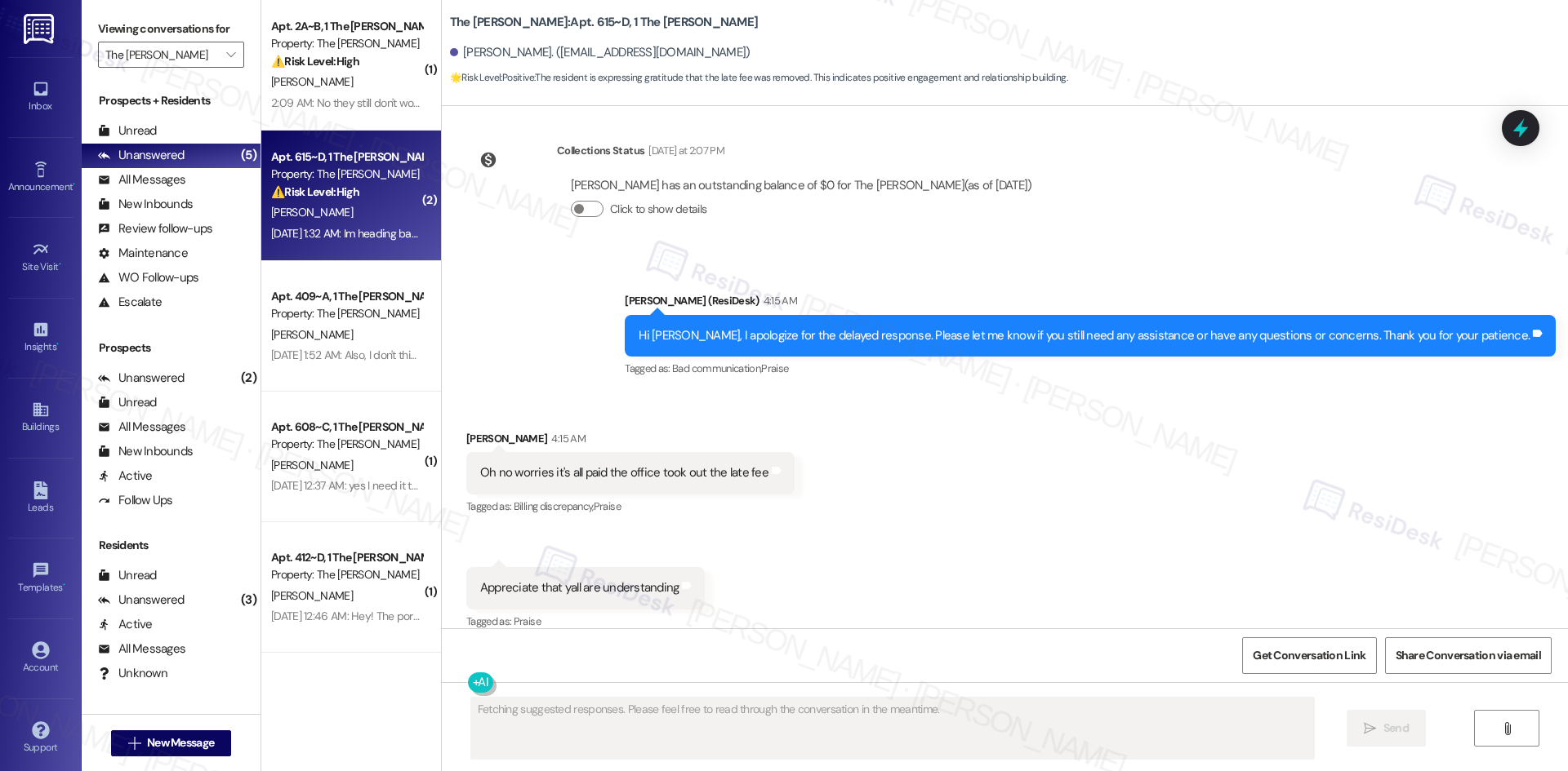
scroll to position [4988, 0]
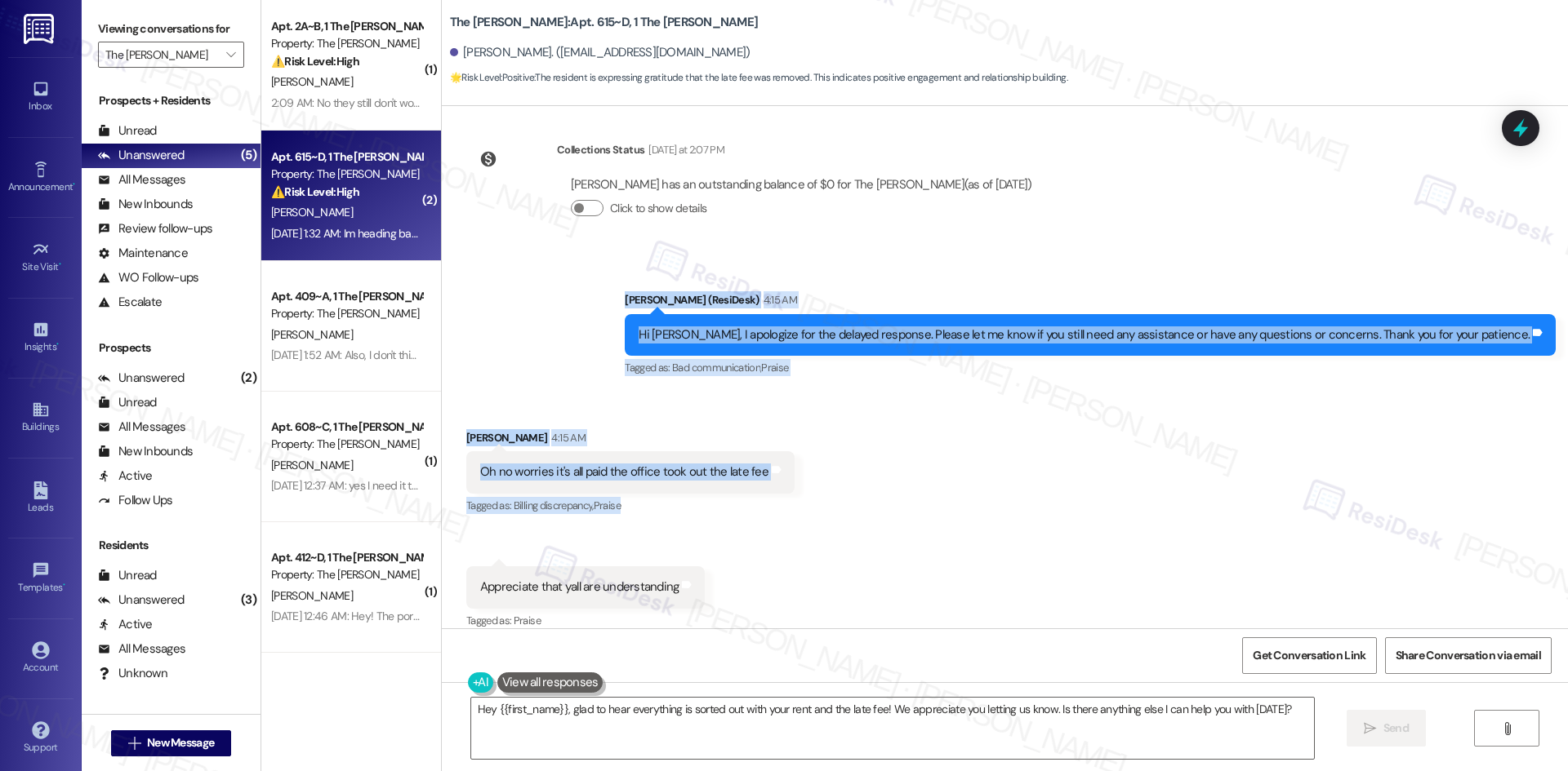
drag, startPoint x: 678, startPoint y: 279, endPoint x: 808, endPoint y: 590, distance: 337.1
click at [808, 590] on div "Survey, sent via SMS Residesk Automated Survey Aug 28, 2024 at 12:27 AM This me…" at bounding box center [1005, 367] width 1127 height 523
click at [672, 280] on div "Sent via SMS Sarah (ResiDesk) 4:15 AM Hi Russell, I apologize for the delayed r…" at bounding box center [1005, 323] width 1127 height 138
drag, startPoint x: 649, startPoint y: 265, endPoint x: 691, endPoint y: 582, distance: 319.8
click at [747, 586] on div "Survey, sent via SMS Residesk Automated Survey Aug 28, 2024 at 12:27 AM This me…" at bounding box center [1005, 367] width 1127 height 523
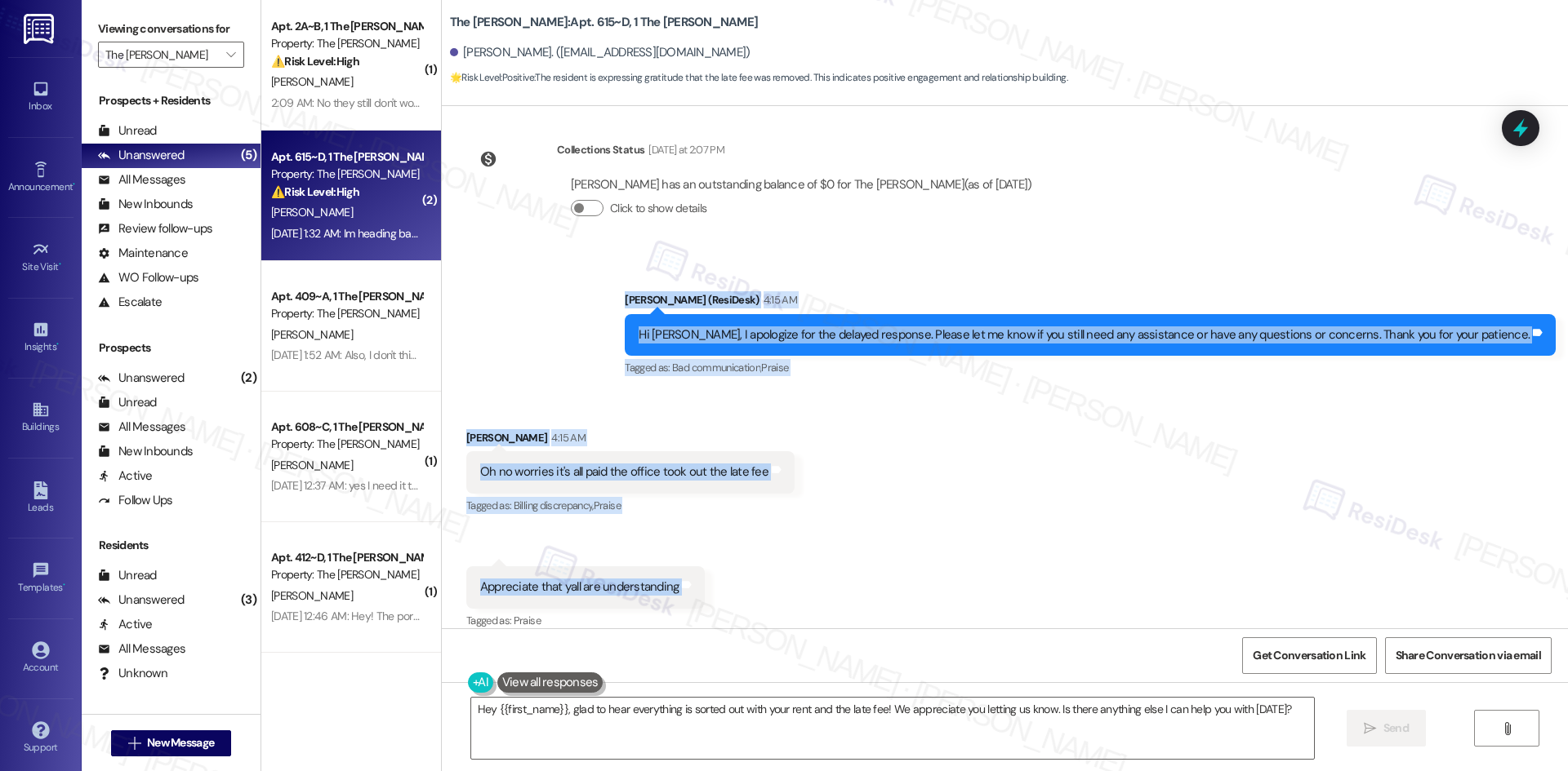
copy div "Sarah (ResiDesk) 4:15 AM Hi Russell, I apologize for the delayed response. Plea…"
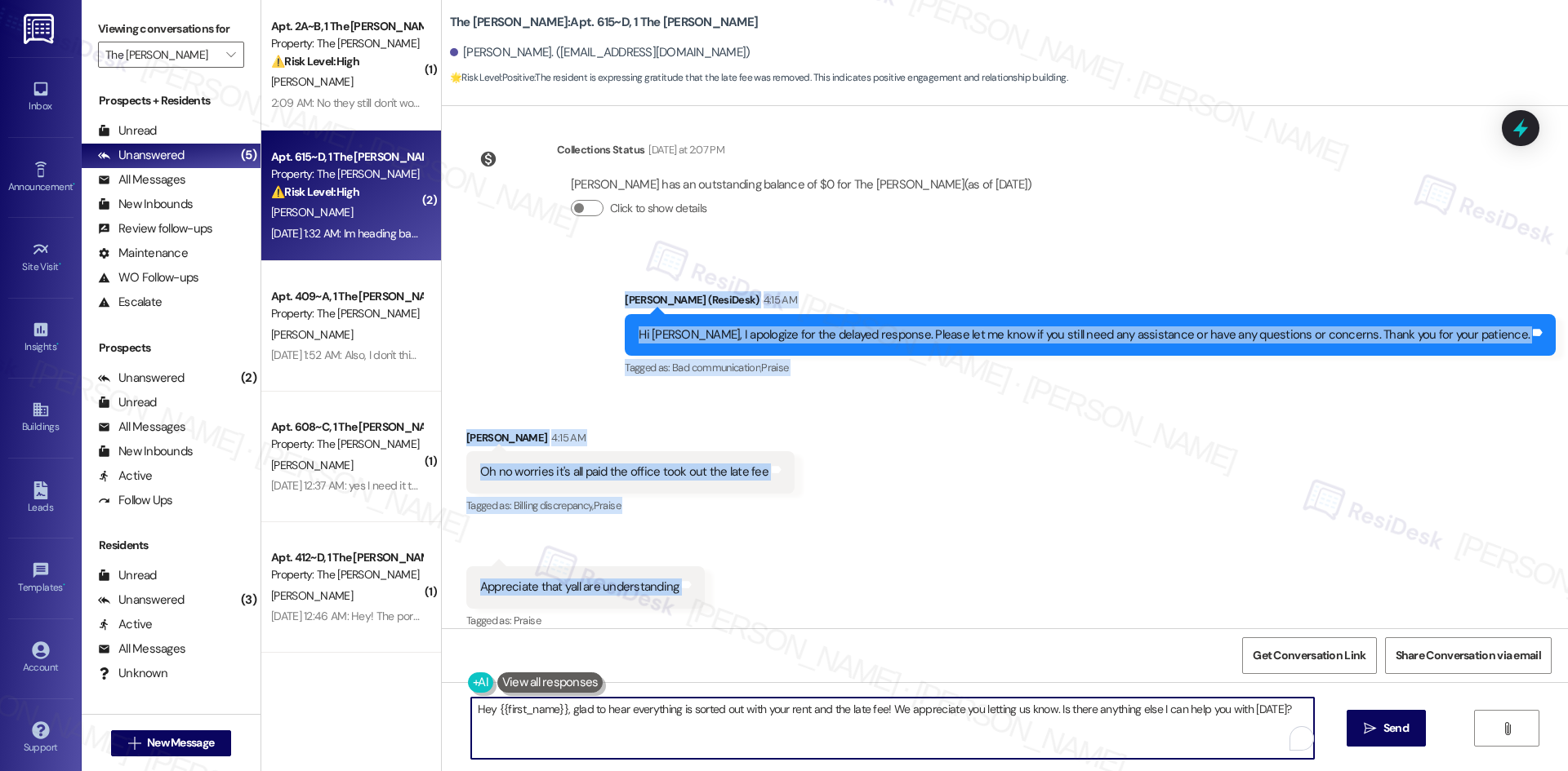
click at [632, 731] on textarea "Hey {{first_name}}, glad to hear everything is sorted out with your rent and th…" at bounding box center [892, 728] width 843 height 61
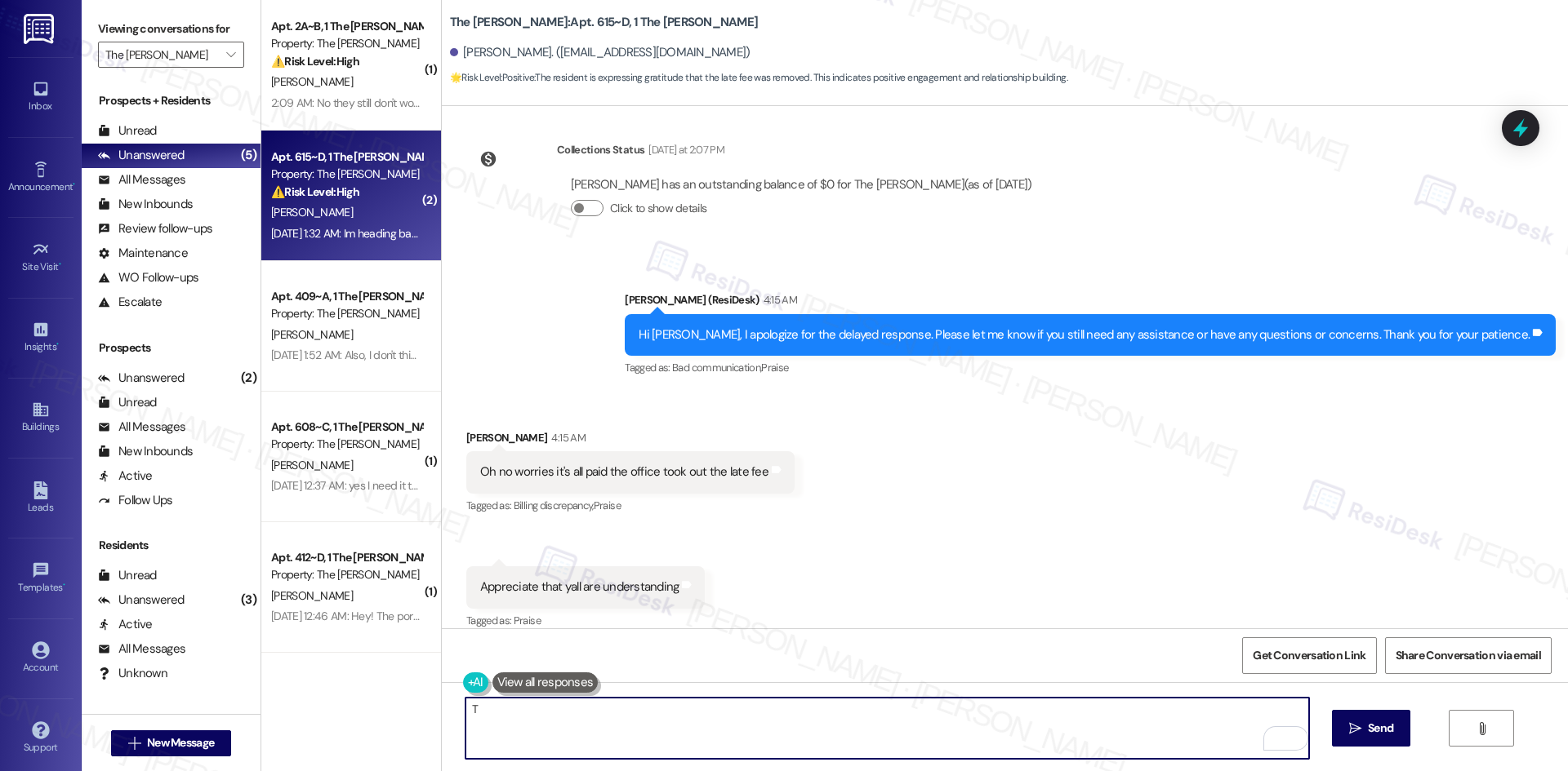
paste textarea "hat’s great to hear — I’m glad everything is all set and the late fee was taken…"
type textarea "That’s great to hear — I’m glad everything is all set and the late fee was take…"
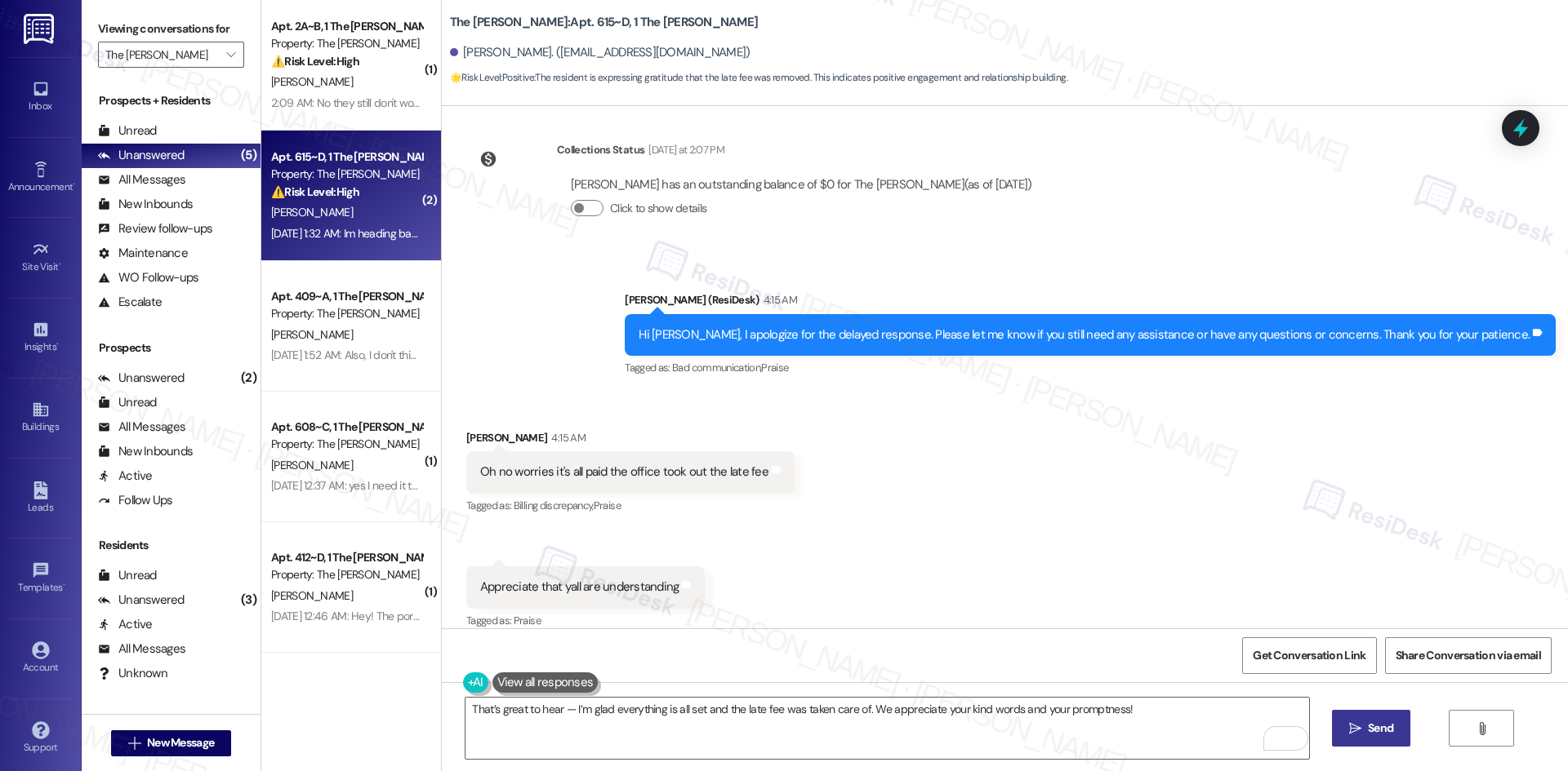
click at [1357, 737] on span " Send" at bounding box center [1371, 729] width 52 height 17
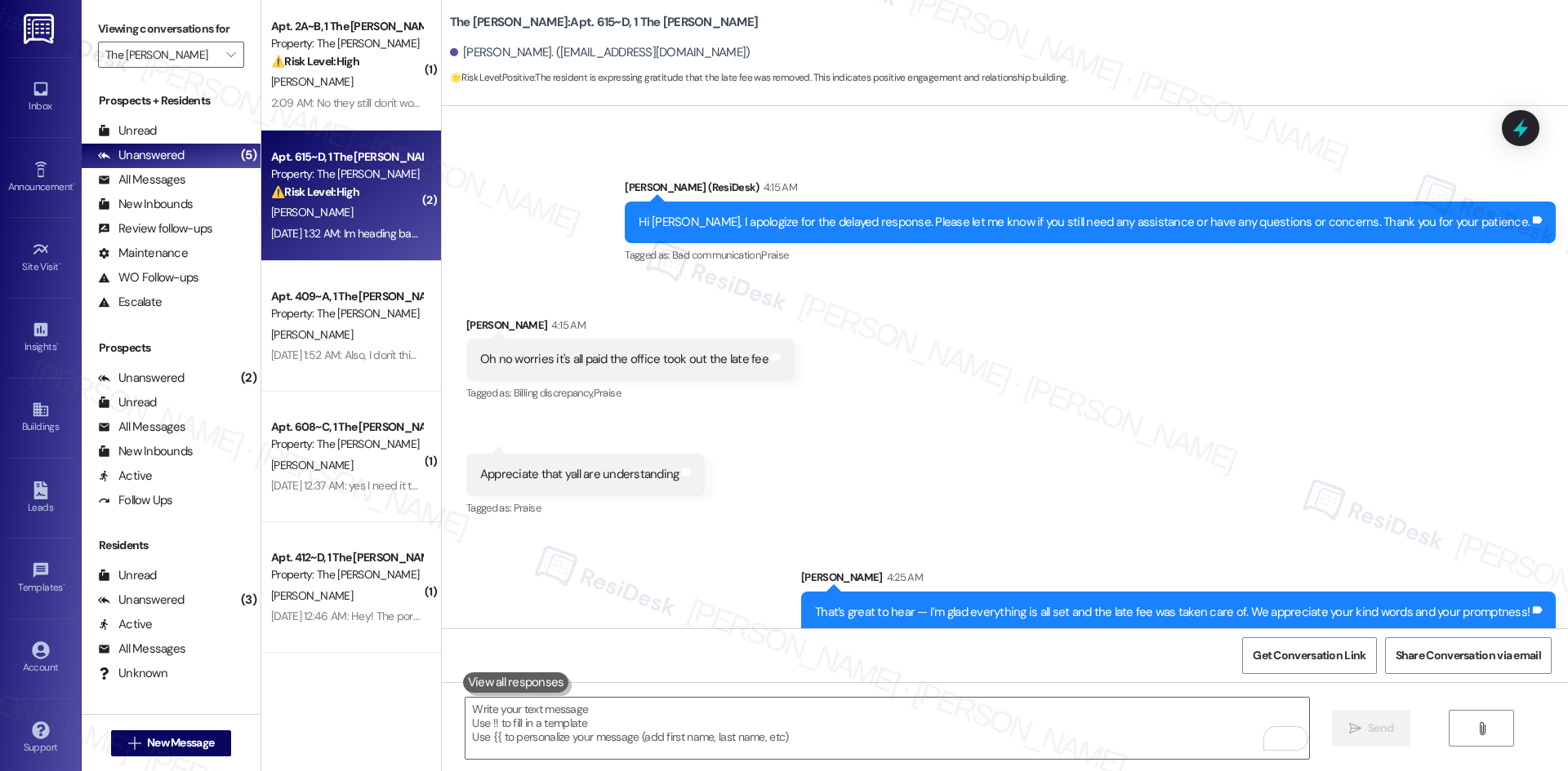
scroll to position [5101, 0]
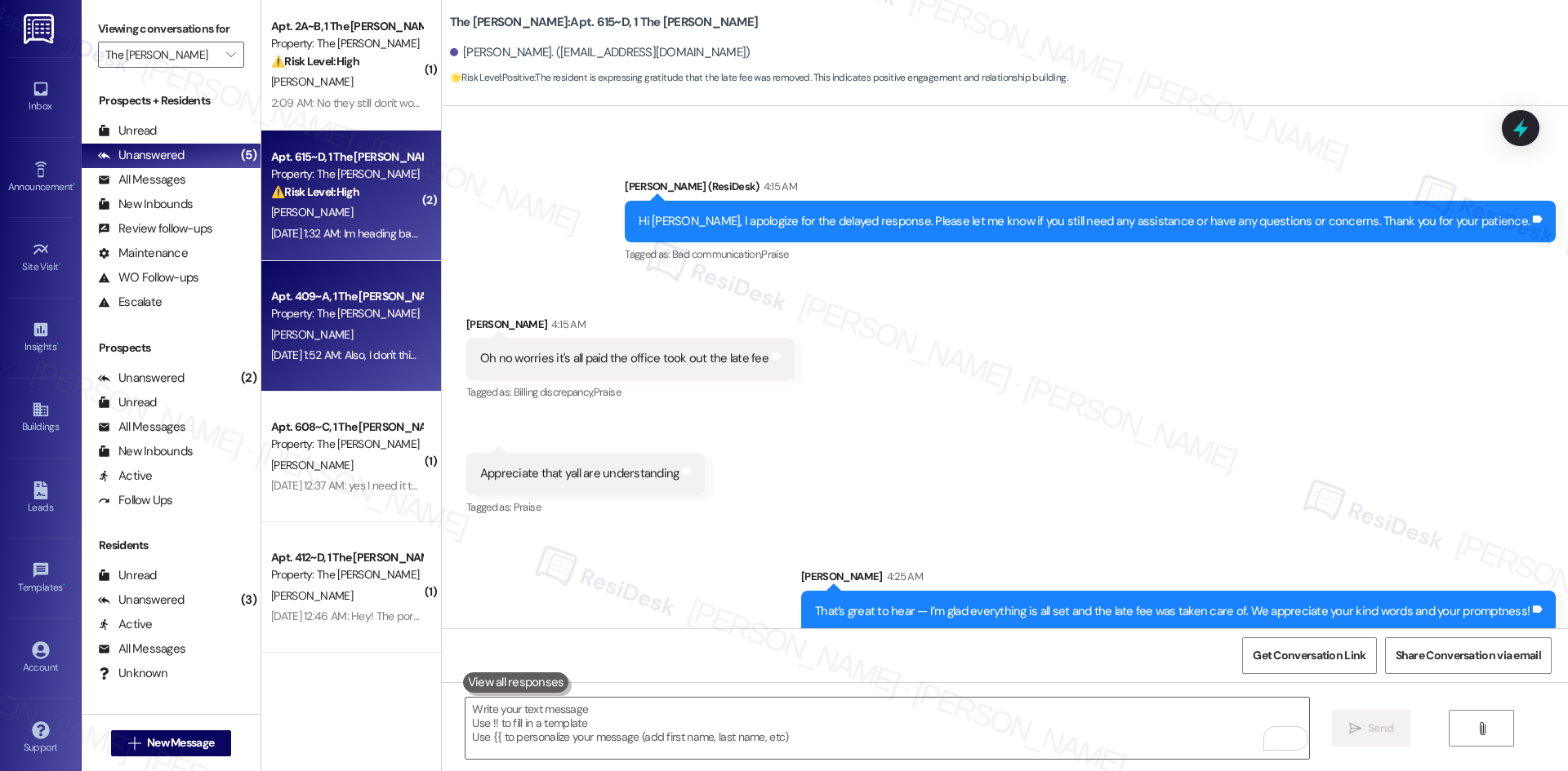
click at [351, 330] on div "M. Chander" at bounding box center [347, 335] width 155 height 21
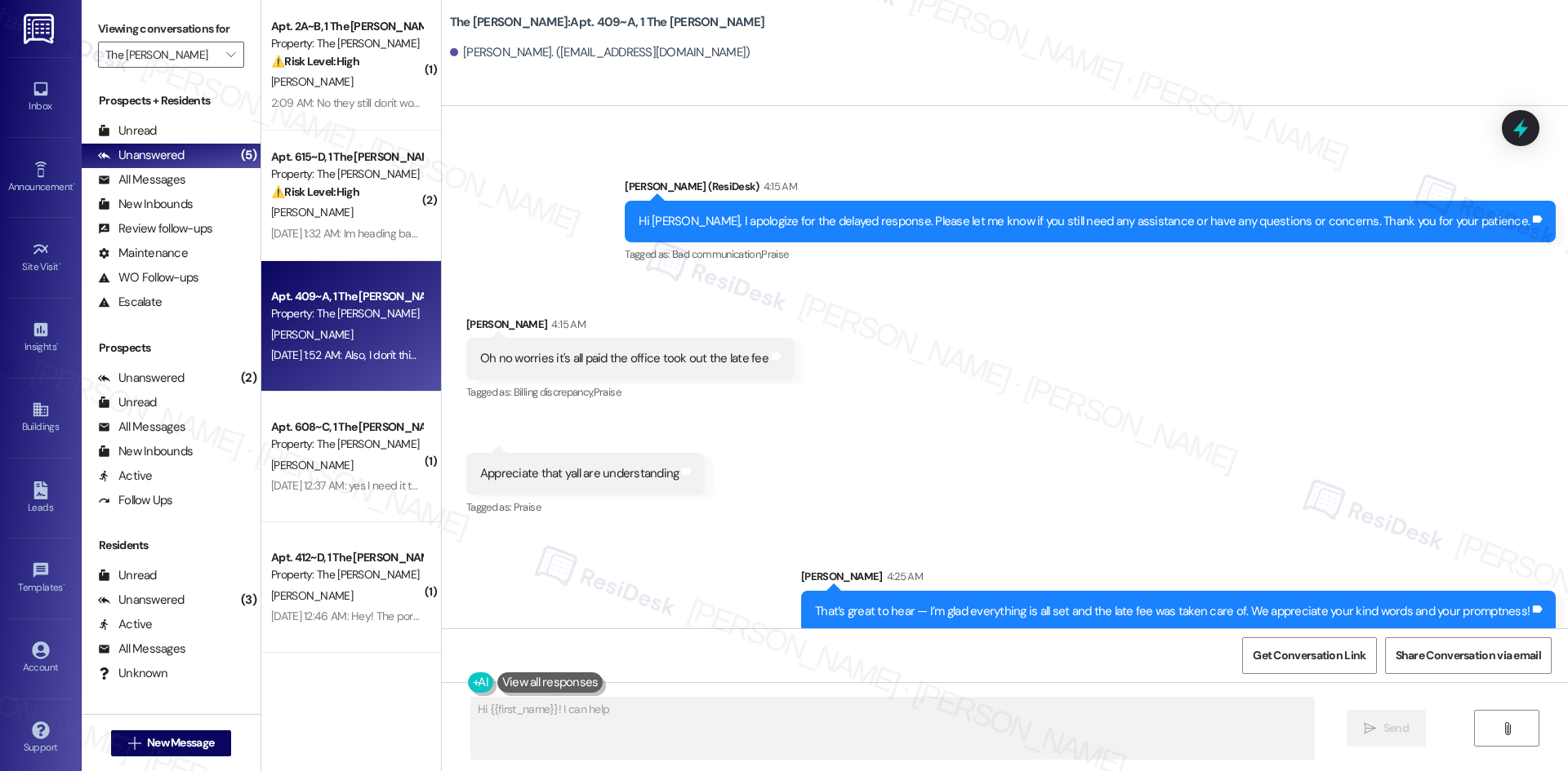
scroll to position [438, 0]
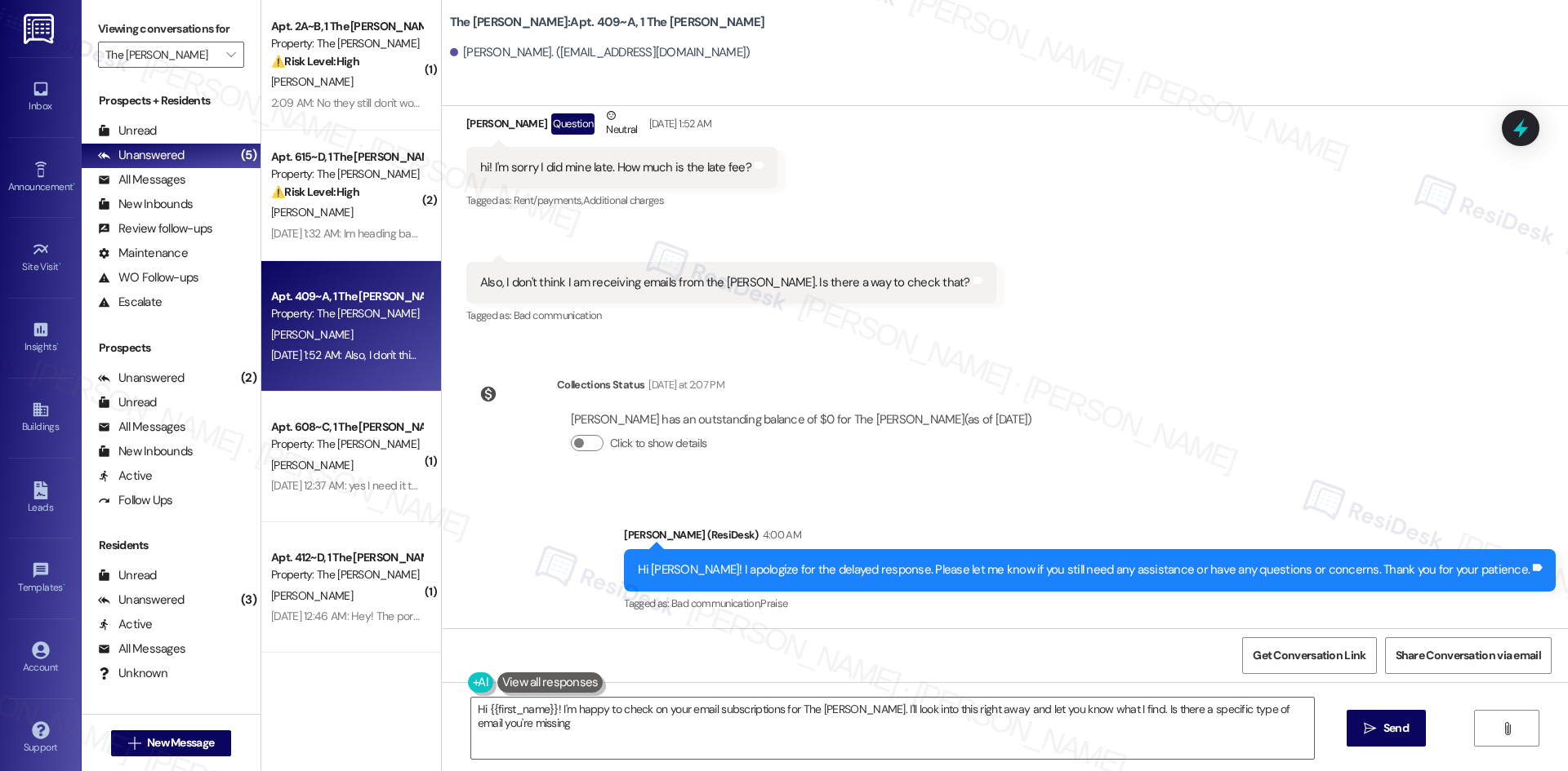
type textarea "Hi {{first_name}}! I'm happy to check on your email subscriptions for The Griff…"
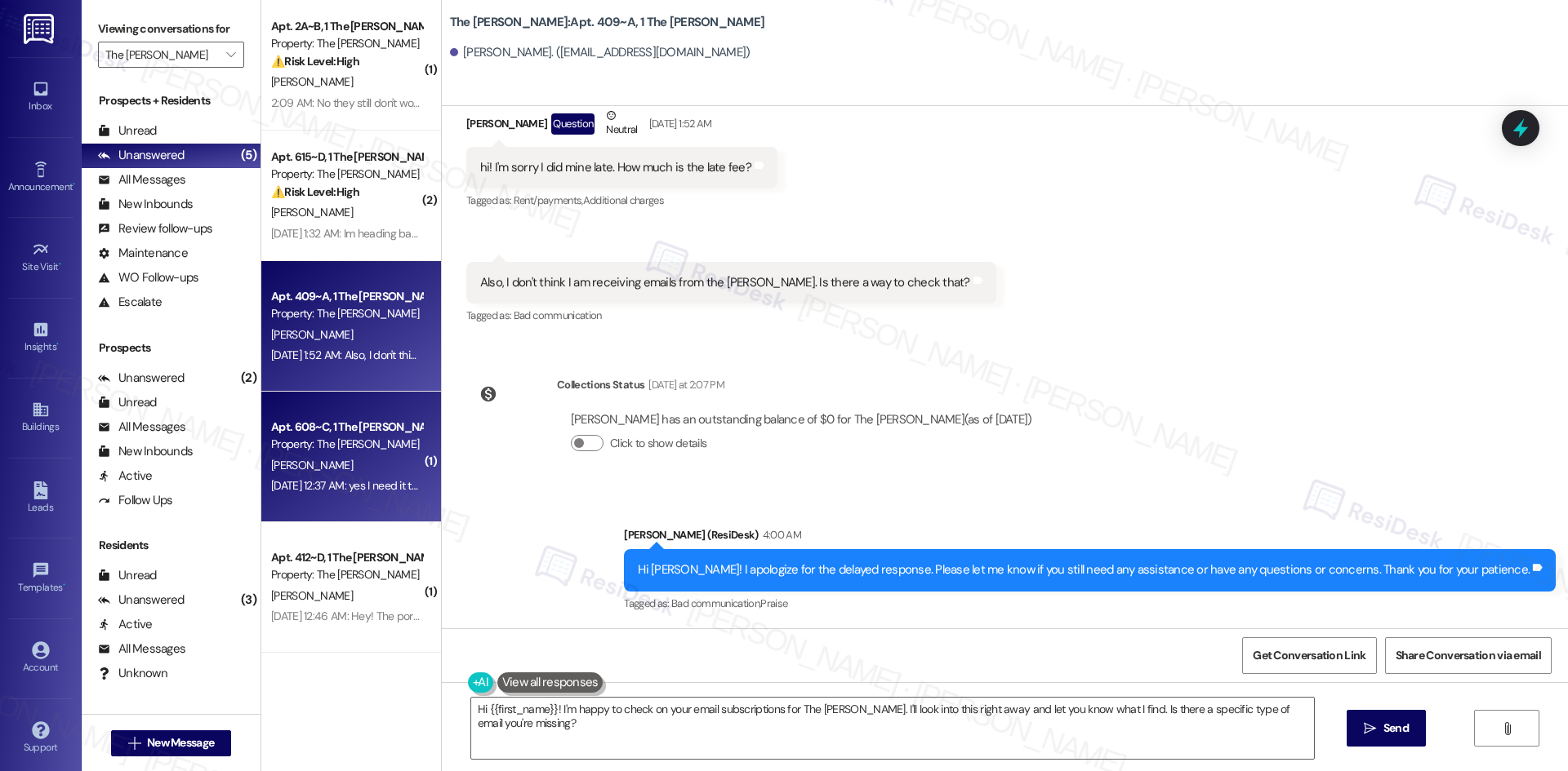
click at [327, 441] on div "Property: The Griffin" at bounding box center [346, 444] width 151 height 17
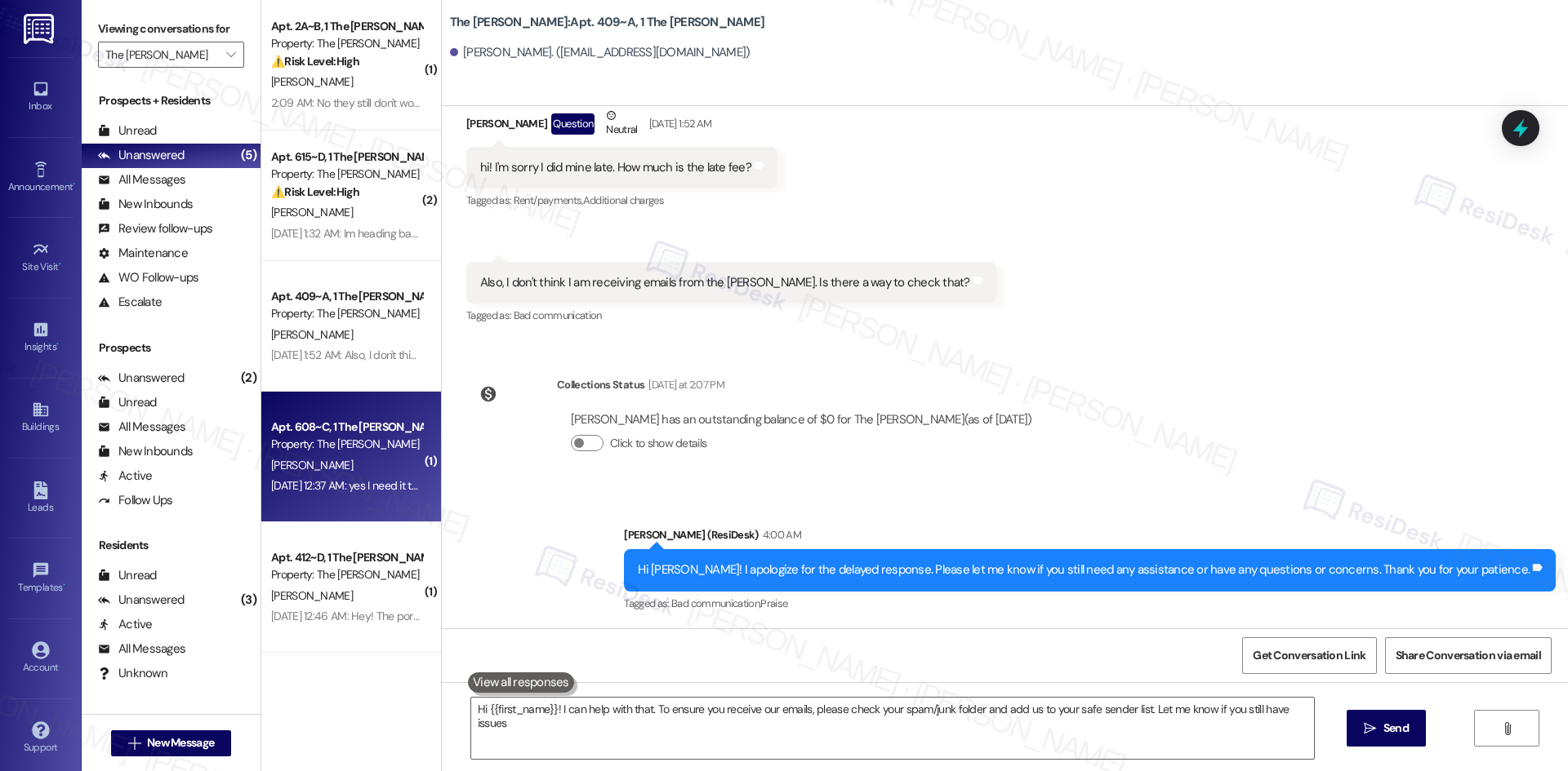
type textarea "Hi {{first_name}}! I can help with that. To ensure you receive our emails, plea…"
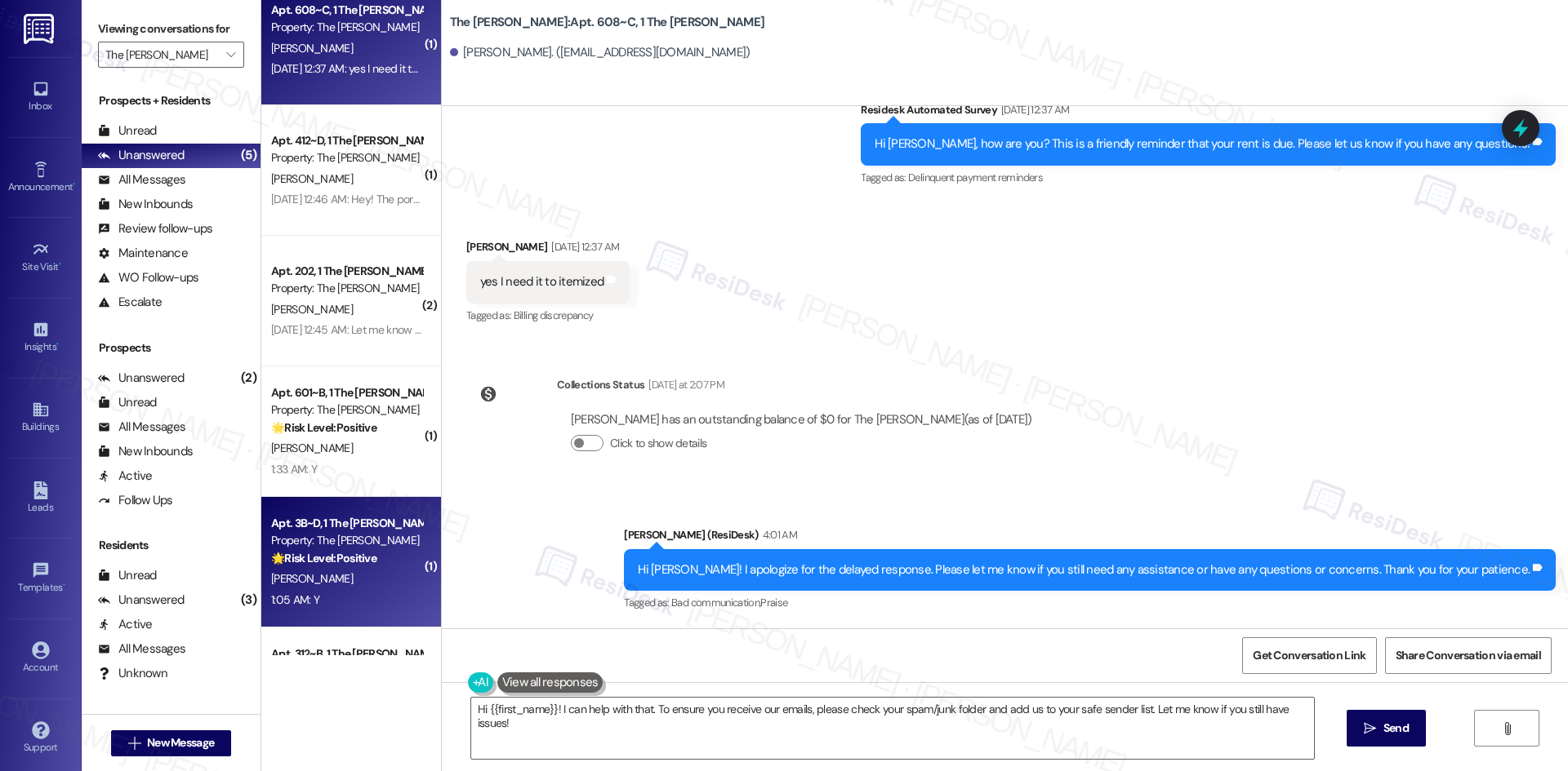
scroll to position [408, 0]
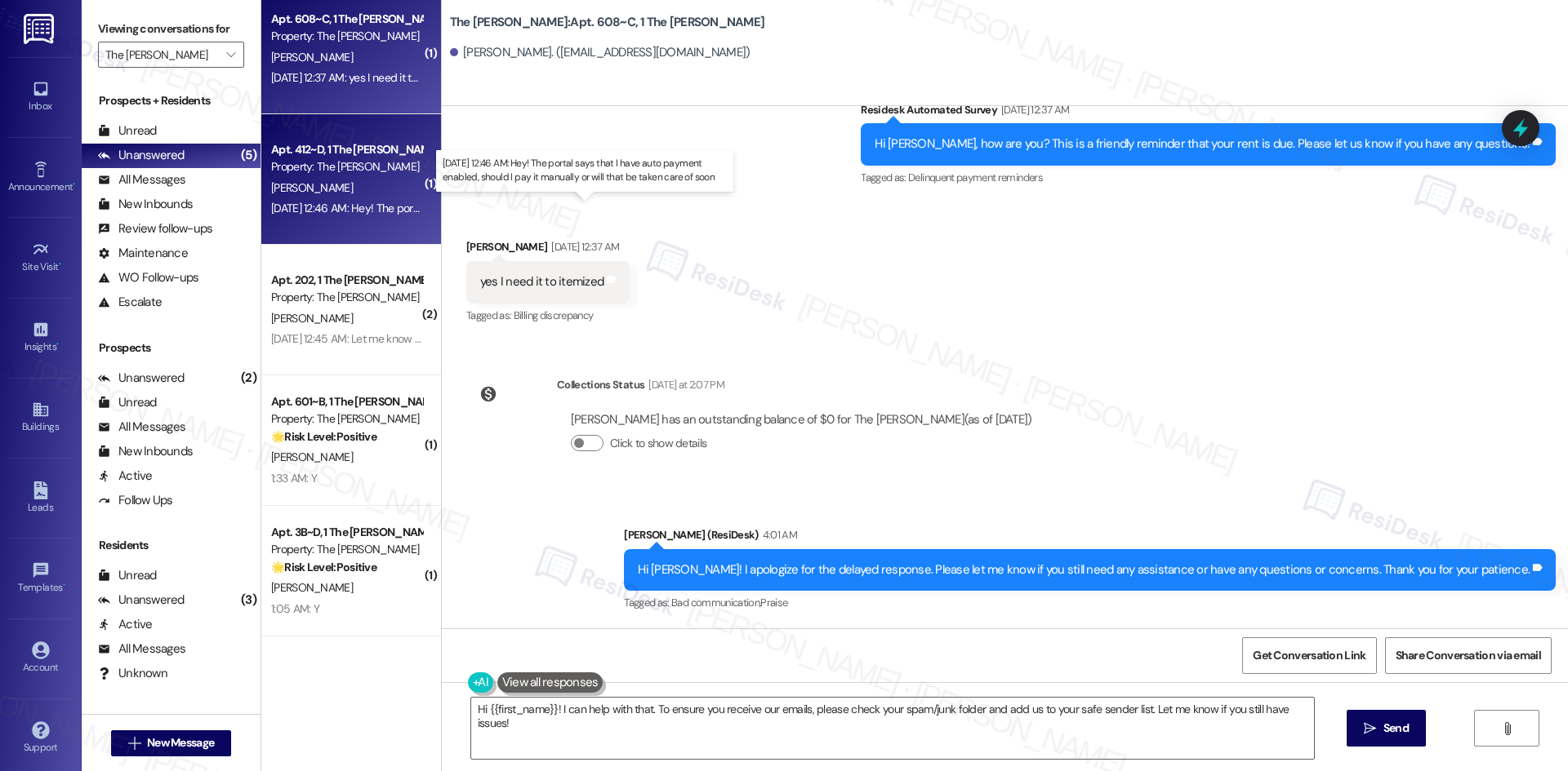
click at [335, 200] on div "Sep 03, 2025 at 12:46 AM: Hey! The portal says that I have auto payment enabled…" at bounding box center [577, 208] width 614 height 15
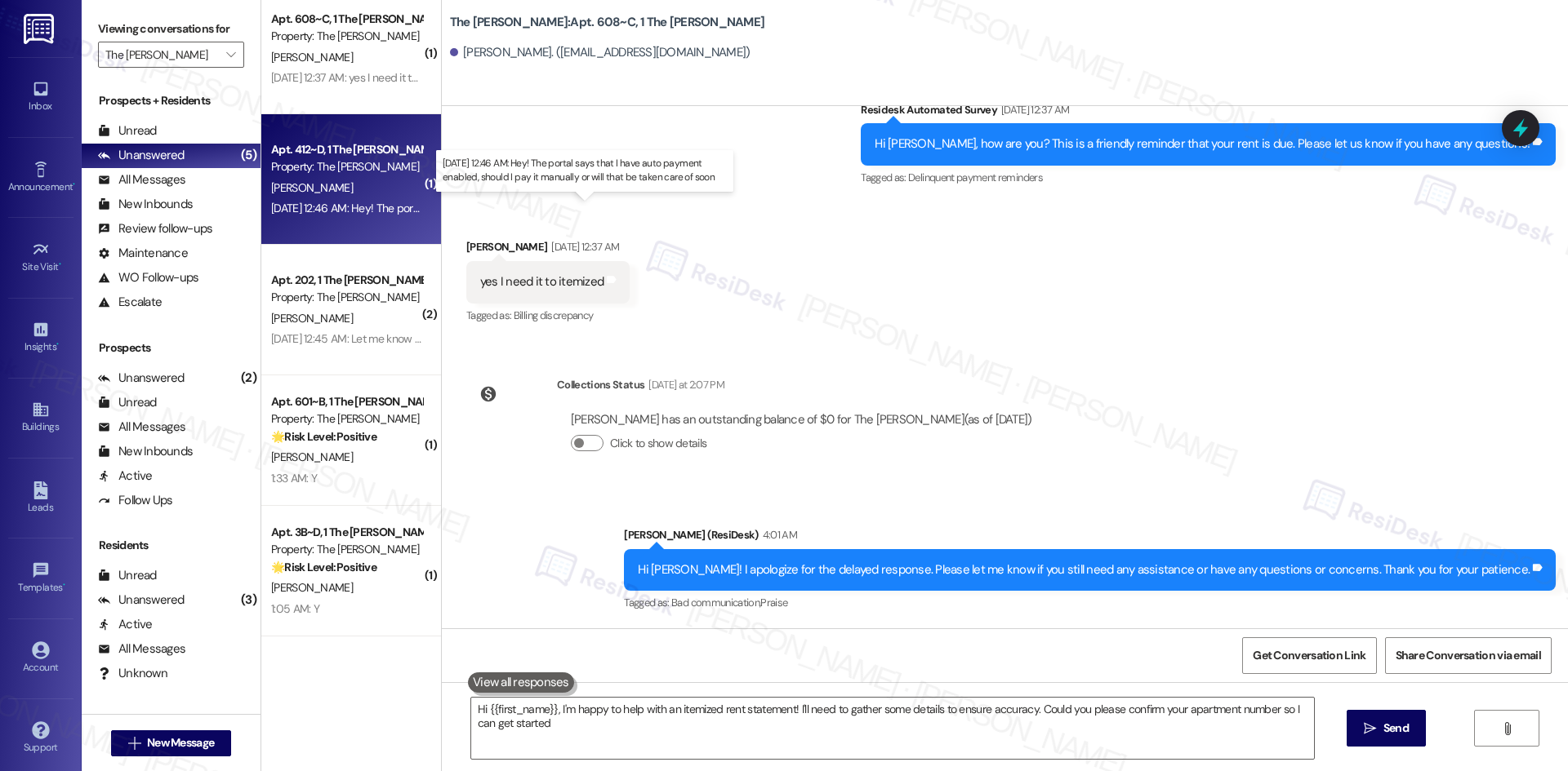
type textarea "Hi {{first_name}}, I'm happy to help with an itemized rent statement! I'll need…"
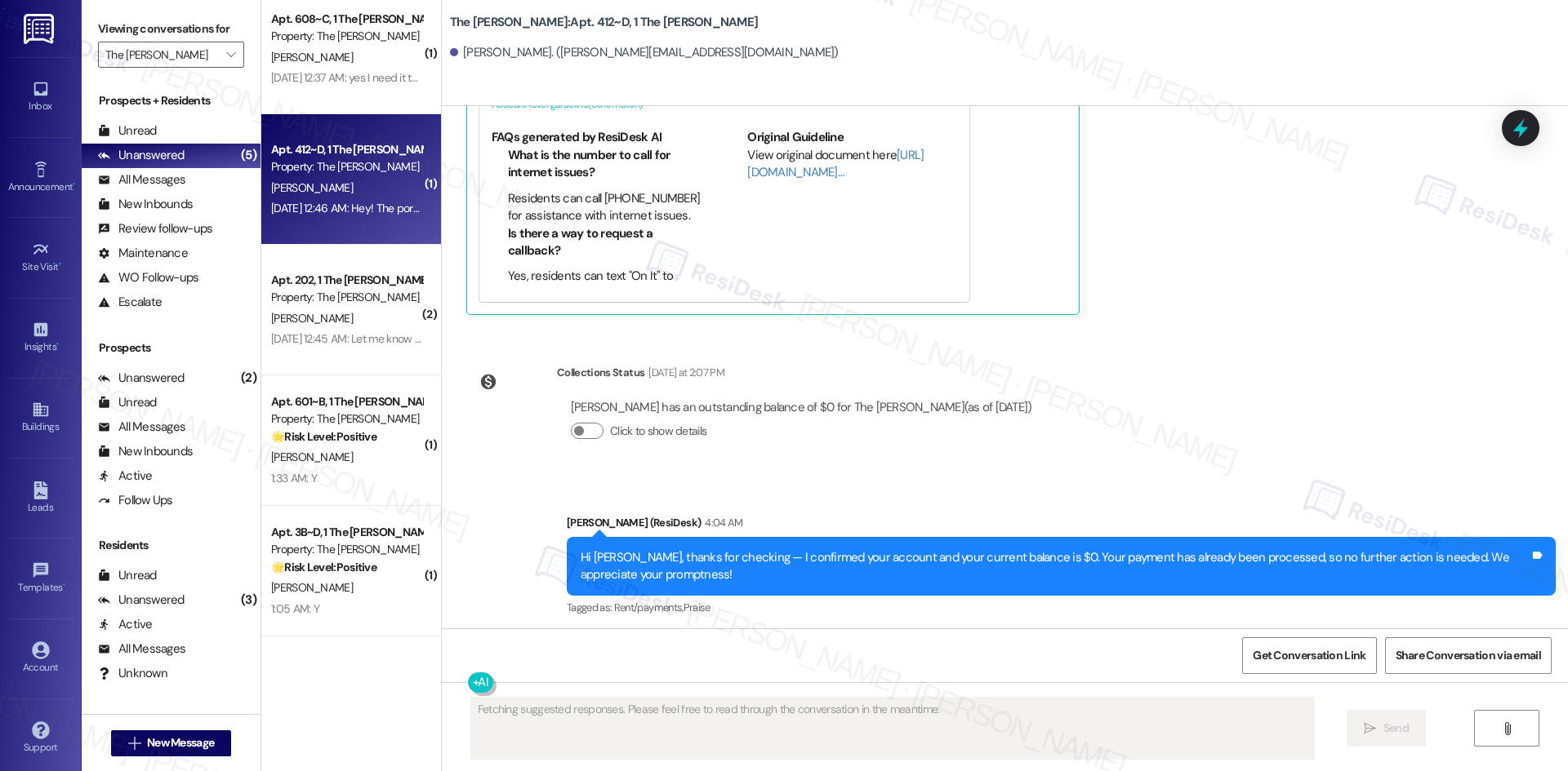
scroll to position [2050, 0]
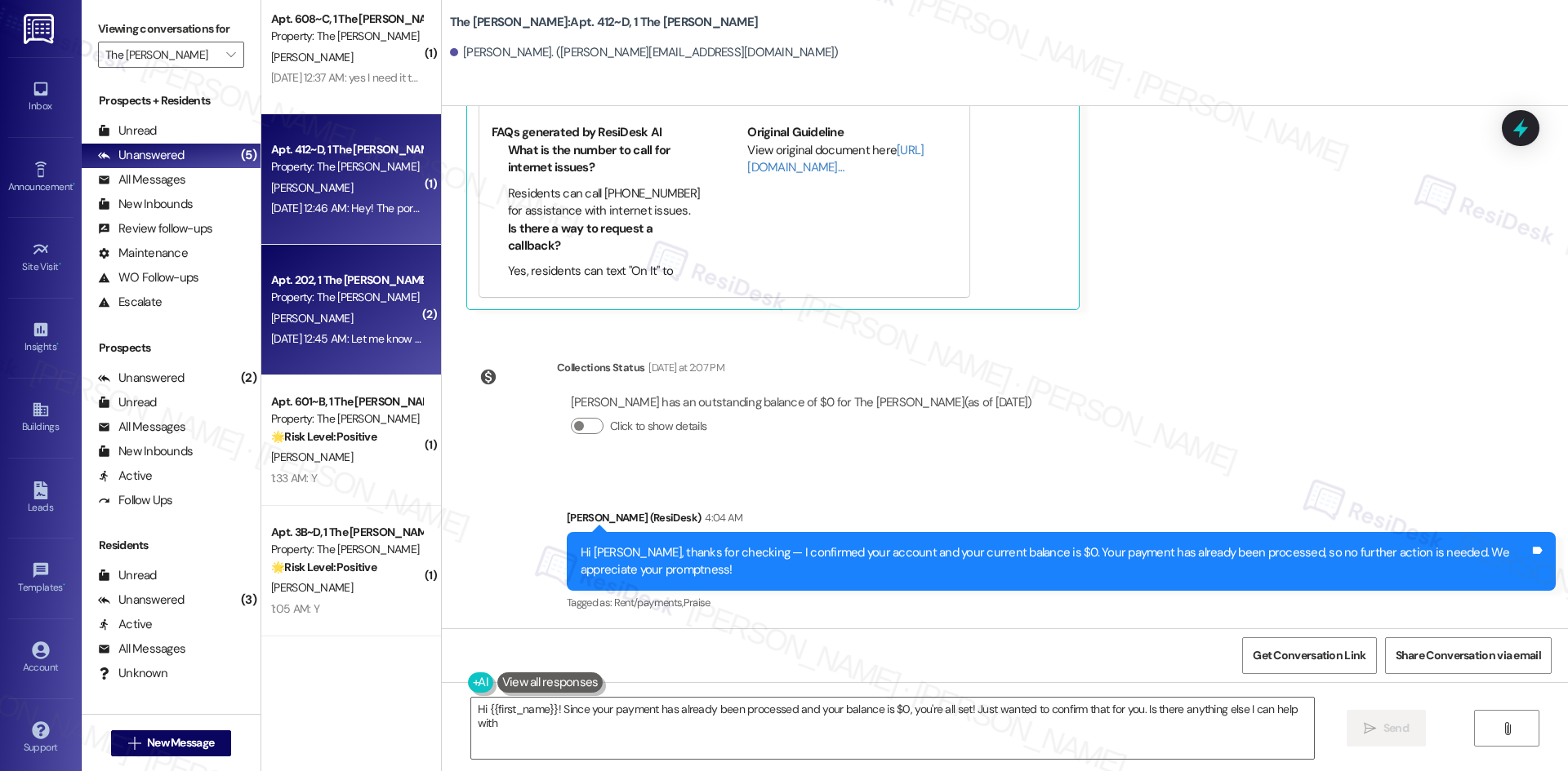
type textarea "Hi {{first_name}}! Since your payment has already been processed and your balan…"
click at [394, 335] on div "Sep 03, 2025 at 12:45 AM: Let me know if you cannot see the payment and I will …" at bounding box center [479, 339] width 417 height 15
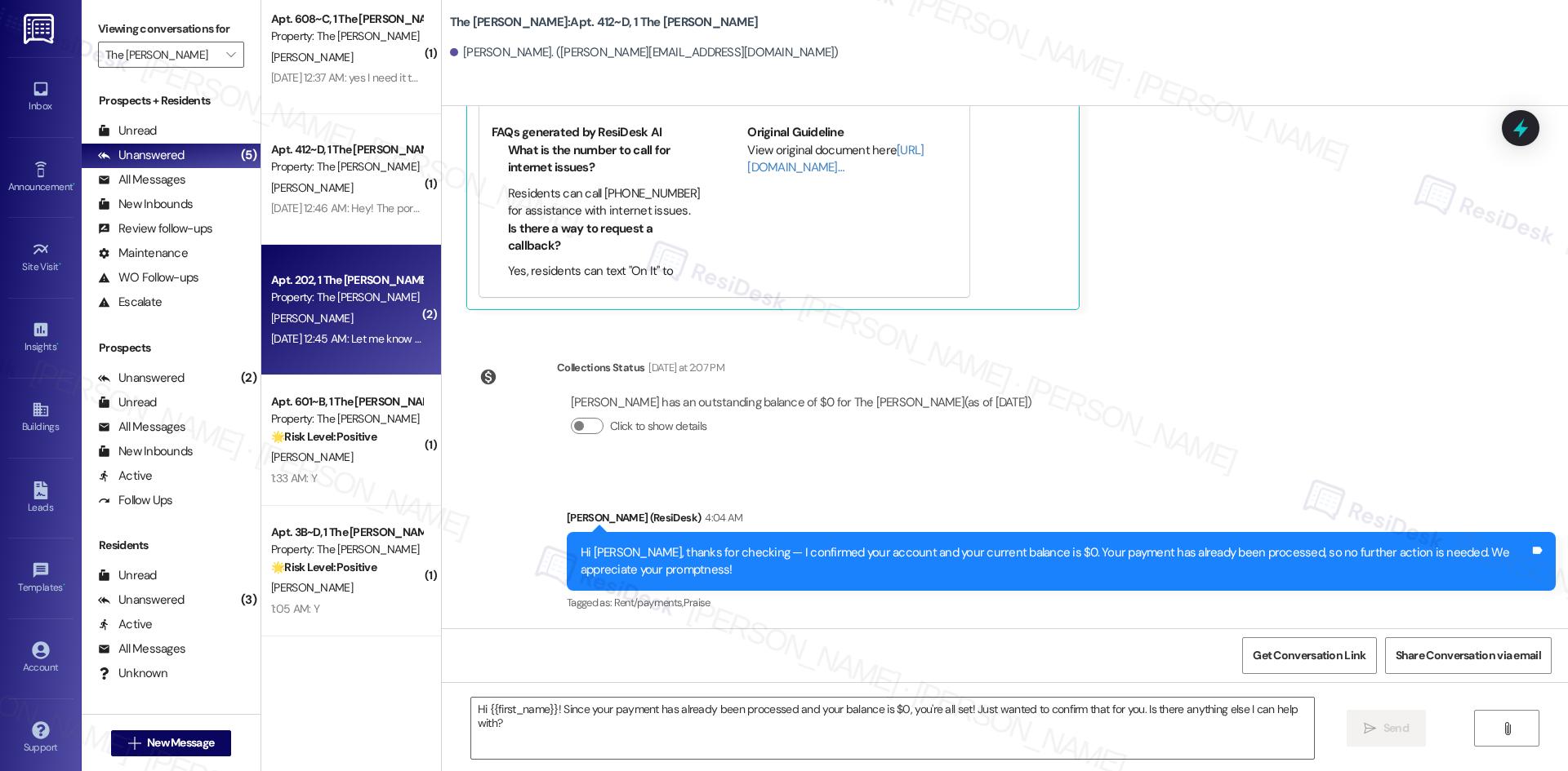
type textarea "Fetching suggested responses. Please feel free to read through the conversation…"
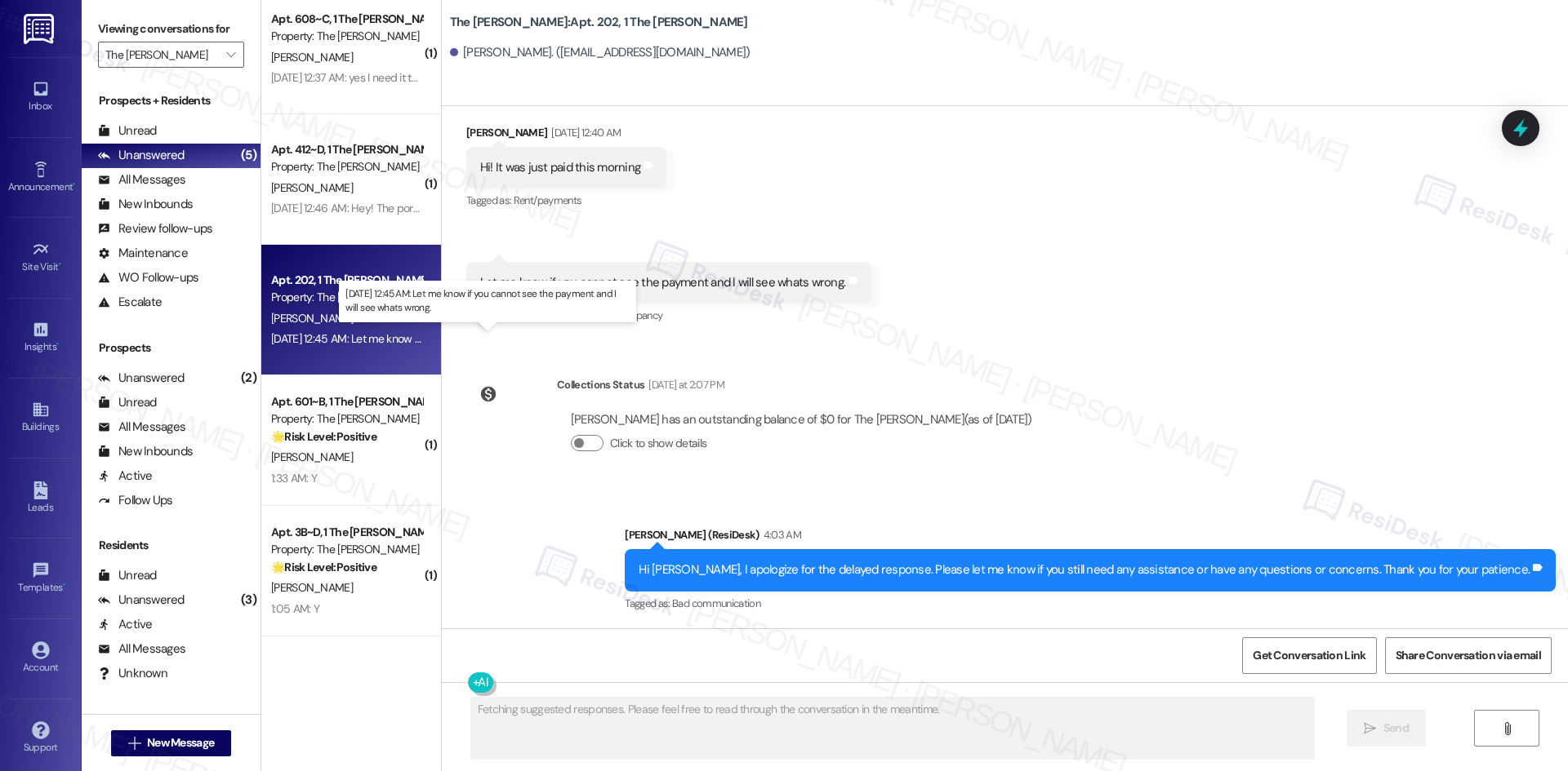
scroll to position [422, 0]
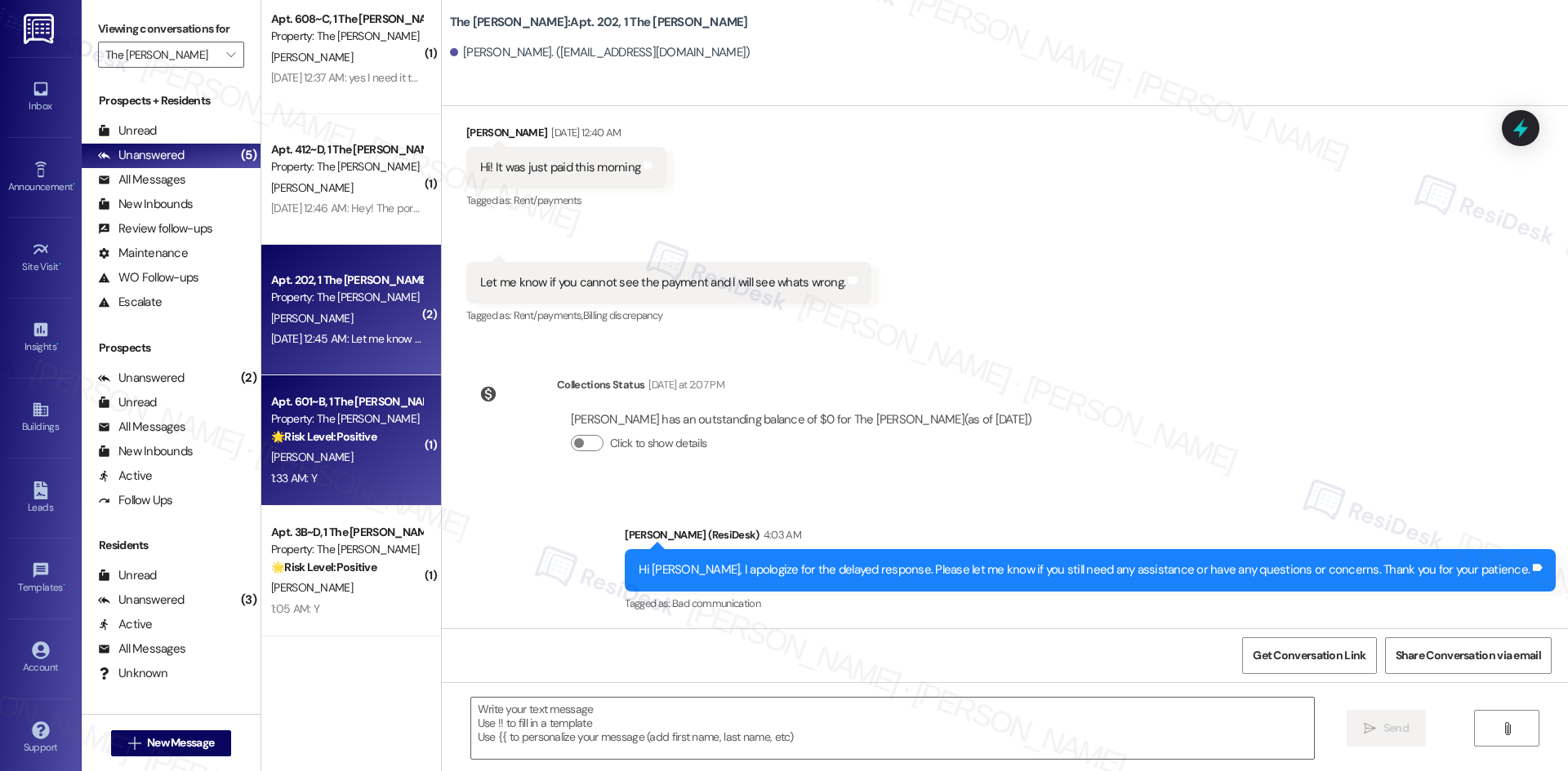
click at [366, 448] on div "N. Poche" at bounding box center [347, 457] width 155 height 21
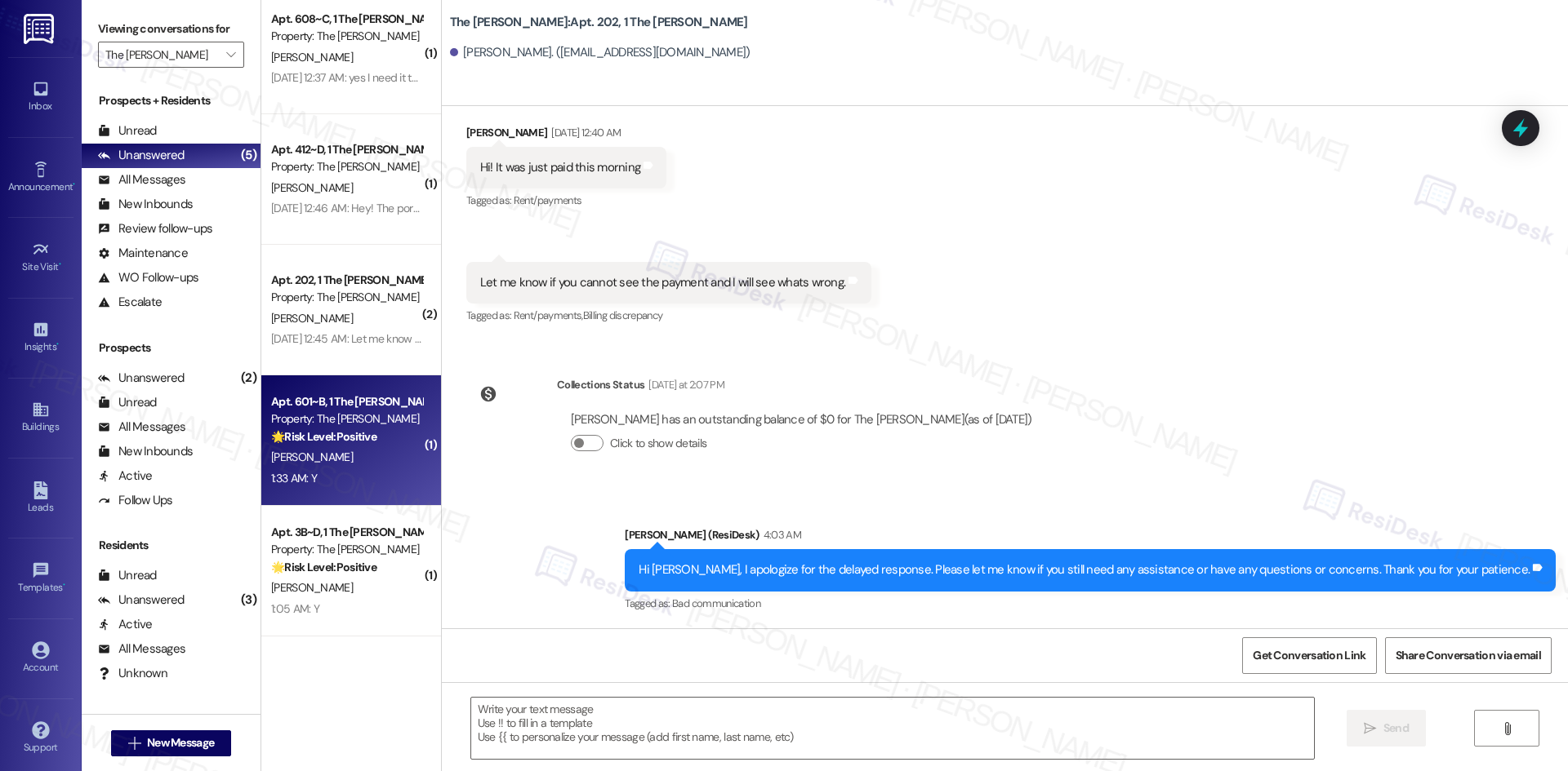
type textarea "Fetching suggested responses. Please feel free to read through the conversation…"
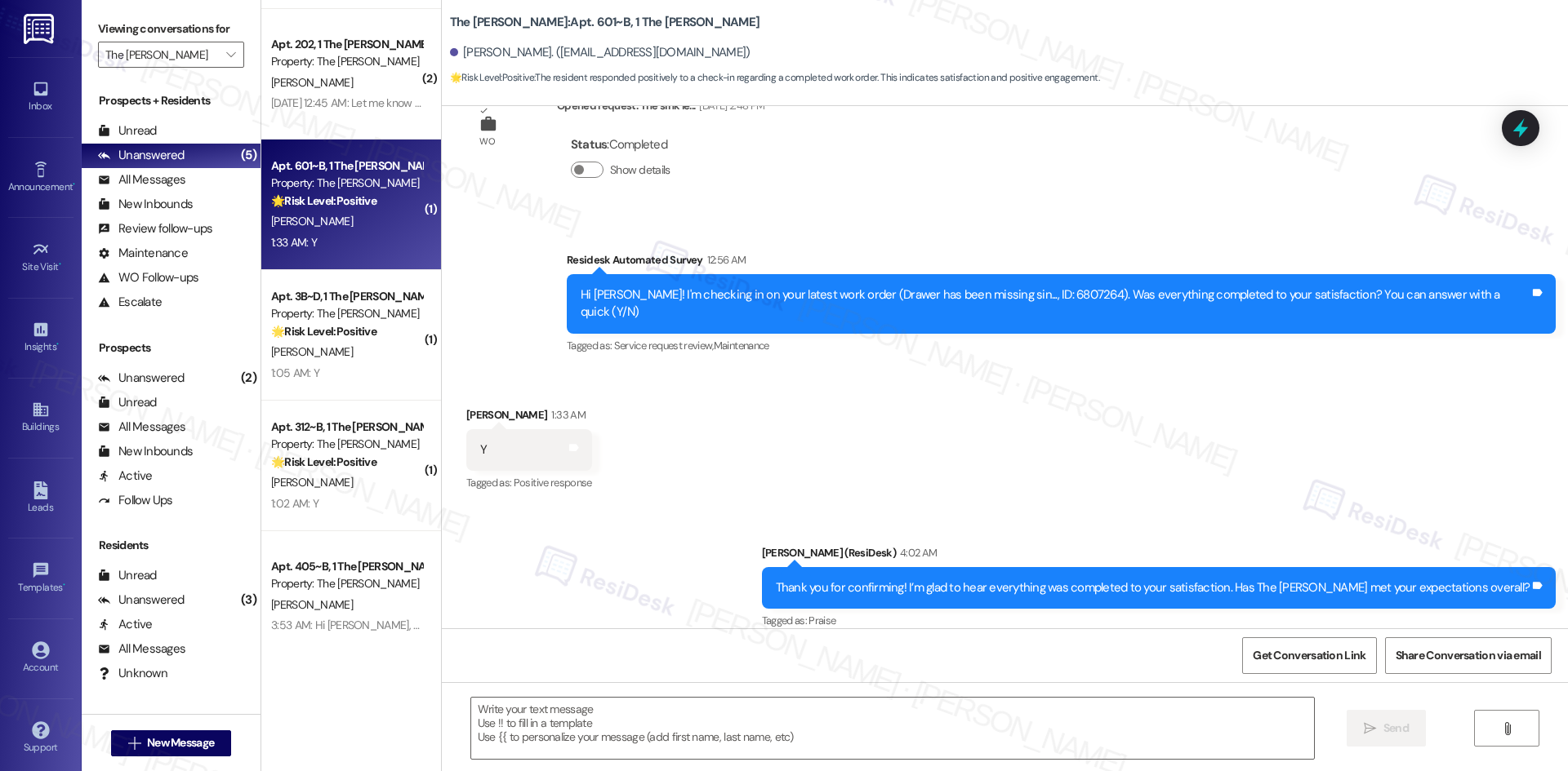
scroll to position [650, 0]
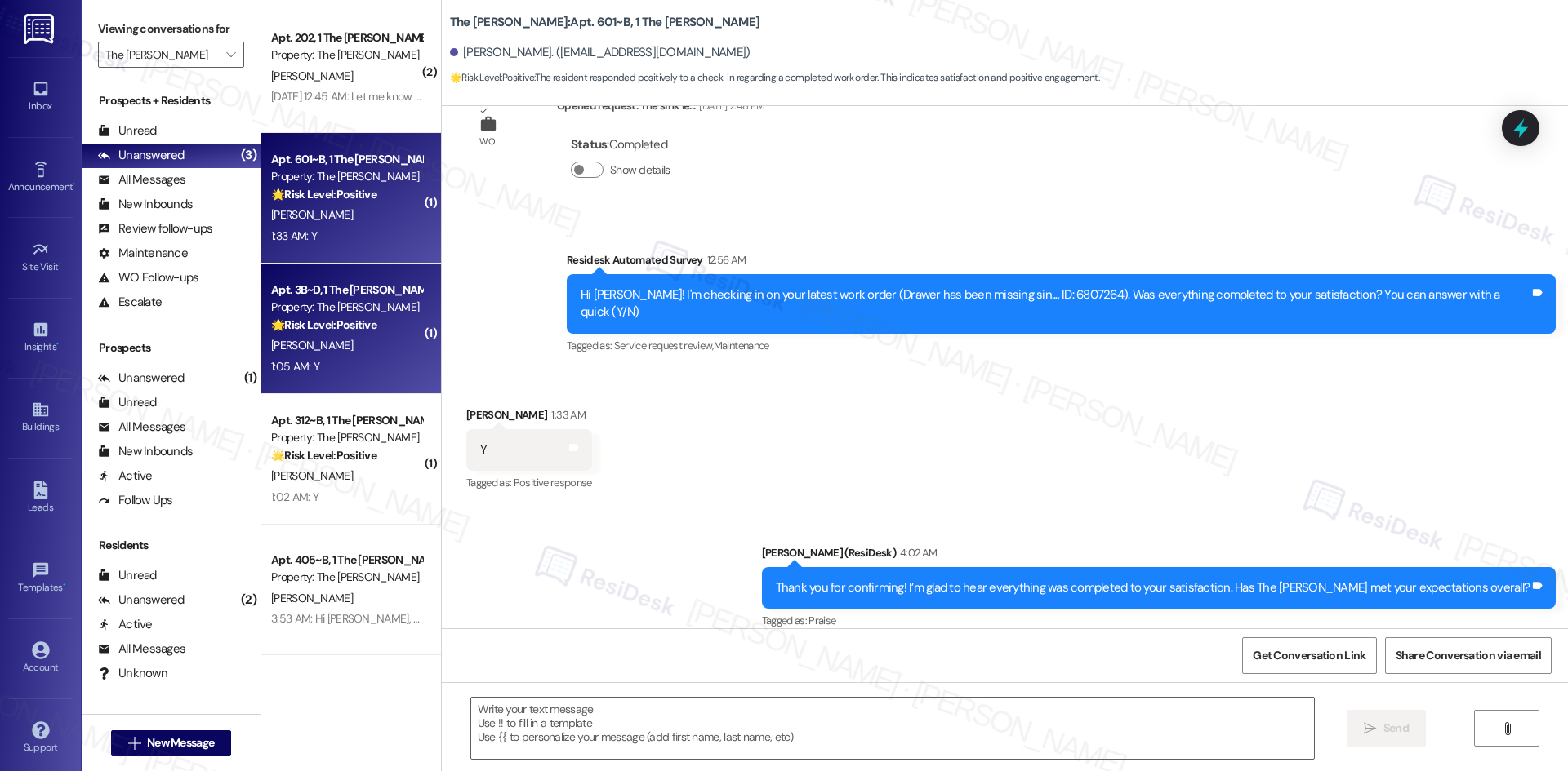
click at [371, 370] on div "1:05 AM: Y 1:05 AM: Y" at bounding box center [347, 367] width 155 height 21
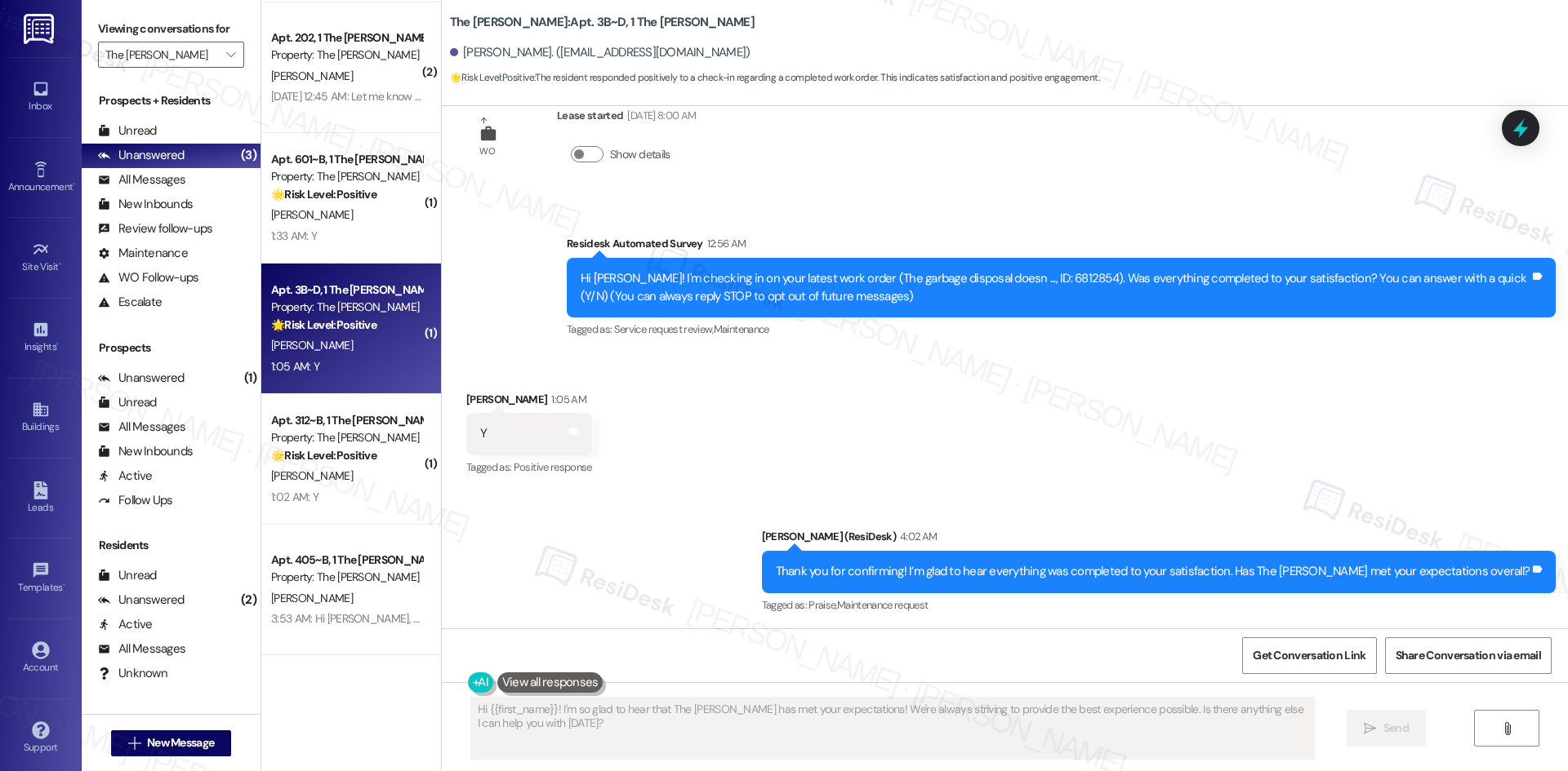
scroll to position [51, 0]
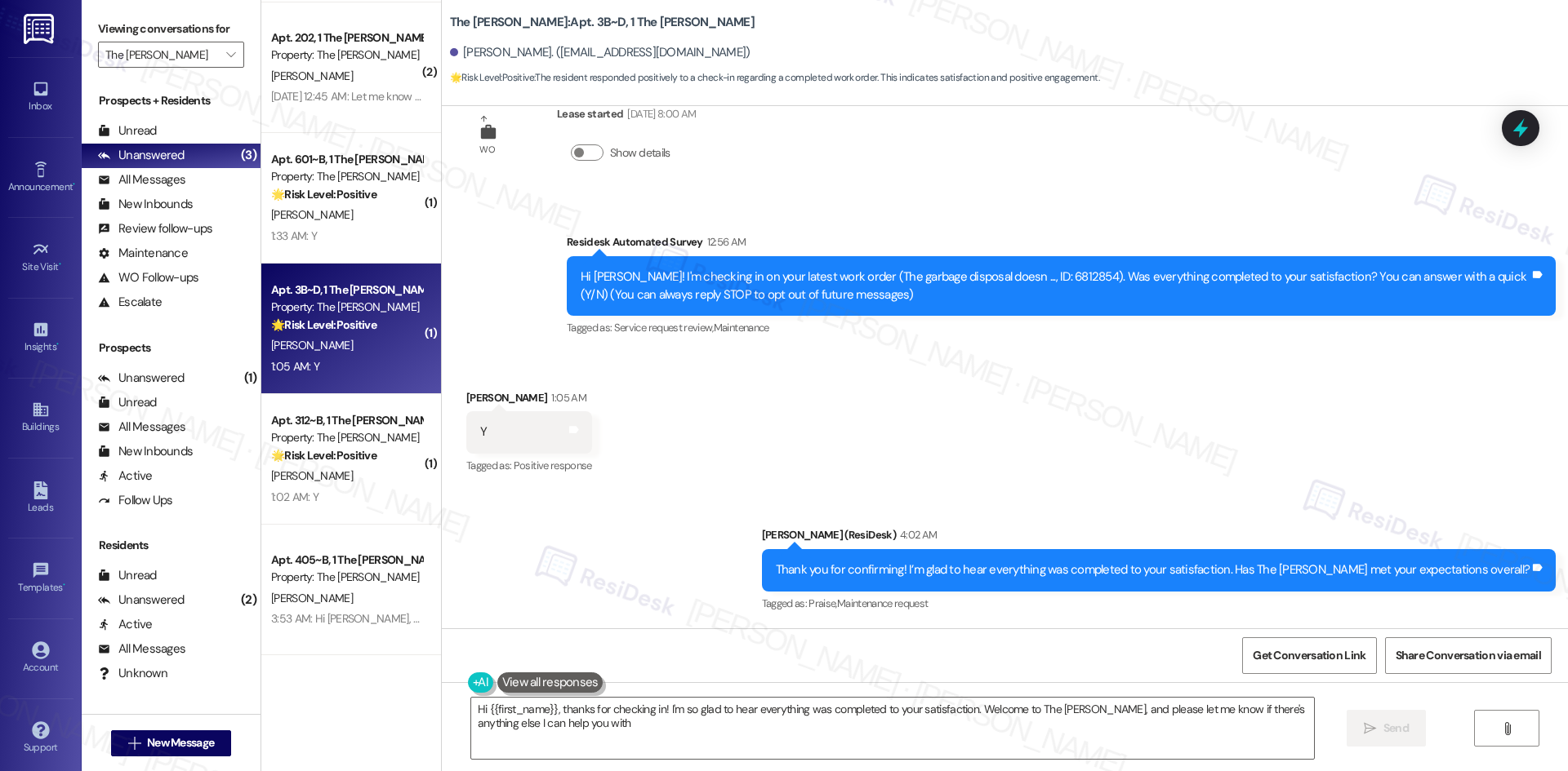
type textarea "Hi {{first_name}}, thanks for checking in! I'm so glad to hear everything was c…"
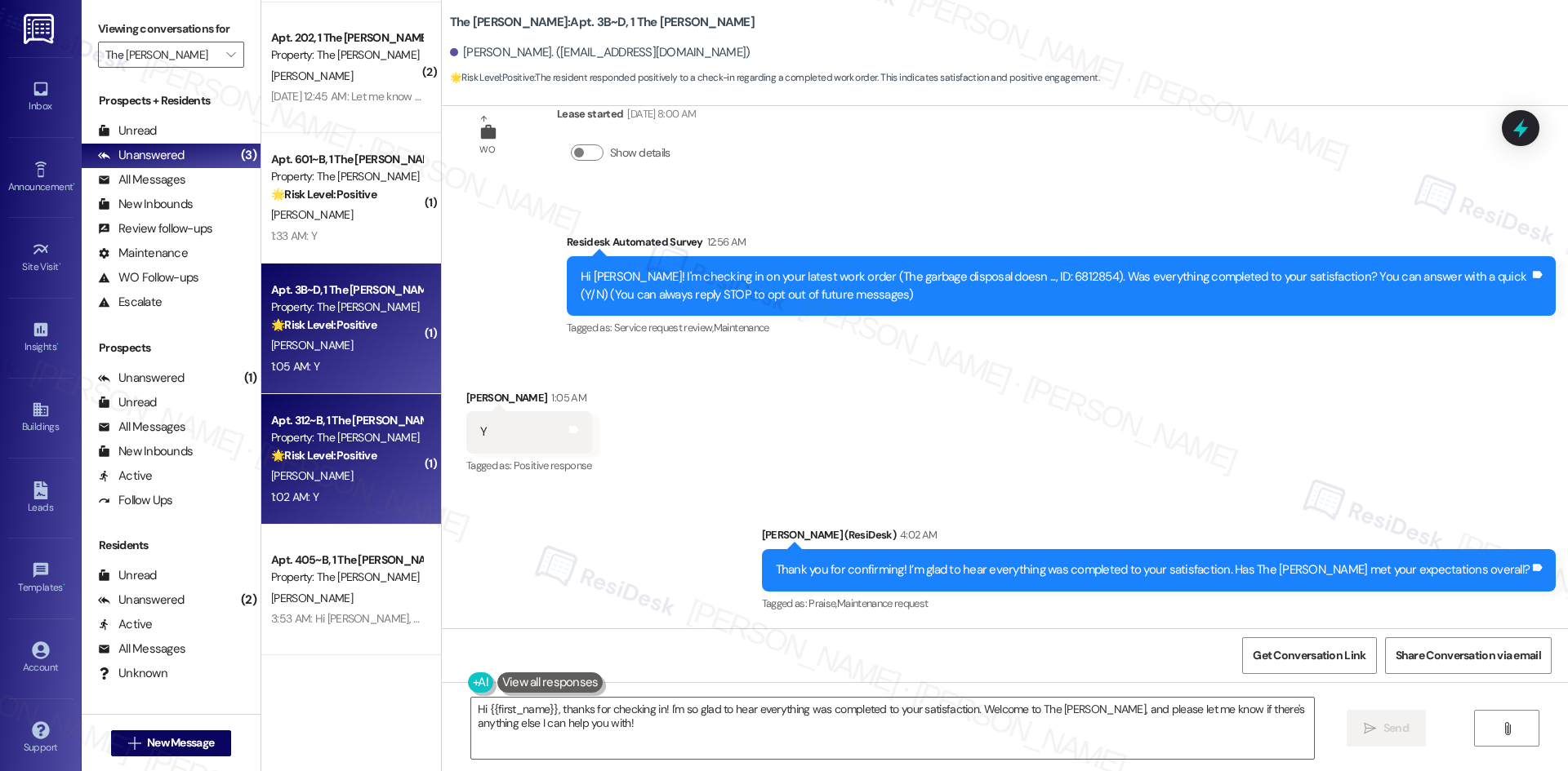
click at [295, 484] on div "P. Vanover" at bounding box center [347, 477] width 155 height 21
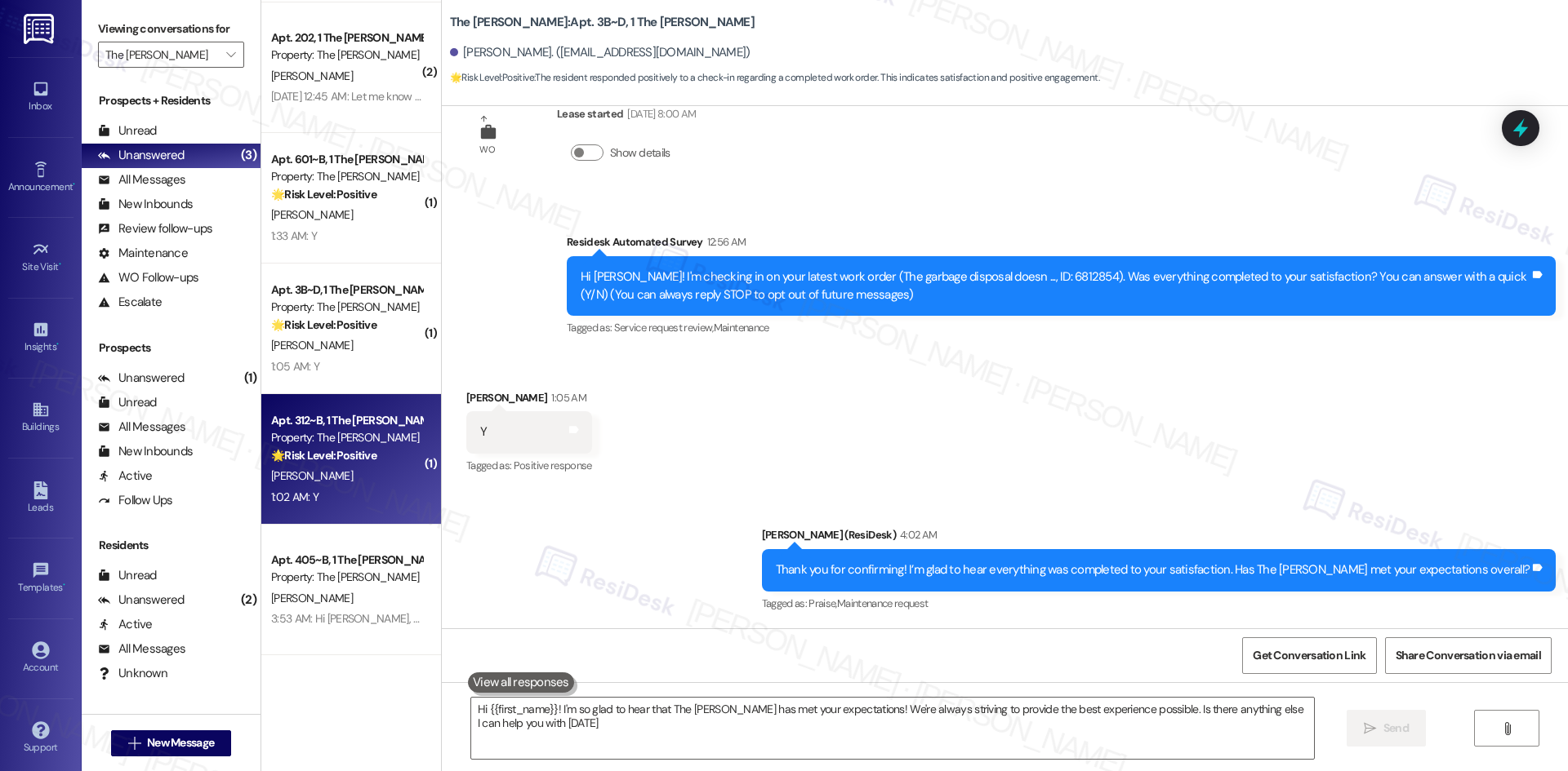
type textarea "Hi {{first_name}}! I'm so glad to hear that The Griffin has met your expectatio…"
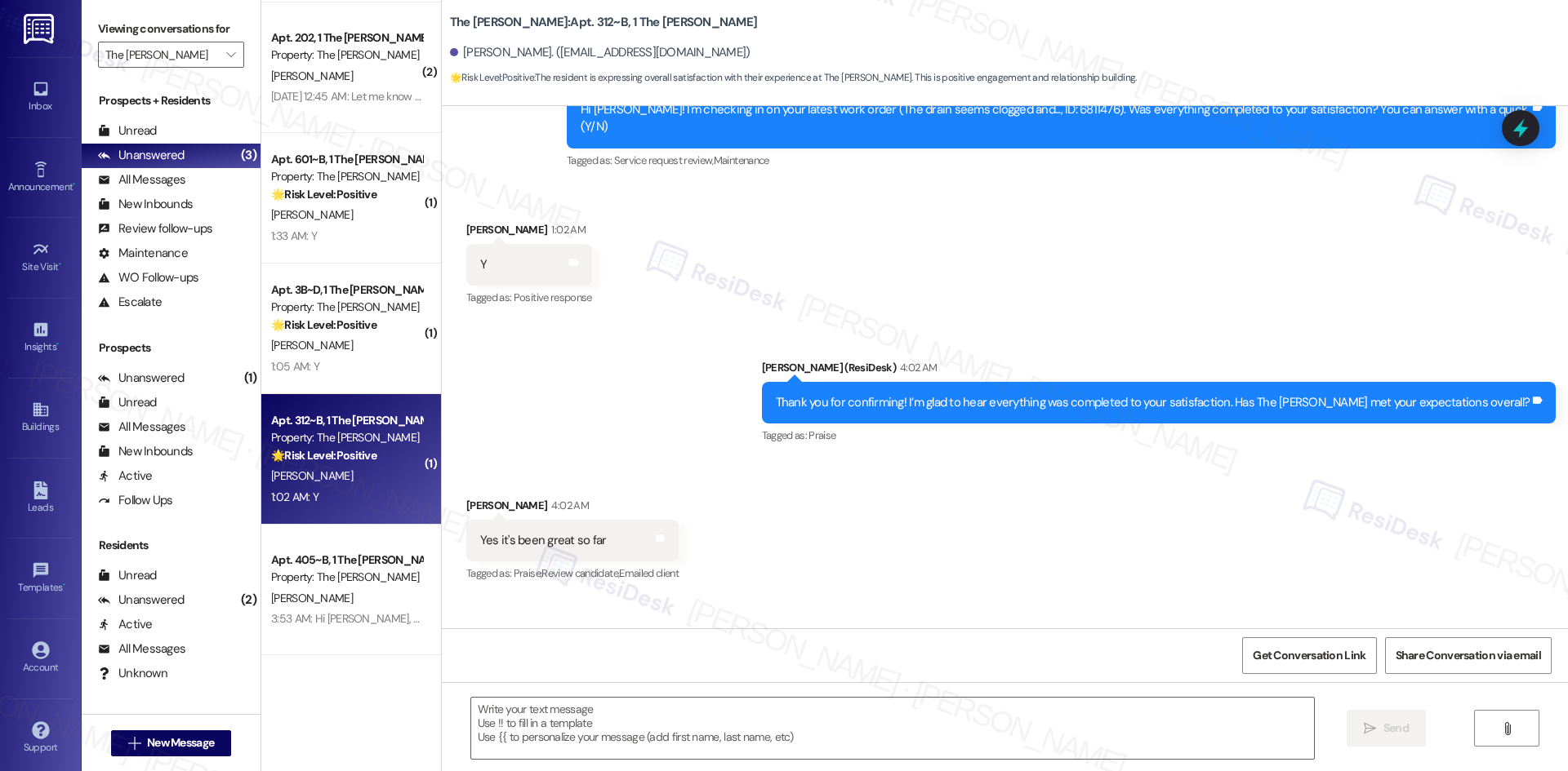
scroll to position [603, 0]
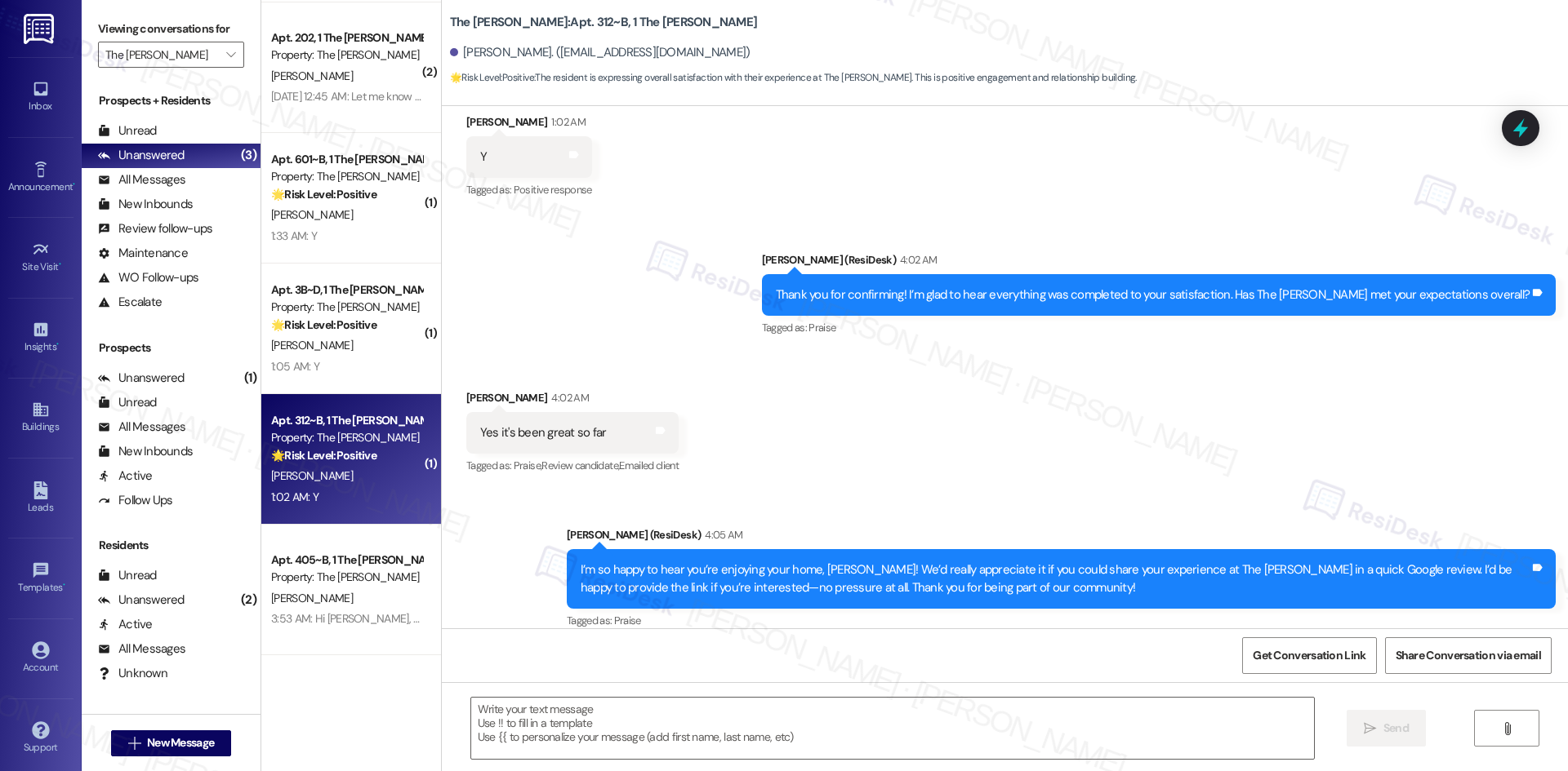
type textarea "Fetching suggested responses. Please feel free to read through the conversation…"
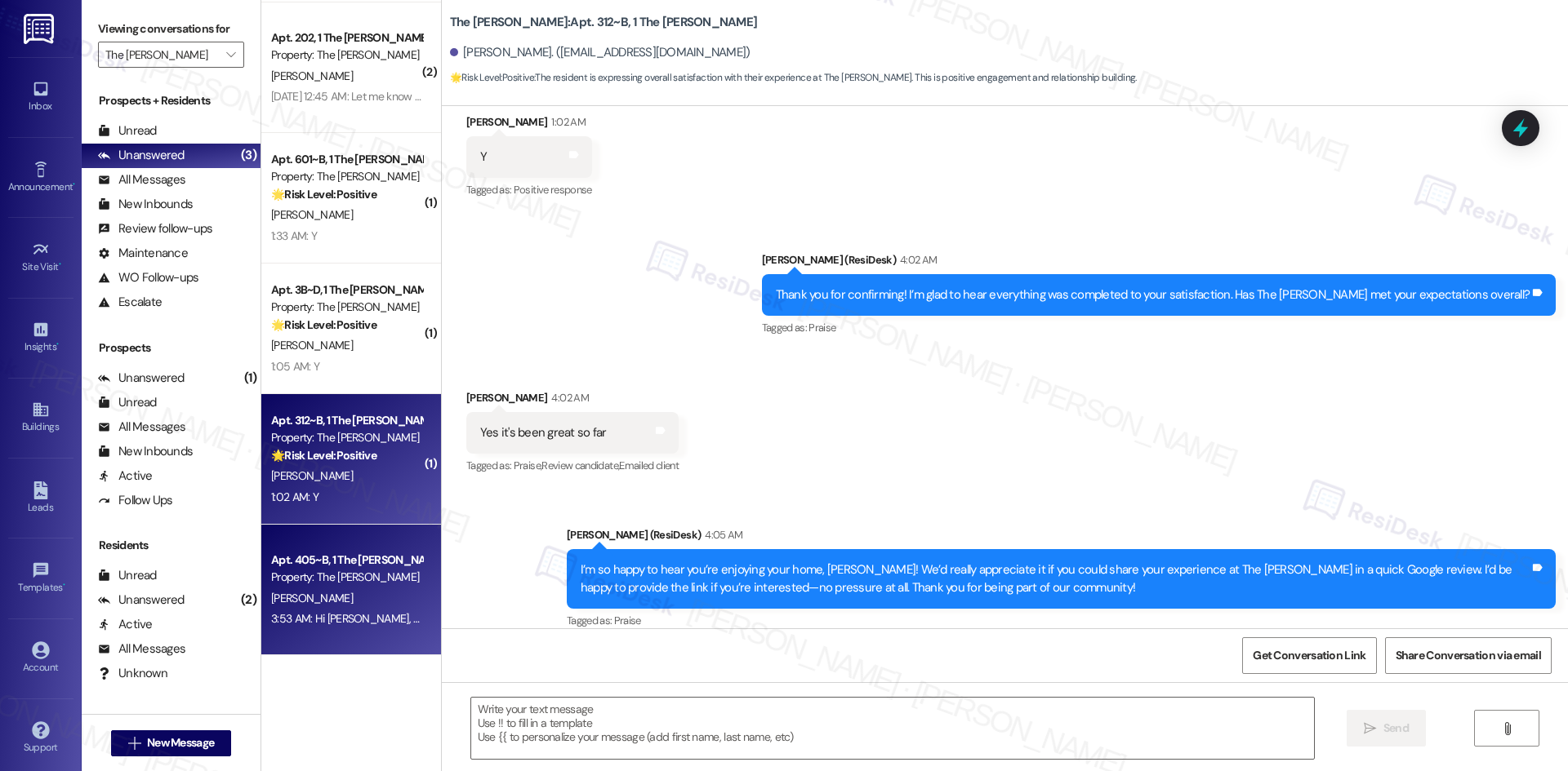
click at [327, 575] on div "Property: The Griffin" at bounding box center [346, 577] width 151 height 17
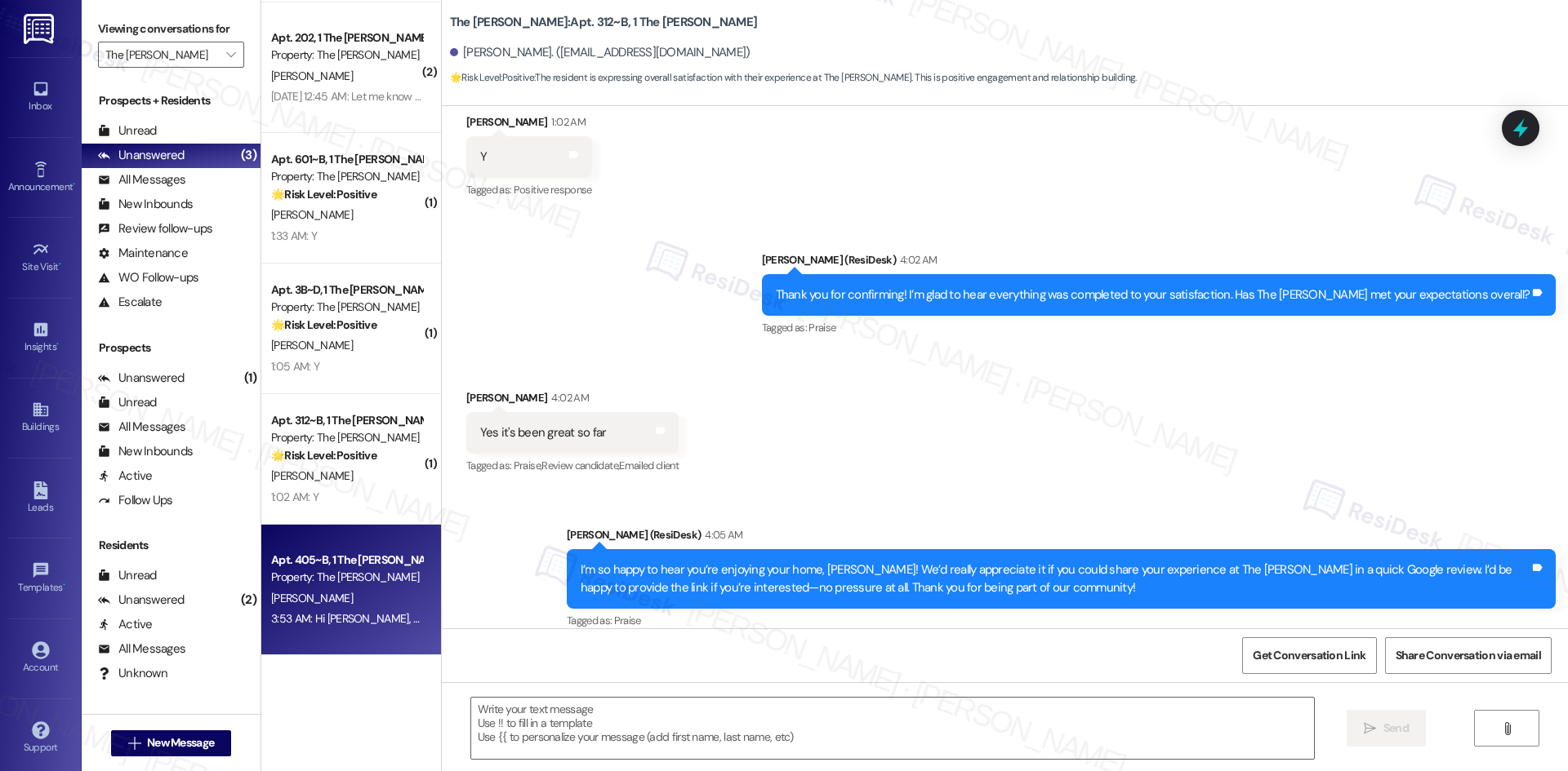
type textarea "Fetching suggested responses. Please feel free to read through the conversation…"
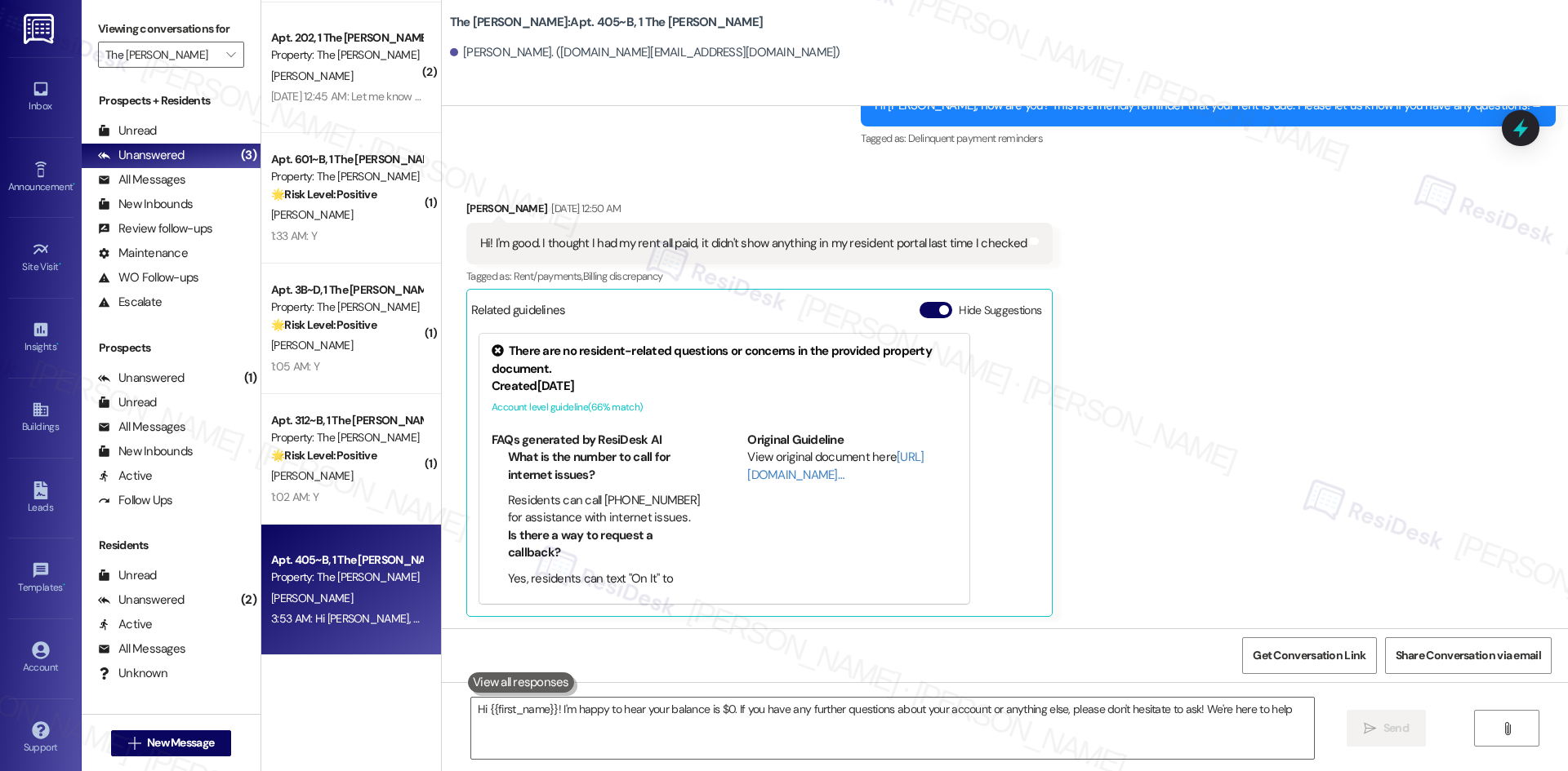
type textarea "Hi {{first_name}}! I'm happy to hear your balance is $0. If you have any furthe…"
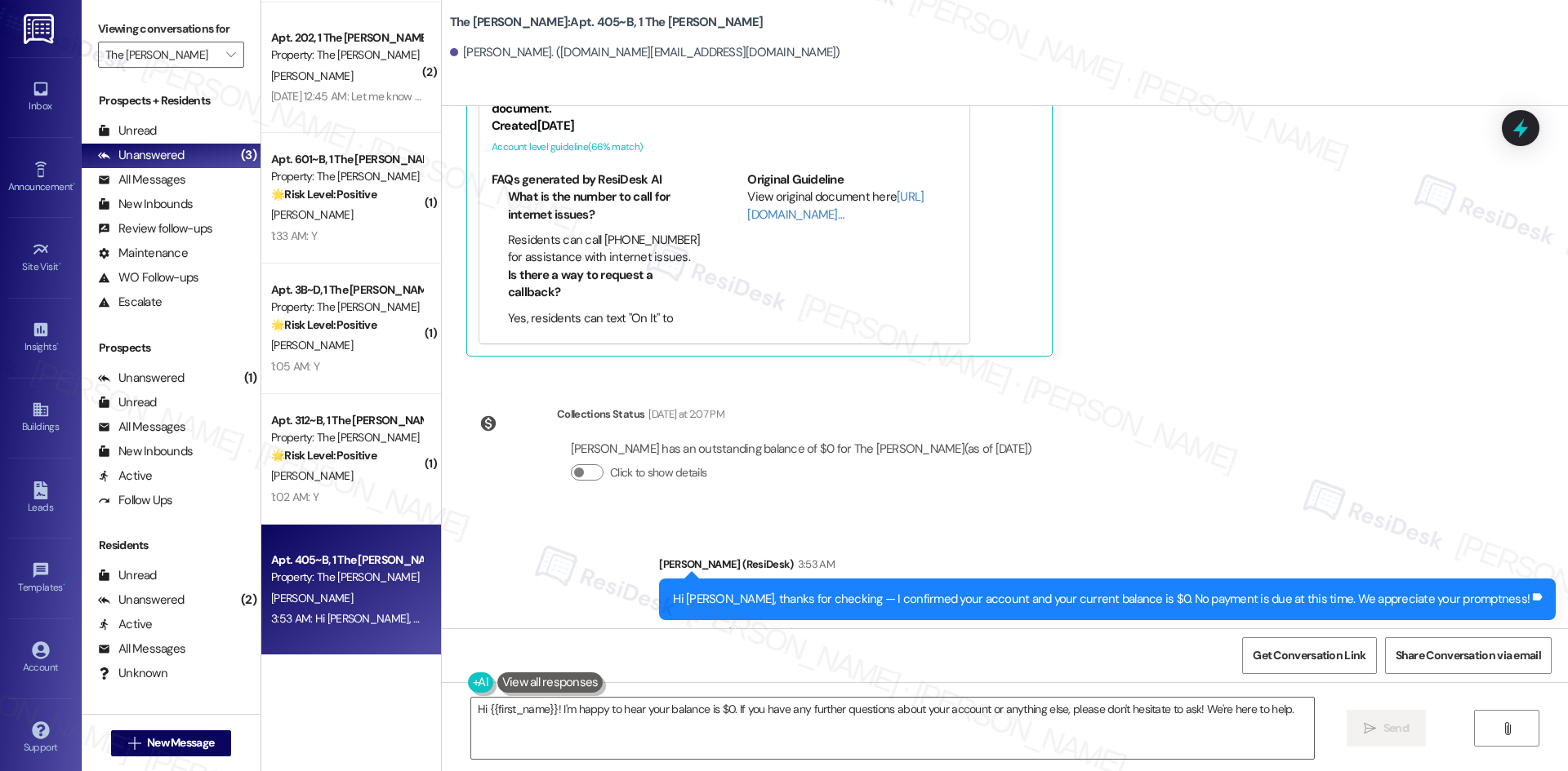
scroll to position [635, 0]
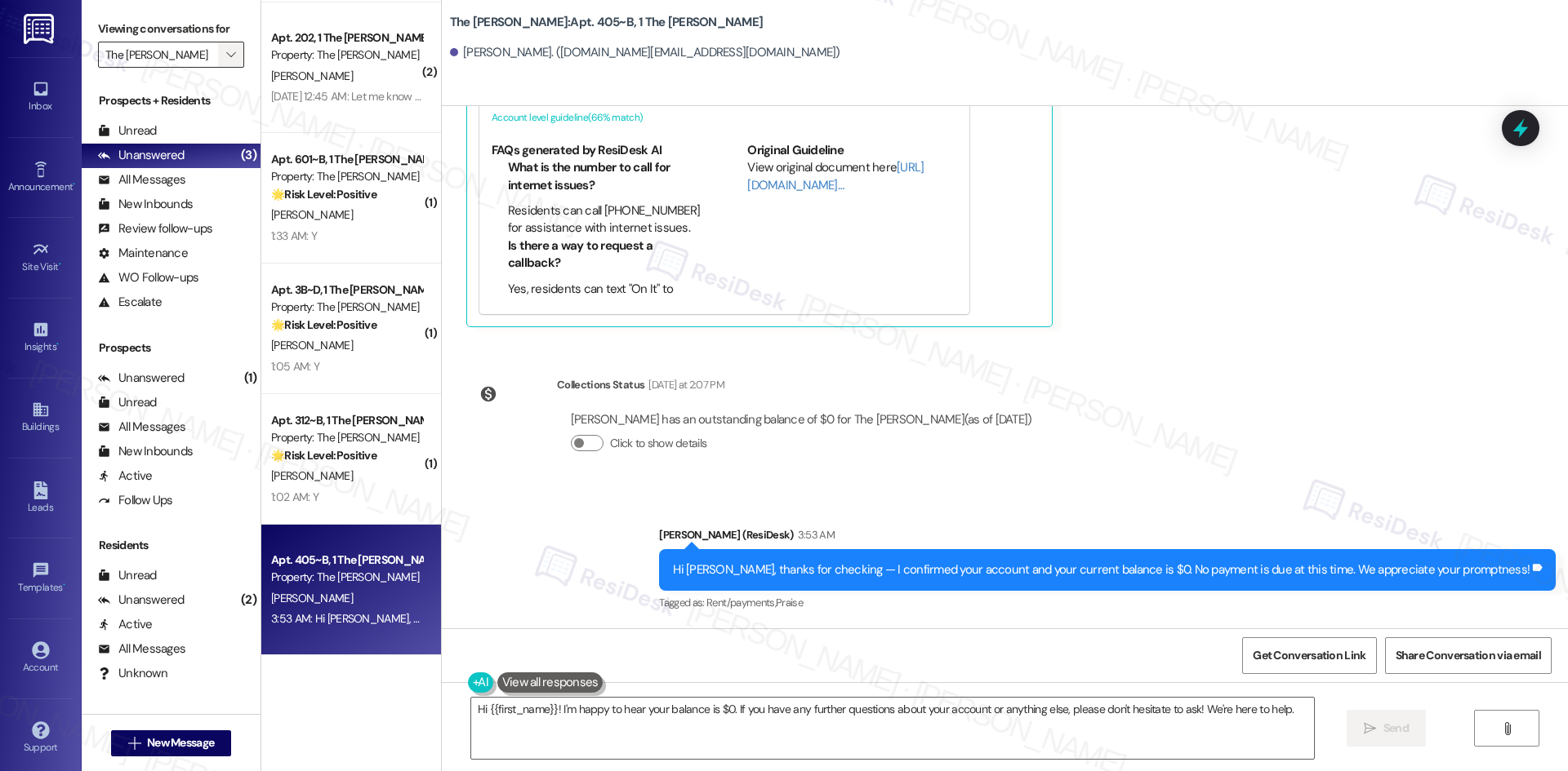
click at [218, 50] on button "" at bounding box center [231, 54] width 26 height 26
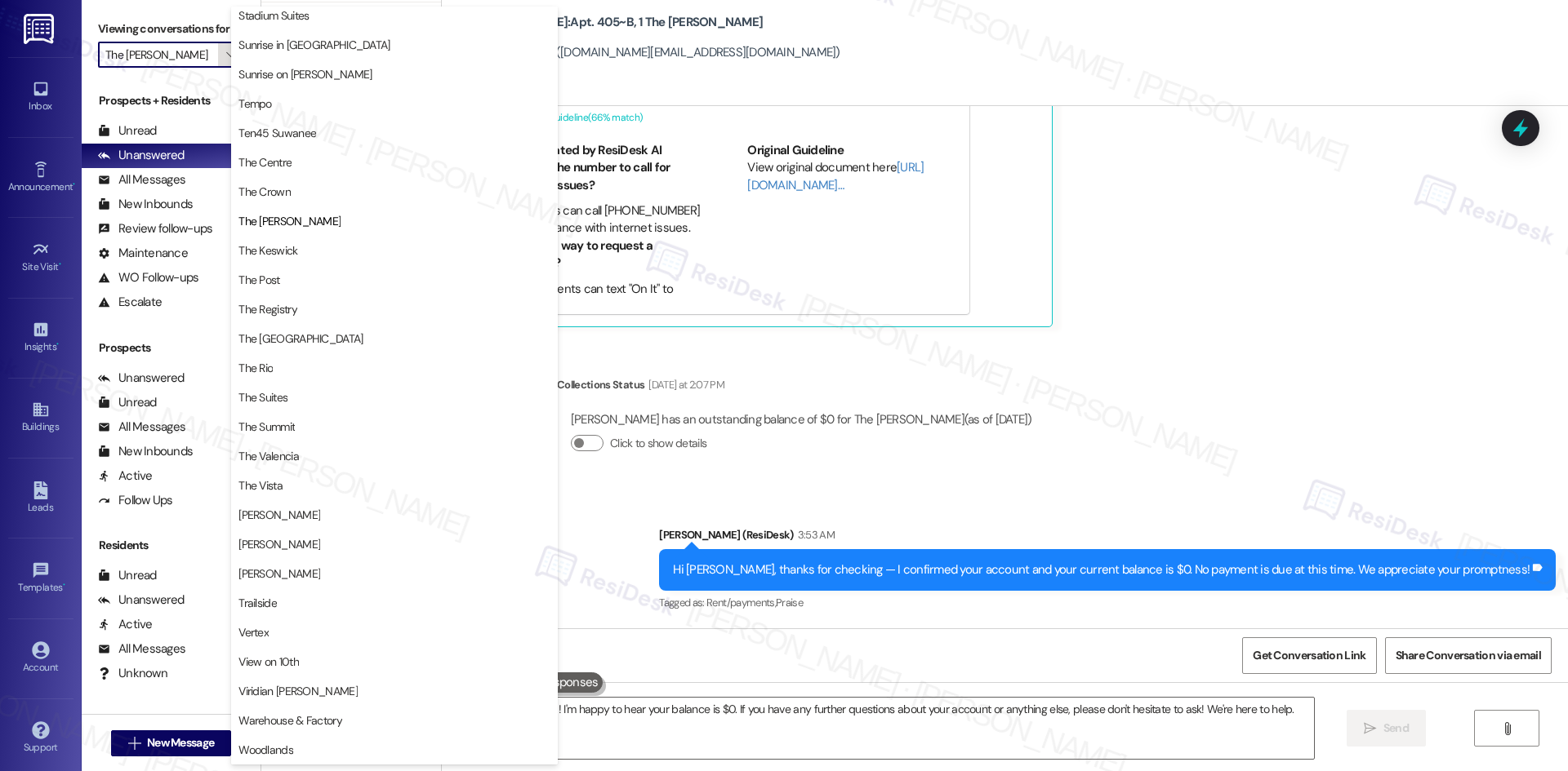
scroll to position [1417, 0]
click at [295, 197] on span "The Crown" at bounding box center [394, 191] width 312 height 16
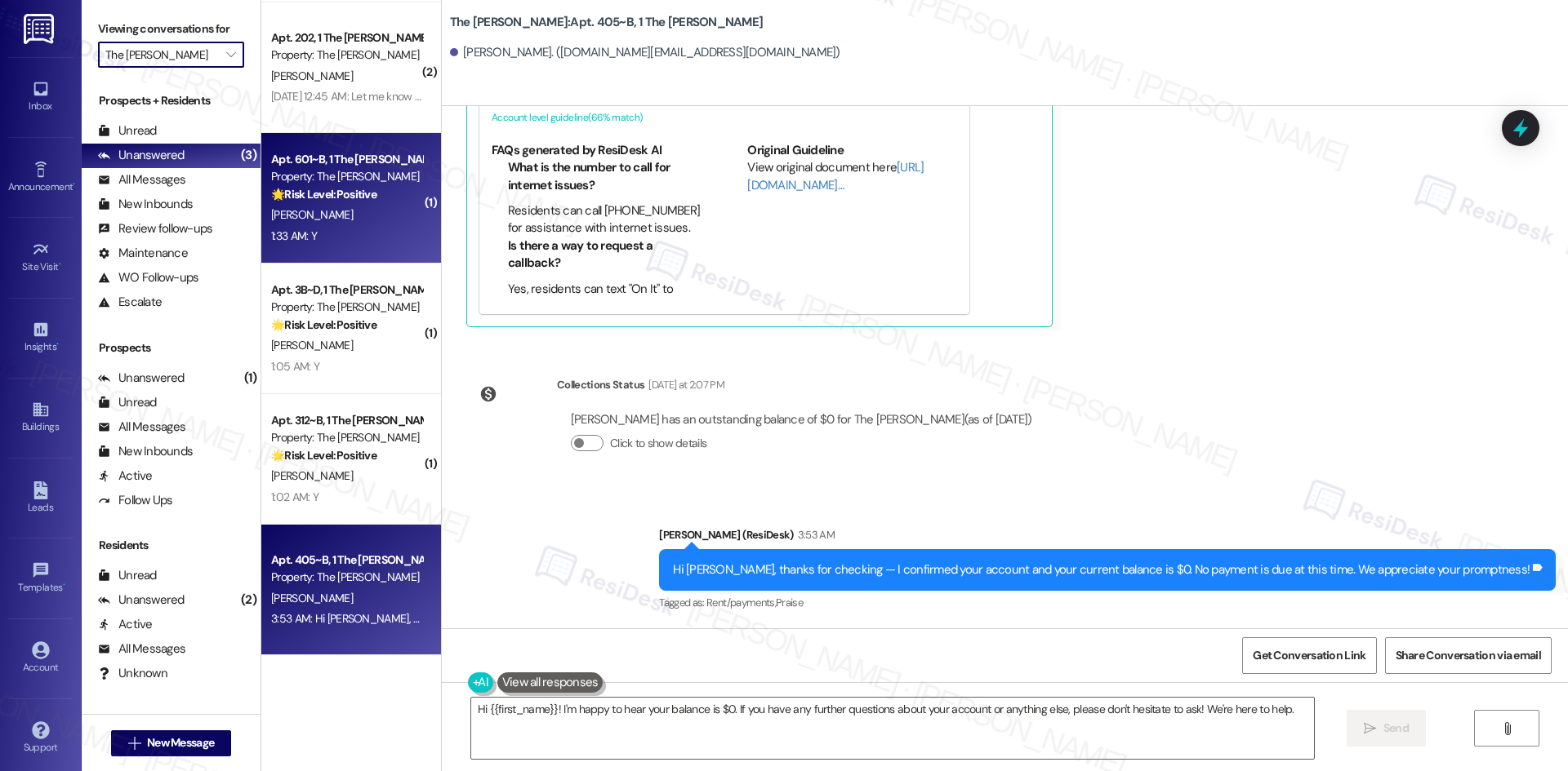
type input "The Crown"
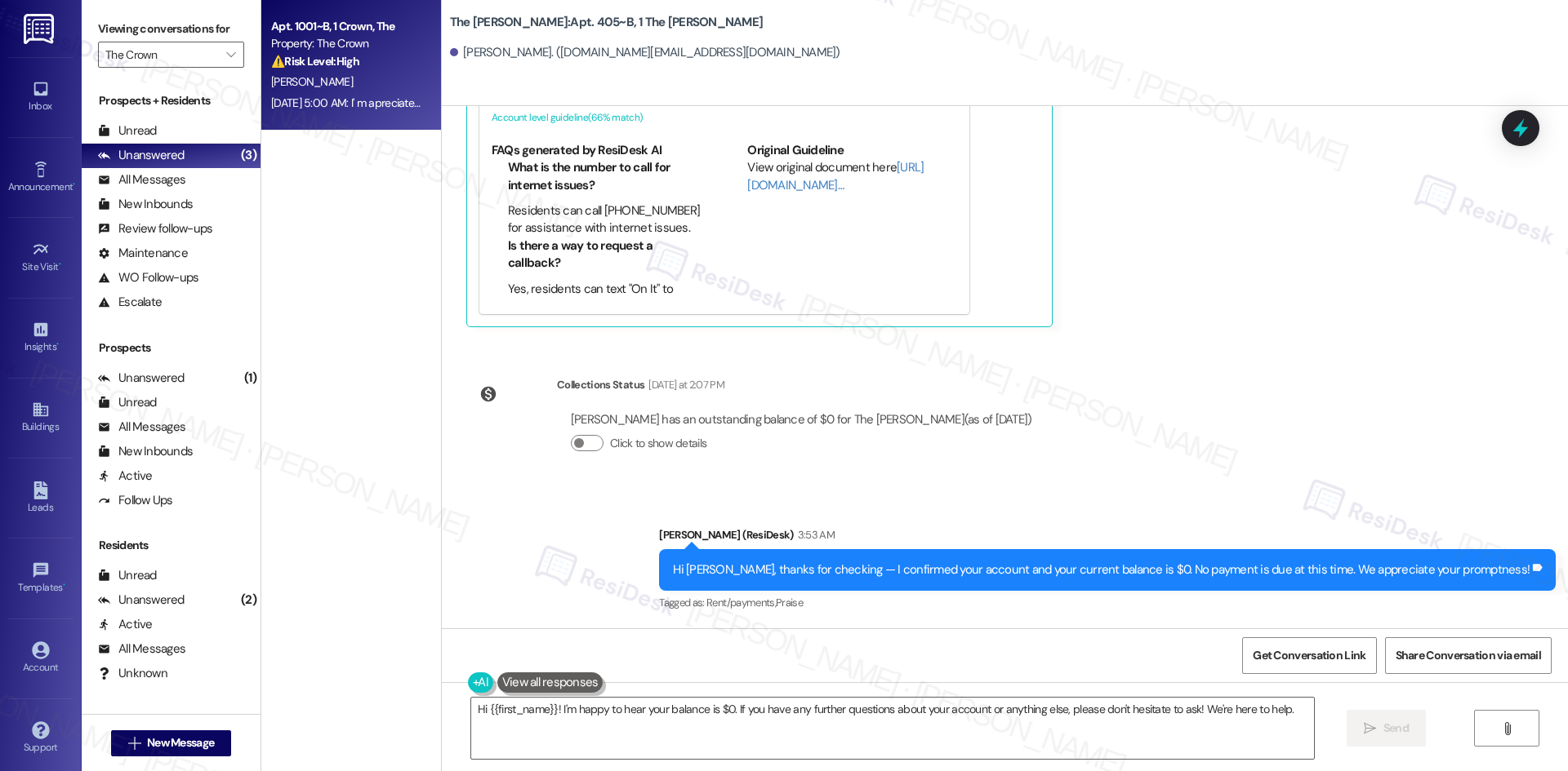
click at [322, 112] on div "Sep 10, 2025 at 5:00 AM: I' m apreciate your time for me ,I know you're to much…" at bounding box center [347, 103] width 155 height 21
type textarea "Hi {{first_name}}! I'm happy to hear your balance is $0. If you have any furthe…"
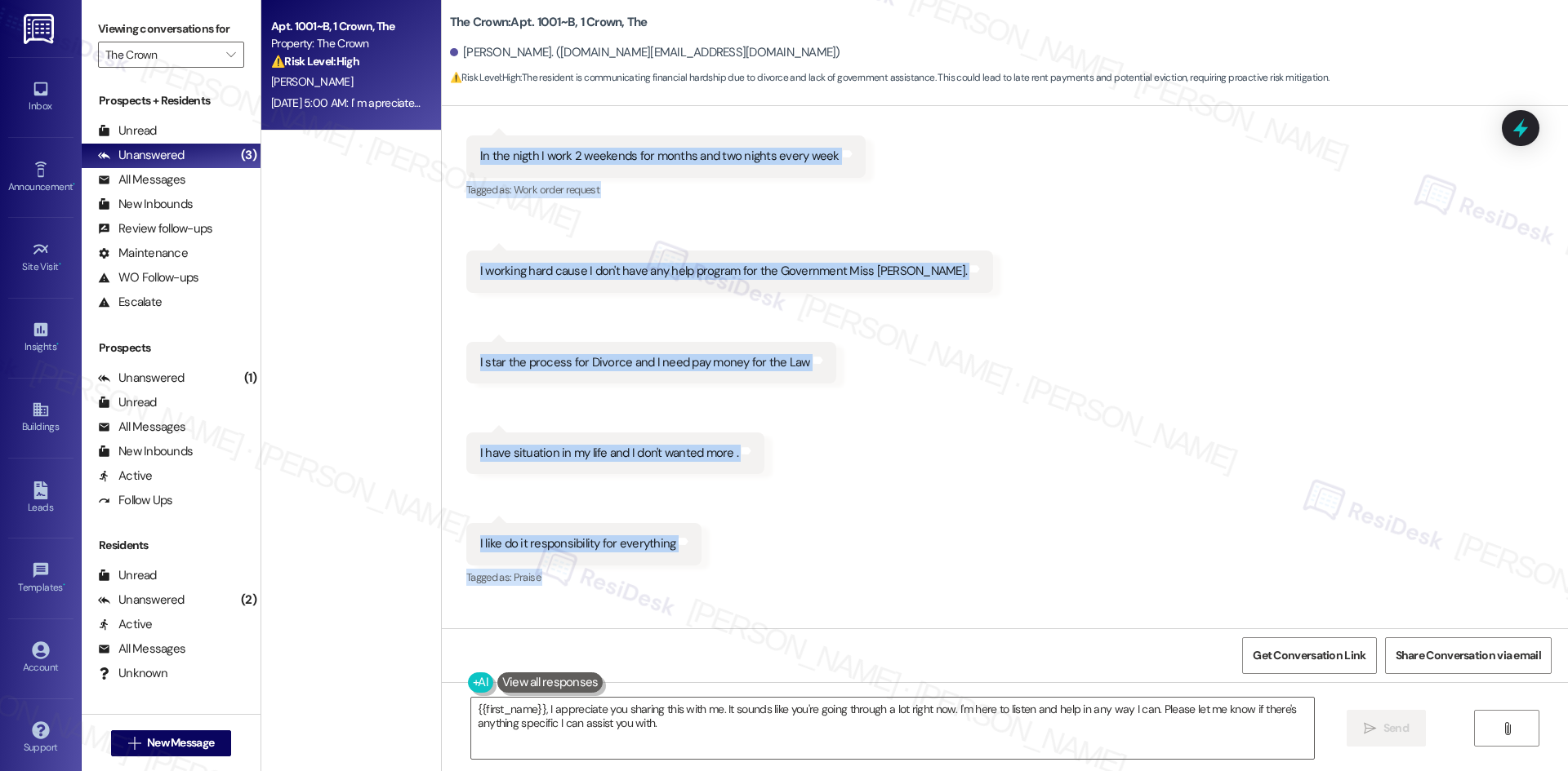
scroll to position [11222, 0]
drag, startPoint x: 517, startPoint y: 214, endPoint x: 879, endPoint y: 561, distance: 501.5
click at [879, 561] on div "Lease started Aug 19, 2024 at 8:00 AM Survey, sent via SMS Residesk Automated S…" at bounding box center [1005, 367] width 1127 height 523
copy div "Sarah (ResiDesk) Sep 10, 2025 at 3:47 AM Hi Mayra! We’re taking a short break f…"
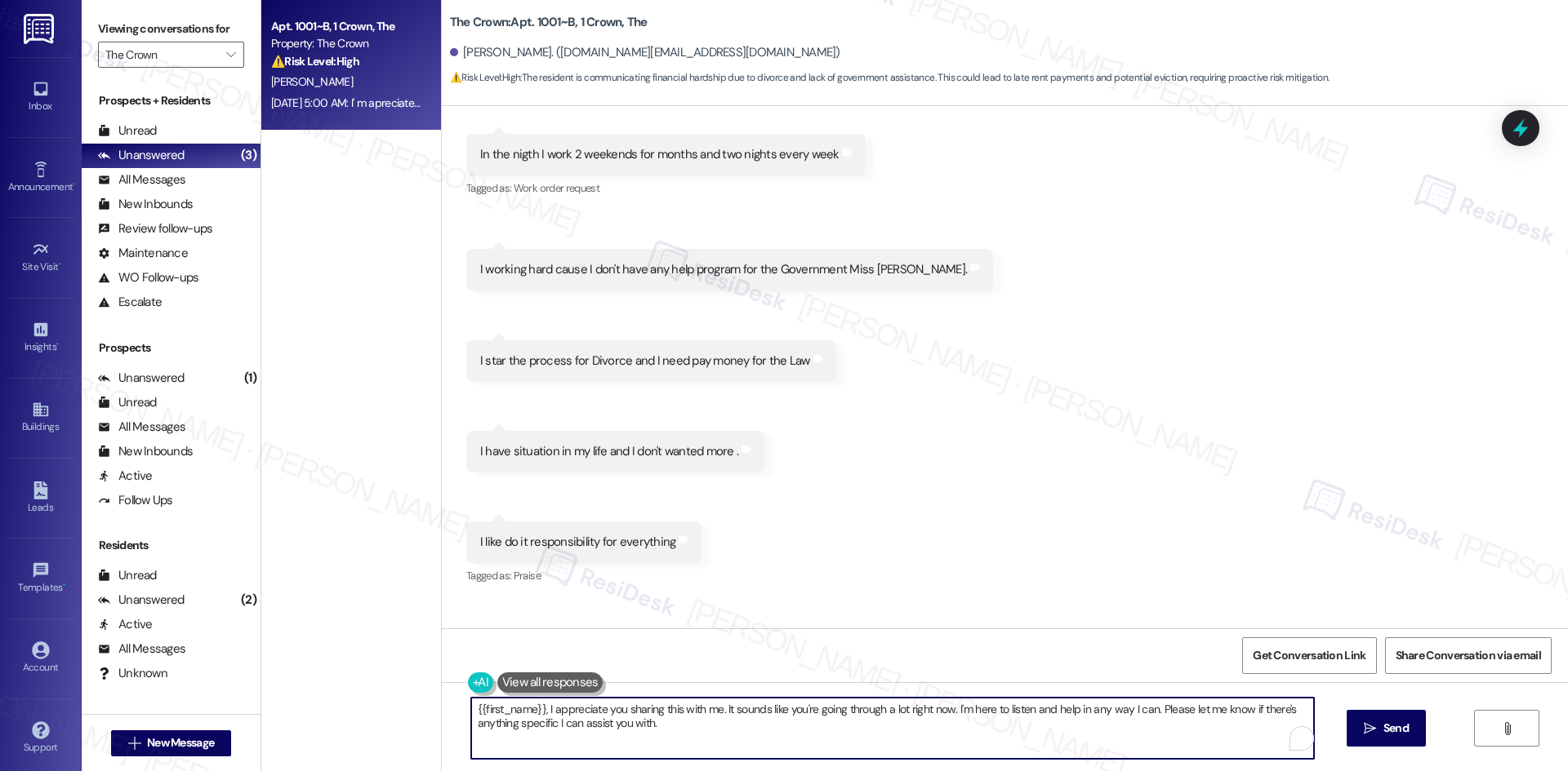
click at [724, 729] on textarea "{{first_name}}, I appreciate you sharing this with me. It sounds like you're go…" at bounding box center [892, 728] width 843 height 61
paste textarea "Hi Mayra, thank you for sharing with me, and I’m sorry for what you’re going th…"
type textarea "Hi Mayra, thank you for sharing with me, and I’m sorry for what you’re going th…"
click at [1381, 734] on span "Send" at bounding box center [1380, 729] width 25 height 17
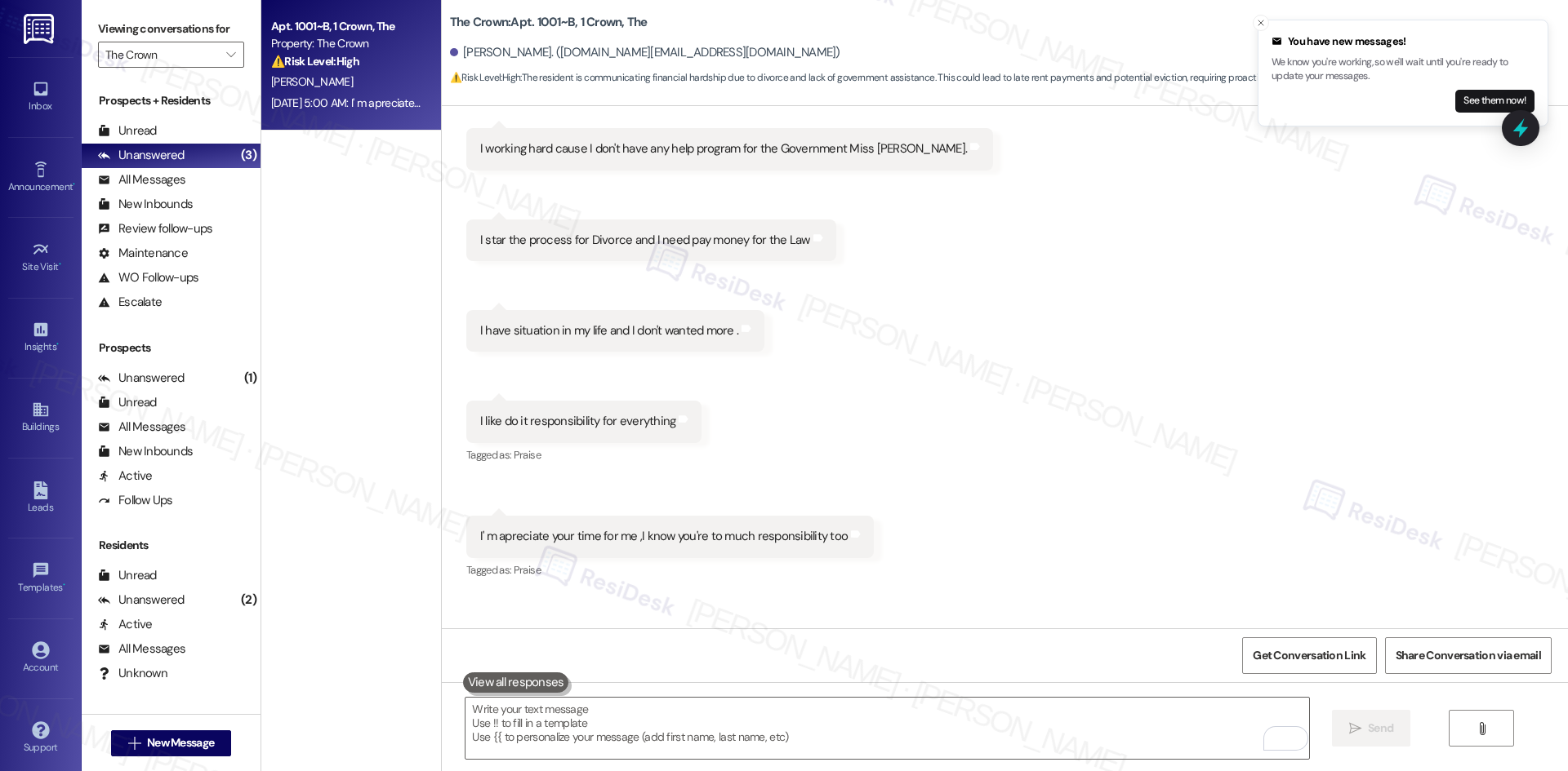
scroll to position [11353, 0]
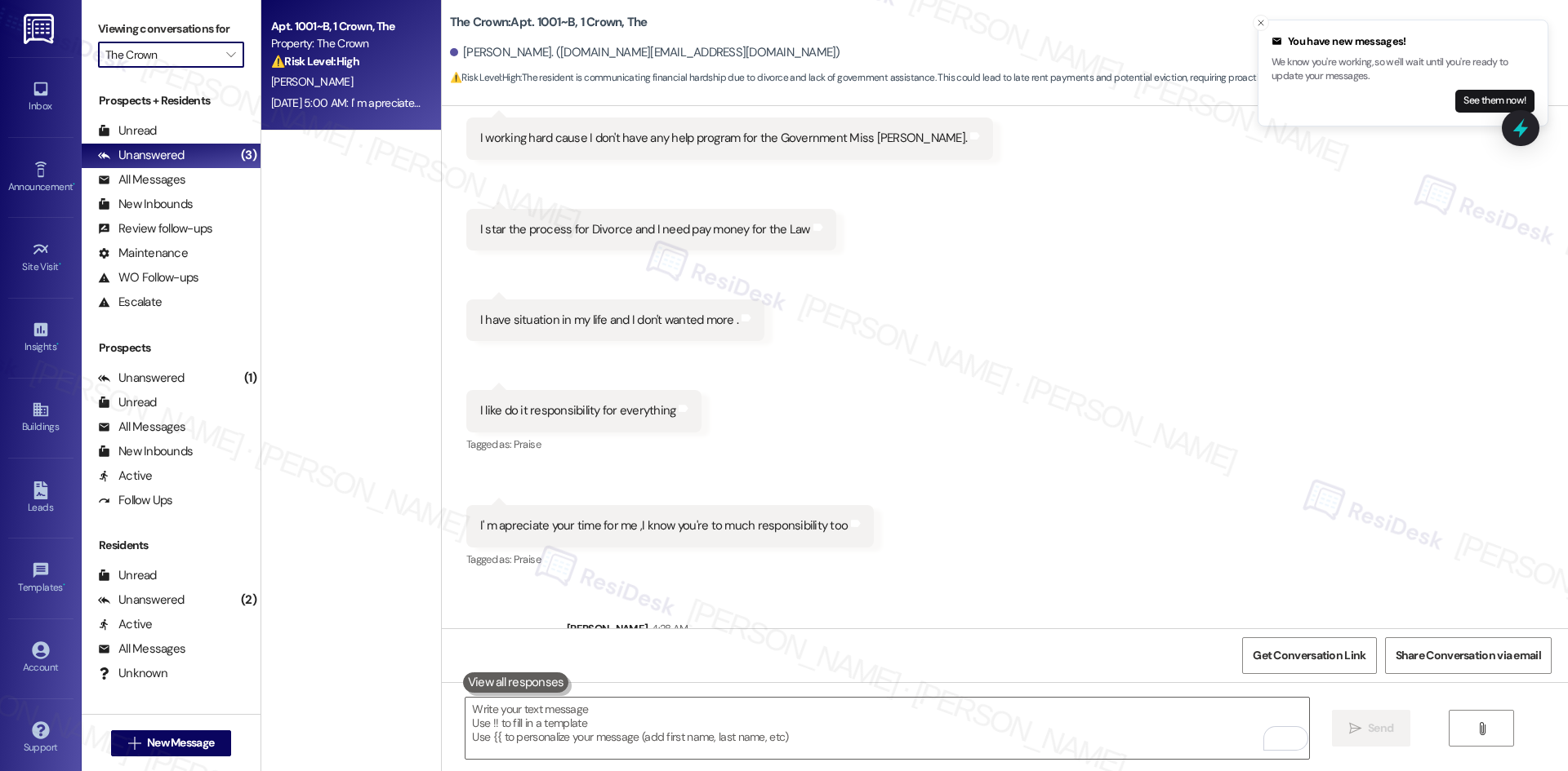
click at [186, 48] on input "The Crown" at bounding box center [161, 54] width 112 height 26
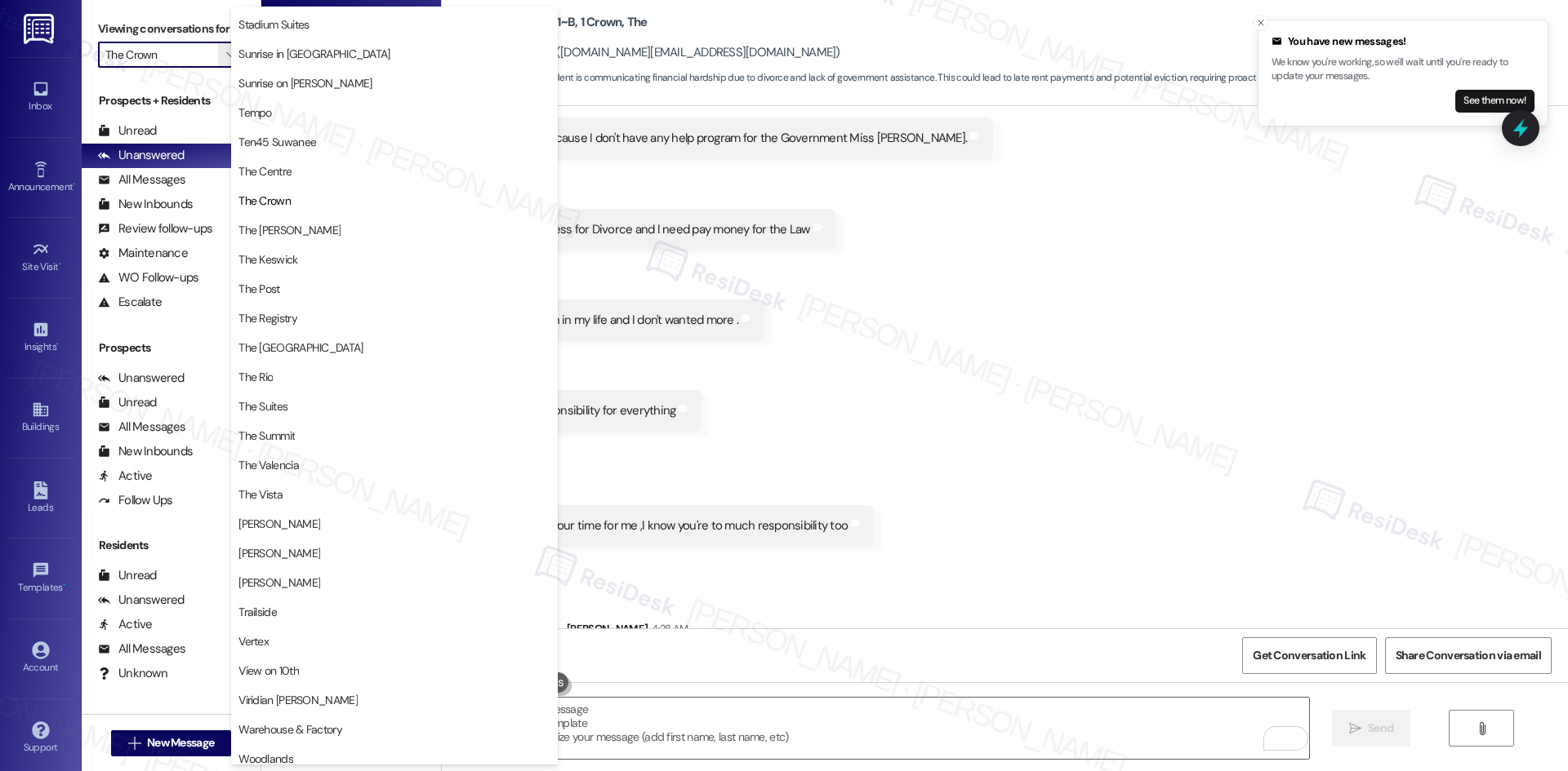
scroll to position [1417, 0]
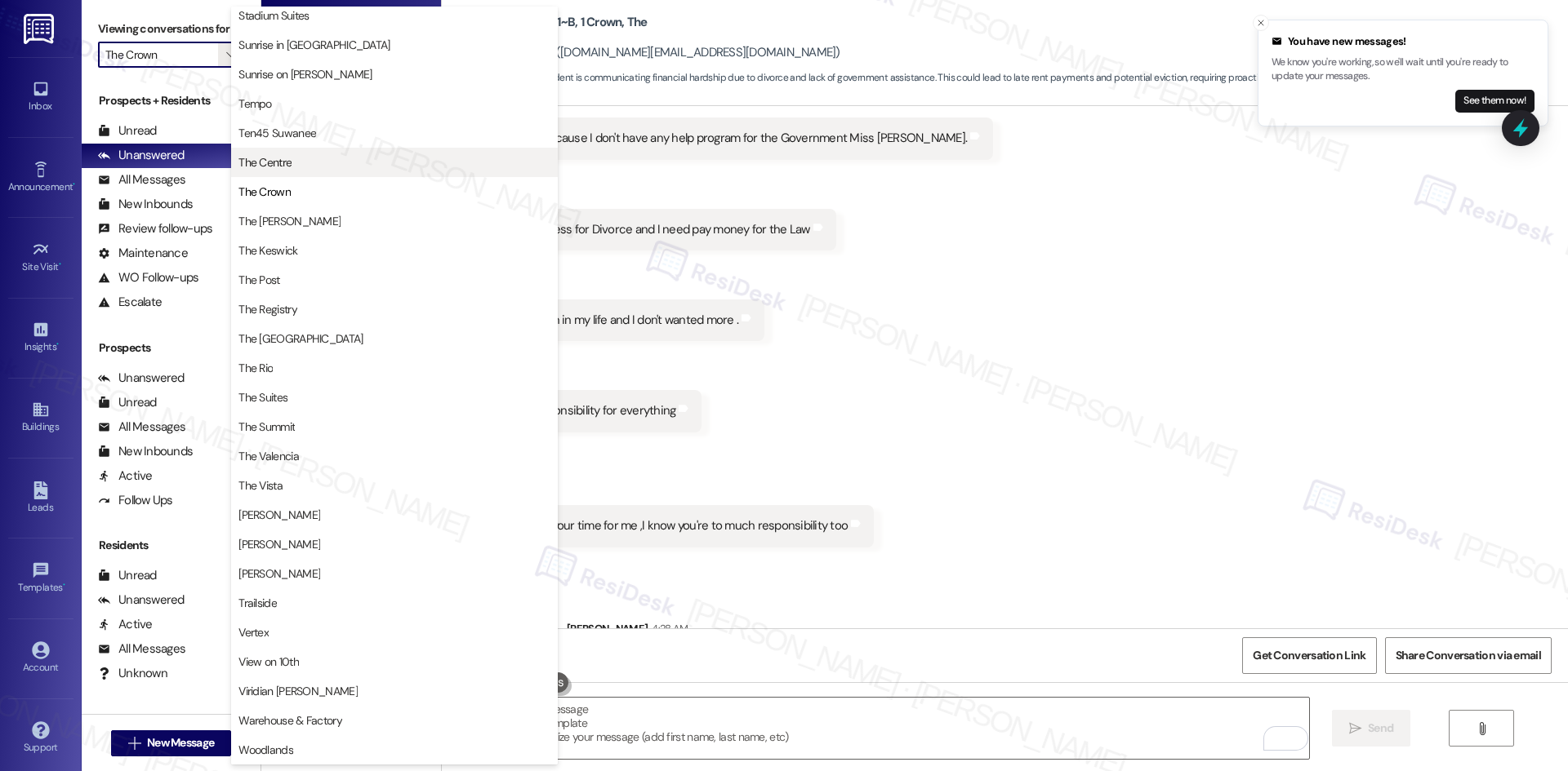
click at [316, 166] on span "The Centre" at bounding box center [394, 162] width 312 height 16
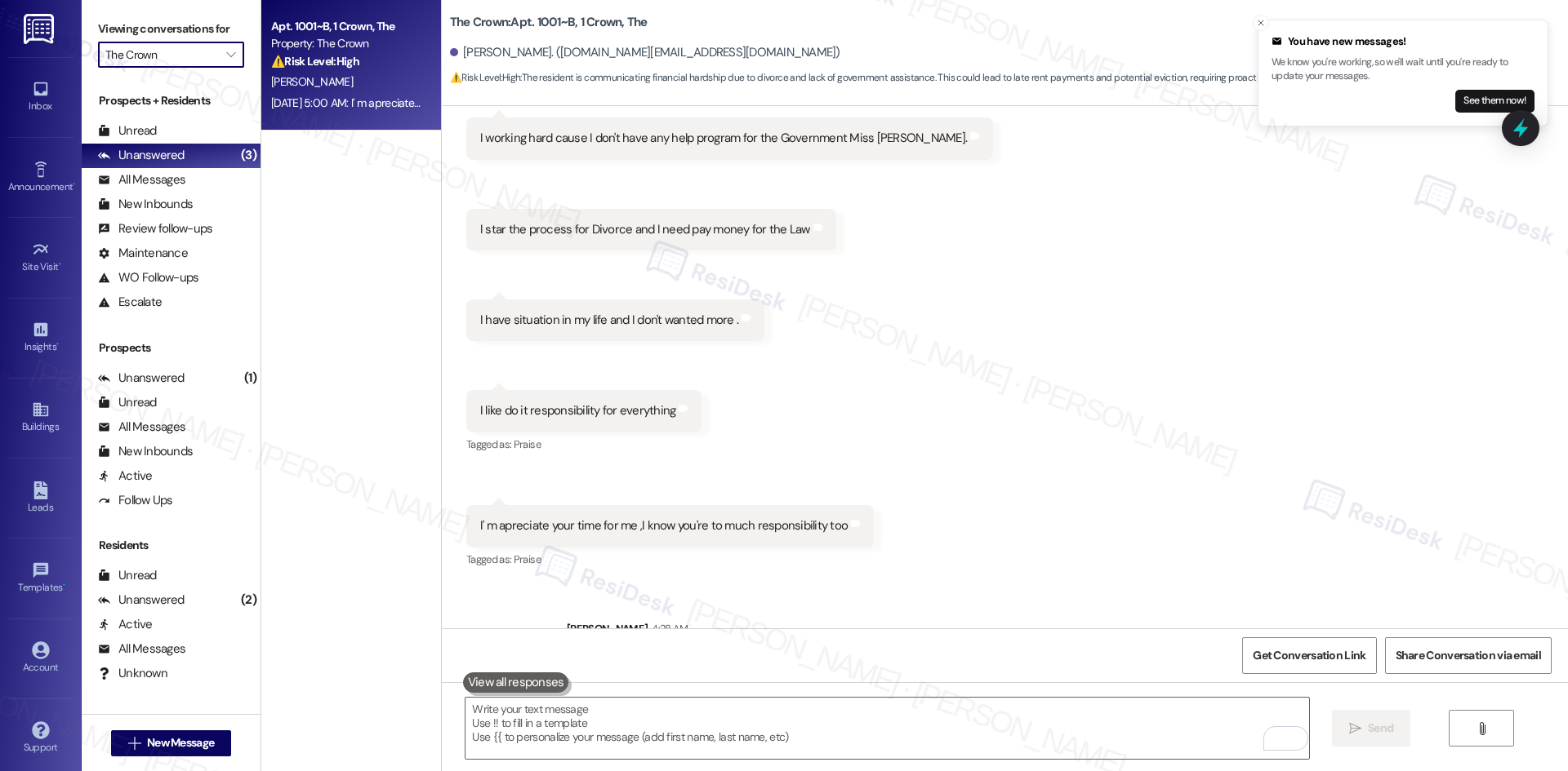
type input "The Centre"
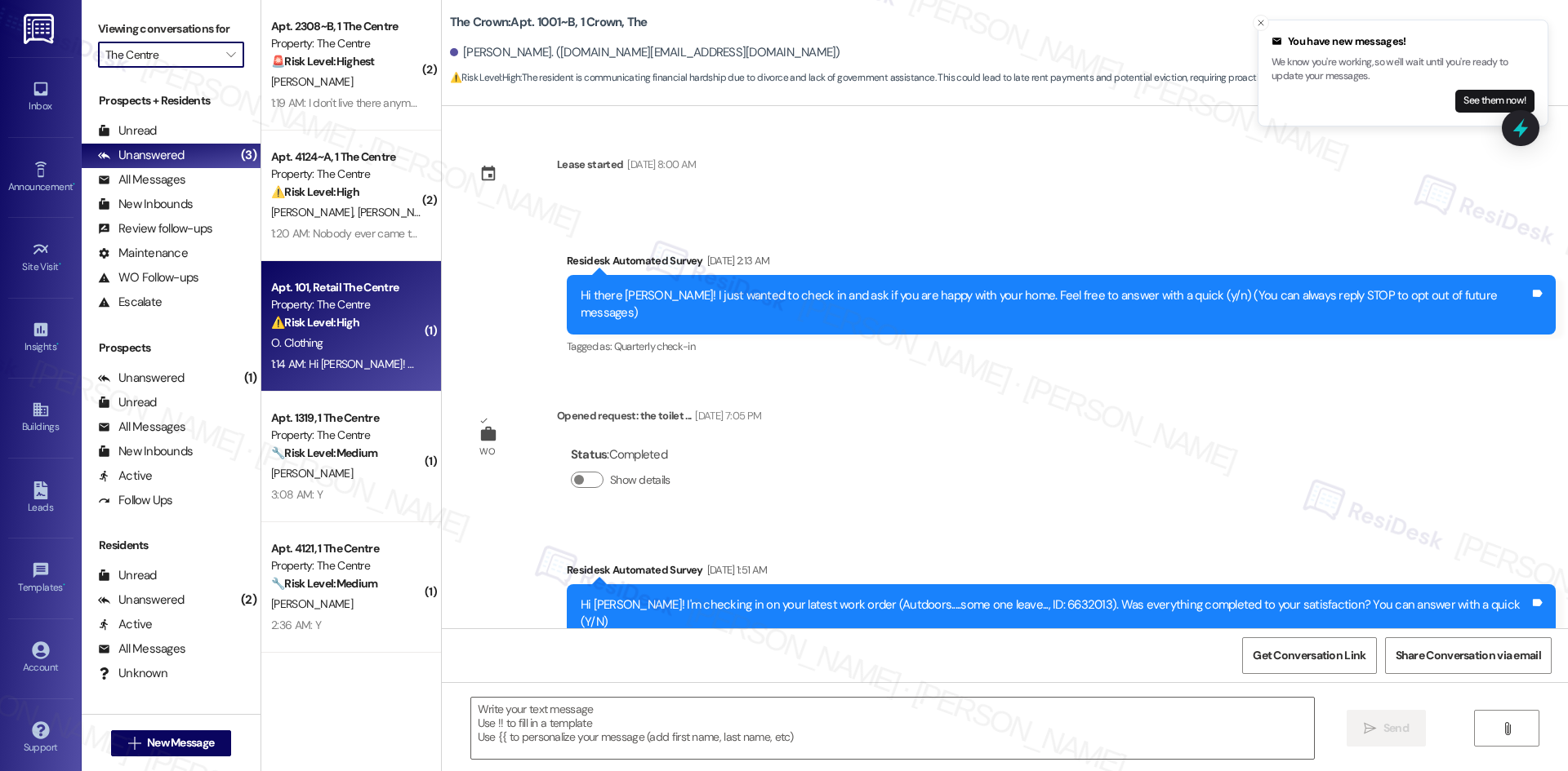
scroll to position [11221, 0]
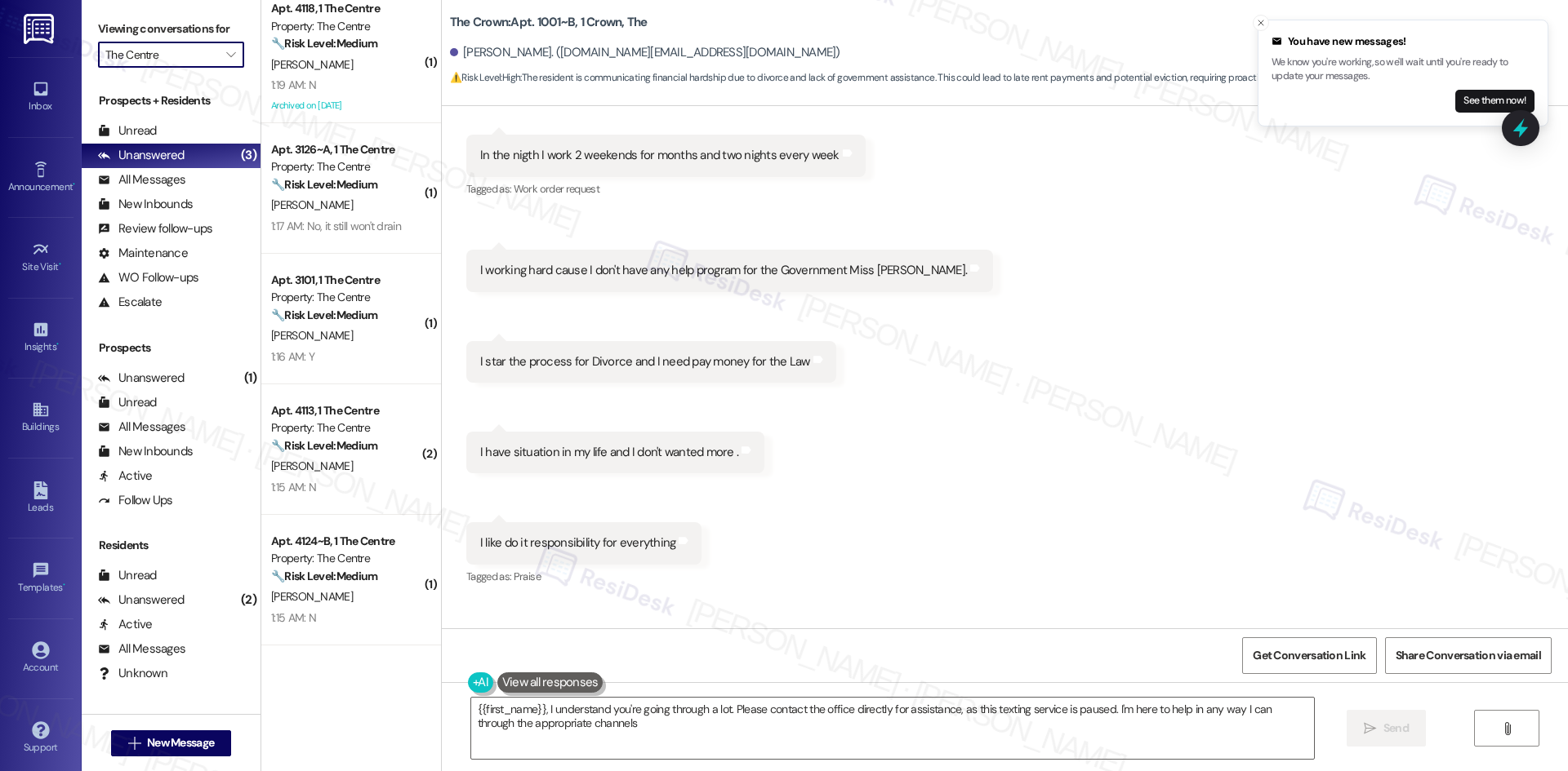
type textarea "{{first_name}}, I understand you're going through a lot. Please contact the off…"
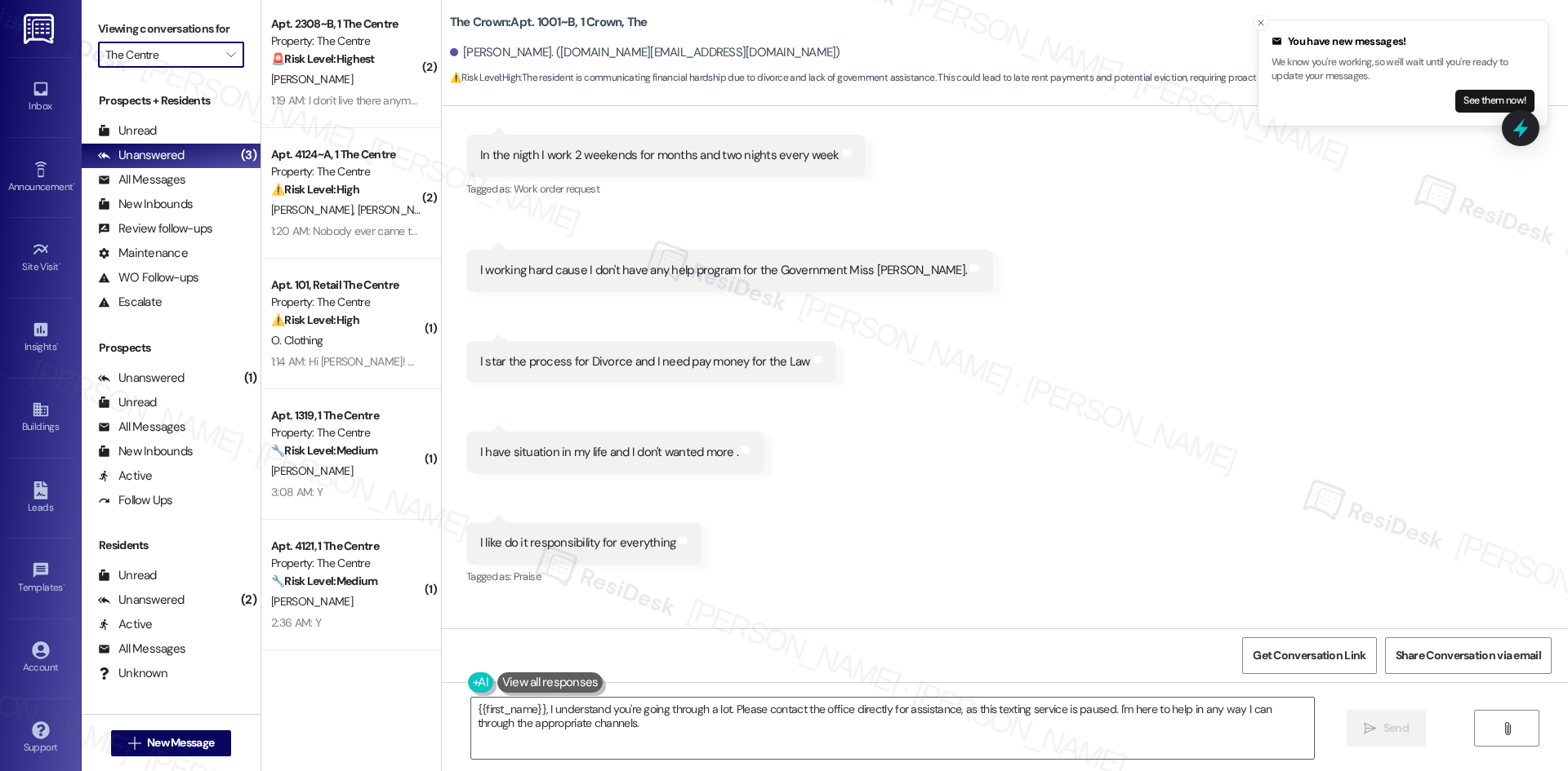
scroll to position [0, 0]
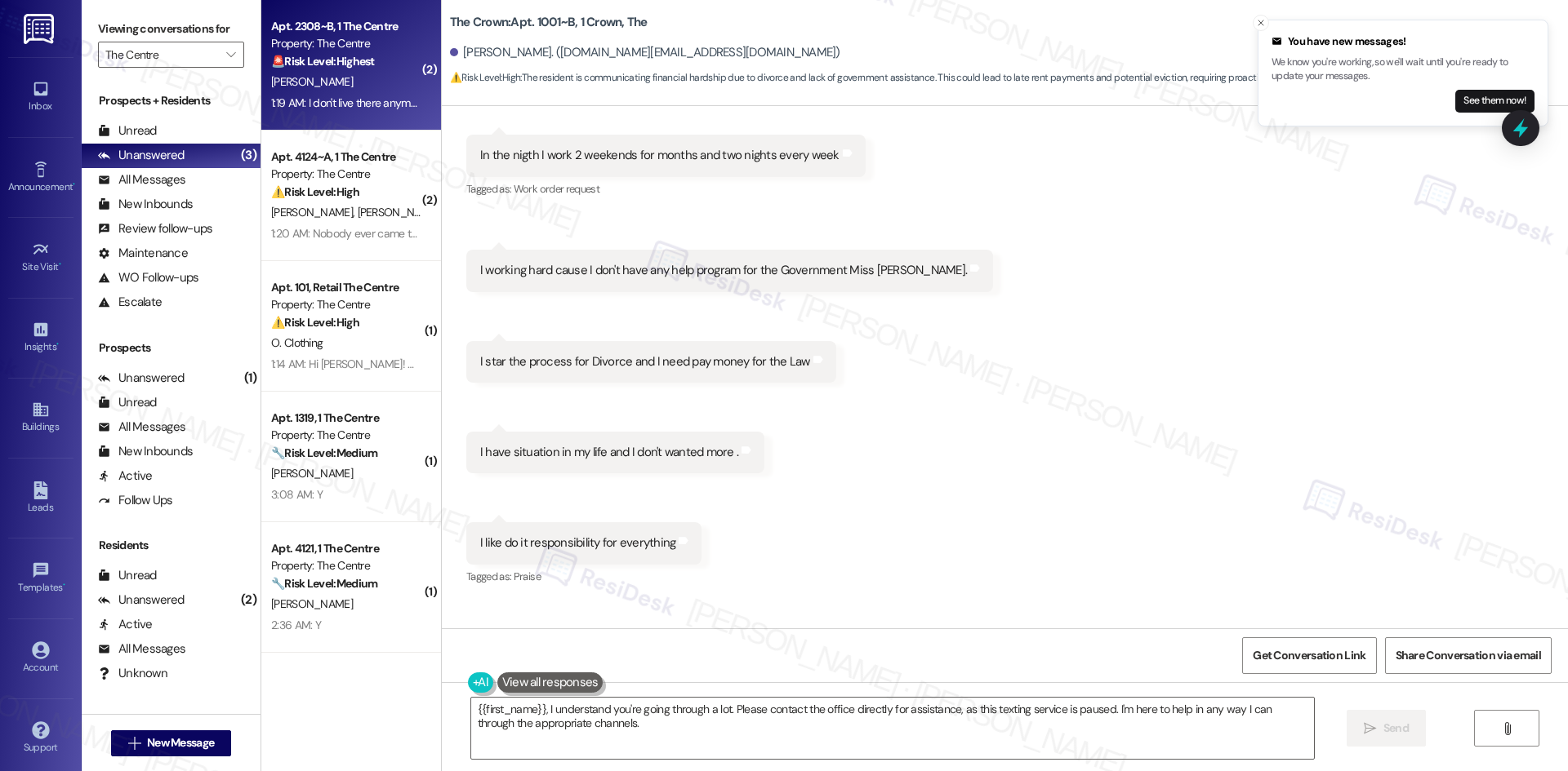
click at [360, 113] on div "1:19 AM: I don't live there anymore 1:19 AM: I don't live there anymore" at bounding box center [347, 103] width 155 height 21
type textarea "Fetching suggested responses. Please feel free to read through the conversation…"
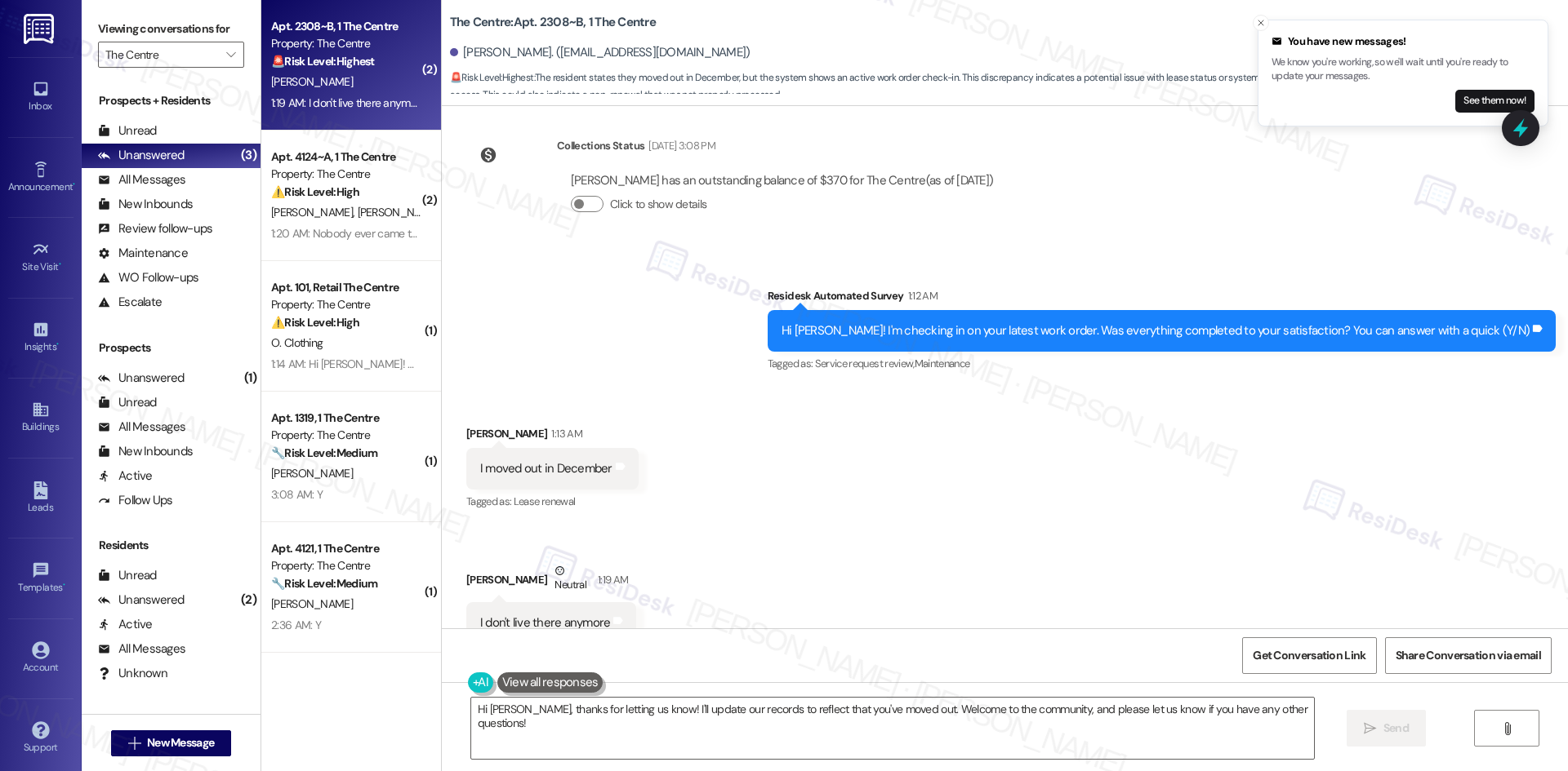
scroll to position [306, 0]
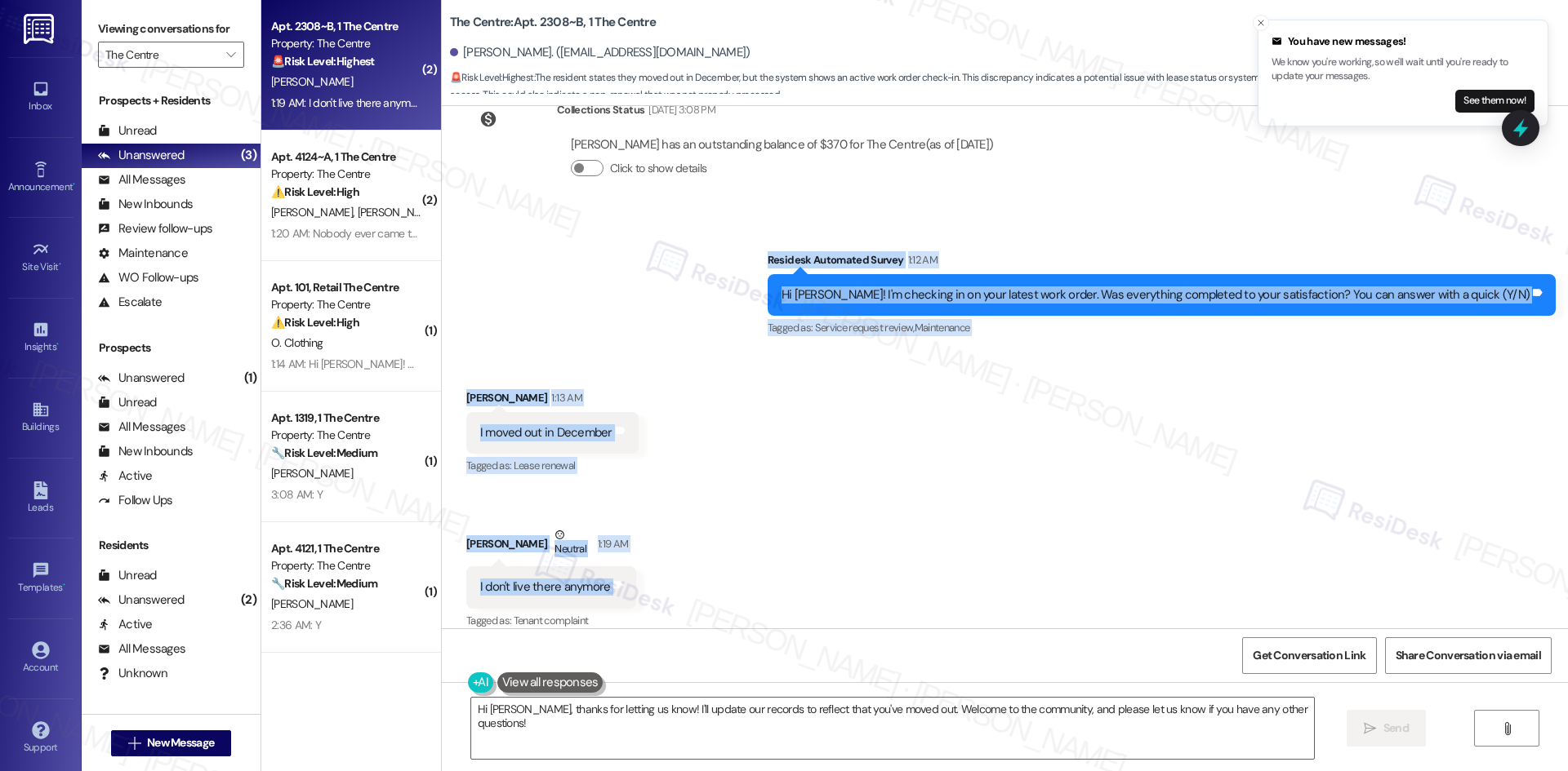
drag, startPoint x: 751, startPoint y: 230, endPoint x: 719, endPoint y: 570, distance: 341.5
click at [719, 570] on div "Lease started Aug 17, 2024 at 8:00 AM Survey, sent via SMS Residesk Automated S…" at bounding box center [1005, 367] width 1127 height 523
copy div "Residesk Automated Survey 1:12 AM Hi Matthew! I'm checking in on your latest wo…"
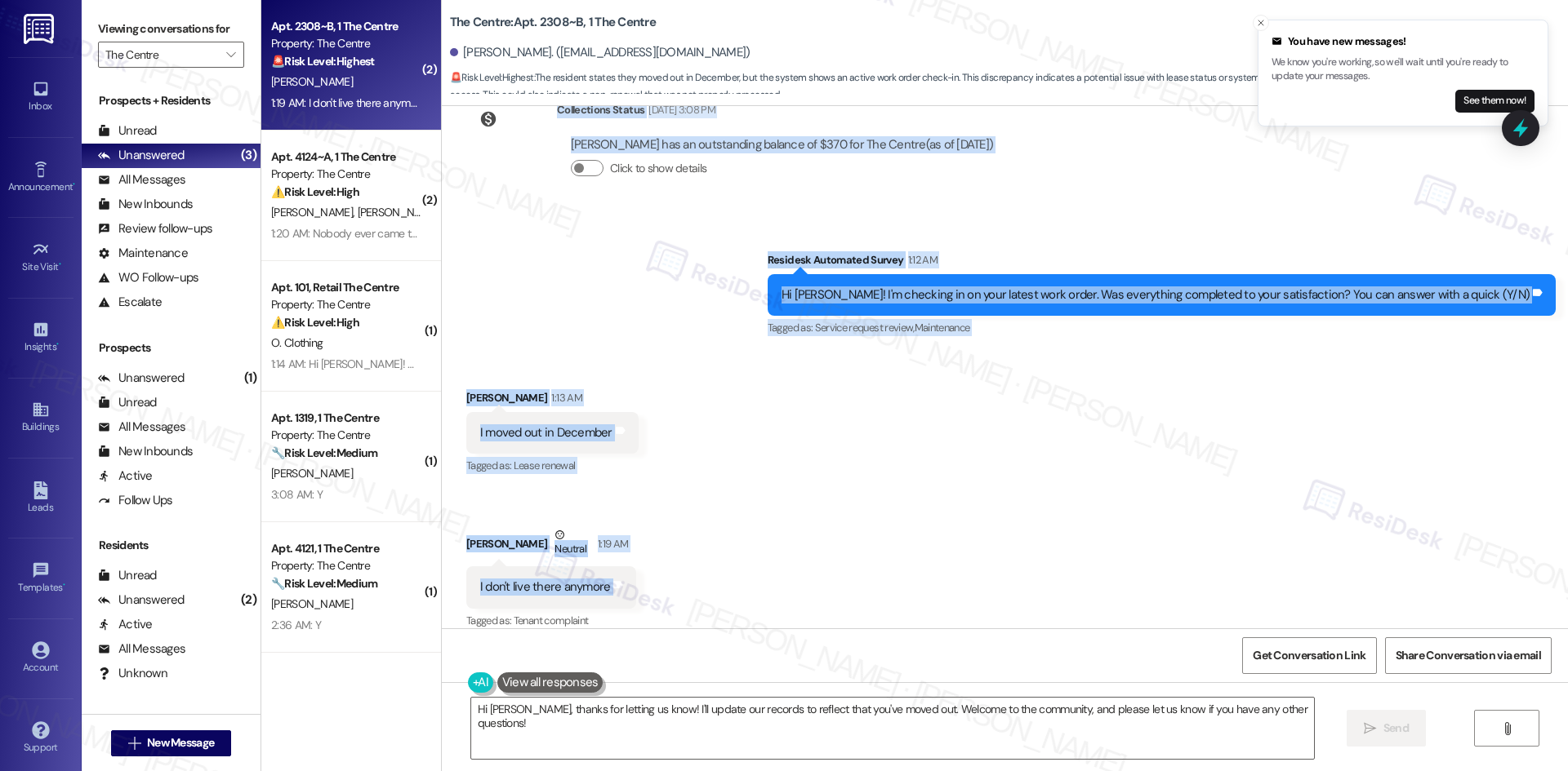
drag, startPoint x: 657, startPoint y: 388, endPoint x: 707, endPoint y: 578, distance: 196.5
click at [727, 575] on div "Lease started Aug 17, 2024 at 8:00 AM Survey, sent via SMS Residesk Automated S…" at bounding box center [1005, 367] width 1127 height 523
copy div "Collections Status Jan 06, 2025 at 3:08 PM Matthew Jenkins has an outstanding b…"
click at [737, 421] on div "Received via SMS Matthew Jenkins 1:13 AM I moved out in December Tags and notes…" at bounding box center [1005, 498] width 1127 height 293
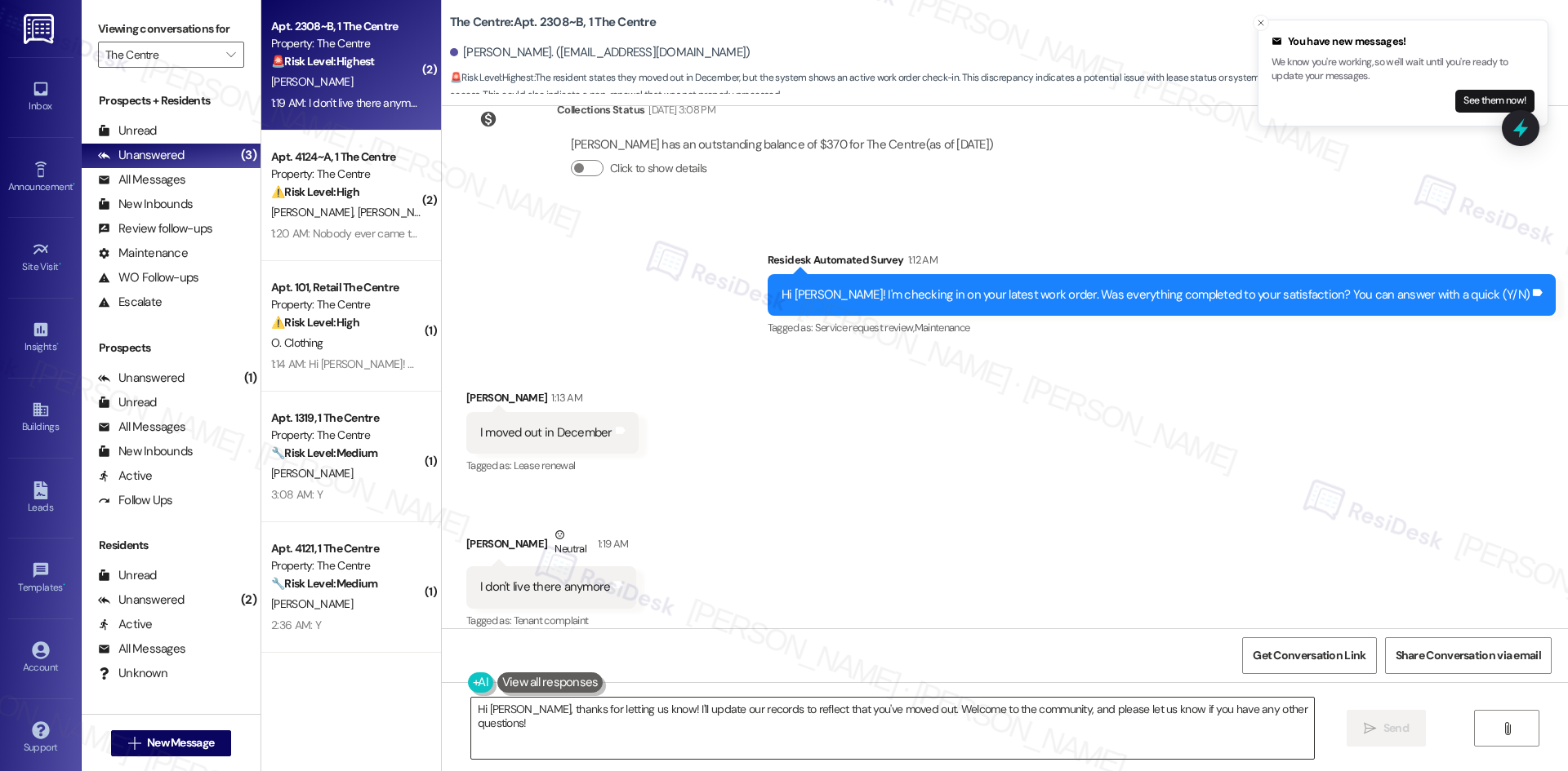
click at [651, 714] on textarea "Hi Matthew, thanks for letting us know! I'll update our records to reflect that…" at bounding box center [892, 728] width 843 height 61
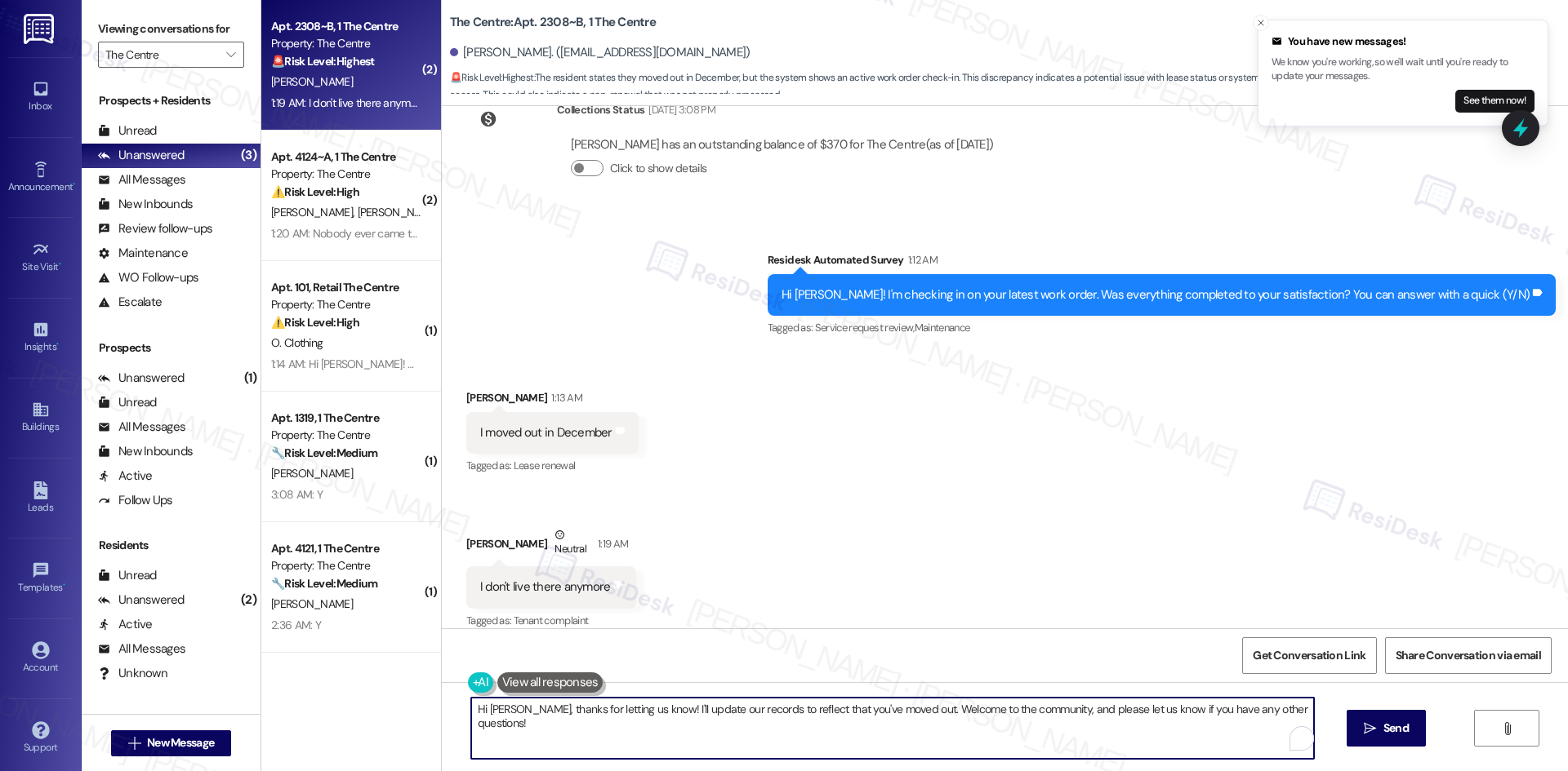
paste textarea "I’m sorry for the confusion and thank you for letting us know you’ve already mo…"
type textarea "I’m sorry for the confusion and thank you for letting us know you’ve already mo…"
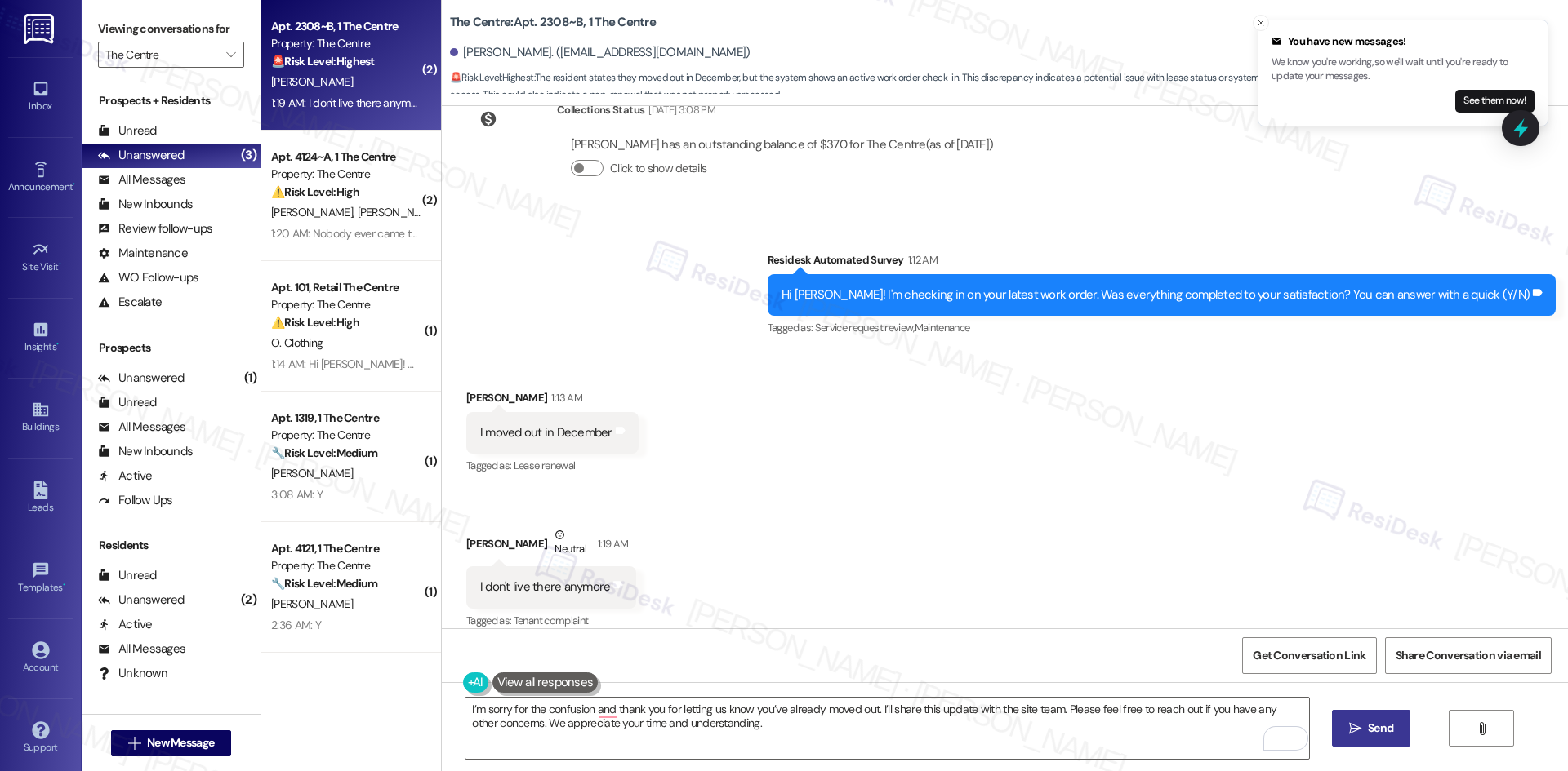
click at [1357, 733] on icon "" at bounding box center [1354, 729] width 12 height 13
click at [1069, 554] on div "Received via SMS Matthew Jenkins 1:13 AM I moved out in December Tags and notes…" at bounding box center [1005, 498] width 1127 height 293
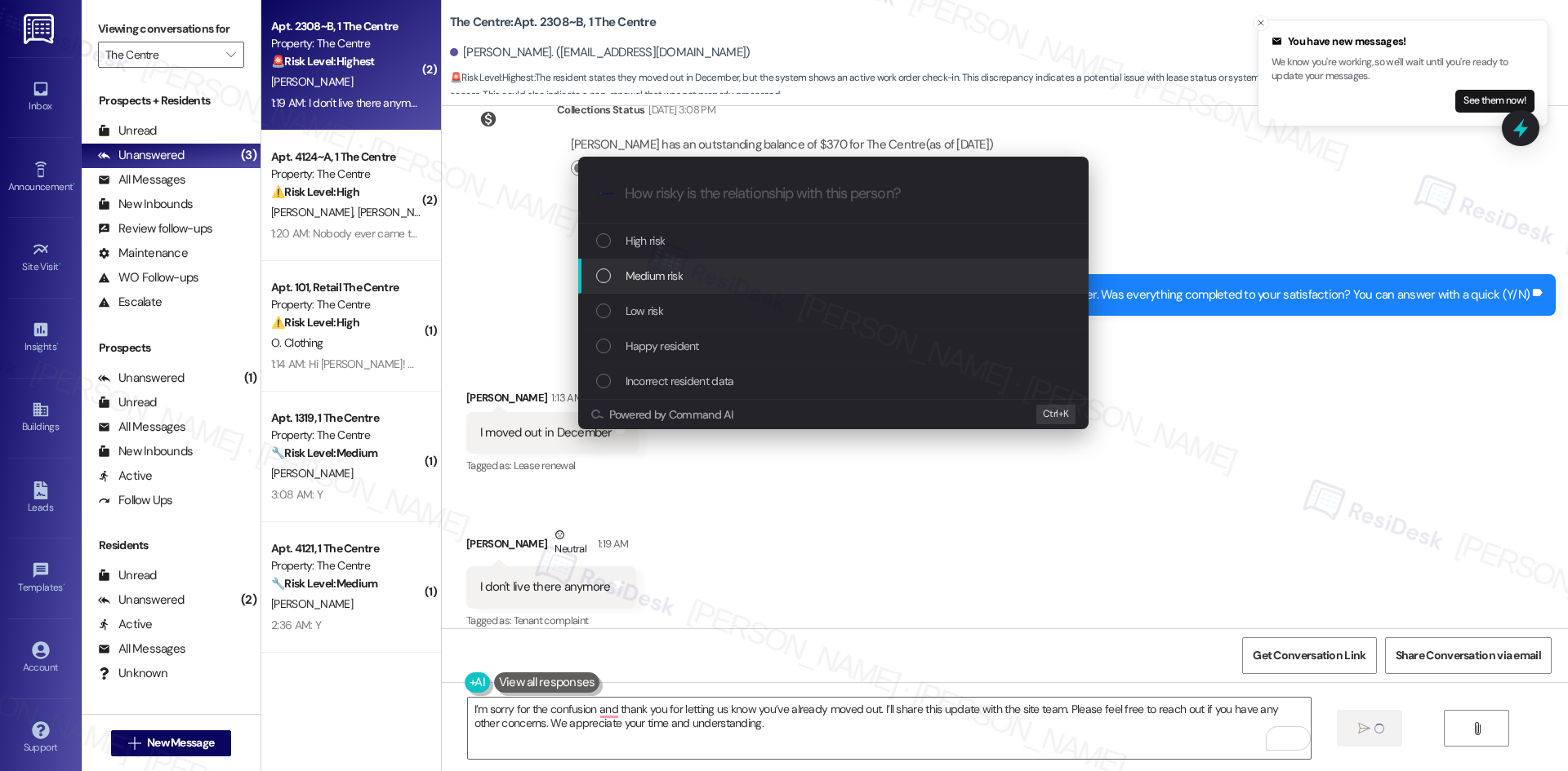
click at [717, 270] on div "Medium risk" at bounding box center [835, 275] width 478 height 18
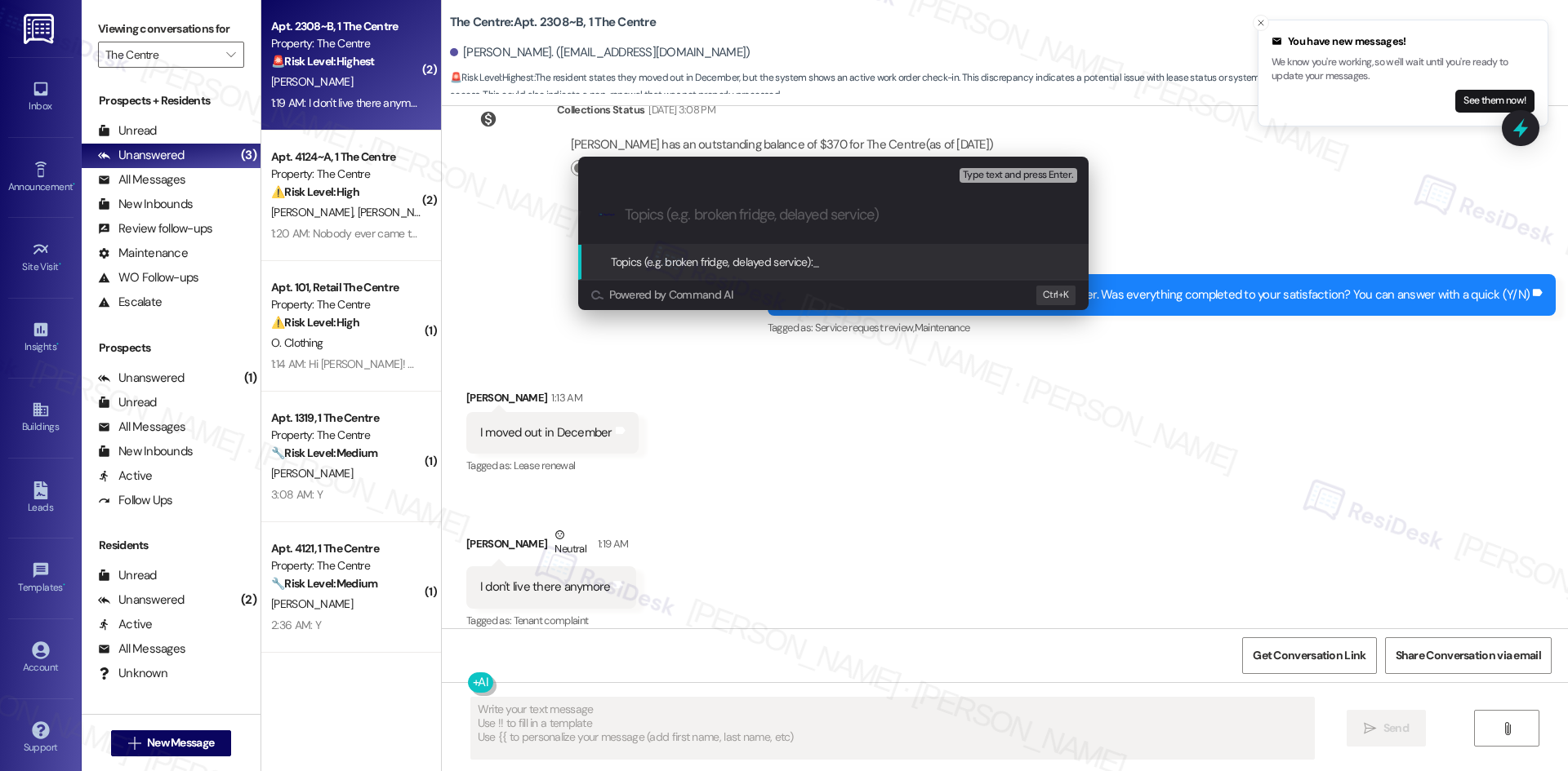
type textarea "Fetching suggested responses. Please feel free to read through the conversation…"
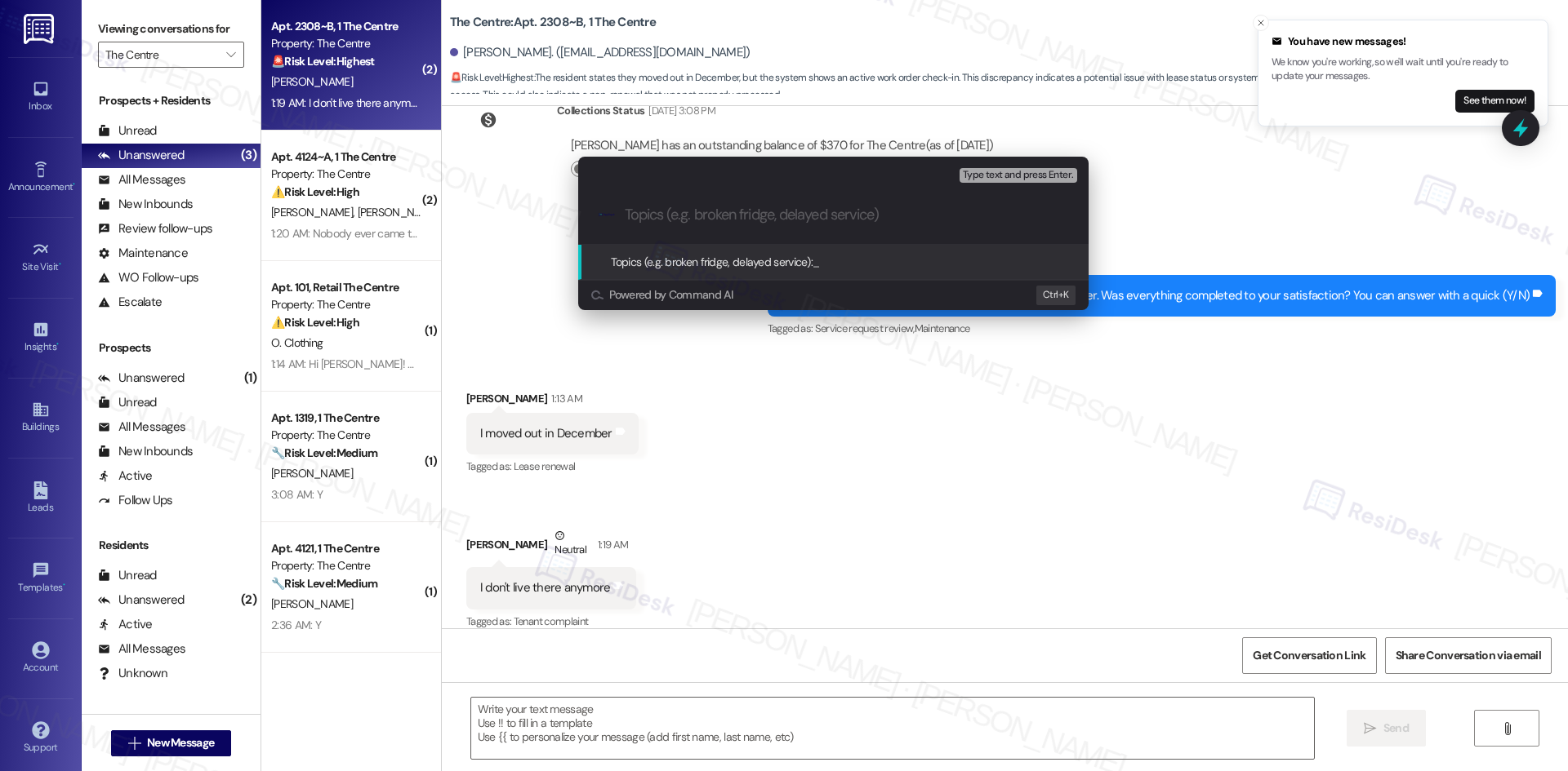
click at [724, 216] on input "Topics (e.g. broken fridge, delayed service)" at bounding box center [846, 215] width 443 height 17
paste input "Former Resident Reporting Move-Out Status"
type input "Former Resident Reporting Move-Out Status"
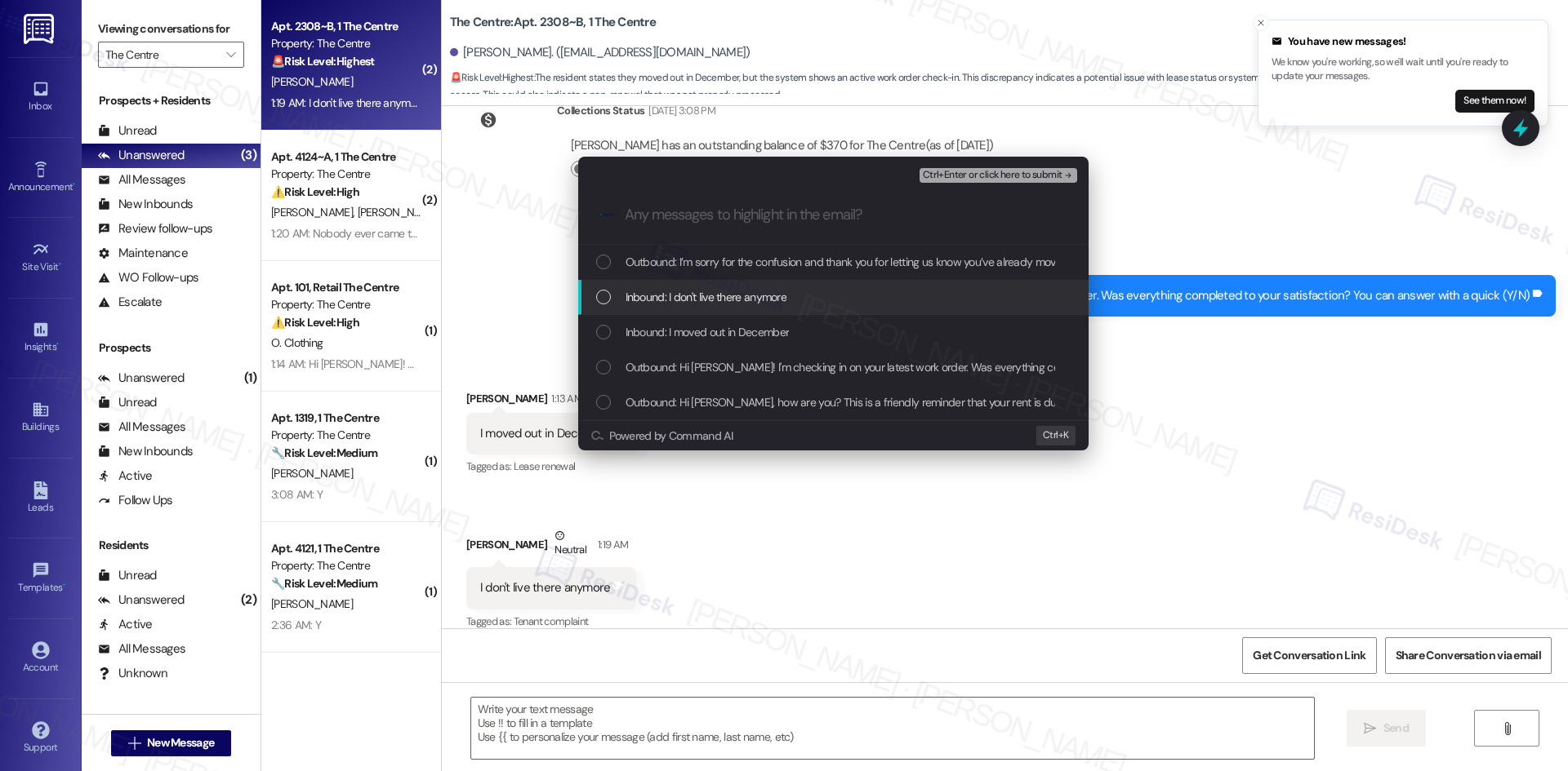
click at [688, 294] on span "Inbound: I don't live there anymore" at bounding box center [706, 297] width 162 height 18
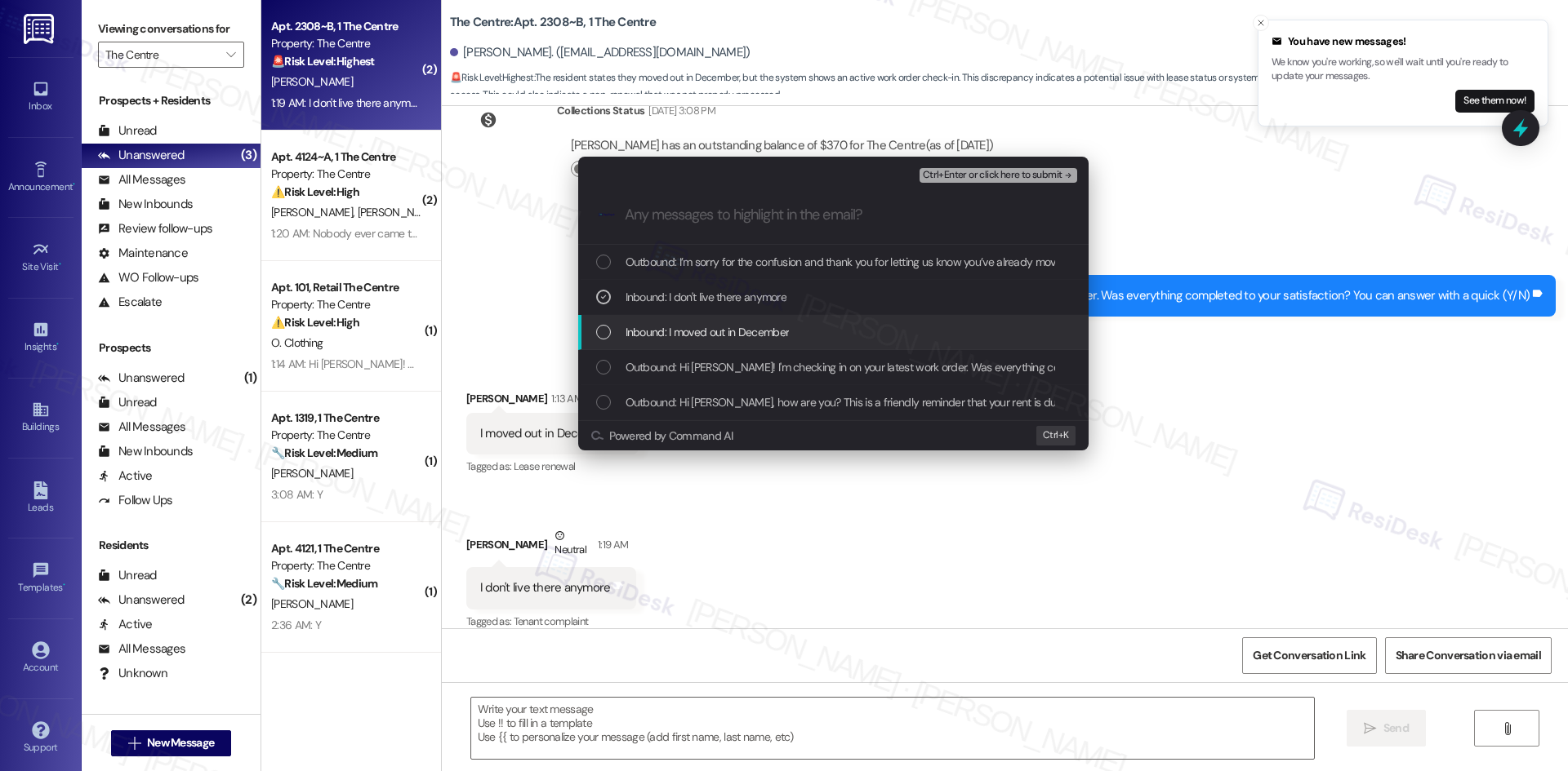
click at [696, 333] on span "Inbound: I moved out in December" at bounding box center [707, 332] width 164 height 18
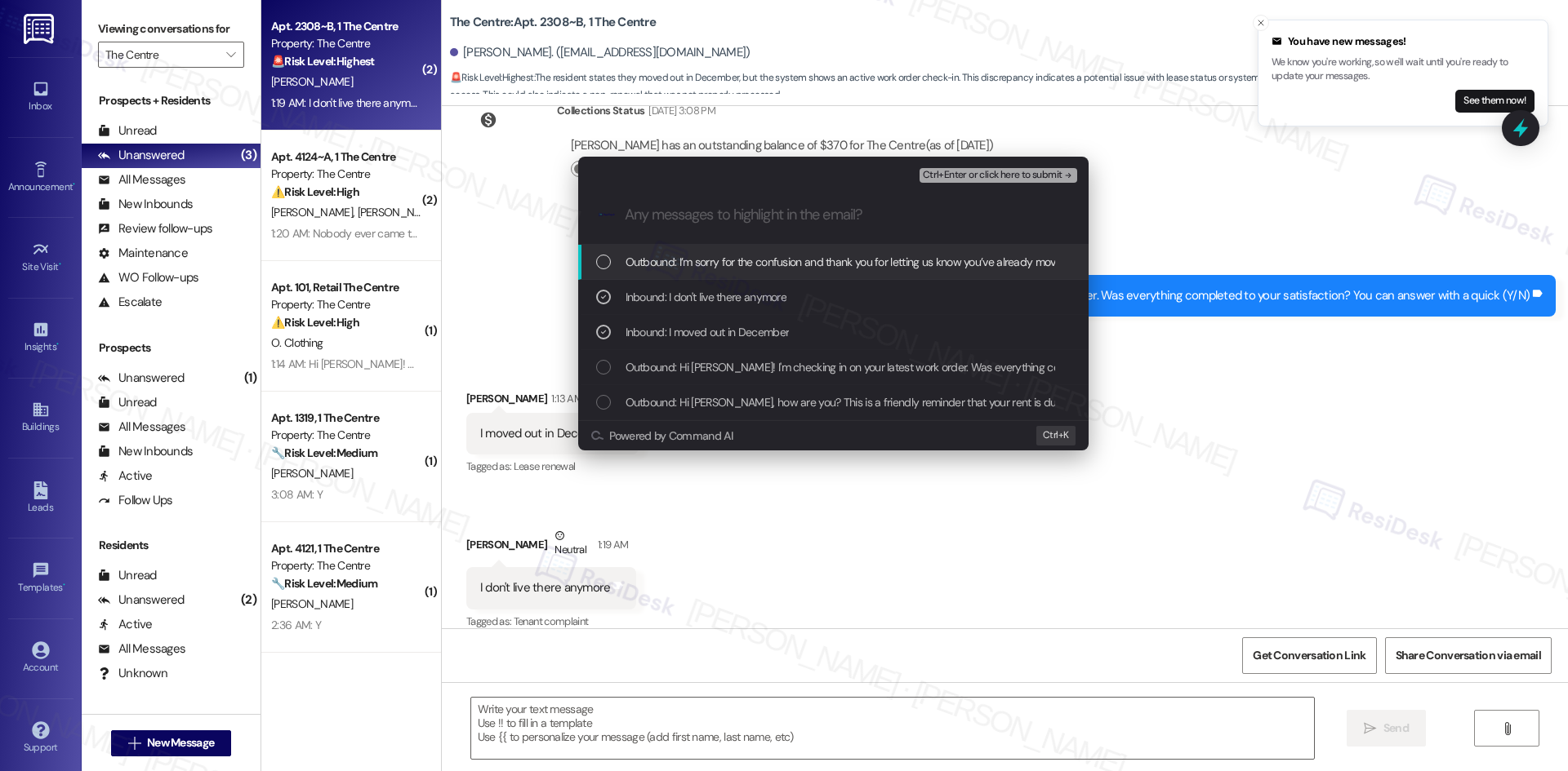
click at [1061, 171] on span "Ctrl+Enter or click here to submit" at bounding box center [993, 175] width 140 height 11
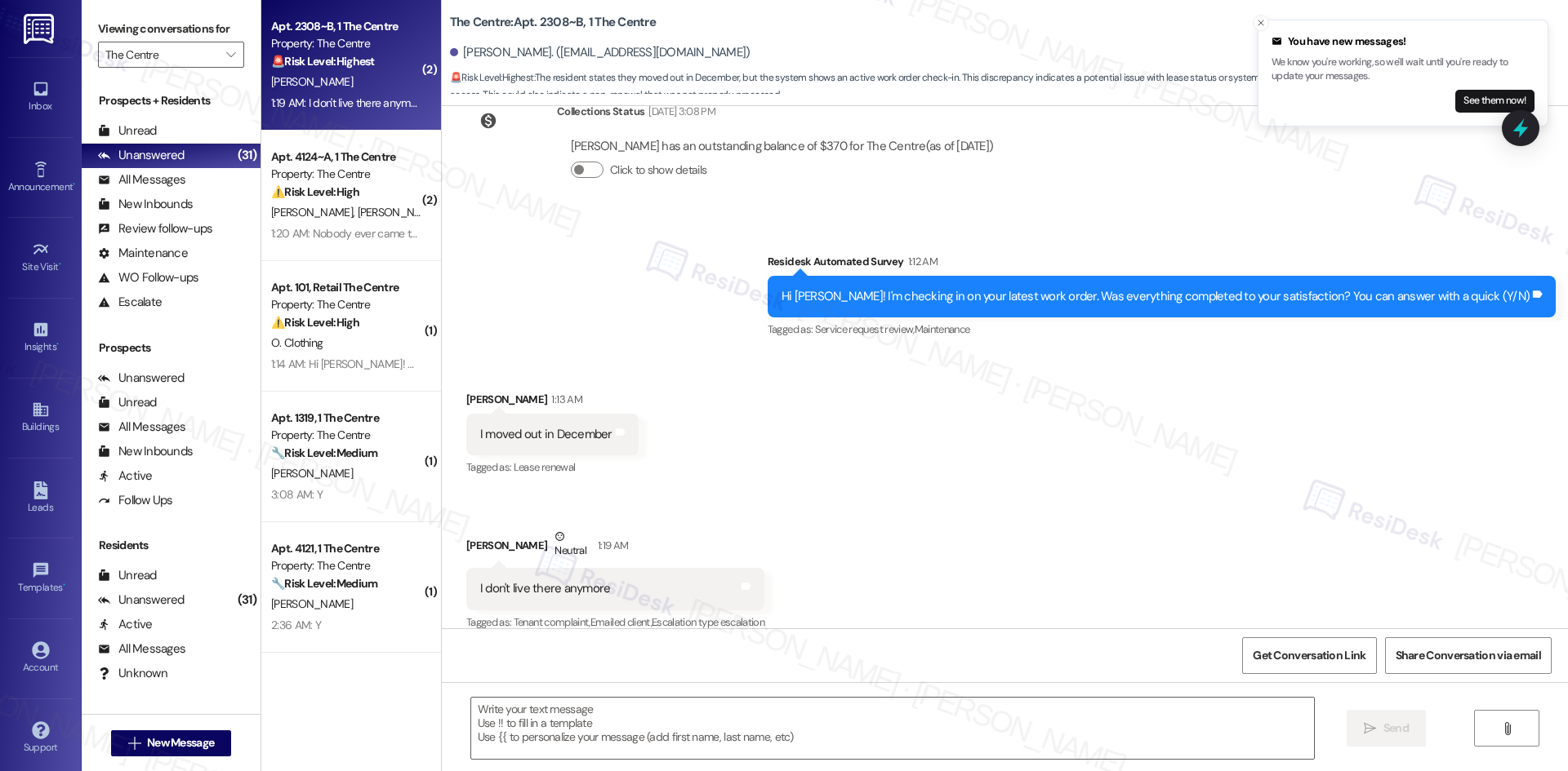
type textarea "Fetching suggested responses. Please feel free to read through the conversation…"
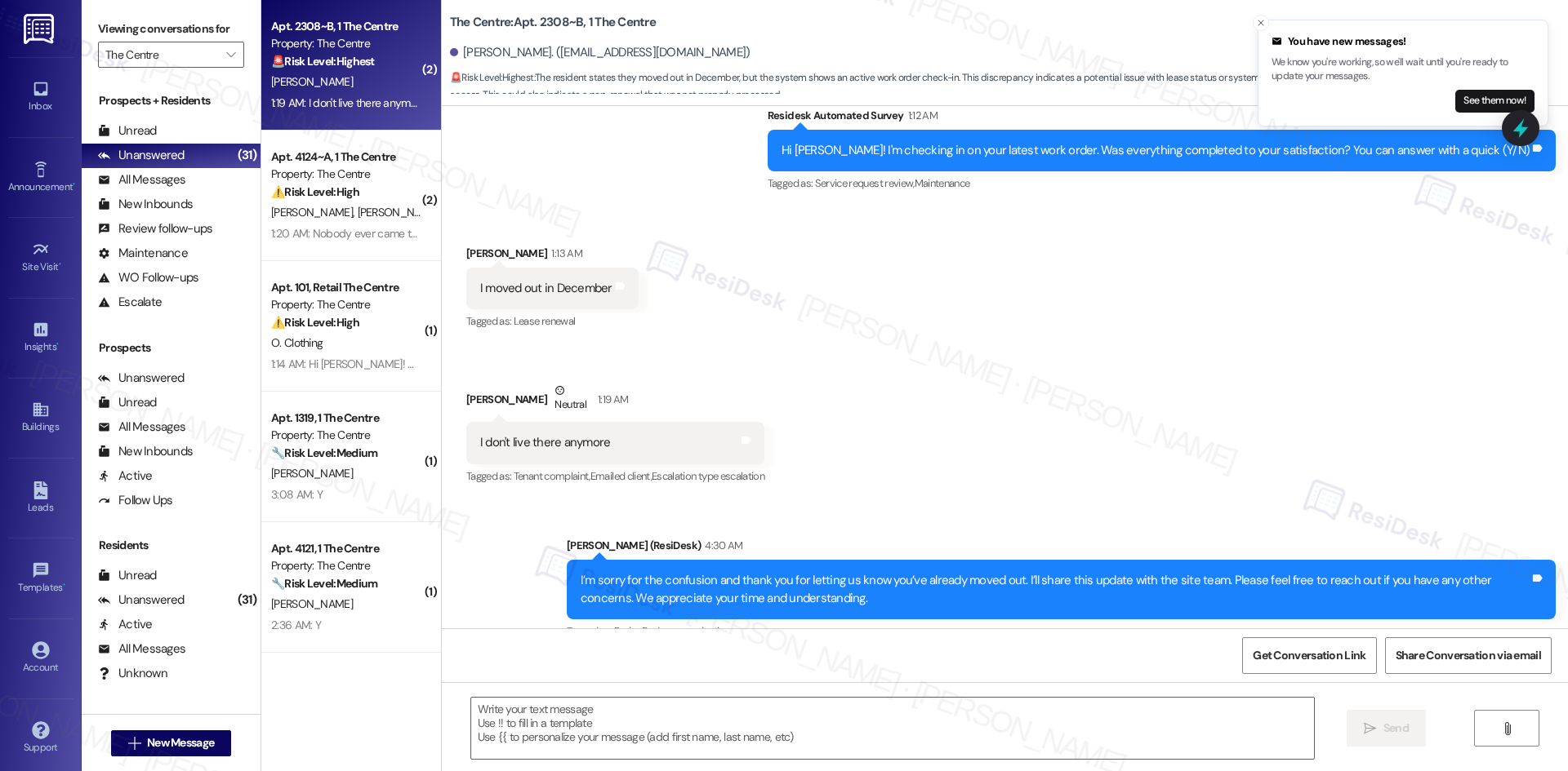
scroll to position [461, 0]
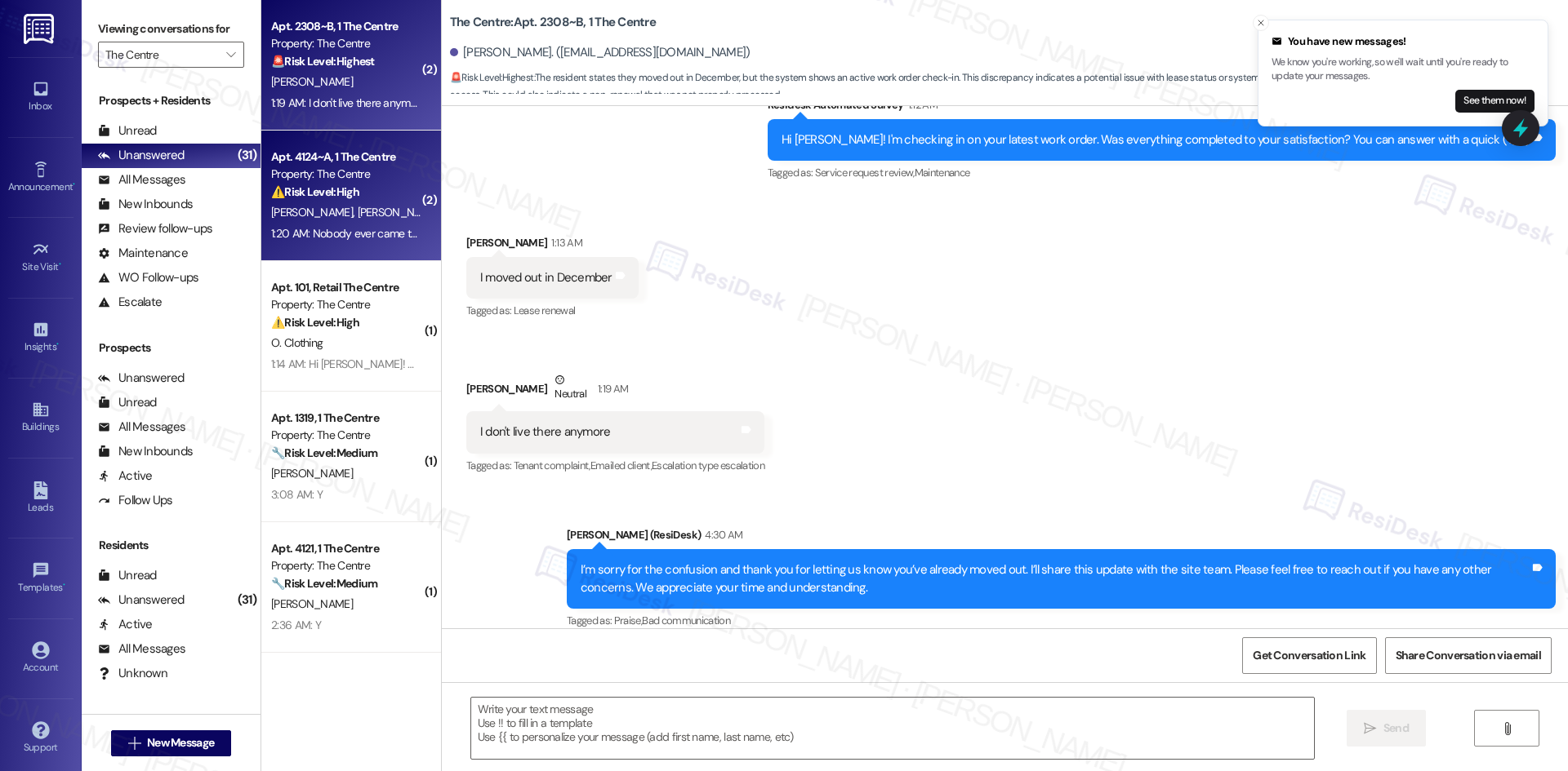
click at [380, 188] on div "⚠️ Risk Level: High The resident indicates that a previously submitted work ord…" at bounding box center [346, 192] width 151 height 17
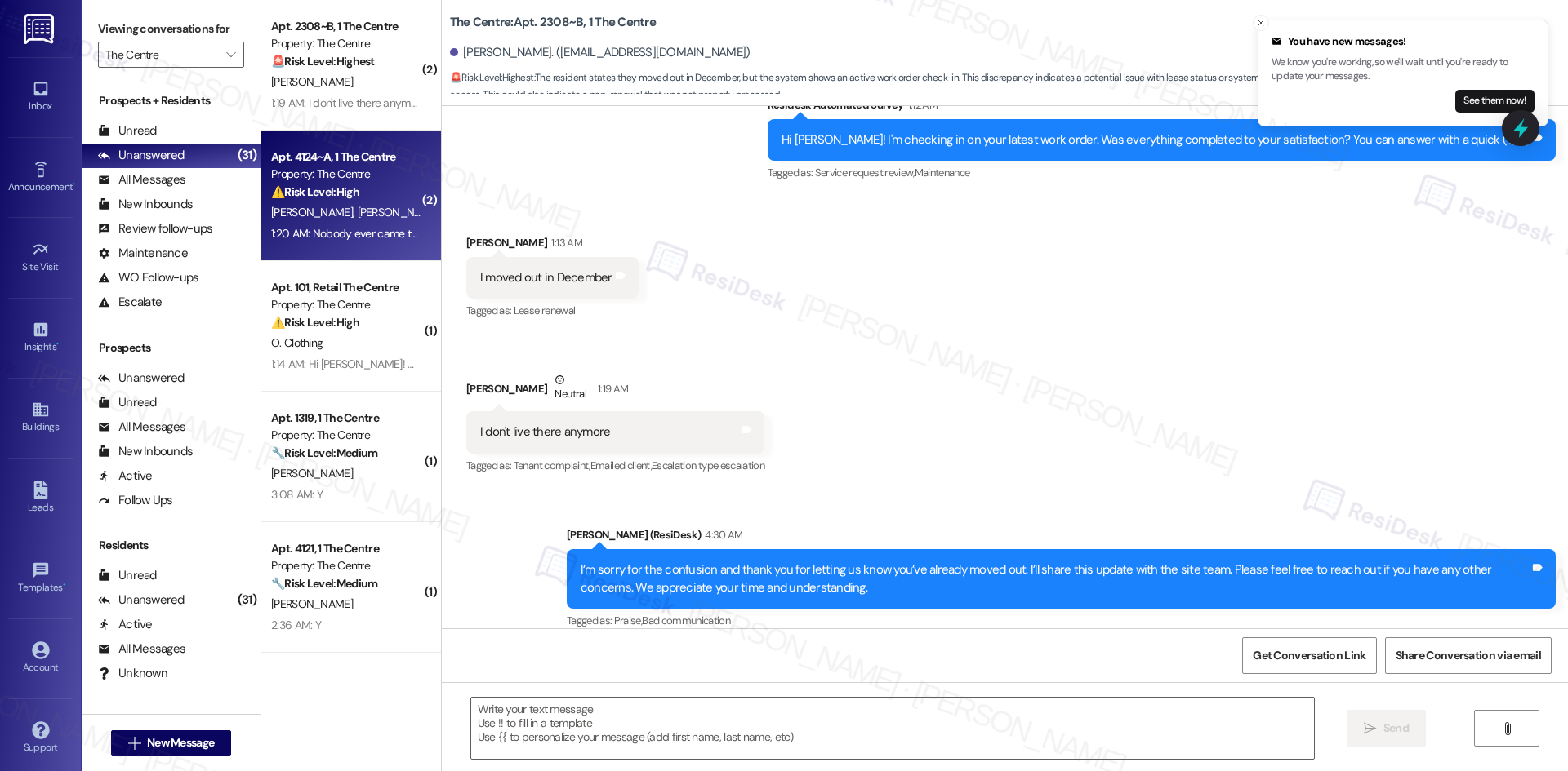
type textarea "Fetching suggested responses. Please feel free to read through the conversation…"
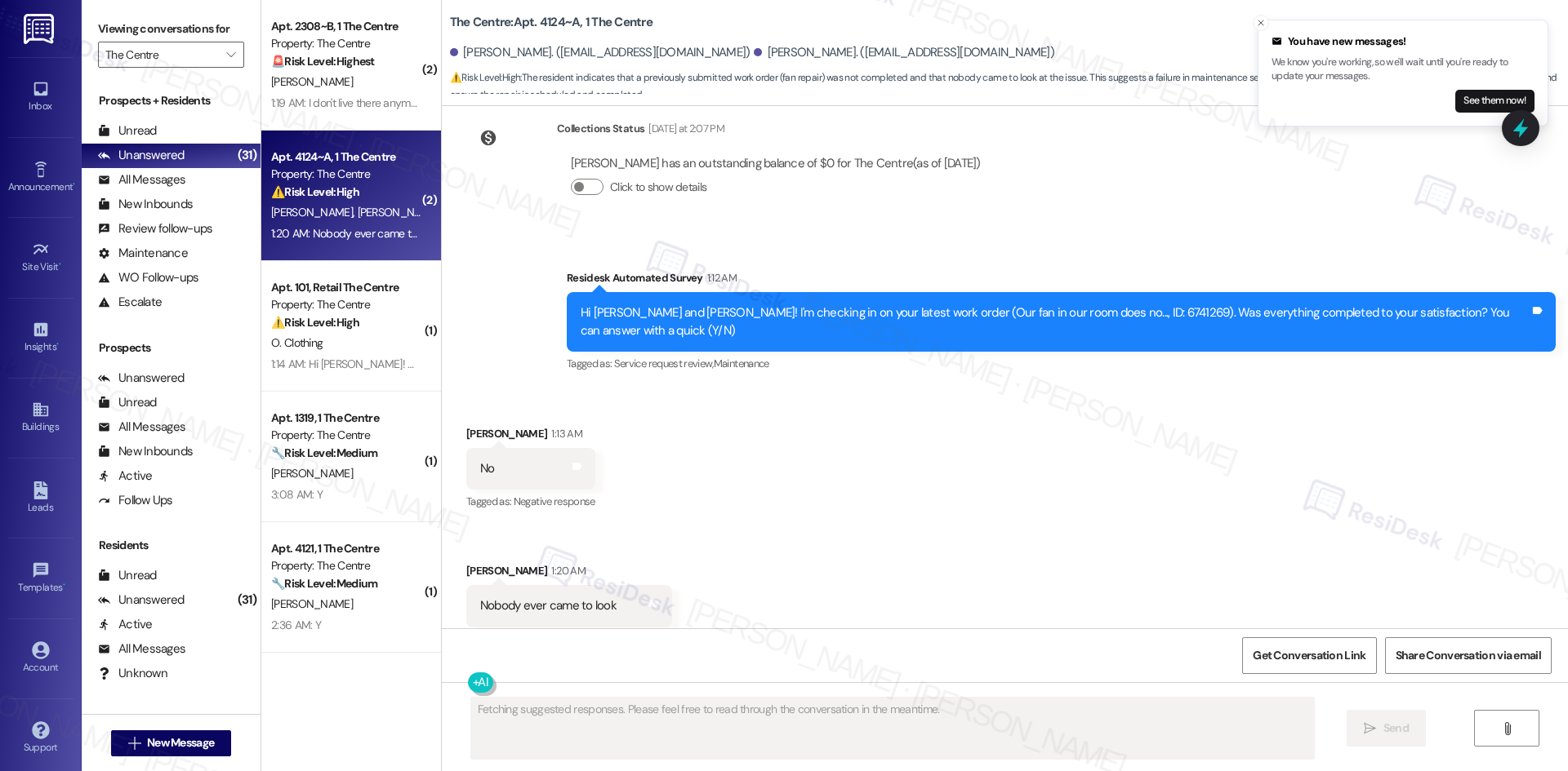
scroll to position [6990, 0]
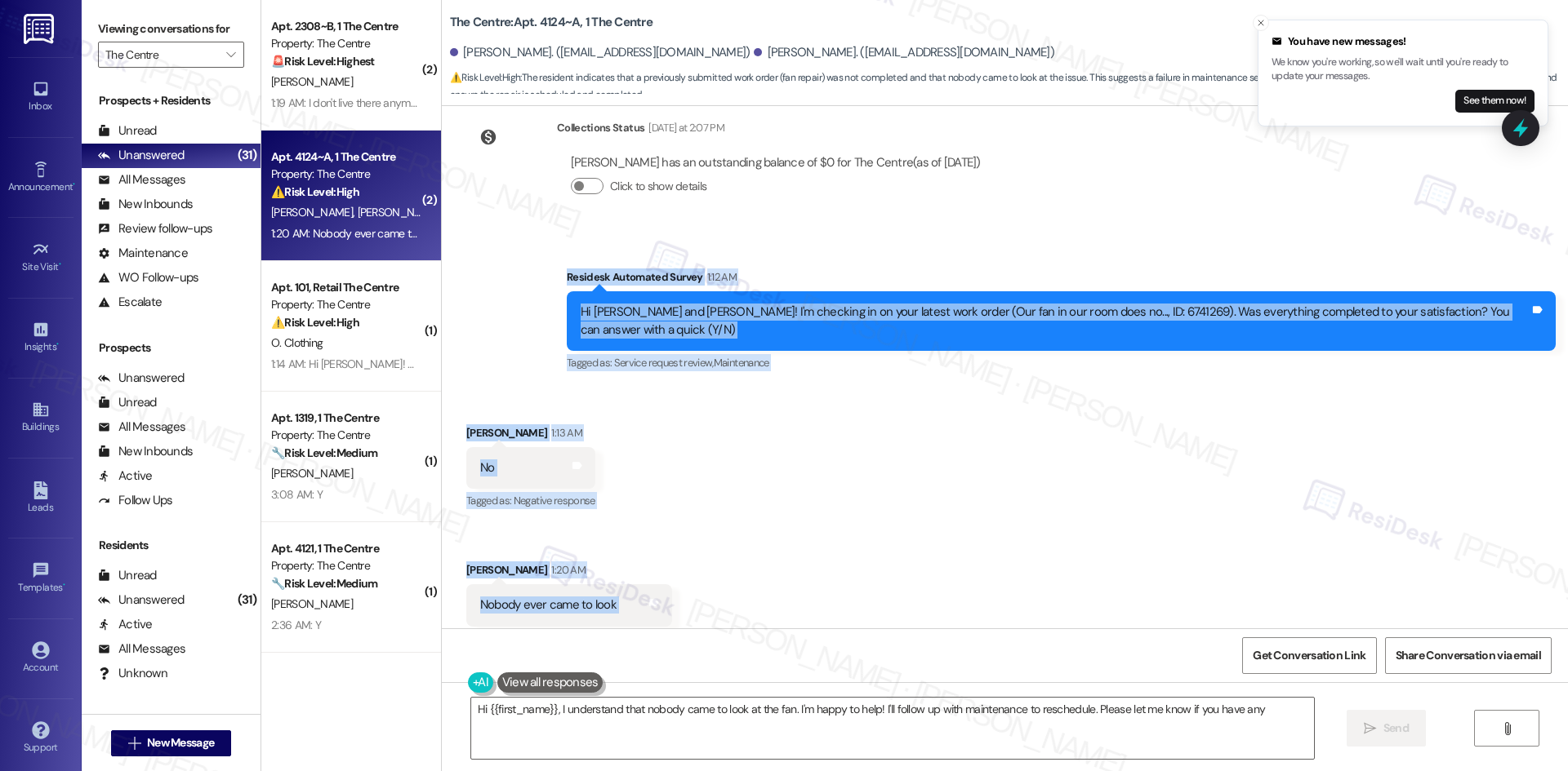
drag, startPoint x: 503, startPoint y: 240, endPoint x: 683, endPoint y: 583, distance: 387.4
click at [683, 583] on div "WO Opened request: The bathroo... Aug 21, 2024 at 6:54 AM Status : Completed Sh…" at bounding box center [1005, 367] width 1127 height 523
copy div "Residesk Automated Survey 1:12 AM Hi Jerrin and Camryn! I'm checking in on your…"
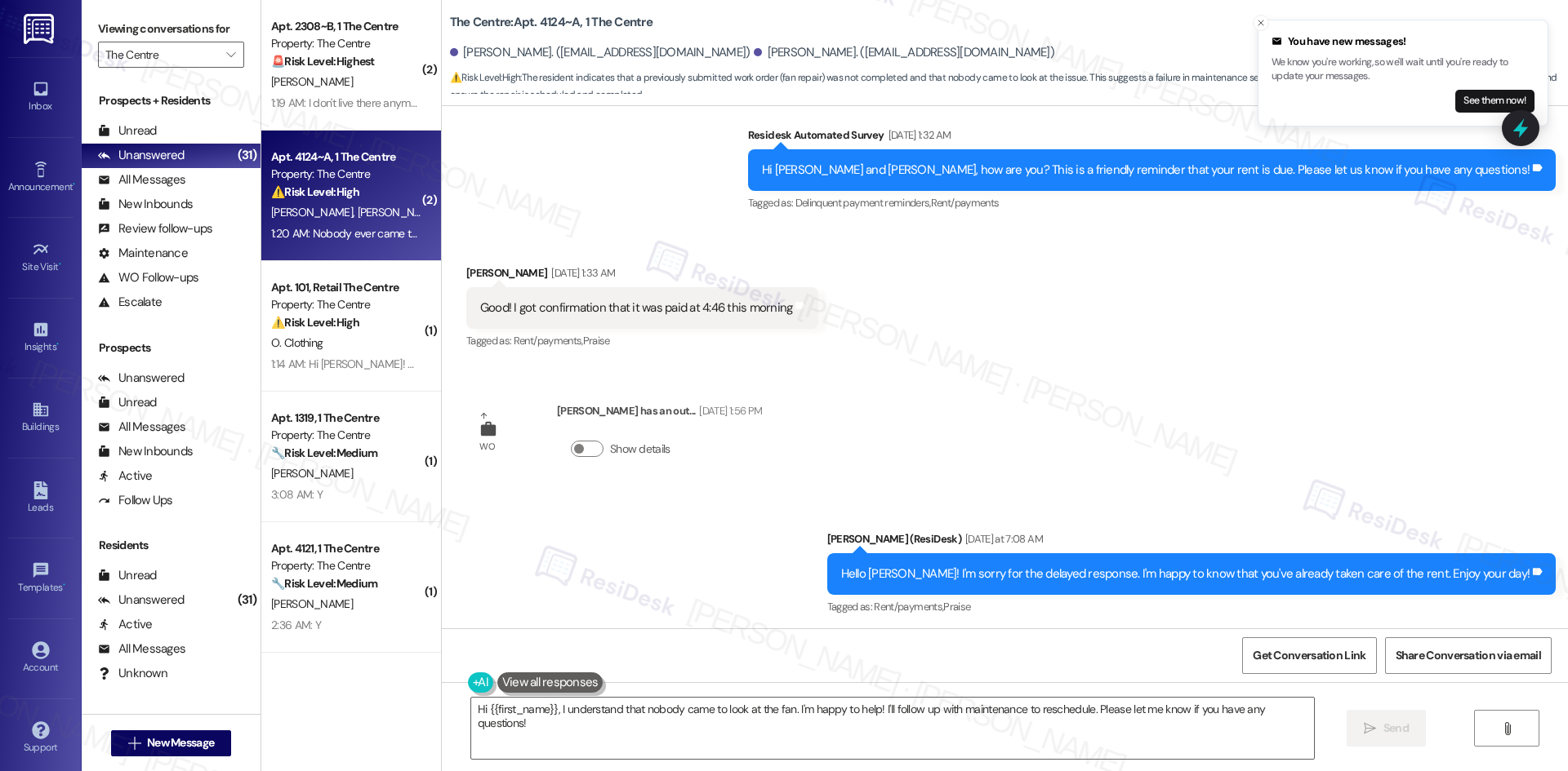
scroll to position [6418, 0]
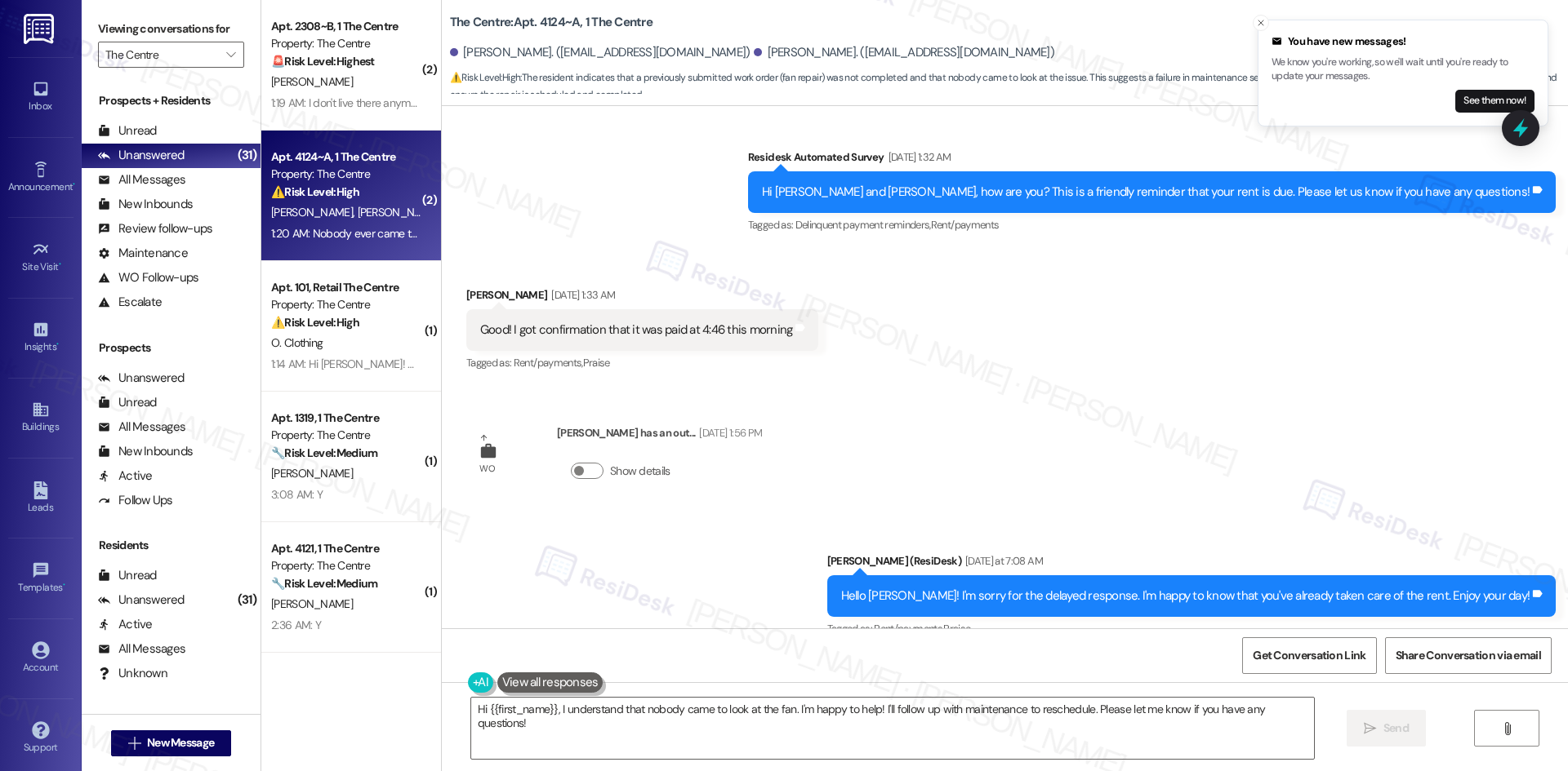
click at [731, 412] on div "WO Camryn Hernandez has an out... Sep 10, 2025 at 1:56 PM Show details" at bounding box center [614, 464] width 321 height 104
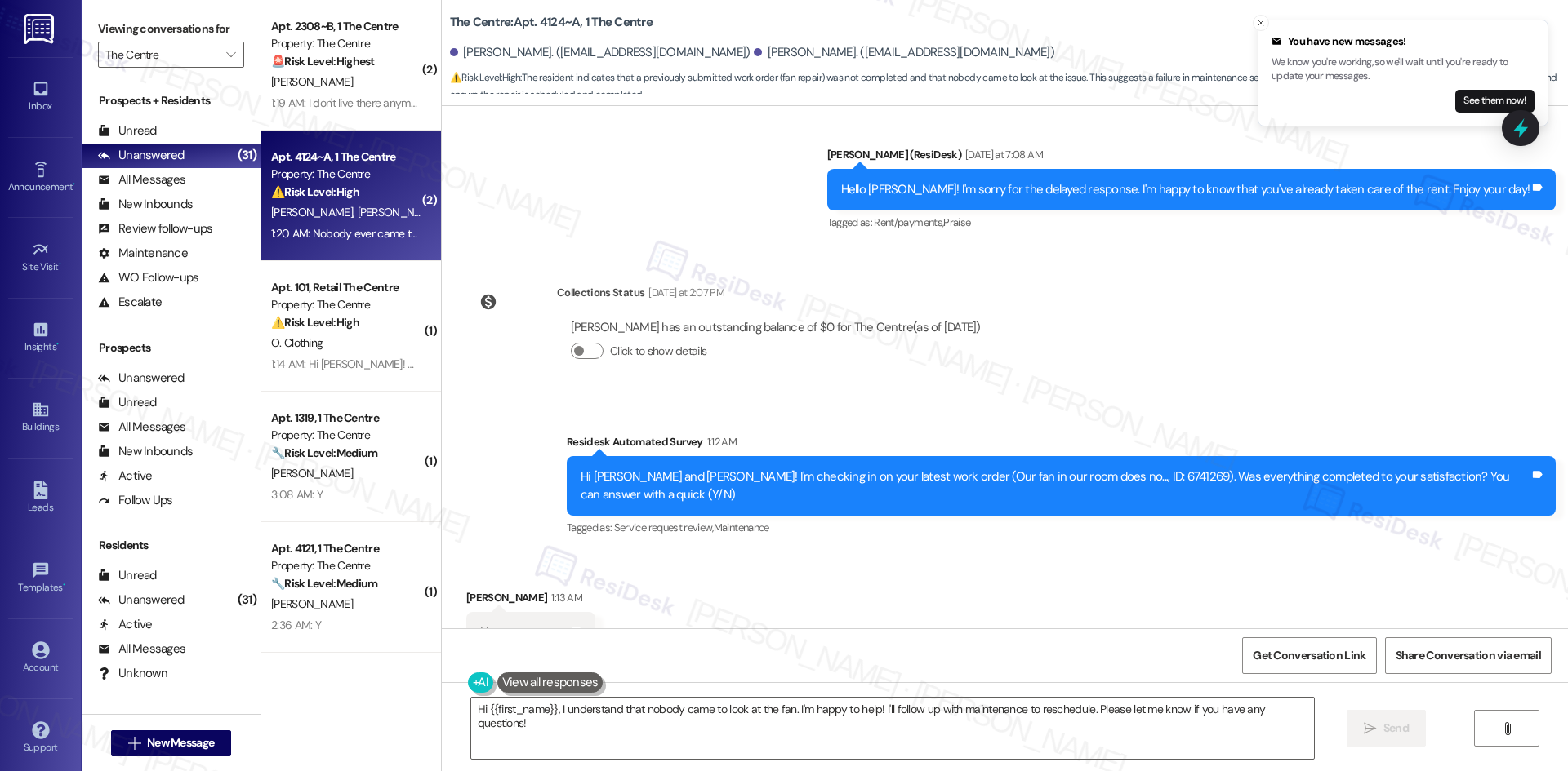
scroll to position [6990, 0]
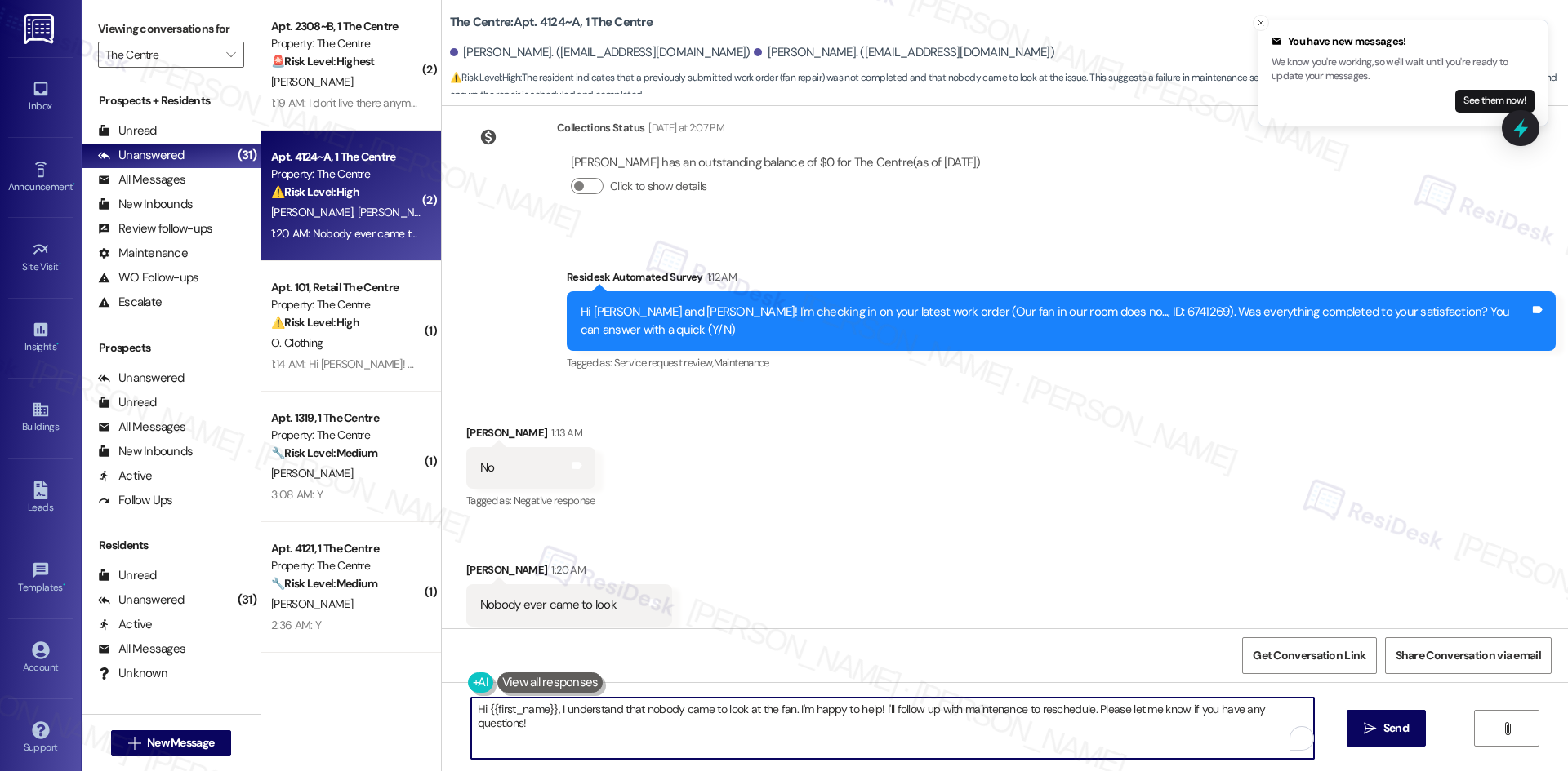
click at [709, 720] on textarea "Hi {{first_name}}, I understand that nobody came to look at the fan. I'm happy …" at bounding box center [892, 728] width 843 height 61
paste textarea "I’m sorry to hear no one has come by yet. I’ll share this with the site team an…"
type textarea "I’m sorry to hear no one has come by yet. I’ll share this with the site team an…"
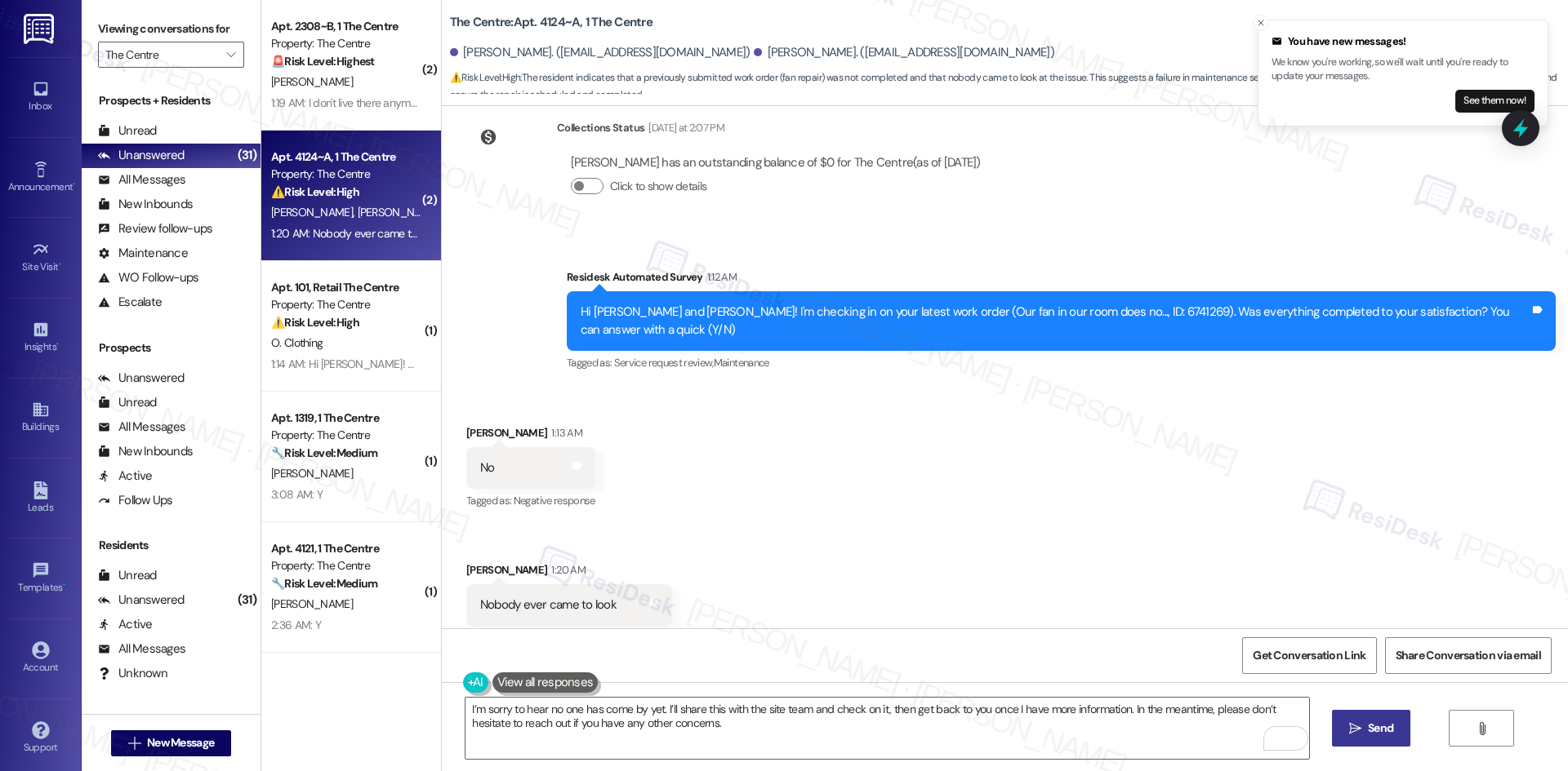
click at [1377, 739] on button " Send" at bounding box center [1371, 728] width 80 height 37
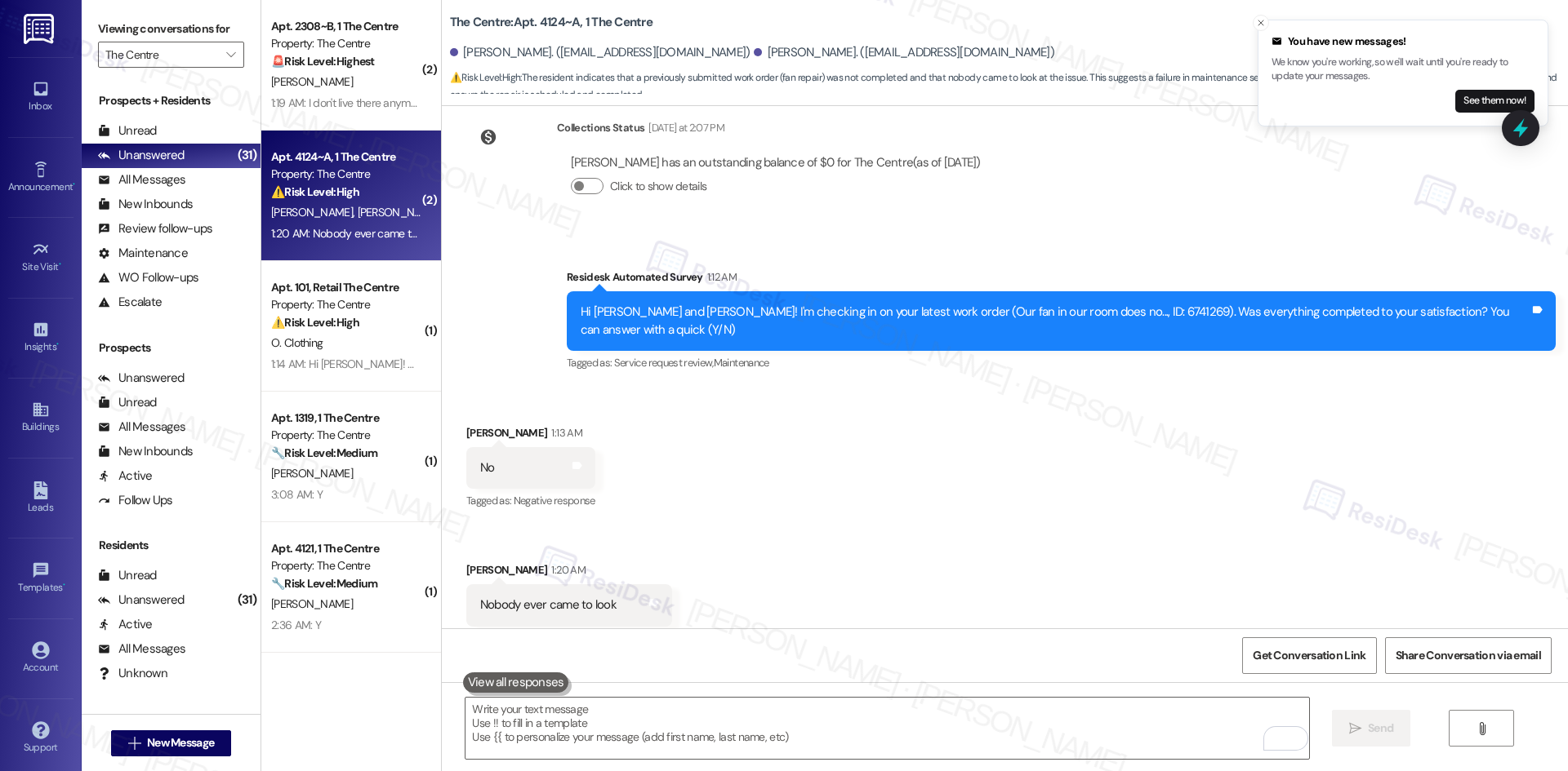
scroll to position [6989, 0]
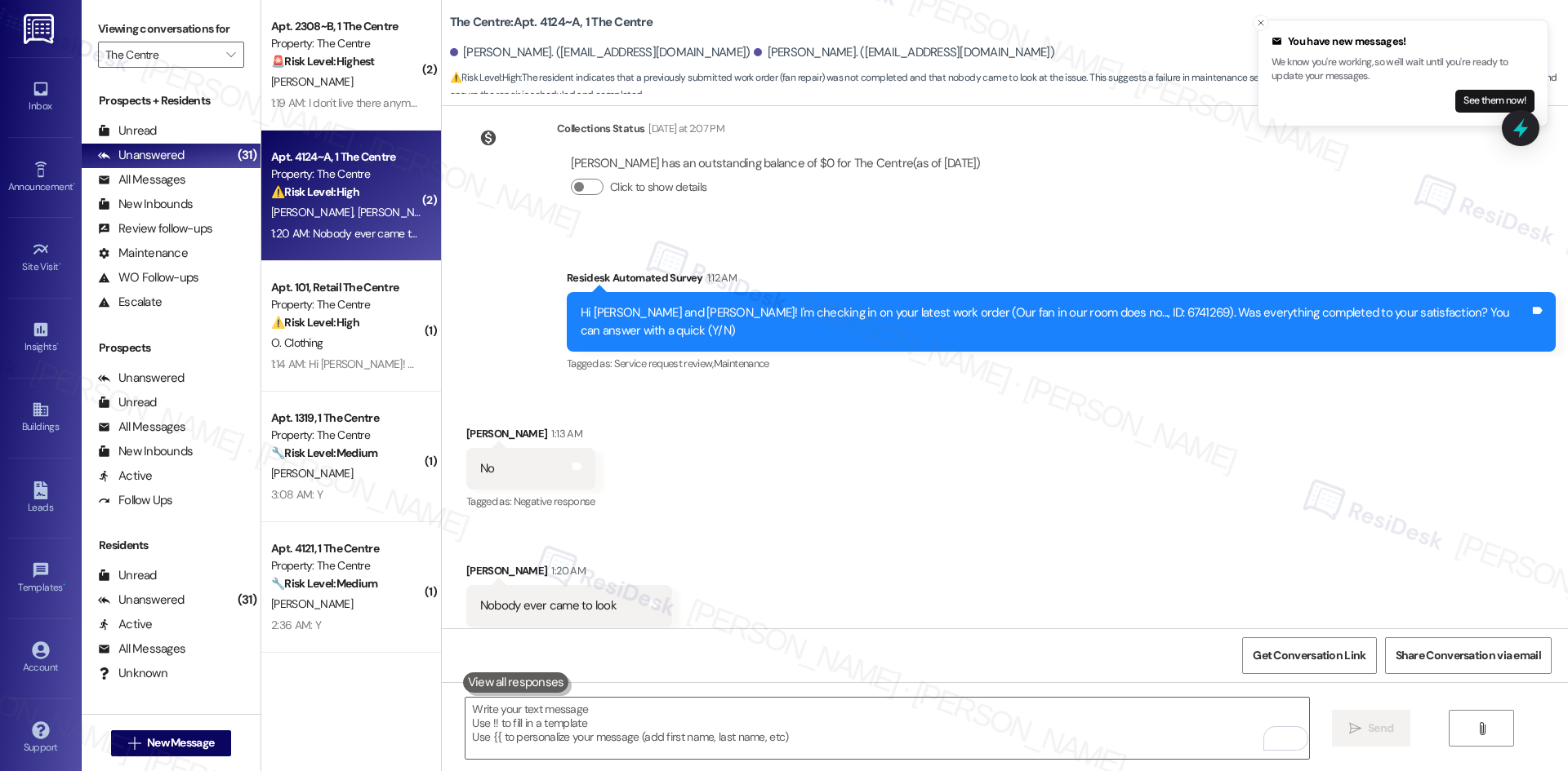
click at [922, 389] on div "Received via SMS [PERSON_NAME] 1:13 AM No Tags and notes Tagged as: Negative re…" at bounding box center [1005, 526] width 1127 height 276
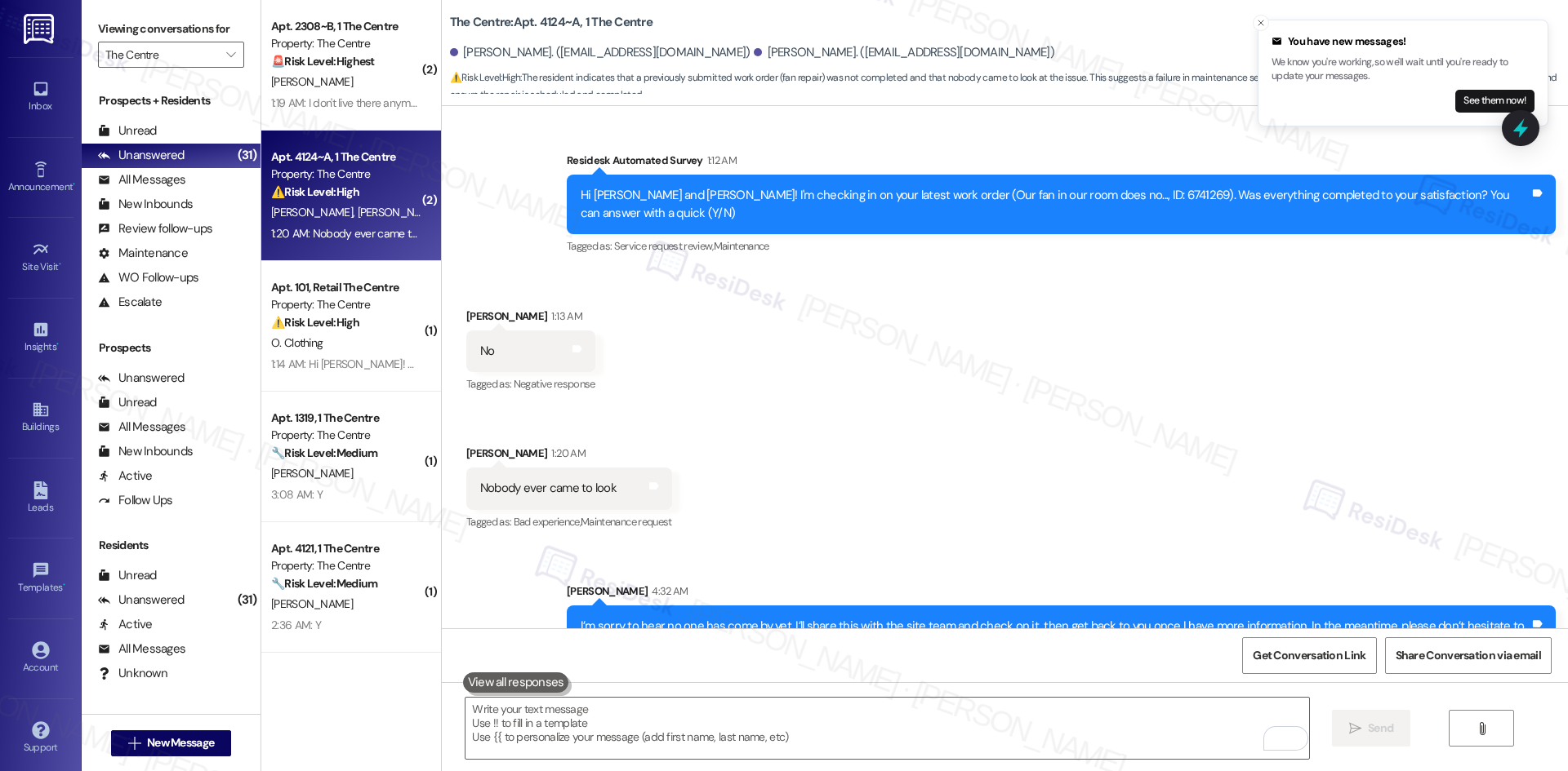
scroll to position [7122, 0]
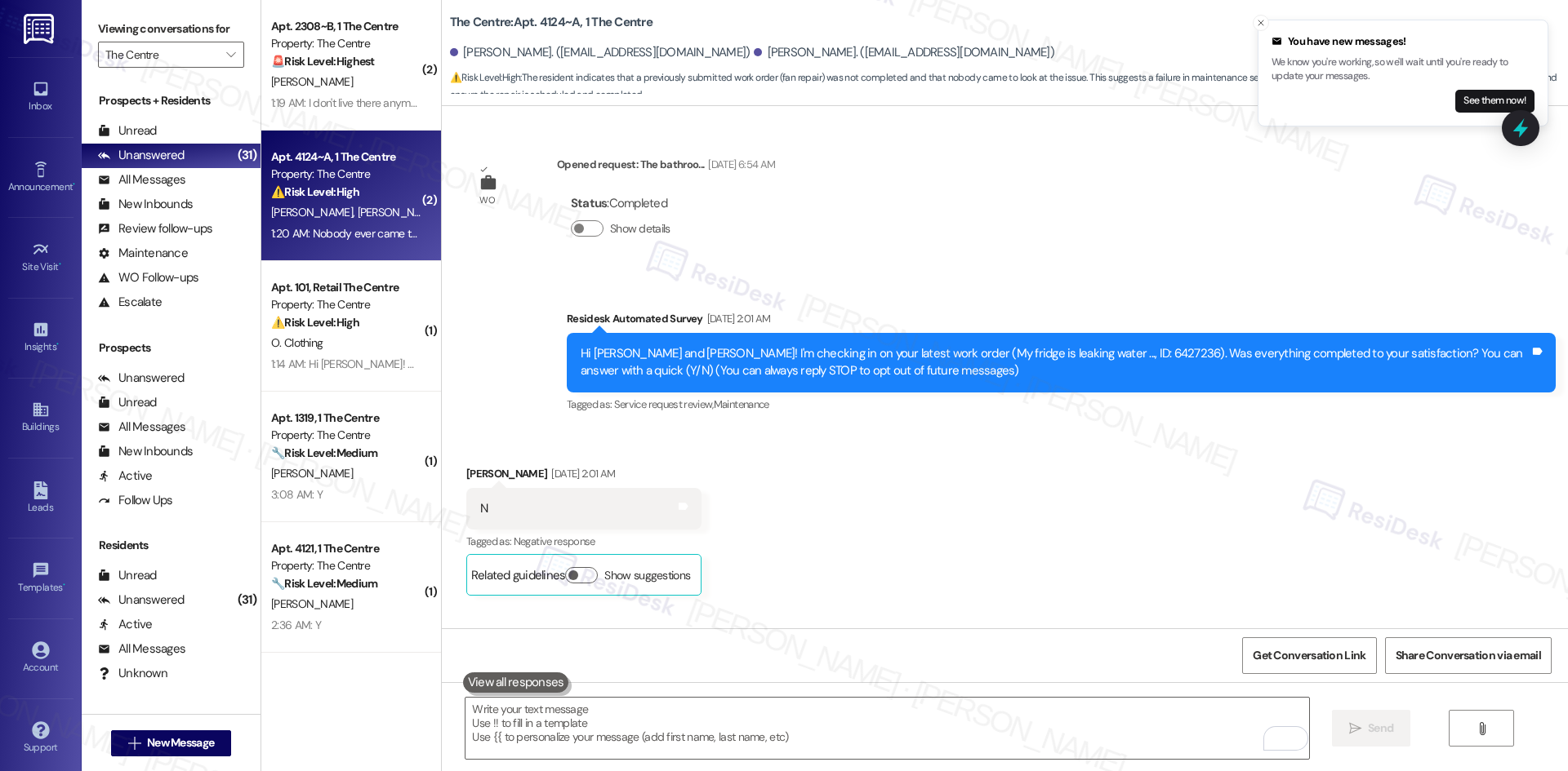
scroll to position [7122, 0]
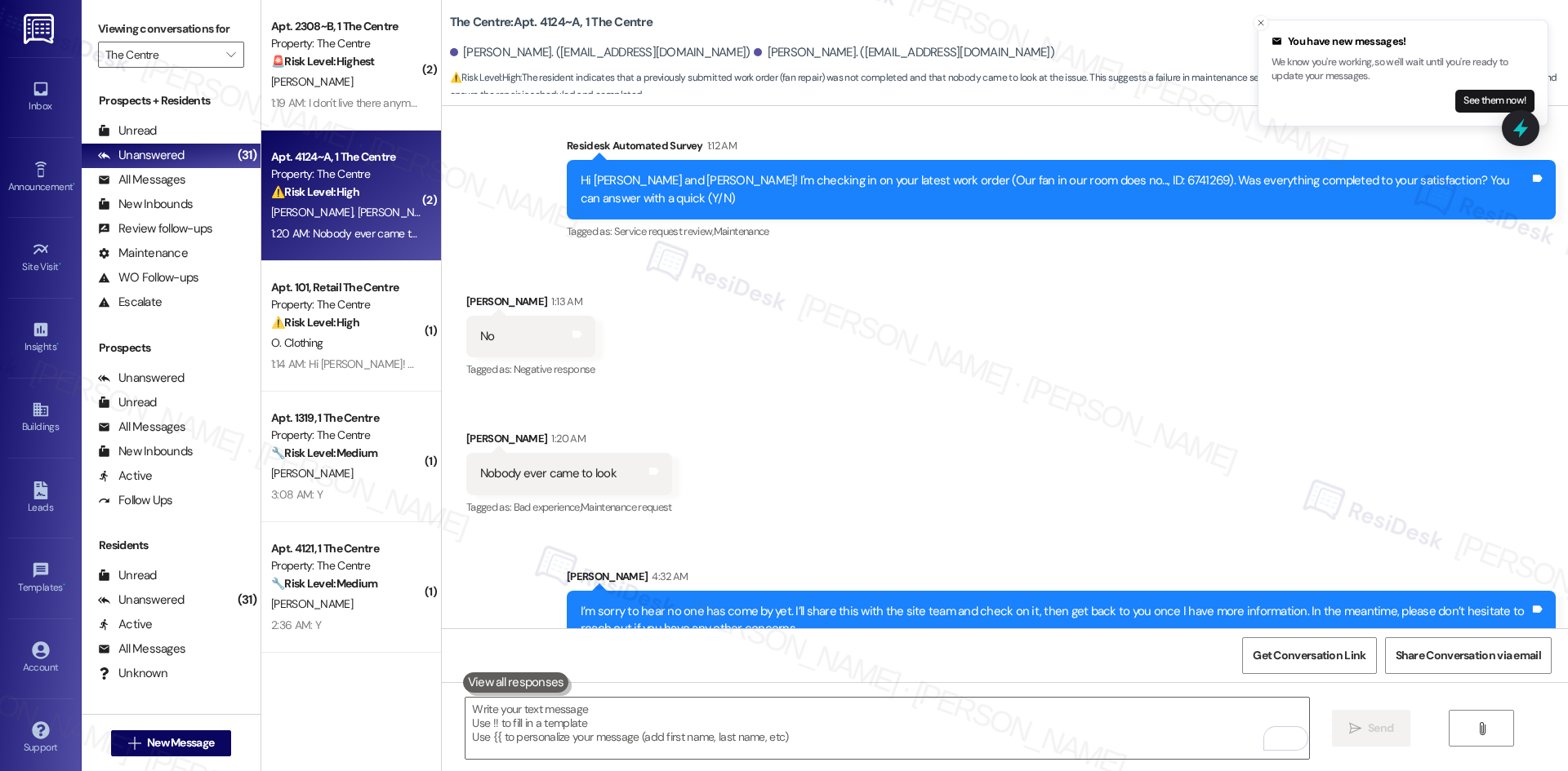
drag, startPoint x: 1081, startPoint y: 412, endPoint x: 1029, endPoint y: 425, distance: 53.6
click at [1076, 410] on div "Received via SMS [PERSON_NAME] 1:13 AM No Tags and notes Tagged as: Negative re…" at bounding box center [1005, 394] width 1127 height 276
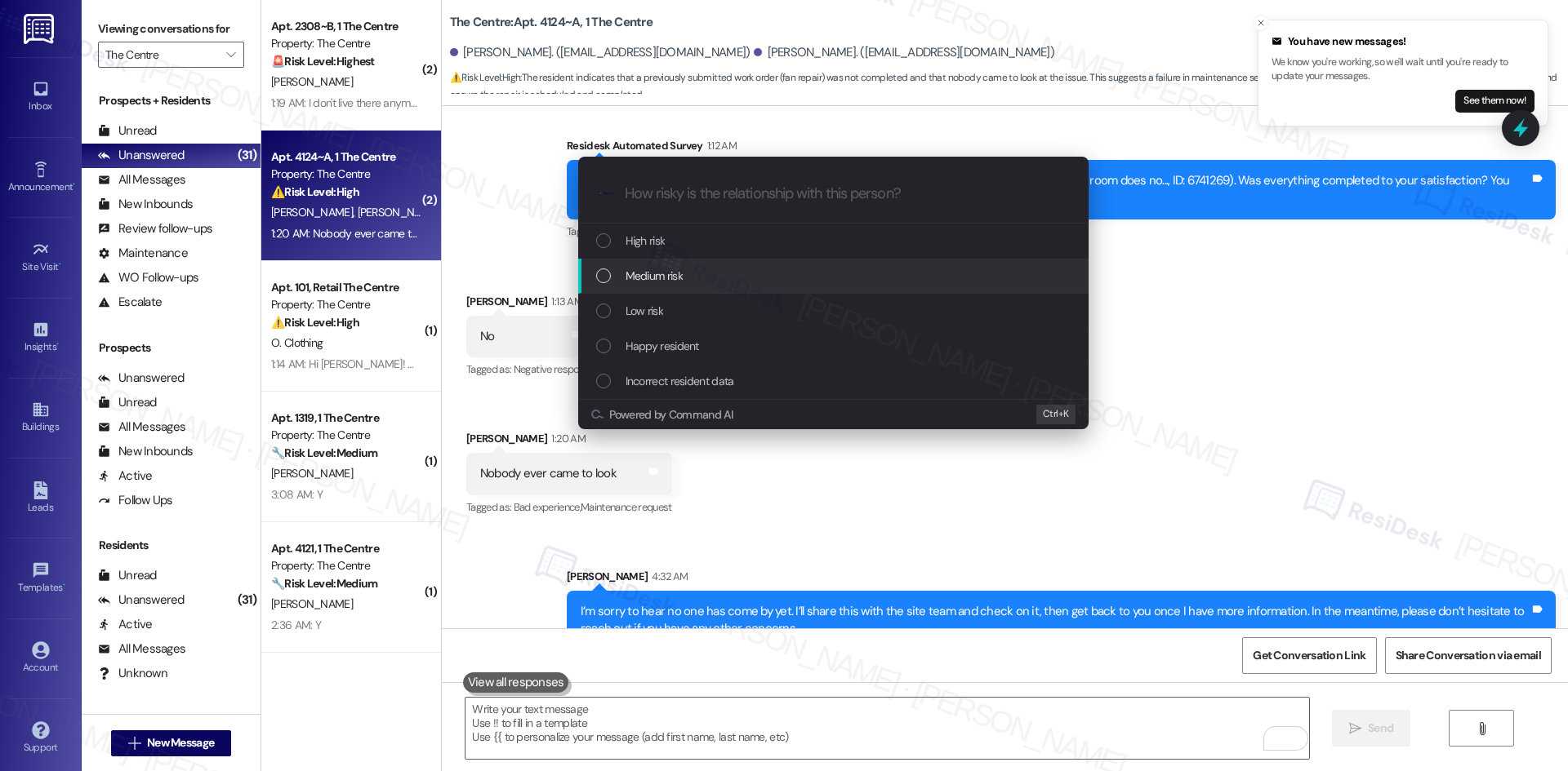
click at [708, 276] on div "Medium risk" at bounding box center [835, 275] width 478 height 18
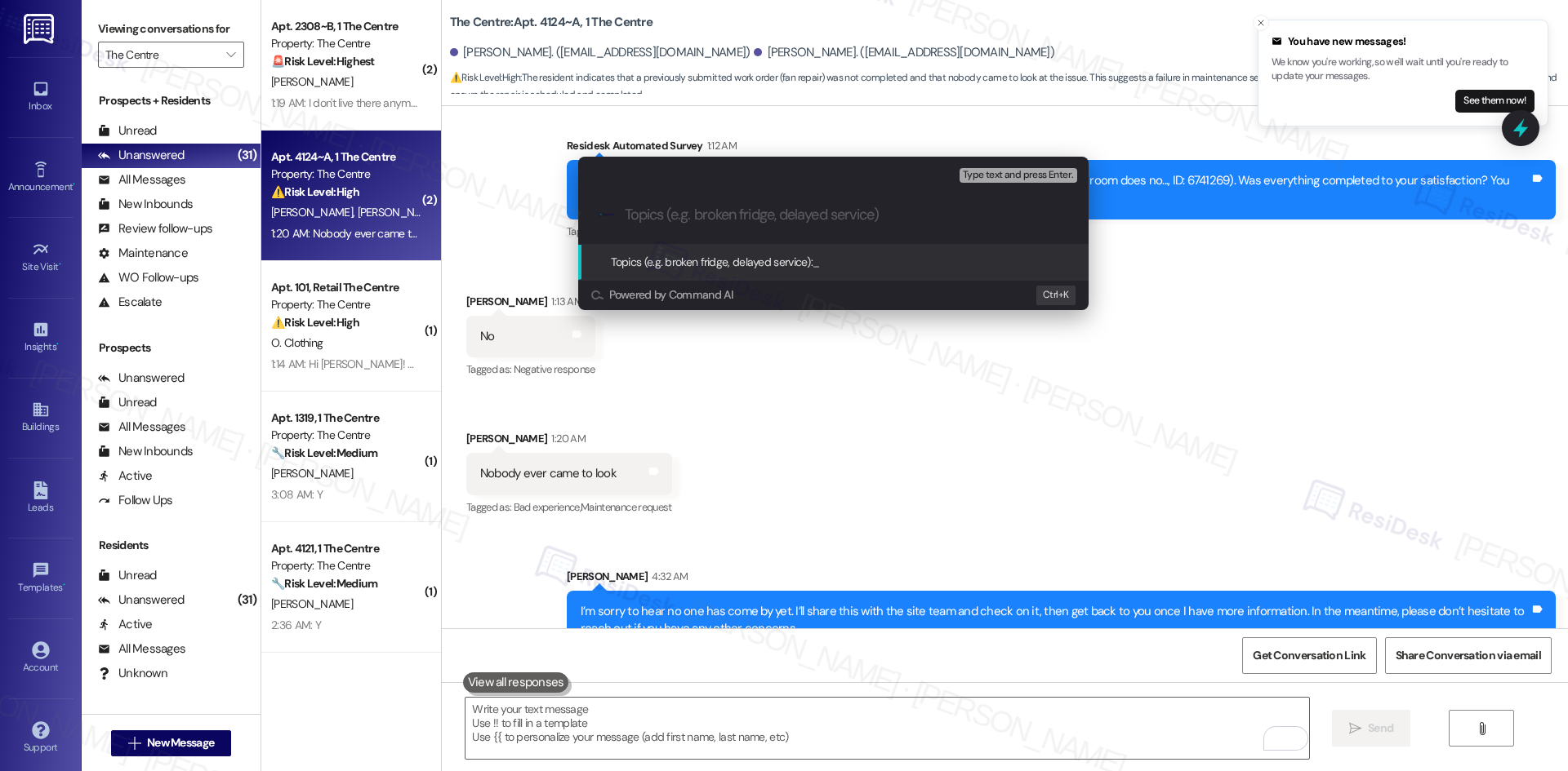
paste input "Unaddressed Fan Work Order (ID: 6741269)"
type input "Unaddressed Fan Work Order (ID: 6741269)"
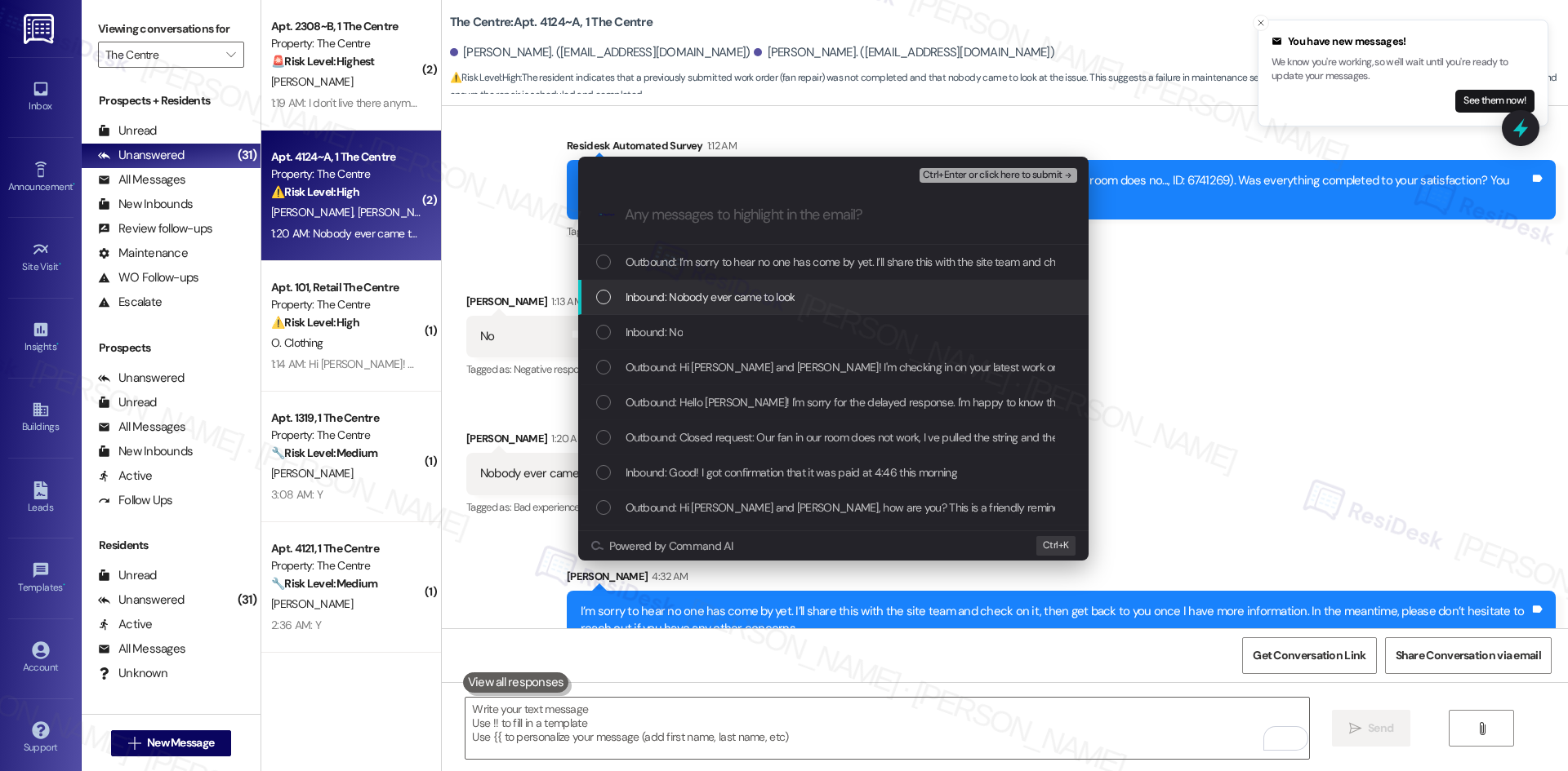
click at [702, 302] on span "Inbound: Nobody ever came to look" at bounding box center [709, 297] width 170 height 18
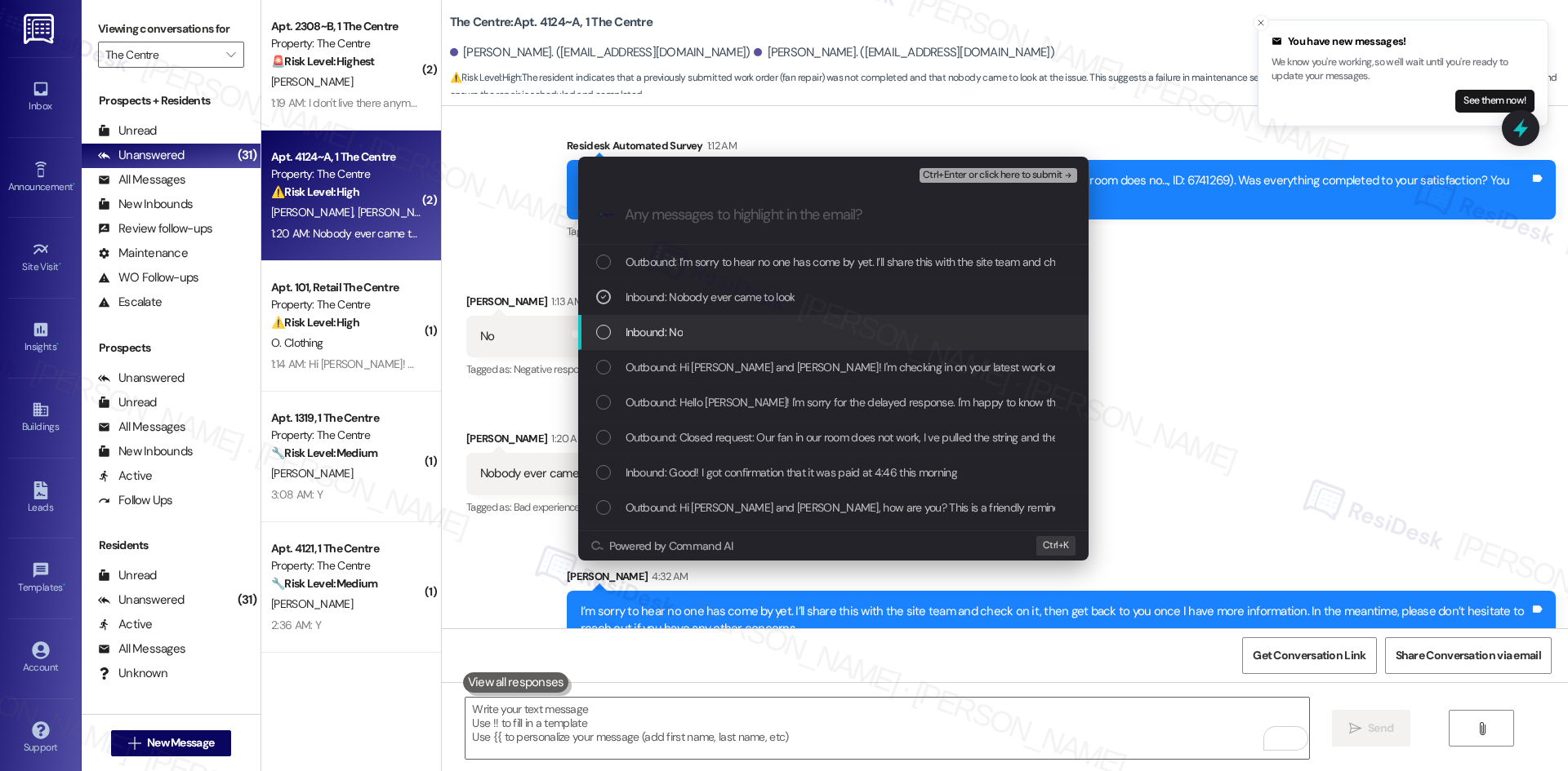
click at [694, 336] on div "Inbound: No" at bounding box center [835, 332] width 478 height 18
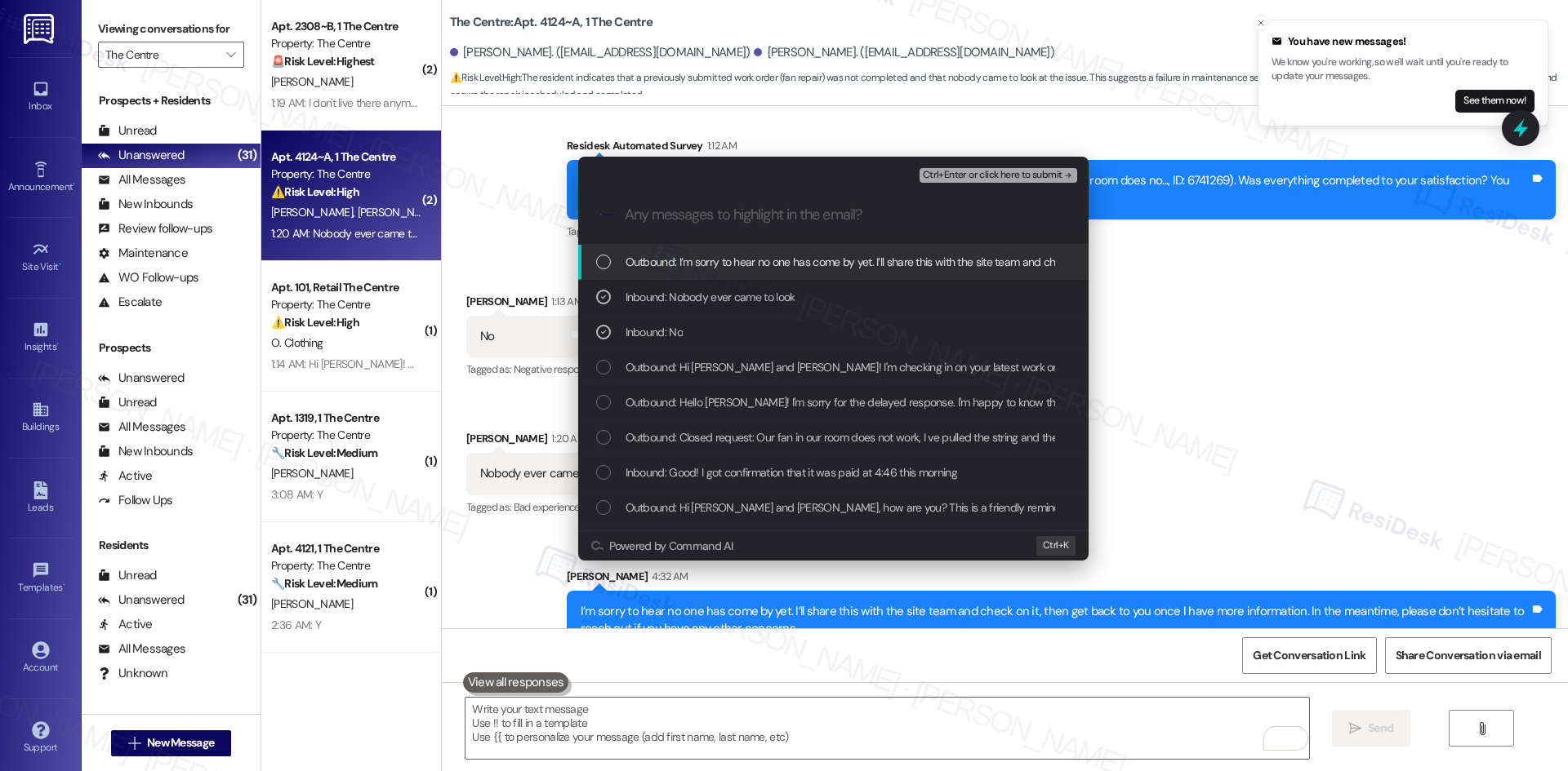
click at [1063, 171] on icon "remove-block-ctrl+enter-or click here to submit" at bounding box center [1068, 175] width 11 height 11
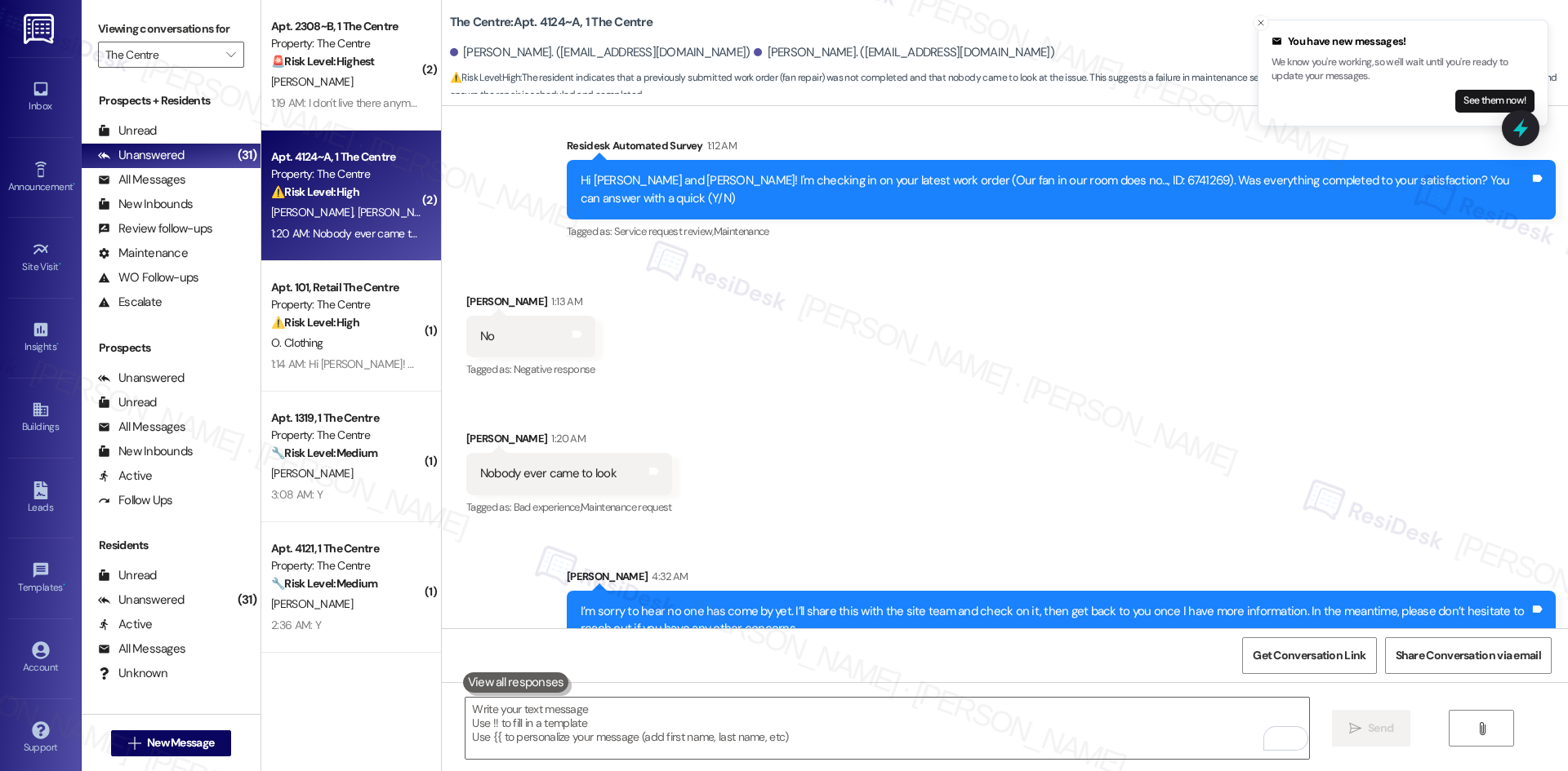
scroll to position [6989, 0]
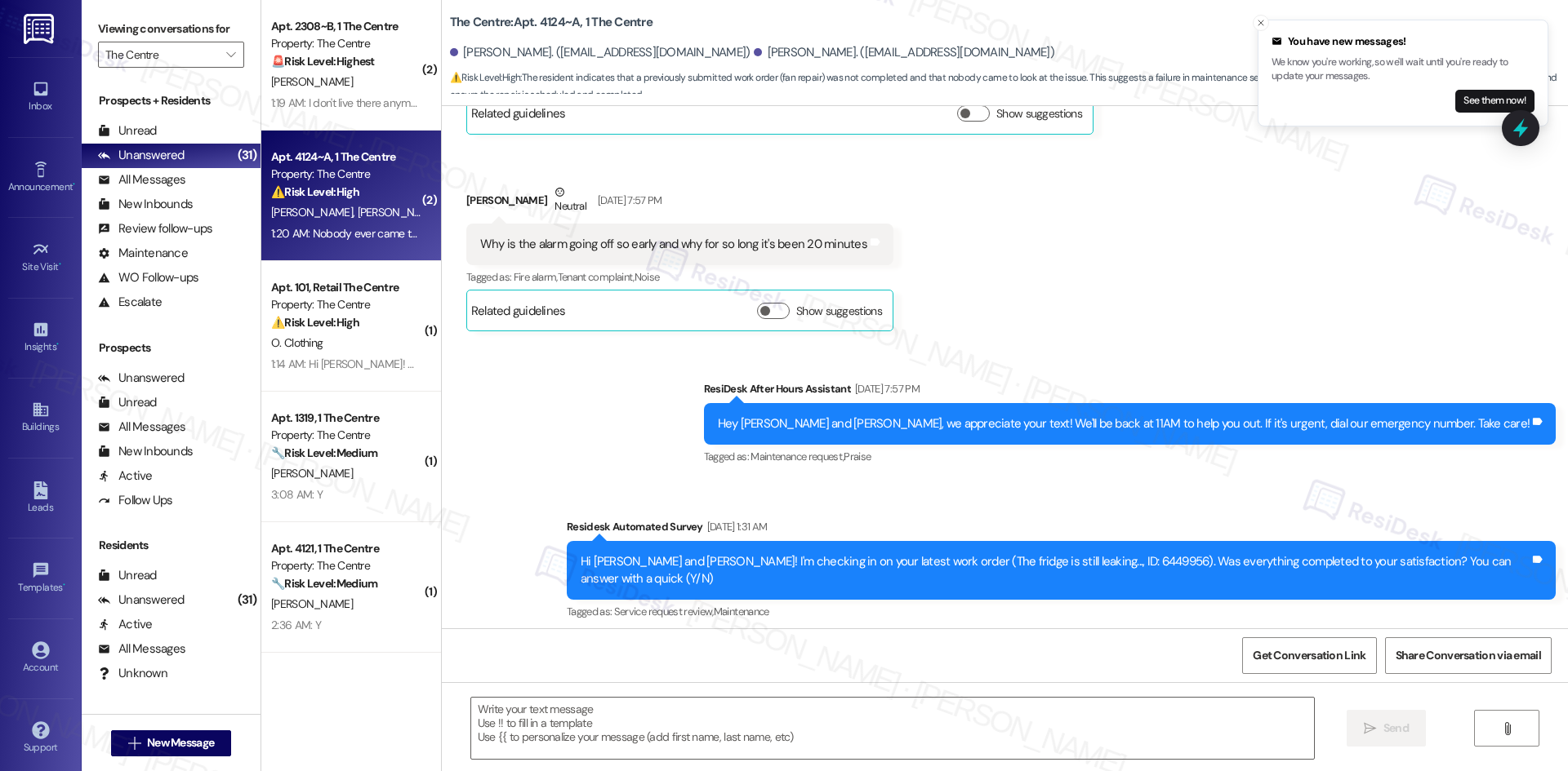
type textarea "Fetching suggested responses. Please feel free to read through the conversation…"
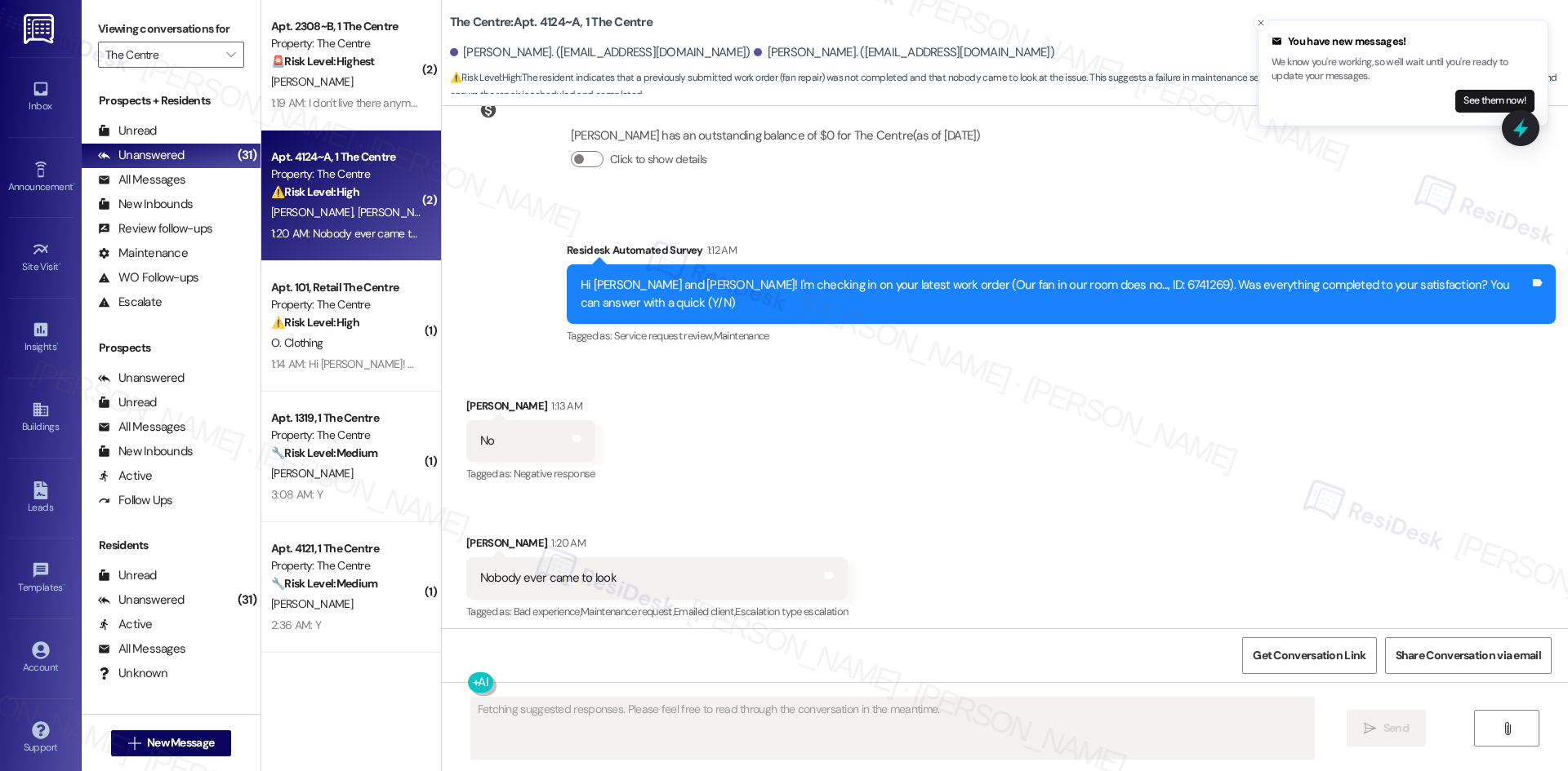
scroll to position [7145, 0]
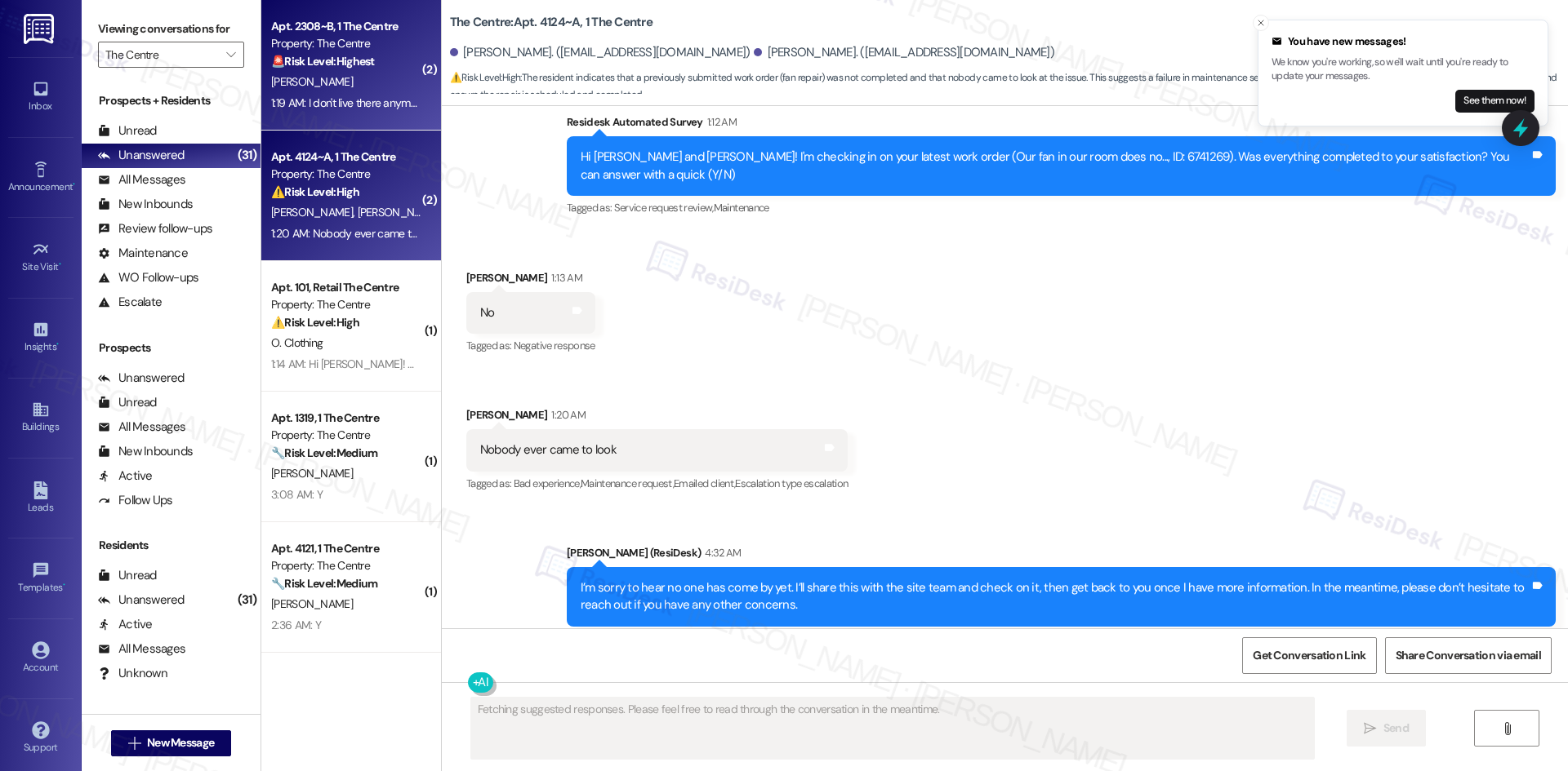
click at [349, 105] on div "1:19 AM: I don't live there anymore 1:19 AM: I don't live there anymore" at bounding box center [349, 103] width 156 height 15
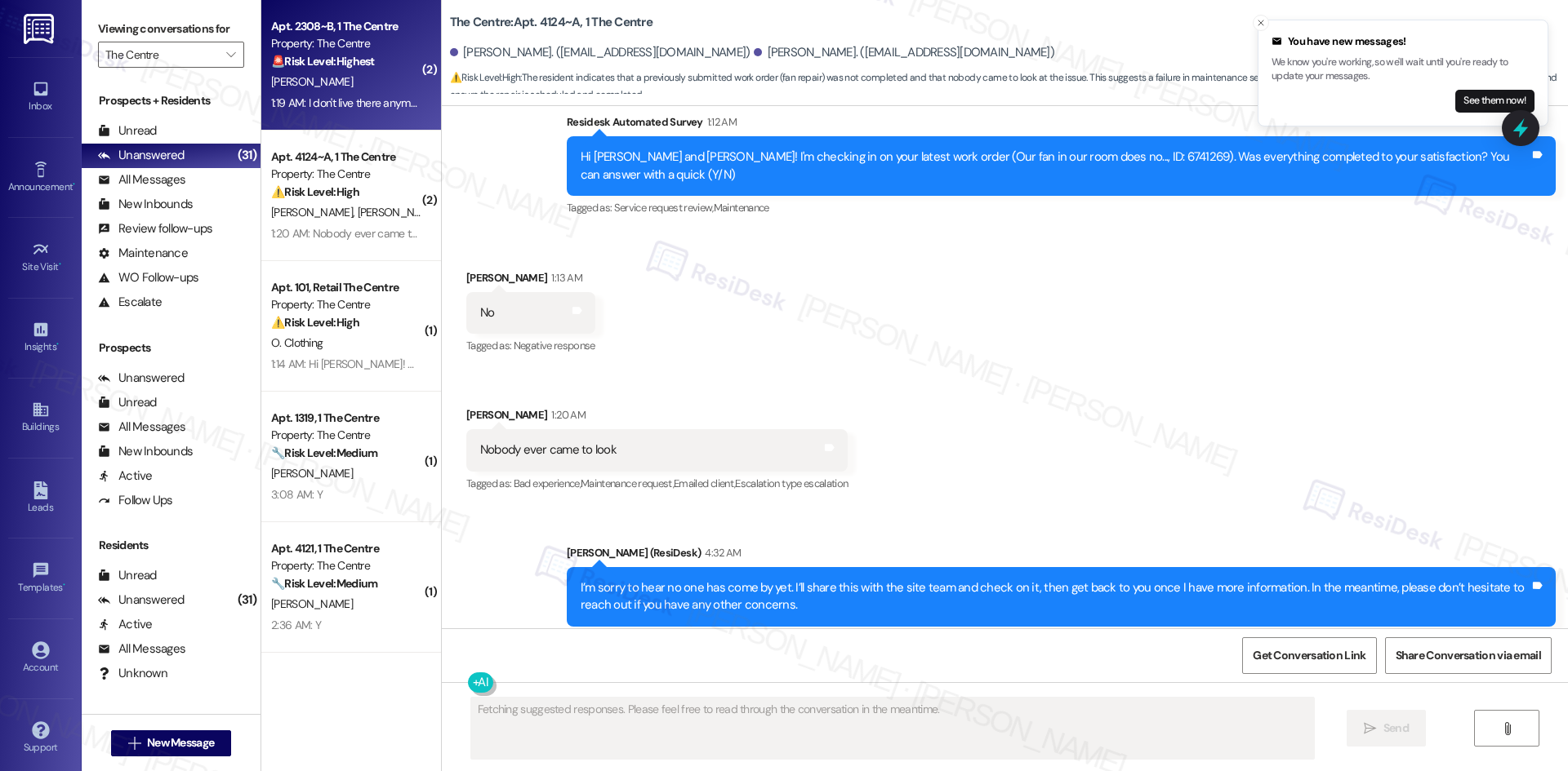
scroll to position [645, 0]
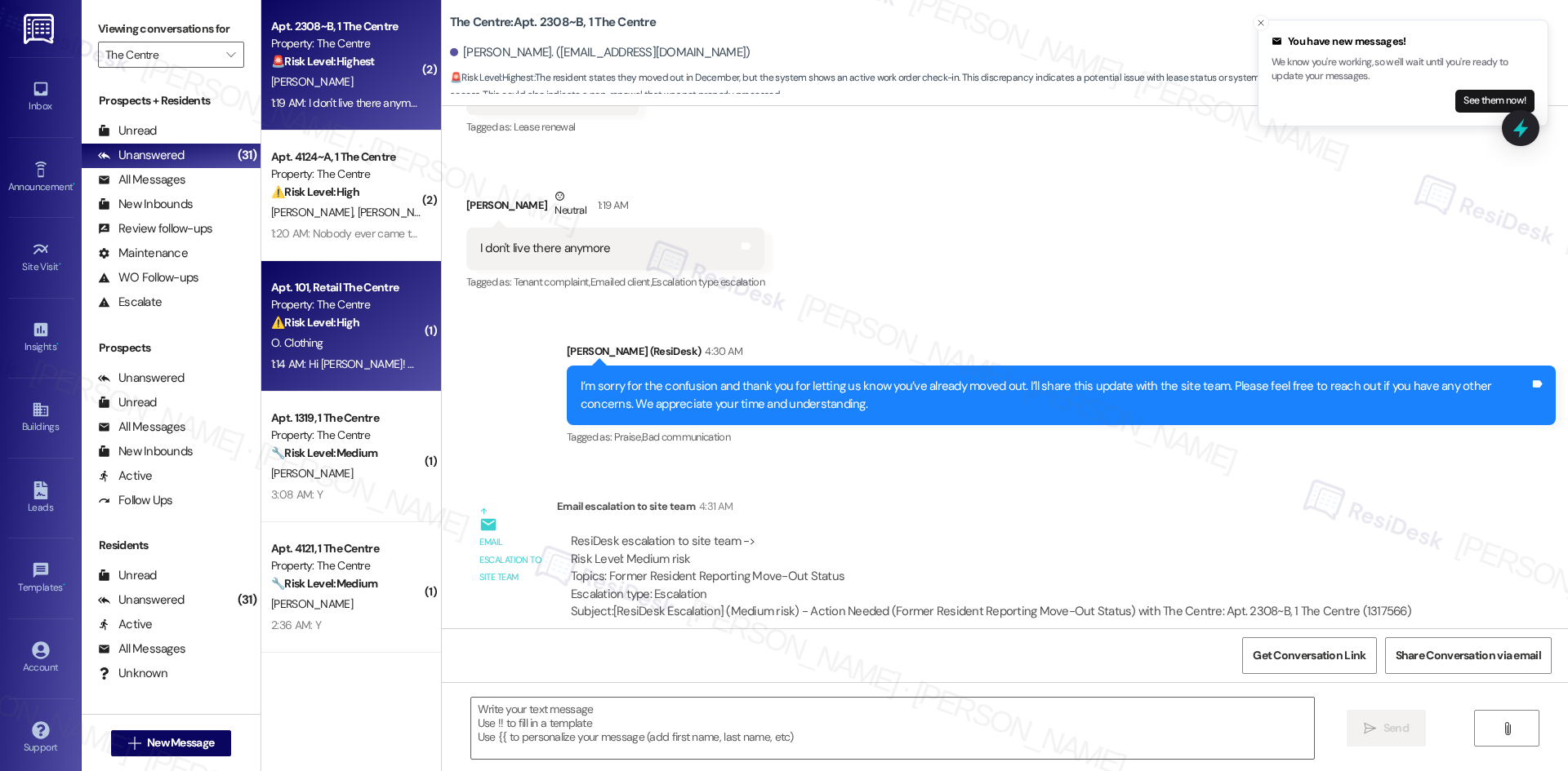
click at [349, 294] on div "Apt. 101, Retail The Centre" at bounding box center [346, 288] width 151 height 17
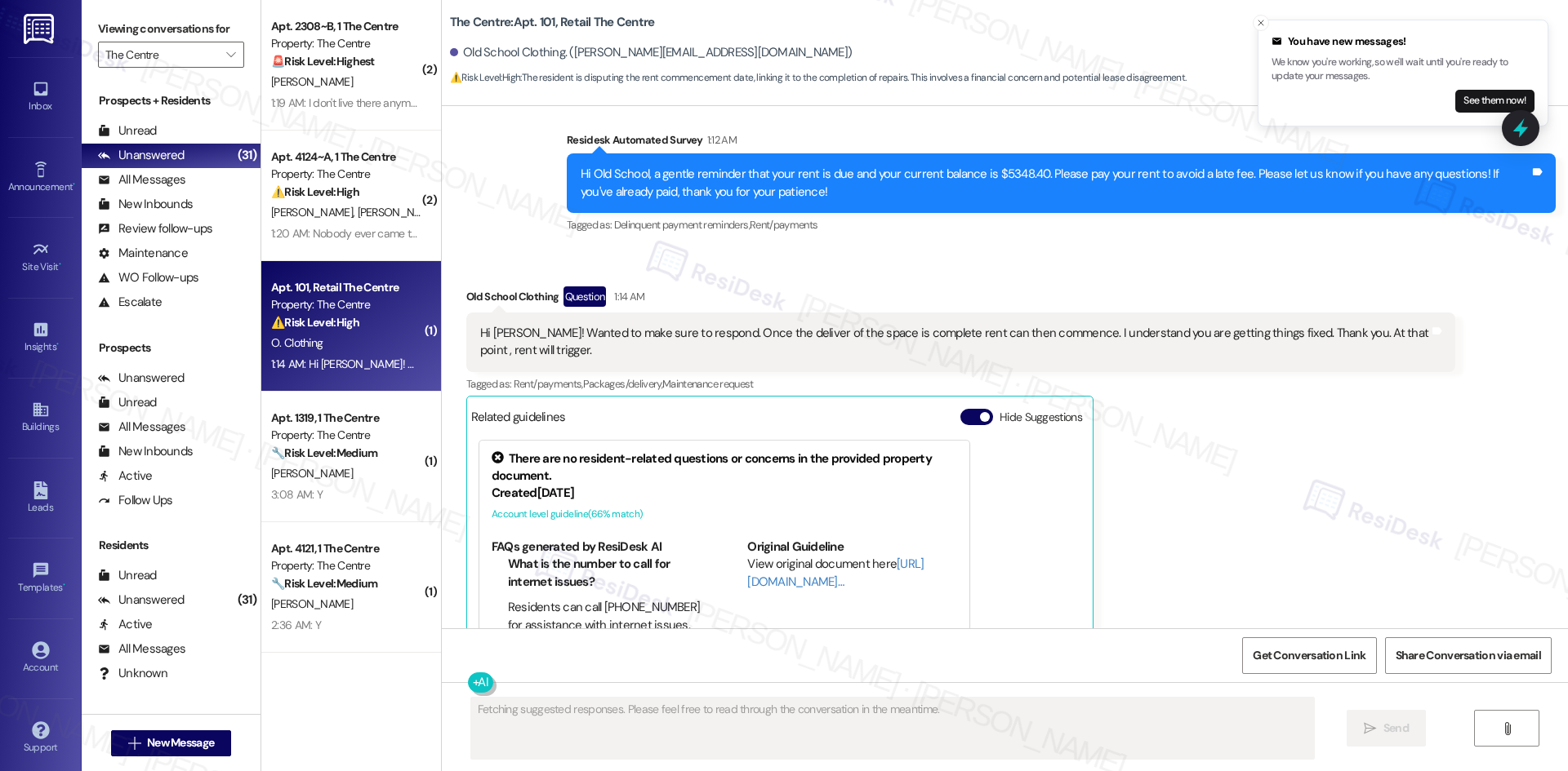
scroll to position [1784, 0]
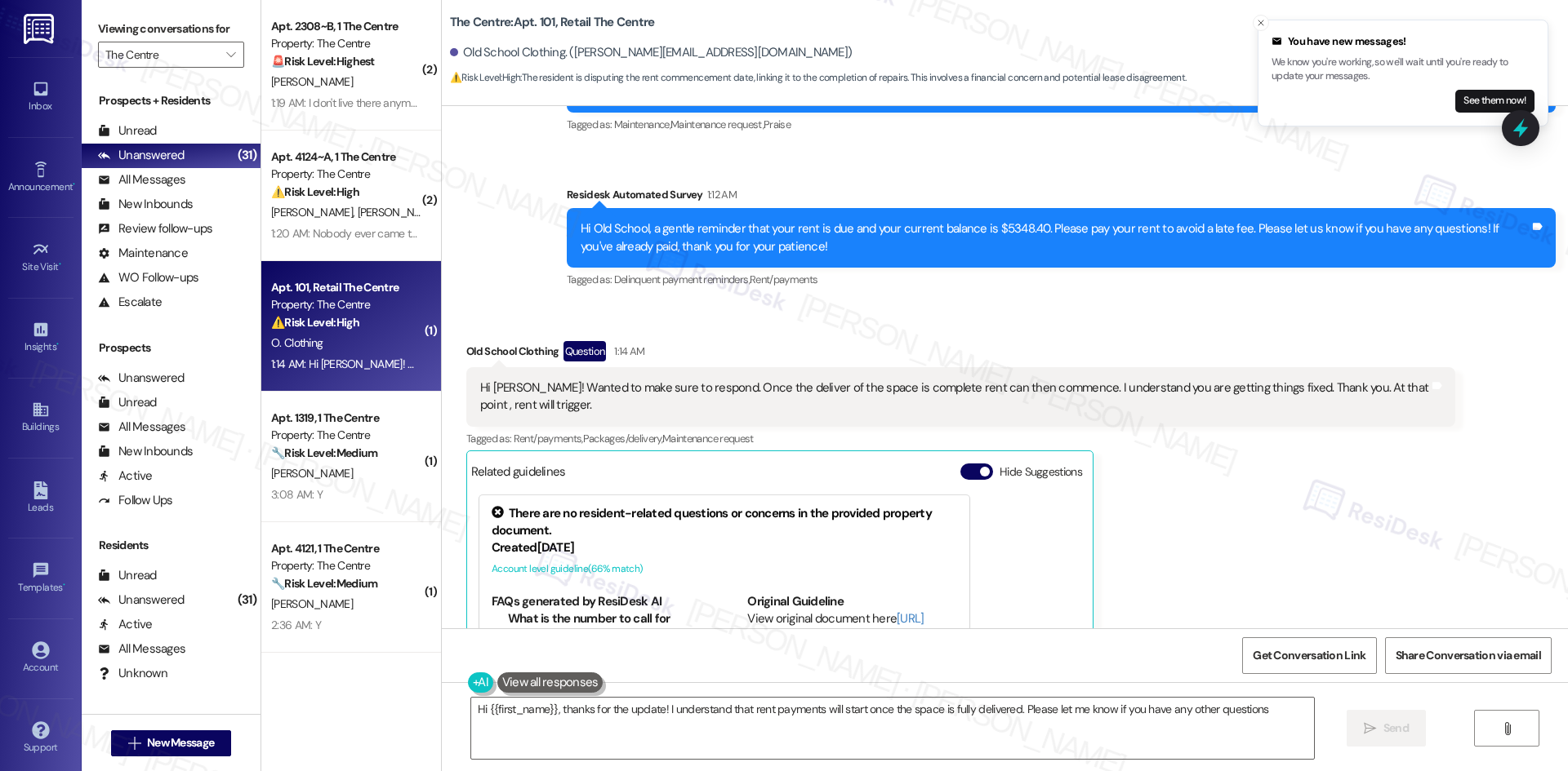
type textarea "Hi {{first_name}}, thanks for the update! I understand that rent payments will …"
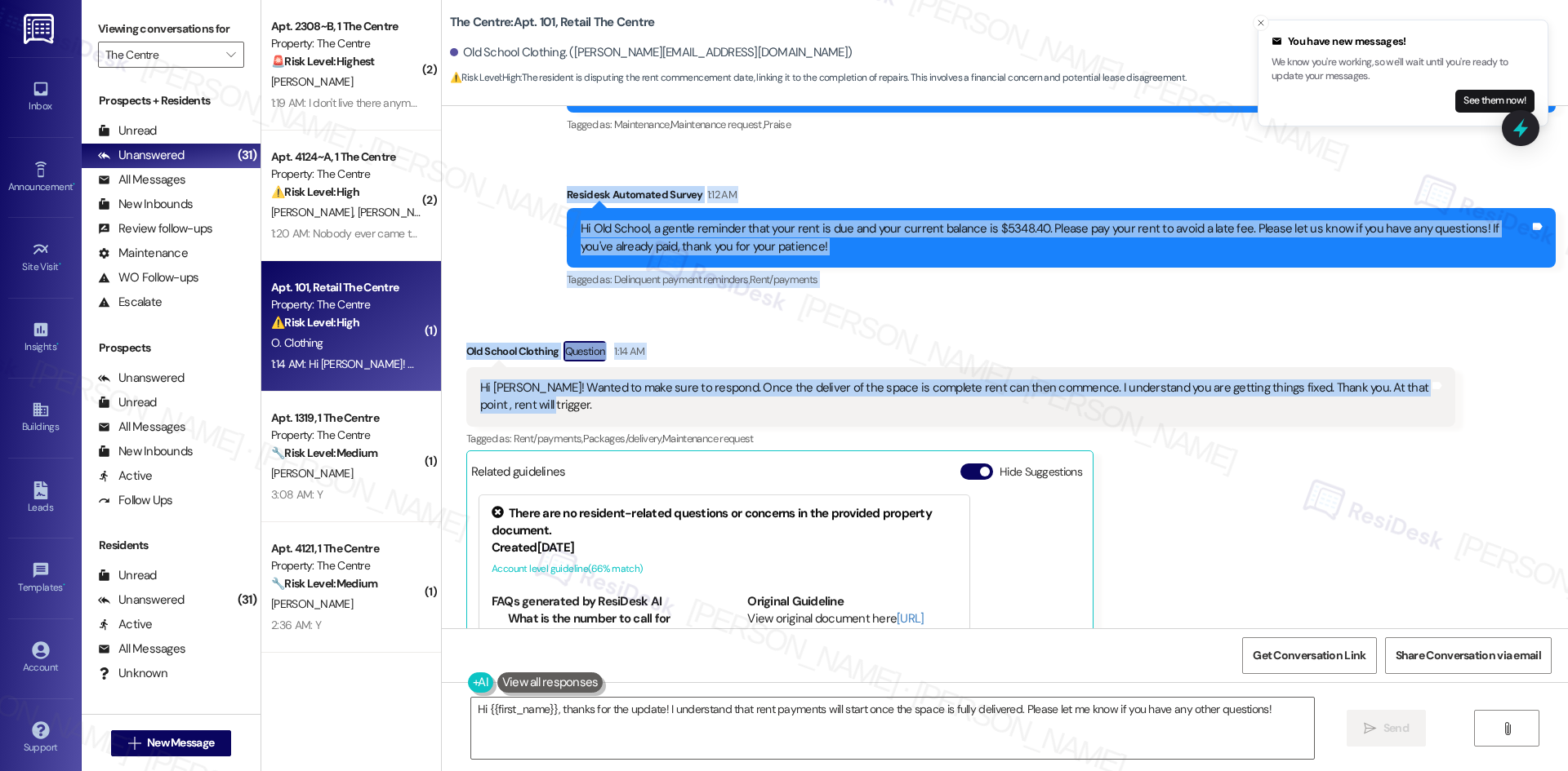
drag, startPoint x: 528, startPoint y: 173, endPoint x: 591, endPoint y: 401, distance: 236.5
click at [591, 401] on div "Lease started [DATE] 8:00 AM Survey, sent via SMS Residesk Automated Survey [DA…" at bounding box center [1005, 367] width 1127 height 523
copy div "Residesk Automated Survey 1:12 AM Hi Old School, a gentle reminder that your re…"
